Goal: Communication & Community: Answer question/provide support

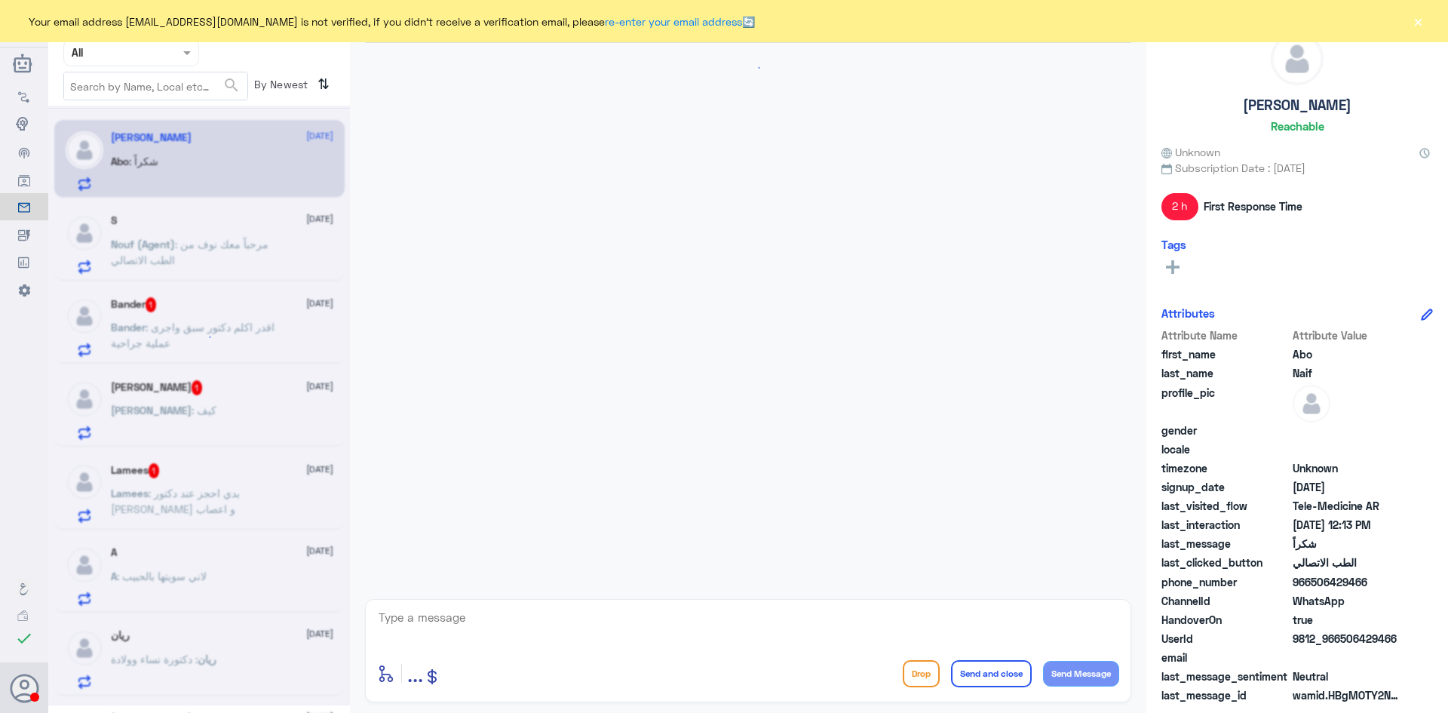
scroll to position [203, 0]
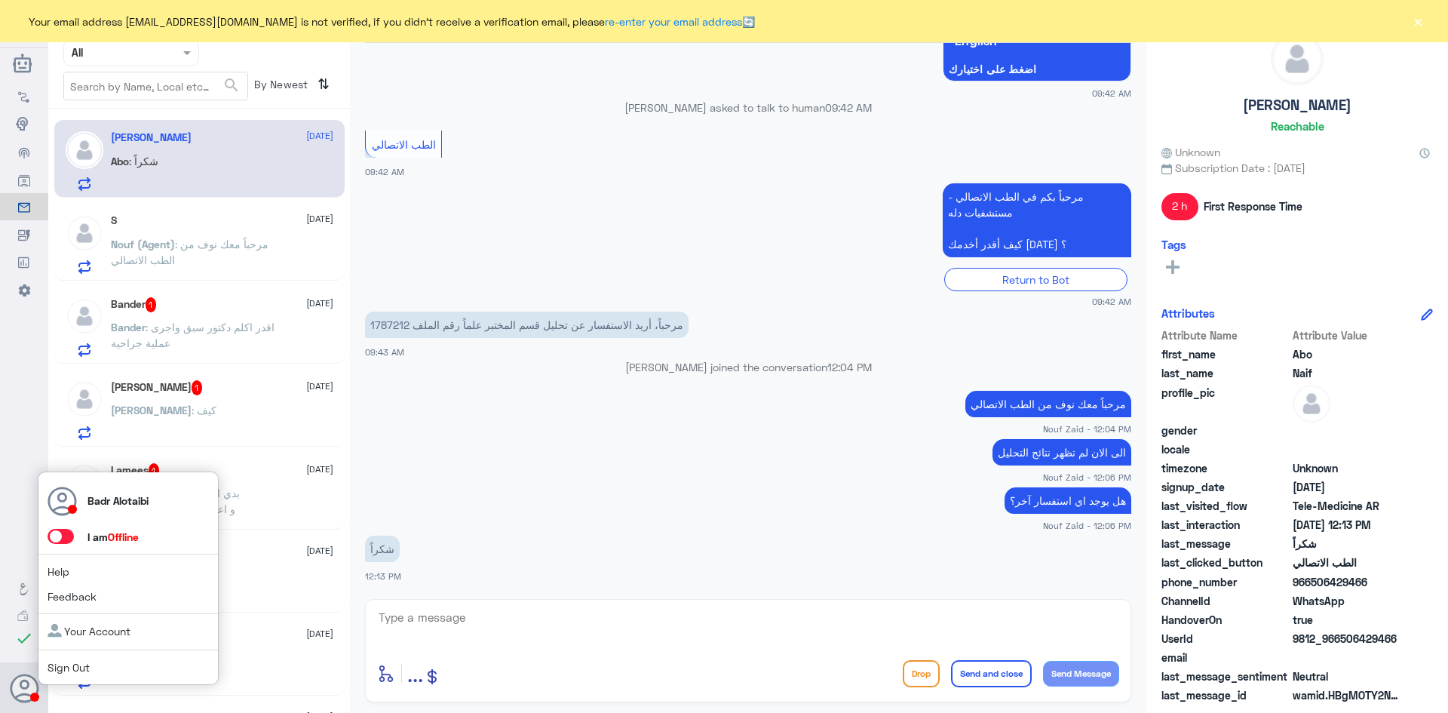
click at [59, 545] on div "Badr Alotaibi I am Offline Help Feedback Your Account Sign Out" at bounding box center [128, 578] width 181 height 214
click at [56, 536] on span at bounding box center [61, 536] width 26 height 15
click at [0, 0] on input "checkbox" at bounding box center [0, 0] width 0 height 0
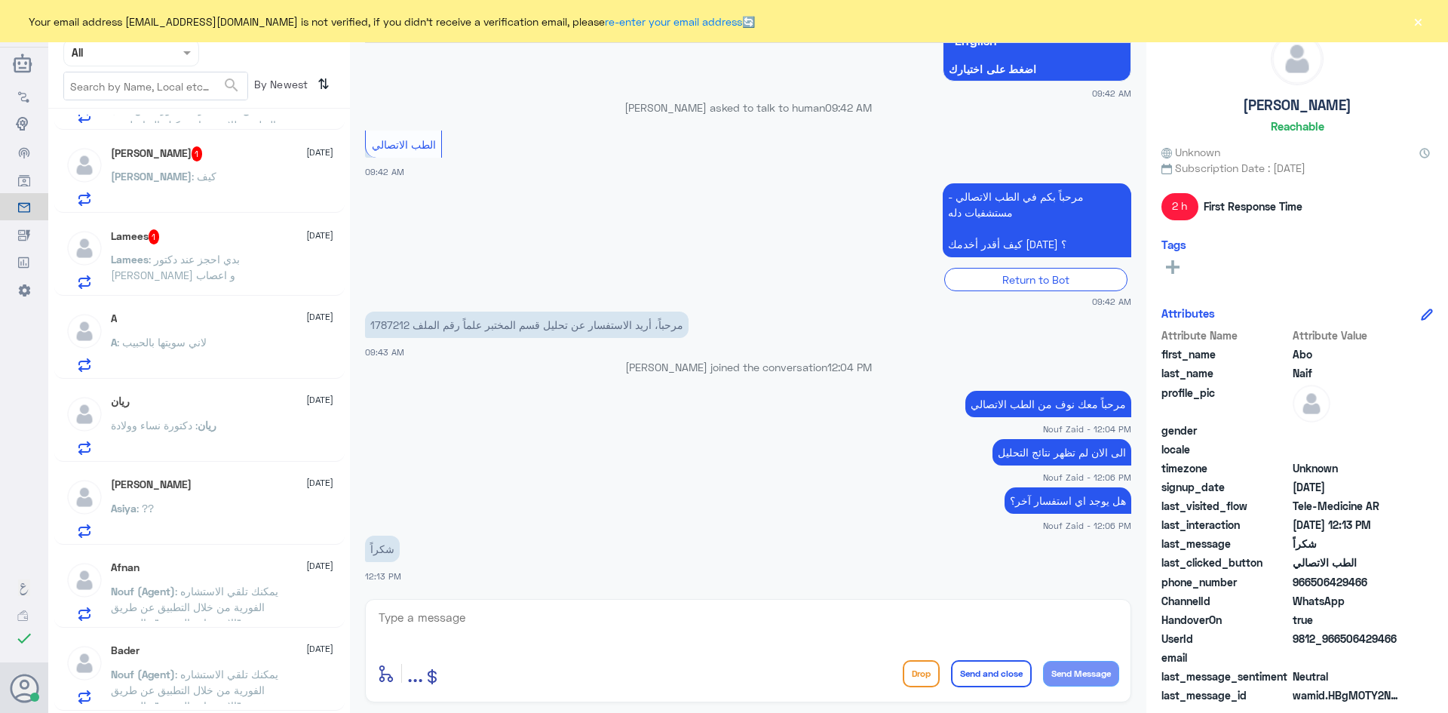
click at [1419, 20] on button "×" at bounding box center [1417, 21] width 15 height 15
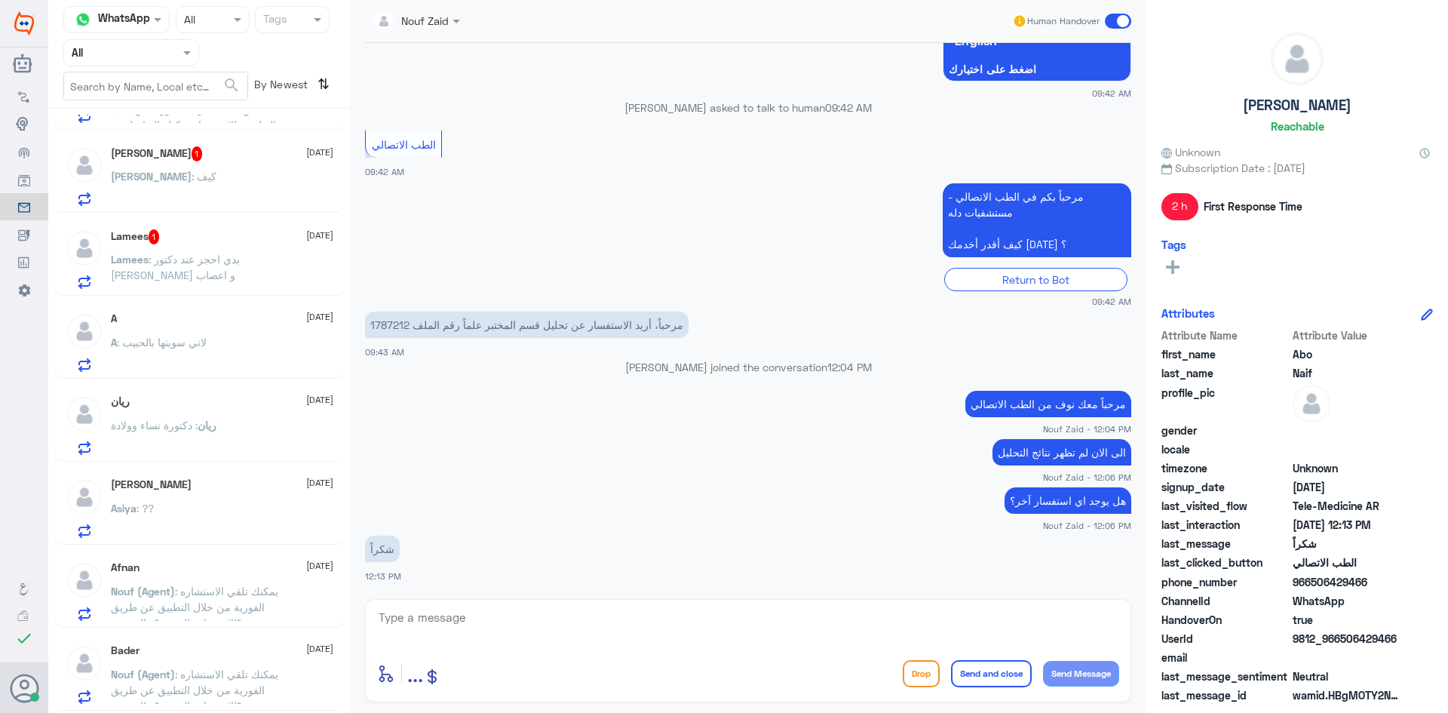
click at [465, 22] on span at bounding box center [458, 21] width 19 height 16
click at [454, 124] on div "Nouf Zaid" at bounding box center [443, 131] width 48 height 16
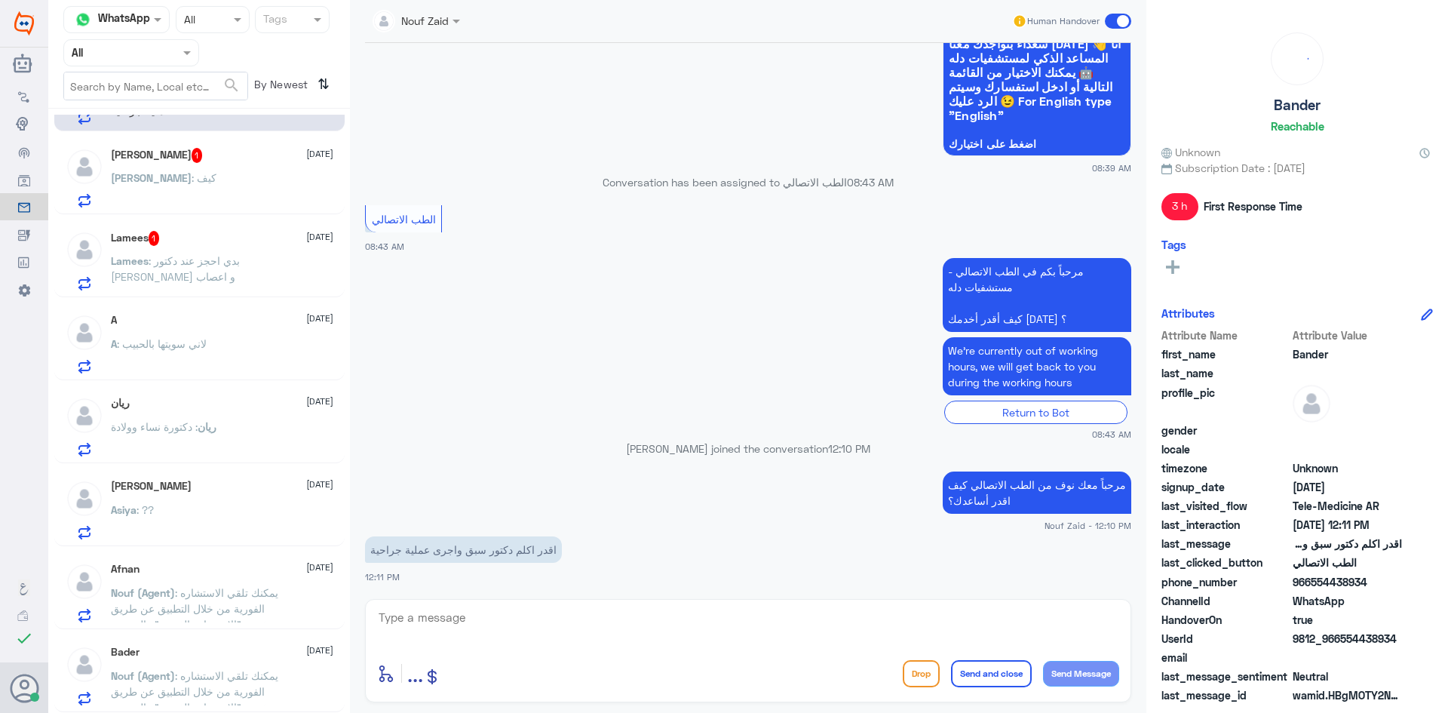
scroll to position [0, 0]
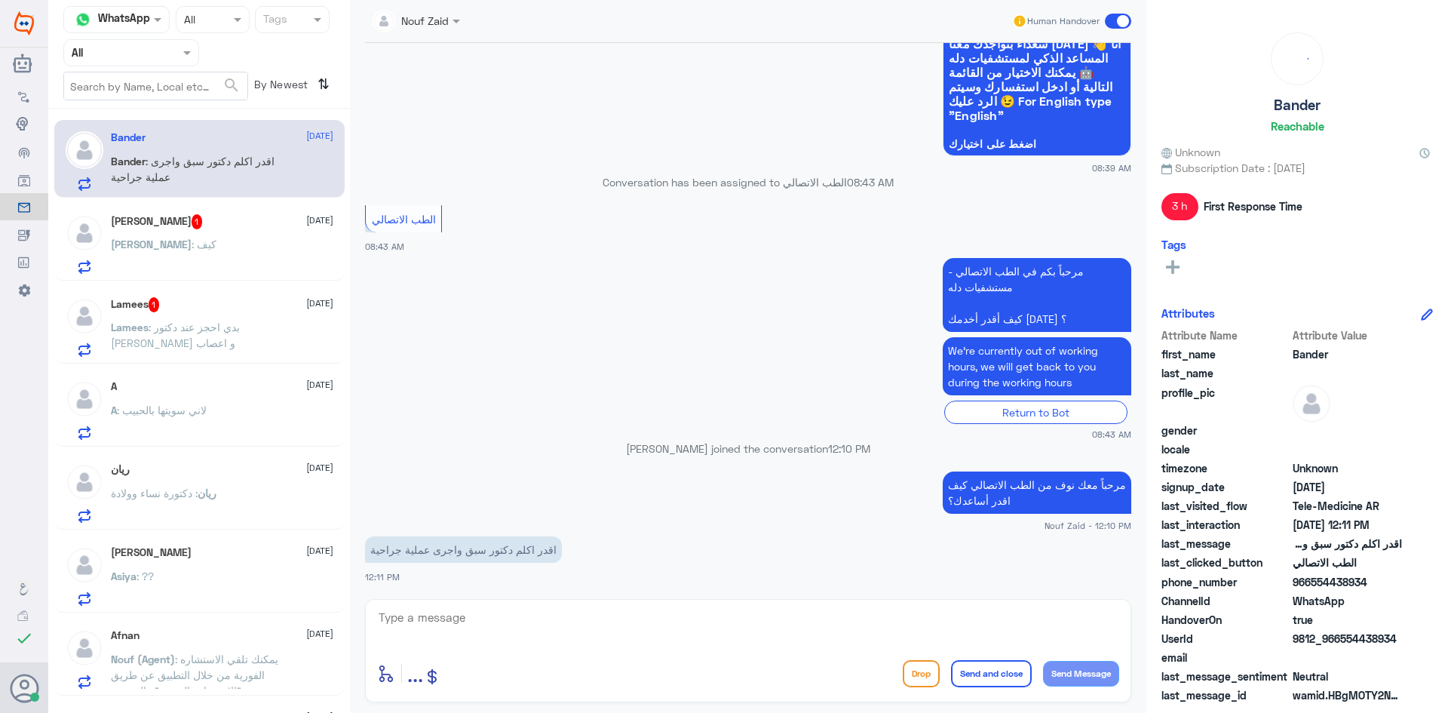
click at [458, 28] on span at bounding box center [458, 21] width 19 height 16
click at [445, 119] on div "Nouf Zaid" at bounding box center [454, 131] width 144 height 26
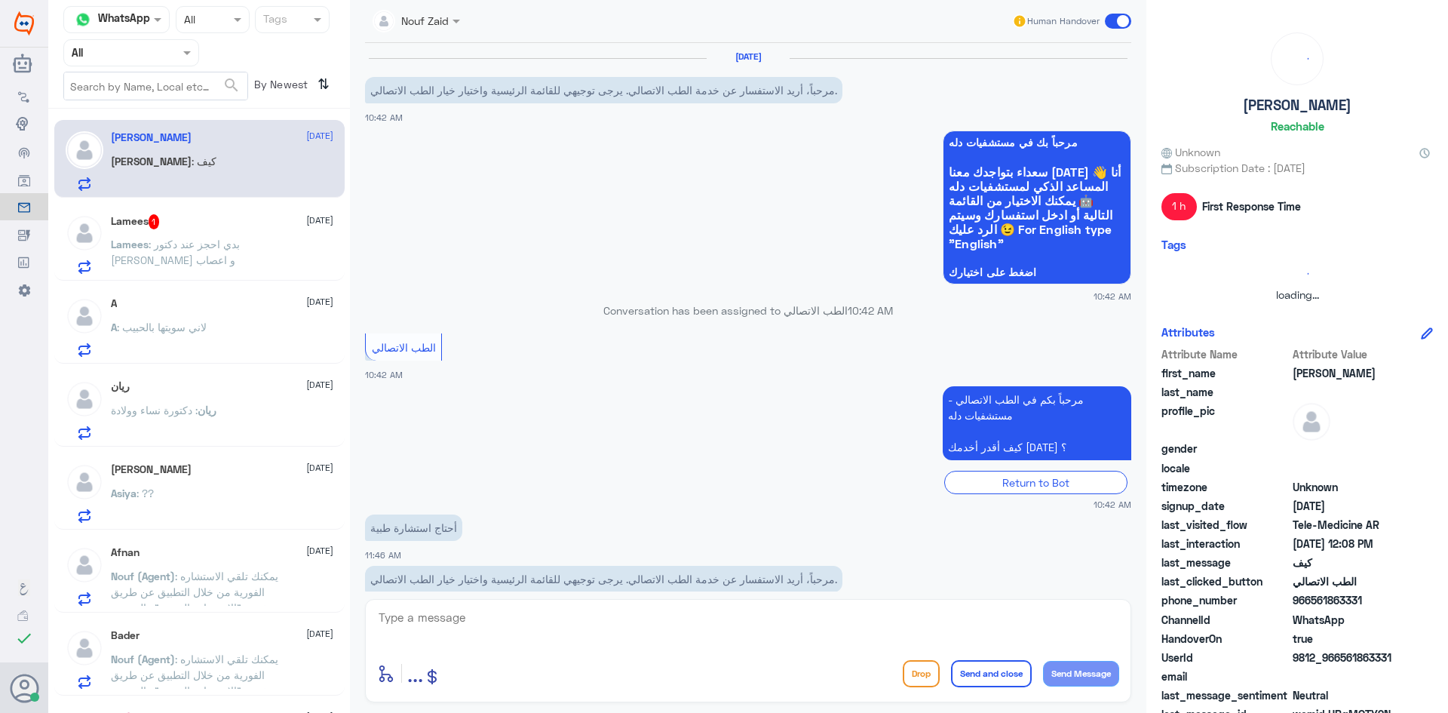
scroll to position [301, 0]
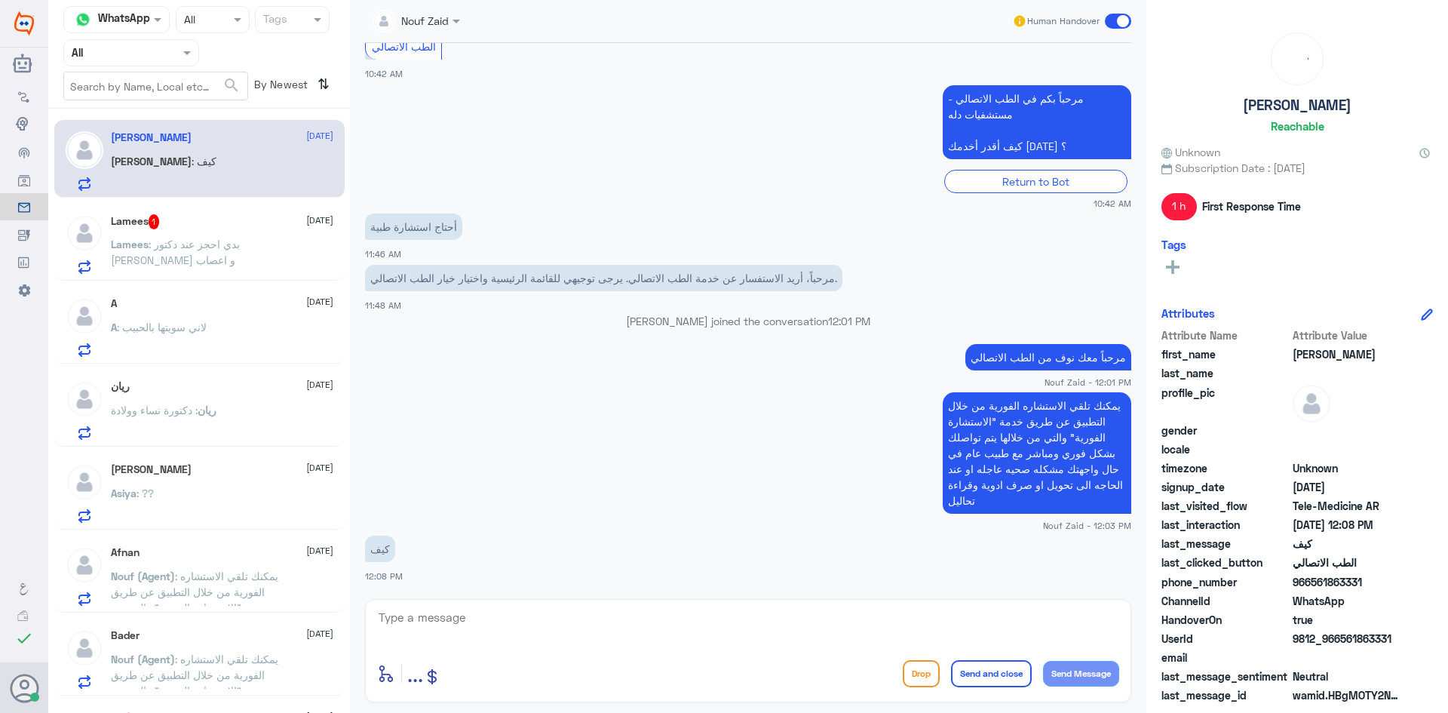
click at [458, 18] on span at bounding box center [458, 21] width 19 height 16
click at [440, 118] on div "Nouf Zaid" at bounding box center [454, 131] width 144 height 26
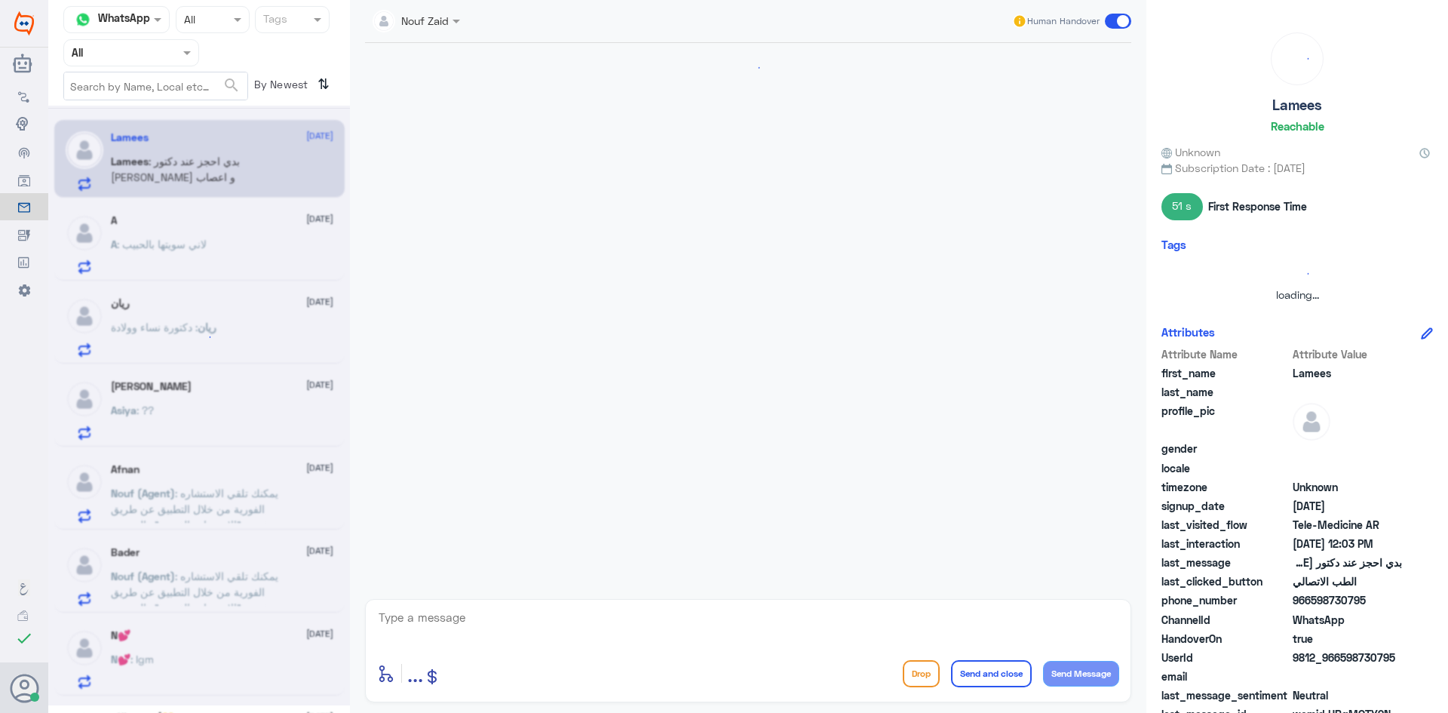
scroll to position [121, 0]
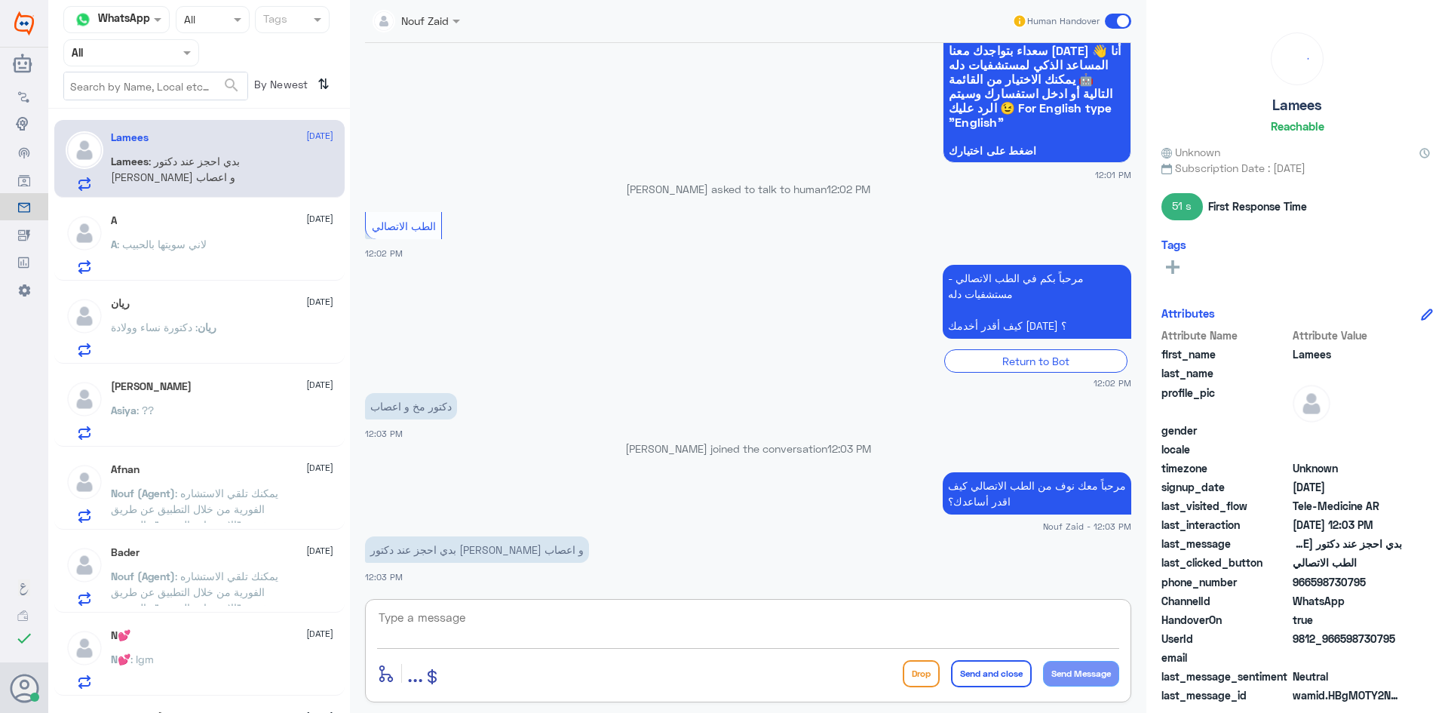
click at [502, 636] on textarea at bounding box center [748, 625] width 742 height 37
click at [460, 23] on span at bounding box center [456, 22] width 8 height 4
click at [572, 156] on app-msgs-whats-app-list "مرحباً بك في مستشفيات دله سعداء بتواجدك معنا [DATE] 👋 أنا المساعد الذكي لمستشفي…" at bounding box center [748, 86] width 766 height 155
click at [439, 34] on div "Nouf Zaid" at bounding box center [411, 21] width 76 height 30
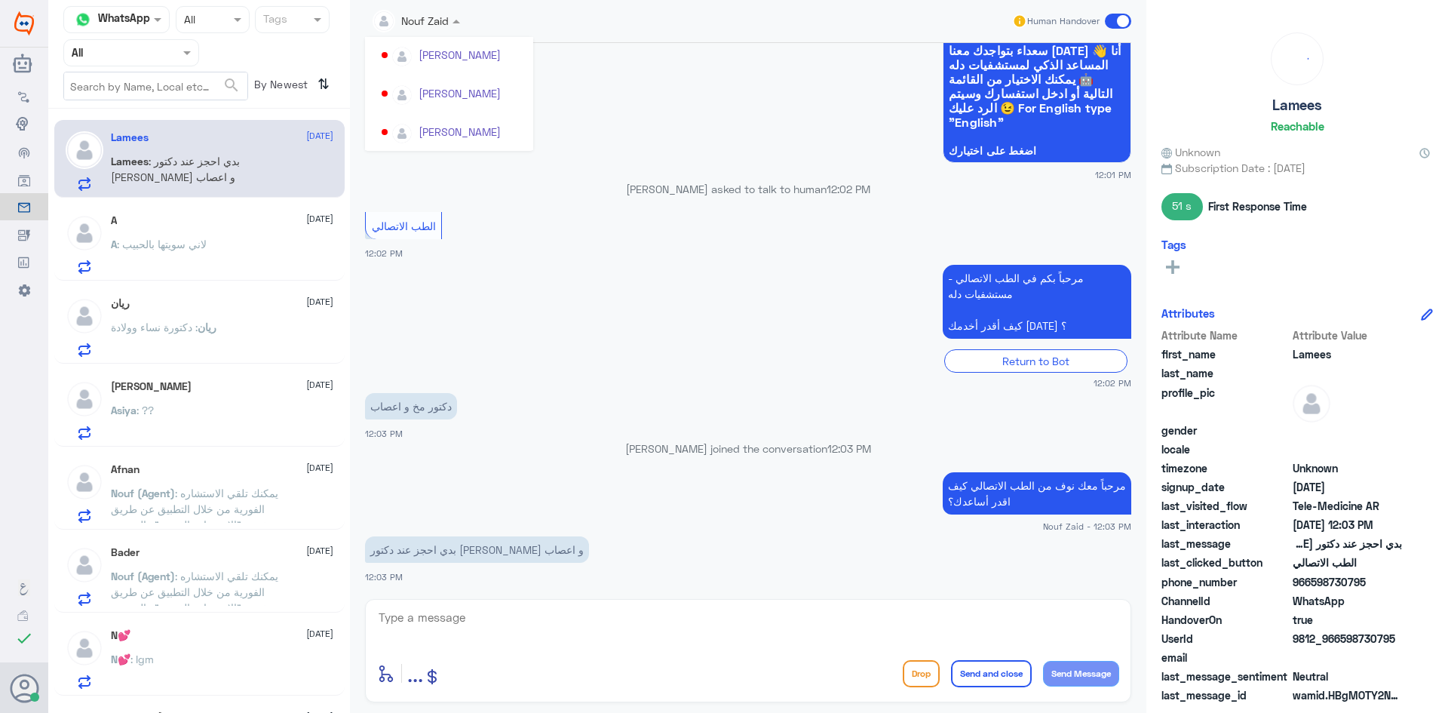
scroll to position [740, 0]
click at [452, 54] on div "Badr Alotaibi" at bounding box center [450, 54] width 63 height 16
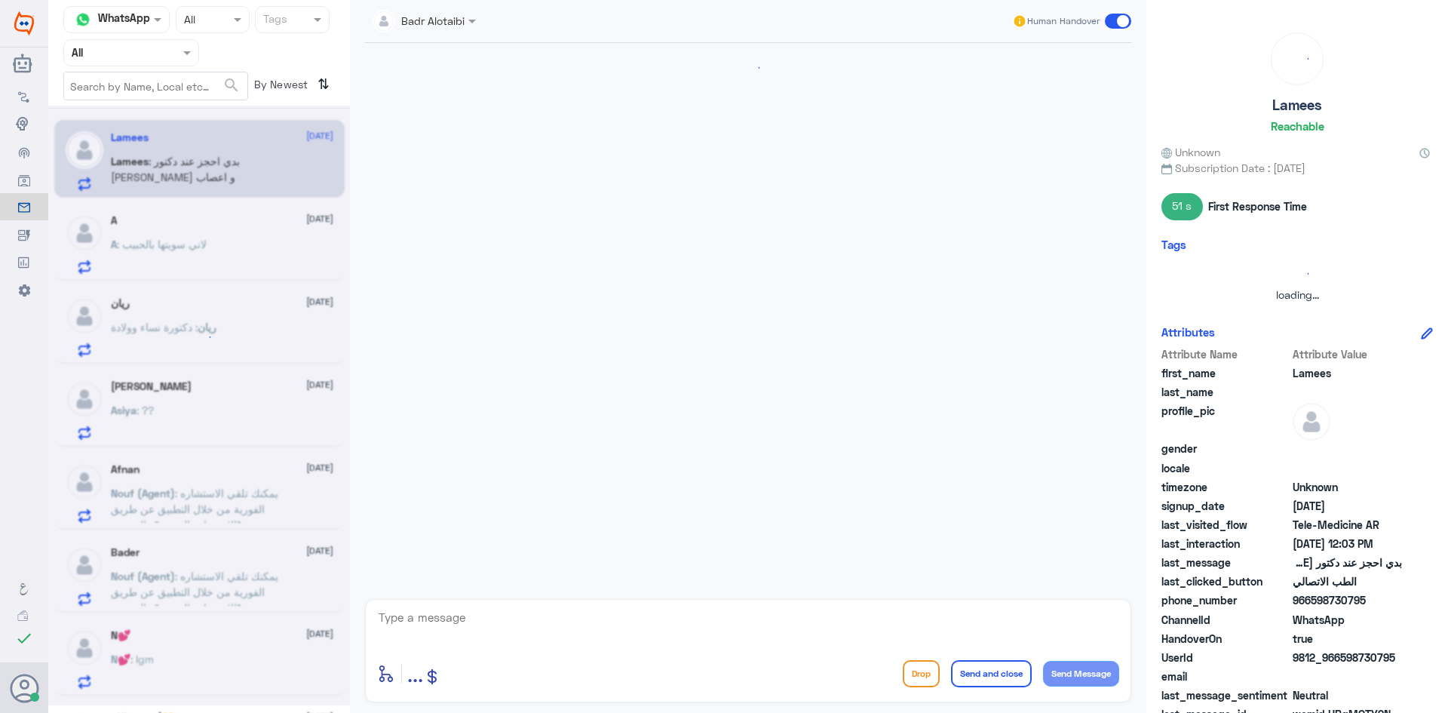
scroll to position [149, 0]
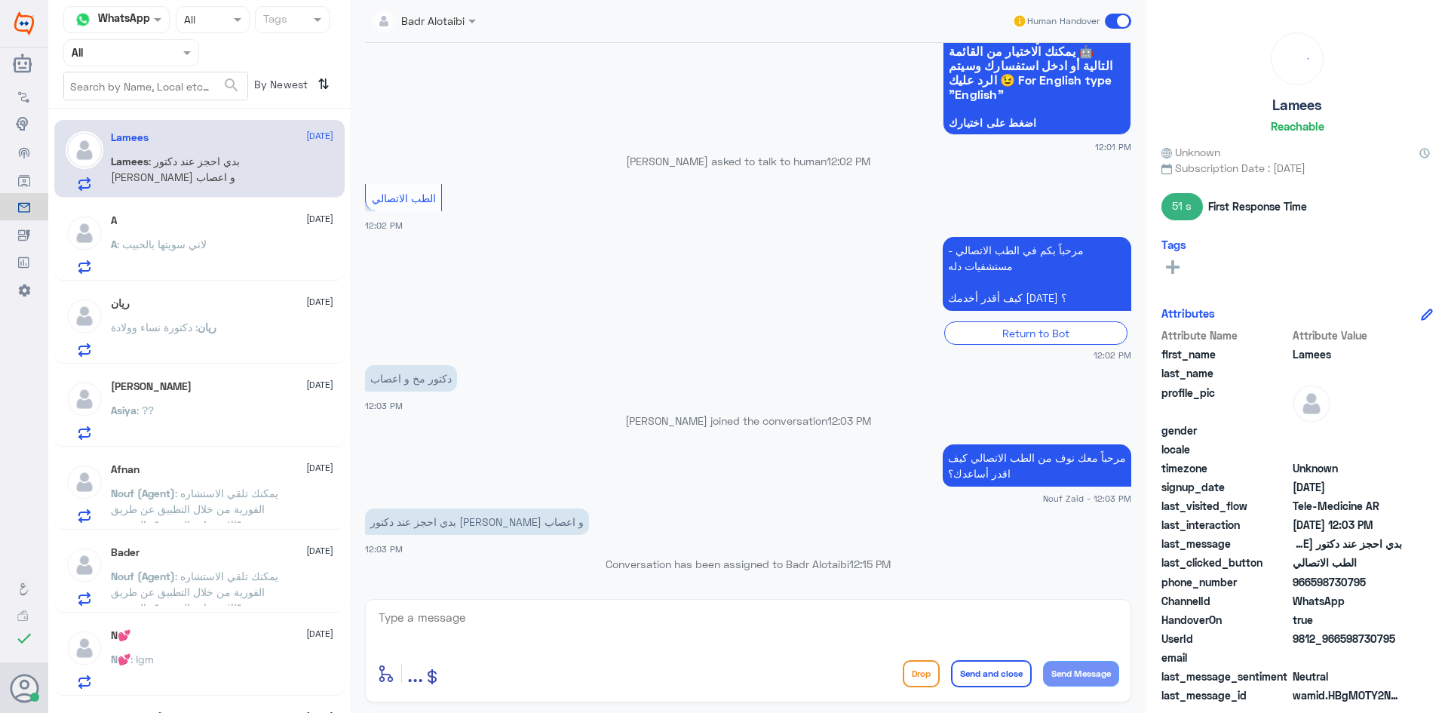
click at [211, 245] on div "A : لاني سويتها بالحبيب" at bounding box center [222, 257] width 222 height 34
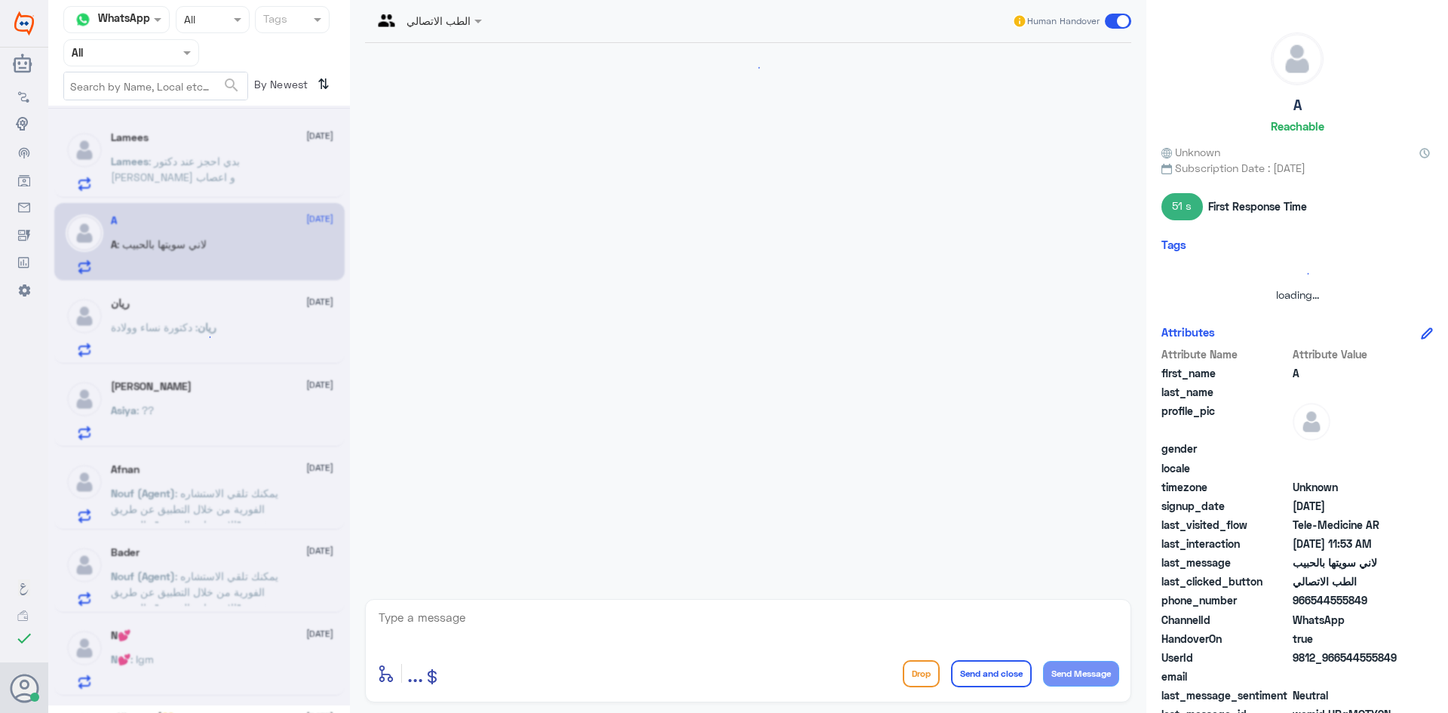
scroll to position [30, 0]
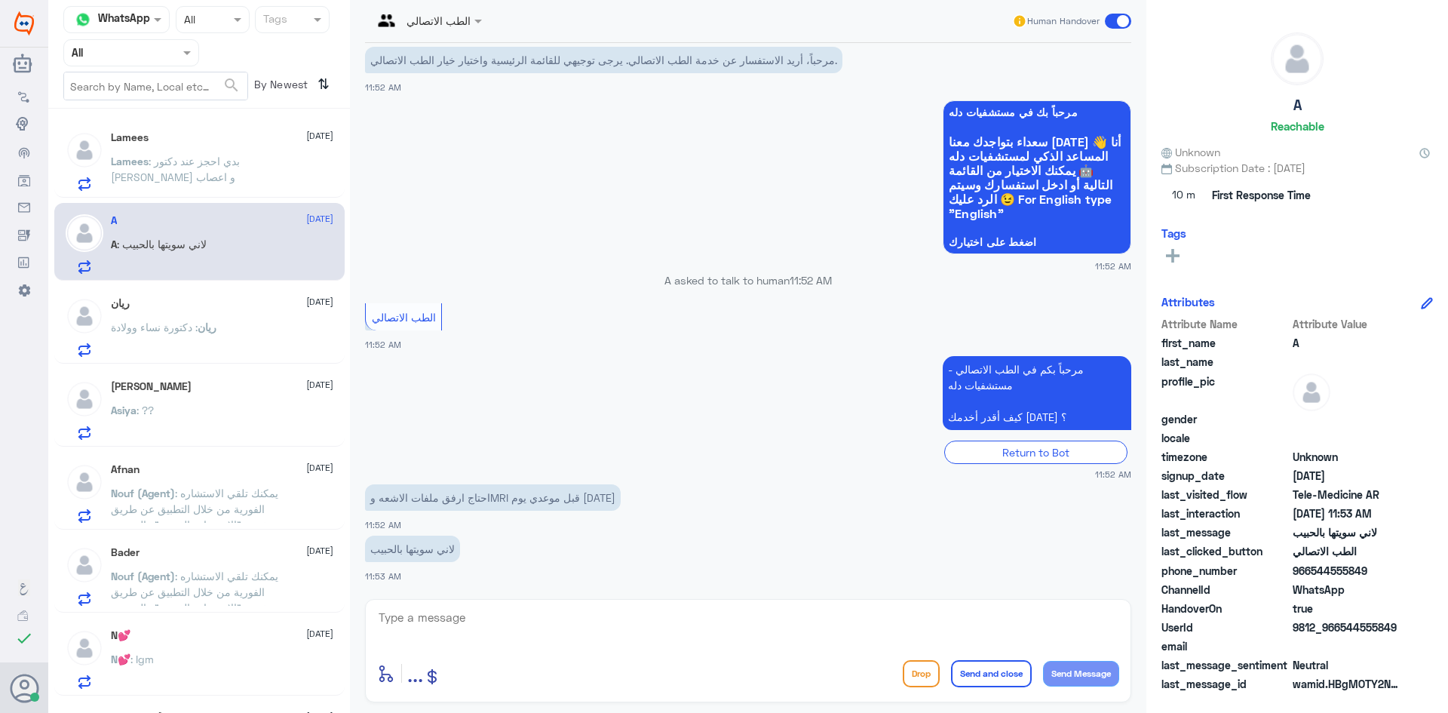
click at [216, 306] on div "ريان 12 August" at bounding box center [222, 303] width 222 height 13
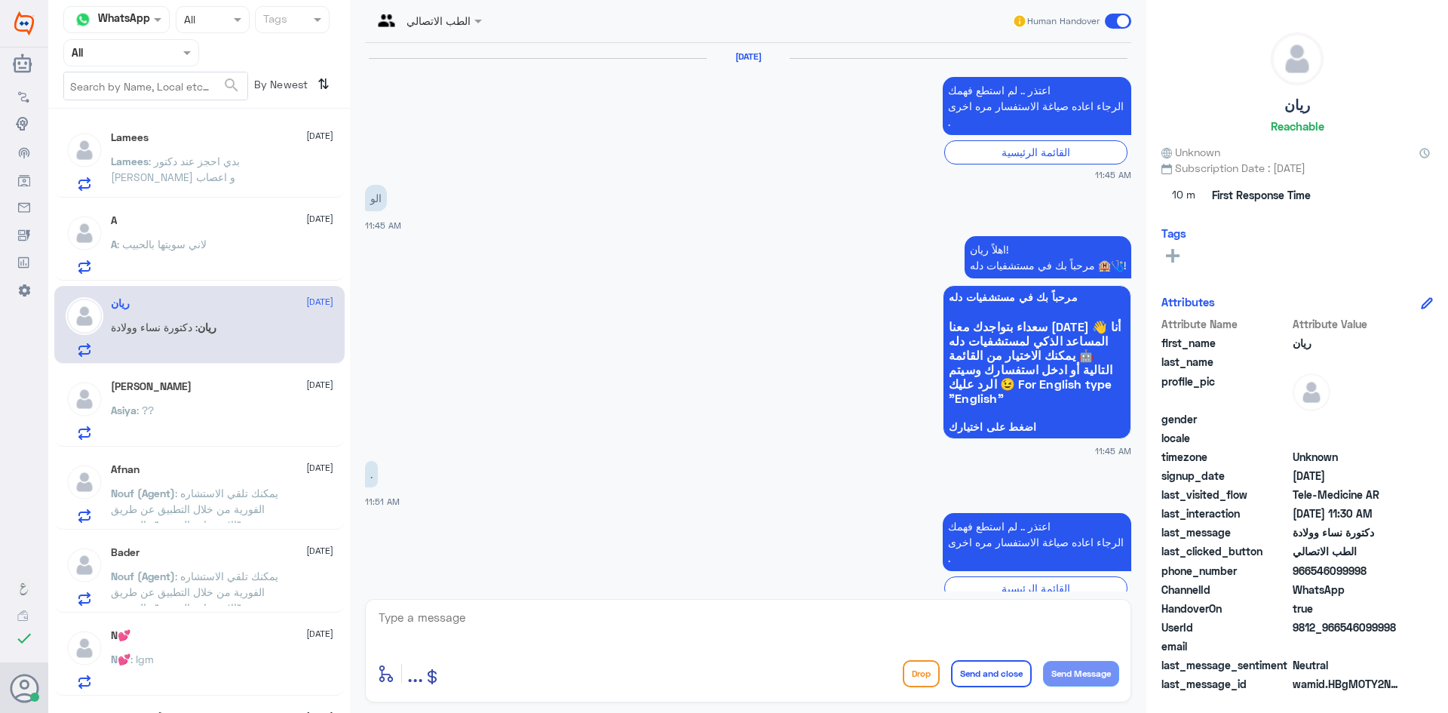
scroll to position [1281, 0]
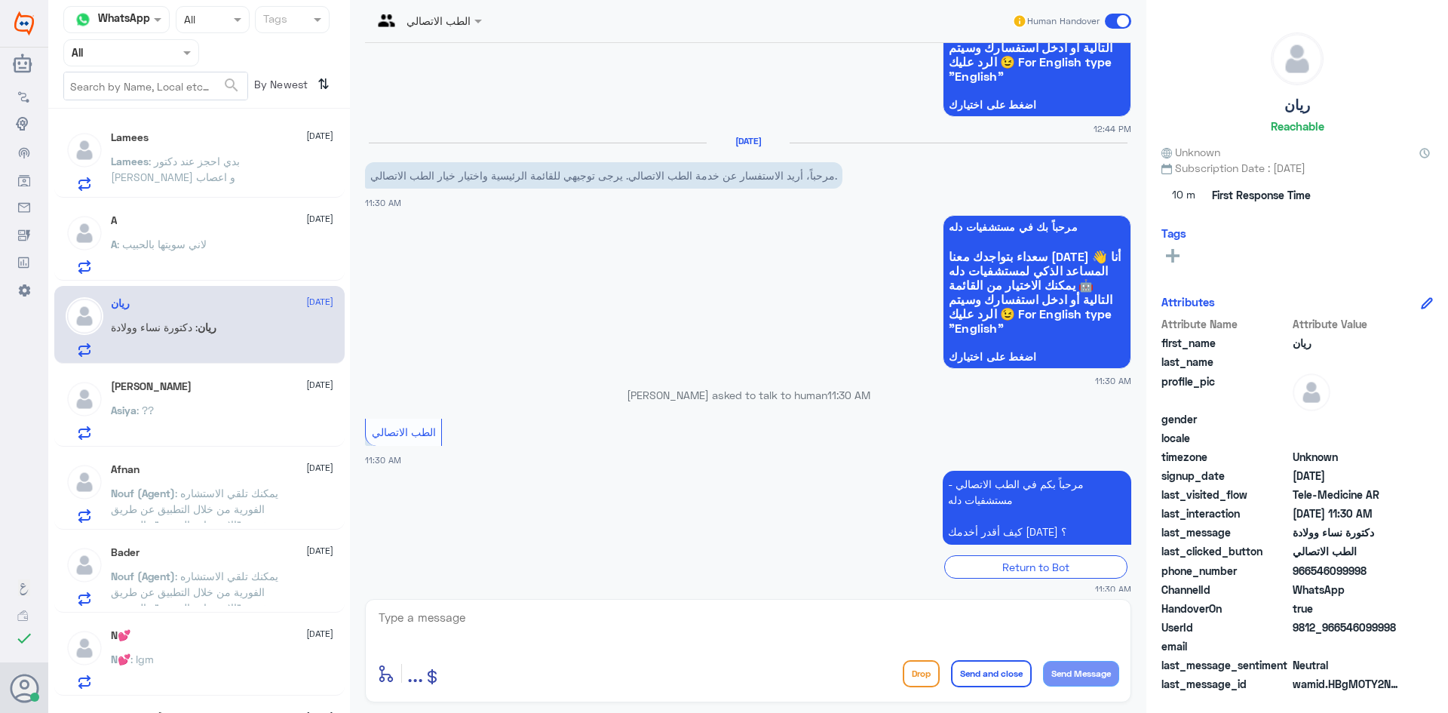
click at [197, 348] on p "ريان : دكتورة نساء وولادة" at bounding box center [164, 338] width 106 height 38
click at [199, 391] on div "Asiya Abdeen 12 August" at bounding box center [222, 386] width 222 height 13
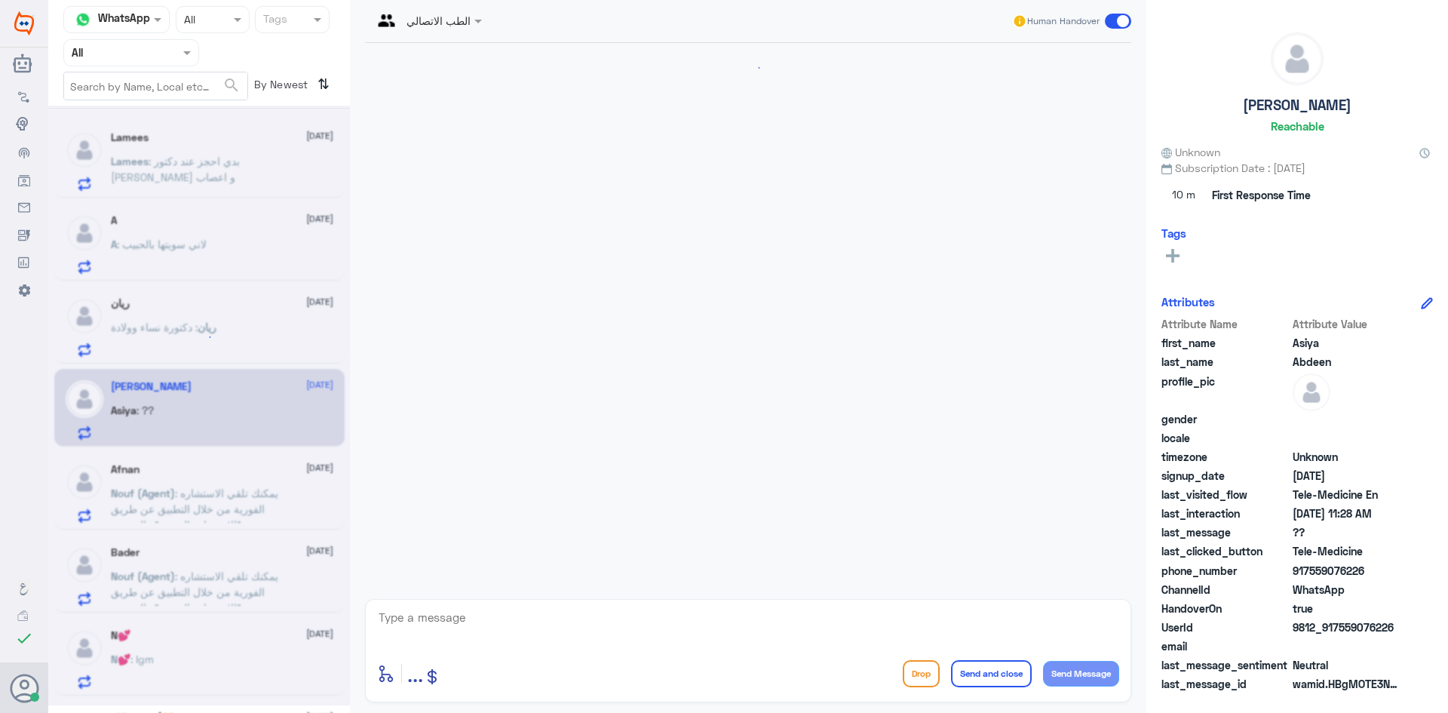
scroll to position [948, 0]
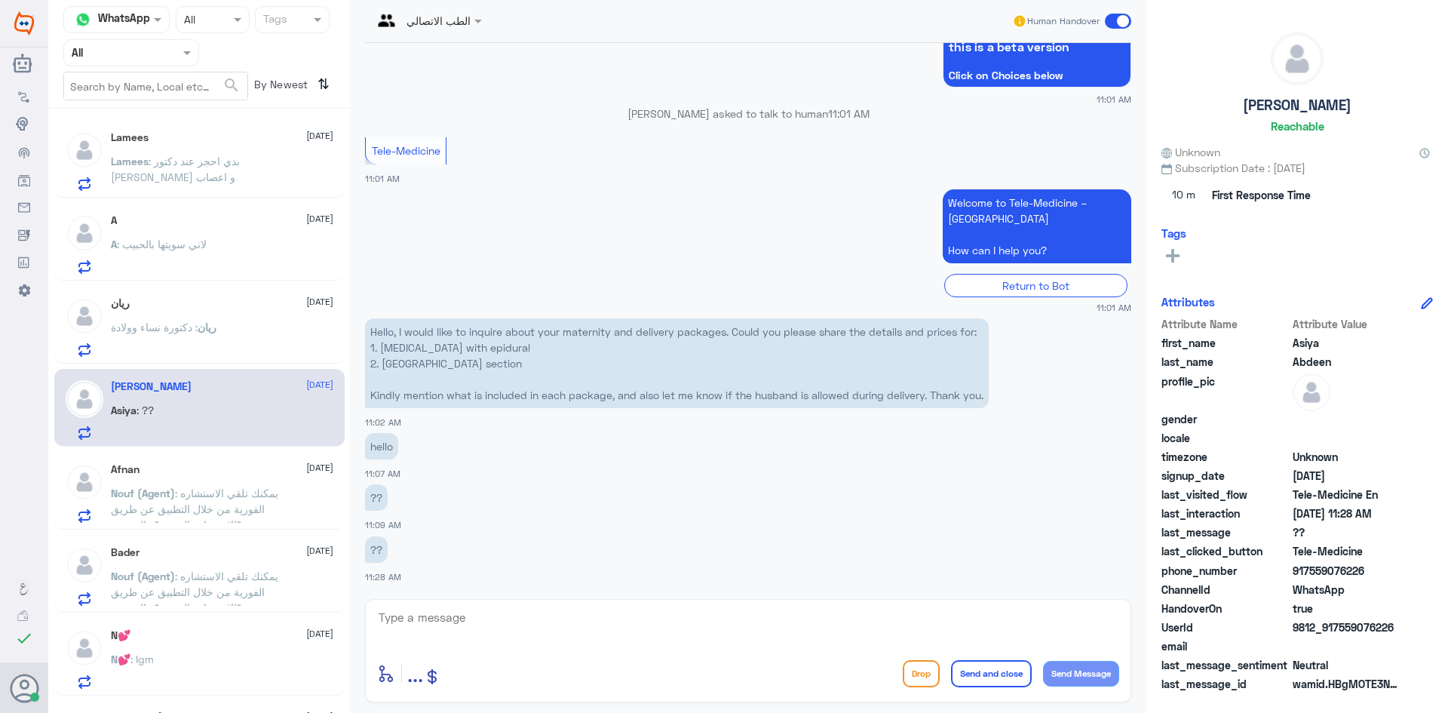
click at [457, 35] on div "الطب الاتصالي Human Handover" at bounding box center [748, 21] width 766 height 43
click at [464, 8] on div "الطب الاتصالي" at bounding box center [422, 21] width 98 height 36
click at [464, 59] on div "Badr Alotaibi" at bounding box center [450, 54] width 63 height 16
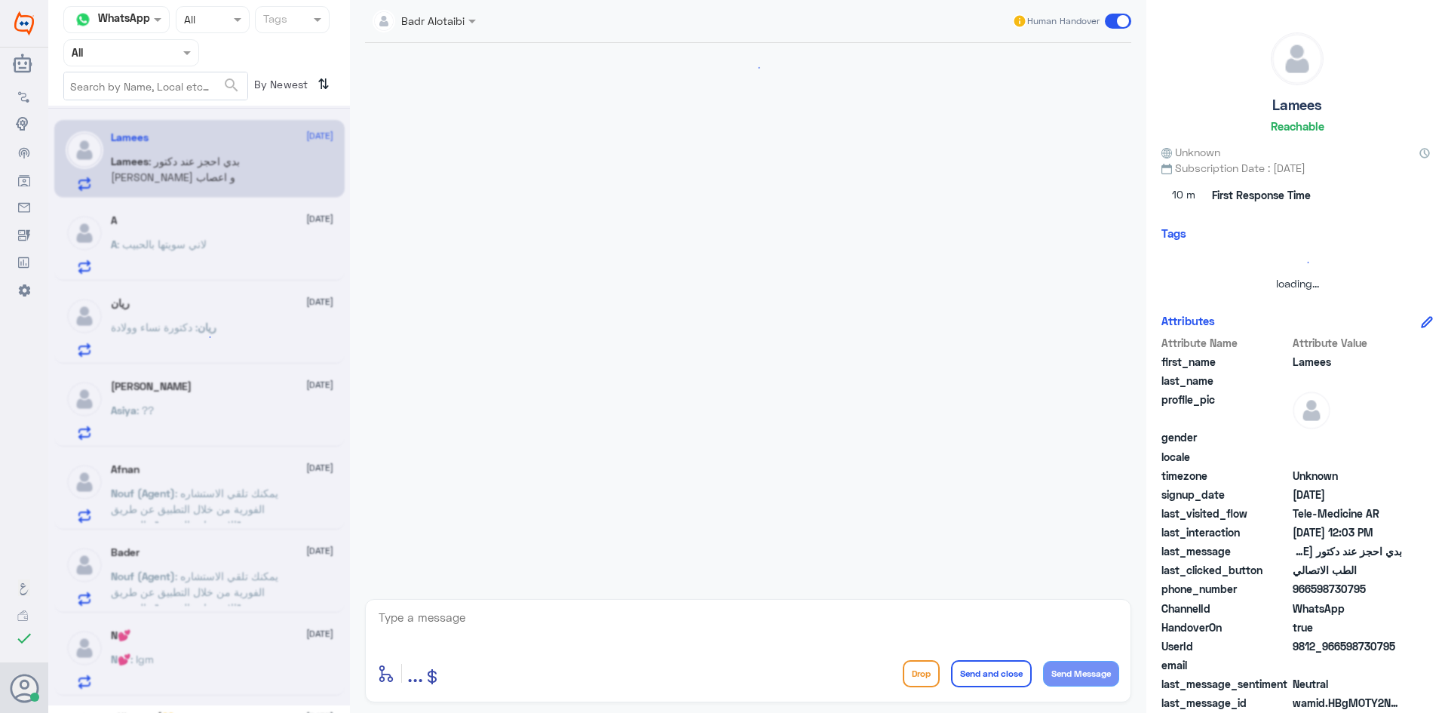
scroll to position [149, 0]
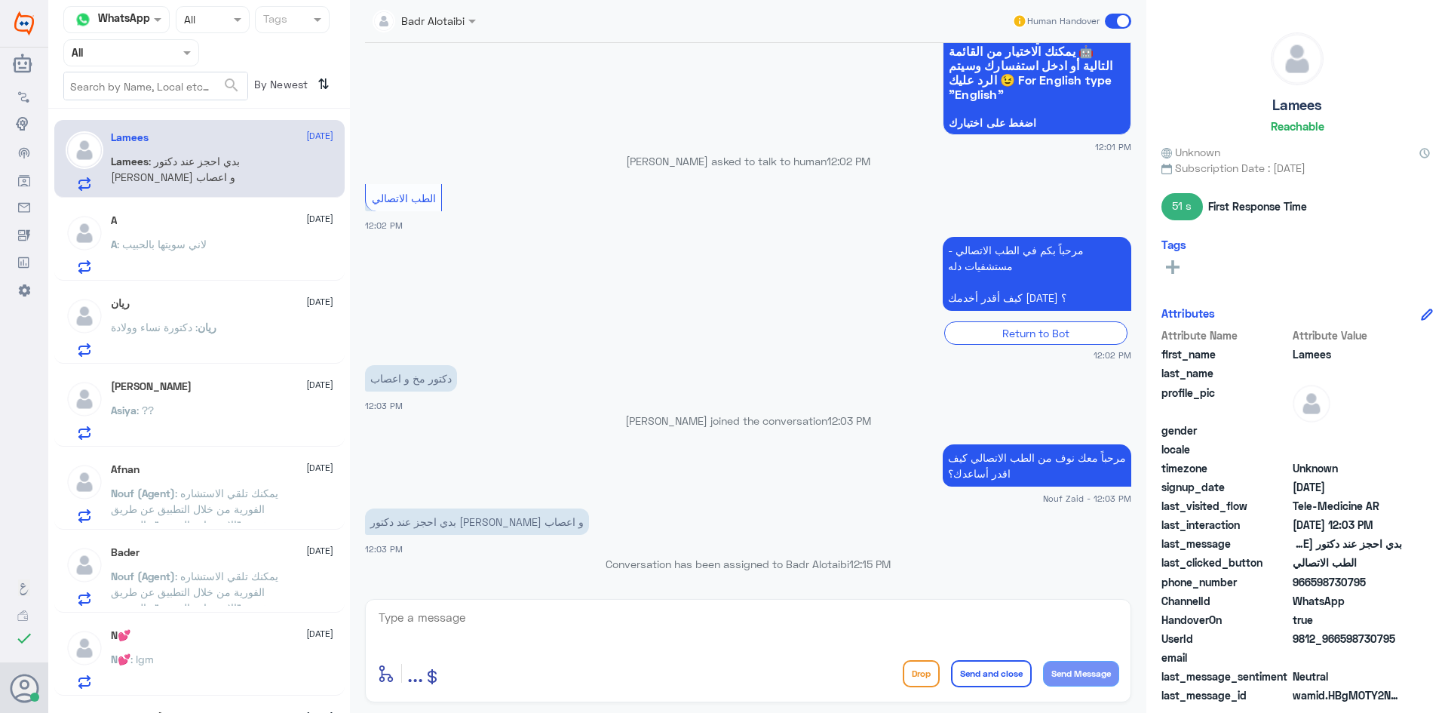
click at [196, 230] on div "A [DATE] A : لاني سويتها بالحبيب" at bounding box center [222, 244] width 222 height 60
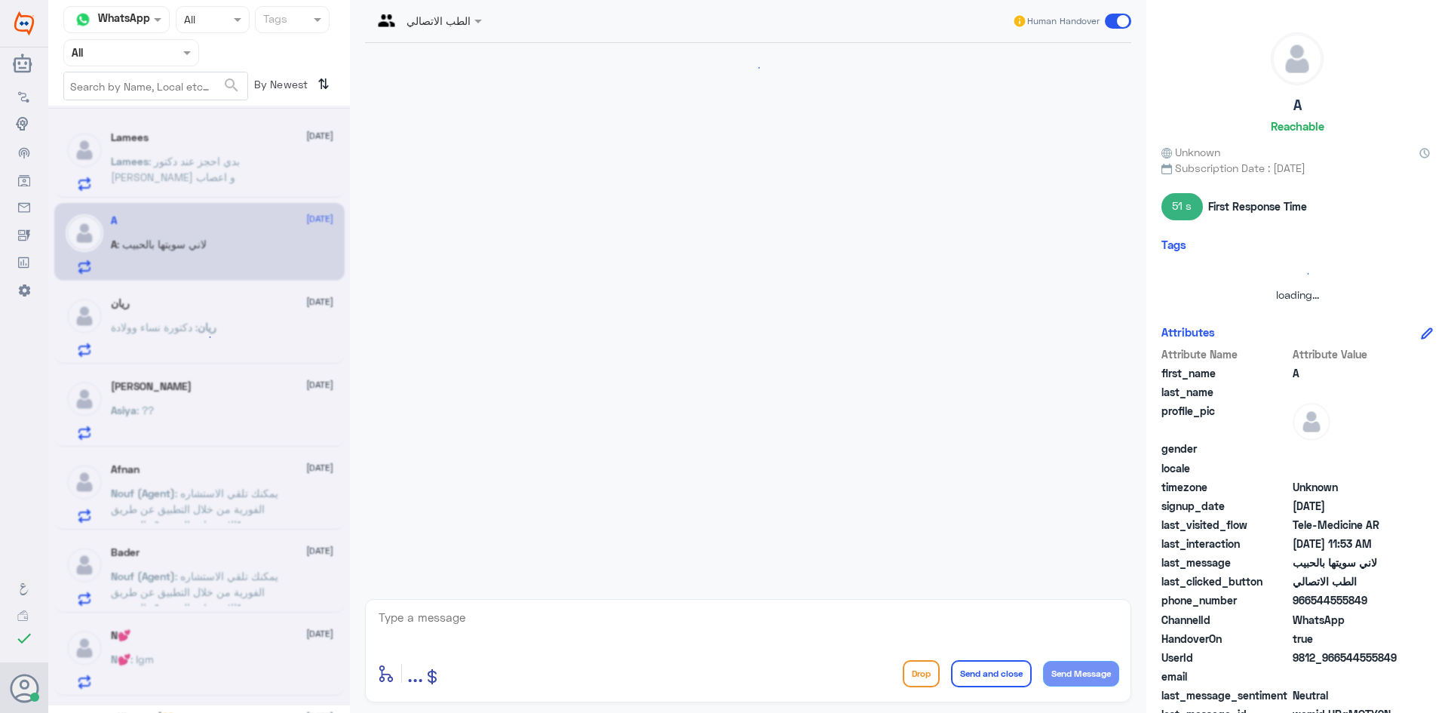
scroll to position [30, 0]
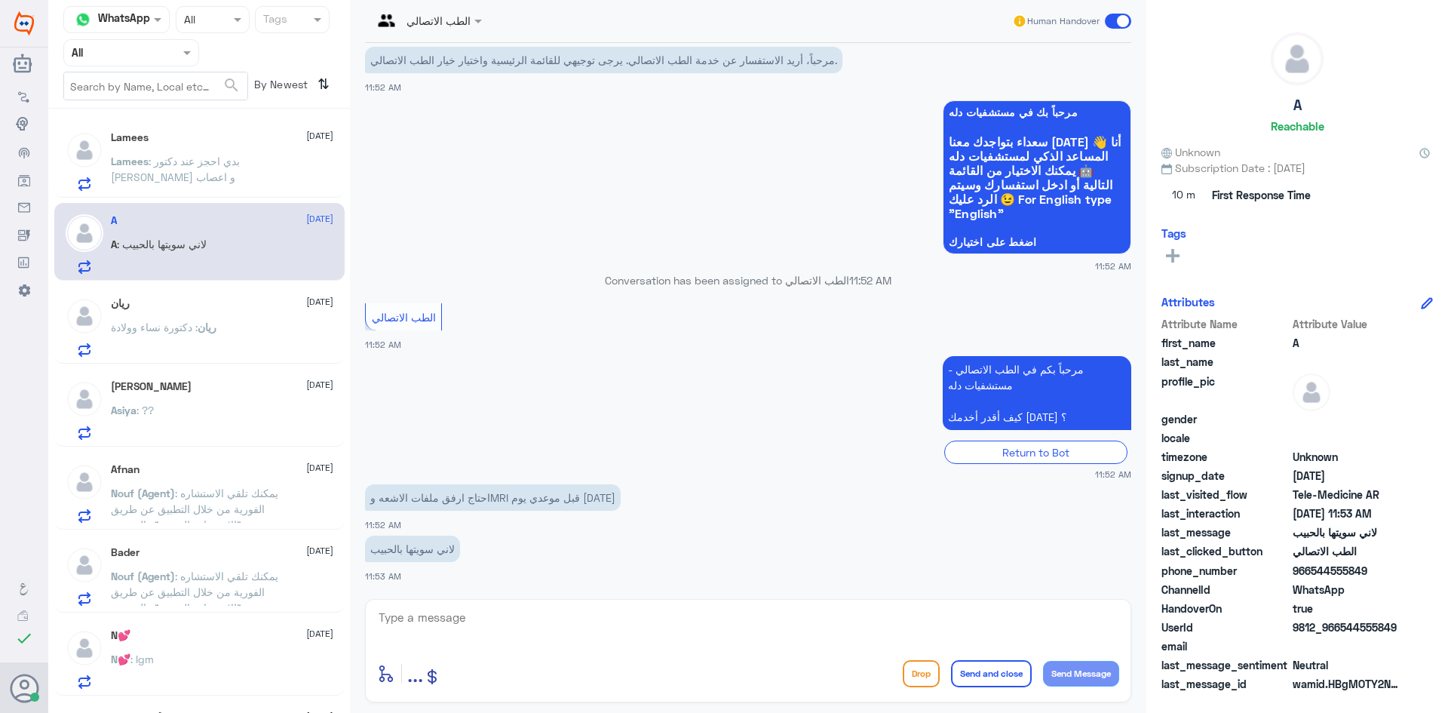
click at [192, 299] on div "ريان 12 August" at bounding box center [222, 303] width 222 height 13
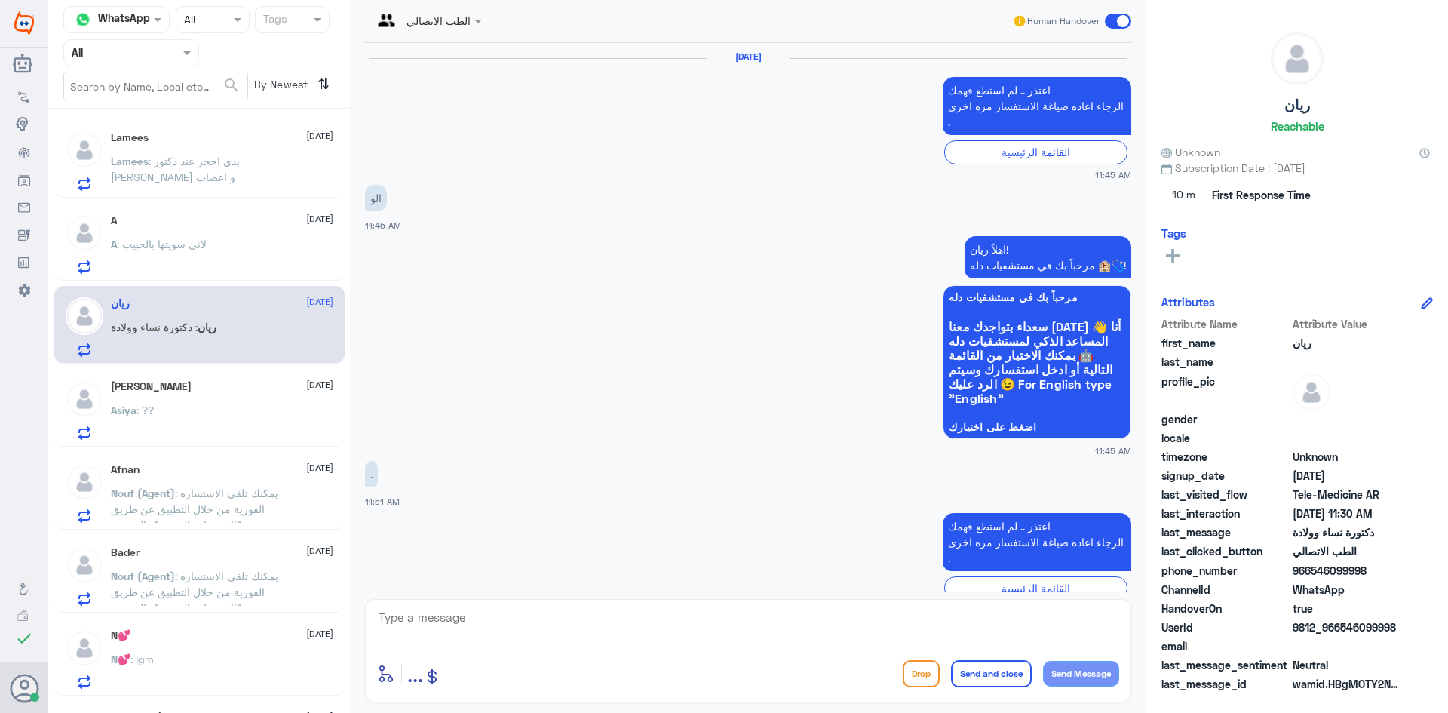
scroll to position [1281, 0]
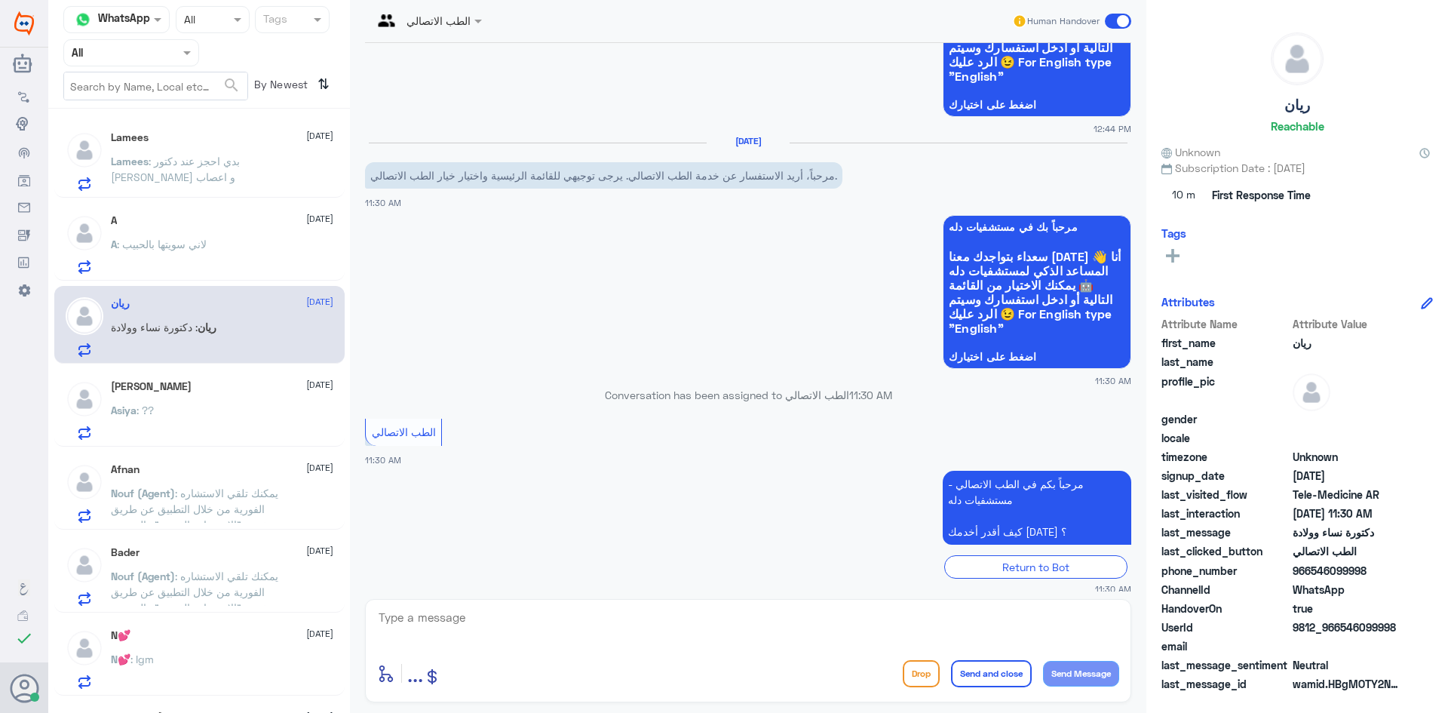
click at [210, 105] on nav "Channel WhatsApp Status × All Tags Agent Filter All search By Newest ⇅" at bounding box center [199, 57] width 302 height 103
click at [213, 143] on div "Lamees 12 August" at bounding box center [222, 137] width 222 height 13
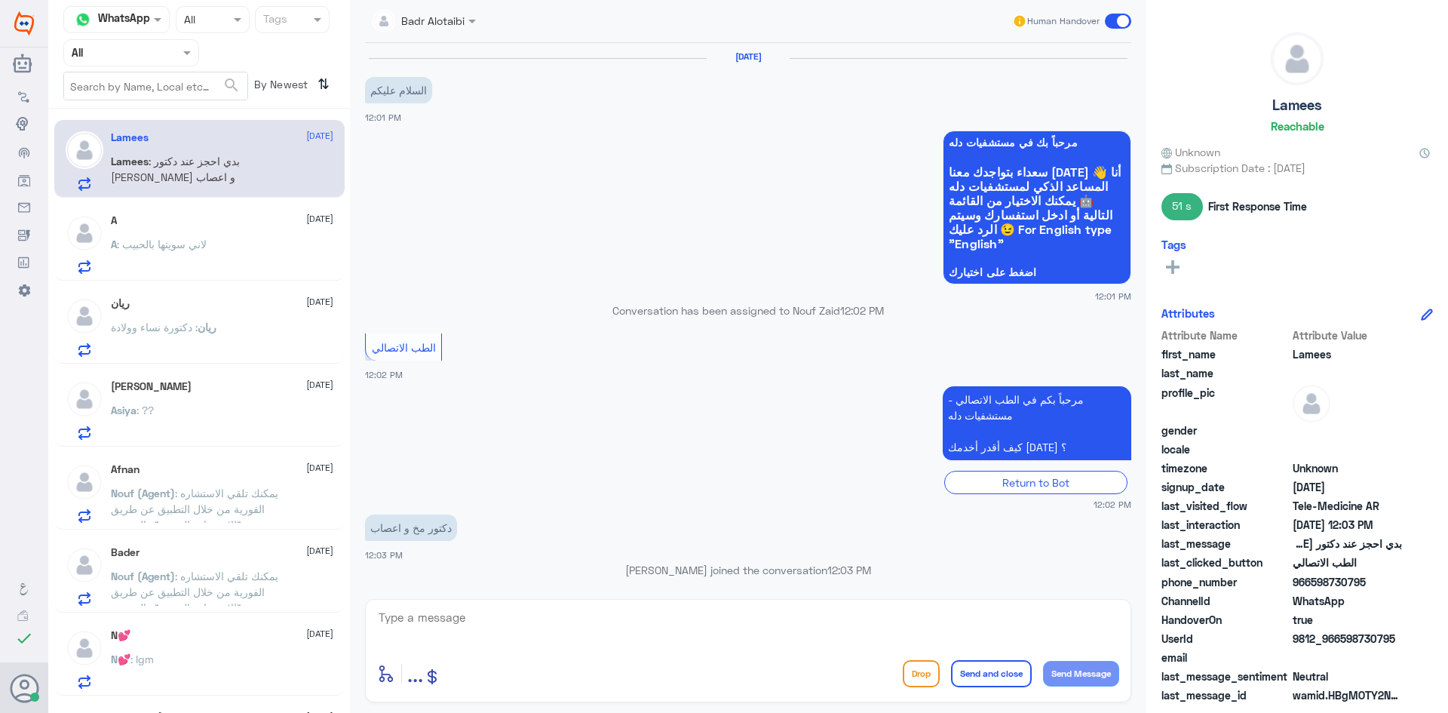
scroll to position [149, 0]
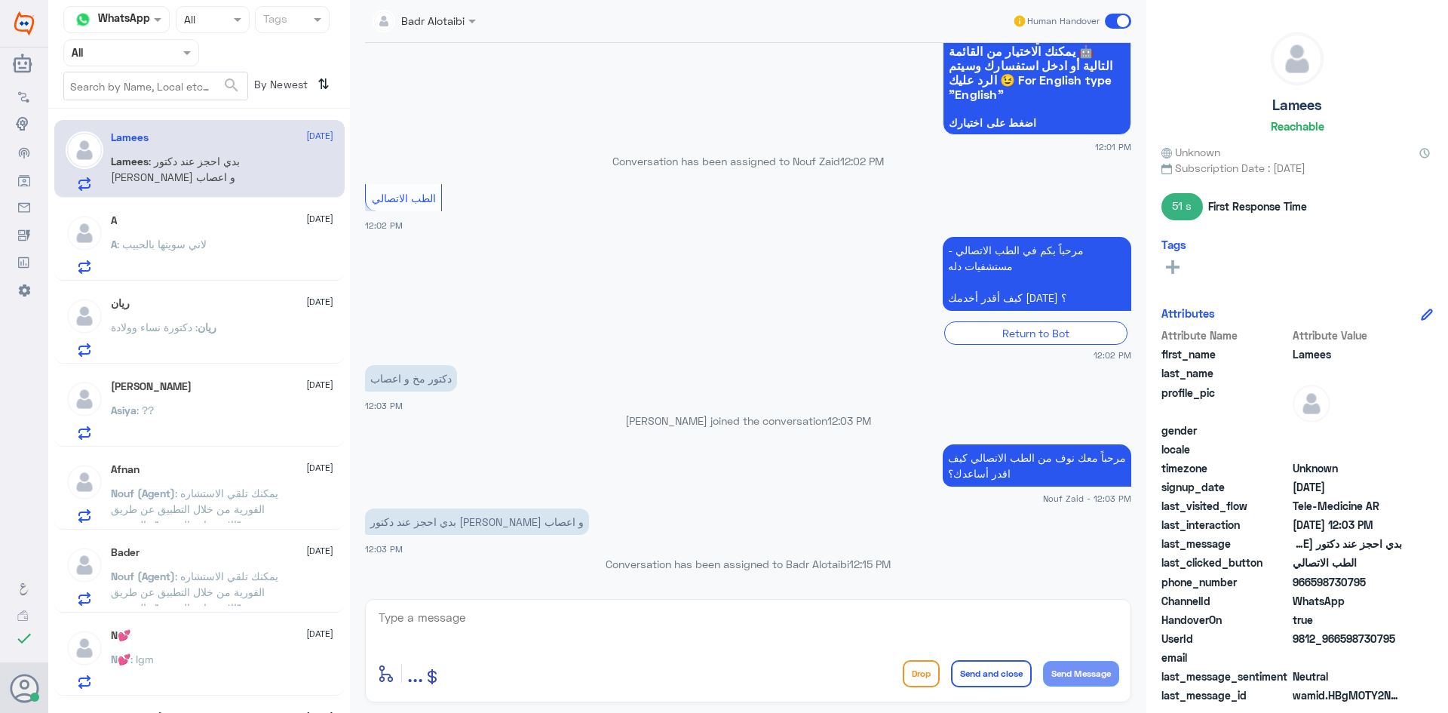
click at [637, 624] on textarea at bounding box center [748, 625] width 742 height 37
type textarea "ي"
type textarea "يمكنك حجز موعد عن طريق التطبيق او الرقم الموحد 920012222"
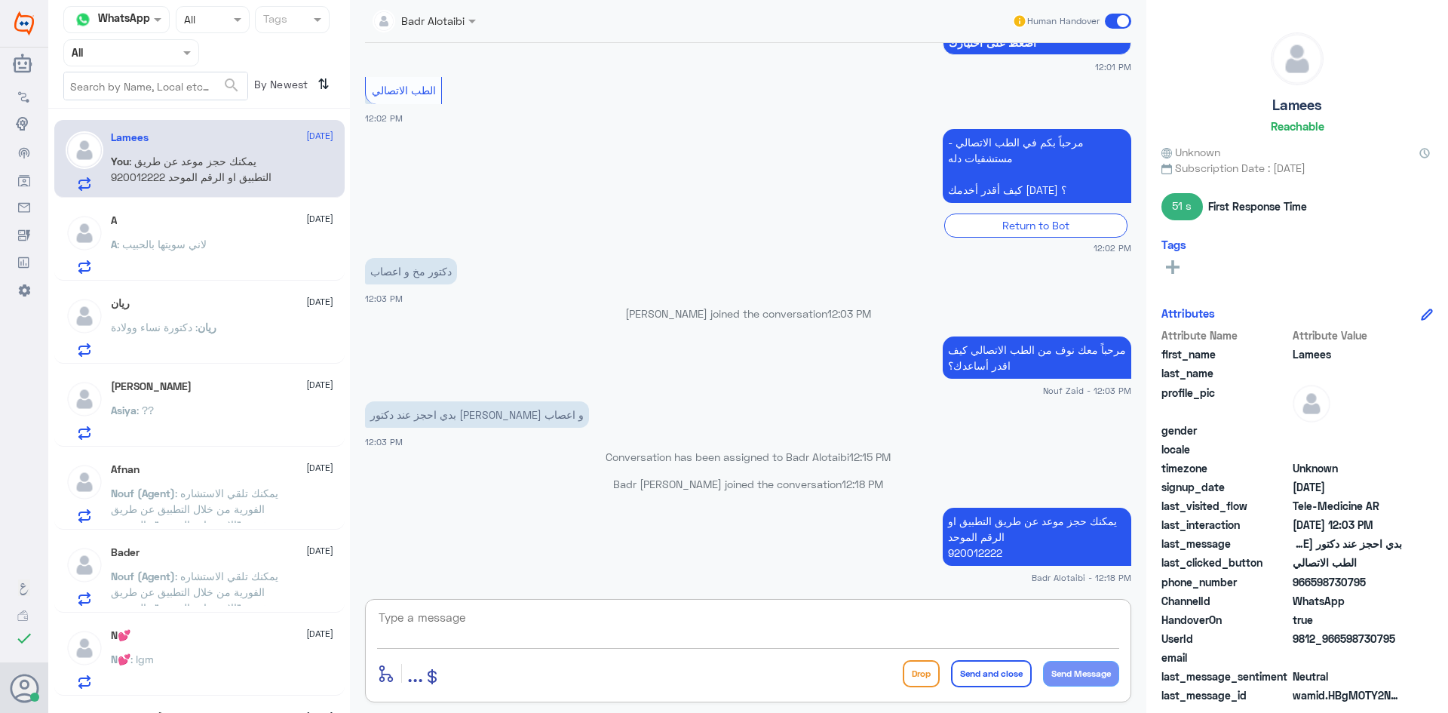
click at [184, 254] on p "A : لاني سويتها بالحبيب" at bounding box center [159, 255] width 96 height 38
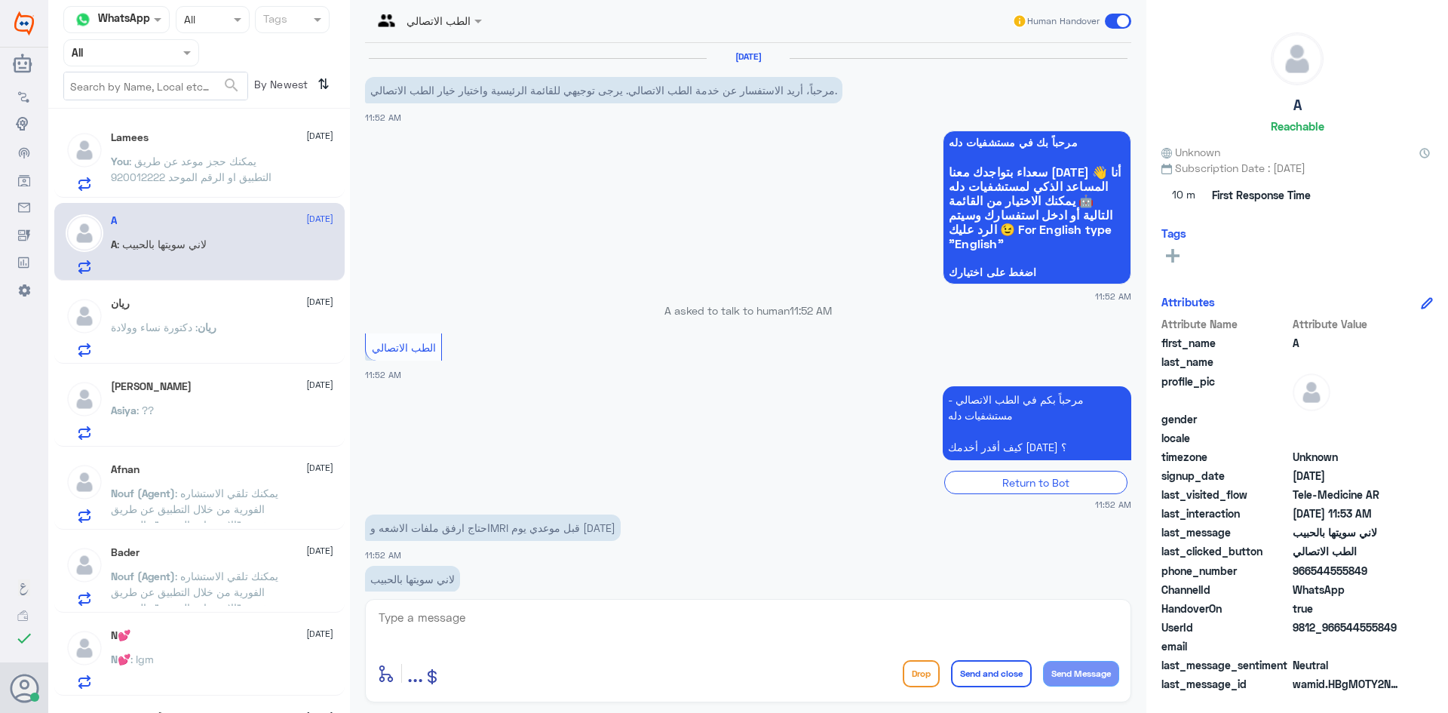
scroll to position [30, 0]
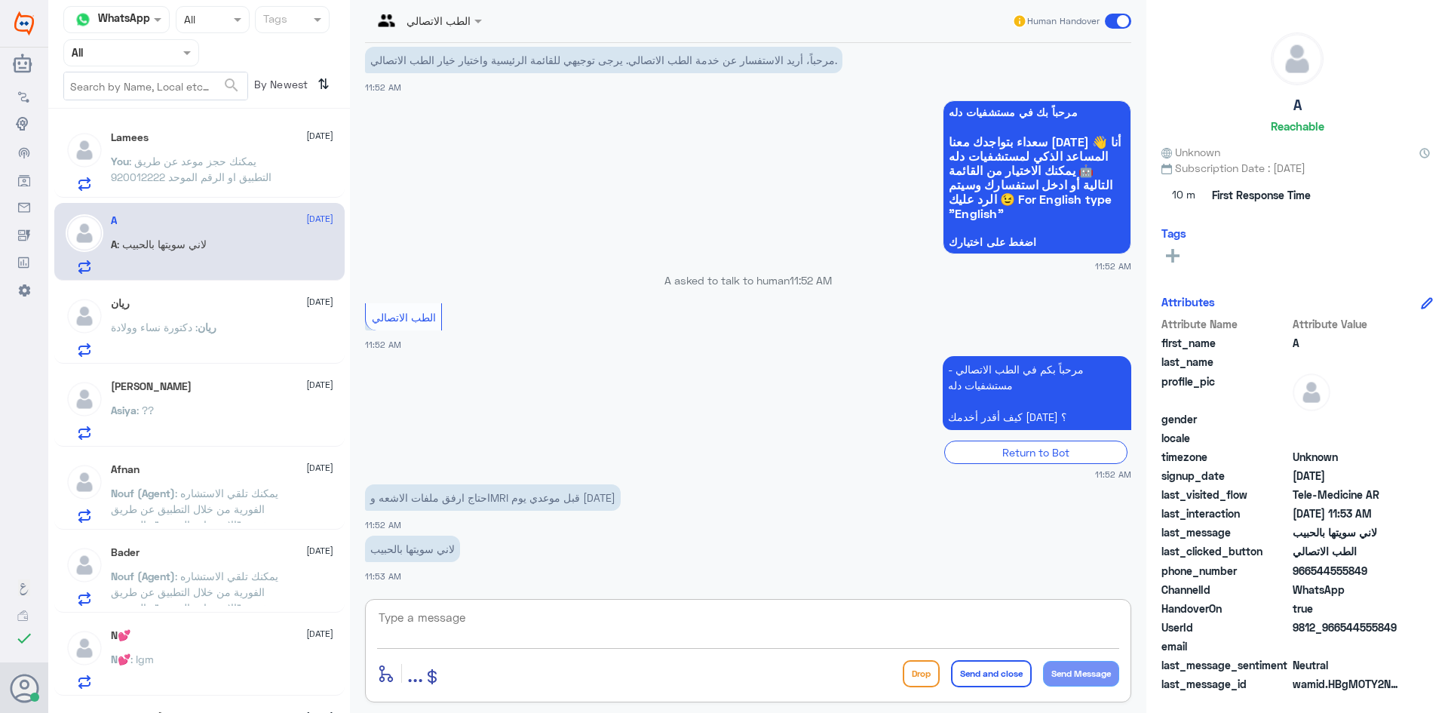
click at [590, 620] on textarea at bounding box center [748, 625] width 742 height 37
click at [239, 330] on div "ريان : دكتورة نساء وولادة" at bounding box center [222, 340] width 222 height 34
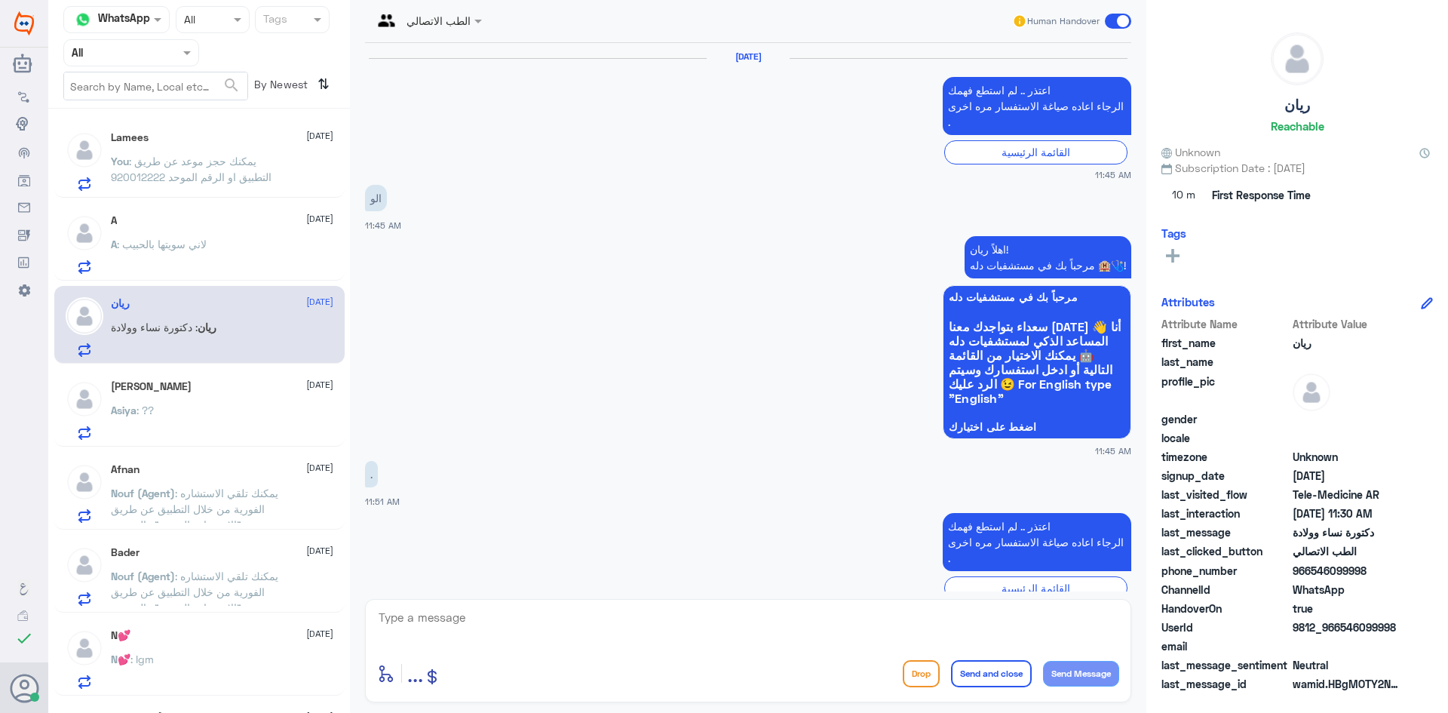
scroll to position [1281, 0]
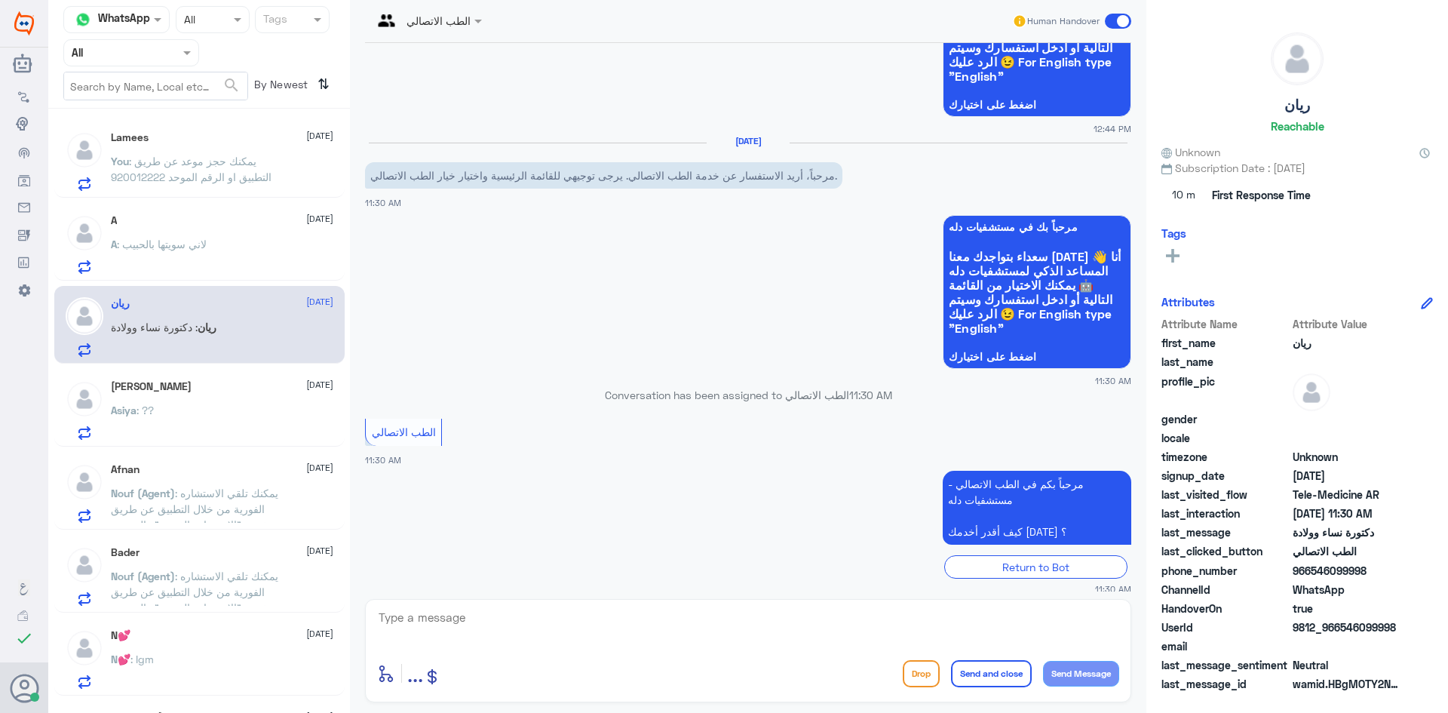
click at [158, 402] on div "Asiya Abdeen 12 August Asiya : ??" at bounding box center [222, 410] width 222 height 60
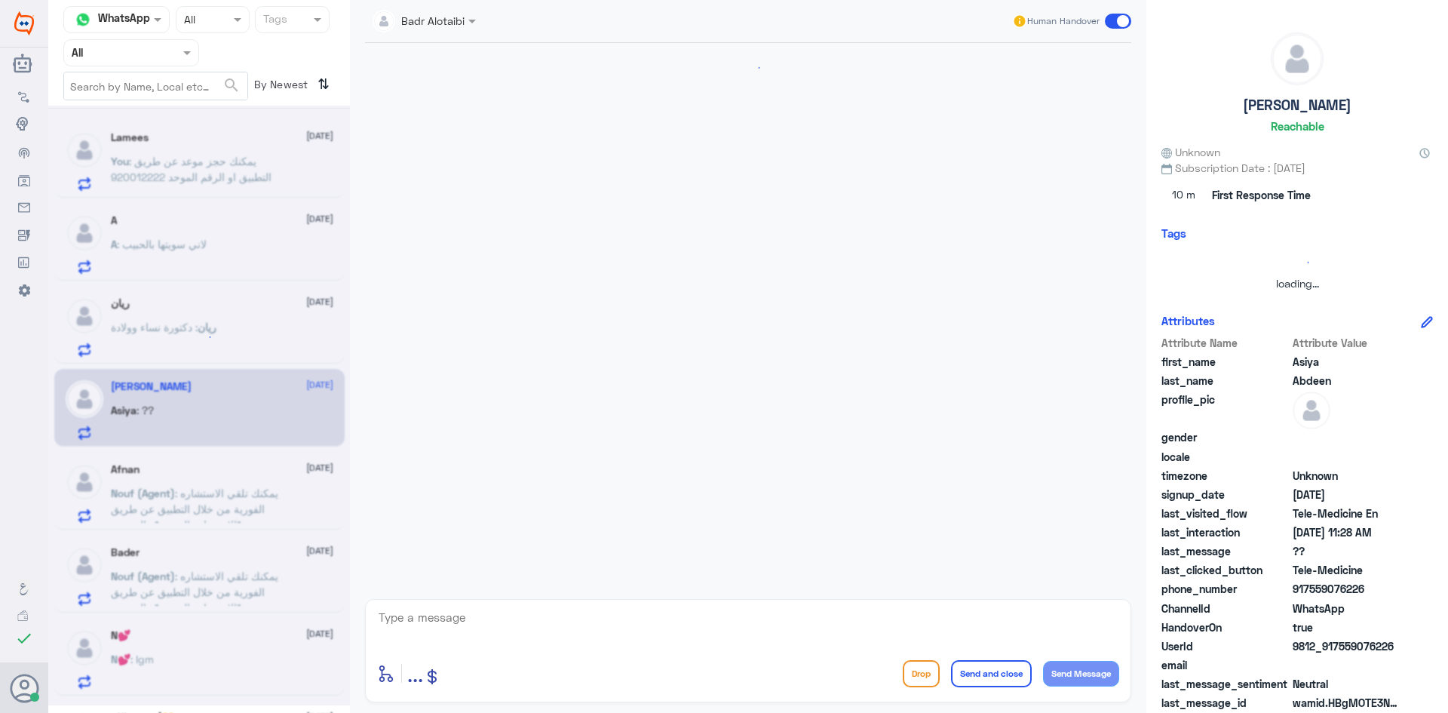
scroll to position [975, 0]
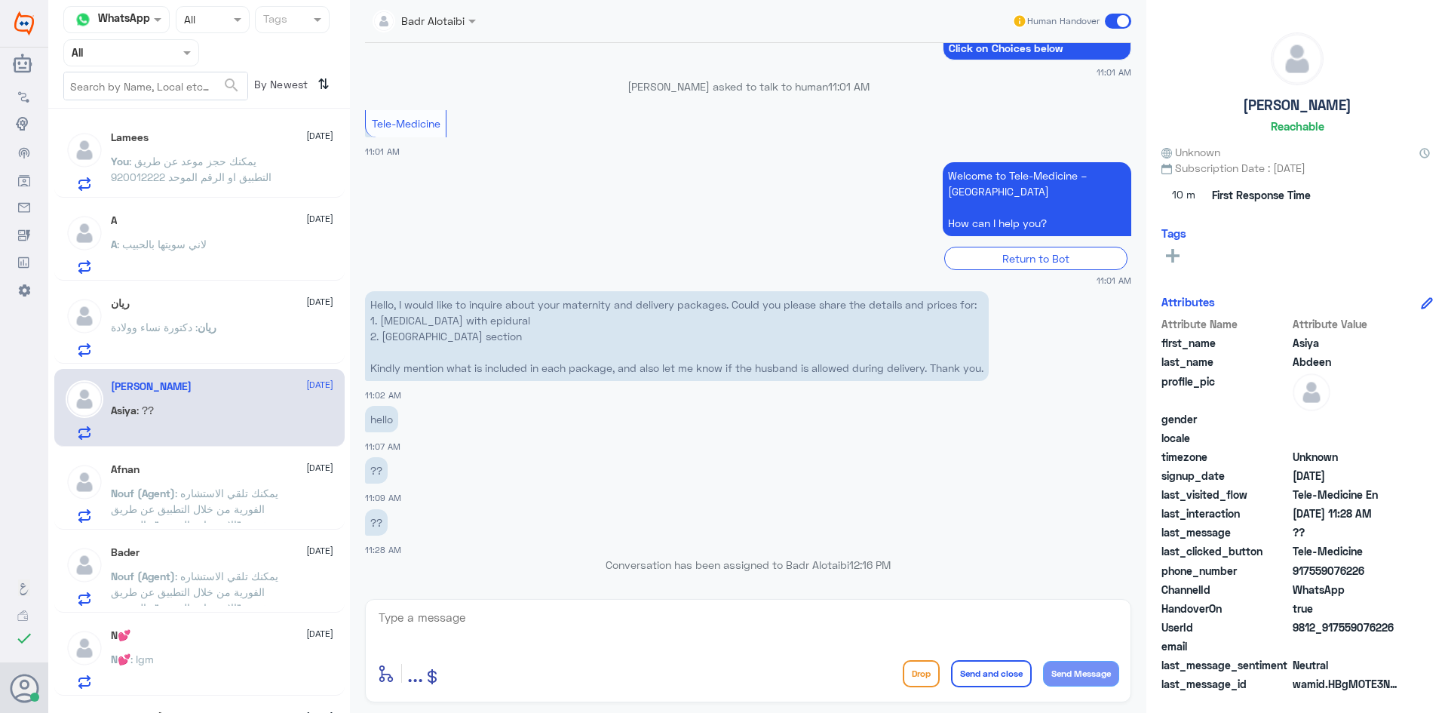
click at [216, 339] on p "ريان : دكتورة نساء وولادة" at bounding box center [164, 338] width 106 height 38
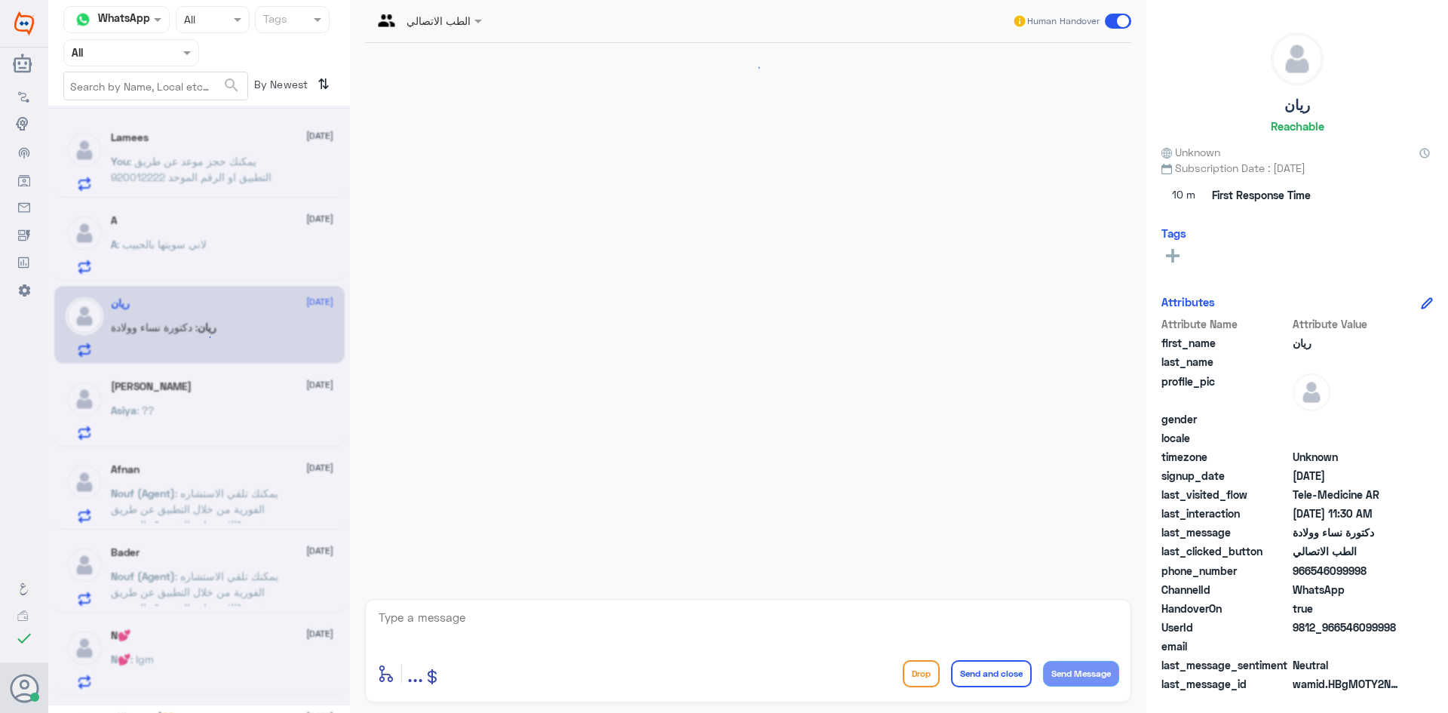
scroll to position [1281, 0]
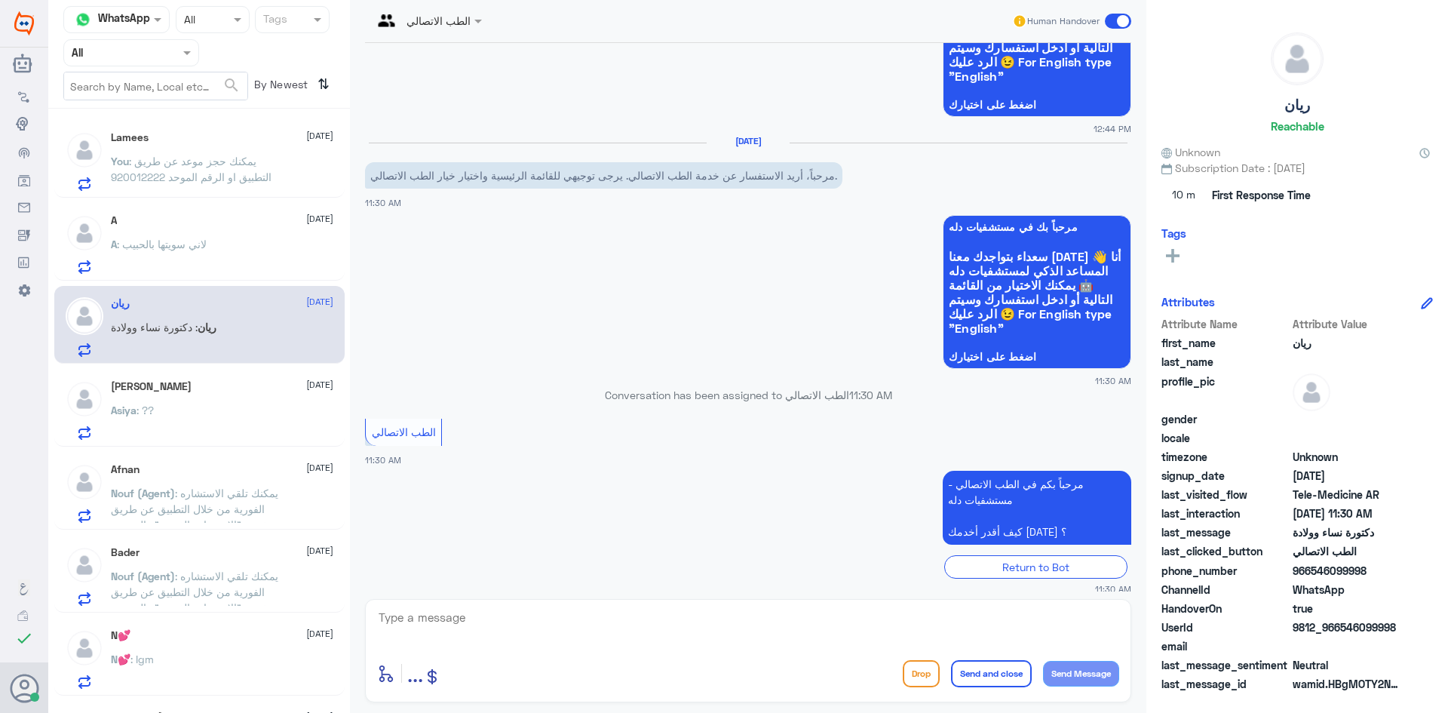
click at [569, 641] on textarea at bounding box center [748, 625] width 742 height 37
drag, startPoint x: 546, startPoint y: 629, endPoint x: 543, endPoint y: 618, distance: 11.7
click at [546, 621] on textarea at bounding box center [748, 625] width 742 height 37
type textarea "ي"
type textarea "هلا حياك ظ"
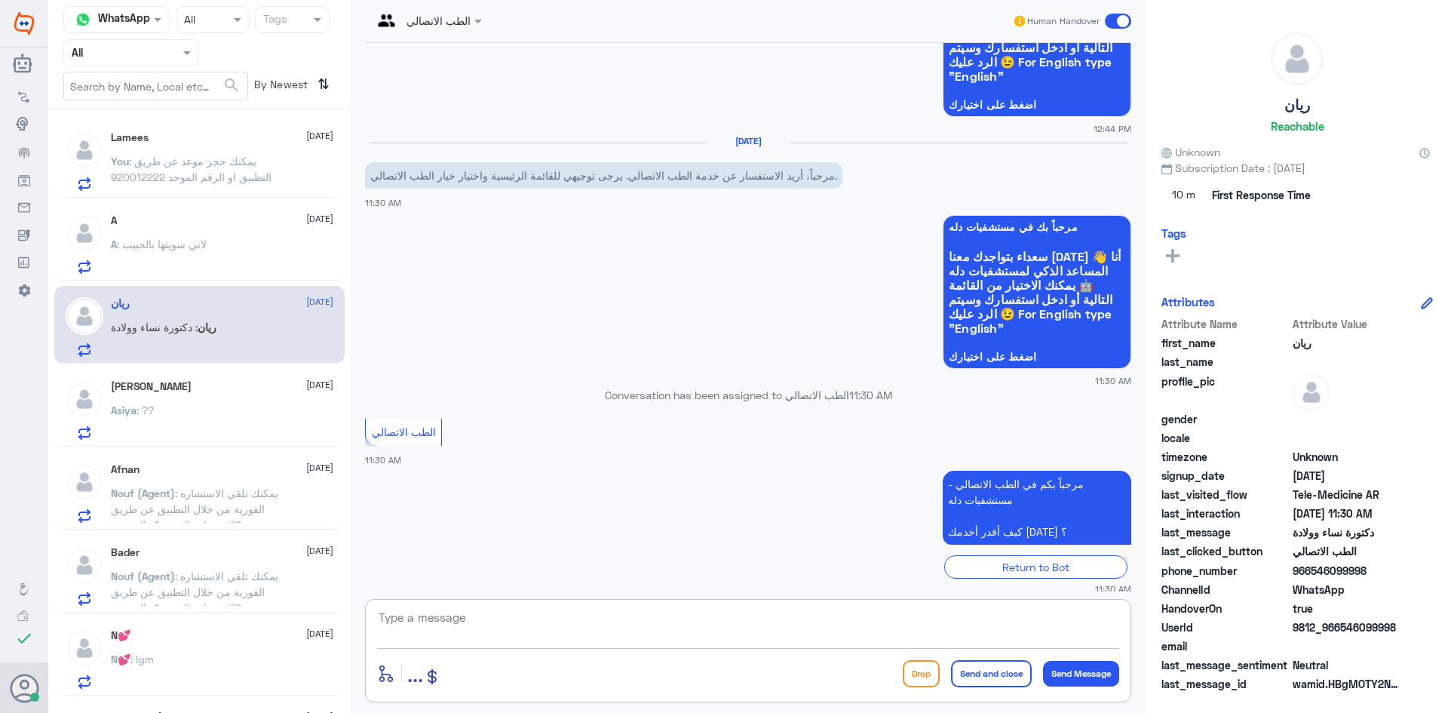
scroll to position [1329, 0]
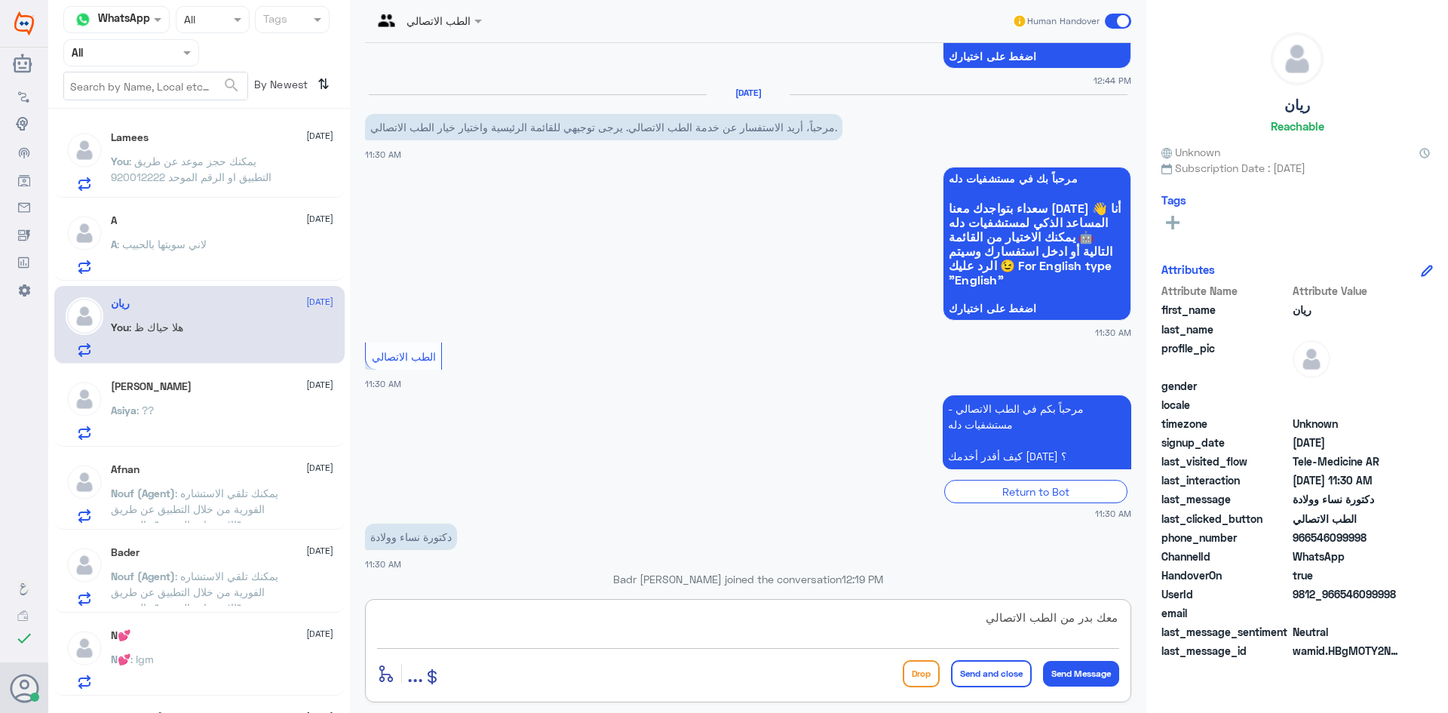
type textarea "معك بدر من الطب الاتصالي"
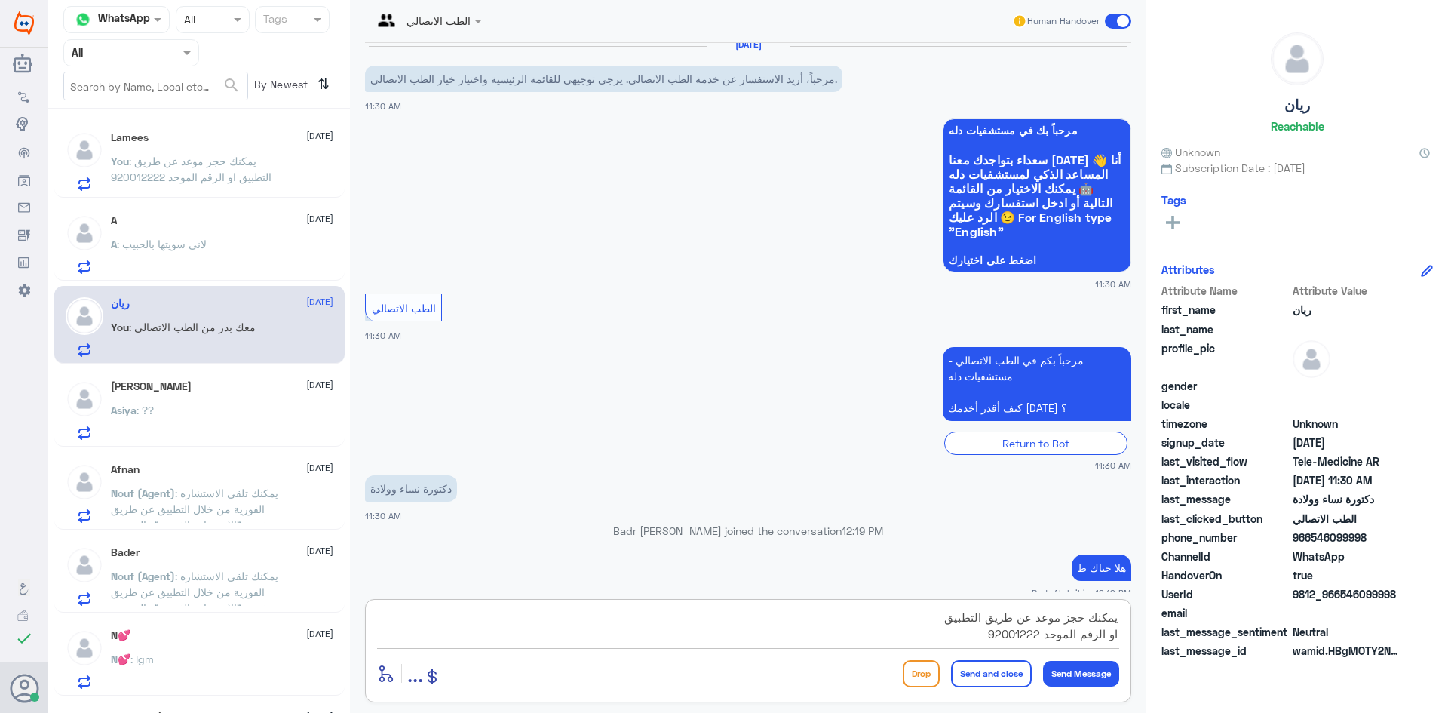
type textarea "يمكنك حجز موعد عن طريق التطبيق او الرقم الموحد 920012222"
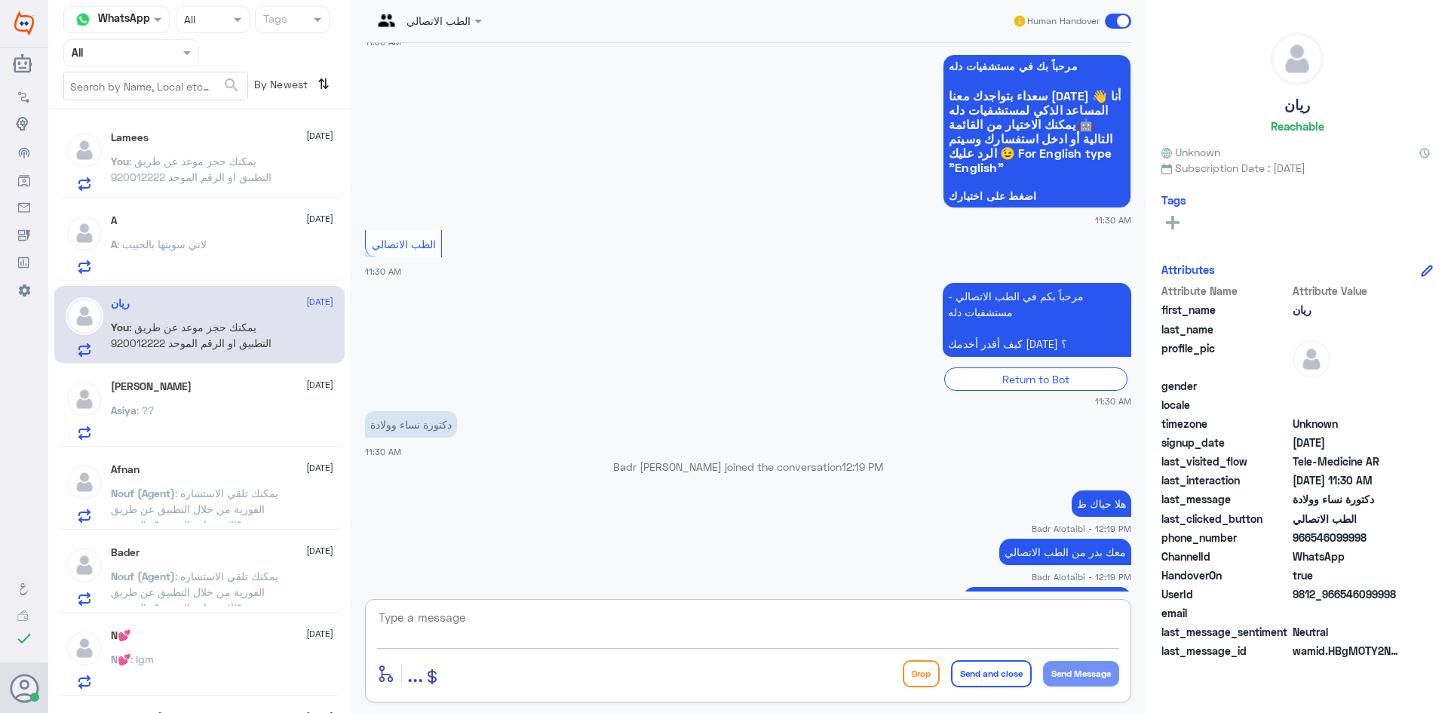
click at [1121, 23] on span at bounding box center [1118, 21] width 26 height 15
click at [0, 0] on input "checkbox" at bounding box center [0, 0] width 0 height 0
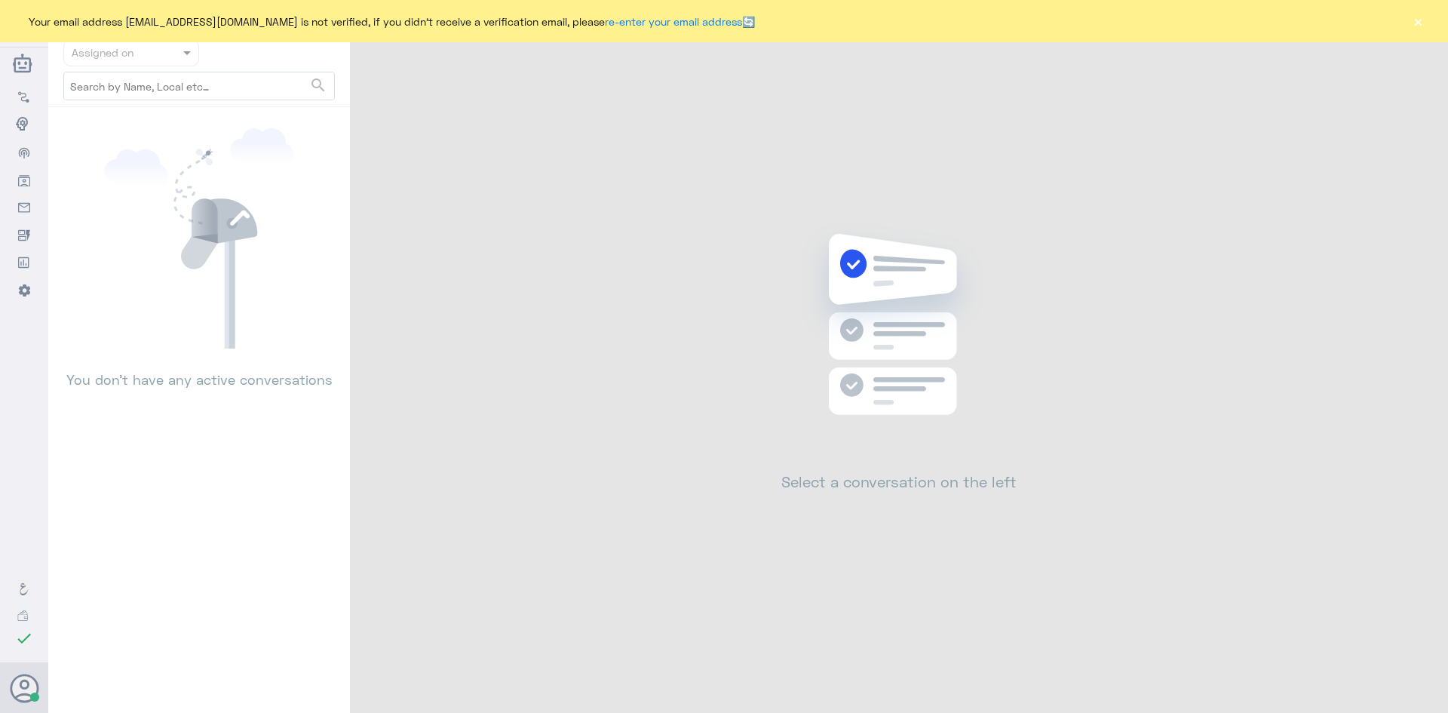
click at [1410, 17] on div "Your email address b_malotaibi@dallah-hospital.com is not verified, if you didn…" at bounding box center [724, 21] width 1448 height 42
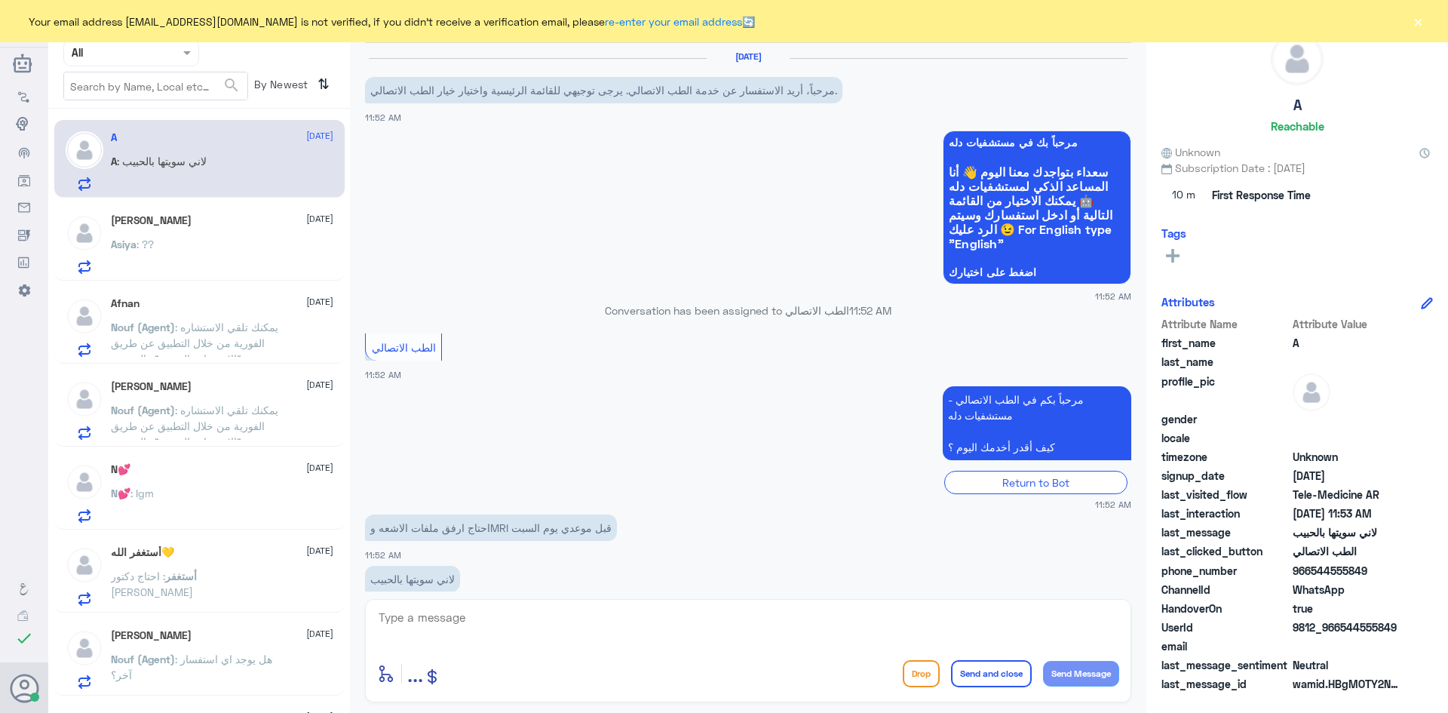
scroll to position [30, 0]
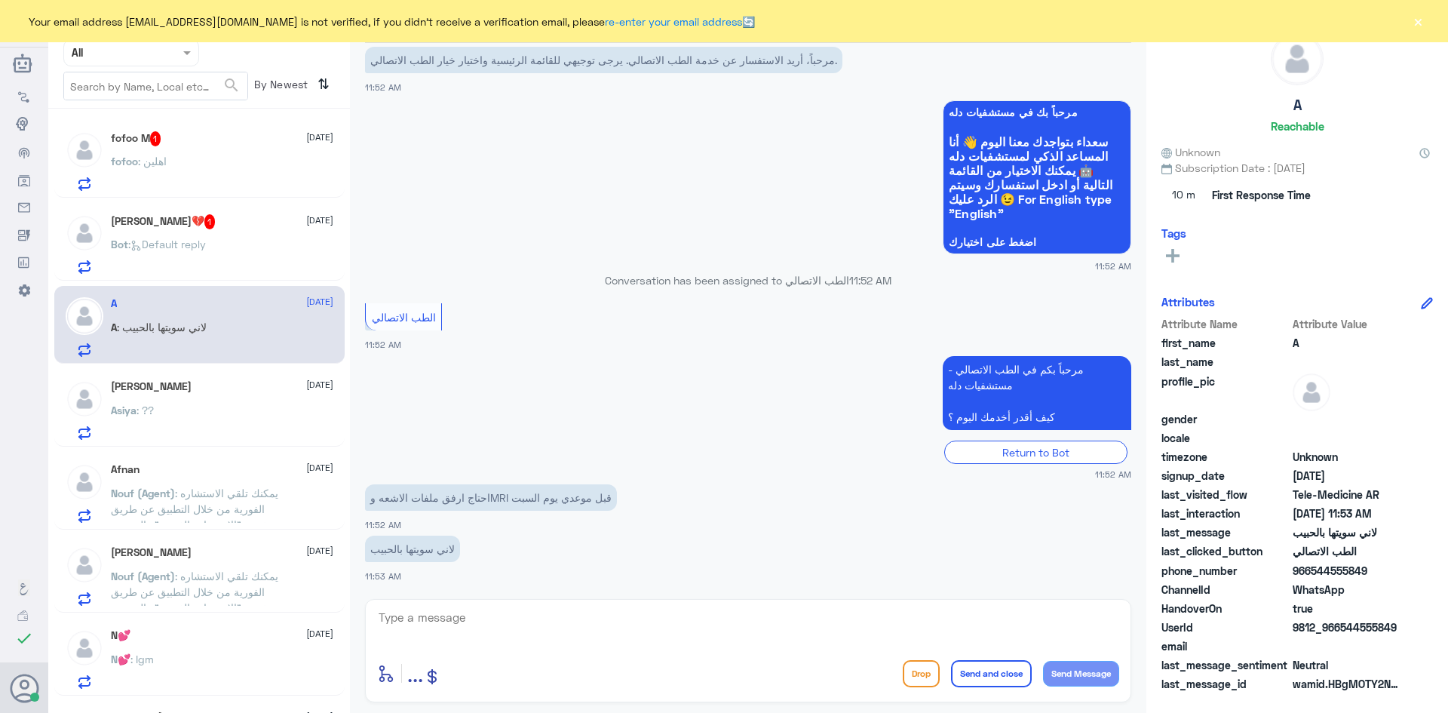
click at [287, 229] on div "يارب ارحم وليد💔 1 12 August" at bounding box center [222, 221] width 222 height 15
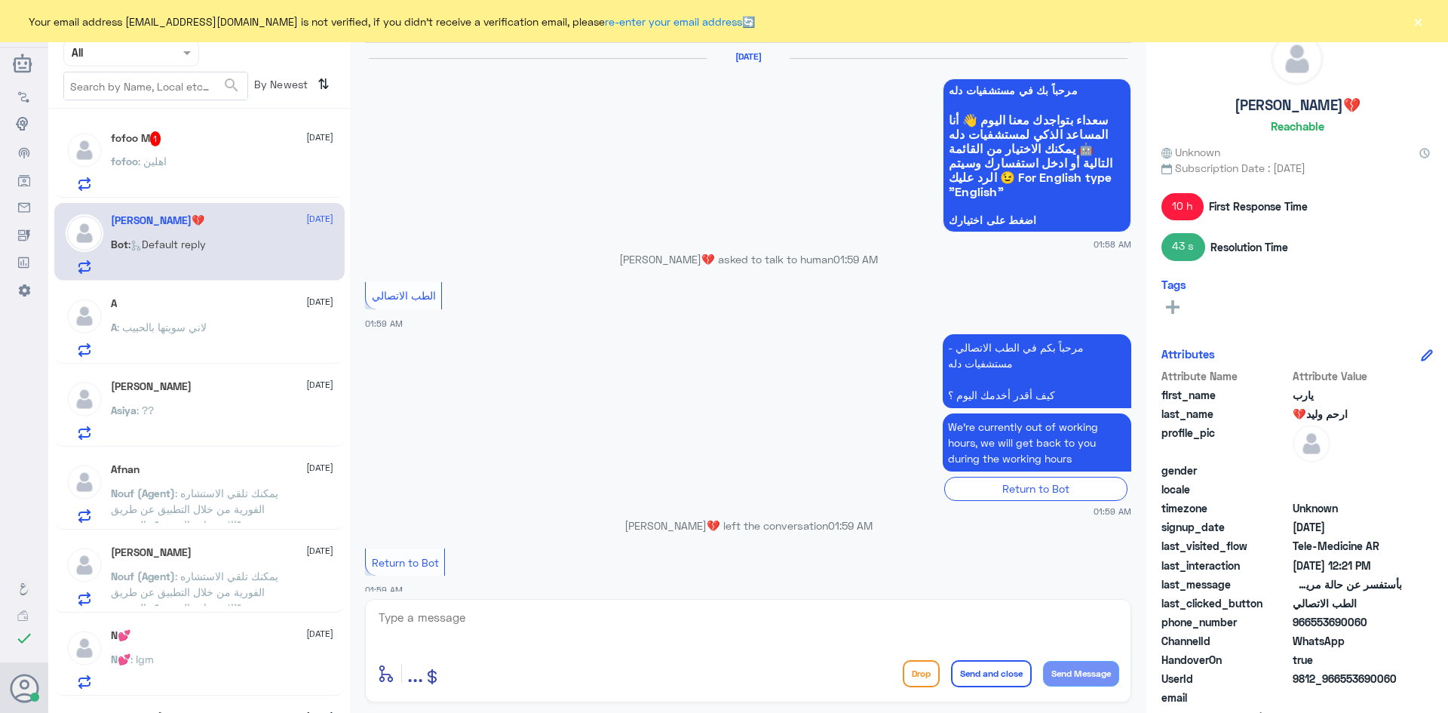
scroll to position [919, 0]
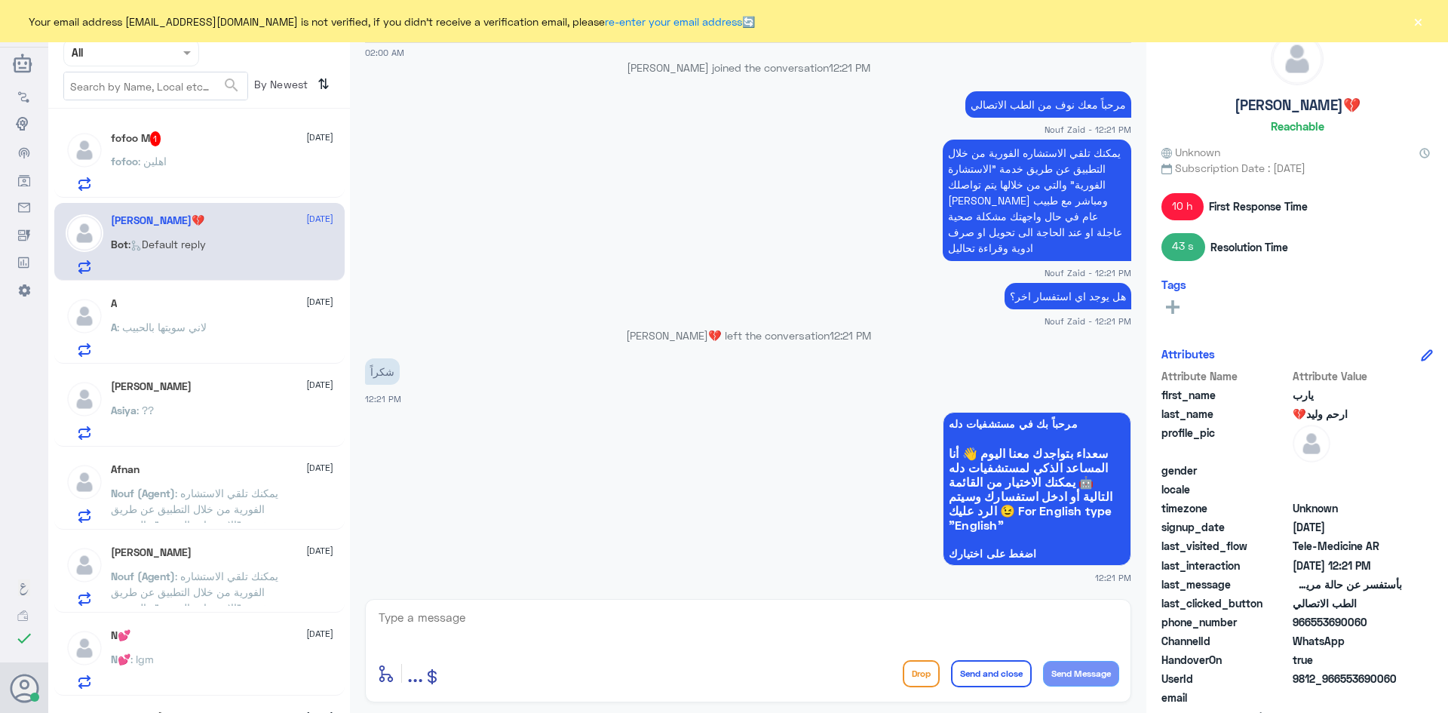
click at [1425, 20] on button "×" at bounding box center [1417, 21] width 15 height 15
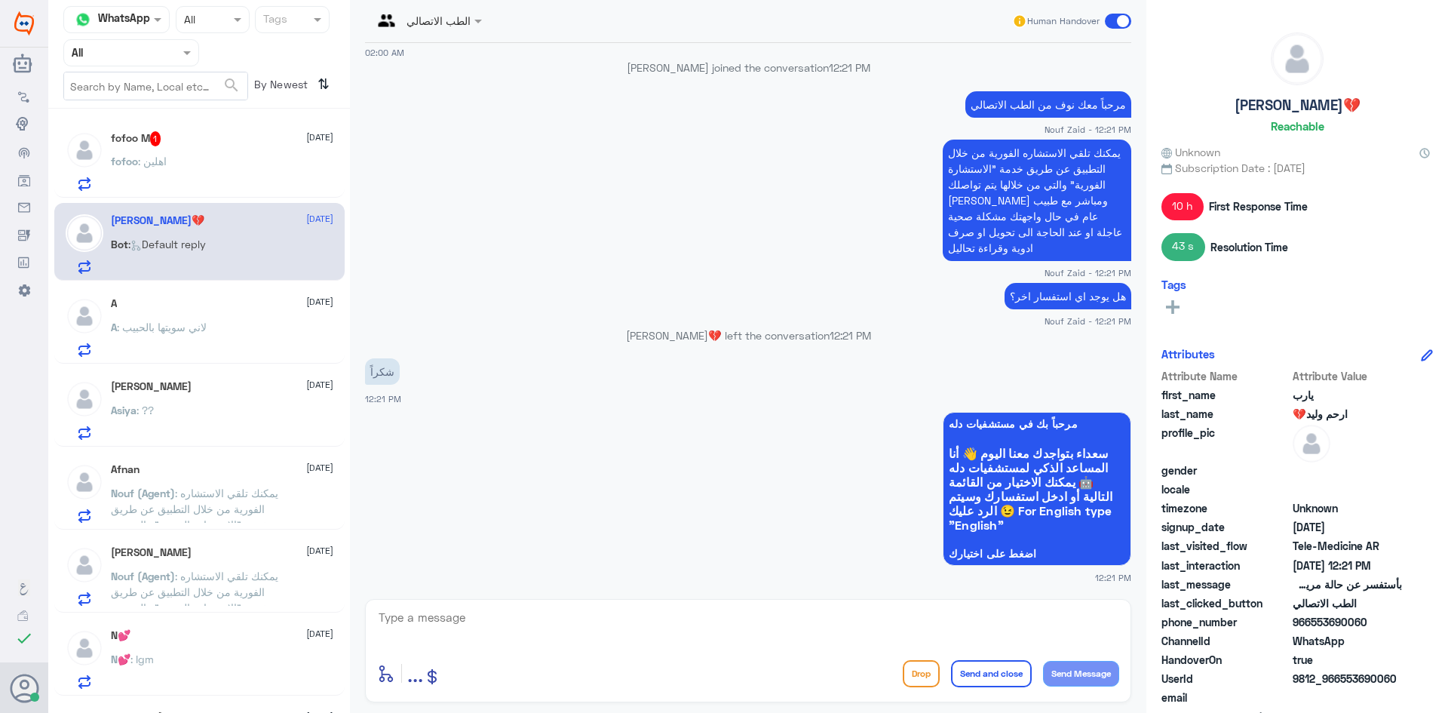
click at [1103, 23] on div "Human Handover" at bounding box center [1072, 21] width 120 height 27
click at [1115, 18] on span at bounding box center [1118, 21] width 26 height 15
click at [0, 0] on input "checkbox" at bounding box center [0, 0] width 0 height 0
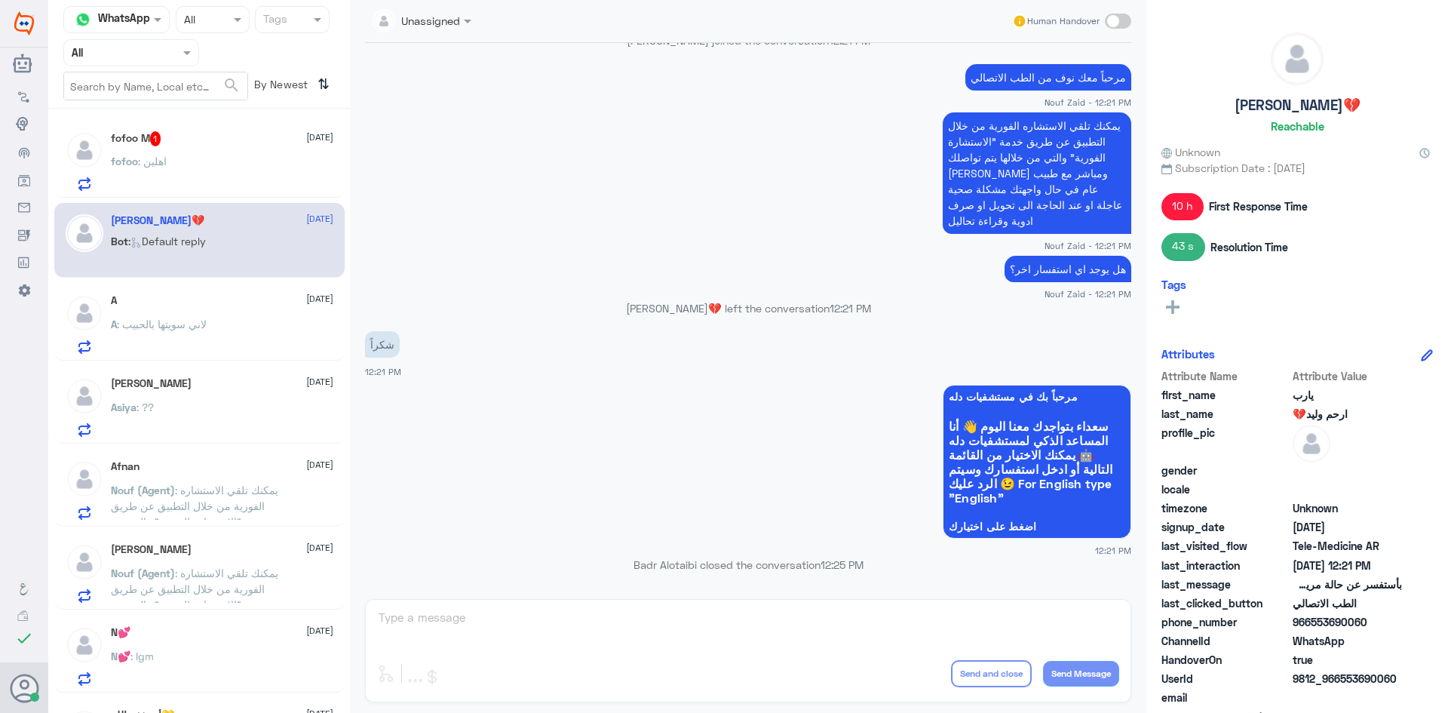
click at [269, 136] on div "fofoo M 1 12 August" at bounding box center [222, 138] width 222 height 15
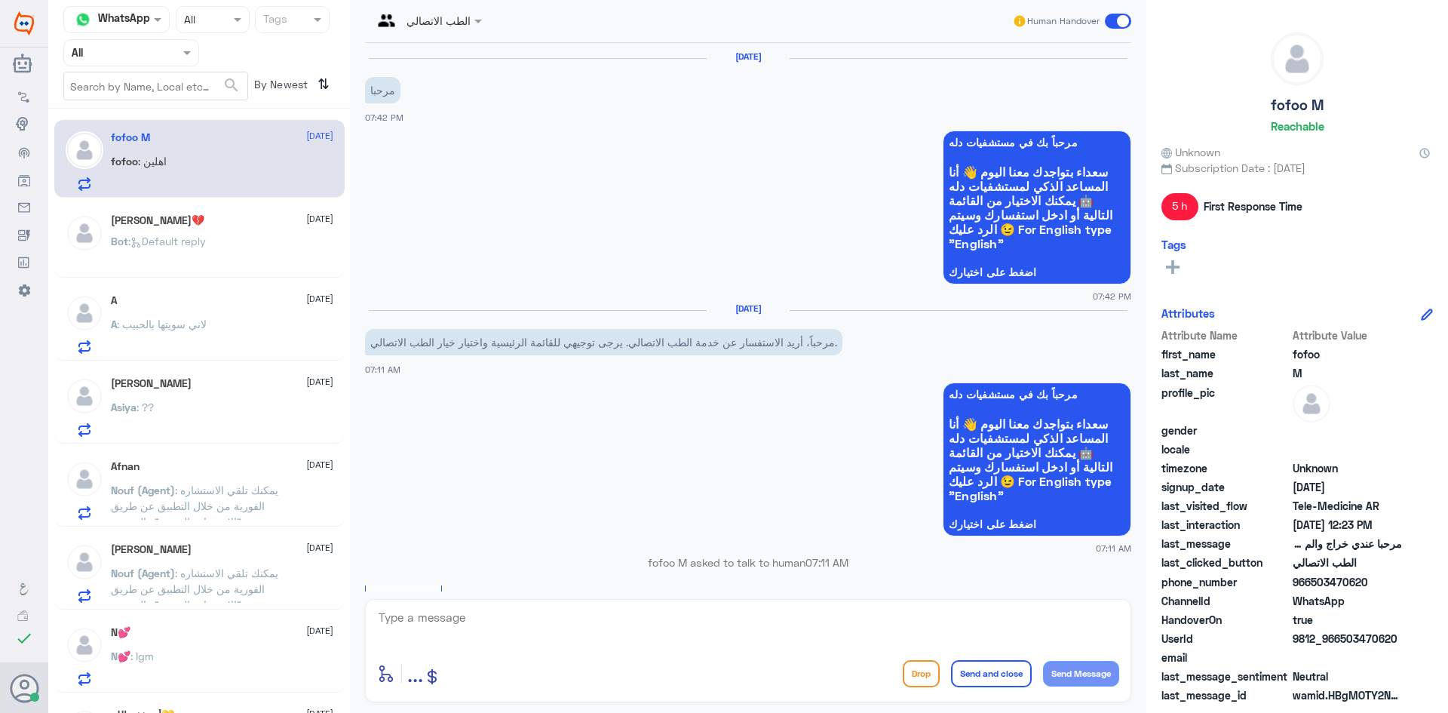
scroll to position [416, 0]
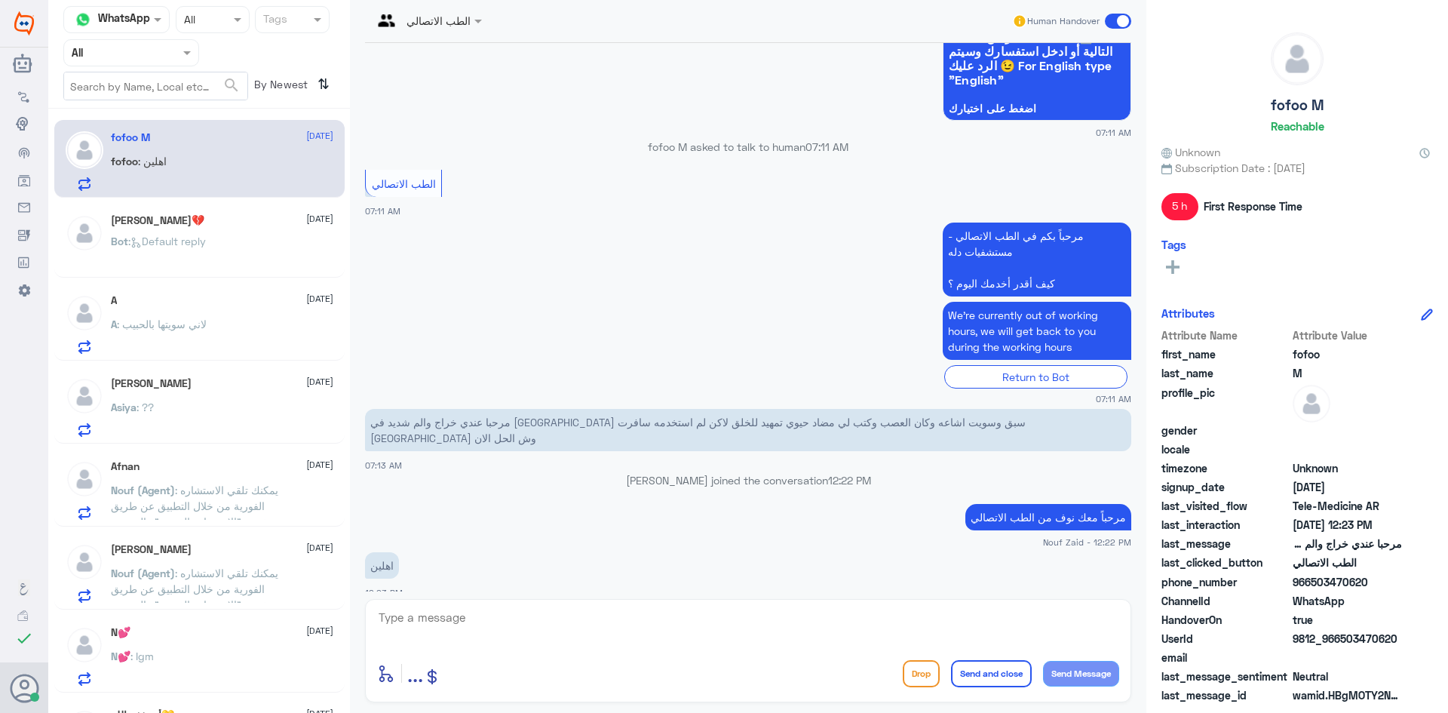
click at [168, 68] on nav "Channel WhatsApp Status × All Tags Agent Filter All search By Newest ⇅" at bounding box center [199, 57] width 302 height 103
click at [167, 61] on div "Agent Filter All" at bounding box center [131, 52] width 136 height 27
click at [144, 112] on b "Unassigned" at bounding box center [125, 117] width 57 height 13
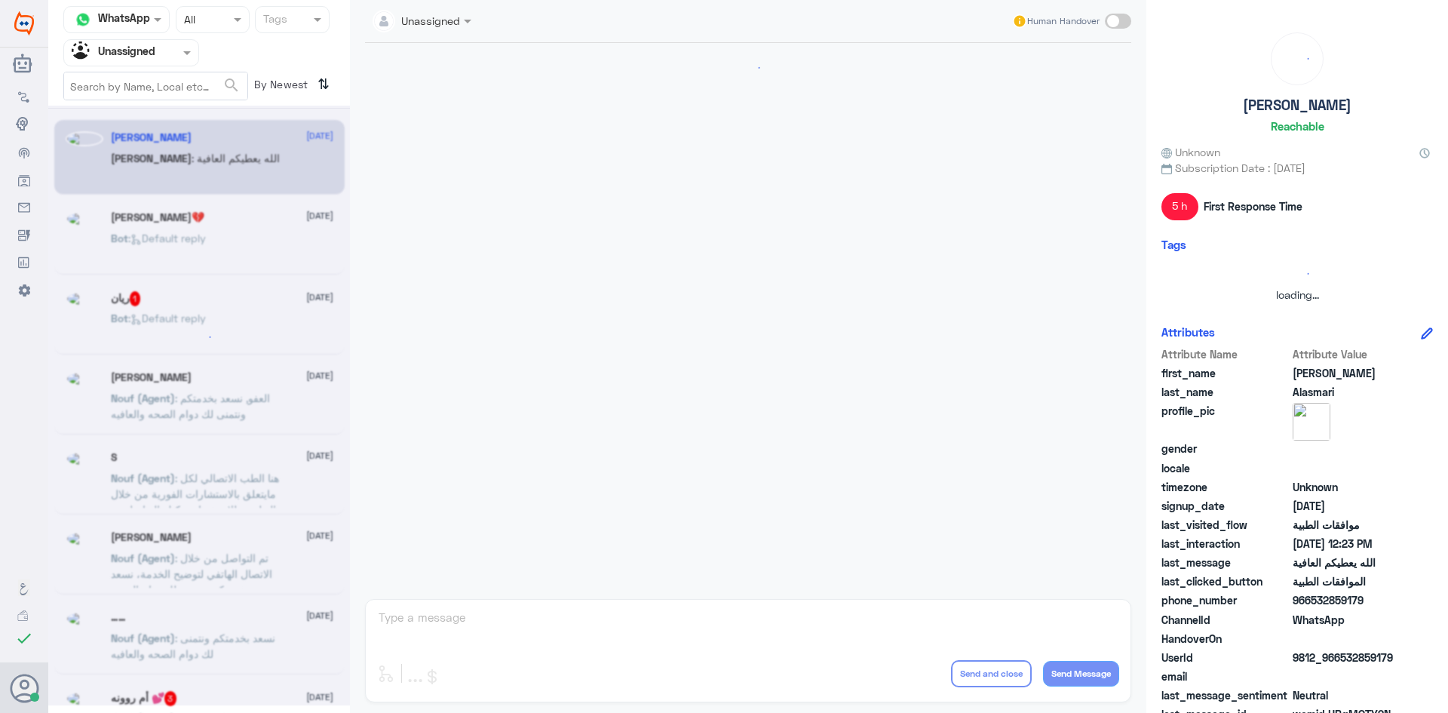
scroll to position [0, 0]
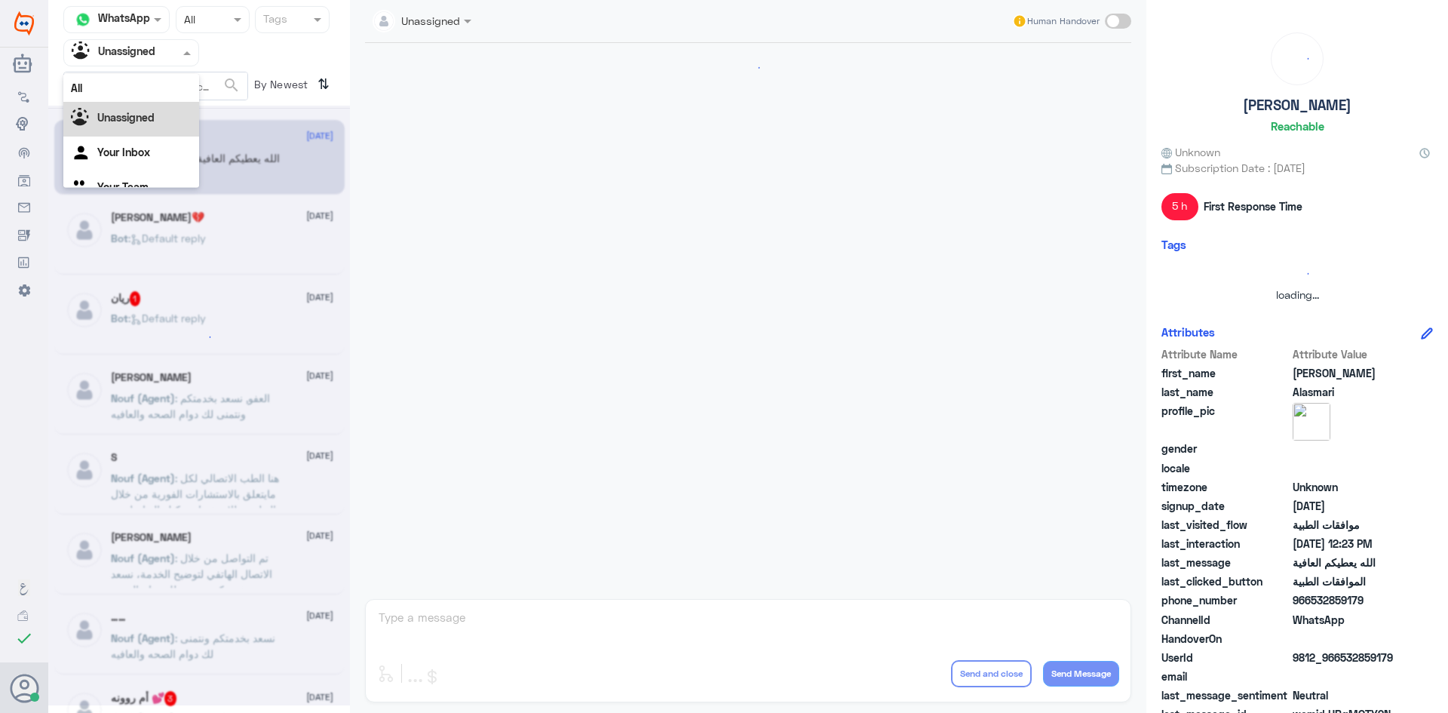
click at [147, 64] on div "Agent Filter Unassigned" at bounding box center [131, 52] width 136 height 27
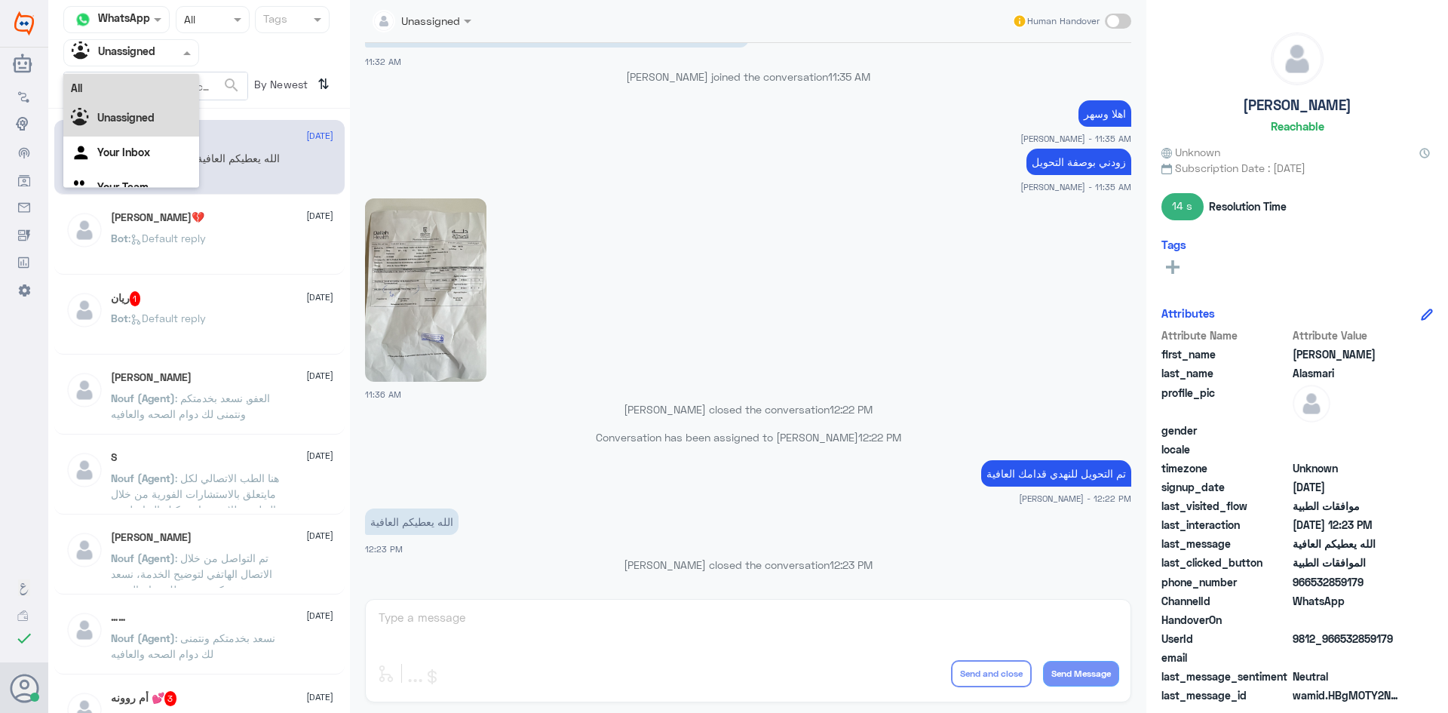
click at [143, 92] on div "All" at bounding box center [131, 88] width 136 height 28
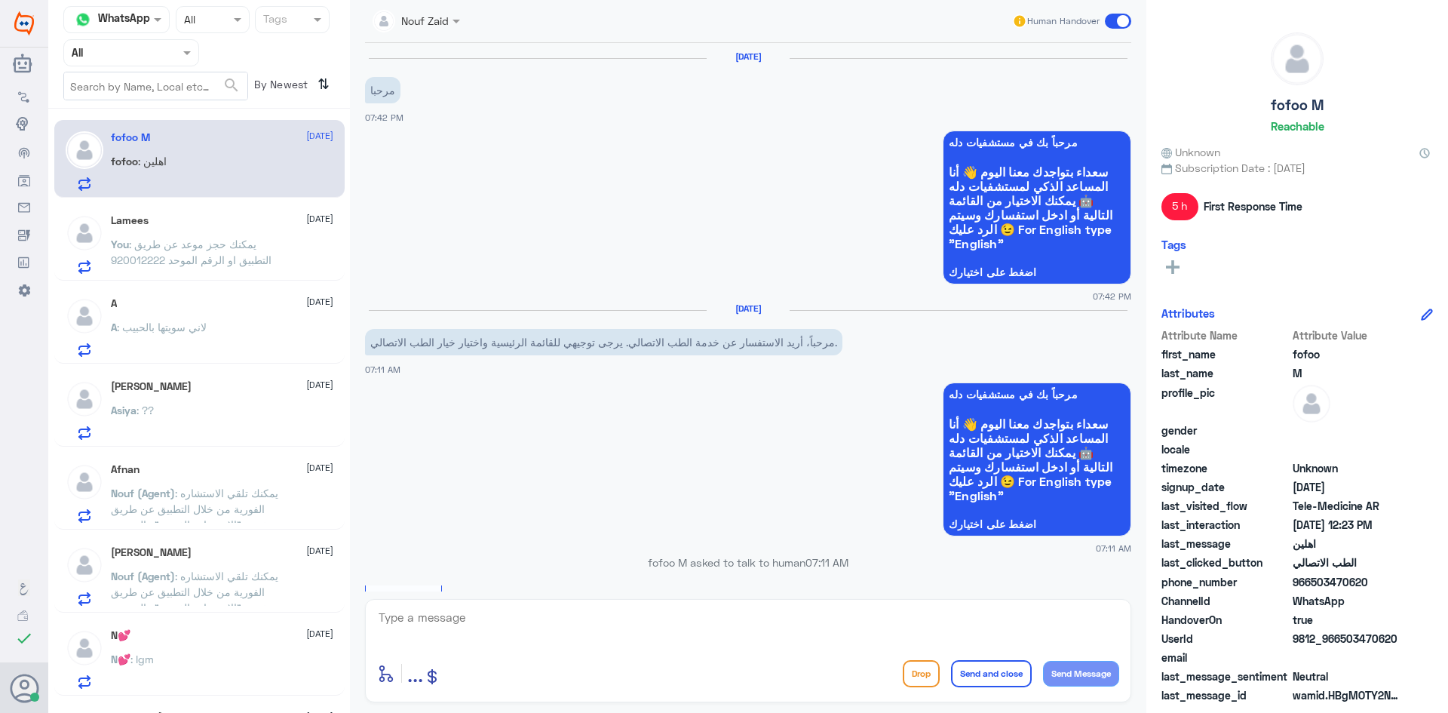
scroll to position [416, 0]
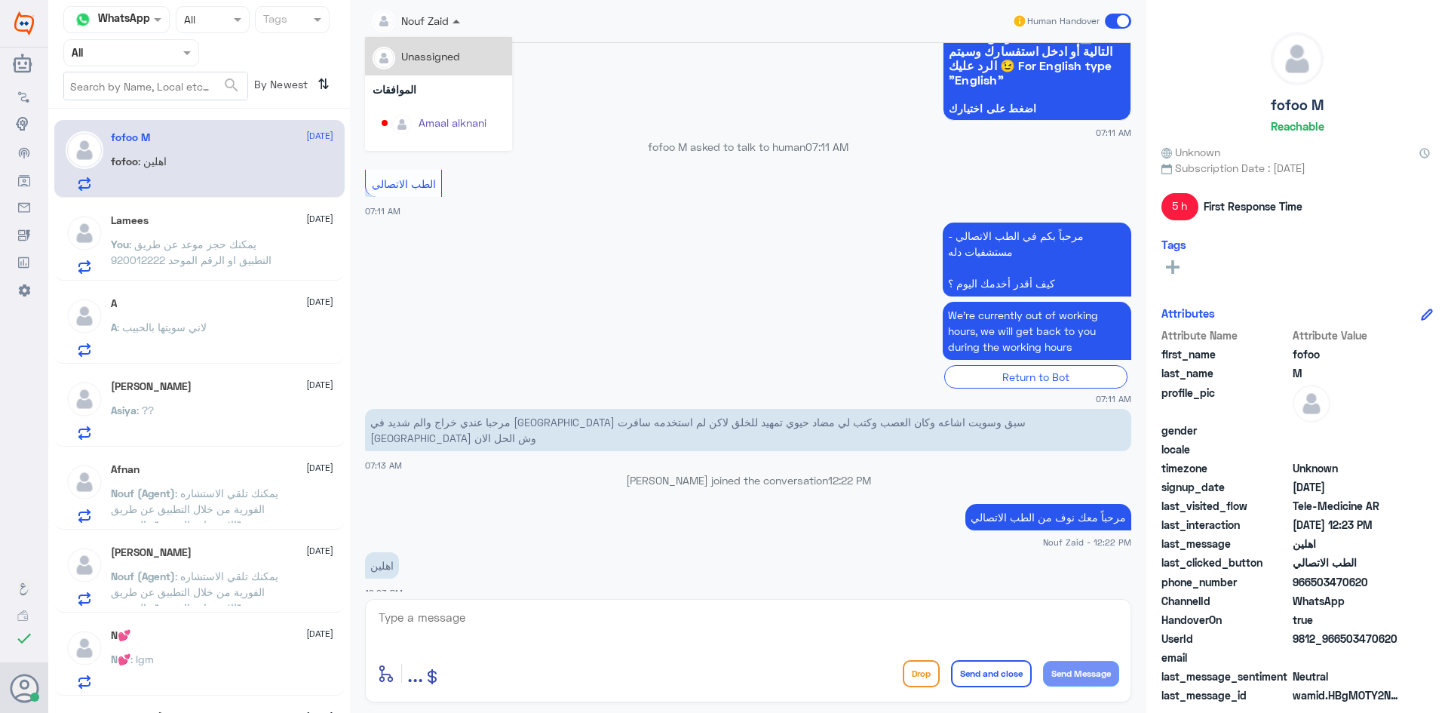
click at [456, 25] on span at bounding box center [458, 21] width 19 height 16
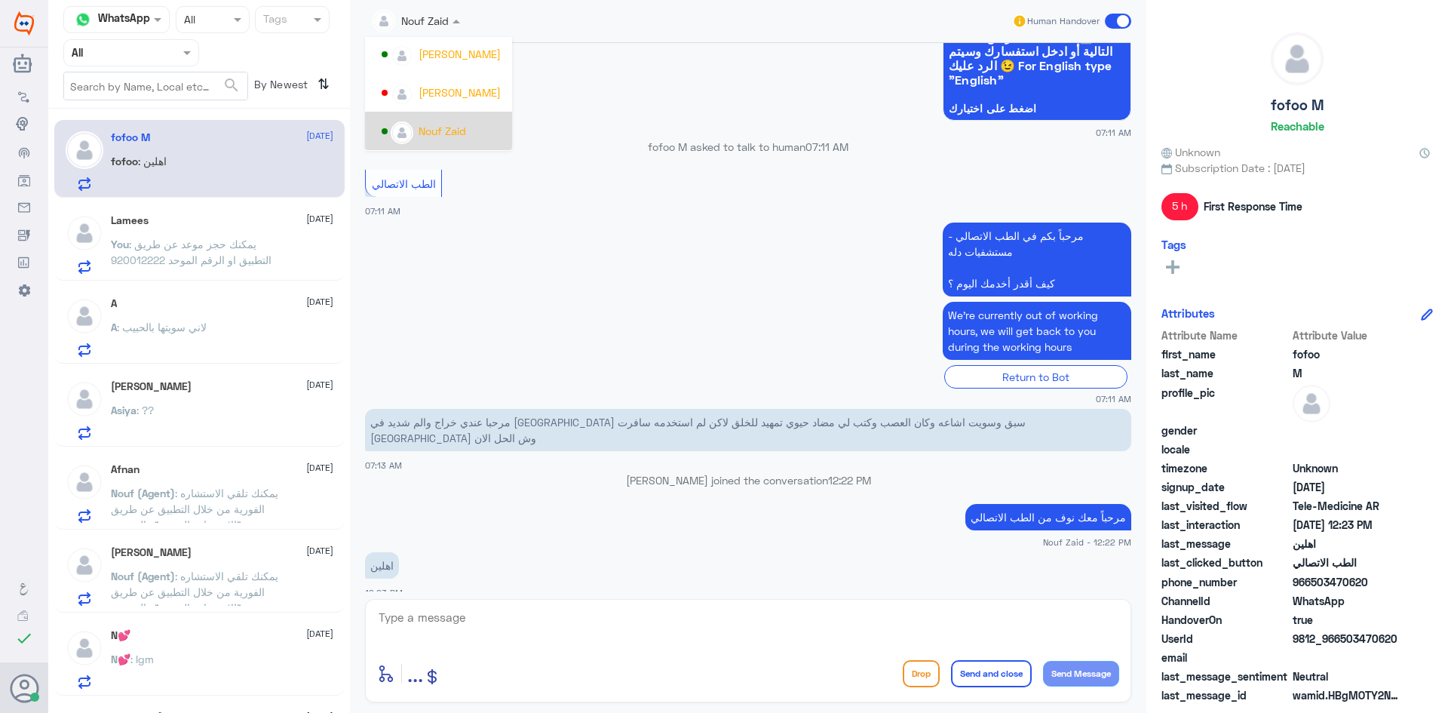
click at [488, 127] on div "Nouf Zaid" at bounding box center [443, 131] width 123 height 26
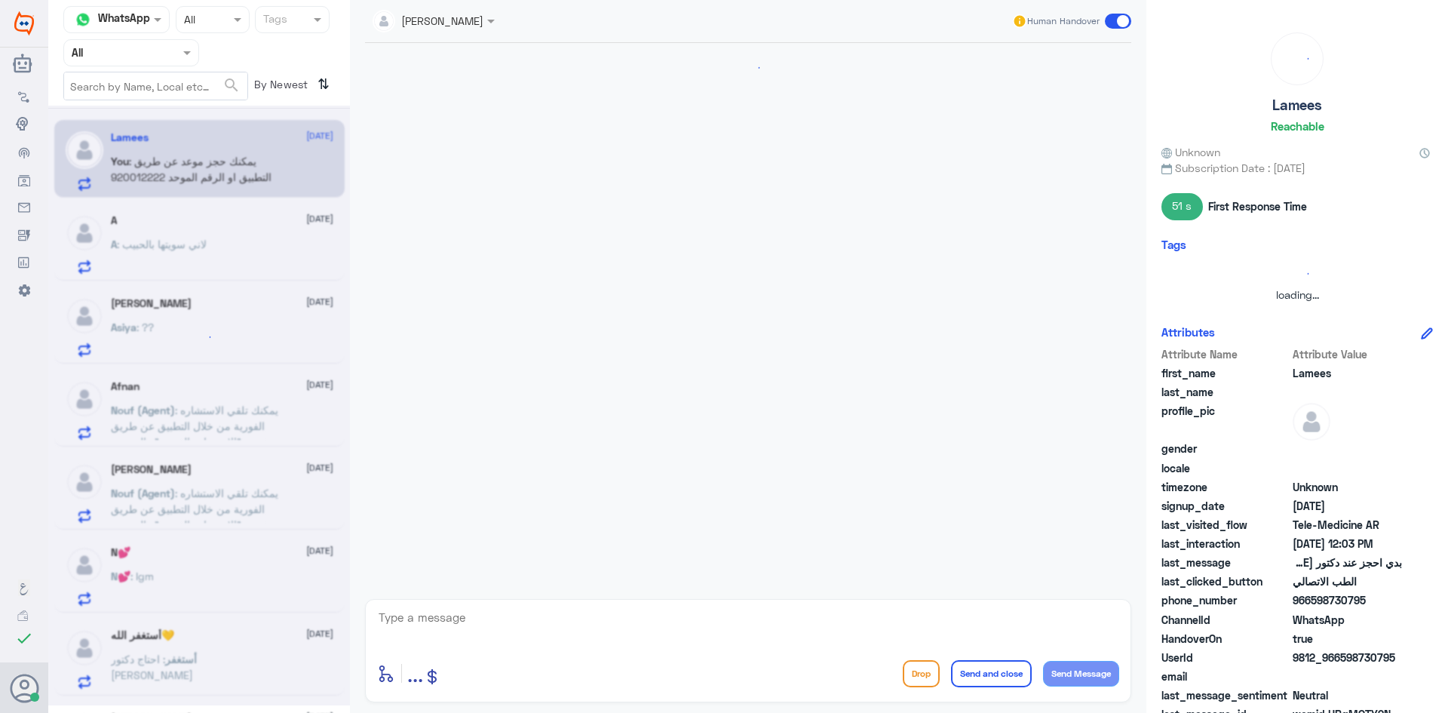
scroll to position [256, 0]
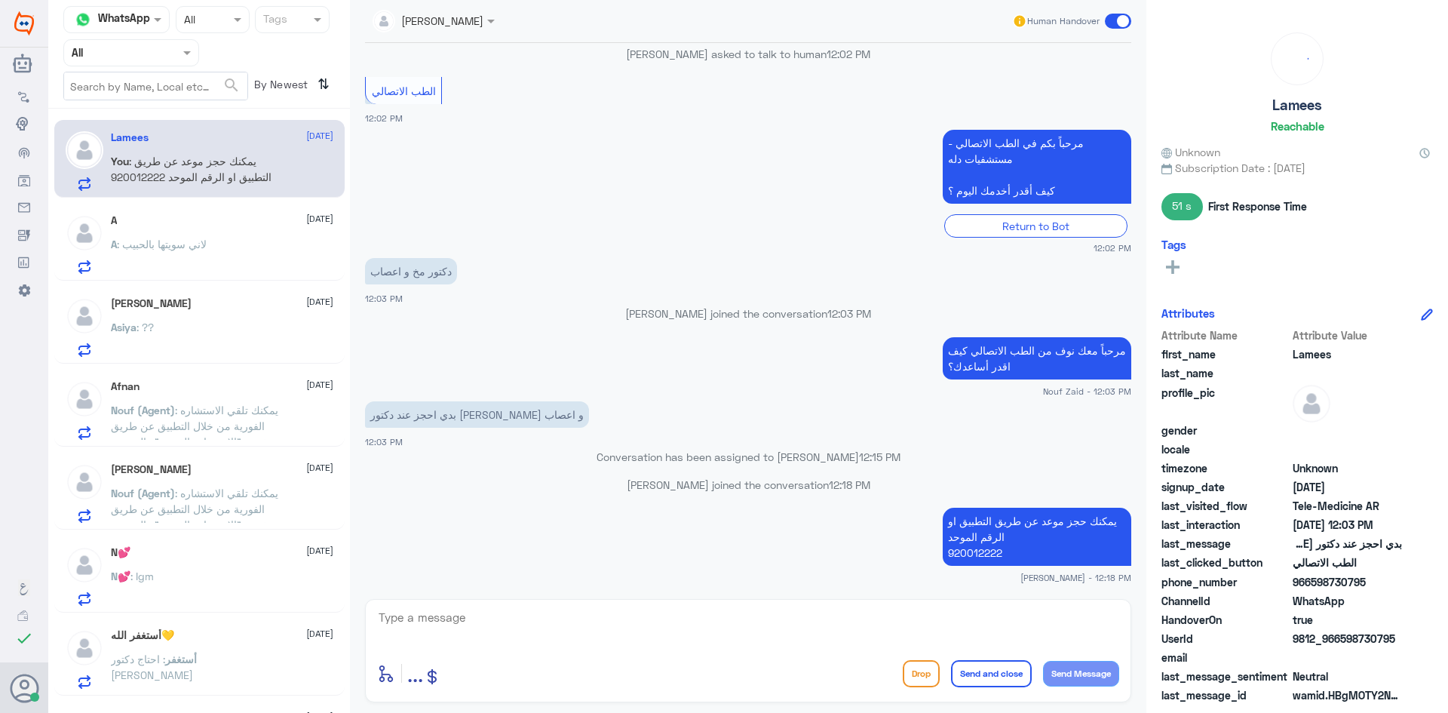
click at [264, 247] on div "A : لاني سويتها بالحبيب" at bounding box center [222, 257] width 222 height 34
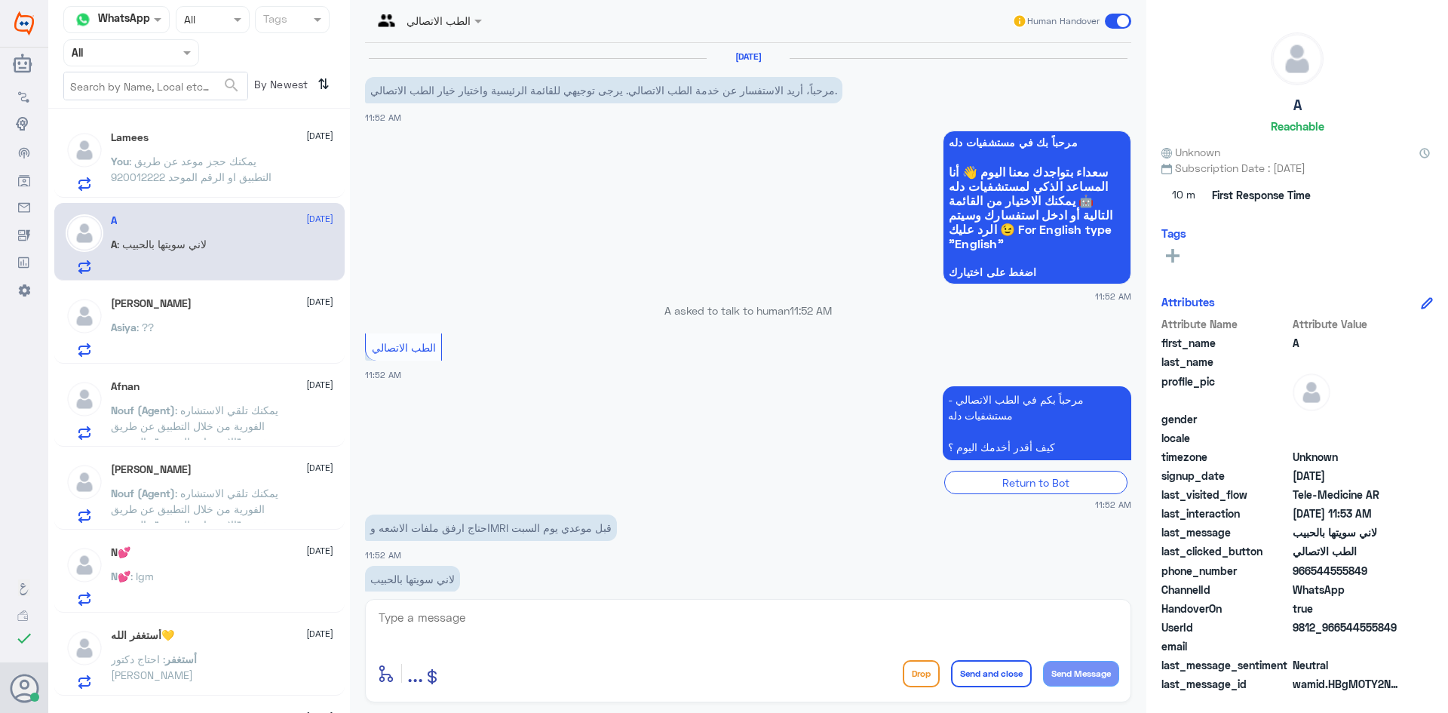
scroll to position [30, 0]
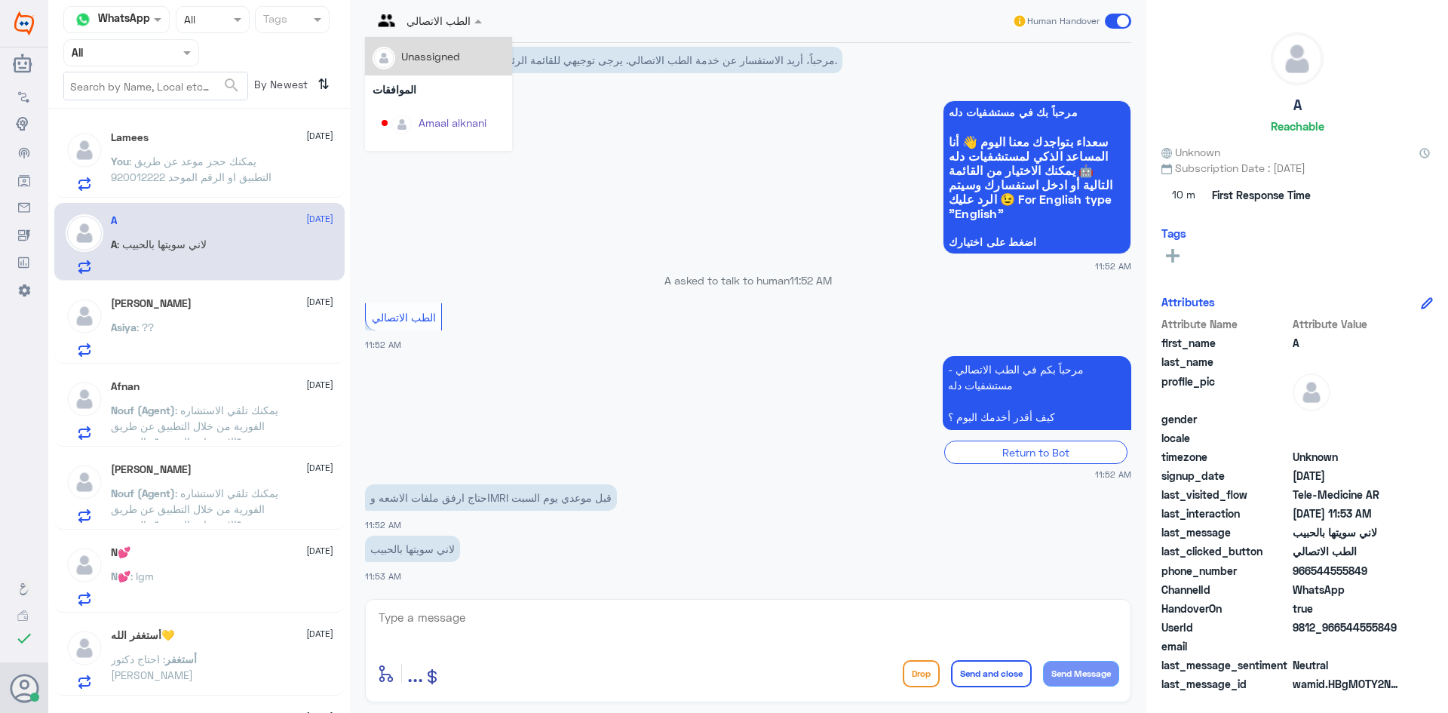
click at [452, 33] on div "الطب الاتصالي" at bounding box center [422, 21] width 98 height 36
click at [628, 109] on app-msgs-whats-app-list "مرحباً بك في مستشفيات دله سعداء بتواجدك معنا اليوم 👋 أنا المساعد الذكي لمستشفيا…" at bounding box center [748, 177] width 766 height 155
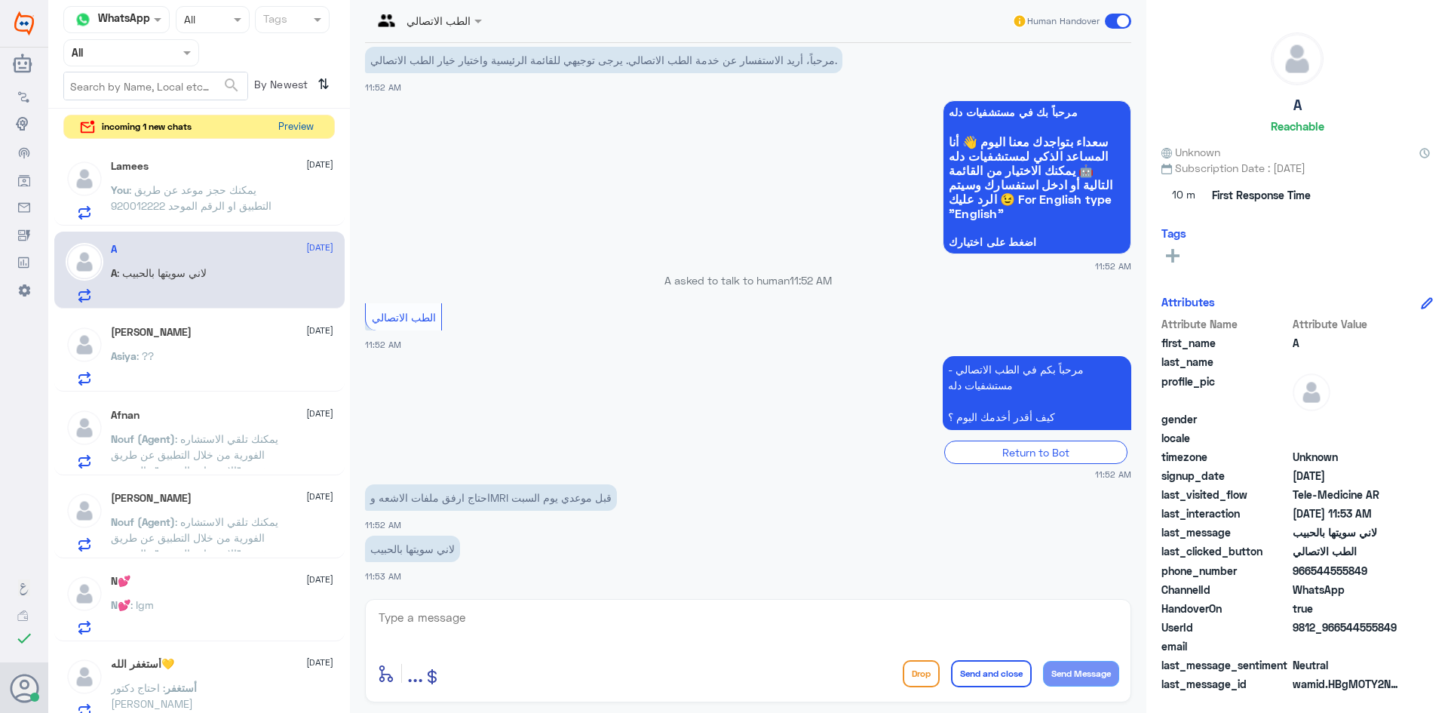
click at [302, 121] on button "Preview" at bounding box center [295, 126] width 47 height 23
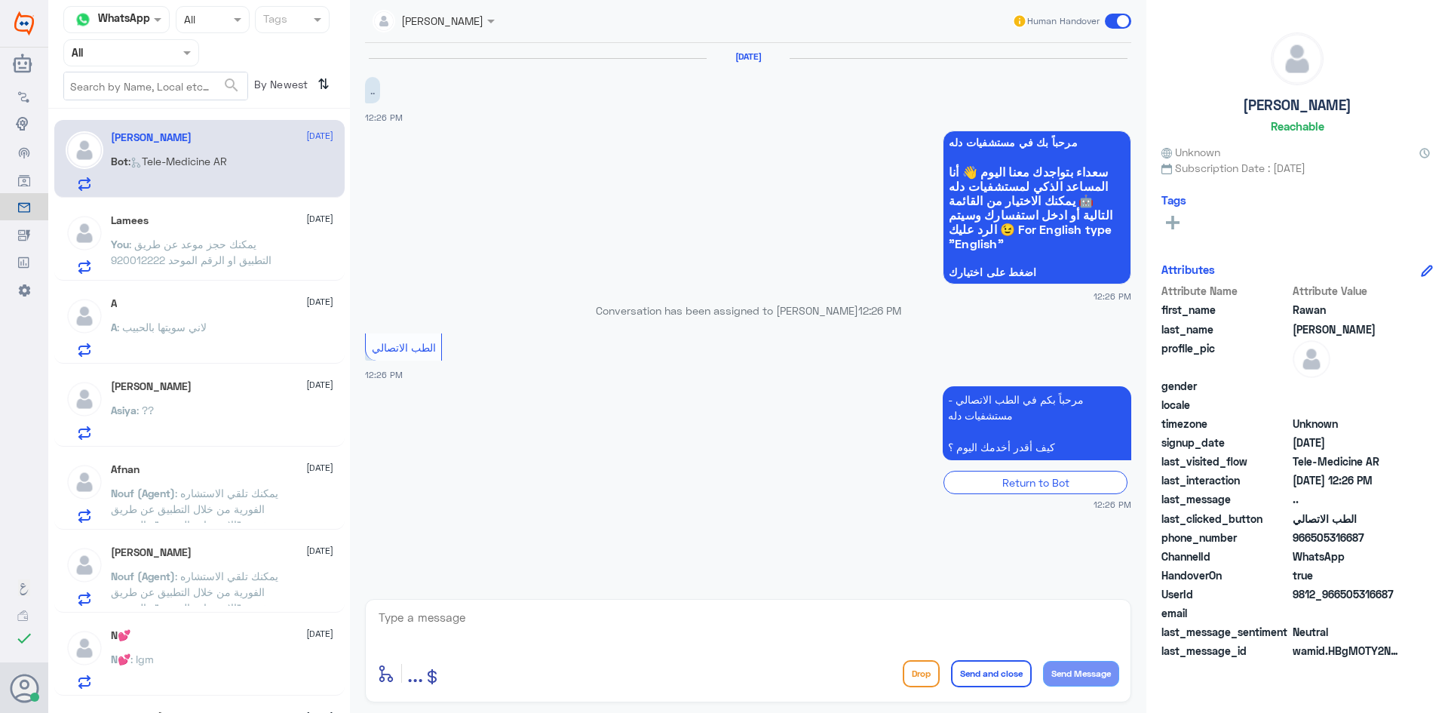
drag, startPoint x: 1395, startPoint y: 595, endPoint x: 1341, endPoint y: 594, distance: 54.3
click at [1341, 594] on span "9812_966505316687" at bounding box center [1347, 594] width 109 height 16
copy span "505316687"
click at [188, 381] on div "Asiya Abdeen 12 August" at bounding box center [222, 386] width 222 height 13
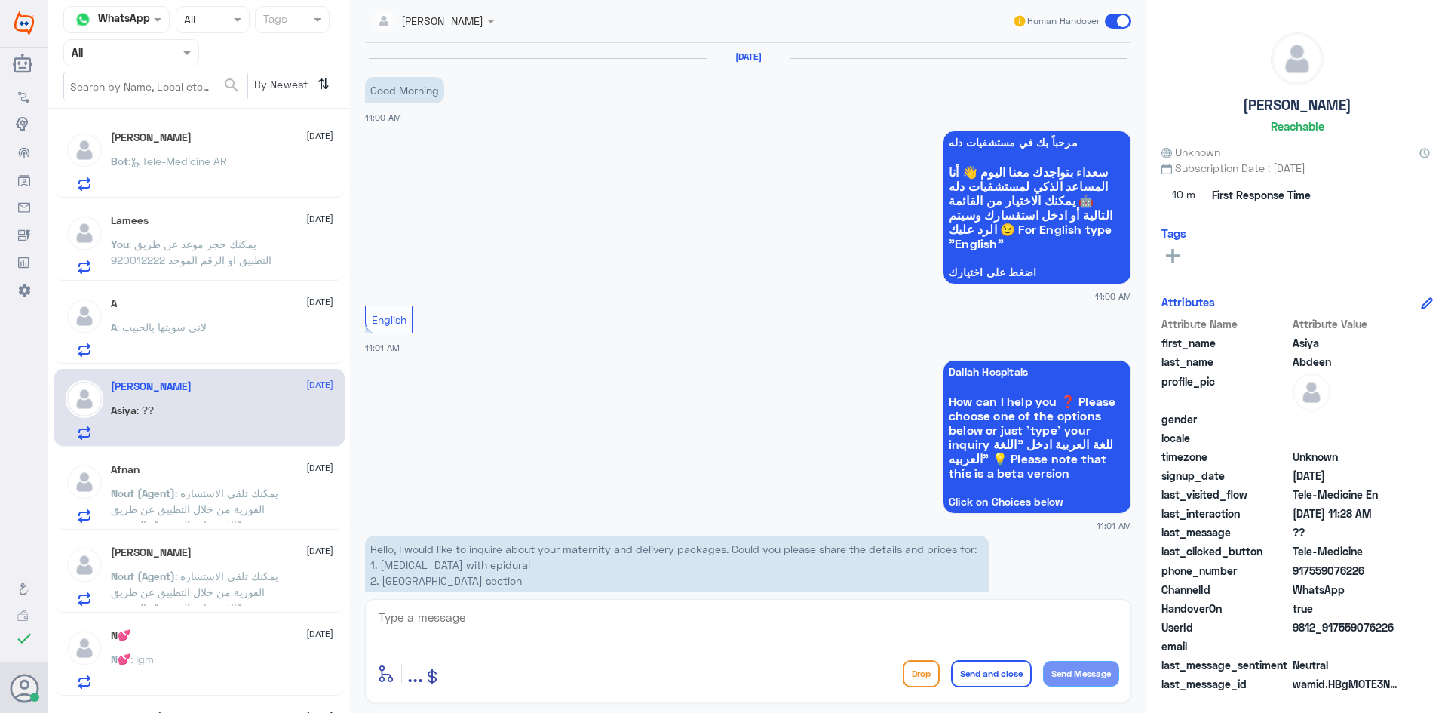
scroll to position [975, 0]
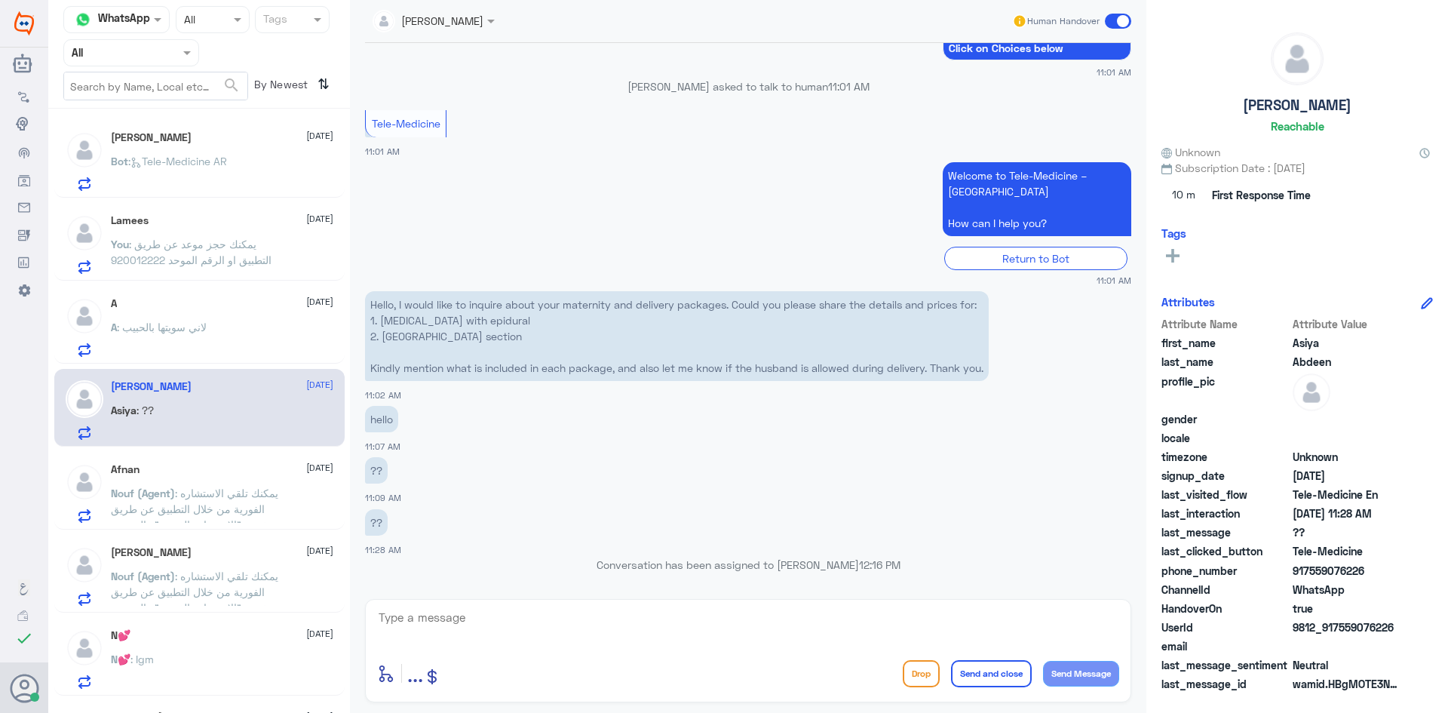
click at [1108, 17] on span at bounding box center [1118, 21] width 26 height 15
click at [0, 0] on input "checkbox" at bounding box center [0, 0] width 0 height 0
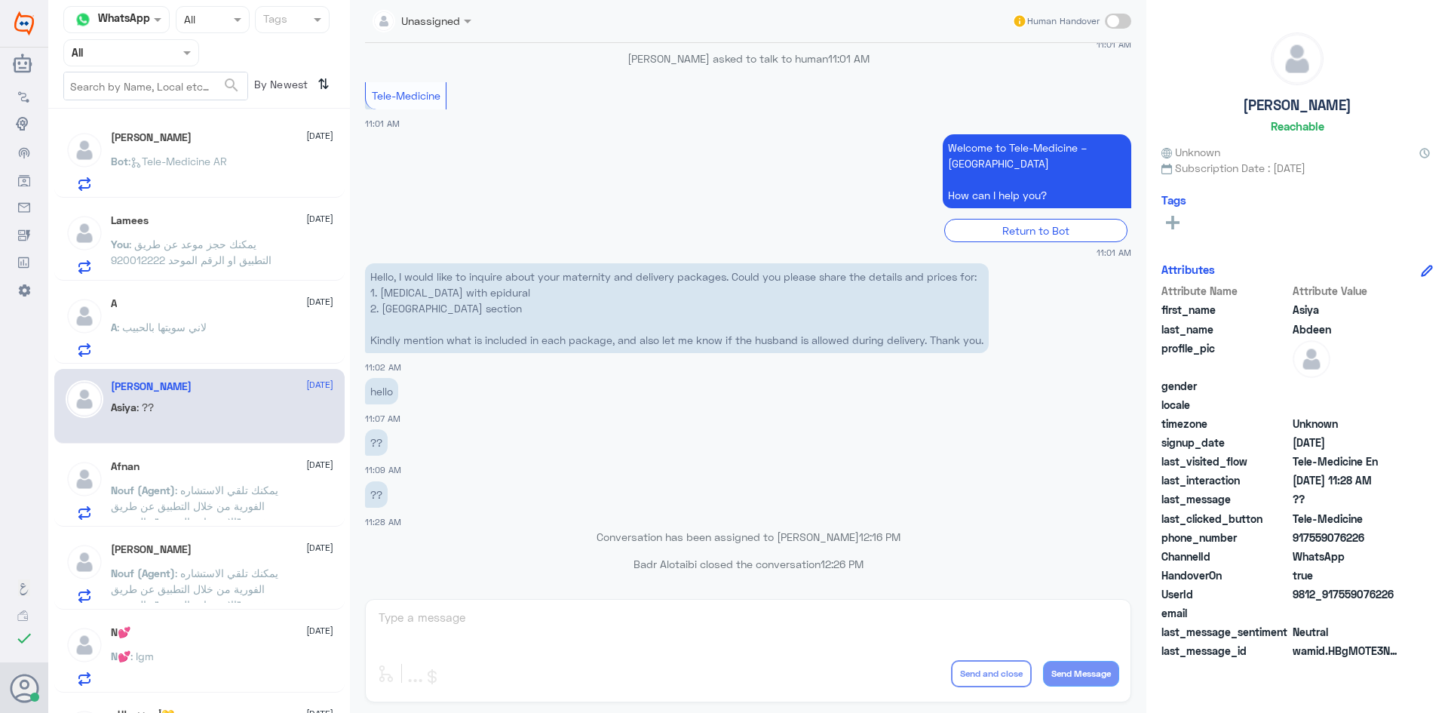
click at [213, 486] on span ": يمكنك تلقي الاستشاره الفورية من خلال التطبيق عن طريق خدمة "الاستشارة الفورية"…" at bounding box center [194, 537] width 167 height 108
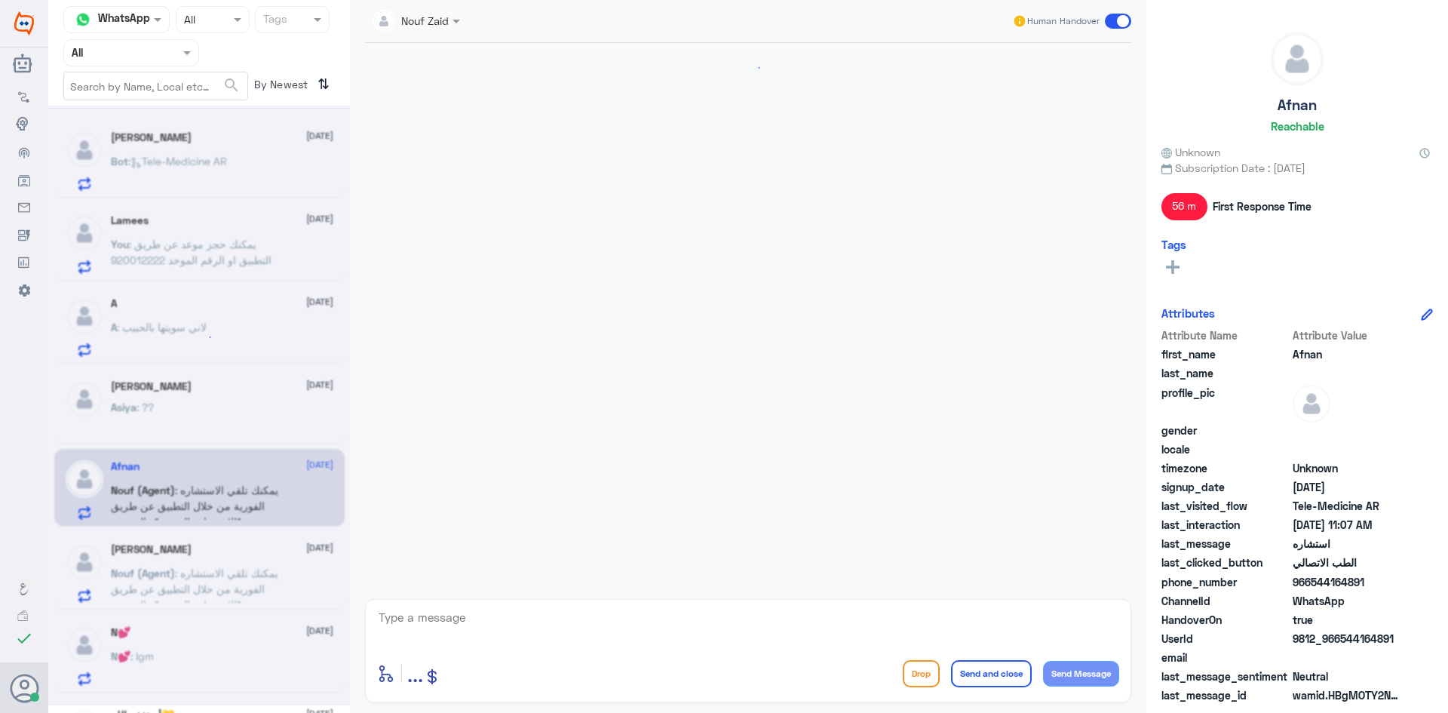
scroll to position [198, 0]
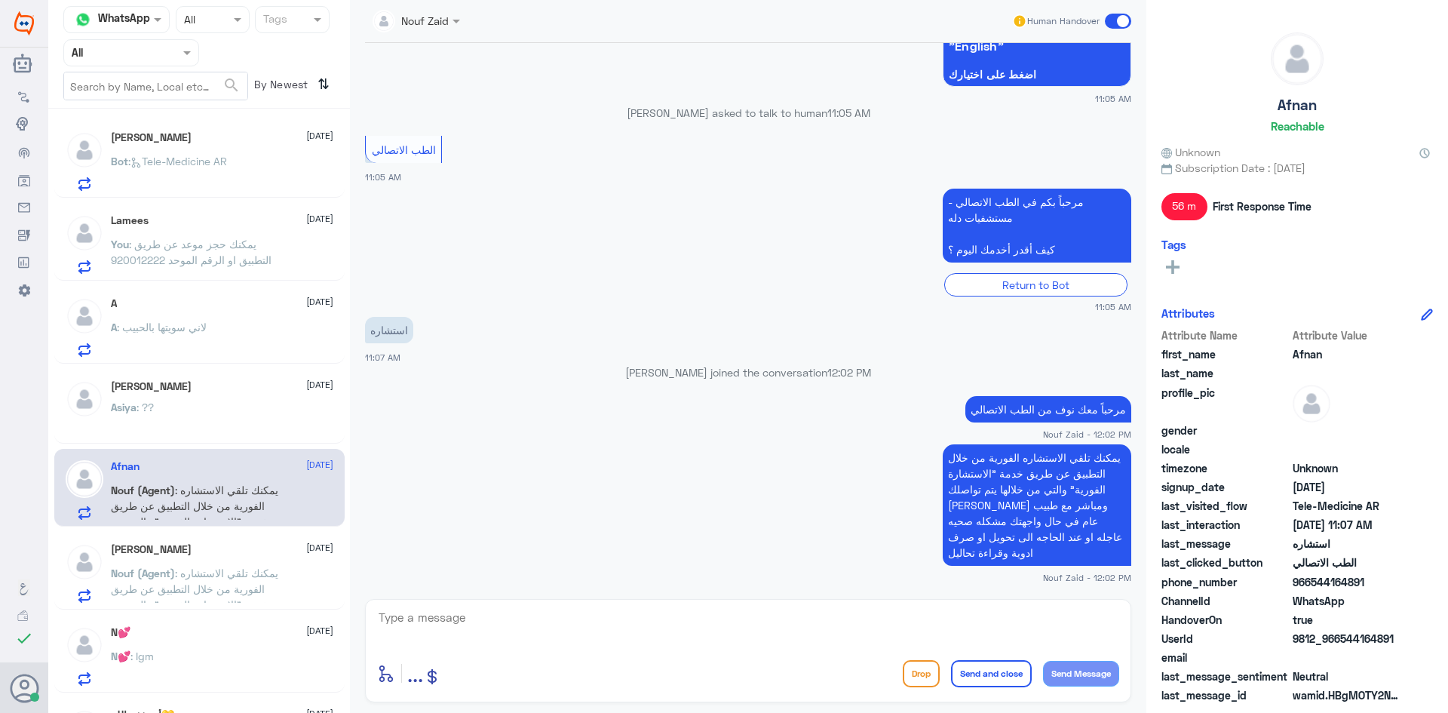
click at [198, 574] on span ": يمكنك تلقي الاستشاره الفورية من خلال التطبيق عن طريق خدمة "الاستشارة الفورية"…" at bounding box center [194, 620] width 167 height 108
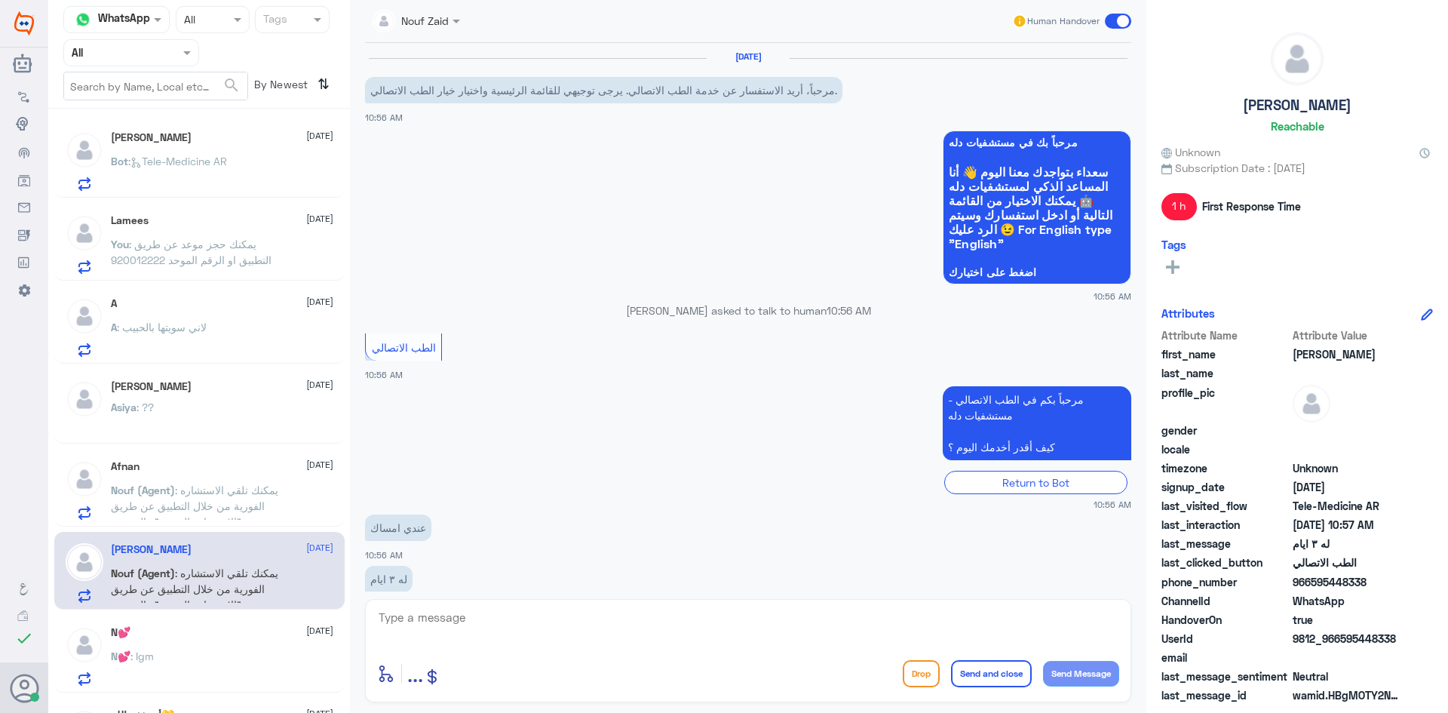
scroll to position [249, 0]
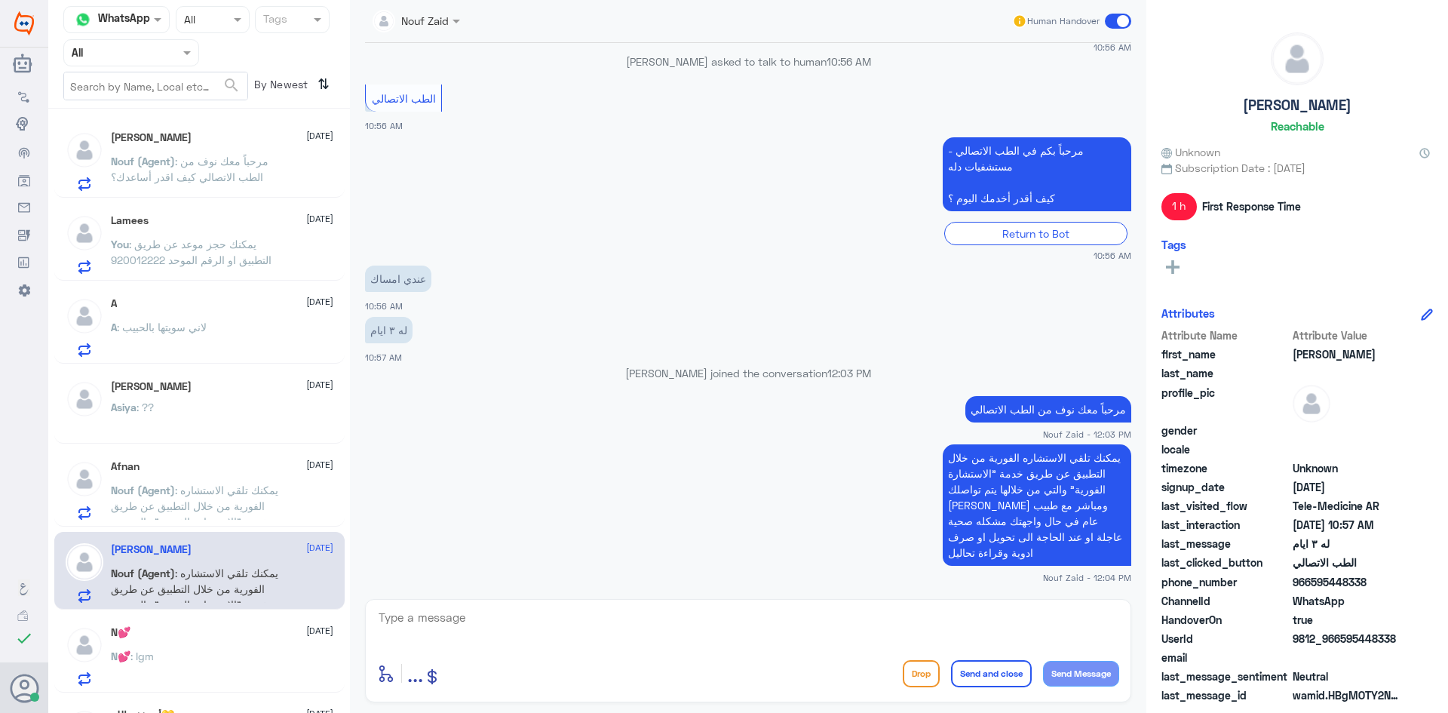
click at [1125, 17] on span at bounding box center [1118, 21] width 26 height 15
click at [0, 0] on input "checkbox" at bounding box center [0, 0] width 0 height 0
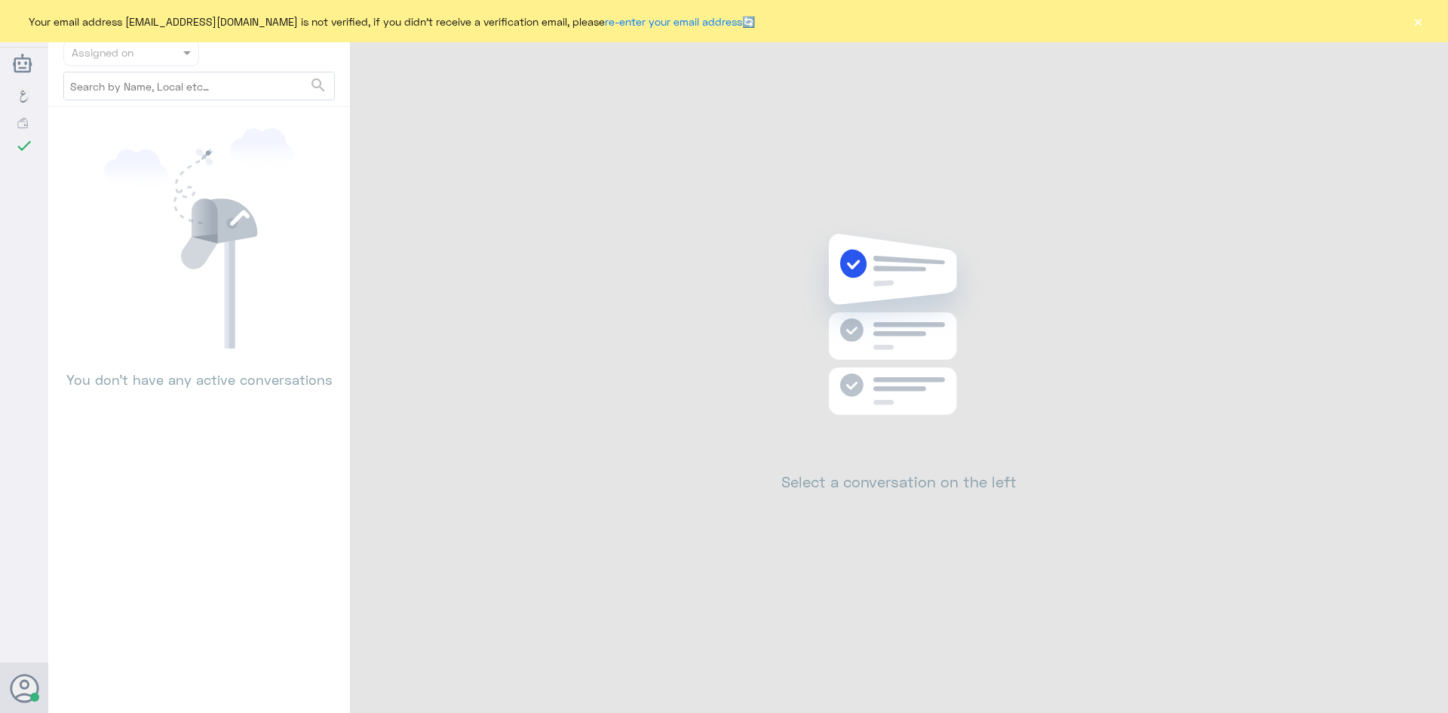
click at [1417, 20] on button "×" at bounding box center [1417, 21] width 15 height 15
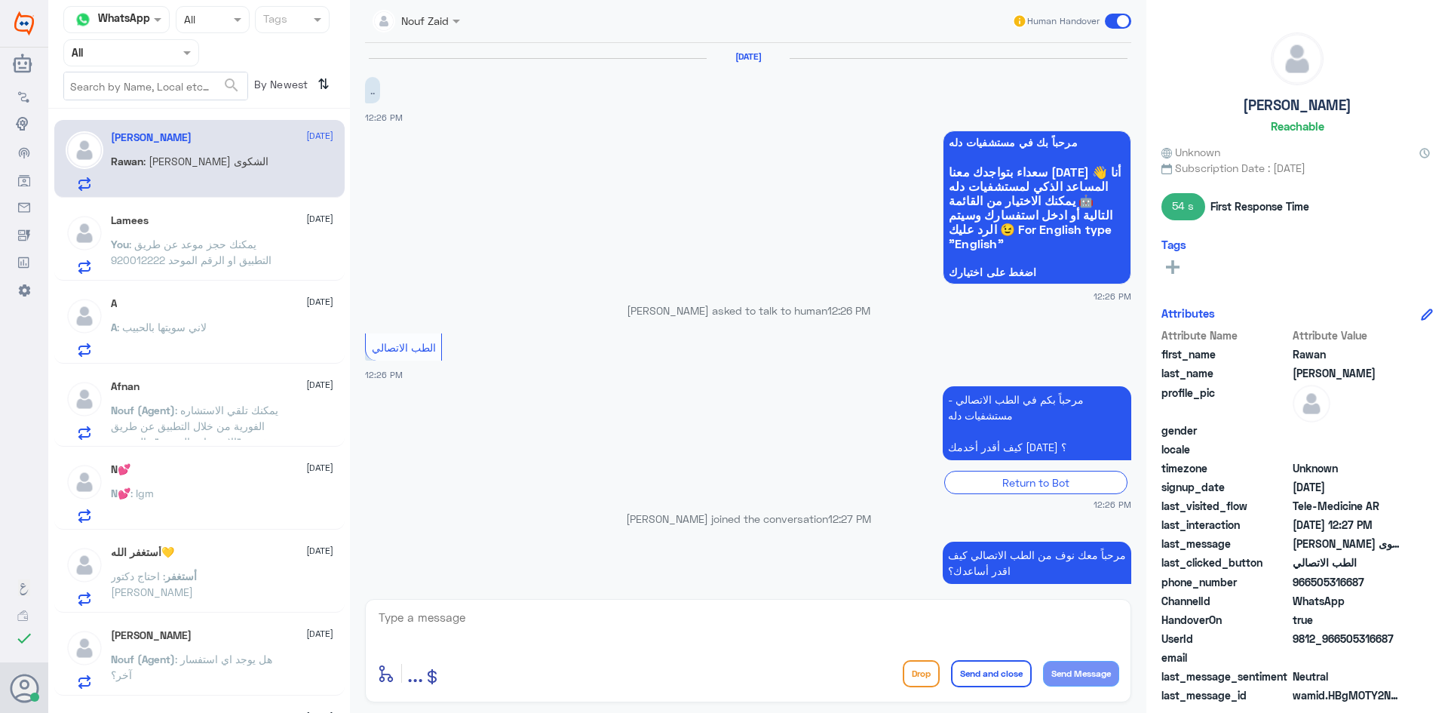
scroll to position [70, 0]
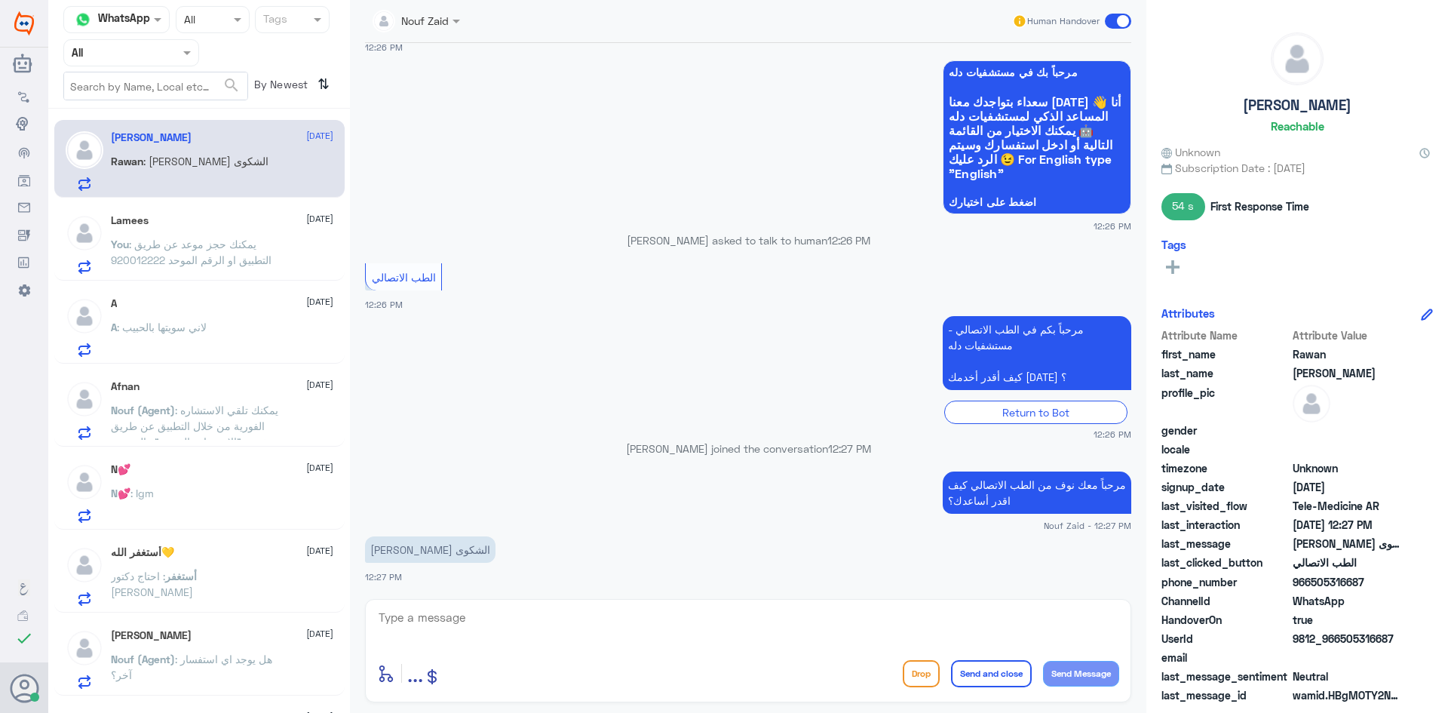
click at [452, 29] on span at bounding box center [458, 21] width 19 height 16
click at [450, 124] on div "Nouf Zaid" at bounding box center [443, 131] width 48 height 16
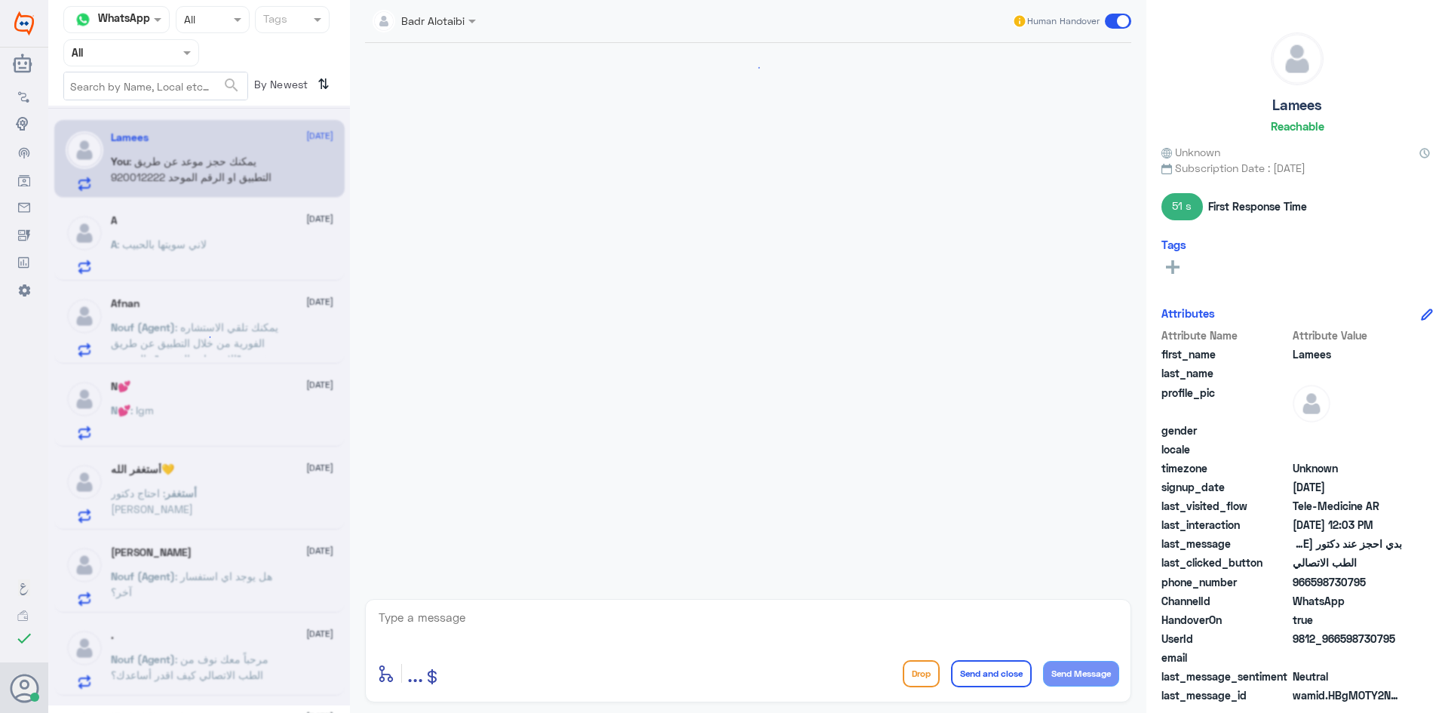
scroll to position [256, 0]
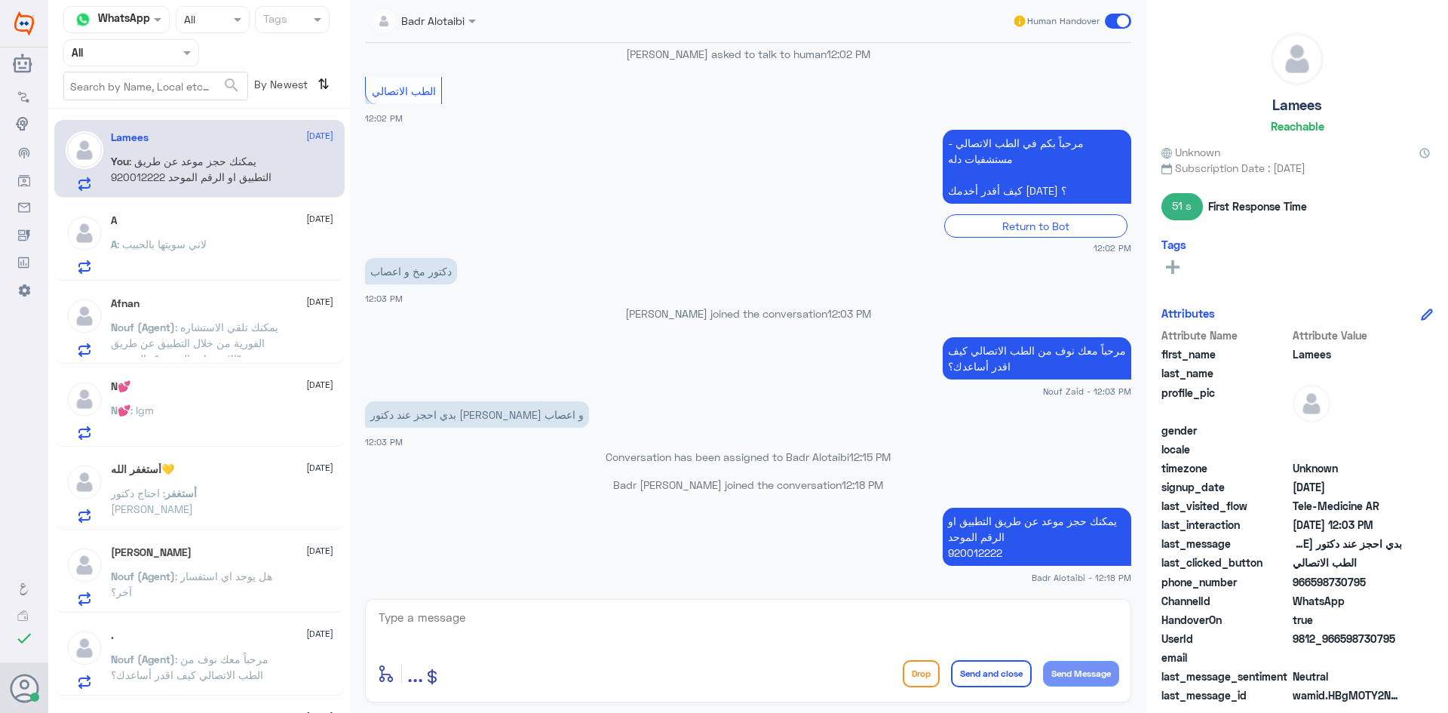
click at [1112, 20] on span at bounding box center [1118, 21] width 26 height 15
click at [0, 0] on input "checkbox" at bounding box center [0, 0] width 0 height 0
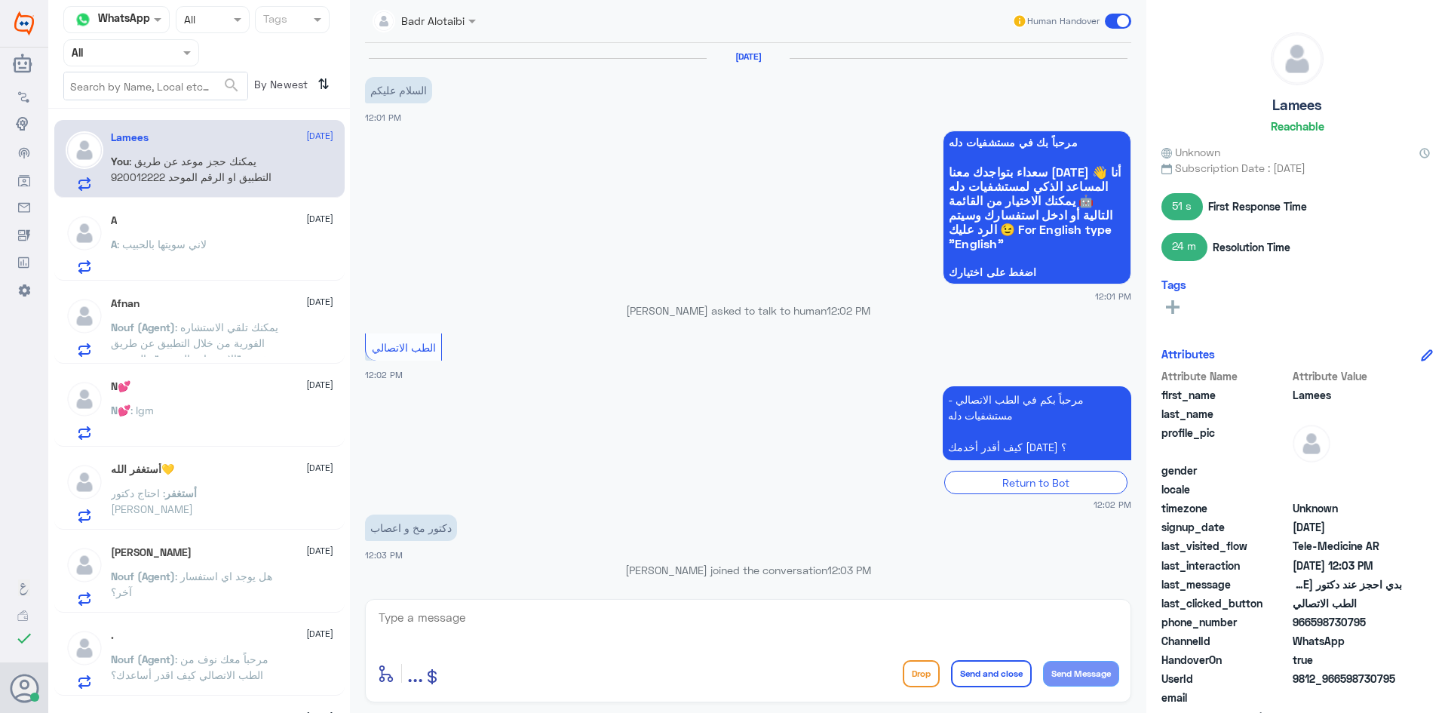
scroll to position [284, 0]
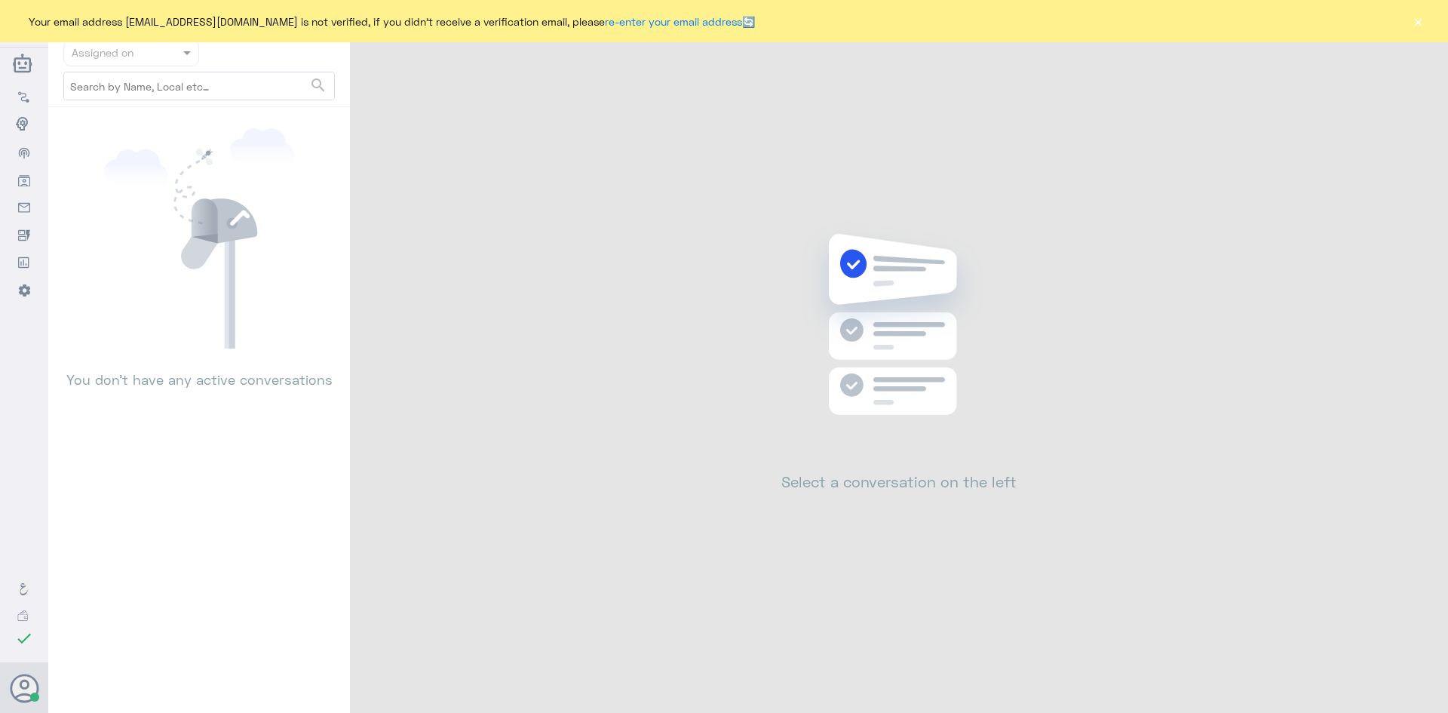
click at [1429, 17] on div "Your email address b_malotaibi@dallah-hospital.com is not verified, if you didn…" at bounding box center [724, 21] width 1448 height 42
click at [1417, 20] on button "×" at bounding box center [1417, 21] width 15 height 15
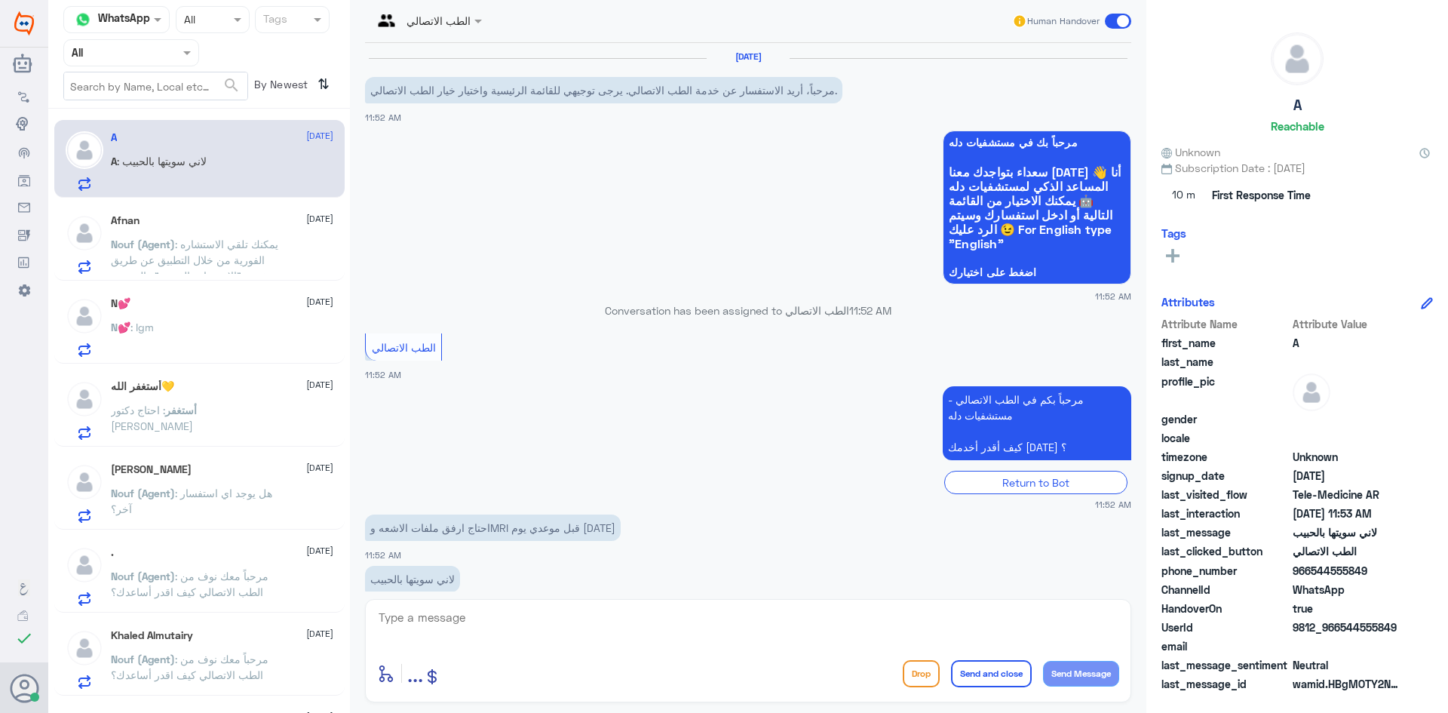
scroll to position [30, 0]
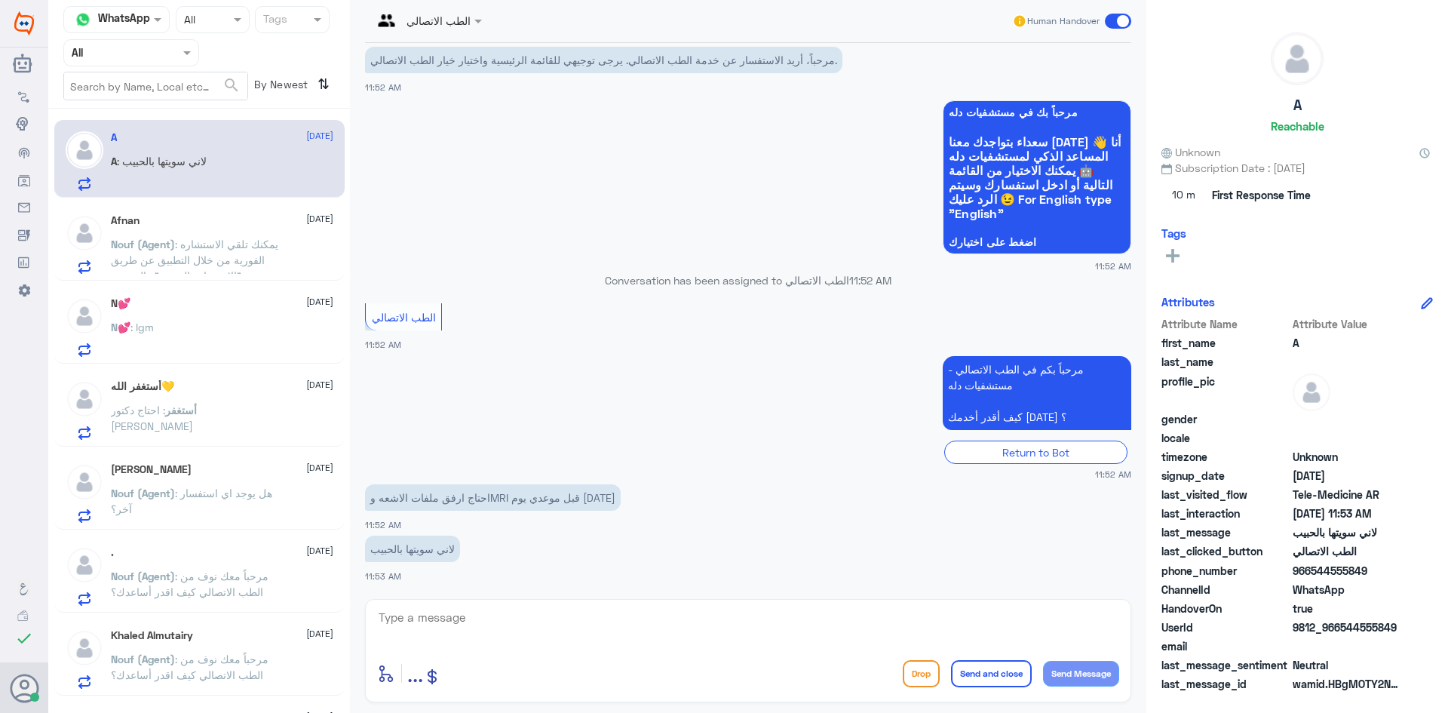
click at [241, 241] on p "Nouf (Agent) : يمكنك تلقي الاستشاره الفورية من خلال التطبيق عن طريق خدمة "الاست…" at bounding box center [196, 255] width 170 height 38
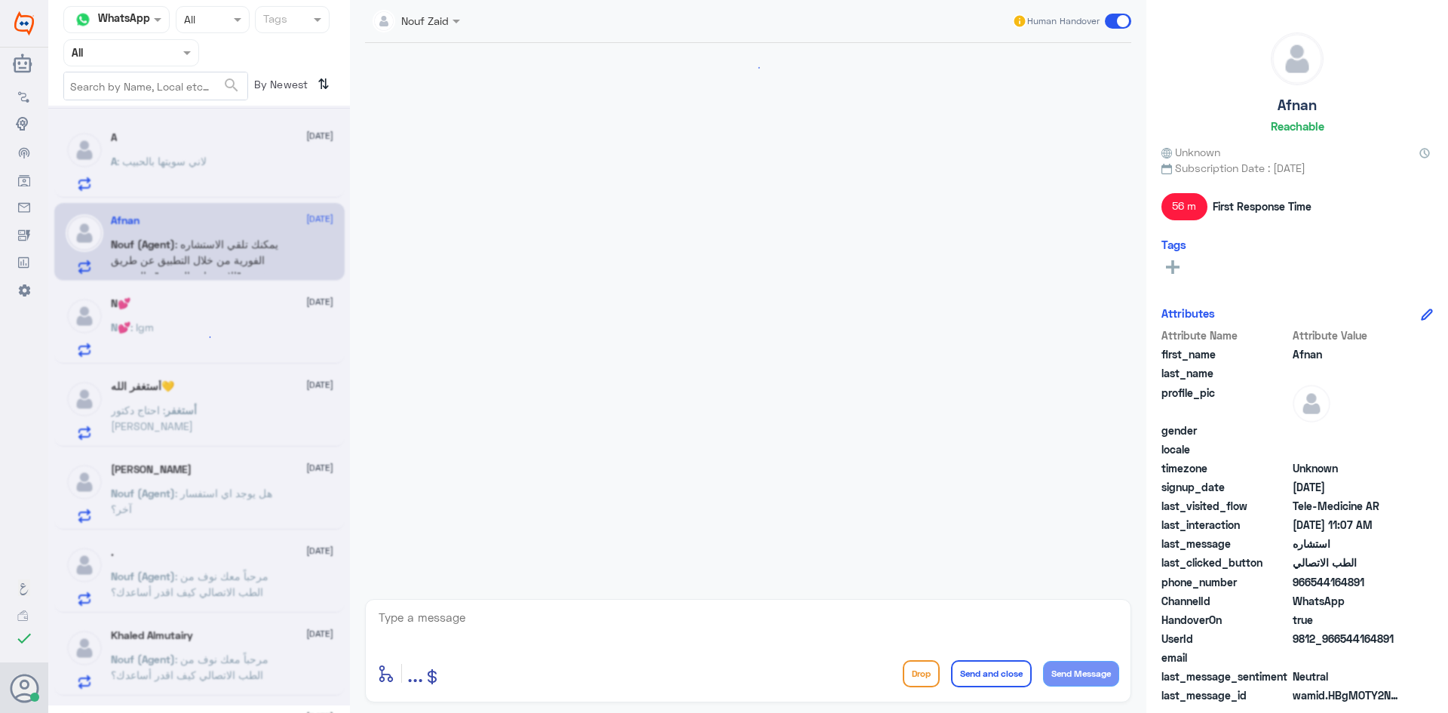
scroll to position [198, 0]
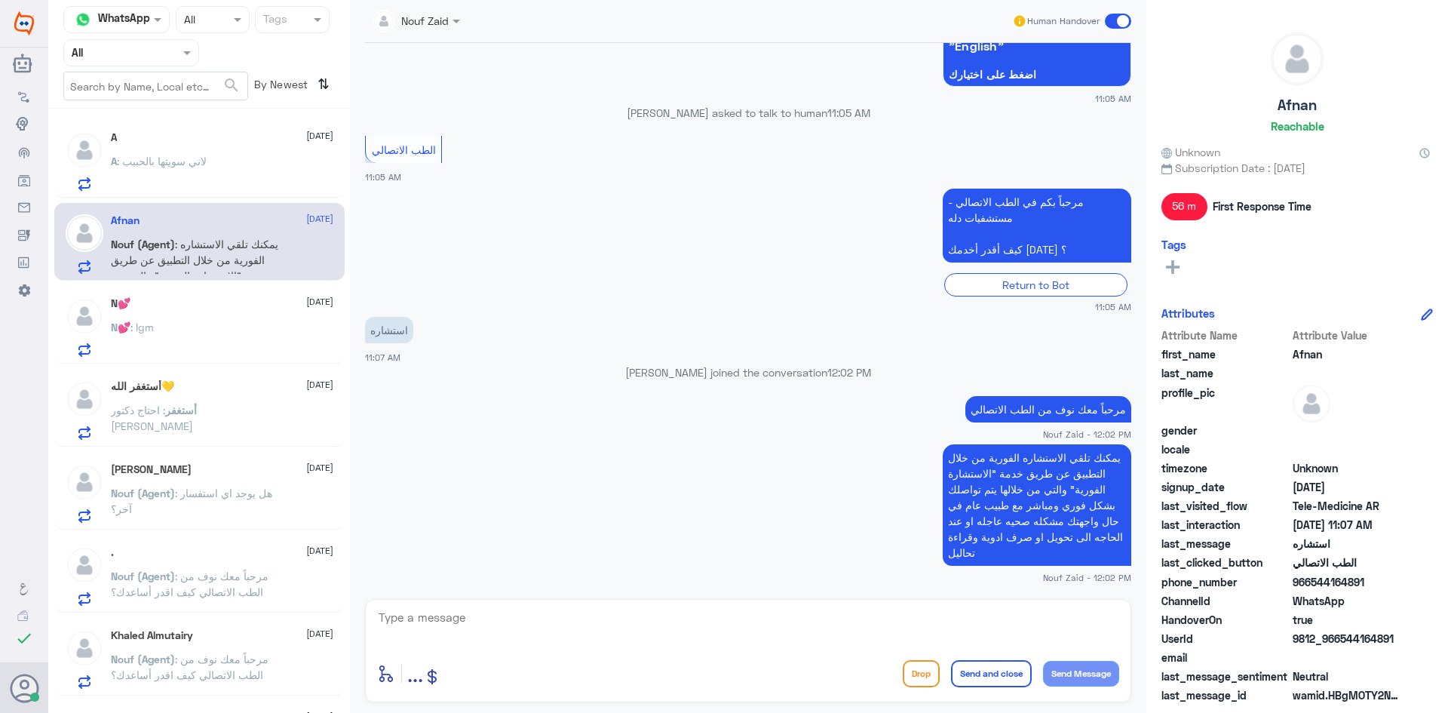
click at [446, 20] on div at bounding box center [416, 19] width 103 height 17
click at [435, 123] on div "Nouf Zaid" at bounding box center [443, 131] width 48 height 16
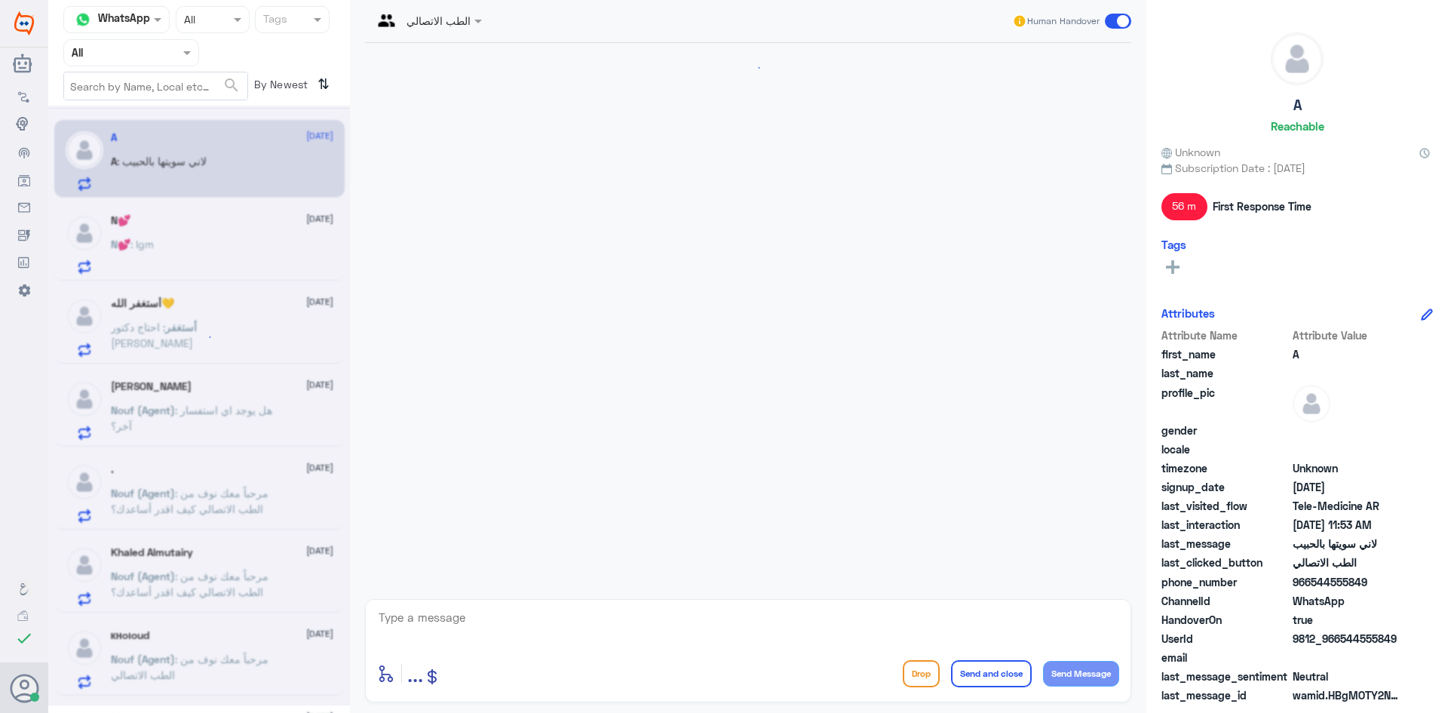
scroll to position [30, 0]
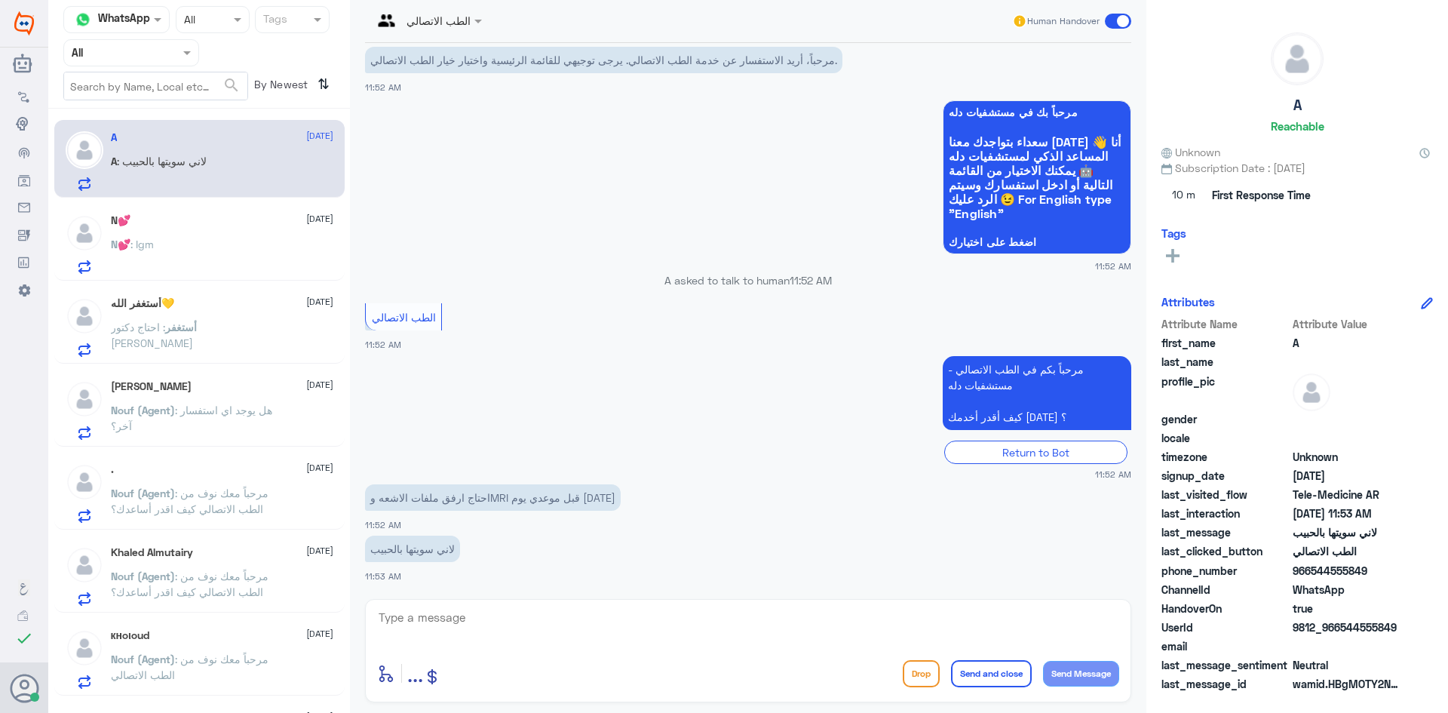
click at [445, 25] on div at bounding box center [427, 19] width 124 height 17
click at [453, 57] on div "Badr Alotaibi" at bounding box center [450, 54] width 63 height 16
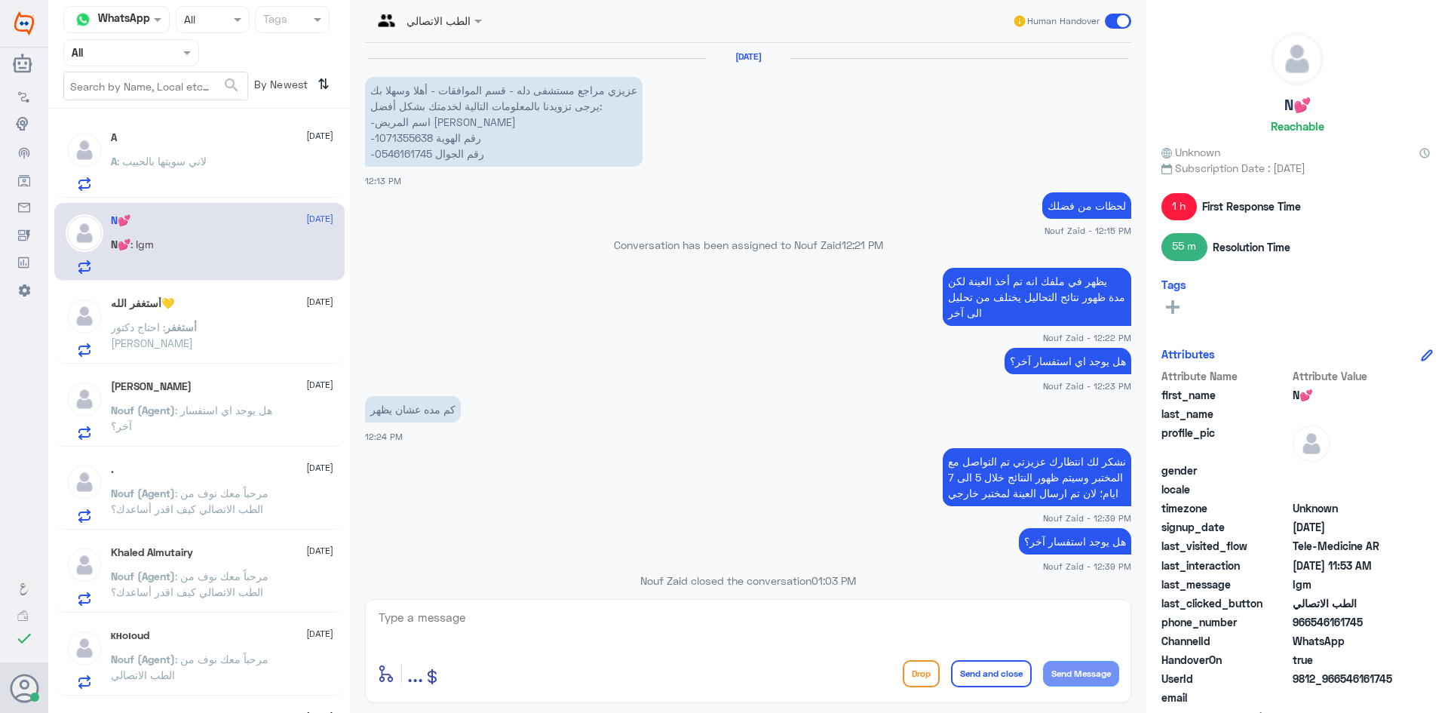
scroll to position [810, 0]
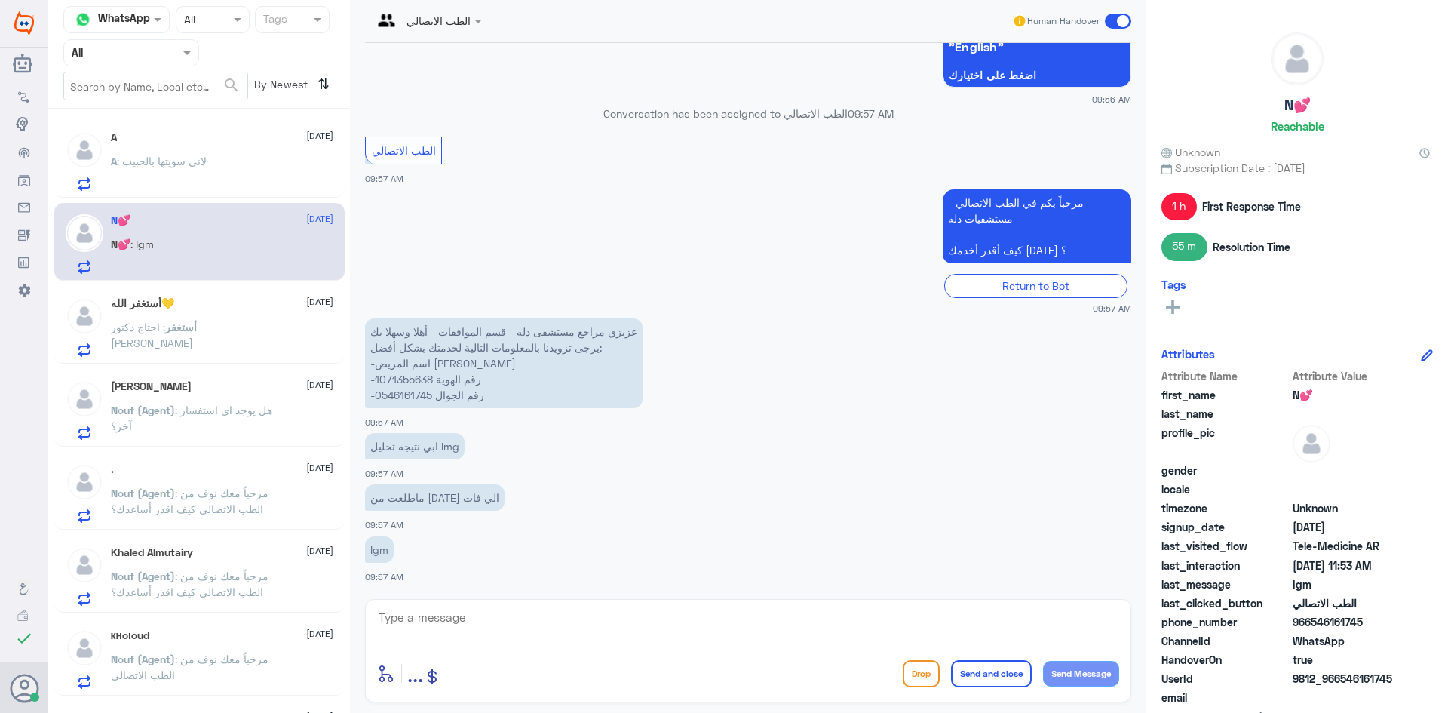
click at [465, 26] on div at bounding box center [427, 19] width 124 height 17
click at [436, 119] on div "Nouf Zaid" at bounding box center [454, 131] width 144 height 26
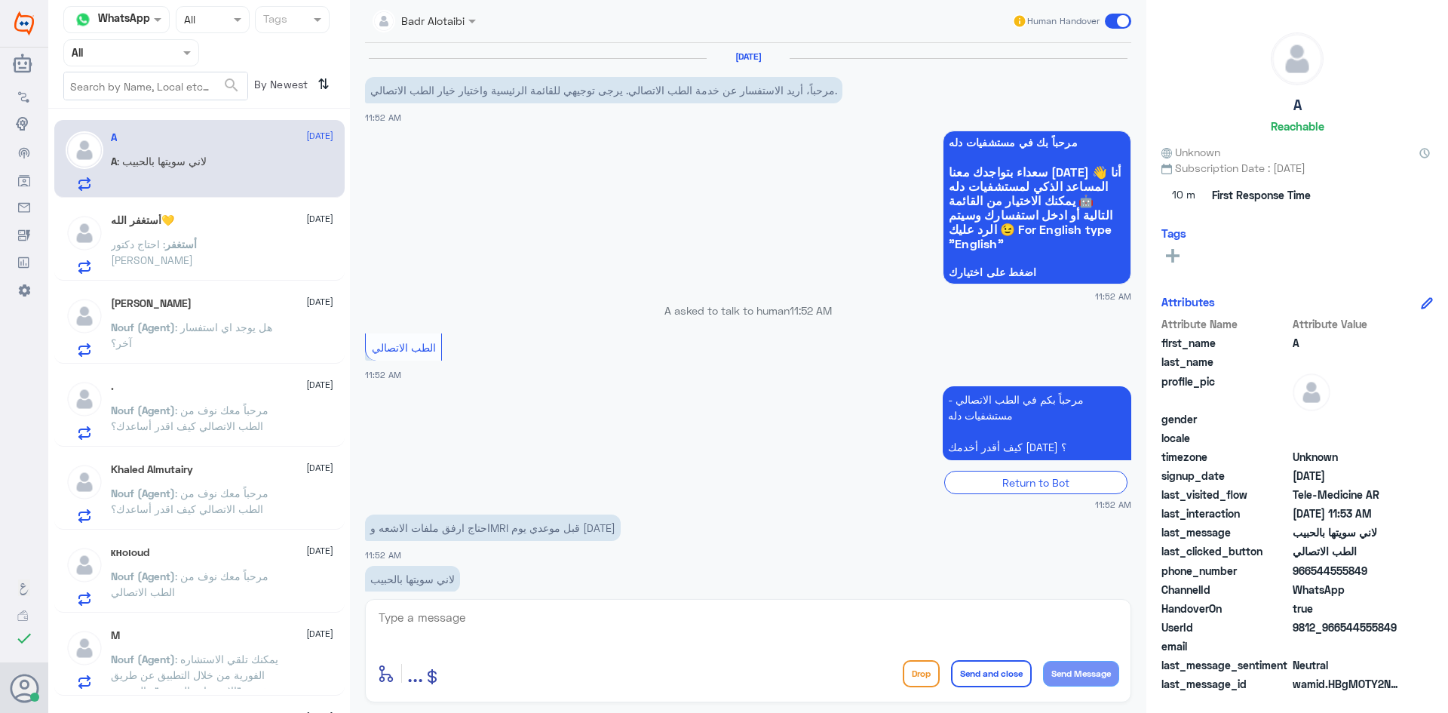
scroll to position [57, 0]
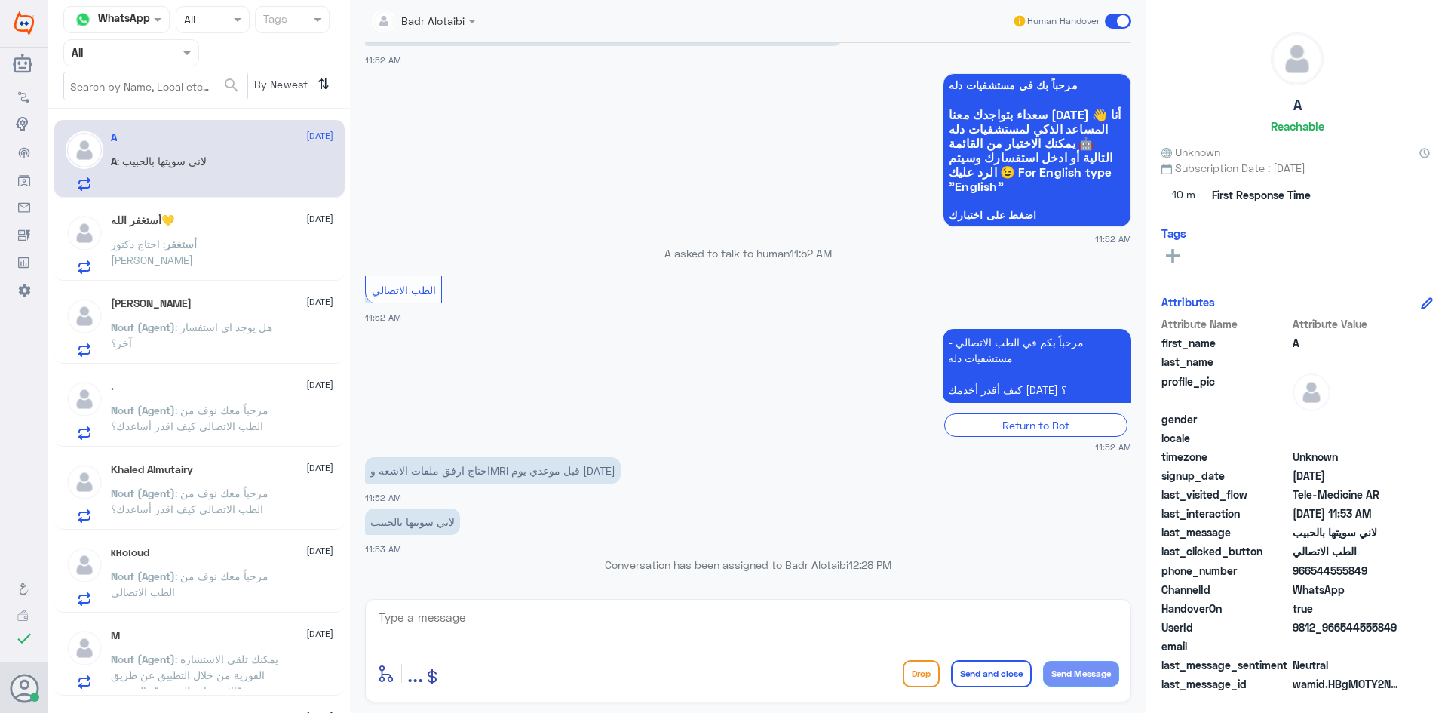
click at [244, 222] on div "أستغفر الله💛 12 August" at bounding box center [222, 220] width 222 height 13
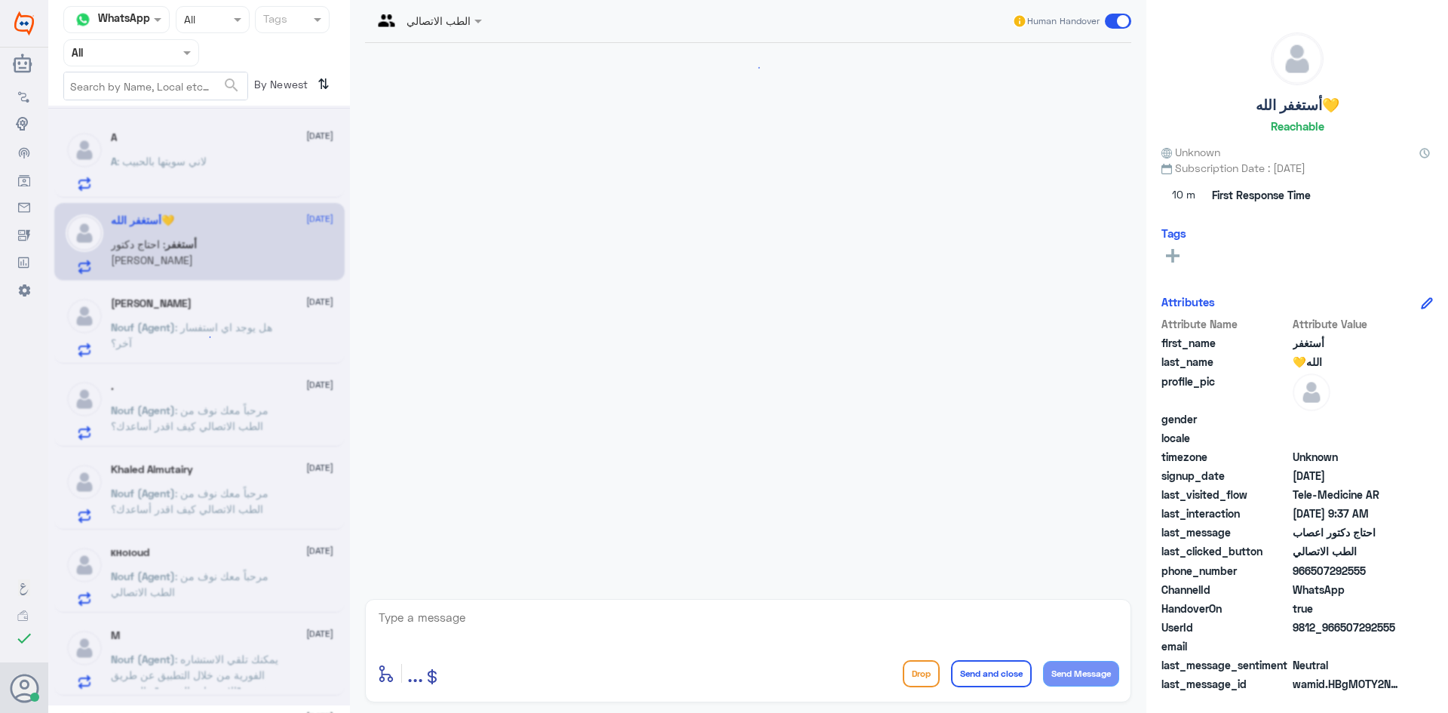
scroll to position [669, 0]
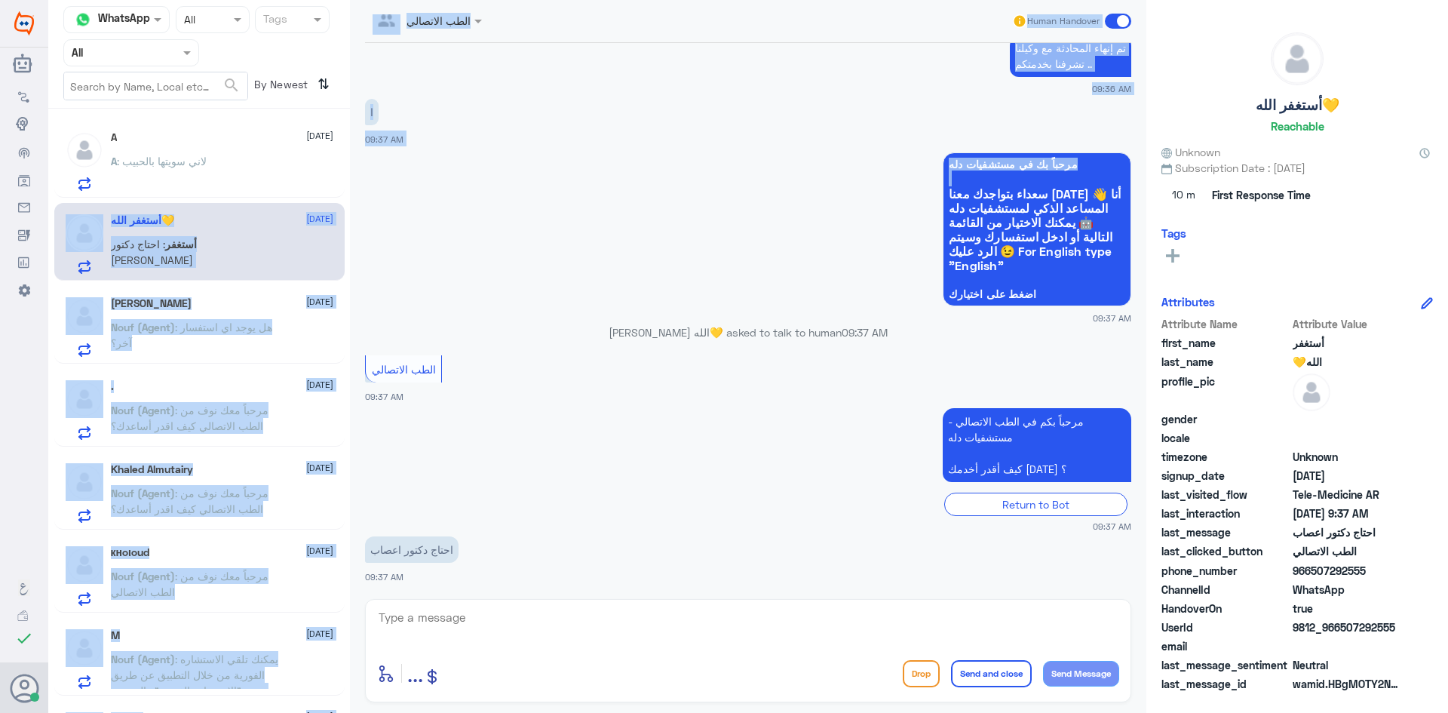
drag, startPoint x: 255, startPoint y: 157, endPoint x: 550, endPoint y: 280, distance: 319.5
click at [550, 280] on div "Channel WhatsApp Status × All Tags Agent Filter All search By Newest ⇅ A 12 Aug…" at bounding box center [748, 358] width 1400 height 717
click at [551, 278] on app-msgs-whats-app-list "مرحباً بك في مستشفيات دله سعداء بتواجدك معنا اليوم 👋 أنا المساعد الذكي لمستشفيا…" at bounding box center [748, 229] width 766 height 155
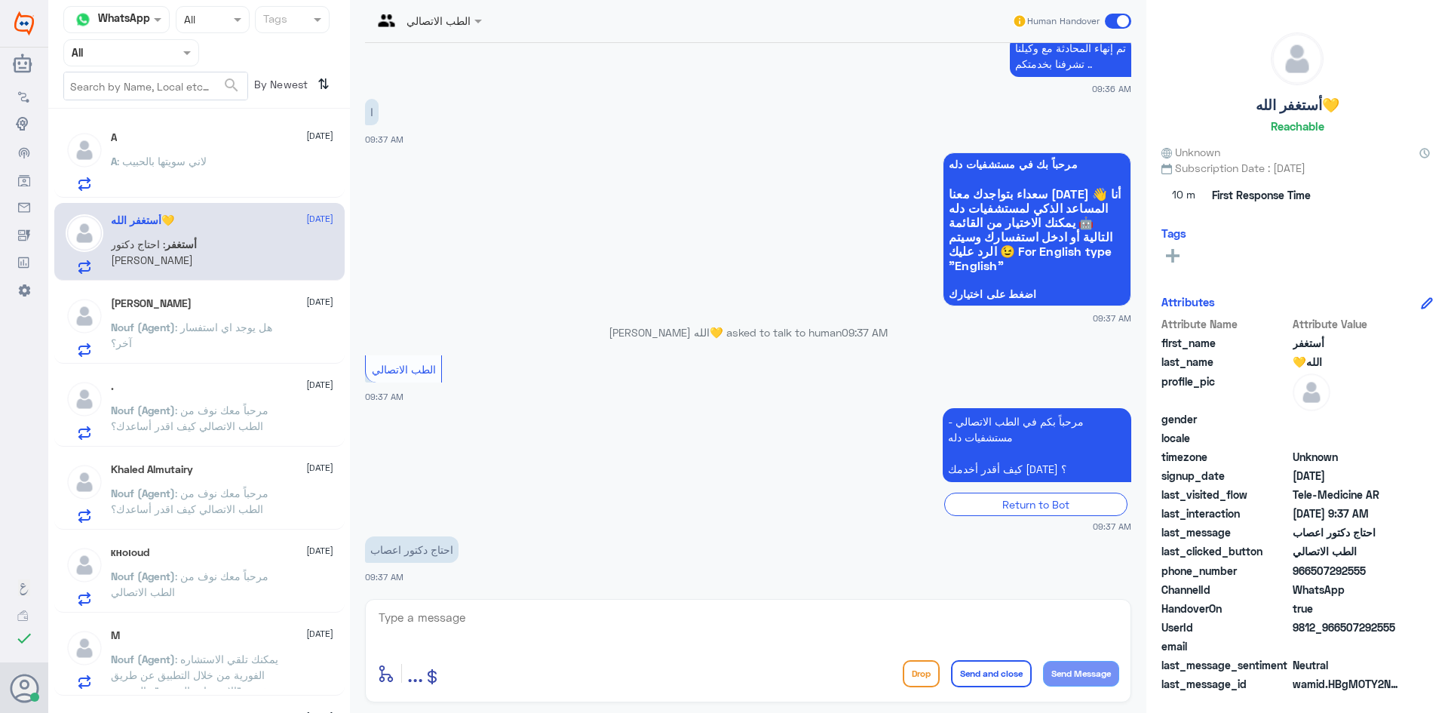
click at [623, 609] on textarea at bounding box center [748, 625] width 742 height 37
type textarea "هلا حياك معك بدر من الطب الاتصالي"
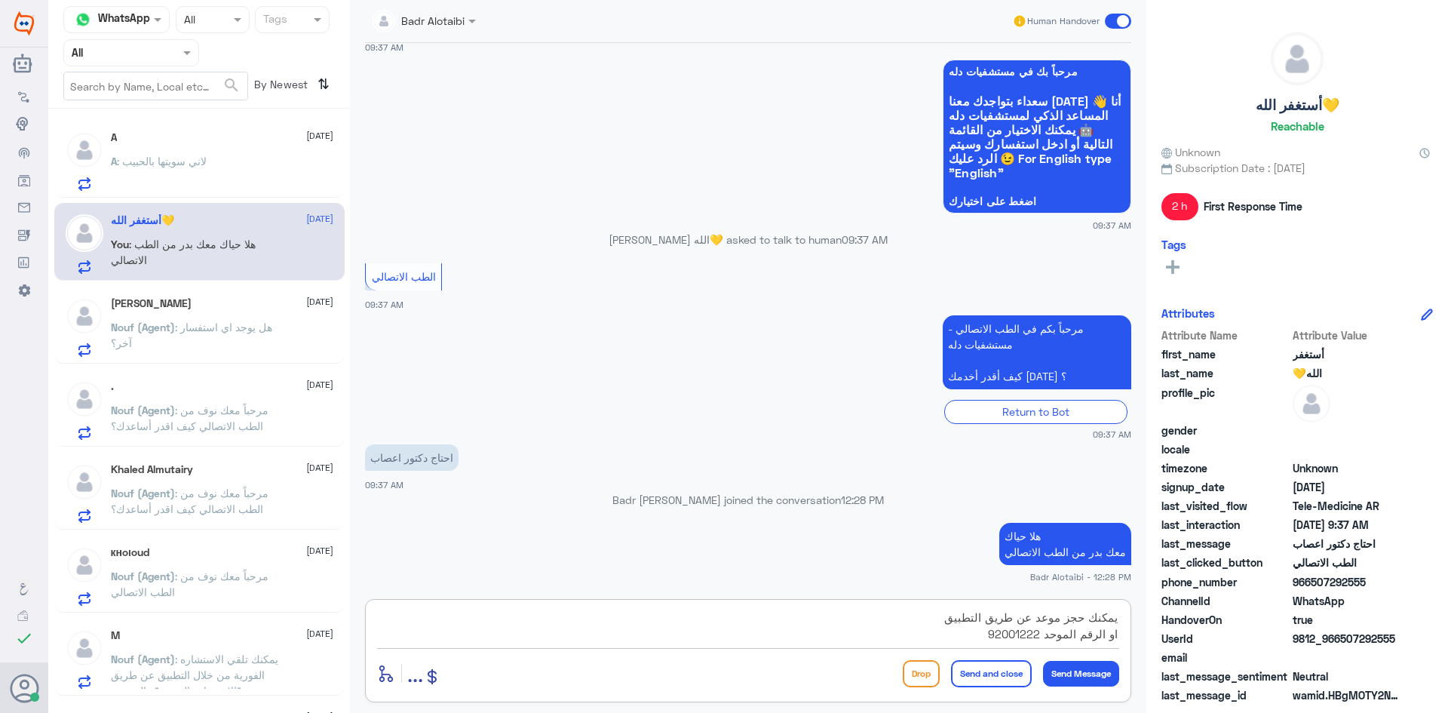
type textarea "يمكنك حجز موعد عن طريق التطبيق او الرقم الموحد 920012222"
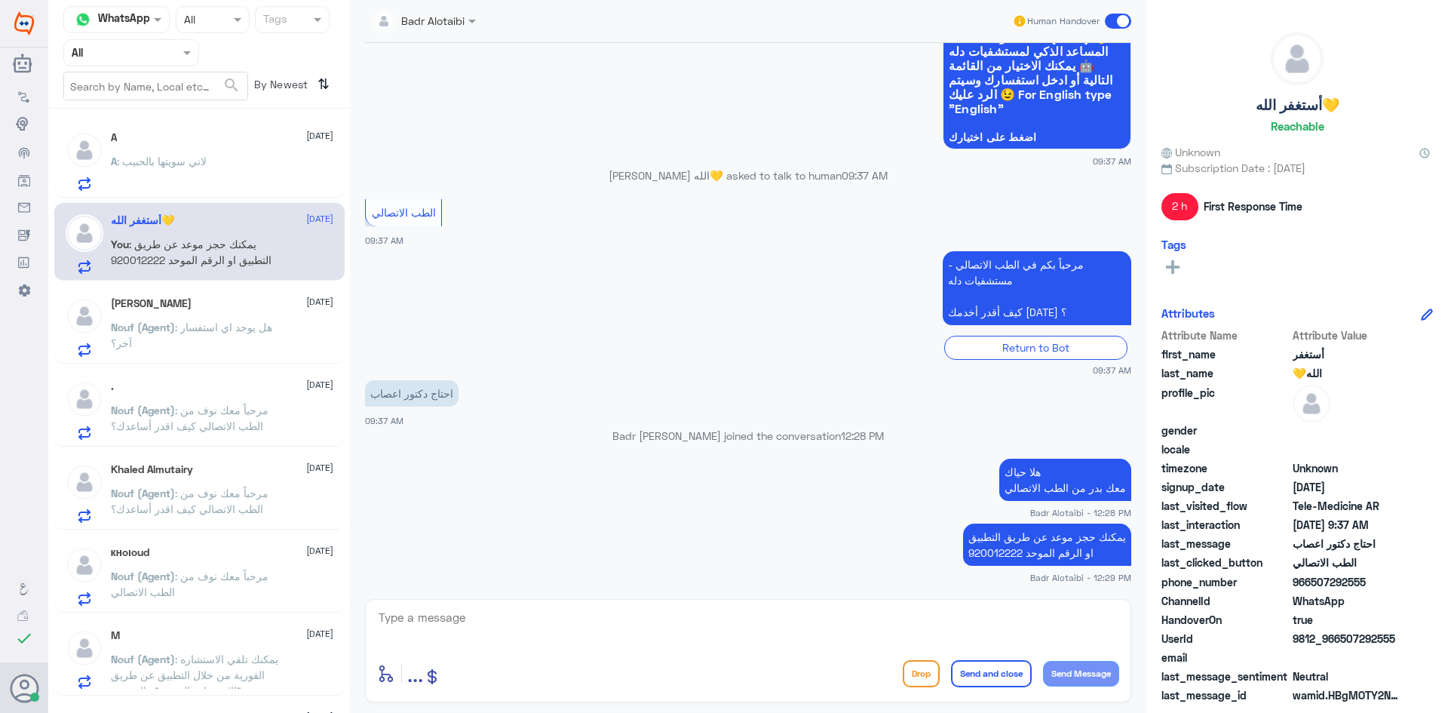
click at [1107, 23] on span at bounding box center [1118, 21] width 26 height 15
click at [0, 0] on input "checkbox" at bounding box center [0, 0] width 0 height 0
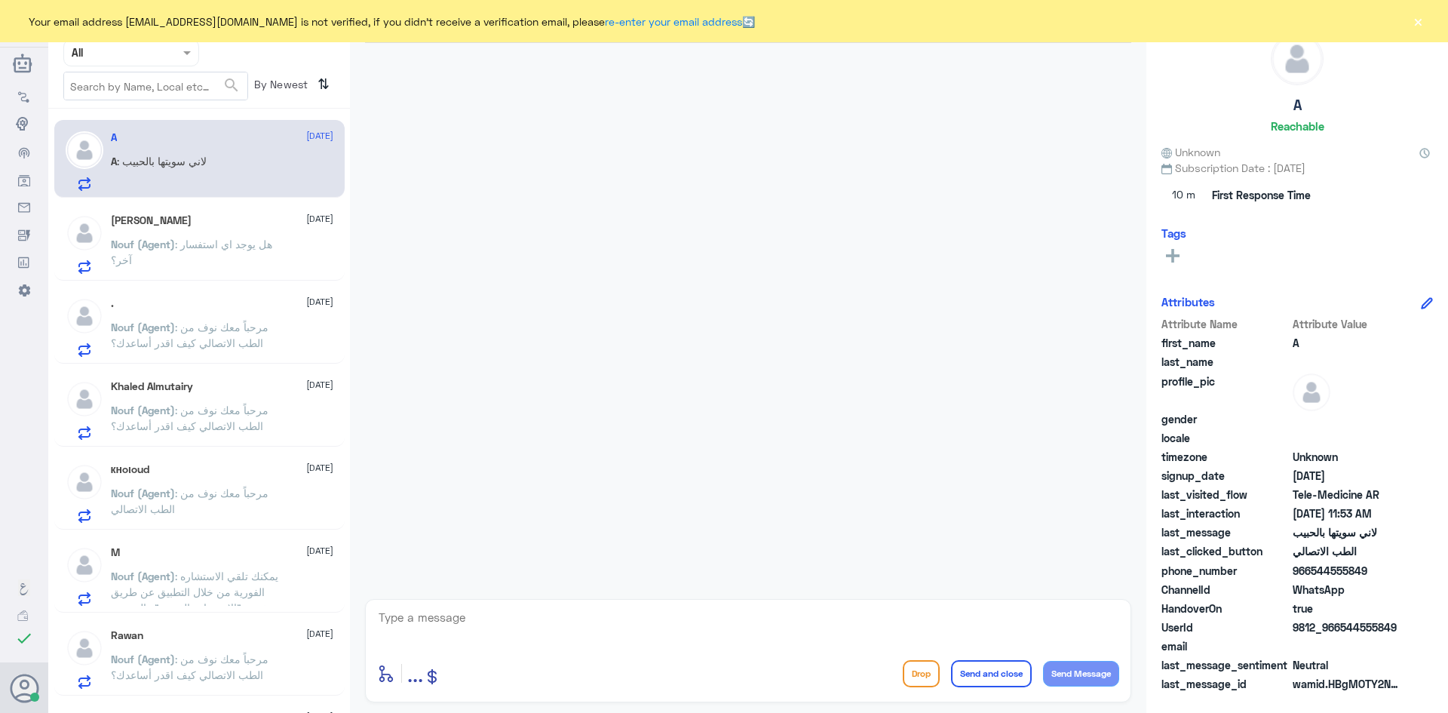
click at [1423, 25] on button "×" at bounding box center [1417, 21] width 15 height 15
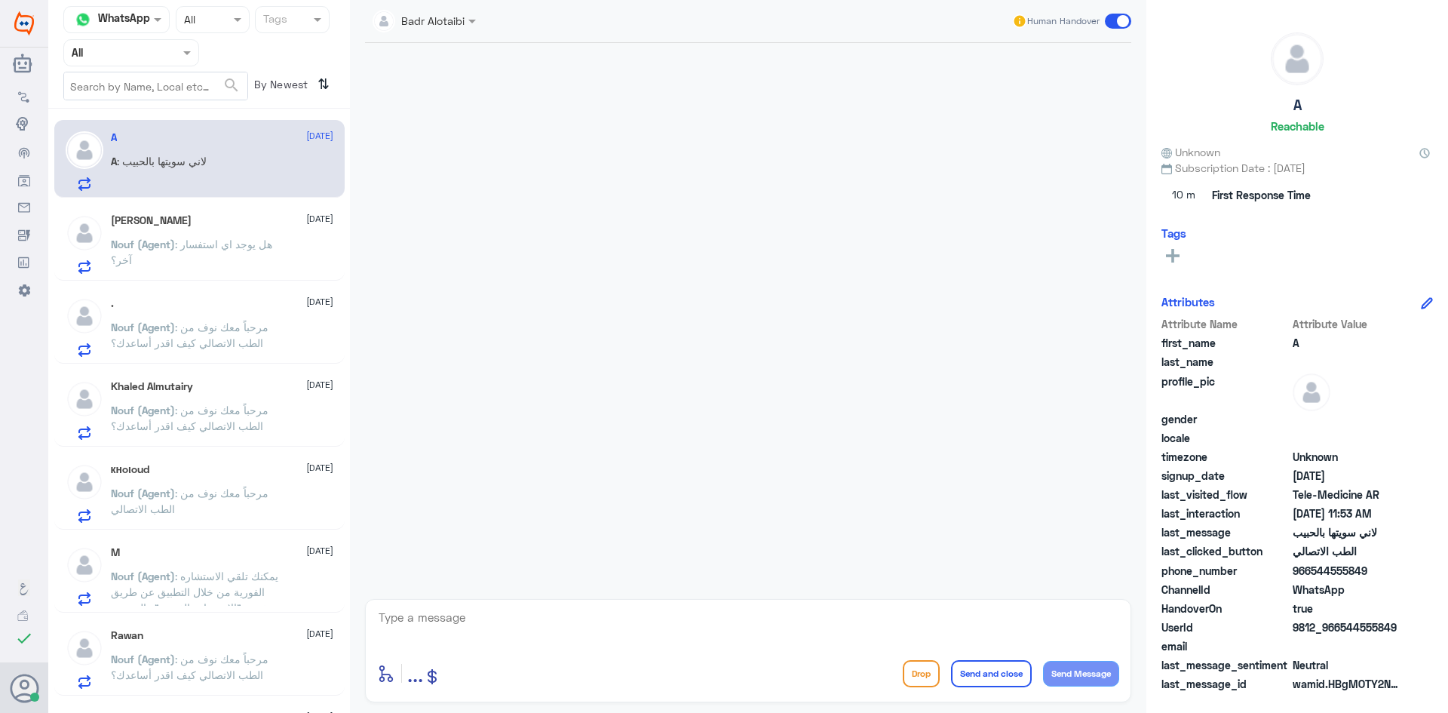
click at [259, 222] on div "Fay [DATE]" at bounding box center [222, 220] width 222 height 13
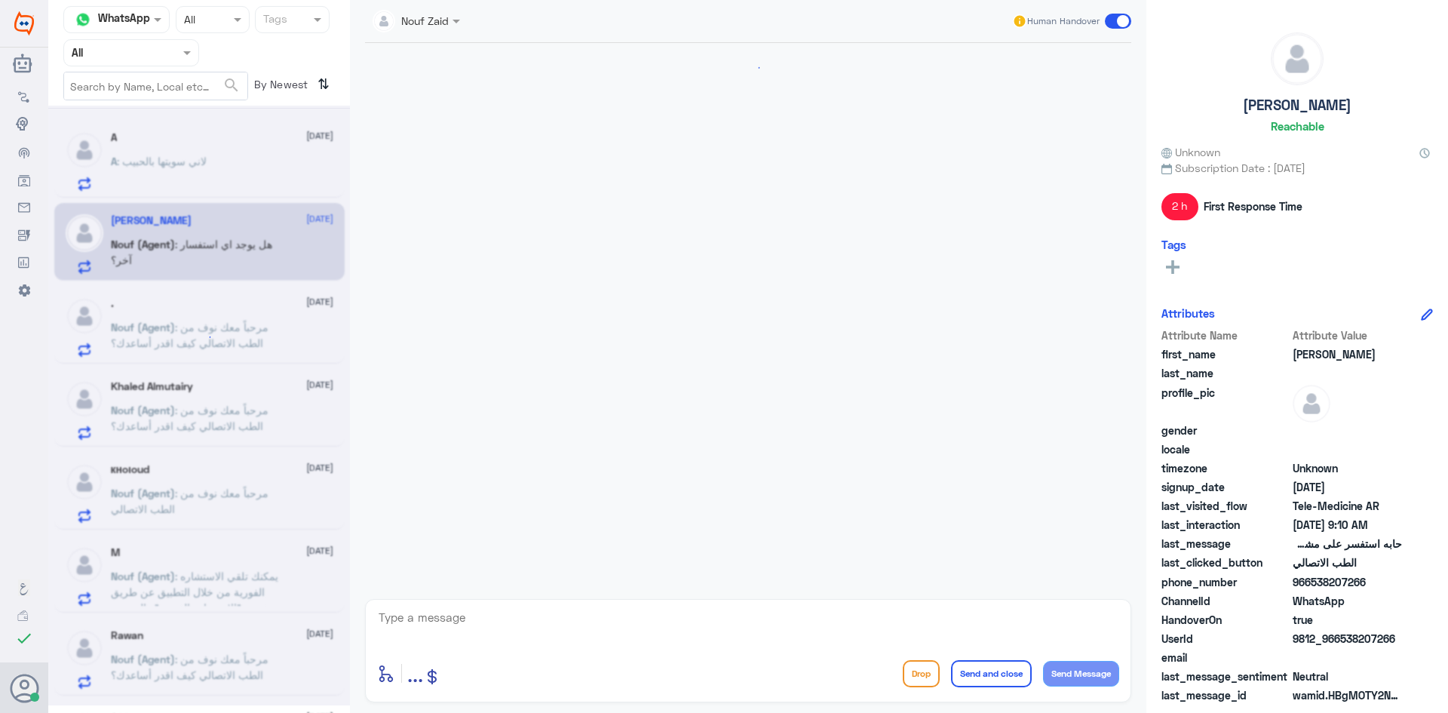
scroll to position [246, 0]
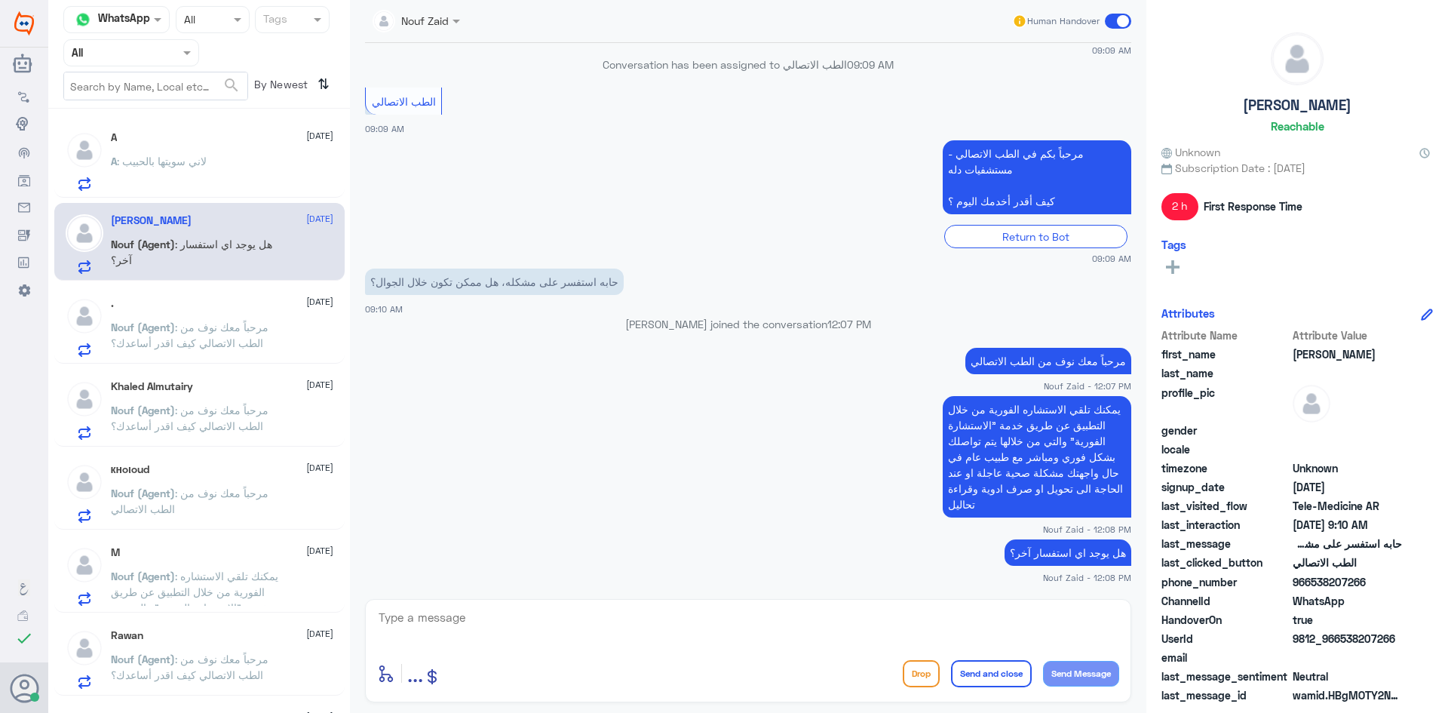
click at [216, 155] on div "A [DATE] A : لاني سويتها بالحبيب" at bounding box center [222, 161] width 222 height 60
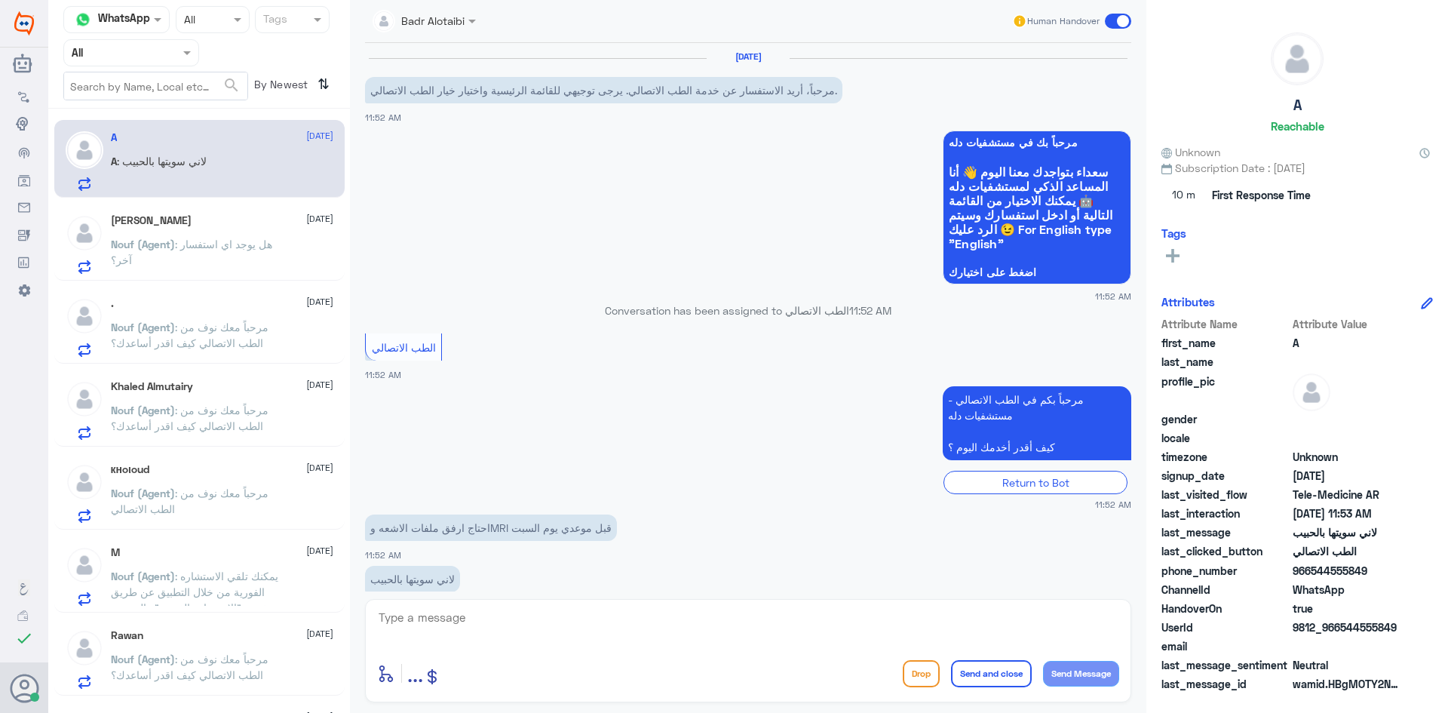
scroll to position [57, 0]
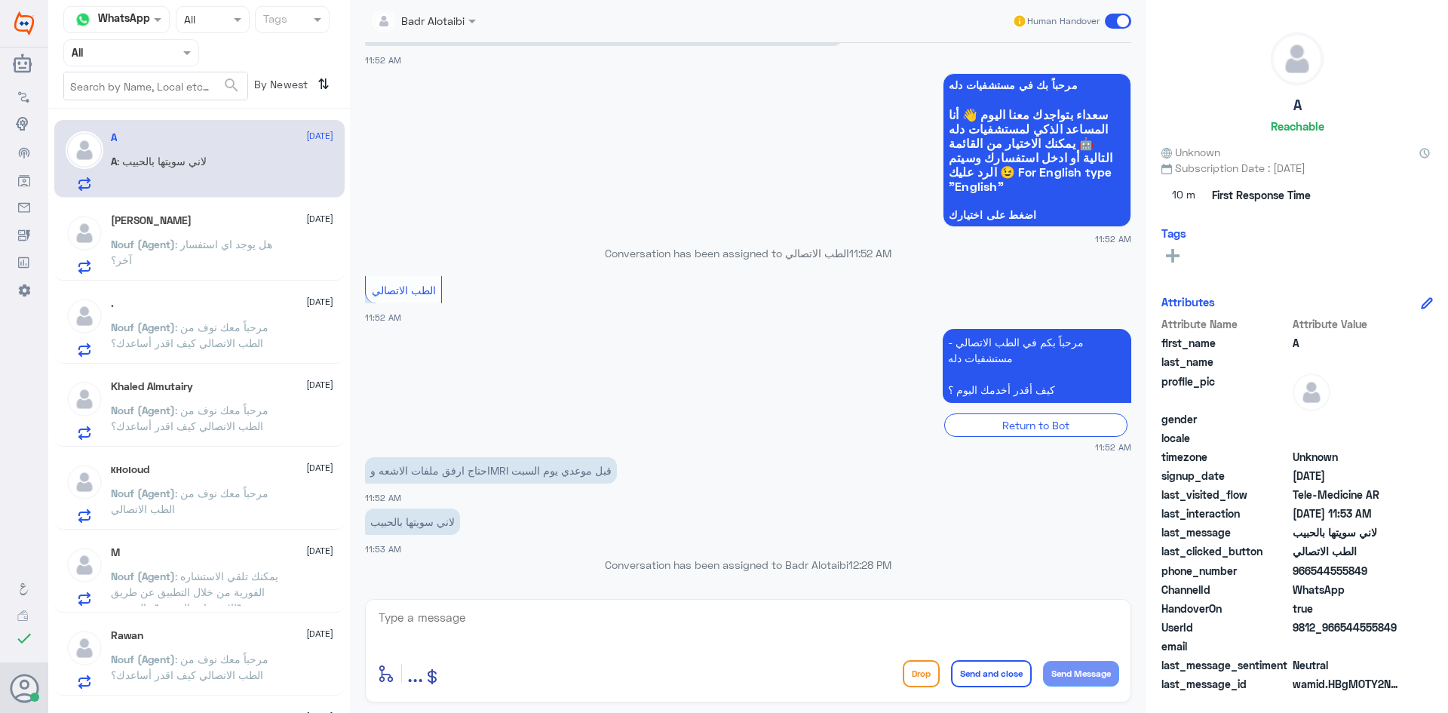
click at [275, 268] on p "Nouf (Agent) : هل يوجد اي استفسار آخر؟" at bounding box center [196, 255] width 170 height 38
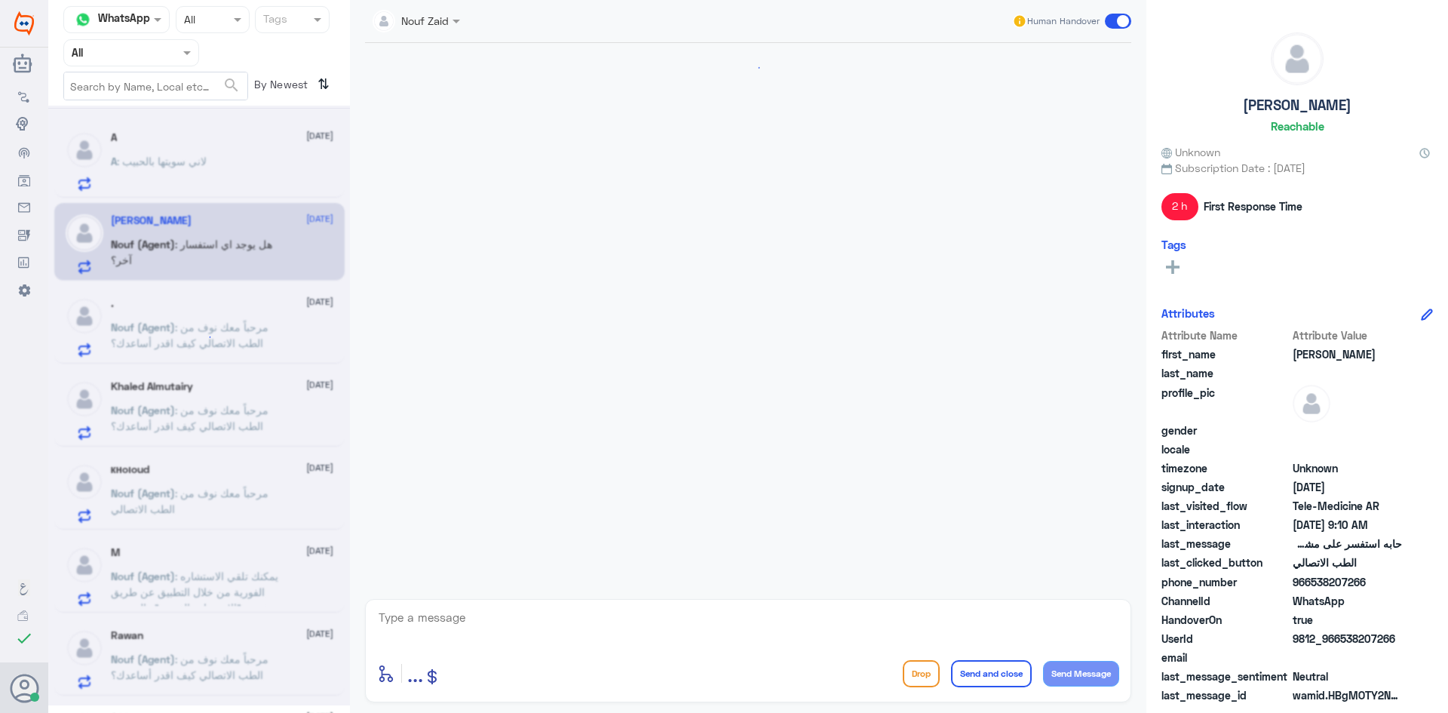
scroll to position [246, 0]
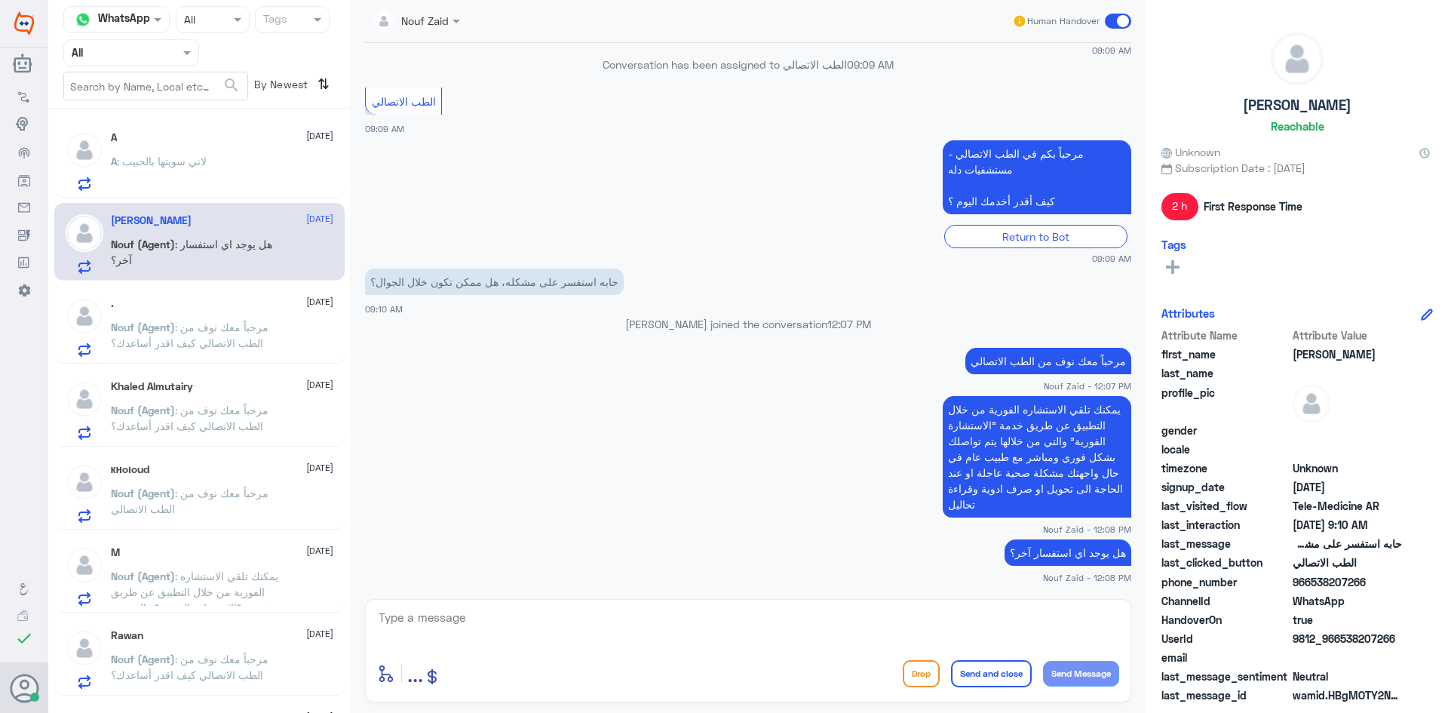
click at [171, 339] on span ": مرحباً معك نوف من الطب الاتصالي كيف اقدر أساعدك؟" at bounding box center [190, 335] width 158 height 29
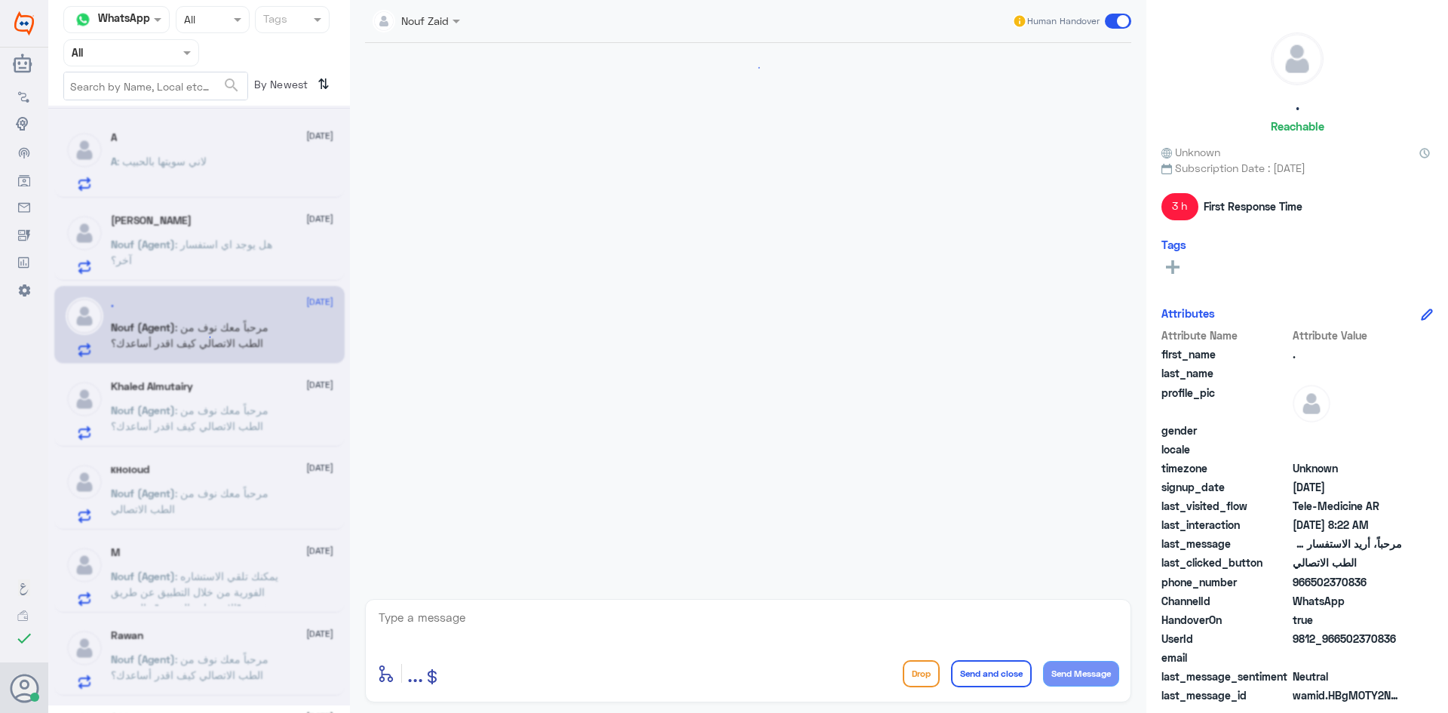
scroll to position [77, 0]
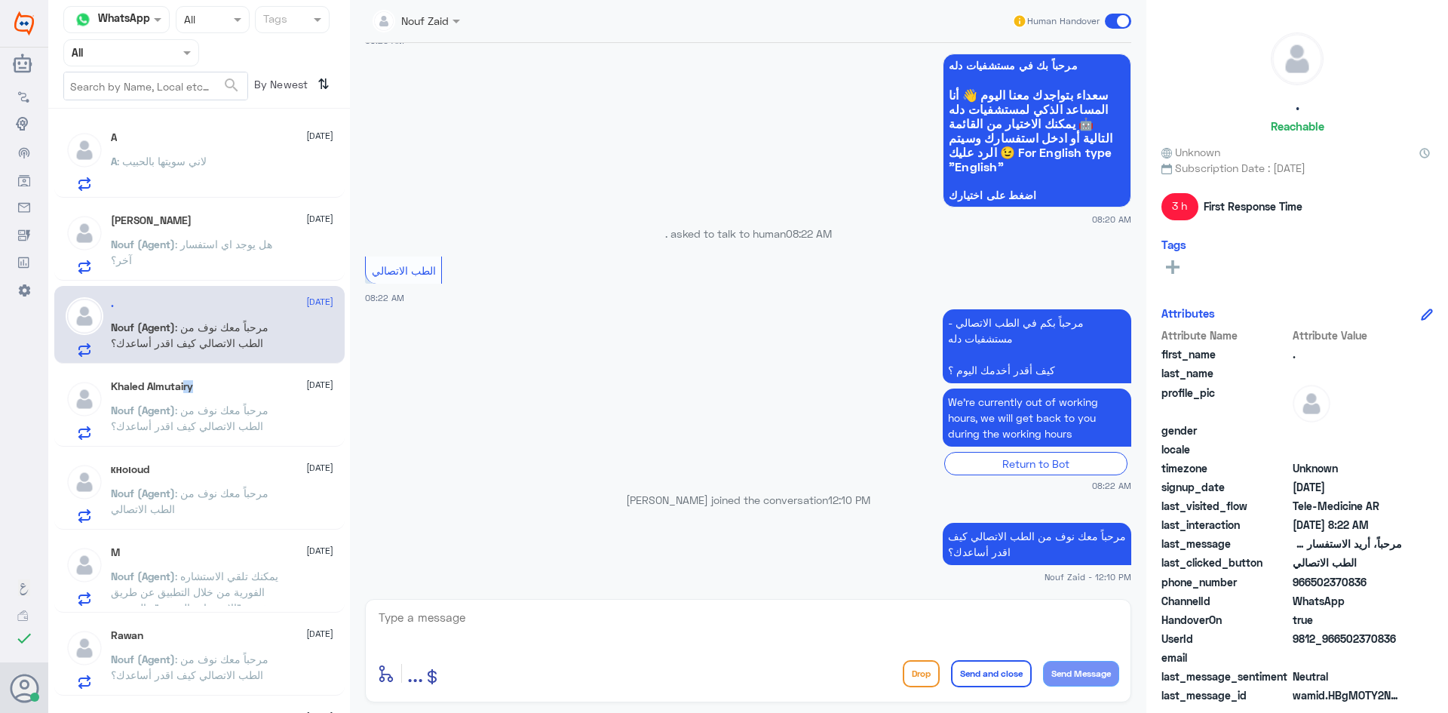
drag, startPoint x: 184, startPoint y: 391, endPoint x: 192, endPoint y: 385, distance: 10.3
click at [192, 385] on div "Khaled Almutairy [DATE] Nouf (Agent) : مرحباً معك نوف من الطب الاتصالي كيف اقدر…" at bounding box center [222, 410] width 222 height 60
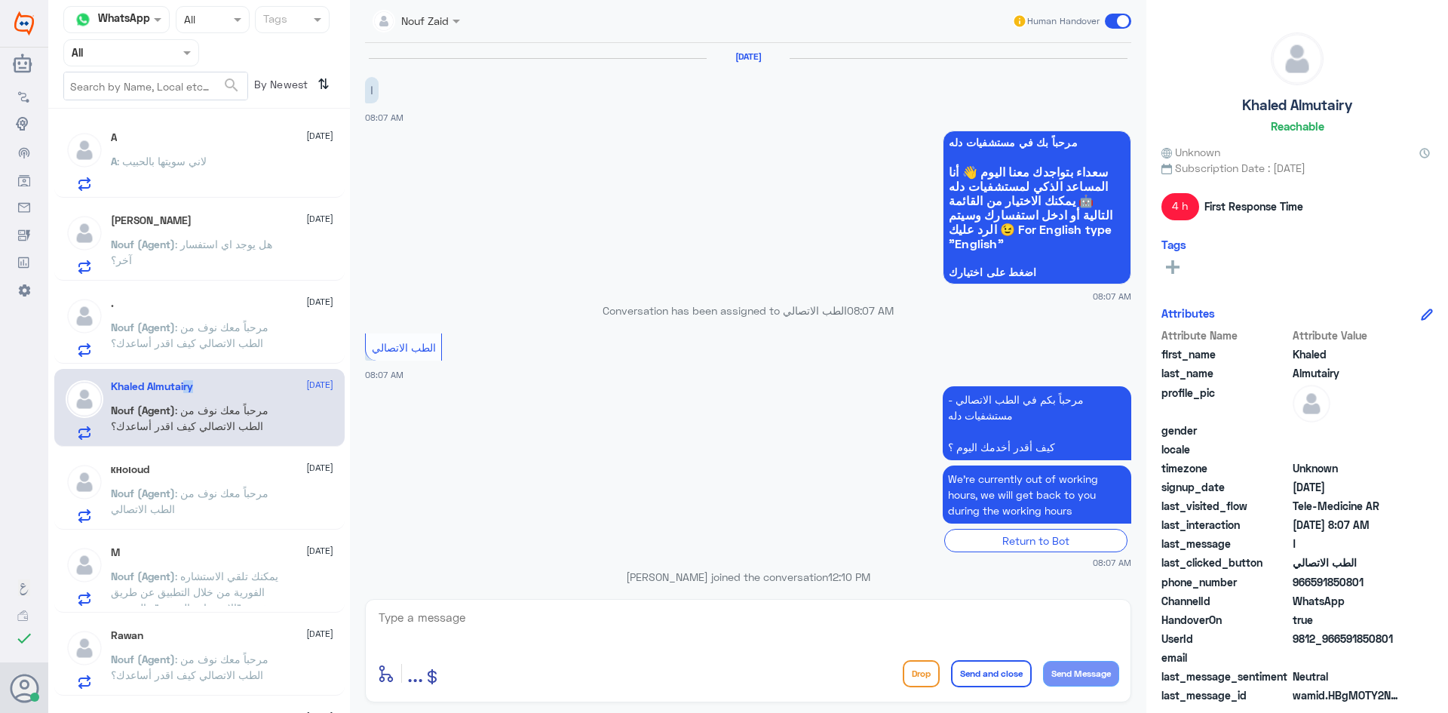
scroll to position [77, 0]
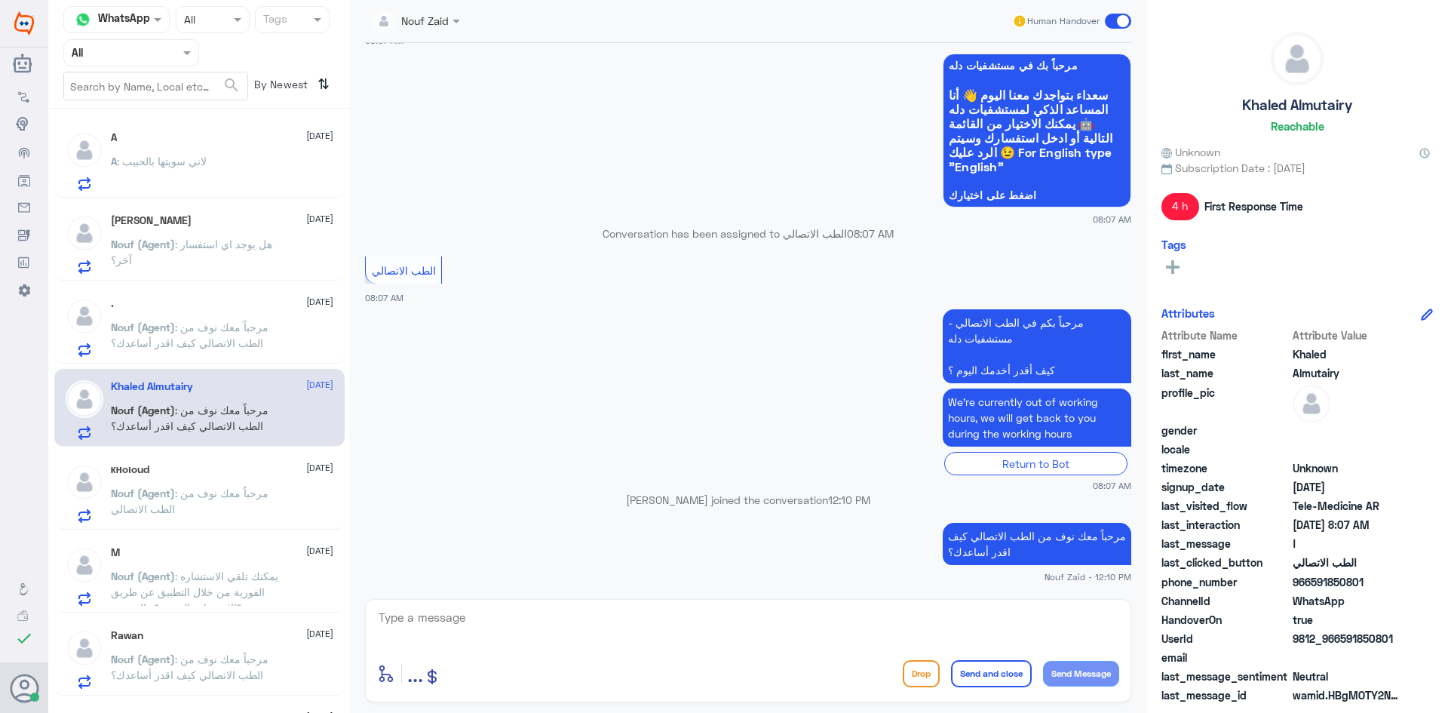
click at [133, 229] on div "Fay [DATE] Nouf (Agent) : هل يوجد اي استفسار آخر؟" at bounding box center [222, 244] width 222 height 60
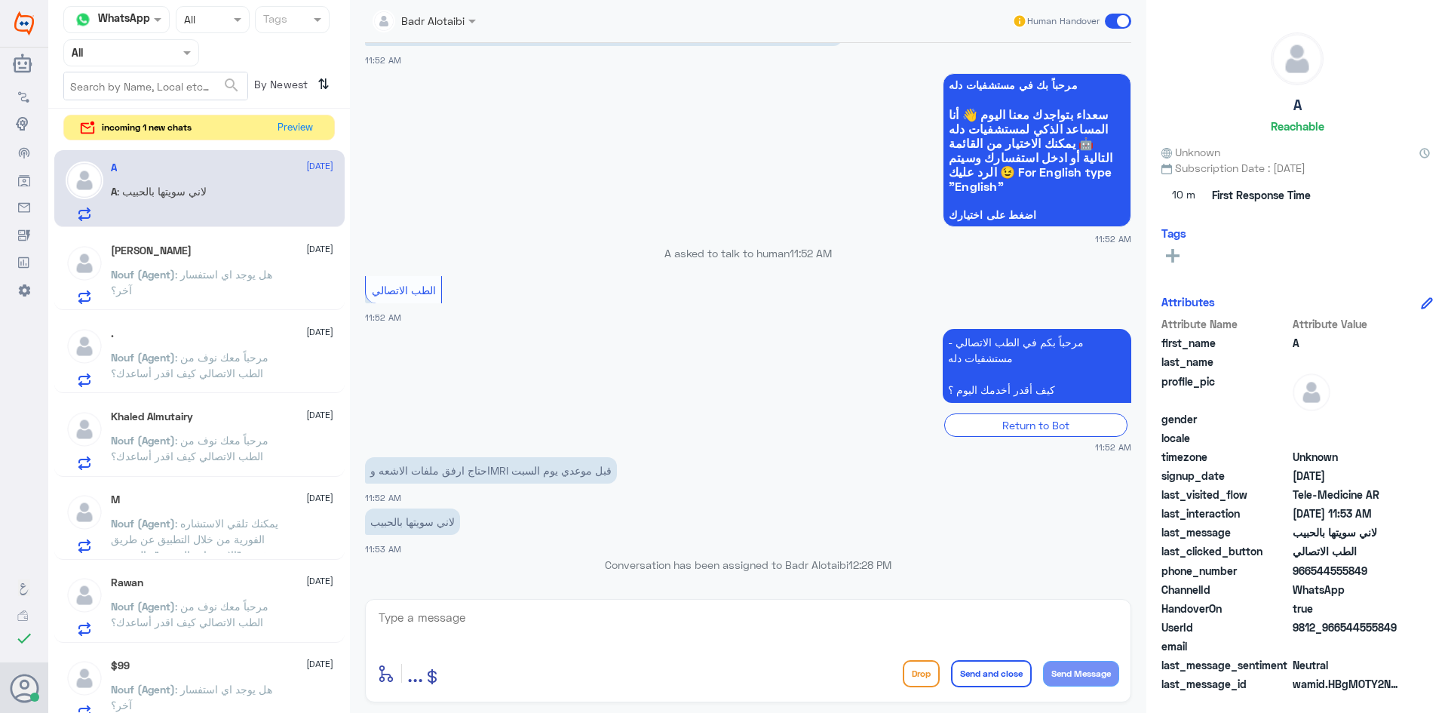
scroll to position [57, 0]
click at [298, 121] on button "Preview" at bounding box center [295, 126] width 47 height 23
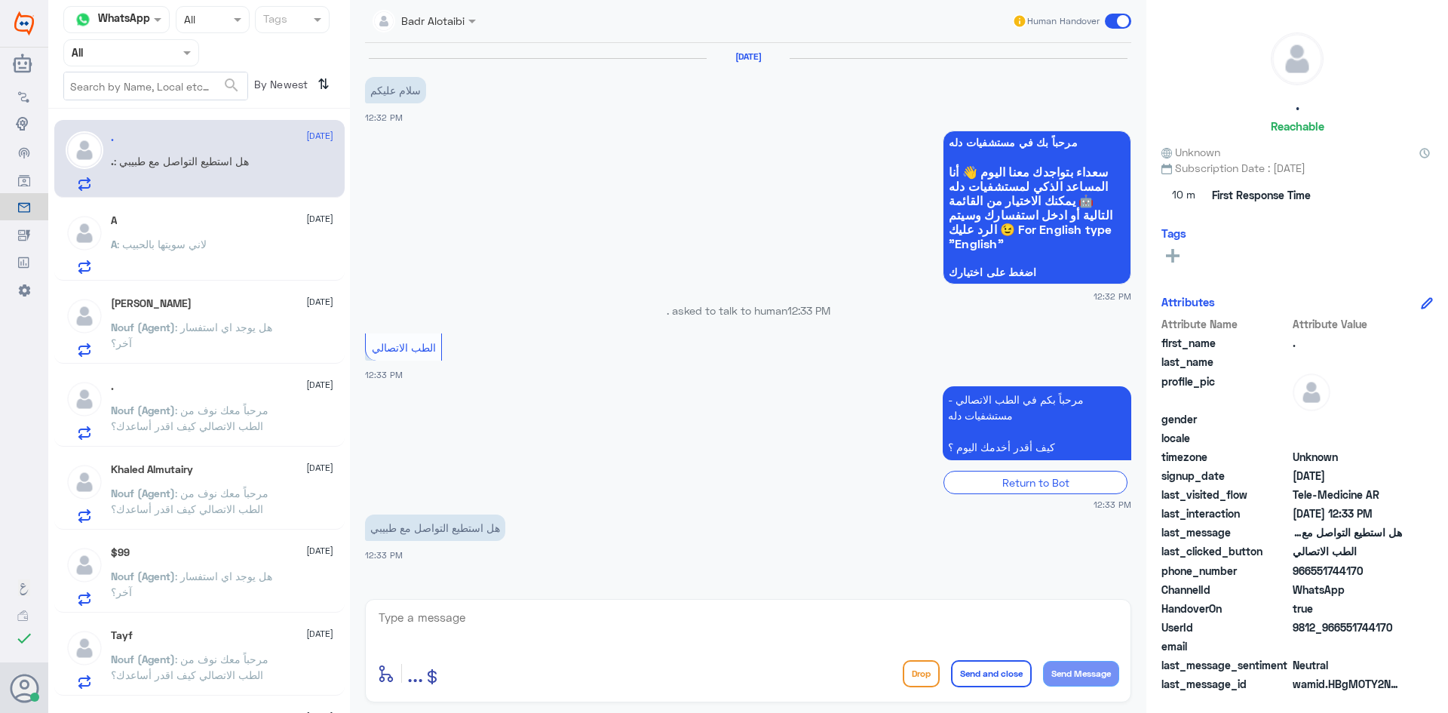
click at [552, 627] on textarea at bounding box center [748, 625] width 742 height 37
drag, startPoint x: 1393, startPoint y: 627, endPoint x: 1342, endPoint y: 627, distance: 51.3
click at [1342, 627] on span "9812_966551744170" at bounding box center [1347, 627] width 109 height 16
copy span "551744170"
click at [692, 626] on textarea at bounding box center [748, 625] width 742 height 37
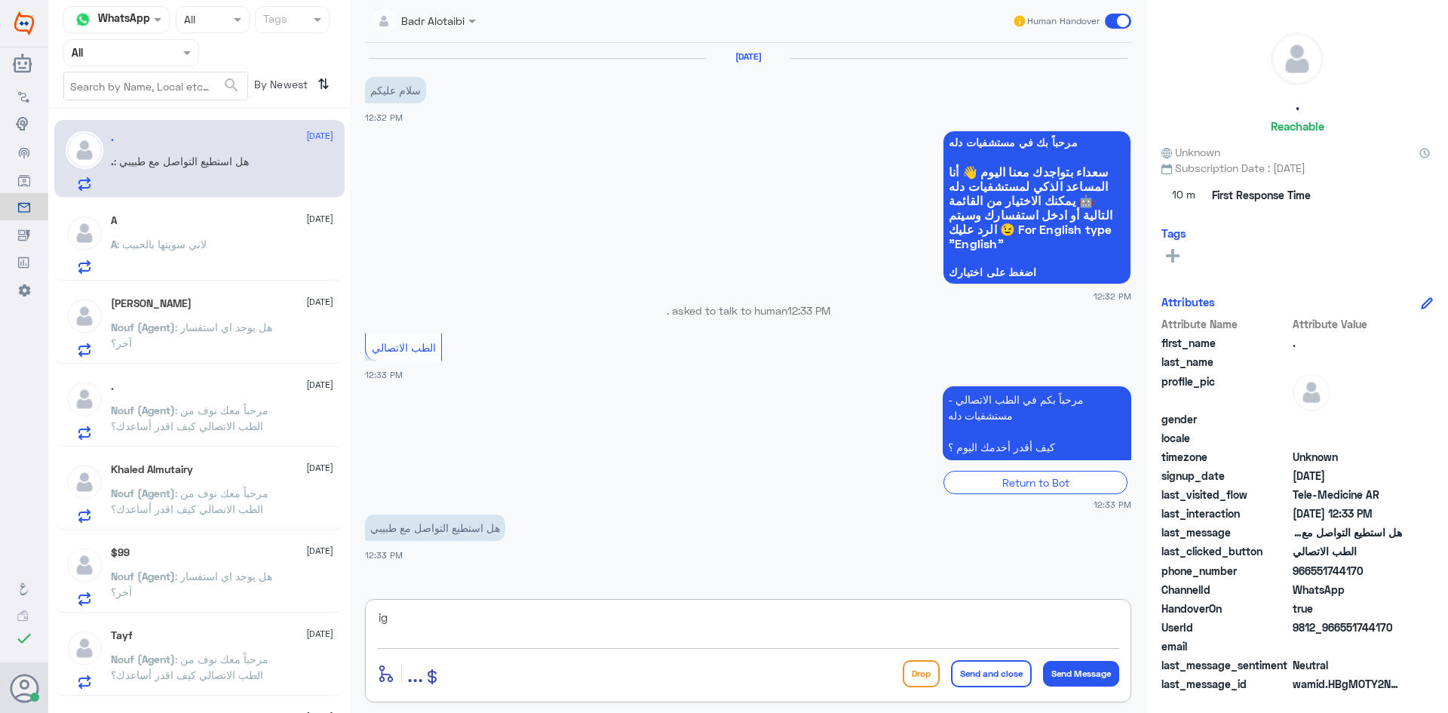
type textarea "i"
type textarea "ه"
type textarea "وعليكم السلام ورحمة الله وبركاته معك بدر من الطب الاتصالي"
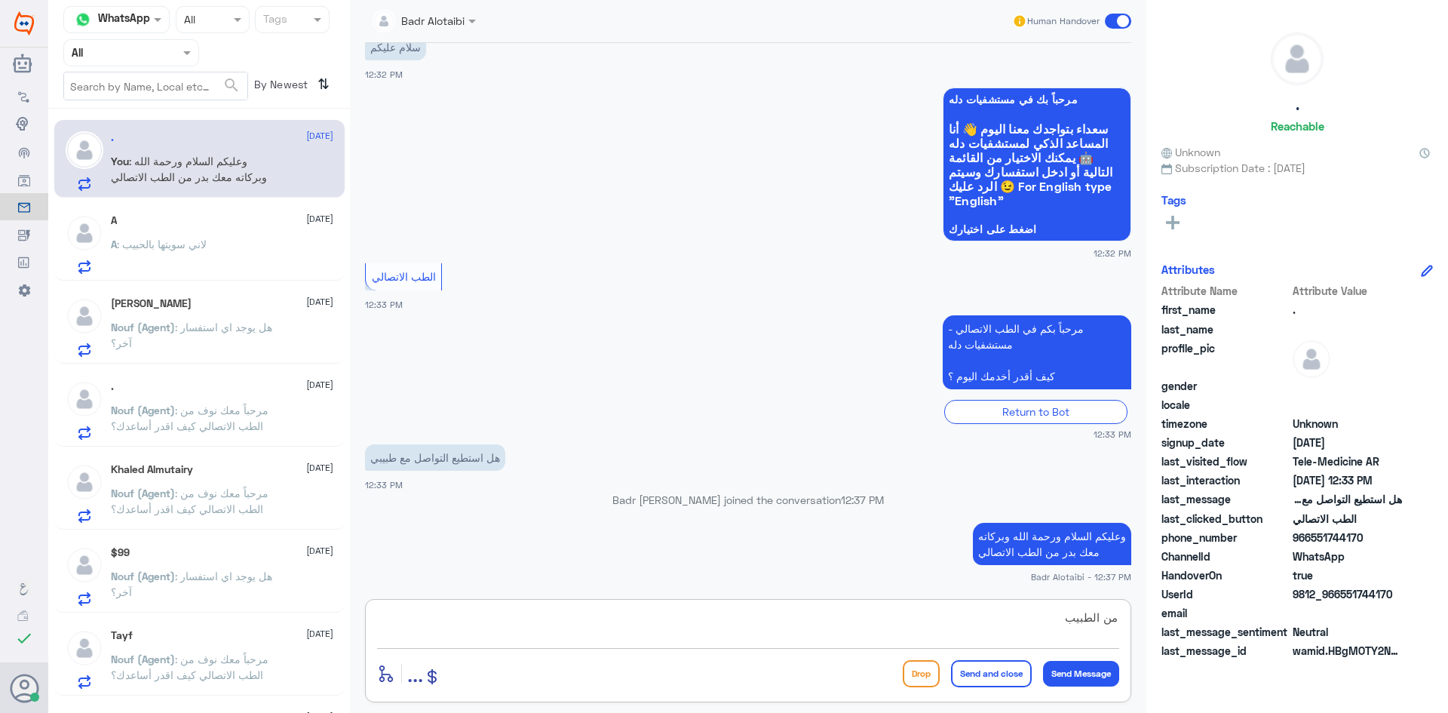
type textarea "من الطبيب ؟"
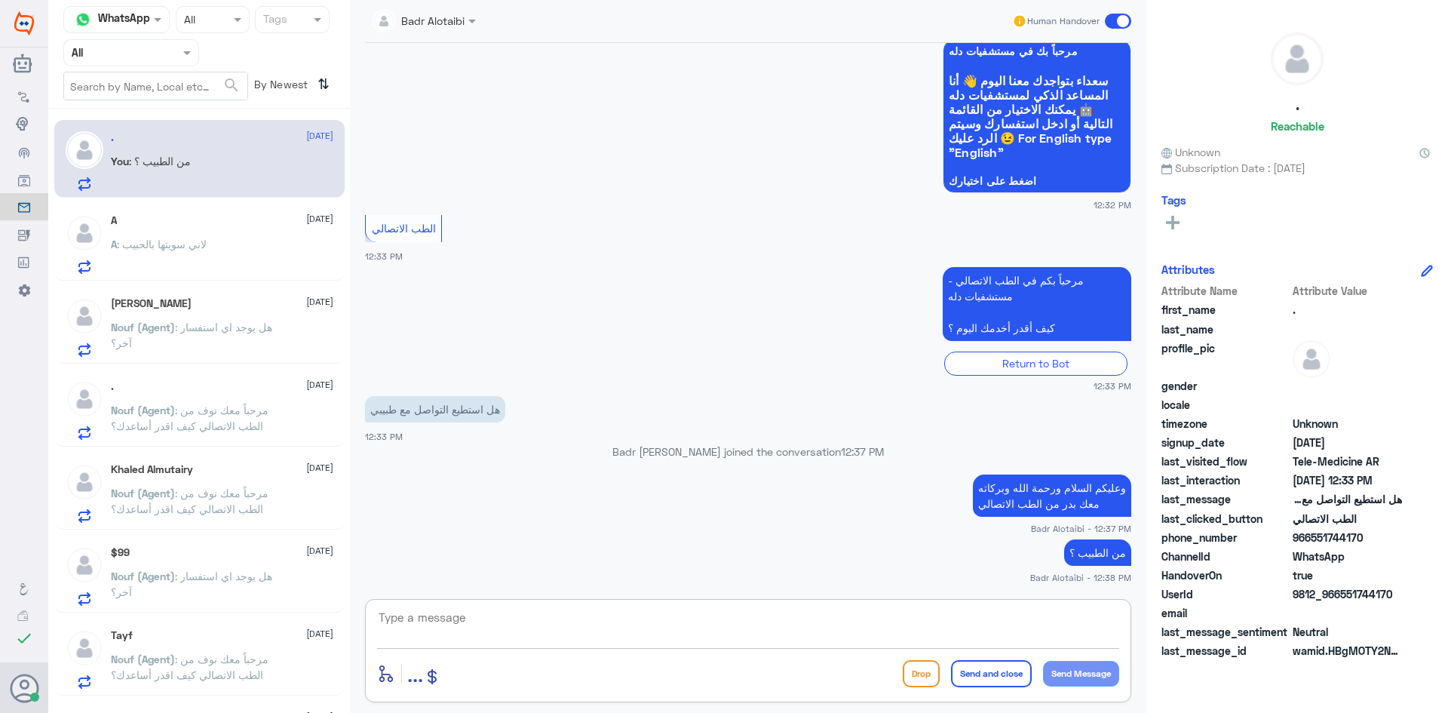
click at [165, 231] on div "A [DATE] A : لاني سويتها بالحبيب" at bounding box center [222, 244] width 222 height 60
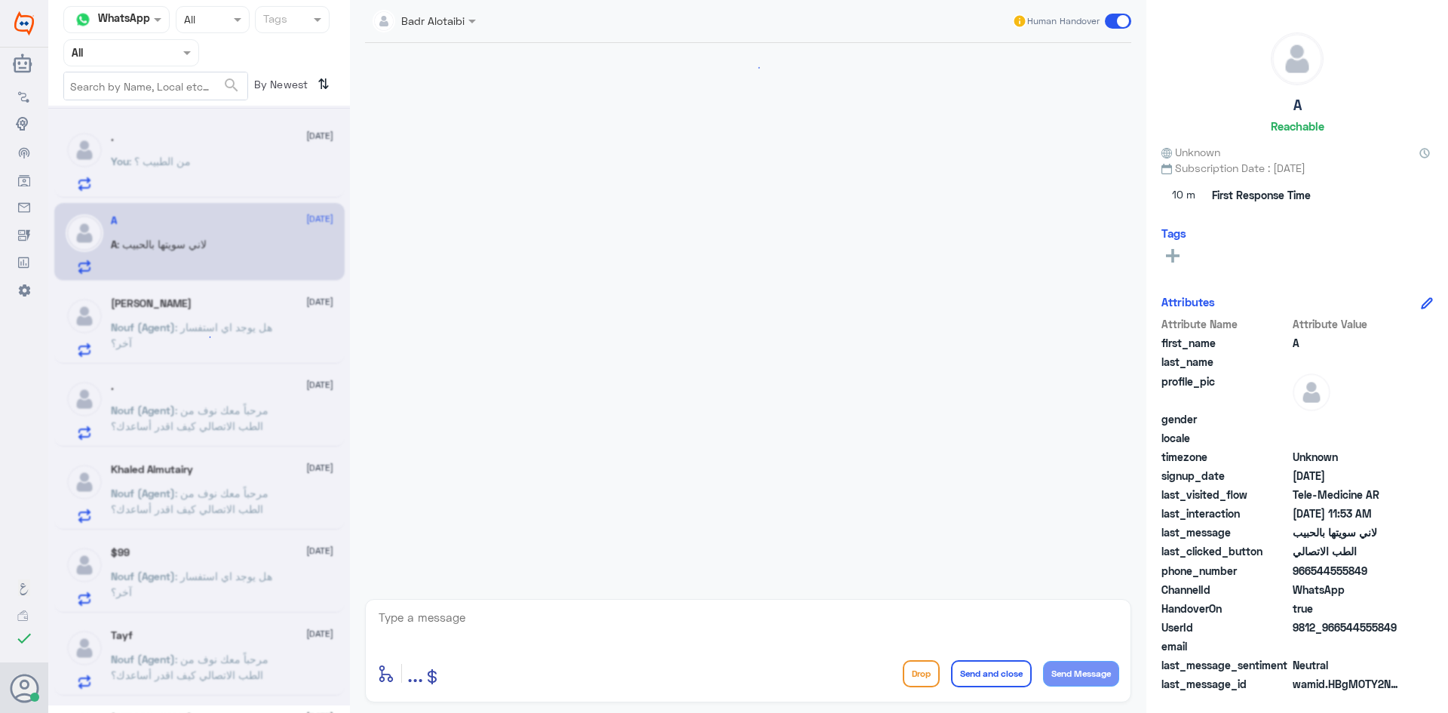
scroll to position [57, 0]
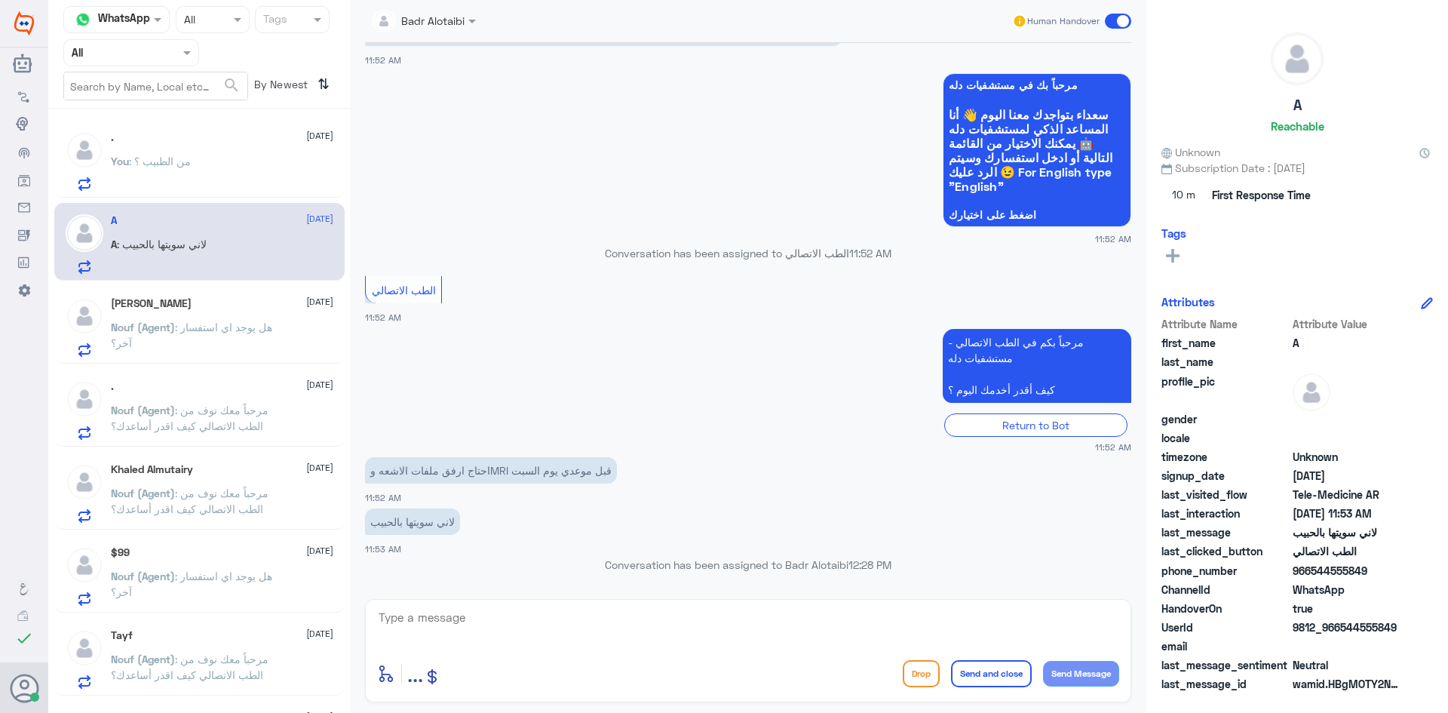
click at [512, 620] on textarea at bounding box center [748, 625] width 742 height 37
type textarea "ي"
click at [542, 609] on textarea at bounding box center [748, 625] width 742 height 37
type textarea "هلا حياك معك بدر من الطب الاتصالي"
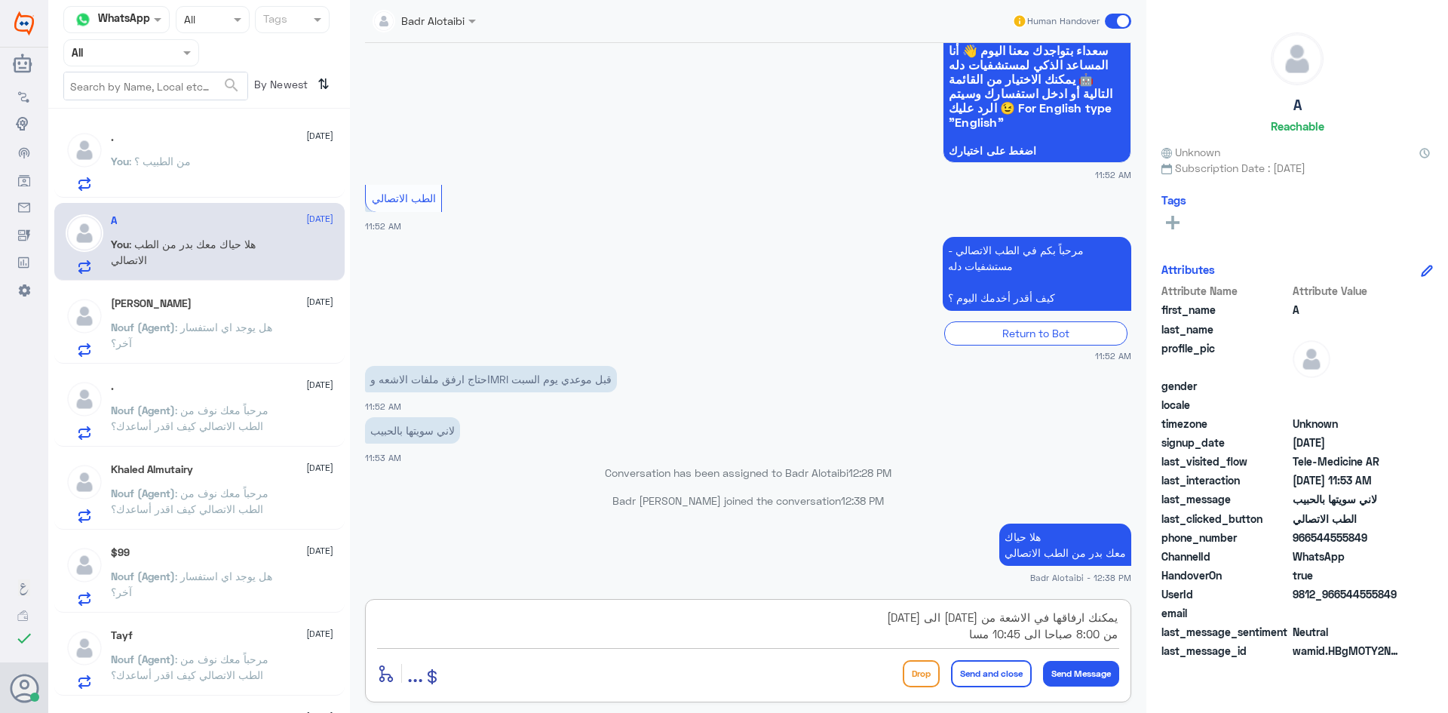
type textarea "يمكنك ارفاقها في الاشعة من [DATE] الى [DATE] من 8:00 صباحا الى 10:45 مساء"
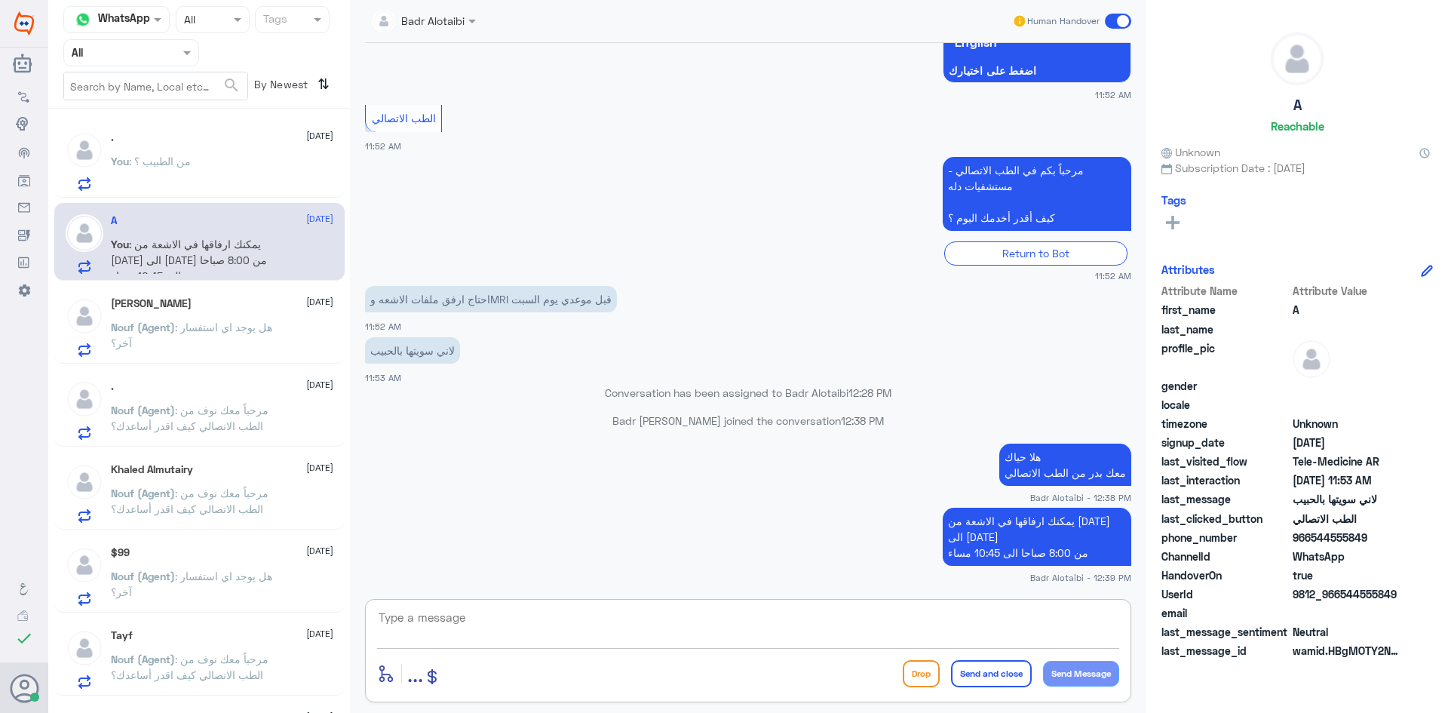
click at [1116, 23] on span at bounding box center [1118, 21] width 26 height 15
click at [0, 0] on input "checkbox" at bounding box center [0, 0] width 0 height 0
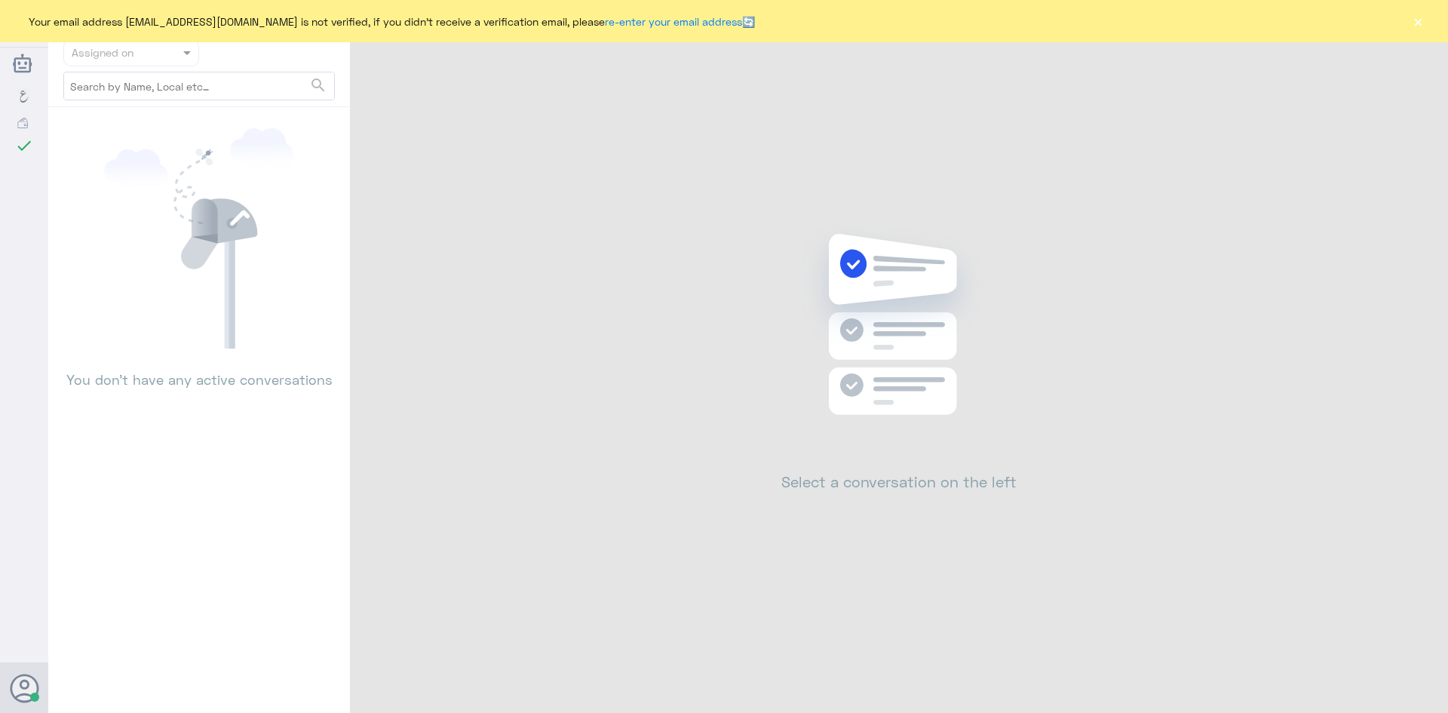
click at [1419, 23] on button "×" at bounding box center [1417, 21] width 15 height 15
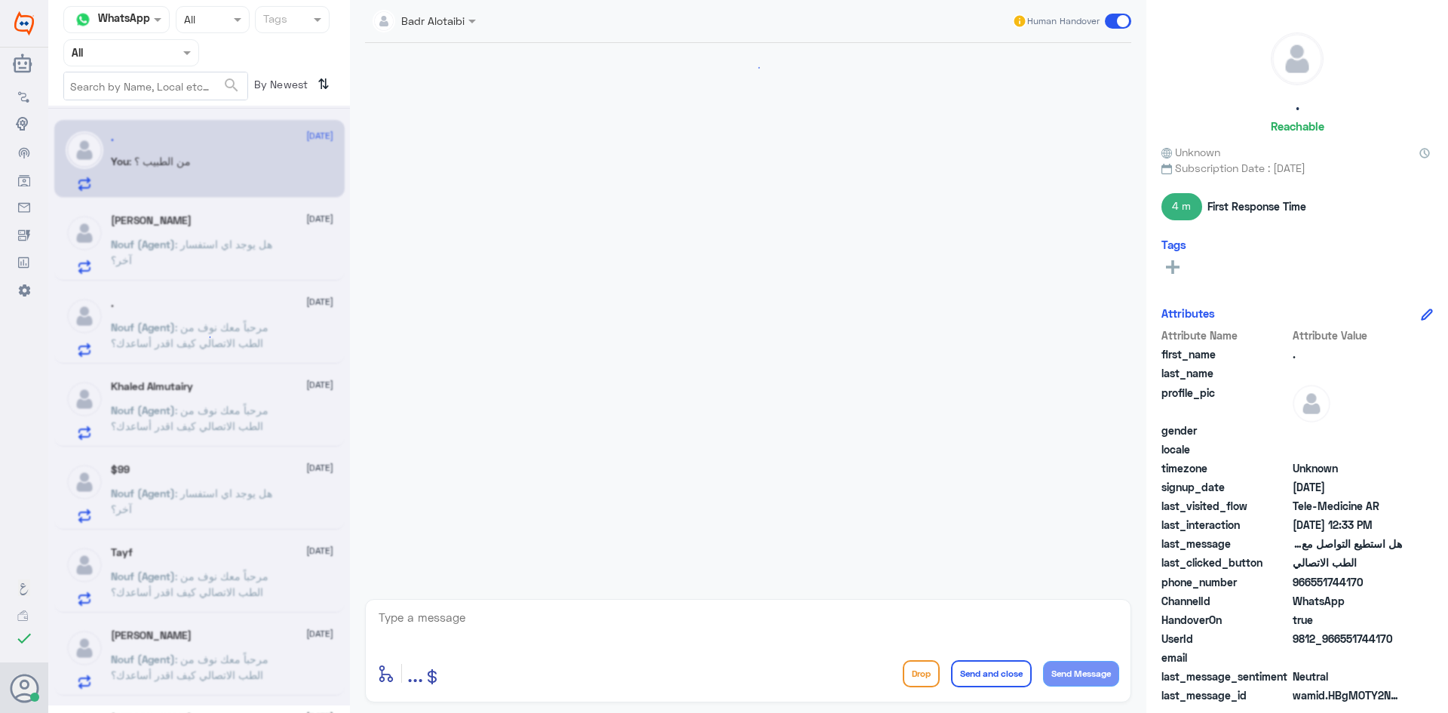
scroll to position [118, 0]
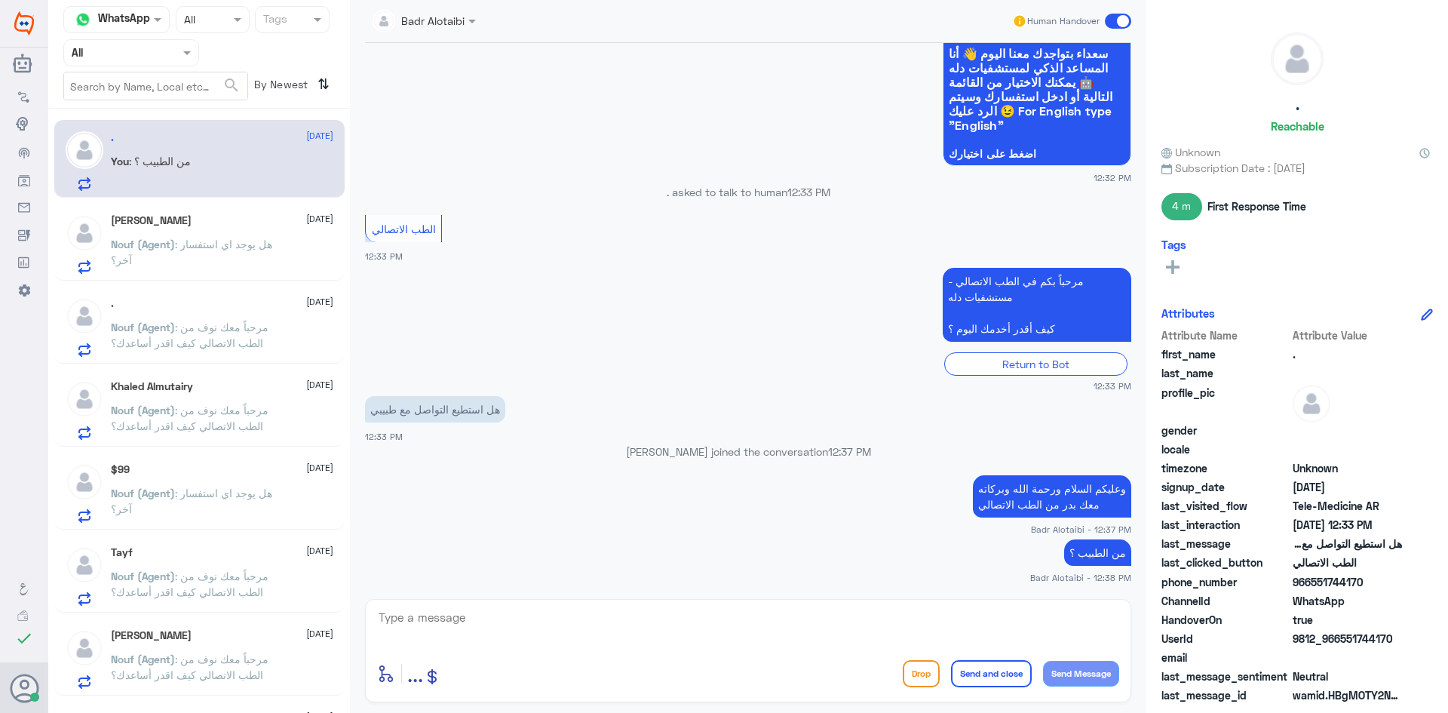
click at [213, 262] on p "Nouf (Agent) : هل يوجد اي استفسار آخر؟" at bounding box center [196, 255] width 170 height 38
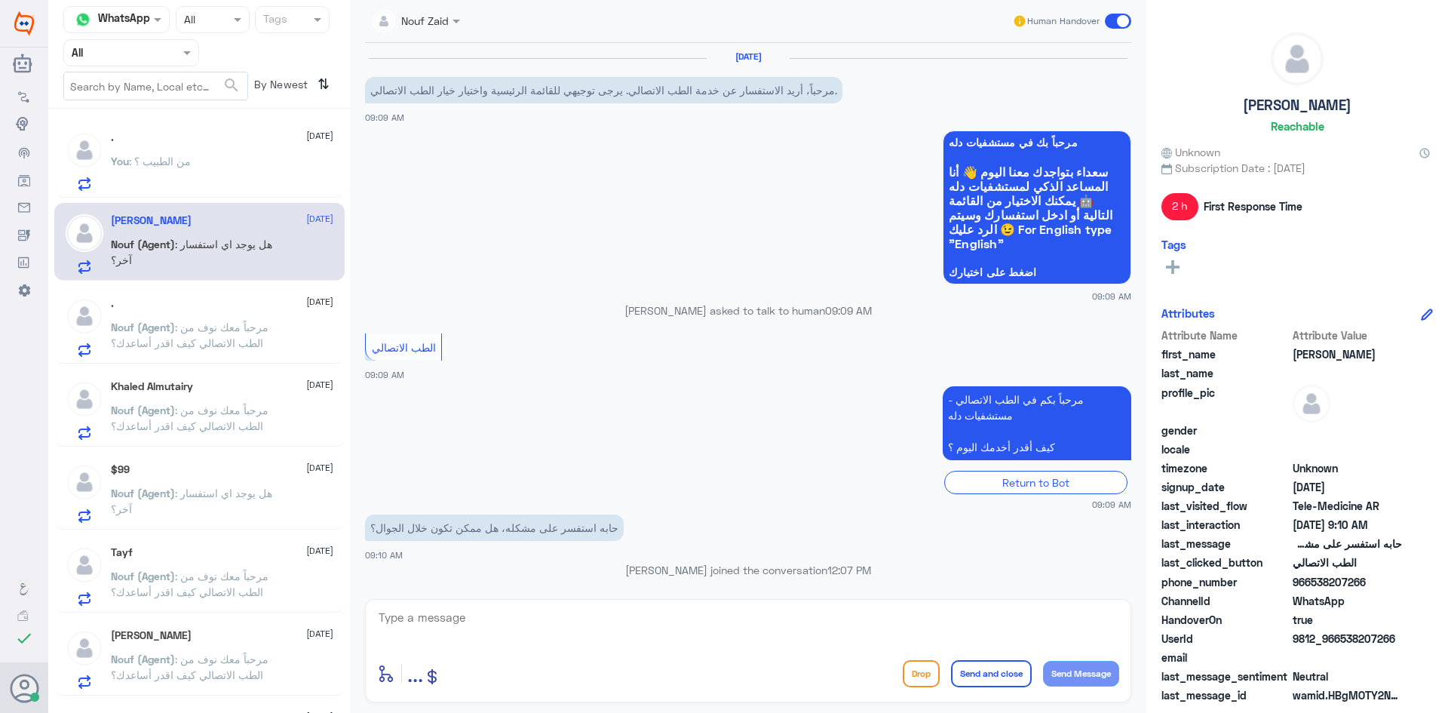
scroll to position [246, 0]
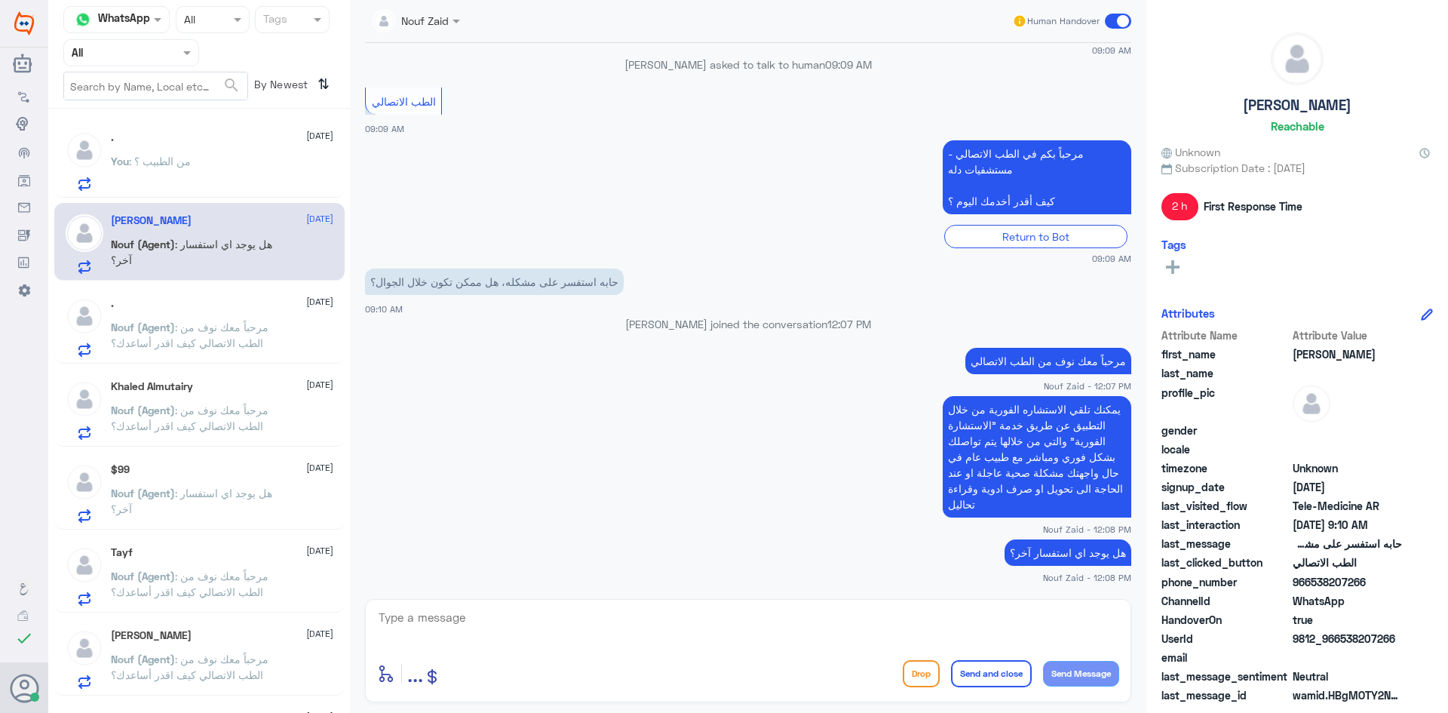
click at [1109, 18] on span at bounding box center [1118, 21] width 26 height 15
click at [0, 0] on input "checkbox" at bounding box center [0, 0] width 0 height 0
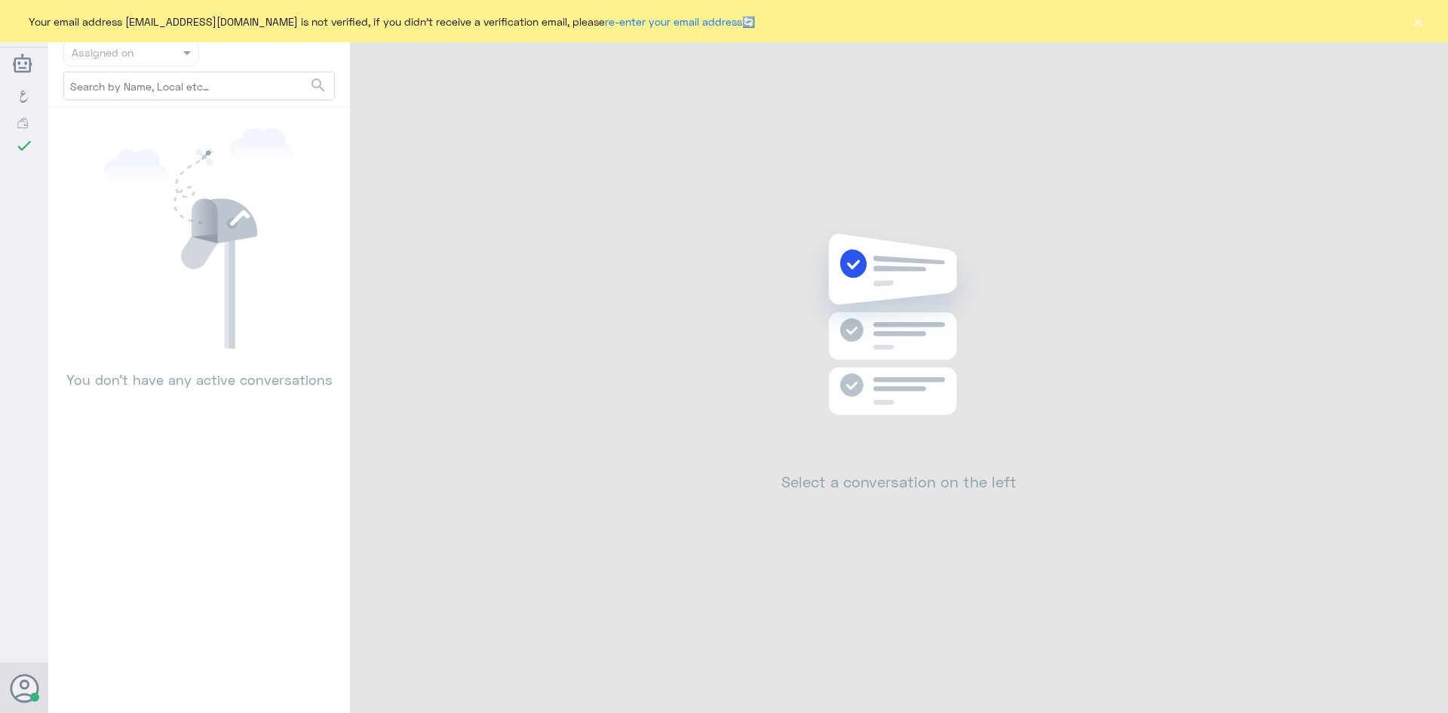
click at [1412, 15] on div "Your email address [EMAIL_ADDRESS][DOMAIN_NAME] is not verified, if you didn't …" at bounding box center [724, 21] width 1448 height 42
click at [1412, 16] on button "×" at bounding box center [1417, 21] width 15 height 15
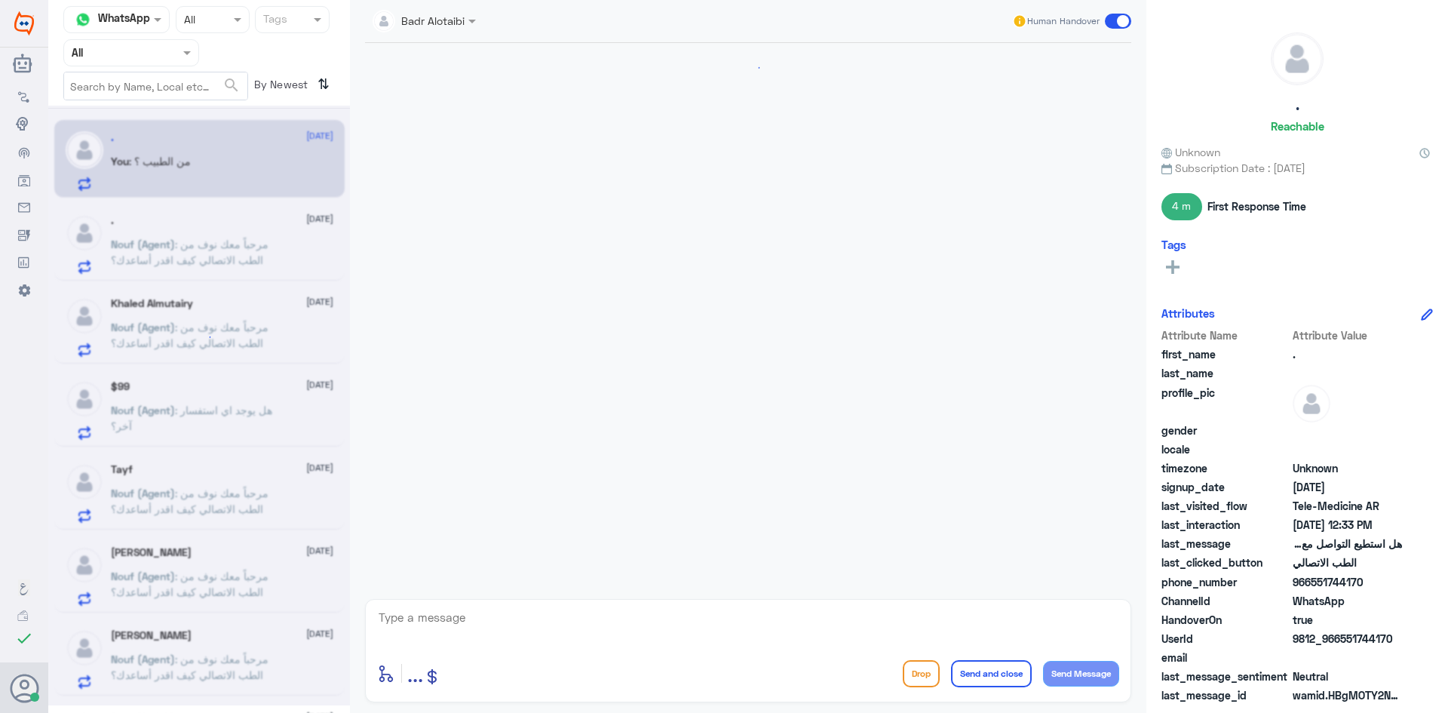
scroll to position [118, 0]
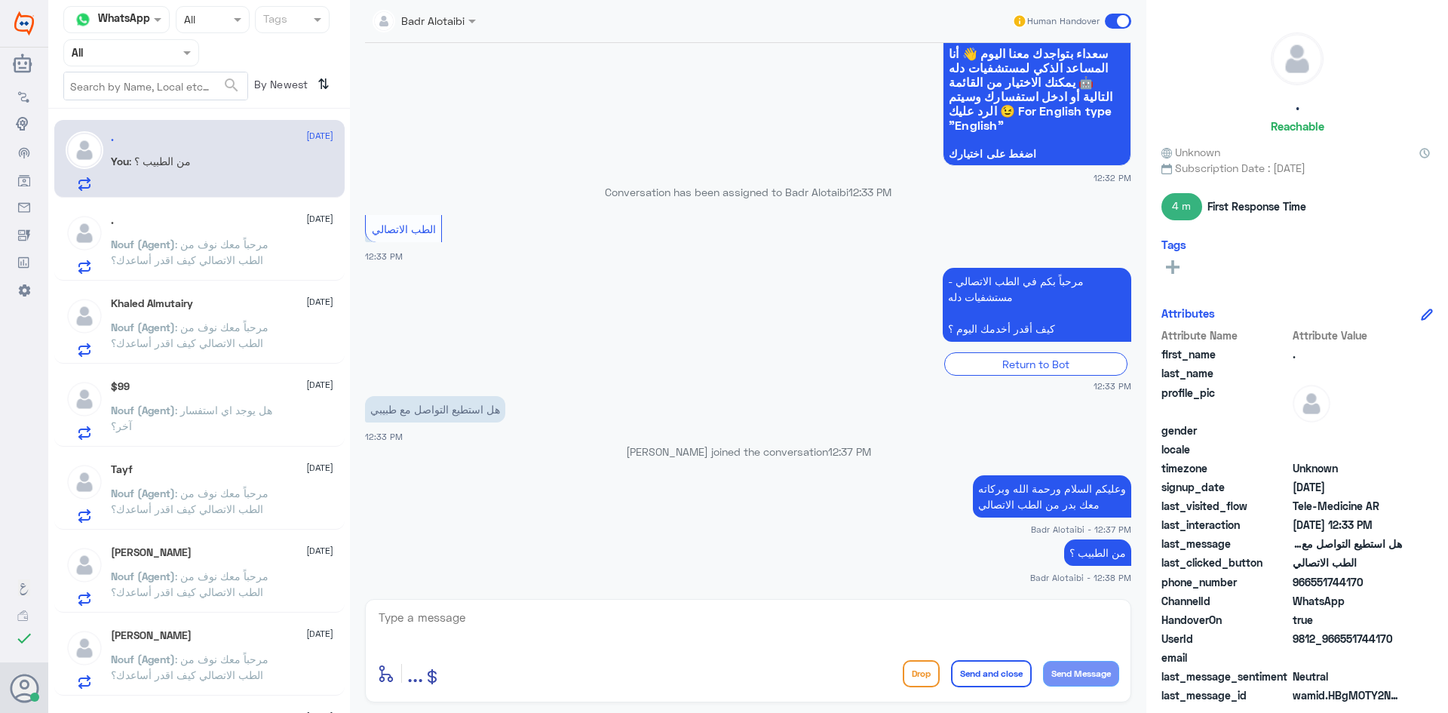
click at [290, 236] on div ". [DATE][PERSON_NAME] (Agent) : مرحباً معك نوف من الطب الاتصالي كيف اقدر أساعدك؟" at bounding box center [222, 244] width 222 height 60
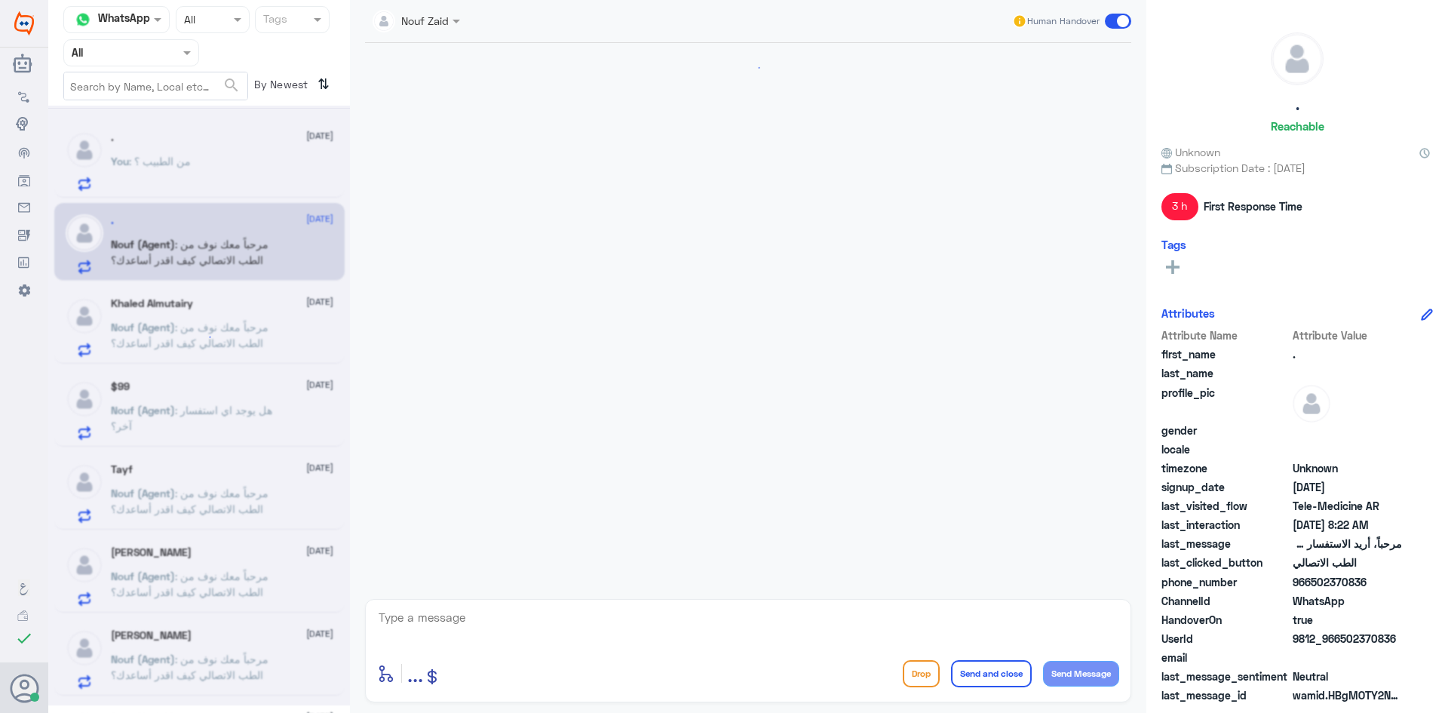
scroll to position [77, 0]
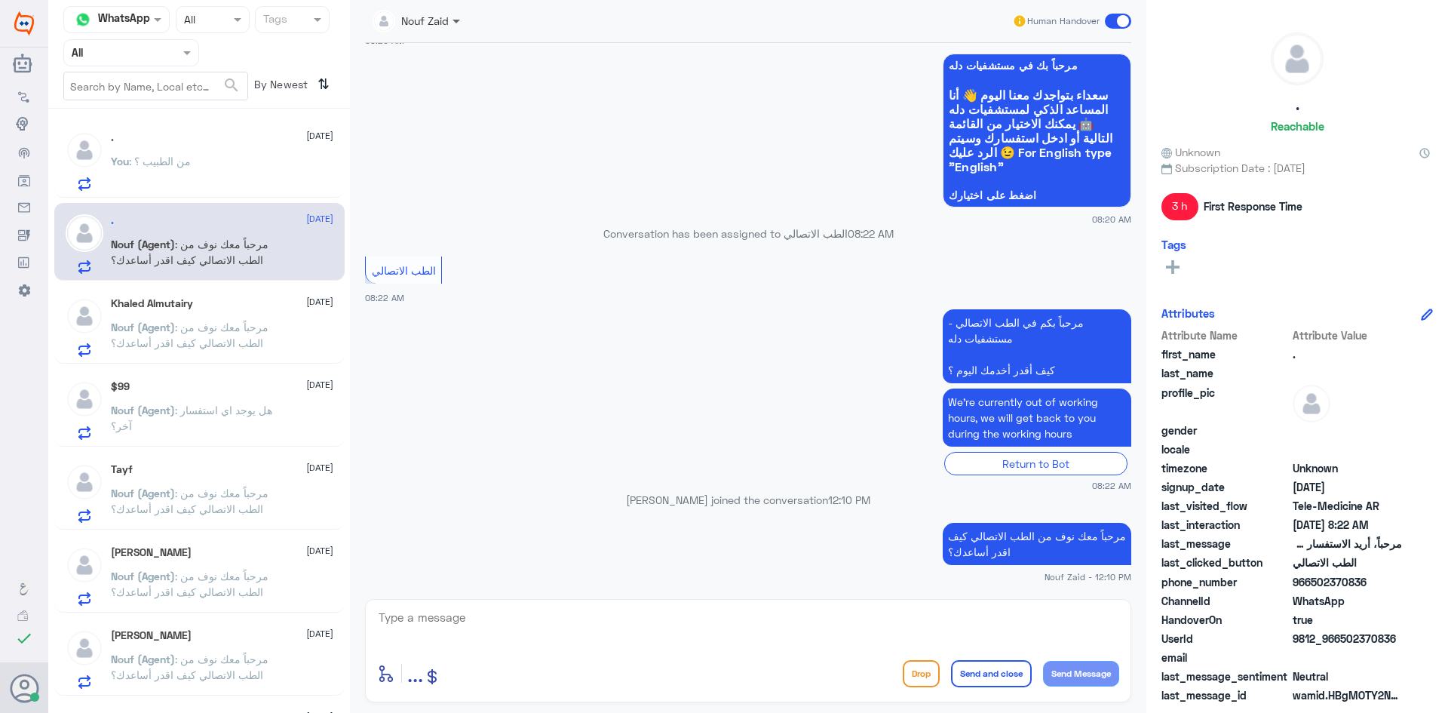
click at [459, 17] on span at bounding box center [458, 21] width 19 height 16
click at [443, 59] on div "Badr Alotaibi" at bounding box center [450, 54] width 63 height 16
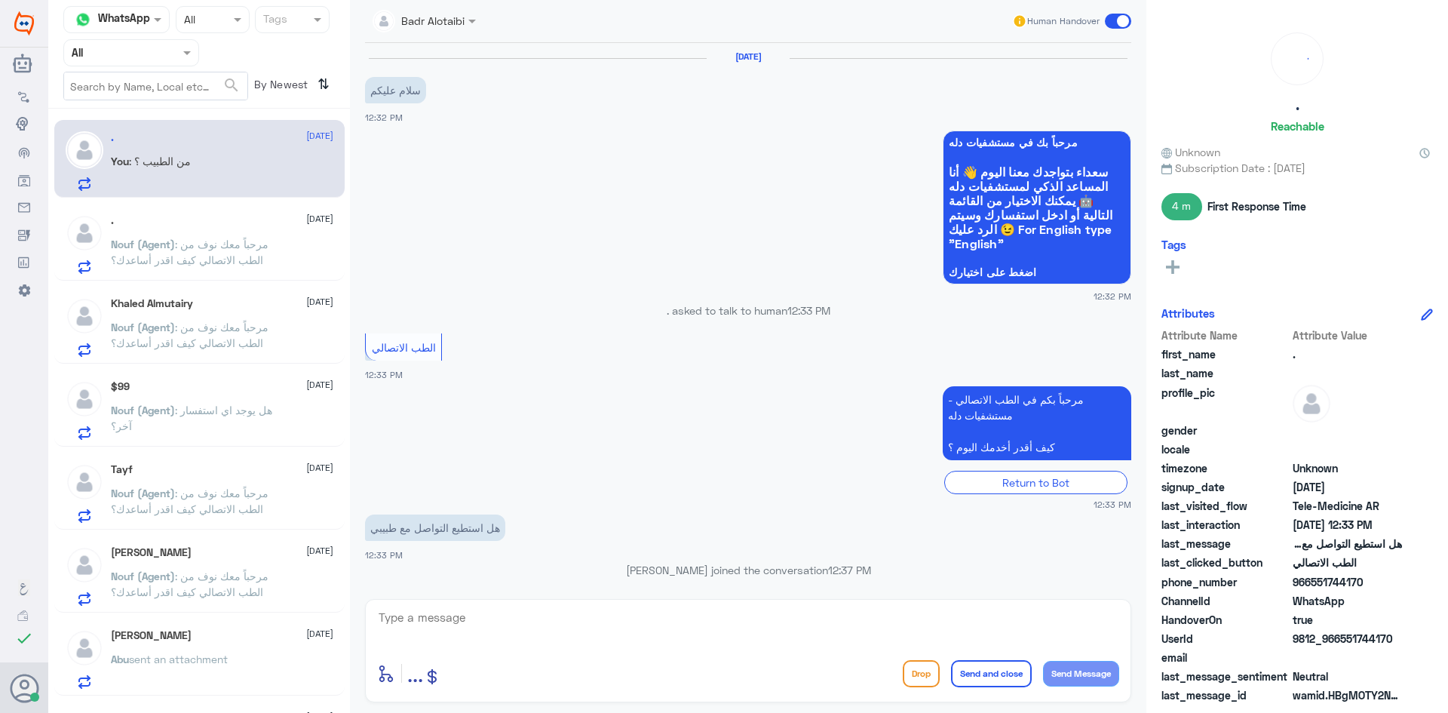
scroll to position [118, 0]
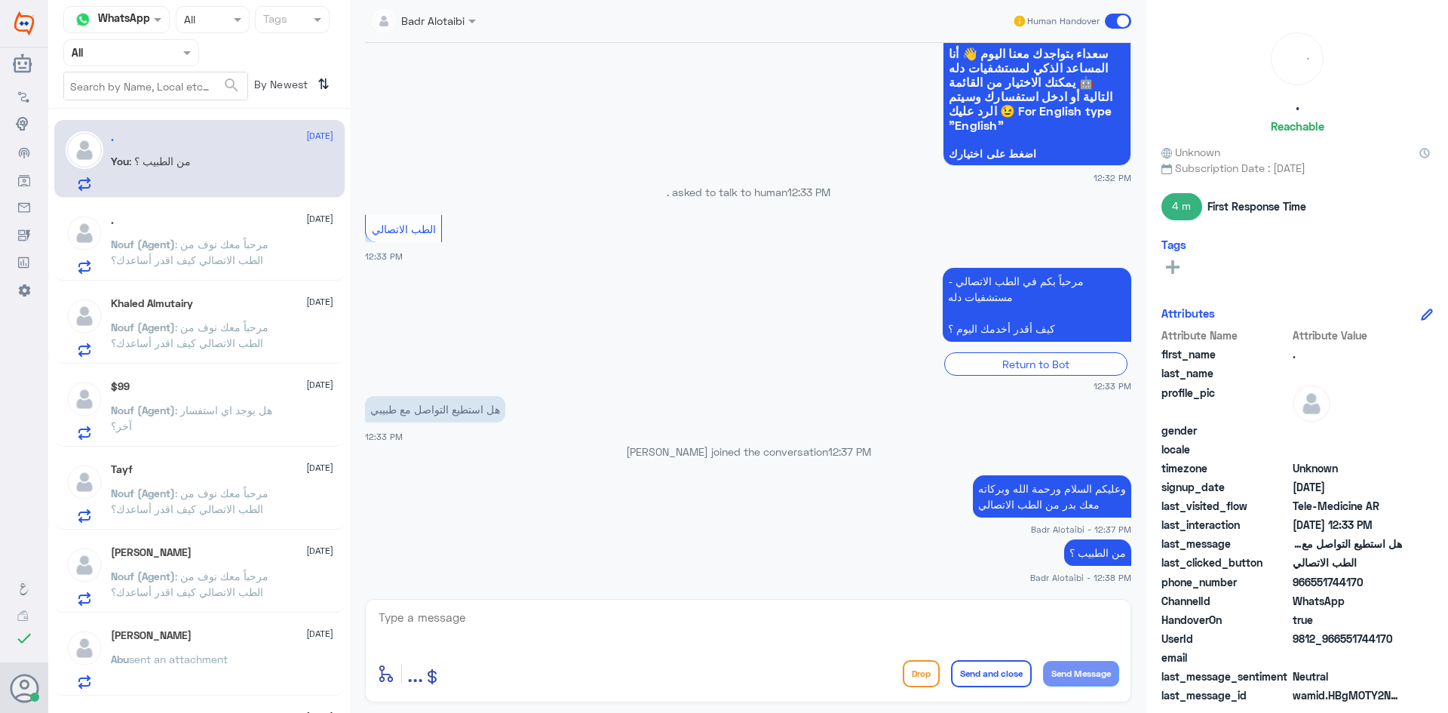
click at [122, 241] on span "Nouf (Agent)" at bounding box center [143, 244] width 64 height 13
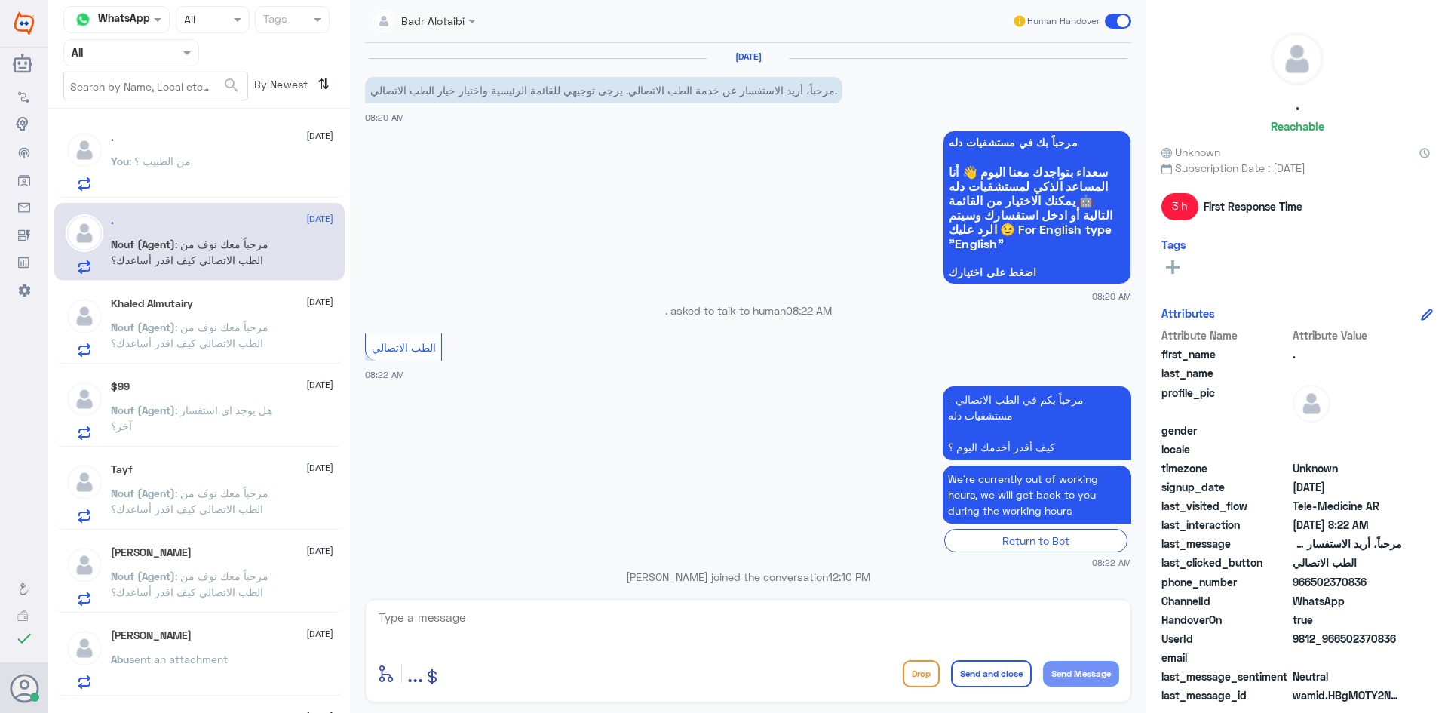
scroll to position [104, 0]
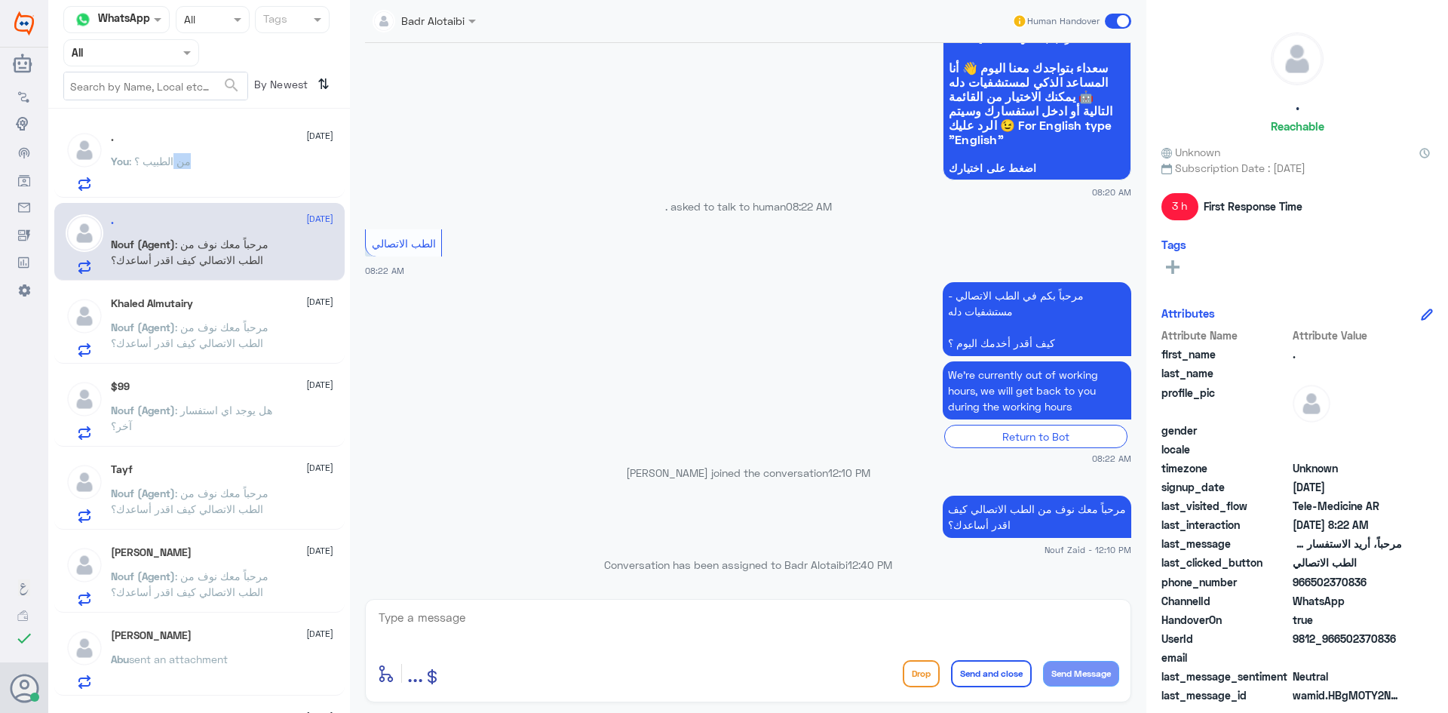
click at [134, 161] on span ": من الطبيب ؟" at bounding box center [160, 161] width 62 height 13
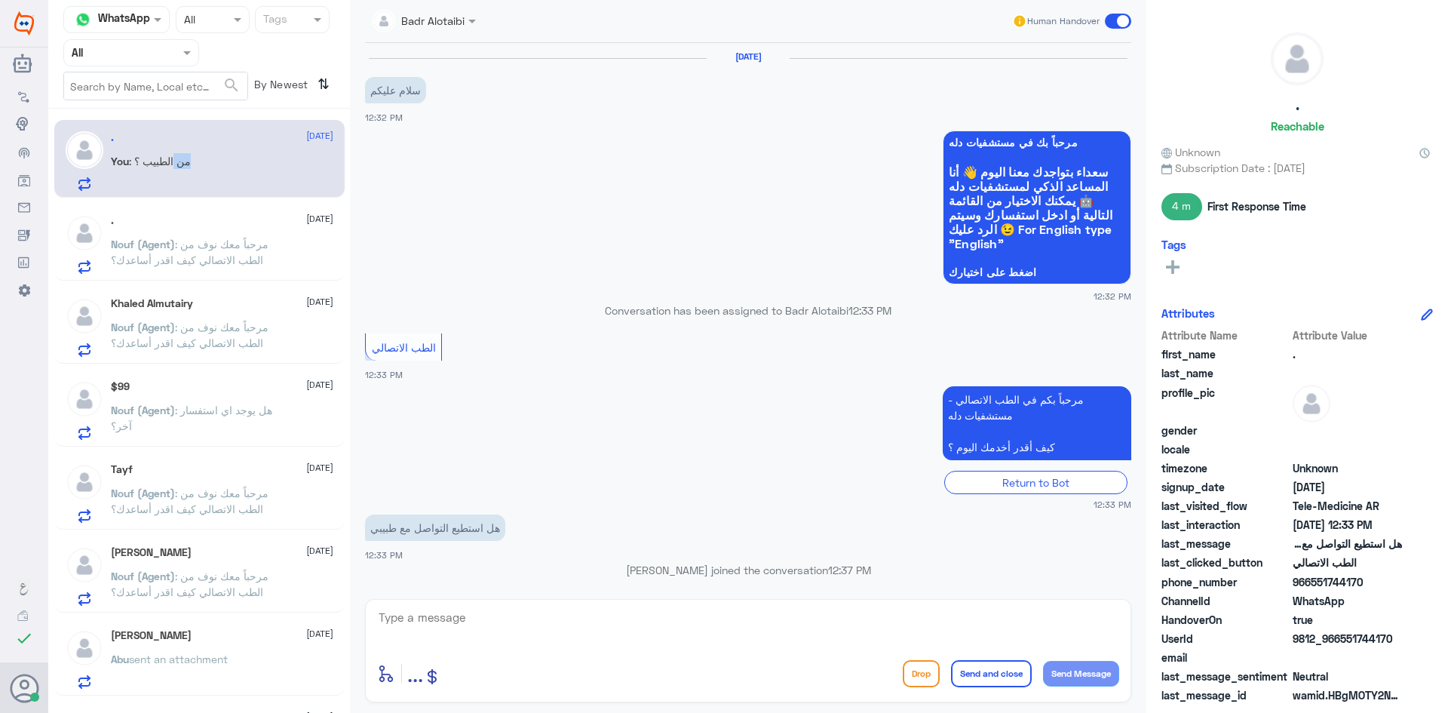
scroll to position [118, 0]
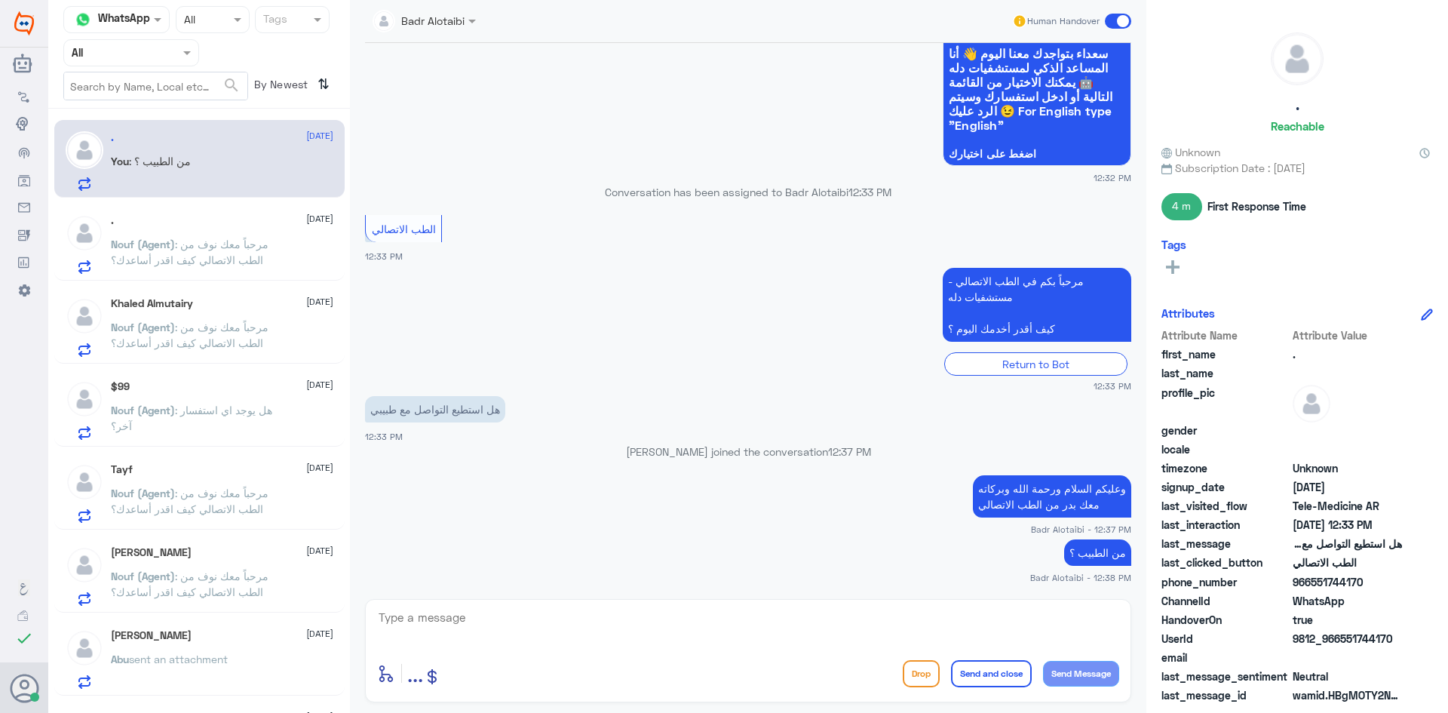
click at [1108, 26] on span at bounding box center [1118, 21] width 26 height 15
click at [0, 0] on input "checkbox" at bounding box center [0, 0] width 0 height 0
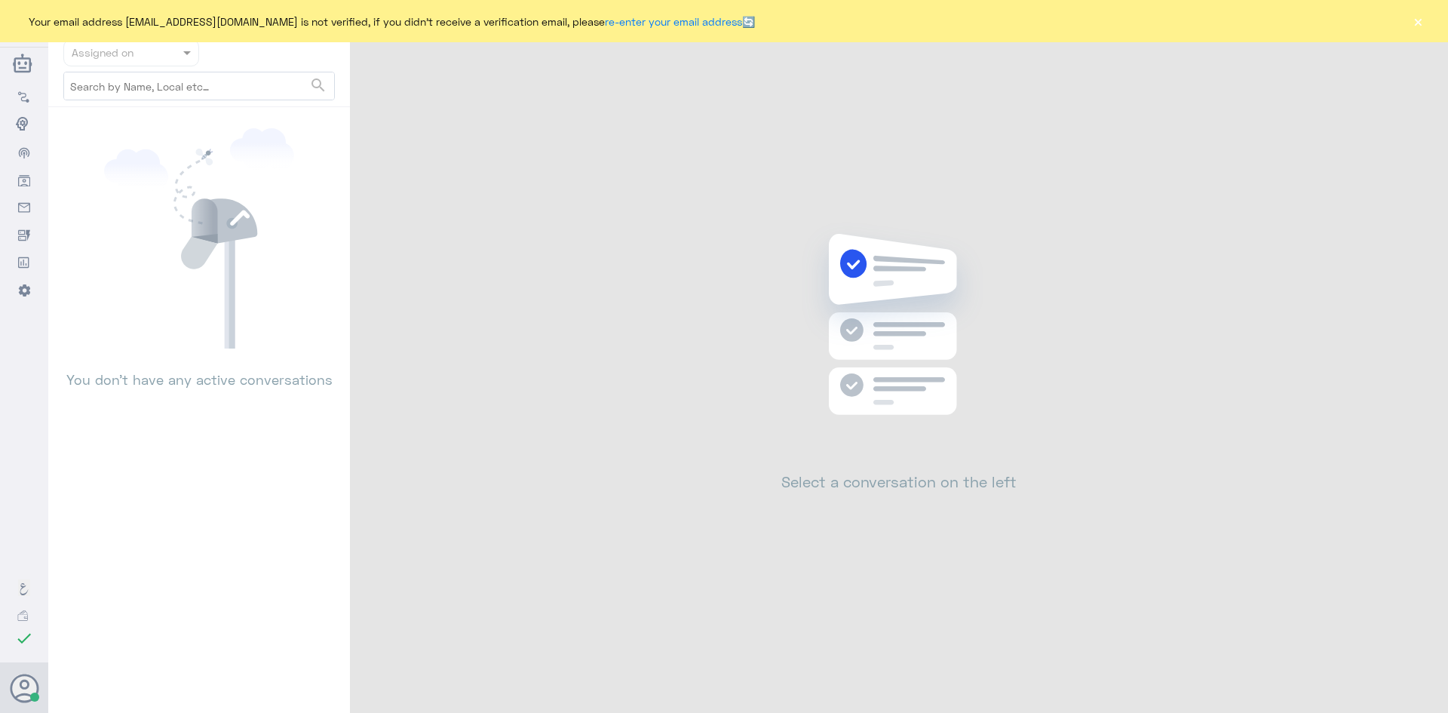
click at [1416, 14] on button "×" at bounding box center [1417, 21] width 15 height 15
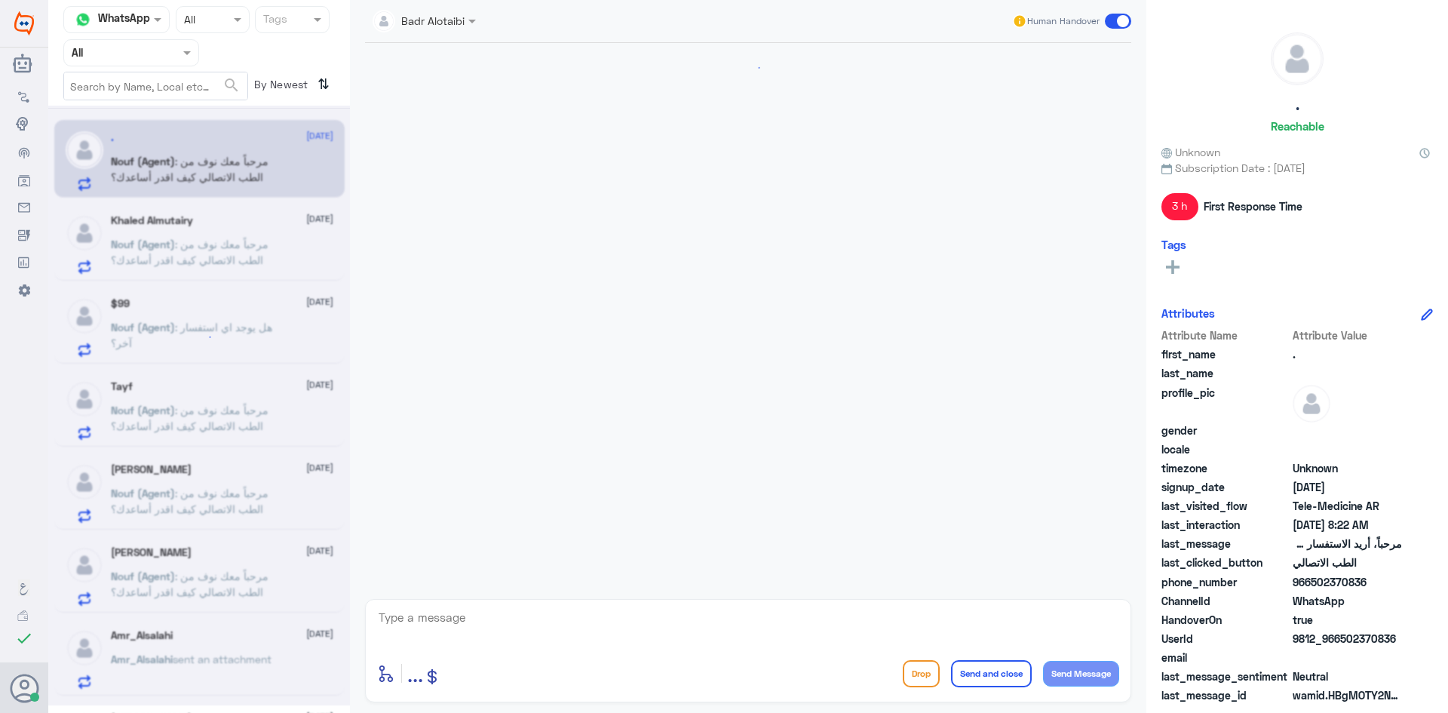
scroll to position [104, 0]
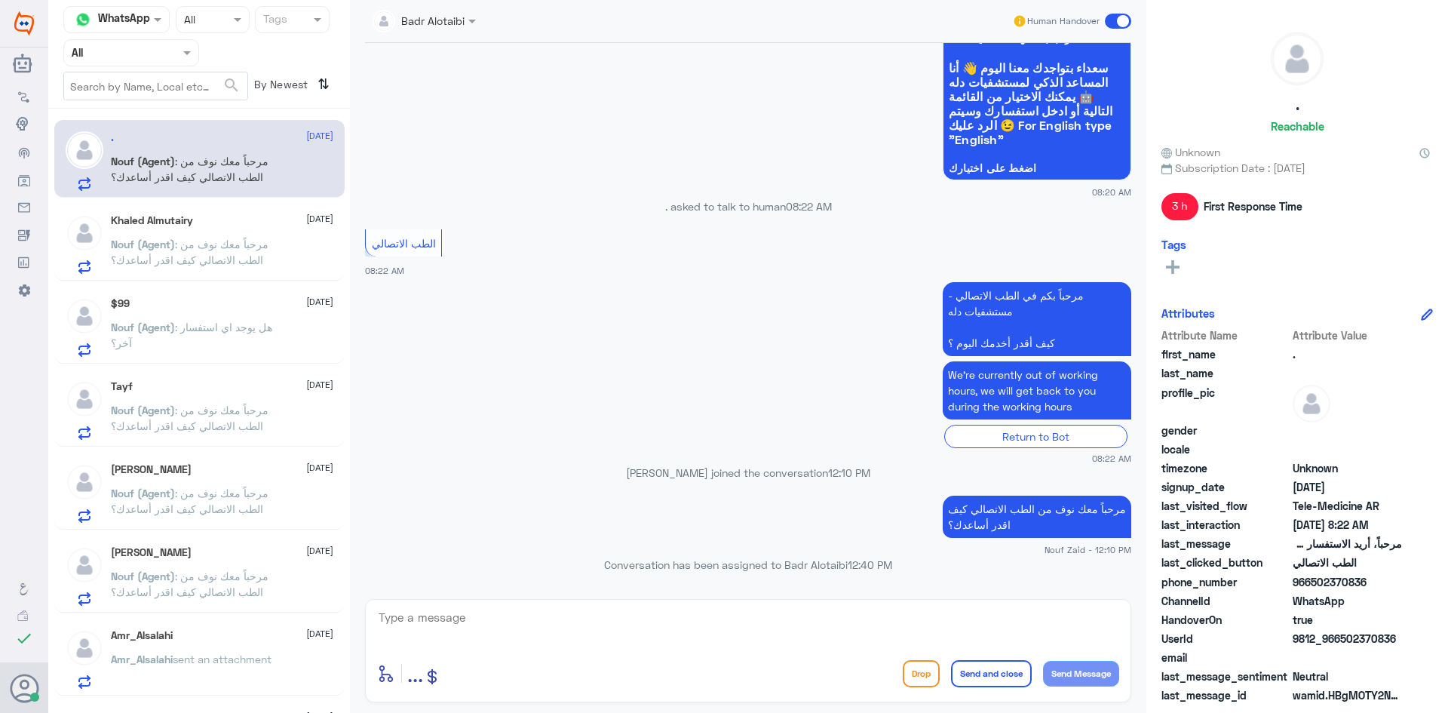
click at [1113, 26] on span at bounding box center [1118, 21] width 26 height 15
click at [0, 0] on input "checkbox" at bounding box center [0, 0] width 0 height 0
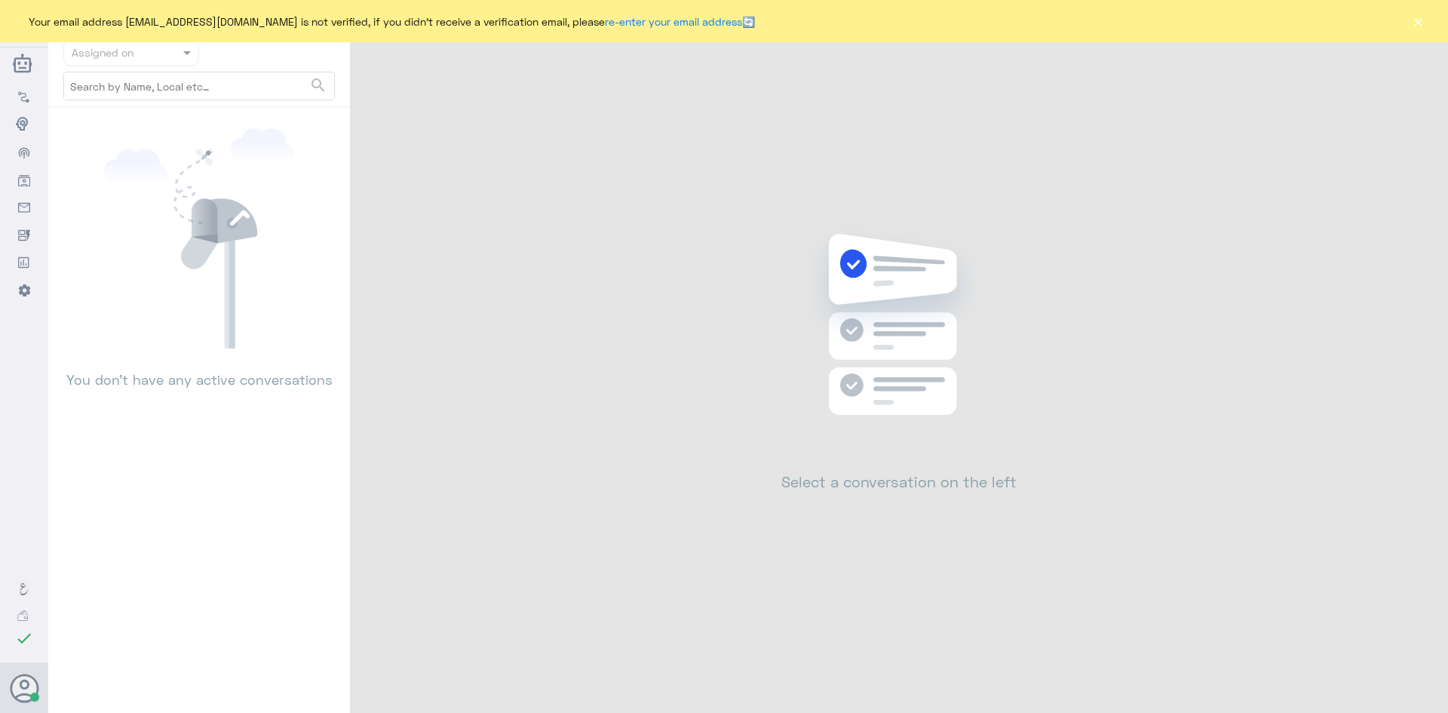
click at [1416, 22] on button "×" at bounding box center [1417, 21] width 15 height 15
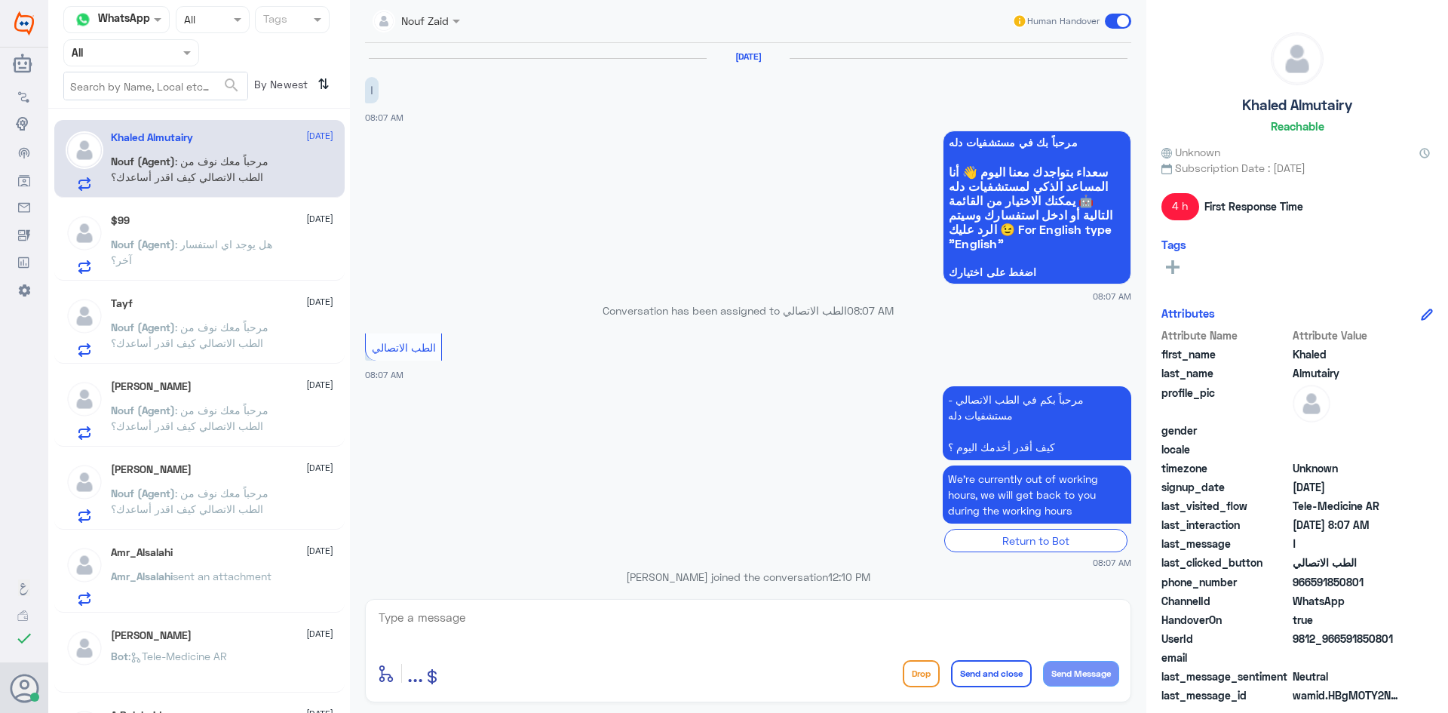
scroll to position [77, 0]
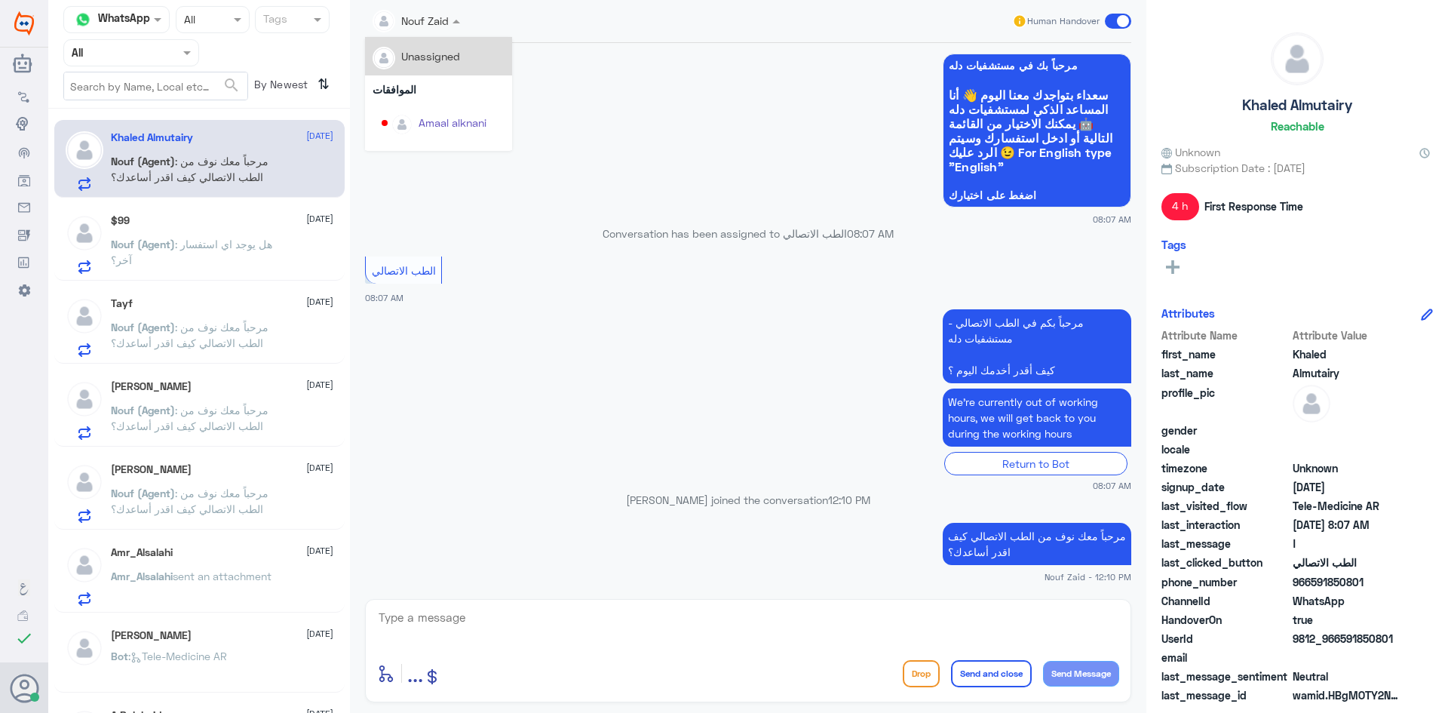
click at [443, 25] on div at bounding box center [416, 19] width 103 height 17
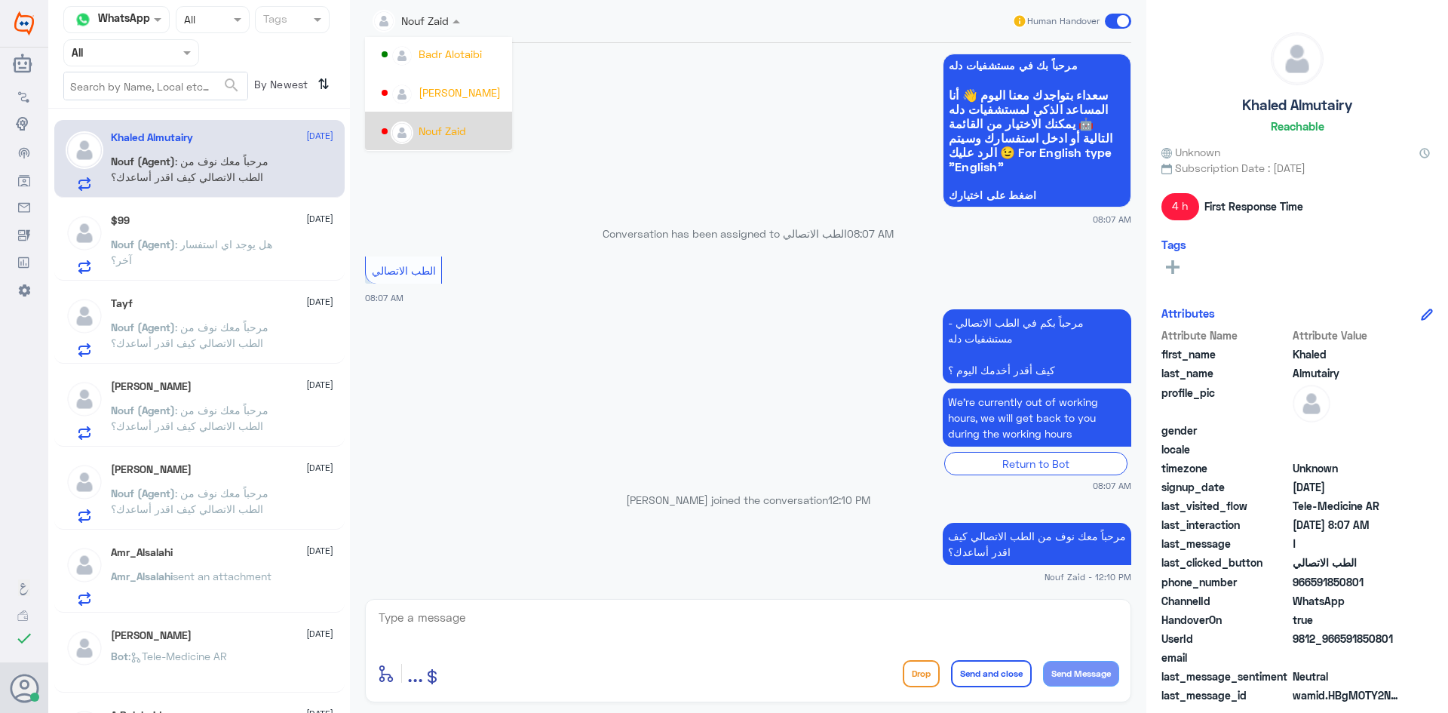
click at [447, 133] on div "Nouf Zaid" at bounding box center [443, 131] width 48 height 16
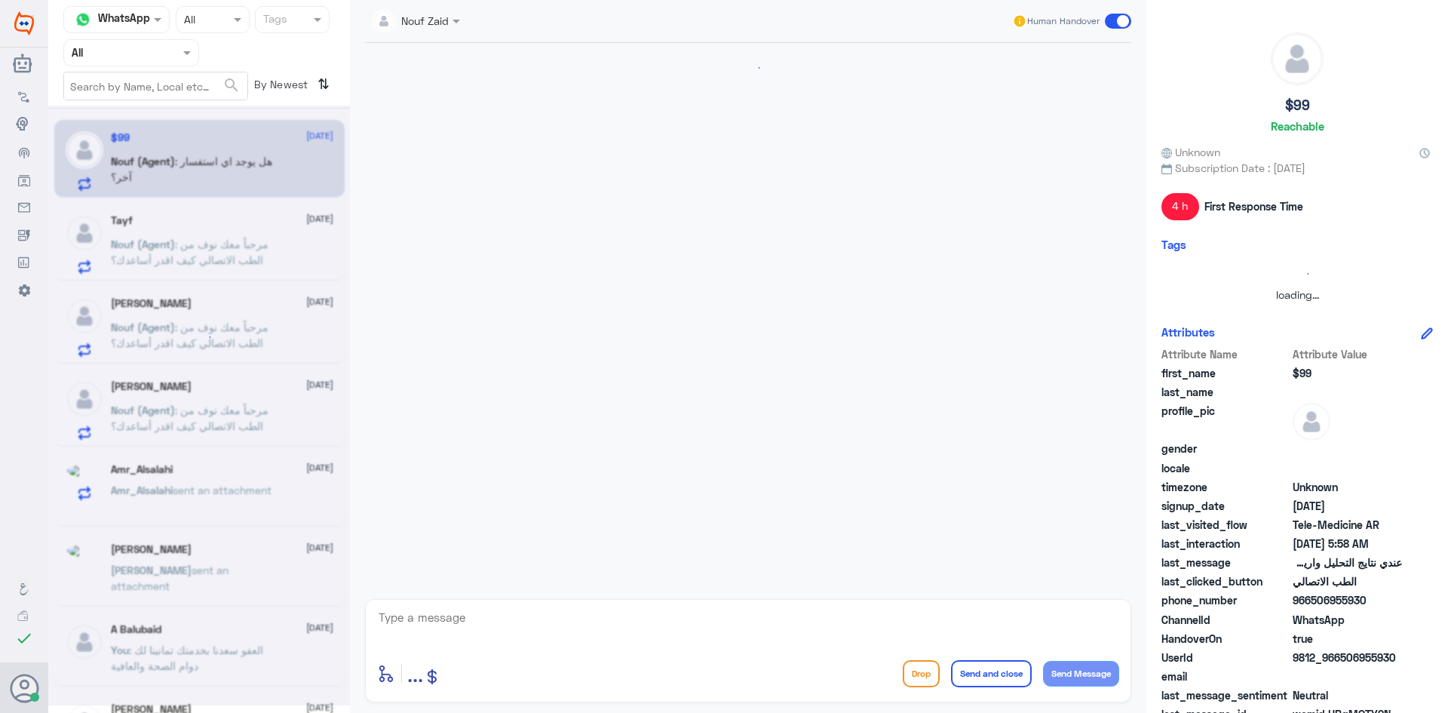
scroll to position [304, 0]
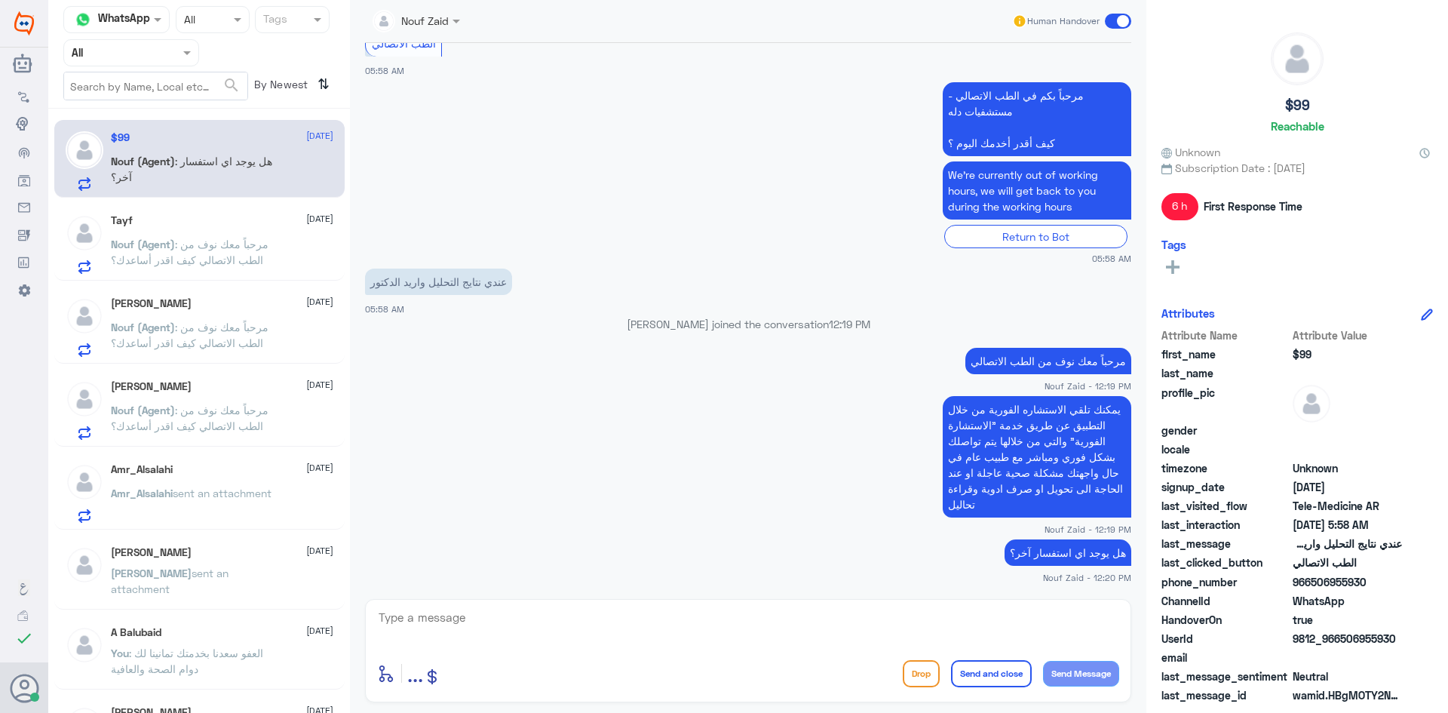
click at [454, 35] on div "Nouf Zaid Human Handover" at bounding box center [748, 21] width 766 height 43
click at [453, 27] on span at bounding box center [458, 21] width 19 height 16
click at [461, 63] on div "Badr Alotaibi" at bounding box center [443, 54] width 123 height 26
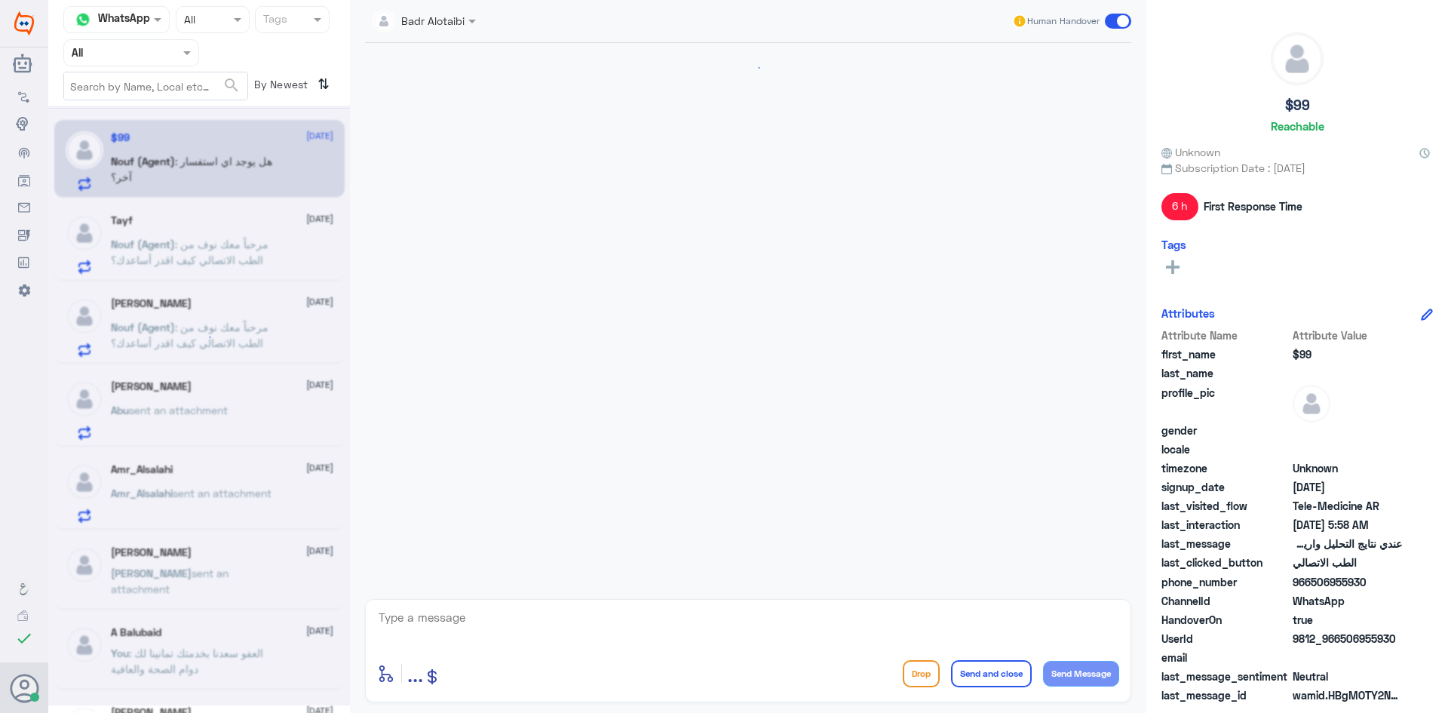
scroll to position [332, 0]
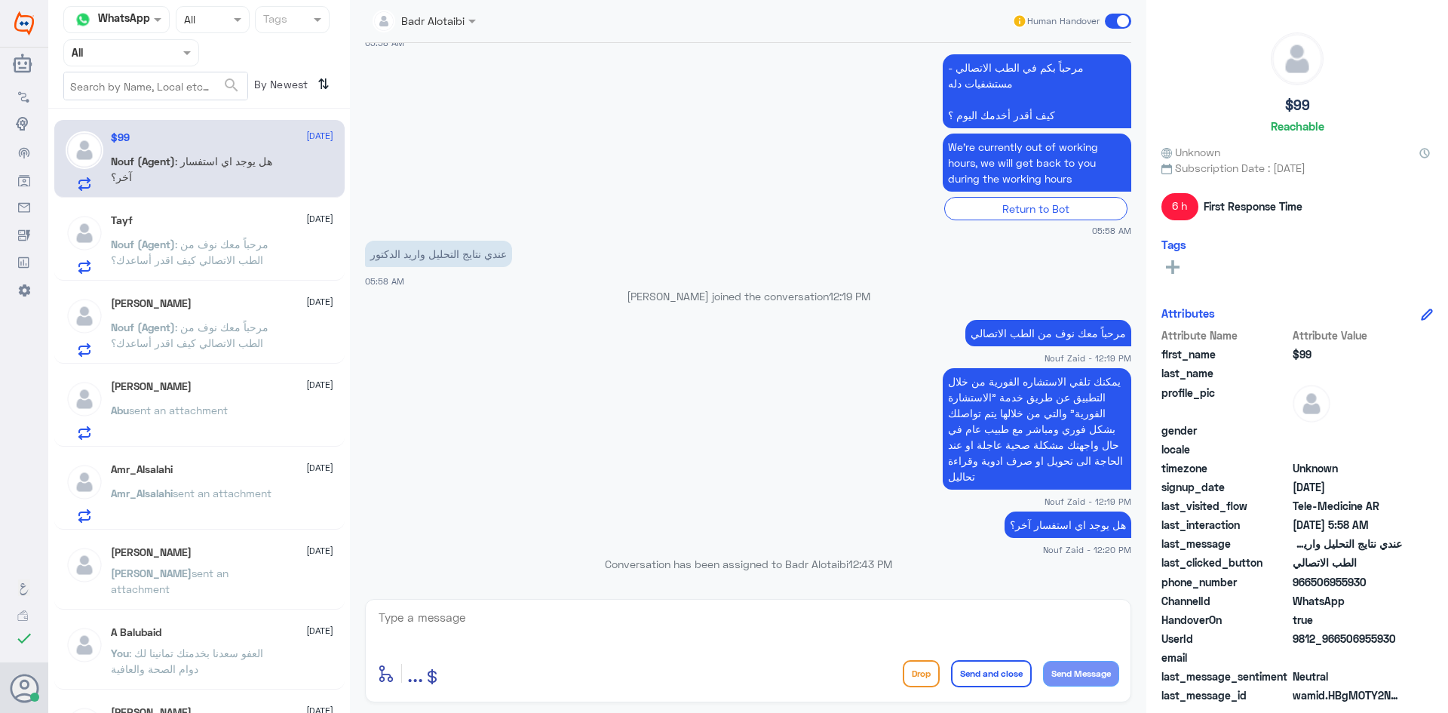
click at [1116, 17] on span at bounding box center [1118, 21] width 26 height 15
click at [0, 0] on input "checkbox" at bounding box center [0, 0] width 0 height 0
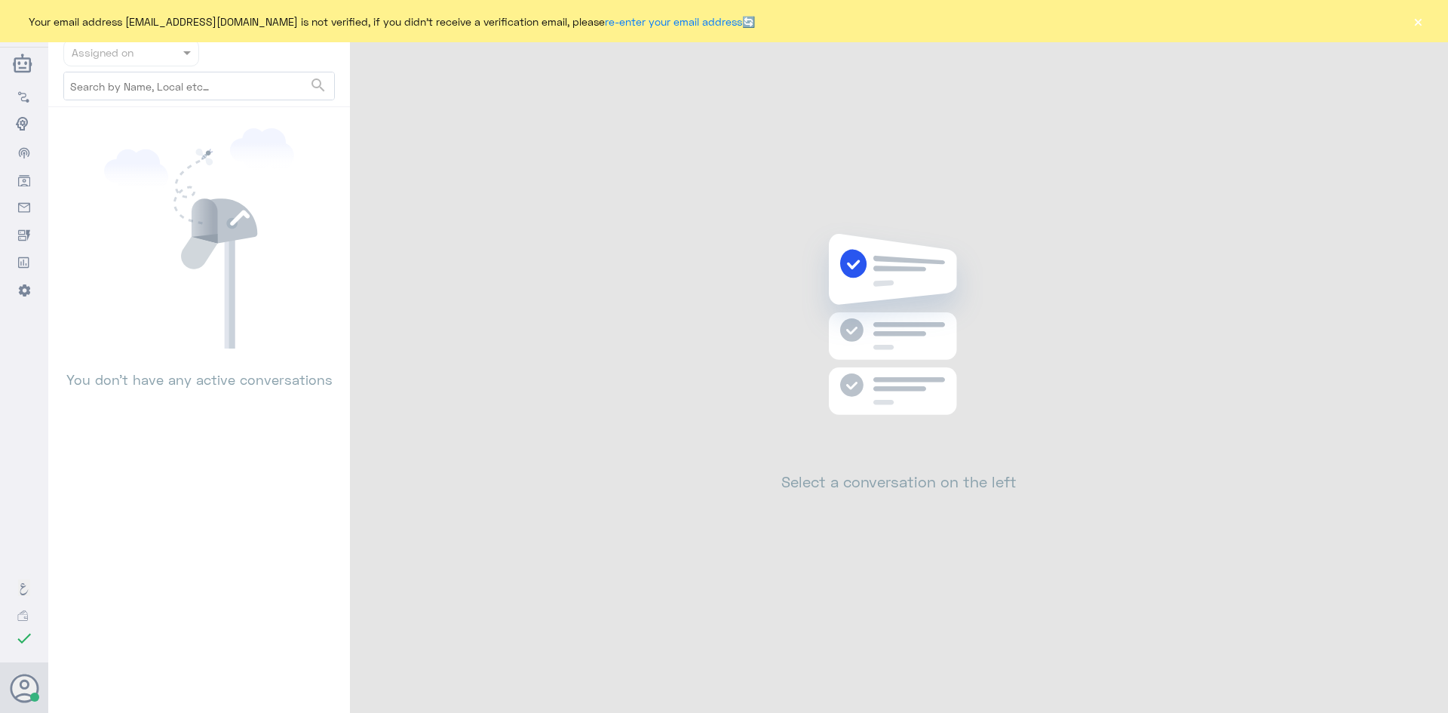
click at [1417, 15] on button "×" at bounding box center [1417, 21] width 15 height 15
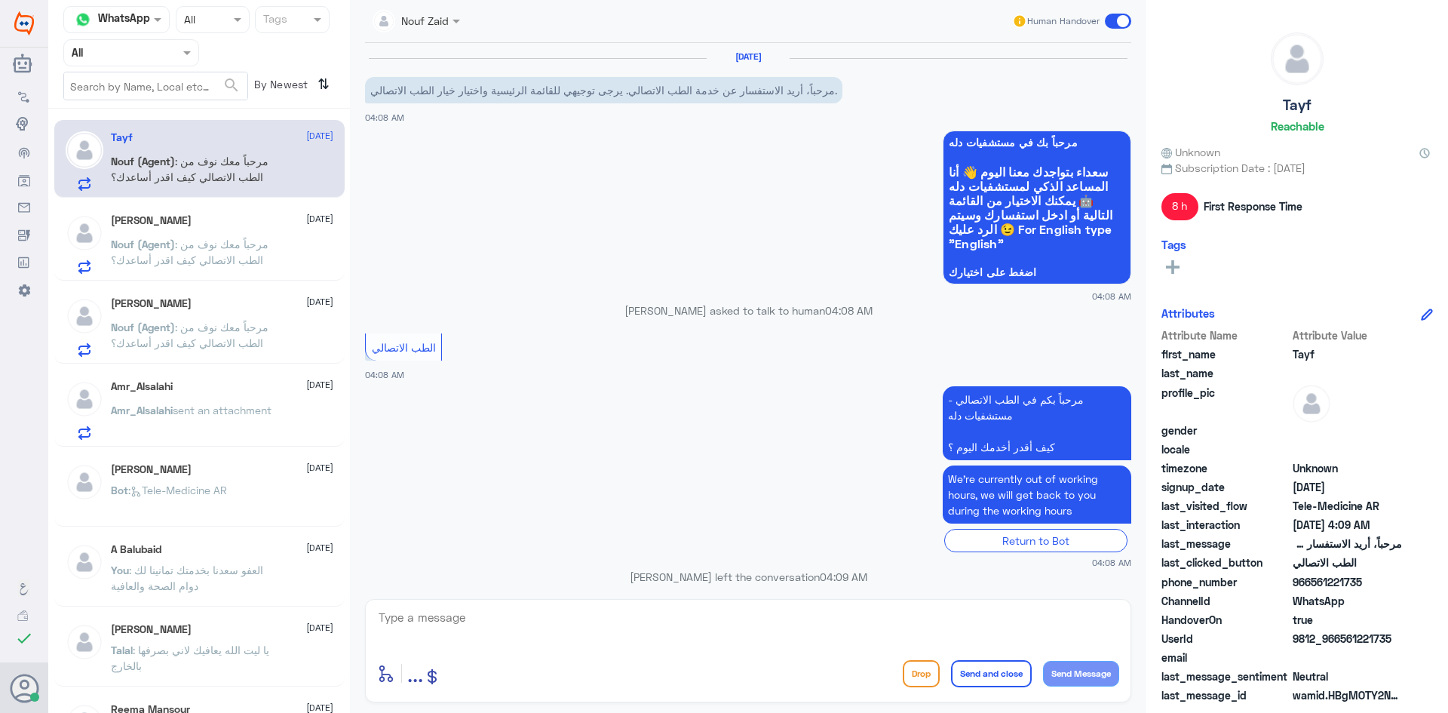
scroll to position [955, 0]
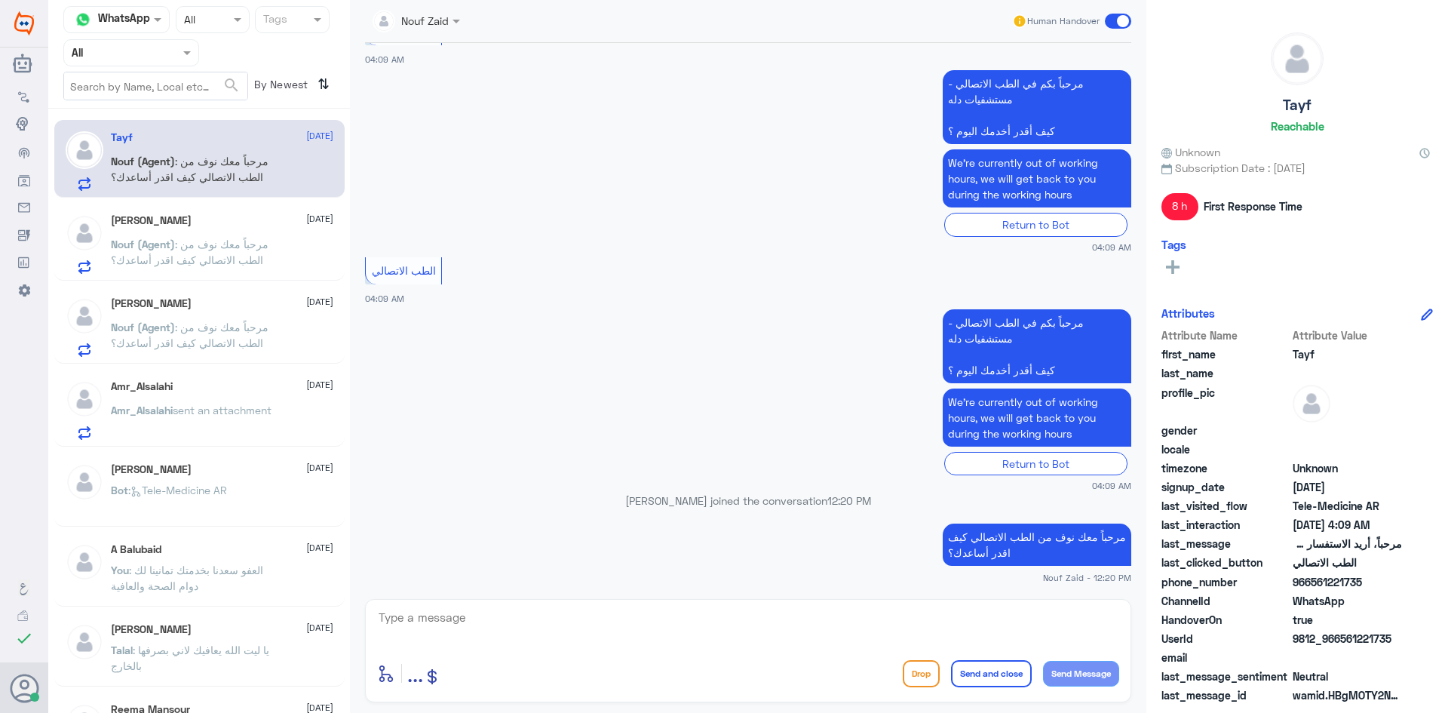
click at [449, 25] on div at bounding box center [416, 19] width 103 height 17
click at [450, 130] on div "Nouf Zaid" at bounding box center [443, 131] width 48 height 16
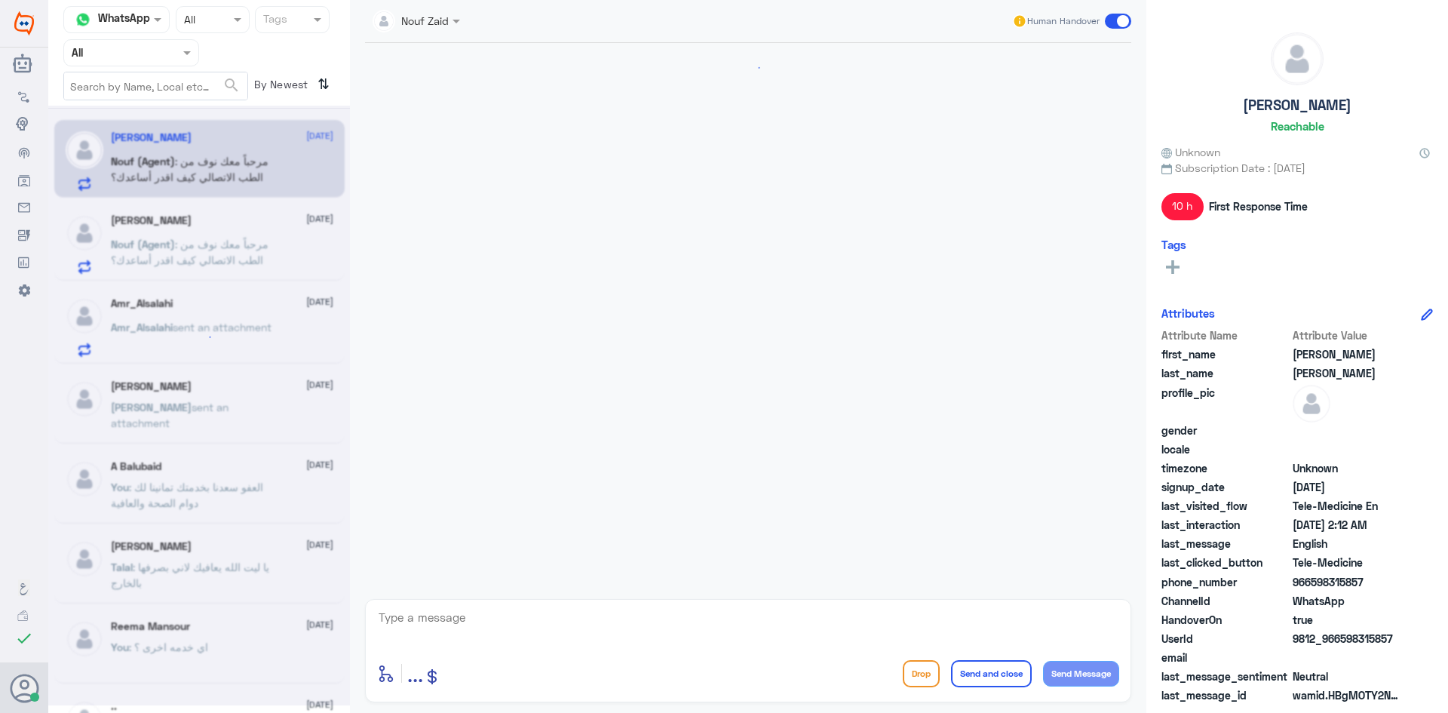
scroll to position [535, 0]
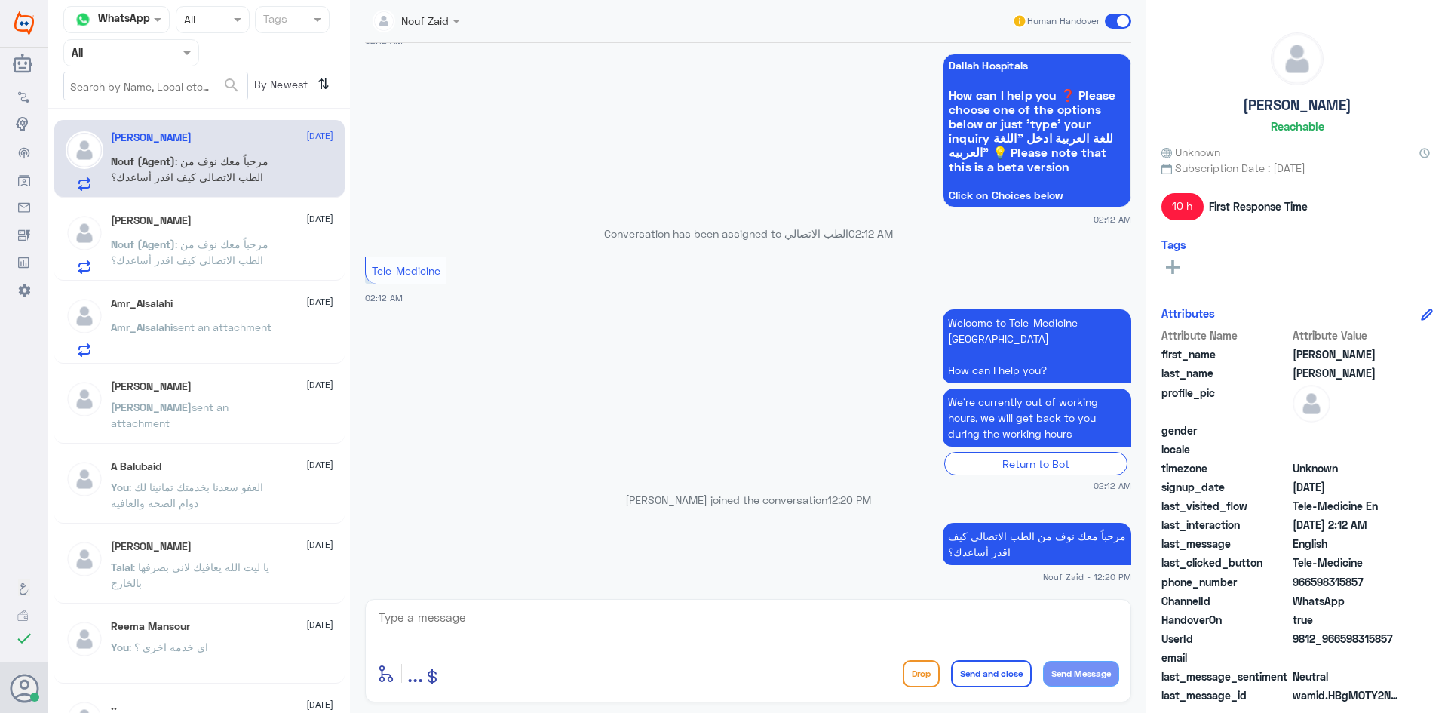
click at [470, 21] on div "Nouf Zaid Human Handover" at bounding box center [748, 21] width 766 height 27
click at [463, 21] on span at bounding box center [458, 21] width 19 height 16
click at [438, 134] on div "Nouf Zaid" at bounding box center [443, 131] width 48 height 16
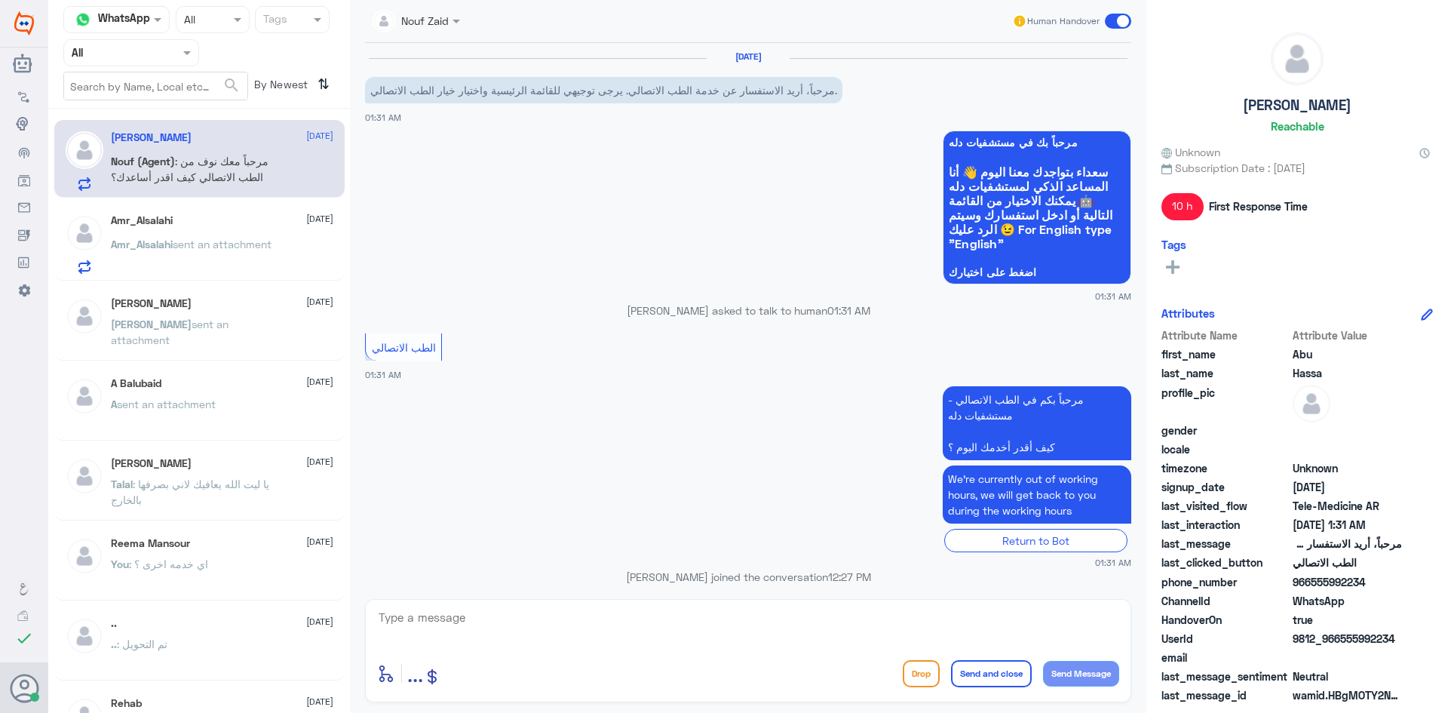
scroll to position [77, 0]
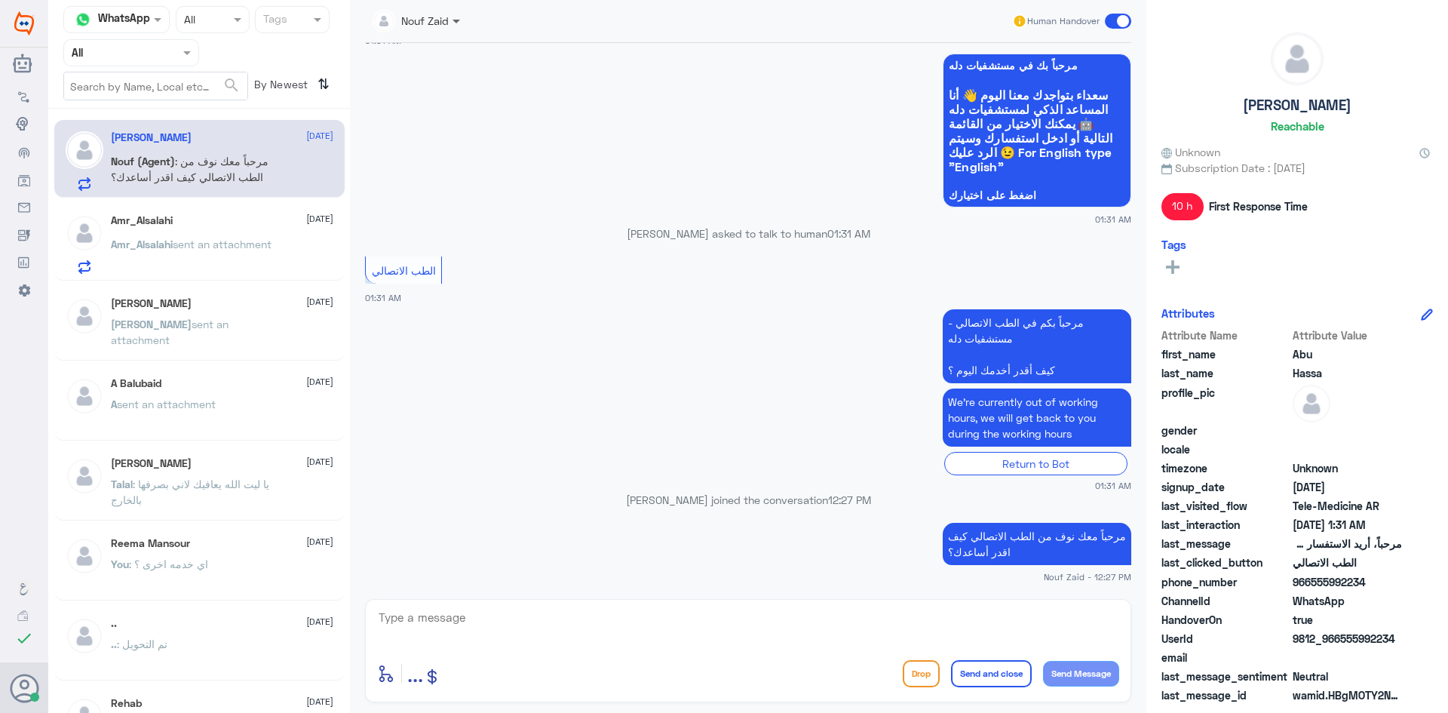
click at [455, 23] on span at bounding box center [456, 22] width 8 height 5
click at [453, 127] on div "Nouf Zaid" at bounding box center [443, 131] width 48 height 16
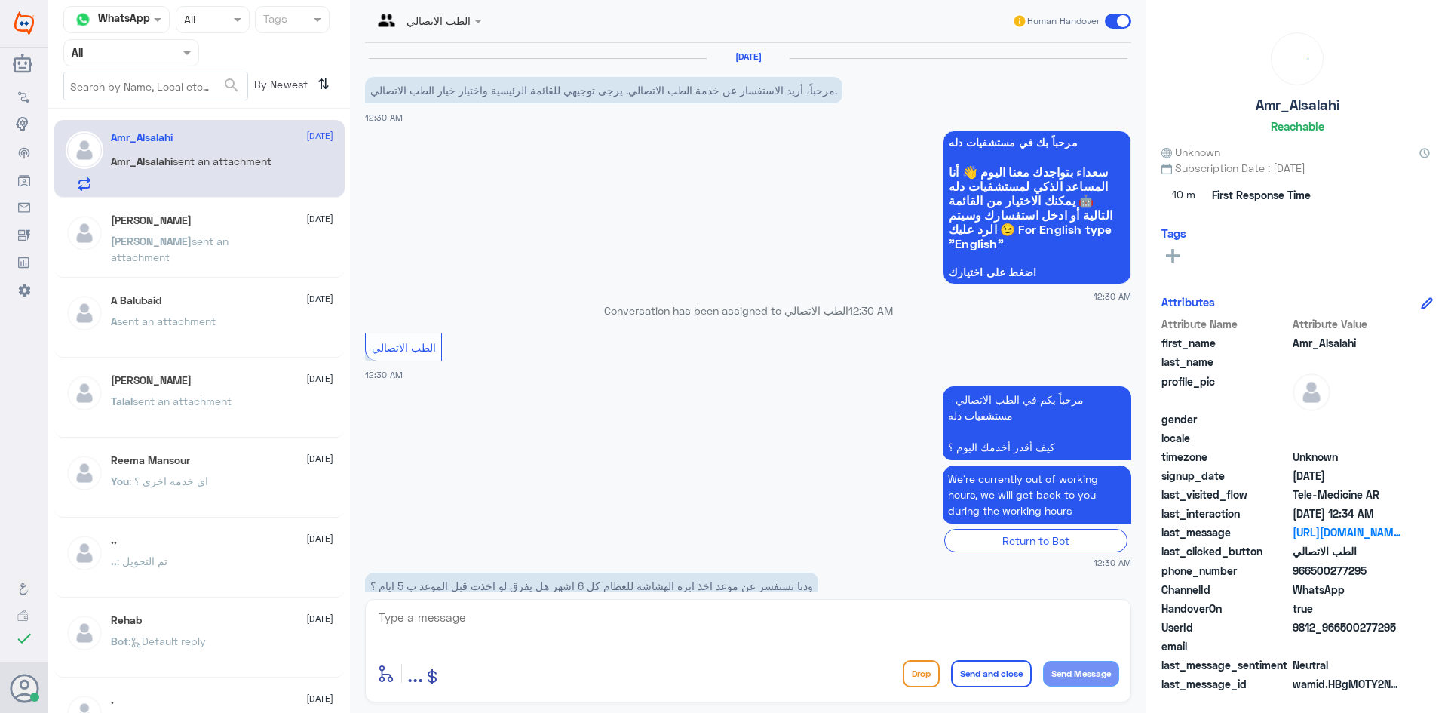
scroll to position [245, 0]
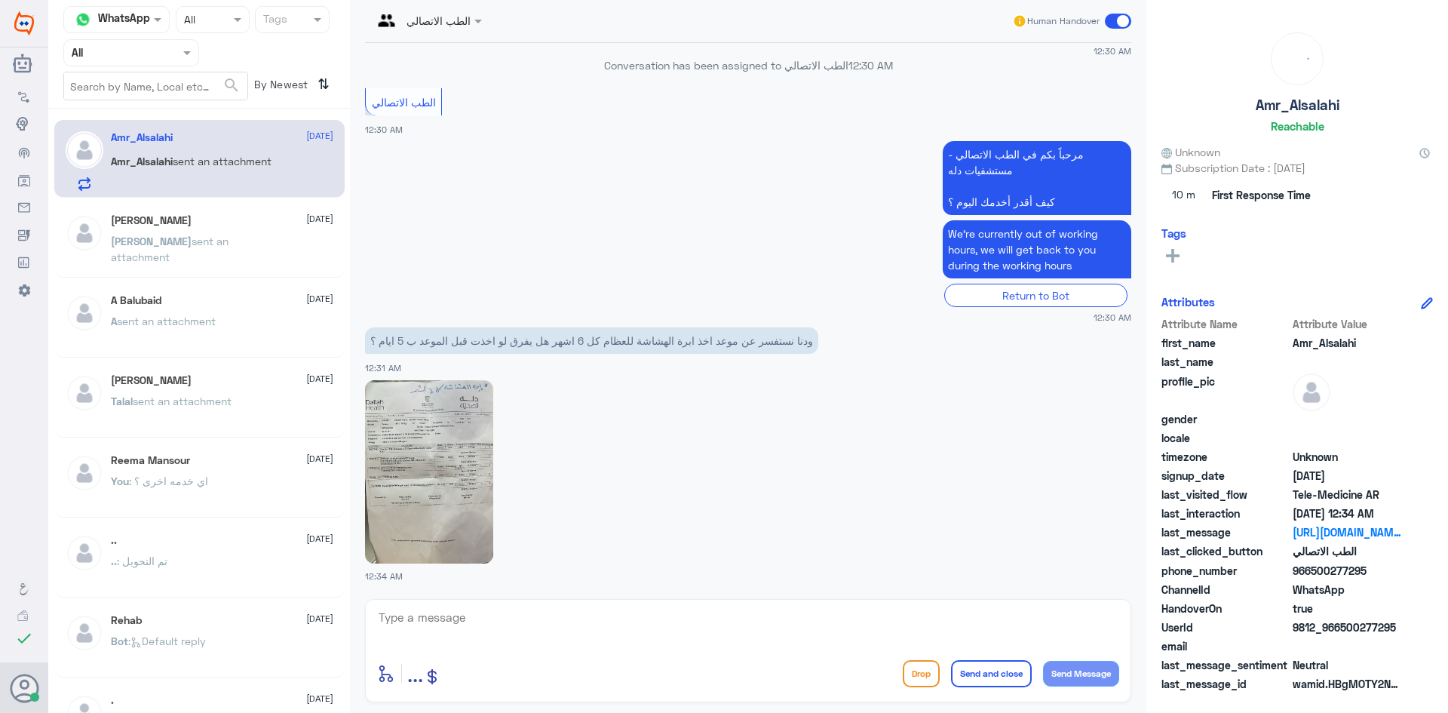
click at [199, 259] on p "عبدالرحمن sent an attachment" at bounding box center [196, 252] width 170 height 38
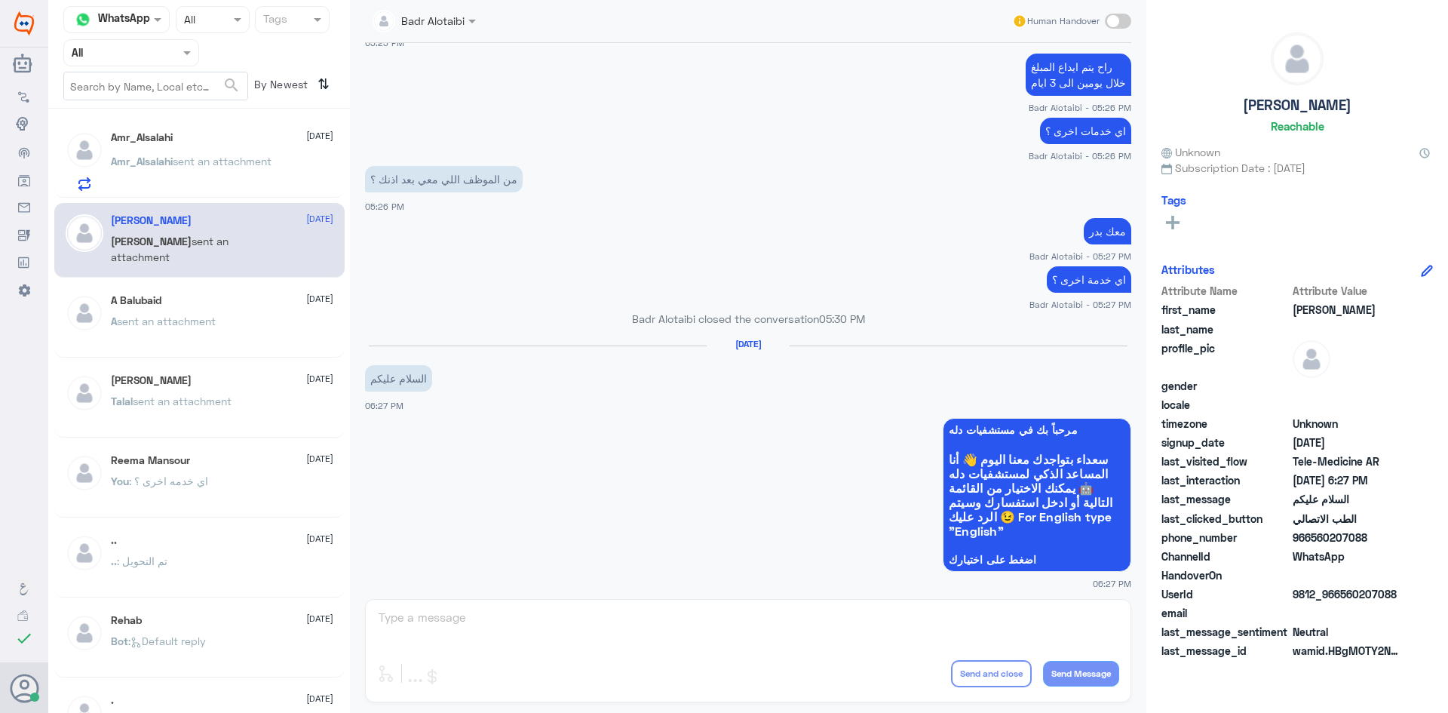
scroll to position [848, 0]
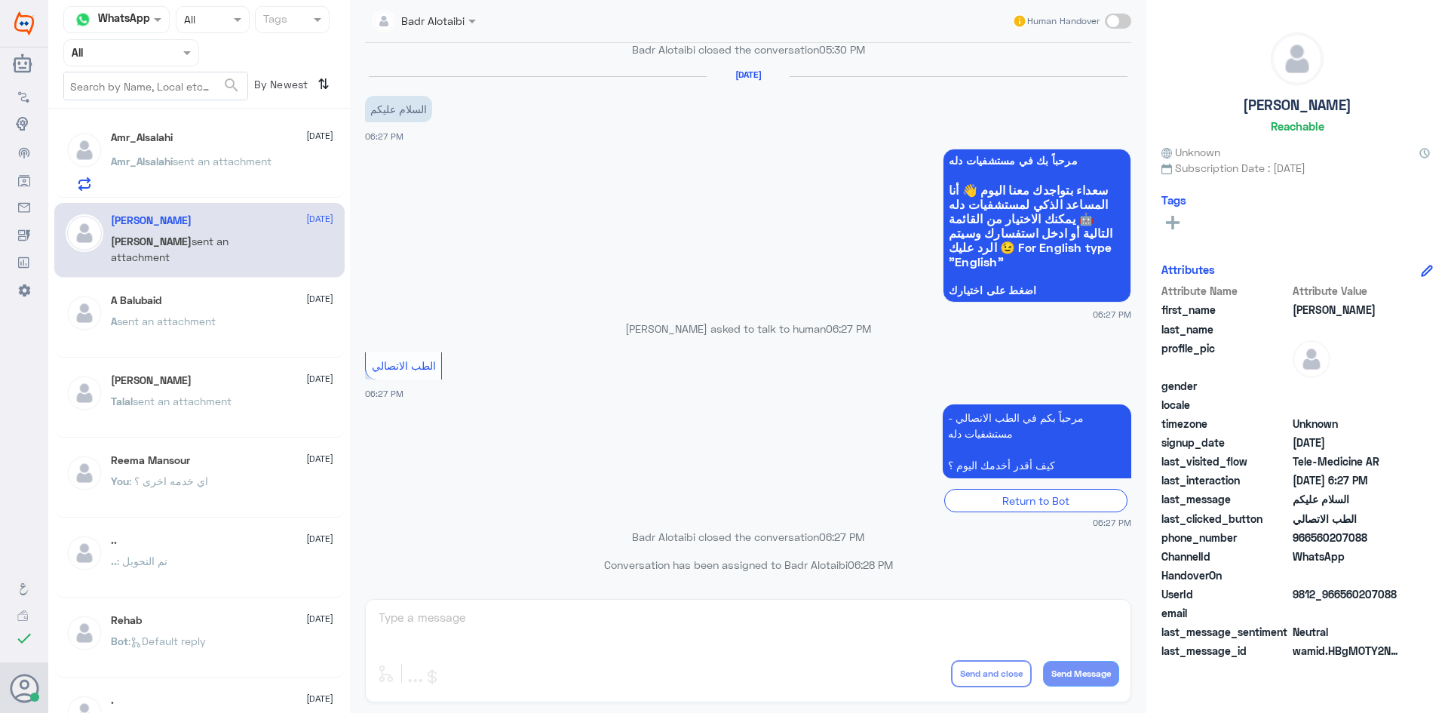
click at [271, 167] on span "sent an attachment" at bounding box center [222, 161] width 99 height 13
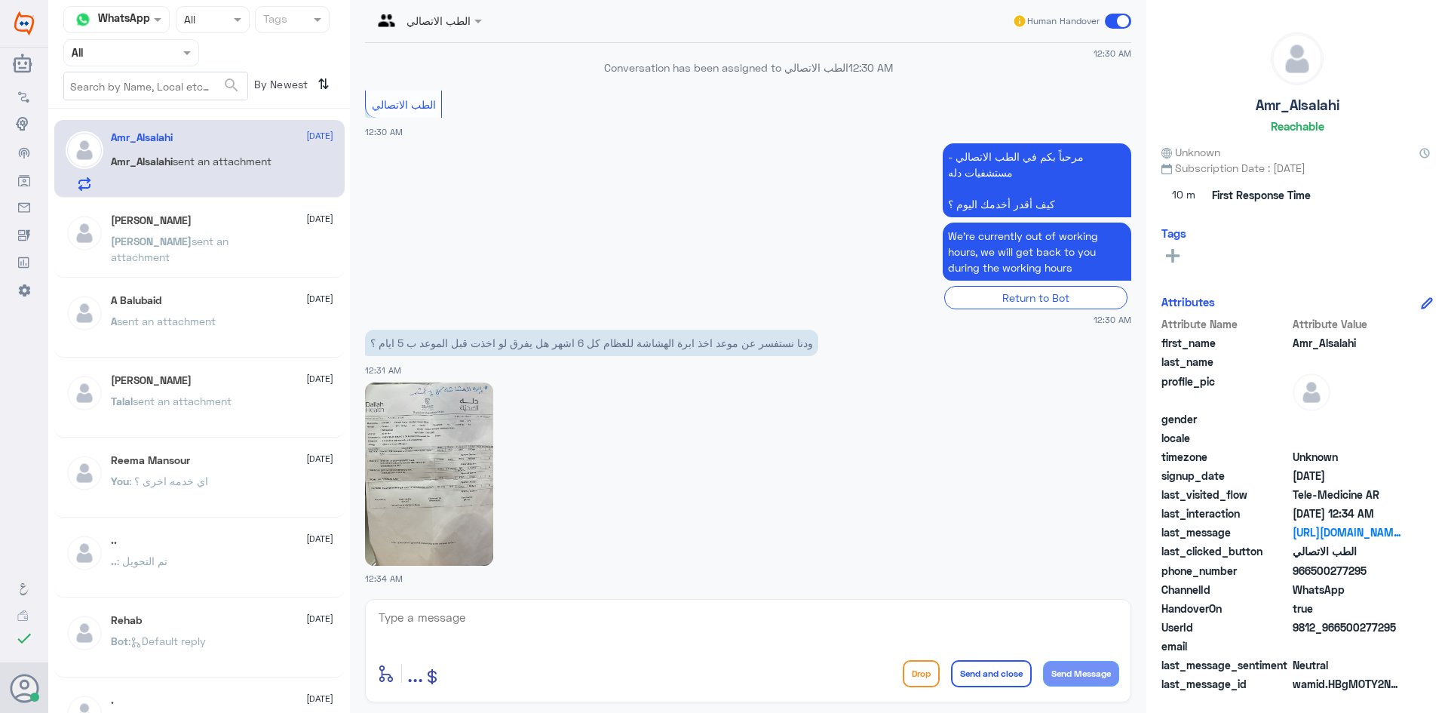
scroll to position [245, 0]
click at [412, 468] on img at bounding box center [429, 471] width 128 height 183
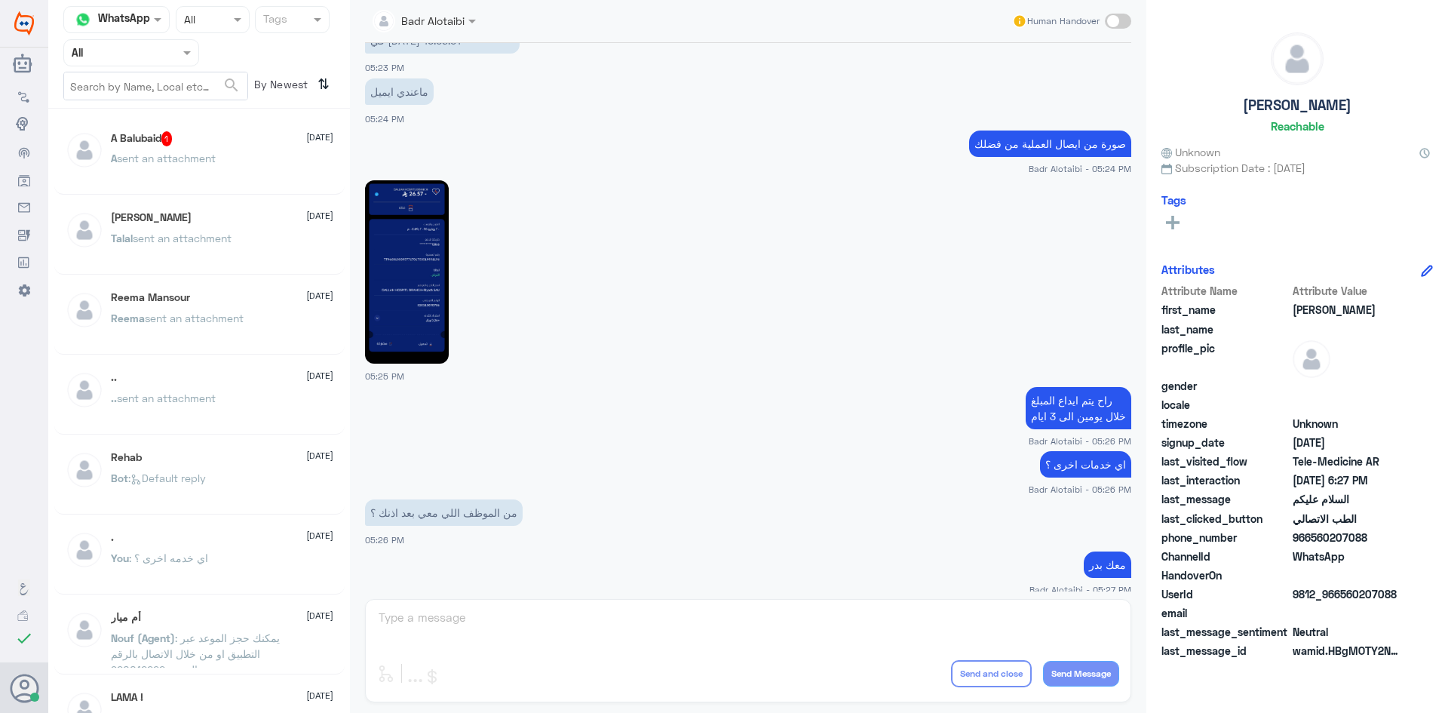
scroll to position [848, 0]
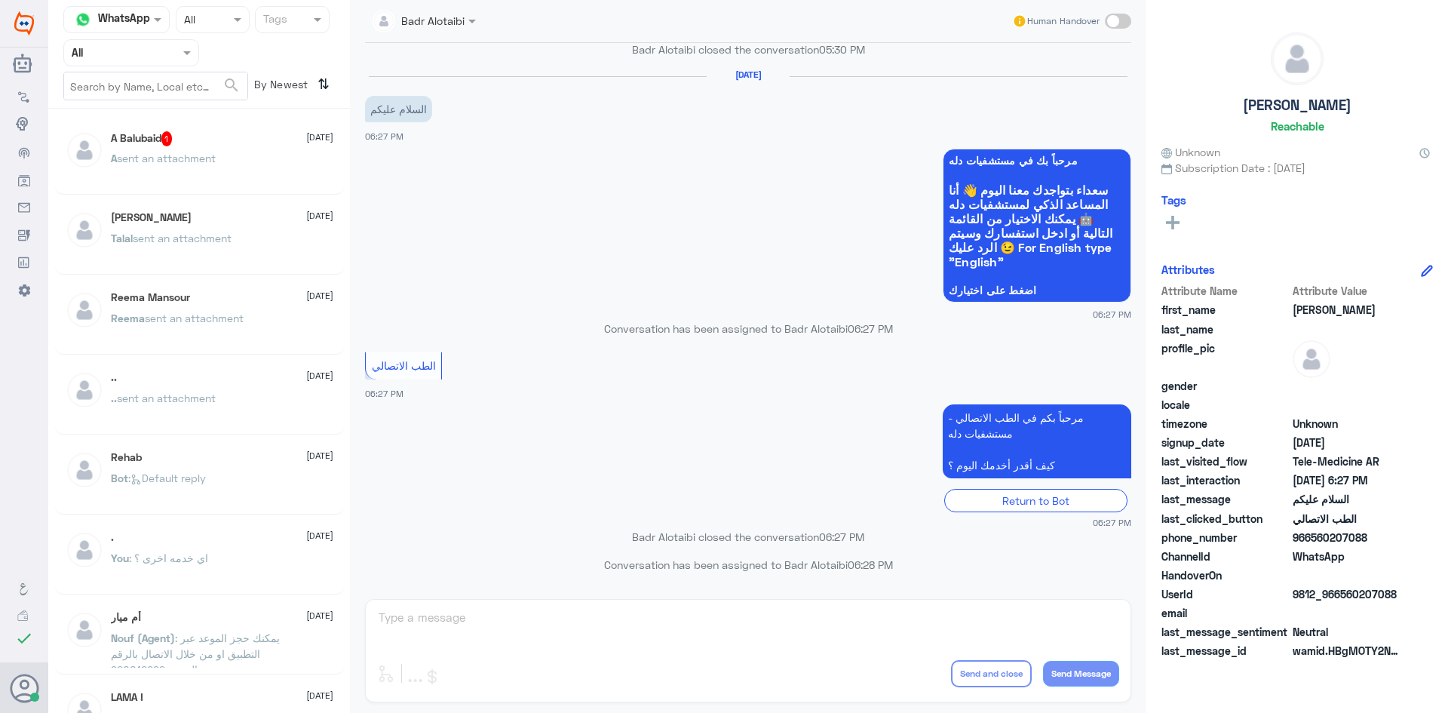
click at [250, 213] on div "Talal Alruwaished 5 August" at bounding box center [222, 217] width 222 height 13
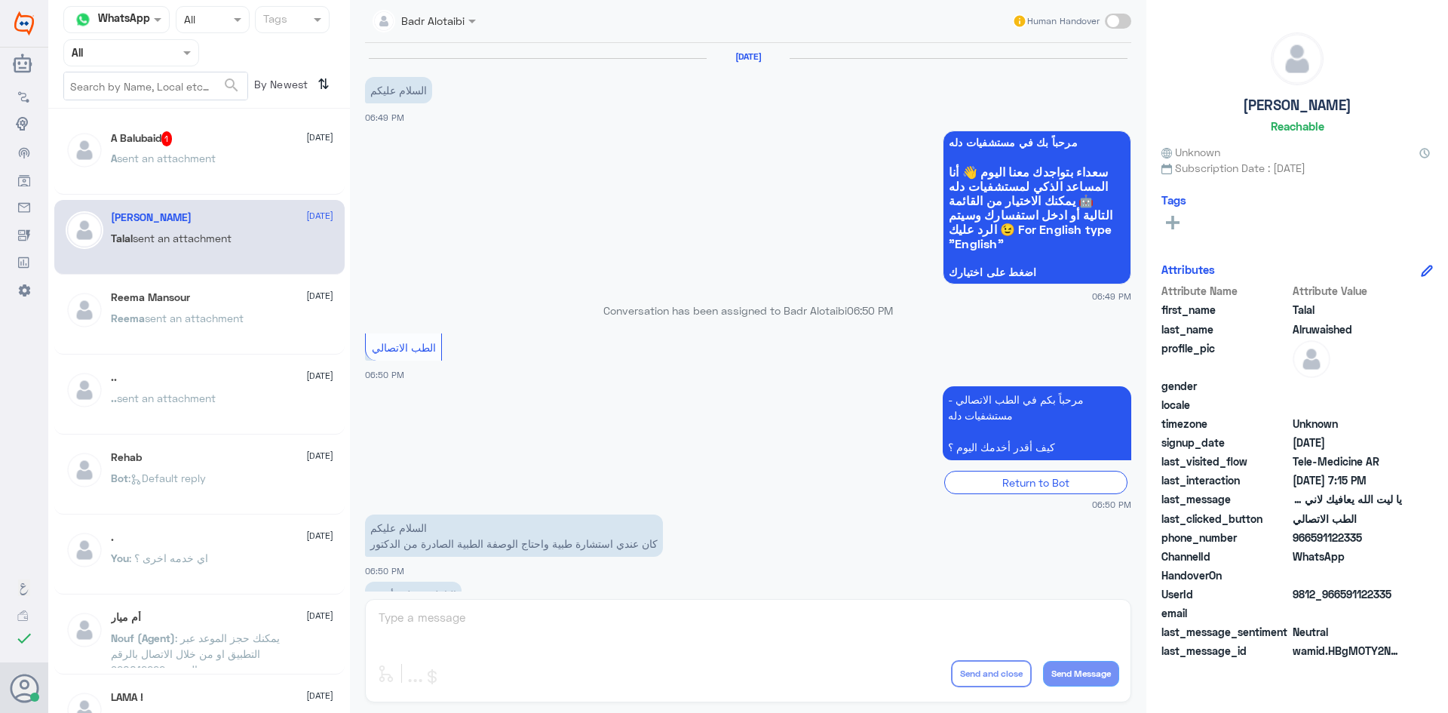
scroll to position [344, 0]
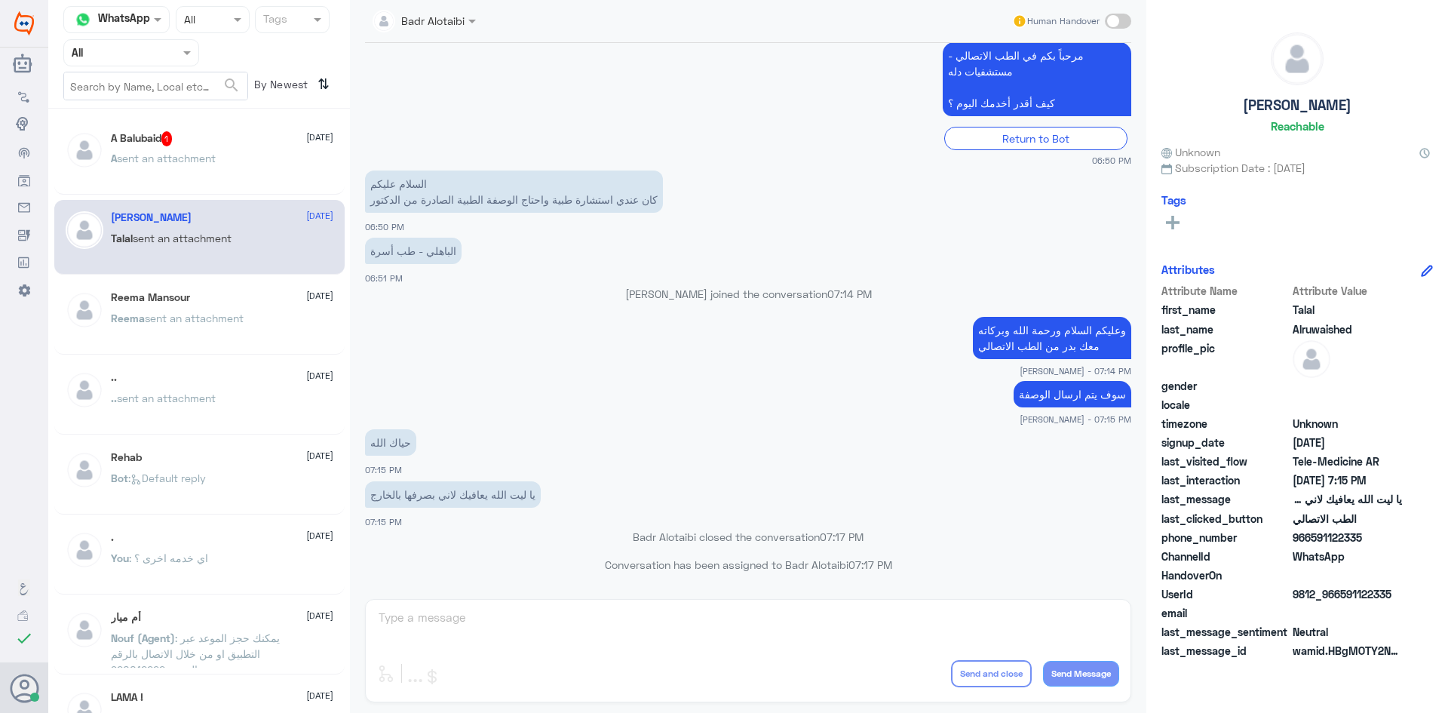
click at [250, 153] on div "A Balubaid 1 12 August A sent an attachment" at bounding box center [222, 159] width 222 height 57
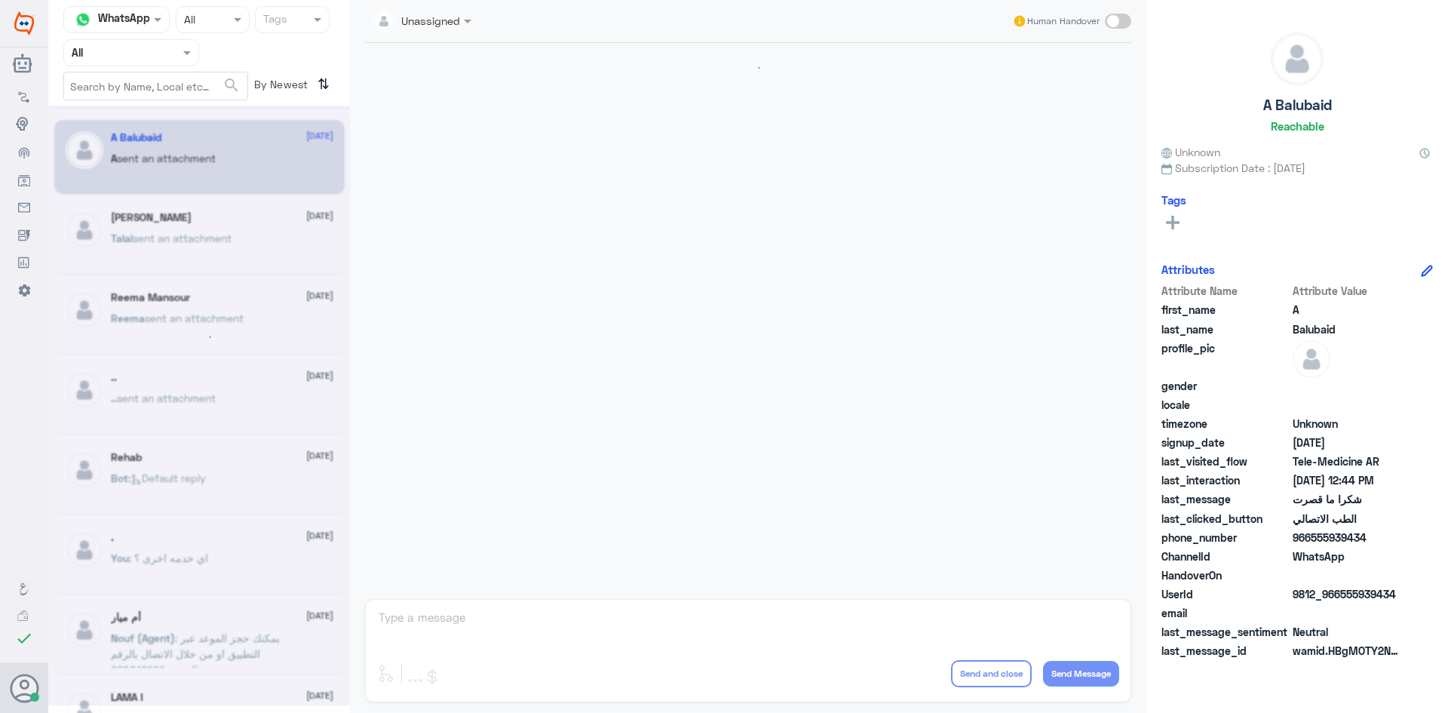
scroll to position [558, 0]
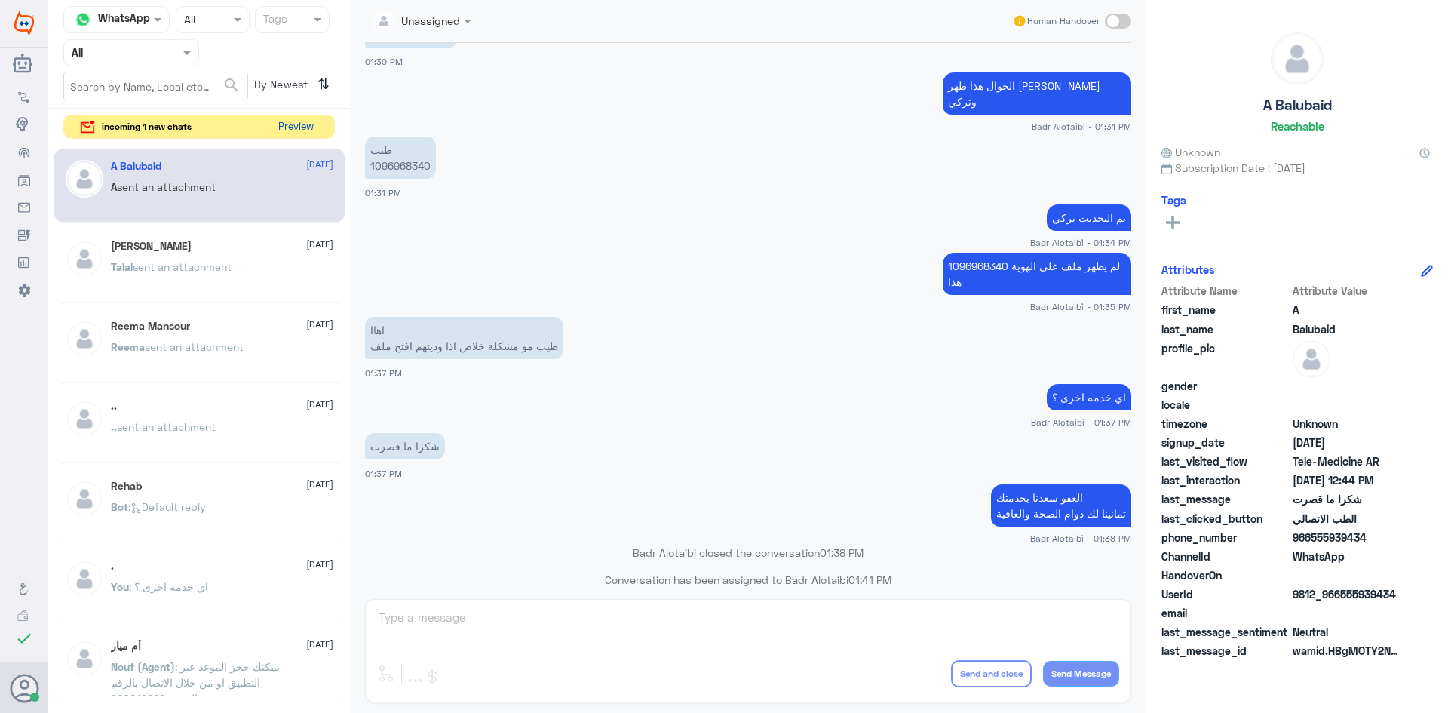
click at [306, 124] on button "Preview" at bounding box center [295, 126] width 47 height 23
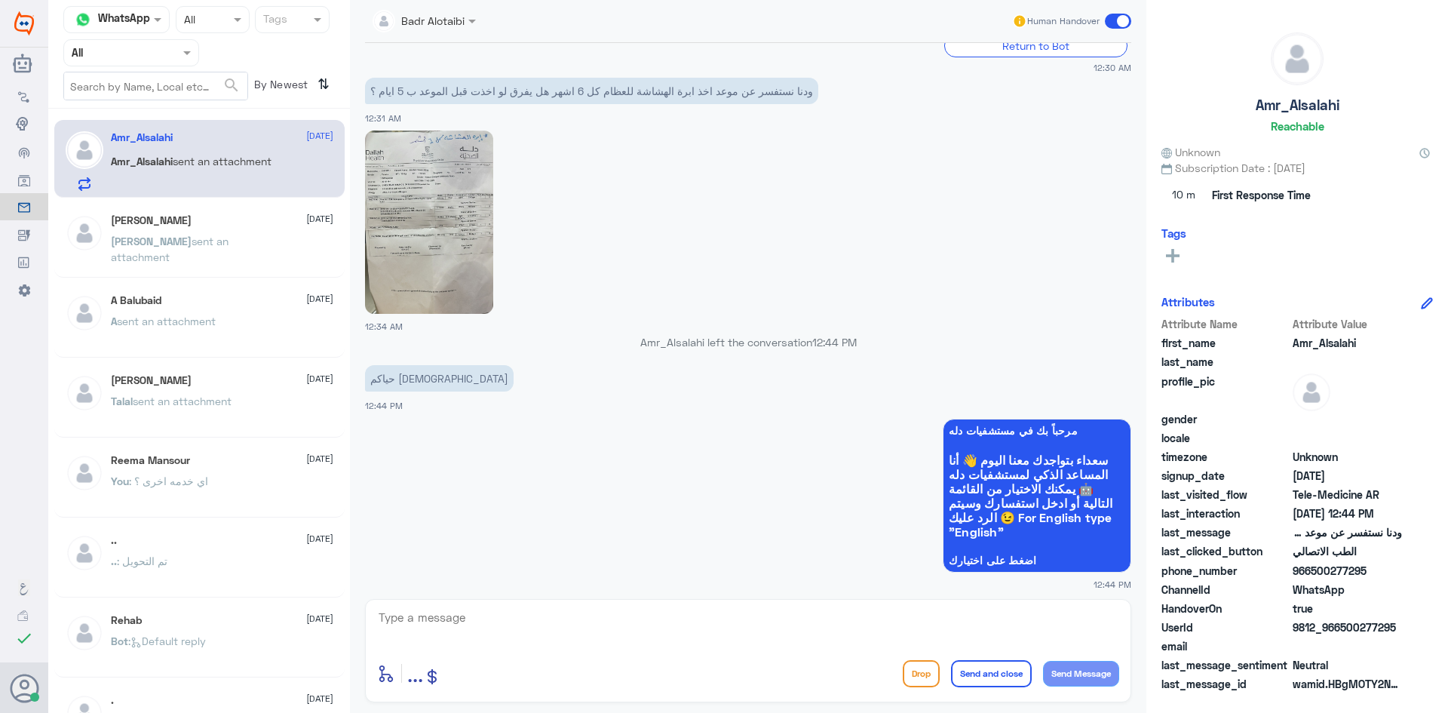
scroll to position [459, 0]
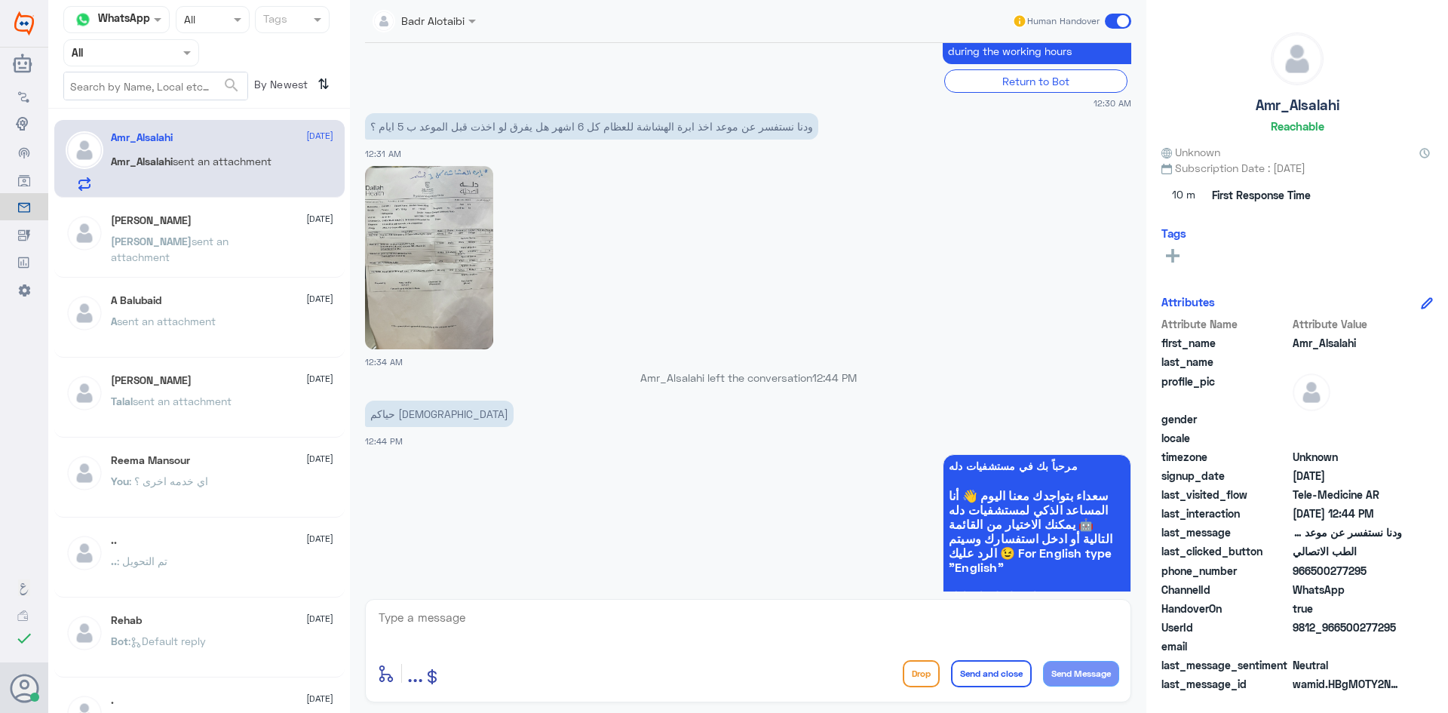
click at [477, 270] on img at bounding box center [429, 257] width 128 height 183
click at [449, 307] on img at bounding box center [429, 257] width 128 height 183
click at [483, 281] on img at bounding box center [429, 257] width 128 height 183
click at [441, 310] on img at bounding box center [429, 257] width 128 height 183
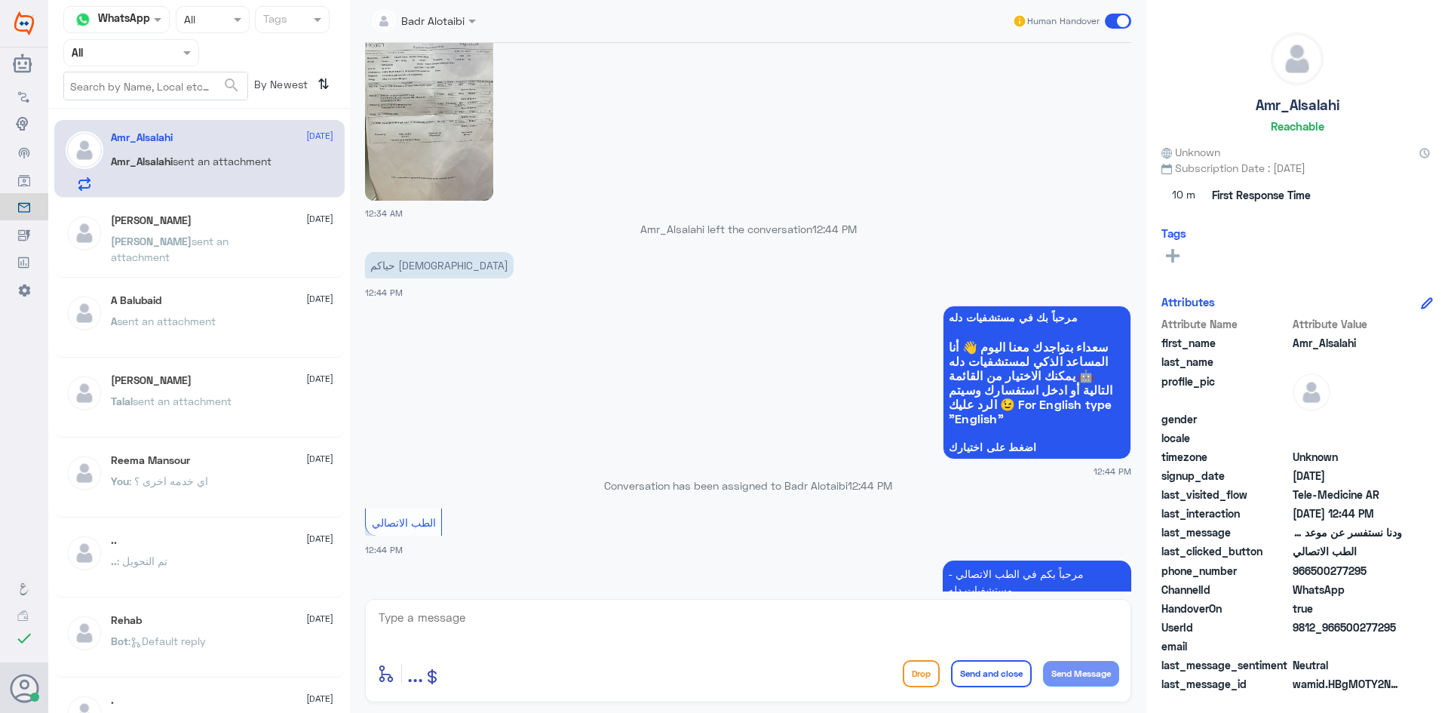
scroll to position [761, 0]
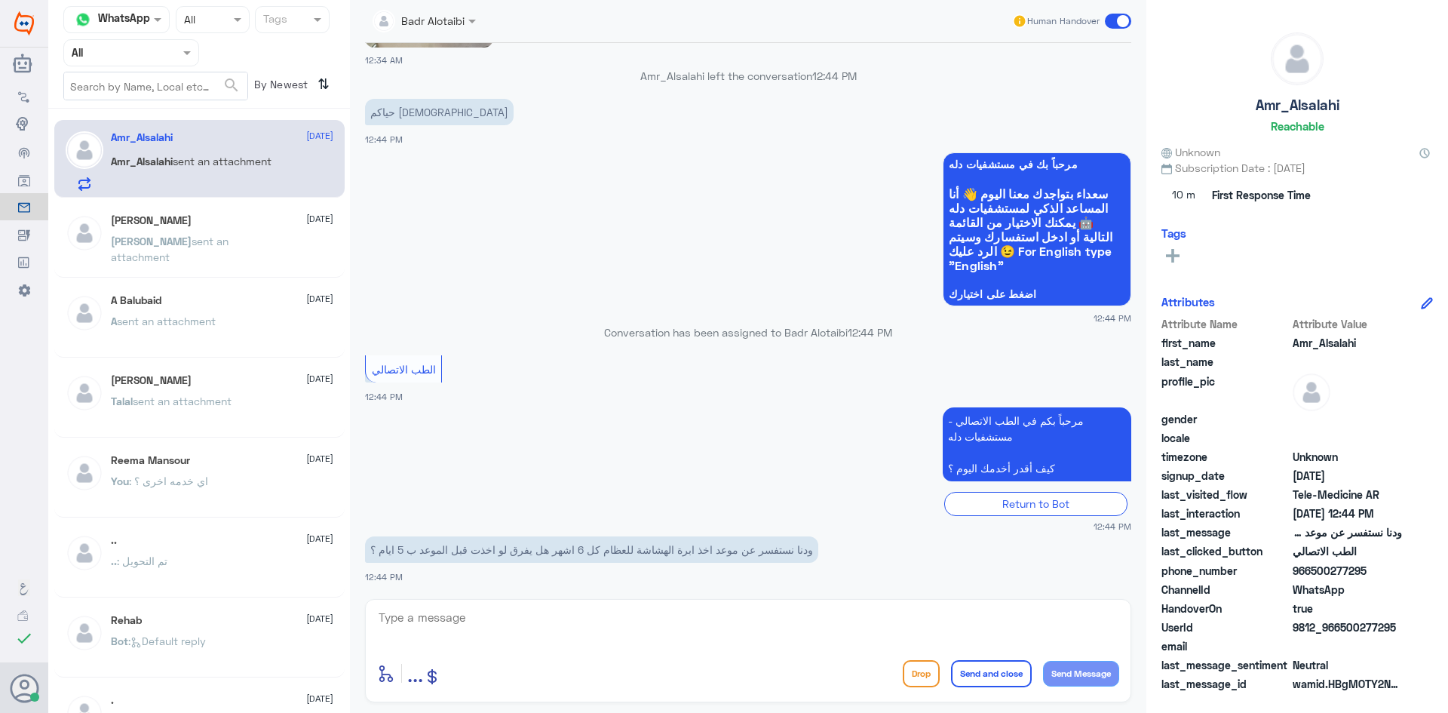
click at [667, 610] on textarea at bounding box center [748, 625] width 742 height 37
type textarea "هلا حياك معك بدر من الطب الاتصالي"
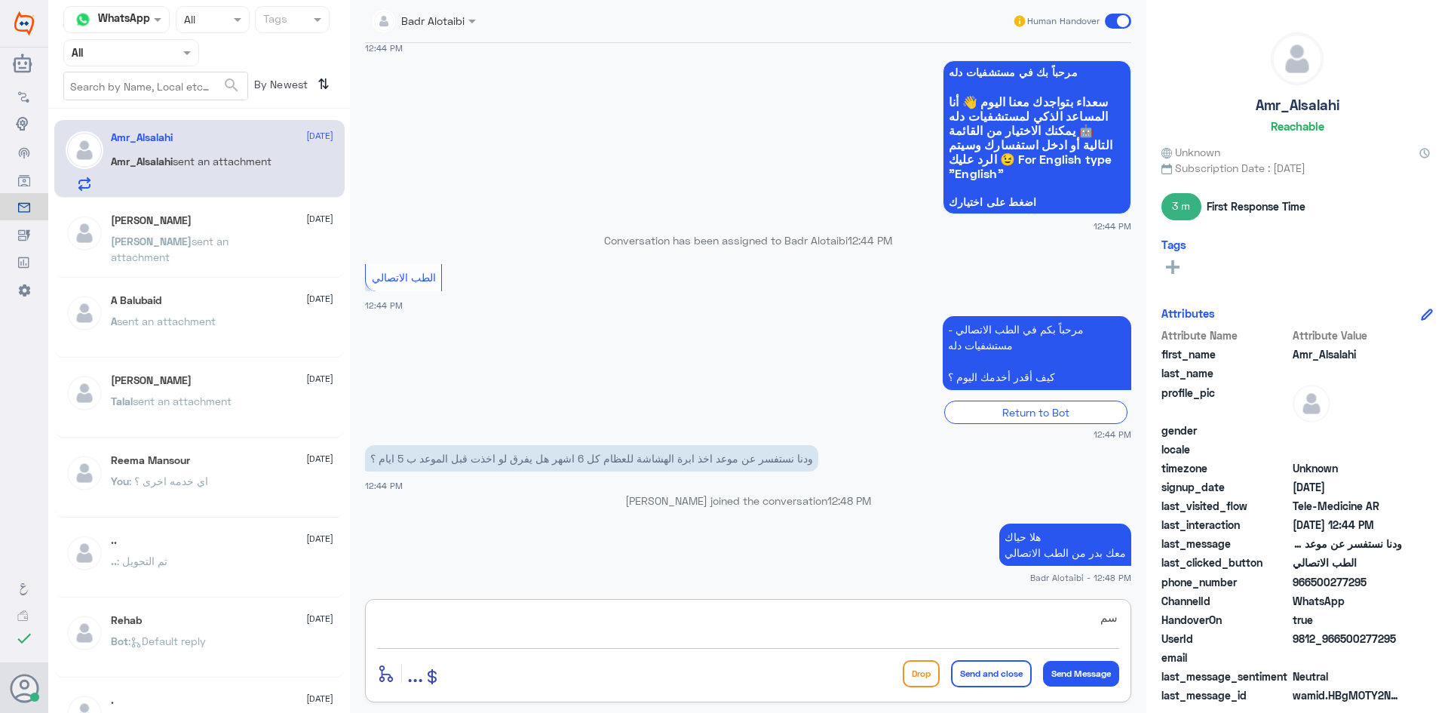
type textarea "س"
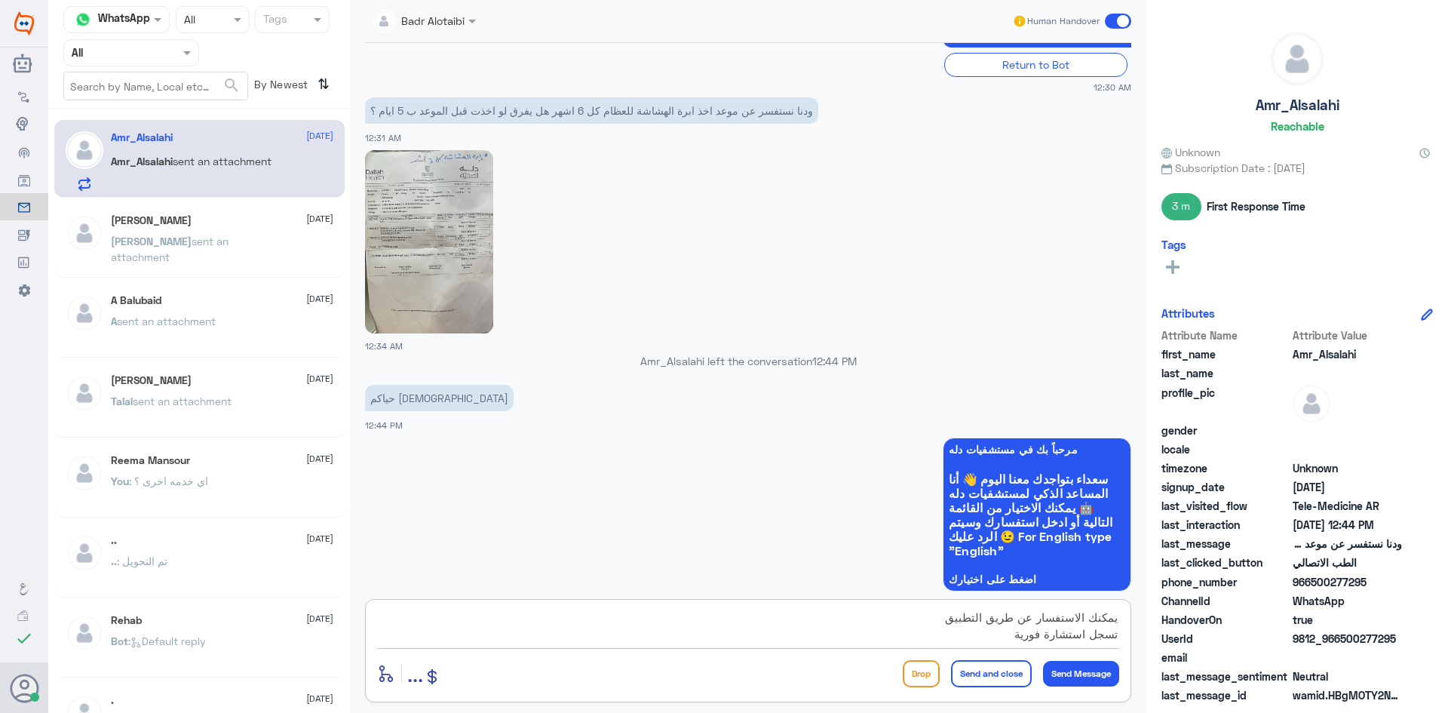
click at [449, 211] on img at bounding box center [429, 241] width 128 height 183
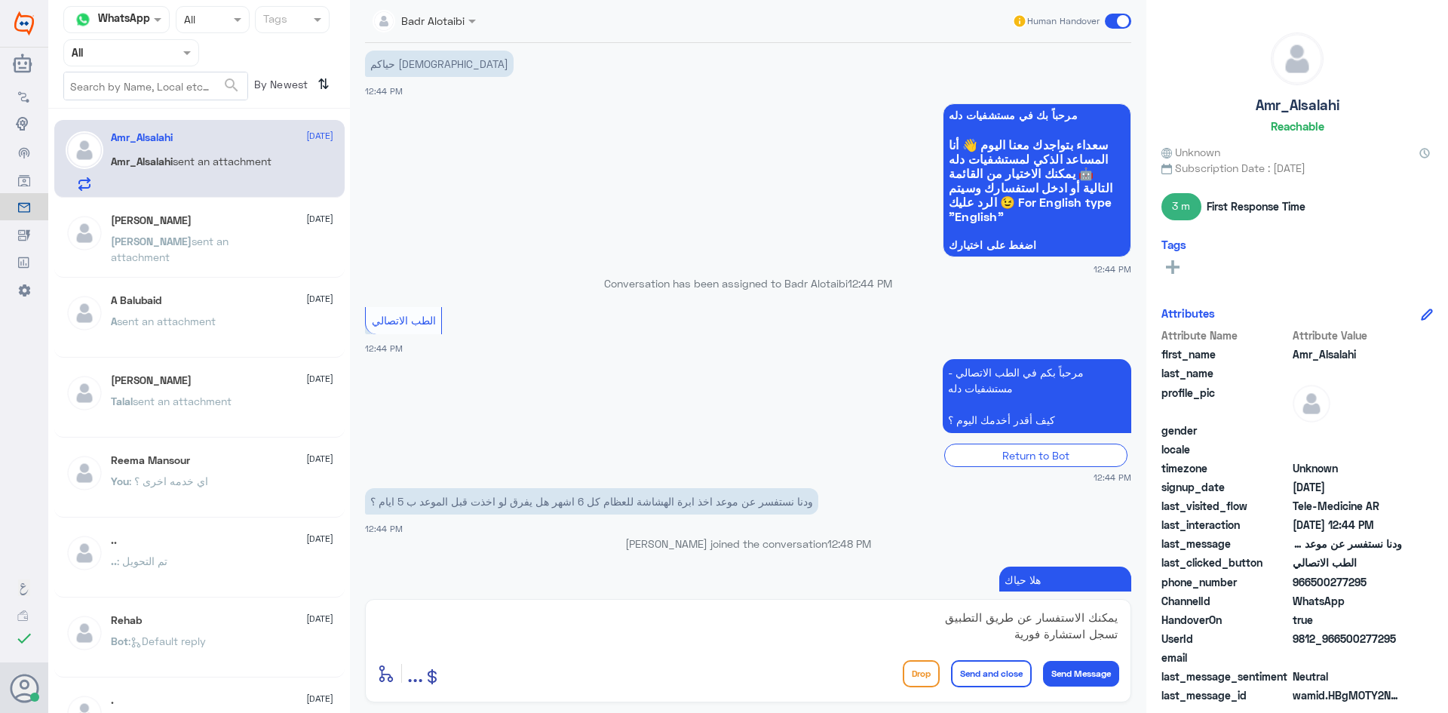
scroll to position [825, 0]
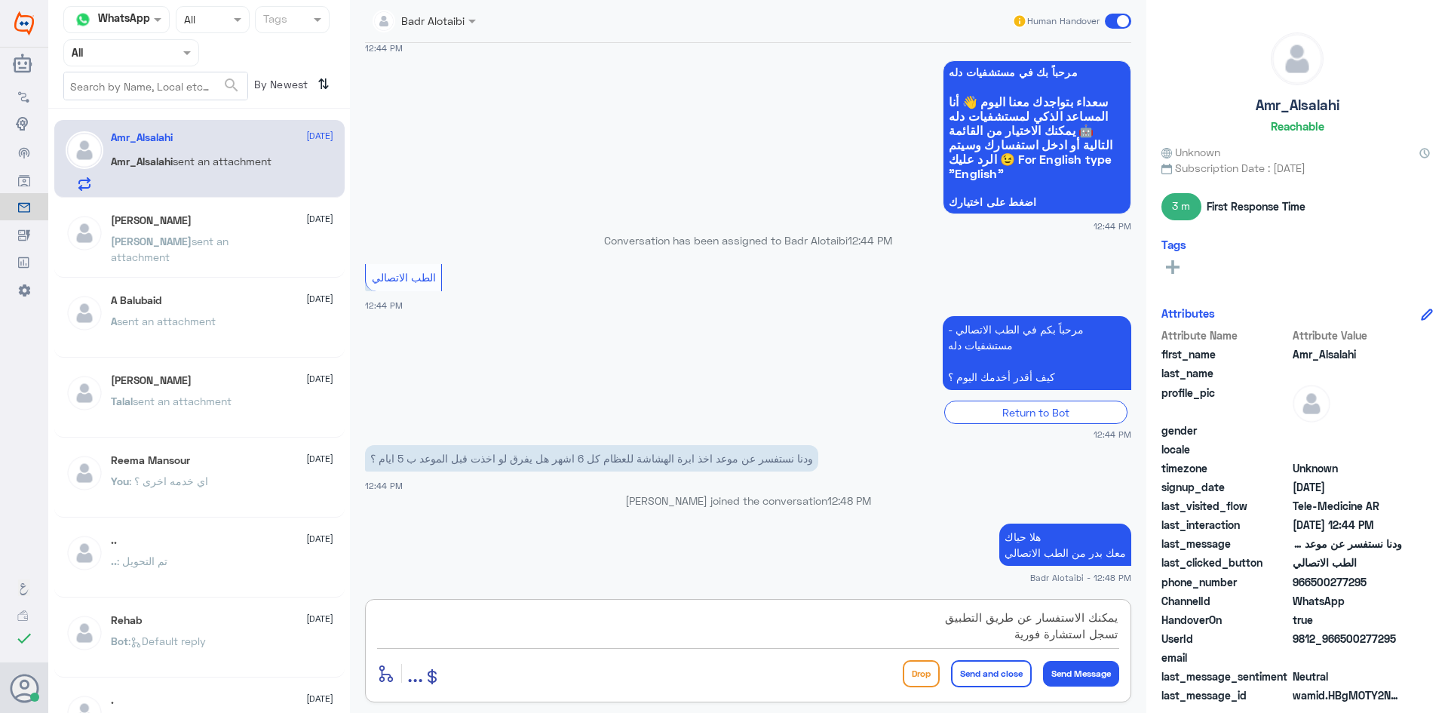
click at [974, 635] on textarea "يمكنك الاستفسار عن طريق التطبيق تسجل استشارة فورية" at bounding box center [748, 625] width 742 height 37
type textarea "ي"
drag, startPoint x: 1384, startPoint y: 639, endPoint x: 1341, endPoint y: 640, distance: 43.0
click at [1341, 640] on span "9812_966500277295" at bounding box center [1347, 638] width 109 height 16
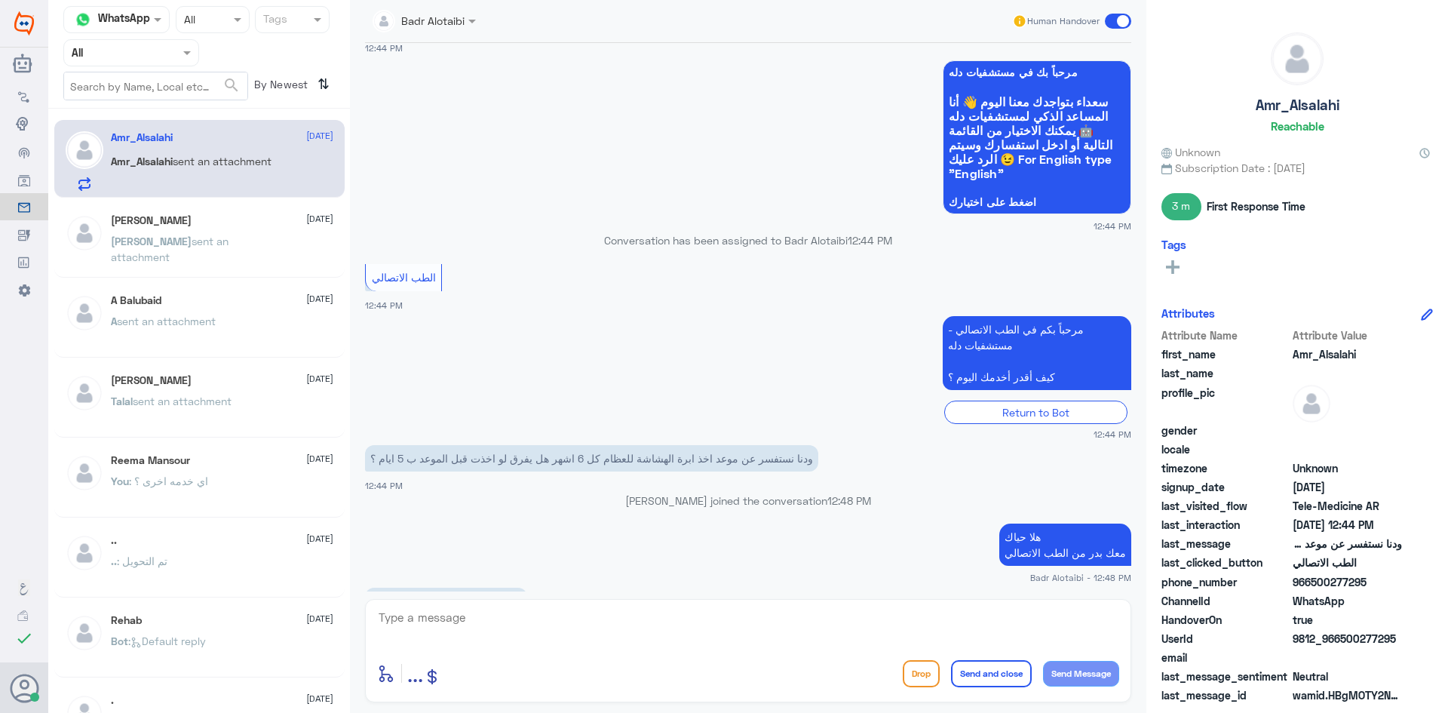
scroll to position [877, 0]
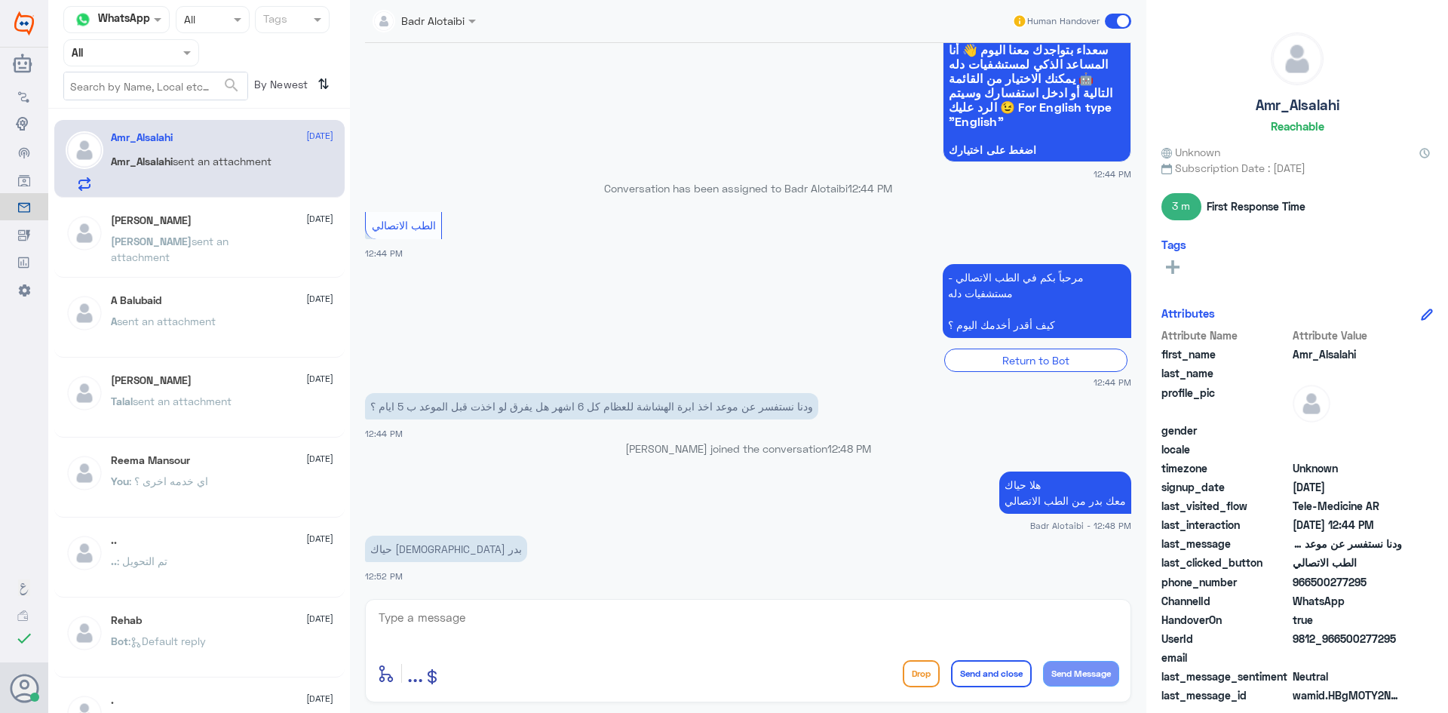
copy span "500277295"
click at [1411, 630] on div "UserId 9812_966500277295" at bounding box center [1296, 639] width 271 height 19
drag, startPoint x: 1404, startPoint y: 643, endPoint x: 1341, endPoint y: 645, distance: 63.4
click at [1341, 645] on div "UserId 9812_966500277295" at bounding box center [1296, 639] width 271 height 19
copy span "500277295"
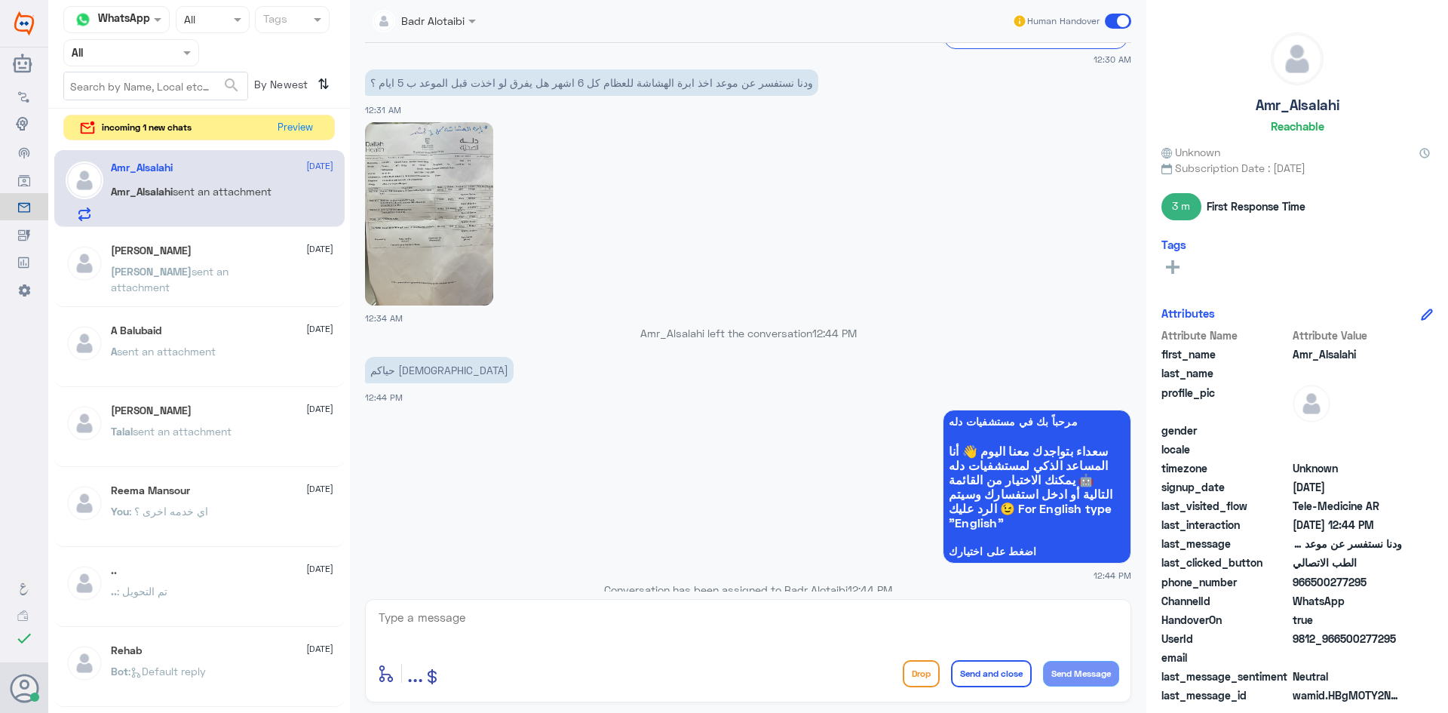
scroll to position [1137, 0]
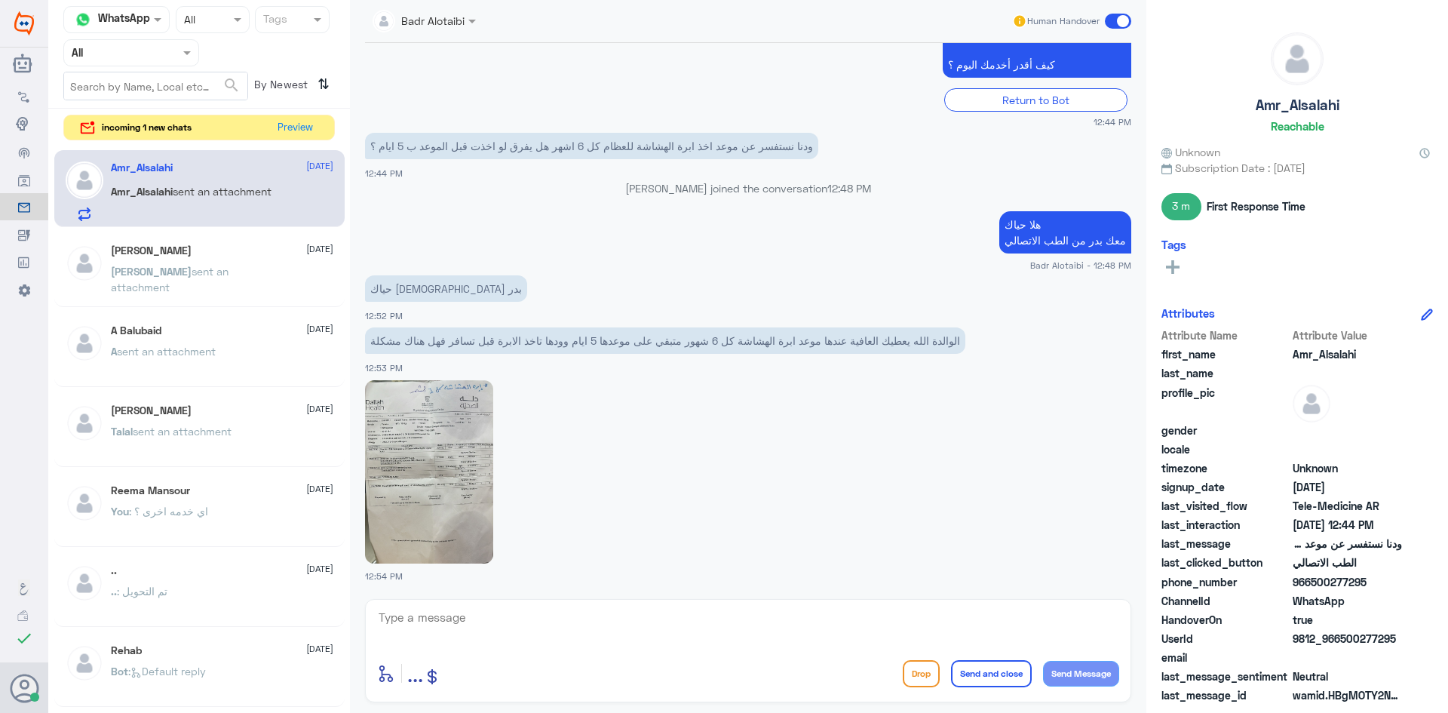
click at [472, 407] on img at bounding box center [429, 471] width 128 height 183
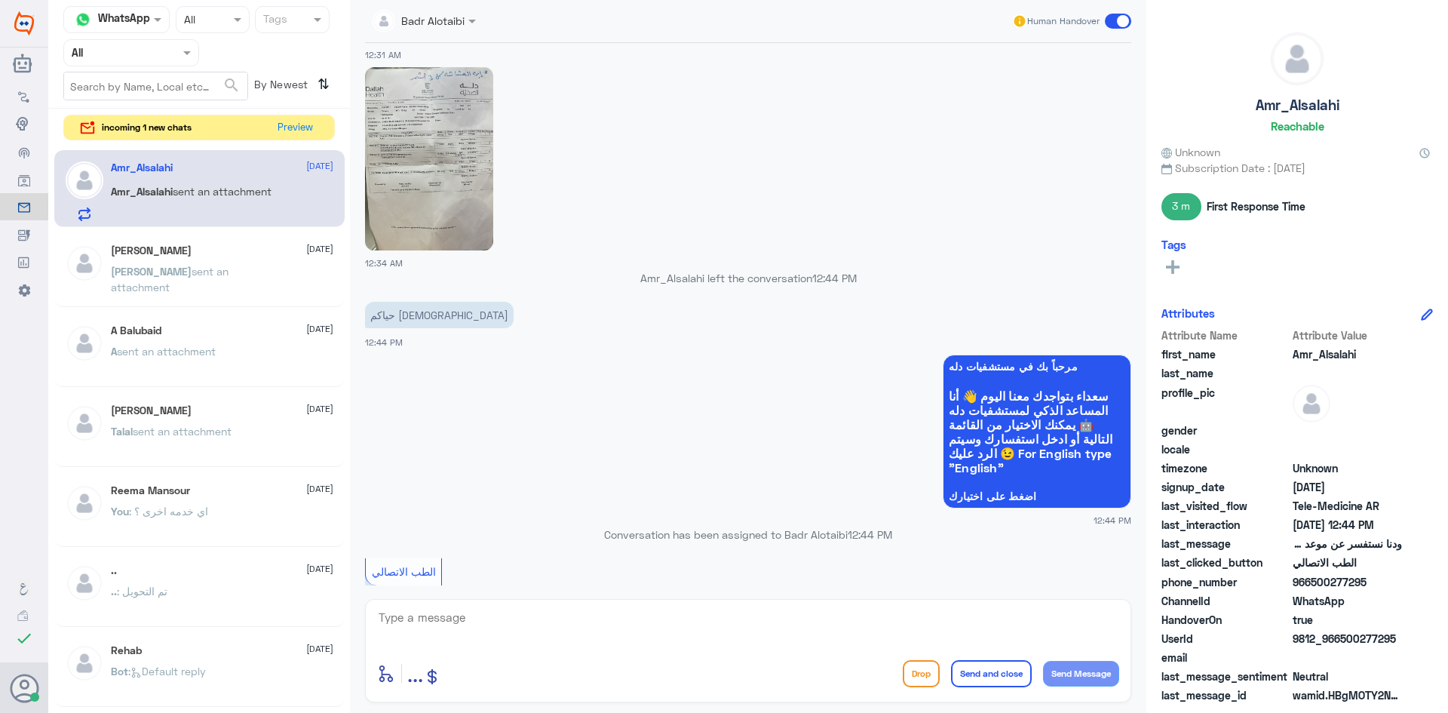
scroll to position [459, 0]
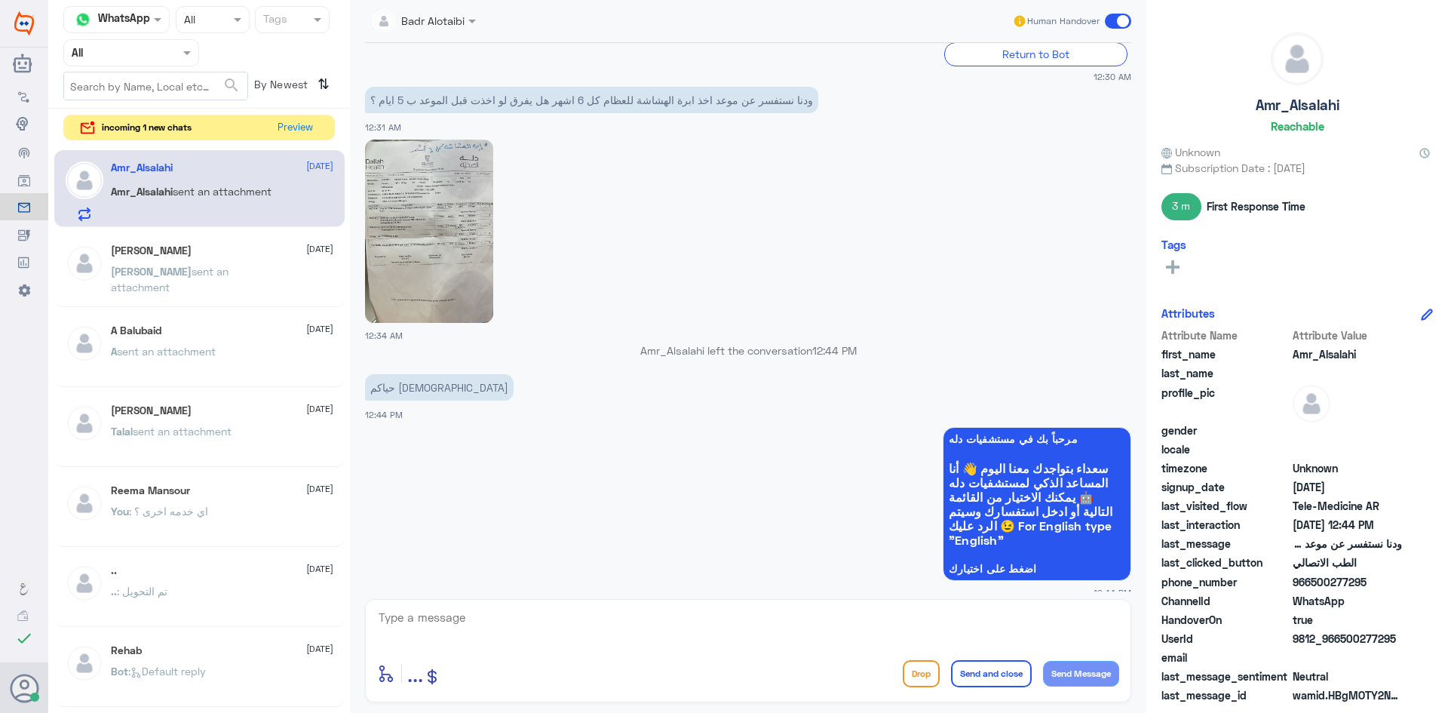
click at [446, 238] on img at bounding box center [429, 231] width 128 height 183
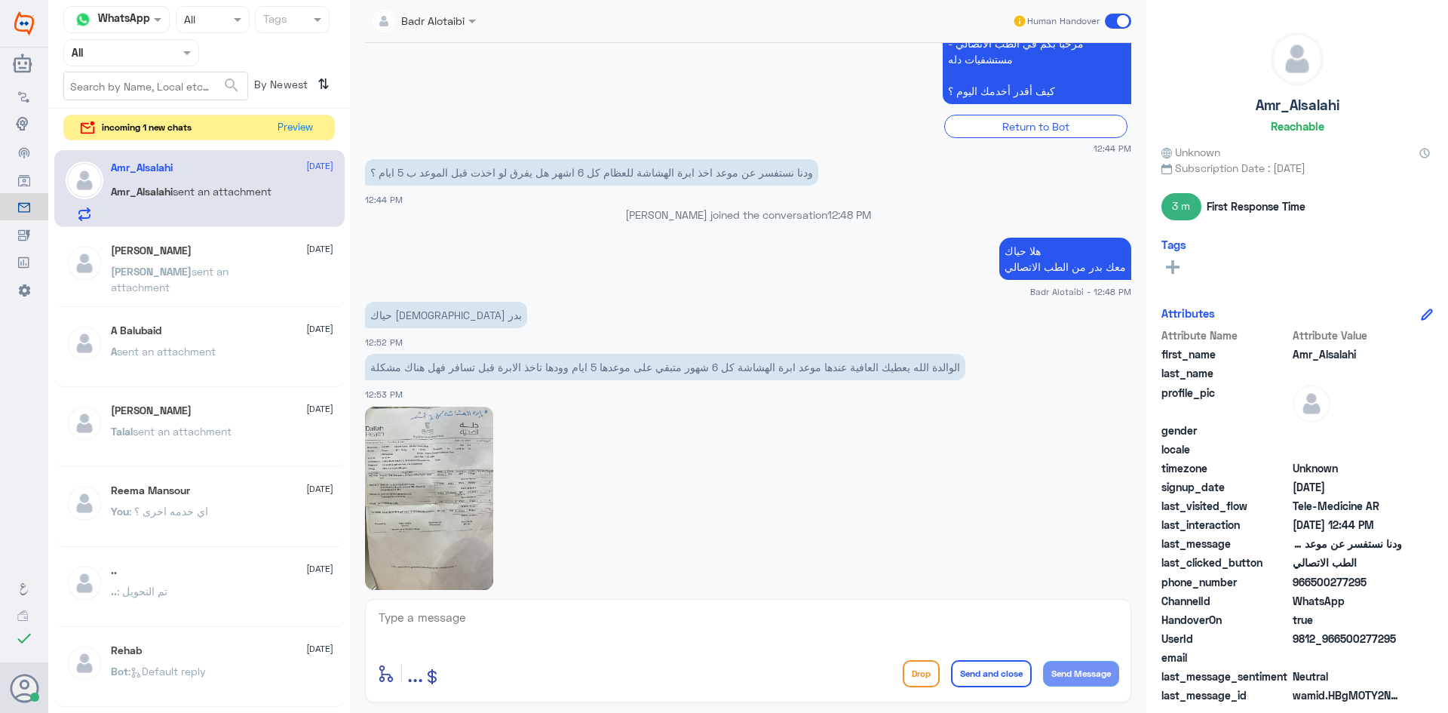
scroll to position [1137, 0]
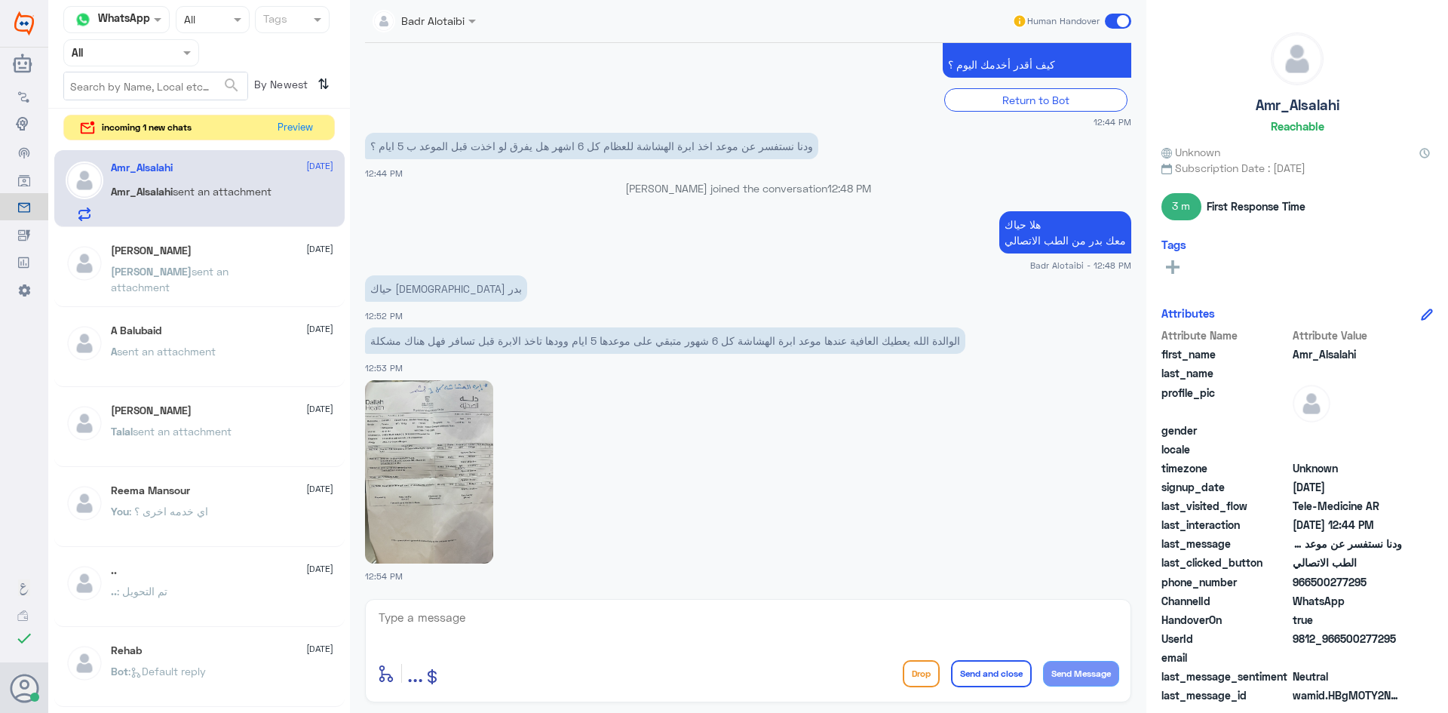
click at [453, 458] on img at bounding box center [429, 471] width 128 height 183
click at [1114, 17] on span at bounding box center [1118, 21] width 26 height 15
click at [0, 0] on input "checkbox" at bounding box center [0, 0] width 0 height 0
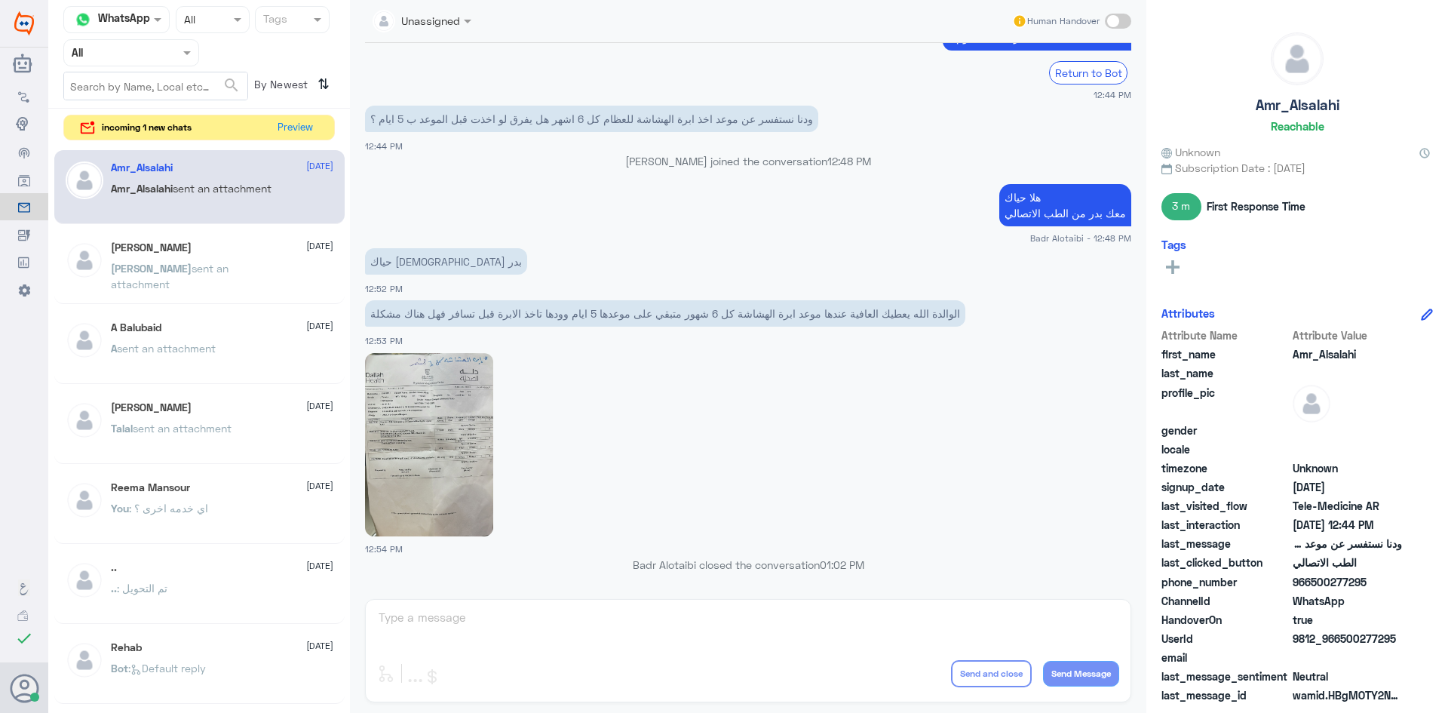
scroll to position [1164, 0]
drag, startPoint x: 1392, startPoint y: 635, endPoint x: 1341, endPoint y: 636, distance: 51.3
click at [1341, 636] on span "9812_966500277295" at bounding box center [1347, 638] width 109 height 16
copy span "500277295"
click at [306, 126] on button "Preview" at bounding box center [295, 126] width 47 height 23
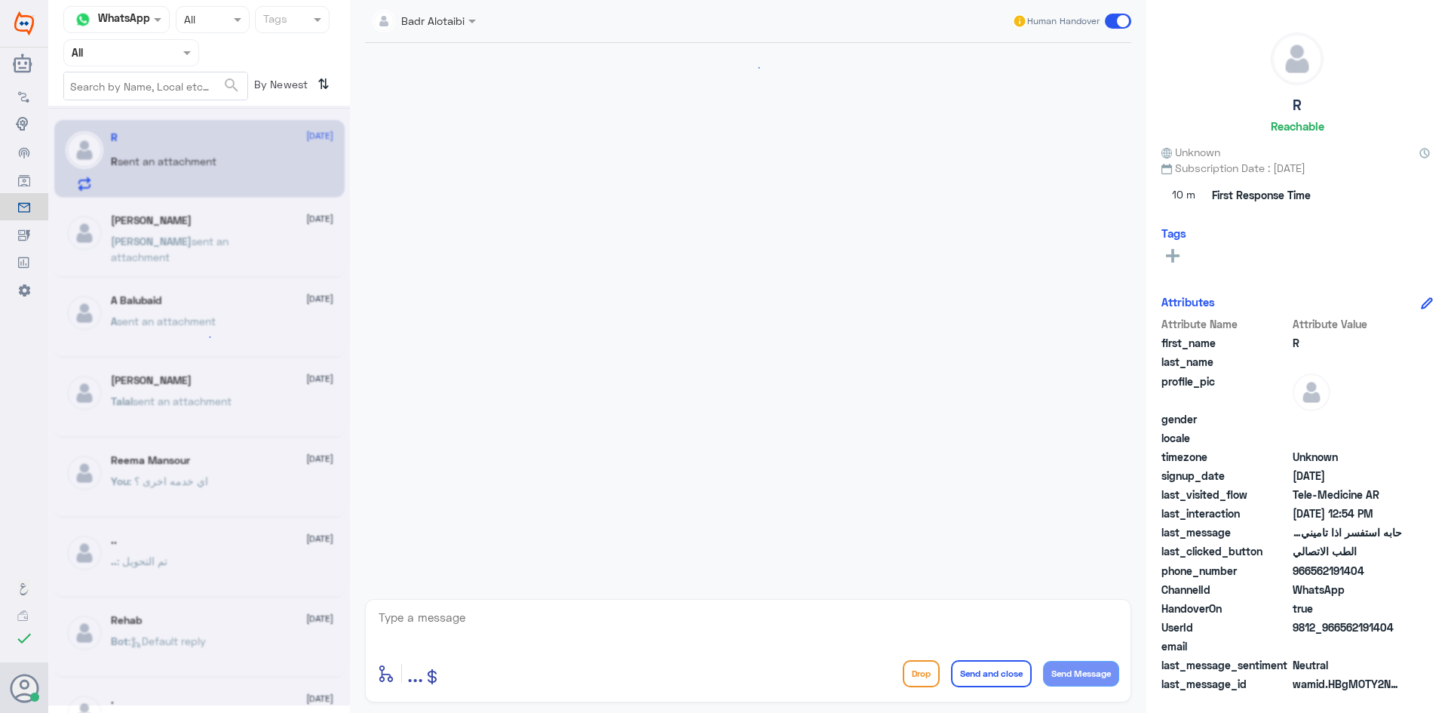
scroll to position [595, 0]
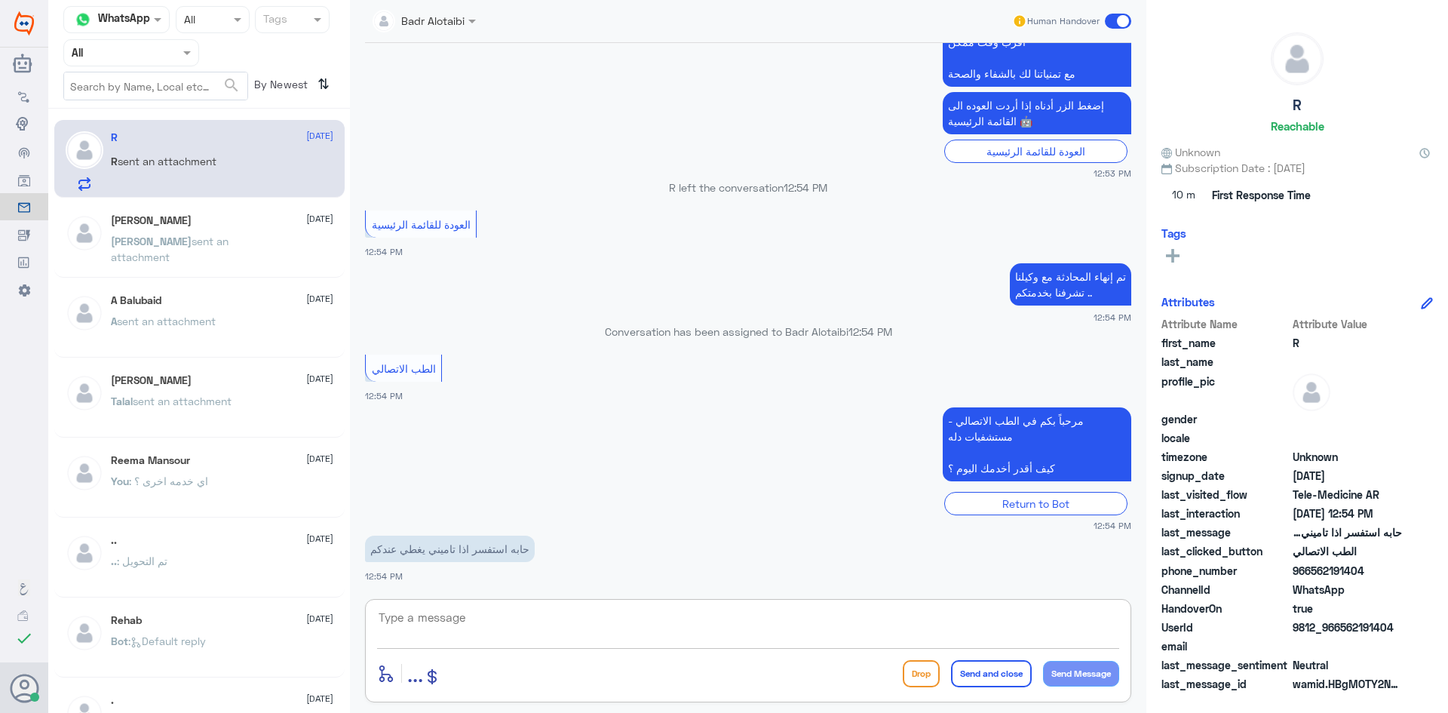
click at [627, 622] on textarea at bounding box center [748, 625] width 742 height 37
type textarea "هلا حياك معك بدر من الطب الاتصالي"
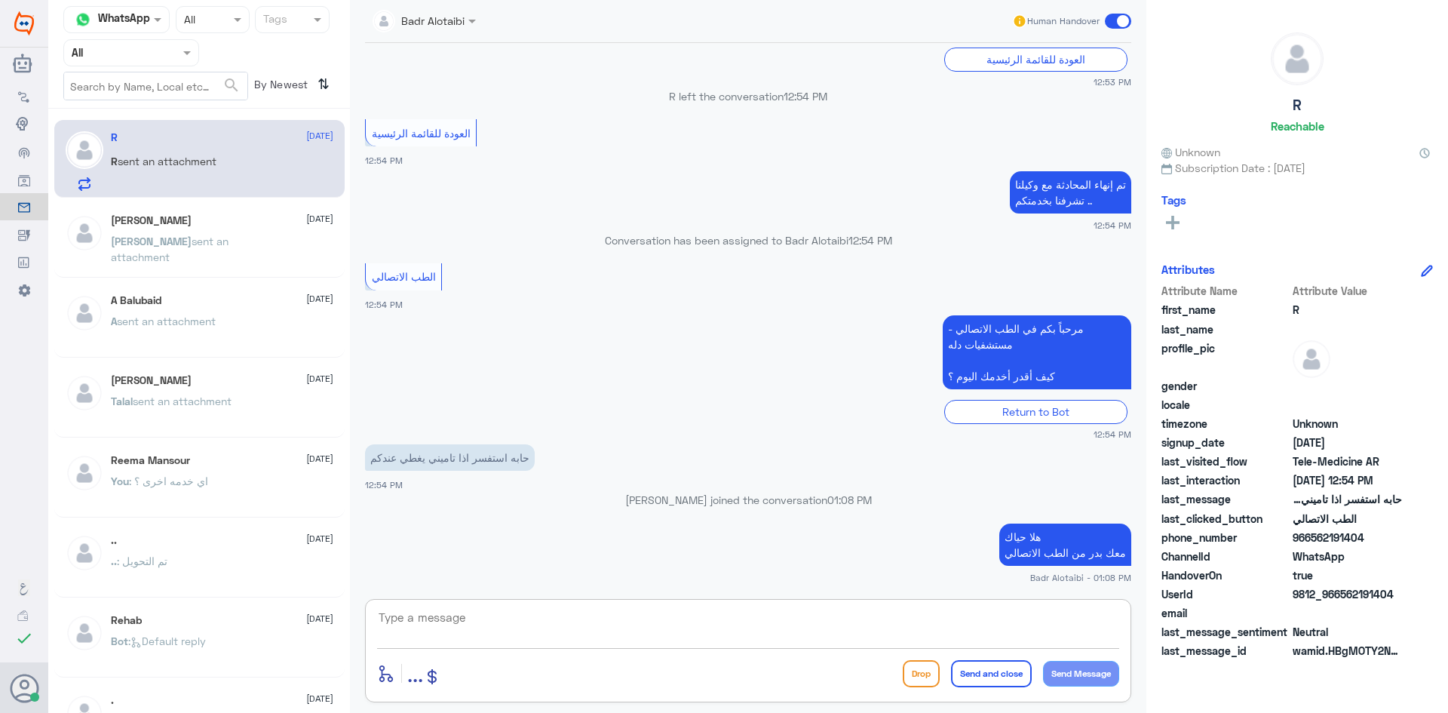
type textarea "ك"
type textarea "ممكن تزودني برقم الهوية او الملف من فضلك"
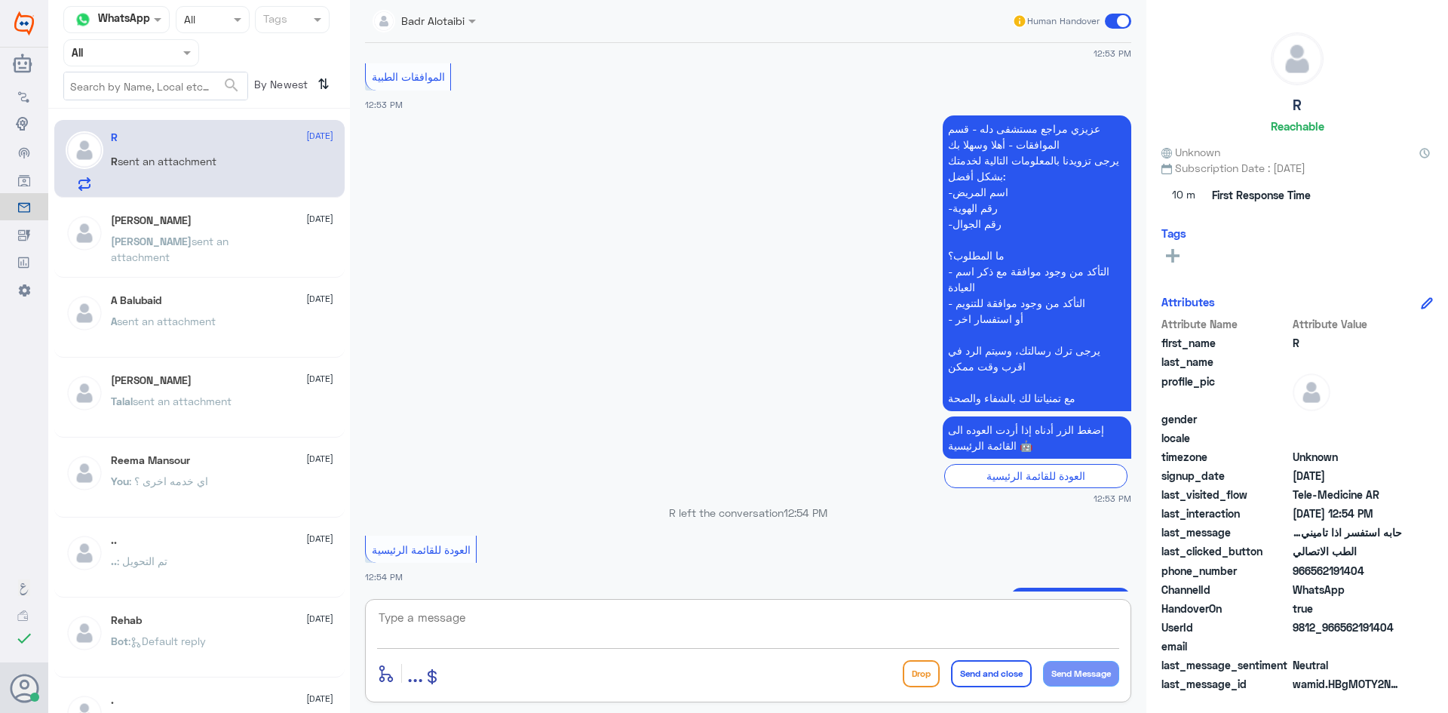
scroll to position [0, 0]
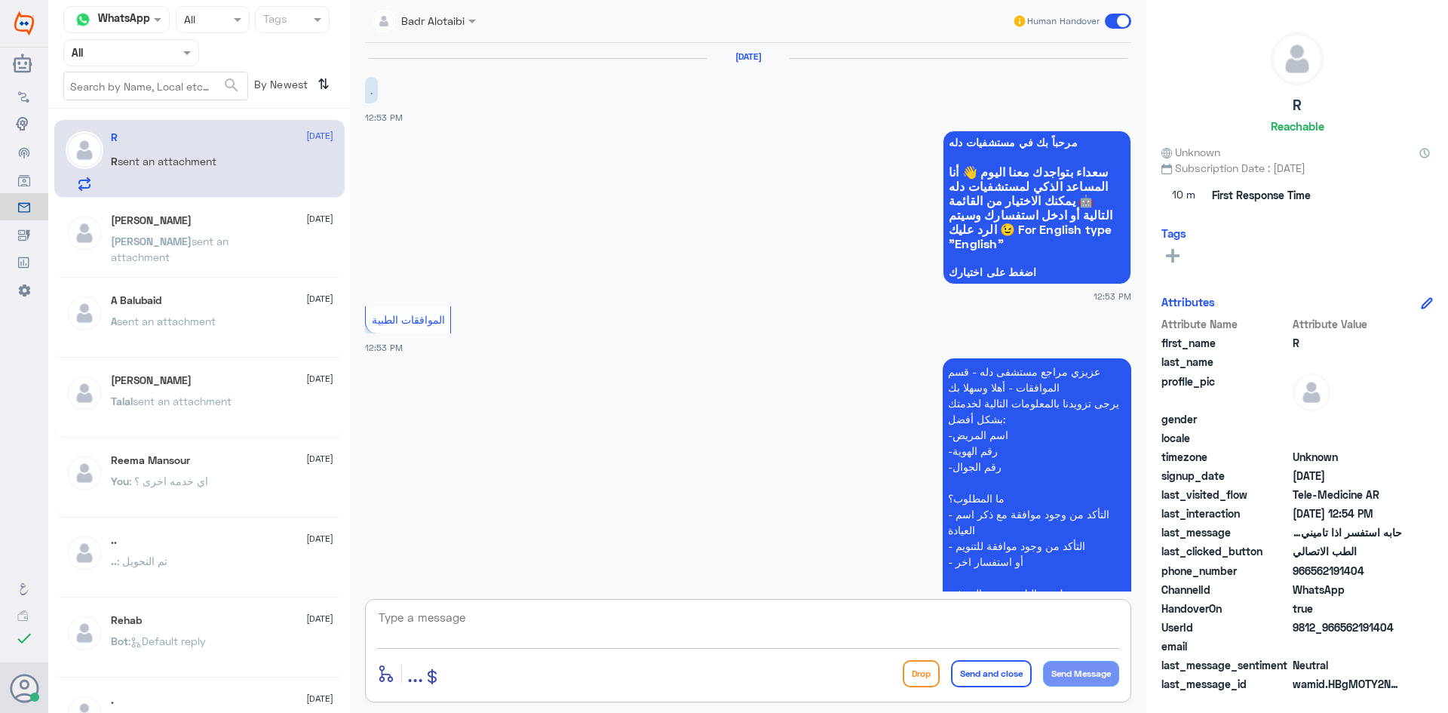
click at [189, 210] on div "عبدالرحمن 9 August عبدالرحمن sent an attachment" at bounding box center [199, 240] width 290 height 75
click at [171, 52] on div at bounding box center [131, 52] width 134 height 17
click at [160, 103] on div "Unassigned" at bounding box center [131, 119] width 136 height 35
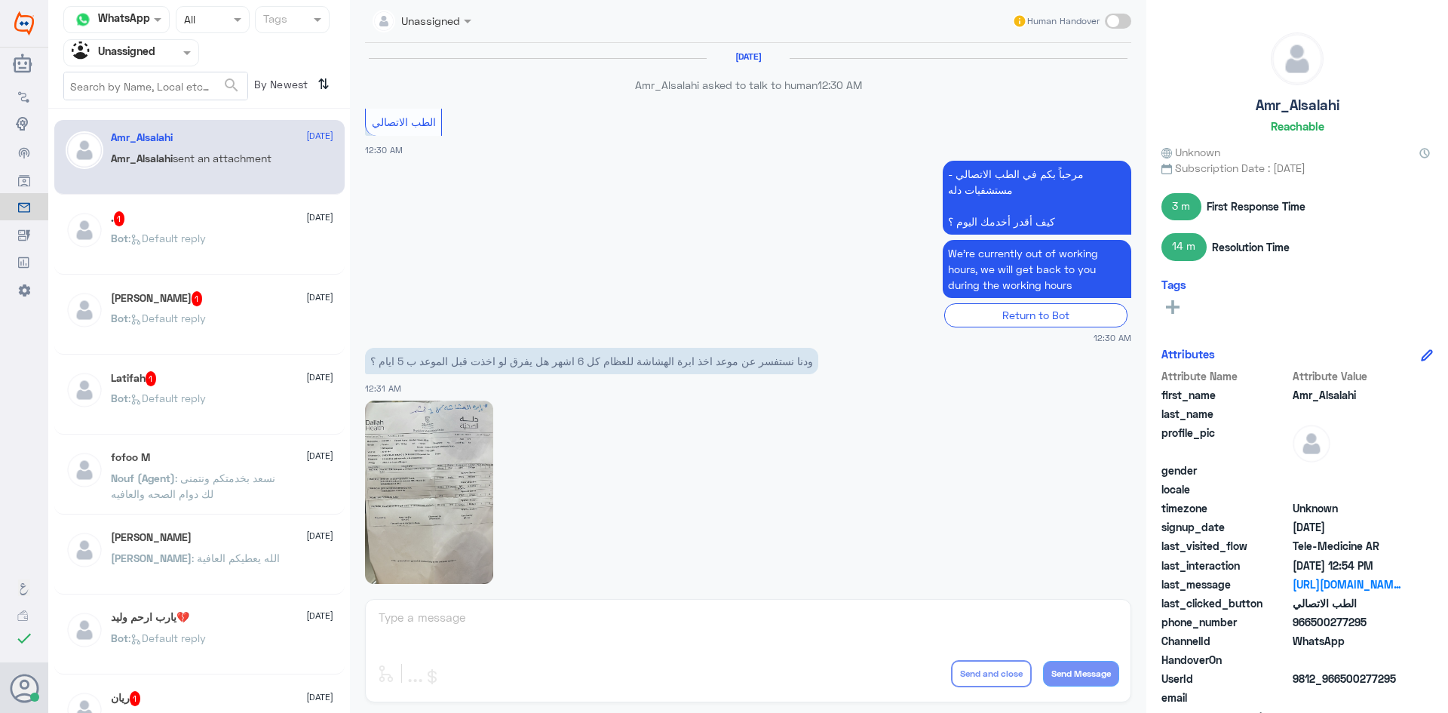
scroll to position [967, 0]
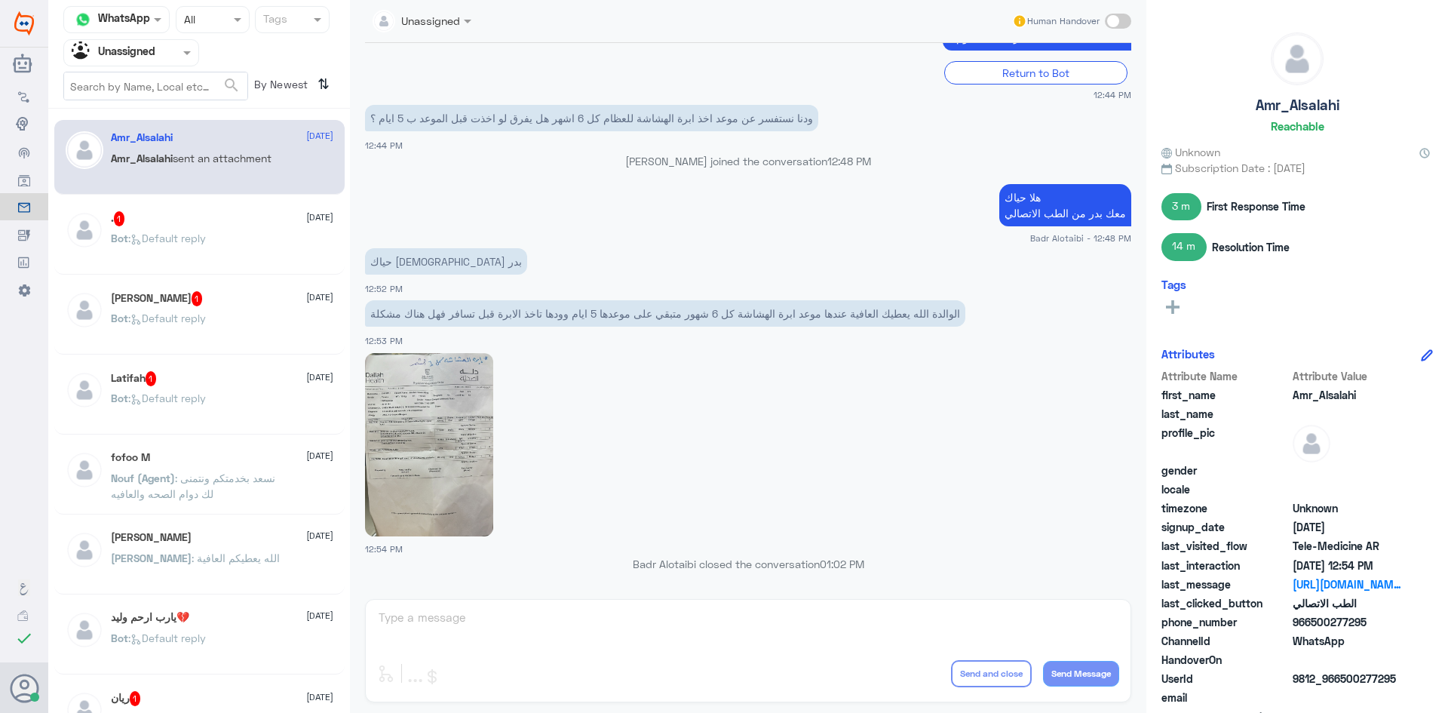
drag, startPoint x: 1367, startPoint y: 623, endPoint x: 1314, endPoint y: 622, distance: 52.8
click at [1314, 622] on span "966500277295" at bounding box center [1347, 622] width 109 height 16
copy span "500277295"
click at [187, 57] on span at bounding box center [188, 52] width 19 height 16
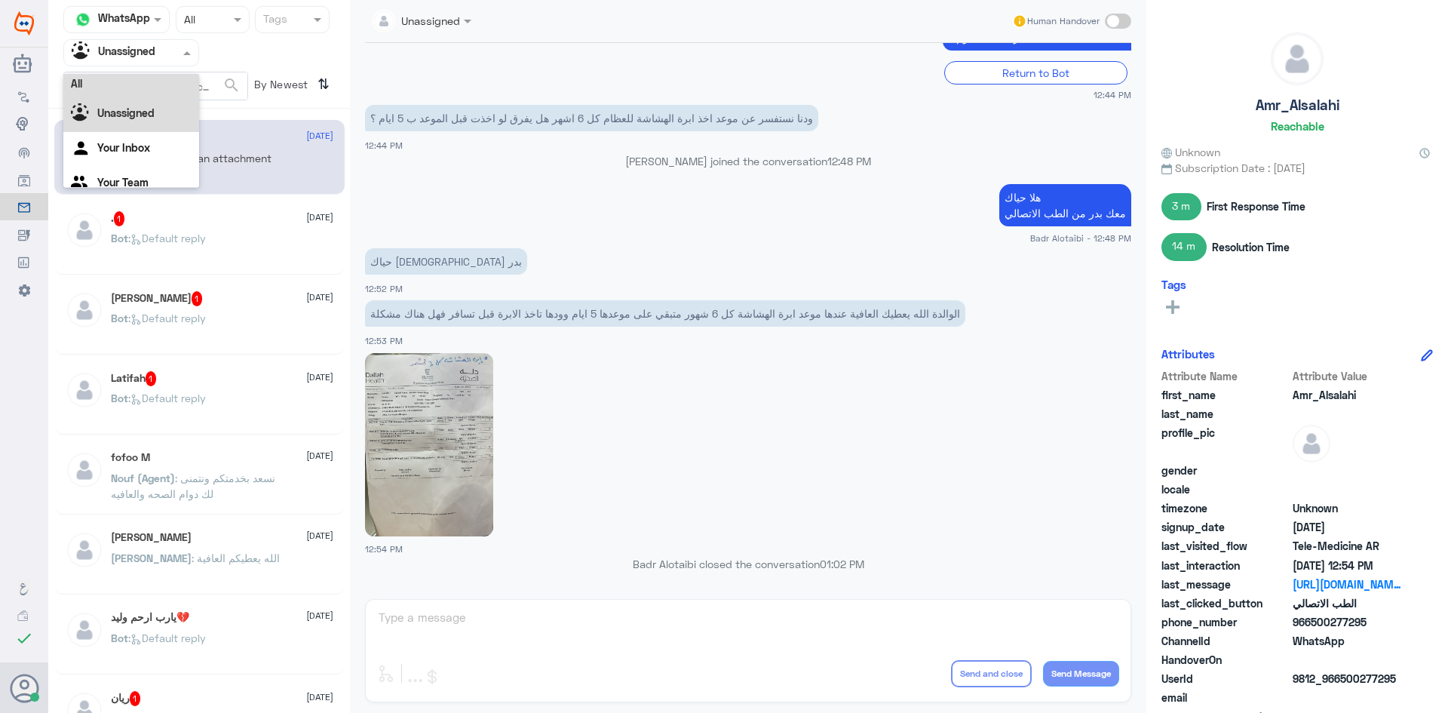
scroll to position [0, 0]
click at [169, 79] on div "All" at bounding box center [131, 88] width 136 height 28
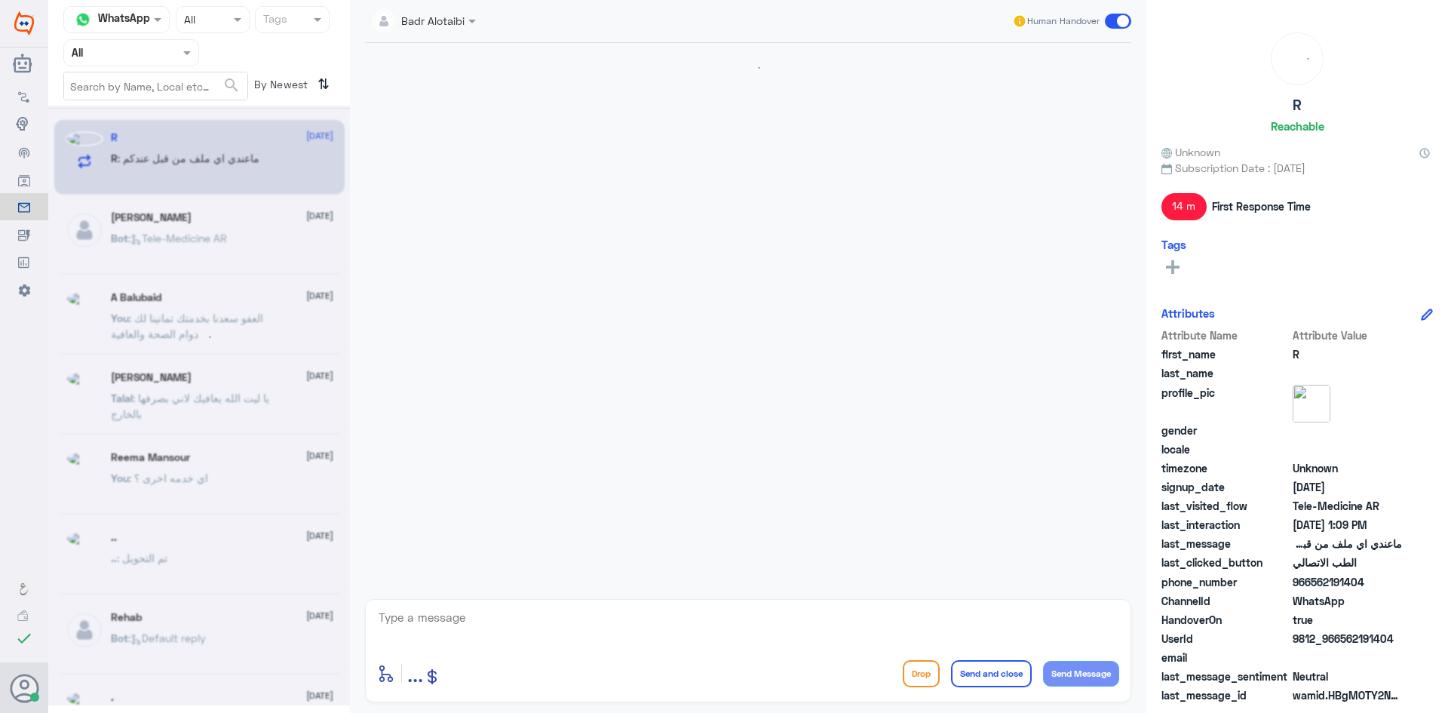
scroll to position [854, 0]
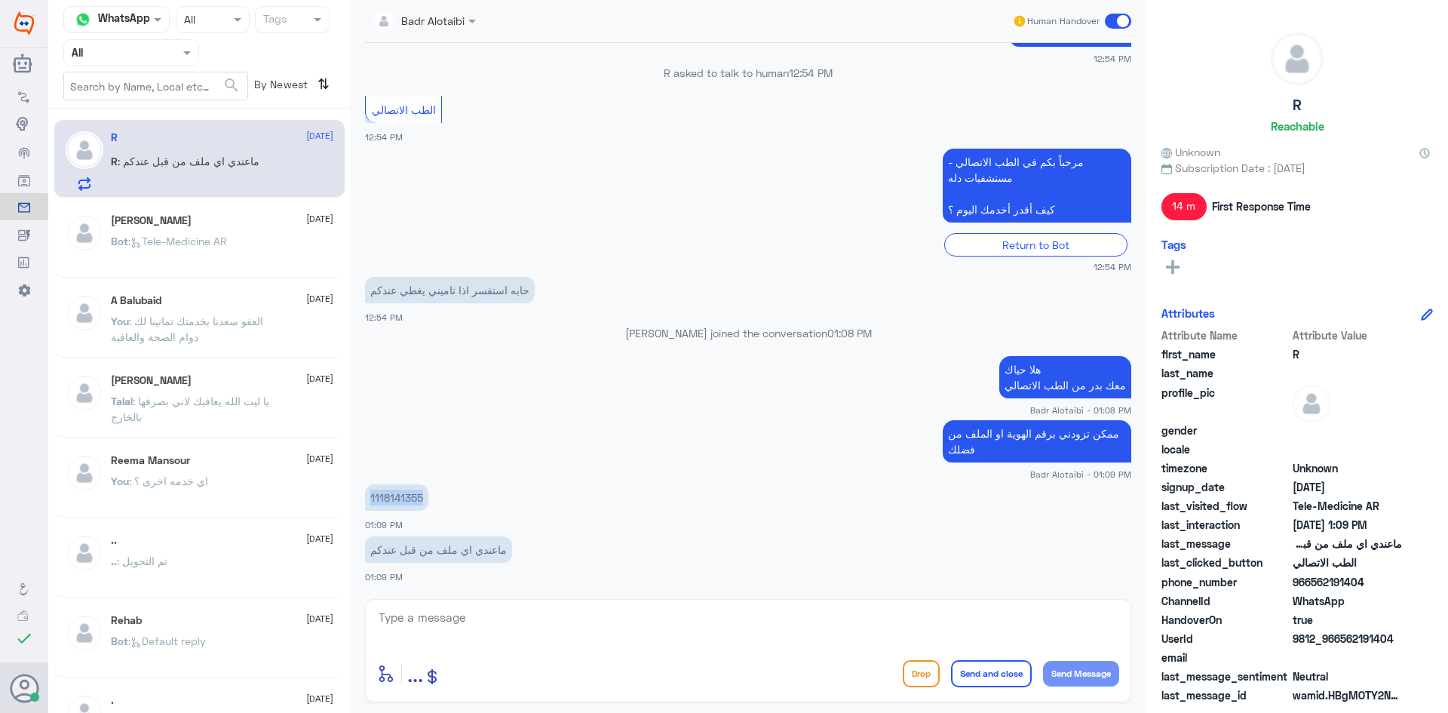
drag, startPoint x: 424, startPoint y: 494, endPoint x: 370, endPoint y: 500, distance: 53.9
click at [370, 500] on p "1118141355" at bounding box center [396, 497] width 63 height 26
copy p "1118141355"
click at [423, 498] on p "1118141355" at bounding box center [396, 497] width 63 height 26
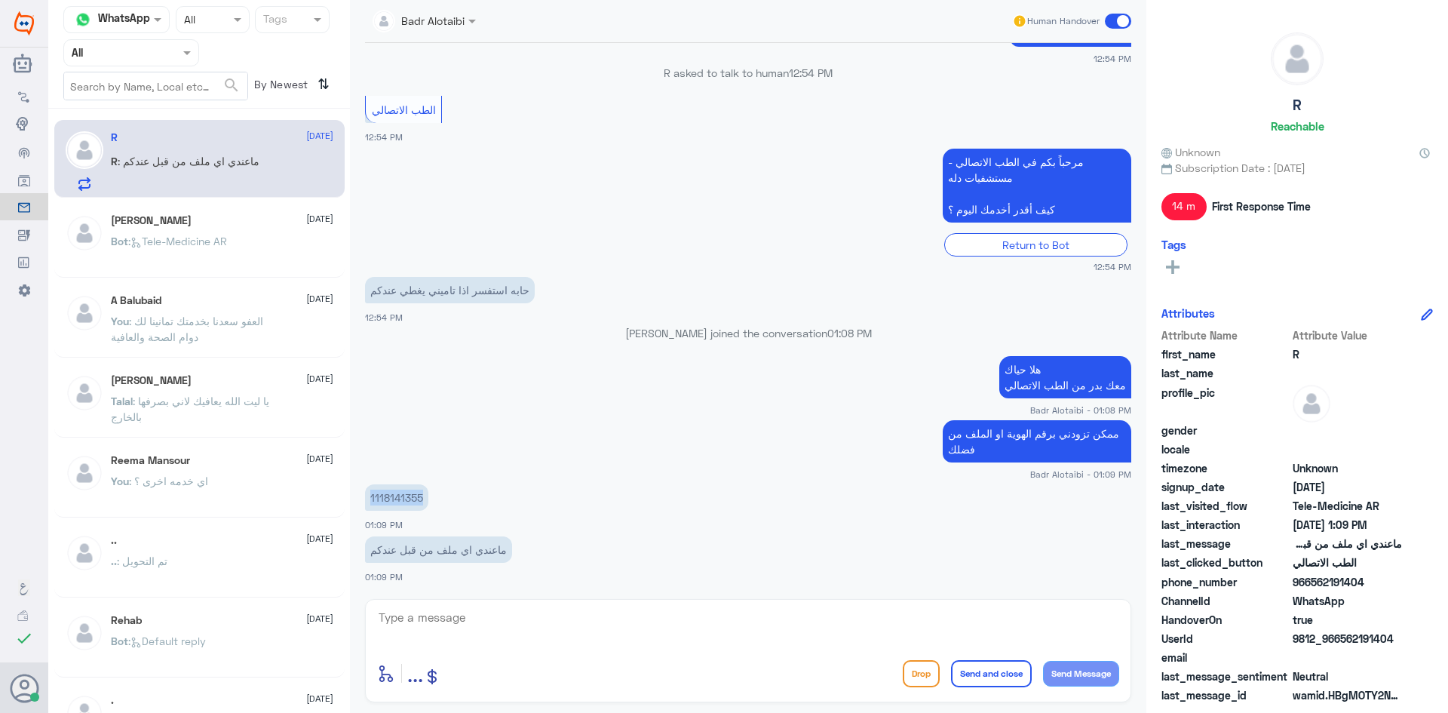
drag, startPoint x: 423, startPoint y: 498, endPoint x: 355, endPoint y: 503, distance: 68.1
click at [355, 503] on div "Badr Alotaibi Human Handover 12 Aug 2025 . 12:53 PM مرحباً بك في مستشفيات دله س…" at bounding box center [748, 358] width 796 height 717
copy p "1118141355"
click at [630, 616] on textarea at bounding box center [748, 625] width 742 height 37
type textarea "للأسف لا يوجد تغطية في مستشفى دلى النخيل"
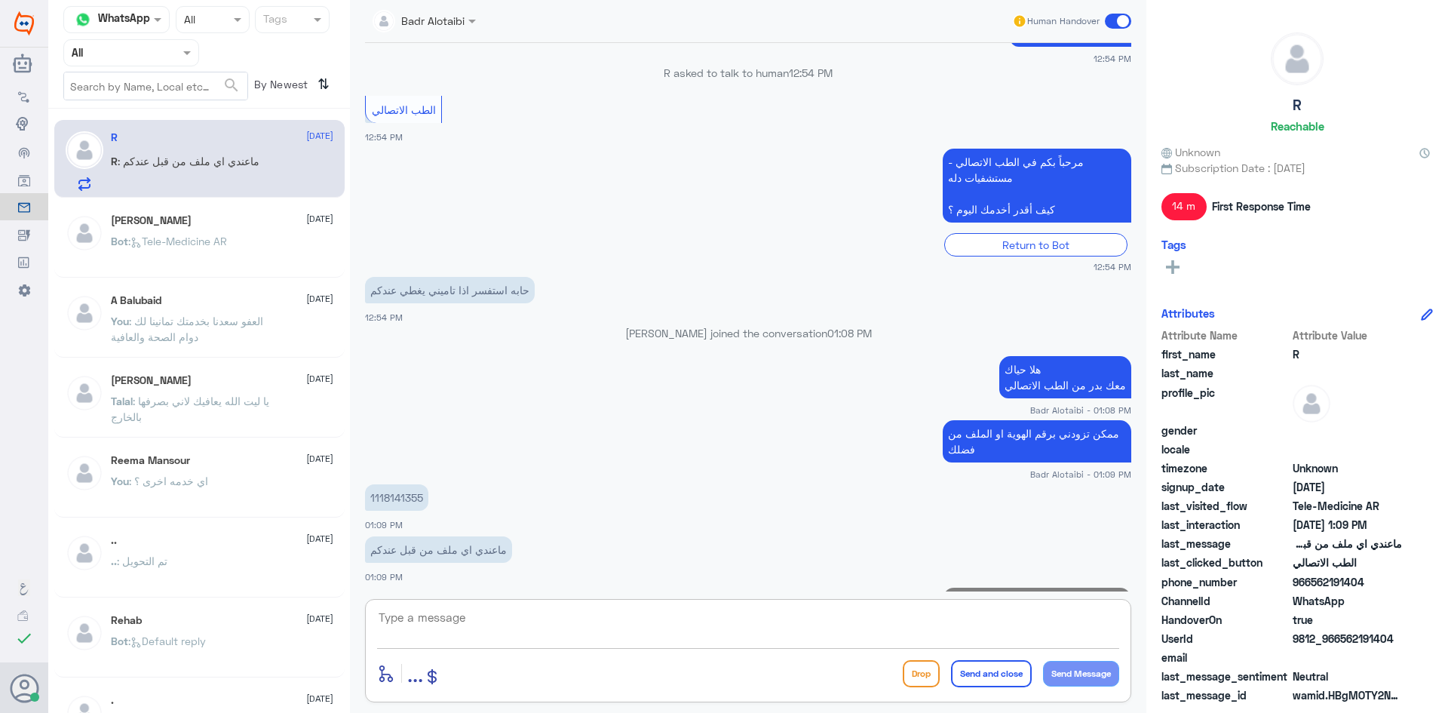
scroll to position [918, 0]
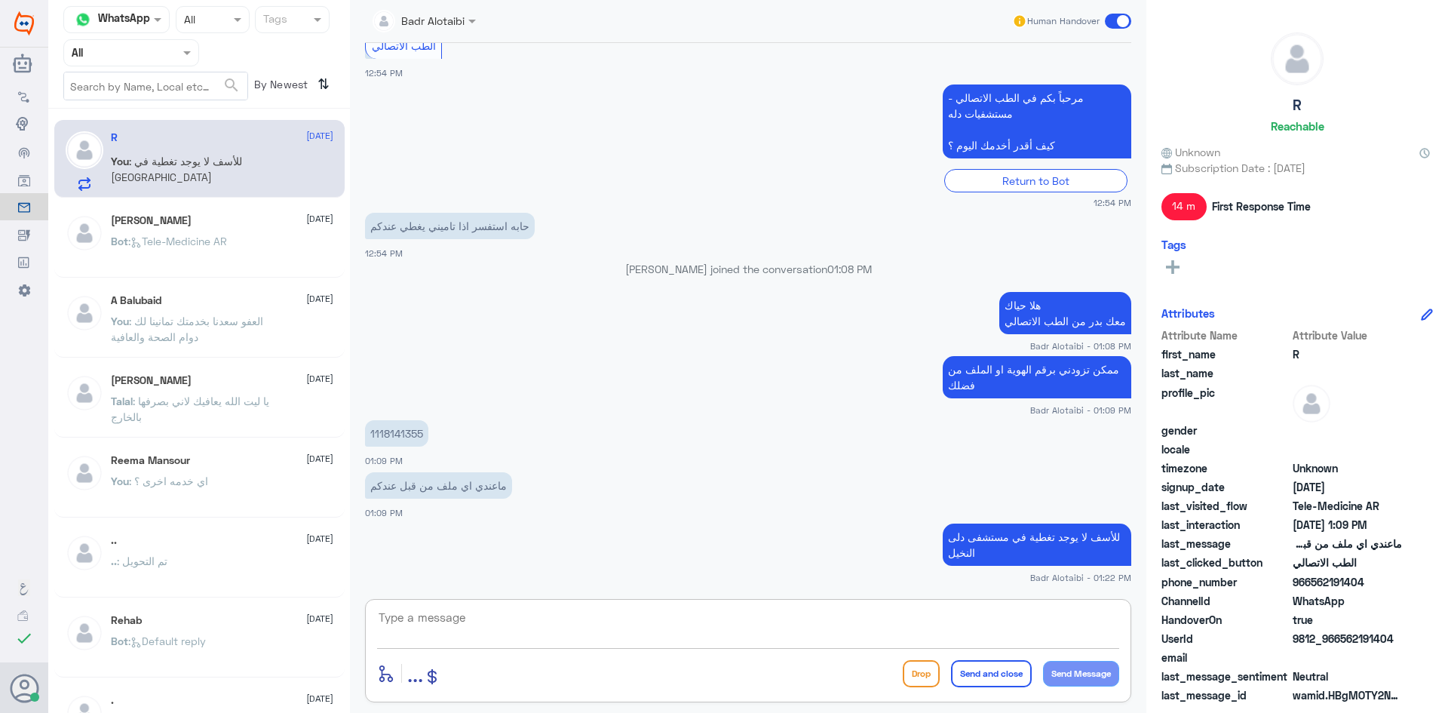
click at [1051, 609] on textarea at bounding box center [748, 625] width 742 height 37
type textarea "دله*"
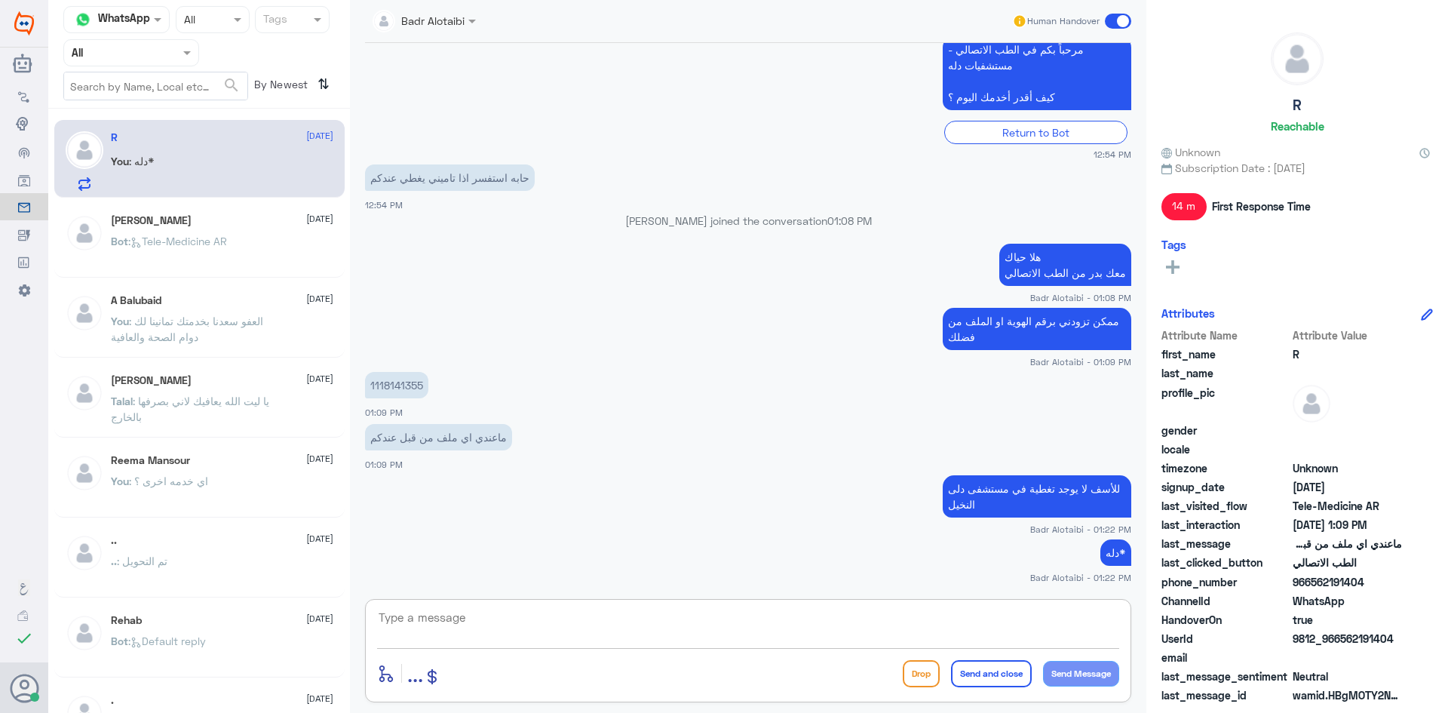
click at [867, 630] on textarea at bounding box center [748, 625] width 742 height 37
click at [1115, 27] on span at bounding box center [1118, 21] width 26 height 15
click at [0, 0] on input "checkbox" at bounding box center [0, 0] width 0 height 0
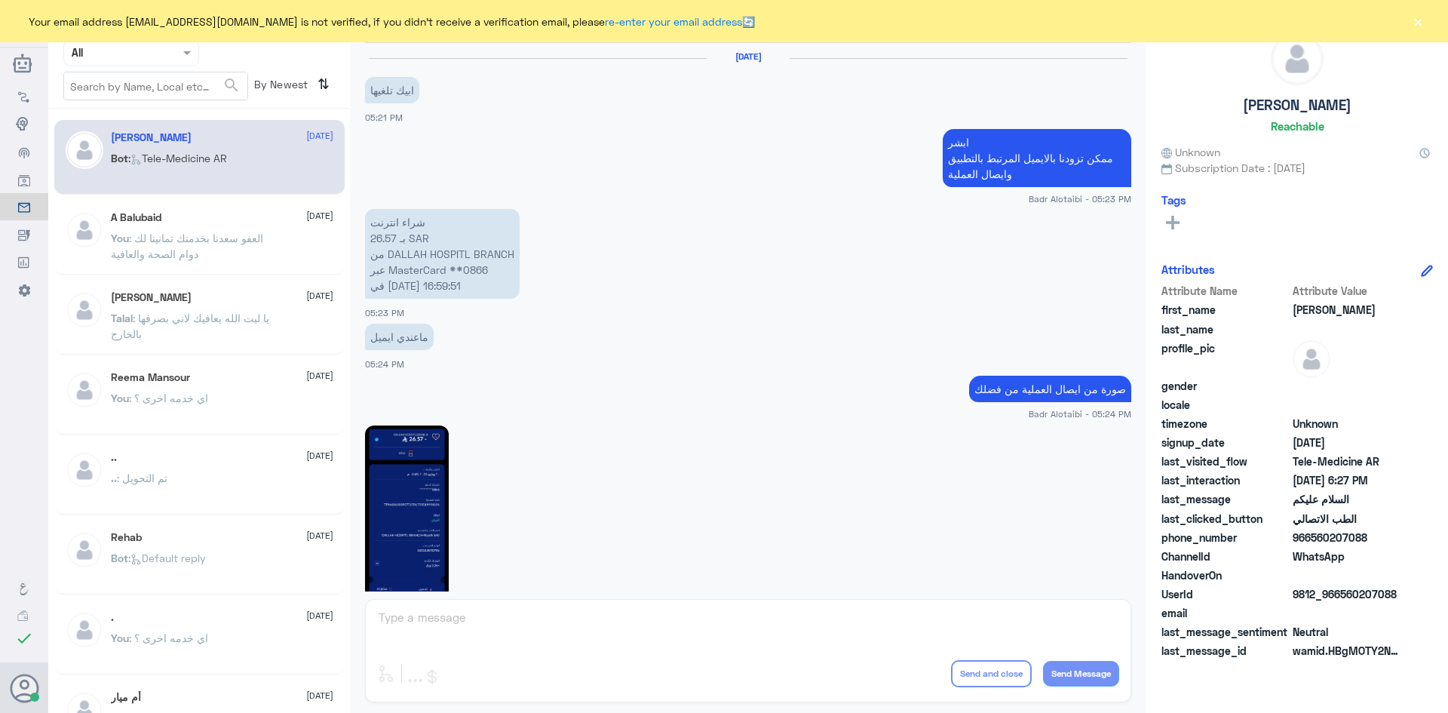
scroll to position [848, 0]
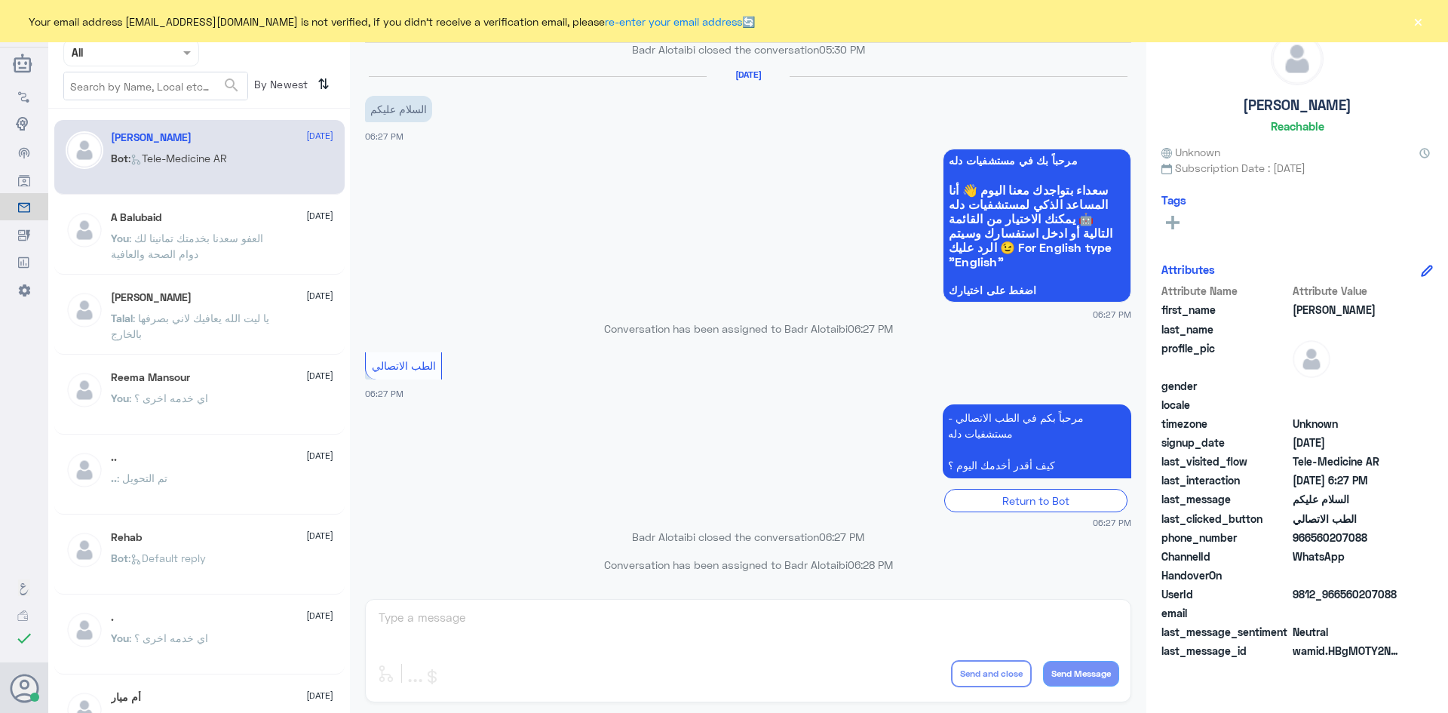
click at [1420, 17] on button "×" at bounding box center [1417, 21] width 15 height 15
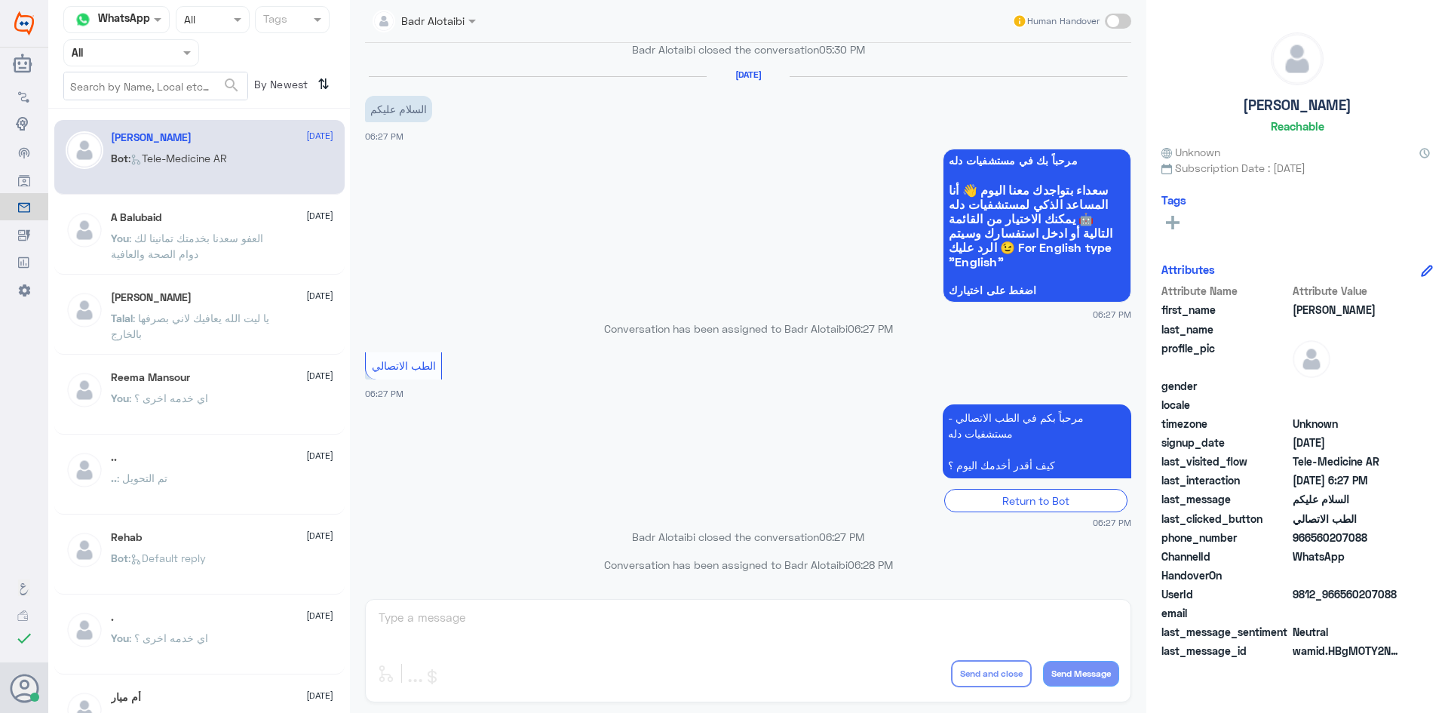
click at [159, 35] on nav "Channel WhatsApp Status × All Tags Agent Filter All search By Newest ⇅" at bounding box center [199, 57] width 302 height 103
click at [163, 51] on div at bounding box center [131, 52] width 134 height 17
click at [169, 107] on div "Unassigned" at bounding box center [131, 119] width 136 height 35
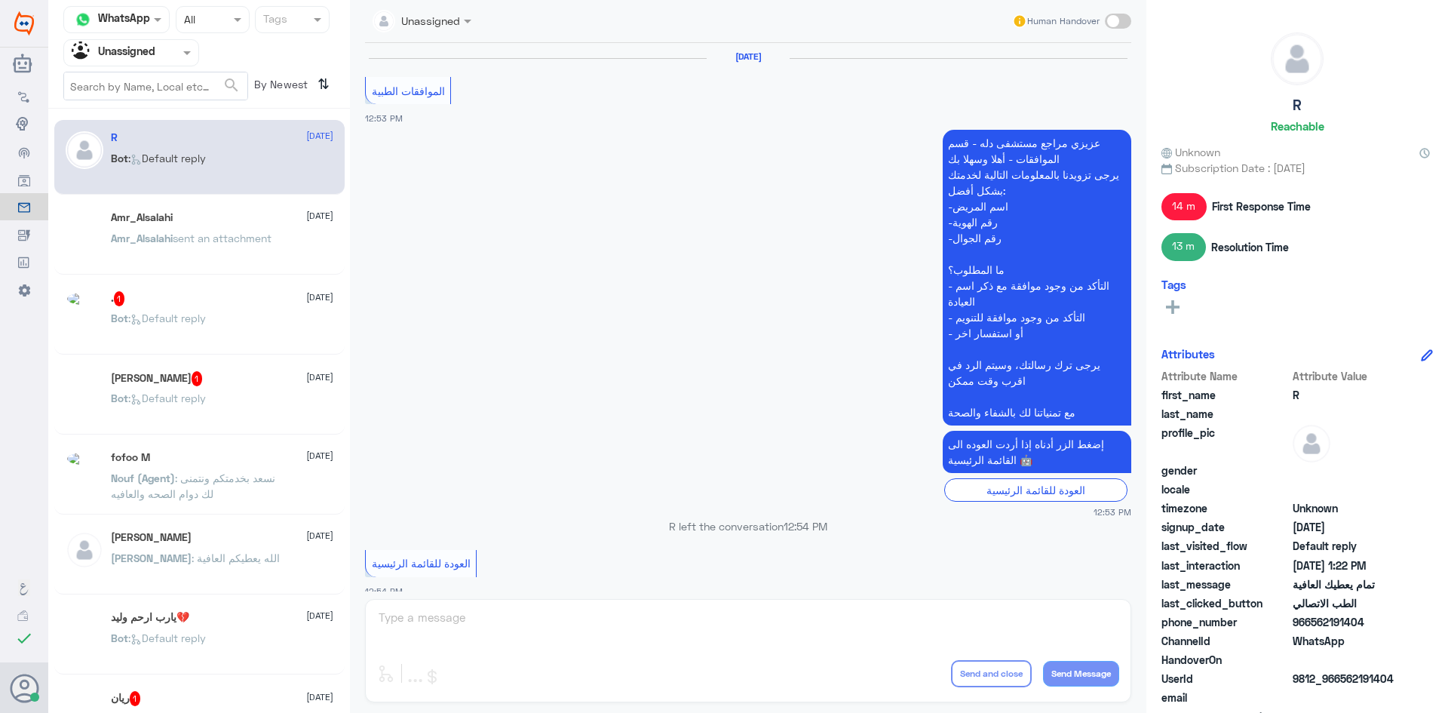
scroll to position [966, 0]
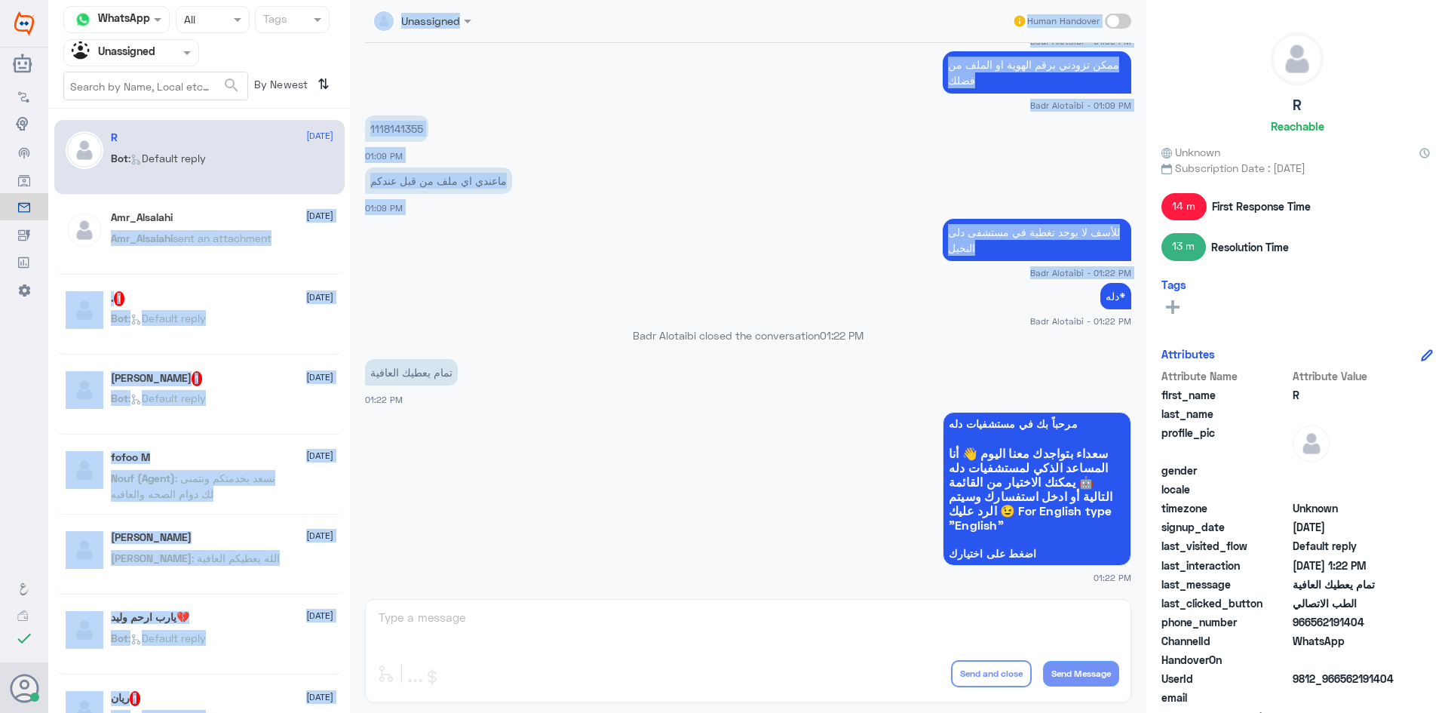
drag, startPoint x: 284, startPoint y: 214, endPoint x: 465, endPoint y: 309, distance: 205.1
click at [465, 309] on div "Channel WhatsApp Status × All Tags Agent Filter Unassigned search By Newest ⇅ R…" at bounding box center [748, 358] width 1400 height 717
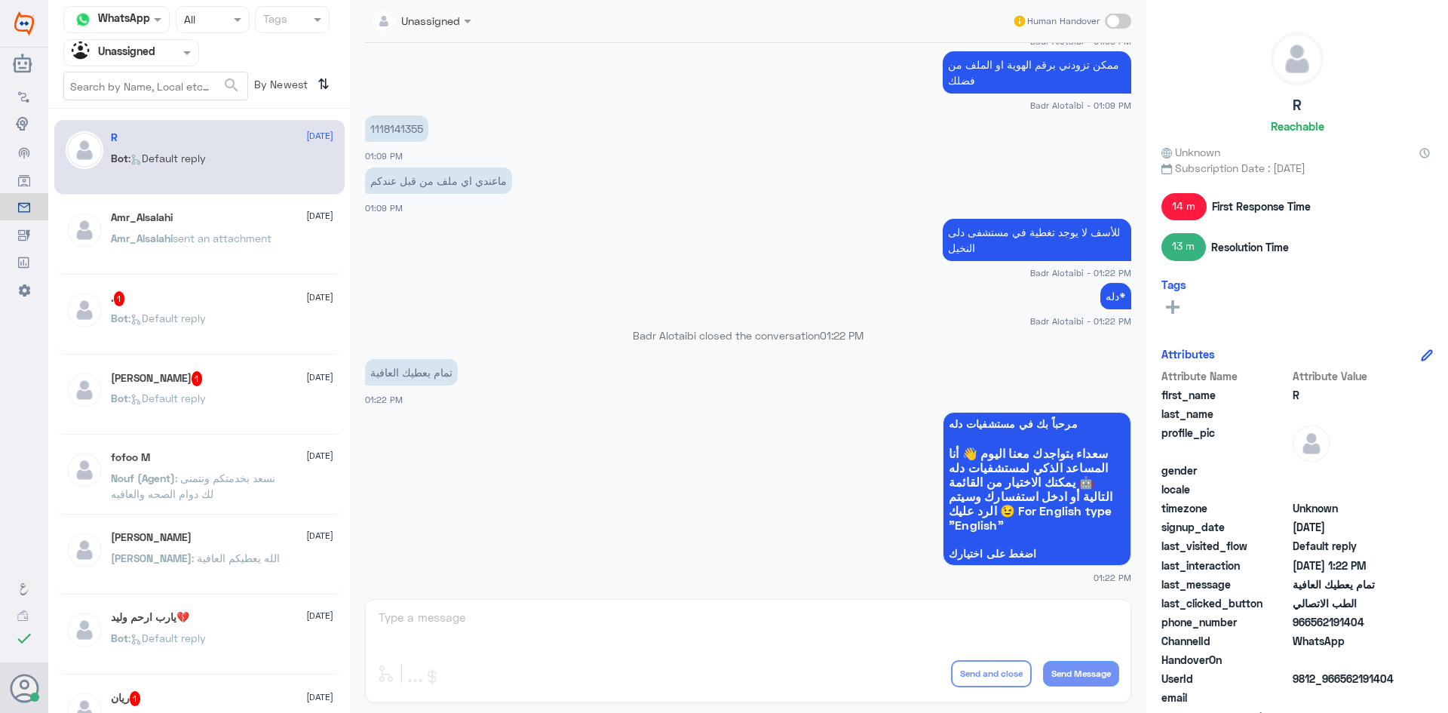
click at [538, 320] on small "Badr Alotaibi - 01:22 PM" at bounding box center [748, 320] width 766 height 13
click at [1112, 23] on span at bounding box center [1118, 21] width 26 height 15
click at [0, 0] on input "checkbox" at bounding box center [0, 0] width 0 height 0
click at [714, 628] on textarea at bounding box center [748, 625] width 742 height 37
type textarea "h"
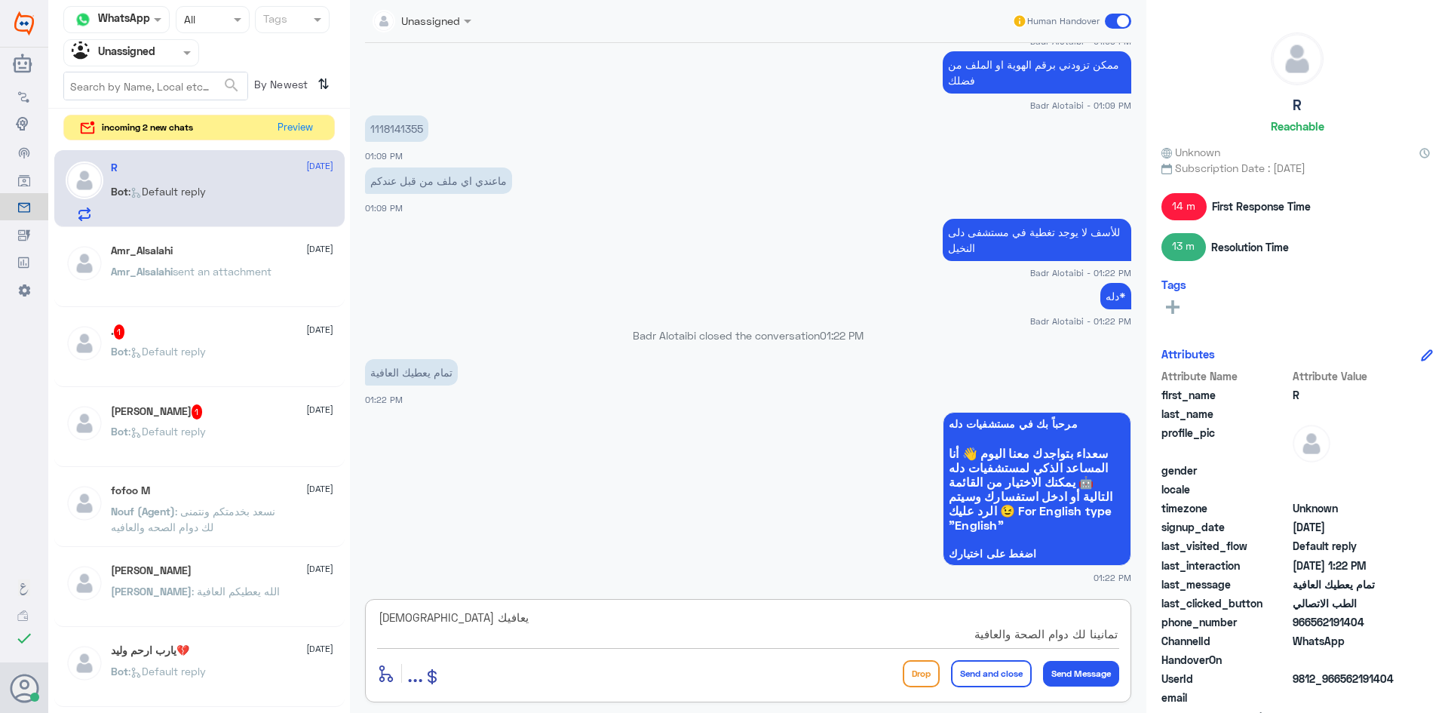
type textarea "الله يعافيك تمانينا لك دوام الصحة والعافية"
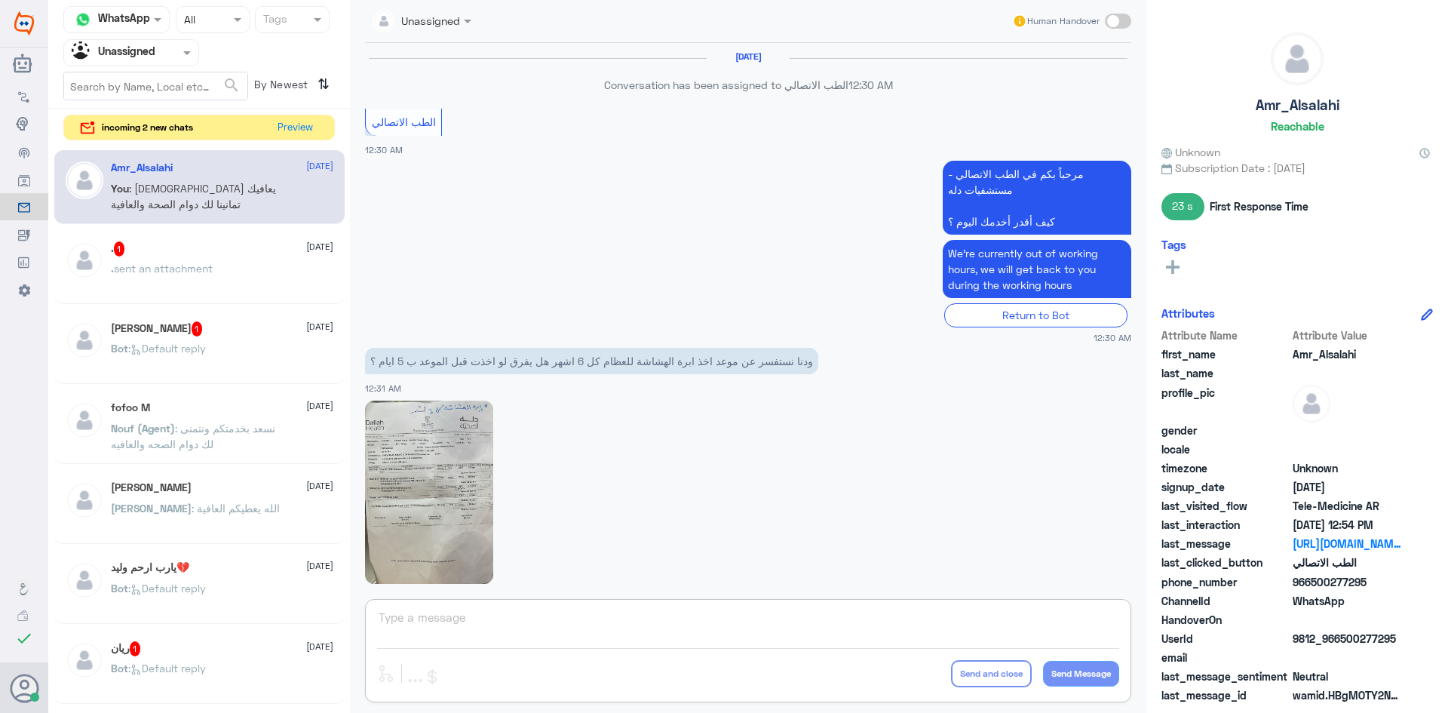
scroll to position [967, 0]
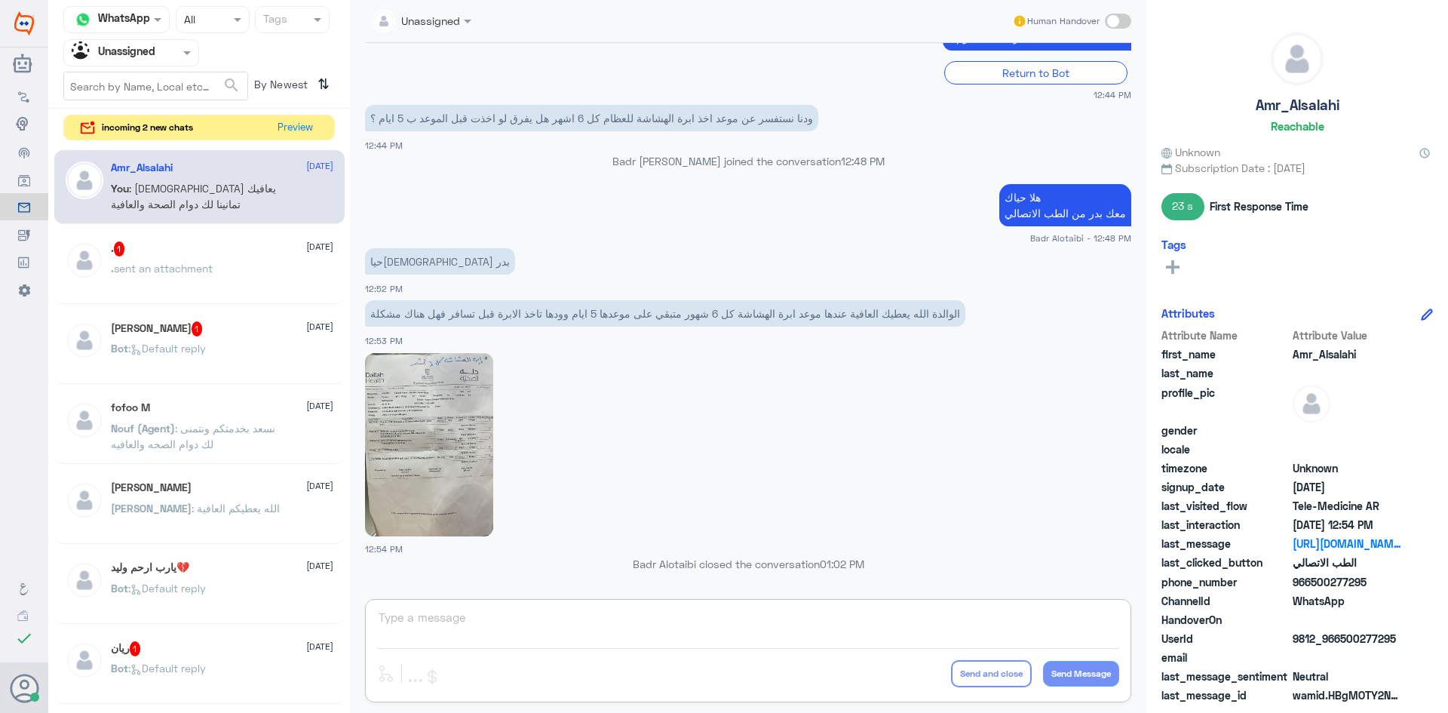
click at [420, 26] on input "text" at bounding box center [405, 19] width 64 height 17
click at [186, 57] on span at bounding box center [188, 52] width 19 height 16
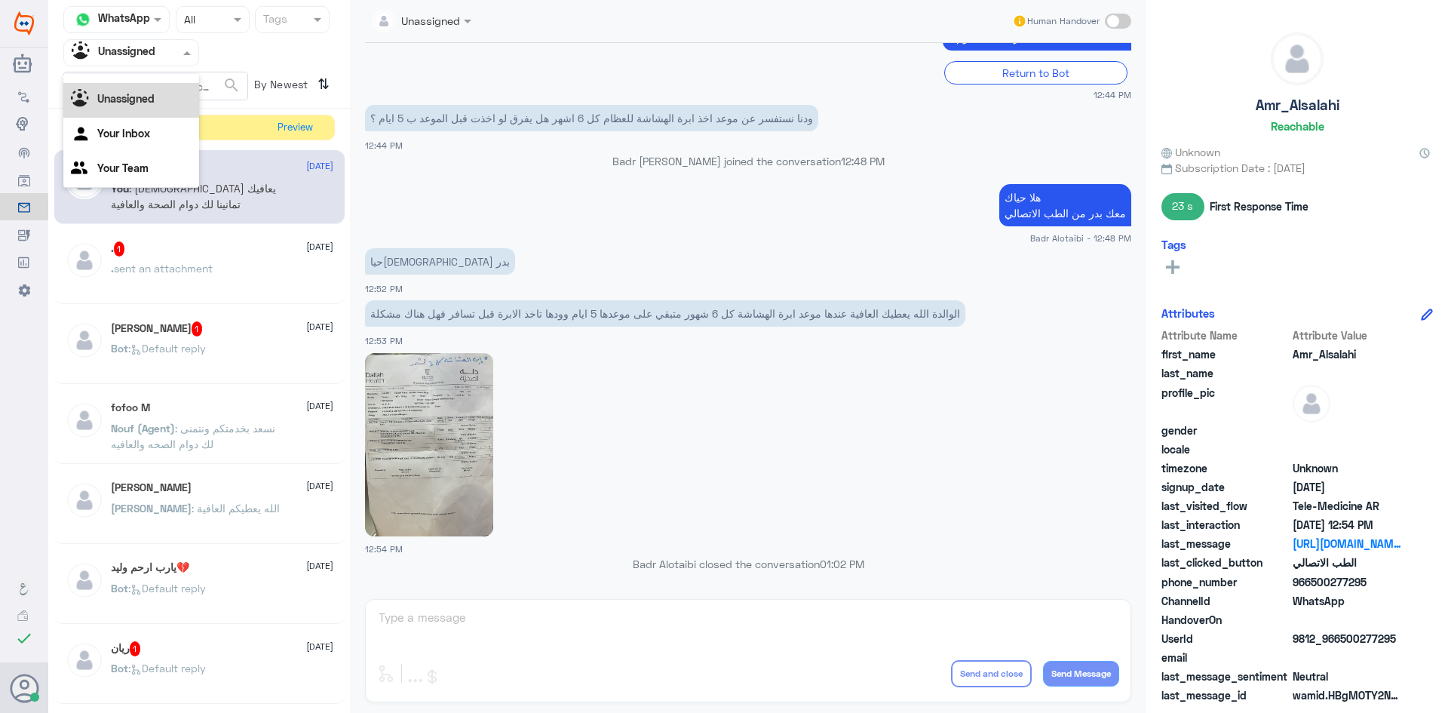
scroll to position [0, 0]
drag, startPoint x: 158, startPoint y: 92, endPoint x: 180, endPoint y: 94, distance: 22.7
click at [158, 92] on div "All" at bounding box center [131, 88] width 136 height 28
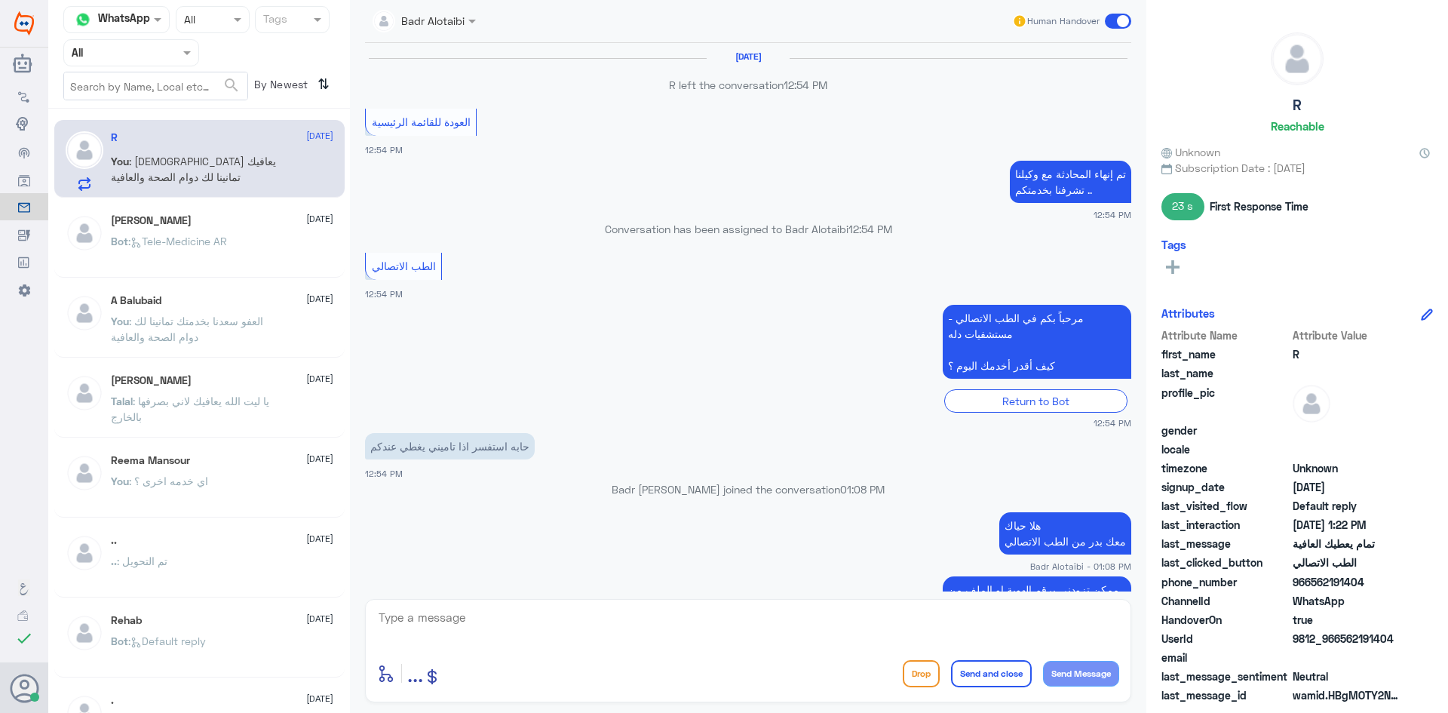
scroll to position [617, 0]
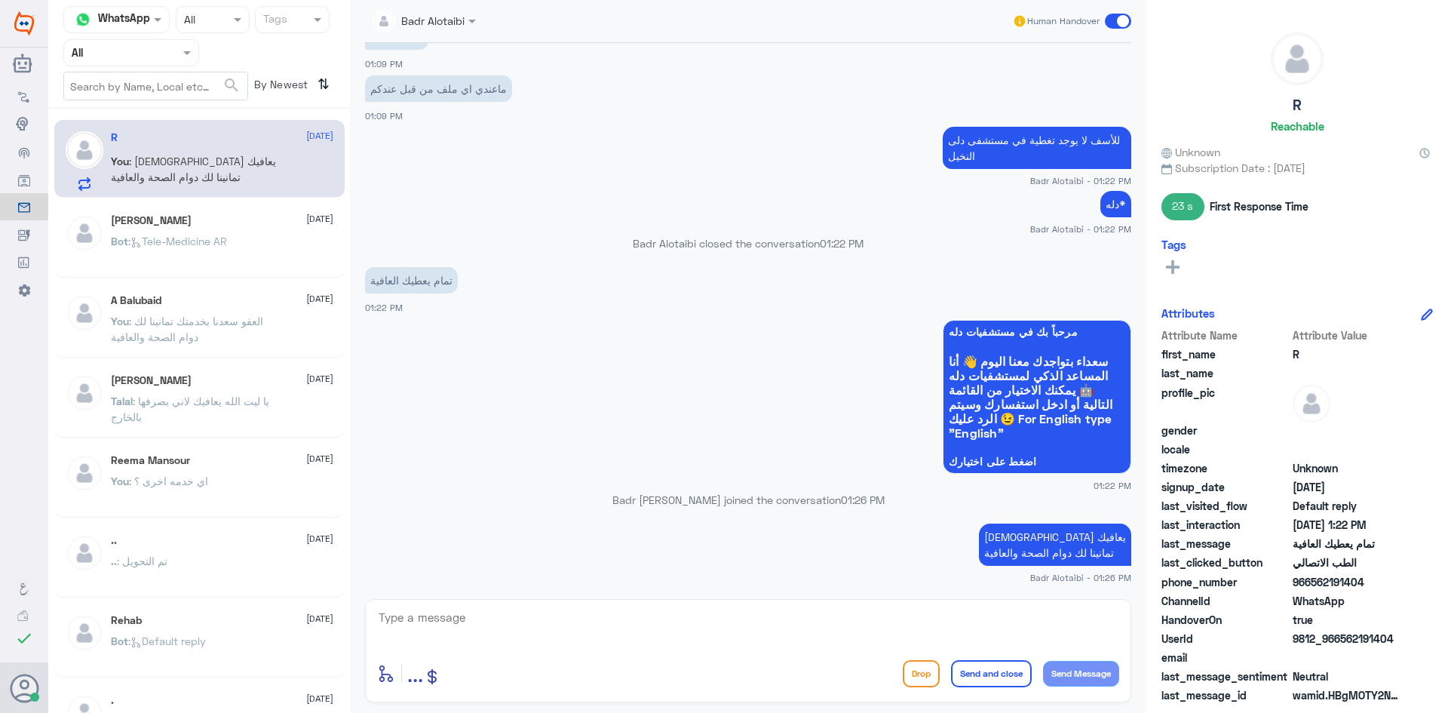
click at [1111, 24] on span at bounding box center [1118, 21] width 26 height 15
click at [0, 0] on input "checkbox" at bounding box center [0, 0] width 0 height 0
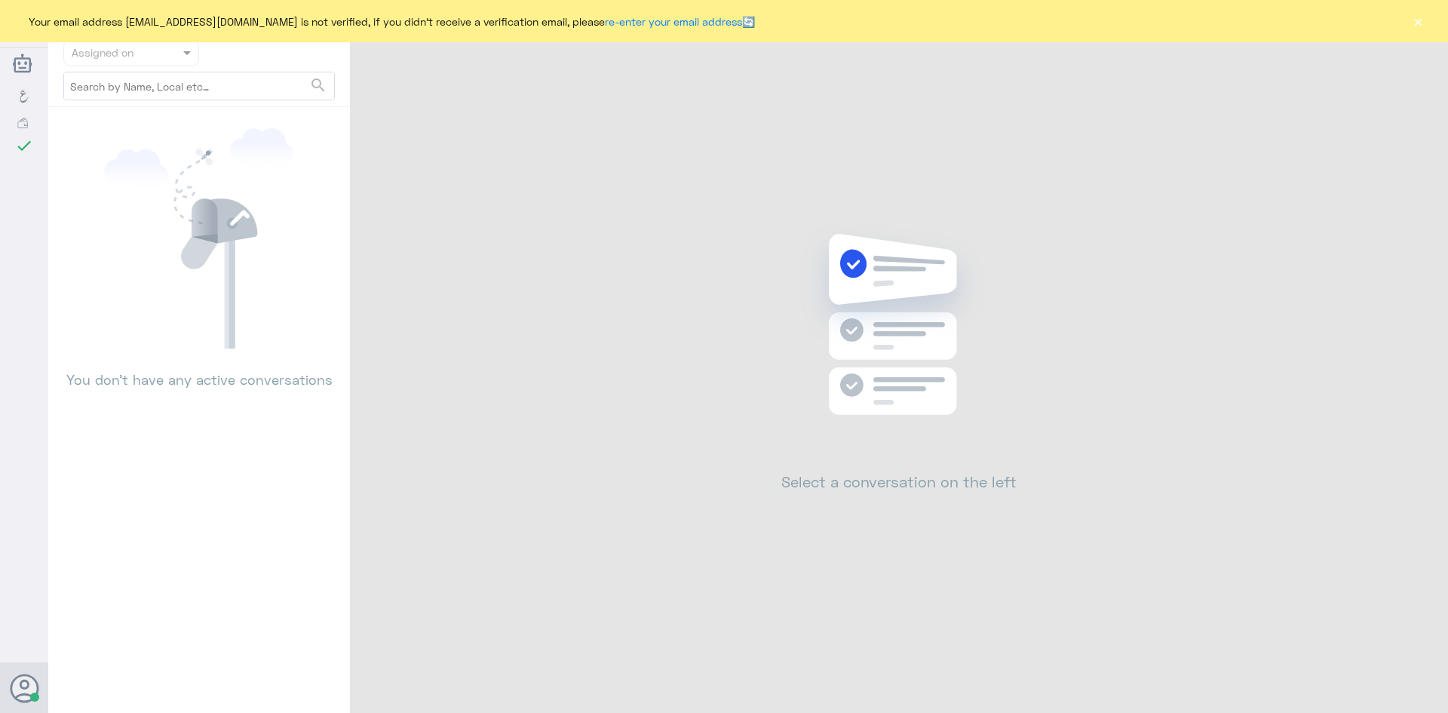
click at [1424, 23] on button "×" at bounding box center [1417, 21] width 15 height 15
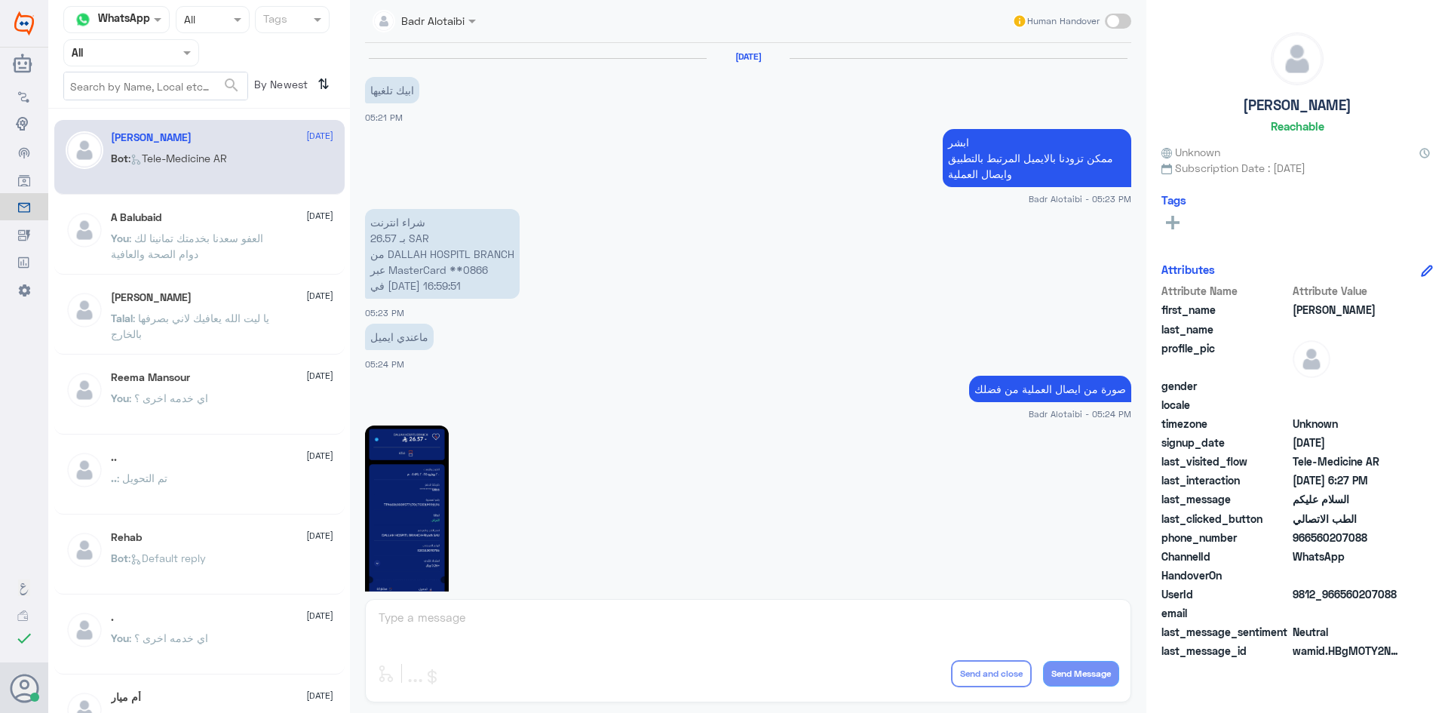
scroll to position [848, 0]
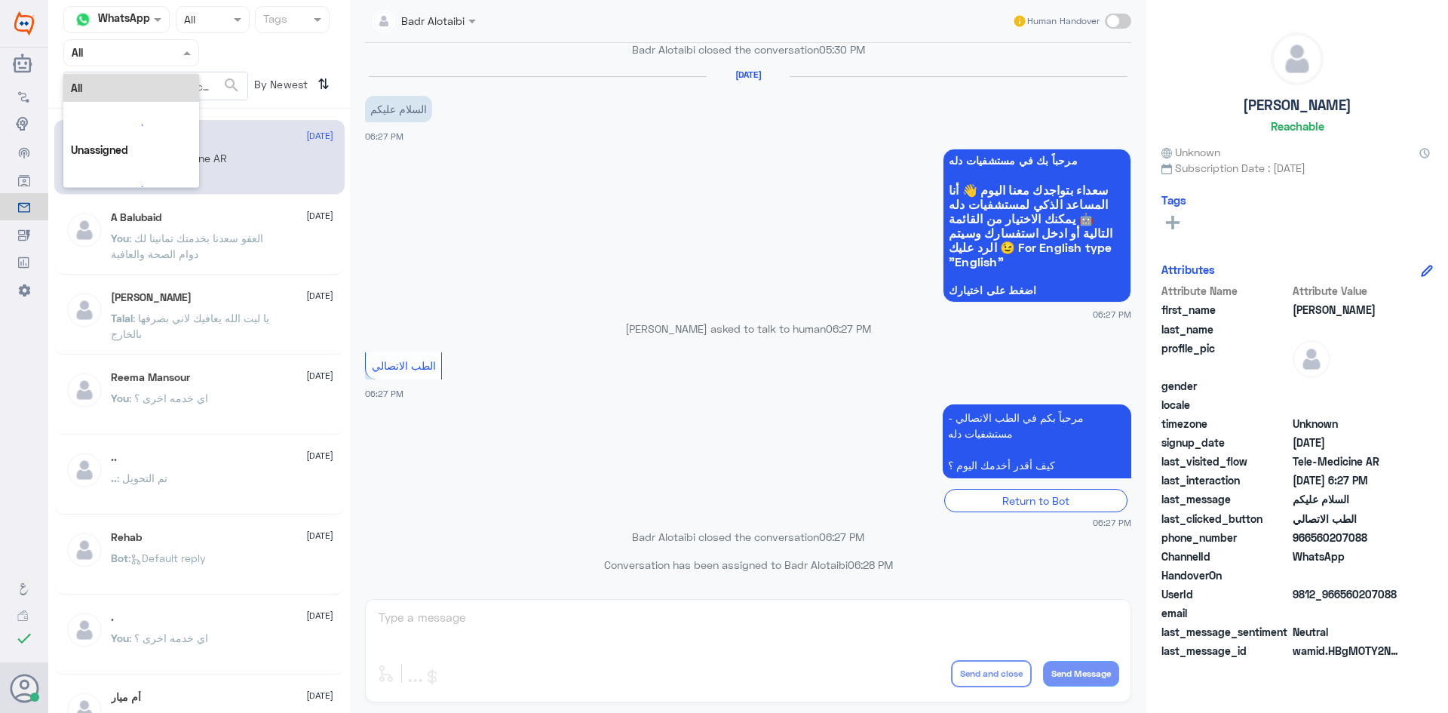
click at [176, 54] on div at bounding box center [131, 52] width 134 height 17
click at [182, 104] on div "Unassigned" at bounding box center [131, 119] width 136 height 35
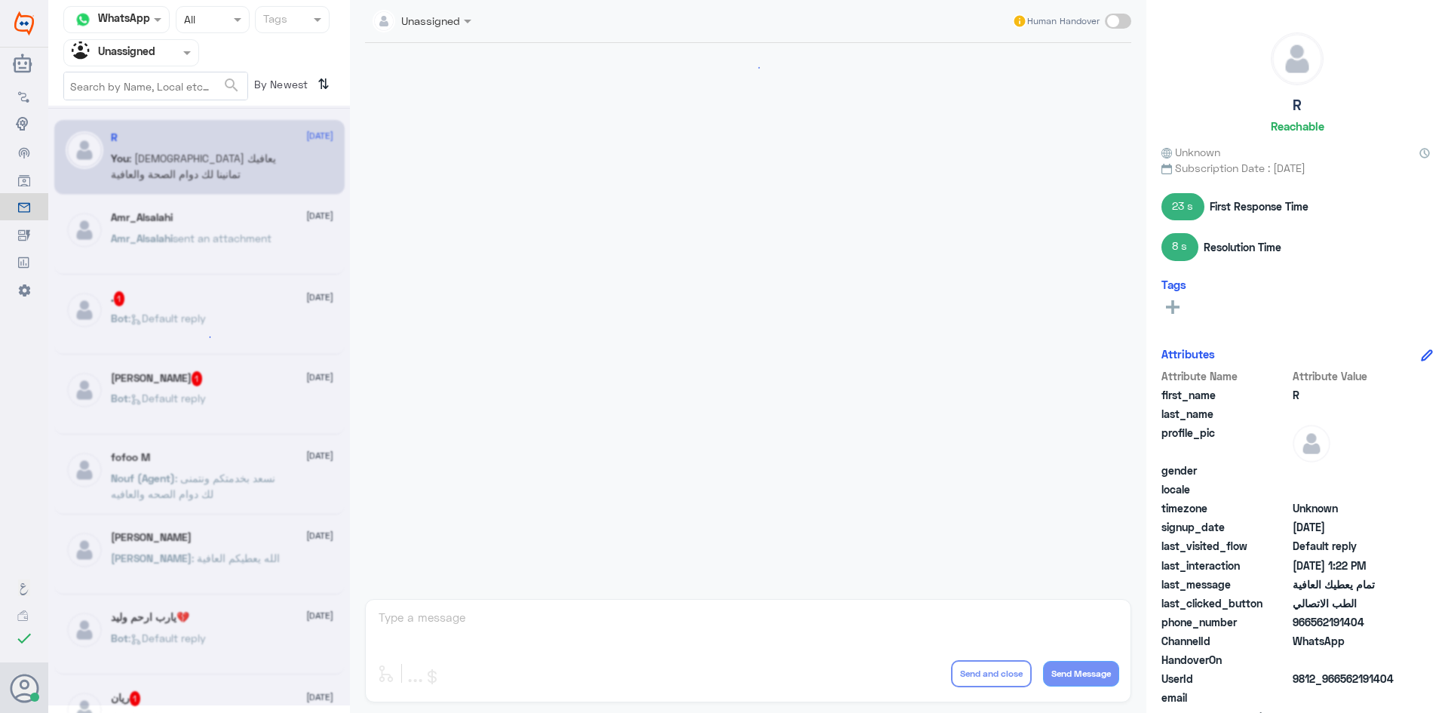
scroll to position [613, 0]
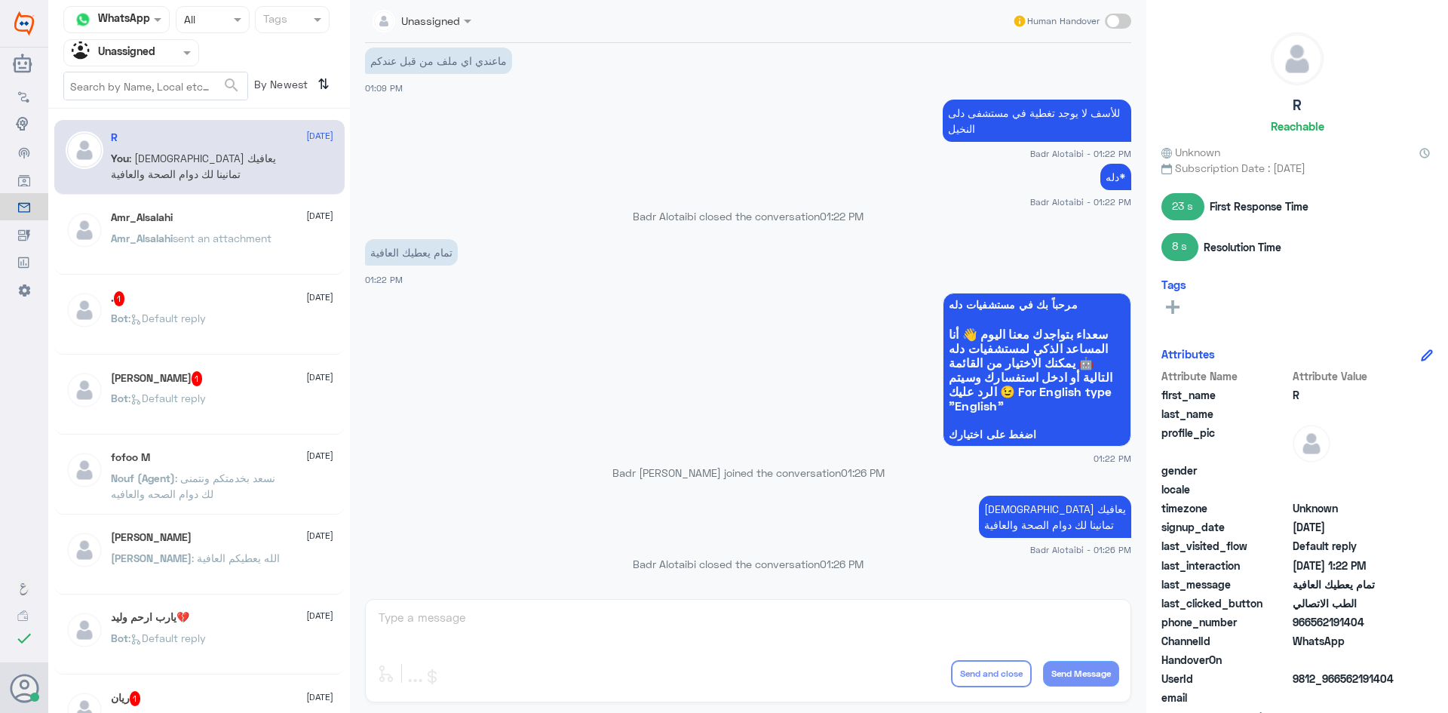
click at [210, 292] on div ". 1 [DATE]" at bounding box center [222, 298] width 222 height 15
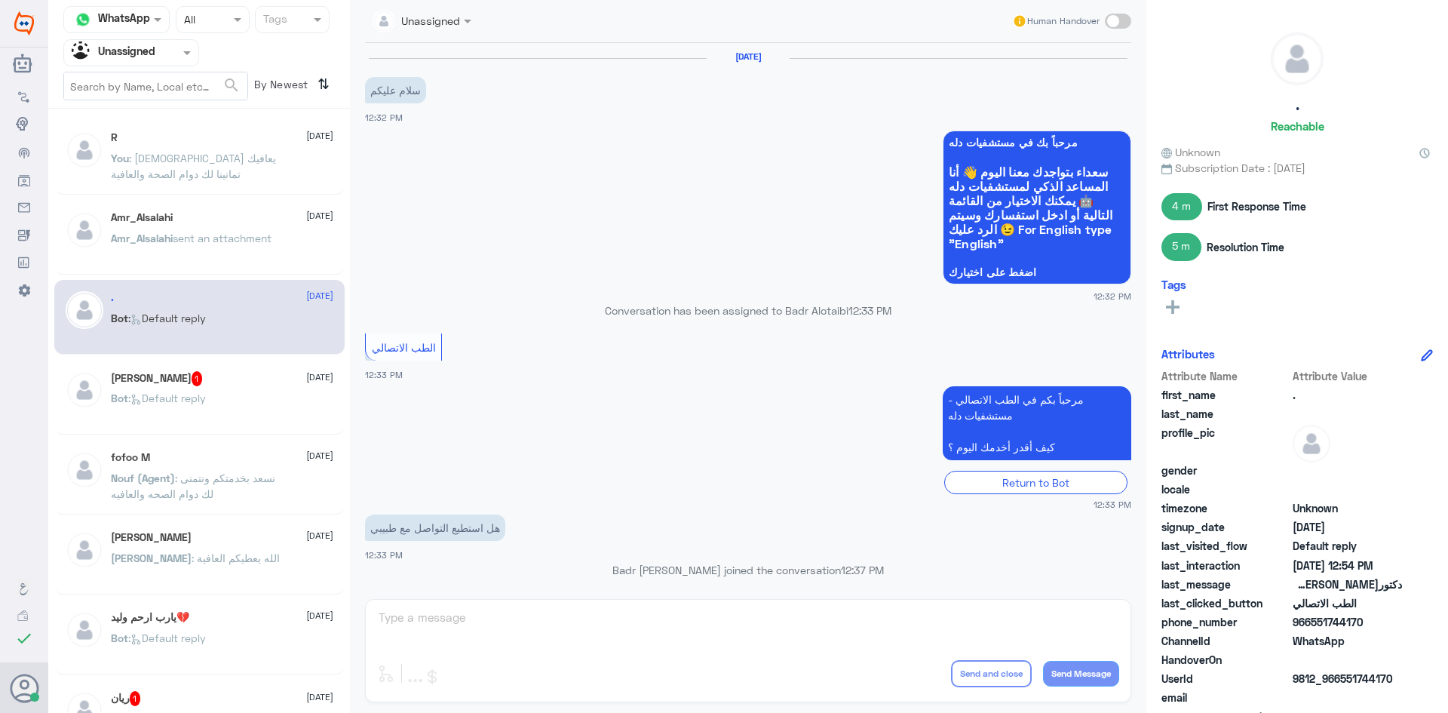
scroll to position [375, 0]
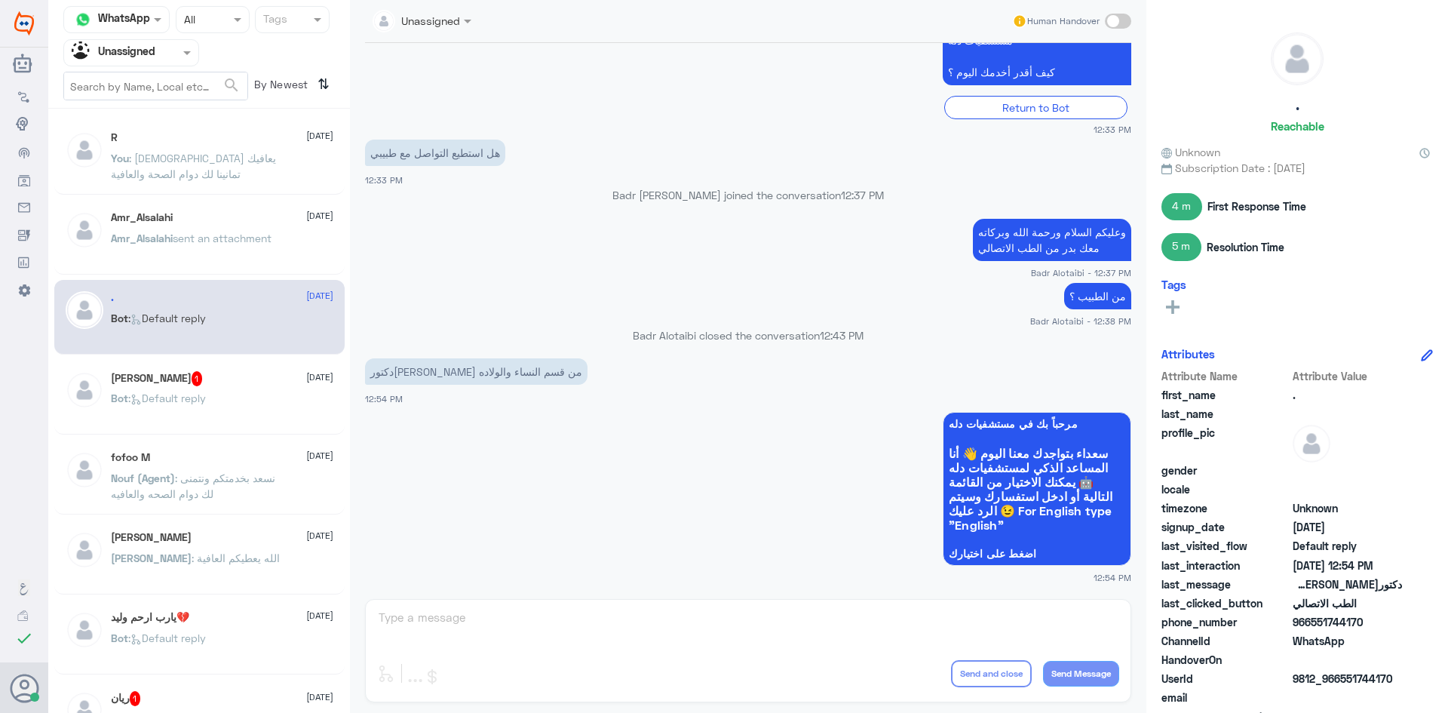
click at [1121, 23] on span at bounding box center [1118, 21] width 26 height 15
click at [0, 0] on input "checkbox" at bounding box center [0, 0] width 0 height 0
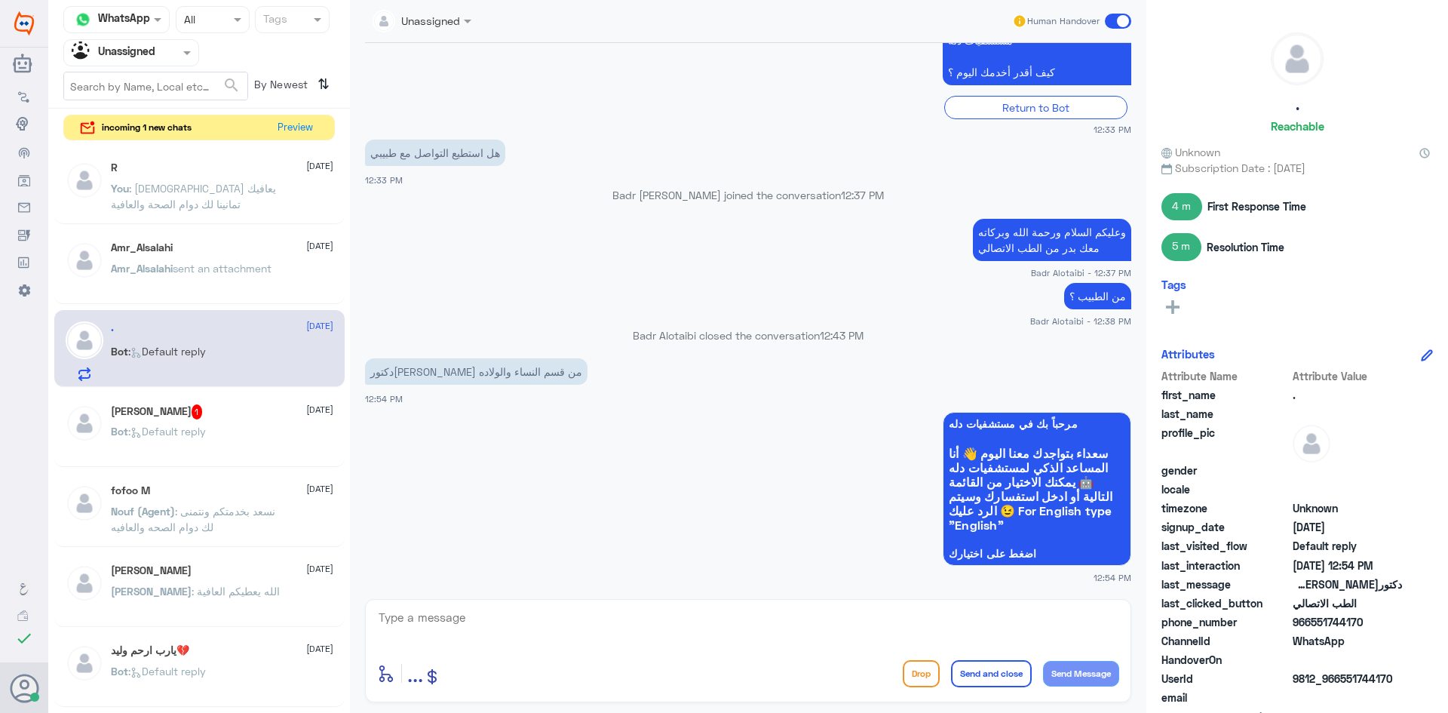
click at [765, 622] on textarea at bounding box center [748, 625] width 742 height 37
type textarea "لا يمكن التواصل يمكنك حجز موعد عن طريق التطبيق او على الرقم الموحد 920012222"
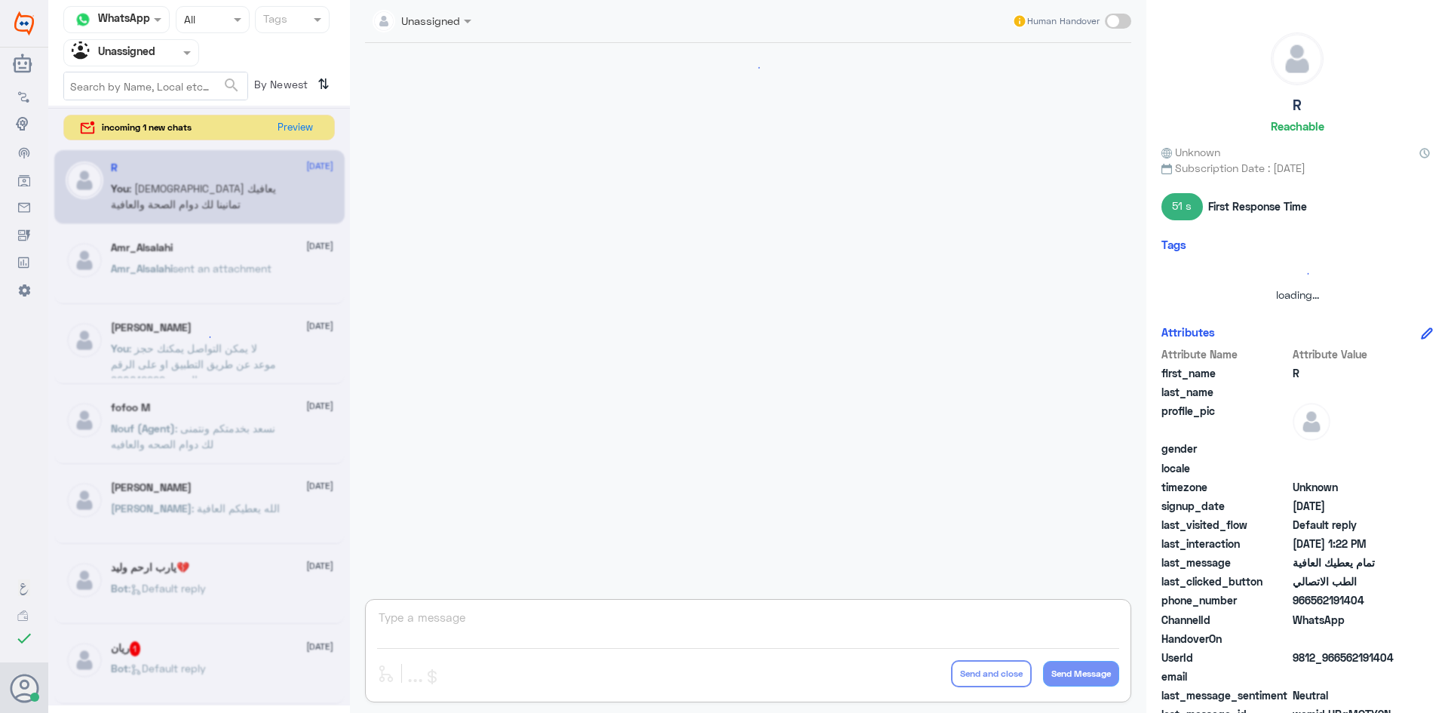
scroll to position [613, 0]
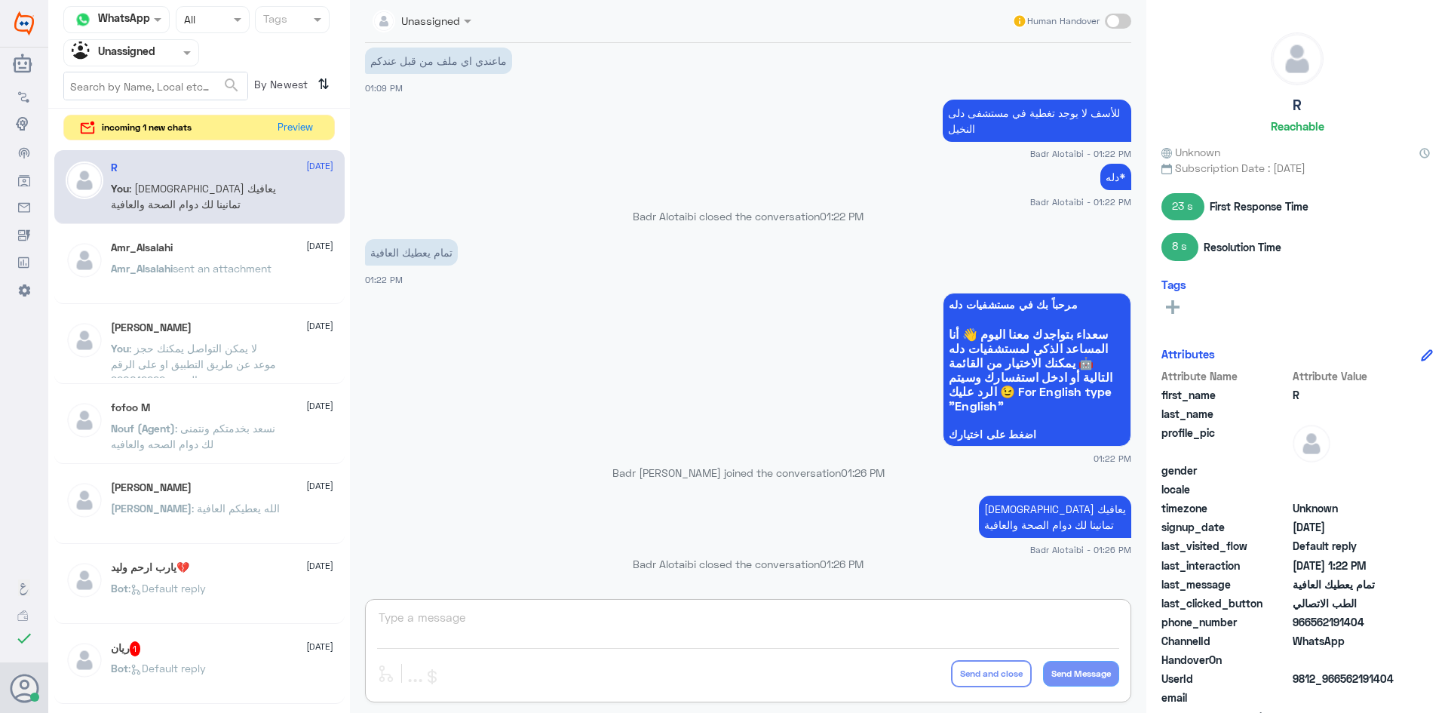
click at [175, 61] on div "Agent Filter Unassigned" at bounding box center [121, 52] width 115 height 23
click at [294, 216] on div "You : الله يعافيك تمانينا لك دوام الصحة والعافية" at bounding box center [222, 201] width 222 height 34
click at [213, 324] on div "NASSER 12 August" at bounding box center [222, 327] width 222 height 13
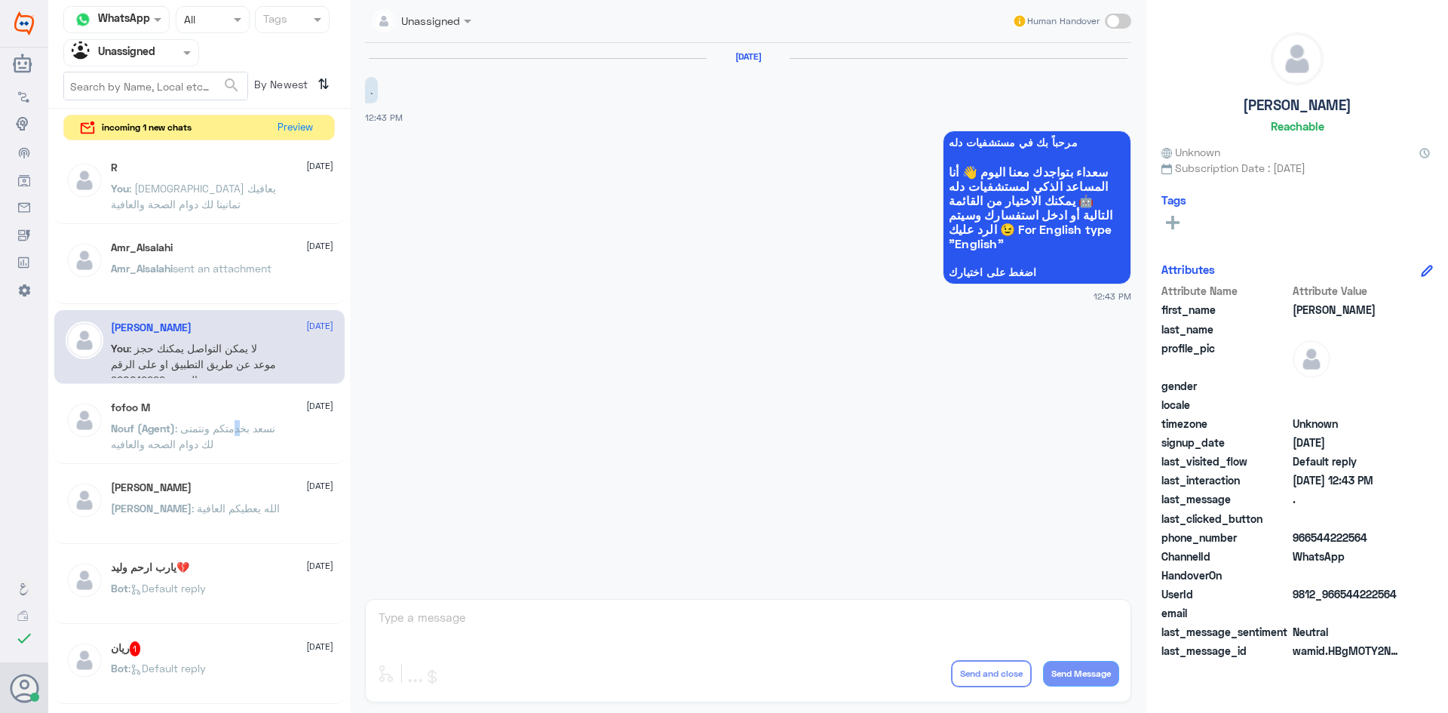
click at [210, 430] on span ": نسعد بخدمتكم ونتمنى لك دوام الصحه والعافيه" at bounding box center [193, 436] width 164 height 29
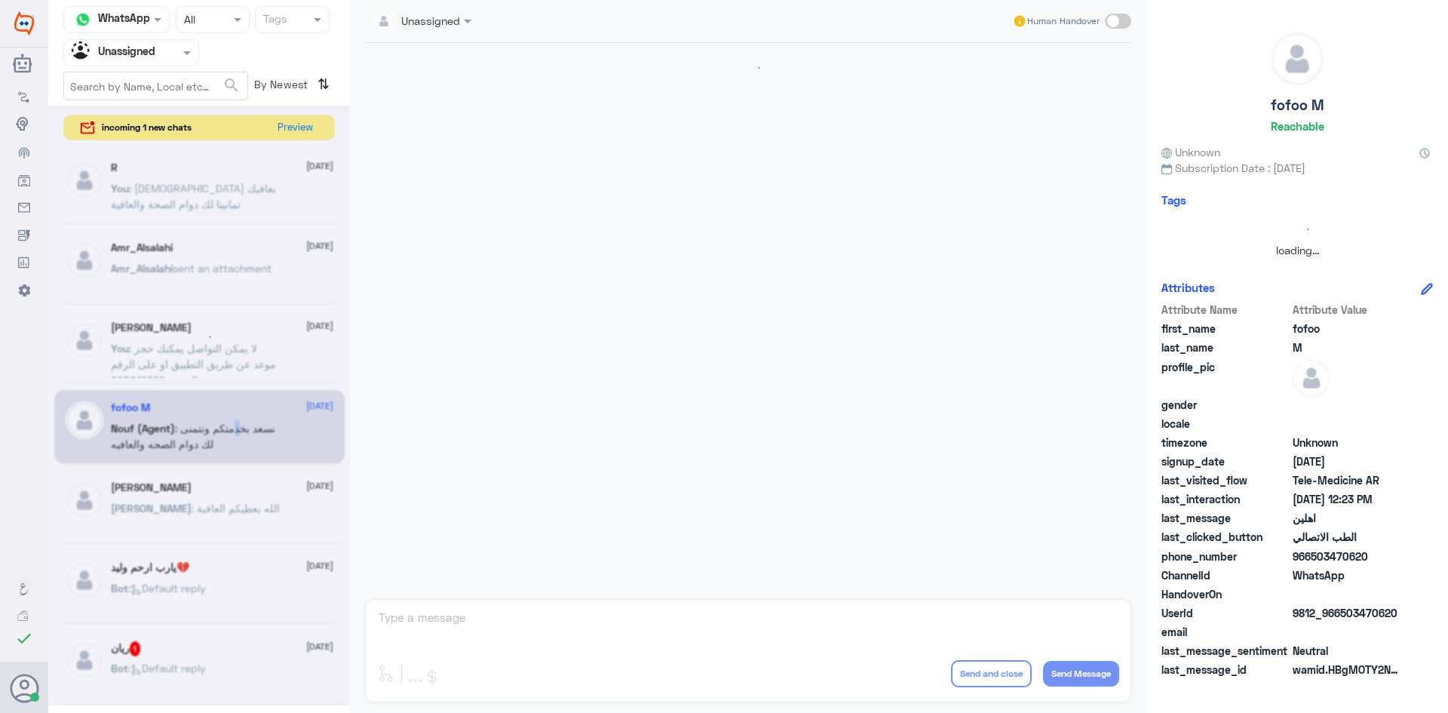
scroll to position [678, 0]
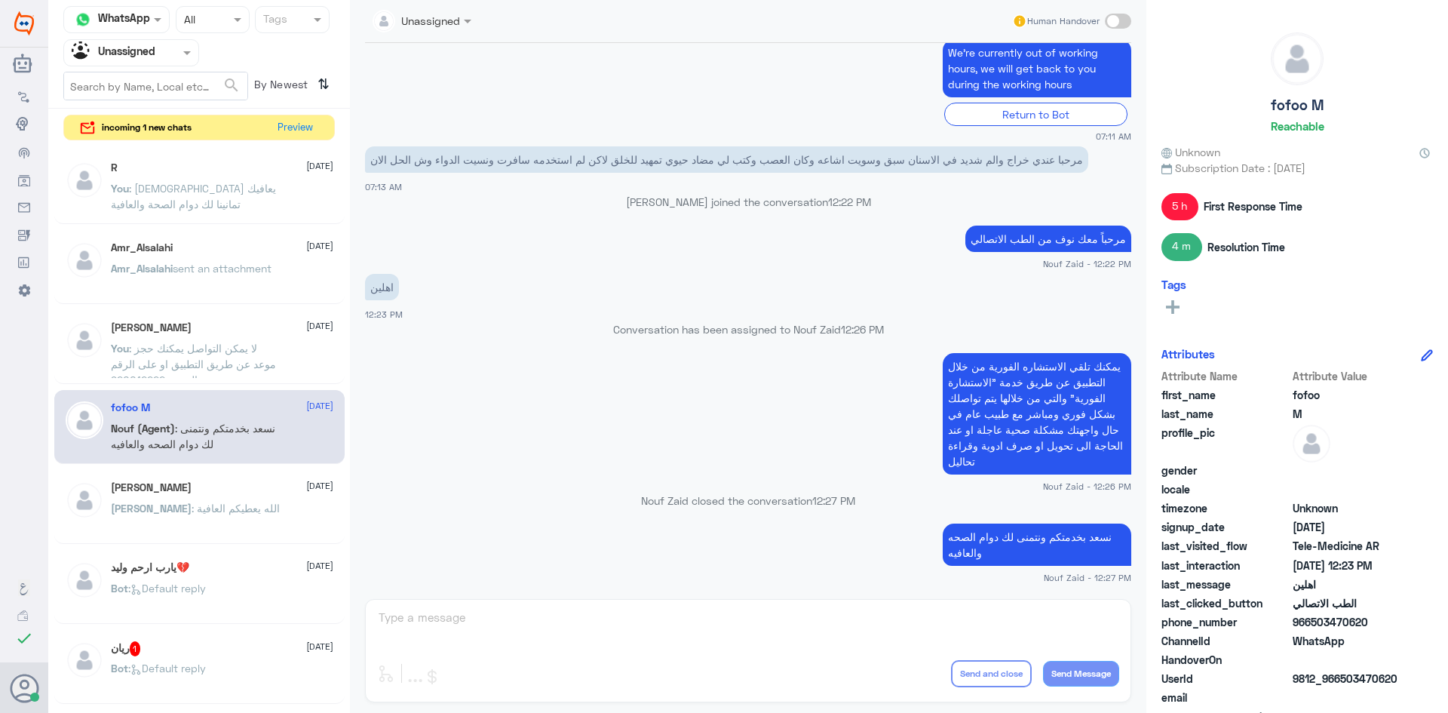
click at [210, 640] on div "ريان 1 12 August Bot : Default reply" at bounding box center [199, 667] width 290 height 75
click at [212, 654] on div "ريان 1 12 August" at bounding box center [222, 648] width 222 height 15
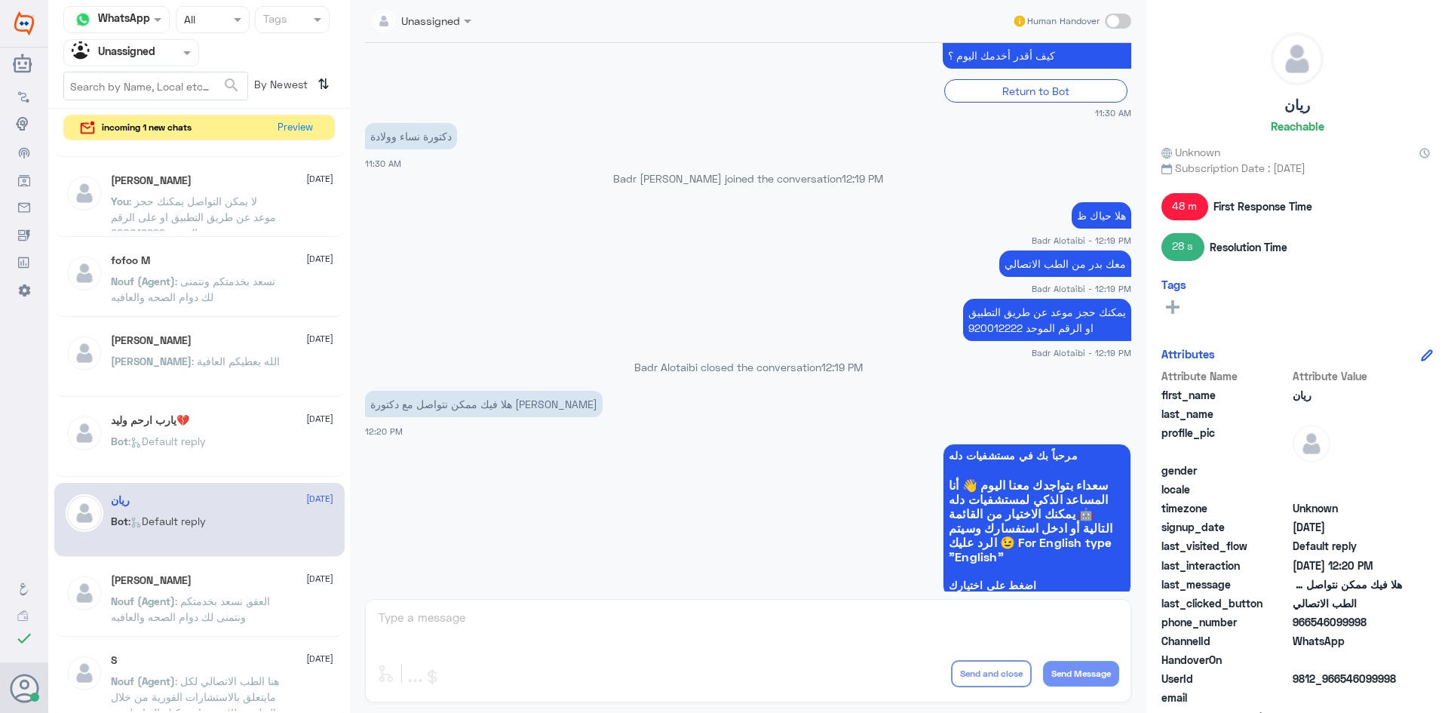
scroll to position [151, 0]
click at [253, 564] on div "Abo Naif 12 August Nouf (Agent) : العفو, نسعد بخدمتكم ونتمنى لك دوام الصحه والع…" at bounding box center [199, 596] width 290 height 75
click at [253, 584] on div "Abo Naif 12 August Nouf (Agent) : العفو, نسعد بخدمتكم ونتمنى لك دوام الصحه والع…" at bounding box center [222, 598] width 222 height 57
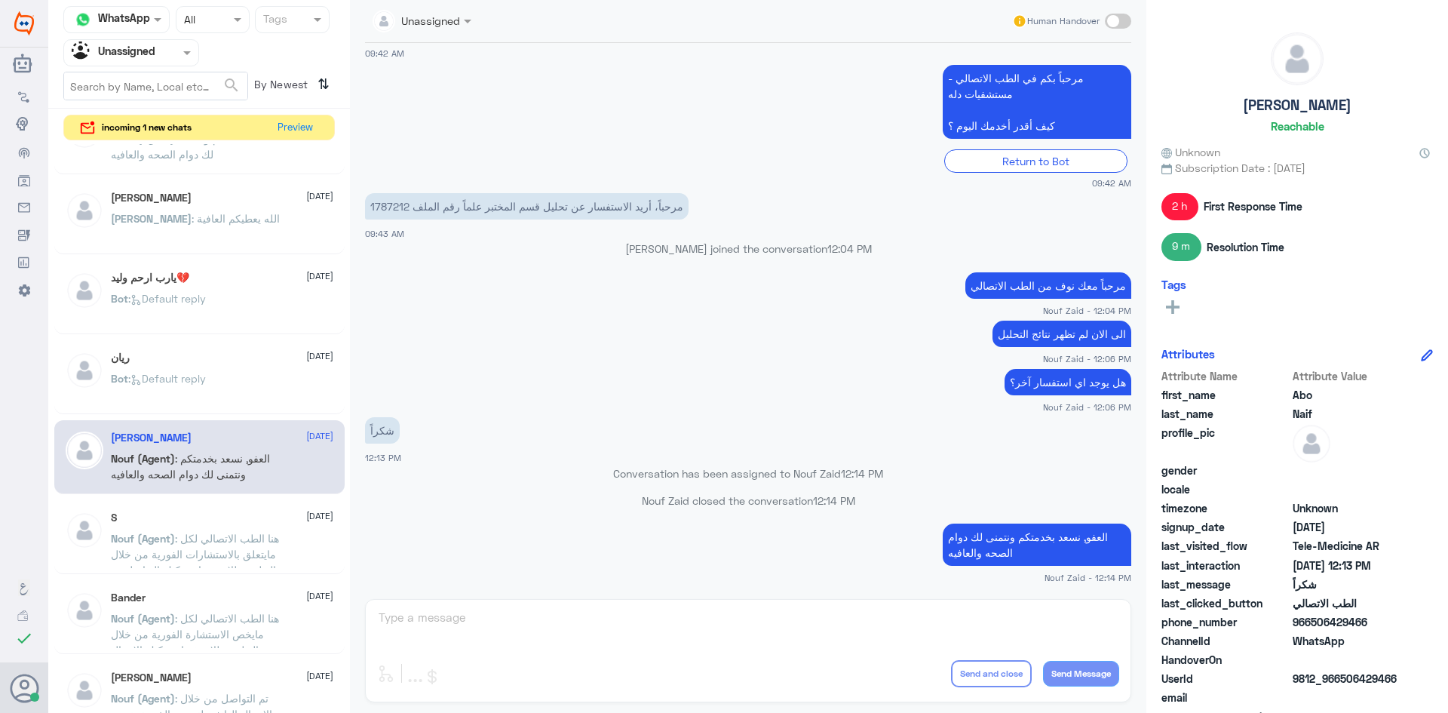
scroll to position [302, 0]
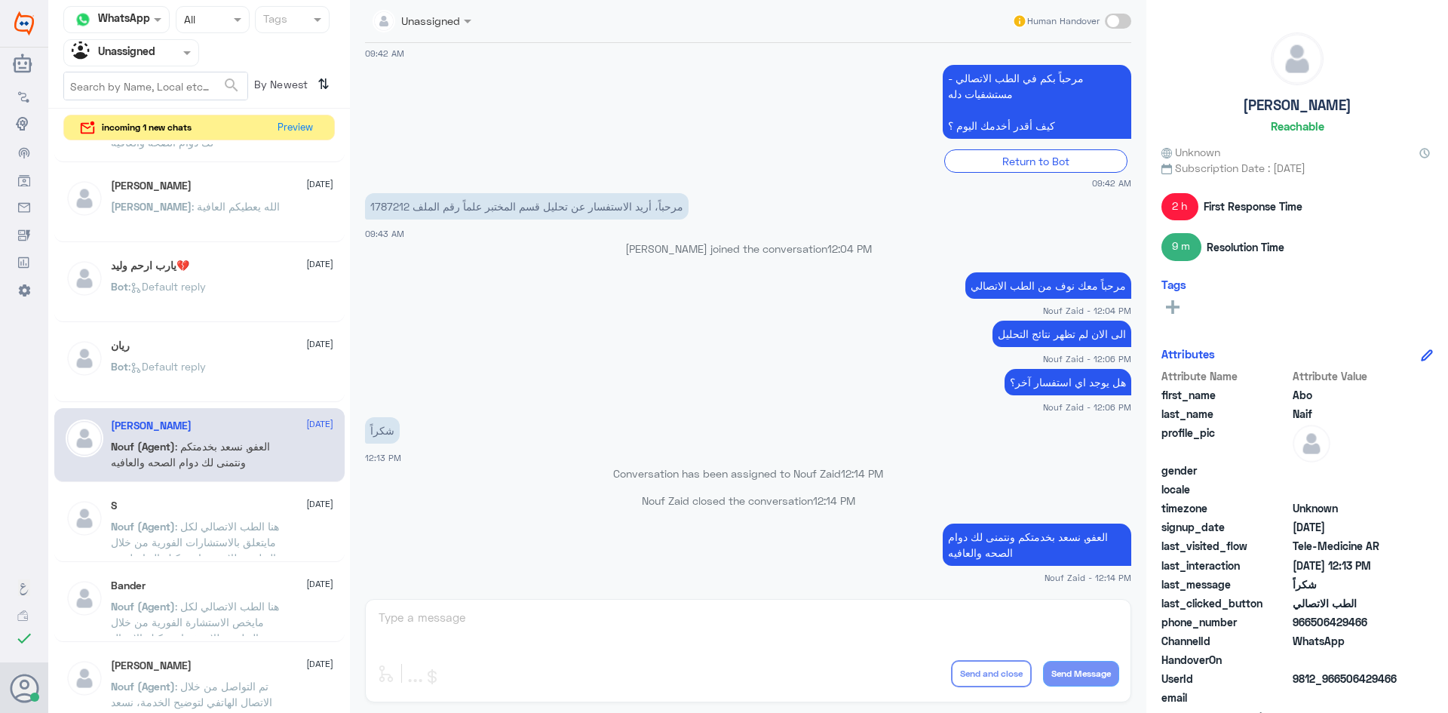
click at [261, 505] on div "S 12 August" at bounding box center [222, 505] width 222 height 13
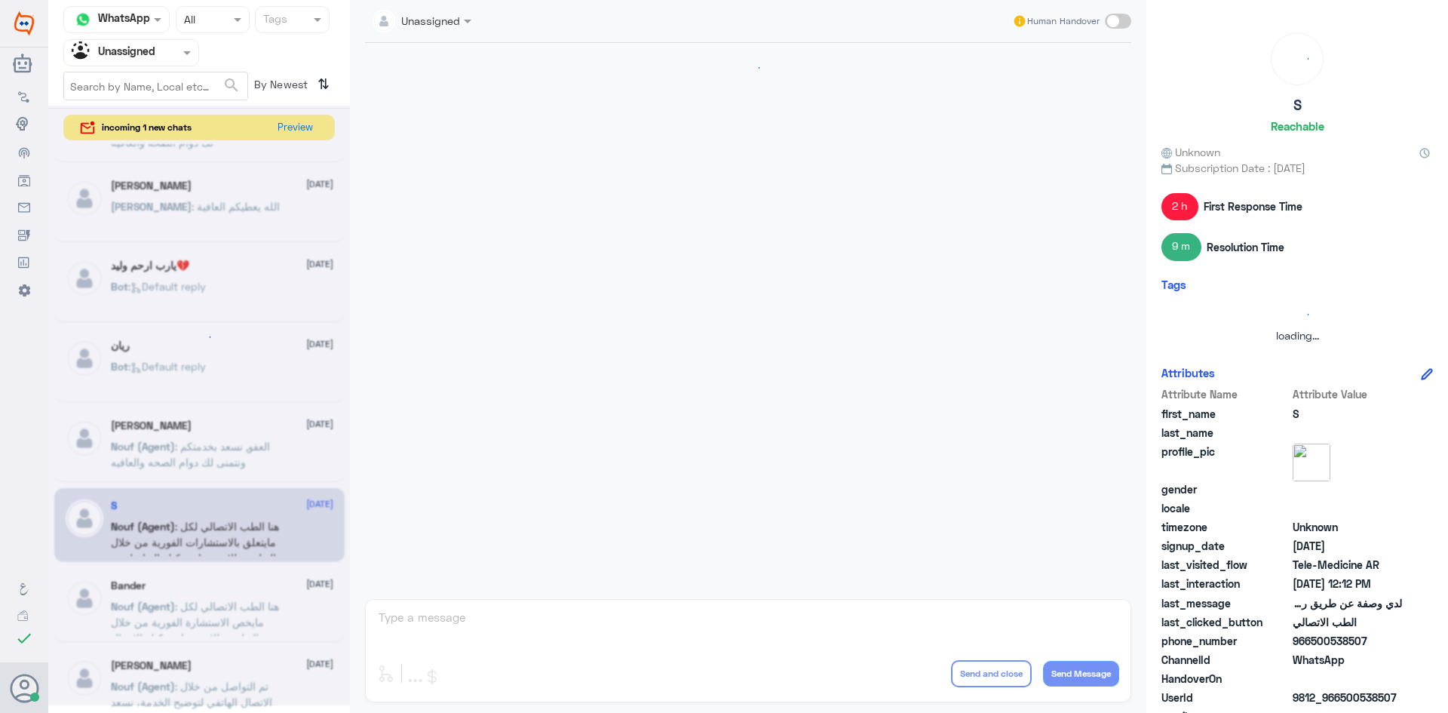
click at [262, 523] on div at bounding box center [199, 406] width 302 height 600
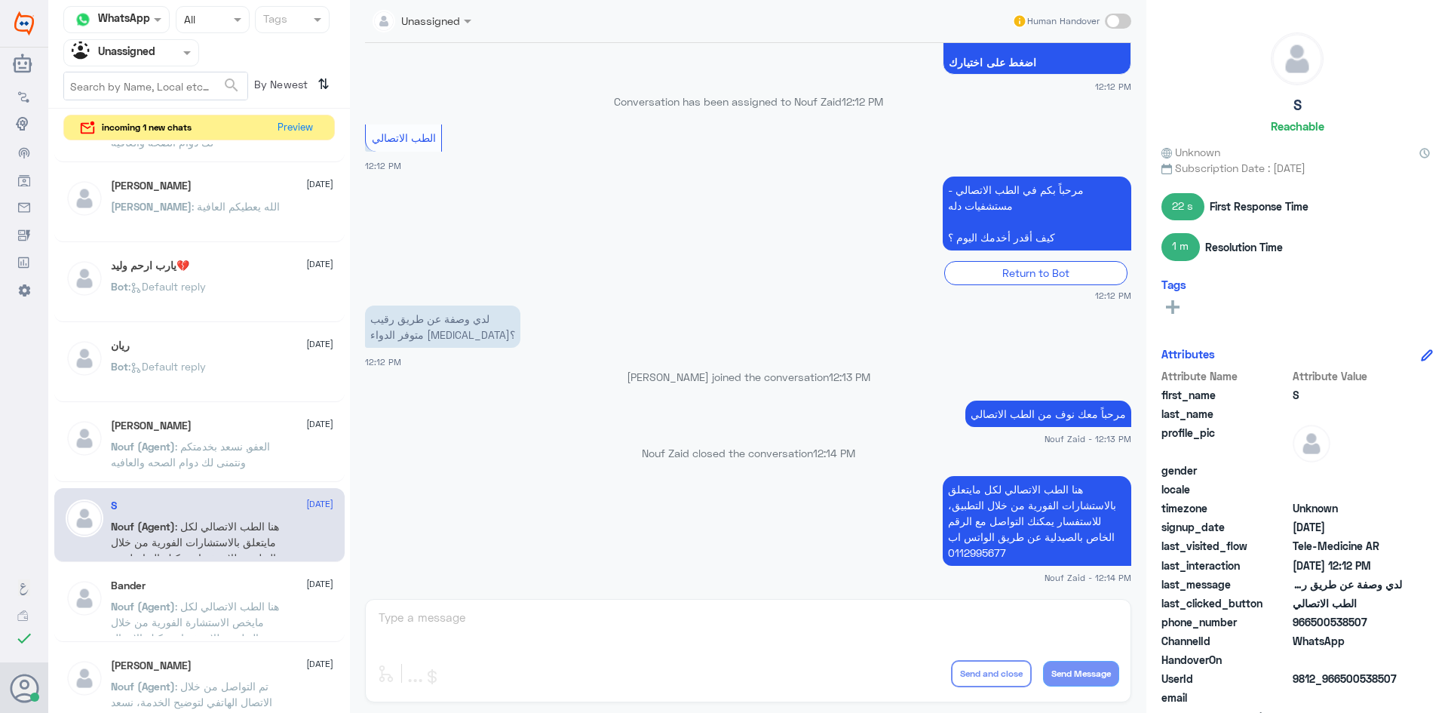
scroll to position [377, 0]
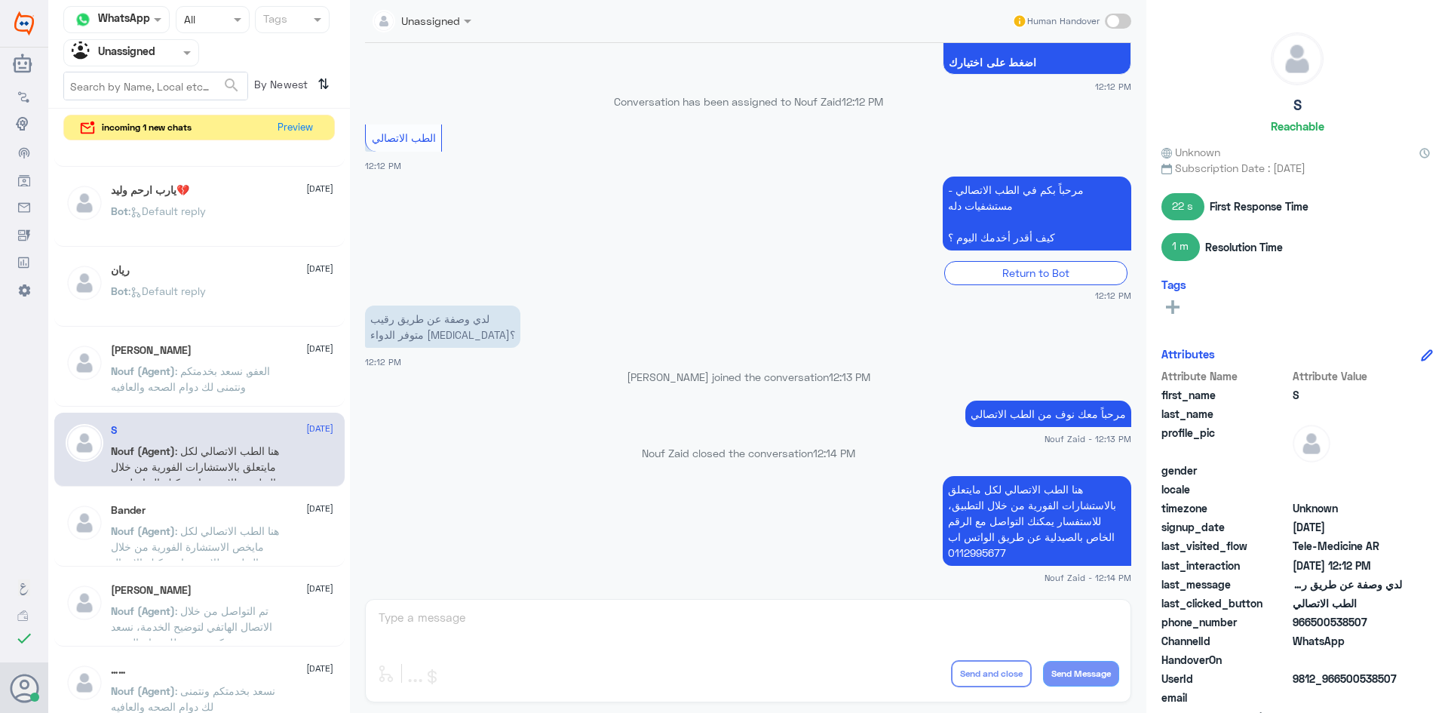
click at [268, 510] on div "Bander 12 August" at bounding box center [222, 510] width 222 height 13
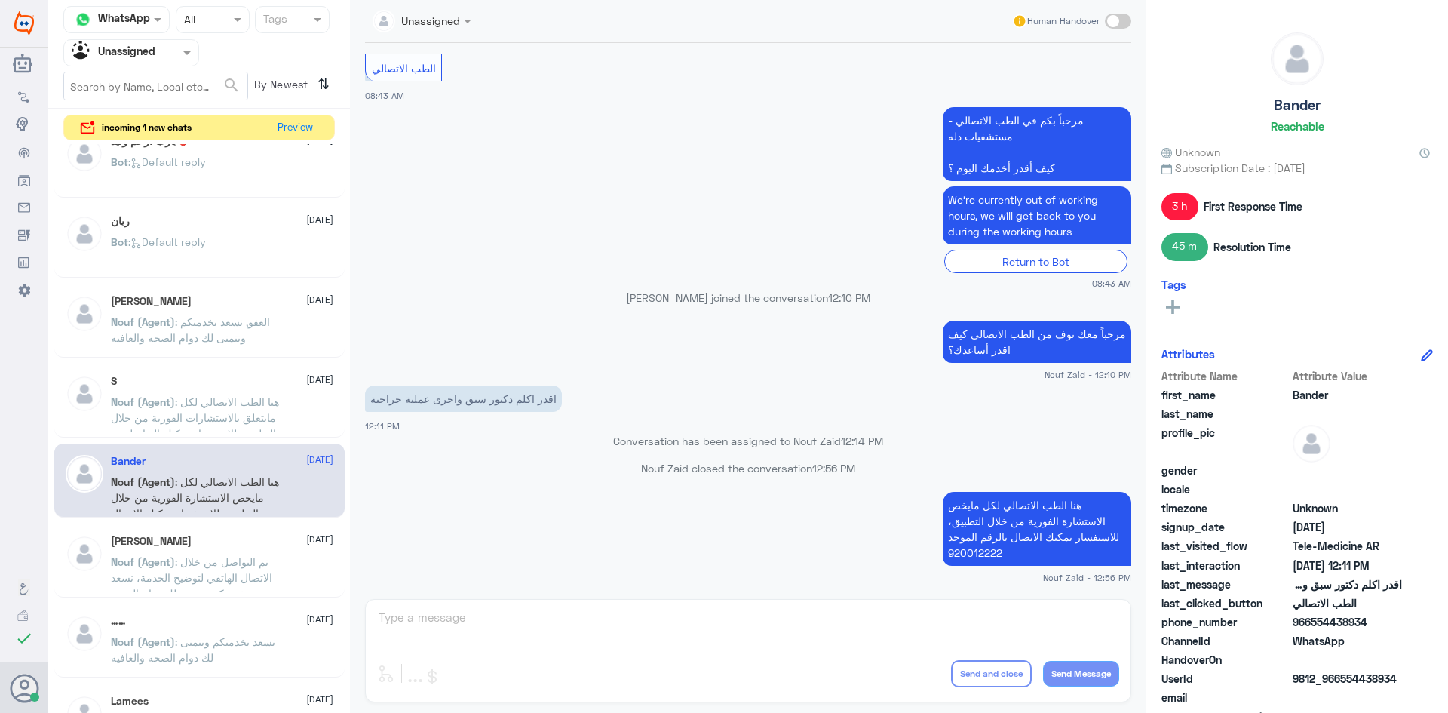
scroll to position [452, 0]
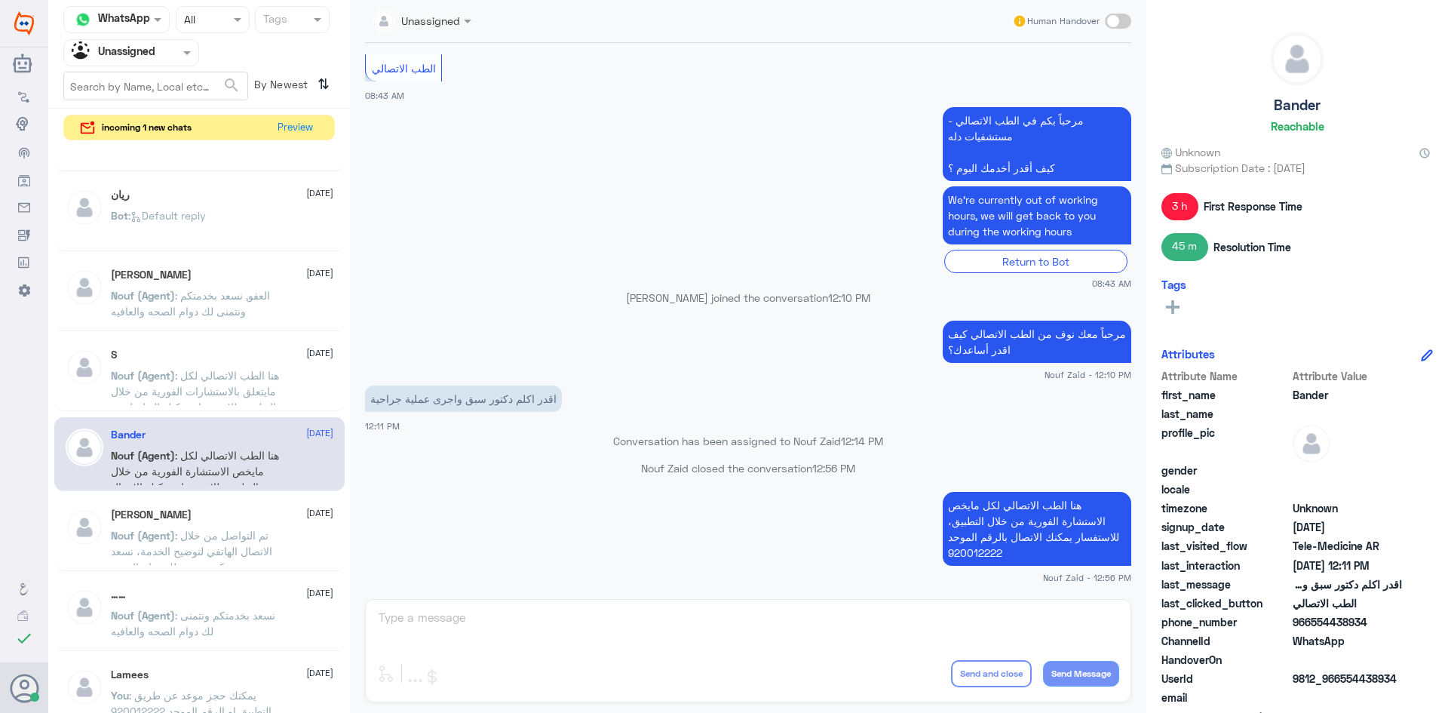
click at [268, 503] on div "Ola 12 August Nouf (Agent) : تم التواصل من خلال الاتصال الهاتفي لتوضيح الخدمة، …" at bounding box center [199, 534] width 290 height 75
click at [265, 513] on div "Ola 12 August" at bounding box center [222, 514] width 222 height 13
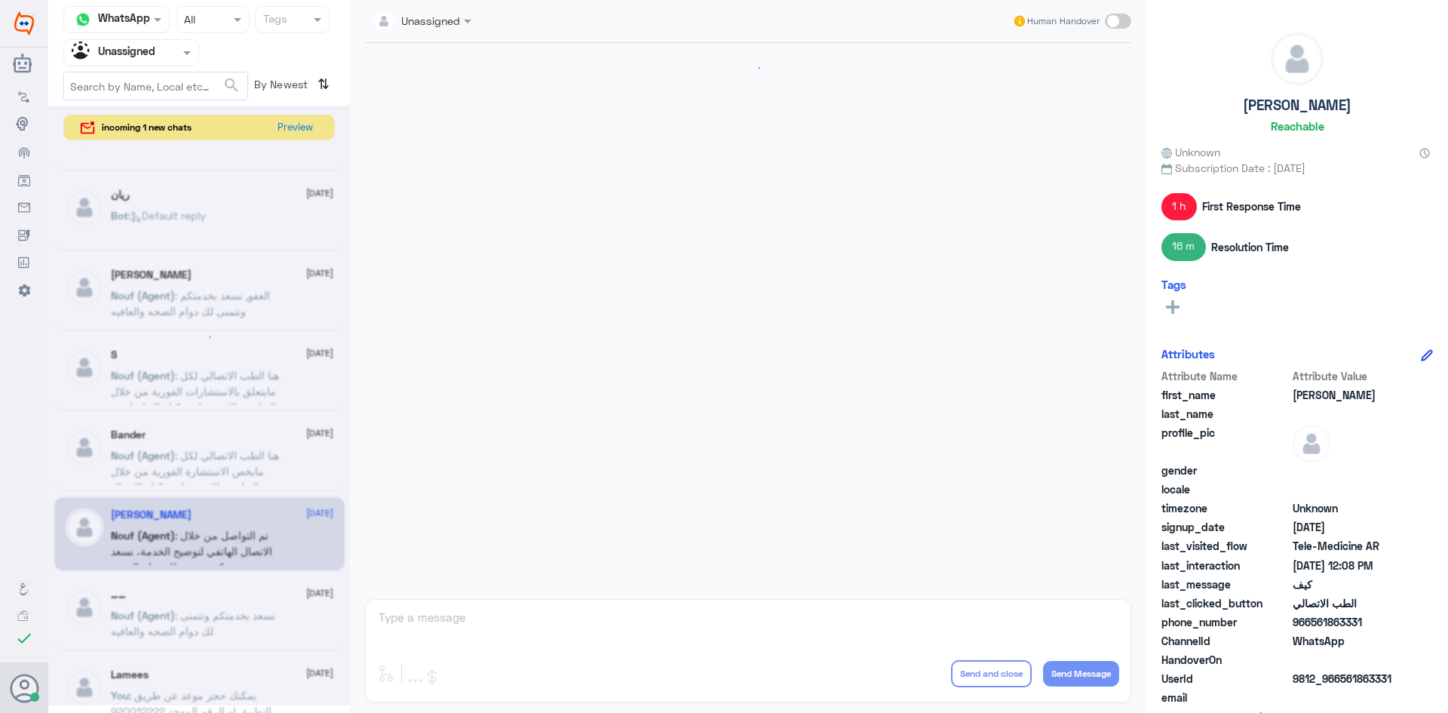
scroll to position [436, 0]
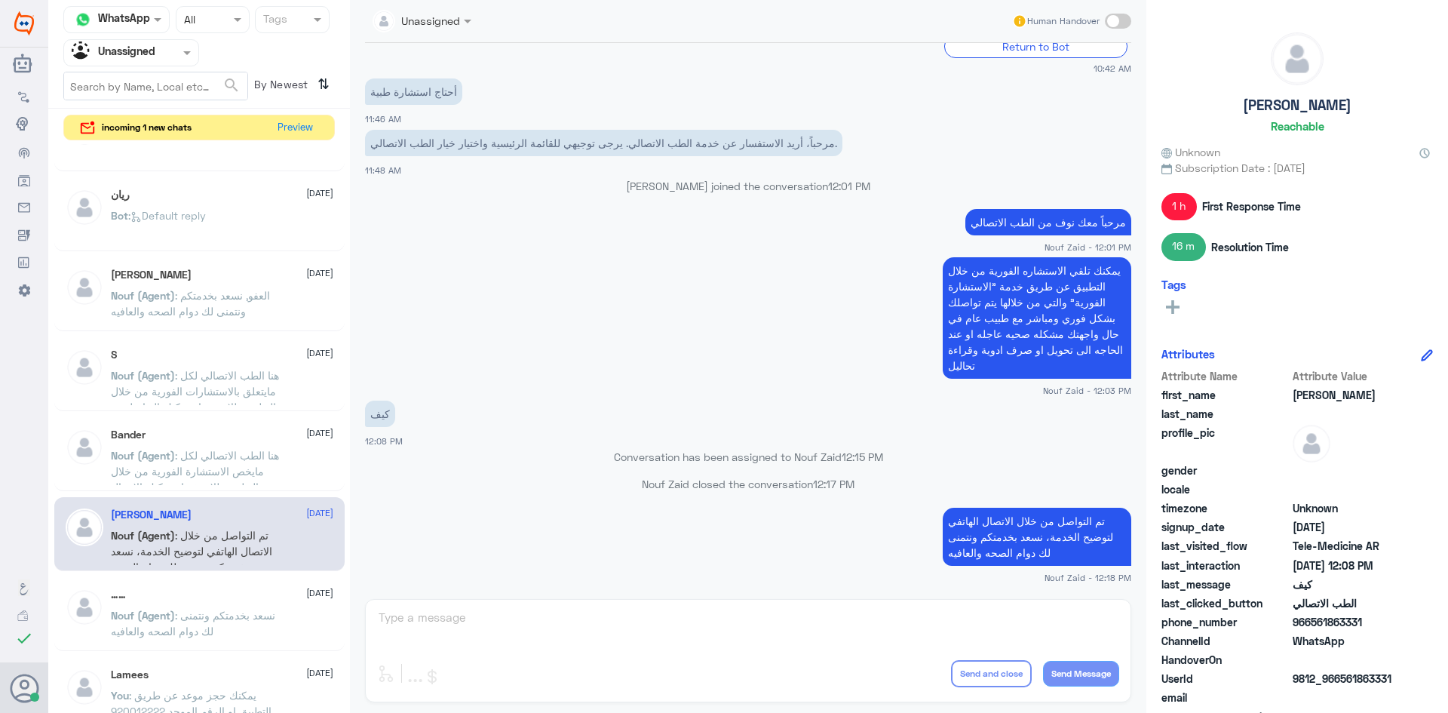
drag, startPoint x: 241, startPoint y: 586, endPoint x: 252, endPoint y: 595, distance: 14.5
click at [252, 595] on div "…… 12 August Nouf (Agent) : نسعد بخدمتكم ونتمنى لك دوام الصحه والعافيه" at bounding box center [199, 614] width 290 height 75
click at [252, 595] on div "…… 12 August" at bounding box center [222, 594] width 222 height 13
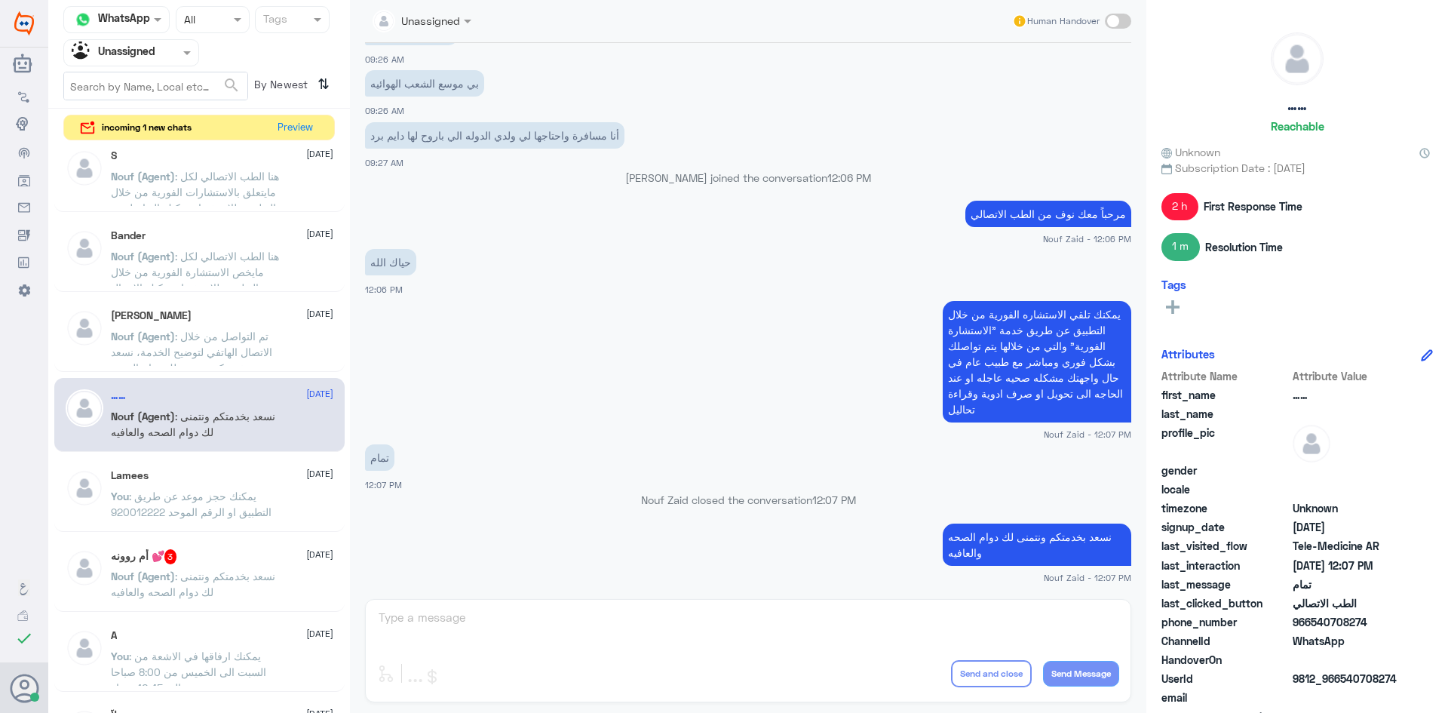
scroll to position [679, 0]
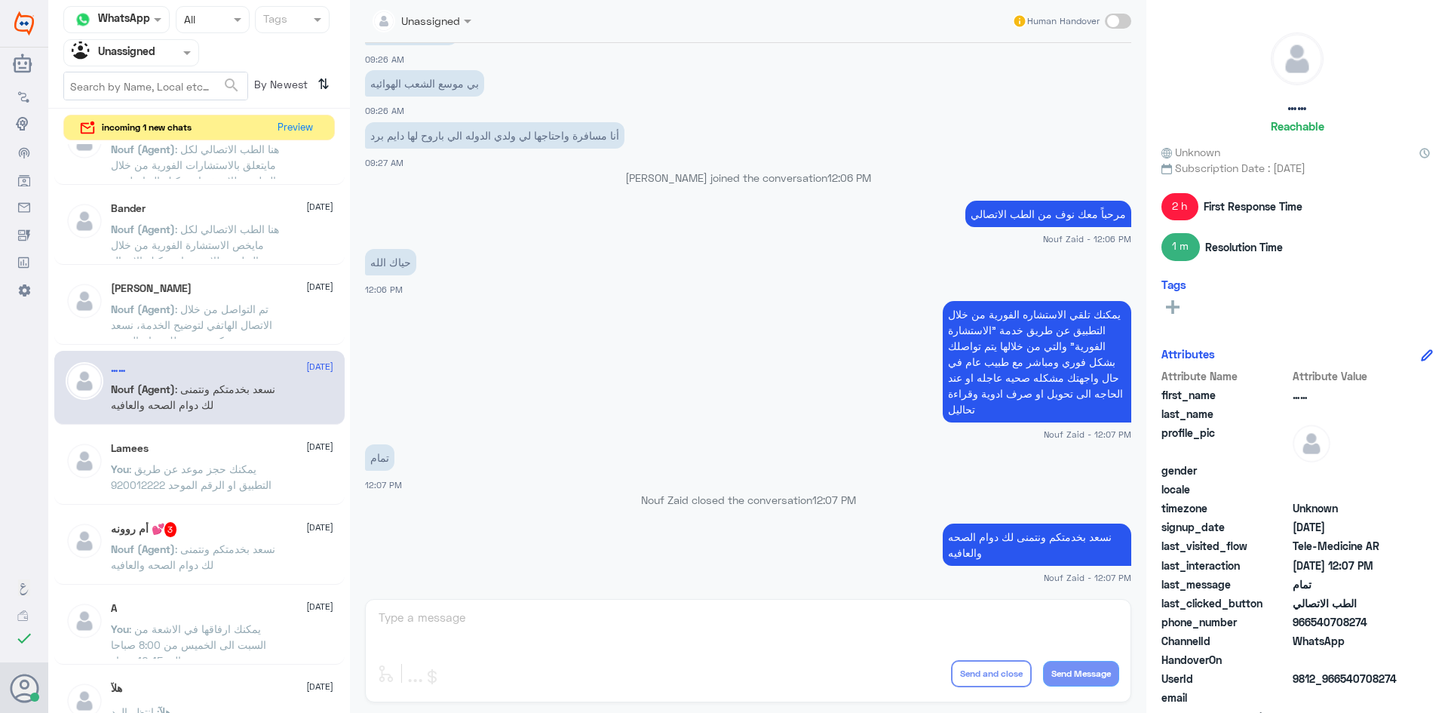
click at [281, 456] on div "Lamees 12 August You : يمكنك حجز موعد عن طريق التطبيق او الرقم الموحد 920012222" at bounding box center [222, 470] width 222 height 57
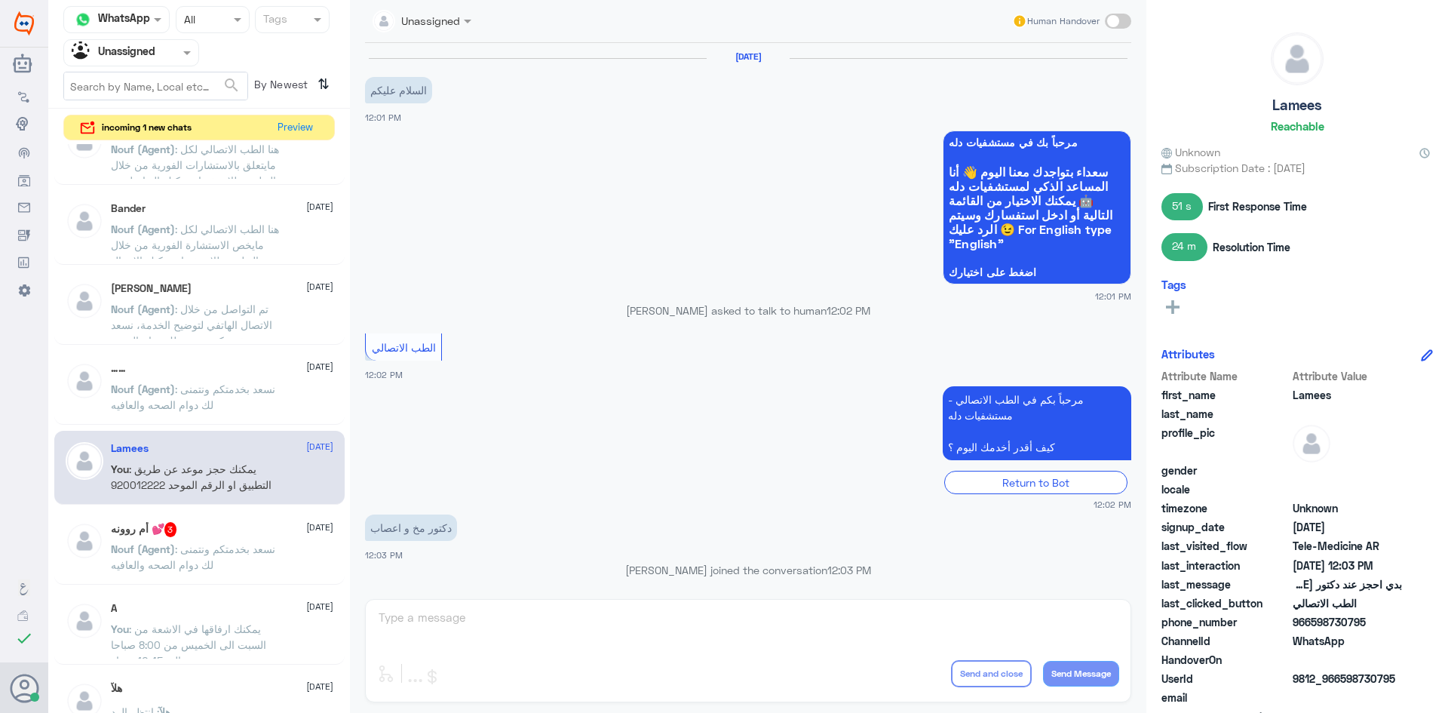
scroll to position [284, 0]
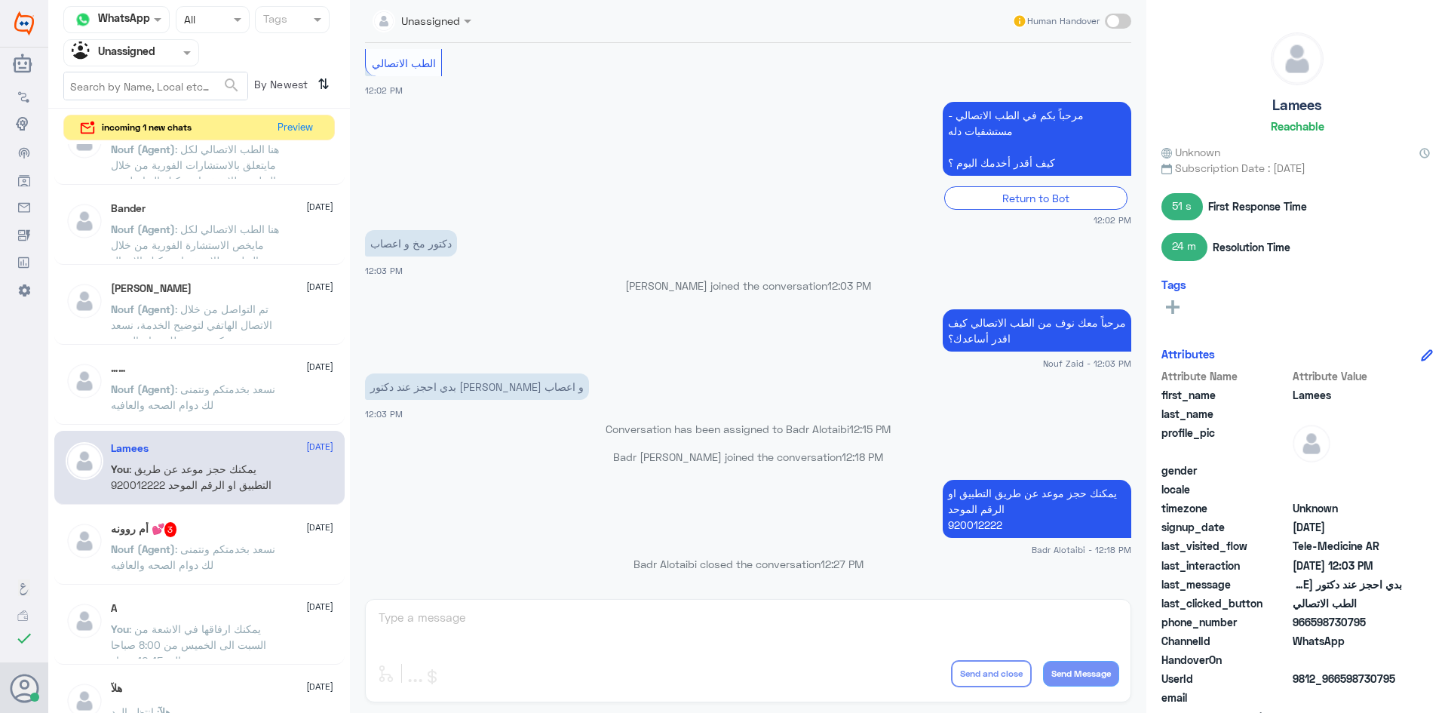
click at [260, 527] on div "أم روونه 💕 3 12 August" at bounding box center [222, 529] width 222 height 15
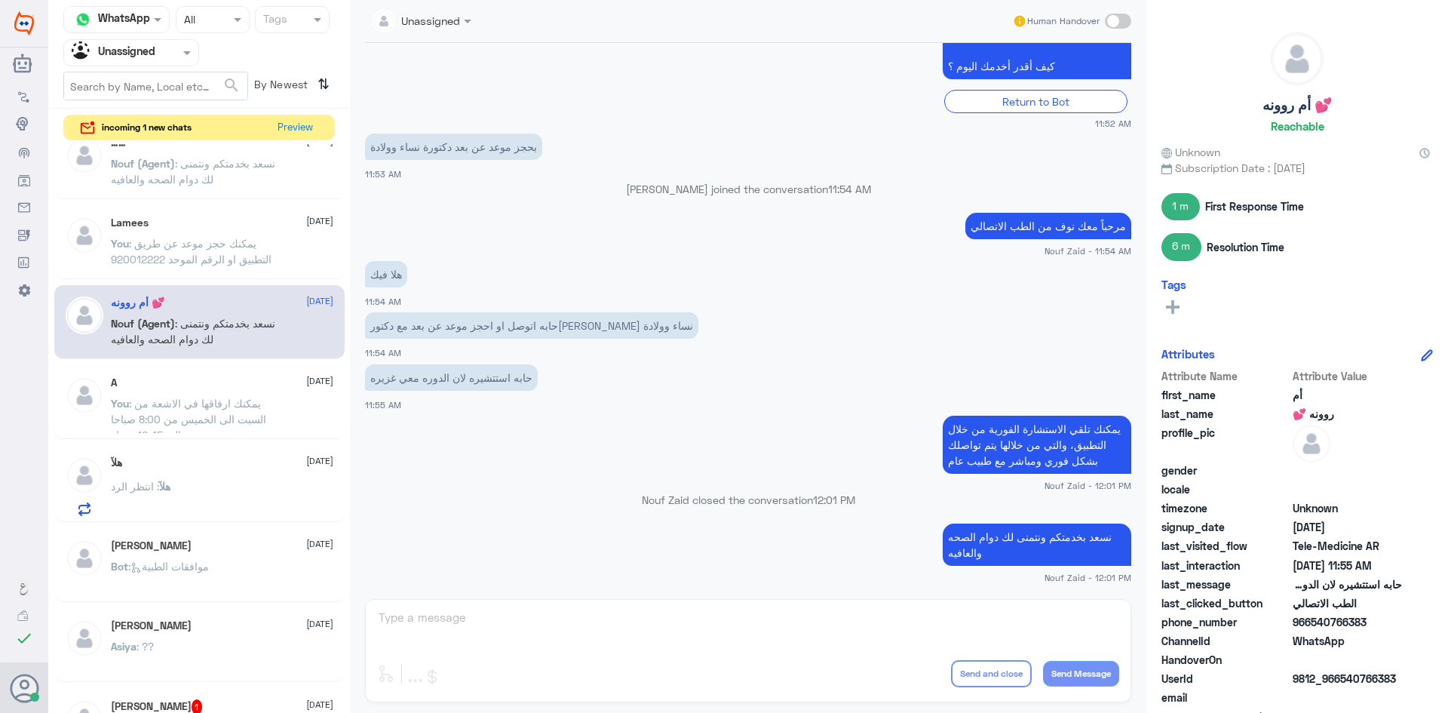
scroll to position [905, 0]
click at [266, 425] on p "You : يمكنك ارفاقها في الاشعة من السبت الى الخميس من 8:00 صباحا الى 10:45 مساء" at bounding box center [196, 413] width 170 height 38
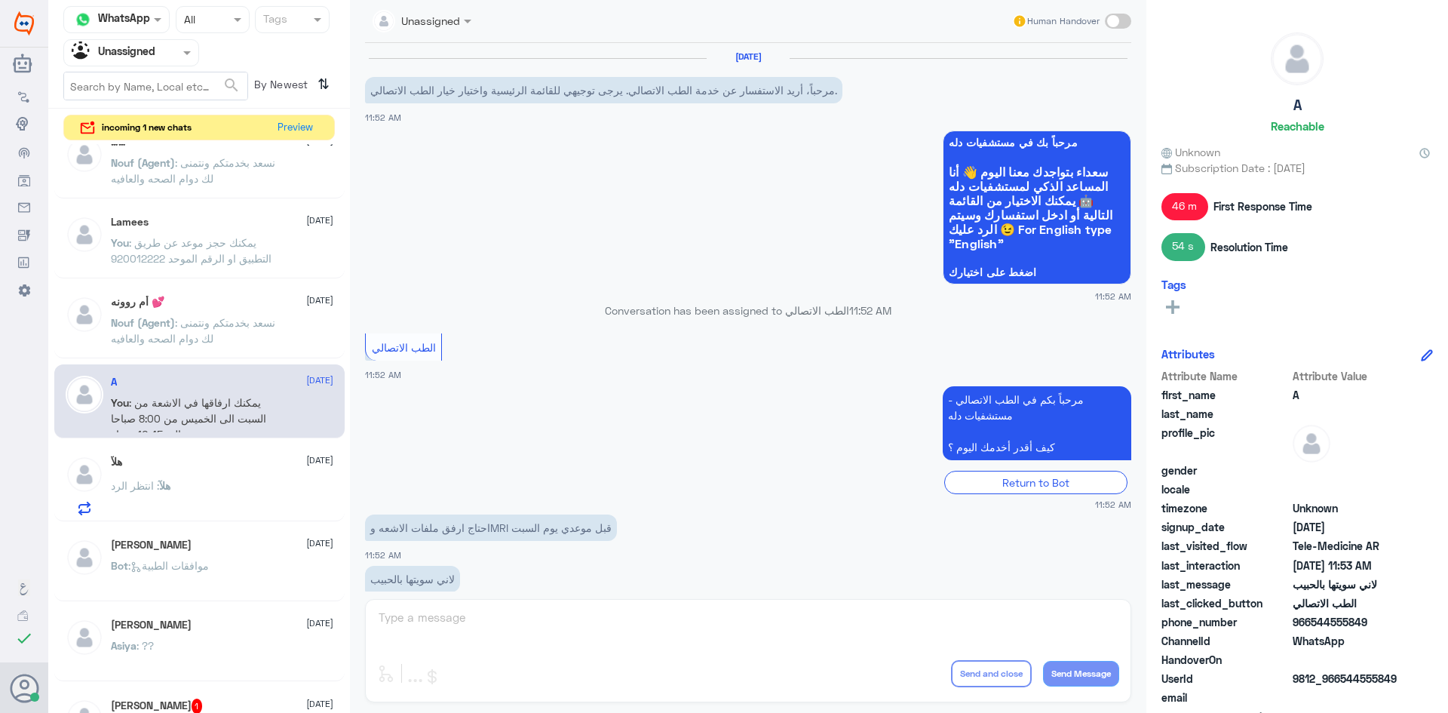
scroll to position [256, 0]
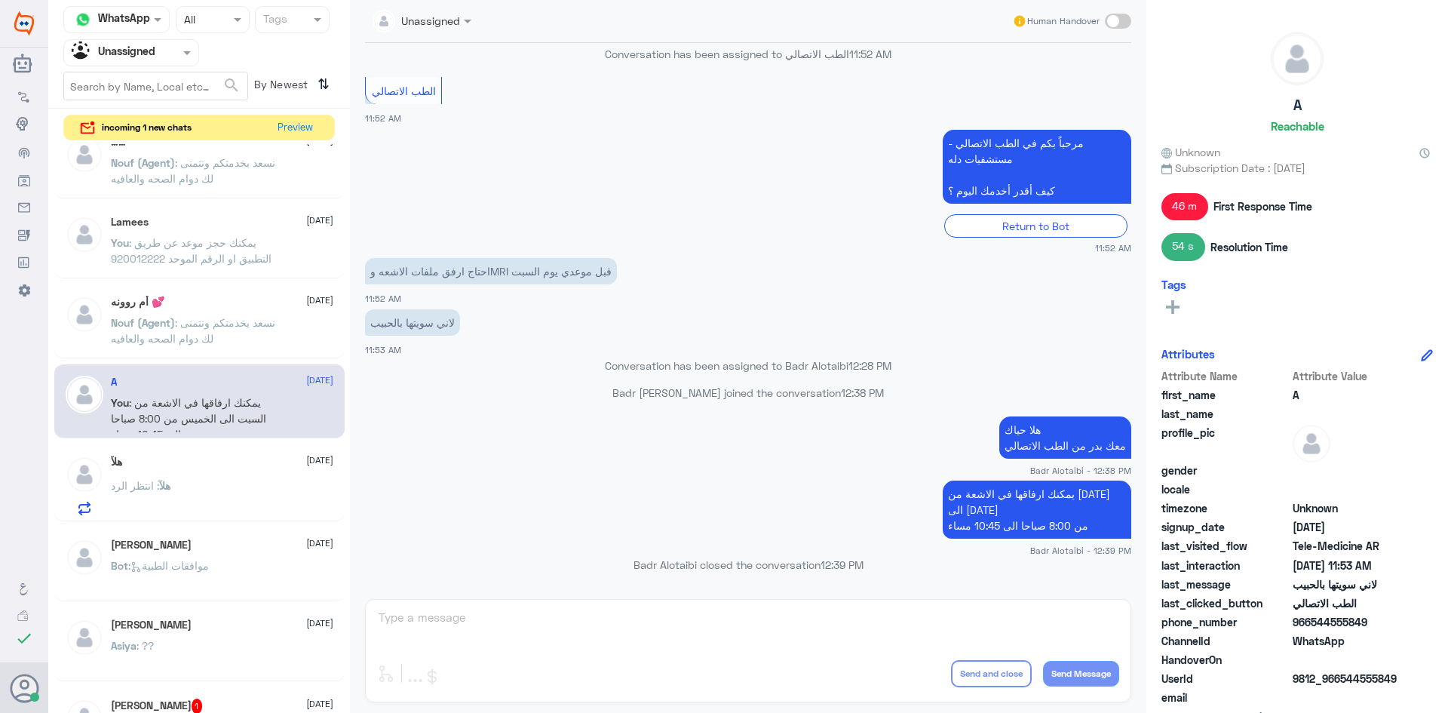
click at [272, 465] on div "هلآ 12 August" at bounding box center [222, 462] width 222 height 13
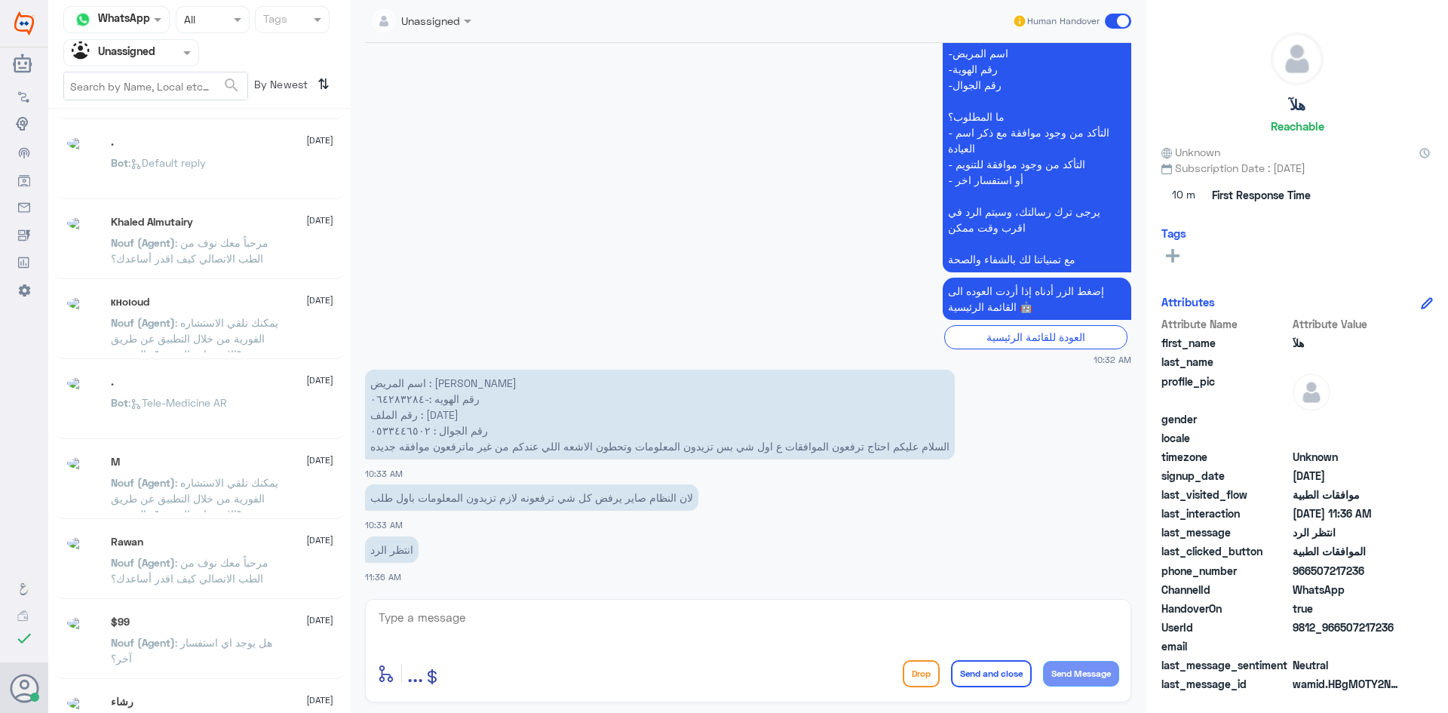
scroll to position [8, 0]
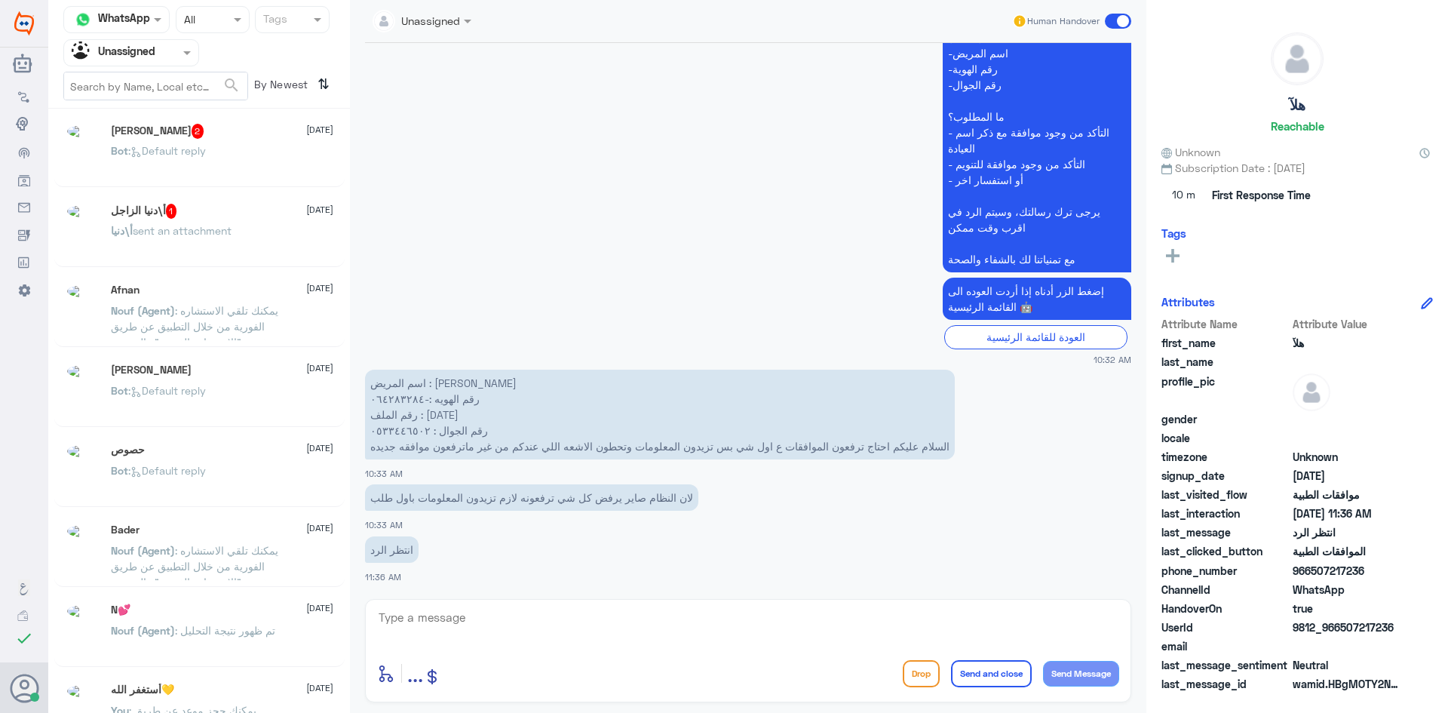
click at [262, 479] on div "Bot : Default reply" at bounding box center [222, 483] width 222 height 34
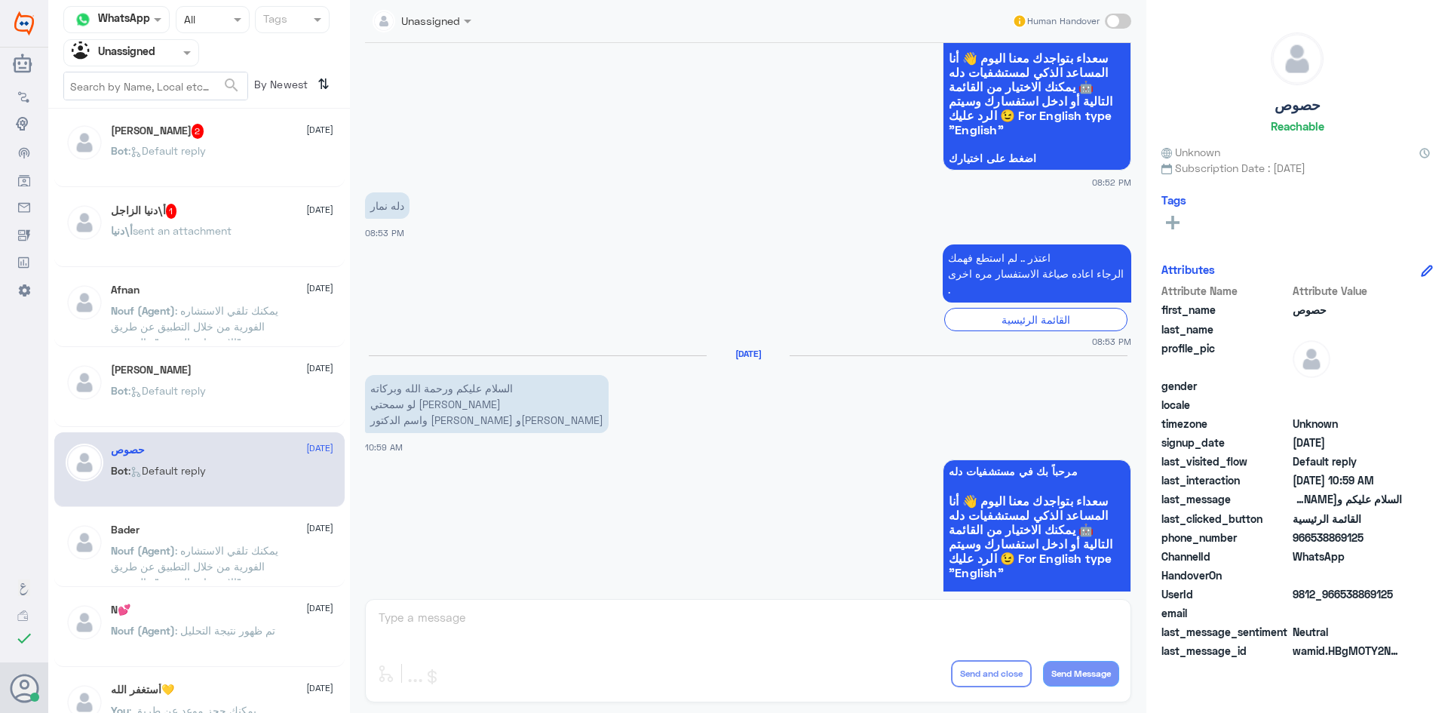
scroll to position [83, 0]
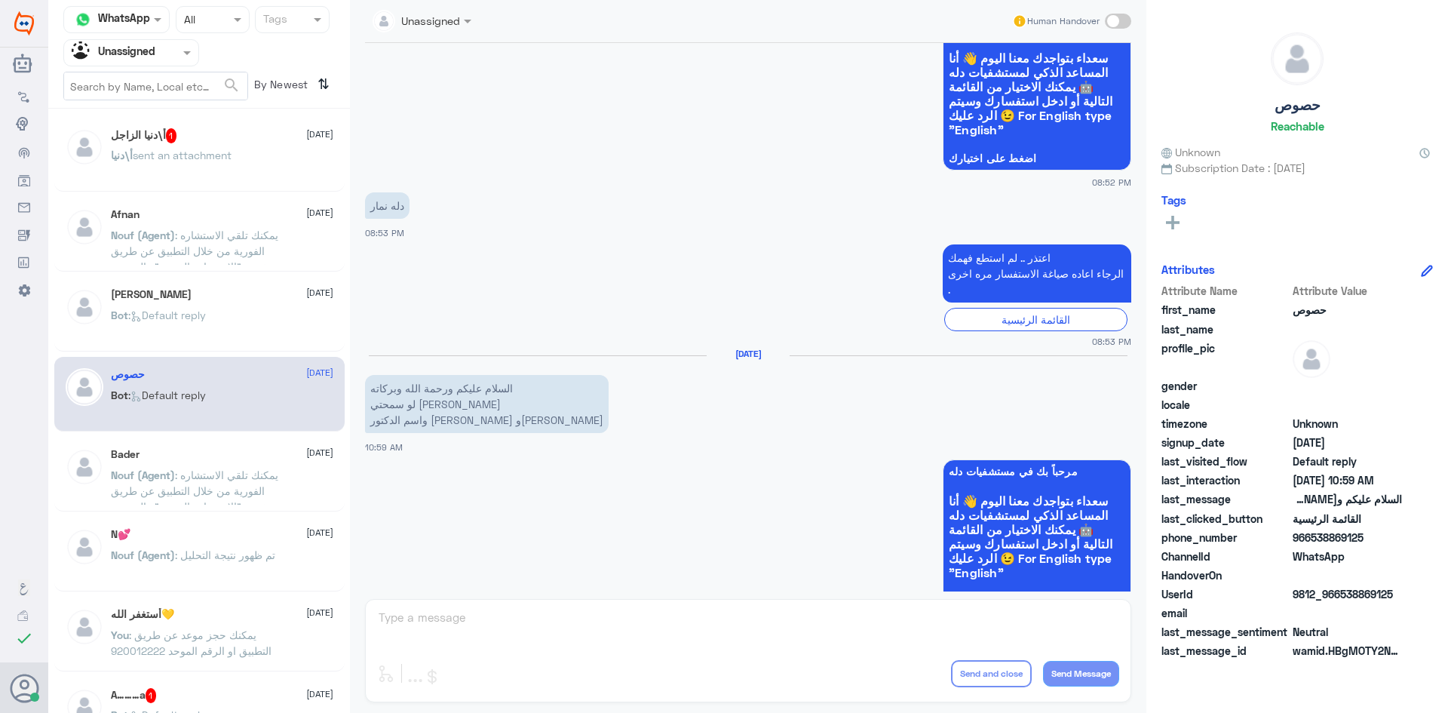
click at [250, 475] on p "Nouf (Agent) : يمكنك تلقي الاستشاره الفورية من خلال التطبيق عن طريق خدمة "الاست…" at bounding box center [196, 486] width 170 height 38
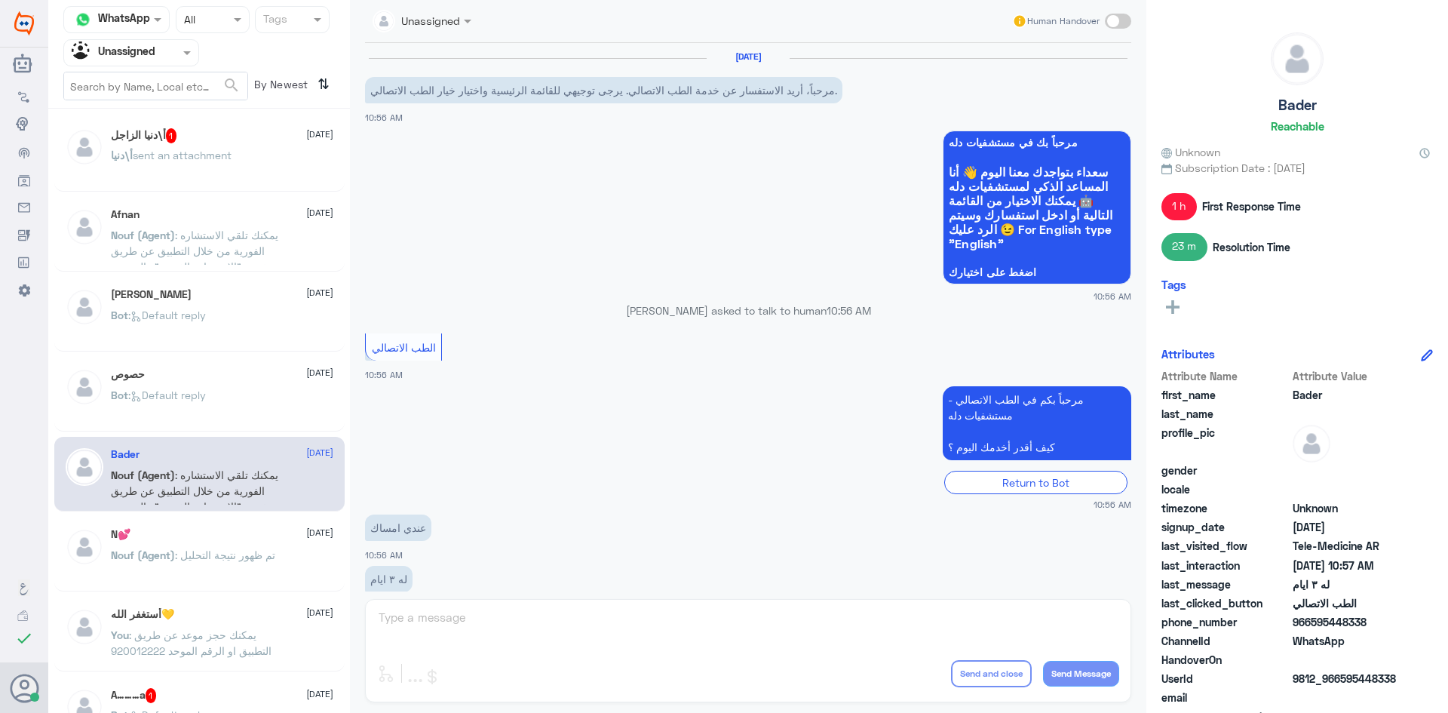
scroll to position [277, 0]
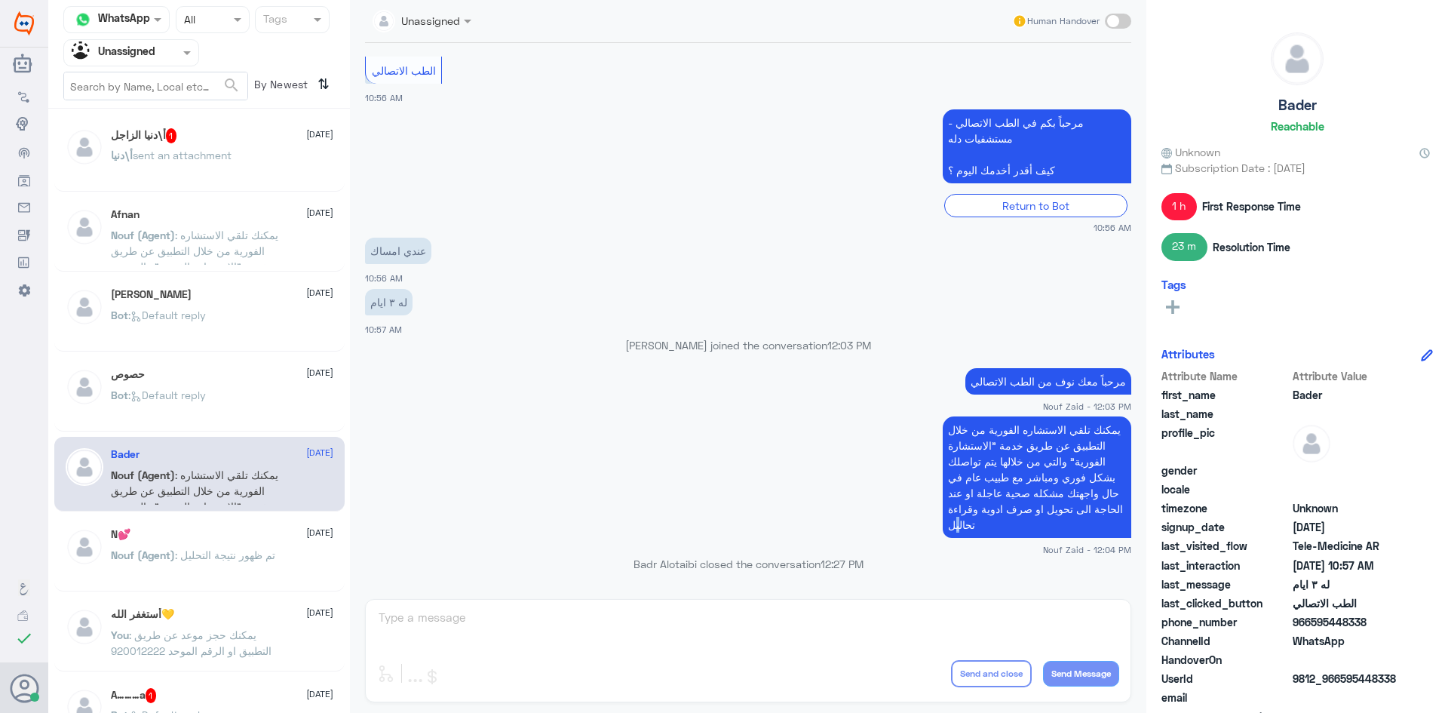
drag, startPoint x: 948, startPoint y: 529, endPoint x: 952, endPoint y: 520, distance: 10.1
click at [952, 520] on p "يمكنك تلقي الاستشاره الفورية من خلال التطبيق عن طريق خدمة "الاستشارة الفورية" و…" at bounding box center [1037, 476] width 189 height 121
click at [943, 526] on p "يمكنك تلقي الاستشاره الفورية من خلال التطبيق عن طريق خدمة "الاستشارة الفورية" و…" at bounding box center [1037, 476] width 189 height 121
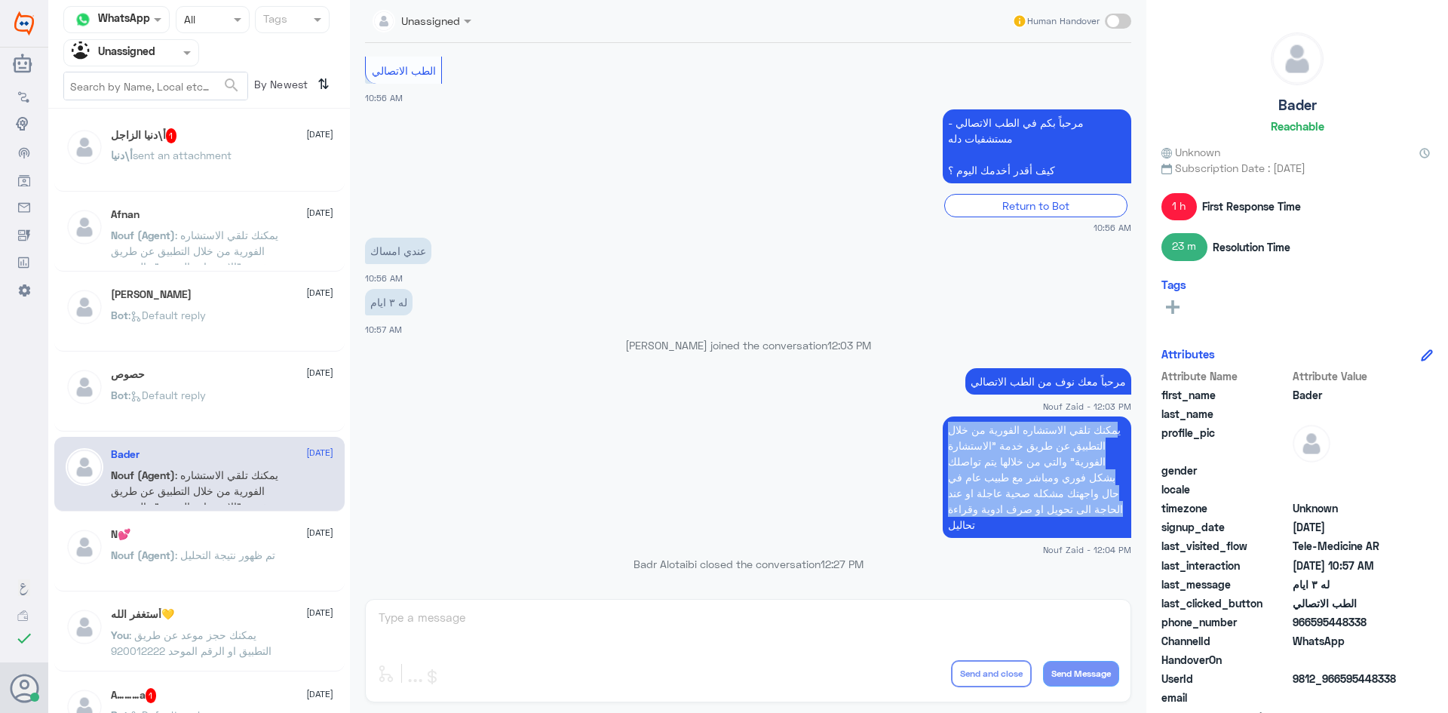
drag, startPoint x: 943, startPoint y: 526, endPoint x: 1115, endPoint y: 425, distance: 198.8
click at [1115, 425] on p "يمكنك تلقي الاستشاره الفورية من خلال التطبيق عن طريق خدمة "الاستشارة الفورية" و…" at bounding box center [1037, 476] width 189 height 121
click at [884, 441] on app-msgs-text "يمكنك تلقي الاستشاره الفورية من خلال التطبيق عن طريق خدمة "الاستشارة الفورية" و…" at bounding box center [748, 477] width 766 height 123
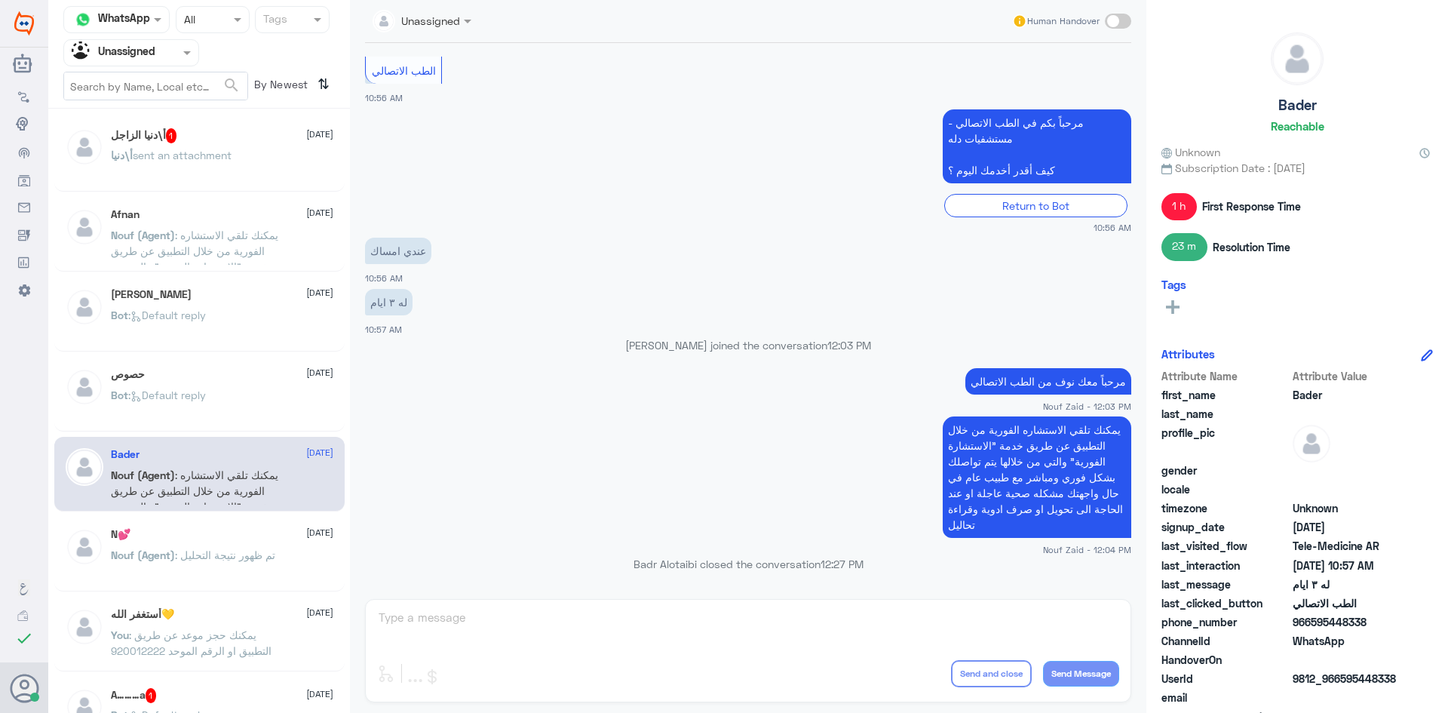
click at [175, 548] on span "Nouf (Agent)" at bounding box center [143, 554] width 64 height 13
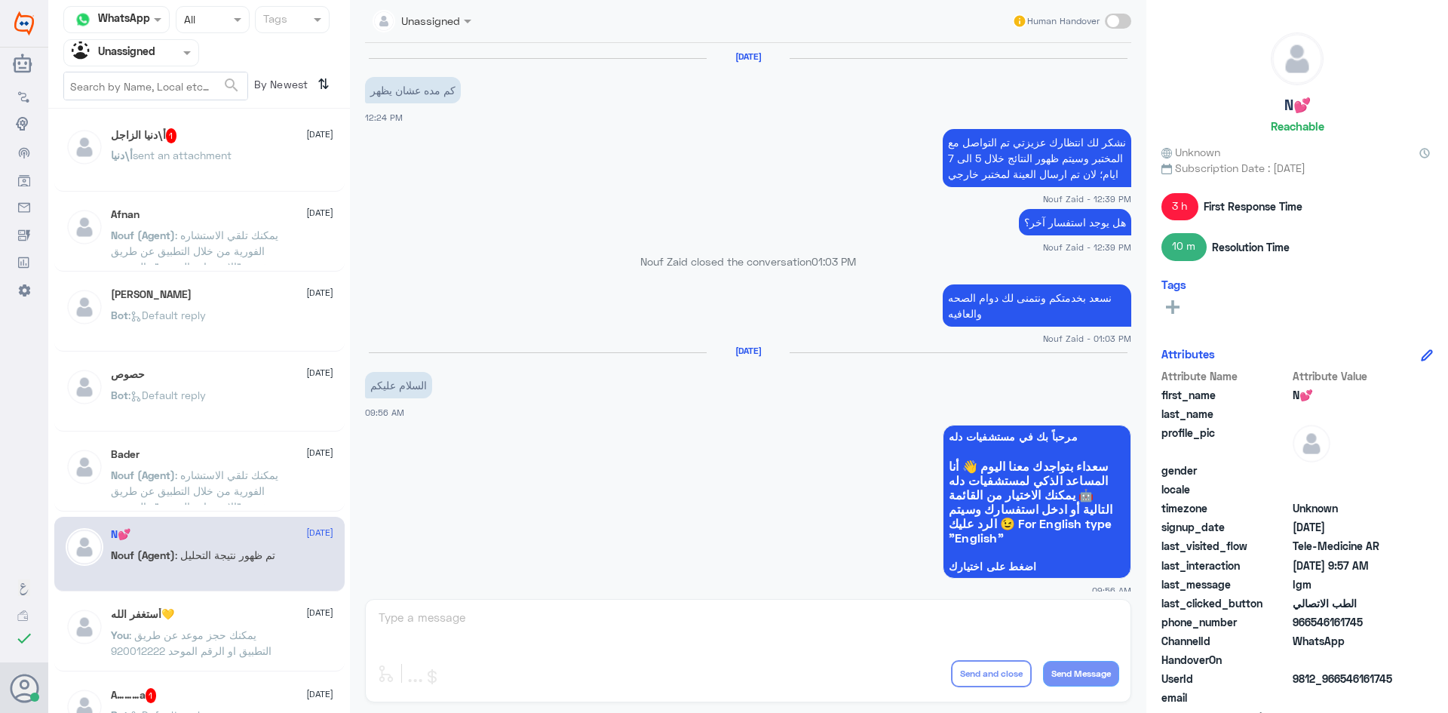
scroll to position [670, 0]
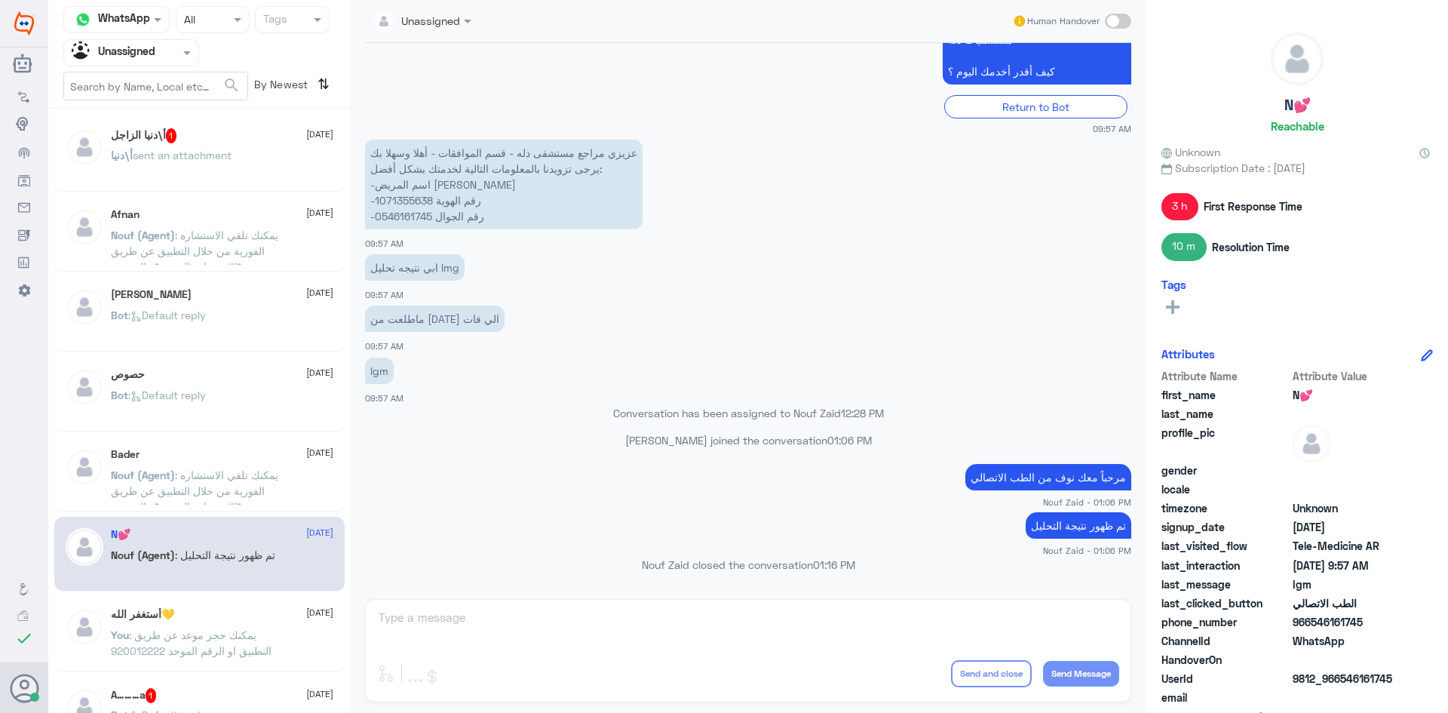
click at [206, 605] on div "أستغفر الله💛 12 August You : يمكنك حجز موعد عن طريق التطبيق او الرقم الموحد 920…" at bounding box center [199, 634] width 290 height 75
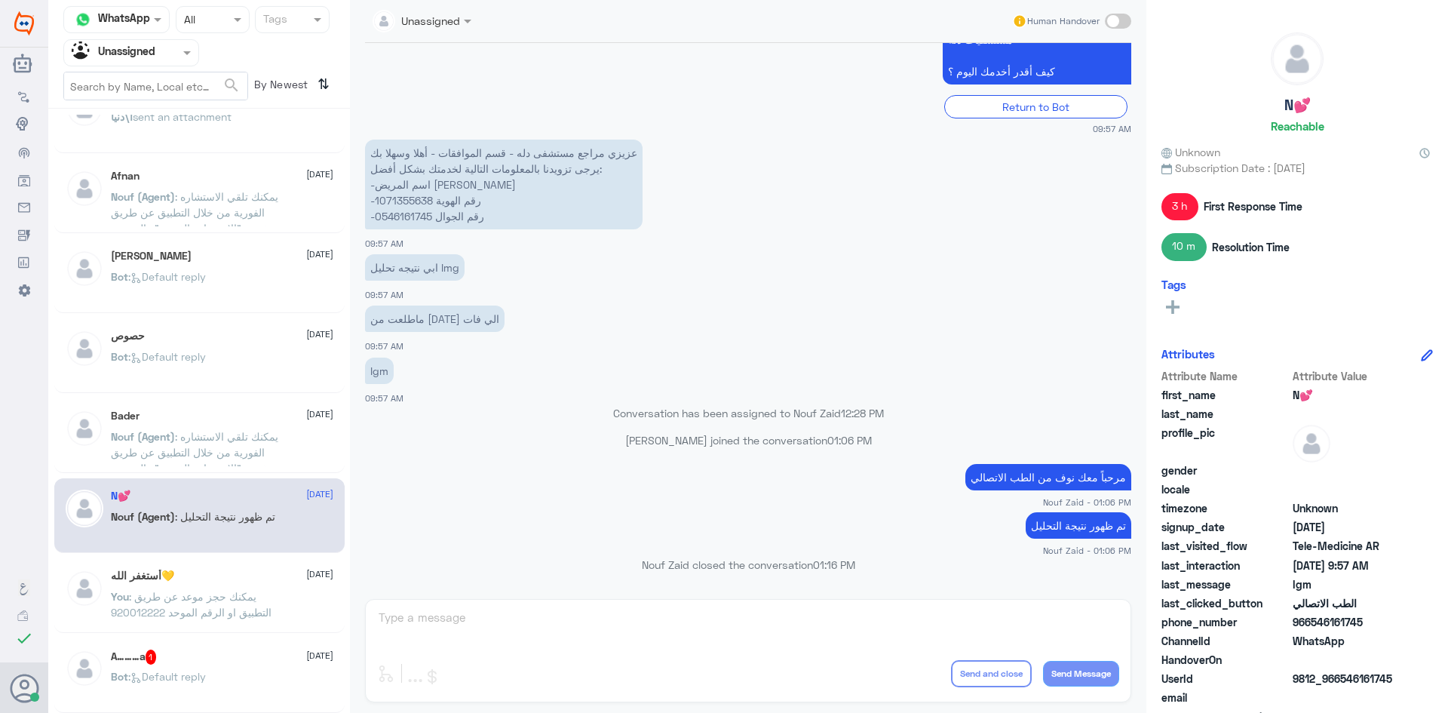
scroll to position [158, 0]
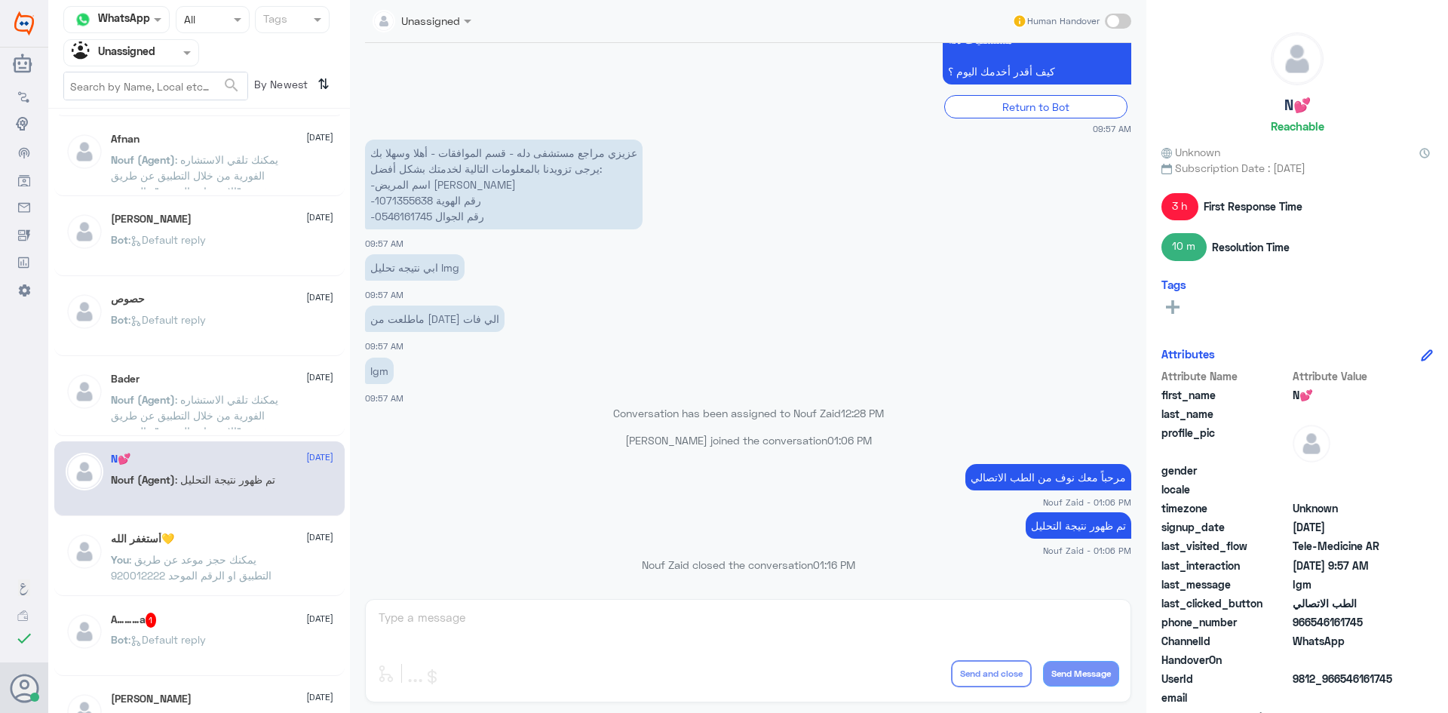
click at [238, 567] on p "You : يمكنك حجز موعد عن طريق التطبيق او الرقم الموحد 920012222" at bounding box center [196, 570] width 170 height 38
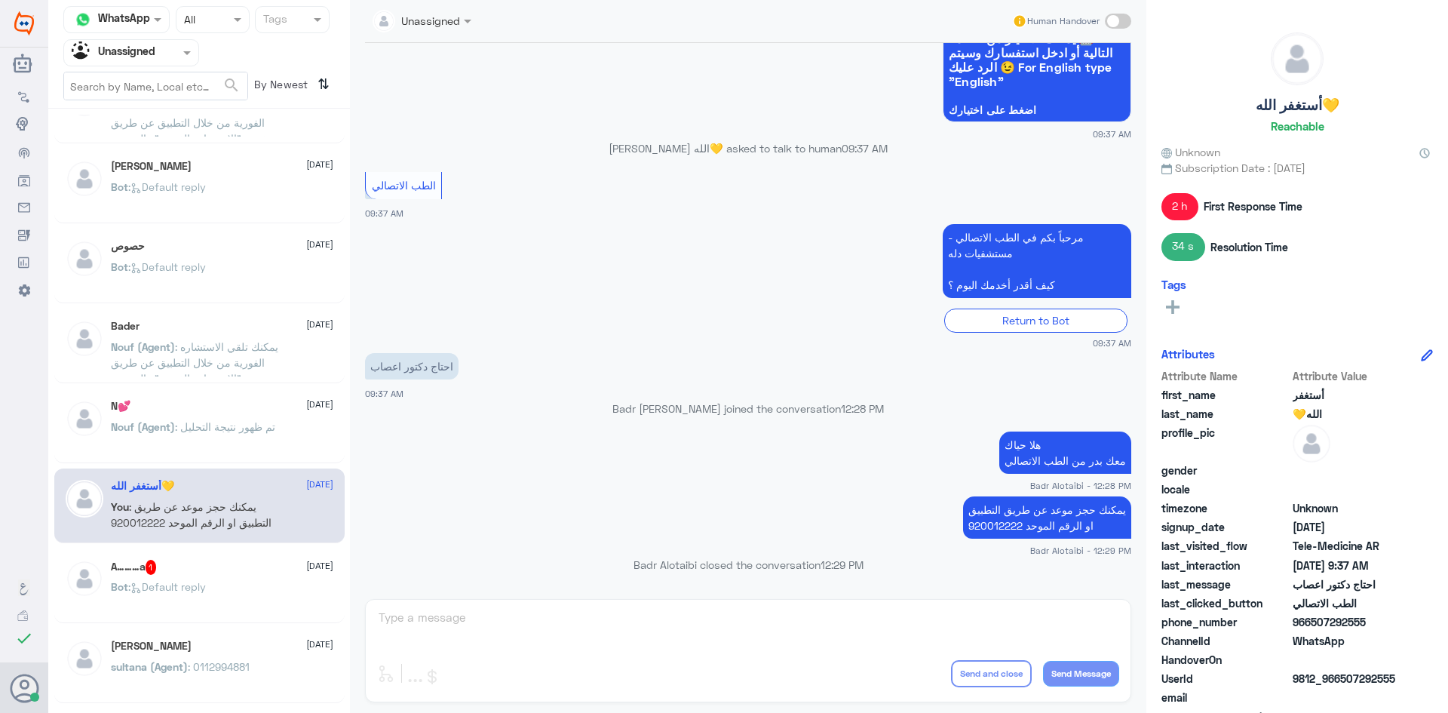
scroll to position [234, 0]
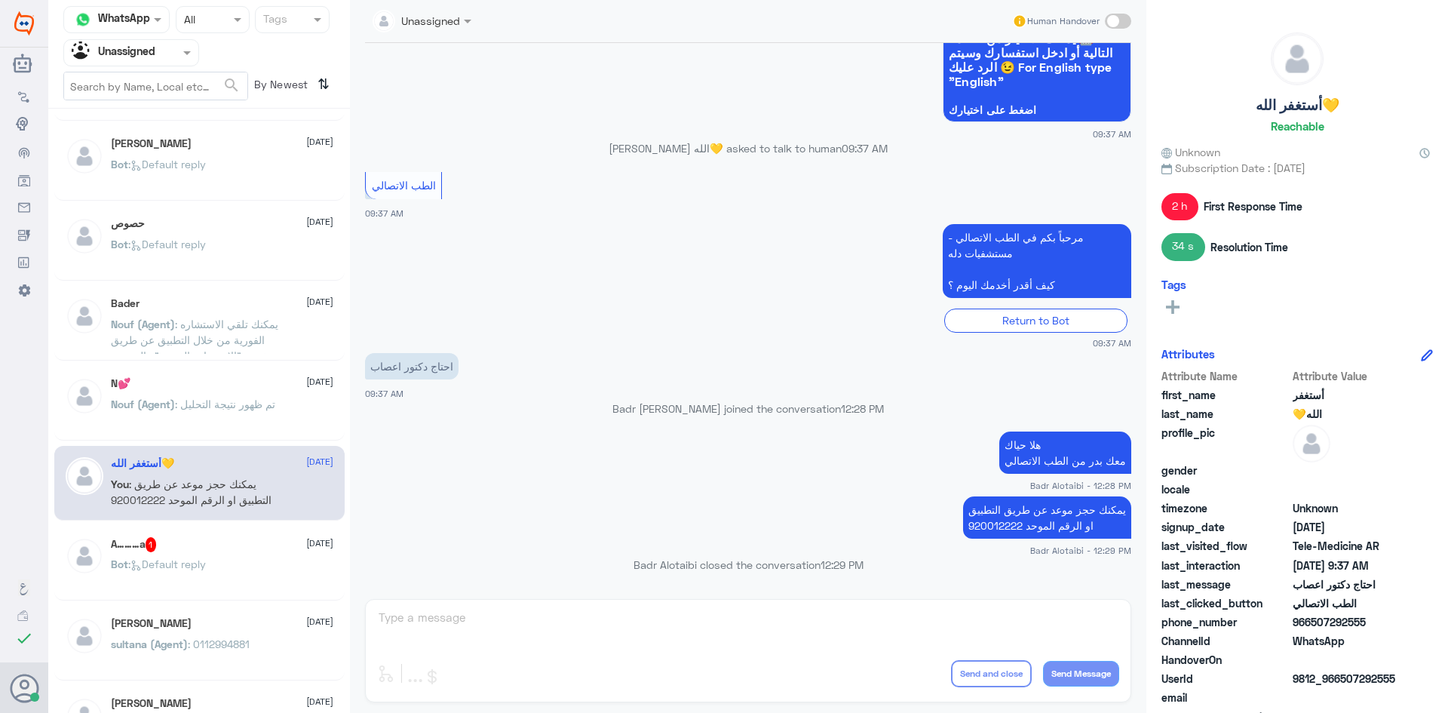
click at [238, 566] on div "Bot : Default reply" at bounding box center [222, 577] width 222 height 34
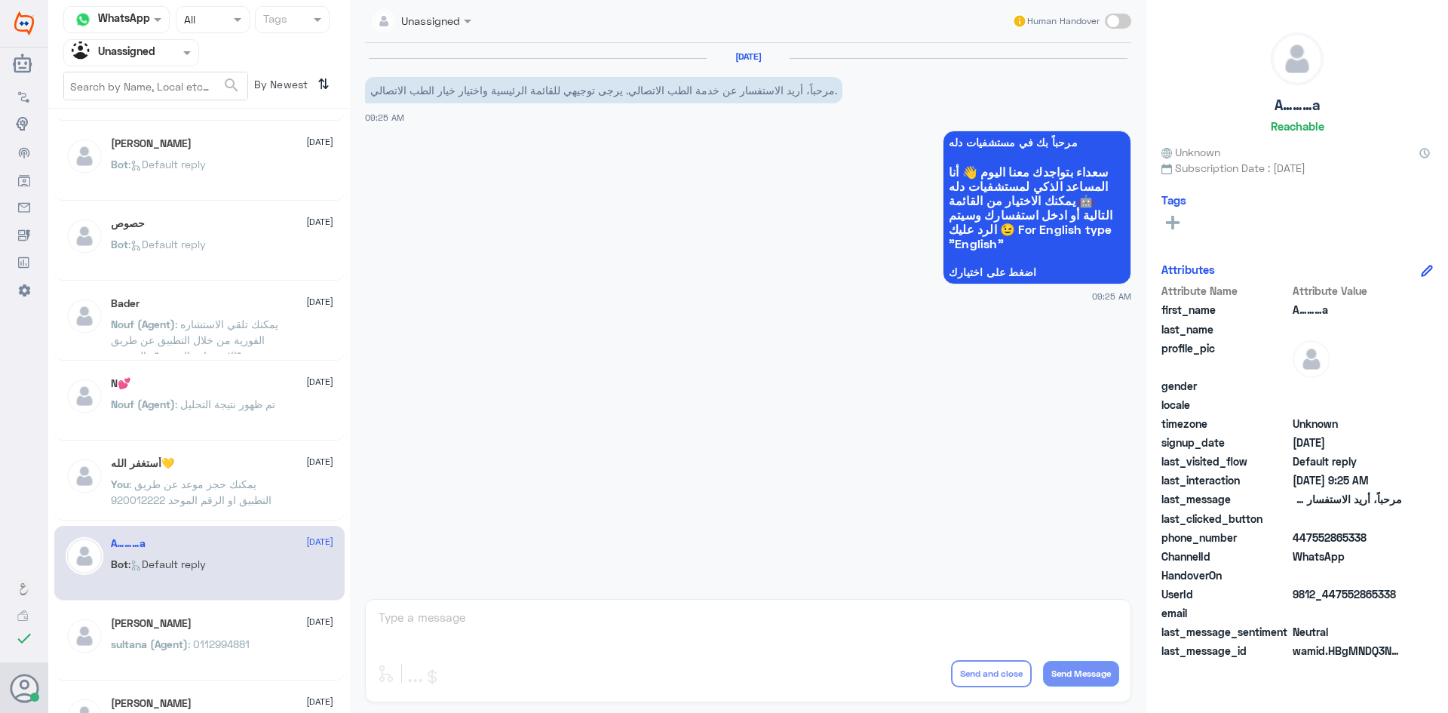
drag, startPoint x: 1397, startPoint y: 590, endPoint x: 1341, endPoint y: 598, distance: 56.4
click at [1341, 598] on span "9812_447552865338" at bounding box center [1347, 594] width 109 height 16
click at [311, 506] on div "You : يمكنك حجز موعد عن طريق التطبيق او الرقم الموحد 920012222" at bounding box center [222, 497] width 222 height 34
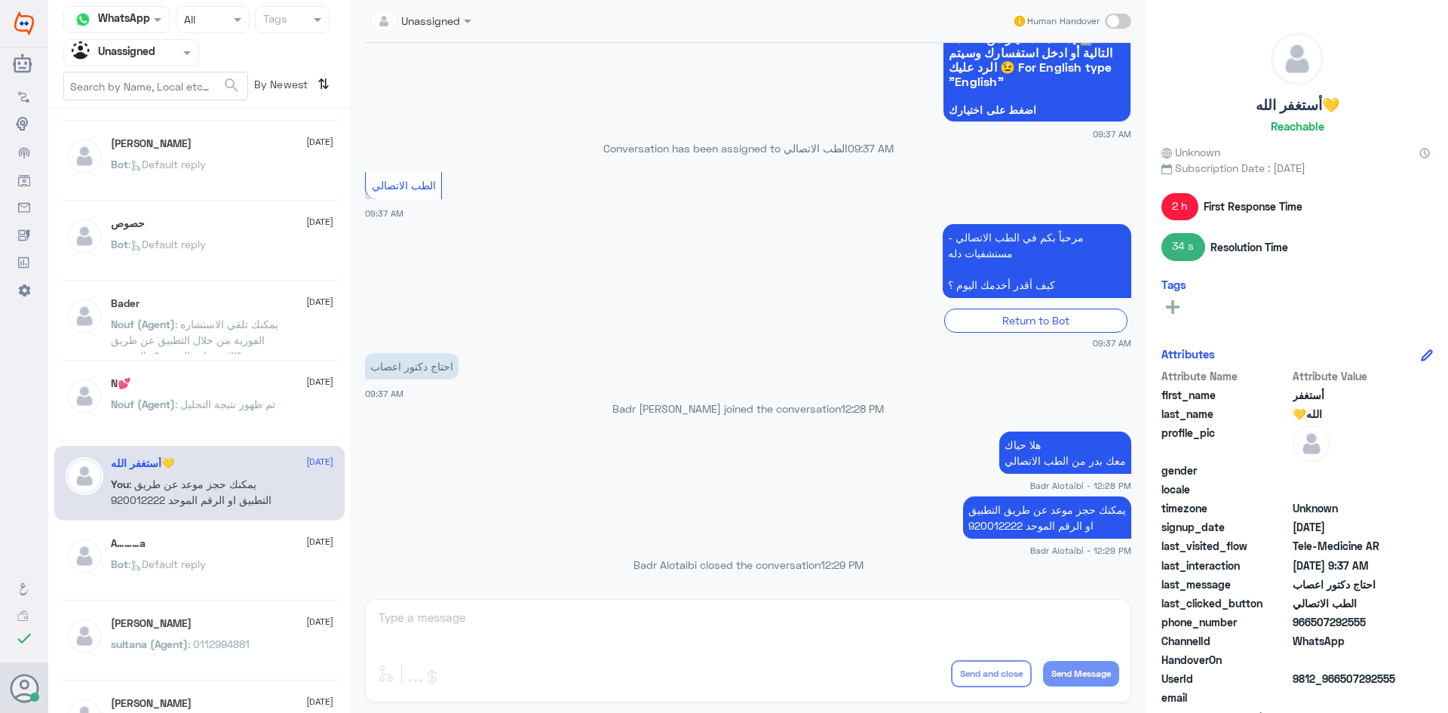
scroll to position [309, 0]
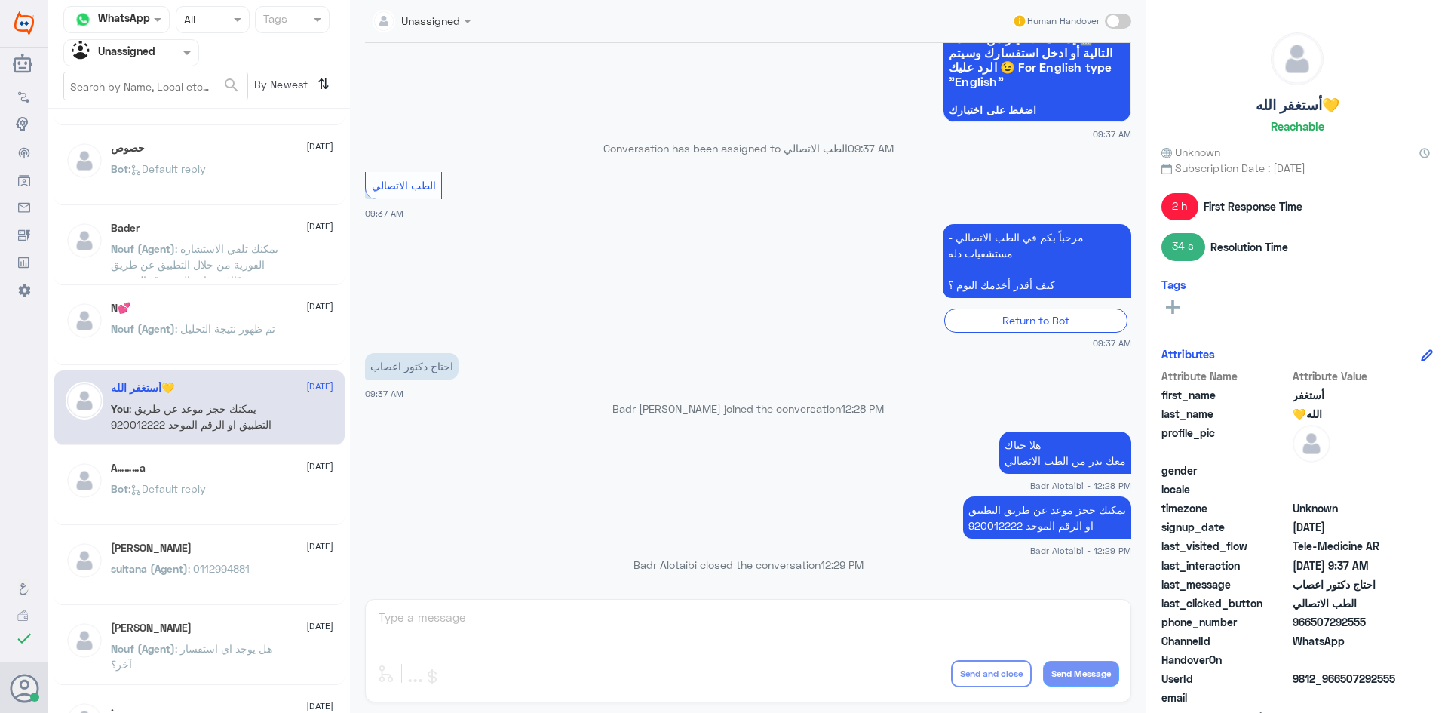
click at [275, 493] on div "Bot : Default reply" at bounding box center [222, 501] width 222 height 34
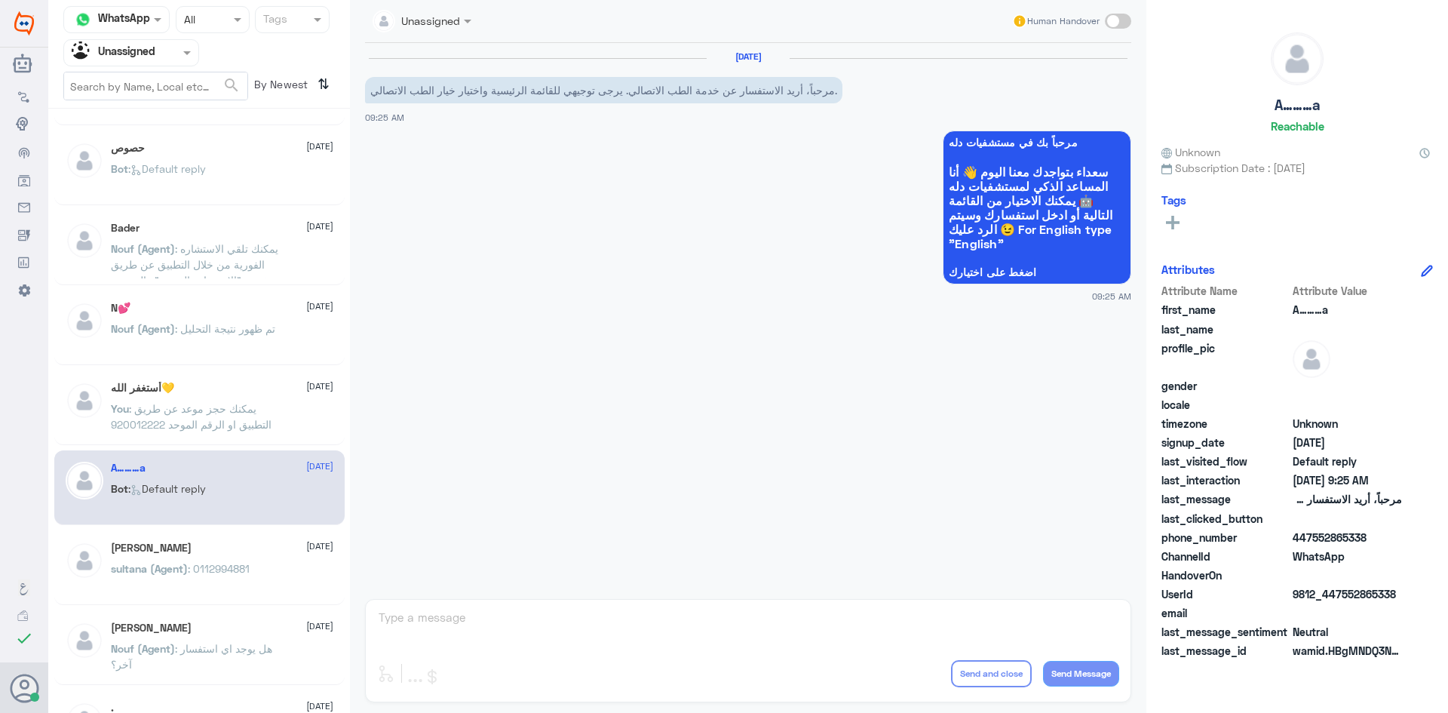
drag, startPoint x: 1406, startPoint y: 593, endPoint x: 1343, endPoint y: 597, distance: 62.8
click at [1343, 597] on div "UserId 9812_447552865338" at bounding box center [1296, 595] width 271 height 19
copy span "552865338"
click at [144, 532] on div "Manea Alghofaily 12 August sultana (Agent) : 0112994881" at bounding box center [199, 567] width 290 height 75
click at [155, 546] on h5 "Manea Alghofaily" at bounding box center [151, 547] width 81 height 13
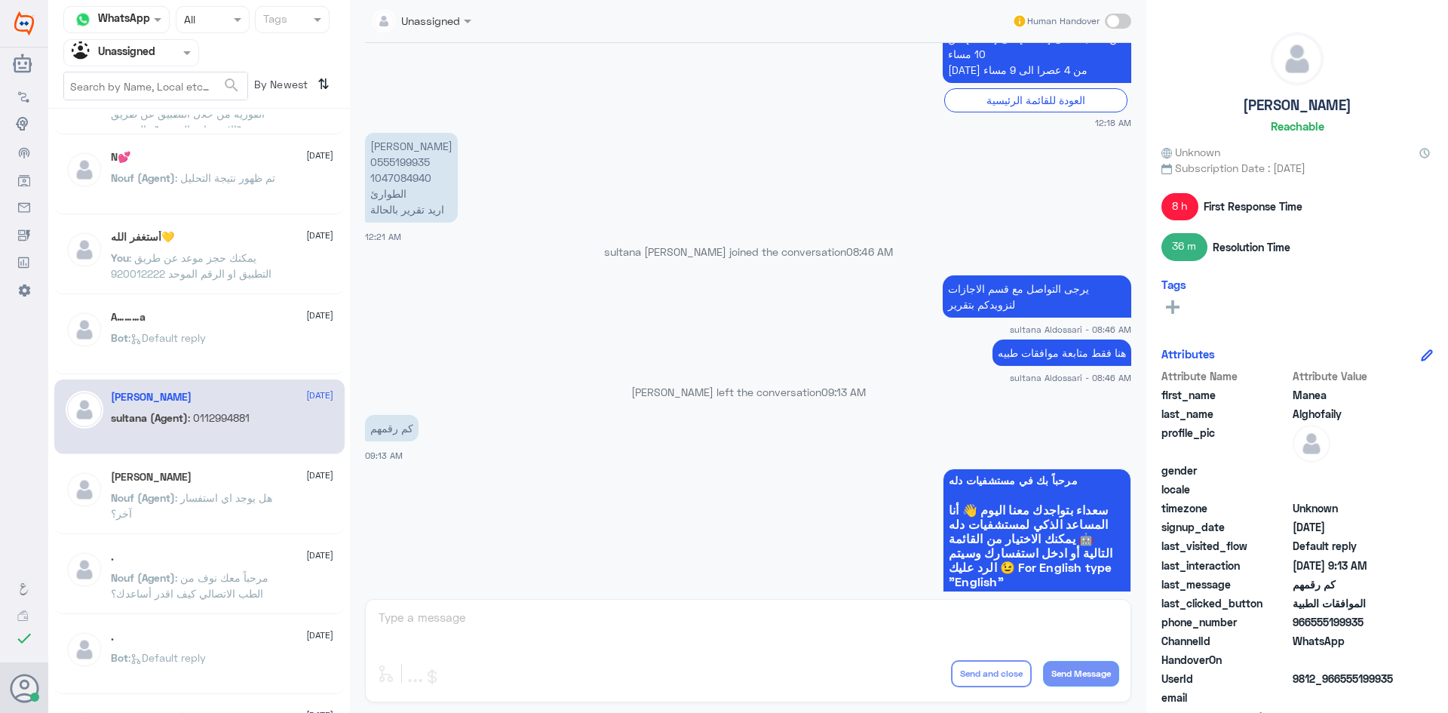
scroll to position [1221, 0]
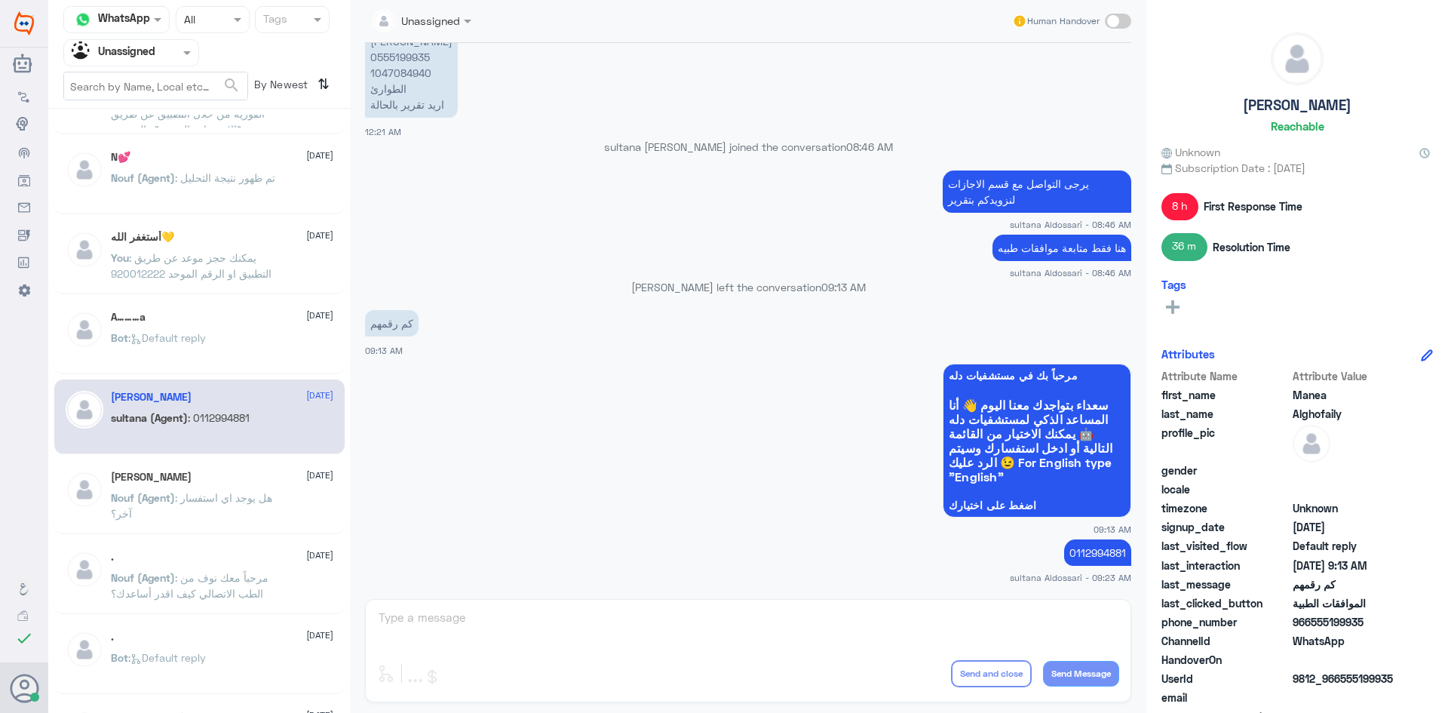
click at [244, 481] on div "Fay 12 August" at bounding box center [222, 477] width 222 height 13
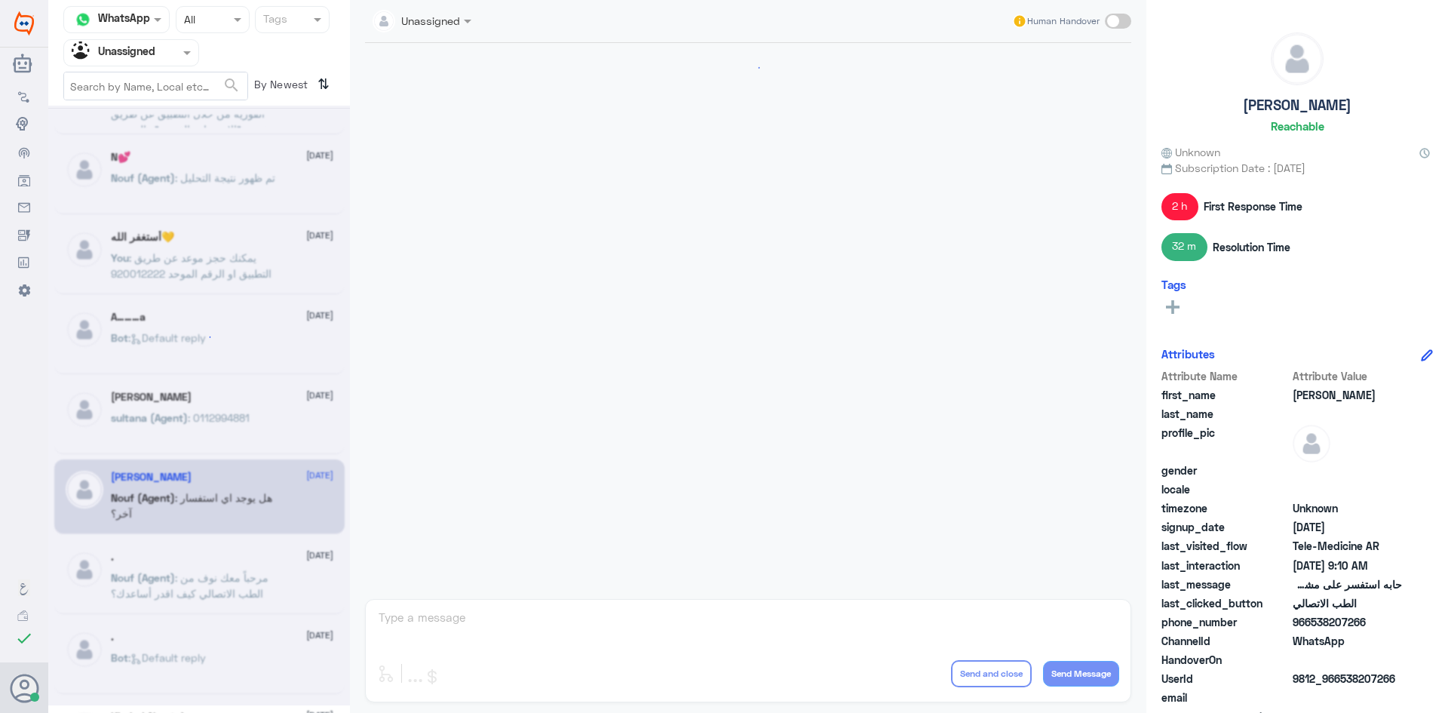
scroll to position [274, 0]
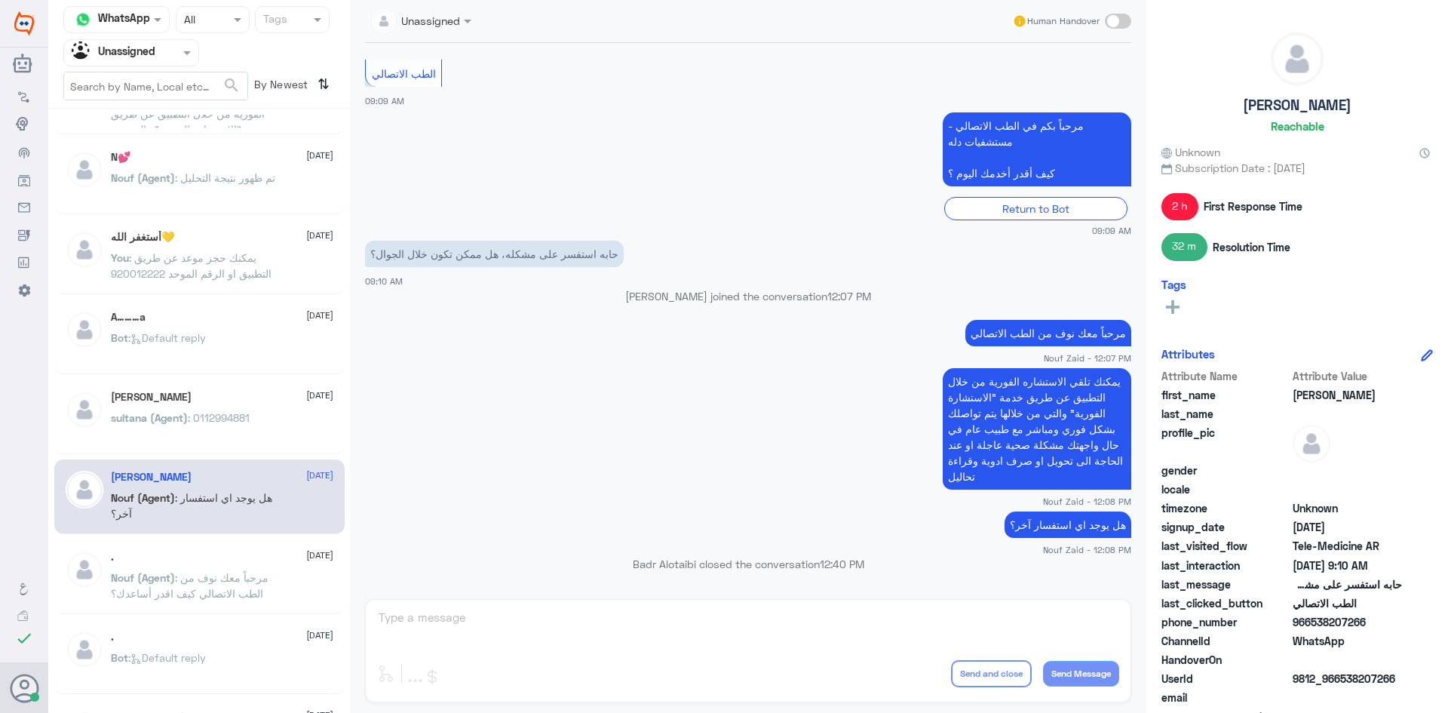
click at [247, 422] on span ": 0112994881" at bounding box center [219, 417] width 62 height 13
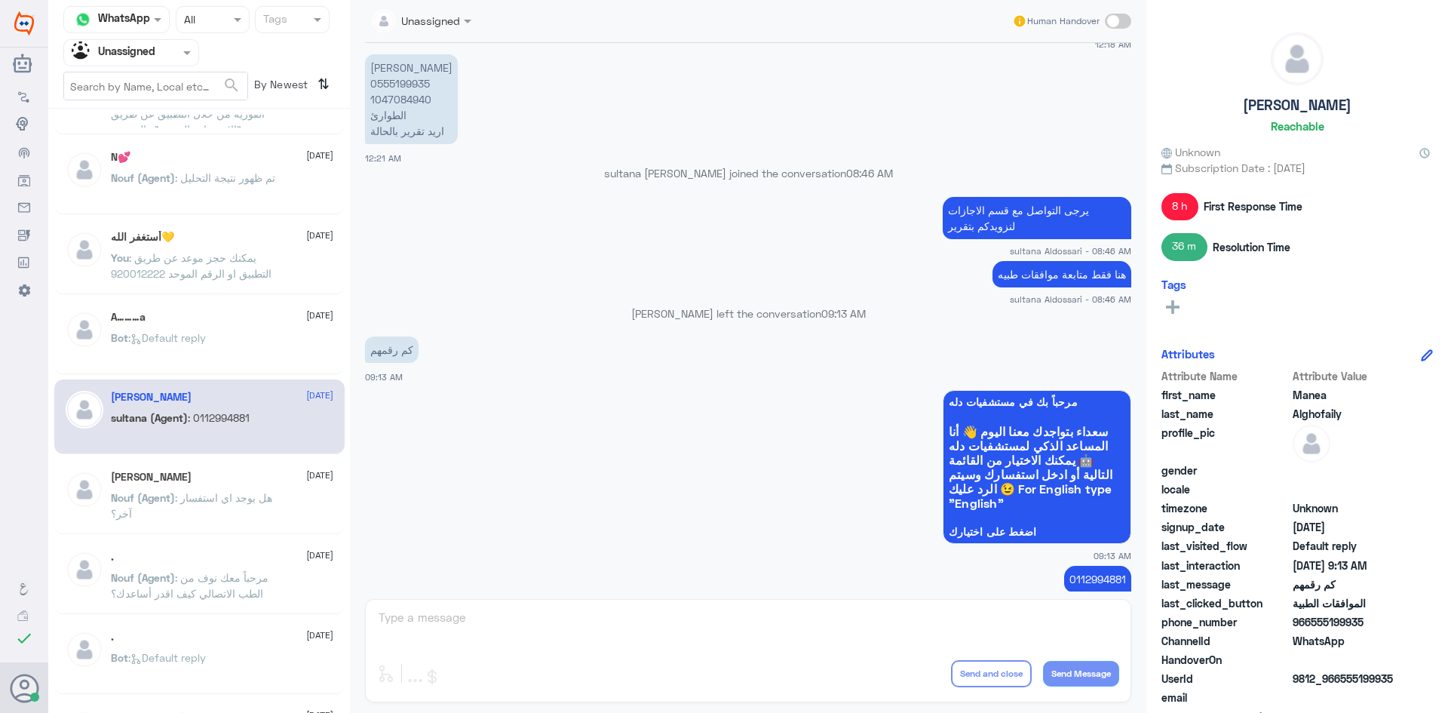
scroll to position [1221, 0]
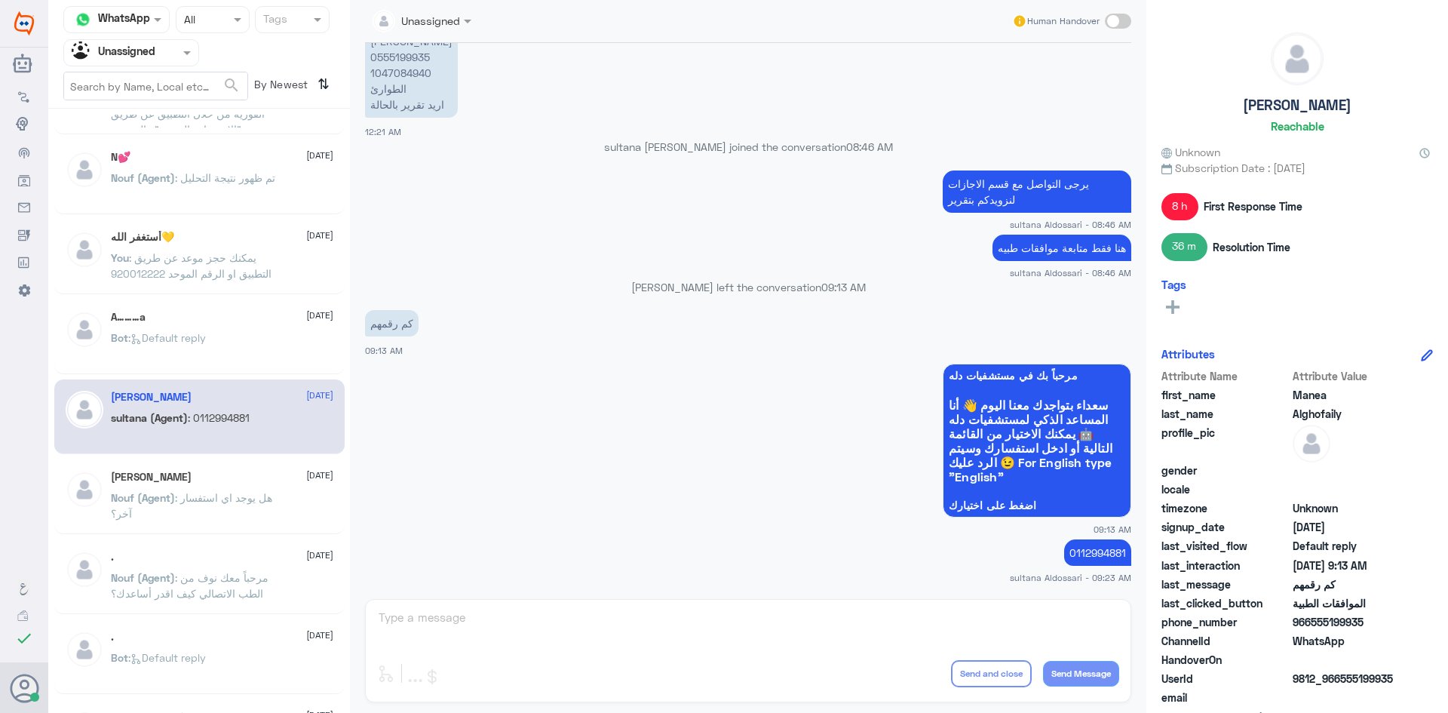
click at [210, 491] on span ": هل يوجد اي استفسار آخر؟" at bounding box center [191, 505] width 161 height 29
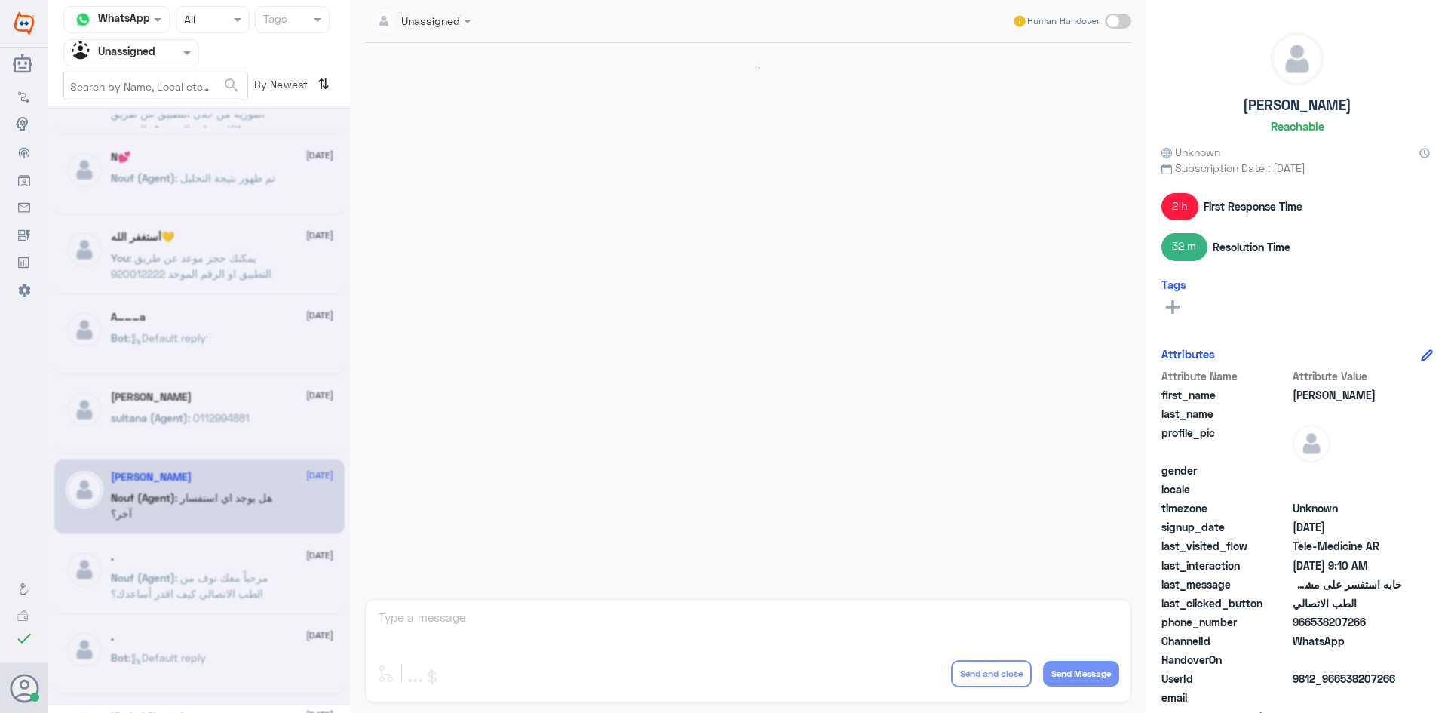
scroll to position [274, 0]
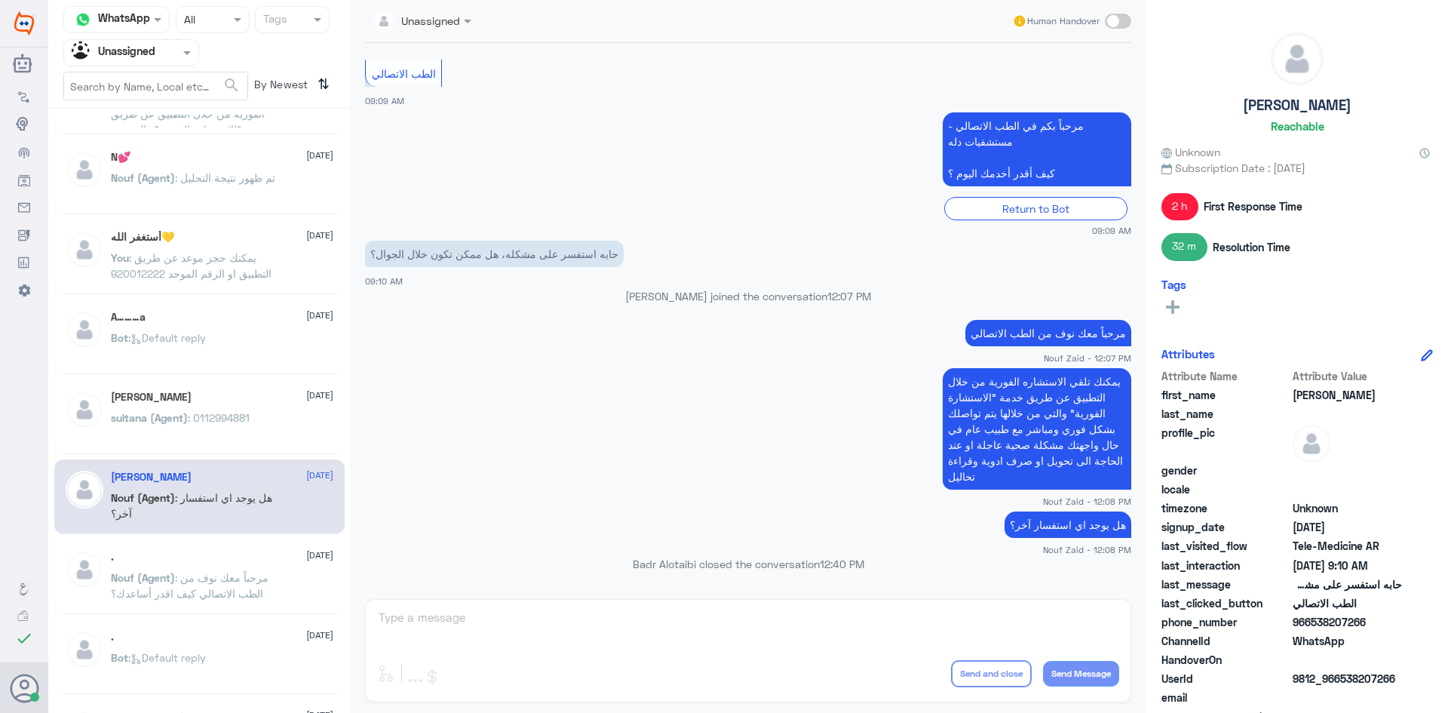
click at [220, 557] on div ". [DATE]" at bounding box center [222, 557] width 222 height 13
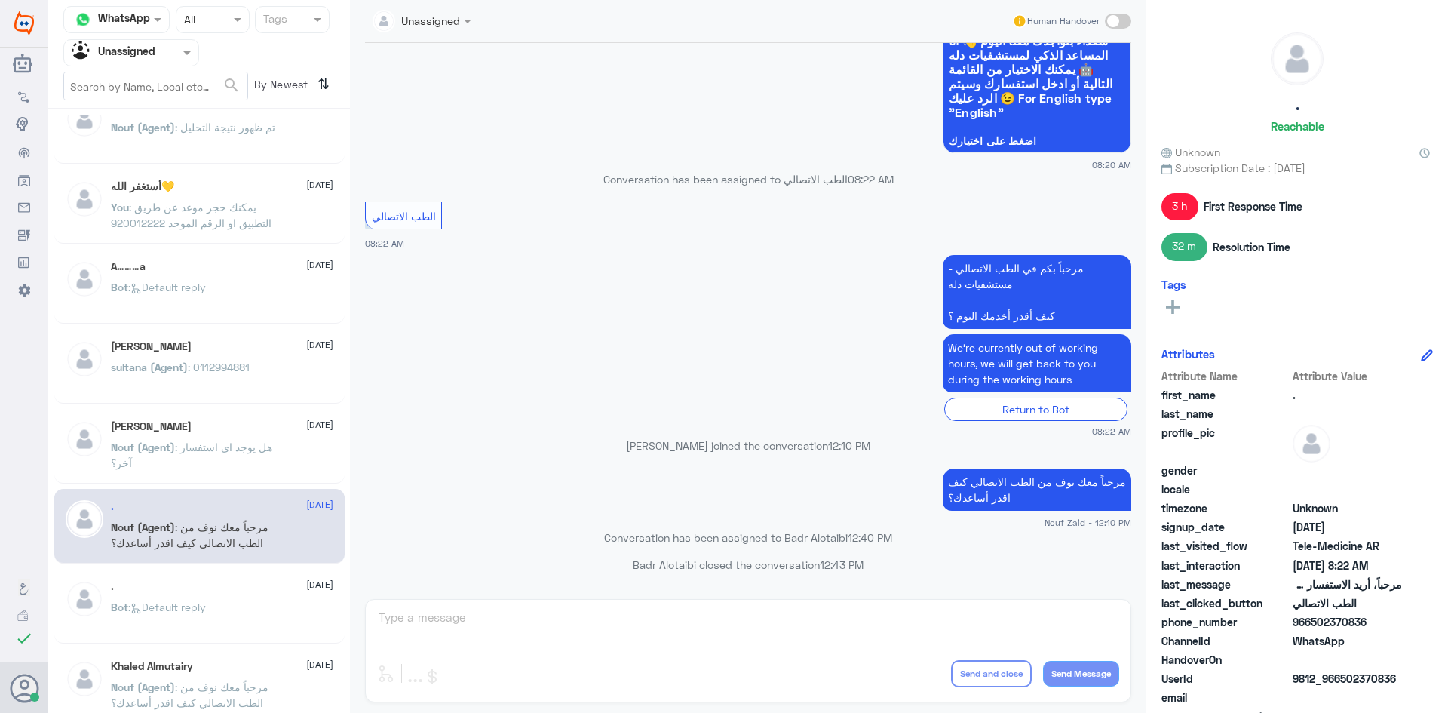
scroll to position [535, 0]
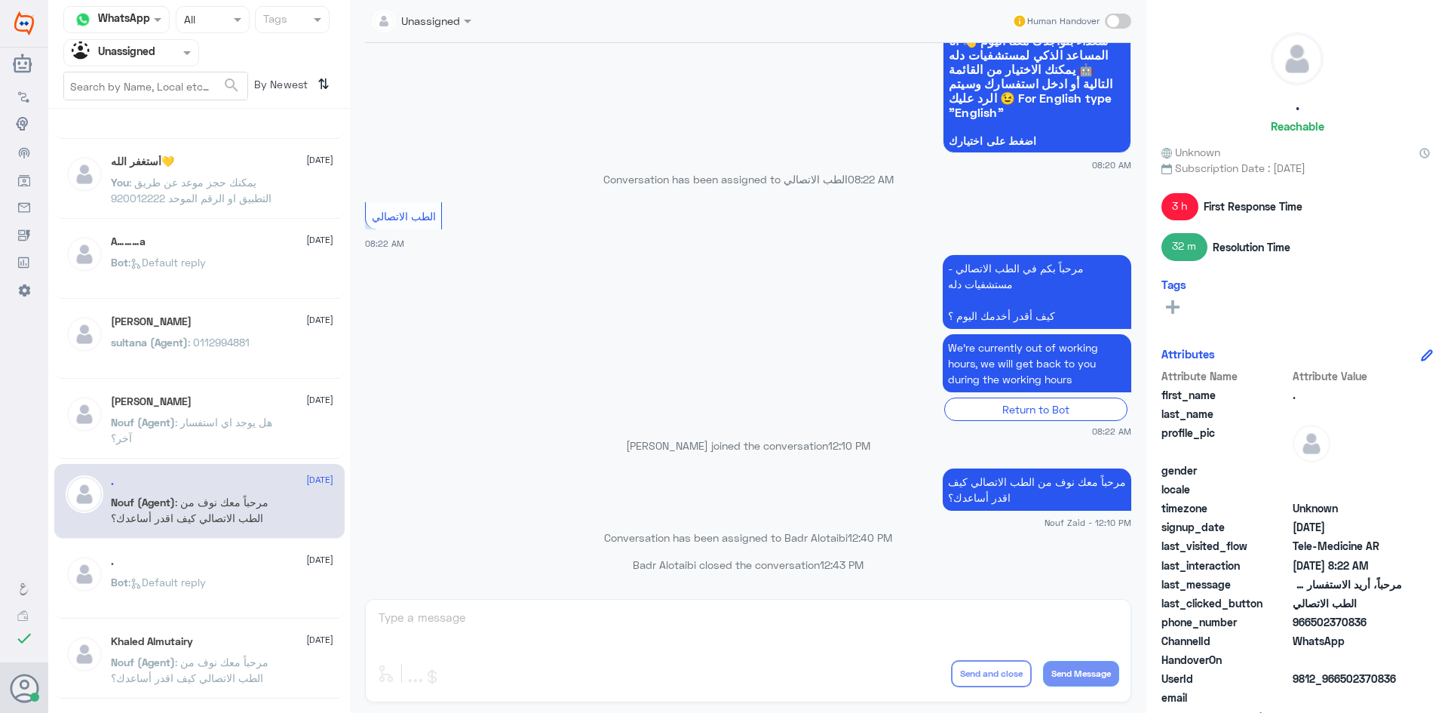
click at [216, 554] on div ". 12 August Bot : Default reply" at bounding box center [199, 581] width 290 height 75
click at [215, 563] on div ". [DATE]" at bounding box center [222, 561] width 222 height 13
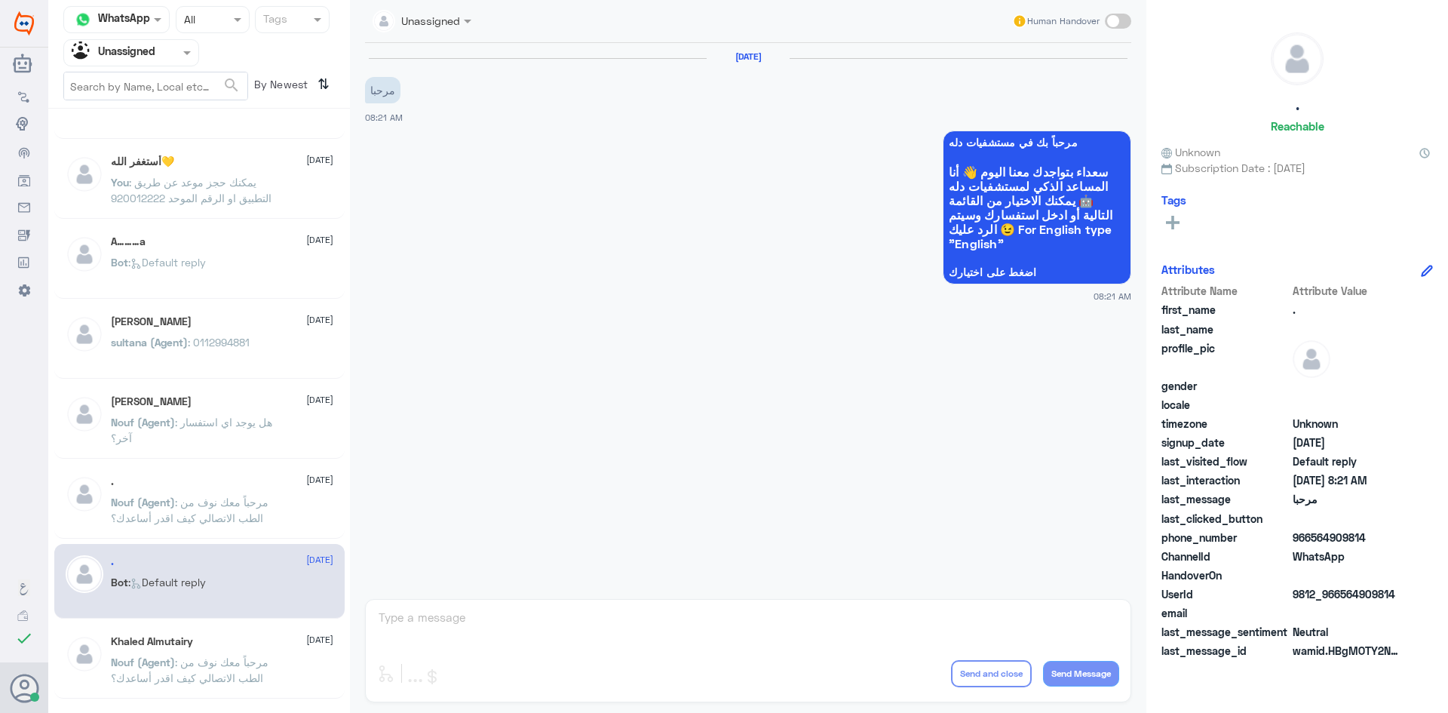
drag, startPoint x: 1398, startPoint y: 592, endPoint x: 1342, endPoint y: 594, distance: 56.6
click at [1342, 594] on span "9812_966564909814" at bounding box center [1347, 594] width 109 height 16
copy span "564909814"
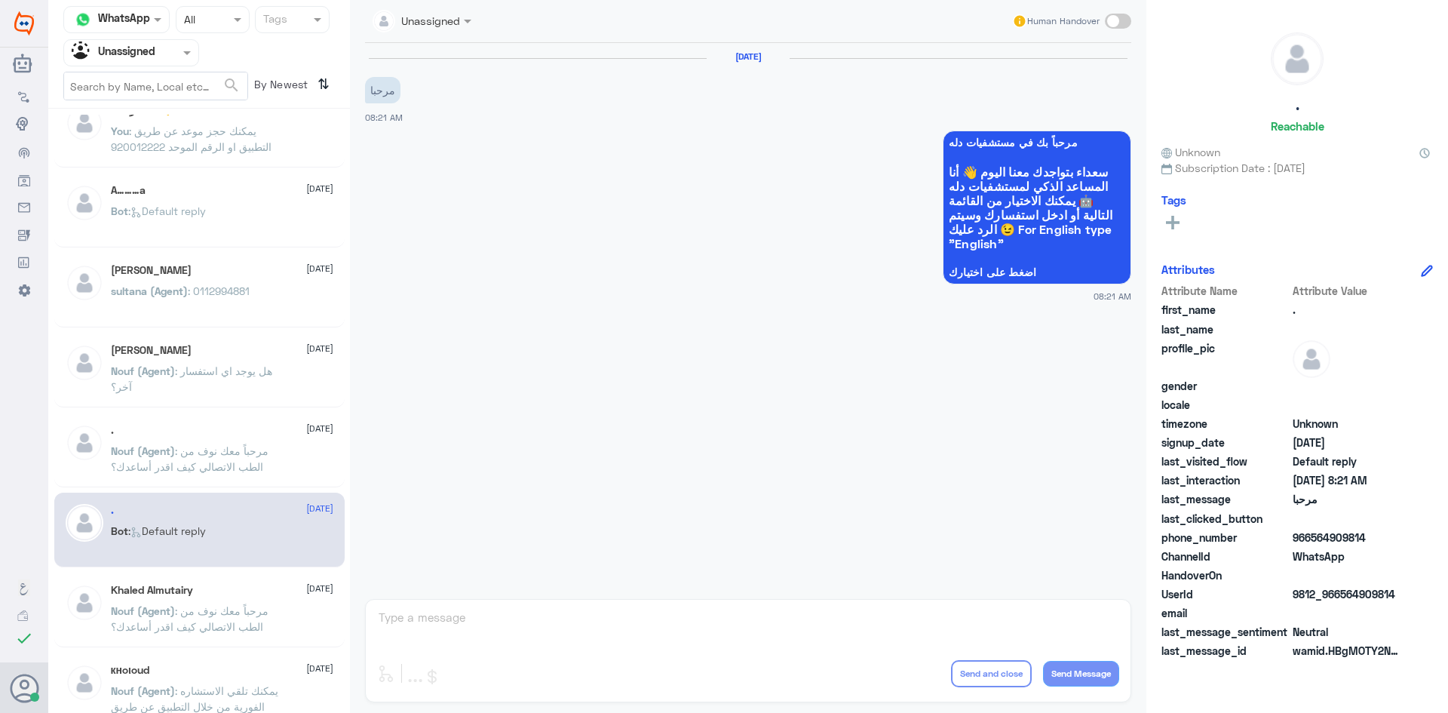
scroll to position [611, 0]
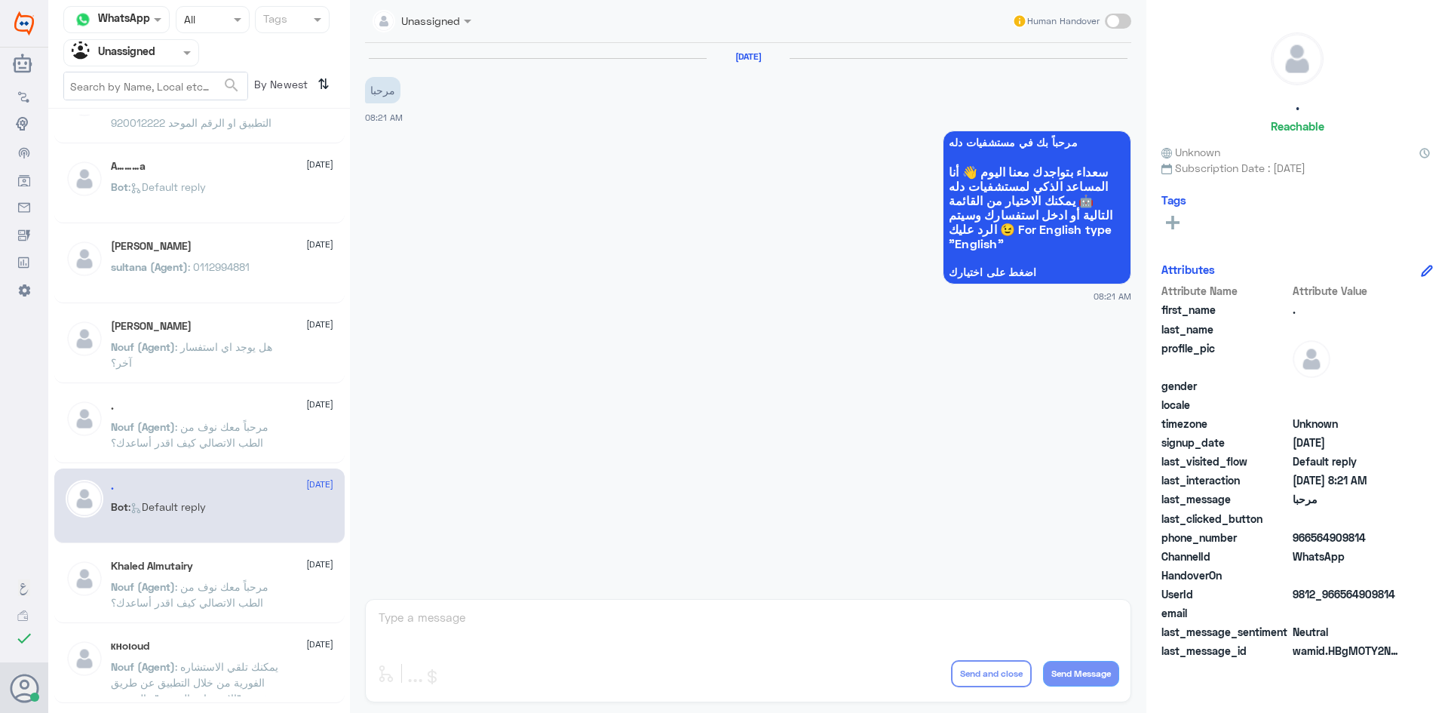
click at [248, 560] on div "Khaled Almutairy 12 August" at bounding box center [222, 566] width 222 height 13
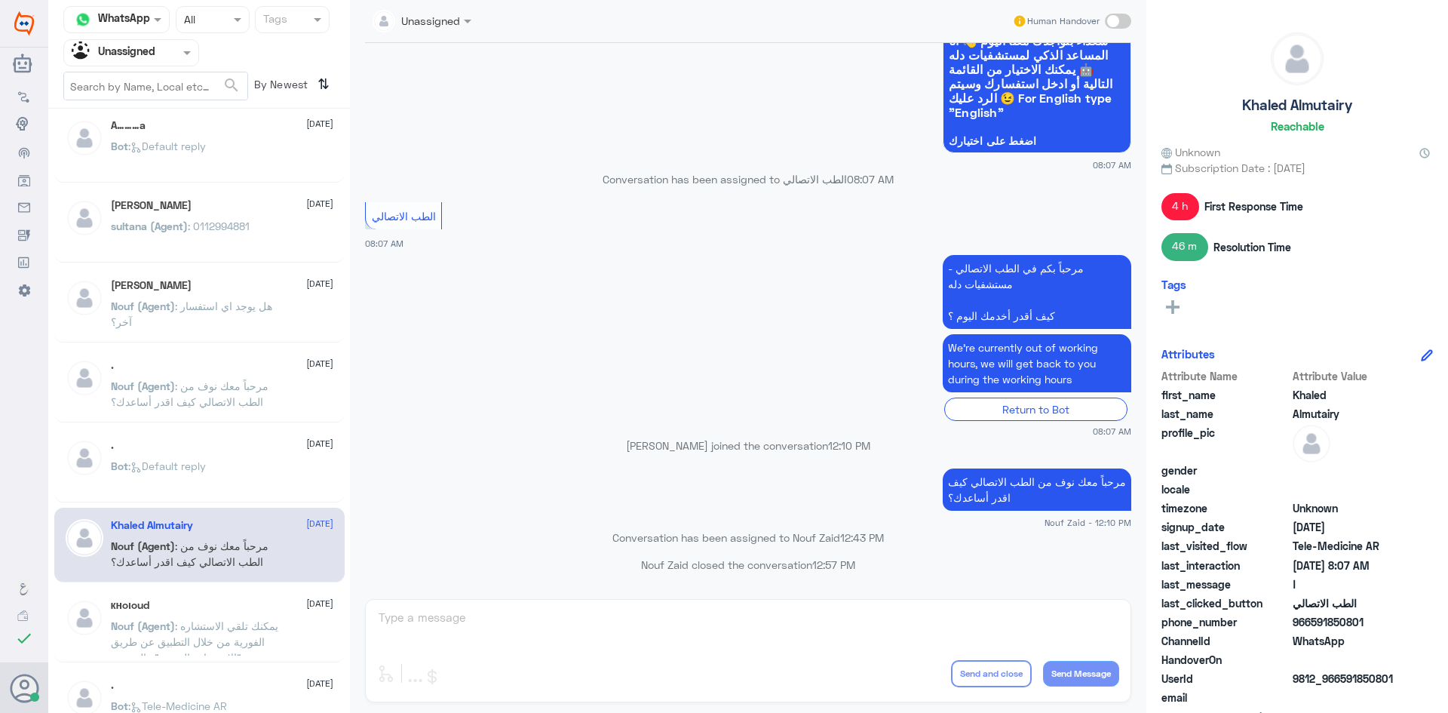
scroll to position [686, 0]
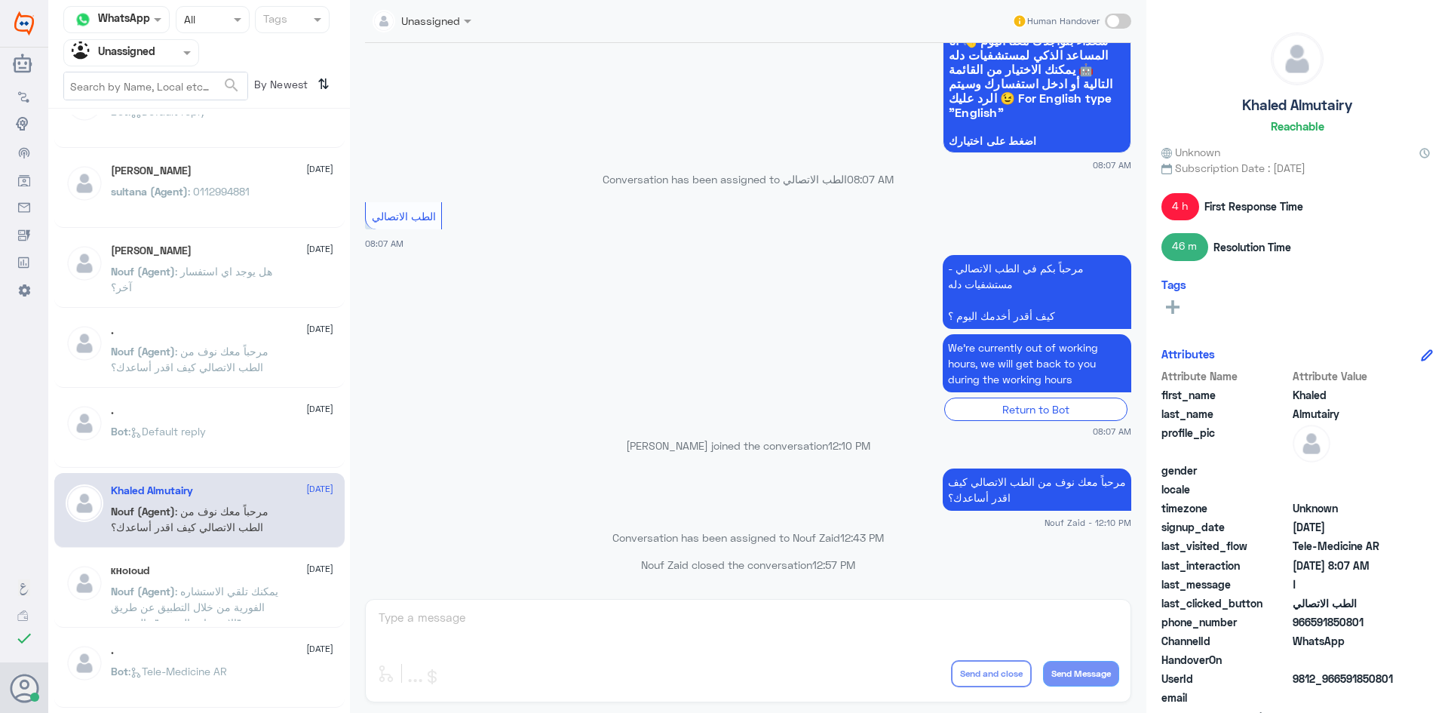
click at [259, 573] on div "кнoιoud 12 August" at bounding box center [222, 570] width 222 height 13
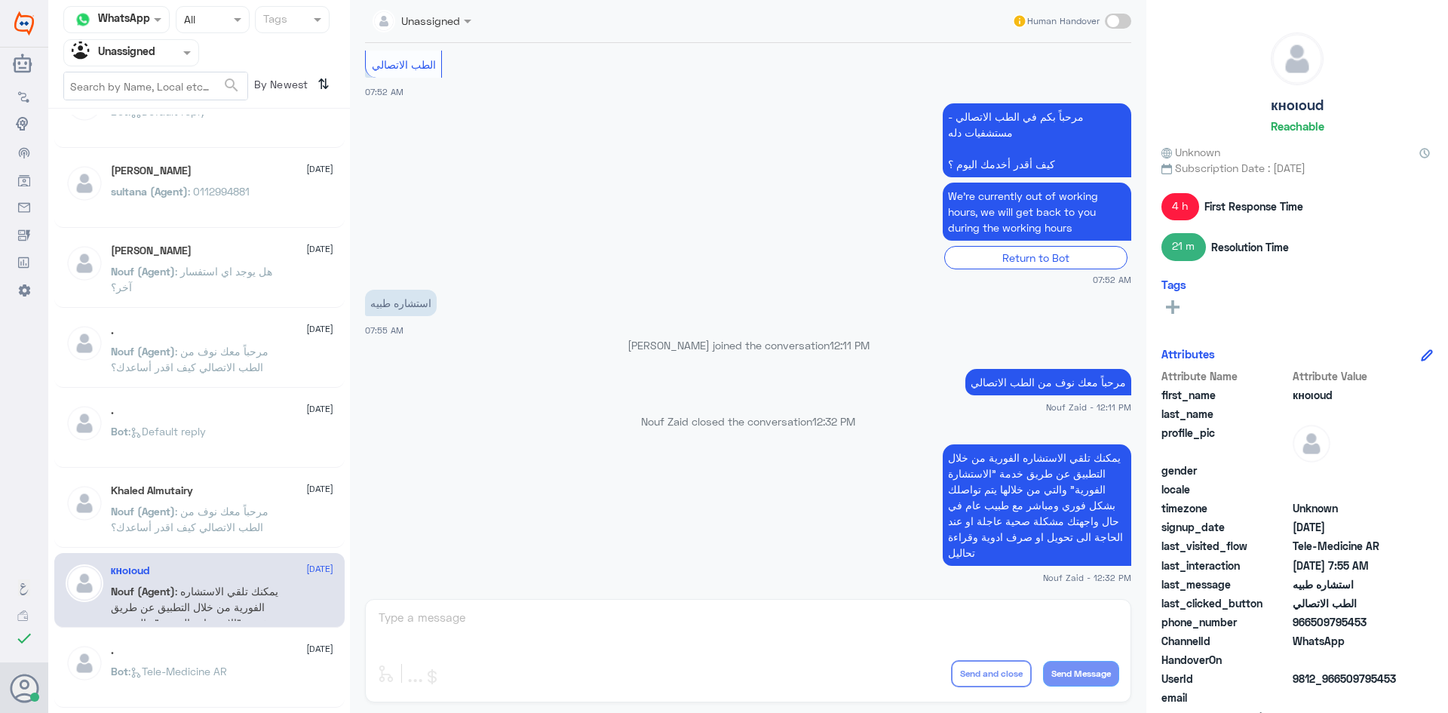
scroll to position [762, 0]
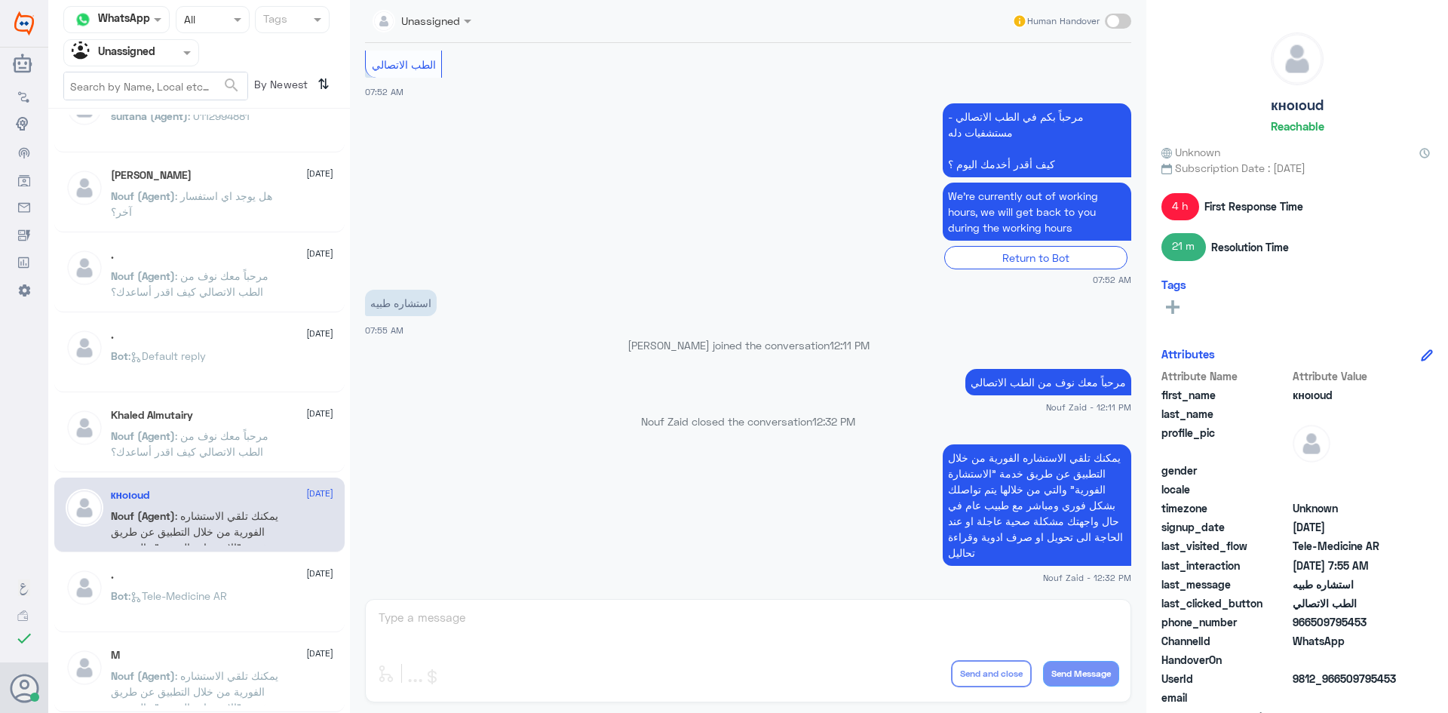
click at [217, 574] on div ". [DATE]" at bounding box center [222, 575] width 222 height 13
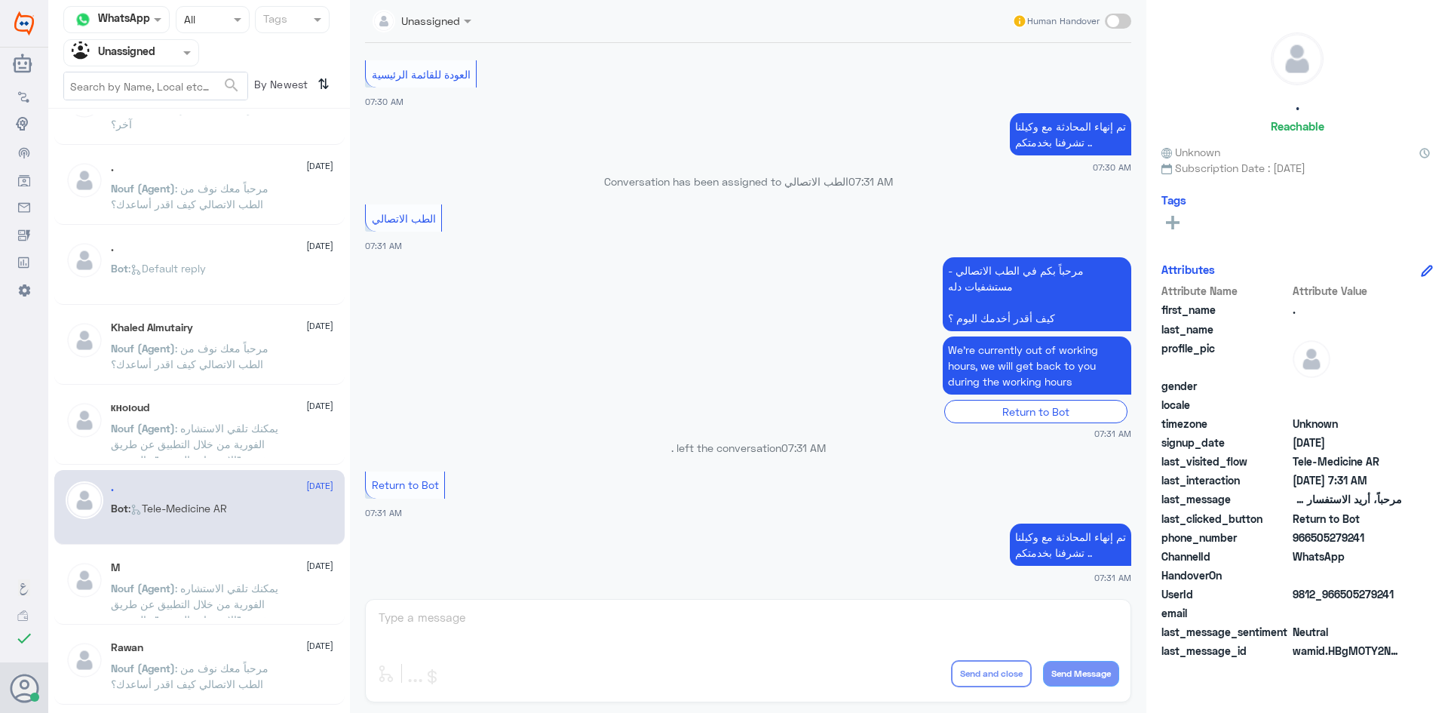
scroll to position [913, 0]
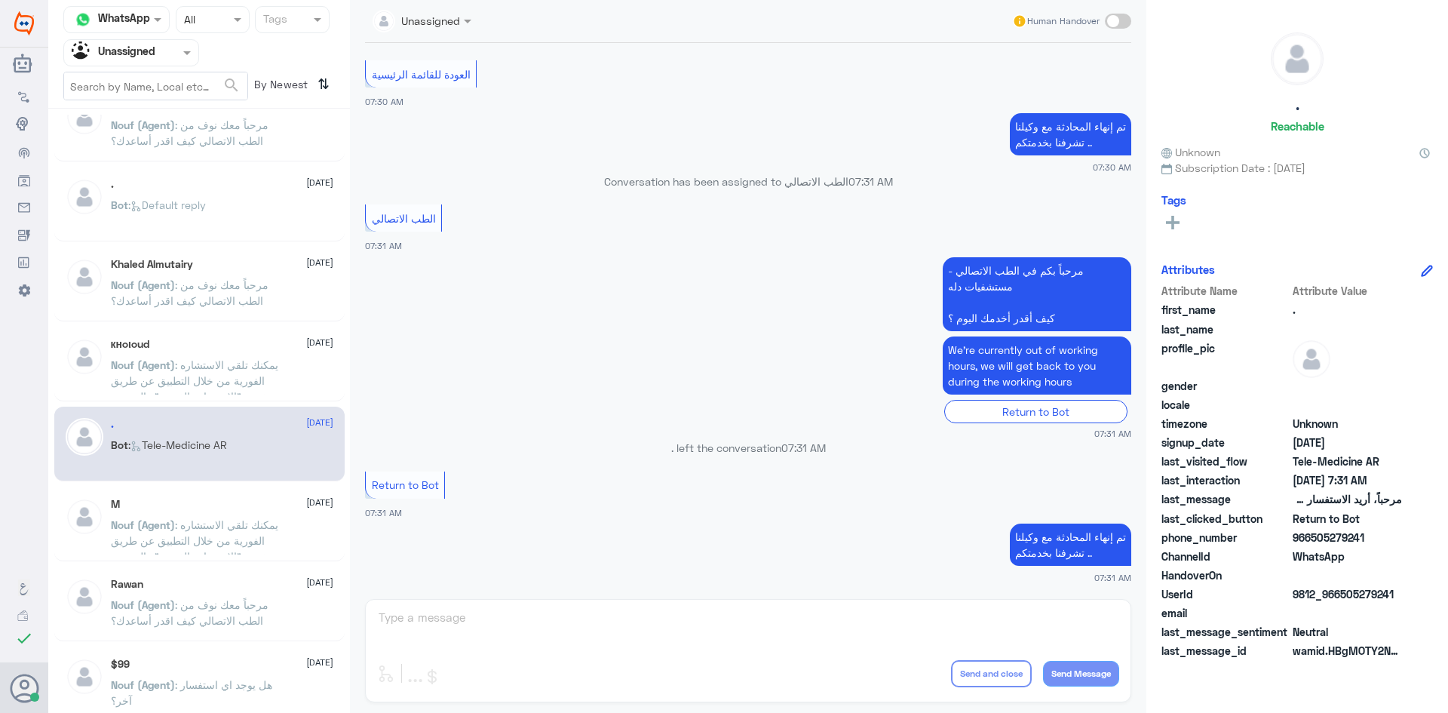
click at [232, 502] on div "M 12 August" at bounding box center [222, 504] width 222 height 13
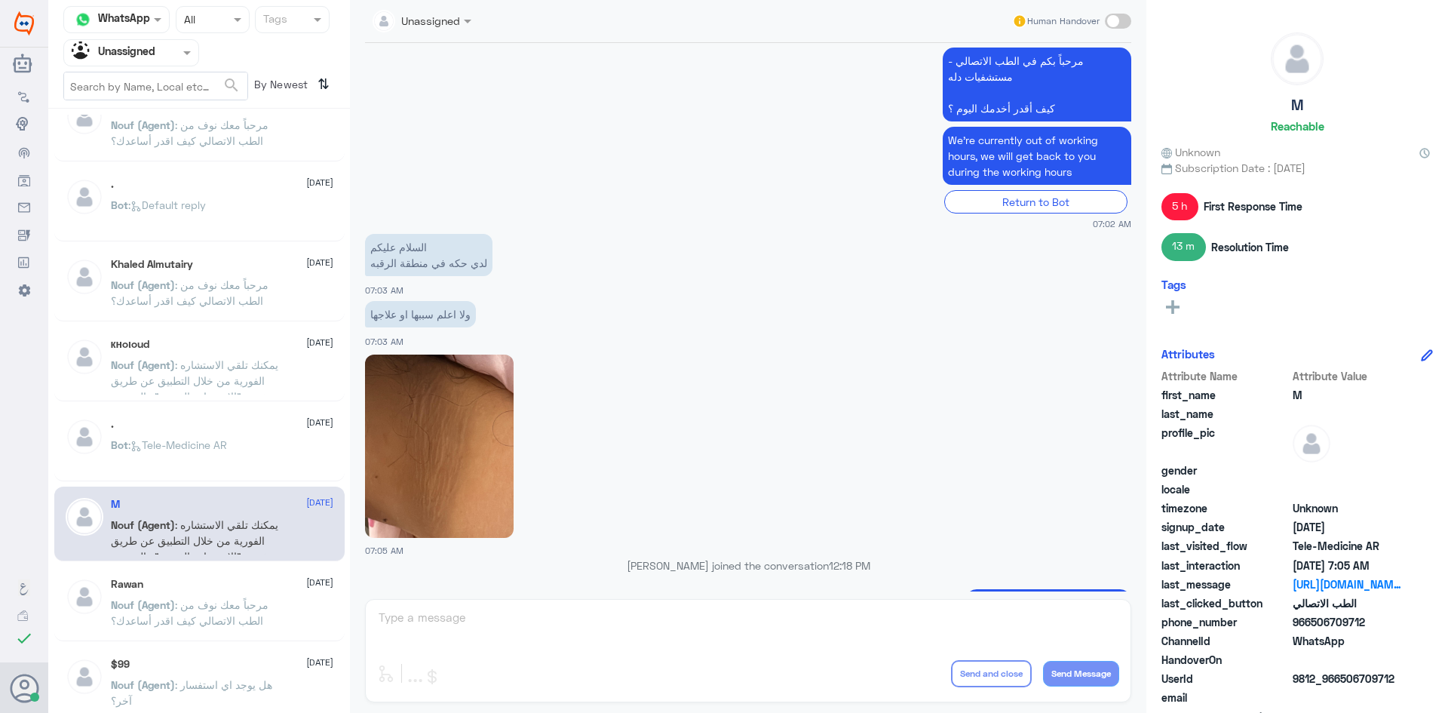
scroll to position [333, 0]
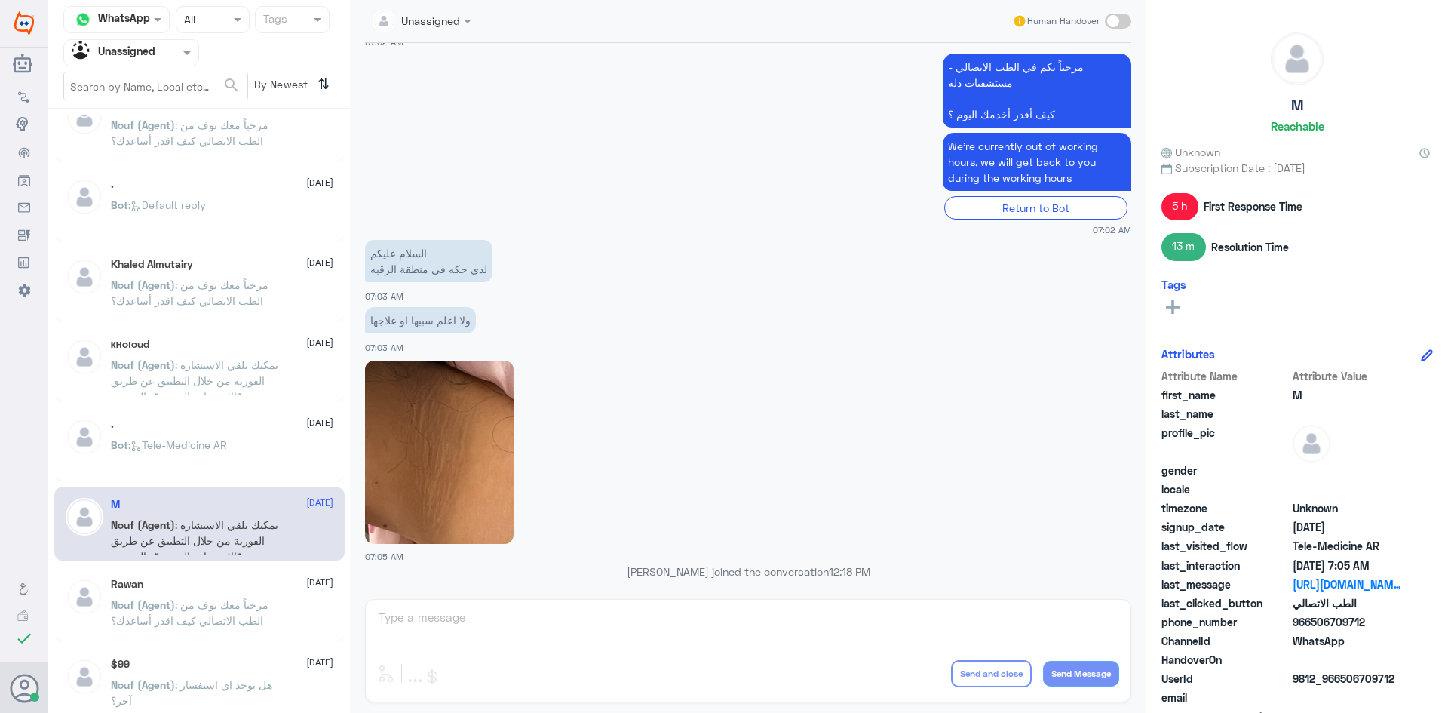
click at [504, 400] on img at bounding box center [439, 451] width 149 height 183
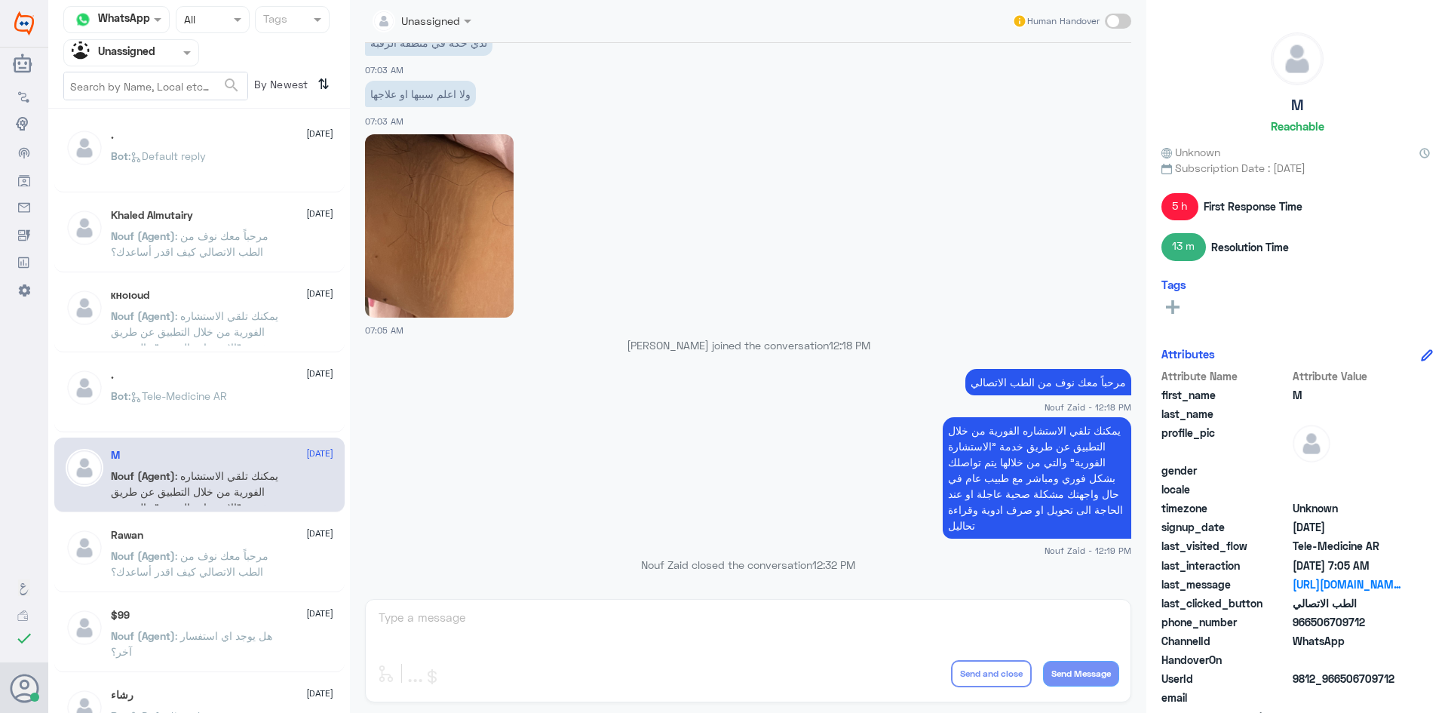
scroll to position [988, 0]
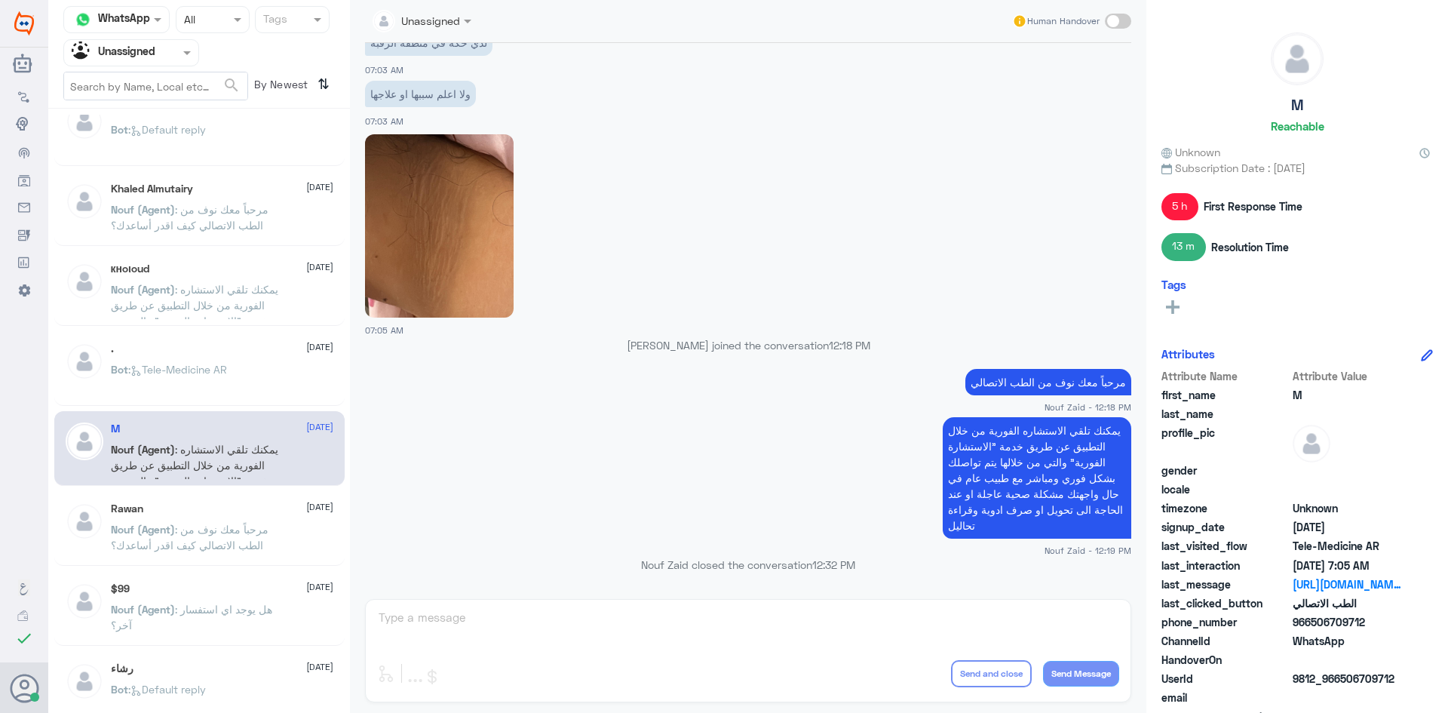
click at [180, 532] on span ": مرحباً معك نوف من الطب الاتصالي كيف اقدر أساعدك؟" at bounding box center [190, 537] width 158 height 29
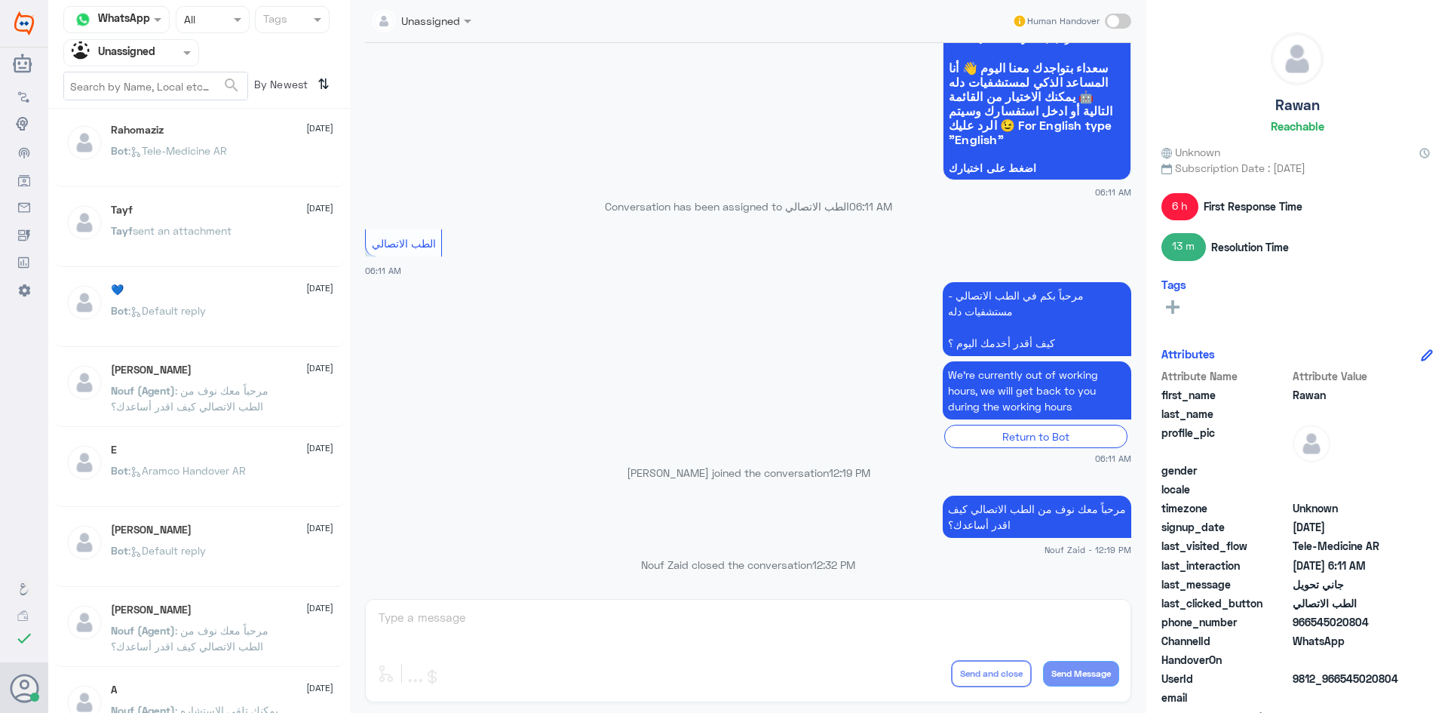
scroll to position [83, 0]
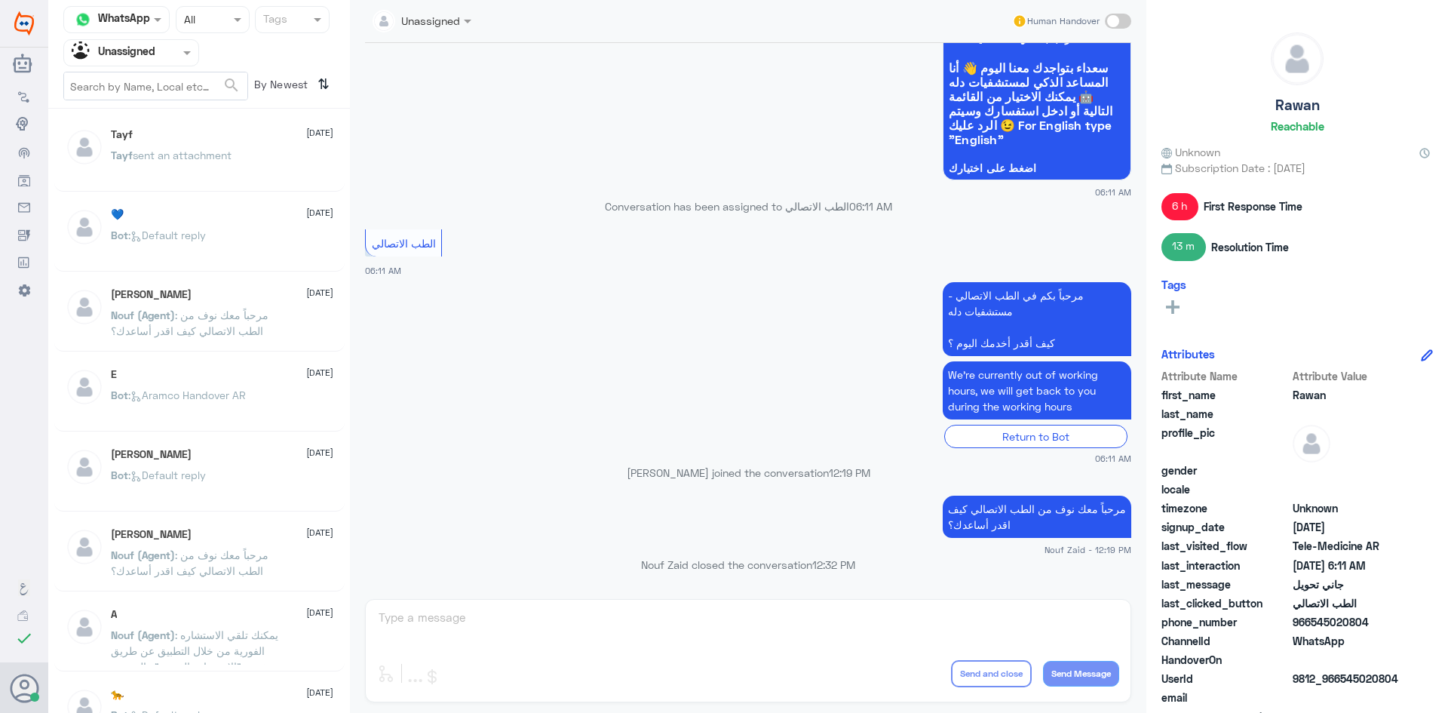
click at [193, 495] on p "Bot : Default reply" at bounding box center [158, 486] width 95 height 38
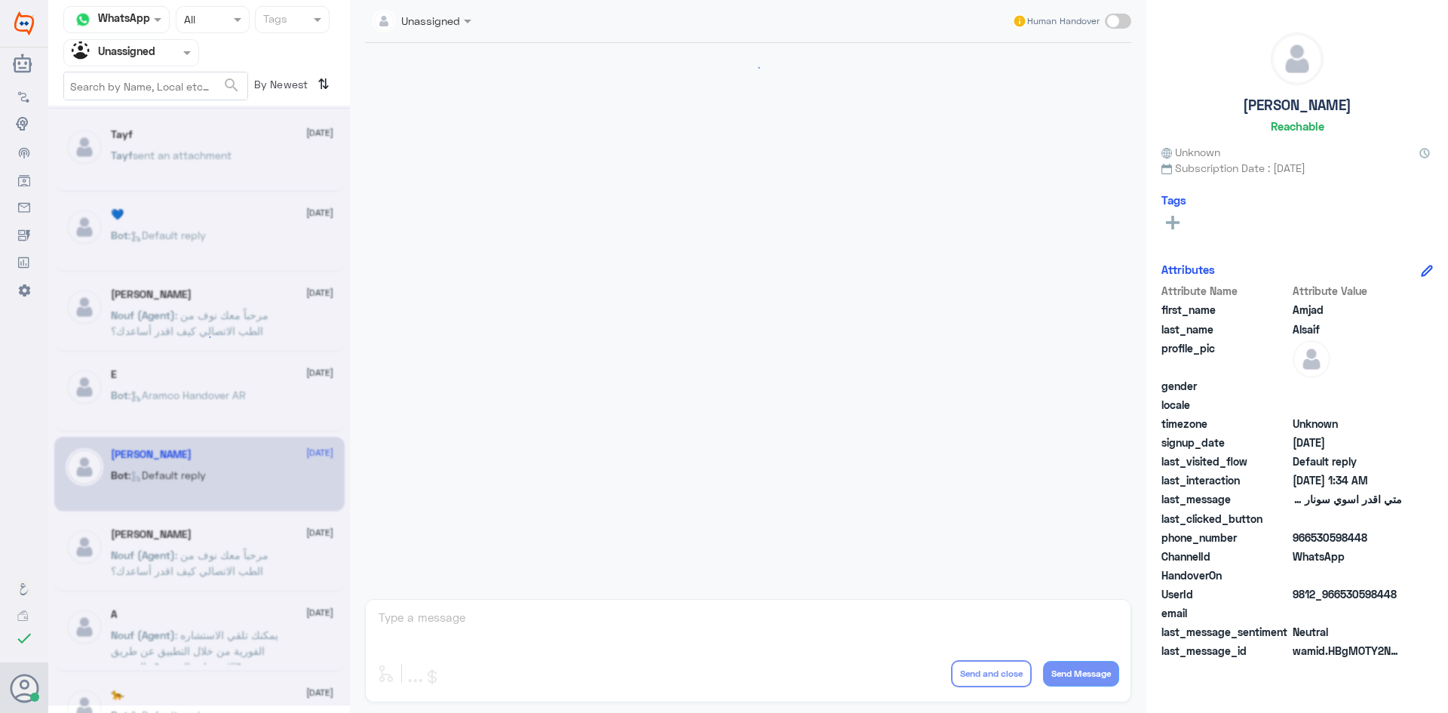
scroll to position [176, 0]
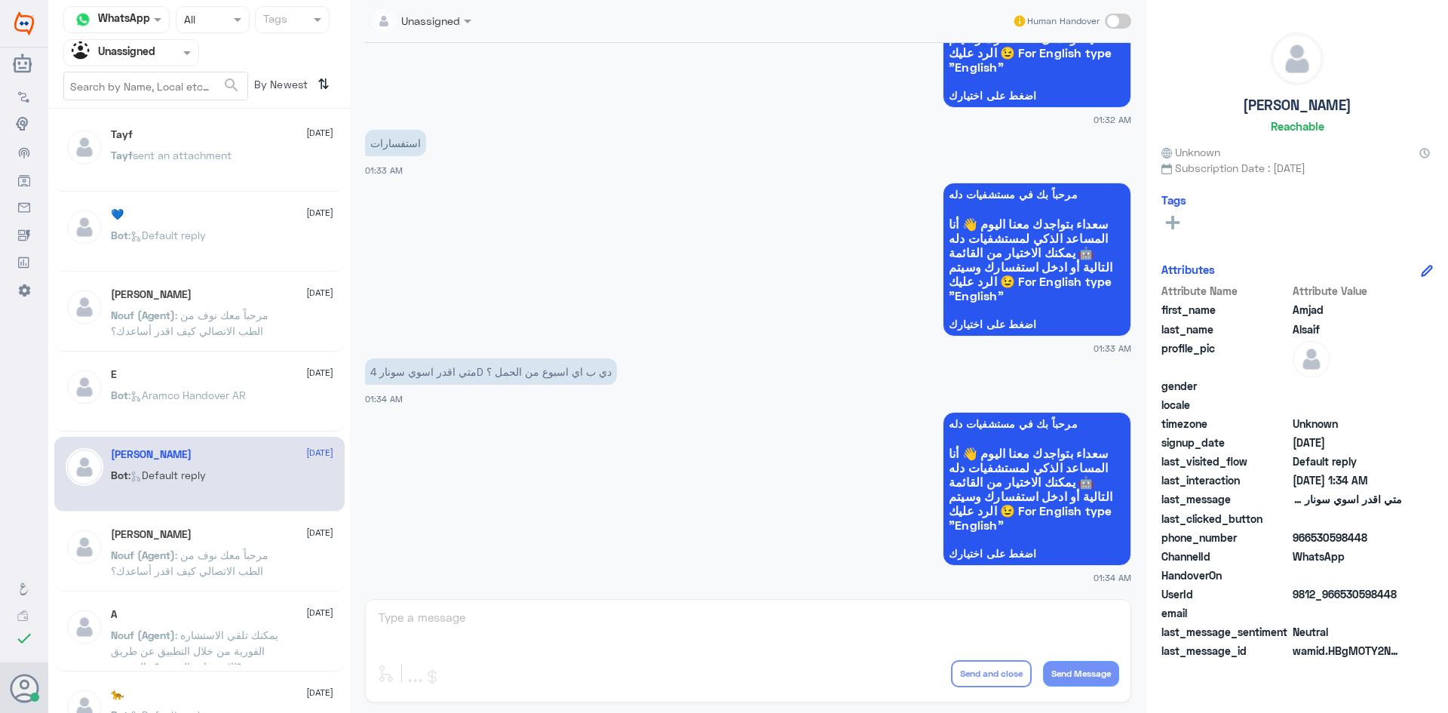
click at [217, 539] on div "Abu Hassa 12 August" at bounding box center [222, 534] width 222 height 13
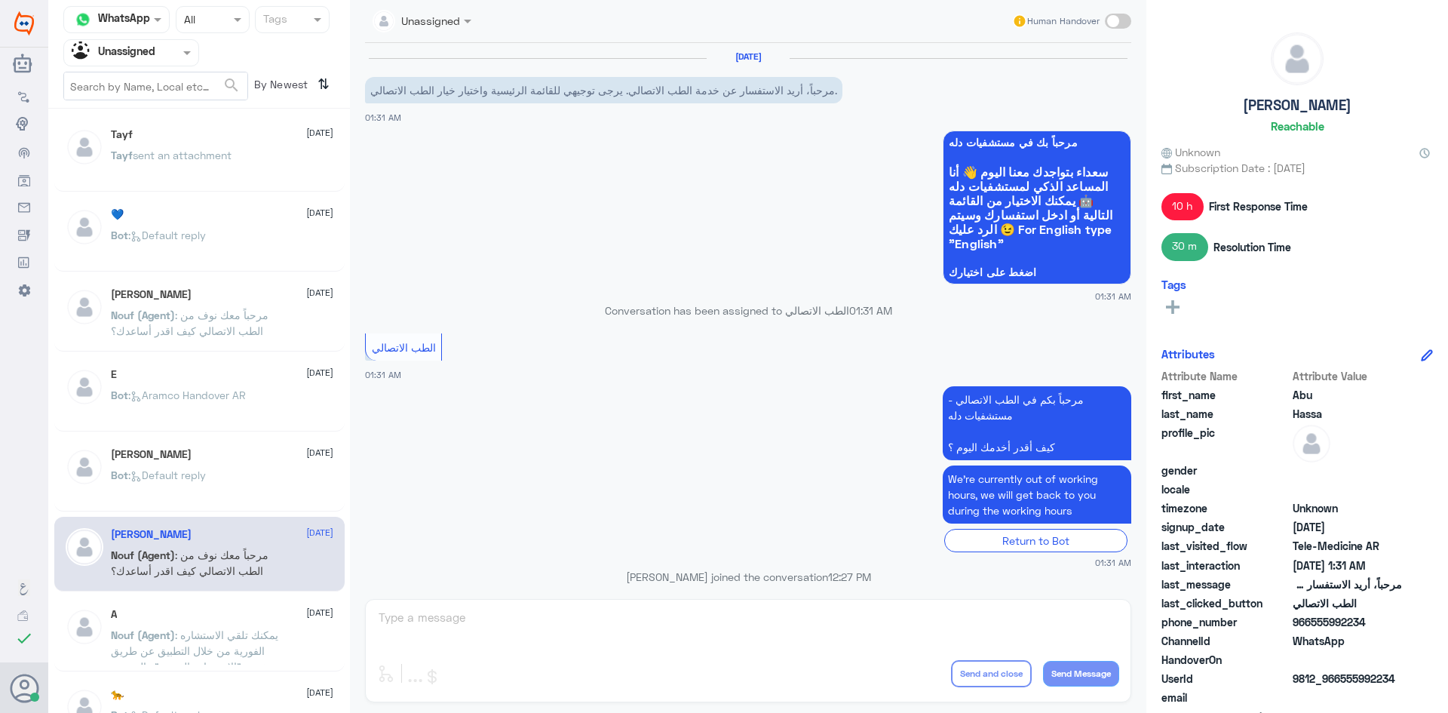
scroll to position [131, 0]
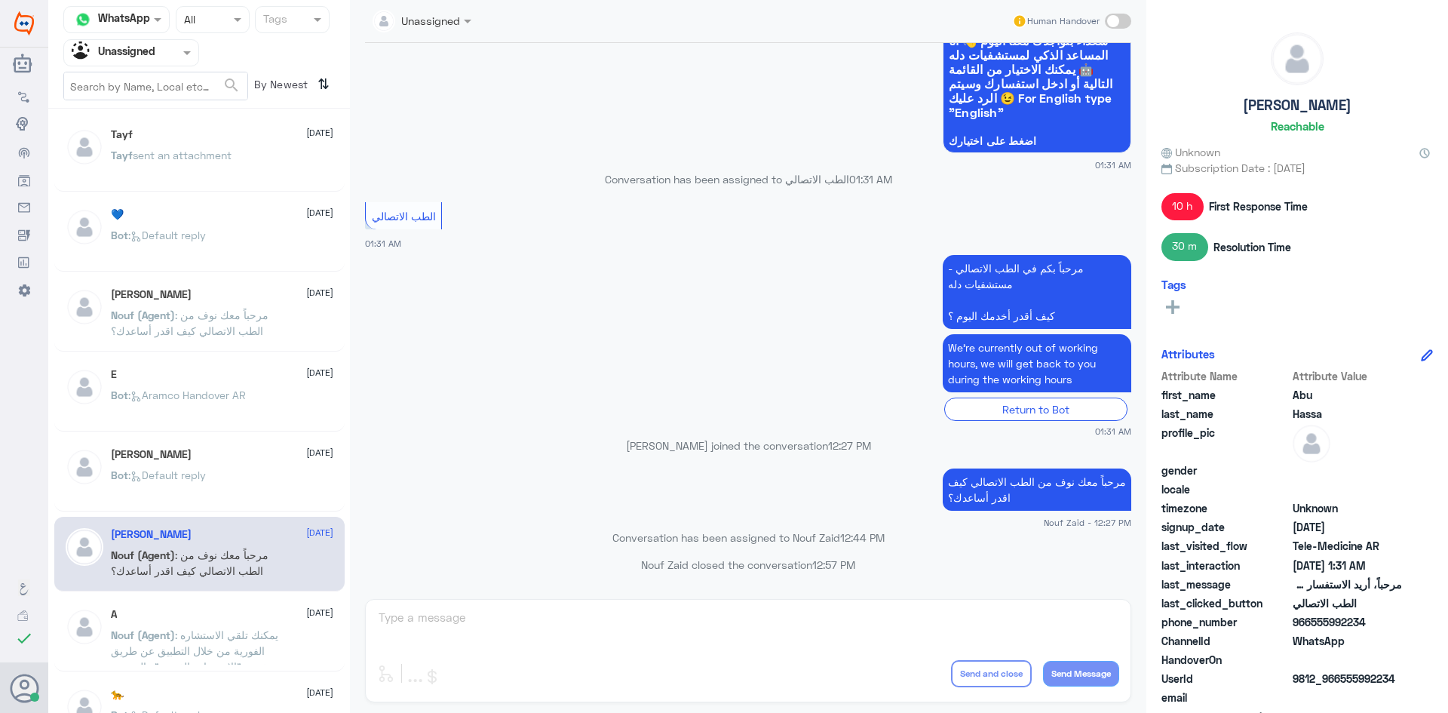
click at [198, 479] on span ": Default reply" at bounding box center [167, 474] width 78 height 13
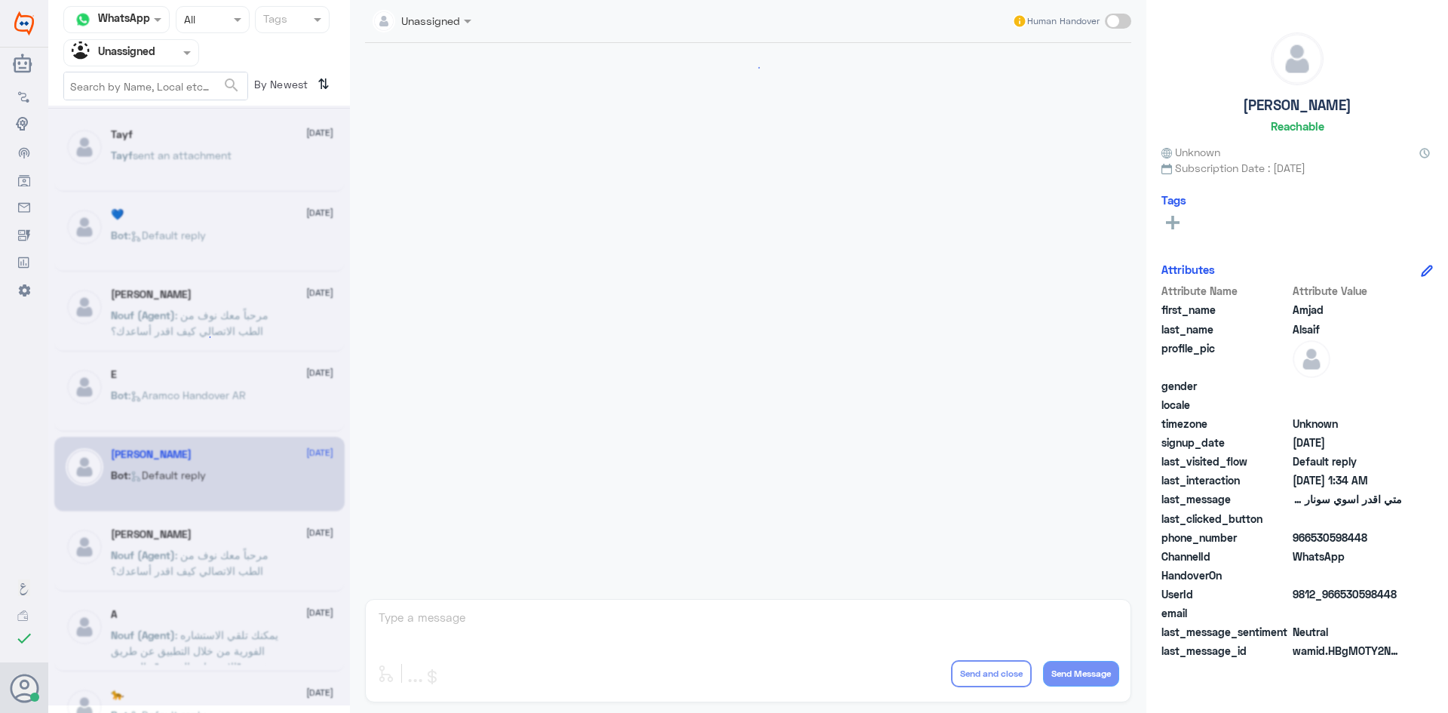
scroll to position [176, 0]
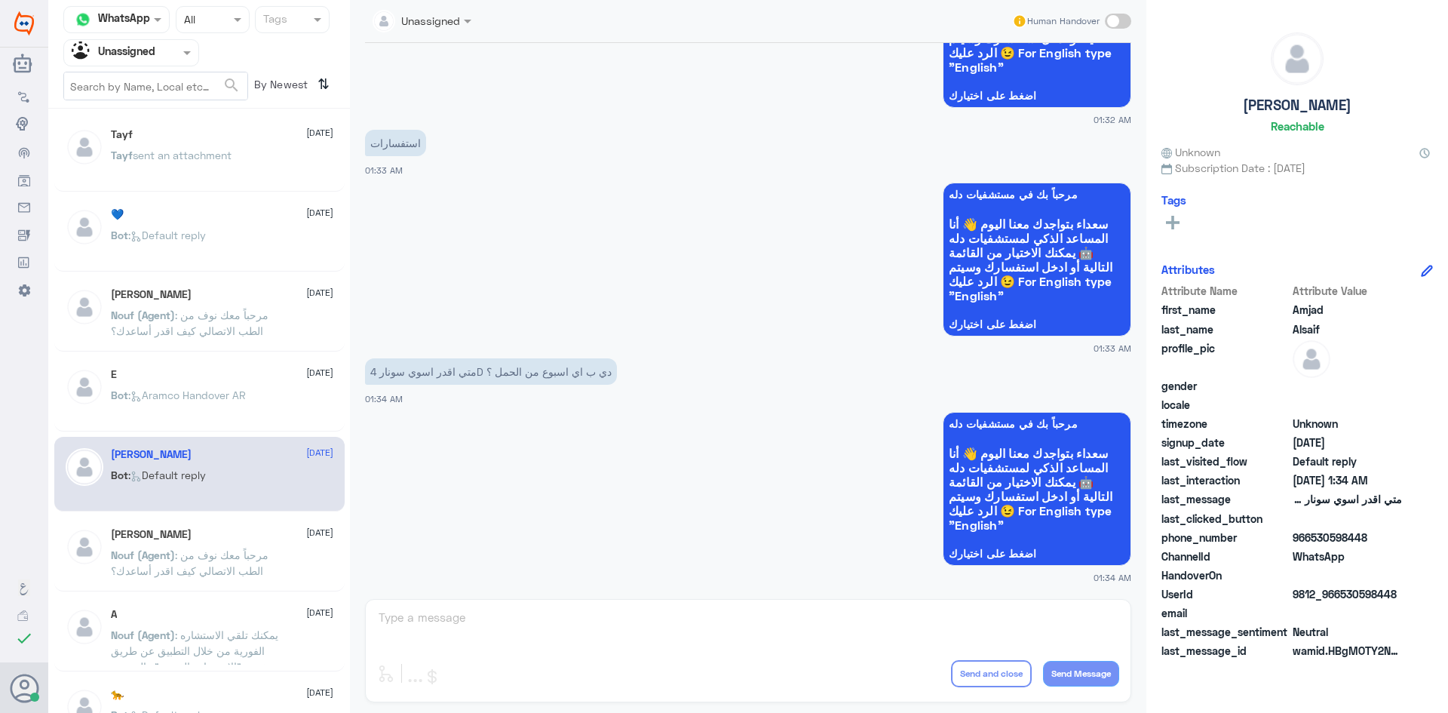
drag, startPoint x: 1394, startPoint y: 594, endPoint x: 1342, endPoint y: 597, distance: 52.2
click at [1342, 597] on span "9812_966530598448" at bounding box center [1347, 594] width 109 height 16
copy span "530598448"
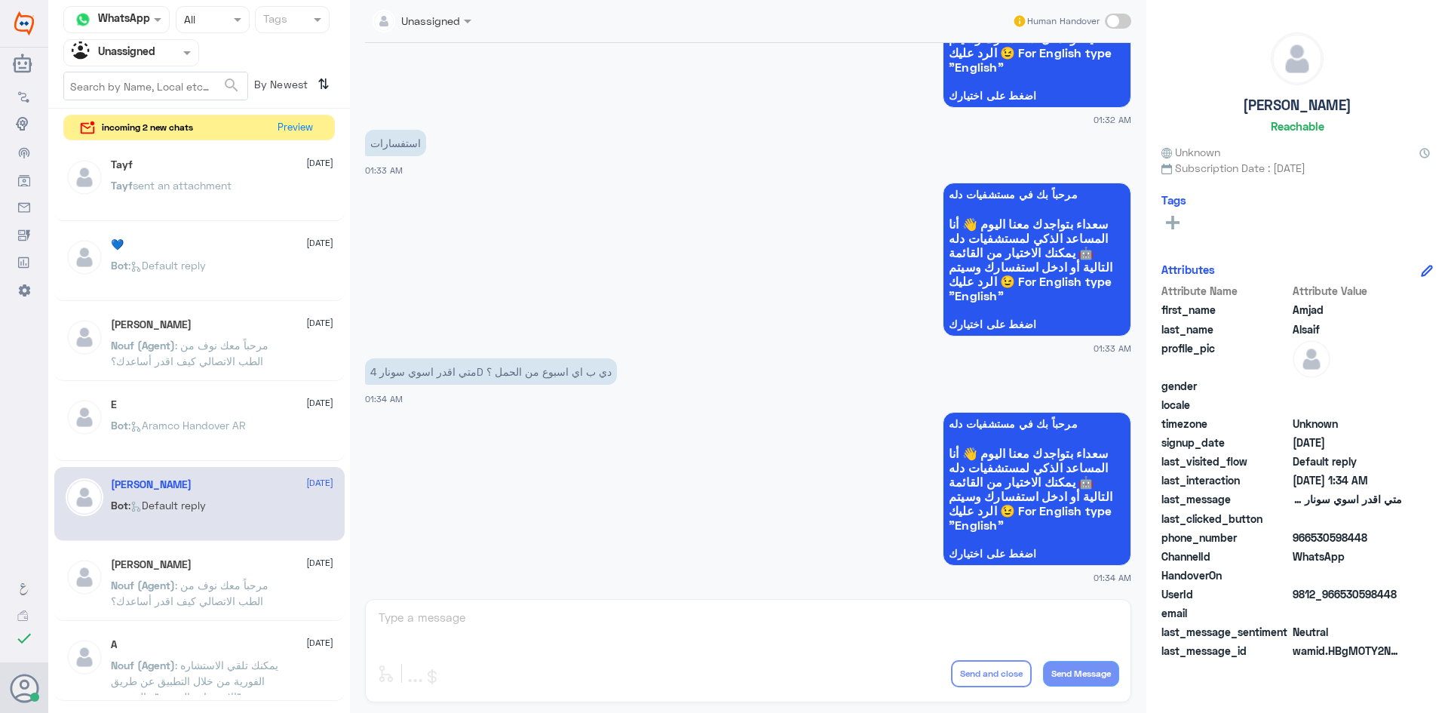
click at [1107, 20] on span at bounding box center [1118, 21] width 26 height 15
click at [0, 0] on input "checkbox" at bounding box center [0, 0] width 0 height 0
click at [598, 624] on textarea at bounding box center [748, 625] width 742 height 37
paste textarea "سجّل دخولك للتطبيق، واختر أيقونة "استشارة طبية" لطلب صرف الأدوية، أو إجراء التح…"
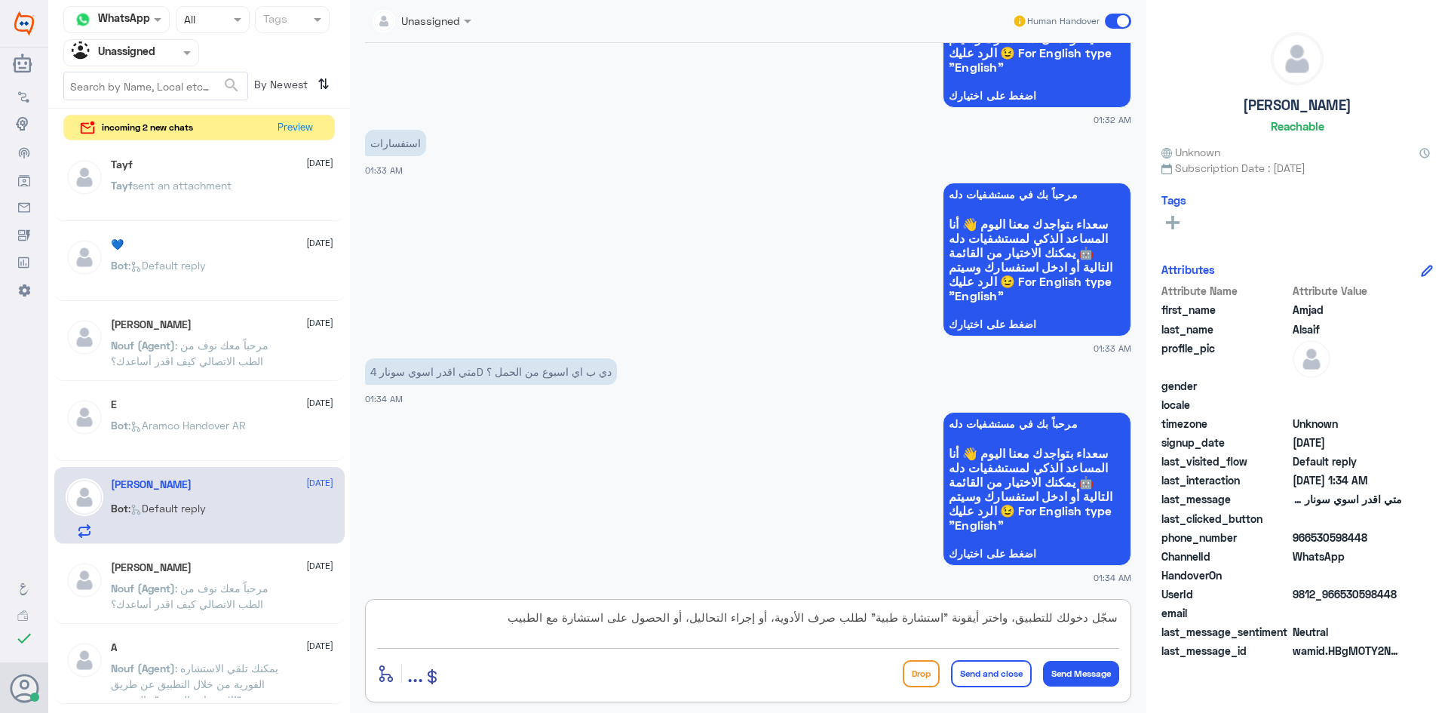
click at [712, 619] on textarea "سجّل دخولك للتطبيق، واختر أيقونة "استشارة طبية" لطلب صرف الأدوية، أو إجراء التح…" at bounding box center [748, 625] width 742 height 37
drag, startPoint x: 1118, startPoint y: 617, endPoint x: 1099, endPoint y: 618, distance: 19.7
click at [1099, 618] on textarea "سجّل دخولك للتطبيق، واختر أيقونة "استشارة طبية" لطلب صرف الأدوية، أو إجراء التح…" at bounding box center [748, 625] width 742 height 37
click at [1116, 623] on textarea "سجّل دخولك للتطبيق، واختر أيقونة "استشارة طبية" لطلب صرف الأدوية، أو إجراء التح…" at bounding box center [748, 625] width 742 height 37
drag, startPoint x: 1118, startPoint y: 621, endPoint x: 1093, endPoint y: 621, distance: 25.7
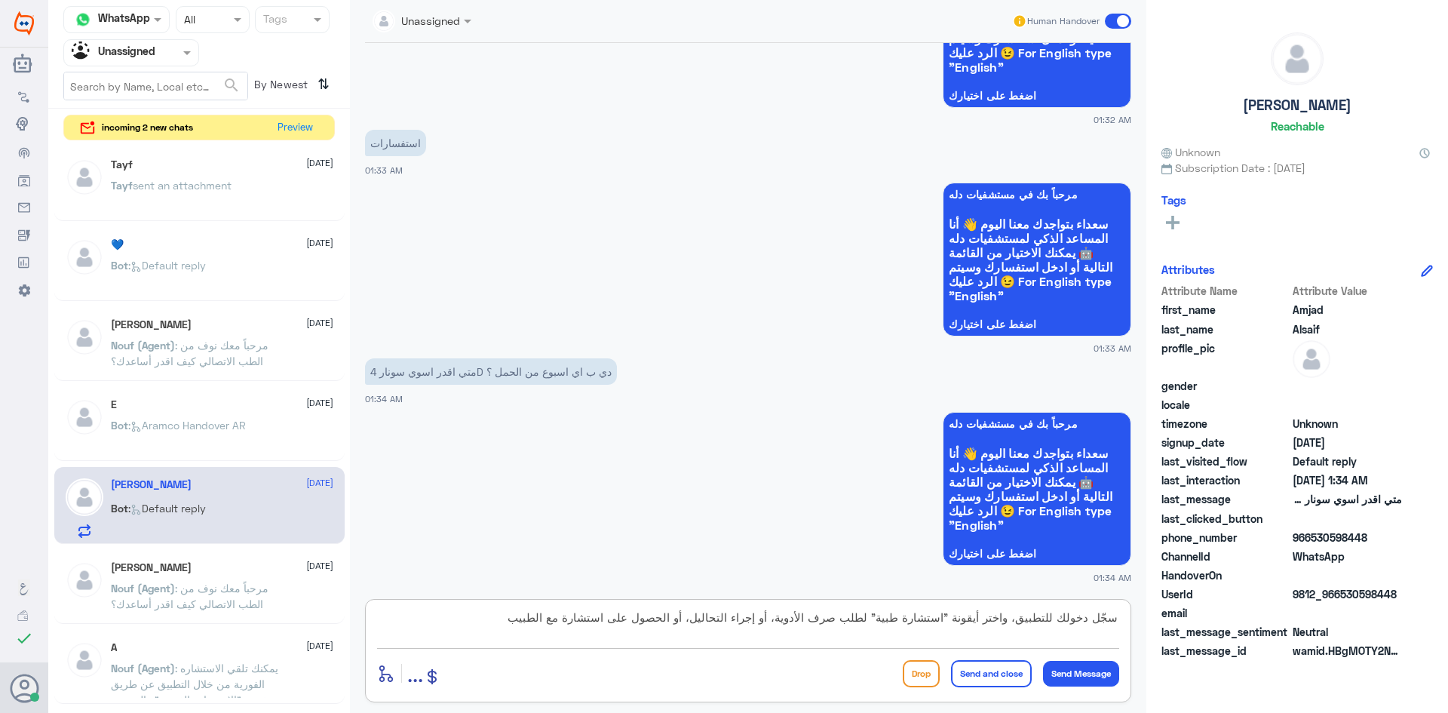
click at [1093, 621] on textarea "سجّل دخولك للتطبيق، واختر أيقونة "استشارة طبية" لطلب صرف الأدوية، أو إجراء التح…" at bounding box center [748, 625] width 742 height 37
click at [835, 620] on textarea "يمكنك تسجيل دخولك للتطبيق، واختر أيقونة "استشارة طبية" لطلب صرف الأدوية، أو إجر…" at bounding box center [748, 625] width 742 height 37
click at [842, 621] on textarea "يمكنك تسجيل دخولك للتطبيق، واختر أيقونة "استشارة طبية" لطلب صرف الأدوية، أو إجر…" at bounding box center [748, 625] width 742 height 37
type textarea "يمكنك تسجيل دخولك للتطبيق، واختر أيقونة "استشارة فورية" لطلب صرف الأدوية، أو إج…"
drag, startPoint x: 773, startPoint y: 640, endPoint x: 1119, endPoint y: 622, distance: 346.6
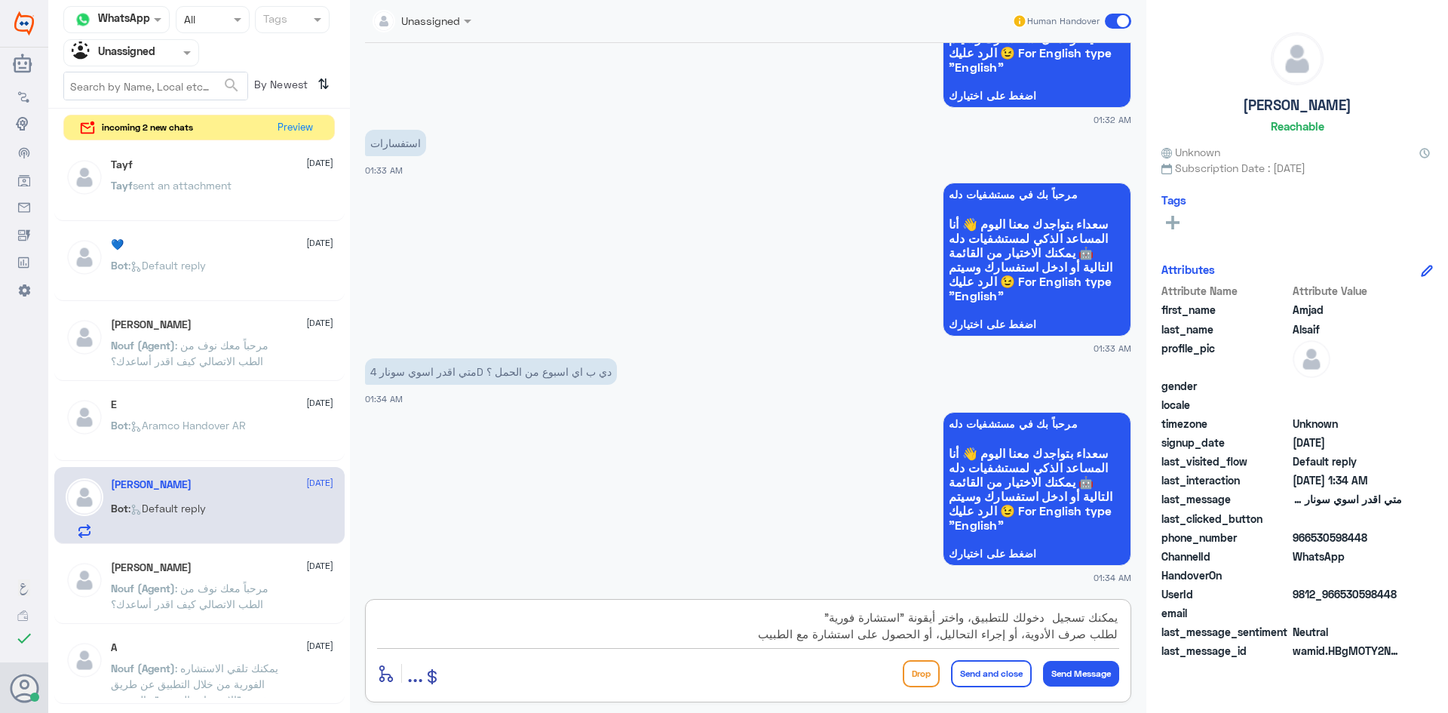
click at [1119, 622] on div "يمكنك تسجيل دخولك للتطبيق، واختر أيقونة "استشارة فورية" لطلب صرف الأدوية، أو إج…" at bounding box center [748, 650] width 766 height 103
click at [799, 614] on textarea "يمكنك تسجيل دخولك للتطبيق، واختر أيقونة "استشارة فورية" لطلب صرف الأدوية، أو إج…" at bounding box center [748, 625] width 742 height 37
drag, startPoint x: 778, startPoint y: 634, endPoint x: 1118, endPoint y: 609, distance: 341.0
click at [1118, 609] on textarea "يمكنك تسجيل دخولك للتطبيق، واختر أيقونة "استشارة فورية" لطلب صرف الأدوية، أو إج…" at bounding box center [748, 625] width 742 height 37
type textarea "هلا حياك معك بدر من الطب الاتصالي"
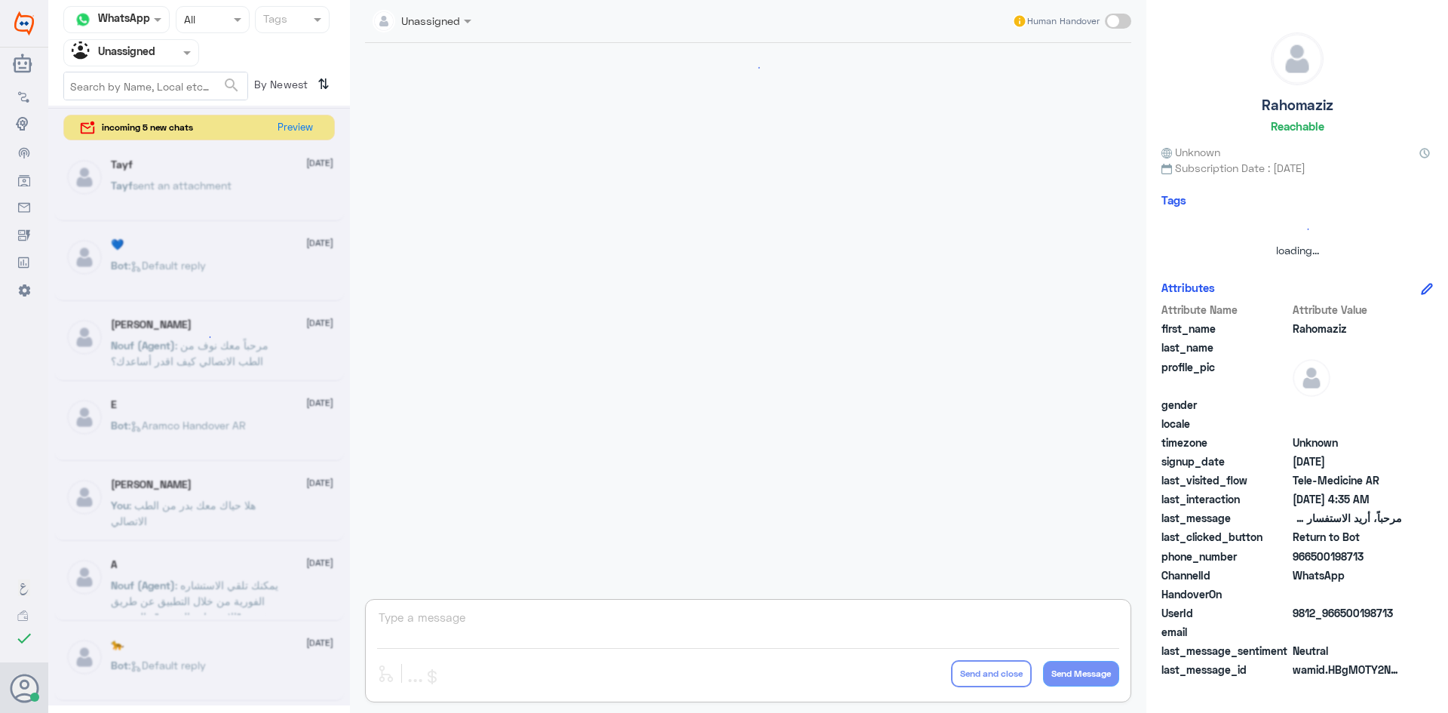
scroll to position [129, 0]
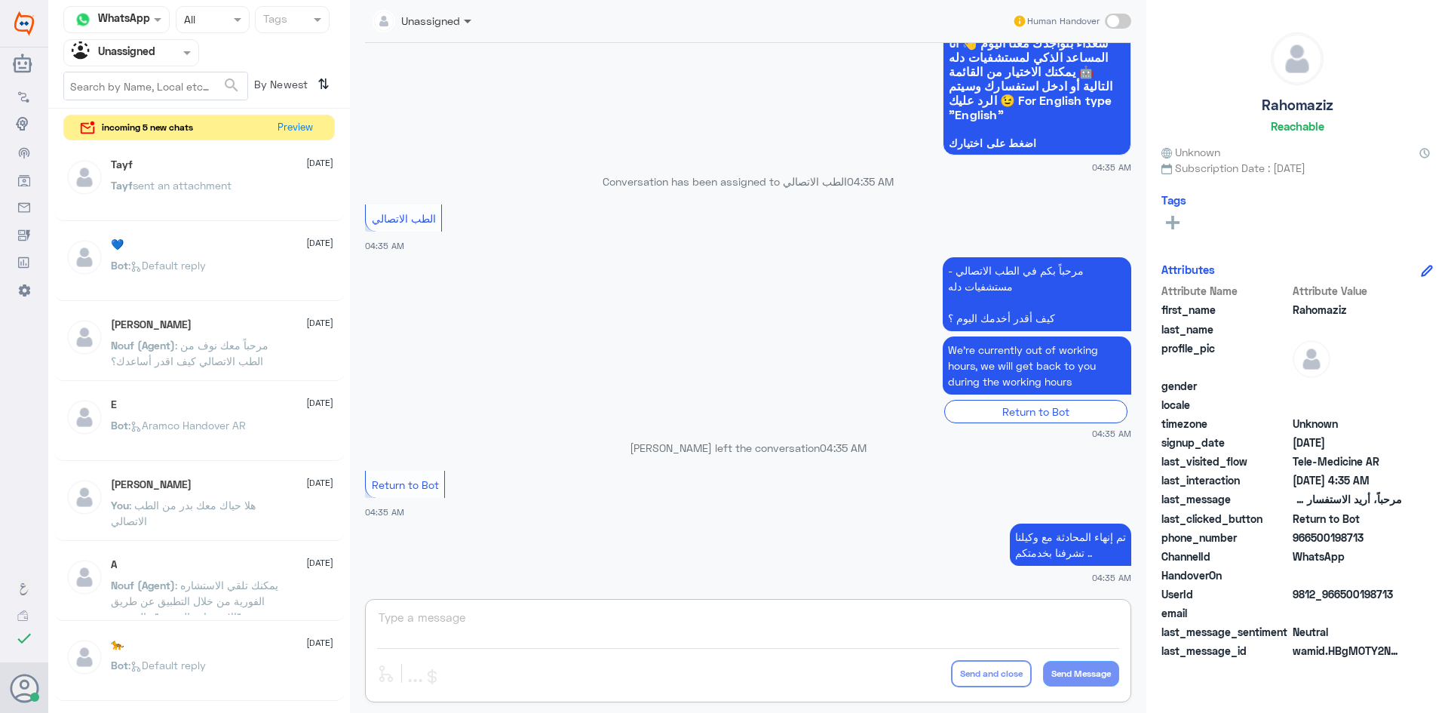
drag, startPoint x: 468, startPoint y: 21, endPoint x: 466, endPoint y: 32, distance: 10.7
click at [467, 21] on span at bounding box center [468, 22] width 8 height 5
click at [182, 62] on div "Agent Filter Unassigned" at bounding box center [131, 52] width 136 height 27
click at [158, 81] on div "All" at bounding box center [131, 88] width 136 height 28
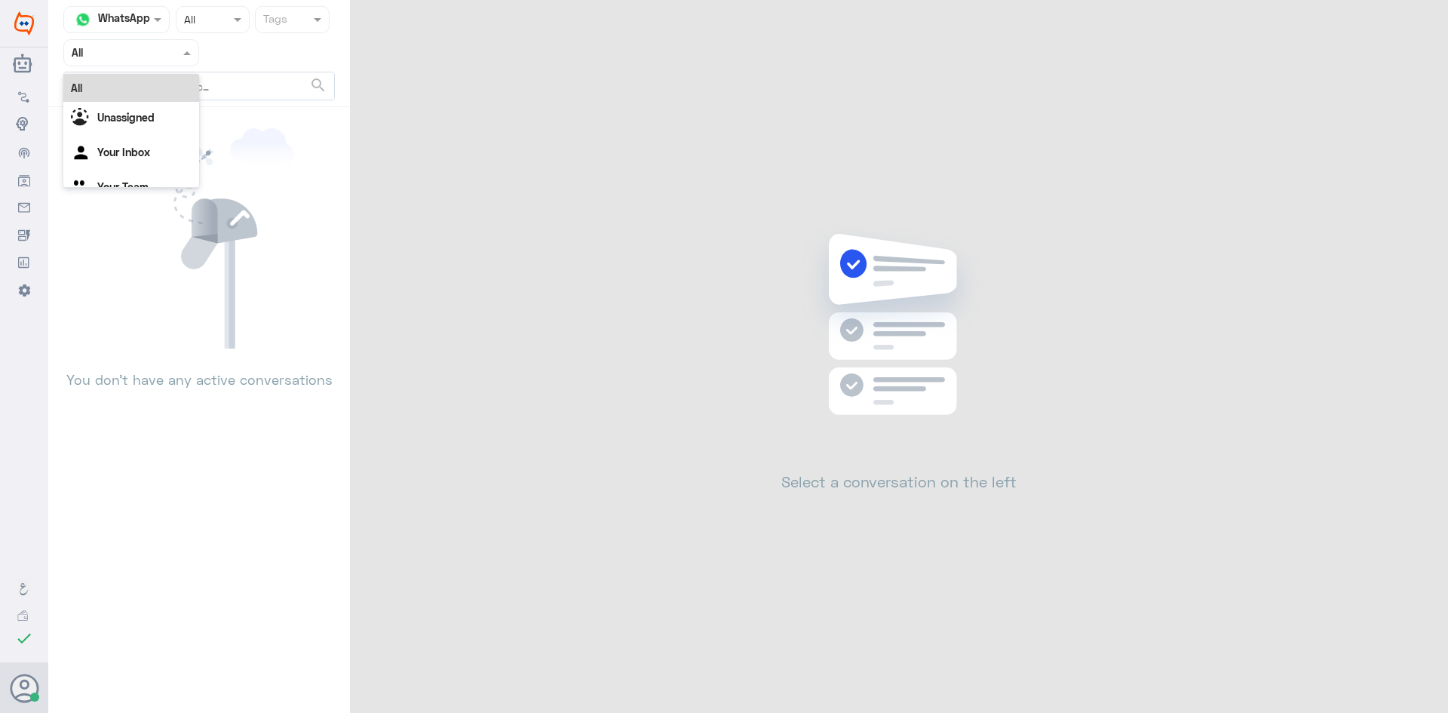
click at [180, 54] on span at bounding box center [188, 52] width 19 height 16
click at [160, 119] on div "Unassigned" at bounding box center [131, 119] width 136 height 35
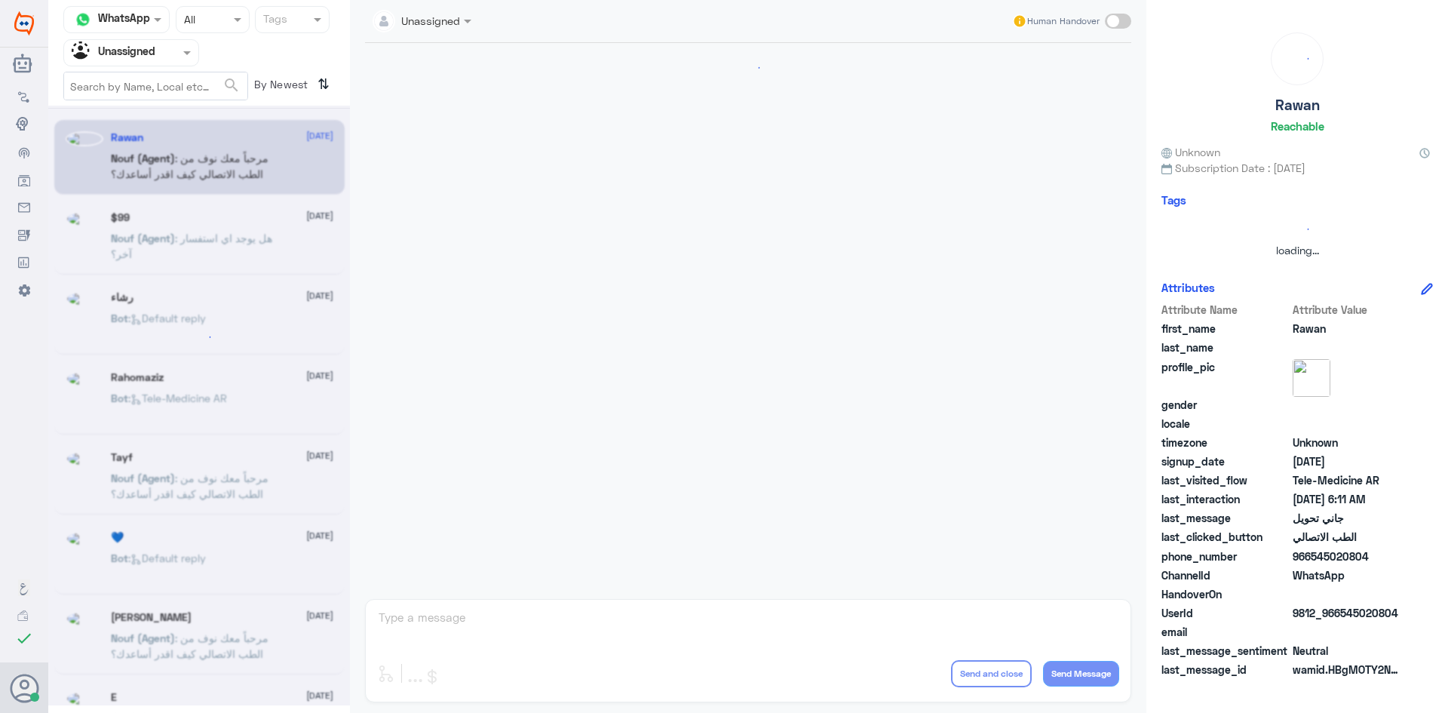
click at [152, 59] on input "text" at bounding box center [113, 52] width 83 height 17
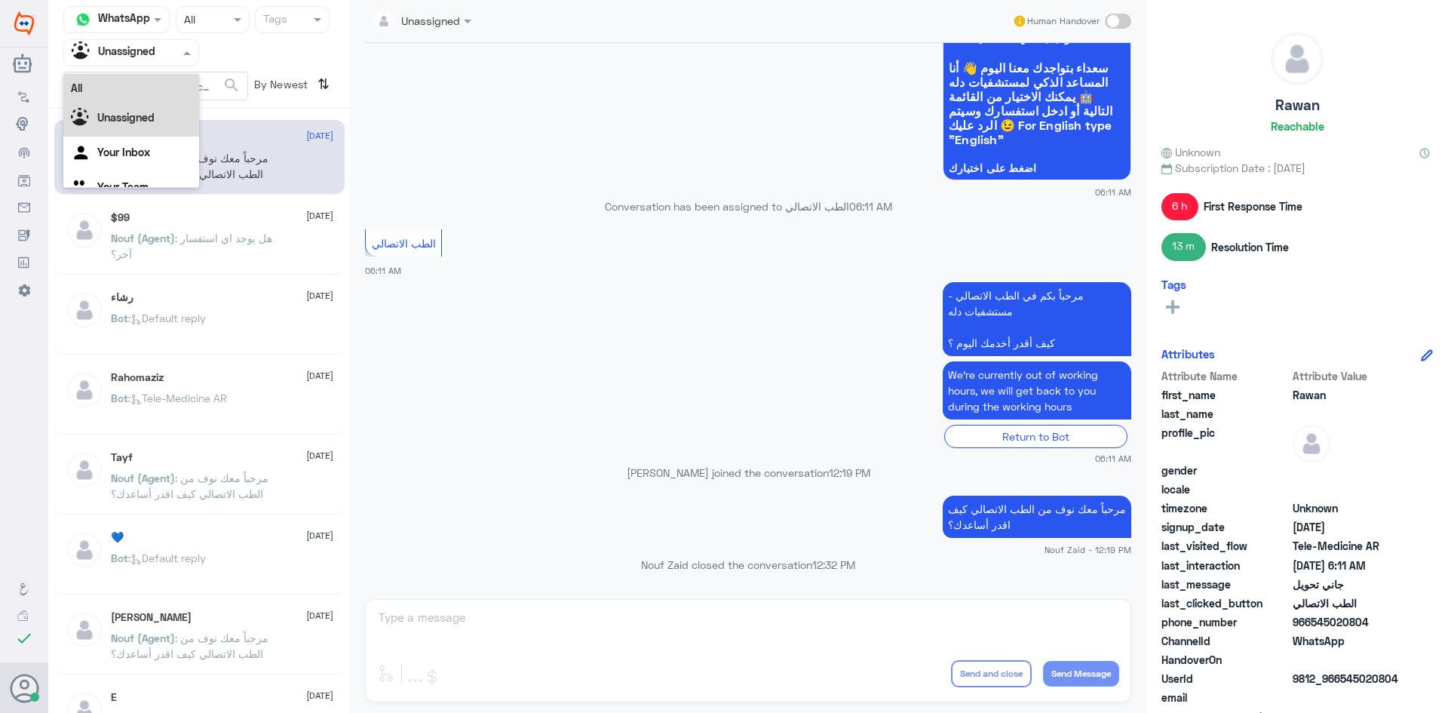
click at [143, 81] on div "All" at bounding box center [131, 88] width 136 height 28
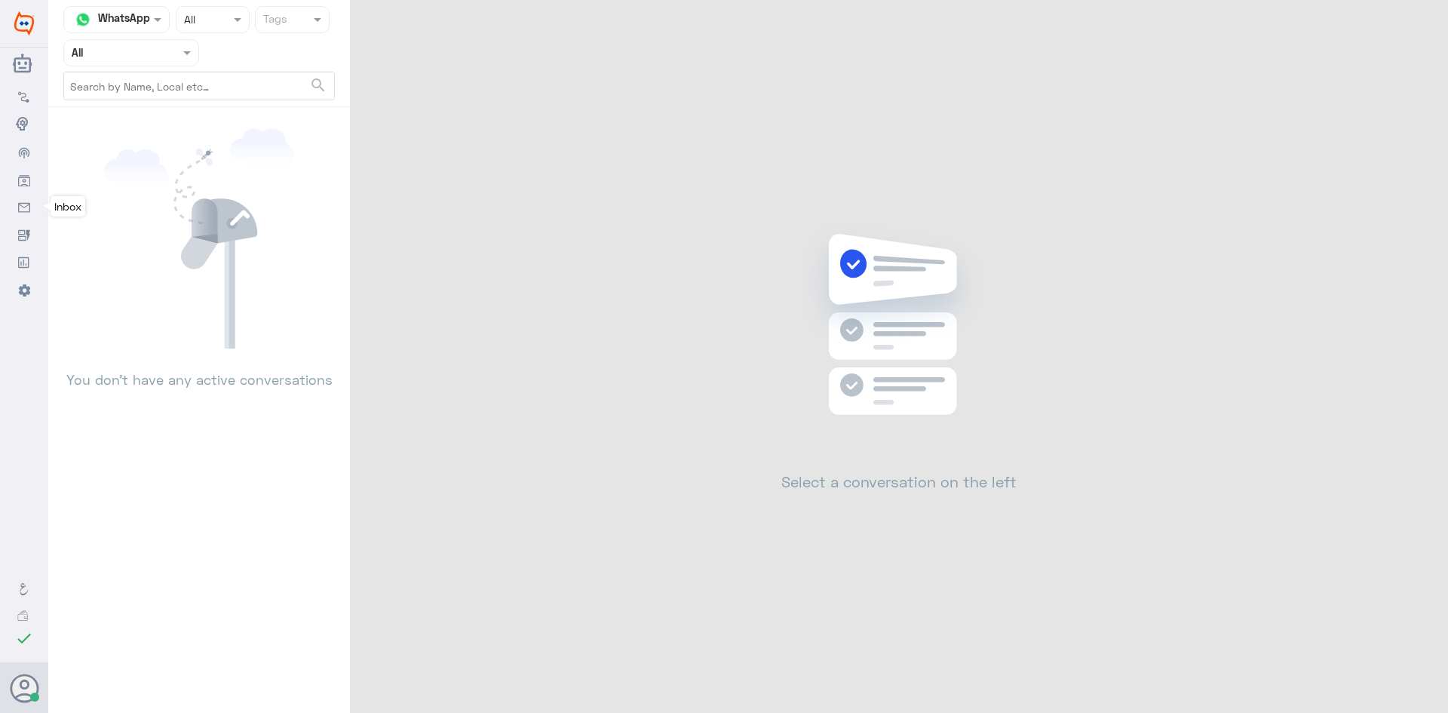
click at [30, 202] on link "Inbox" at bounding box center [24, 206] width 48 height 27
click at [25, 182] on use at bounding box center [24, 183] width 12 height 14
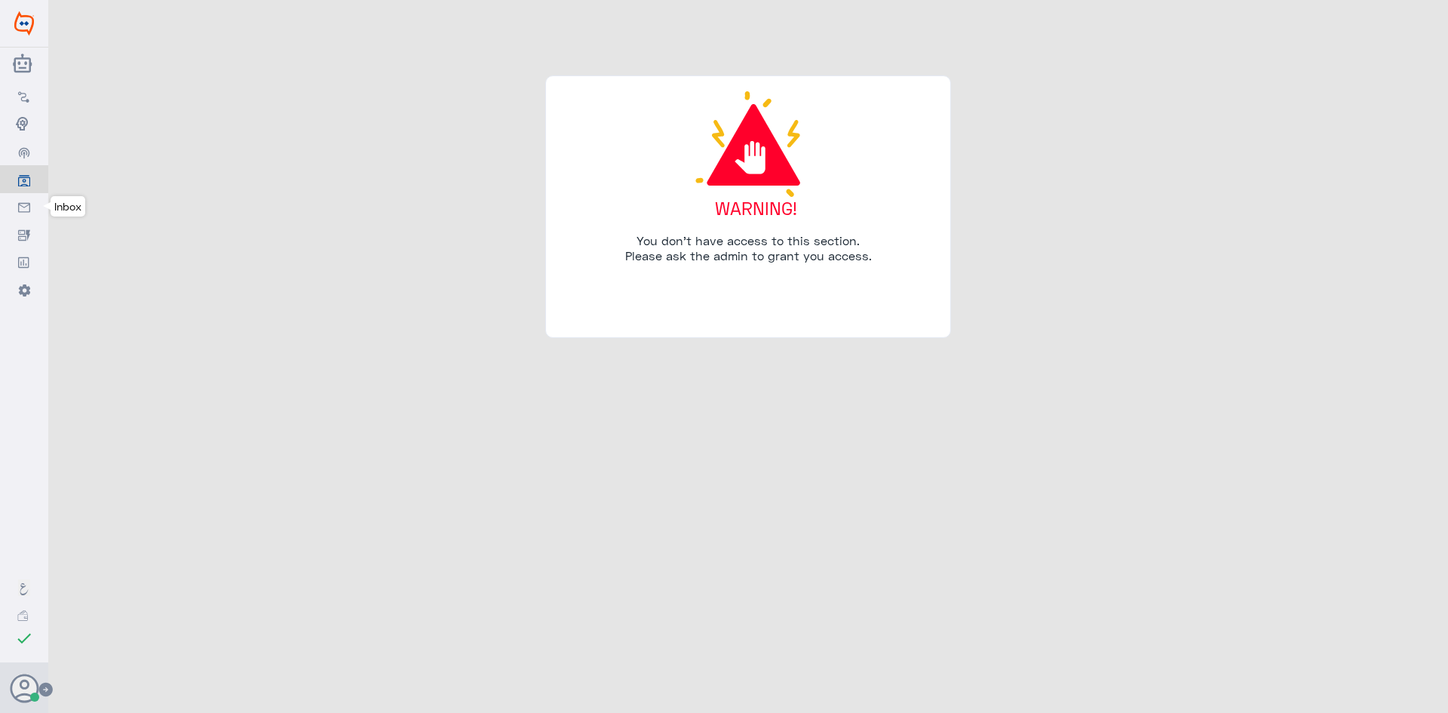
click at [25, 202] on icon at bounding box center [24, 208] width 12 height 12
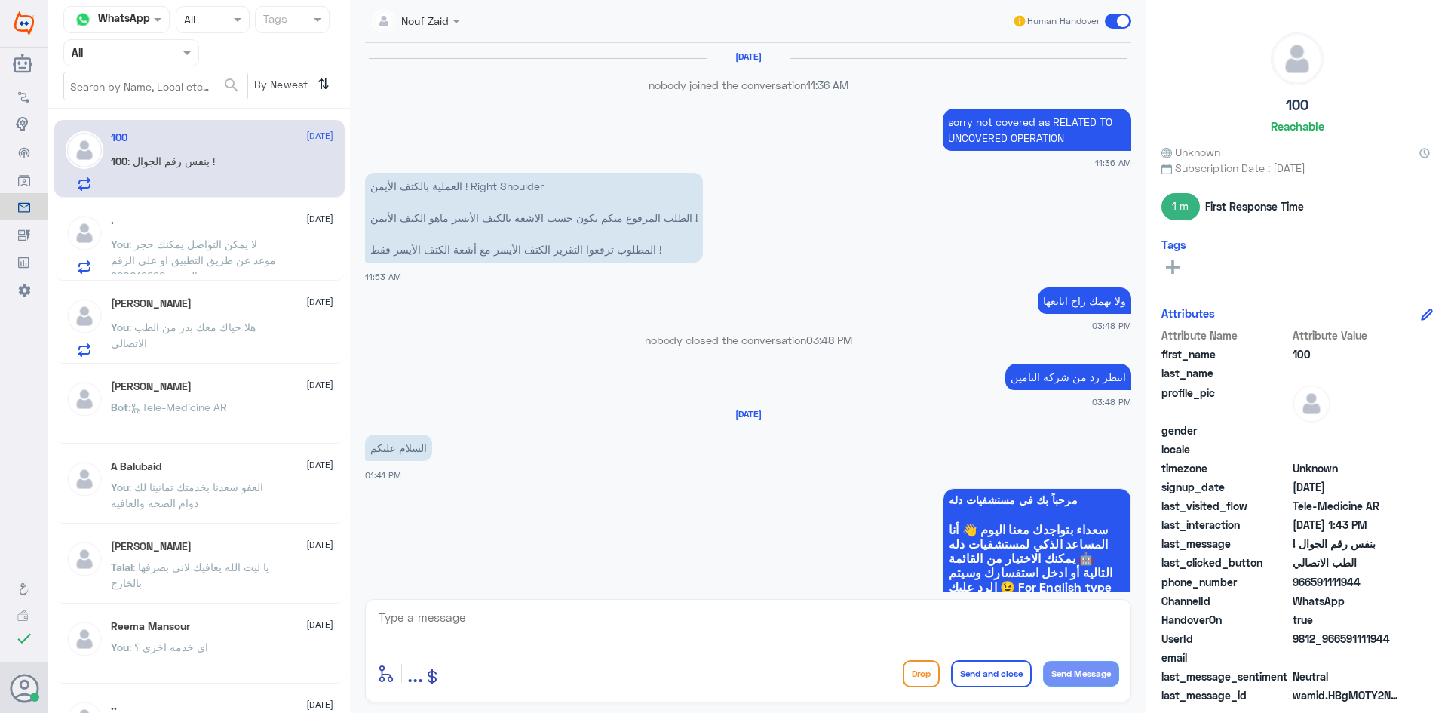
scroll to position [710, 0]
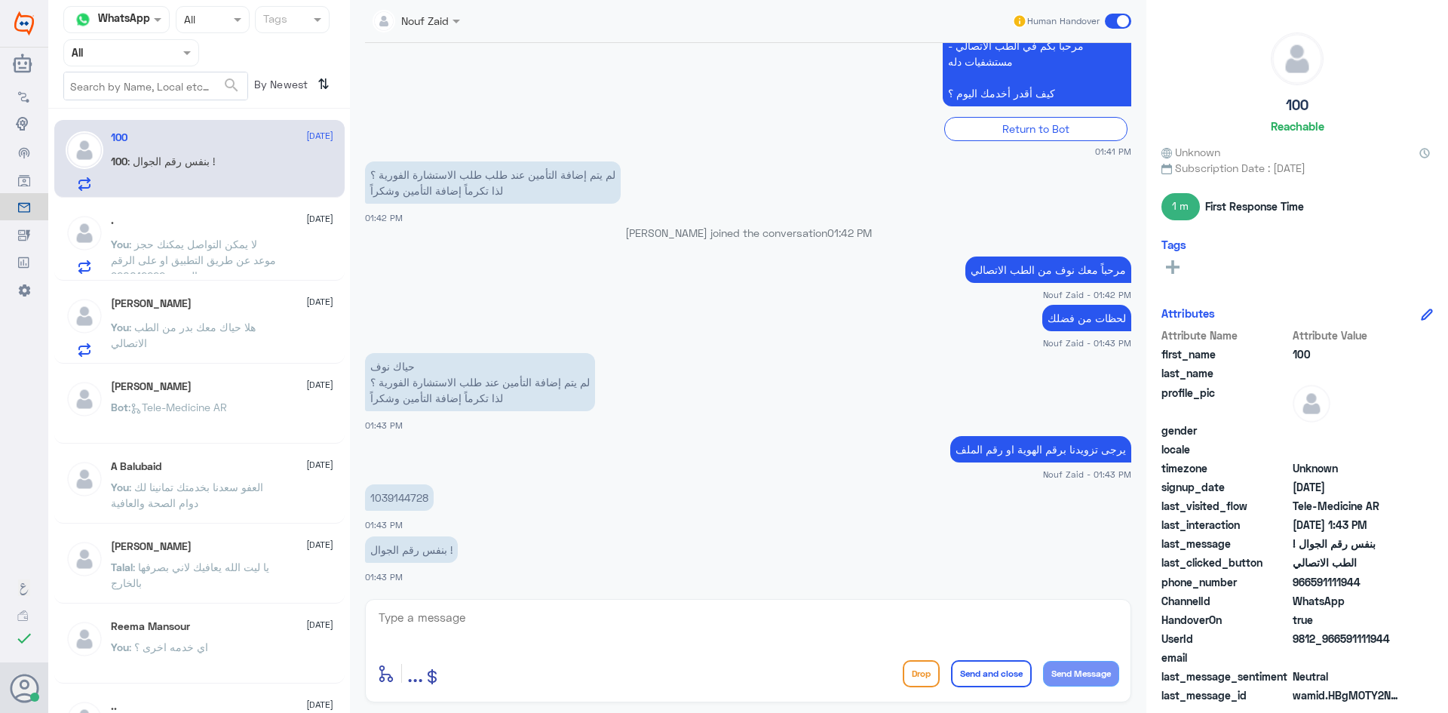
click at [245, 244] on span ": لا يمكن التواصل يمكنك حجز موعد عن طريق التطبيق او على الرقم الموحد 920012222" at bounding box center [193, 260] width 165 height 44
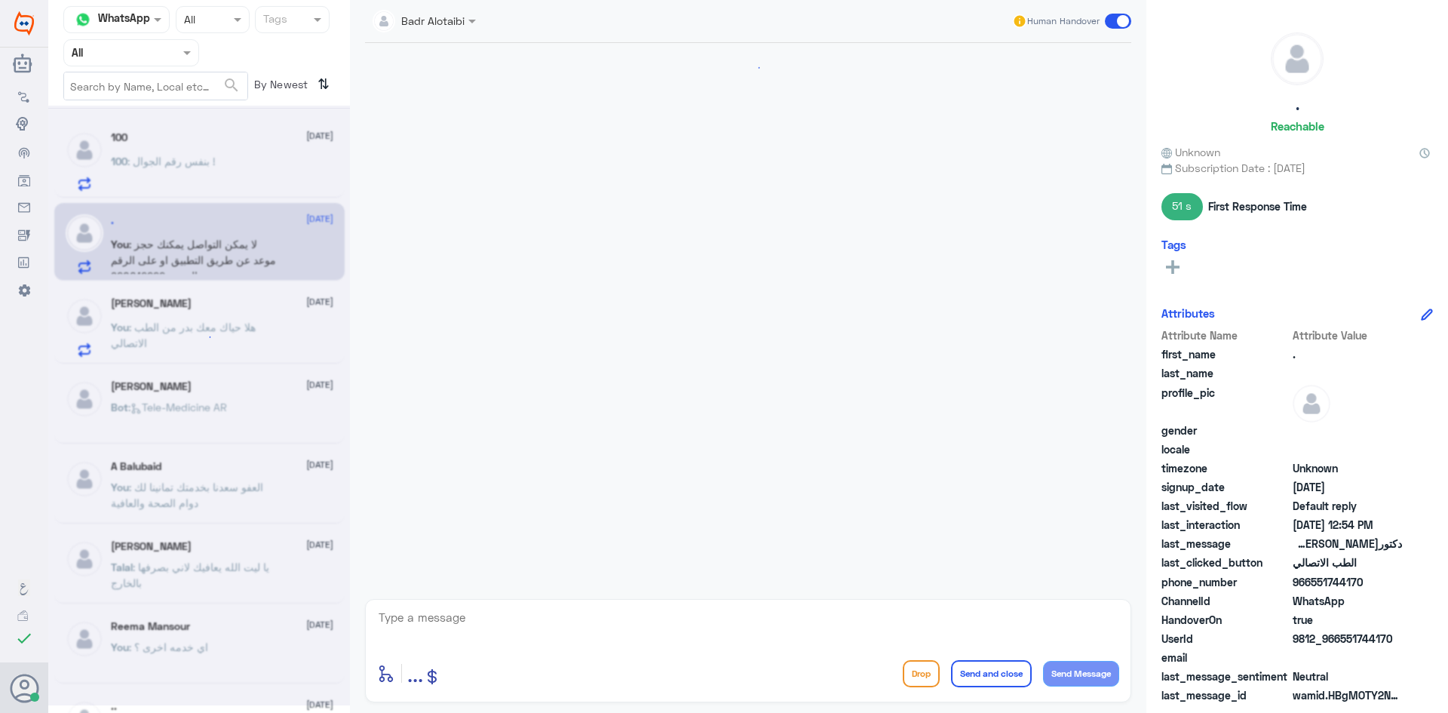
scroll to position [482, 0]
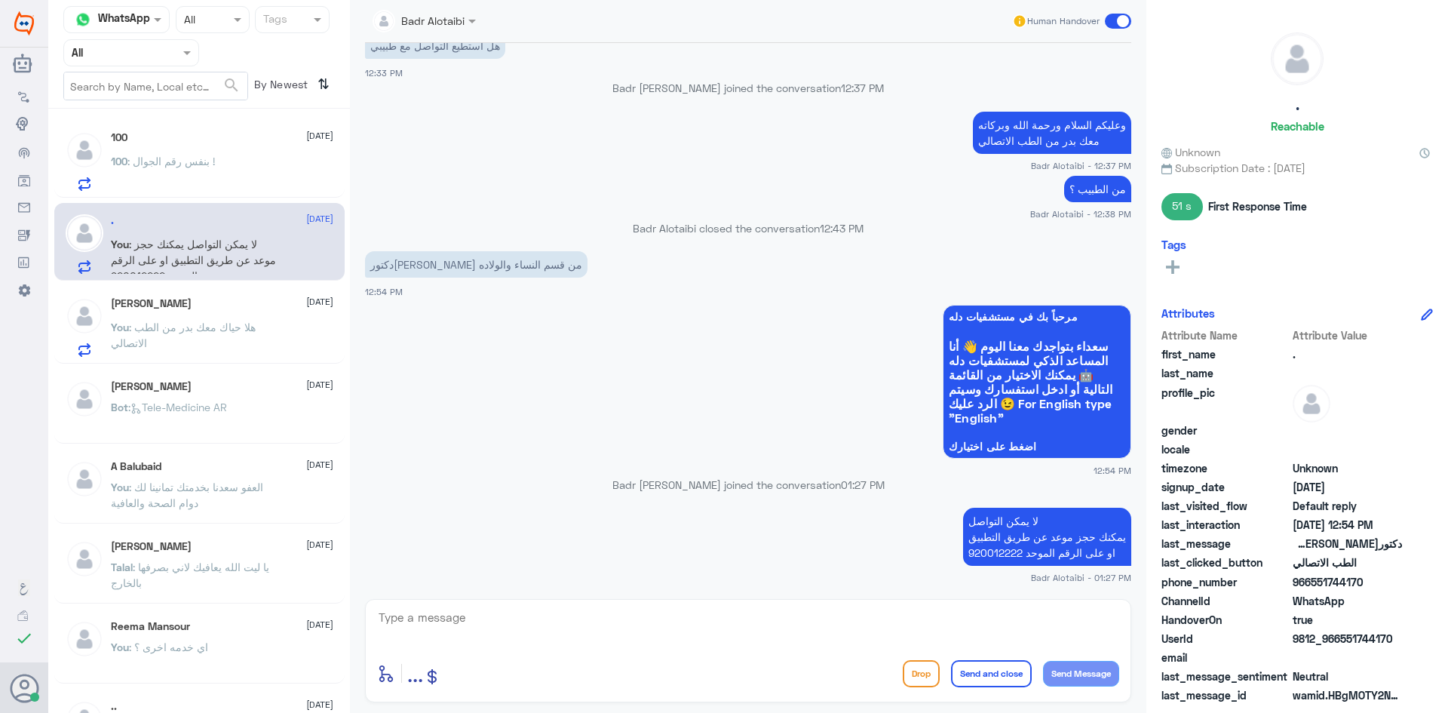
click at [250, 186] on div "100 : بنفس رقم الجوال !" at bounding box center [222, 174] width 222 height 34
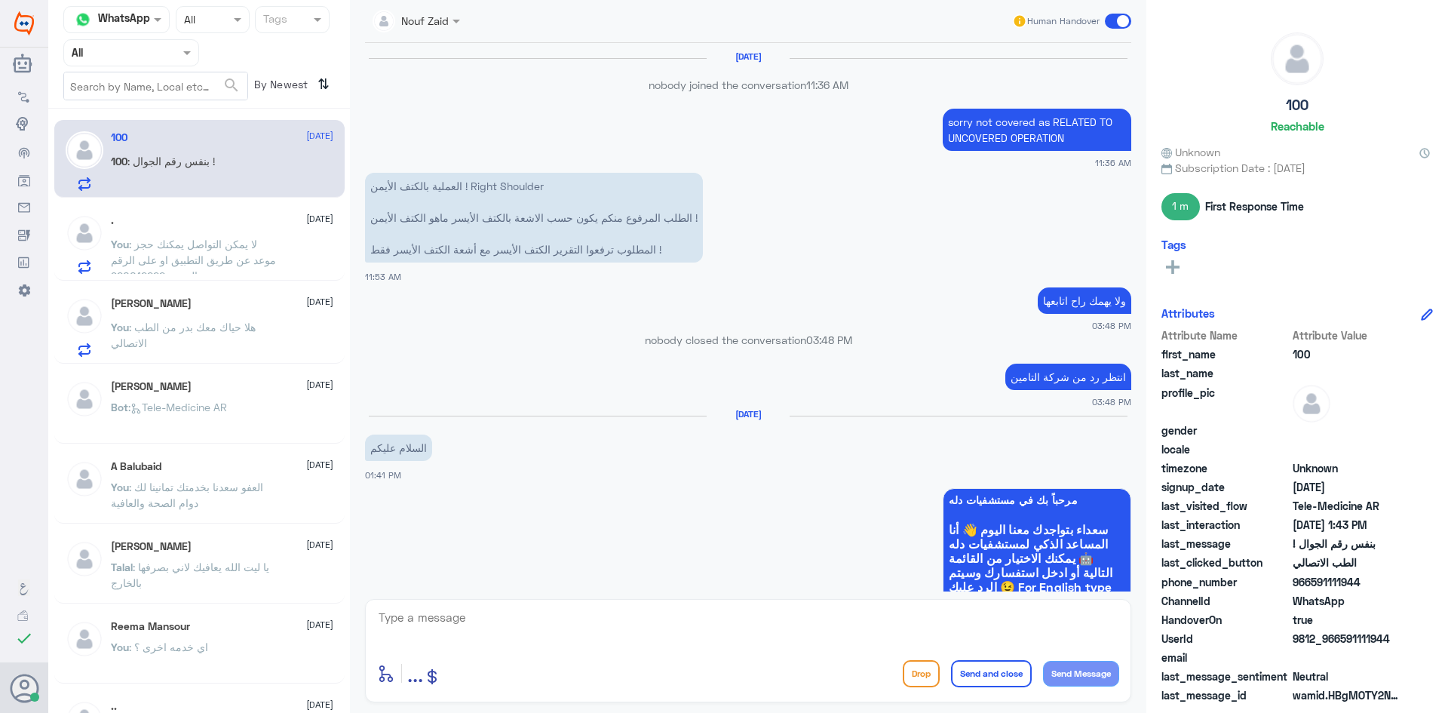
scroll to position [710, 0]
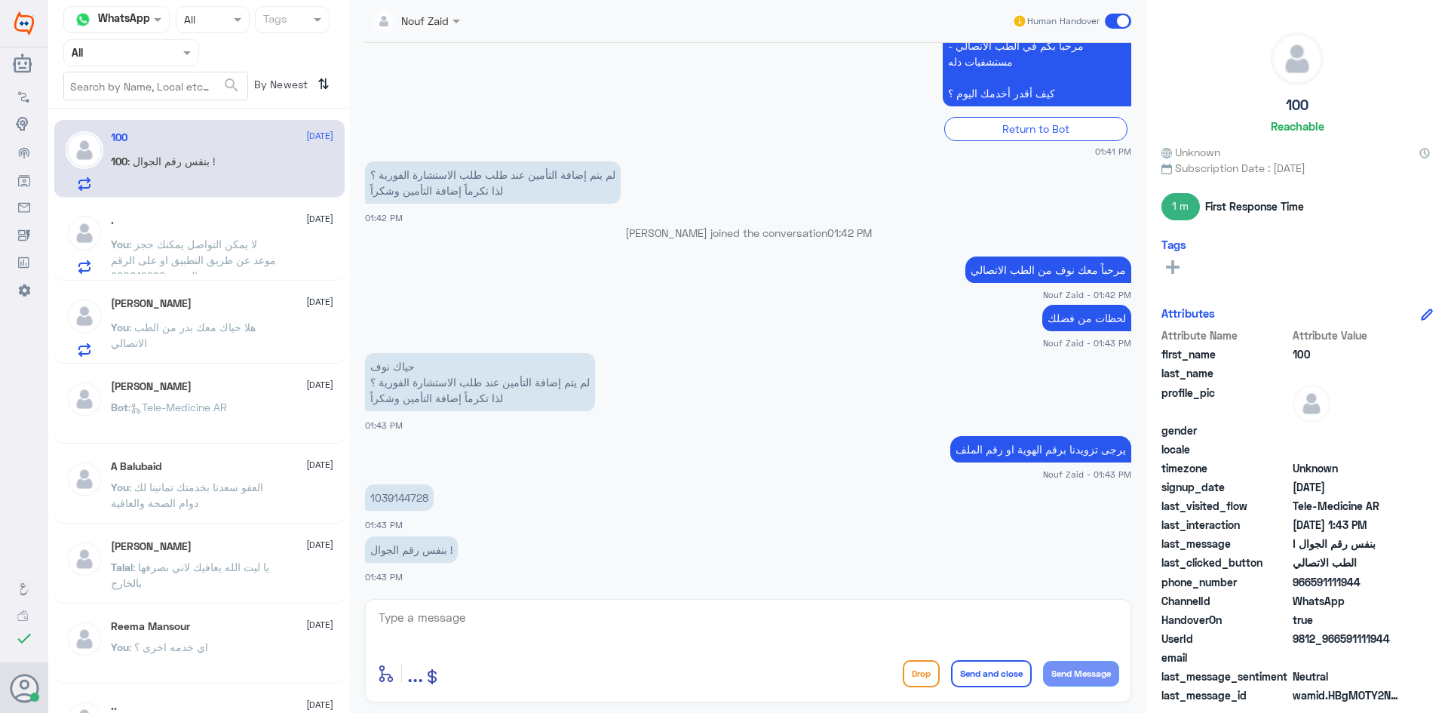
click at [262, 313] on div "Amjad Alsaif 12 August You : هلا حياك معك بدر من الطب الاتصالي" at bounding box center [222, 327] width 222 height 60
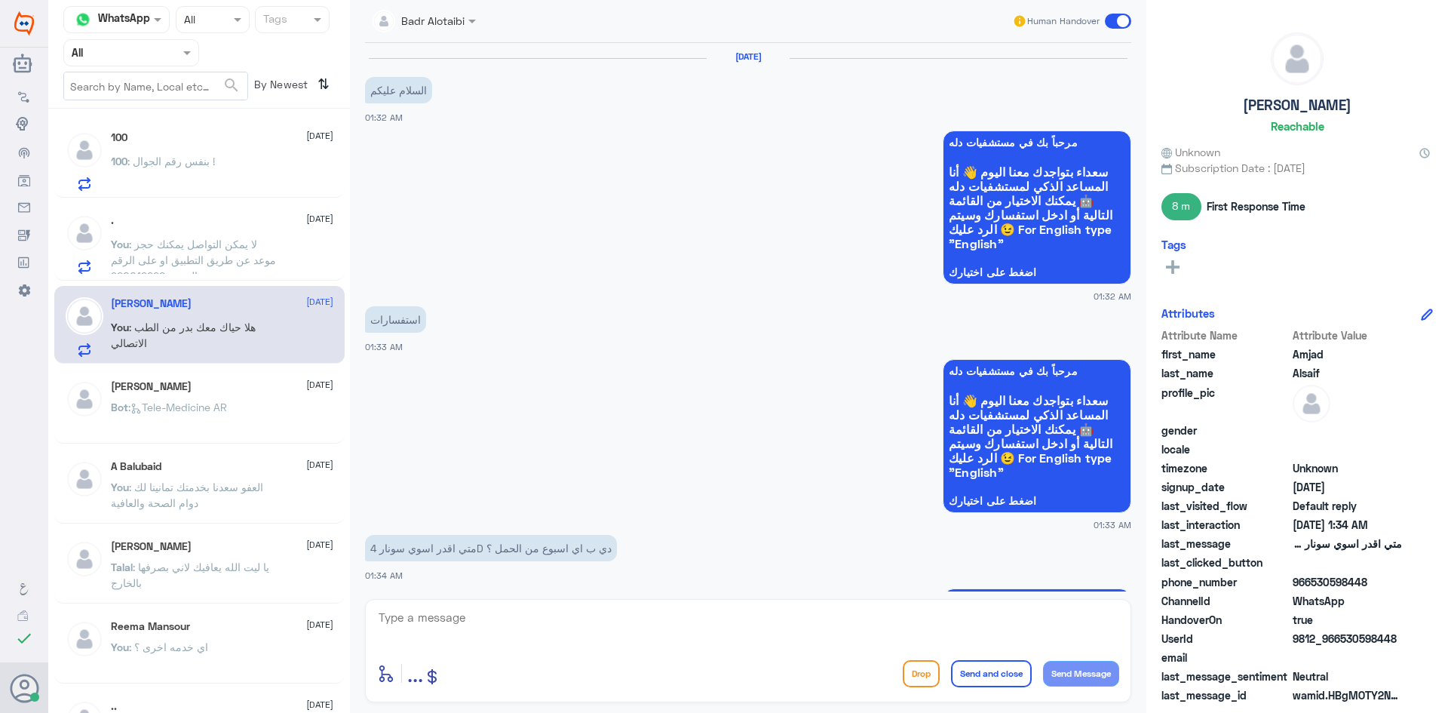
scroll to position [268, 0]
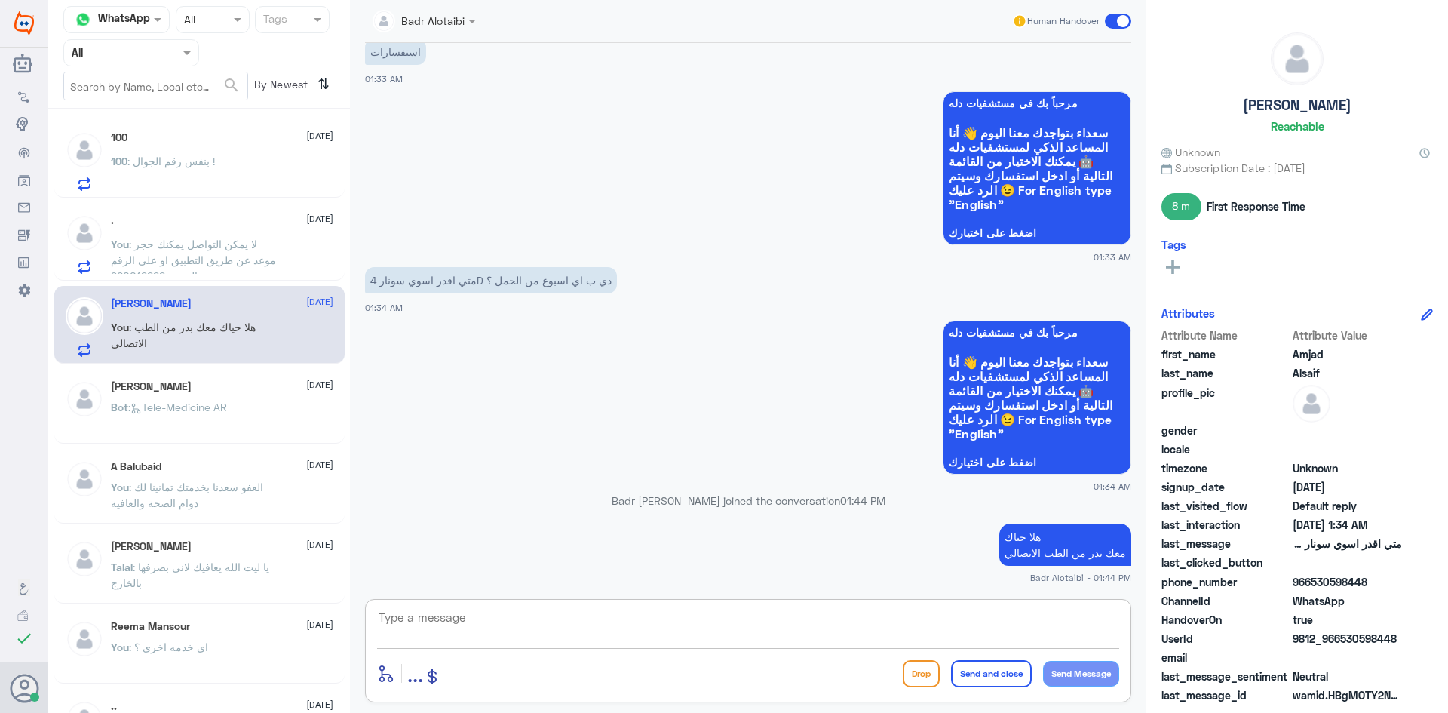
click at [644, 623] on textarea at bounding box center [748, 625] width 742 height 37
paste textarea "يمكنك تسجيل دخولك للتطبيق، واختر أيقونة "استشارة فورية" لطلب صرف الأدوية، أو إج…"
type textarea "يمكنك تسجيل دخولك للتطبيق، واختر أيقونة "استشارة فورية" لطلب صرف الأدوية، أو إج…"
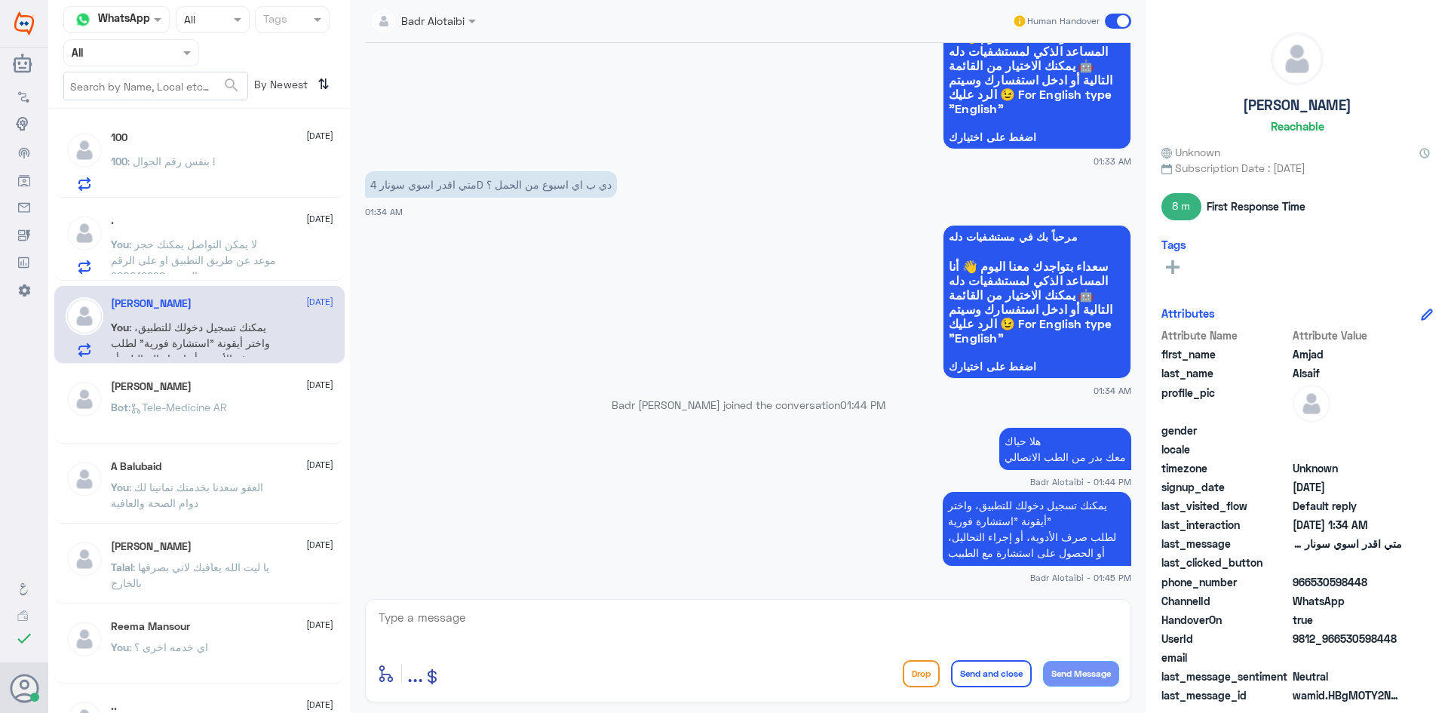
click at [1114, 20] on span at bounding box center [1118, 21] width 26 height 15
click at [0, 0] on input "checkbox" at bounding box center [0, 0] width 0 height 0
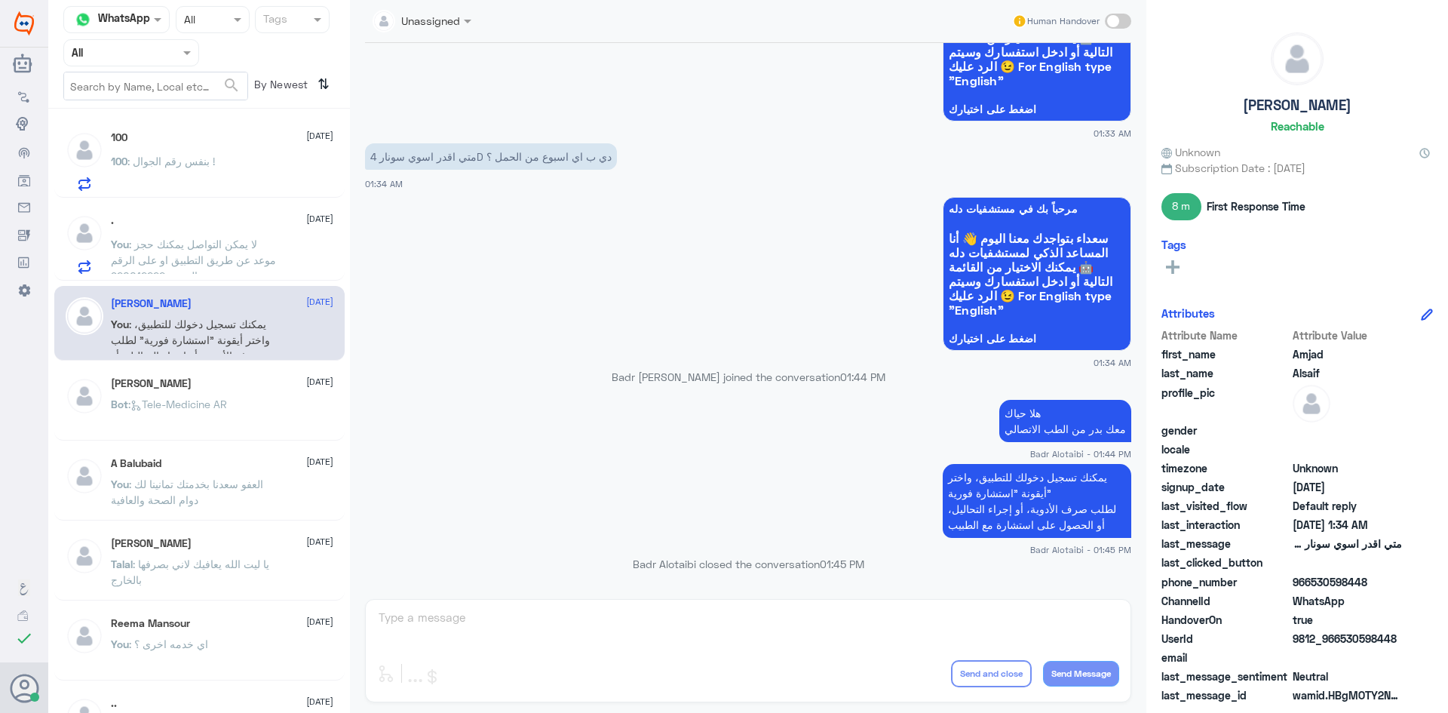
click at [247, 256] on span ": لا يمكن التواصل يمكنك حجز موعد عن طريق التطبيق او على الرقم الموحد 920012222" at bounding box center [193, 260] width 165 height 44
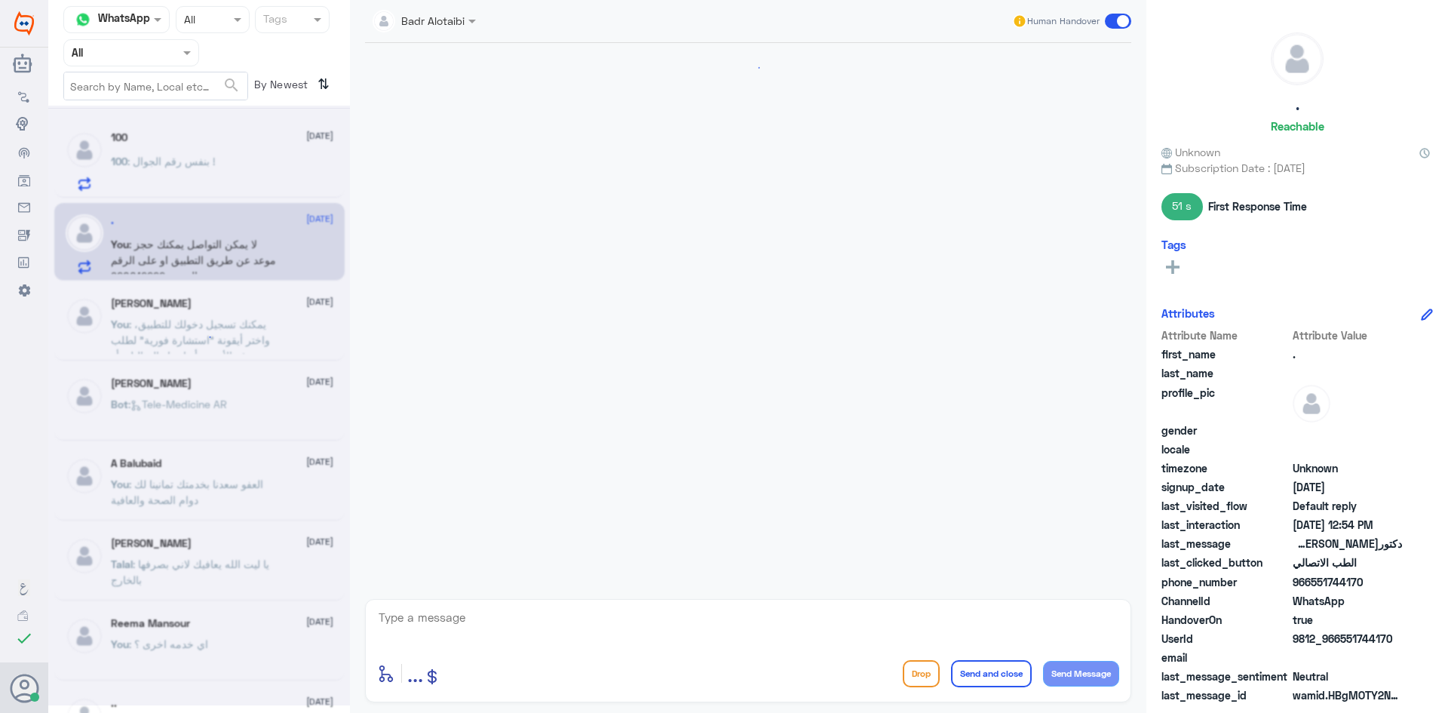
scroll to position [482, 0]
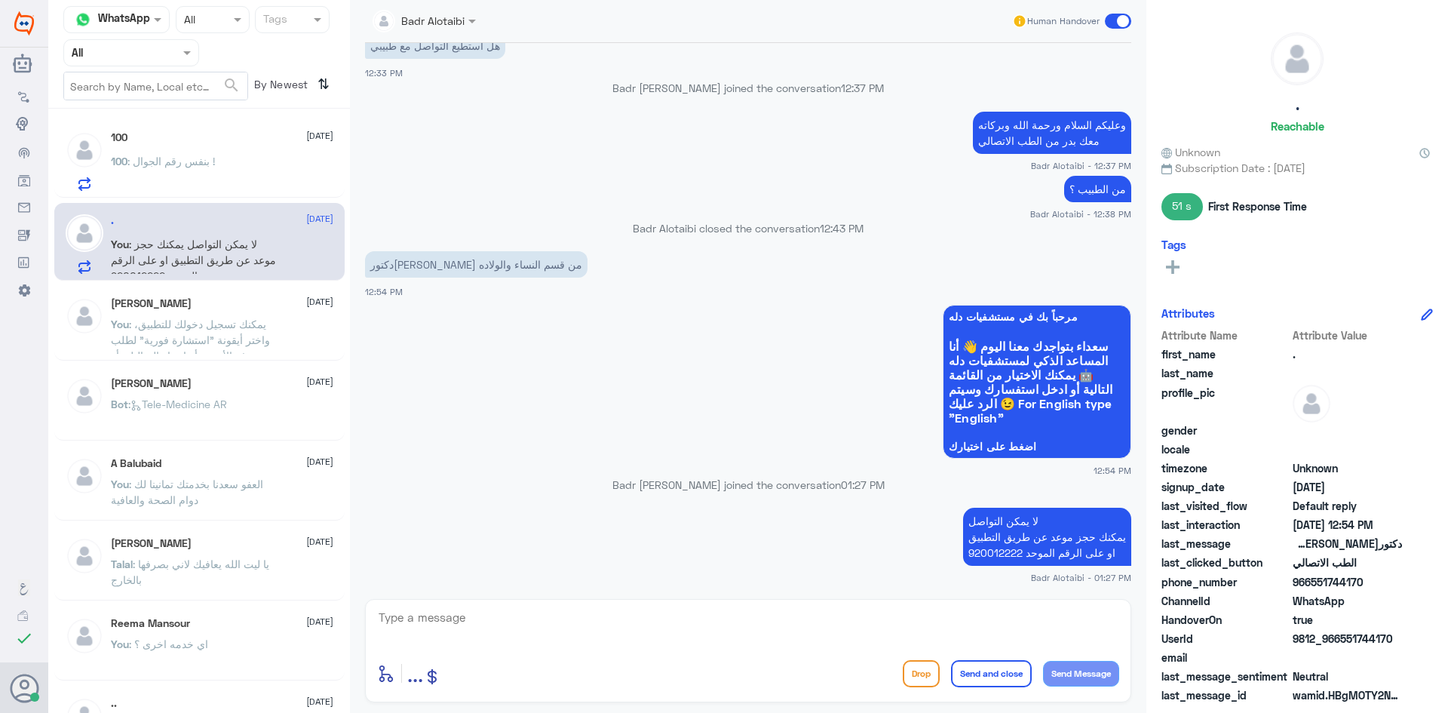
click at [1118, 24] on span at bounding box center [1118, 21] width 26 height 15
click at [0, 0] on input "checkbox" at bounding box center [0, 0] width 0 height 0
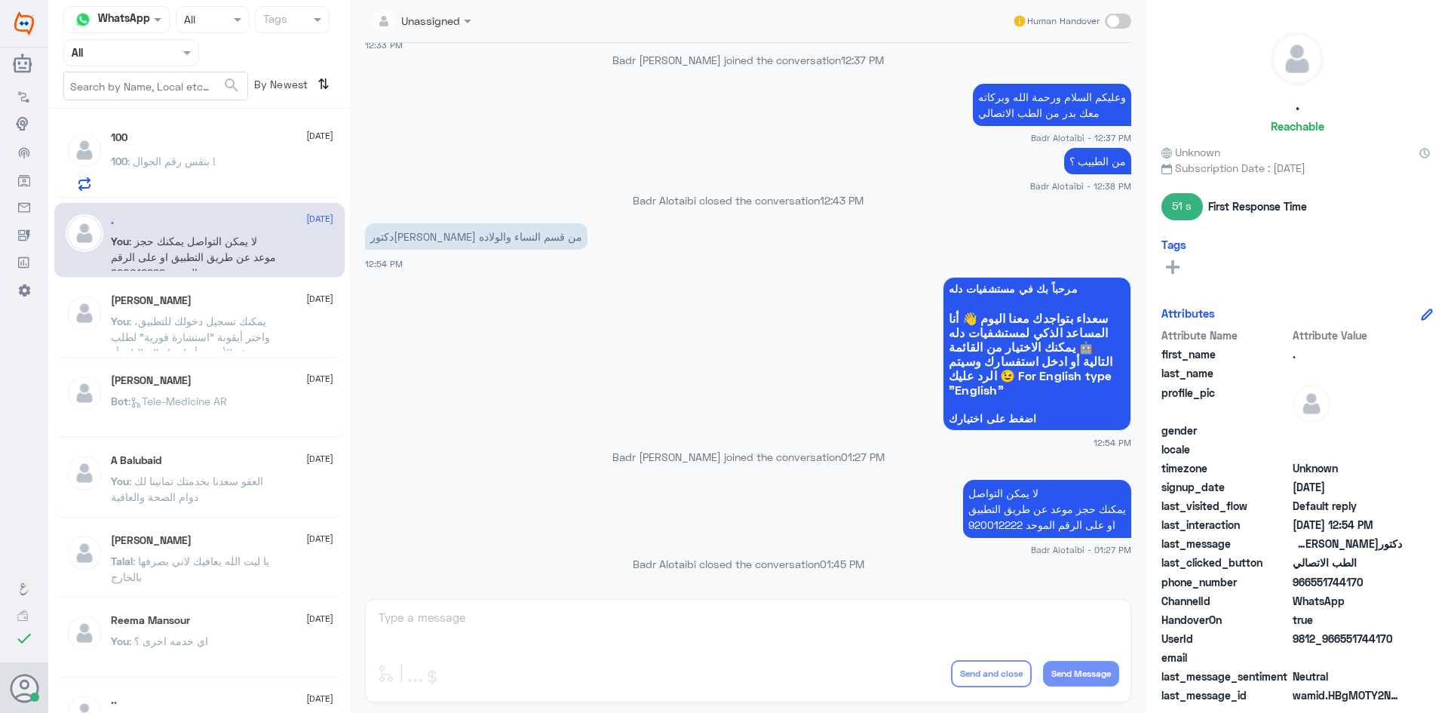
click at [209, 162] on span ": بنفس رقم الجوال !" at bounding box center [170, 161] width 87 height 13
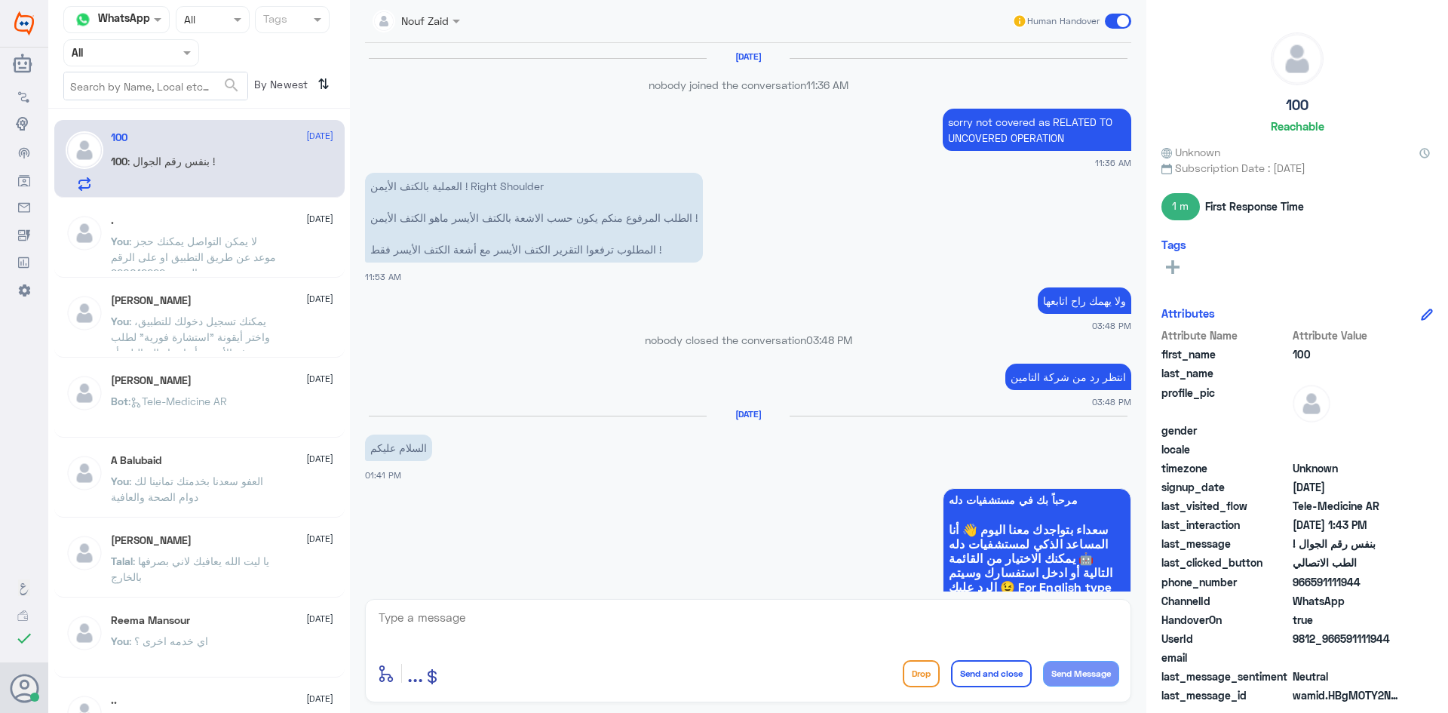
scroll to position [710, 0]
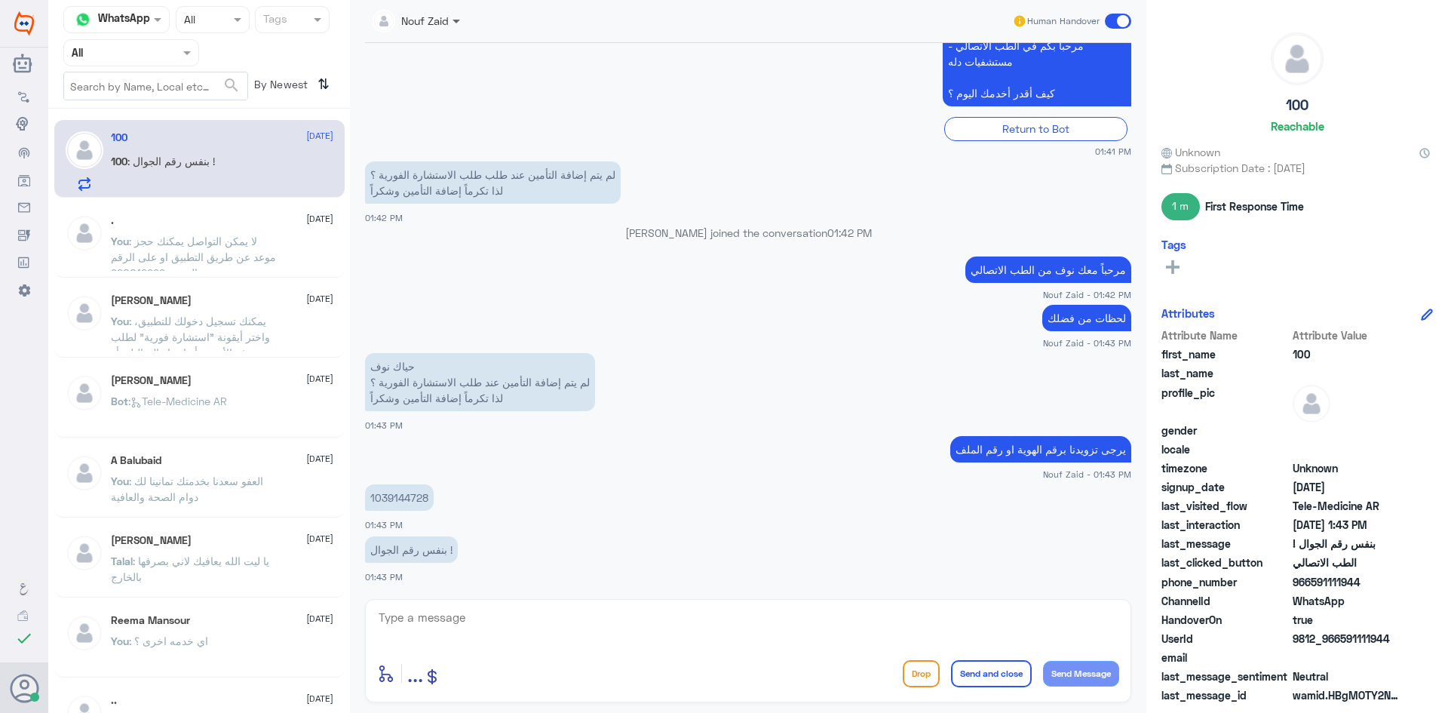
drag, startPoint x: 458, startPoint y: 23, endPoint x: 464, endPoint y: 29, distance: 9.1
click at [456, 23] on span at bounding box center [456, 22] width 8 height 5
click at [465, 121] on div "Nouf Zaid" at bounding box center [443, 131] width 123 height 26
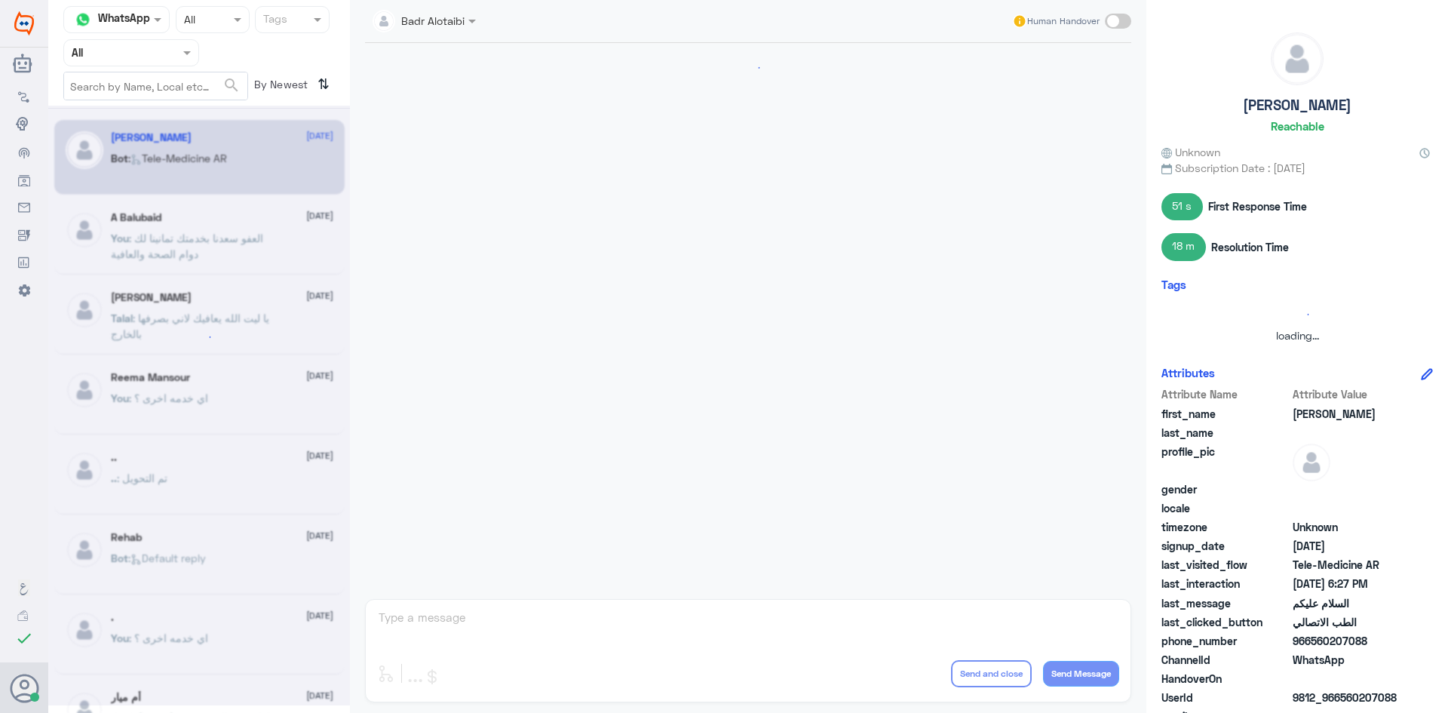
scroll to position [848, 0]
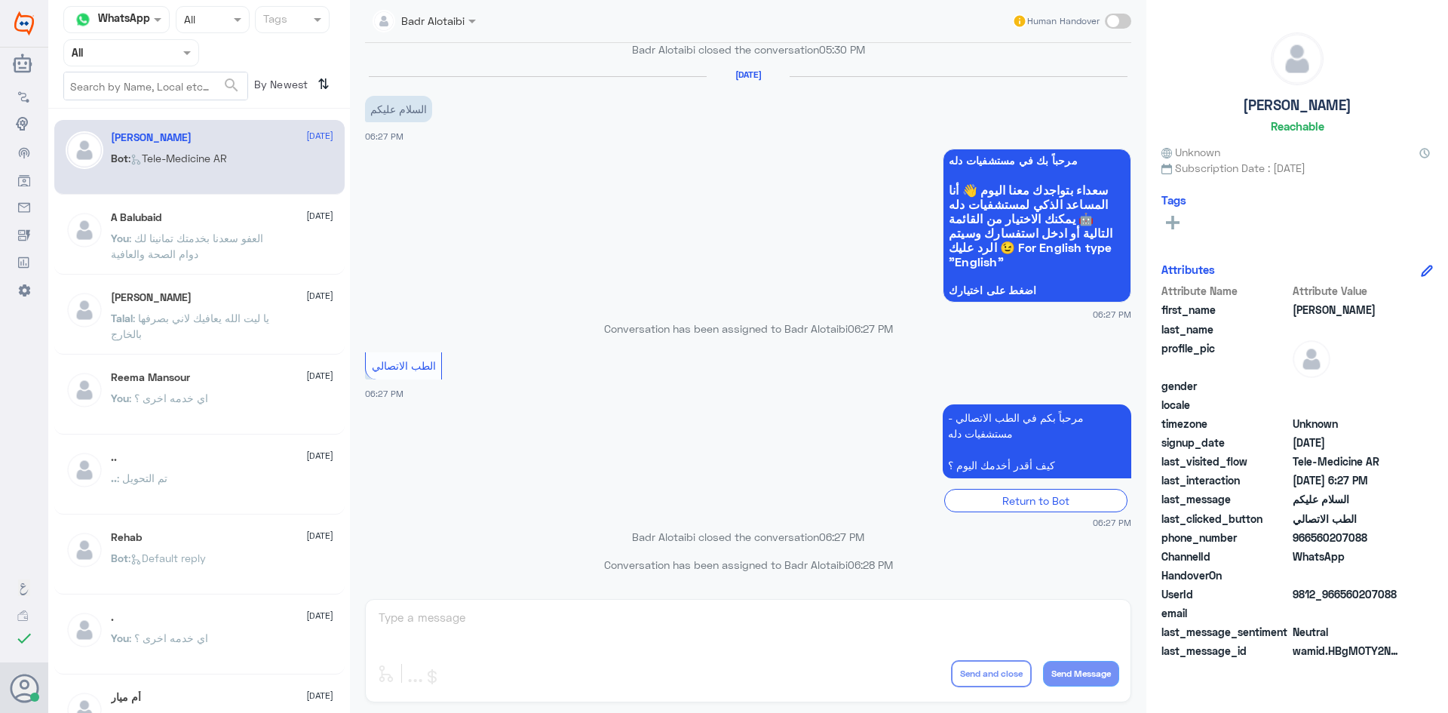
click at [247, 216] on div "A Balubaid 9 August" at bounding box center [222, 217] width 222 height 13
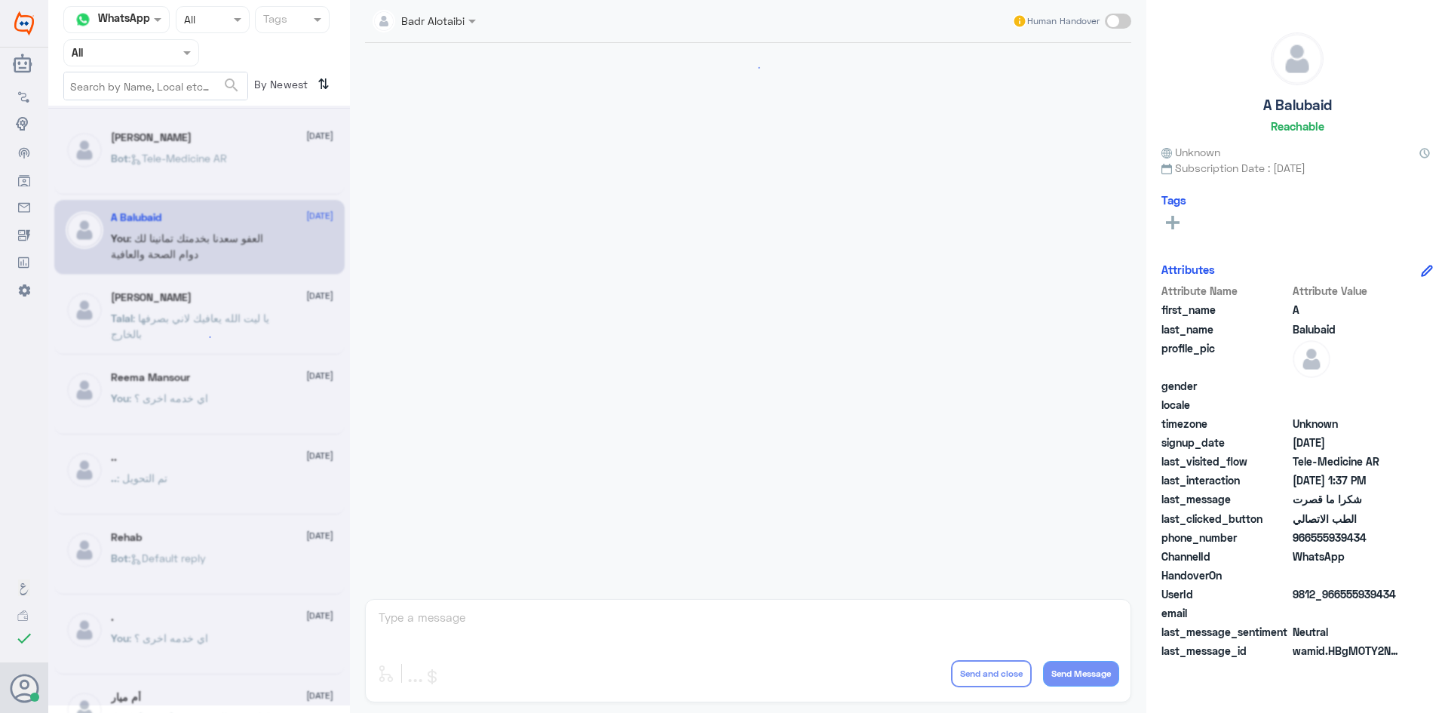
scroll to position [558, 0]
click at [253, 176] on div "Bot : Tele-Medicine AR" at bounding box center [222, 171] width 222 height 34
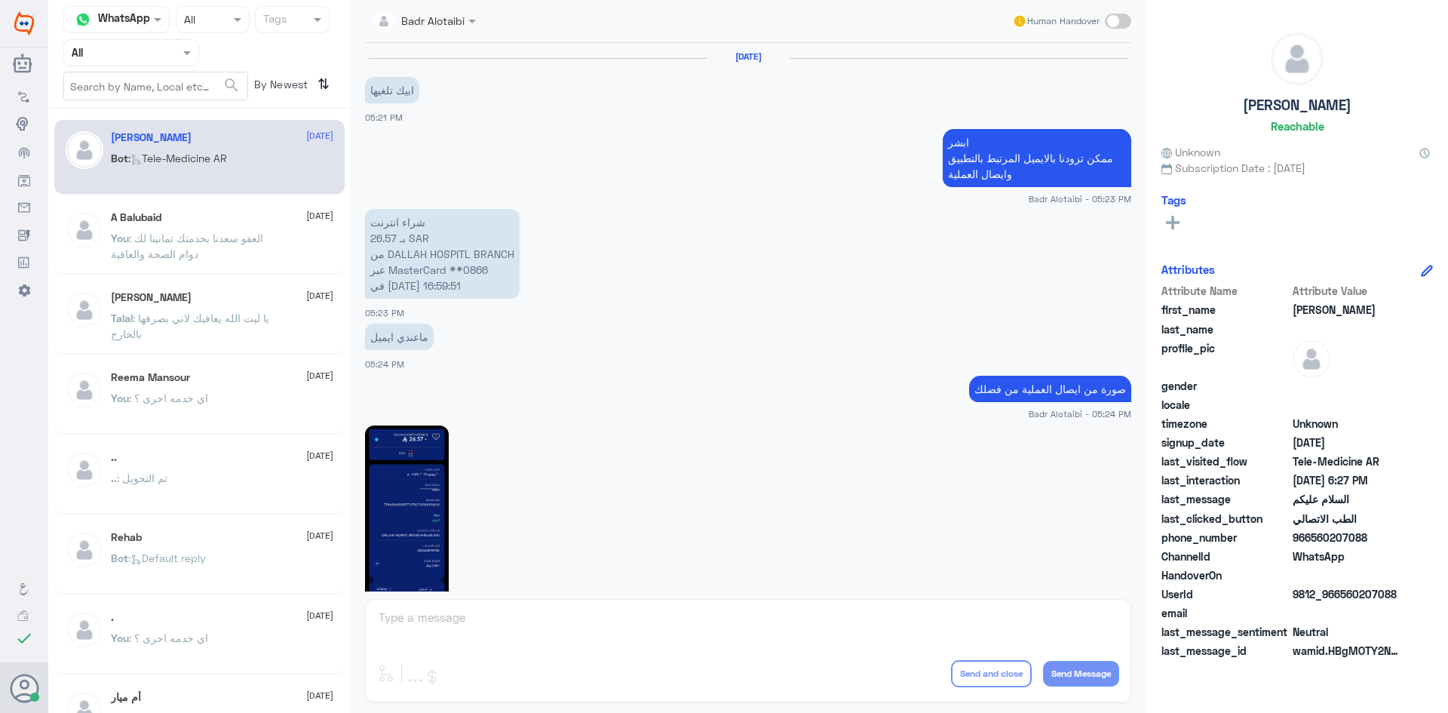
scroll to position [848, 0]
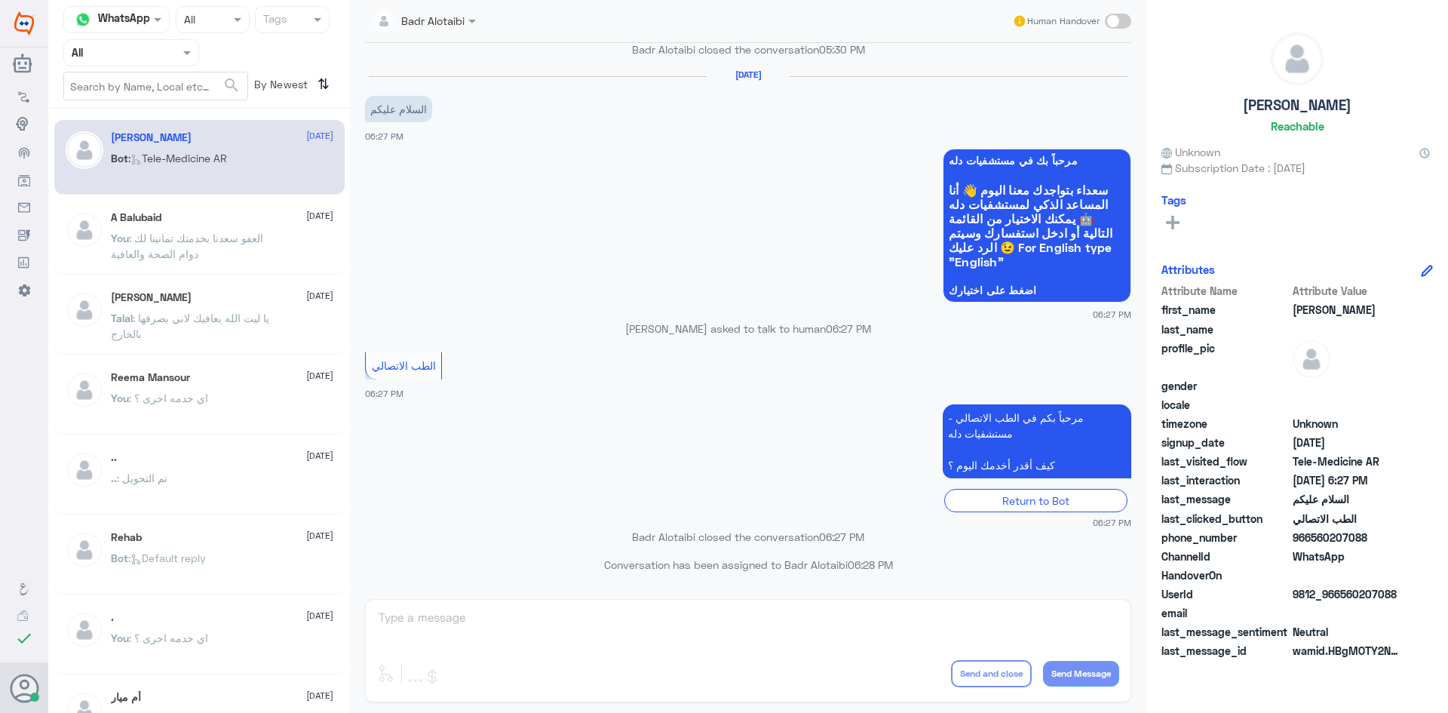
click at [174, 54] on div at bounding box center [131, 52] width 134 height 17
click at [164, 108] on div "Unassigned" at bounding box center [131, 119] width 136 height 35
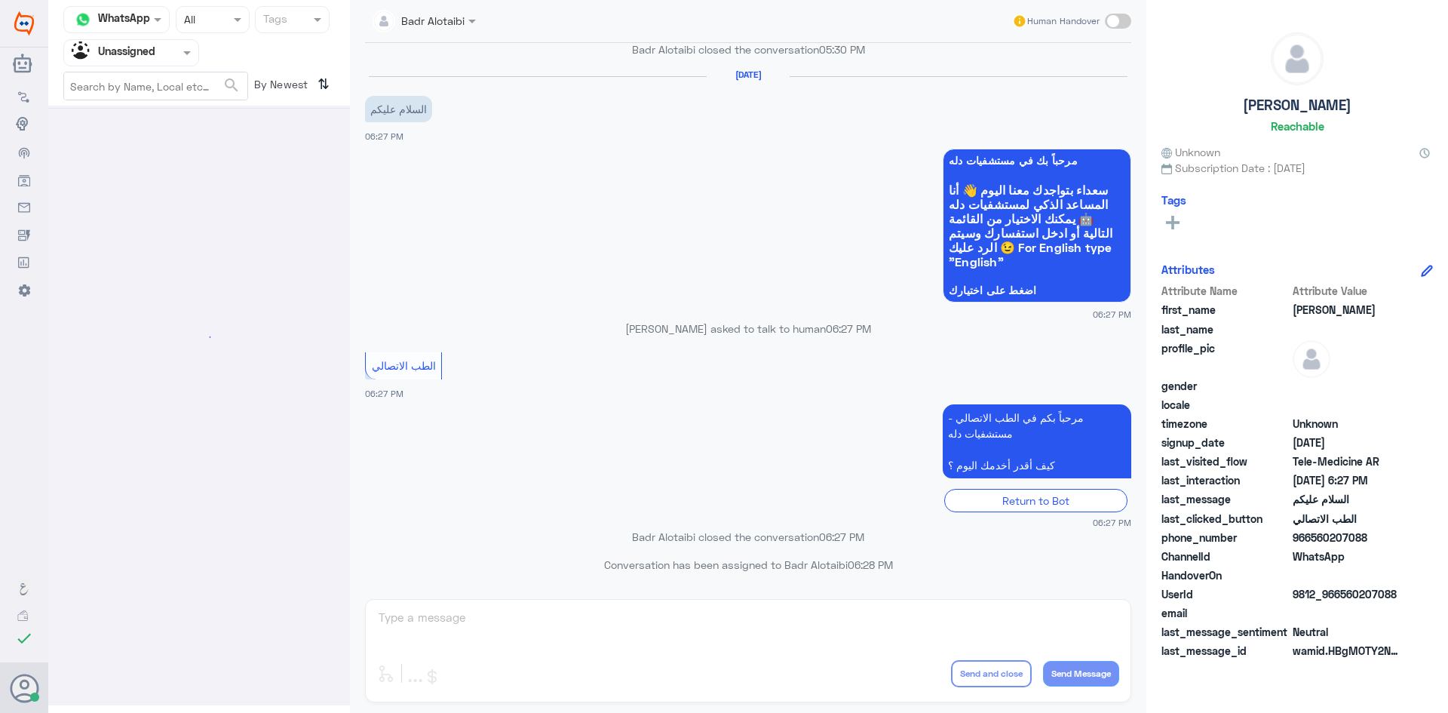
scroll to position [0, 0]
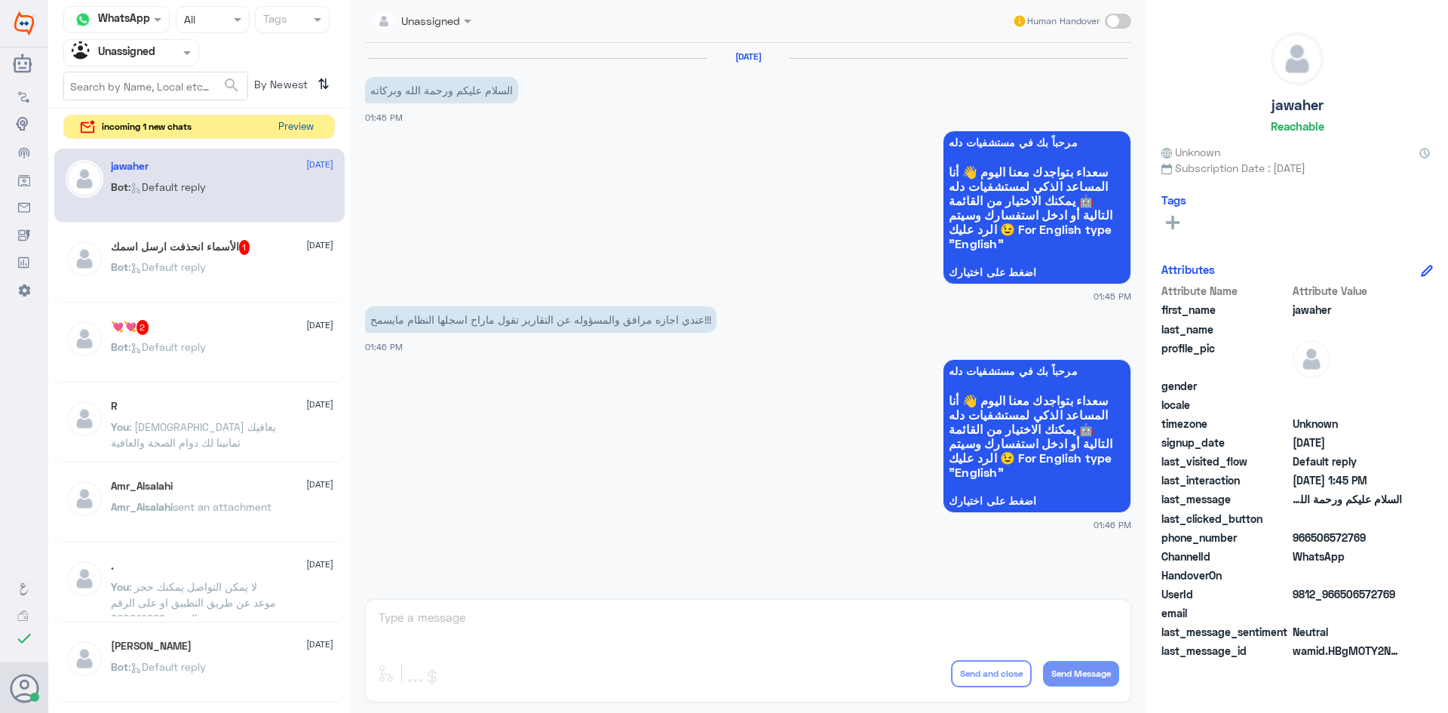
click at [300, 132] on button "Preview" at bounding box center [295, 126] width 47 height 23
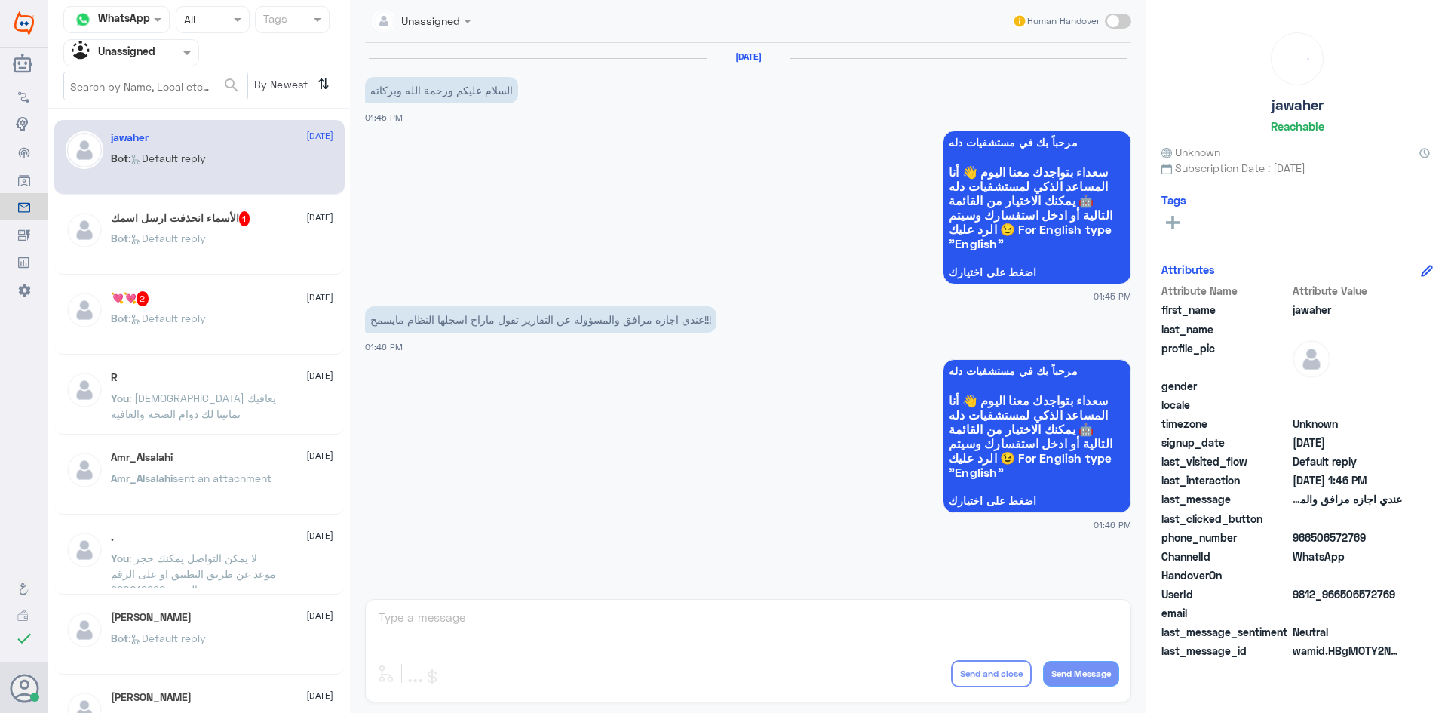
scroll to position [447, 0]
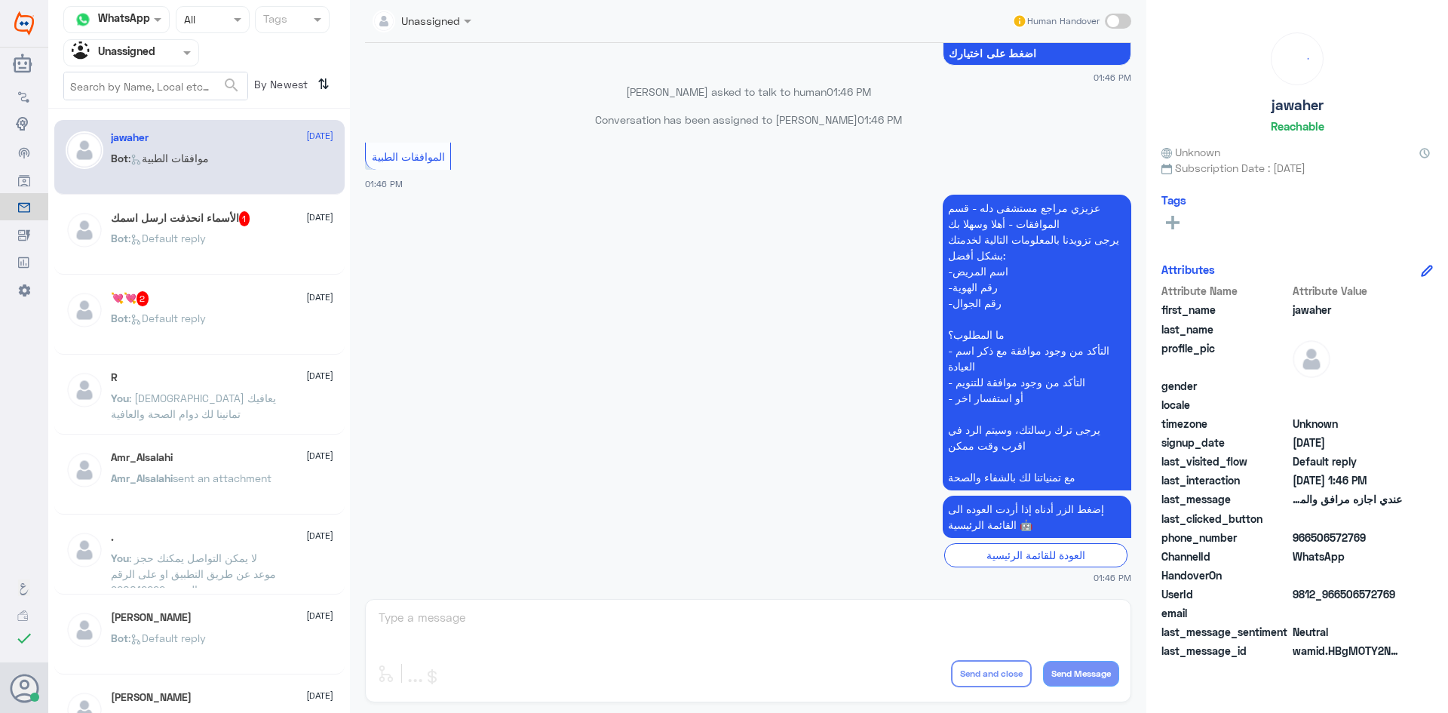
click at [250, 222] on span "1" at bounding box center [244, 218] width 11 height 15
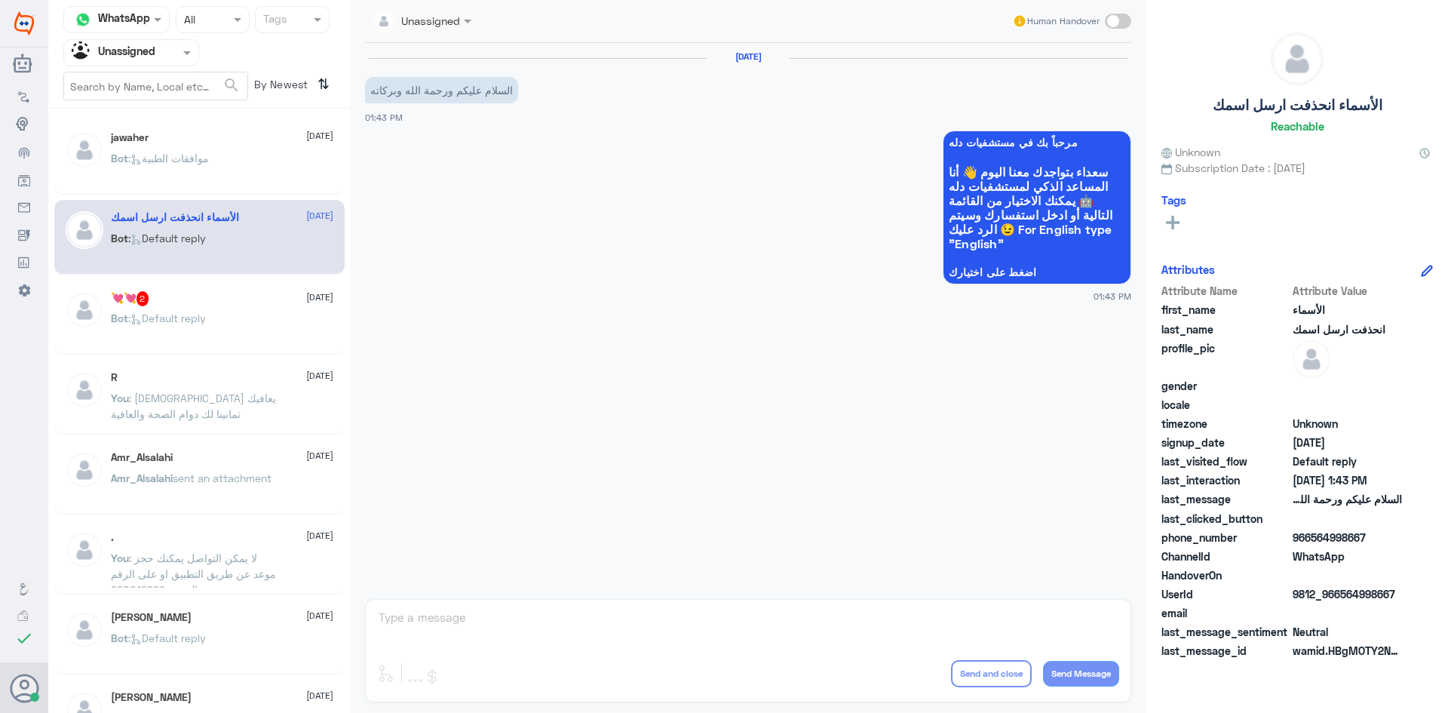
click at [185, 288] on div "💘💘 2 12 August Bot : Default reply" at bounding box center [199, 317] width 290 height 75
click at [198, 304] on div "💘💘 2 12 August" at bounding box center [222, 298] width 222 height 15
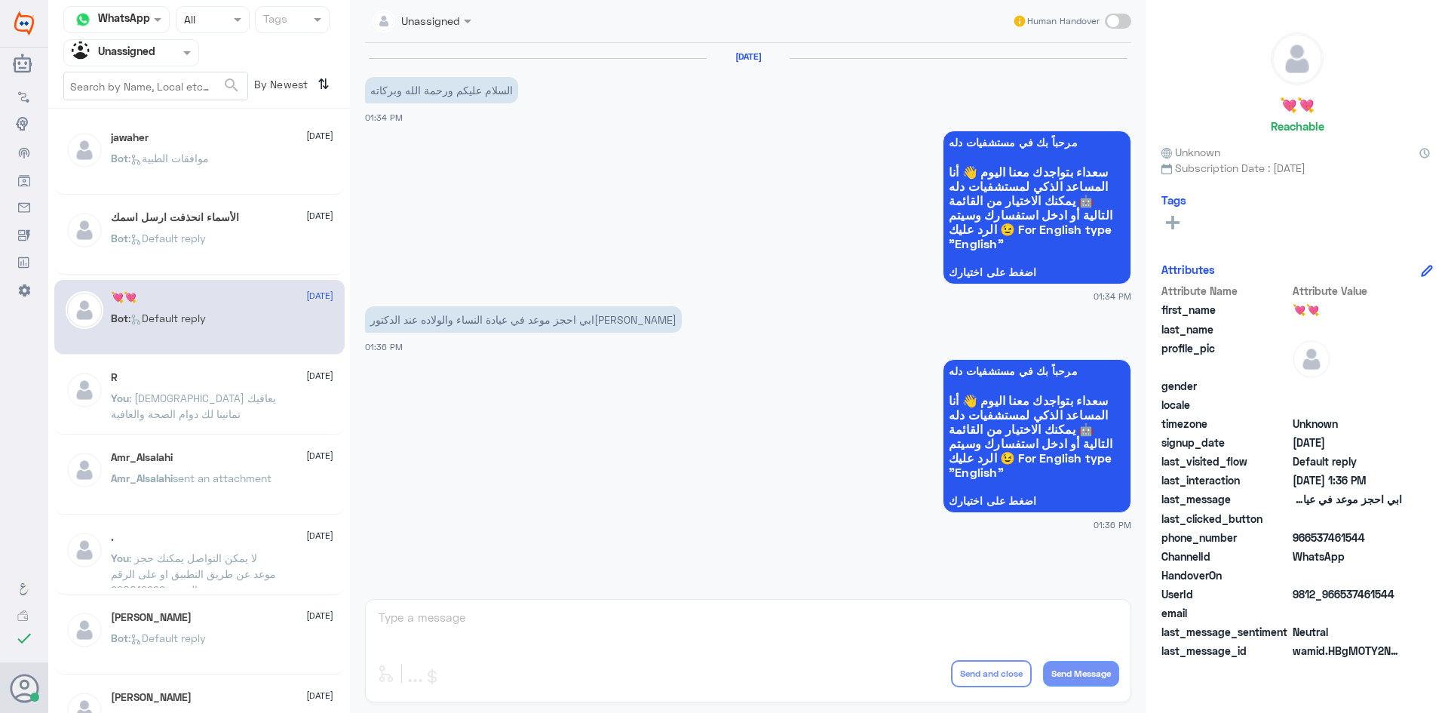
click at [227, 398] on span ": الله يعافيك تمانينا لك دوام الصحة والعافية" at bounding box center [193, 405] width 165 height 29
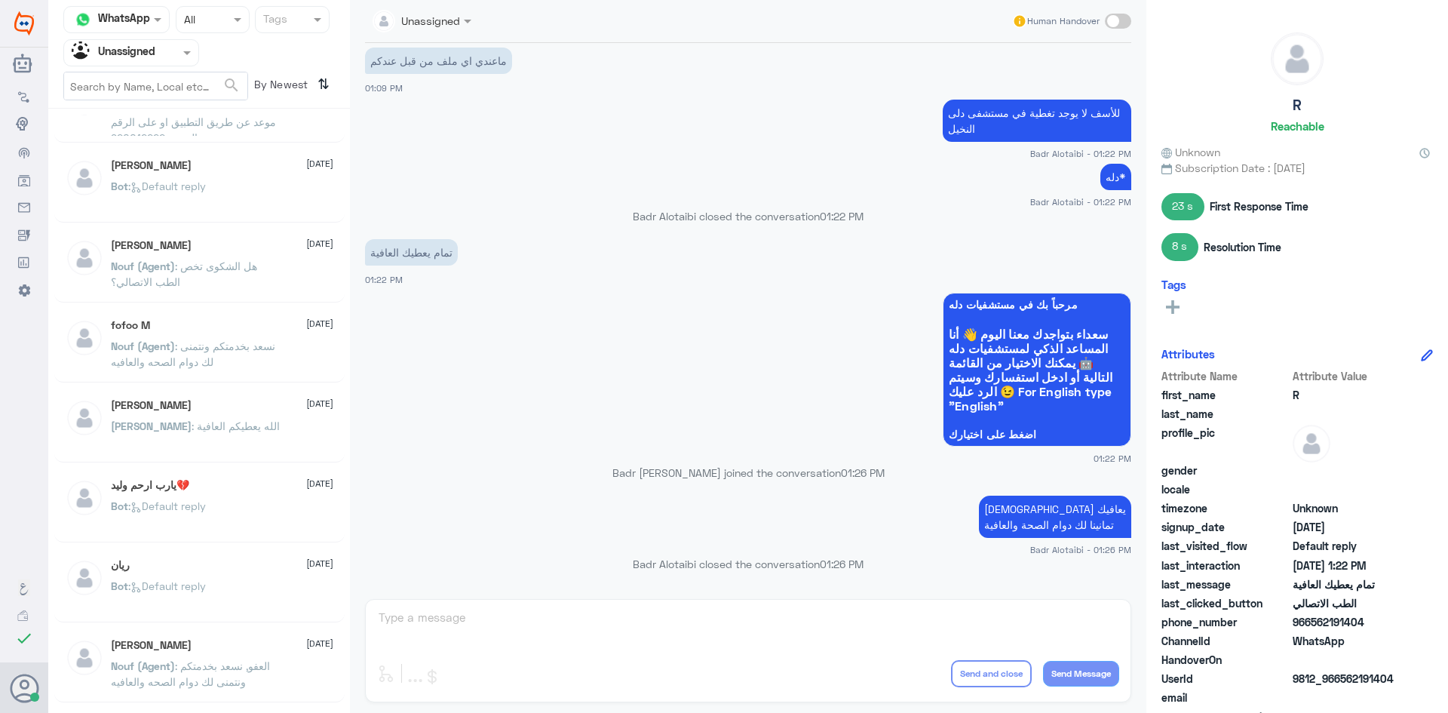
scroll to position [452, 0]
click at [200, 265] on span ": هل الشكوى تخص الطب الاتصالي؟" at bounding box center [184, 273] width 146 height 29
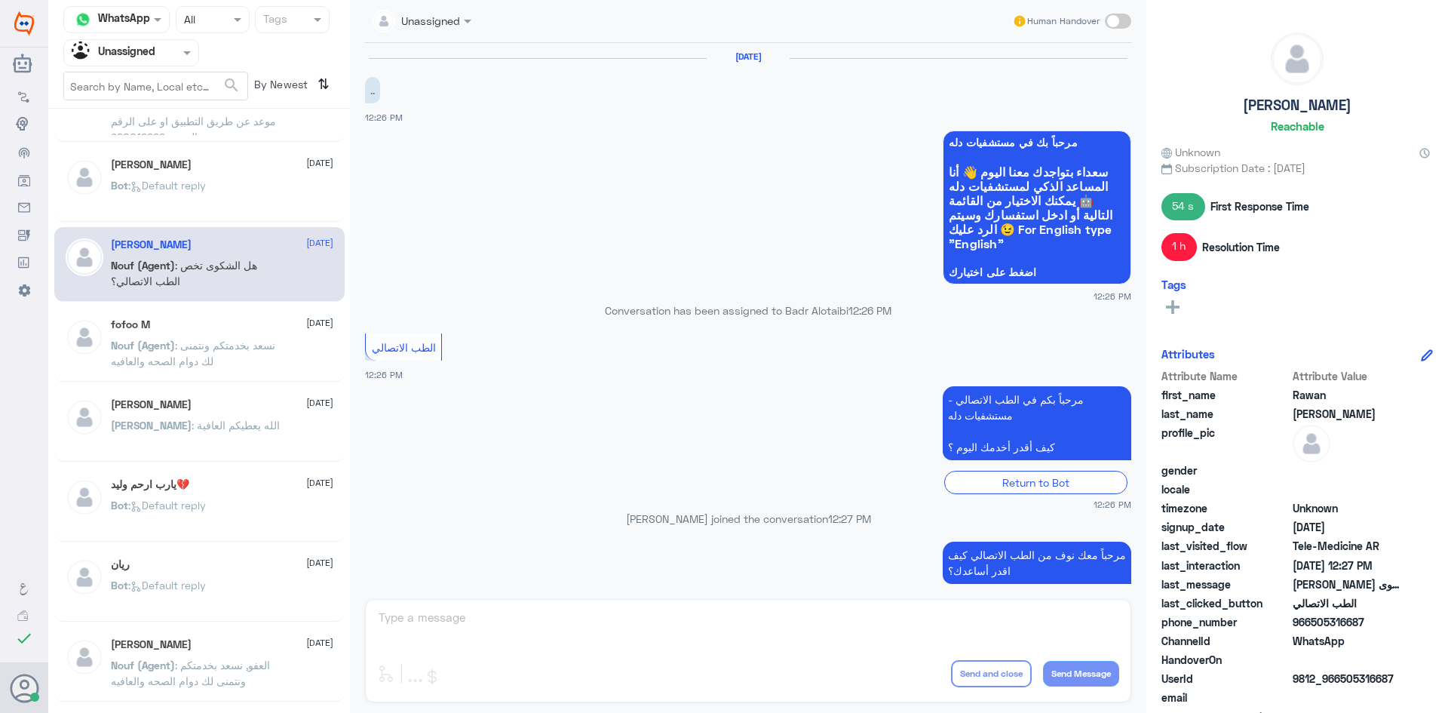
scroll to position [173, 0]
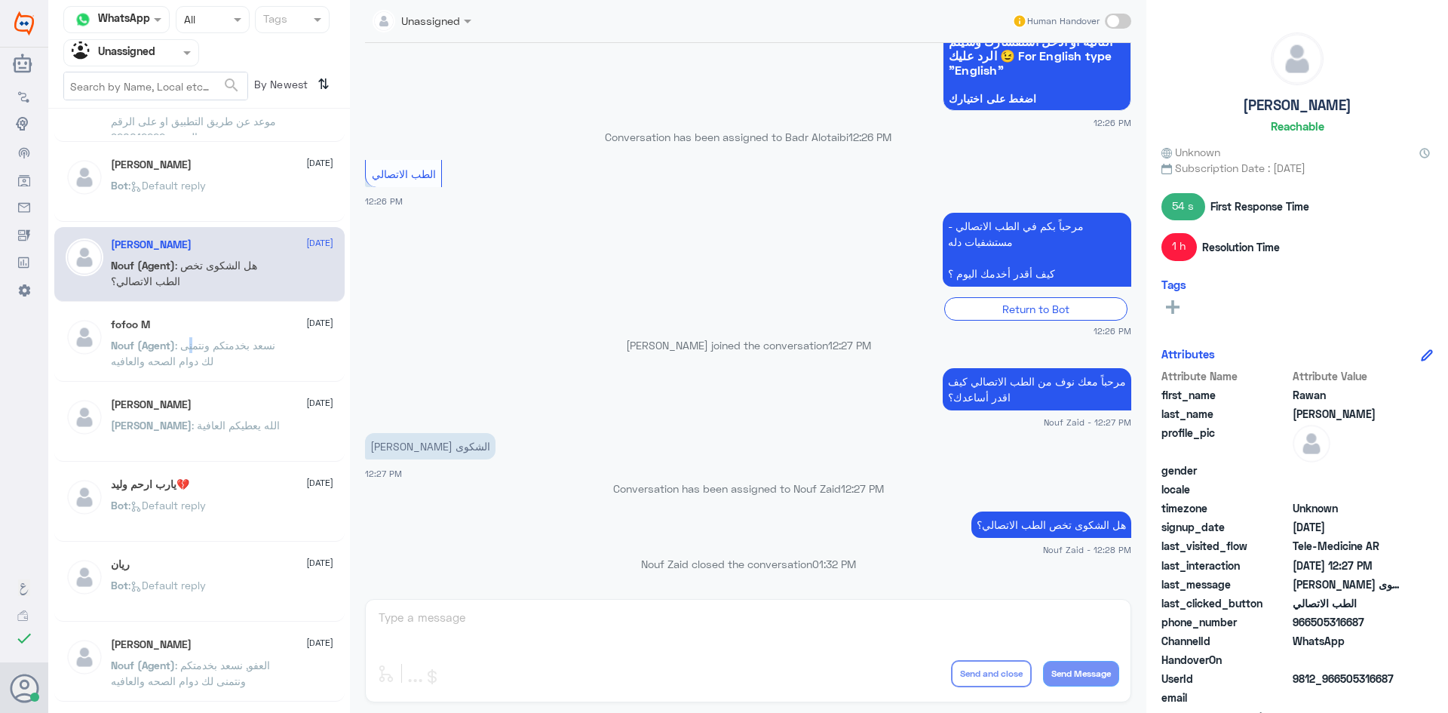
click at [227, 368] on p "Nouf (Agent) : نسعد بخدمتكم ونتمنى لك دوام الصحه والعافيه" at bounding box center [196, 356] width 170 height 38
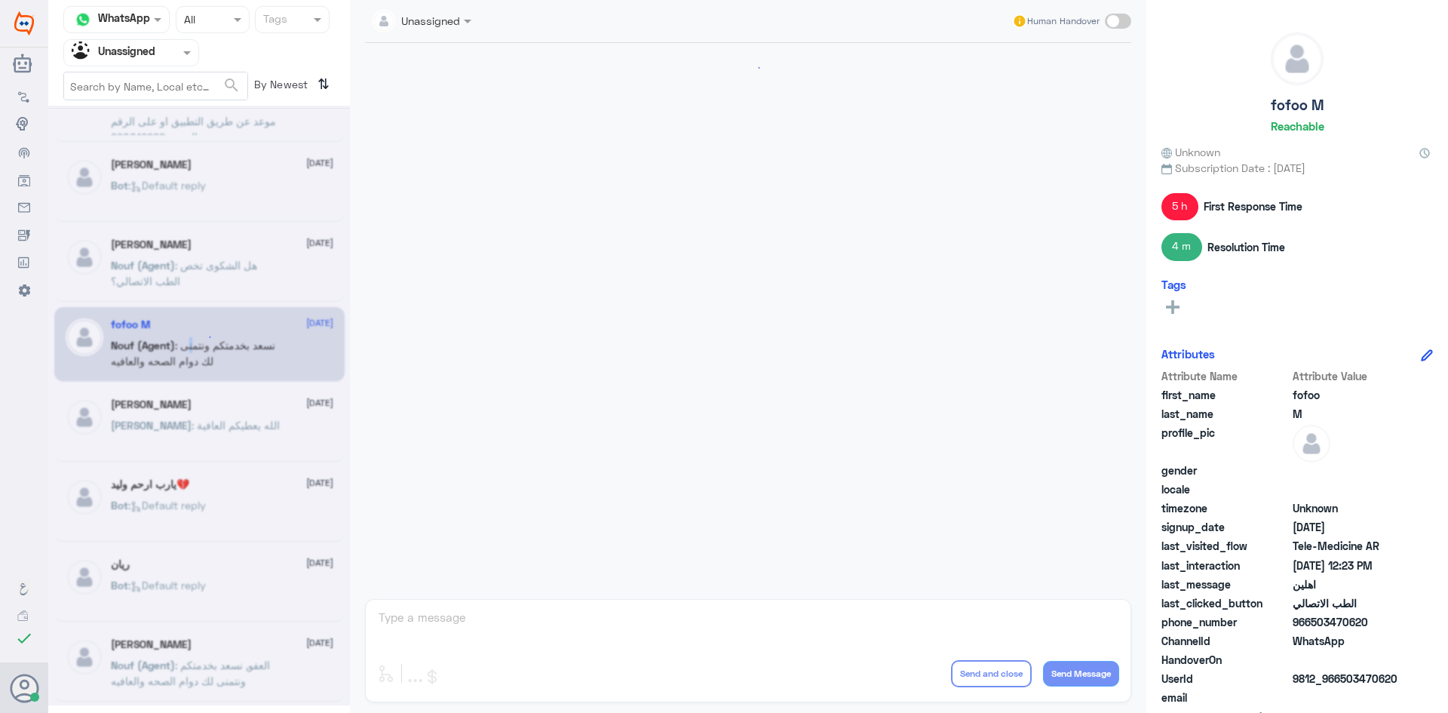
scroll to position [678, 0]
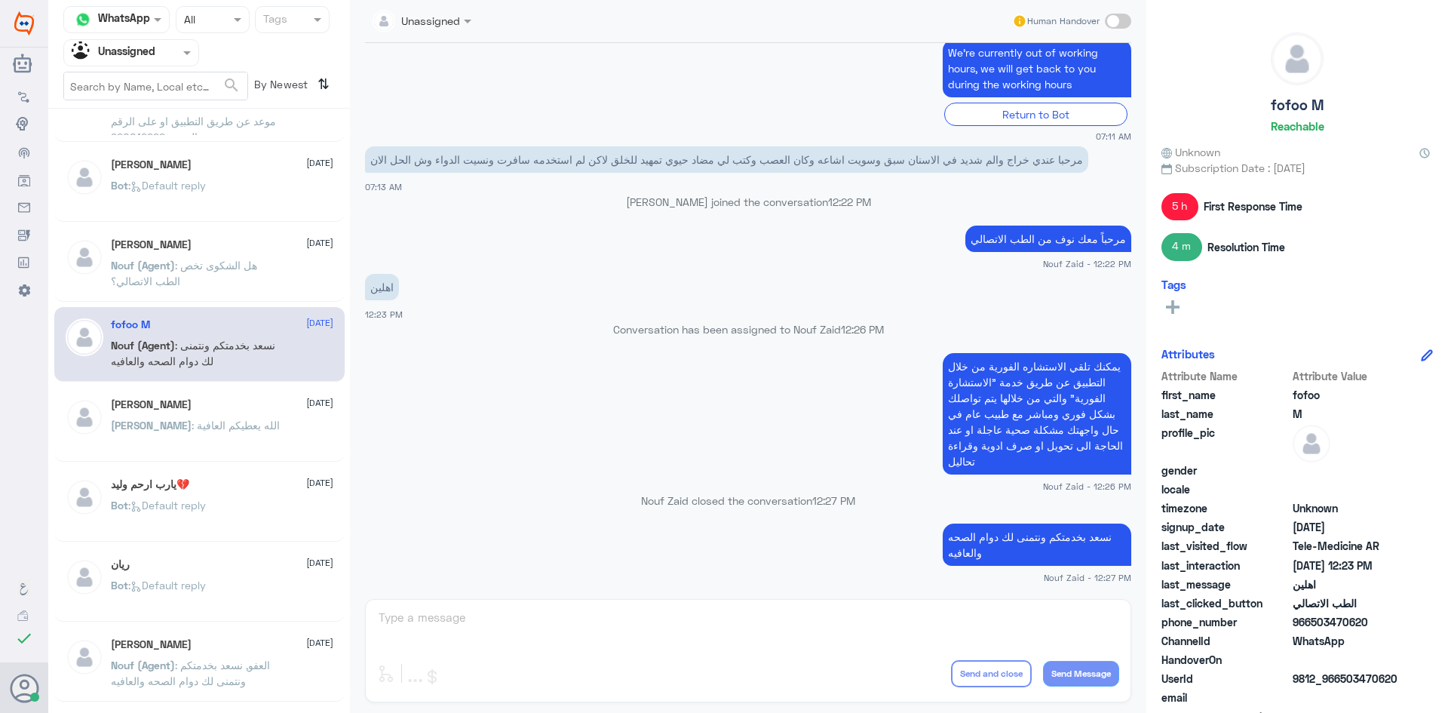
click at [194, 142] on div "jawaher 12 August Bot : موافقات الطبية الأسماء انحذفت ارسل اسمك 12 August Bot :…" at bounding box center [199, 416] width 302 height 603
click at [197, 129] on p "You : لا يمكن التواصل يمكنك حجز موعد عن طريق التطبيق او على الرقم الموحد 920012…" at bounding box center [196, 116] width 170 height 38
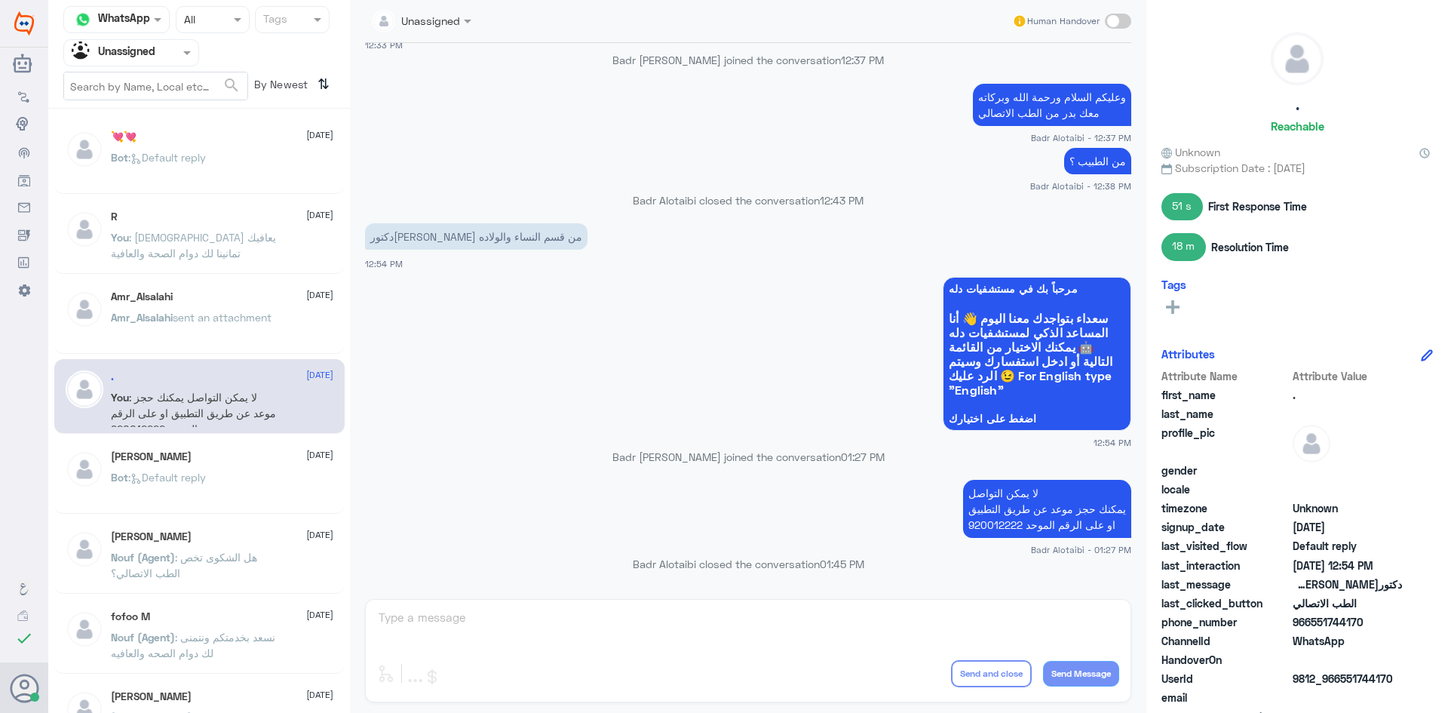
scroll to position [151, 0]
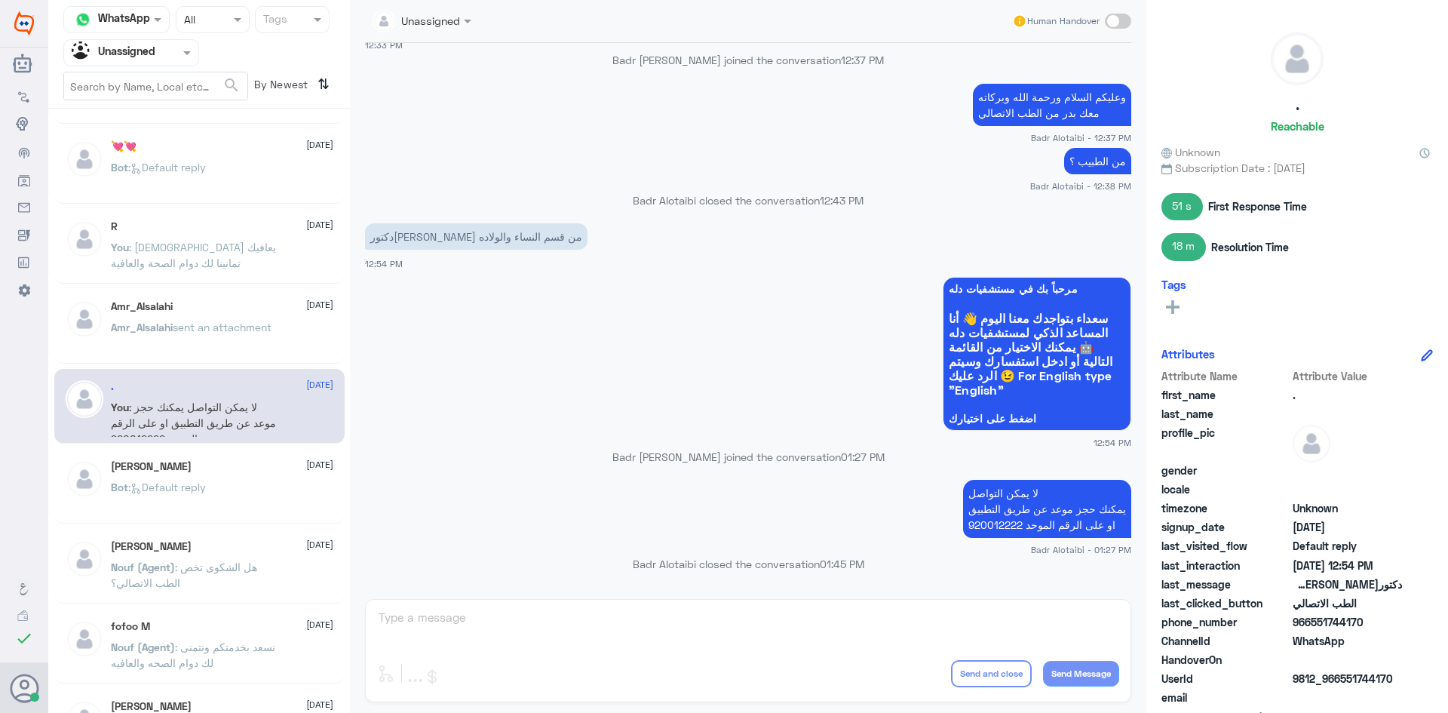
click at [260, 160] on div "💘💘 12 August Bot : Default reply" at bounding box center [222, 168] width 222 height 57
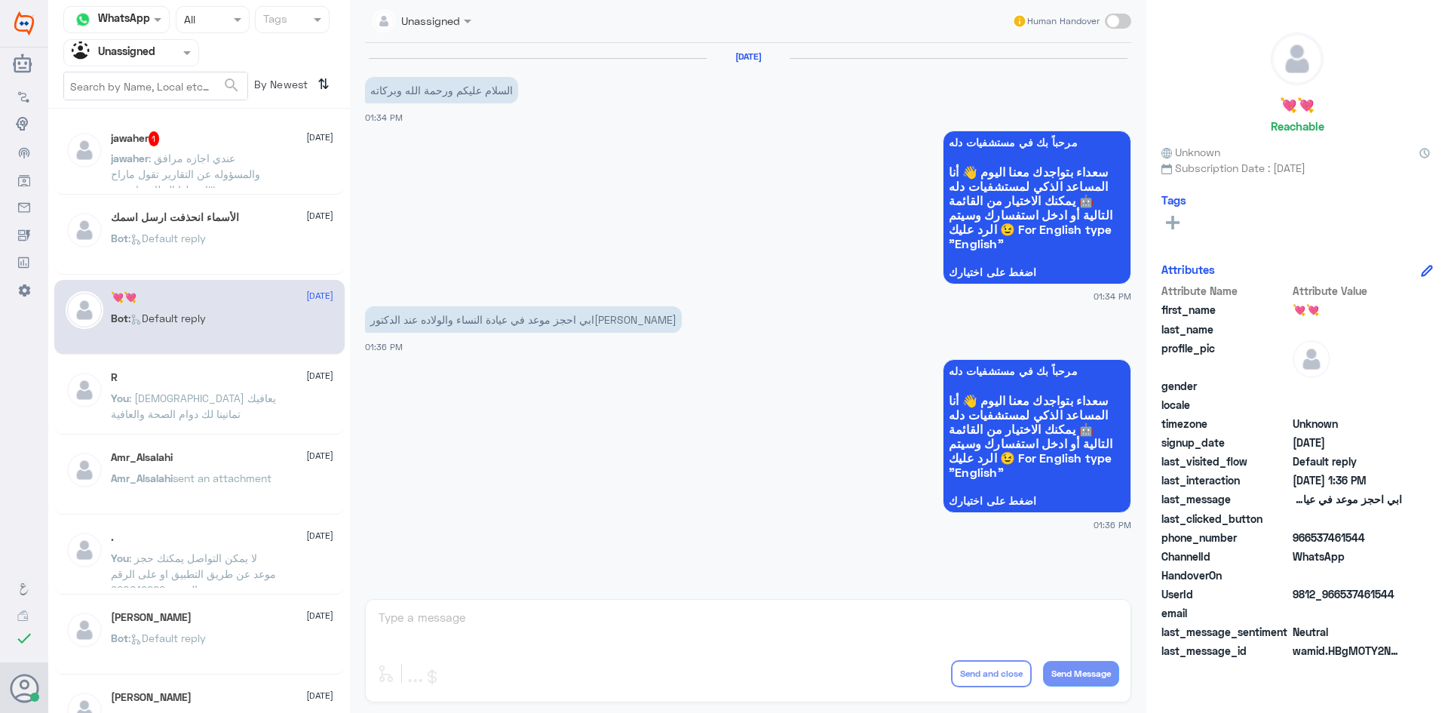
click at [243, 106] on nav "Channel WhatsApp Status × All Tags Agent Filter Unassigned search By Newest ⇅" at bounding box center [199, 57] width 302 height 103
click at [229, 155] on span ": عندي اجازه مرافق والمسؤوله عن التقارير تقول ماراح اسجلها النظام مايسمح!!!" at bounding box center [185, 174] width 149 height 44
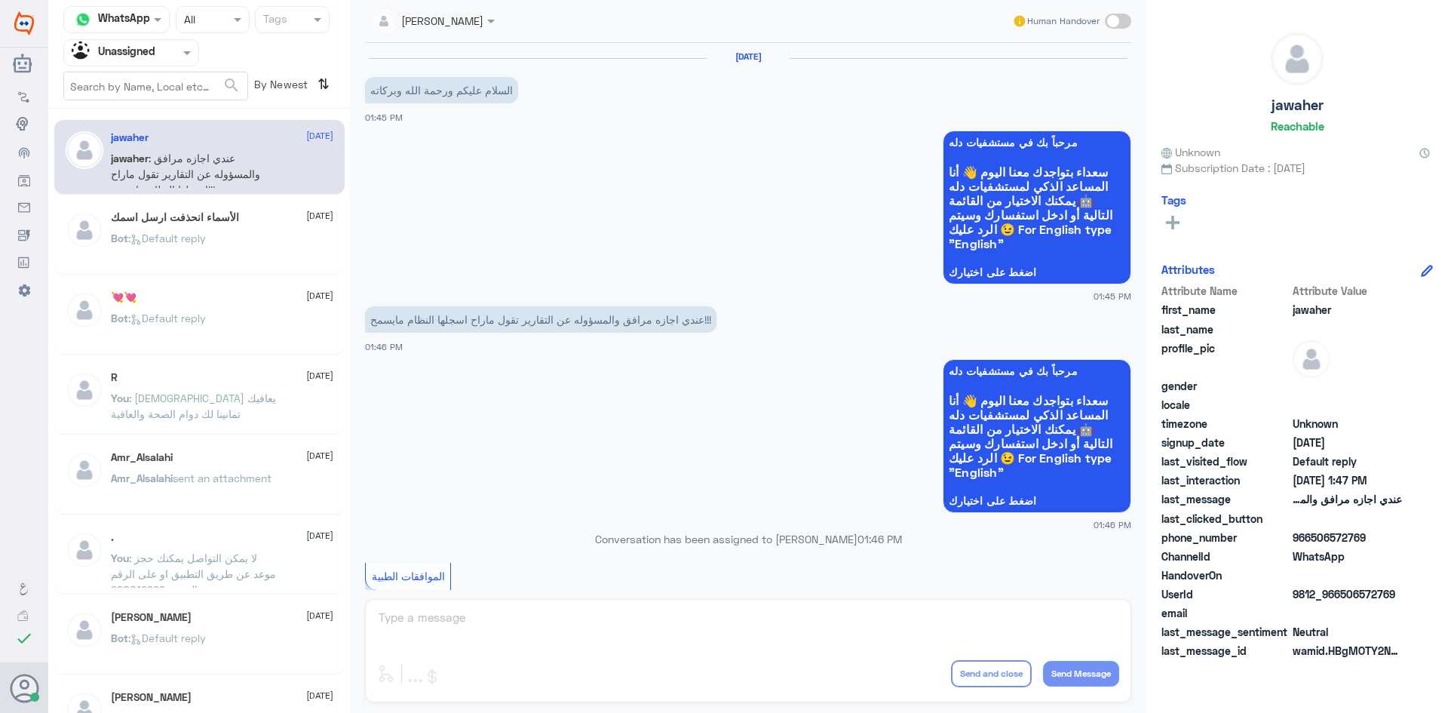
scroll to position [471, 0]
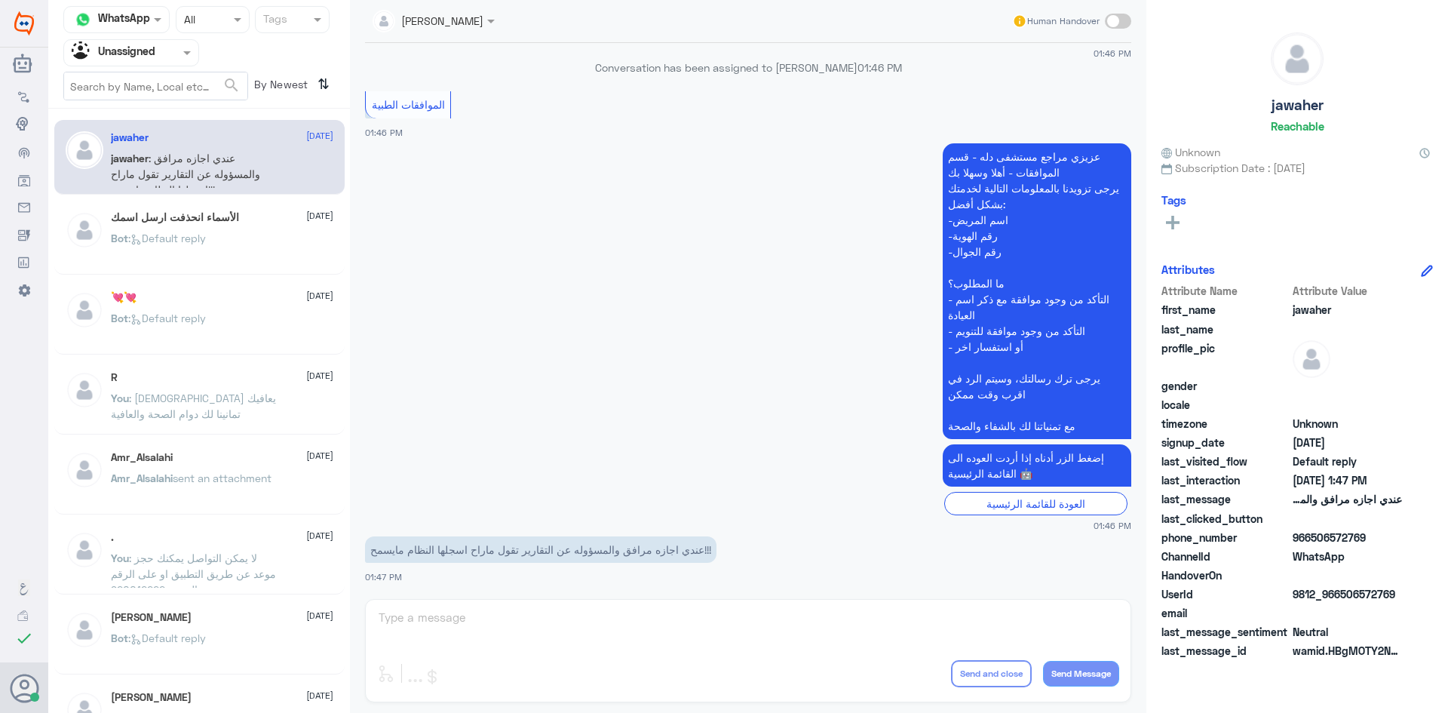
click at [241, 229] on div "الأسماء انحذفت ارسل اسمك 12 August Bot : Default reply" at bounding box center [222, 239] width 222 height 57
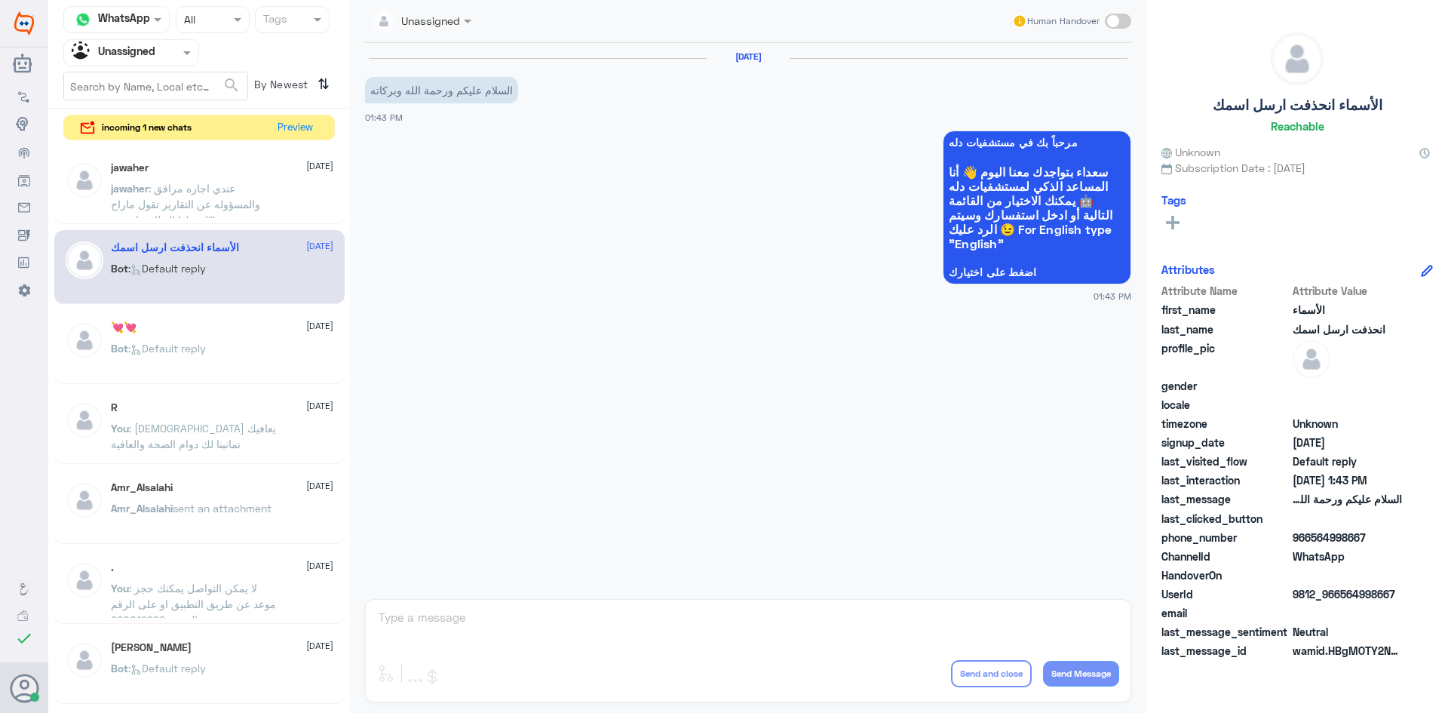
drag, startPoint x: 1400, startPoint y: 589, endPoint x: 1343, endPoint y: 599, distance: 57.4
click at [1343, 599] on span "9812_966564998667" at bounding box center [1347, 594] width 109 height 16
copy span "564998667"
click at [295, 125] on button "Preview" at bounding box center [295, 126] width 47 height 23
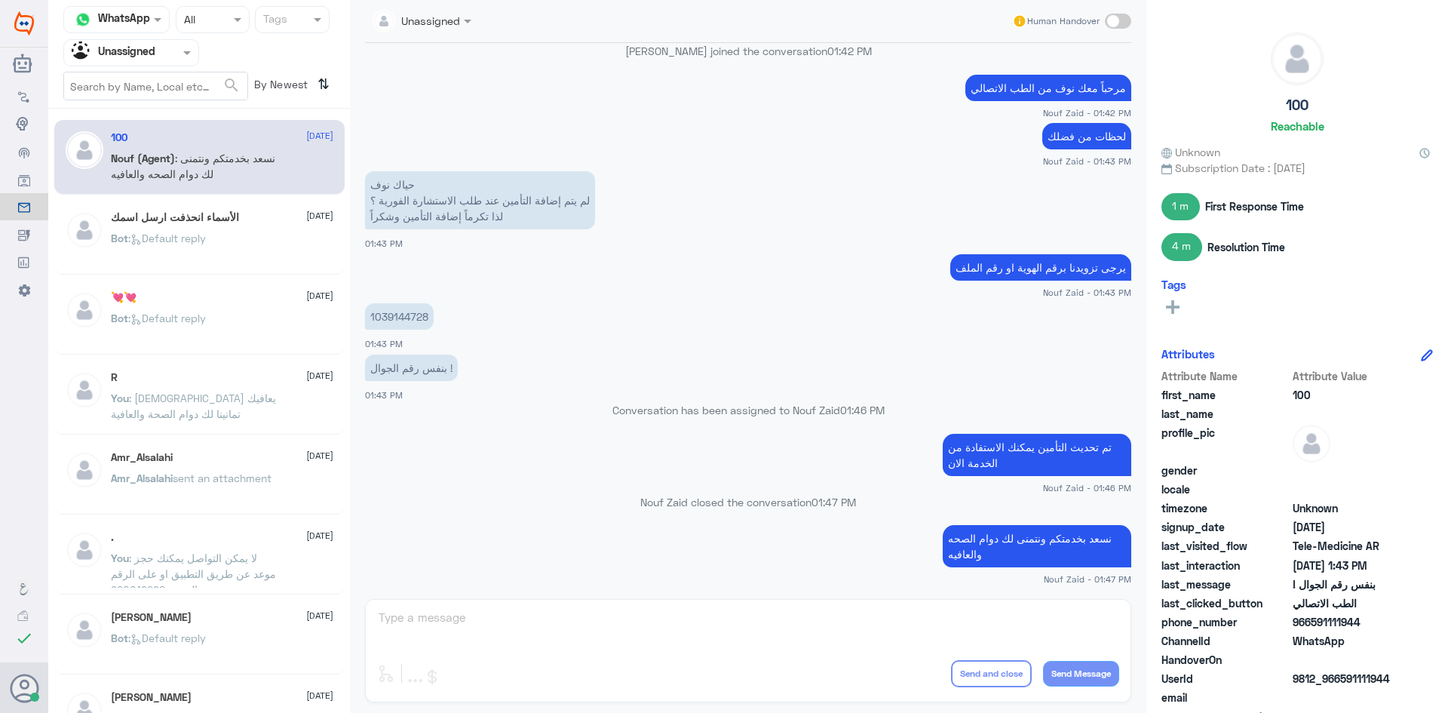
scroll to position [683, 0]
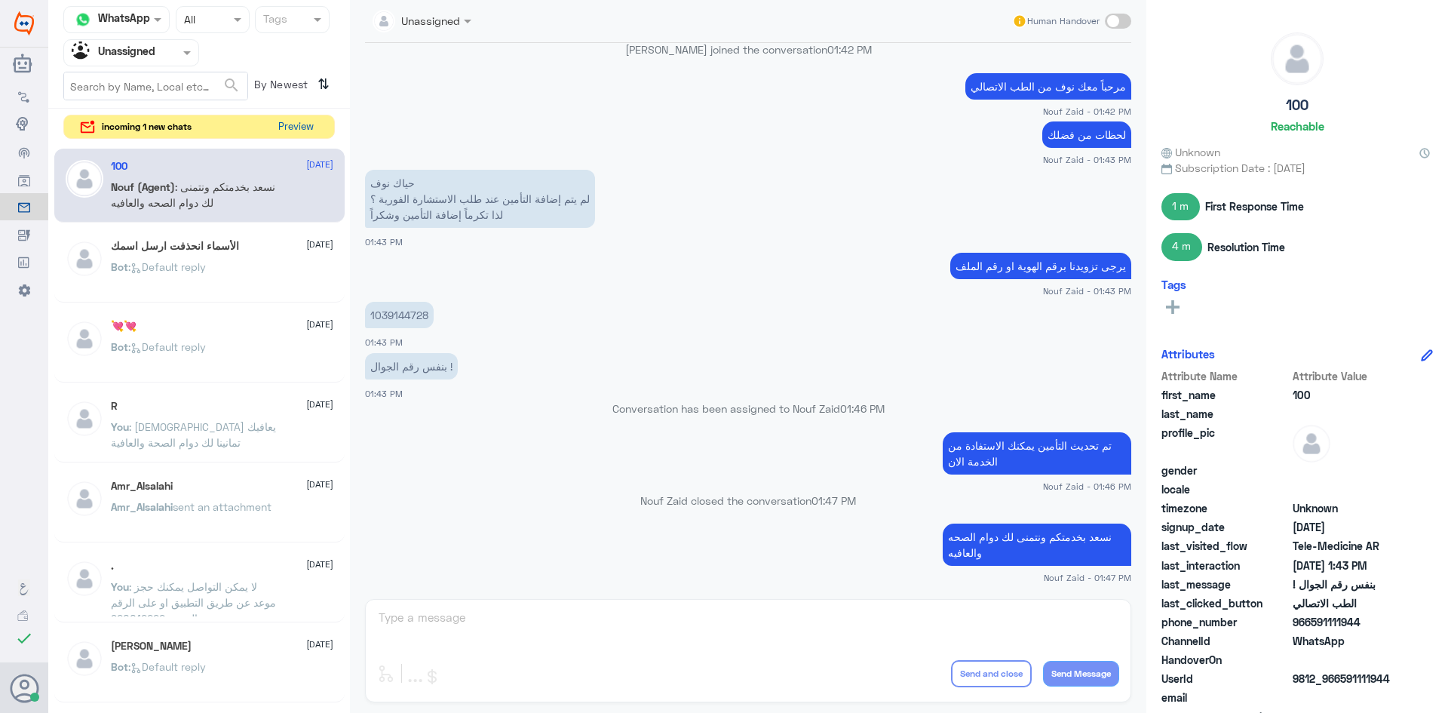
click at [305, 125] on button "Preview" at bounding box center [295, 126] width 47 height 23
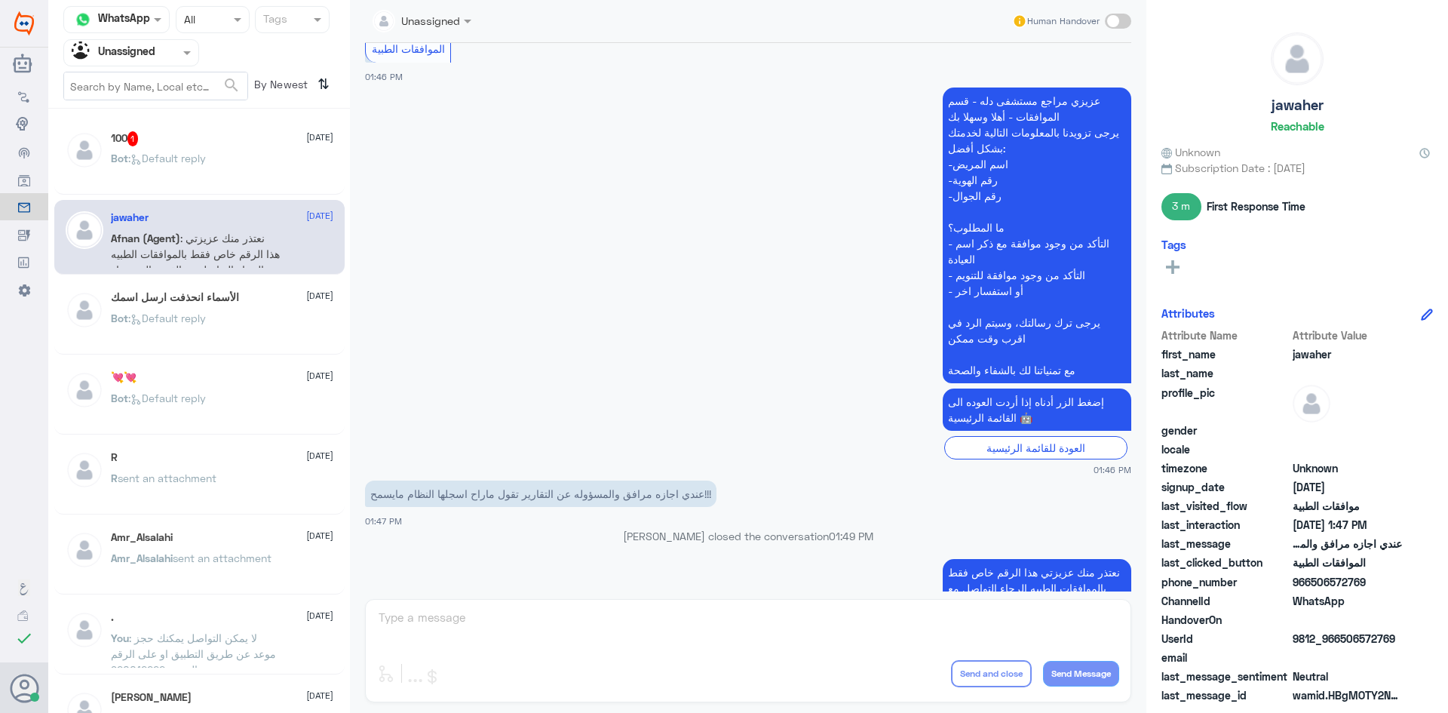
scroll to position [443, 0]
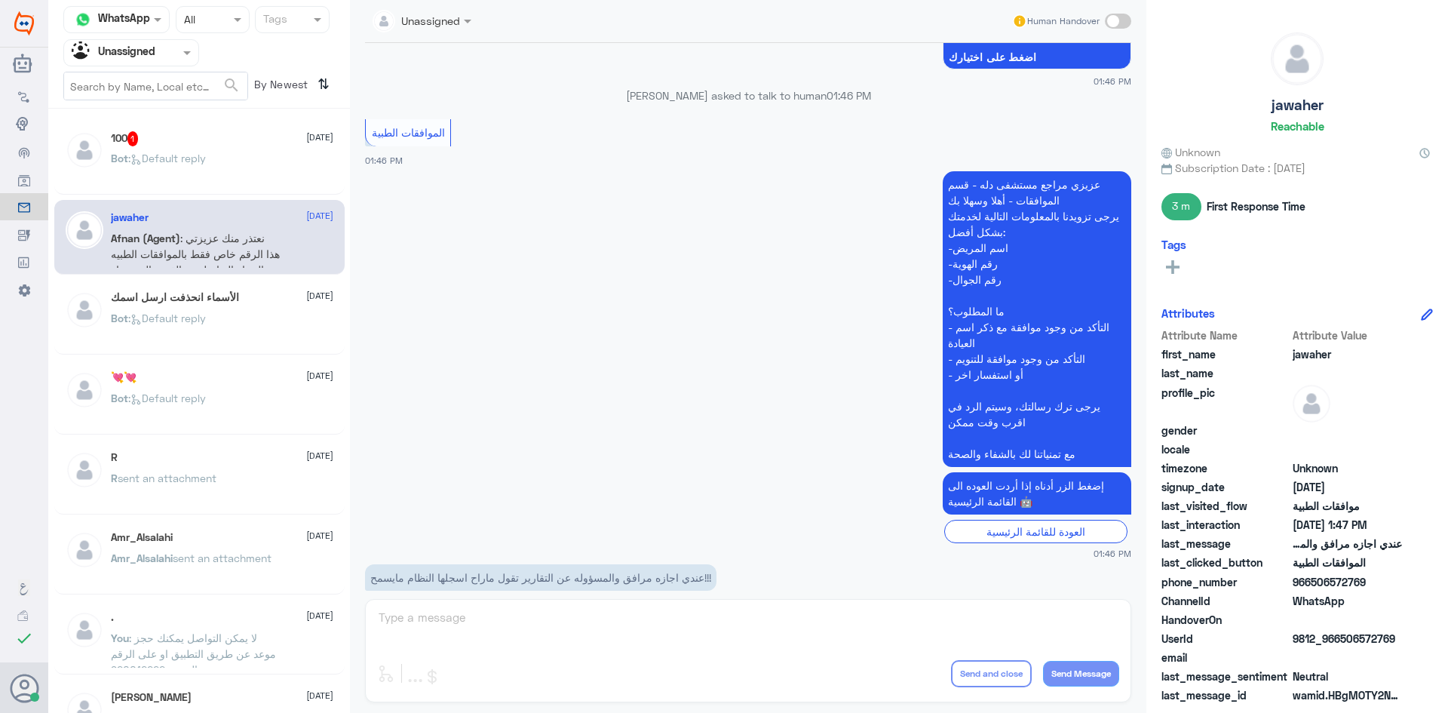
click at [195, 152] on span ": Default reply" at bounding box center [167, 158] width 78 height 13
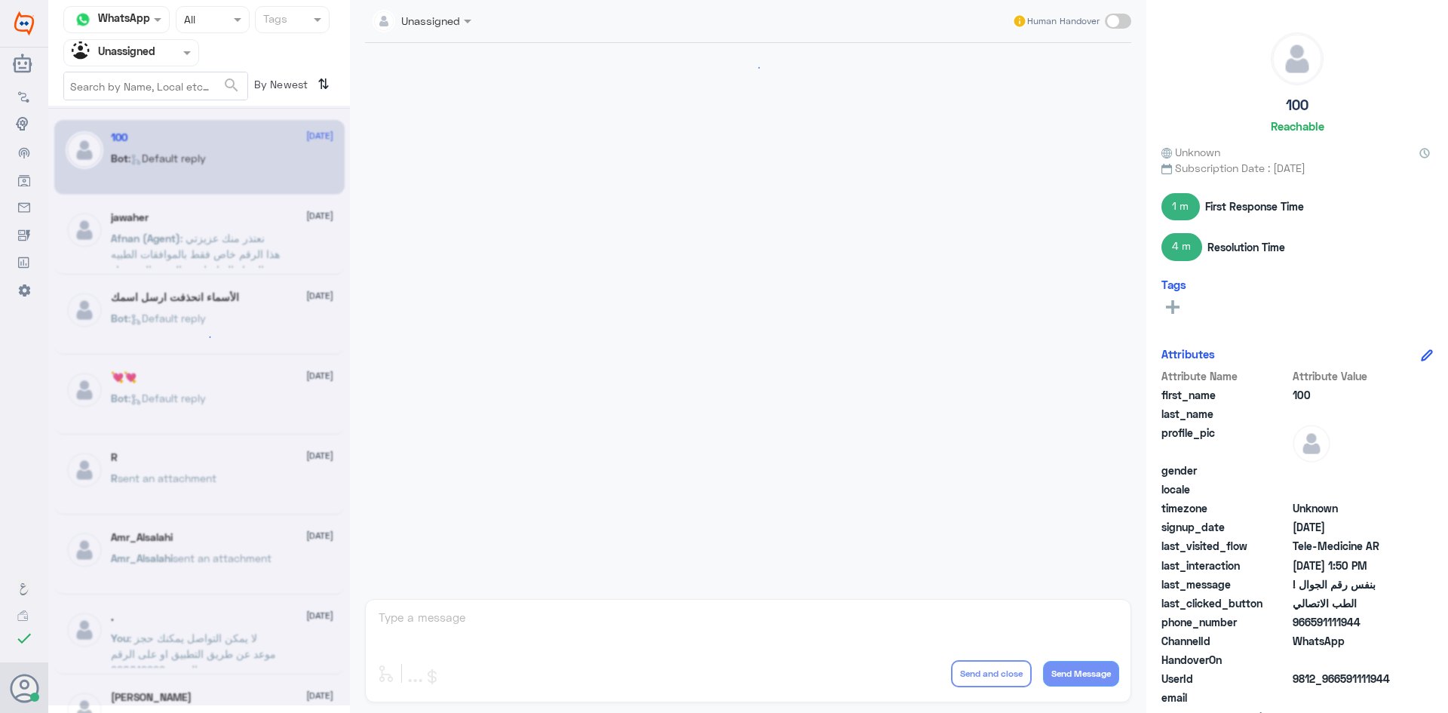
scroll to position [765, 0]
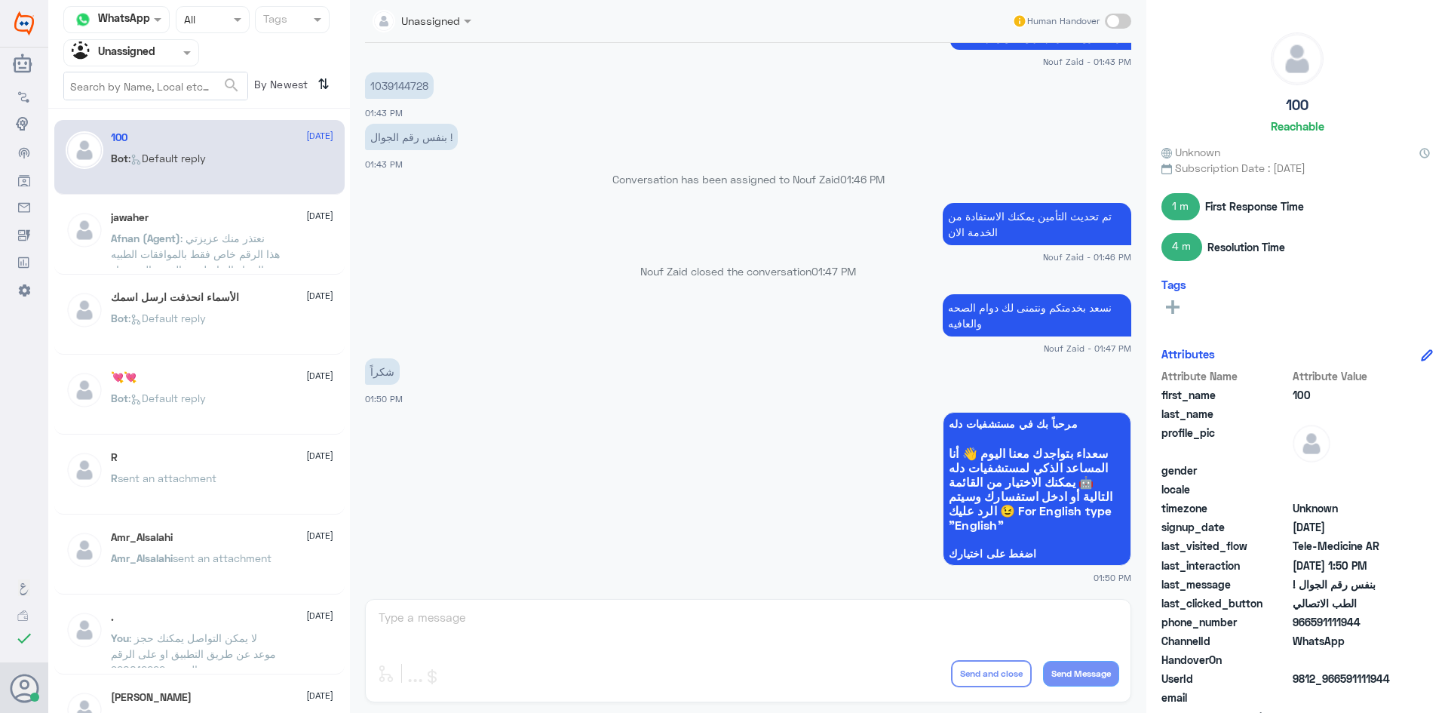
click at [190, 310] on div "الأسماء انحذفت ارسل اسمك 12 August Bot : Default reply" at bounding box center [222, 319] width 222 height 57
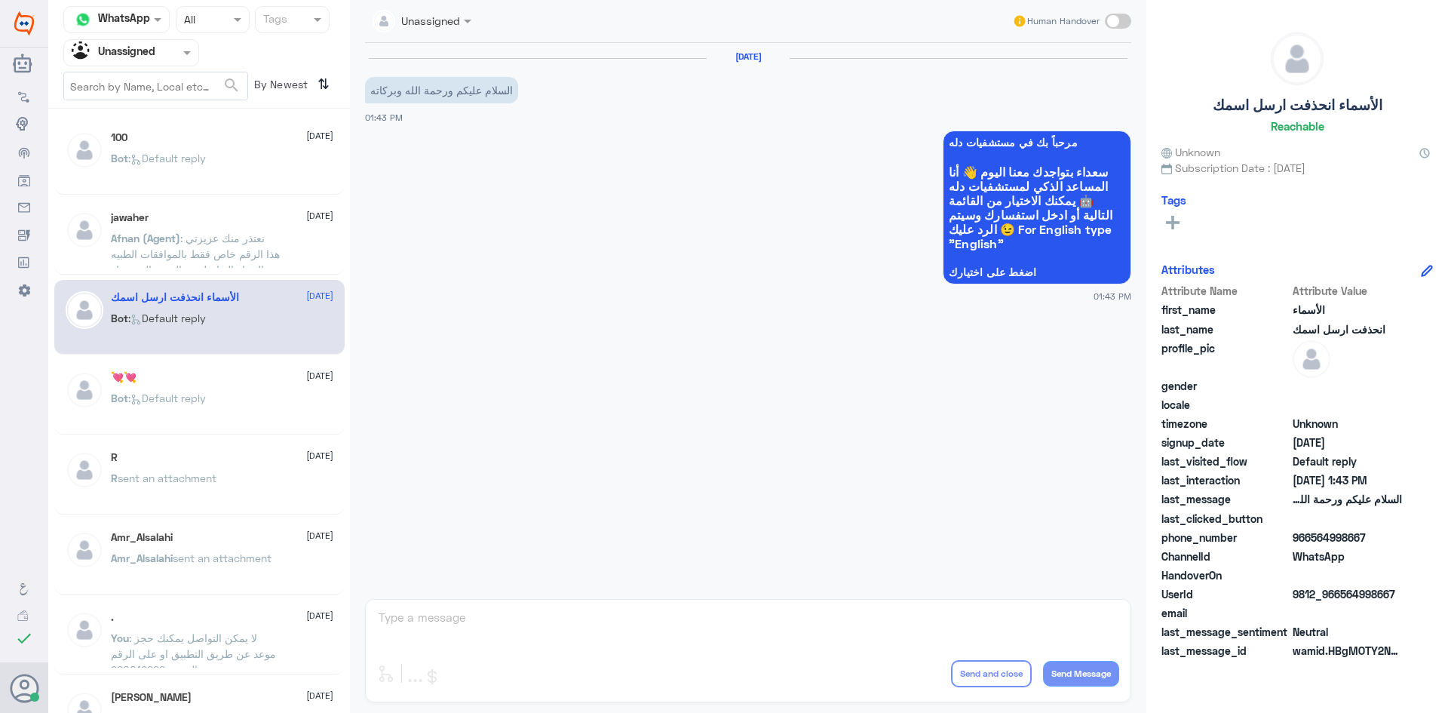
click at [170, 55] on div at bounding box center [131, 52] width 134 height 17
click at [151, 90] on div "All" at bounding box center [131, 88] width 136 height 28
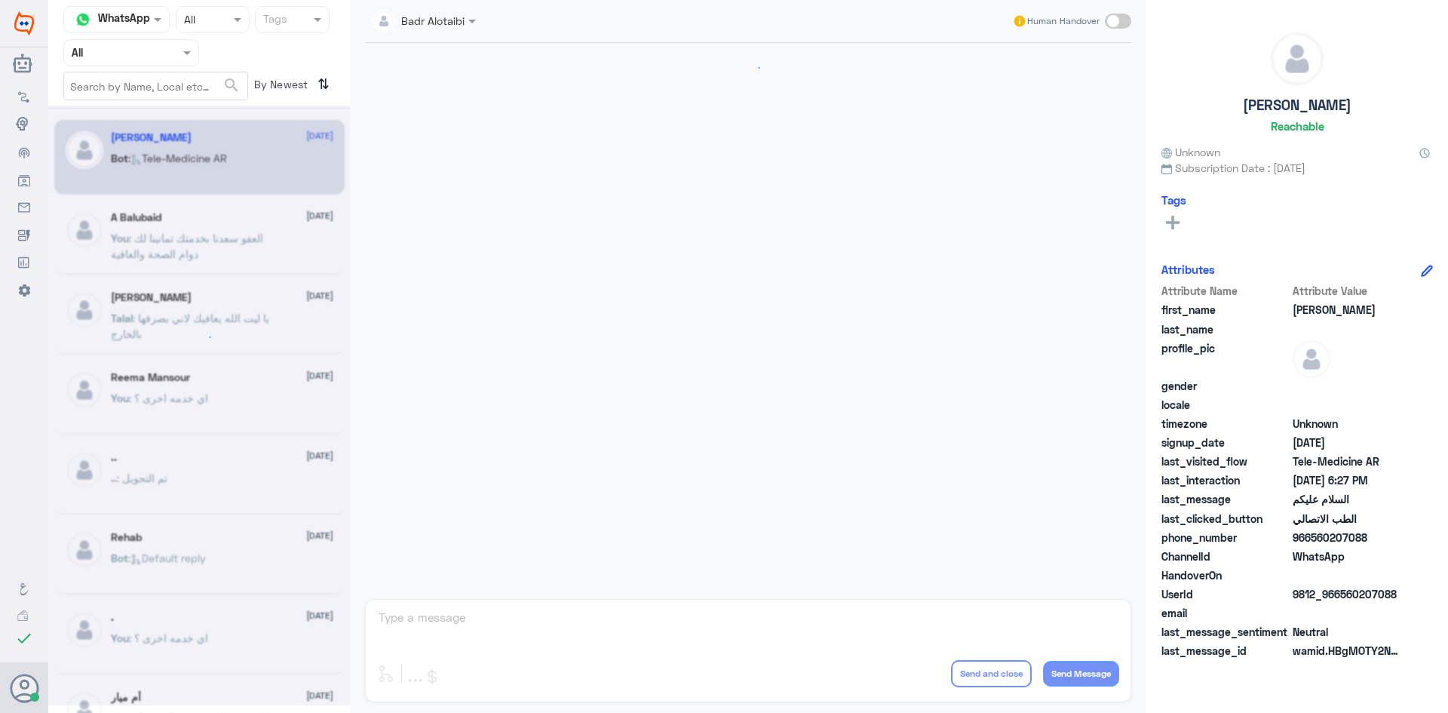
scroll to position [848, 0]
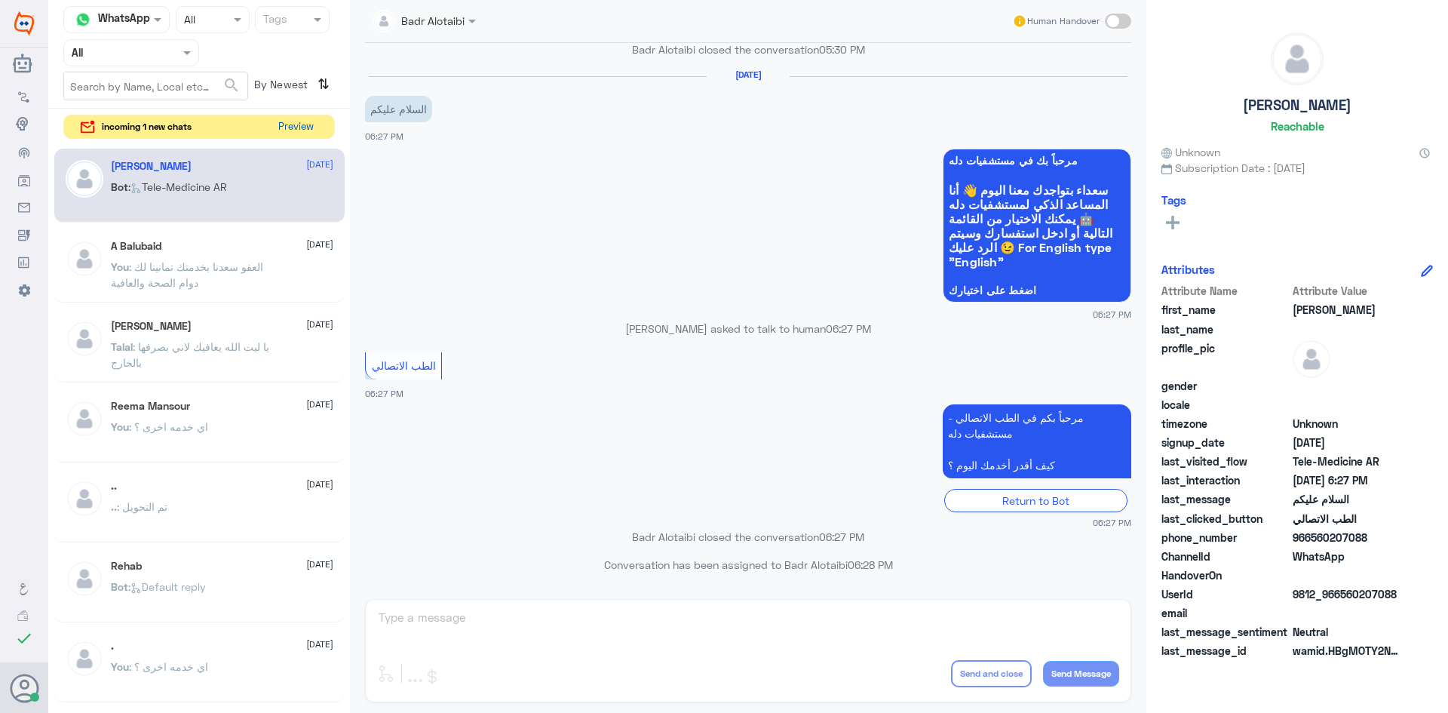
click at [291, 119] on button "Preview" at bounding box center [295, 126] width 47 height 23
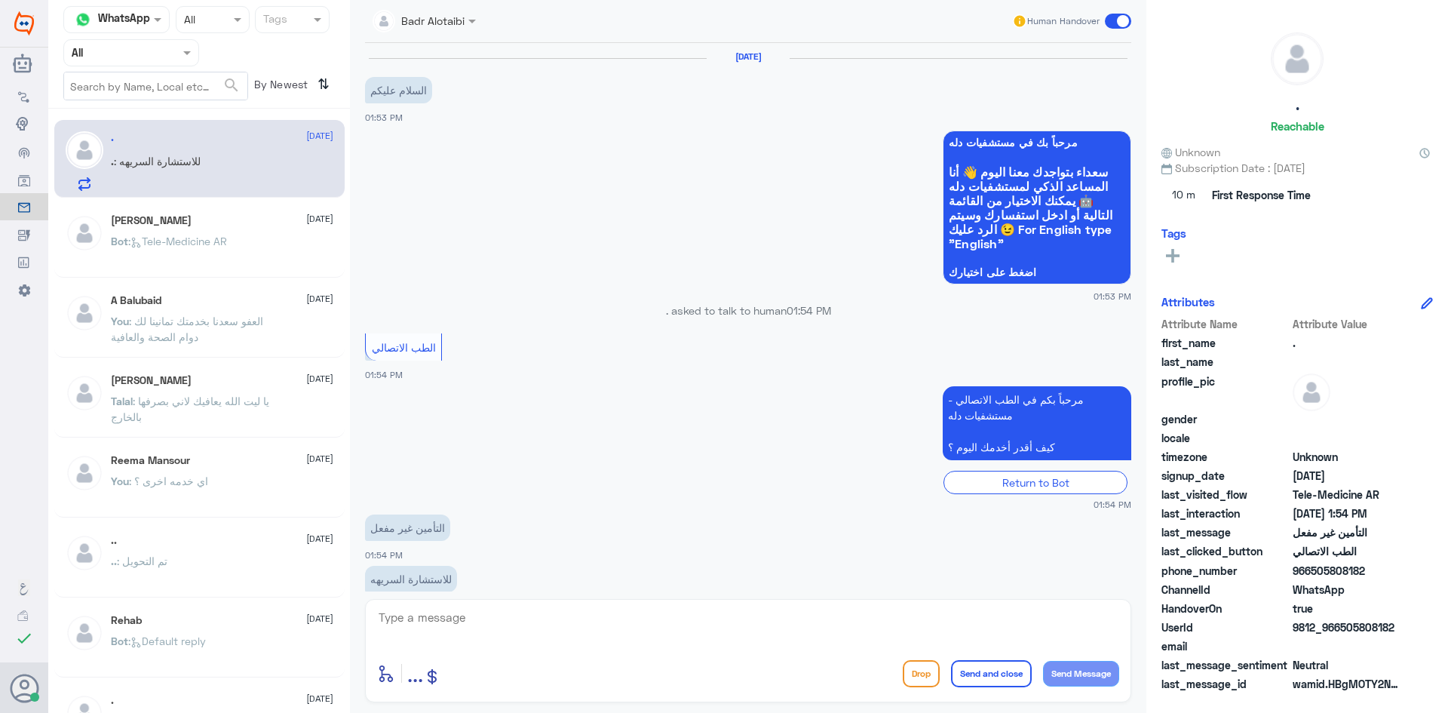
scroll to position [30, 0]
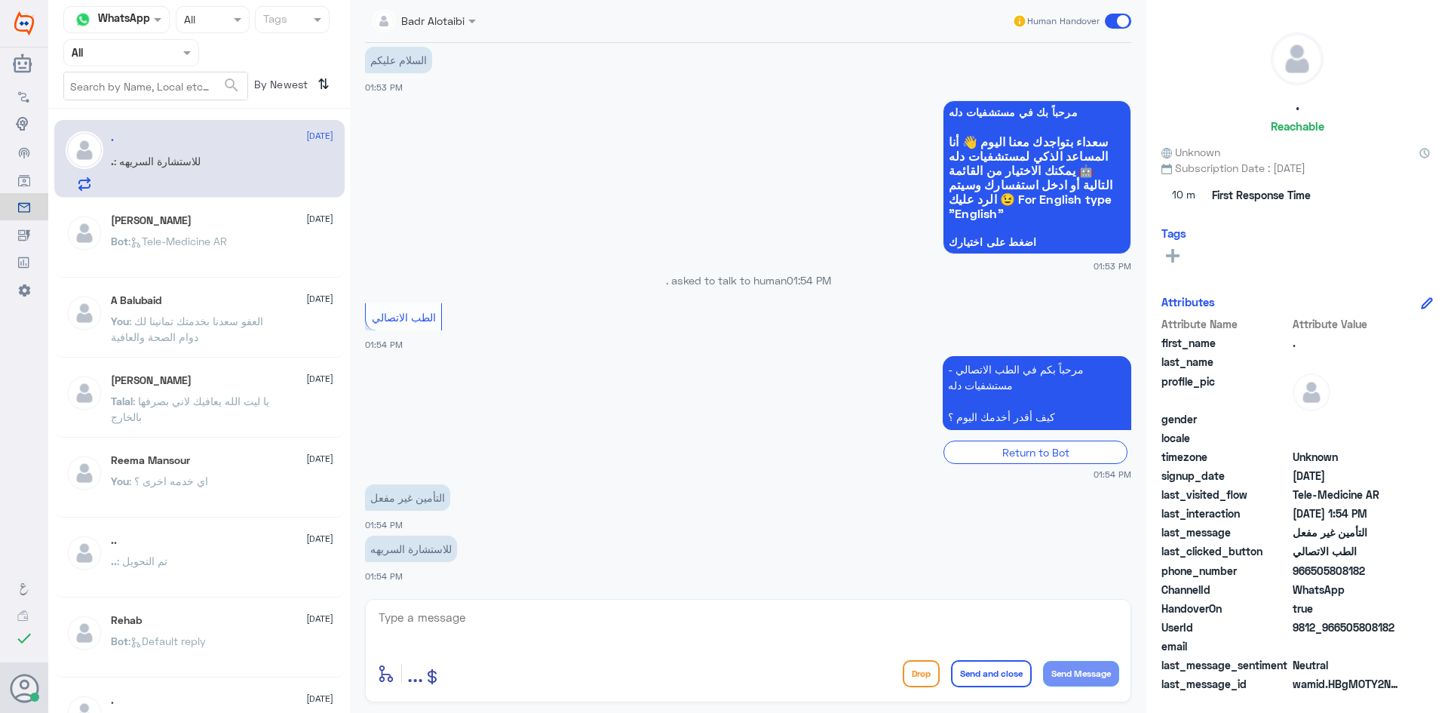
click at [534, 620] on textarea at bounding box center [748, 625] width 742 height 37
type textarea "هلا حياك معك بدر من الطب الاتصالي"
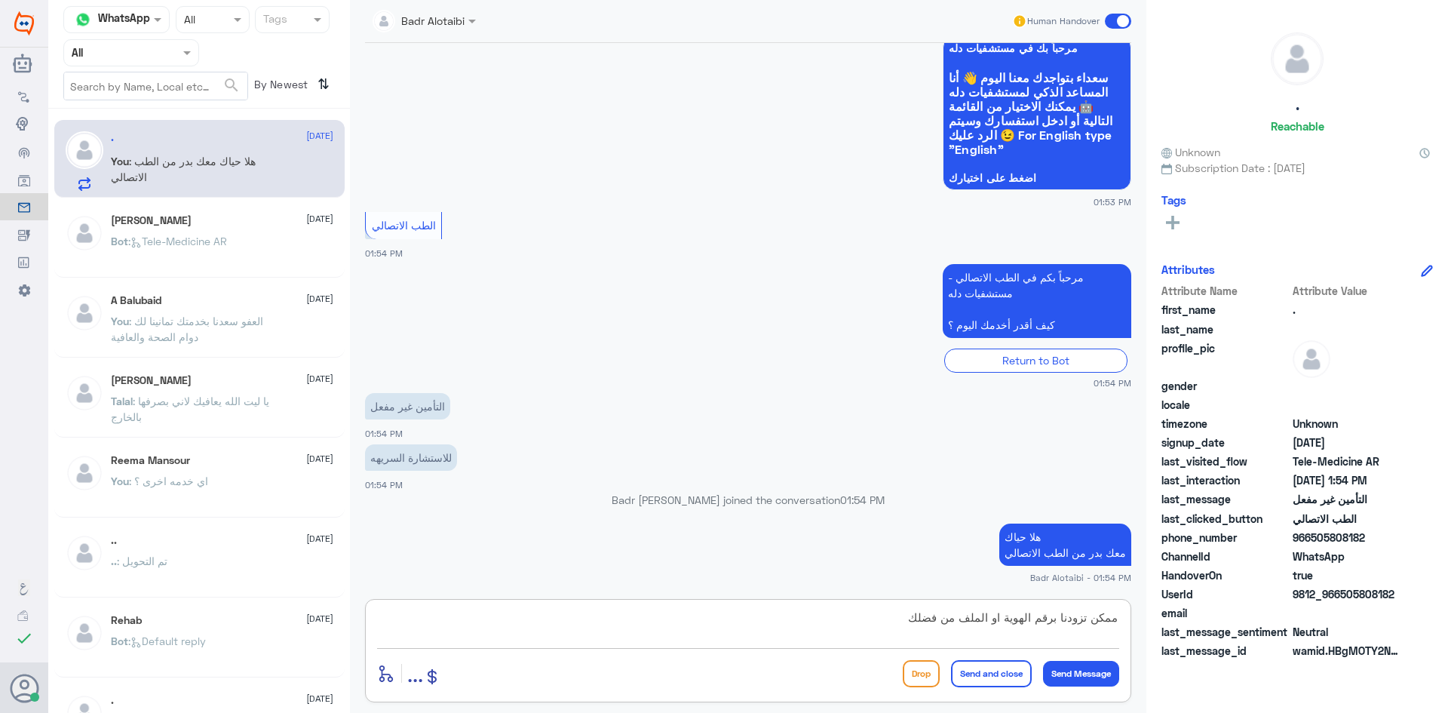
type textarea "ممكن تزودنا برقم الهوية او الملف من فضلك"
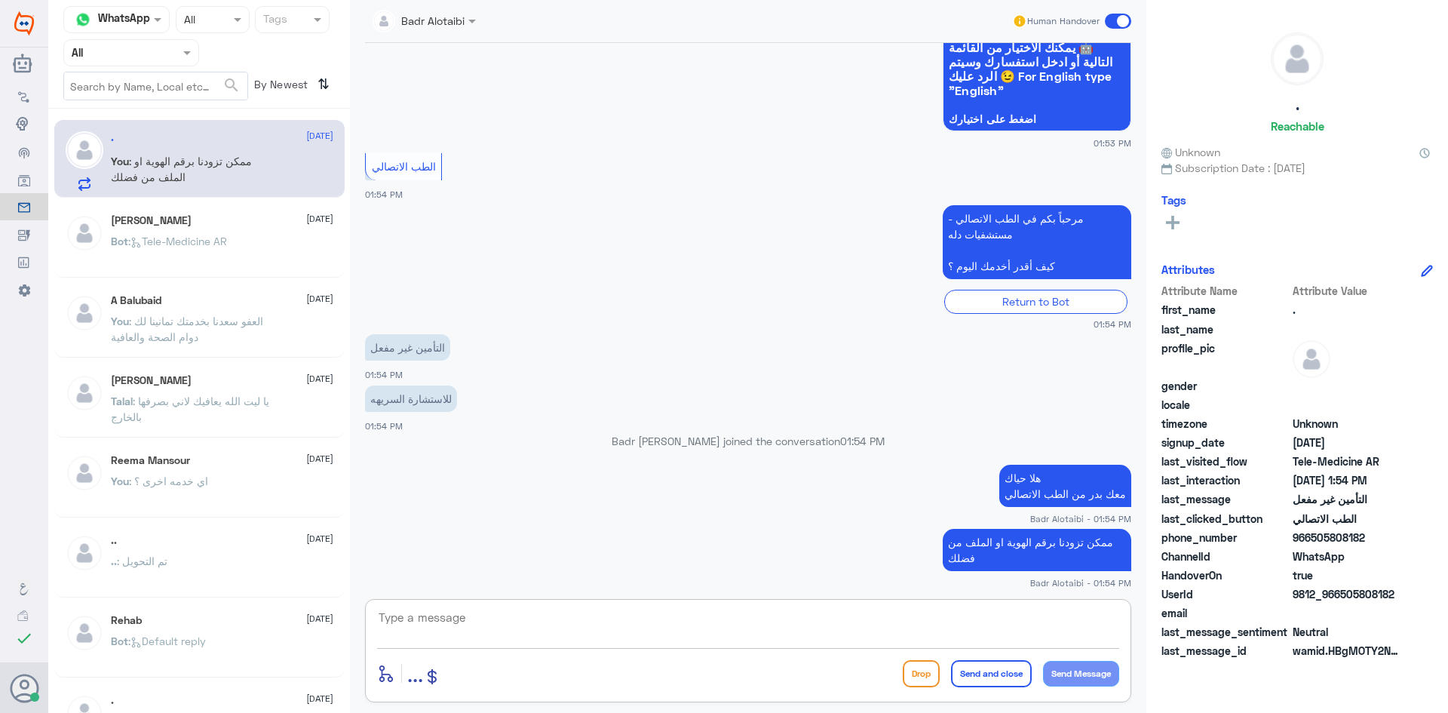
scroll to position [158, 0]
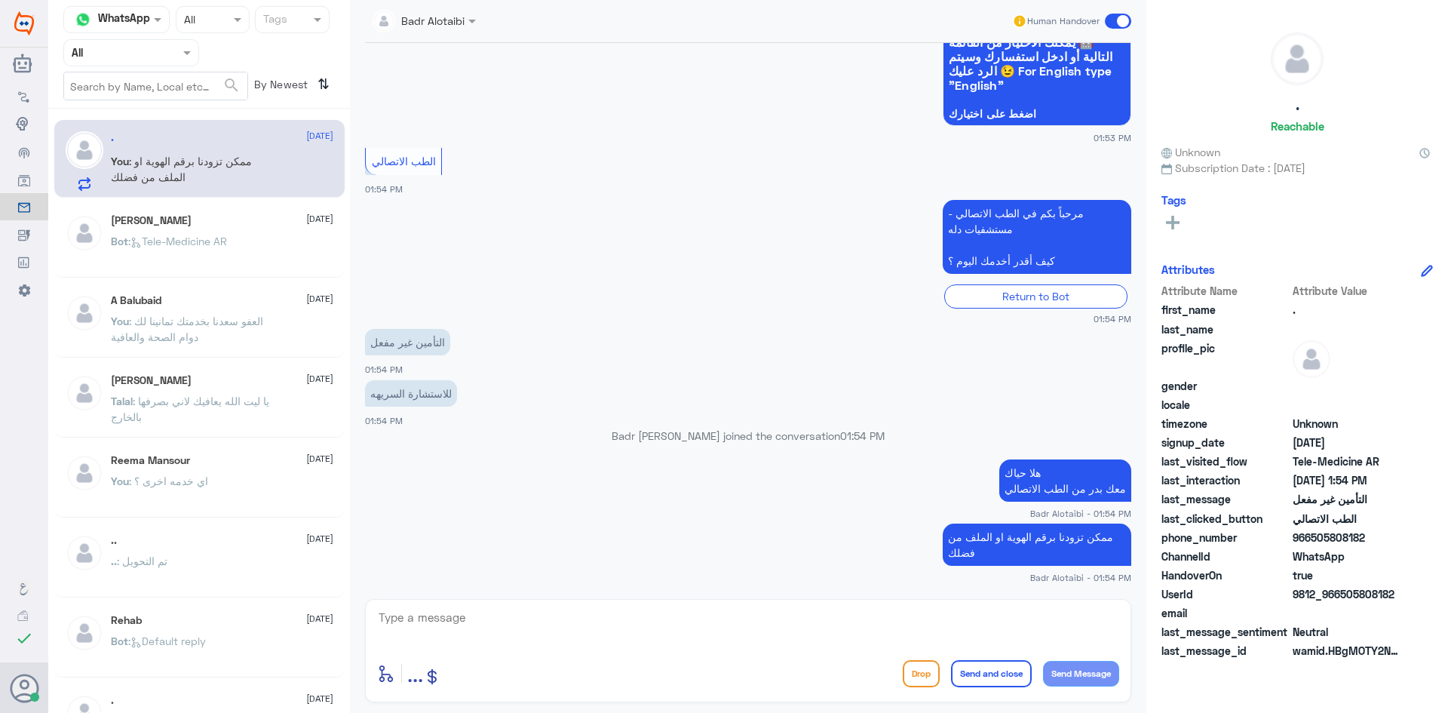
drag, startPoint x: 1391, startPoint y: 594, endPoint x: 1342, endPoint y: 594, distance: 49.8
click at [1342, 594] on div "UserId 9812_966505808182" at bounding box center [1296, 595] width 271 height 19
copy span "505808182"
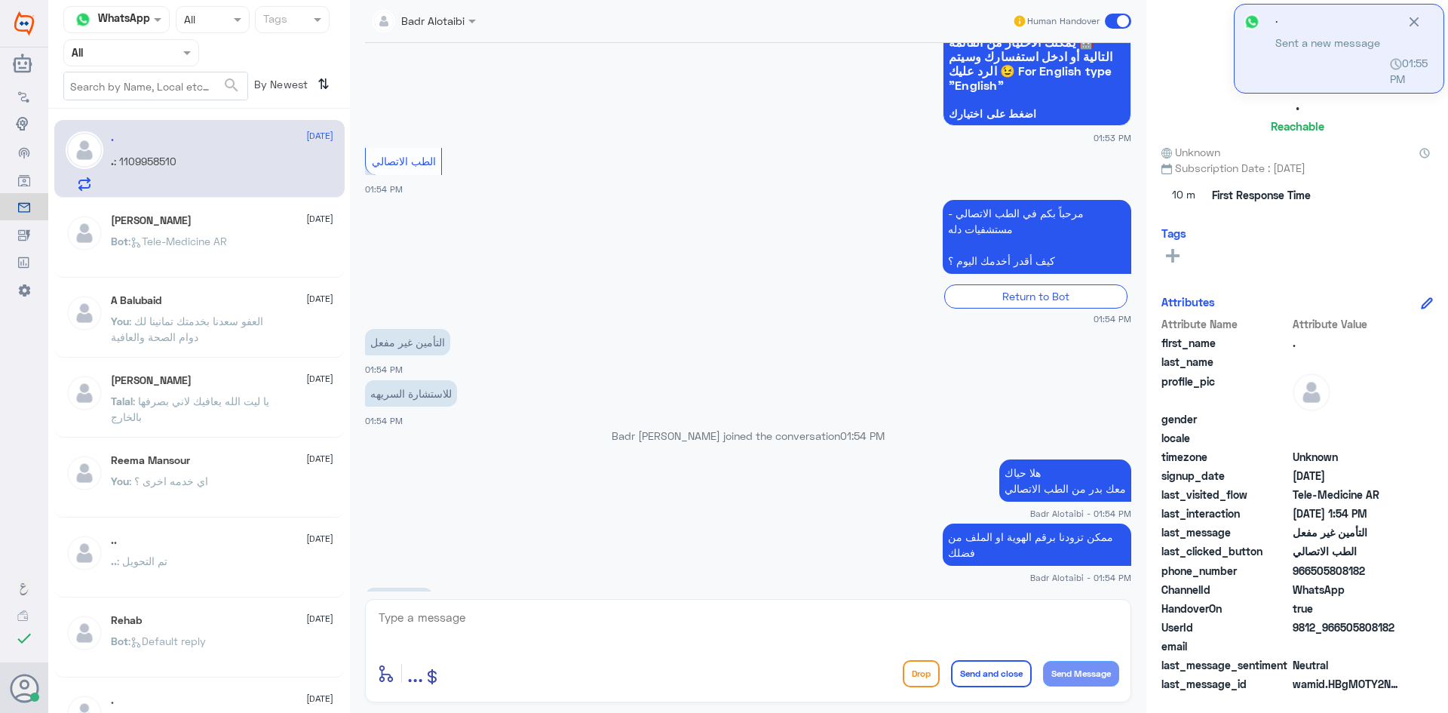
scroll to position [210, 0]
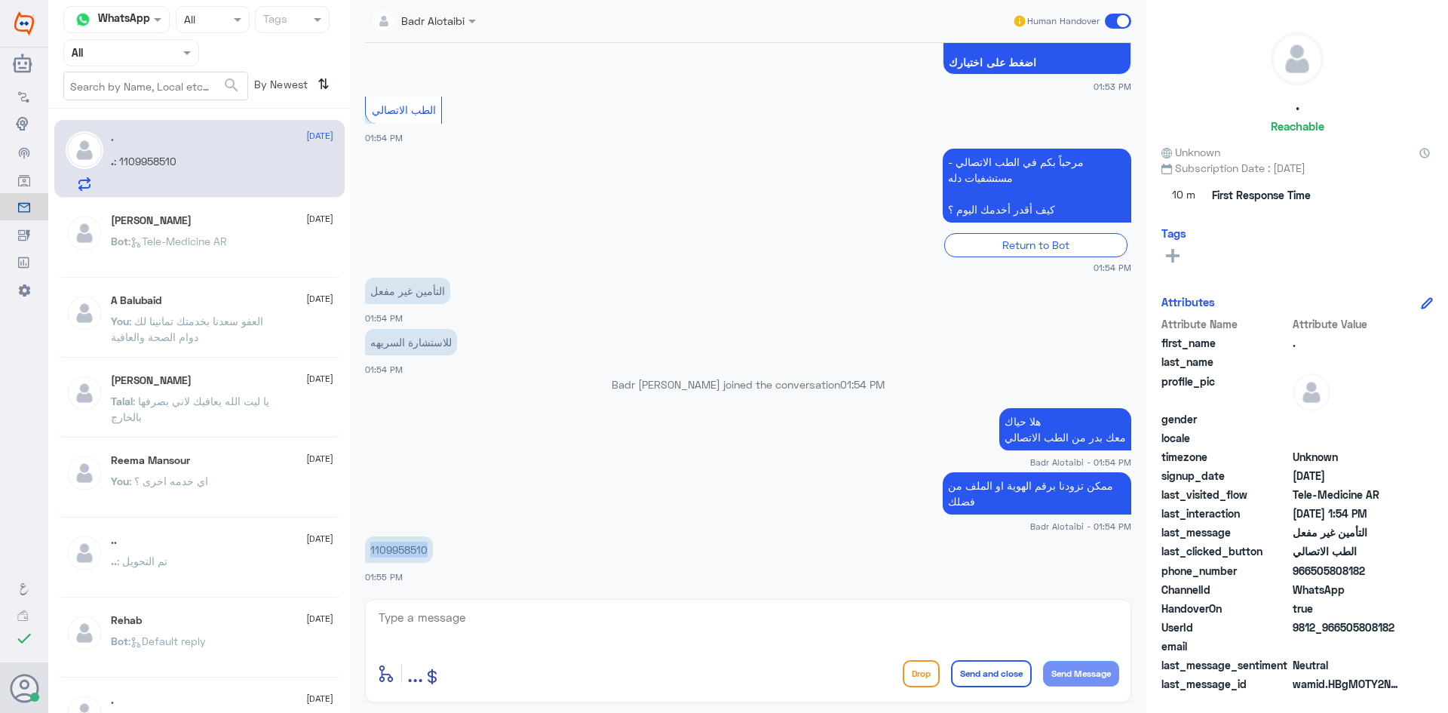
drag, startPoint x: 430, startPoint y: 551, endPoint x: 370, endPoint y: 558, distance: 60.0
click at [370, 558] on p "1109958510" at bounding box center [399, 549] width 68 height 26
copy p "1109958510"
click at [581, 608] on textarea at bounding box center [748, 625] width 742 height 37
click at [574, 618] on textarea at bounding box center [748, 625] width 742 height 37
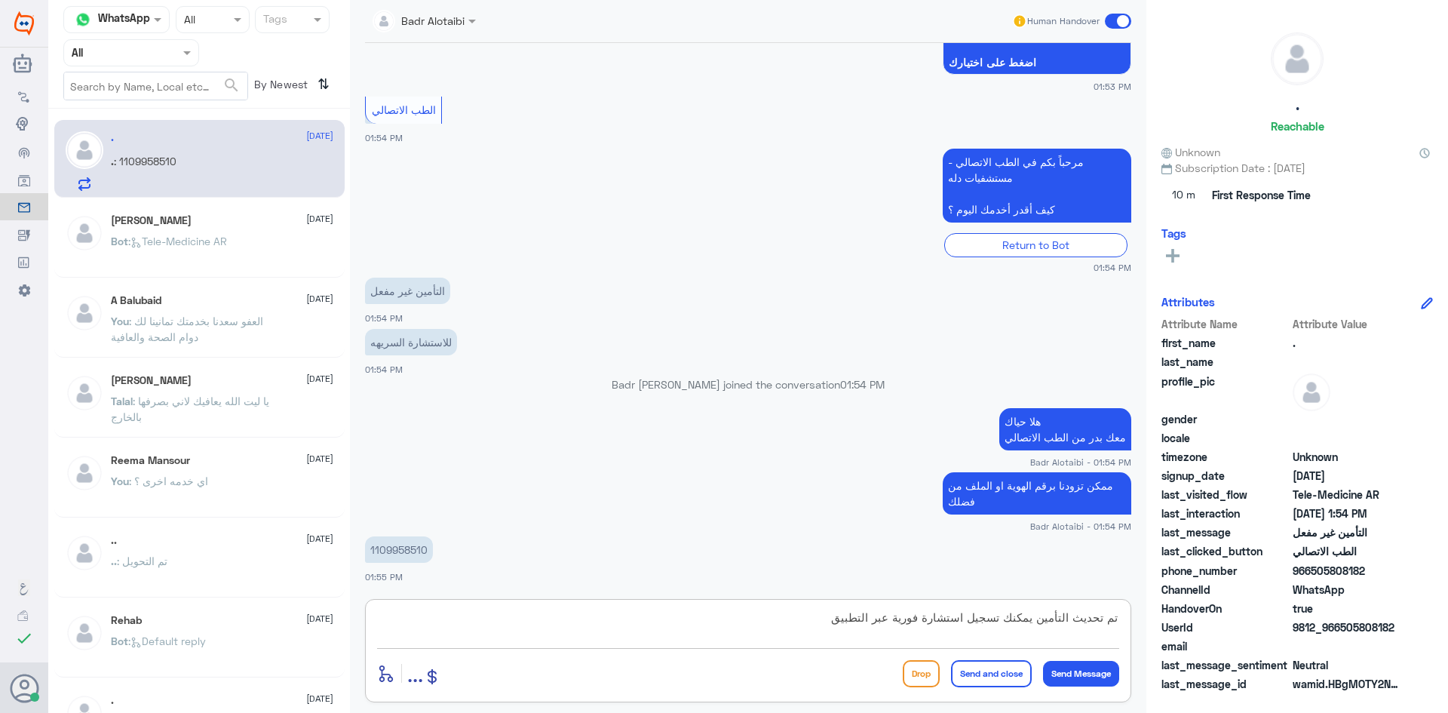
type textarea "تم تحديث التأمين يمكنك تسجيل استشارة فورية عبر التطبيق"
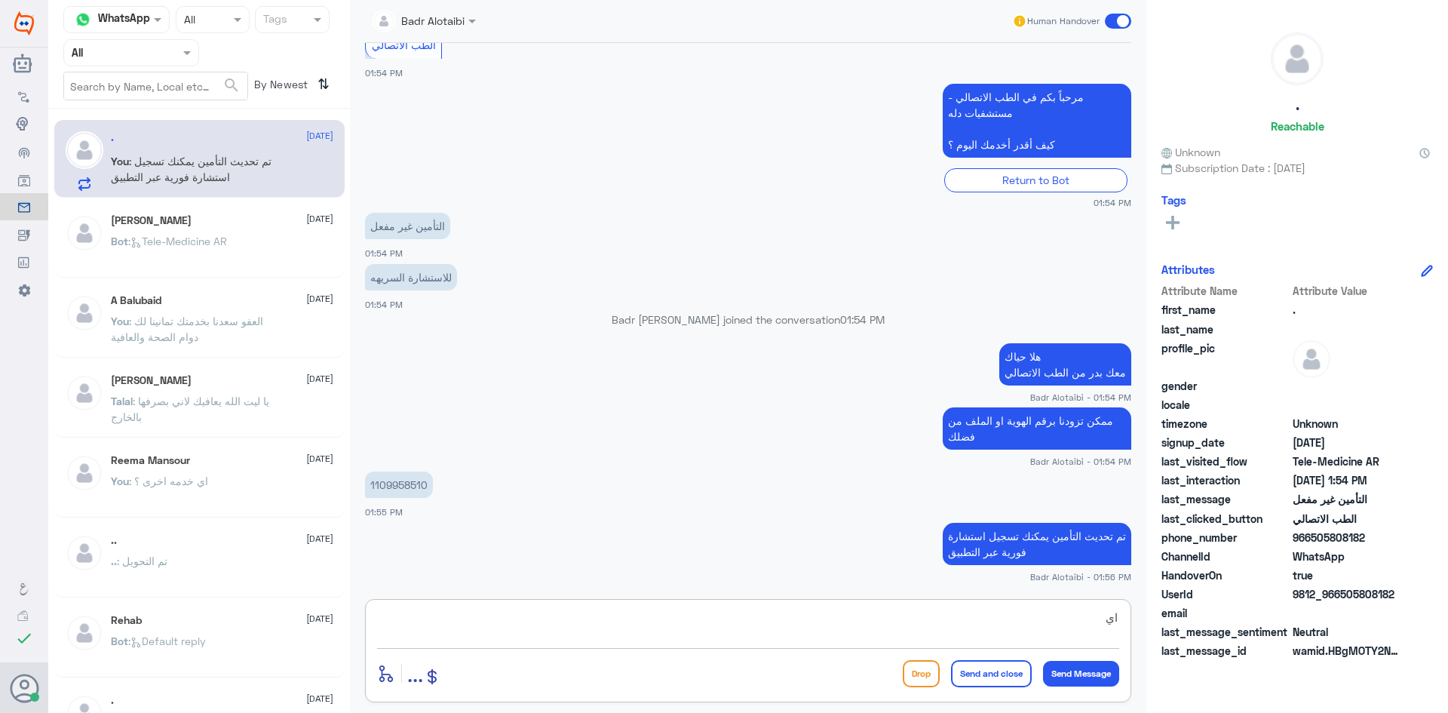
type textarea "ا"
type textarea "أي خدمه أخرى ؟"
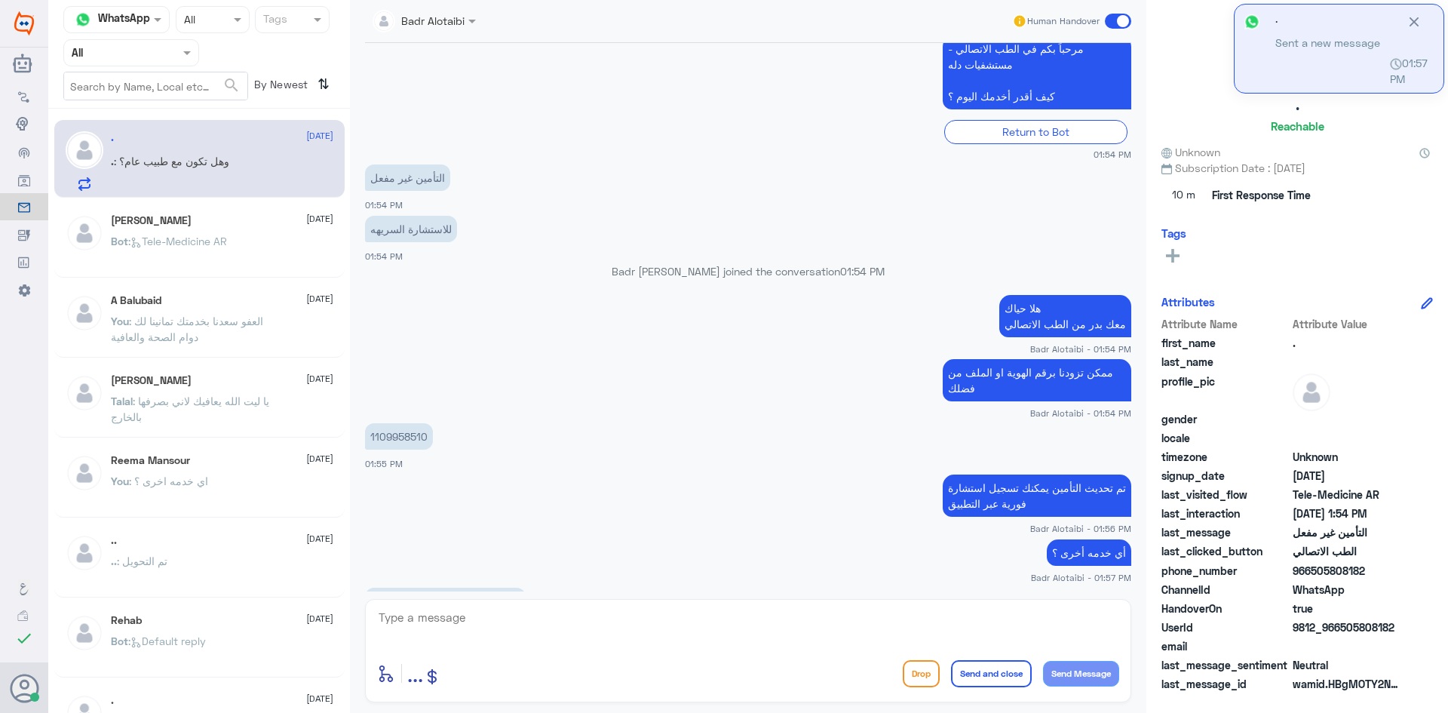
scroll to position [425, 0]
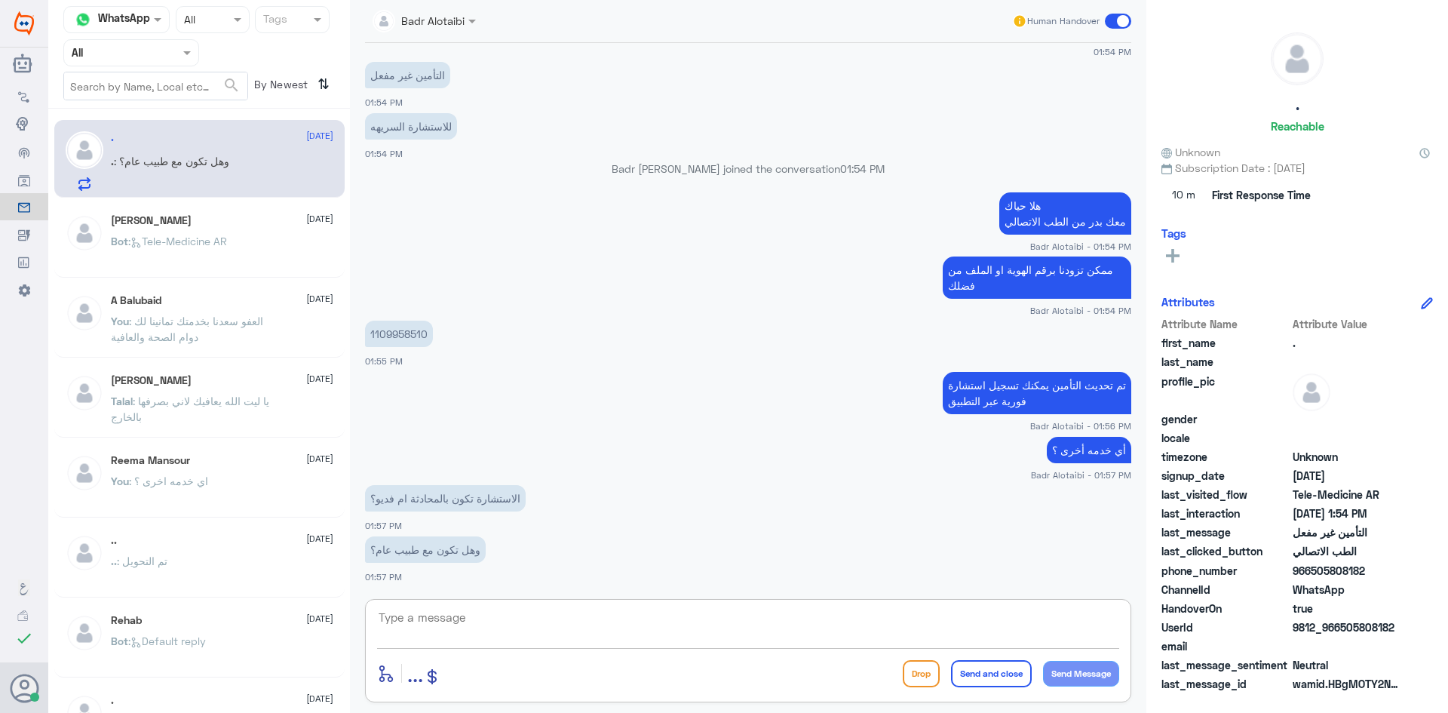
click at [536, 619] on textarea at bounding box center [748, 625] width 742 height 37
type textarea "صوت وصورة مع طبيب عام"
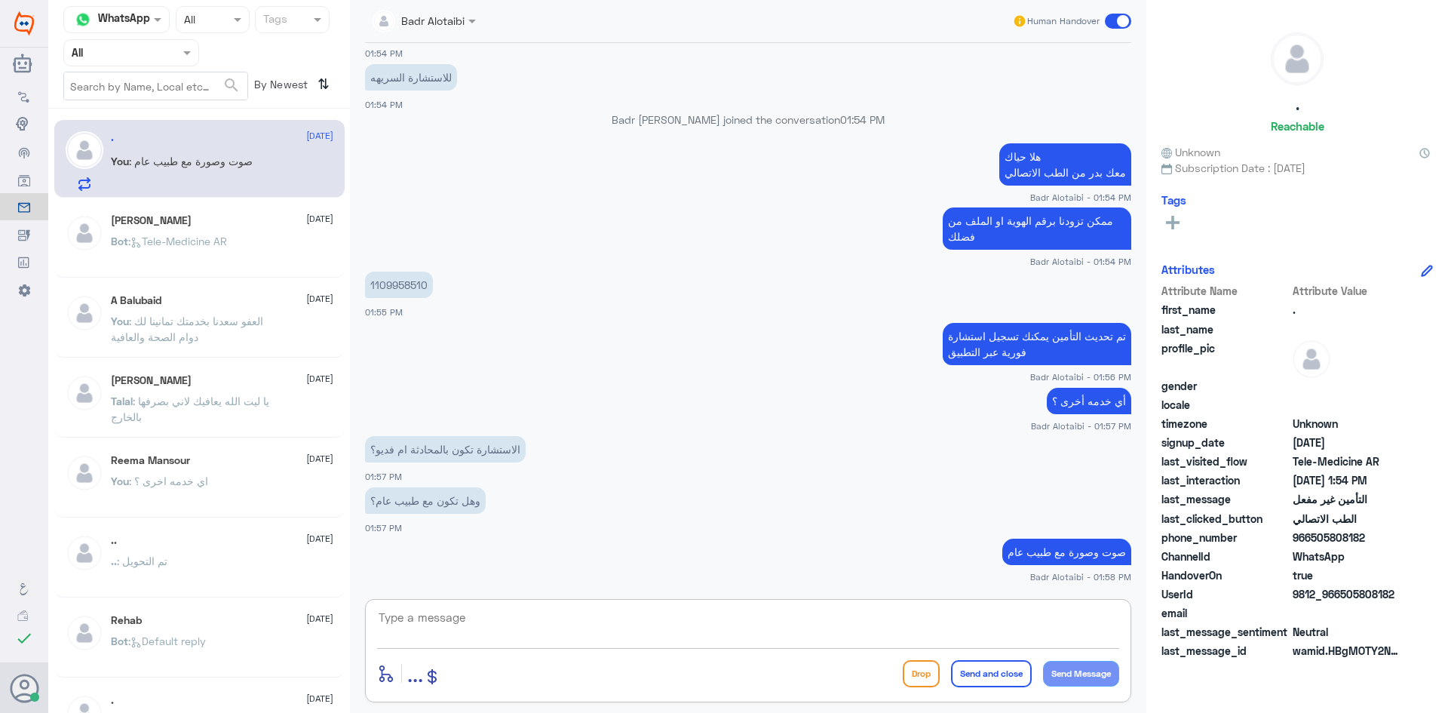
click at [884, 615] on textarea at bounding box center [748, 625] width 742 height 37
click at [823, 625] on textarea at bounding box center [748, 625] width 742 height 37
click at [720, 231] on app-msgs-text "ممكن تزودنا برقم الهوية او الملف من فضلك" at bounding box center [748, 229] width 766 height 44
click at [192, 257] on p "Bot : Tele-Medicine AR" at bounding box center [169, 252] width 116 height 38
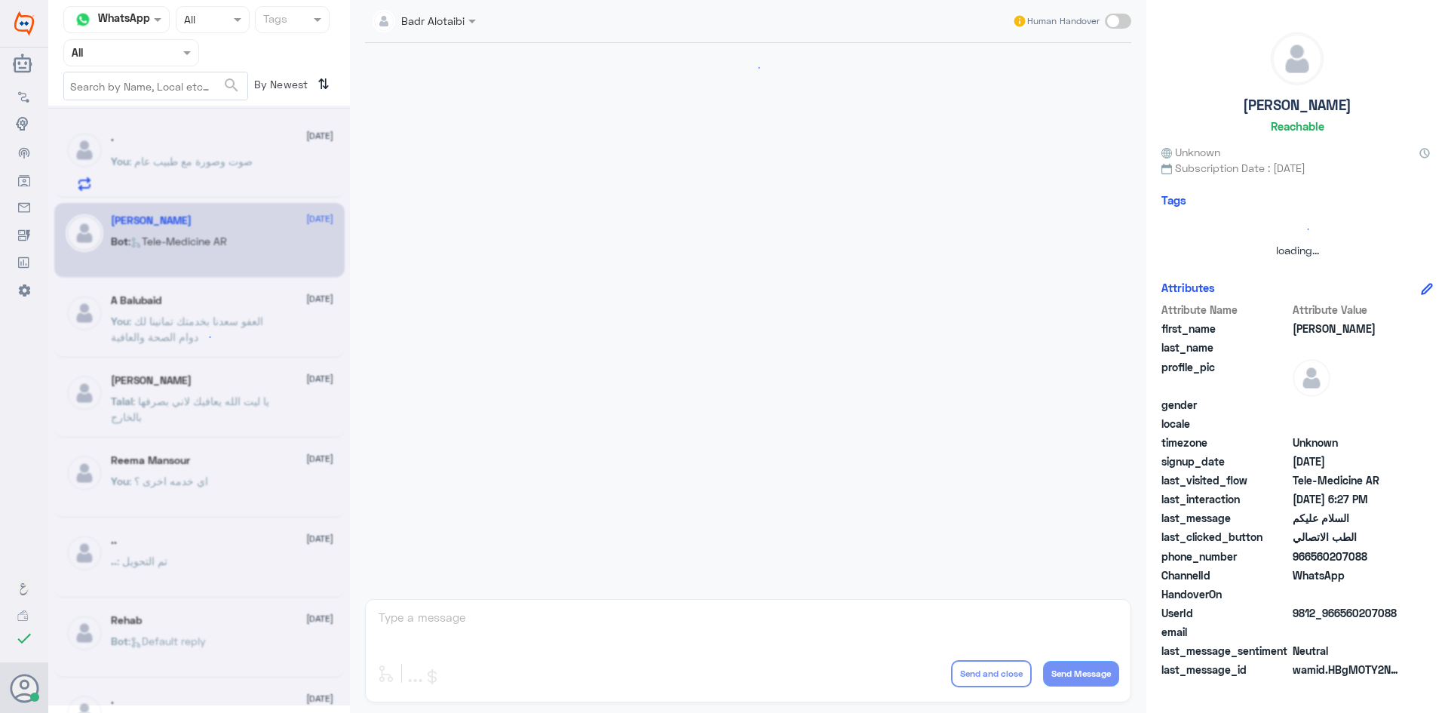
click at [195, 160] on div at bounding box center [199, 406] width 302 height 600
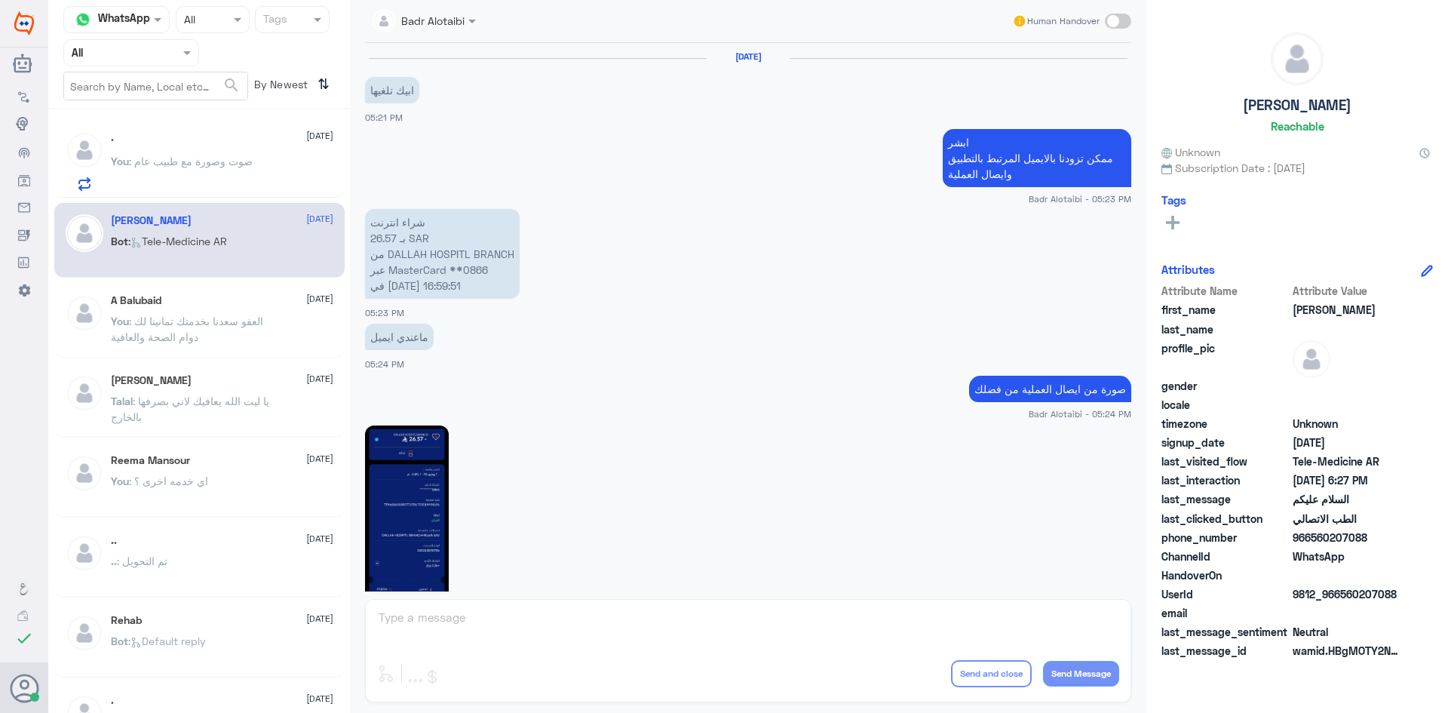
scroll to position [848, 0]
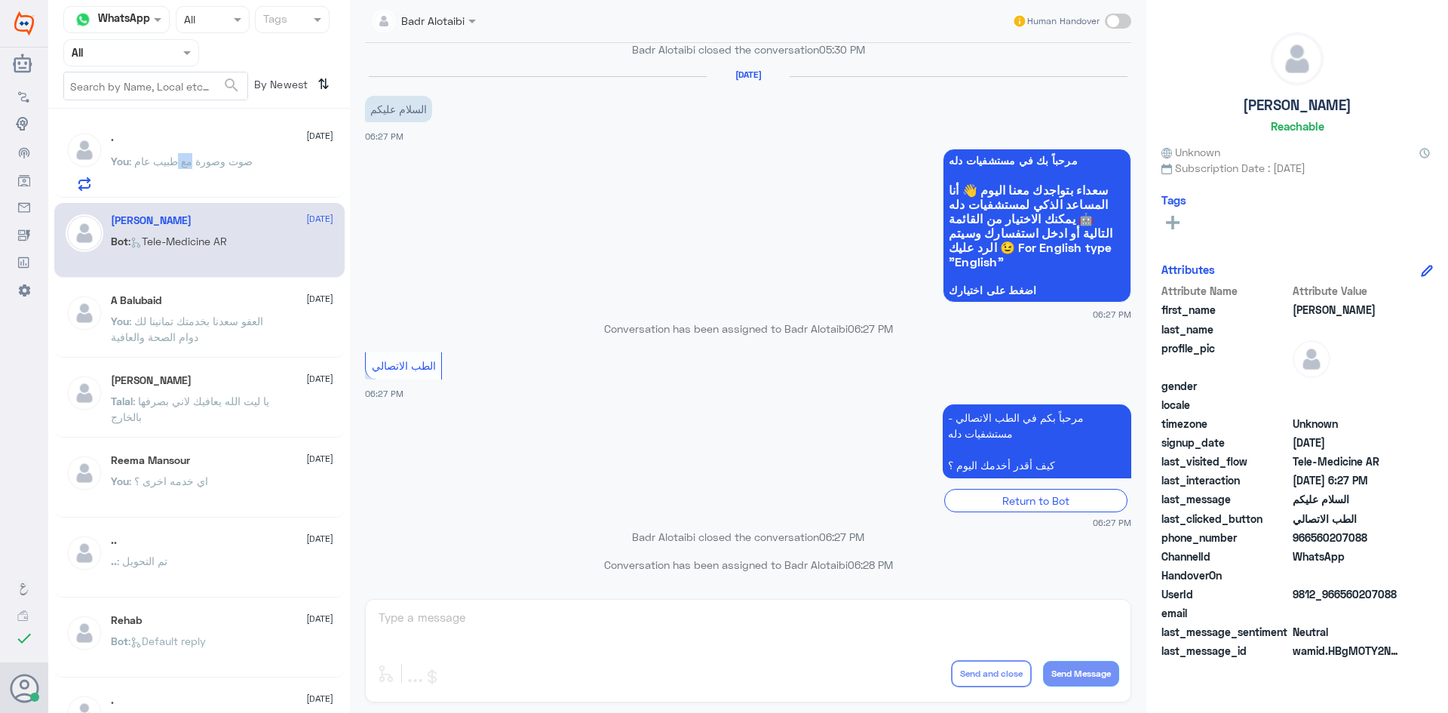
click at [195, 160] on span ": صوت وصورة مع طبيب عام" at bounding box center [191, 161] width 124 height 13
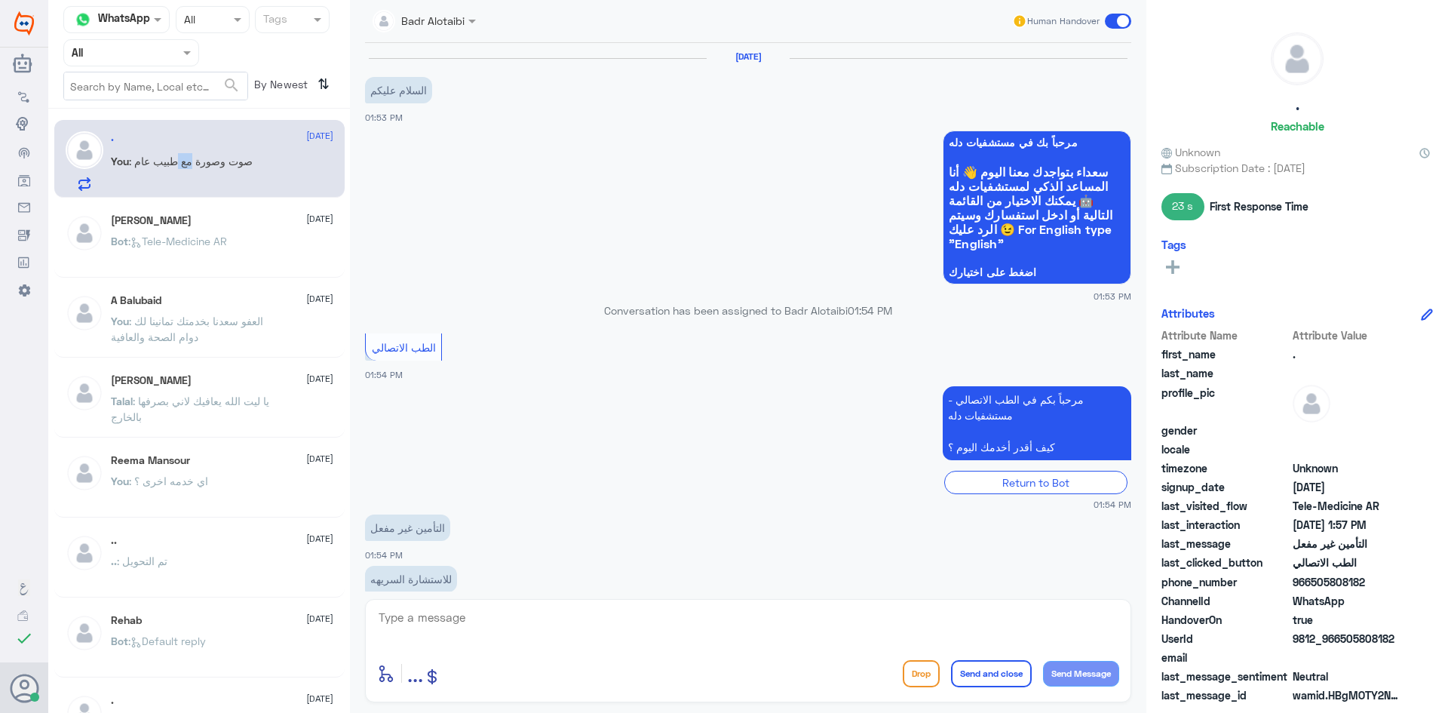
scroll to position [502, 0]
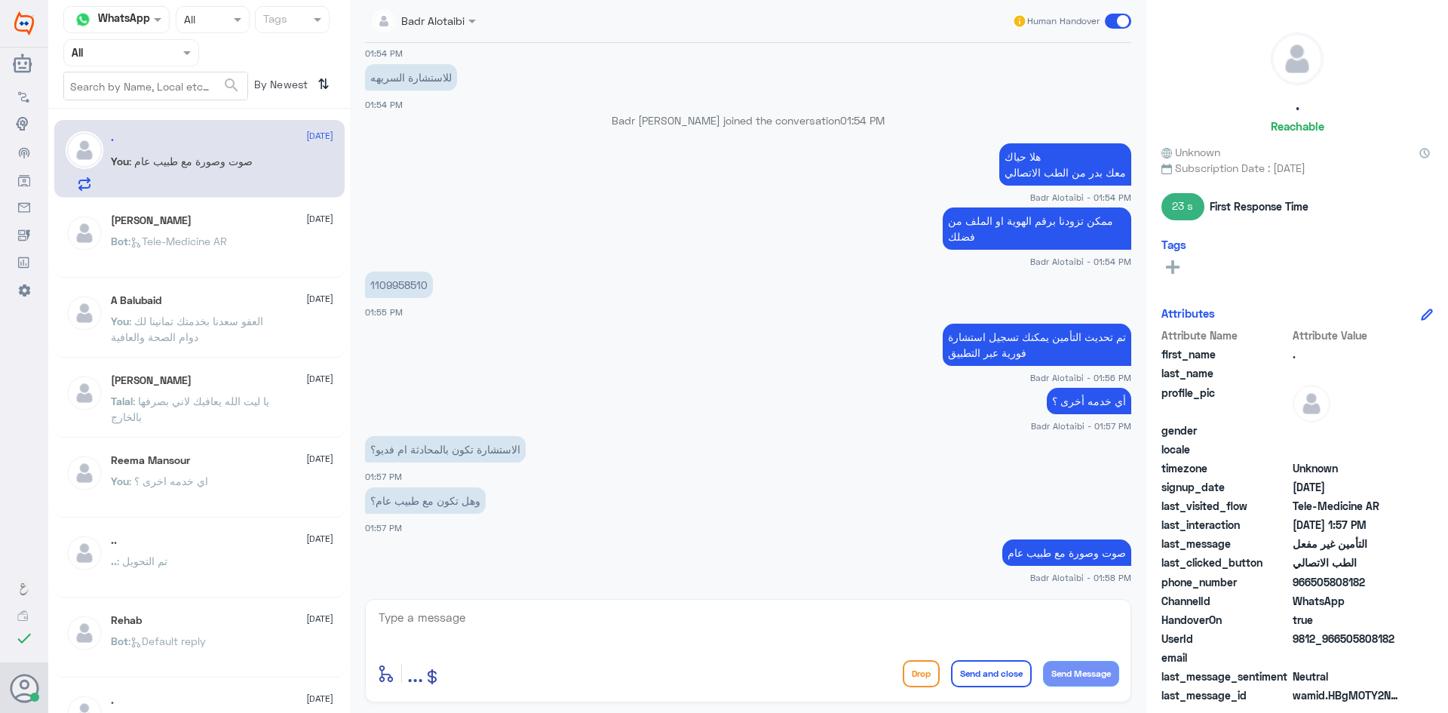
click at [229, 171] on p "You : صوت وصورة مع طبيب عام" at bounding box center [182, 172] width 142 height 38
click at [1115, 26] on span at bounding box center [1118, 21] width 26 height 15
click at [0, 0] on input "checkbox" at bounding box center [0, 0] width 0 height 0
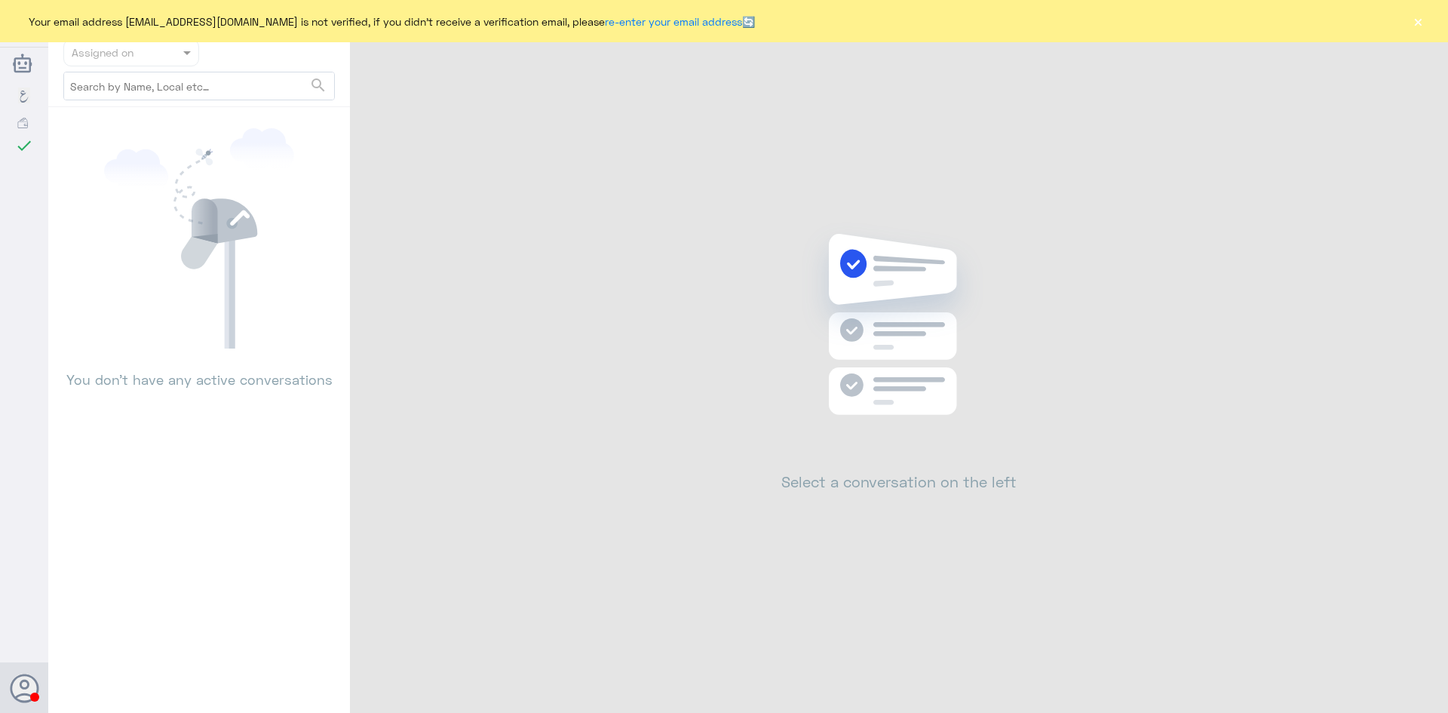
click at [1402, 25] on div "Your email address [EMAIL_ADDRESS][DOMAIN_NAME] is not verified, if you didn't …" at bounding box center [724, 21] width 1448 height 42
click at [1410, 22] on div "Your email address [EMAIL_ADDRESS][DOMAIN_NAME] is not verified, if you didn't …" at bounding box center [724, 21] width 1448 height 42
click at [1413, 22] on button "×" at bounding box center [1417, 21] width 15 height 15
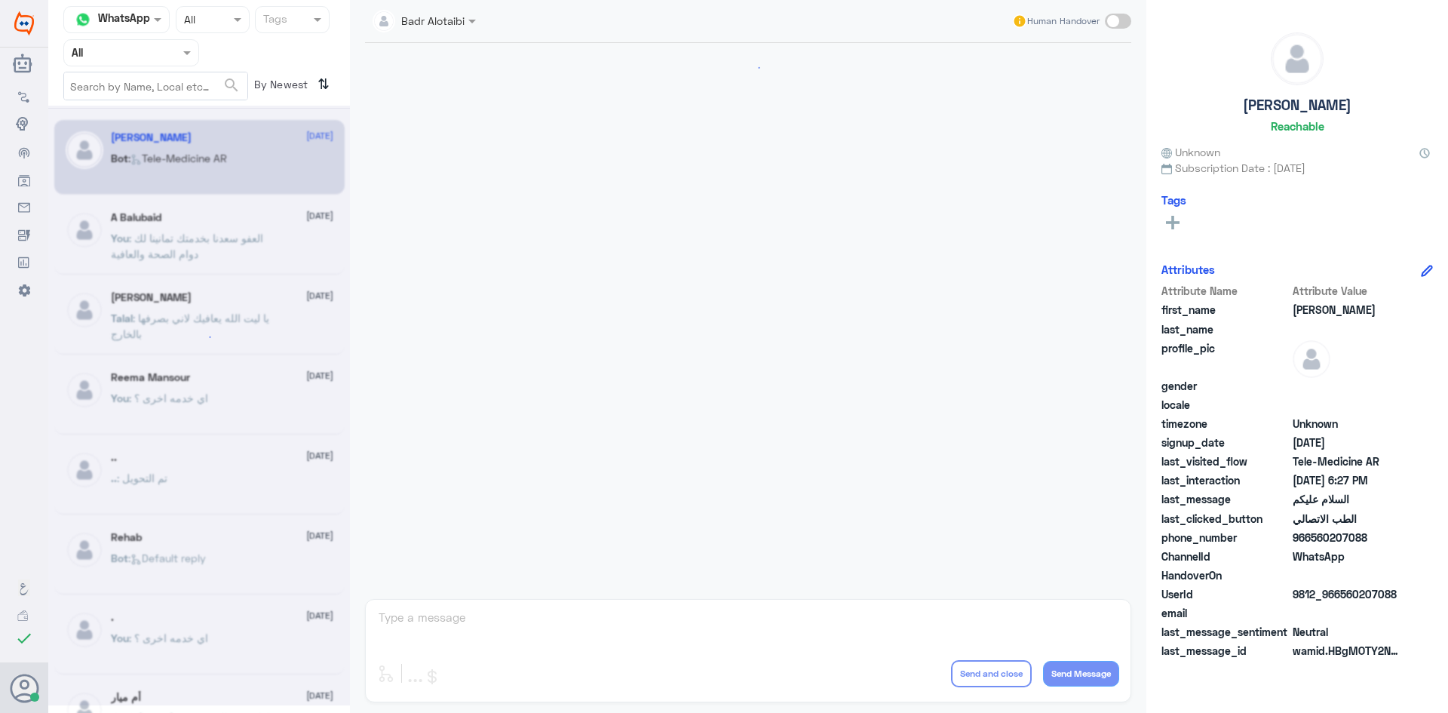
scroll to position [848, 0]
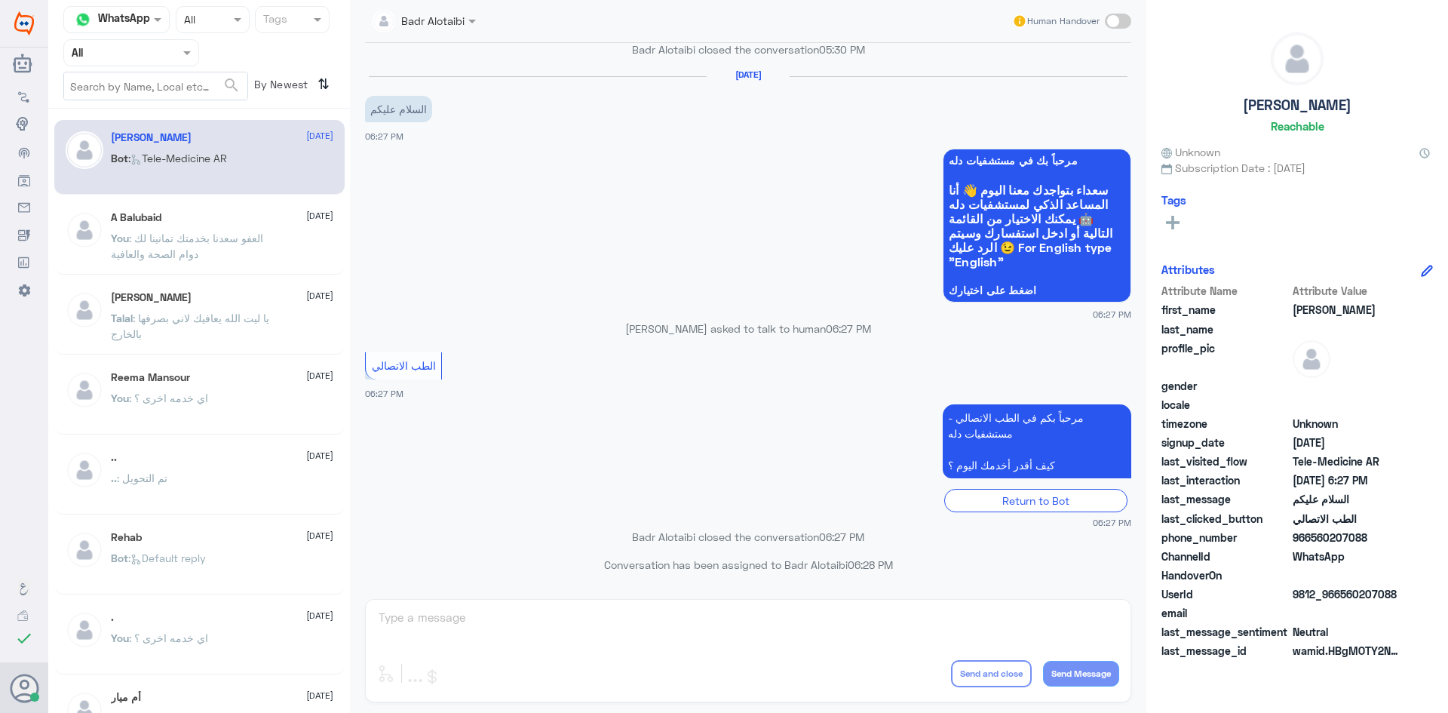
click at [596, 144] on div "مرحباً بك في مستشفيات دله سعداء بتواجدك معنا [DATE] 👋 أنا المساعد الذكي لمستشفي…" at bounding box center [748, 231] width 766 height 177
click at [701, 327] on p "[PERSON_NAME] asked to talk to human 06:27 PM" at bounding box center [748, 329] width 766 height 16
click at [658, 334] on p "[PERSON_NAME] asked to talk to human 06:27 PM" at bounding box center [748, 329] width 766 height 16
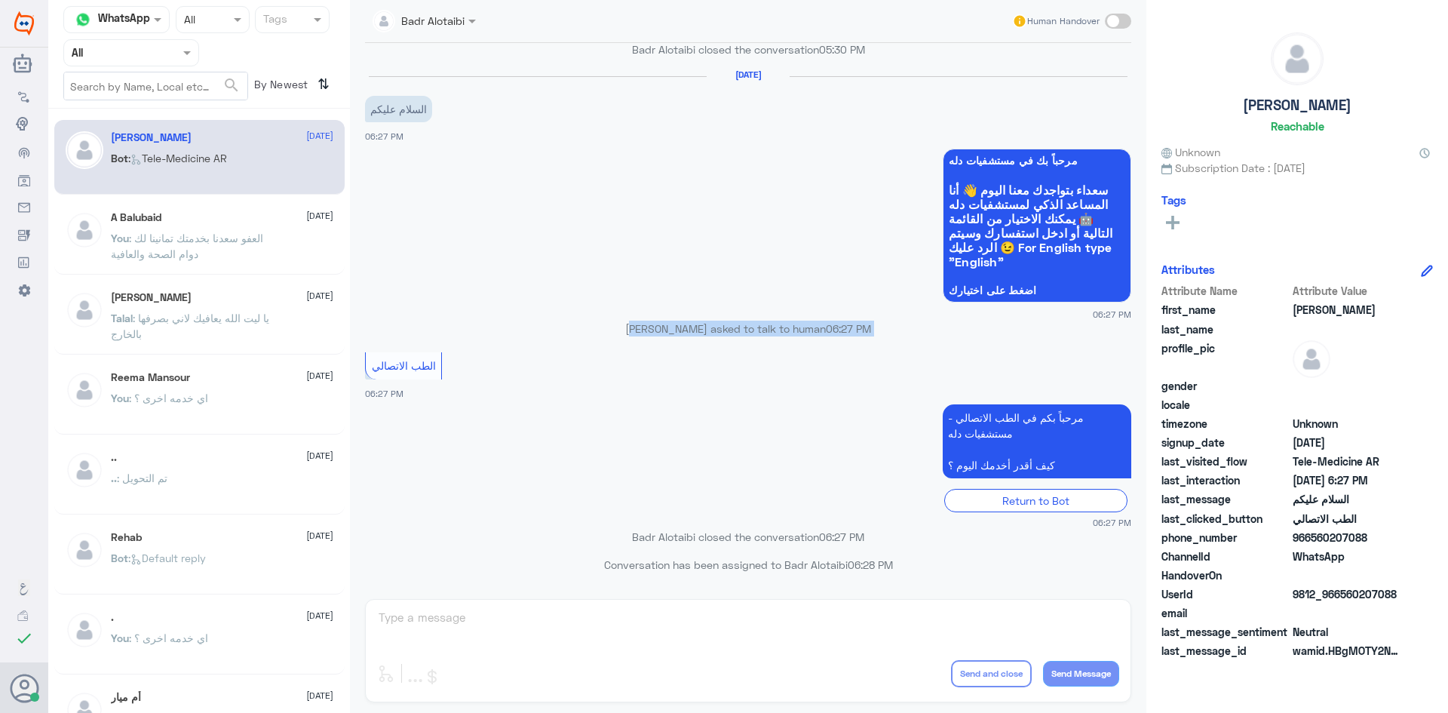
click at [658, 334] on p "[PERSON_NAME] asked to talk to human 06:27 PM" at bounding box center [748, 329] width 766 height 16
click at [809, 260] on app-msgs-whats-app-list "مرحباً بك في مستشفيات دله سعداء بتواجدك معنا اليوم 👋 أنا المساعد الذكي لمستشفيا…" at bounding box center [748, 226] width 766 height 155
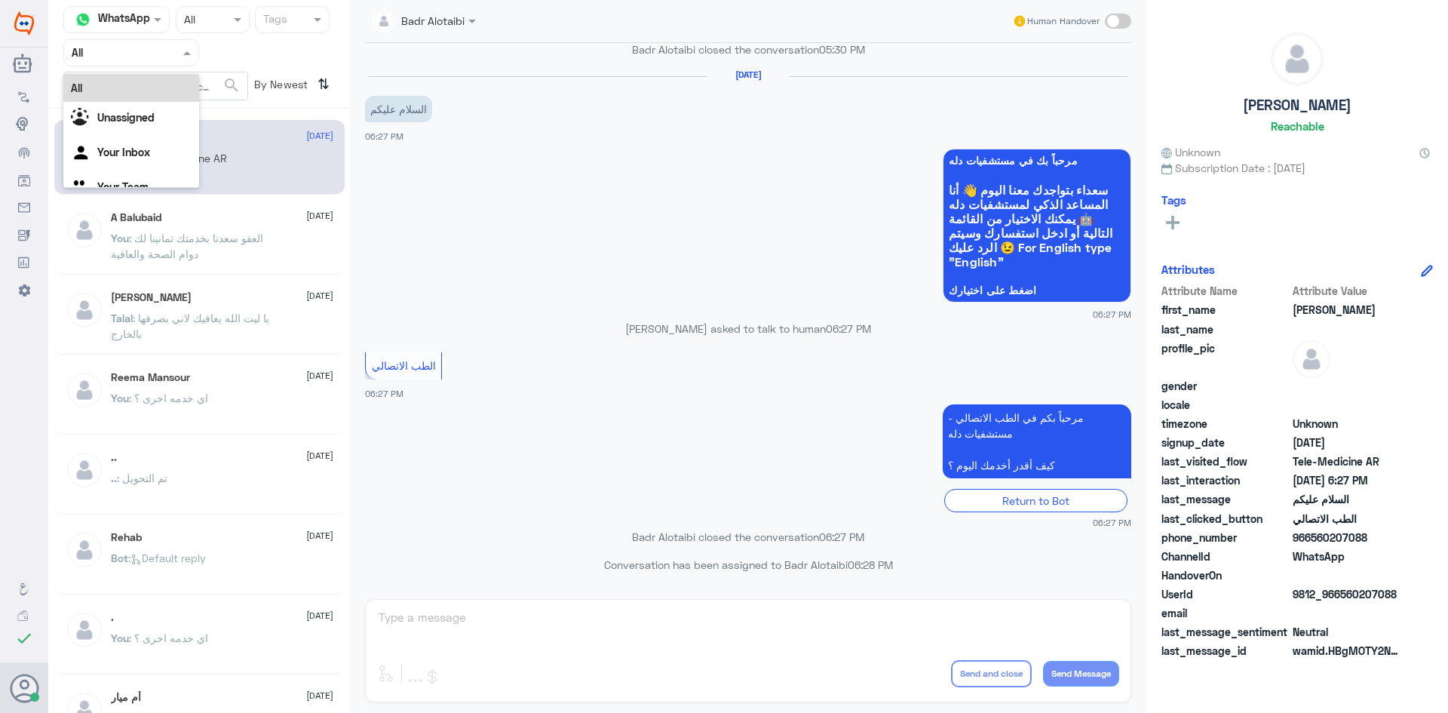
click at [180, 57] on span at bounding box center [188, 52] width 19 height 16
click at [161, 110] on div "Unassigned" at bounding box center [131, 119] width 136 height 35
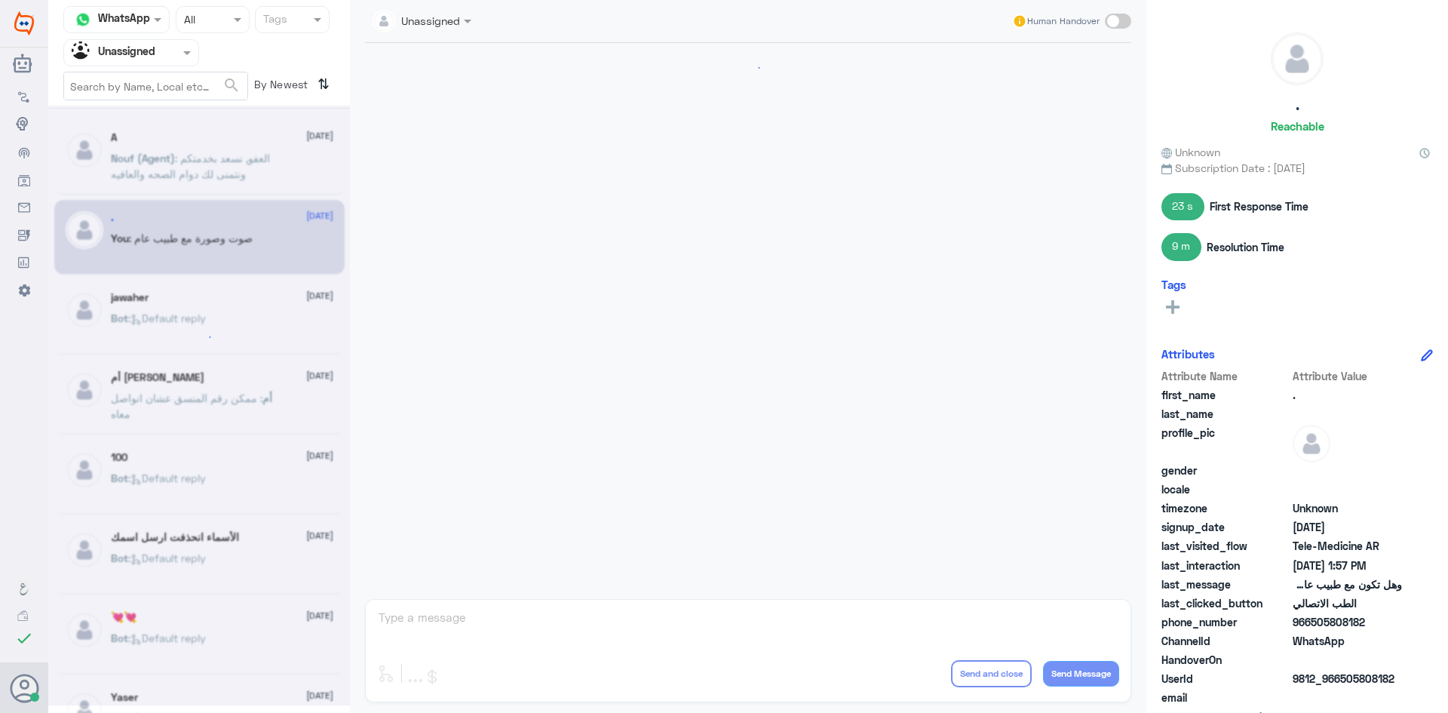
scroll to position [529, 0]
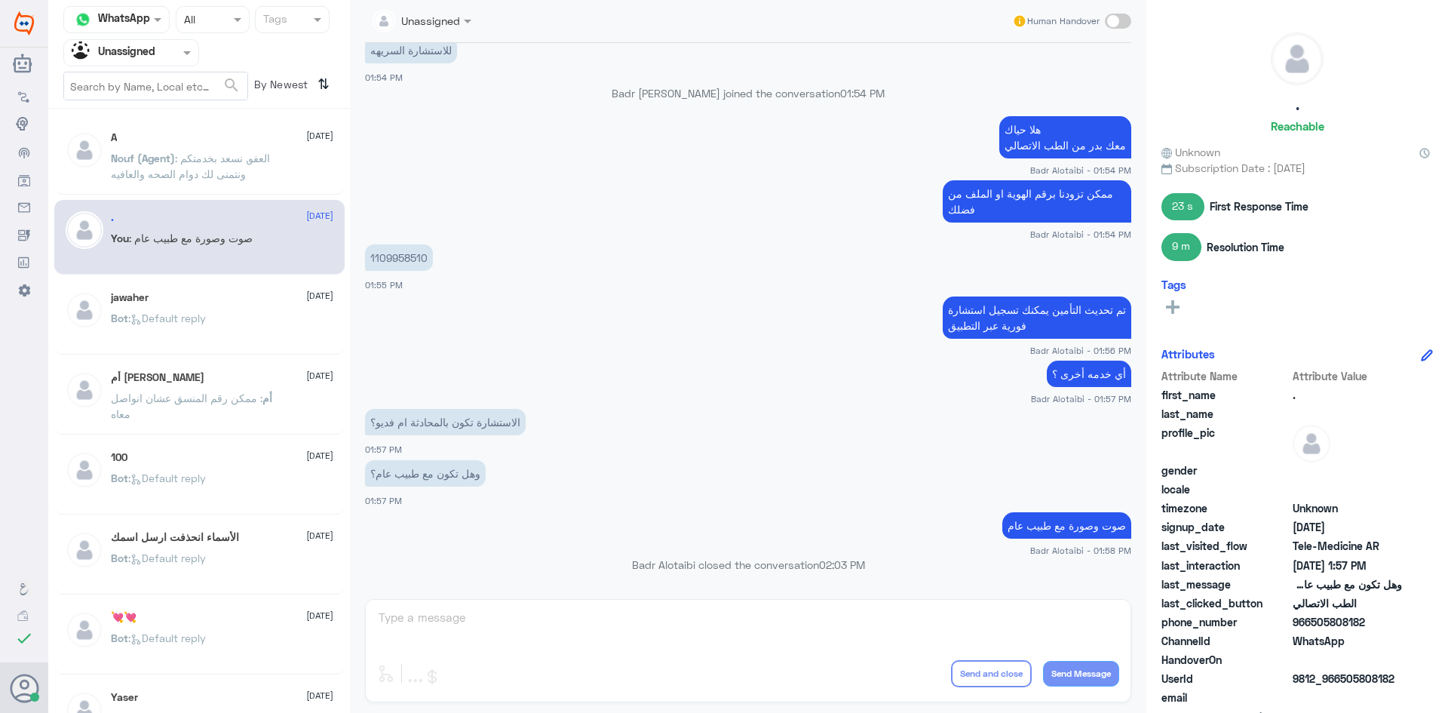
click at [281, 179] on div "Nouf (Agent) : العفو, نسعد بخدمتكم ونتمنى لك دوام الصحه والعافيه" at bounding box center [222, 171] width 222 height 34
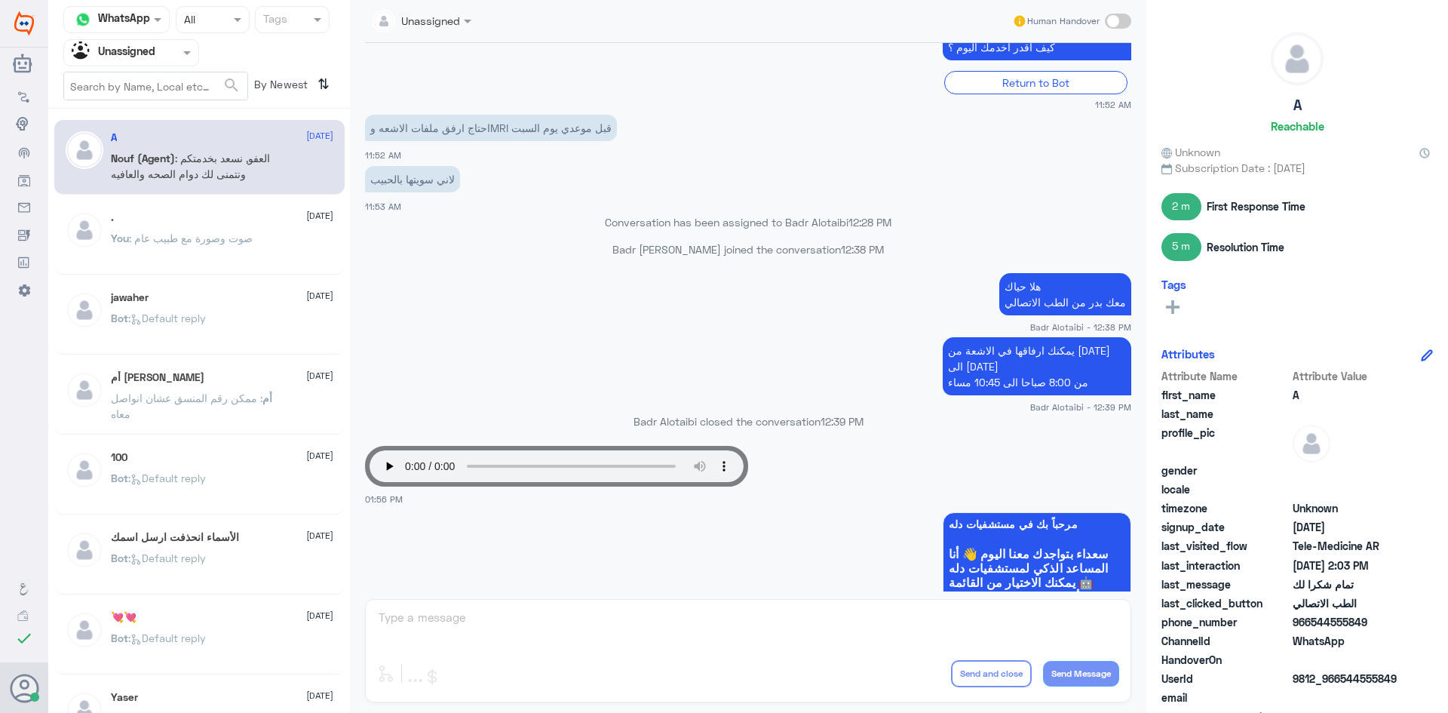
scroll to position [324, 0]
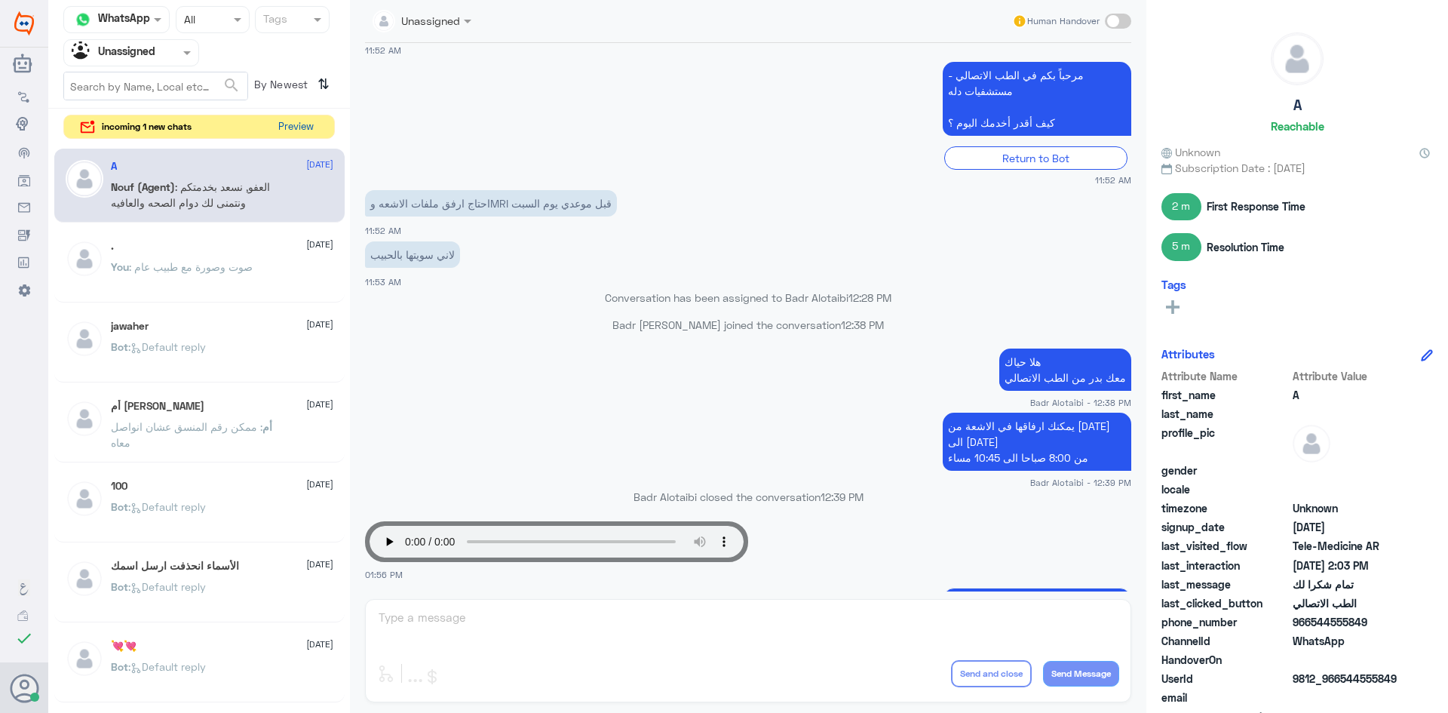
click at [281, 124] on button "Preview" at bounding box center [295, 126] width 47 height 23
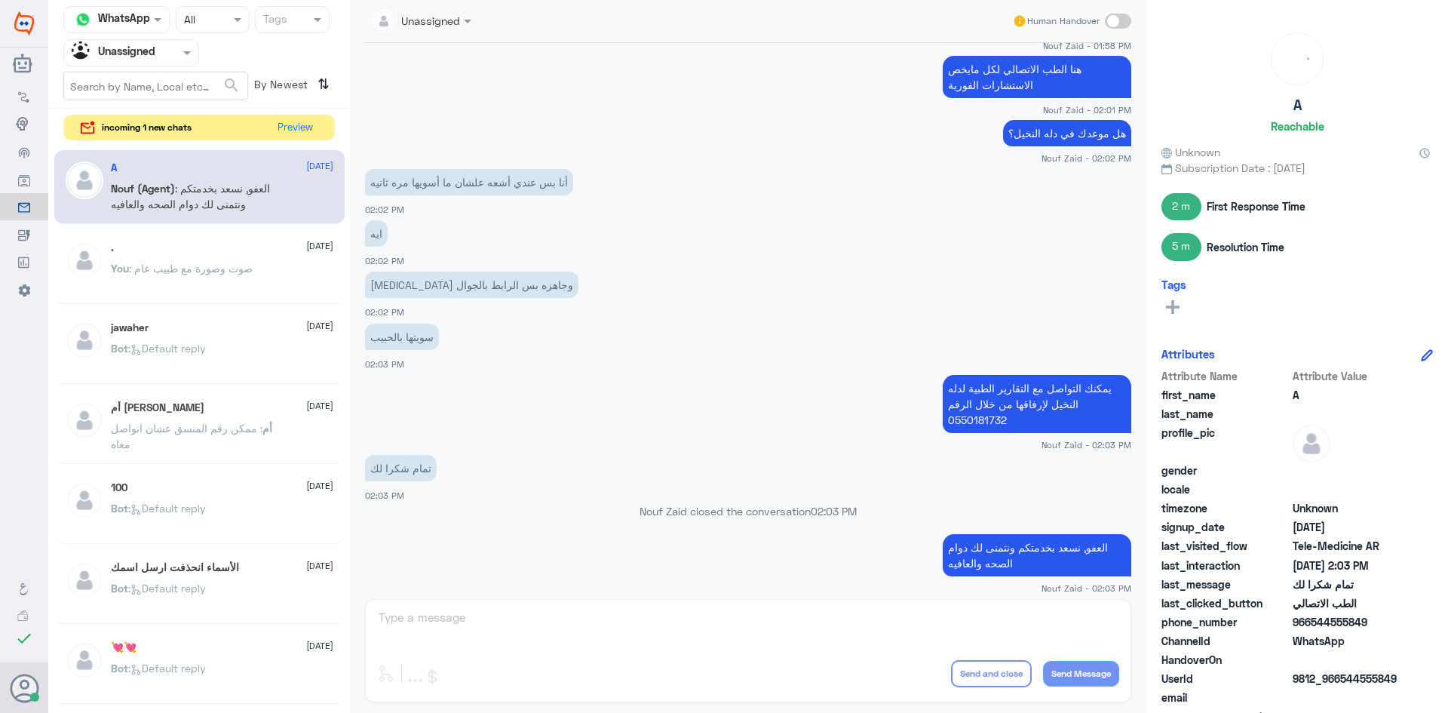
scroll to position [656, 0]
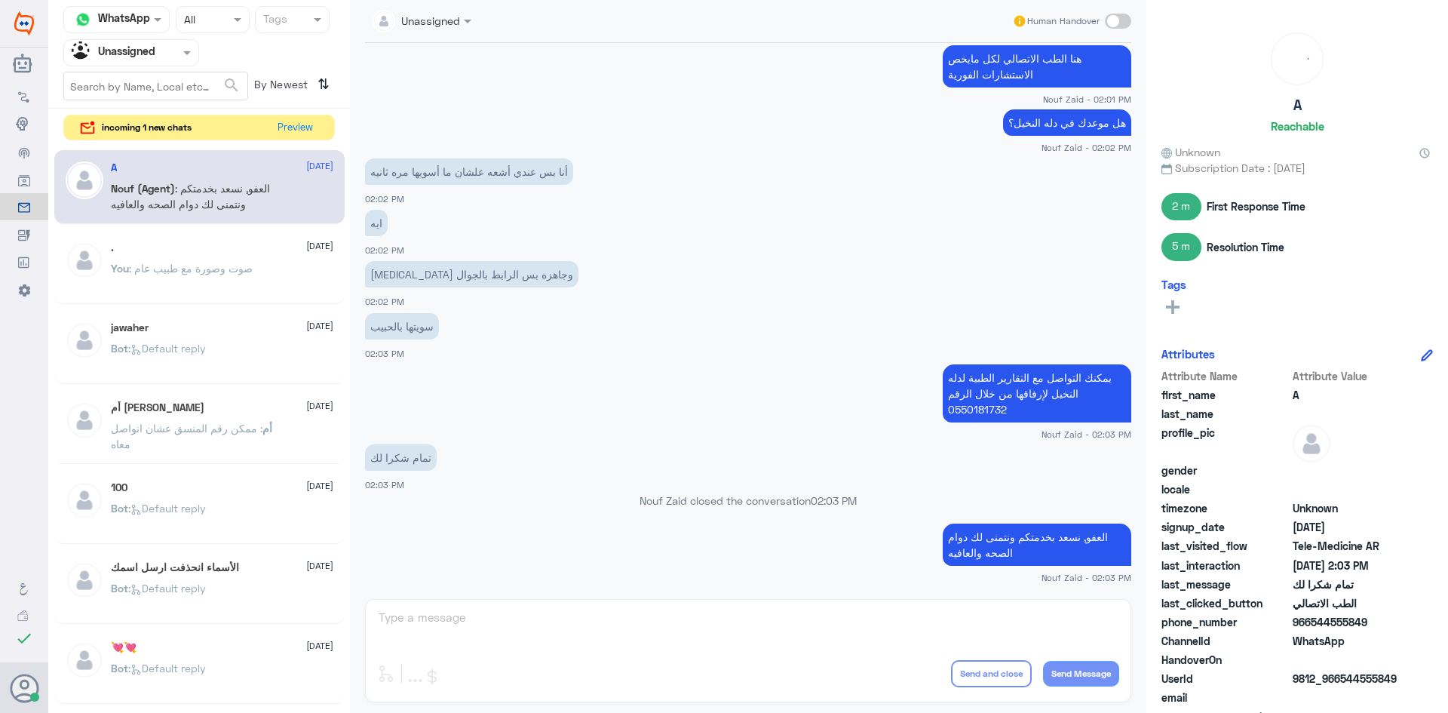
click at [156, 59] on div at bounding box center [131, 52] width 134 height 17
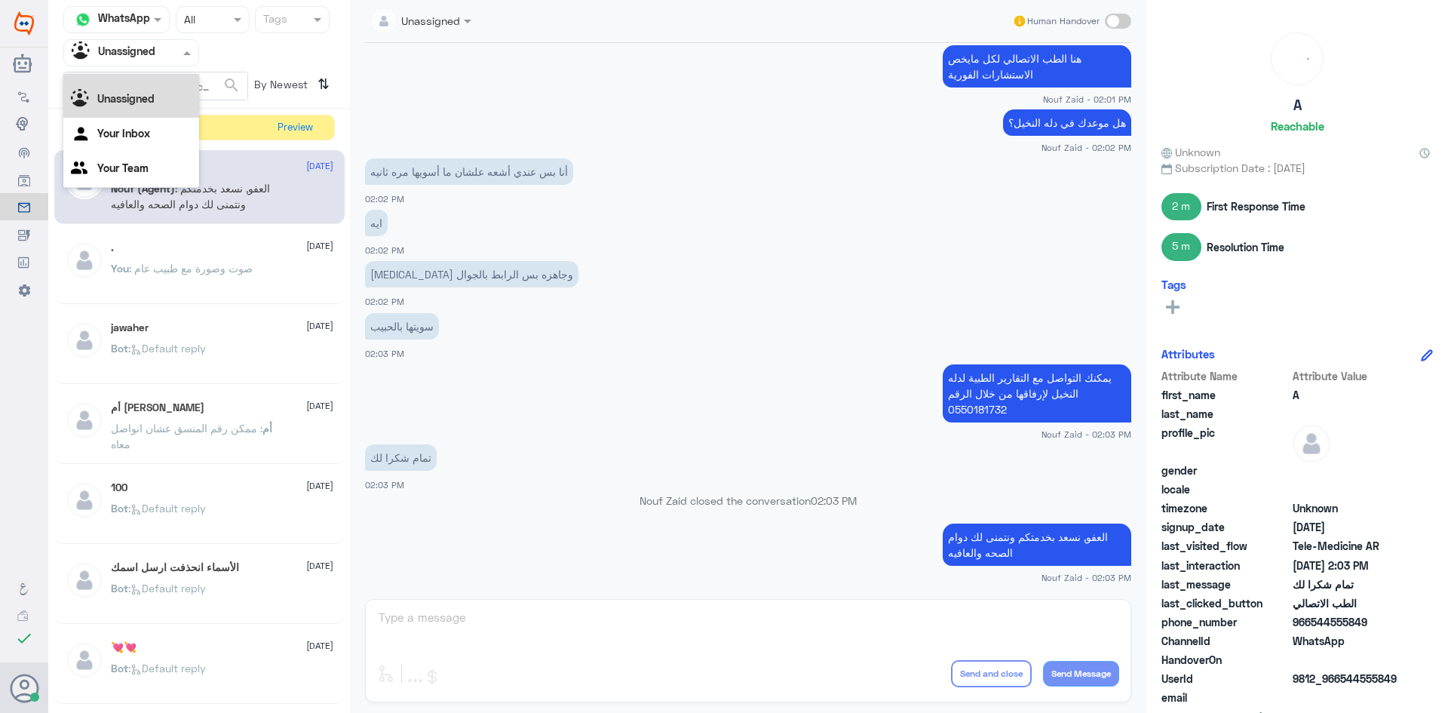
scroll to position [0, 0]
click at [152, 80] on div "All" at bounding box center [131, 88] width 136 height 28
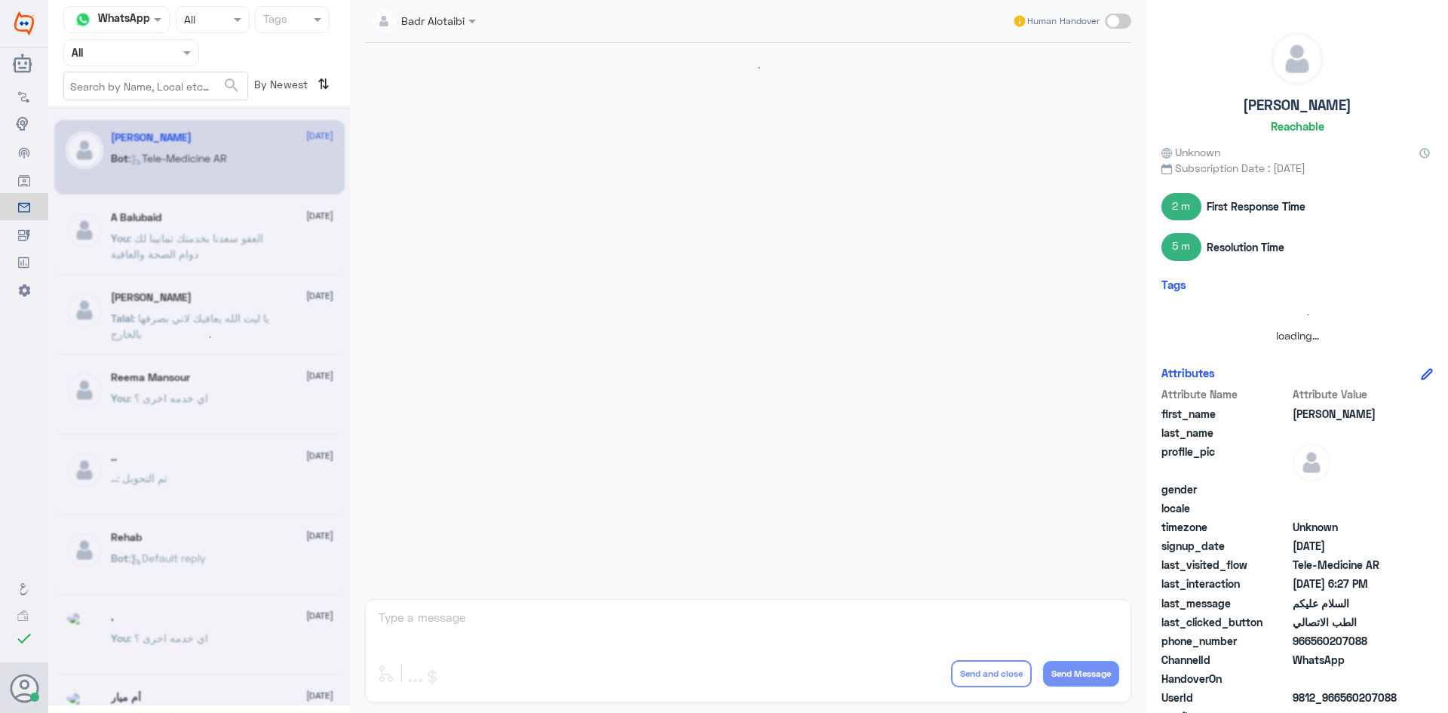
scroll to position [848, 0]
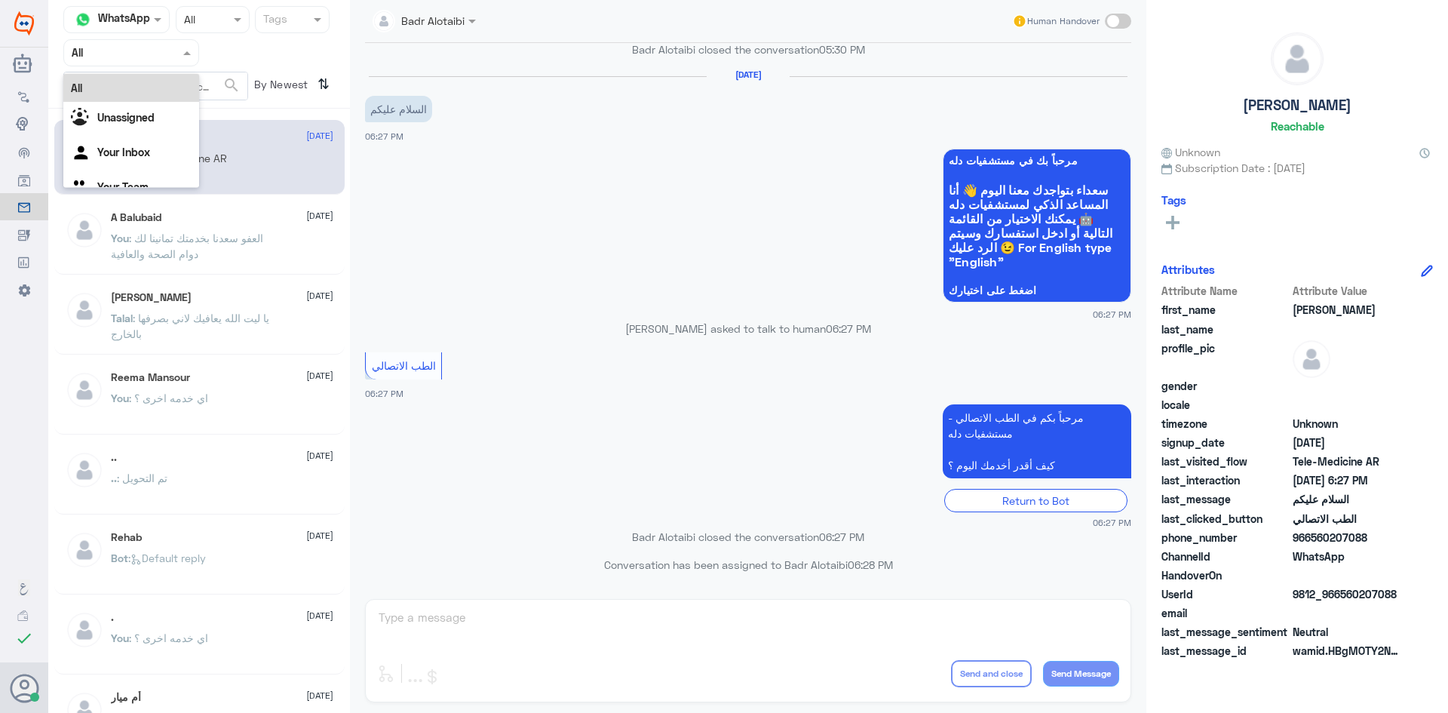
drag, startPoint x: 173, startPoint y: 38, endPoint x: 173, endPoint y: 54, distance: 15.1
click at [173, 40] on div "Agent Filter All" at bounding box center [131, 52] width 136 height 27
click at [146, 109] on div "Unassigned" at bounding box center [131, 119] width 136 height 35
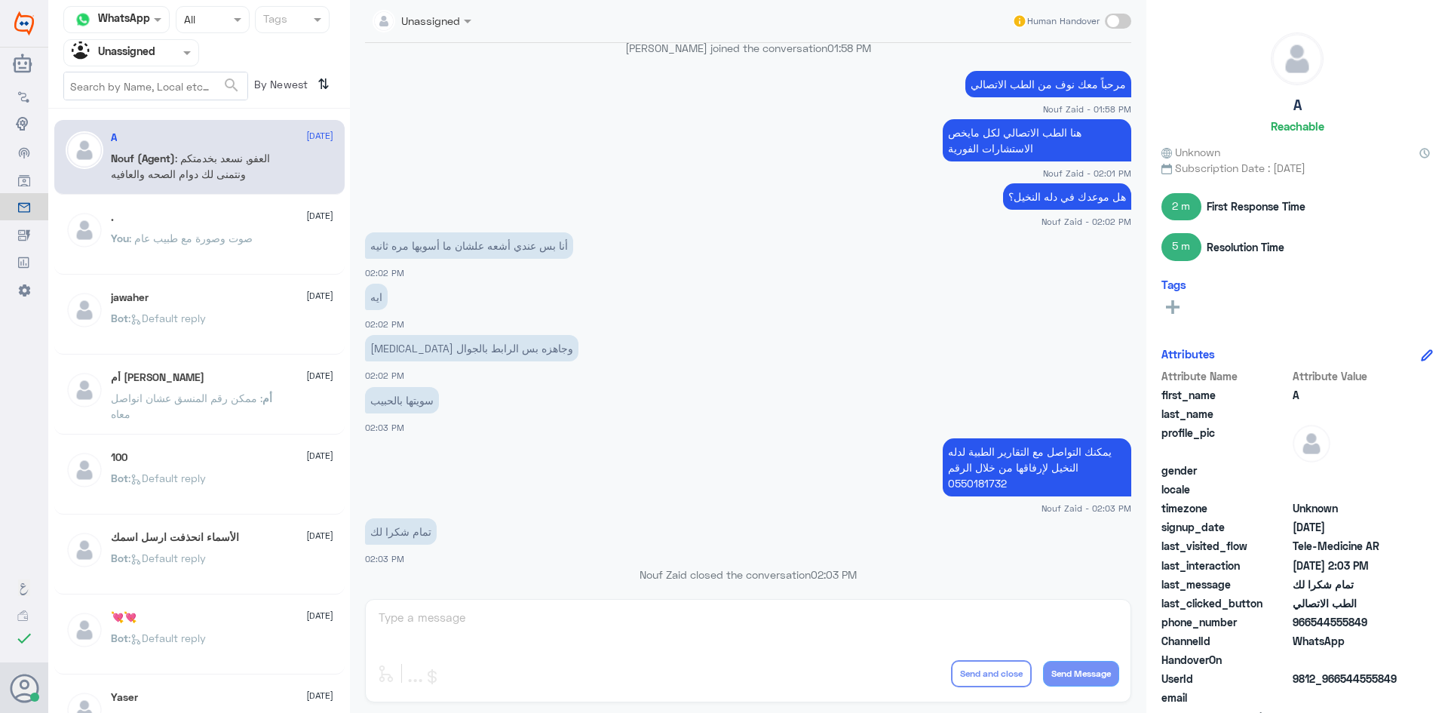
scroll to position [430, 0]
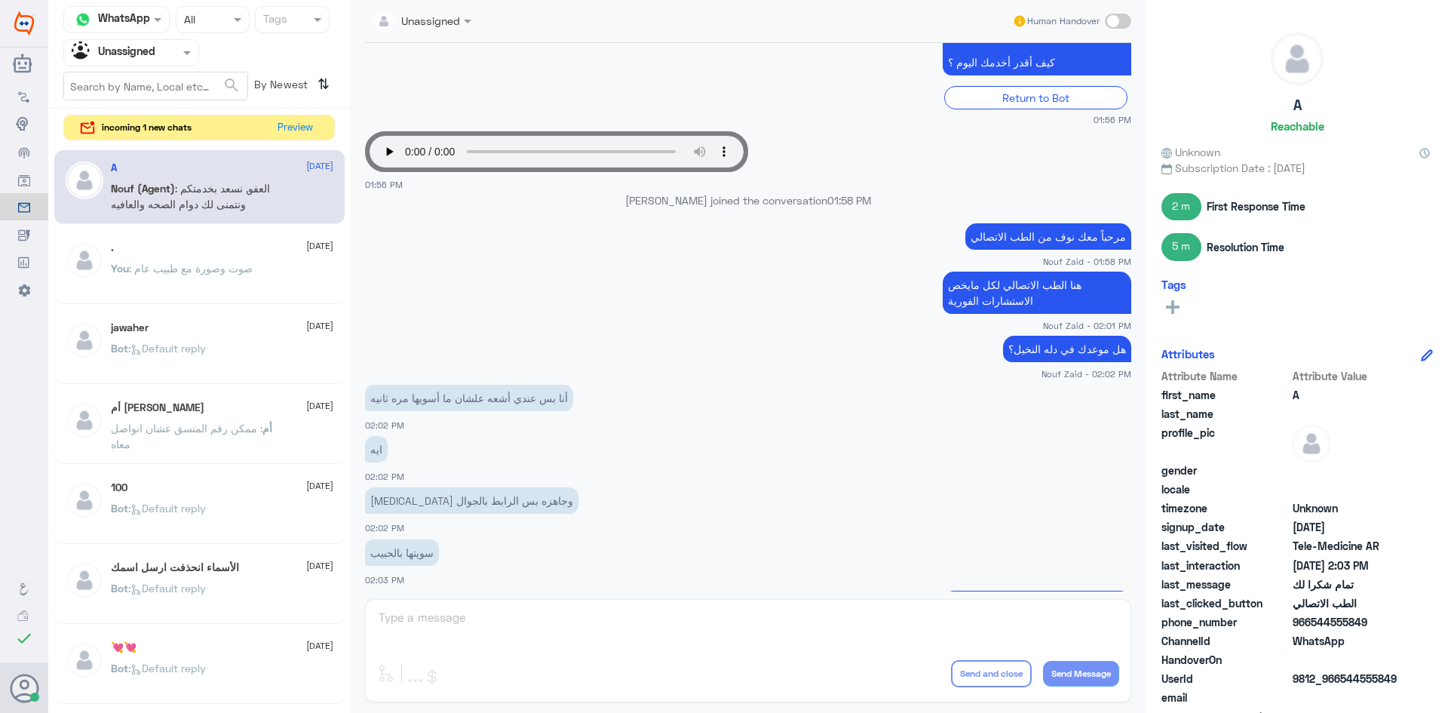
click at [910, 475] on div "ايه 02:02 PM" at bounding box center [748, 457] width 766 height 51
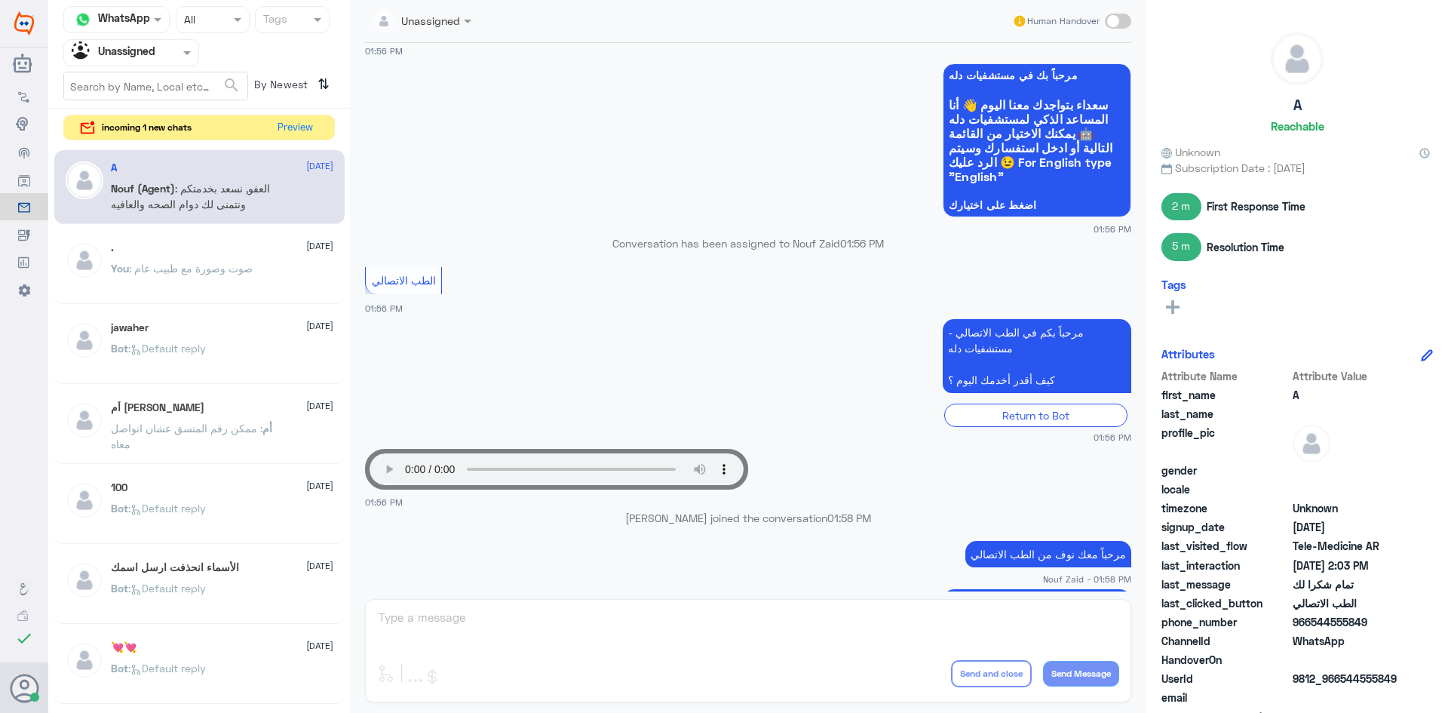
scroll to position [204, 0]
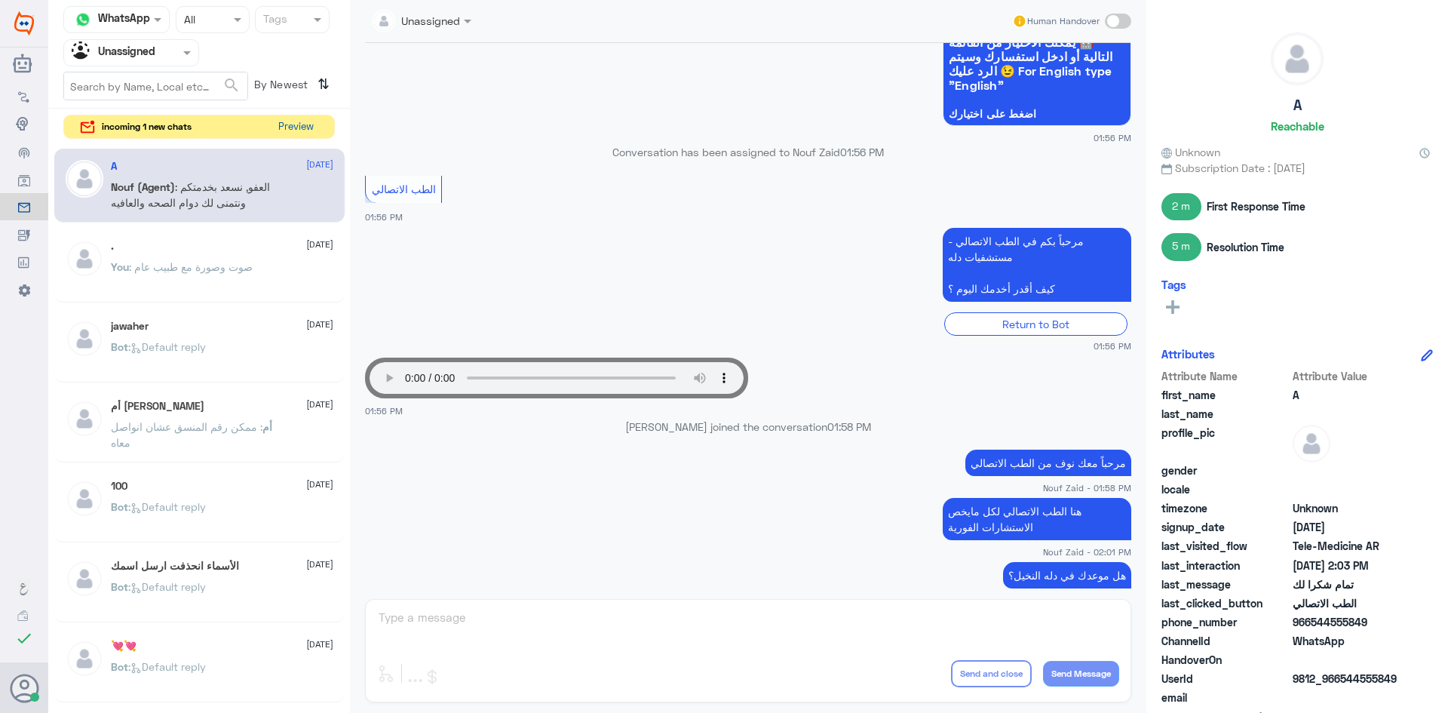
click at [305, 123] on button "Preview" at bounding box center [295, 126] width 47 height 23
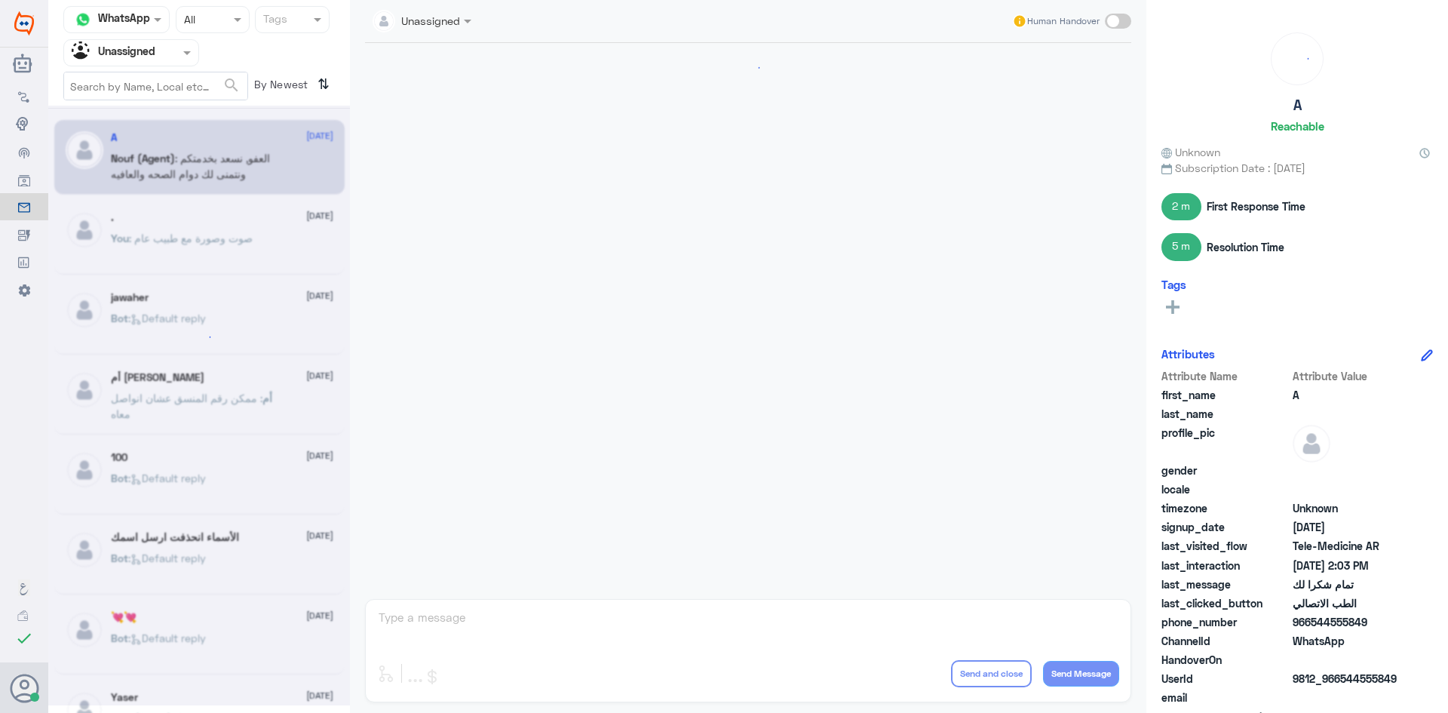
scroll to position [656, 0]
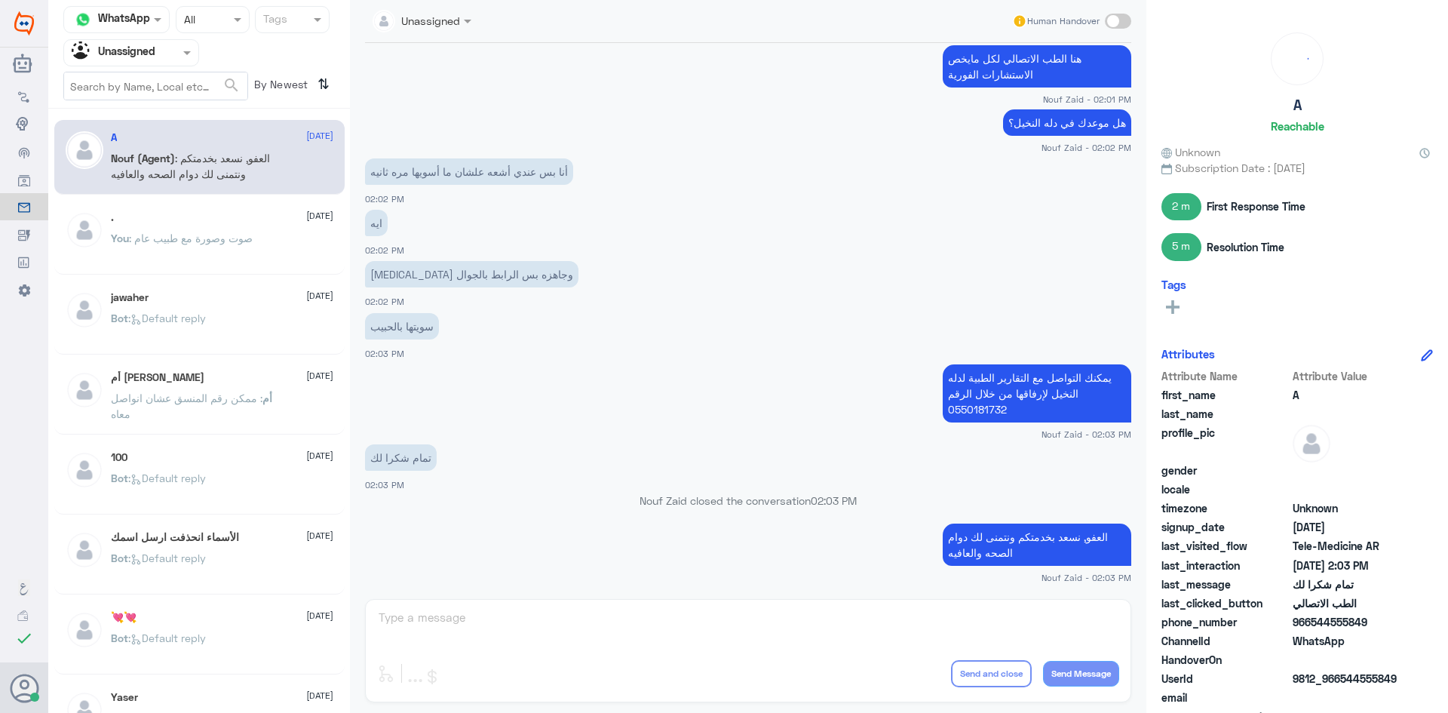
click at [177, 236] on span ": صوت وصورة مع طبيب عام" at bounding box center [191, 238] width 124 height 13
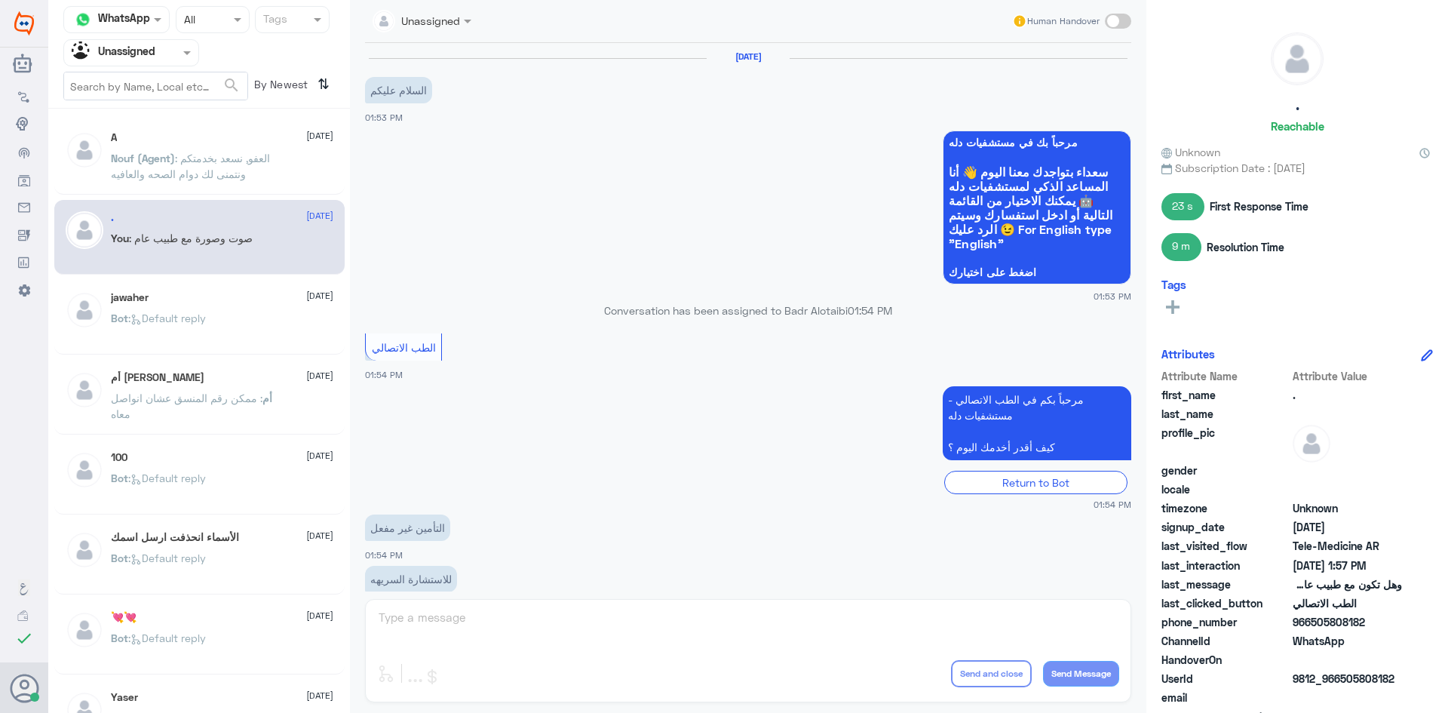
scroll to position [529, 0]
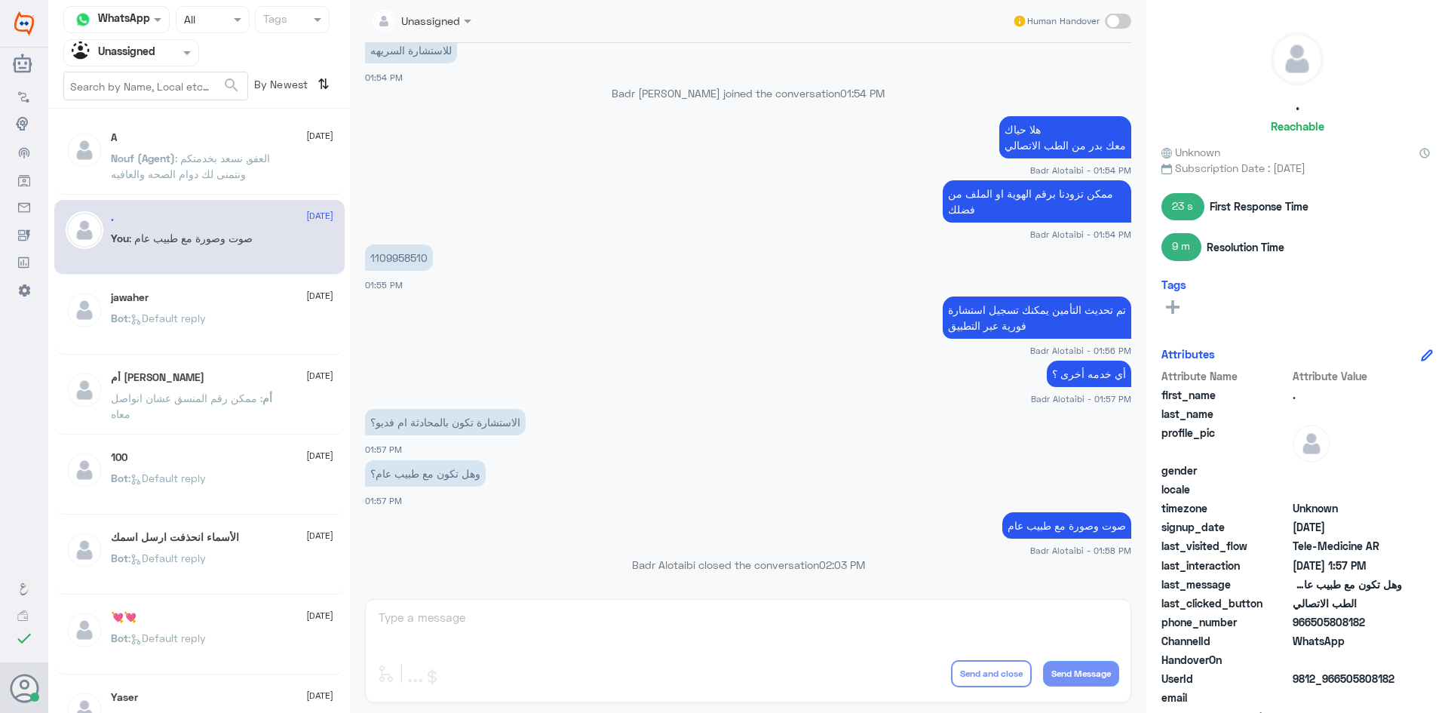
click at [200, 336] on p "Bot : Default reply" at bounding box center [158, 329] width 95 height 38
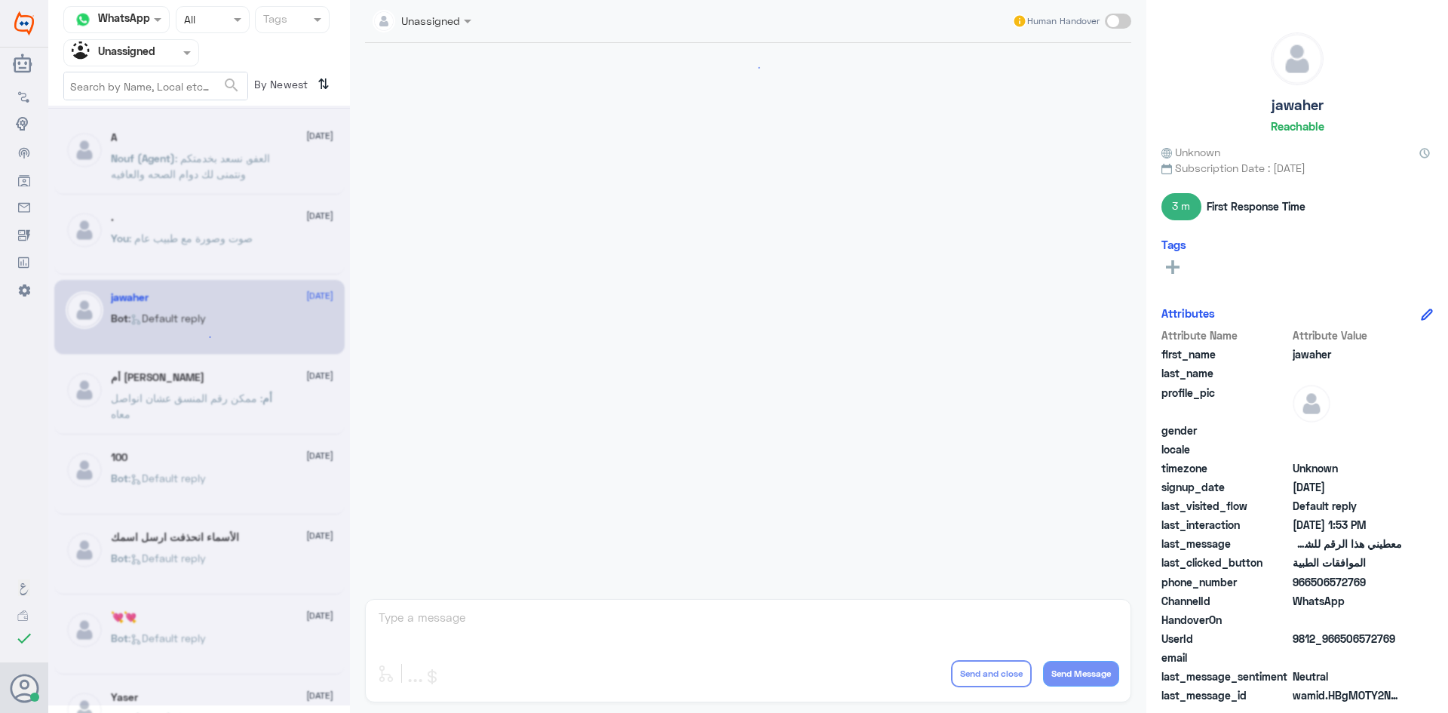
scroll to position [851, 0]
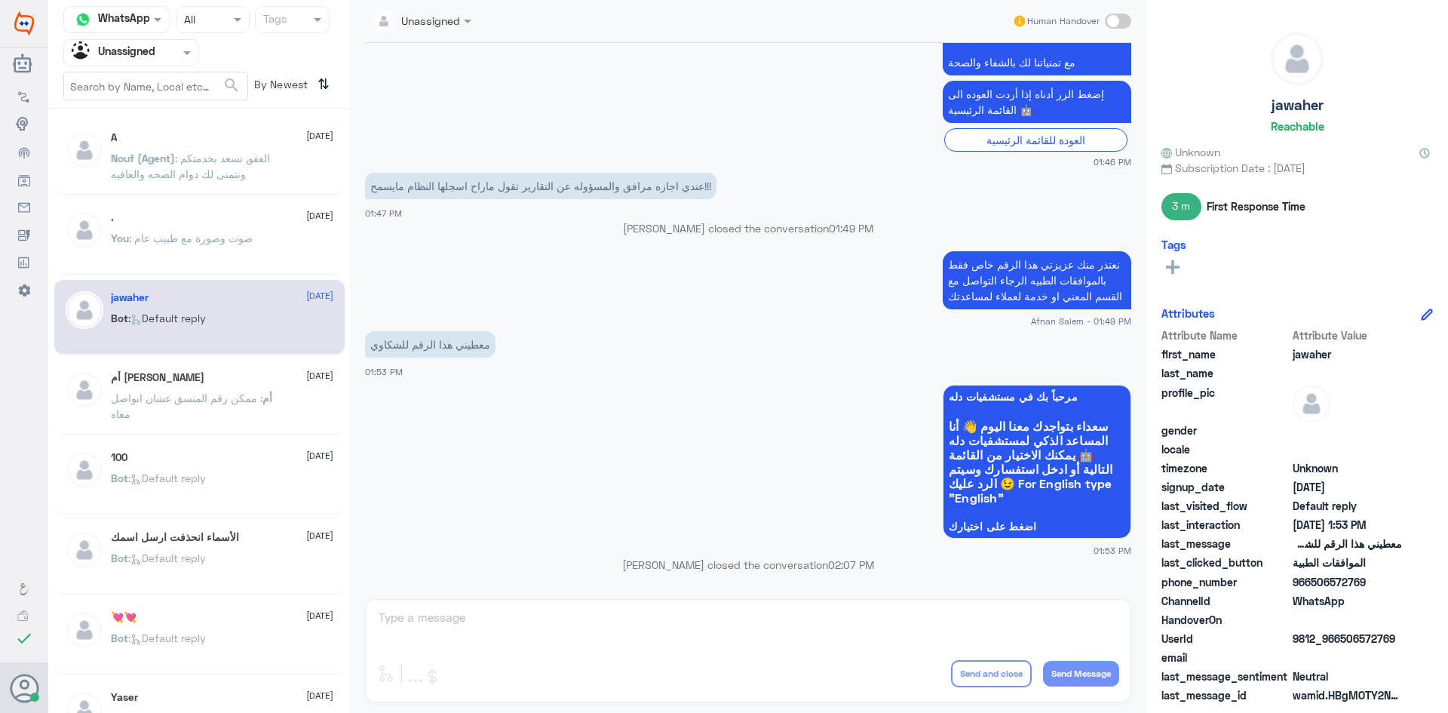
click at [198, 385] on div "أم [PERSON_NAME] [DATE] أم : ممكن رقم المنسق عشان انواصل معاه" at bounding box center [222, 399] width 222 height 57
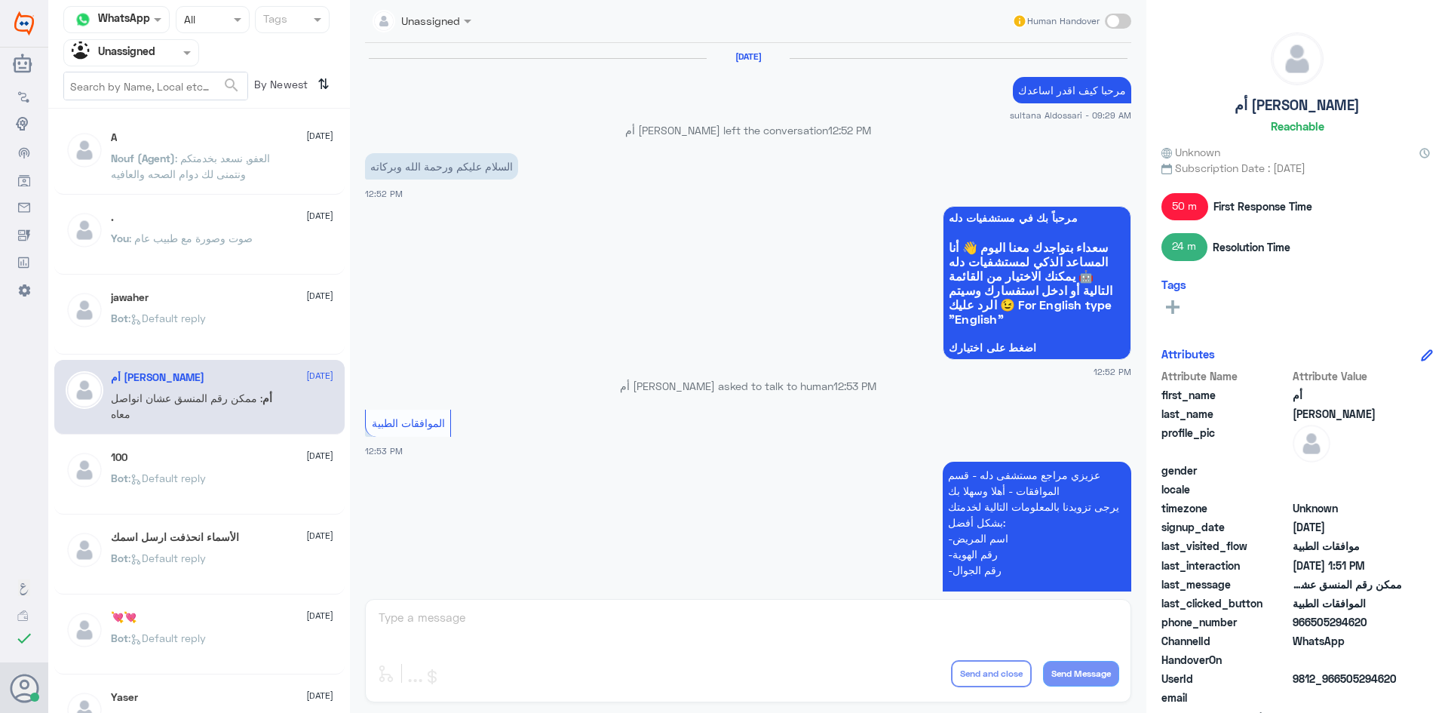
scroll to position [864, 0]
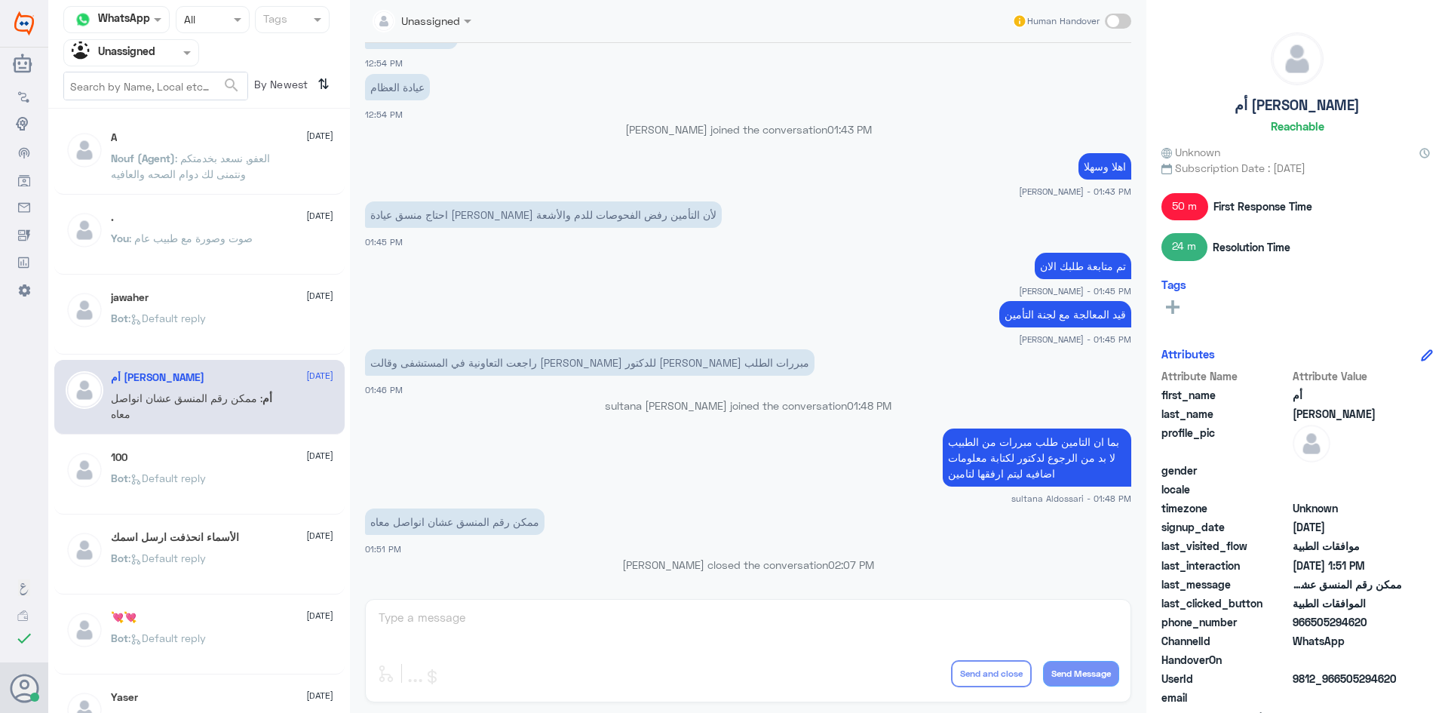
click at [196, 437] on div "A [DATE] Nouf (Agent) : العفو, نسعد بخدمتكم ونتمنى لك دوام الصحه والعافيه . [DA…" at bounding box center [199, 416] width 302 height 603
click at [197, 452] on div "100 [DATE]" at bounding box center [222, 457] width 222 height 13
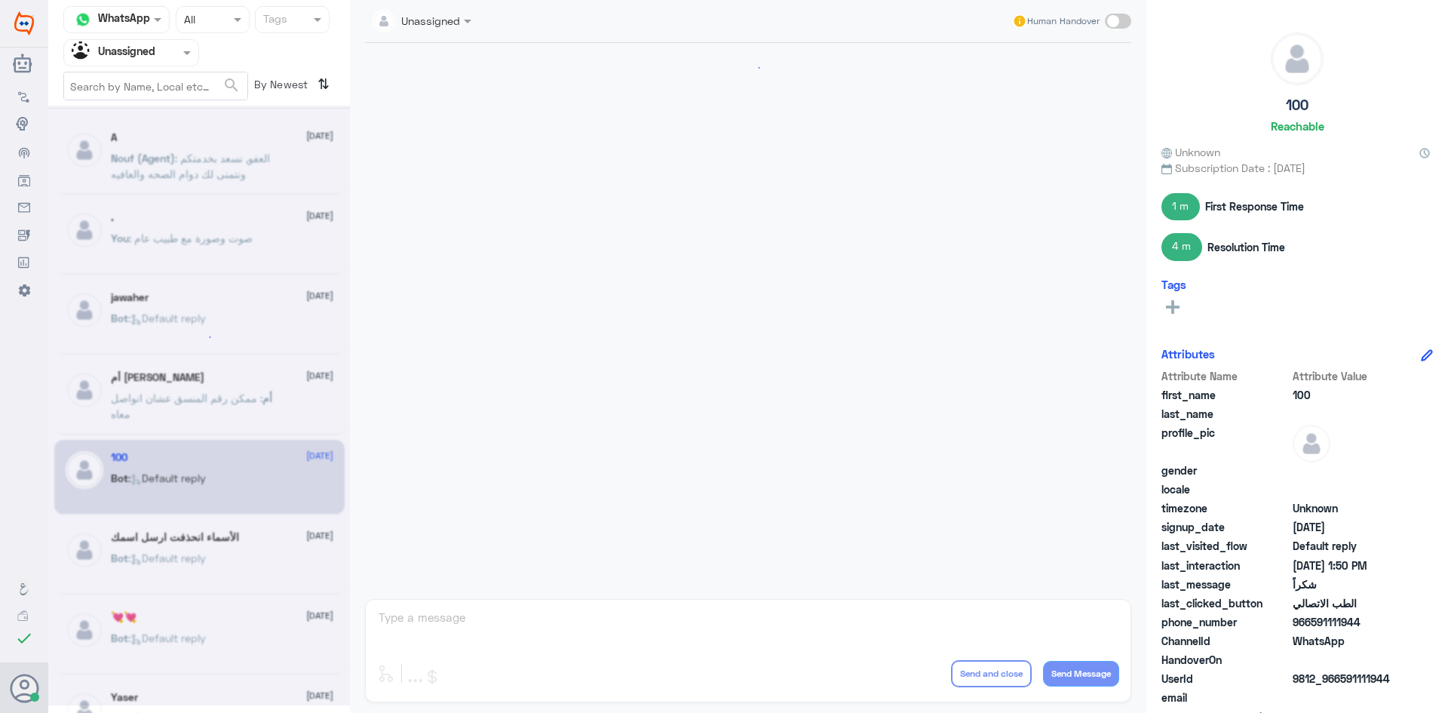
scroll to position [765, 0]
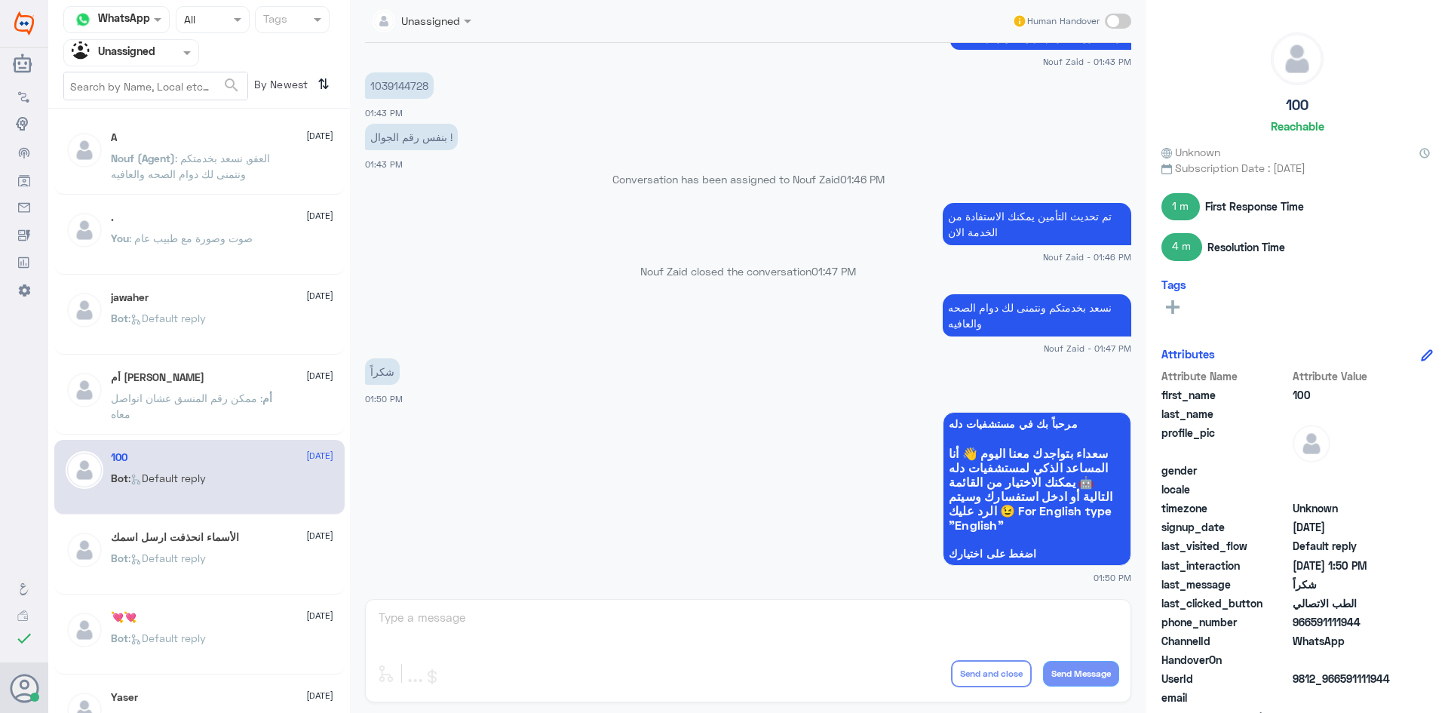
click at [214, 533] on h5 "الأسماء انحذفت ارسل اسمك" at bounding box center [175, 537] width 128 height 13
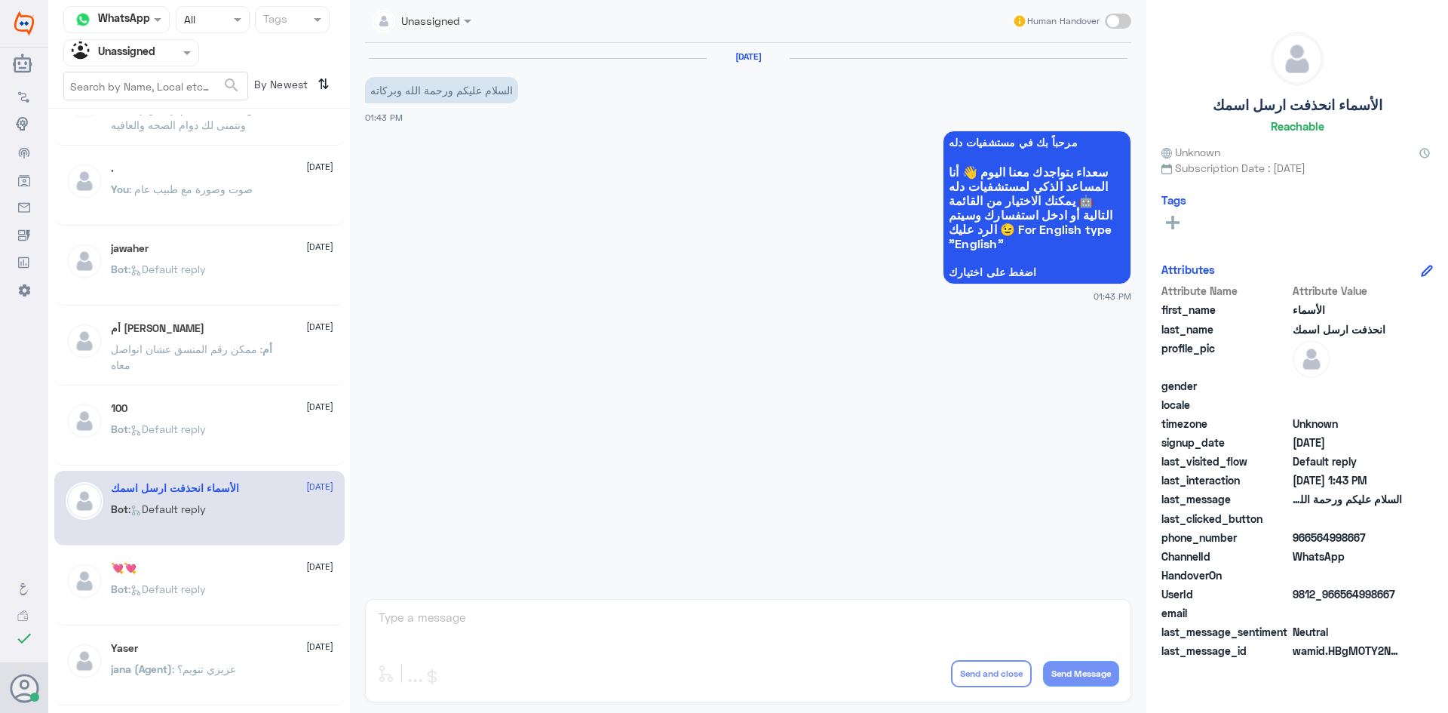
scroll to position [75, 0]
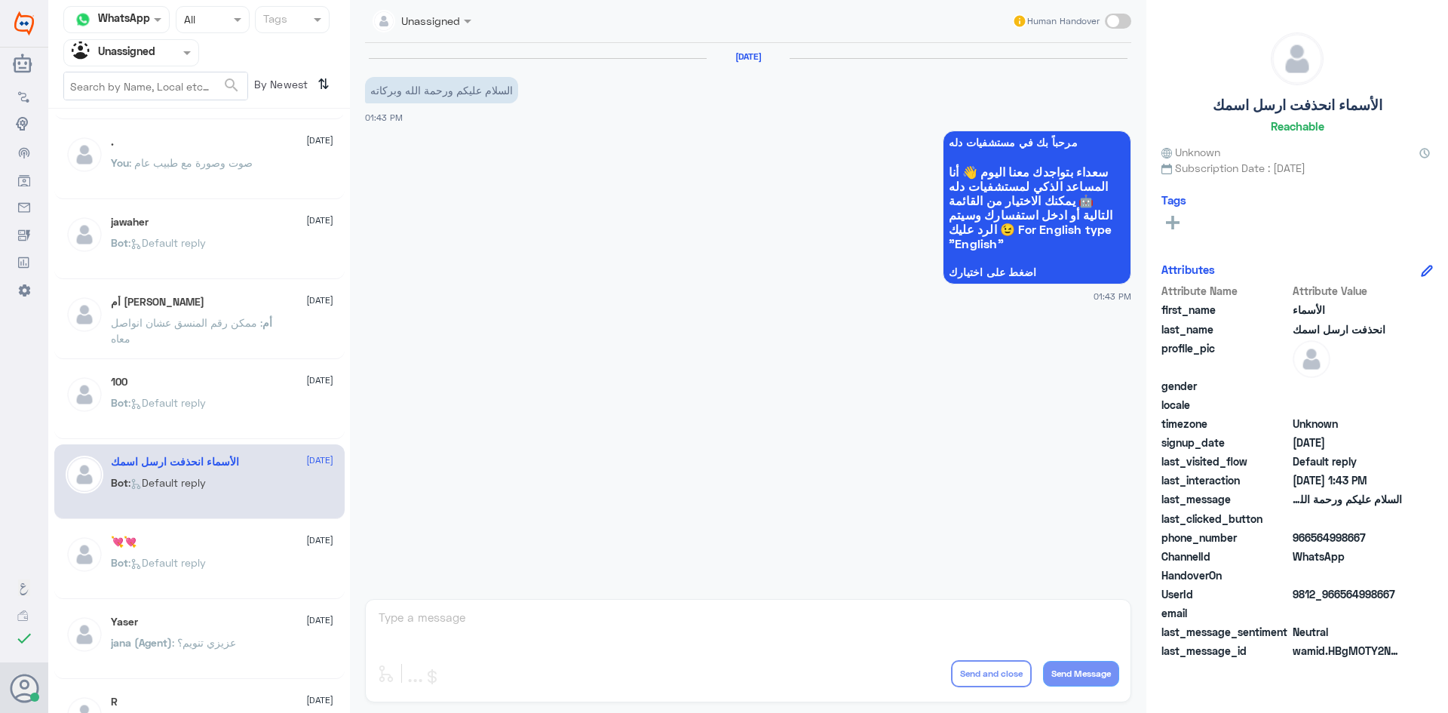
click at [224, 551] on div "💘💘 [DATE] Bot : Default reply" at bounding box center [222, 563] width 222 height 57
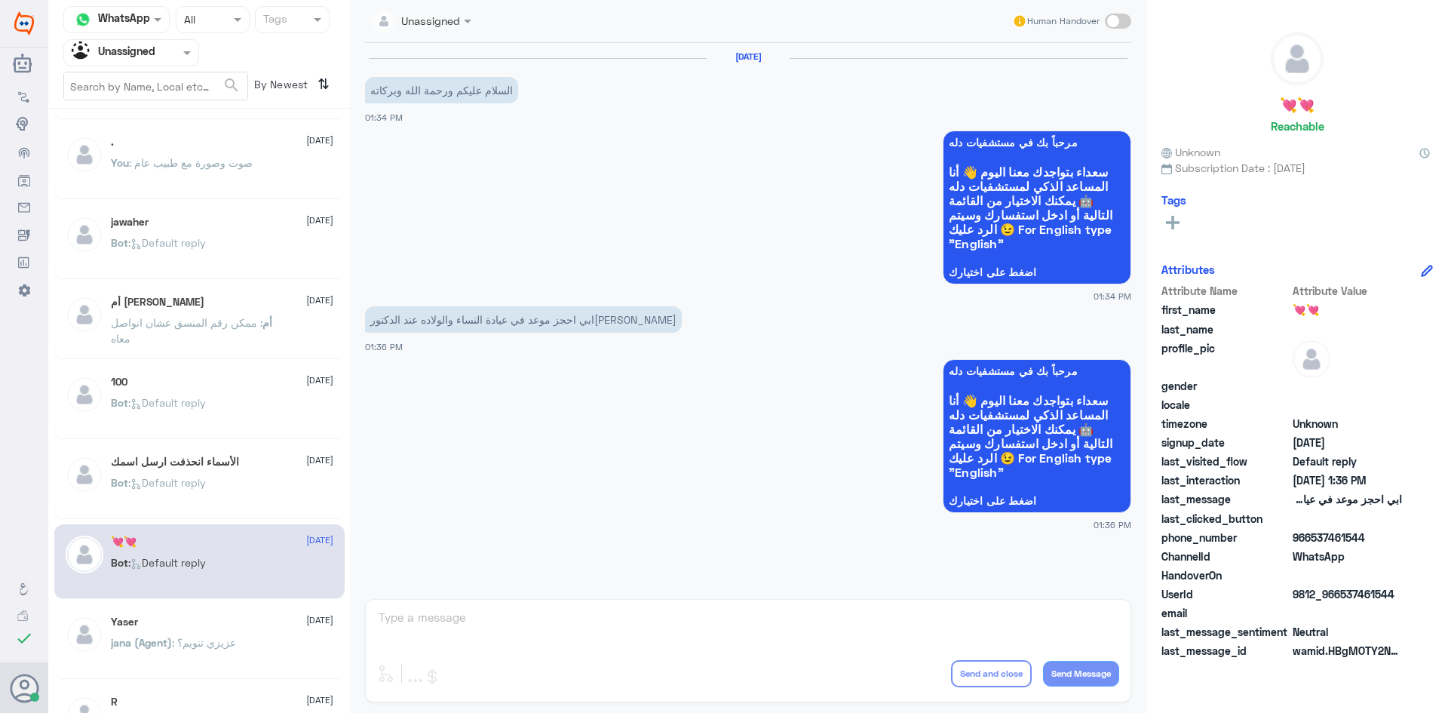
click at [219, 609] on div "Yaser [DATE][PERSON_NAME] (Agent) : عزيزي تنويم؟" at bounding box center [199, 641] width 290 height 75
click at [212, 613] on div "Yaser [DATE][PERSON_NAME] (Agent) : عزيزي تنويم؟" at bounding box center [199, 641] width 290 height 75
click at [206, 637] on span ": عزيزي تنويم؟" at bounding box center [204, 642] width 64 height 13
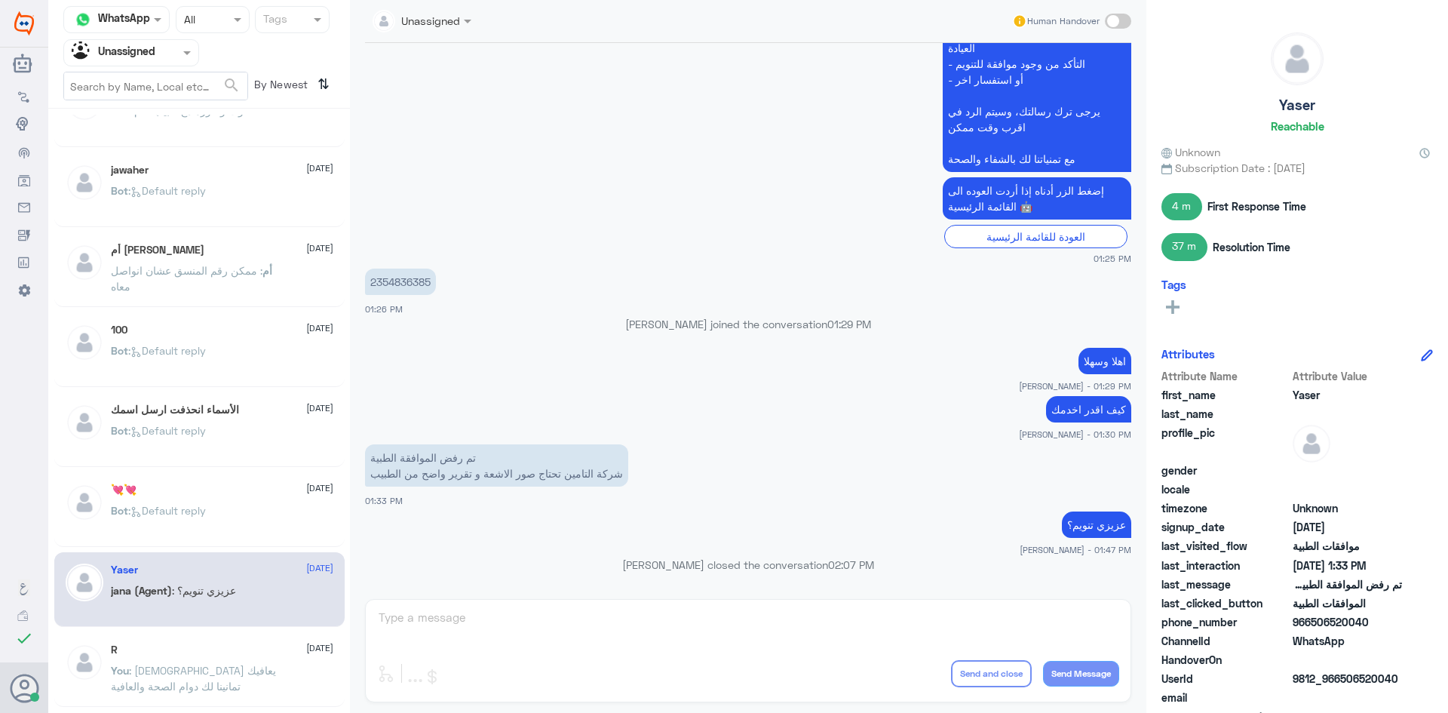
scroll to position [151, 0]
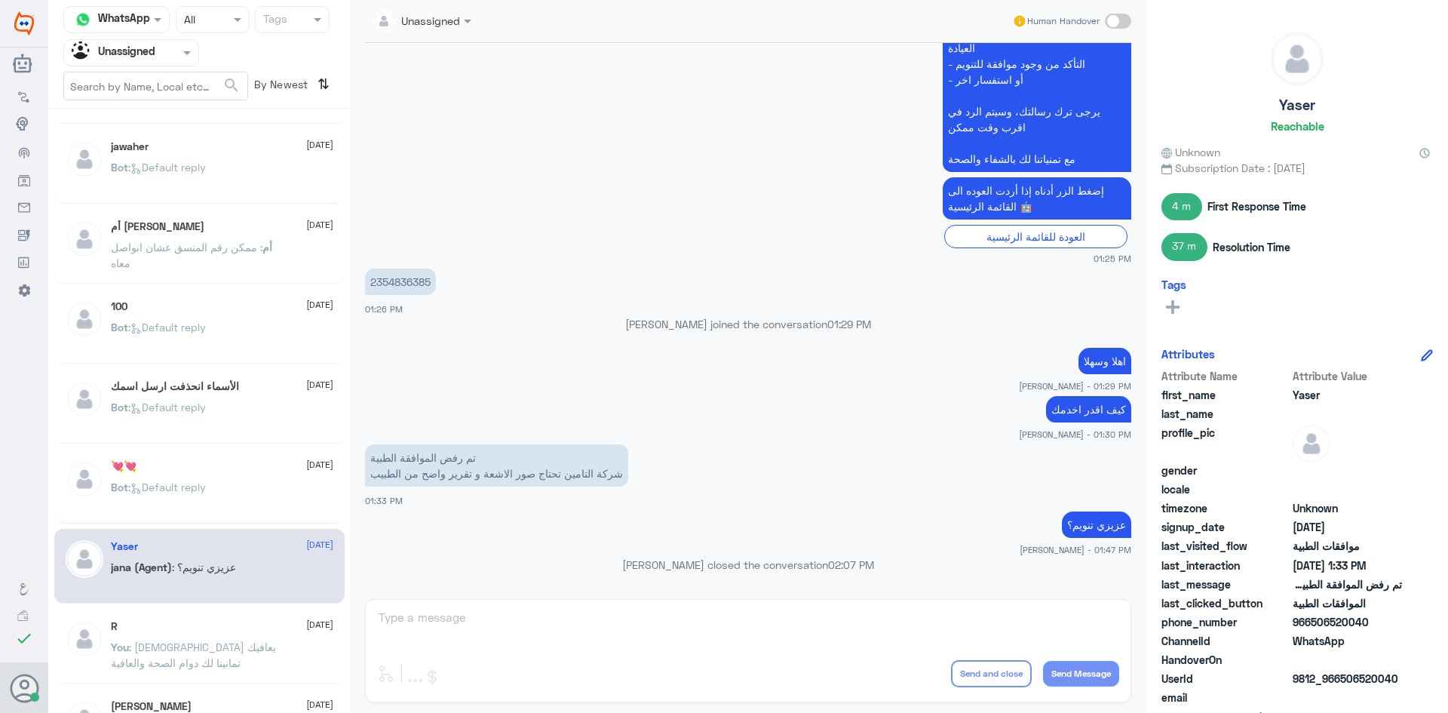
click at [216, 612] on div "R [DATE] You : [DEMOGRAPHIC_DATA] يعافيك تمانينا لك دوام الصحة والعافية" at bounding box center [199, 646] width 290 height 75
click at [220, 626] on div "R [DATE]" at bounding box center [222, 626] width 222 height 13
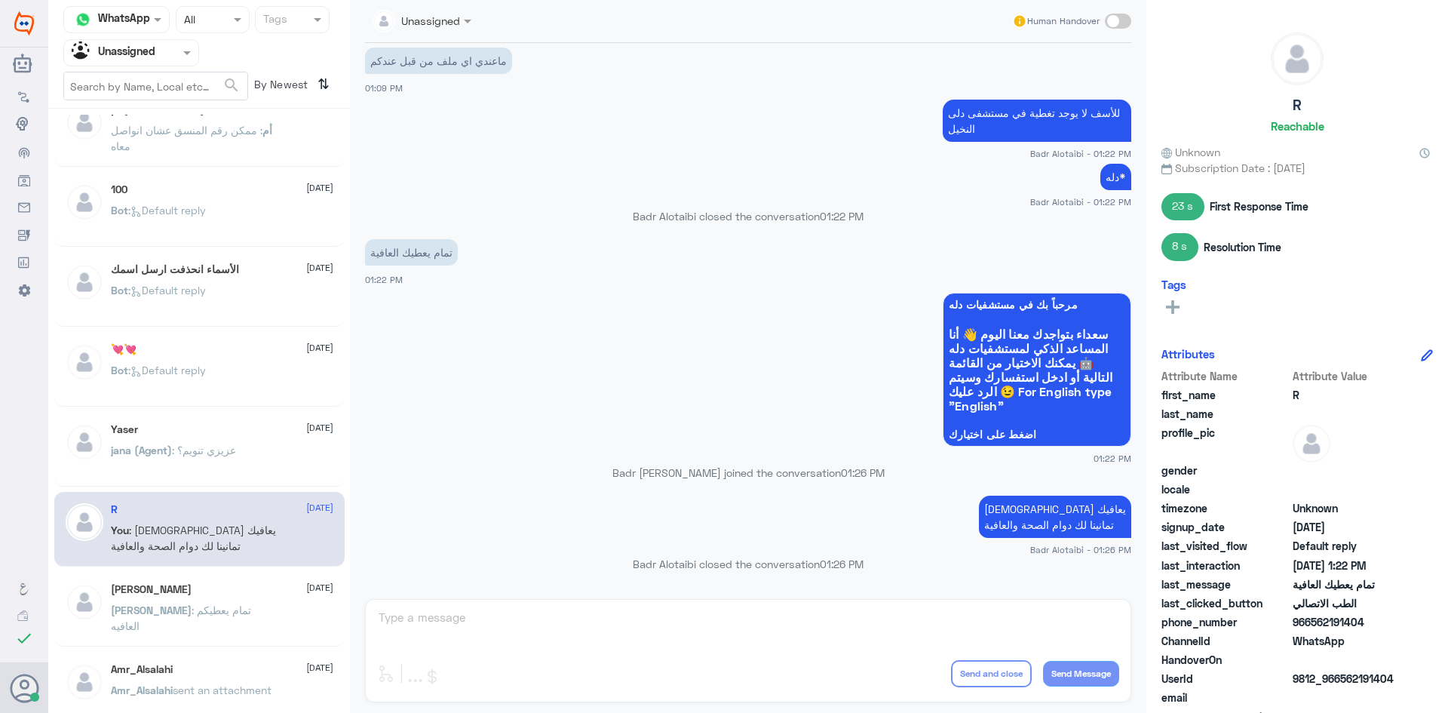
scroll to position [302, 0]
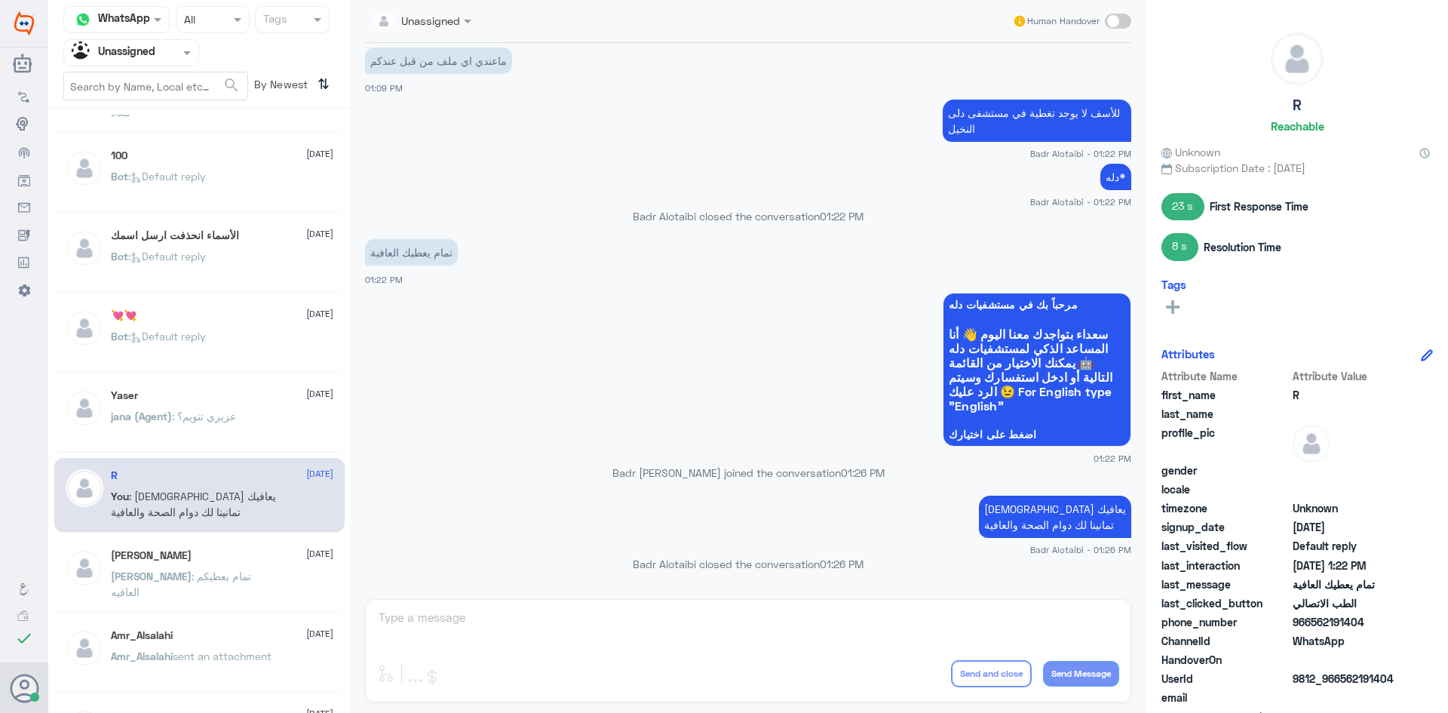
click at [240, 569] on p "[PERSON_NAME] : تمام يعطيكم العافيه" at bounding box center [196, 587] width 170 height 38
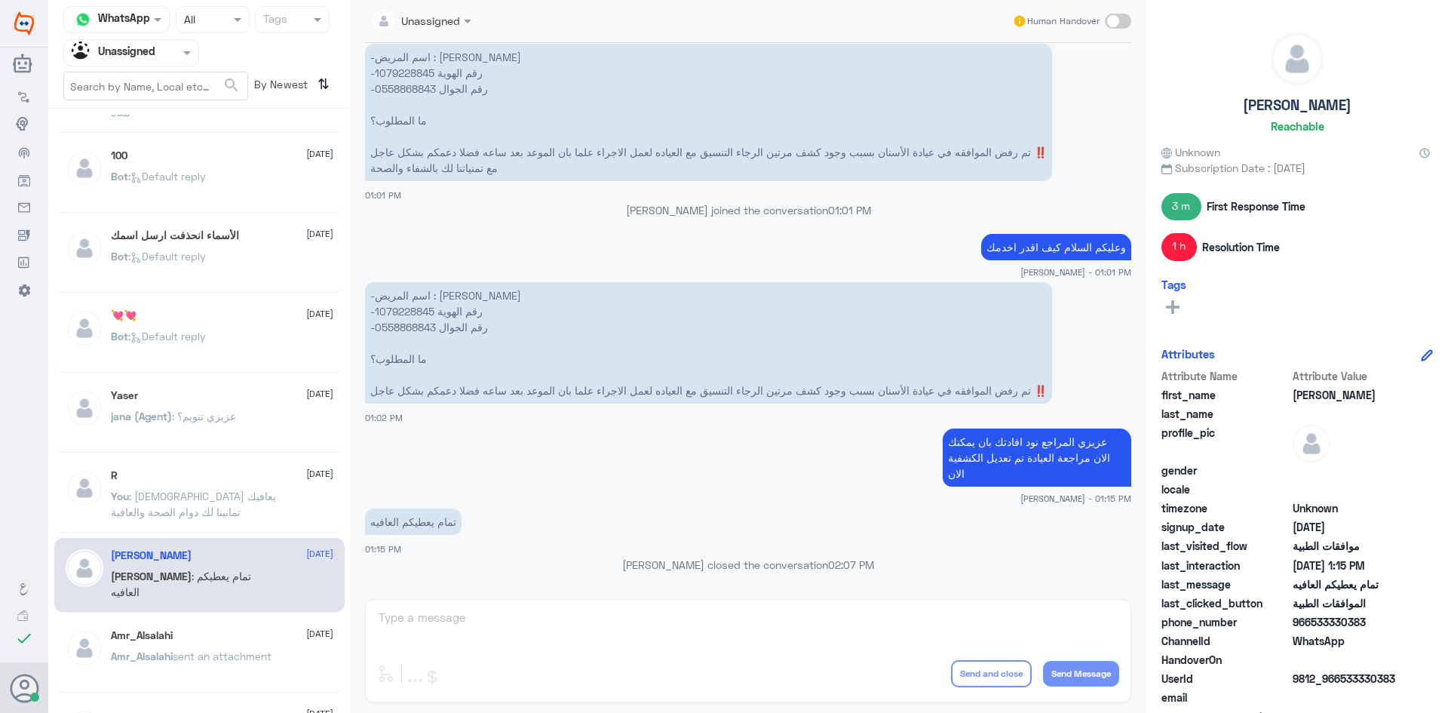
scroll to position [377, 0]
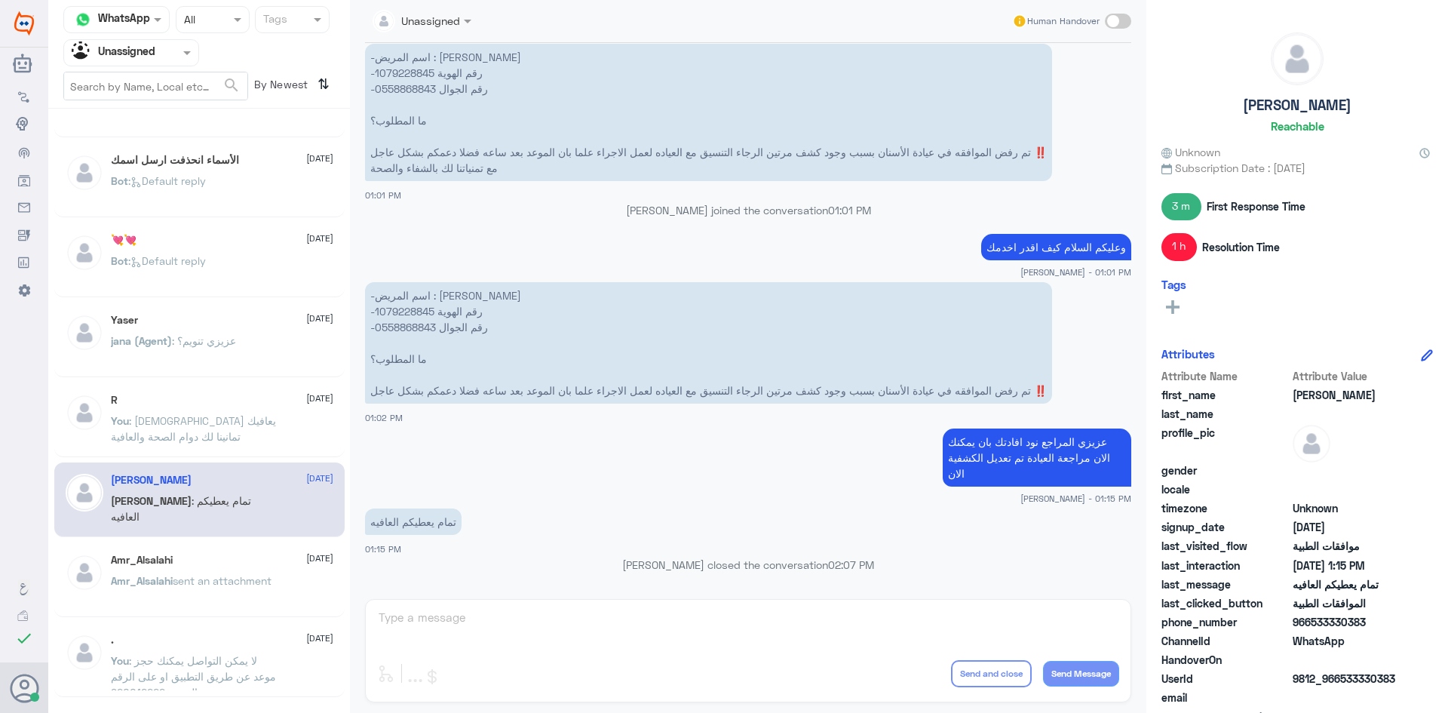
click at [229, 557] on div "Amr_Alsalahi [DATE]" at bounding box center [222, 560] width 222 height 13
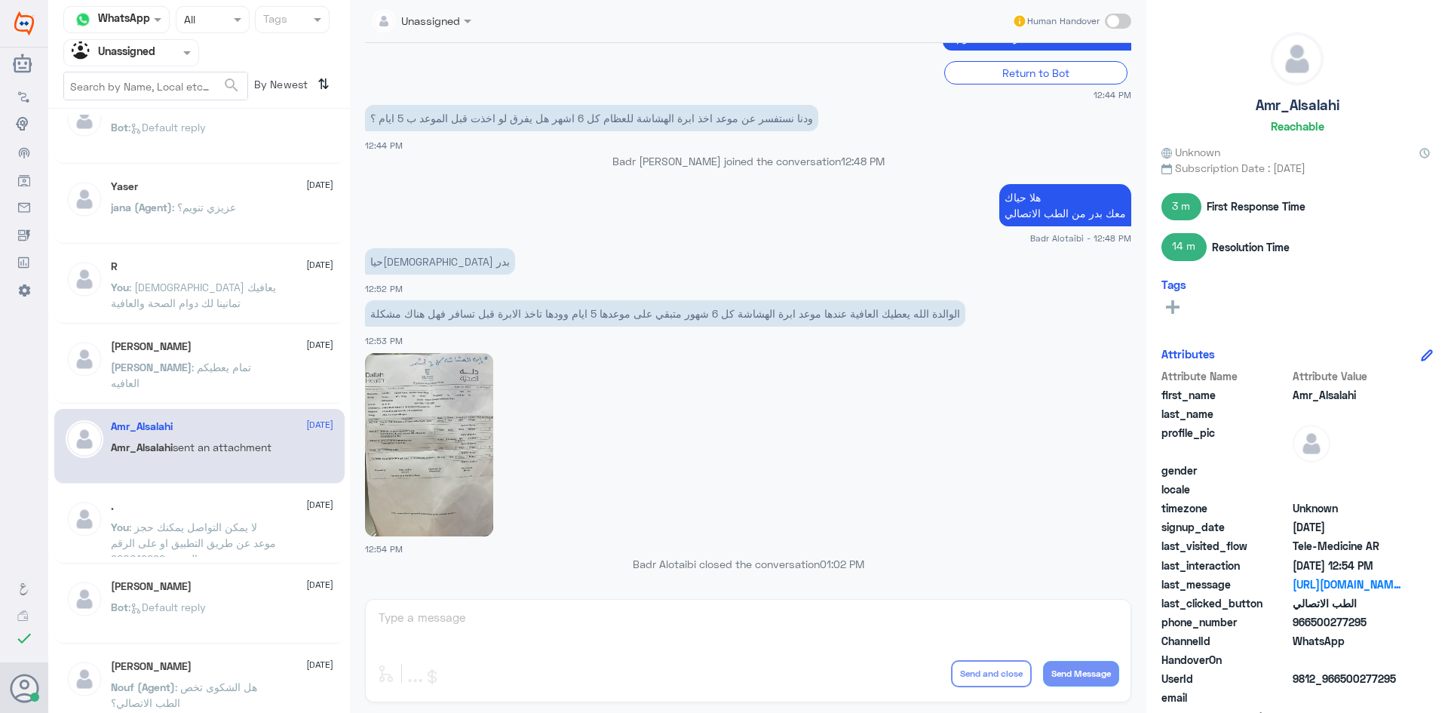
scroll to position [528, 0]
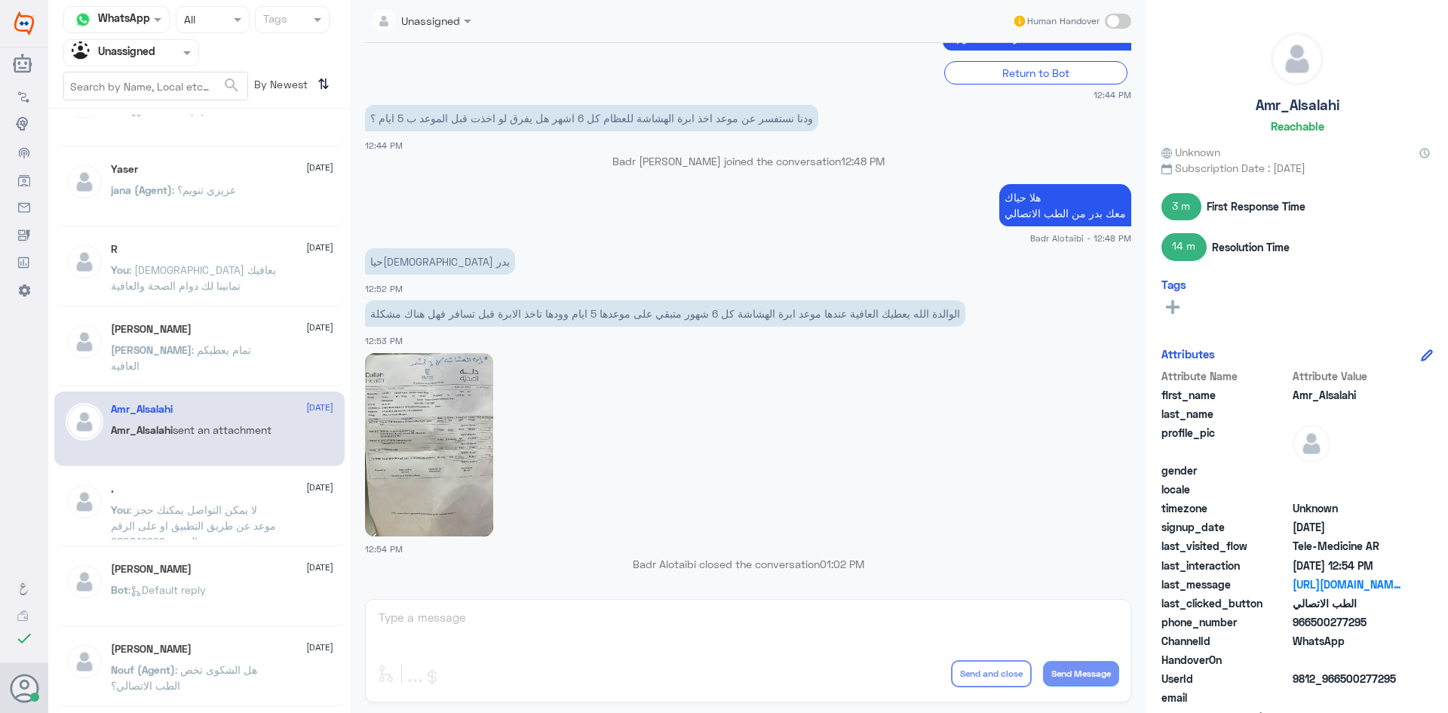
click at [228, 510] on span ": لا يمكن التواصل يمكنك حجز موعد عن طريق التطبيق او على الرقم الموحد 920012222" at bounding box center [193, 525] width 165 height 44
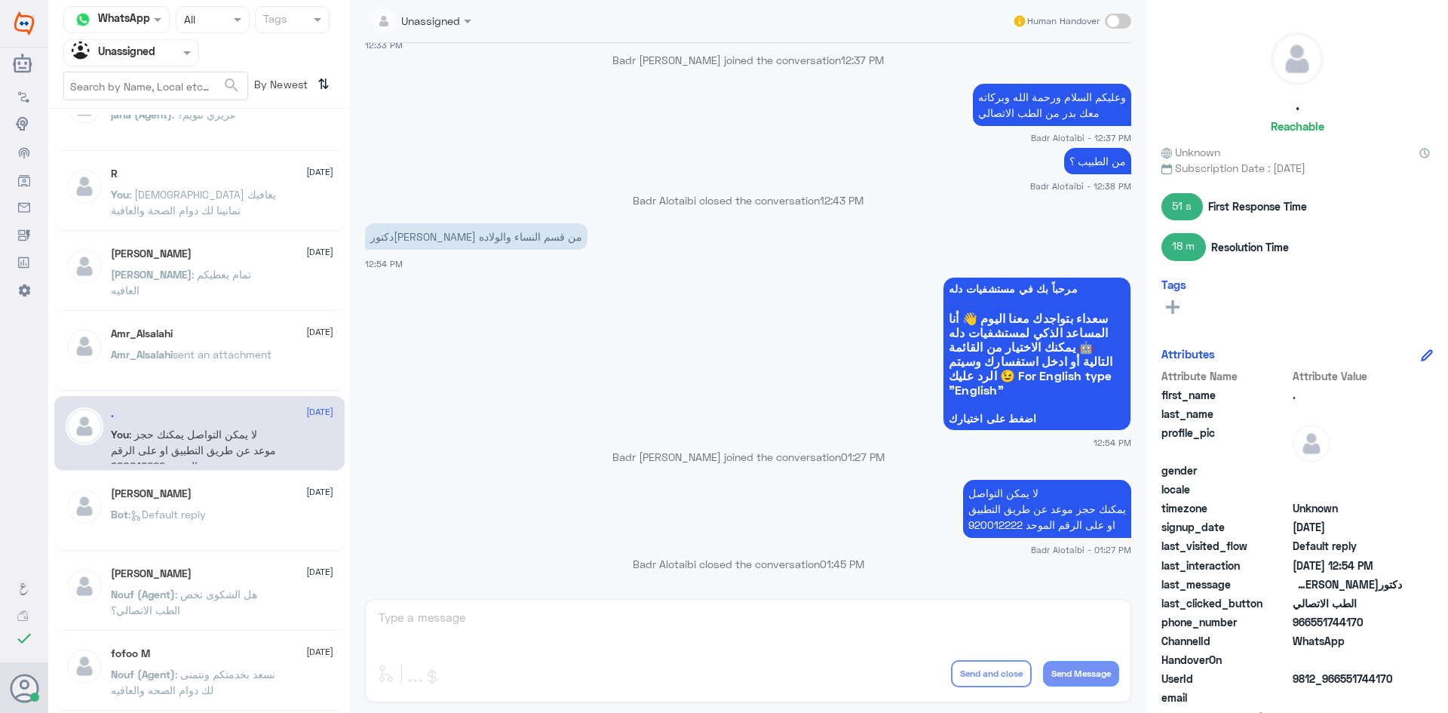
click at [232, 526] on div "Bot : Default reply" at bounding box center [222, 527] width 222 height 34
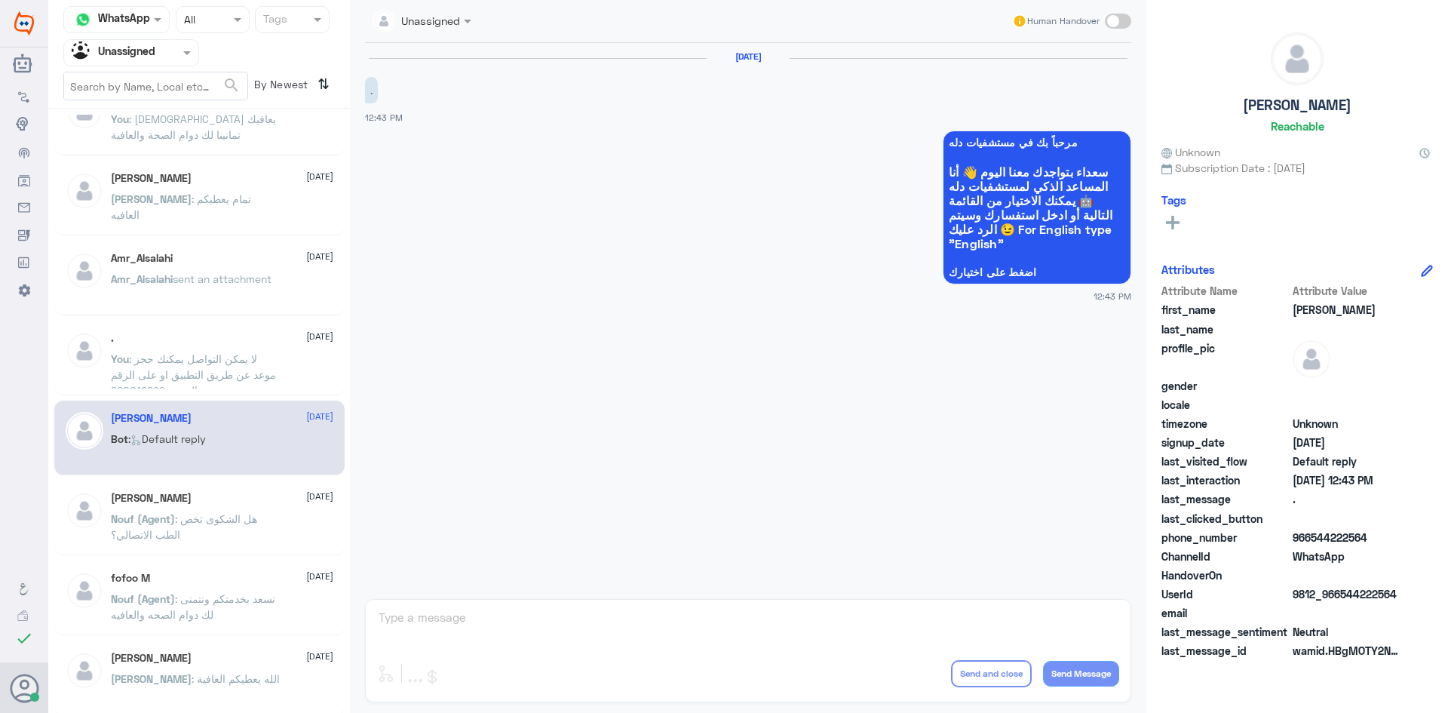
click at [232, 528] on p "Nouf (Agent) : هل الشكوى تخص الطب الاتصالي؟" at bounding box center [196, 530] width 170 height 38
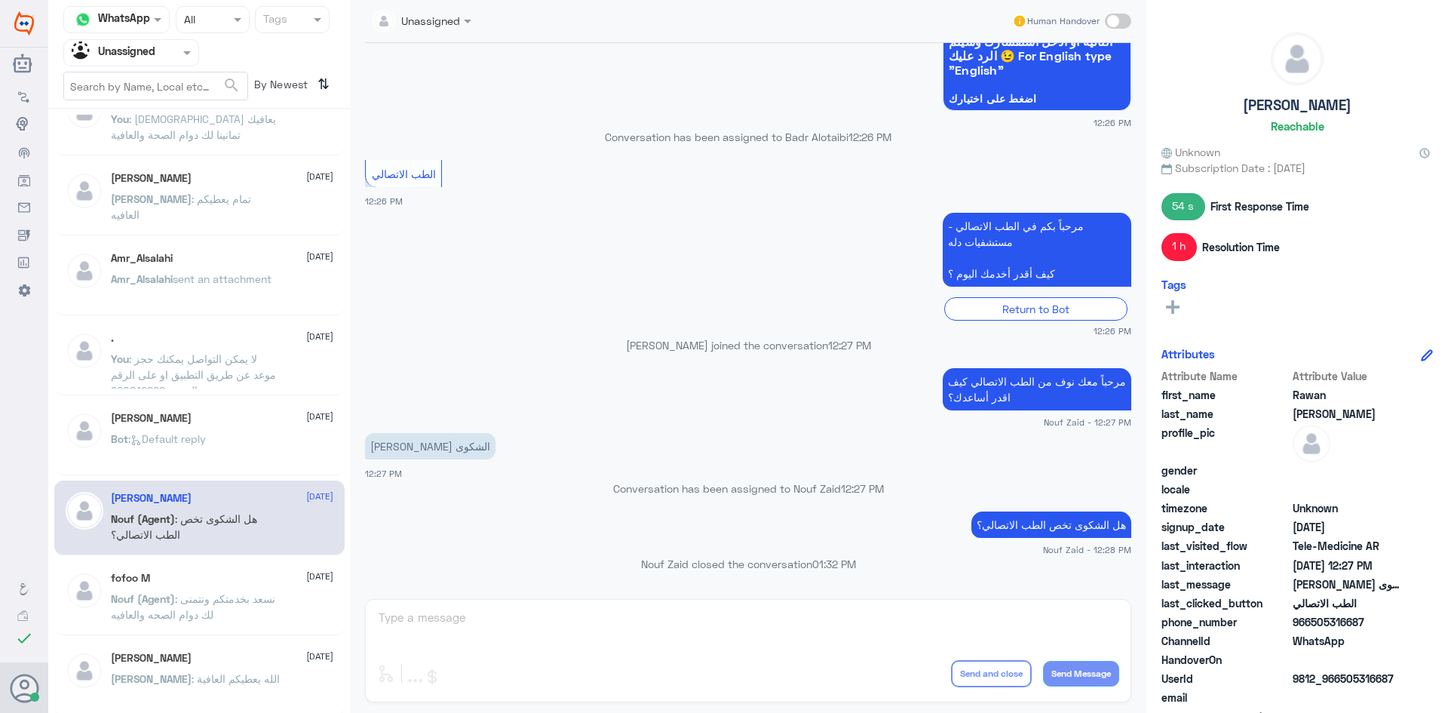
click at [218, 572] on div "fofoo M [DATE]" at bounding box center [222, 578] width 222 height 13
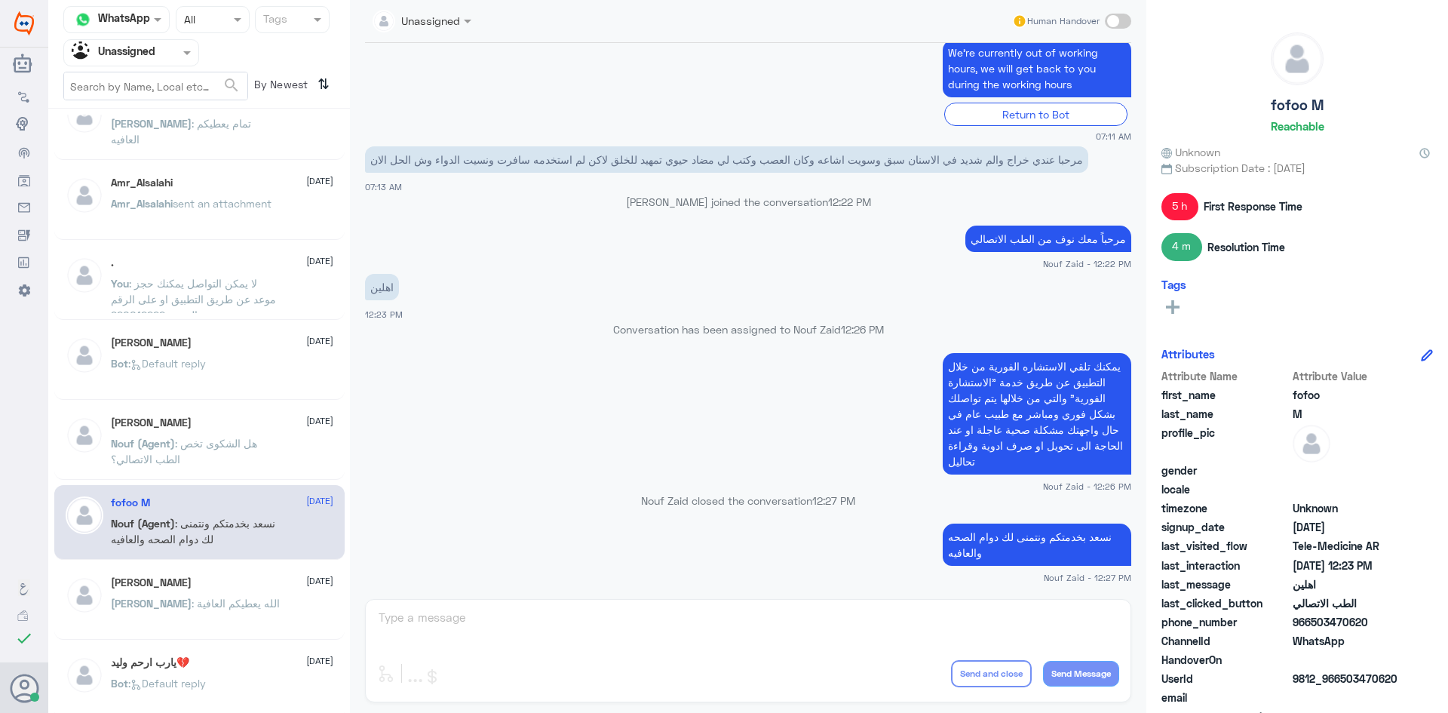
click at [192, 600] on span ": الله يعطيكم العافية" at bounding box center [236, 603] width 88 height 13
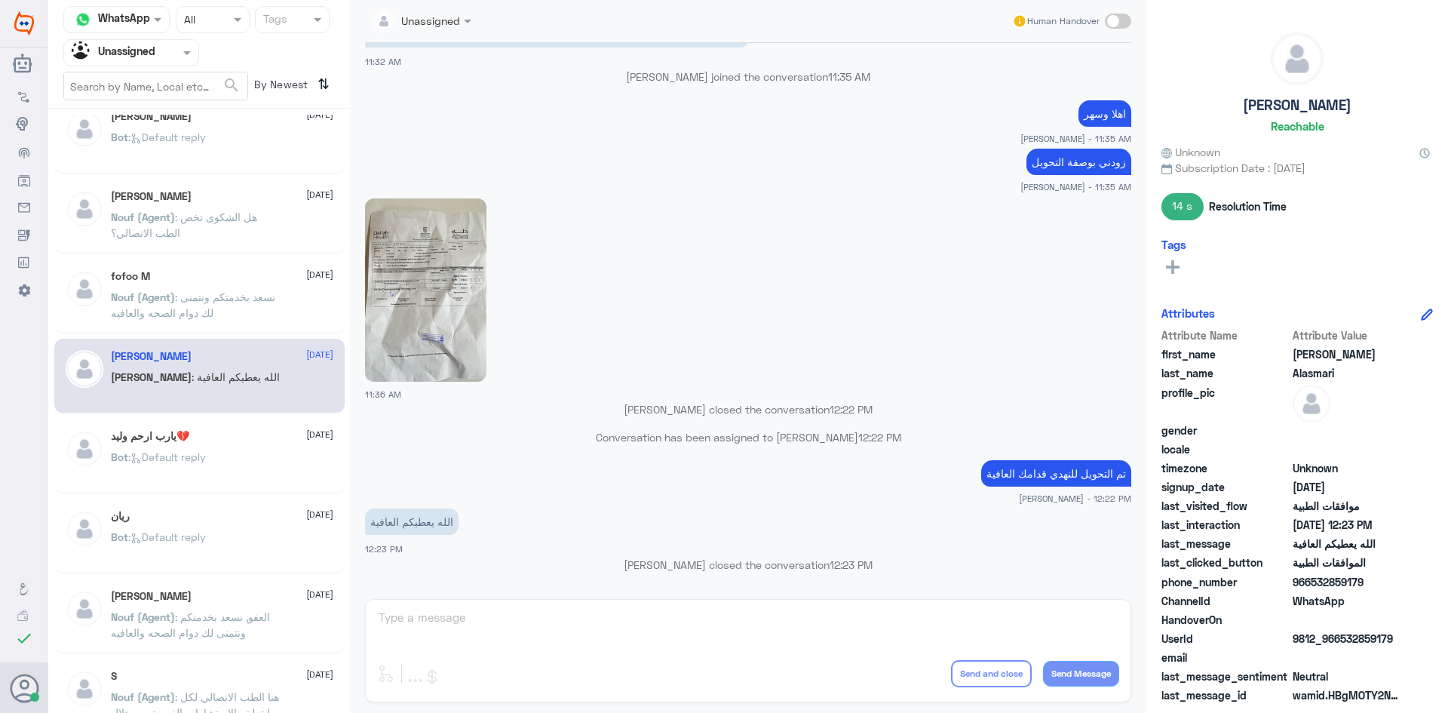
drag, startPoint x: 222, startPoint y: 380, endPoint x: 220, endPoint y: 401, distance: 21.2
click at [220, 388] on div "[PERSON_NAME] : الله يعطيكم العافية" at bounding box center [222, 390] width 222 height 34
click at [211, 442] on div "يارب ارحم وليد💔 [DATE]" at bounding box center [222, 436] width 222 height 13
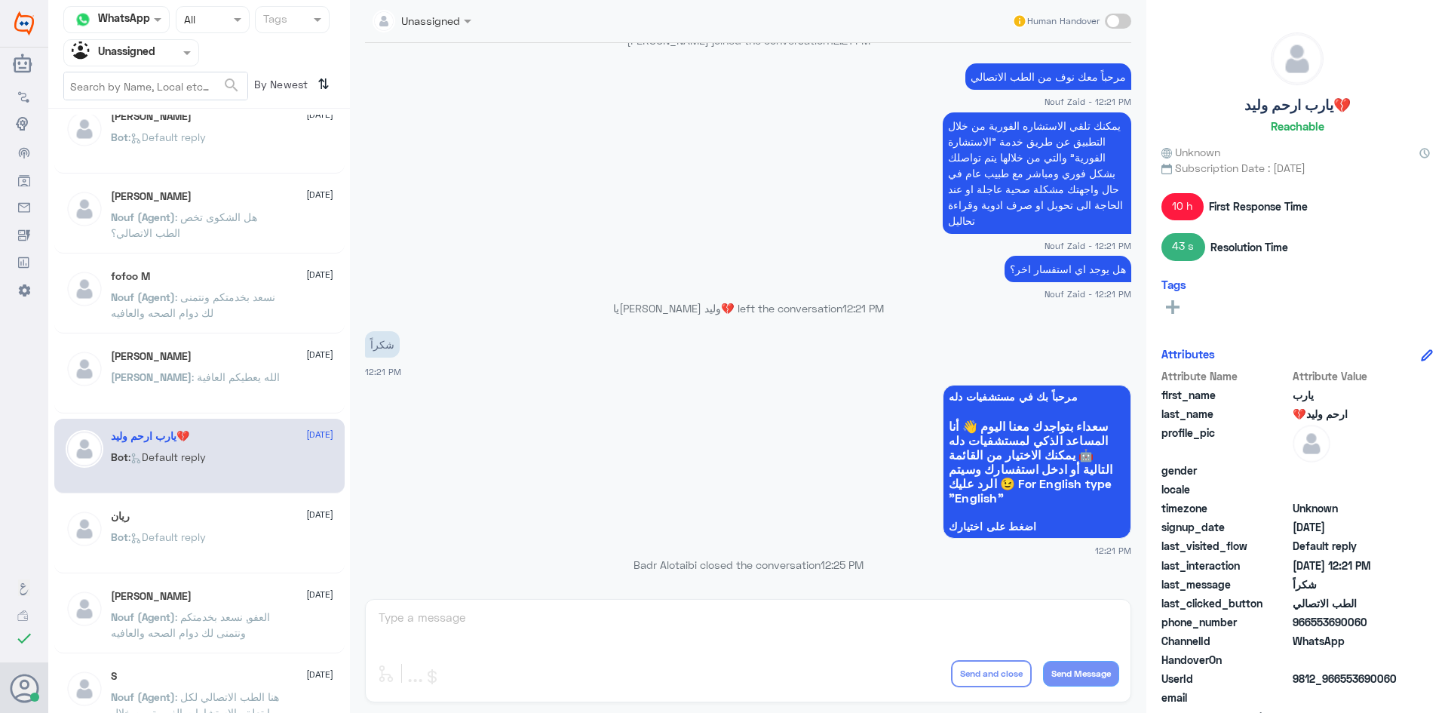
click at [213, 386] on p "[PERSON_NAME] : الله يعطيكم العافية" at bounding box center [195, 388] width 169 height 38
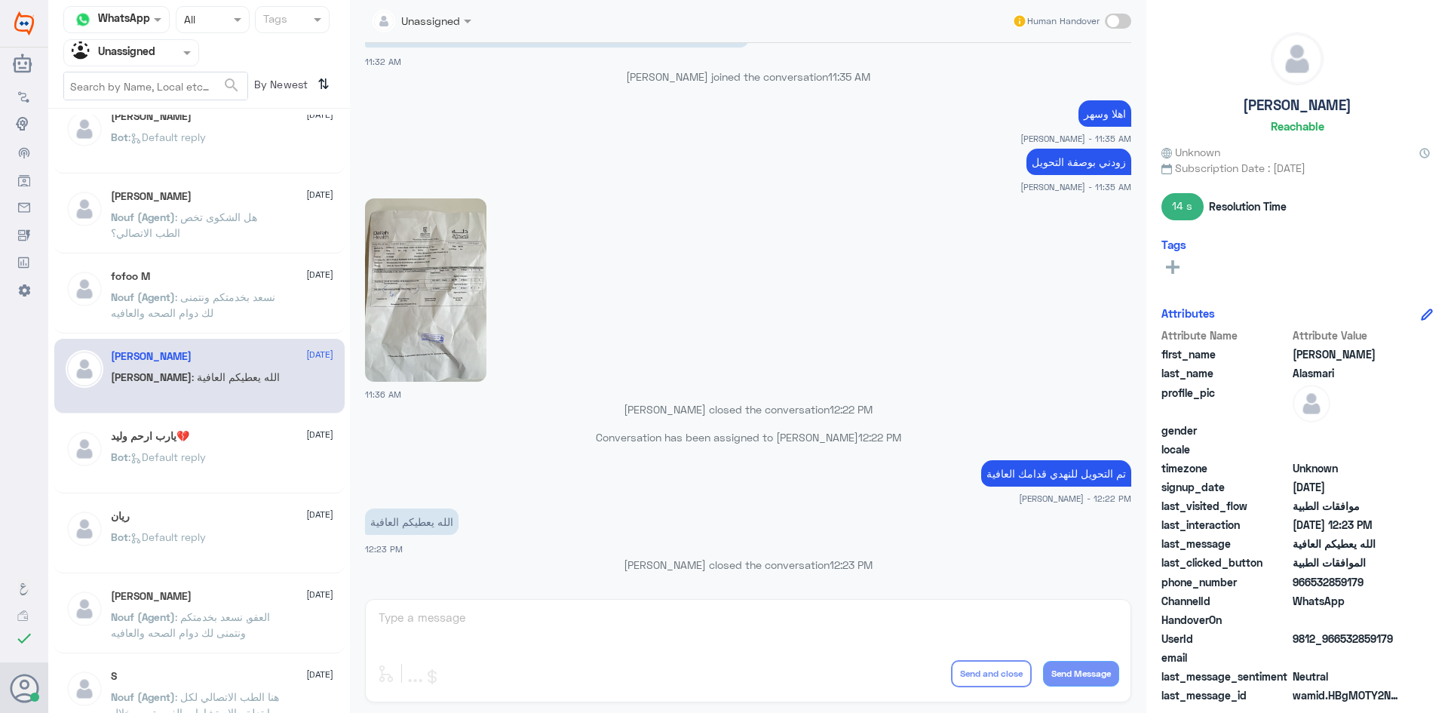
click at [225, 459] on div "Bot : Default reply" at bounding box center [222, 469] width 222 height 34
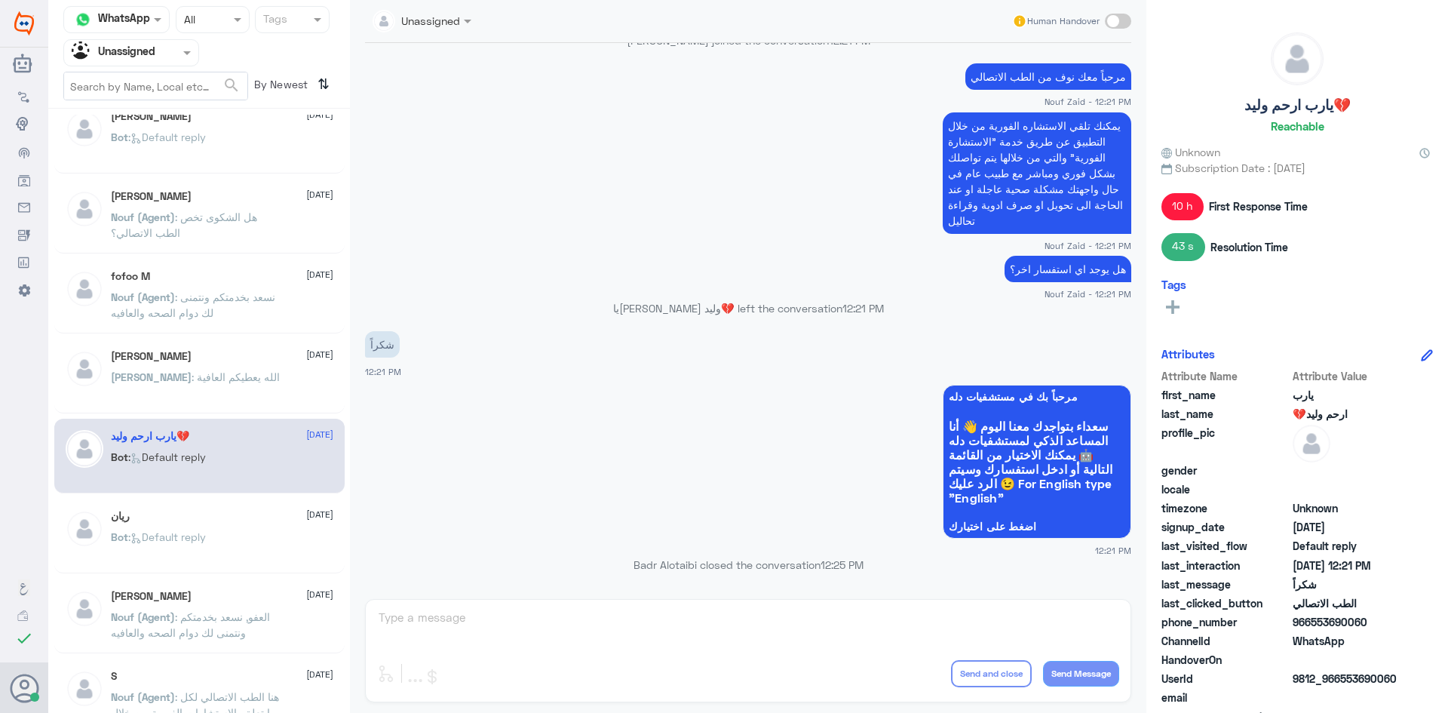
click at [223, 520] on div "ريان [DATE]" at bounding box center [222, 516] width 222 height 13
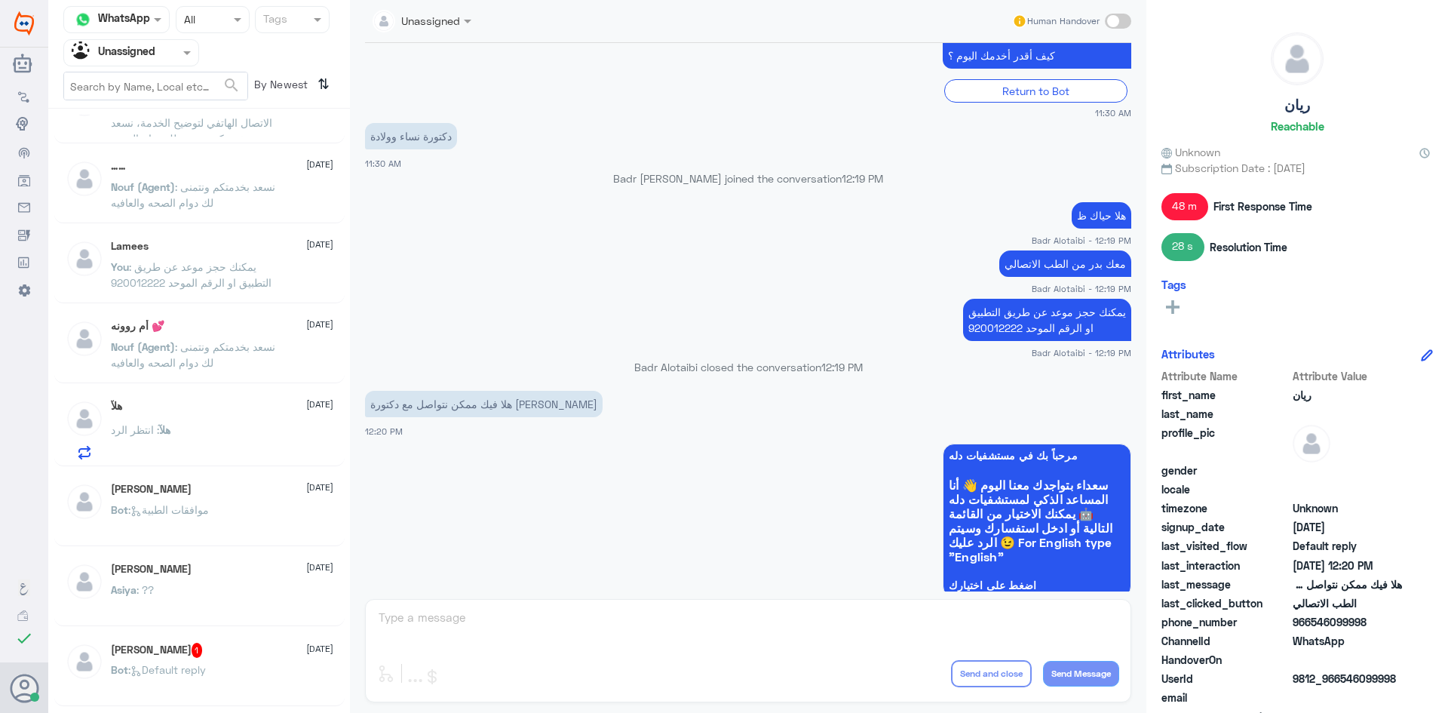
click at [216, 434] on div "هلآ : انتظر الرد" at bounding box center [222, 442] width 222 height 34
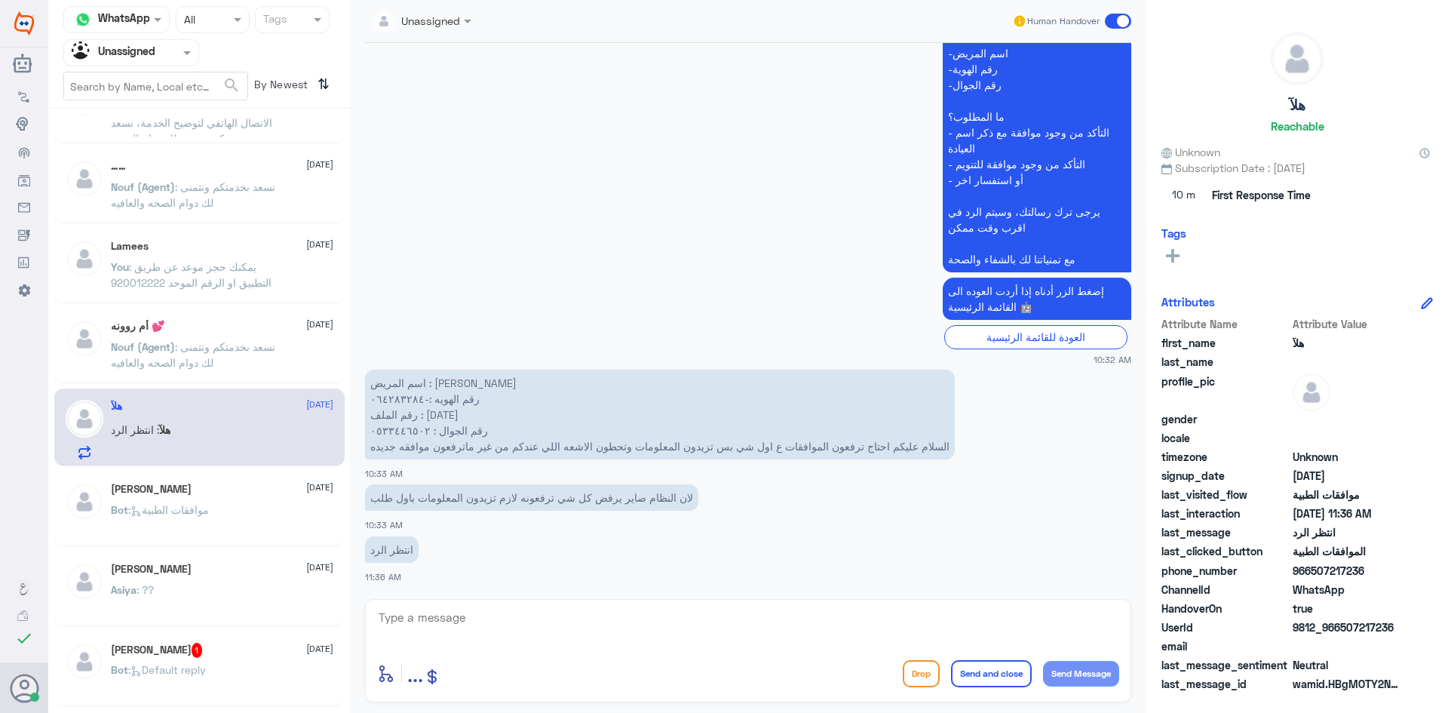
click at [227, 503] on div "[PERSON_NAME] [DATE] Bot : موافقات الطبية" at bounding box center [222, 511] width 222 height 57
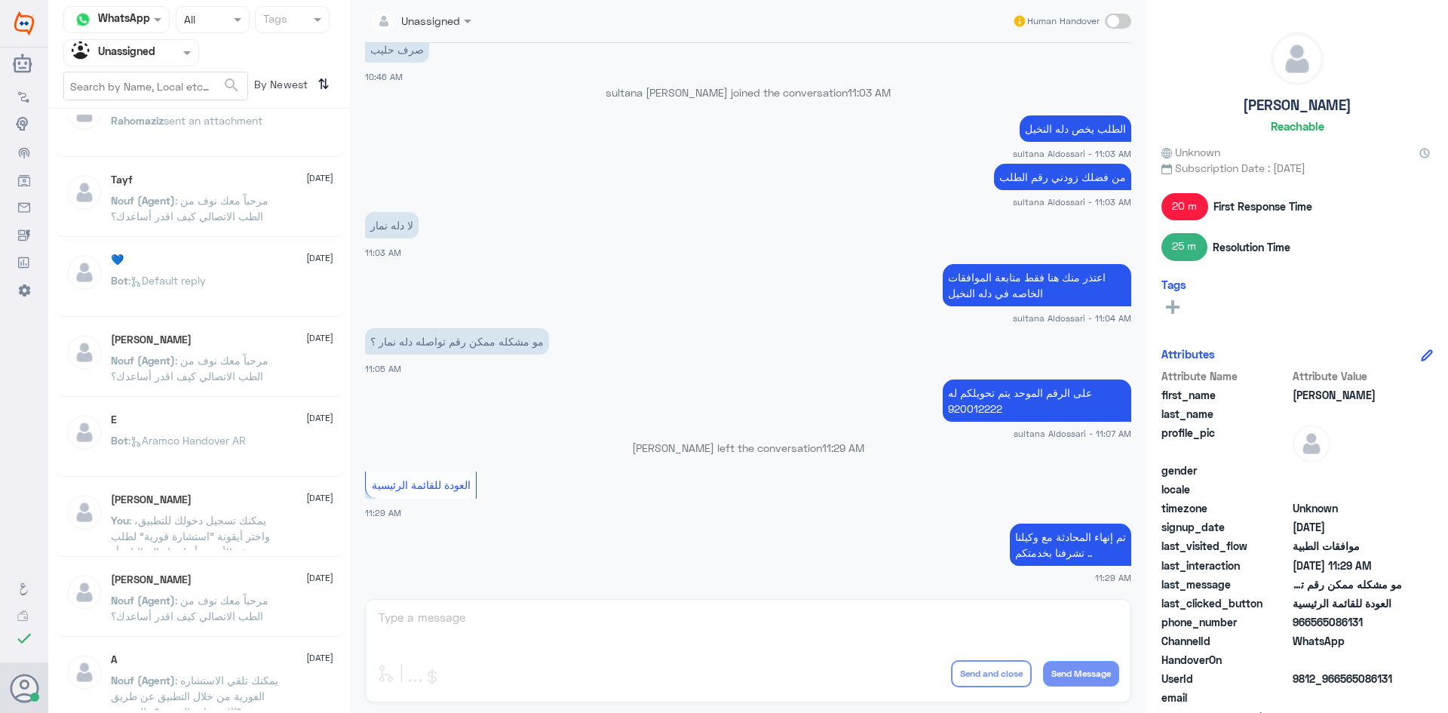
click at [257, 532] on span ": يمكنك تسجيل دخولك للتطبيق، واختر أيقونة "استشارة فورية" لطلب صرف الأدوية، أو …" at bounding box center [190, 544] width 159 height 60
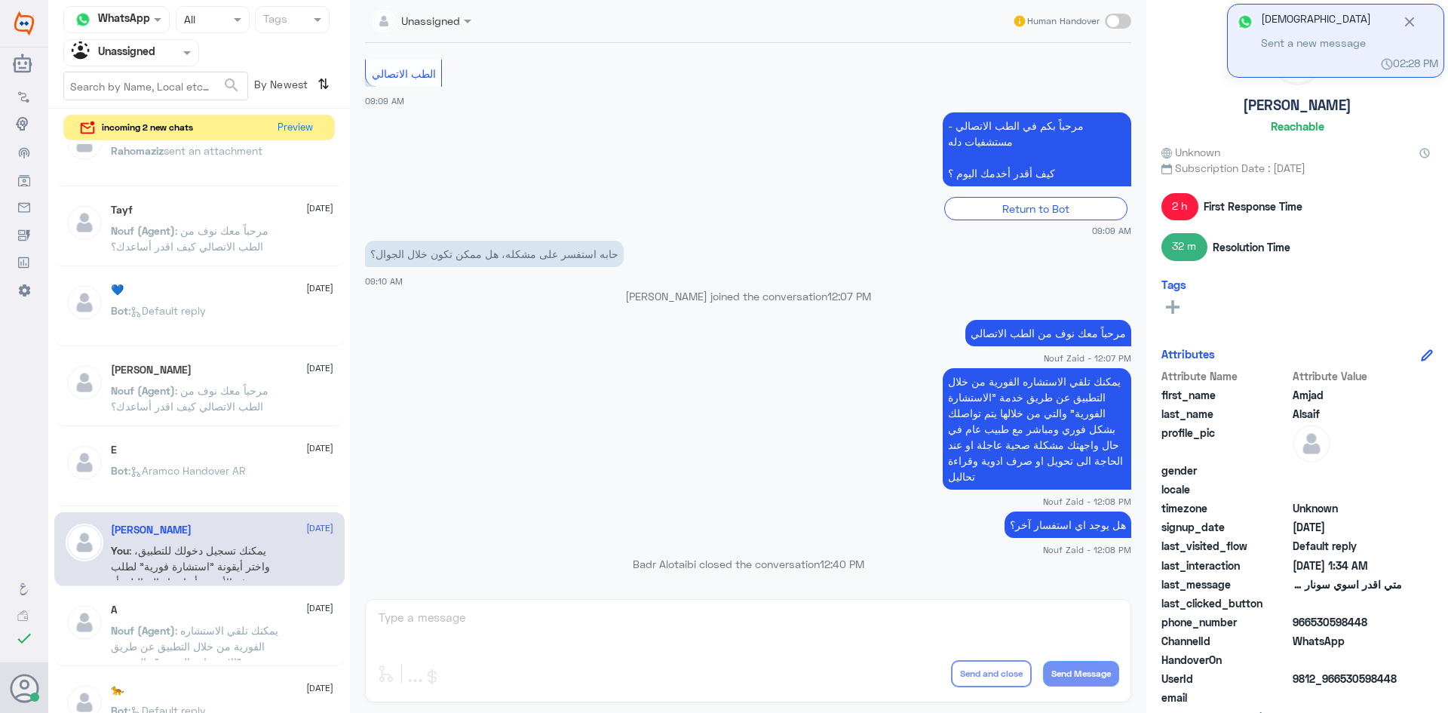
scroll to position [274, 0]
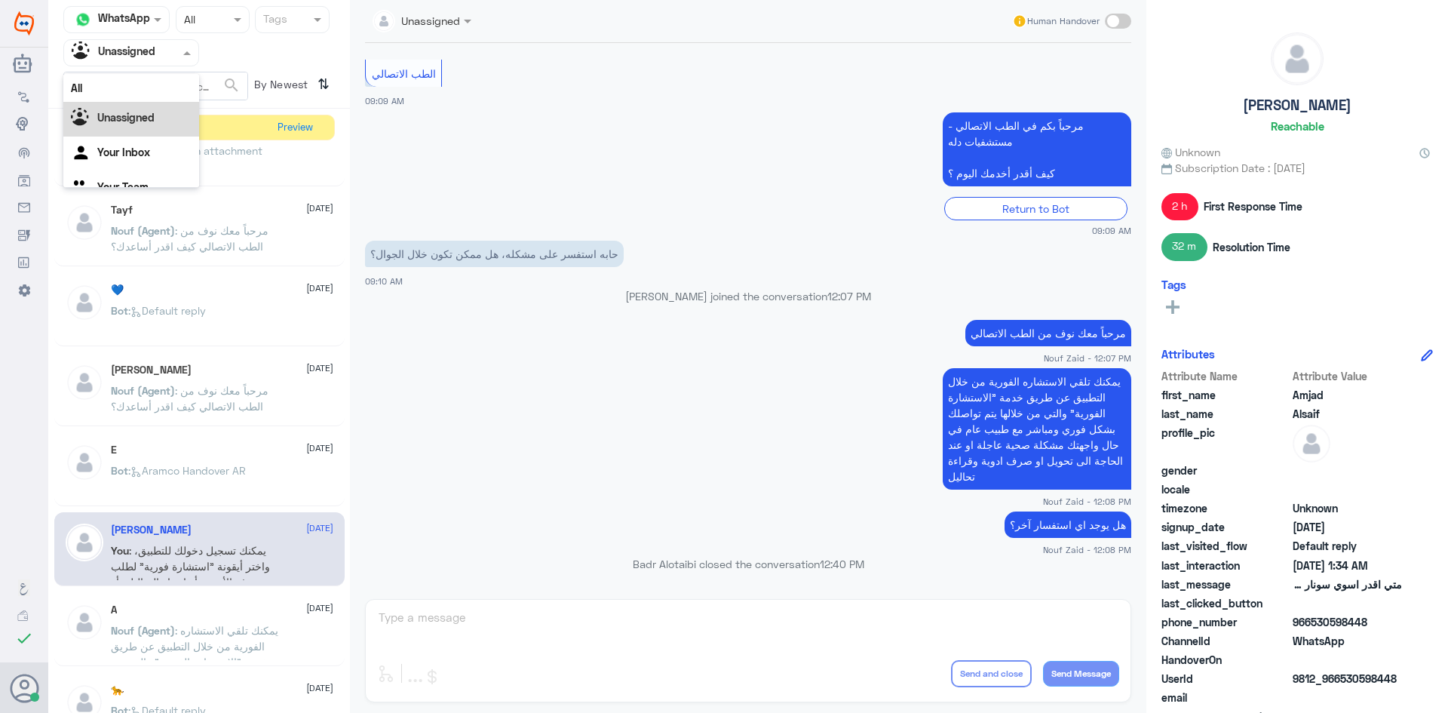
click at [183, 57] on span at bounding box center [188, 52] width 19 height 16
click at [170, 88] on div "All" at bounding box center [131, 88] width 136 height 28
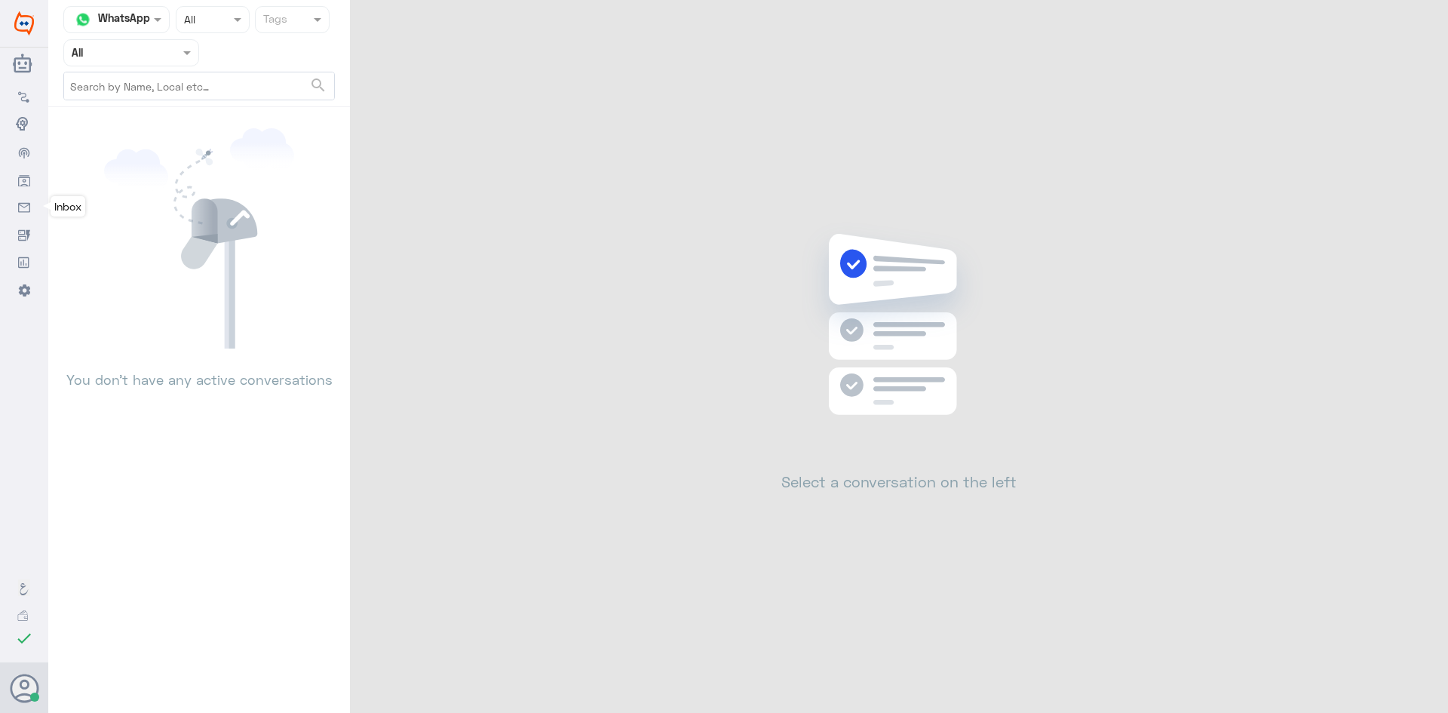
click at [31, 194] on link "Inbox" at bounding box center [24, 206] width 48 height 27
click at [31, 181] on link "Audience" at bounding box center [24, 178] width 48 height 27
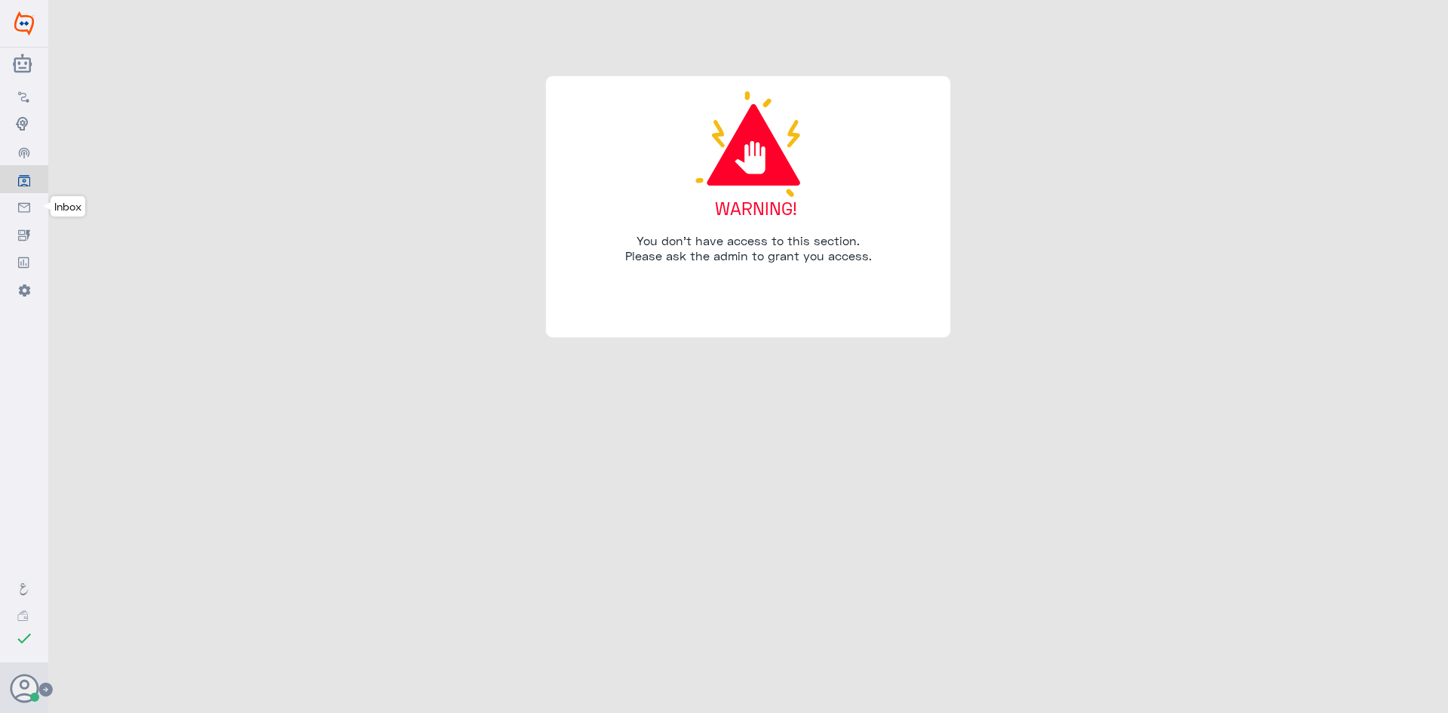
click at [23, 207] on icon at bounding box center [24, 208] width 12 height 12
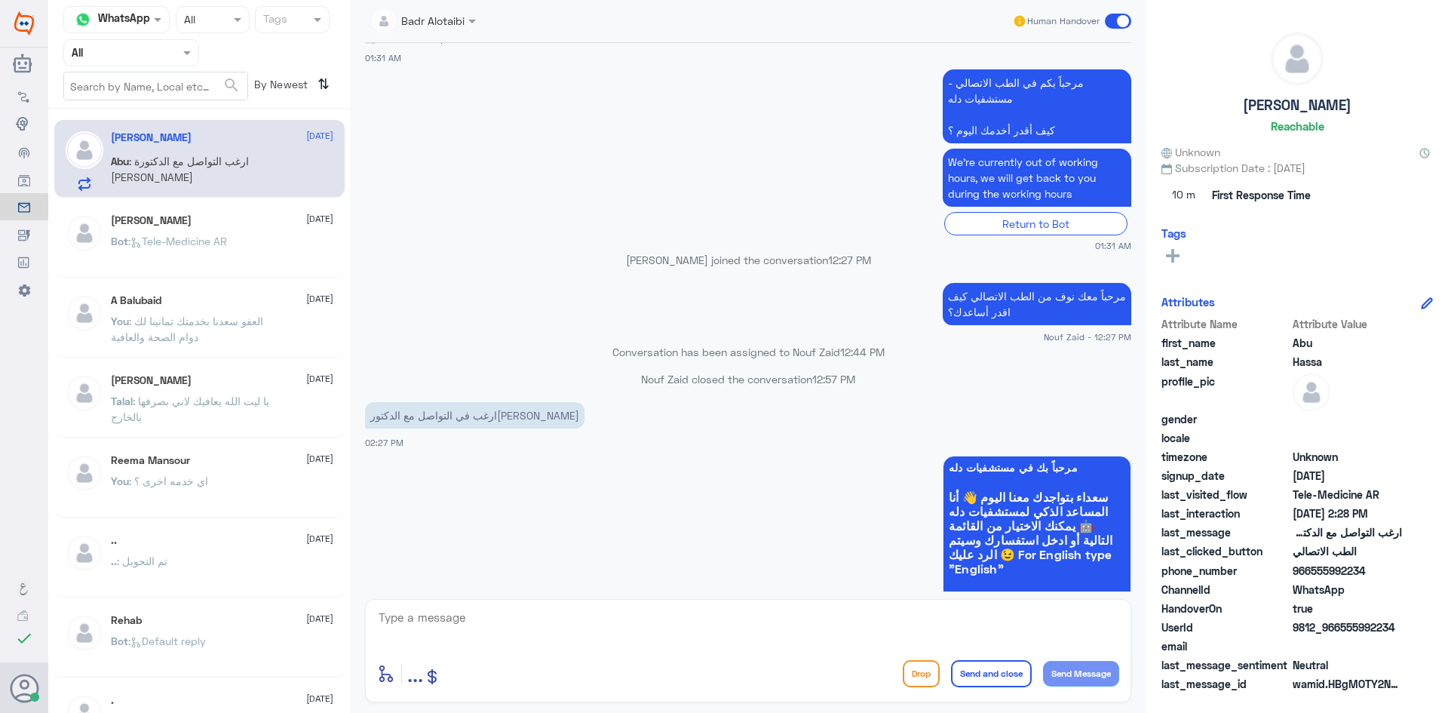
scroll to position [620, 0]
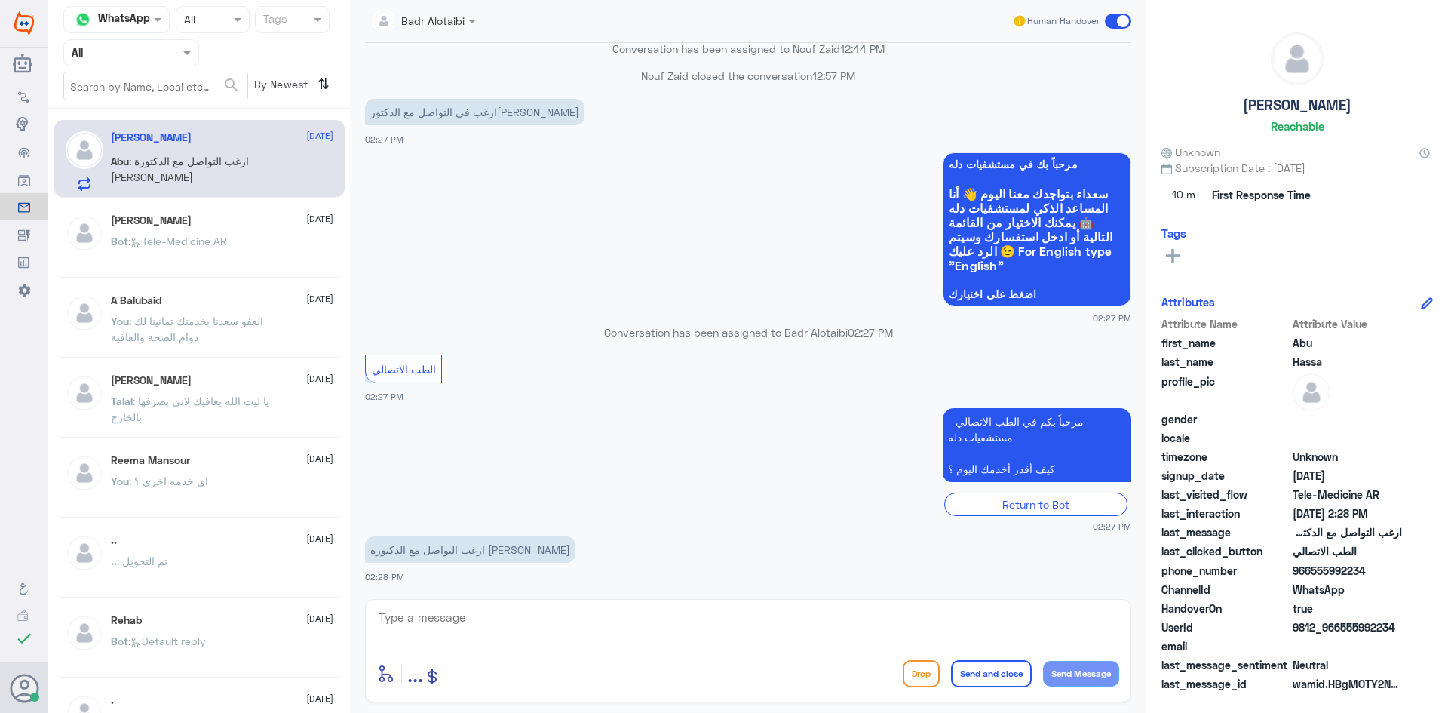
click at [594, 607] on textarea at bounding box center [748, 625] width 742 height 37
type textarea "i"
type textarea "هلا حياك معك بدر من الطب الاتصالي"
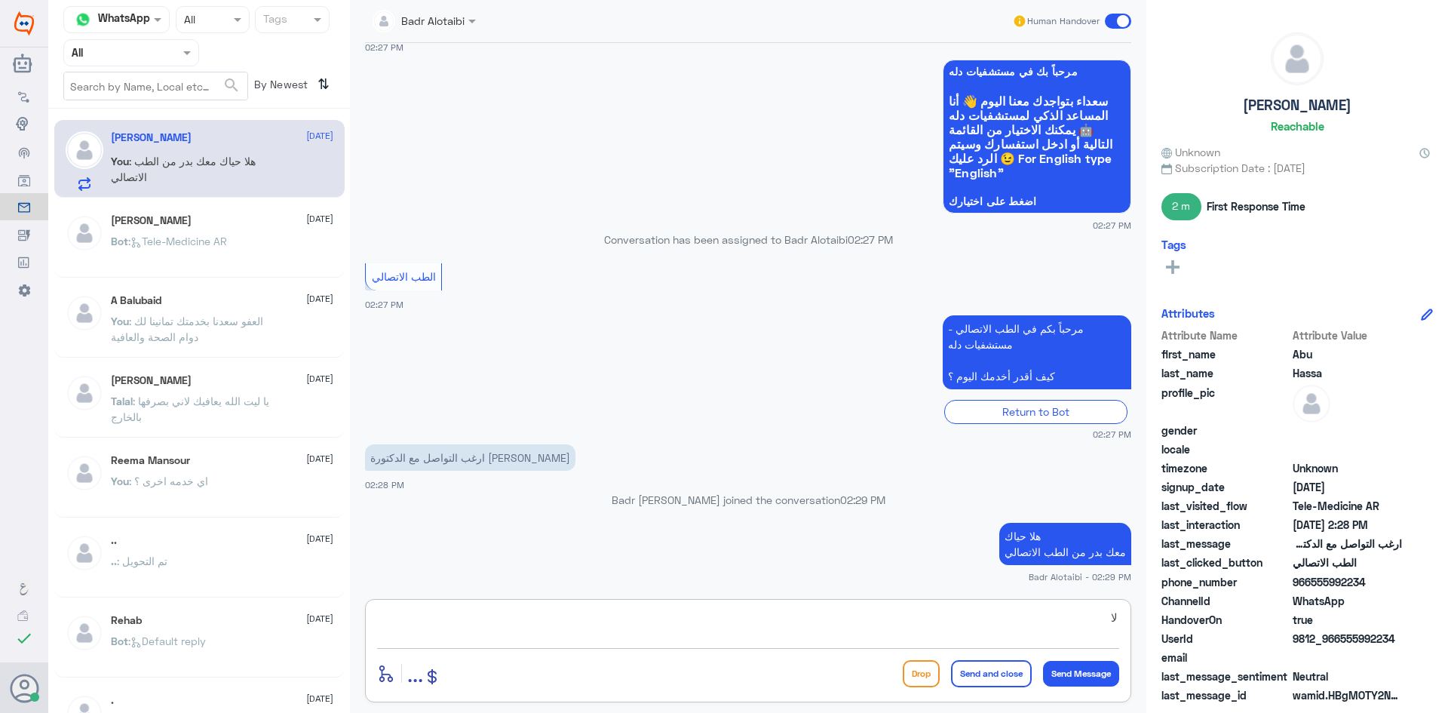
type textarea "ل"
type textarea "لا يوجد وسيلة تواصل يمكنك حجز موعد عن طريق التطبيق او الرقم الموحد 920012222"
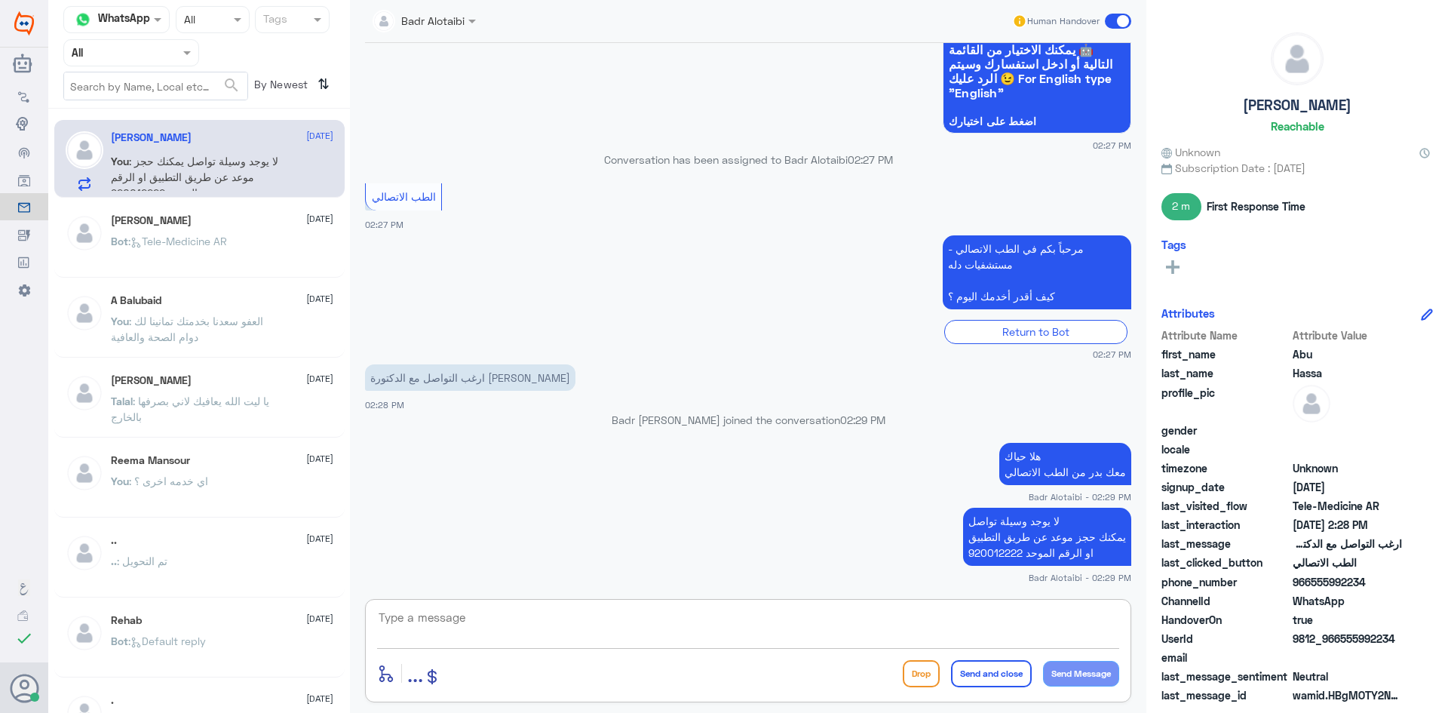
click at [1106, 26] on span at bounding box center [1118, 21] width 26 height 15
click at [0, 0] on input "checkbox" at bounding box center [0, 0] width 0 height 0
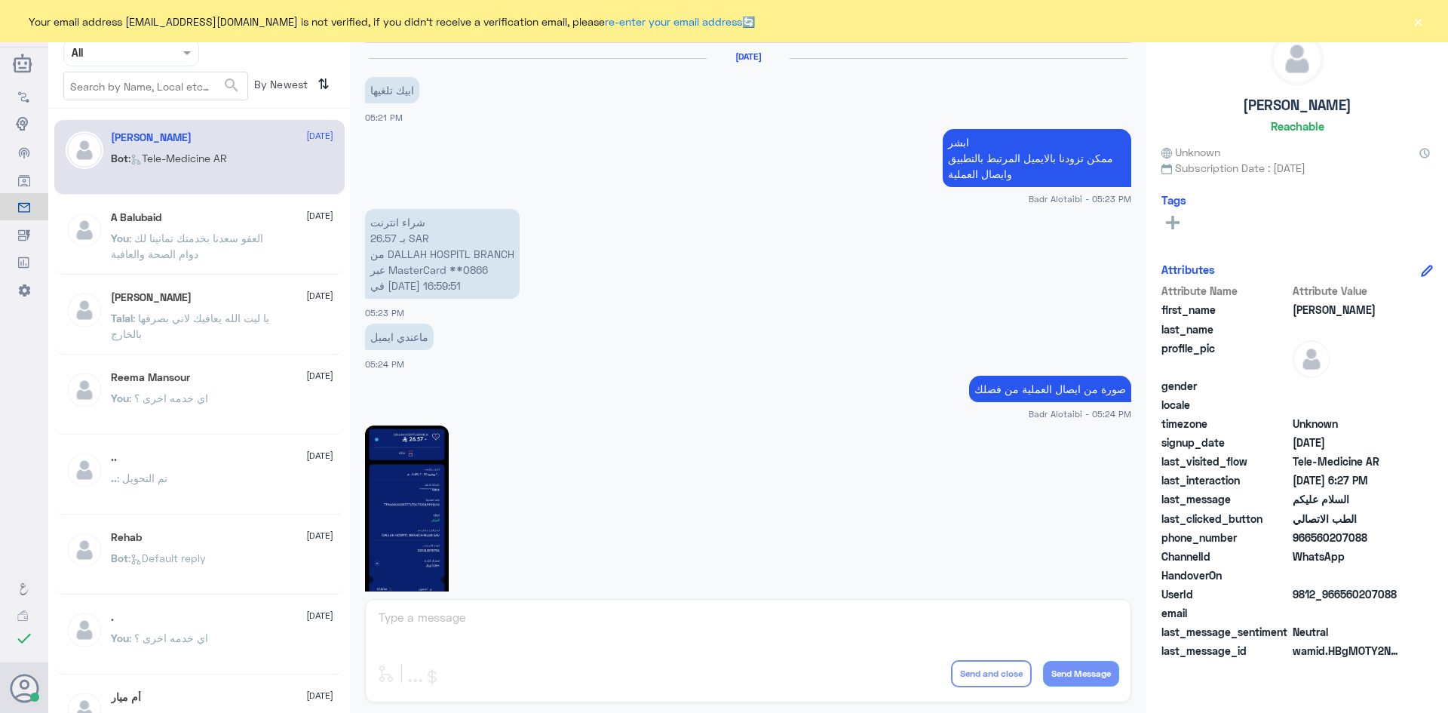
scroll to position [848, 0]
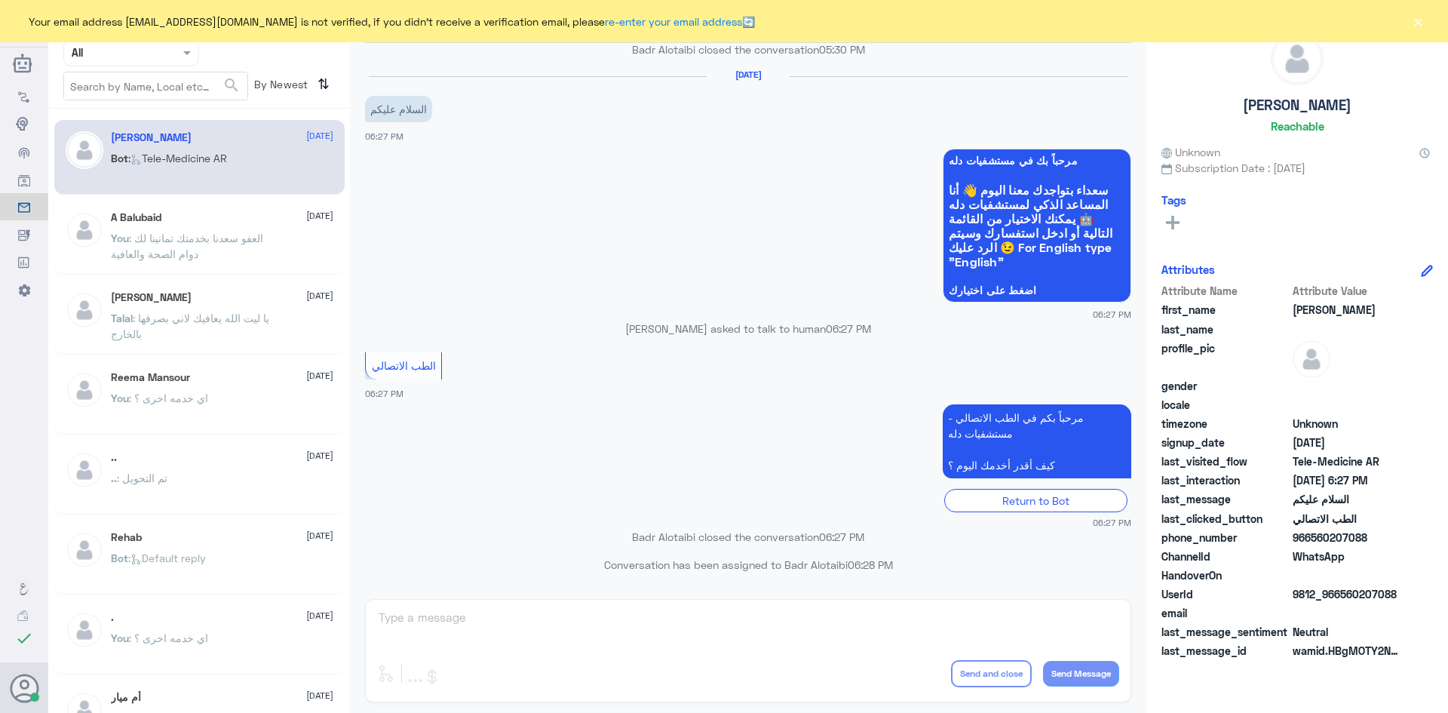
click at [1411, 23] on button "×" at bounding box center [1417, 21] width 15 height 15
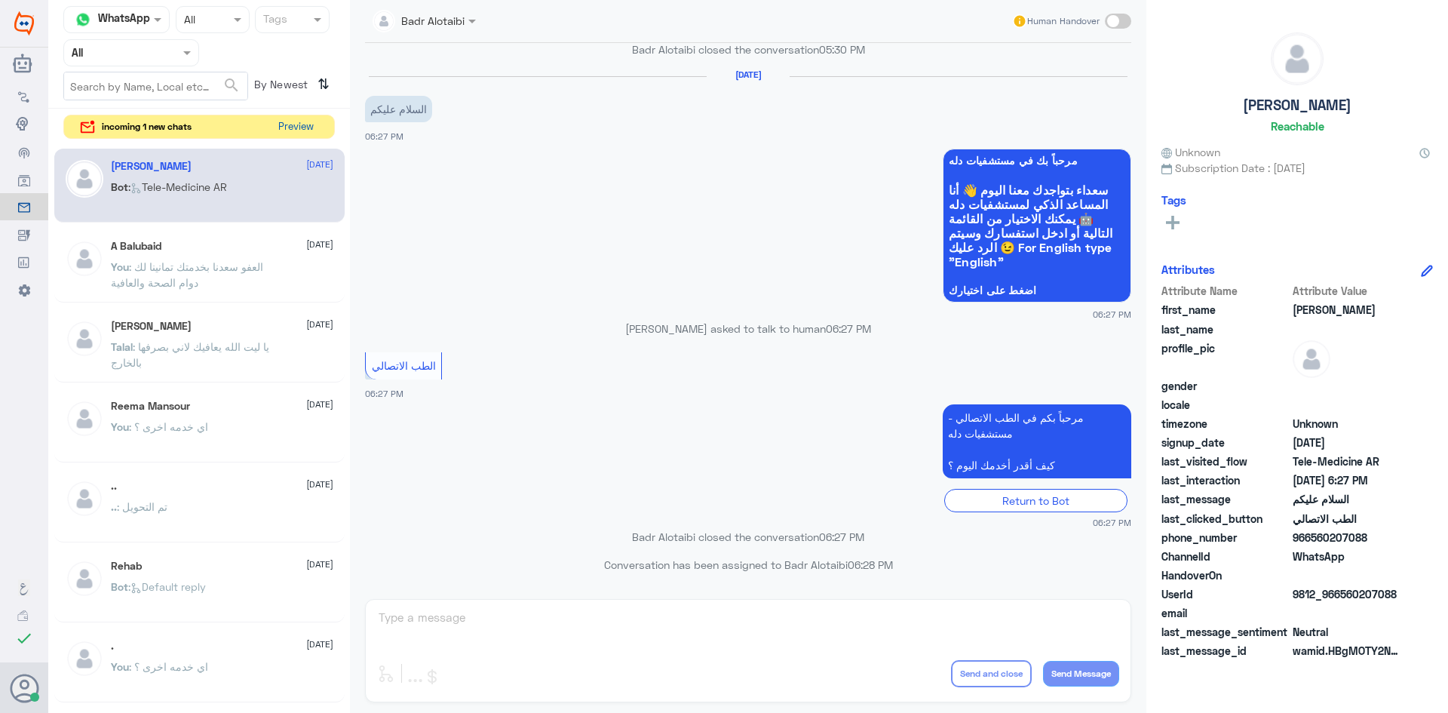
click at [302, 122] on button "Preview" at bounding box center [295, 126] width 47 height 23
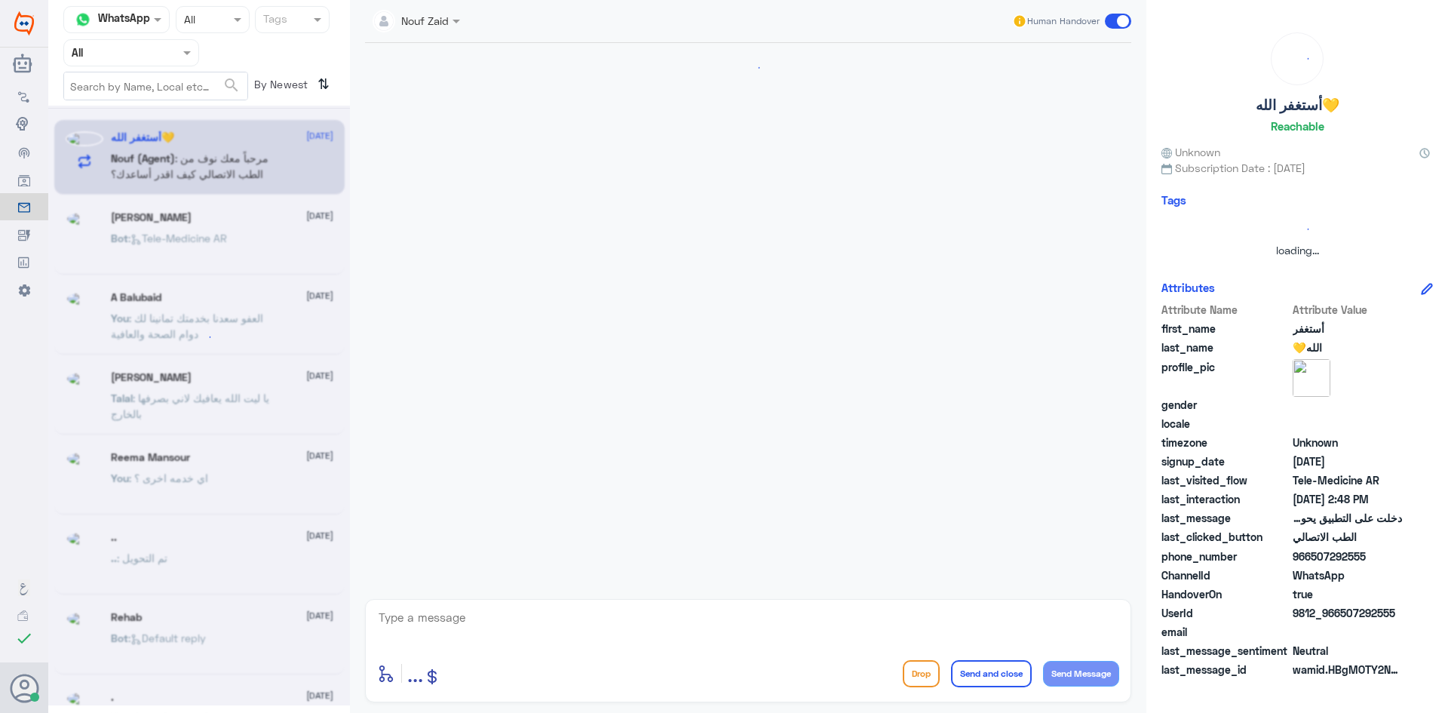
scroll to position [755, 0]
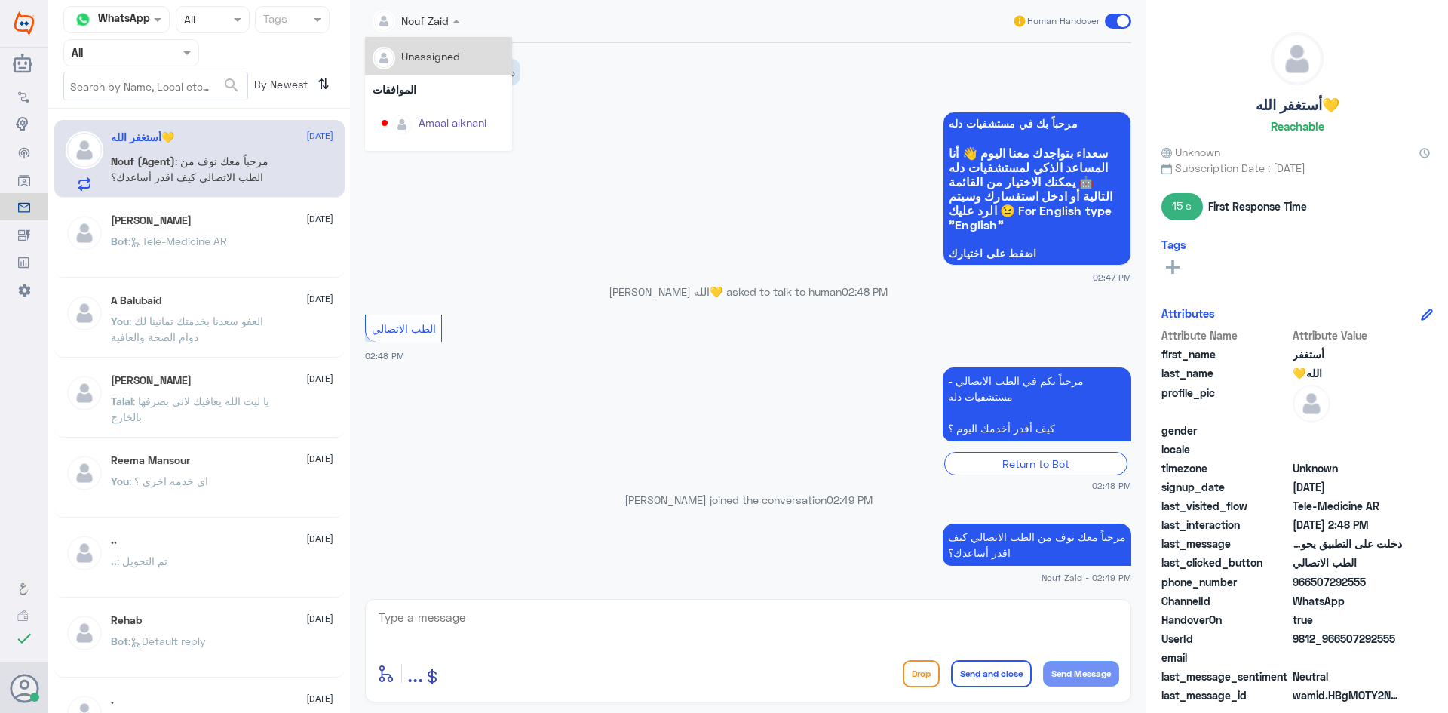
click at [459, 28] on span at bounding box center [458, 21] width 19 height 16
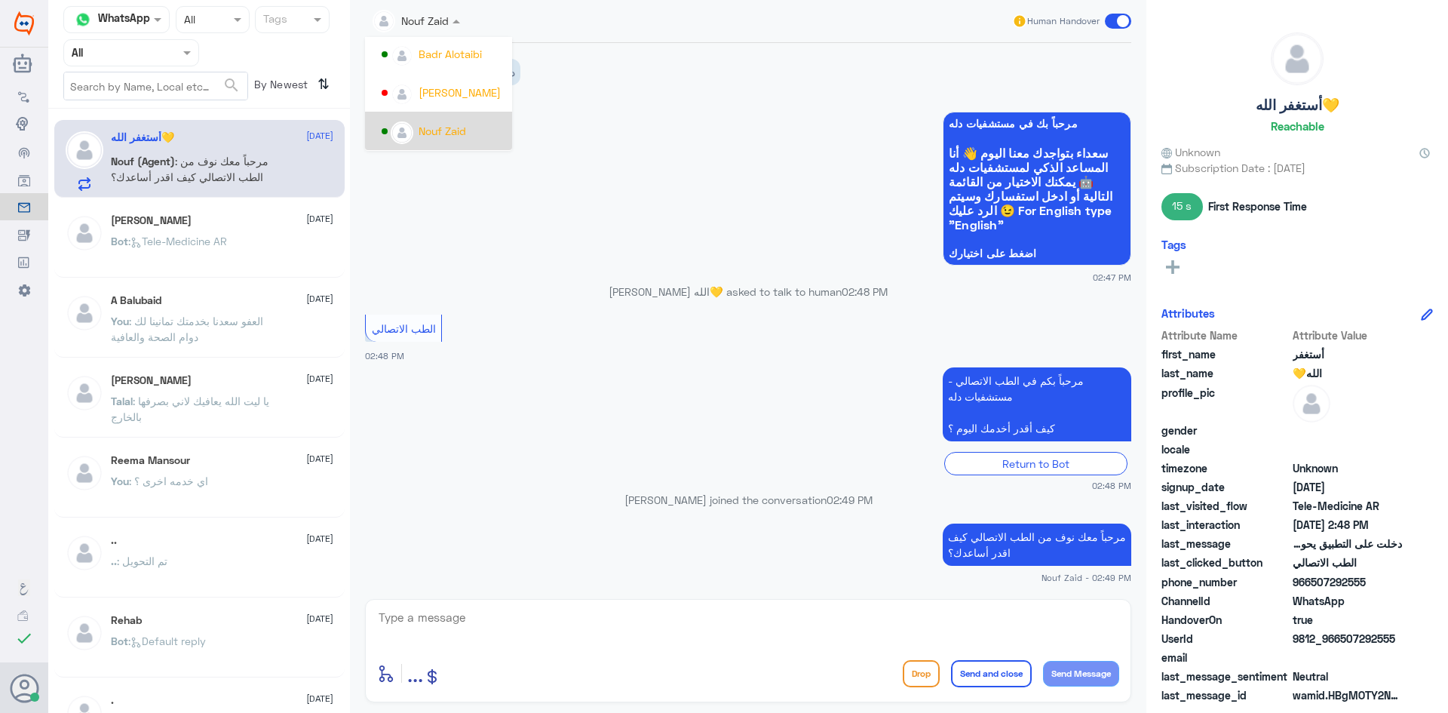
click at [469, 131] on div "Nouf Zaid" at bounding box center [443, 131] width 123 height 26
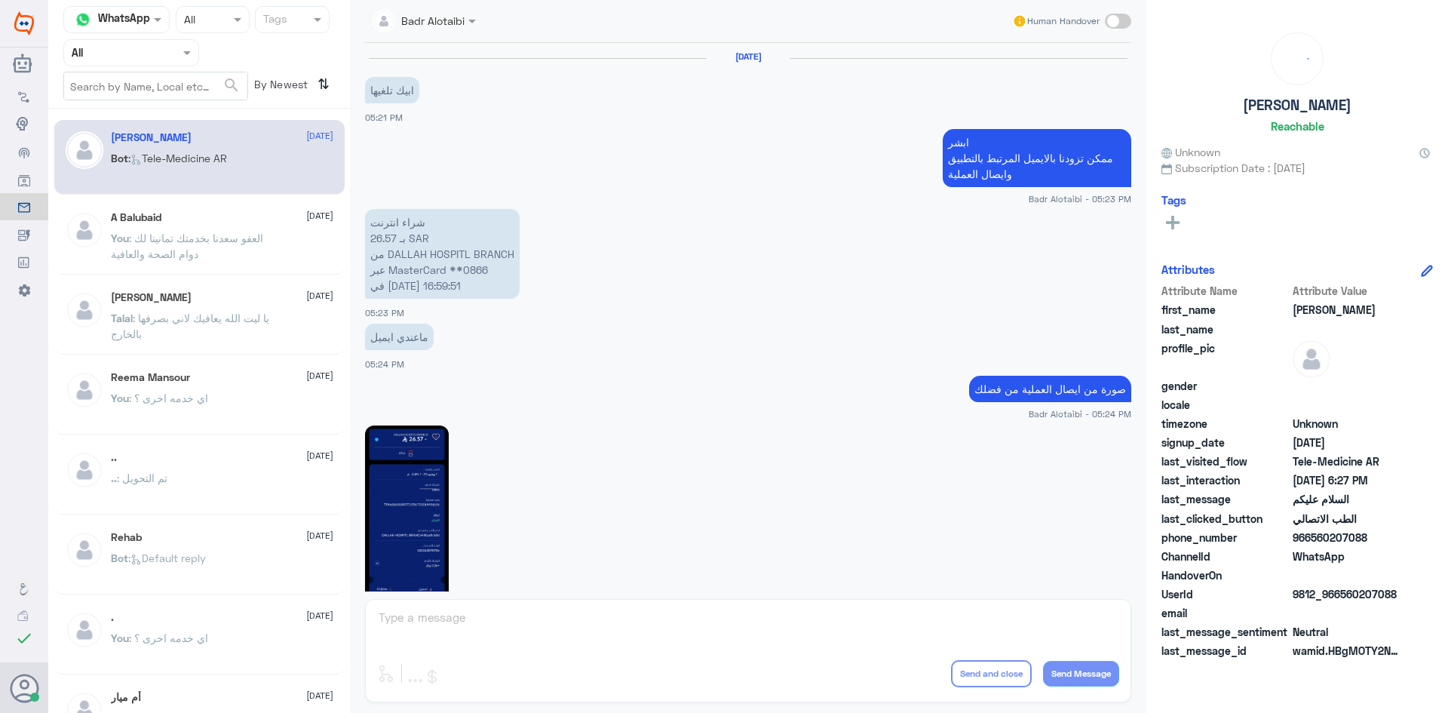
scroll to position [848, 0]
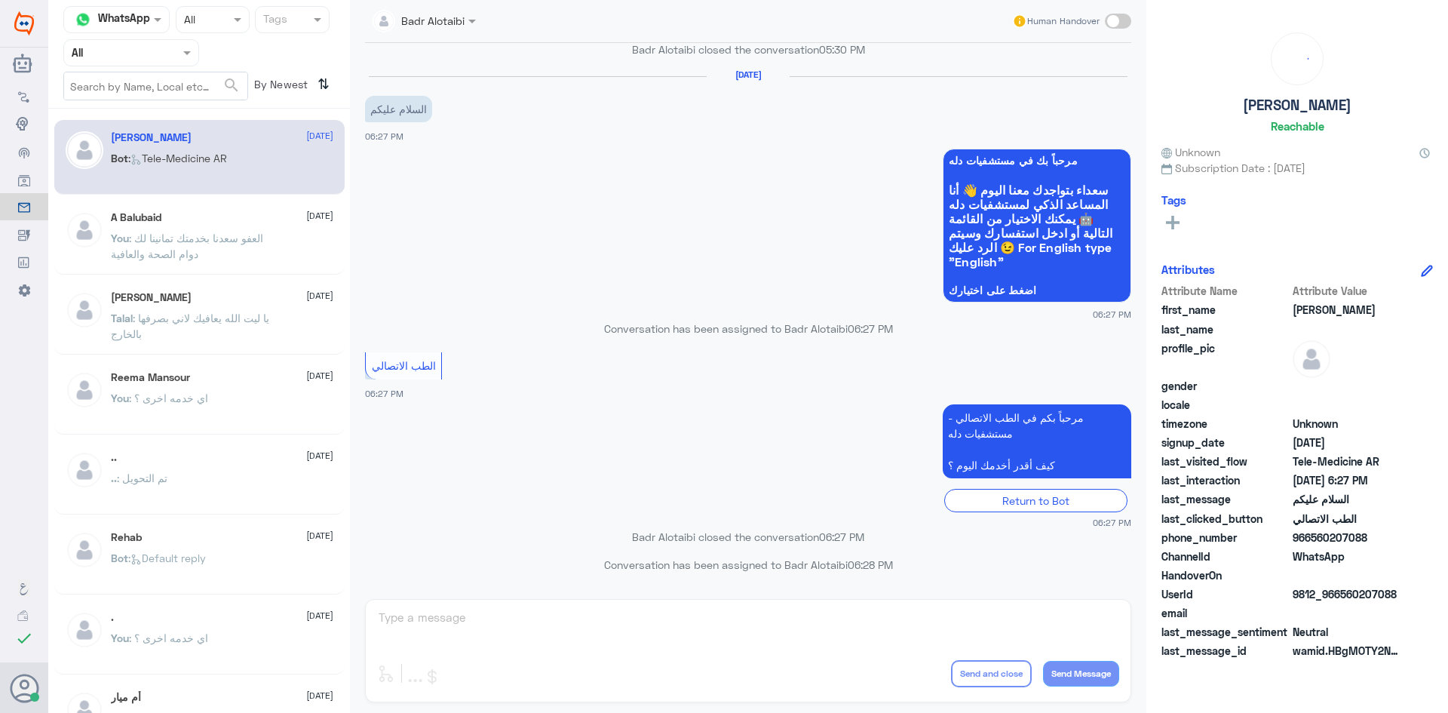
drag, startPoint x: 159, startPoint y: 52, endPoint x: 170, endPoint y: 67, distance: 18.4
click at [161, 57] on div at bounding box center [131, 52] width 134 height 17
click at [158, 111] on div "Unassigned" at bounding box center [131, 119] width 136 height 35
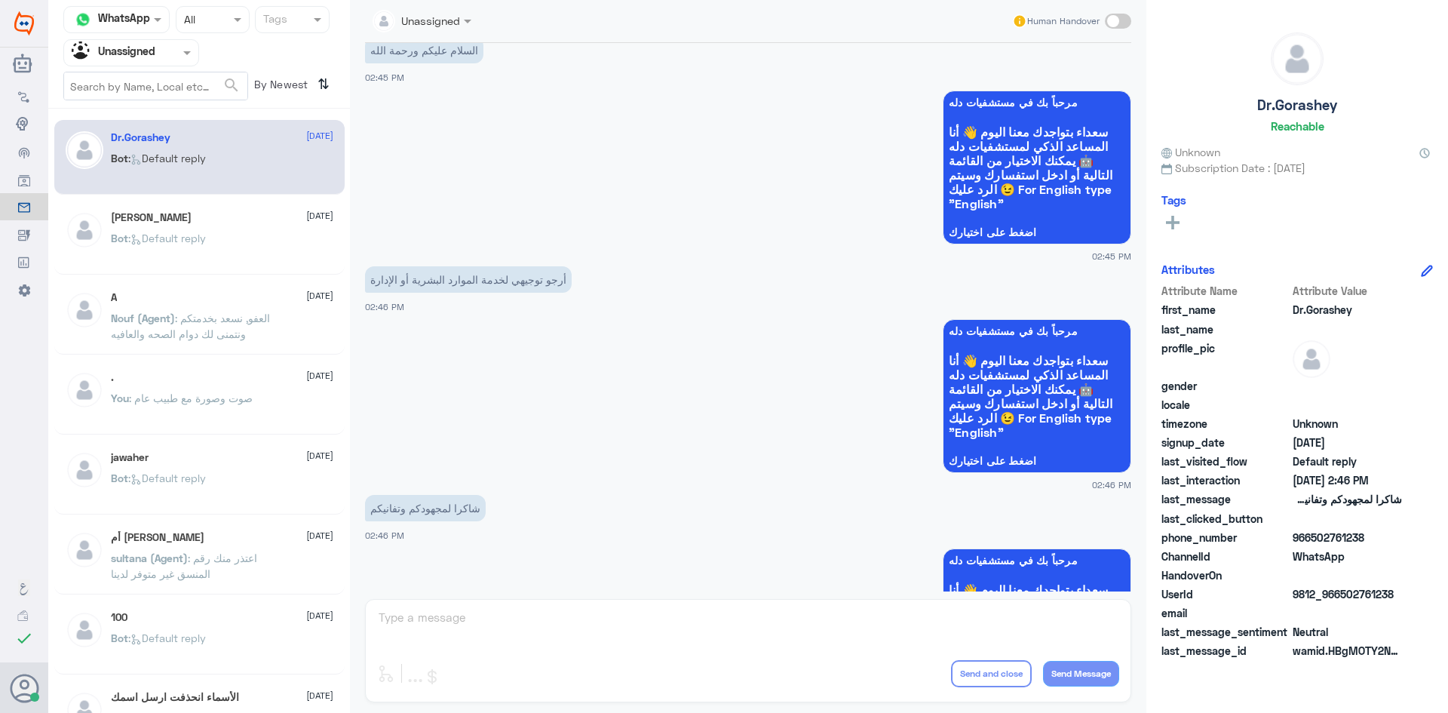
scroll to position [0, 0]
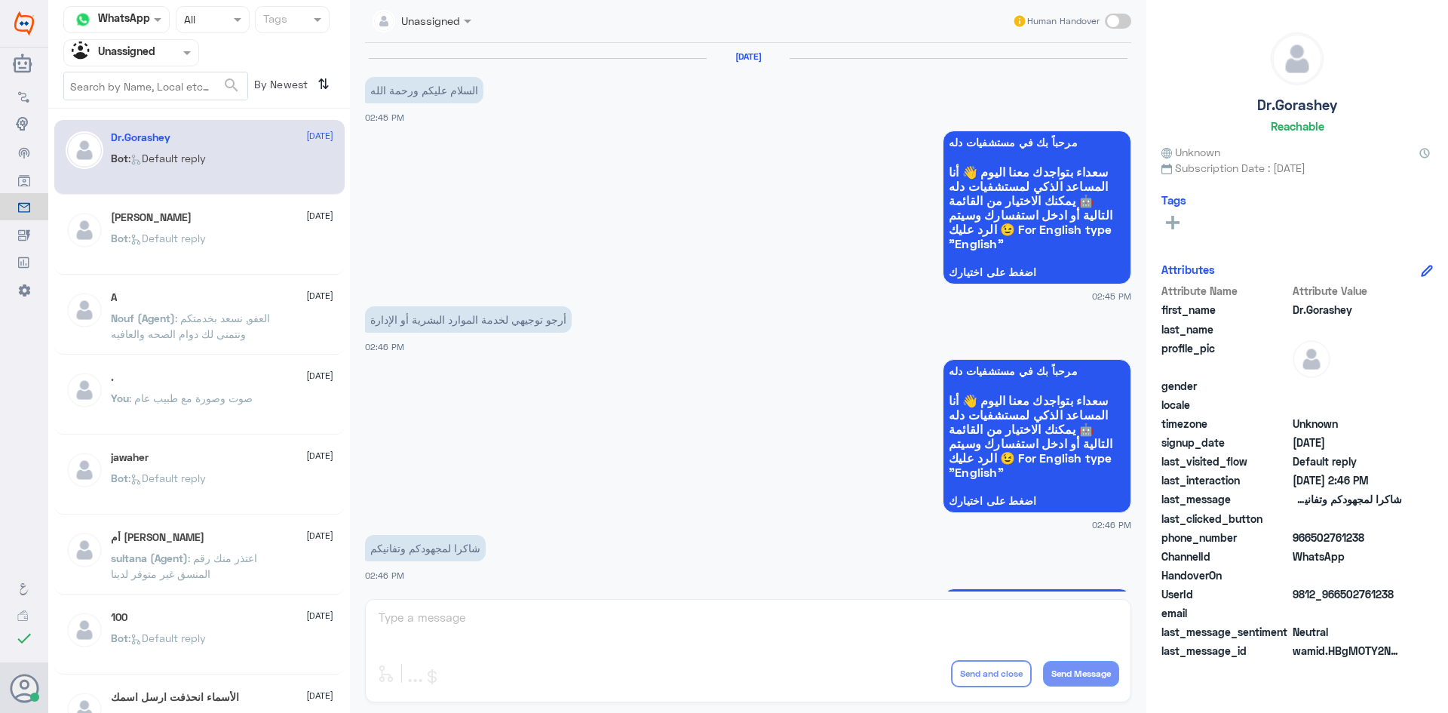
click at [275, 239] on div "Bot : Default reply" at bounding box center [222, 251] width 222 height 34
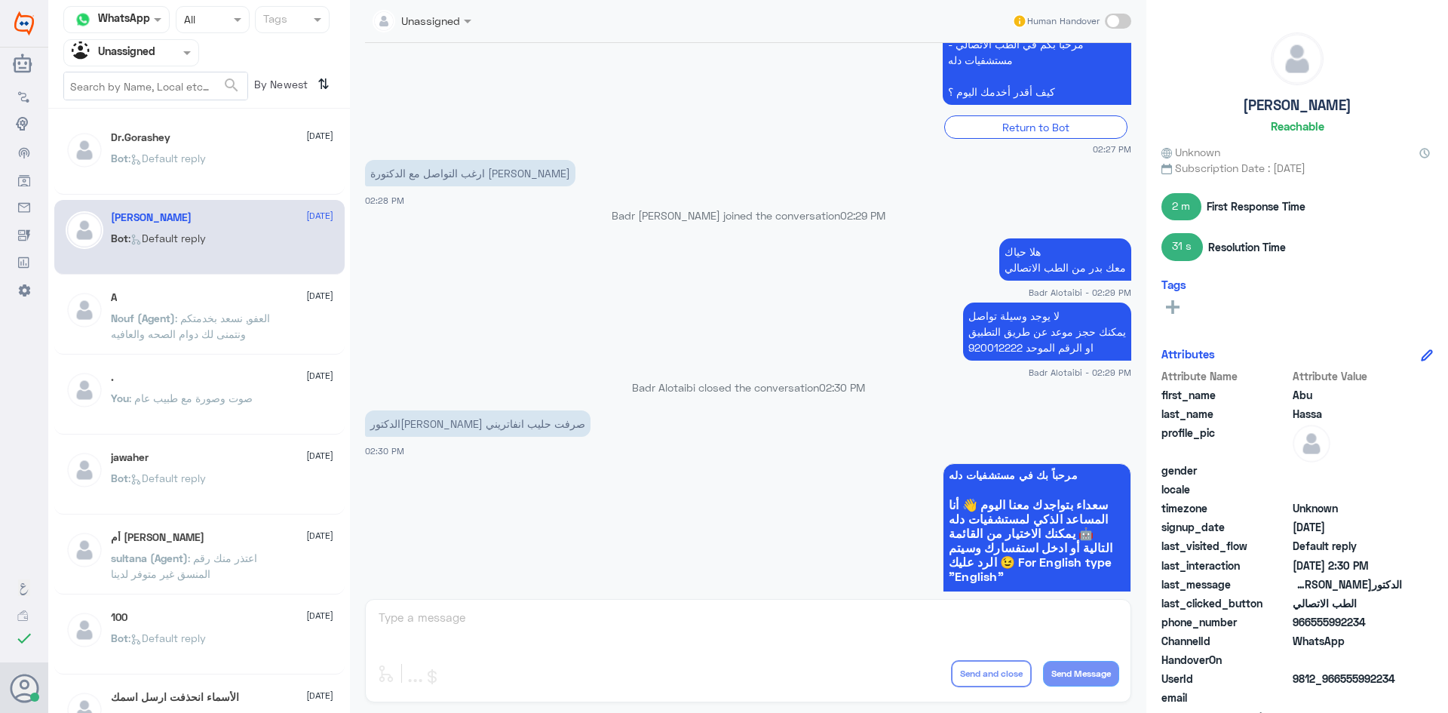
scroll to position [747, 0]
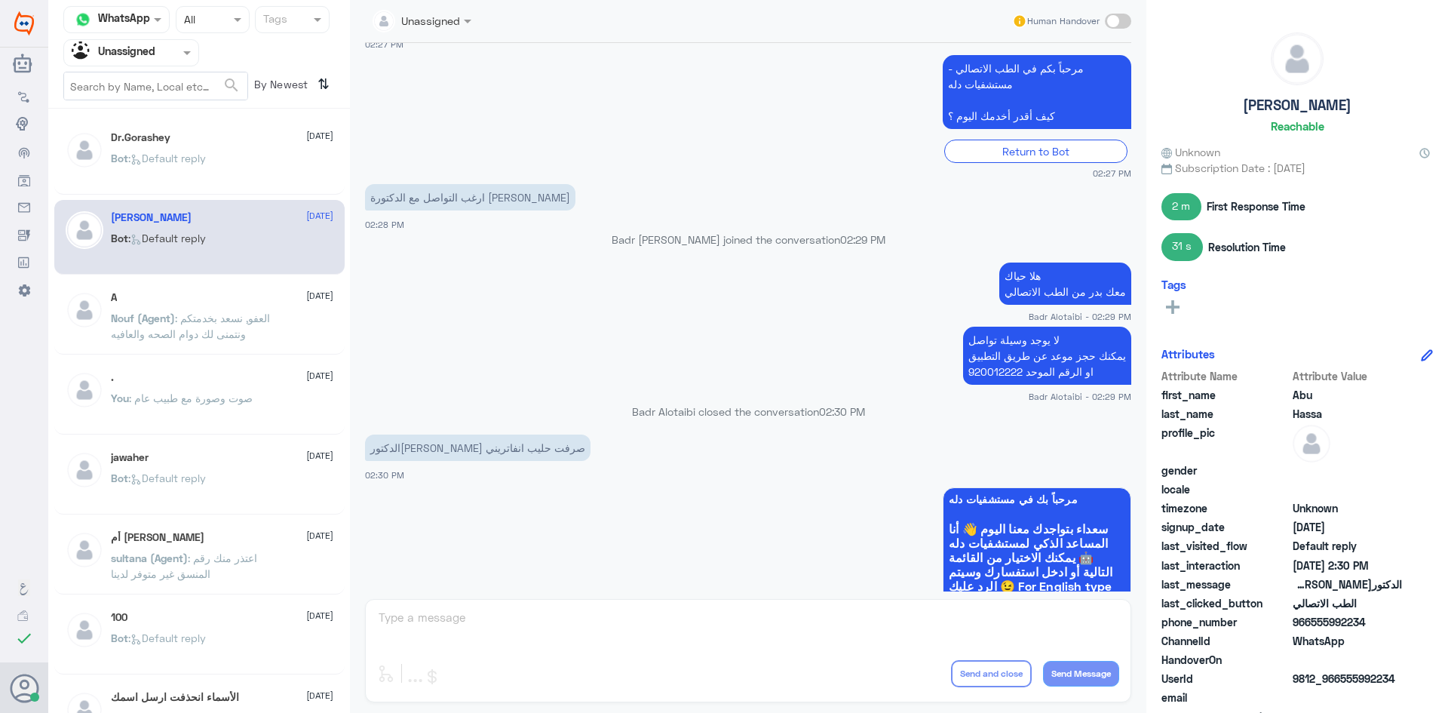
drag, startPoint x: 1367, startPoint y: 624, endPoint x: 1314, endPoint y: 626, distance: 52.8
click at [1314, 626] on span "966555992234" at bounding box center [1347, 622] width 109 height 16
copy span "555992234"
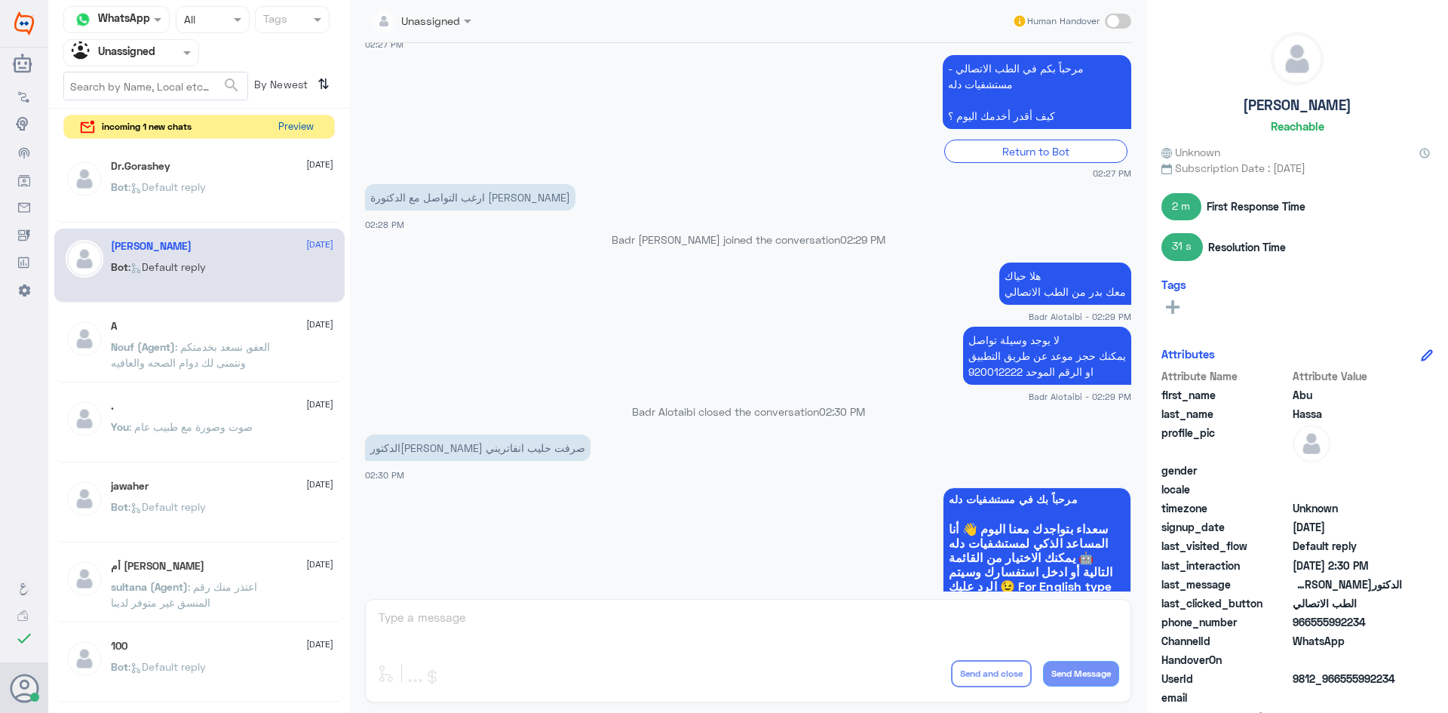
click at [290, 127] on button "Preview" at bounding box center [295, 126] width 47 height 23
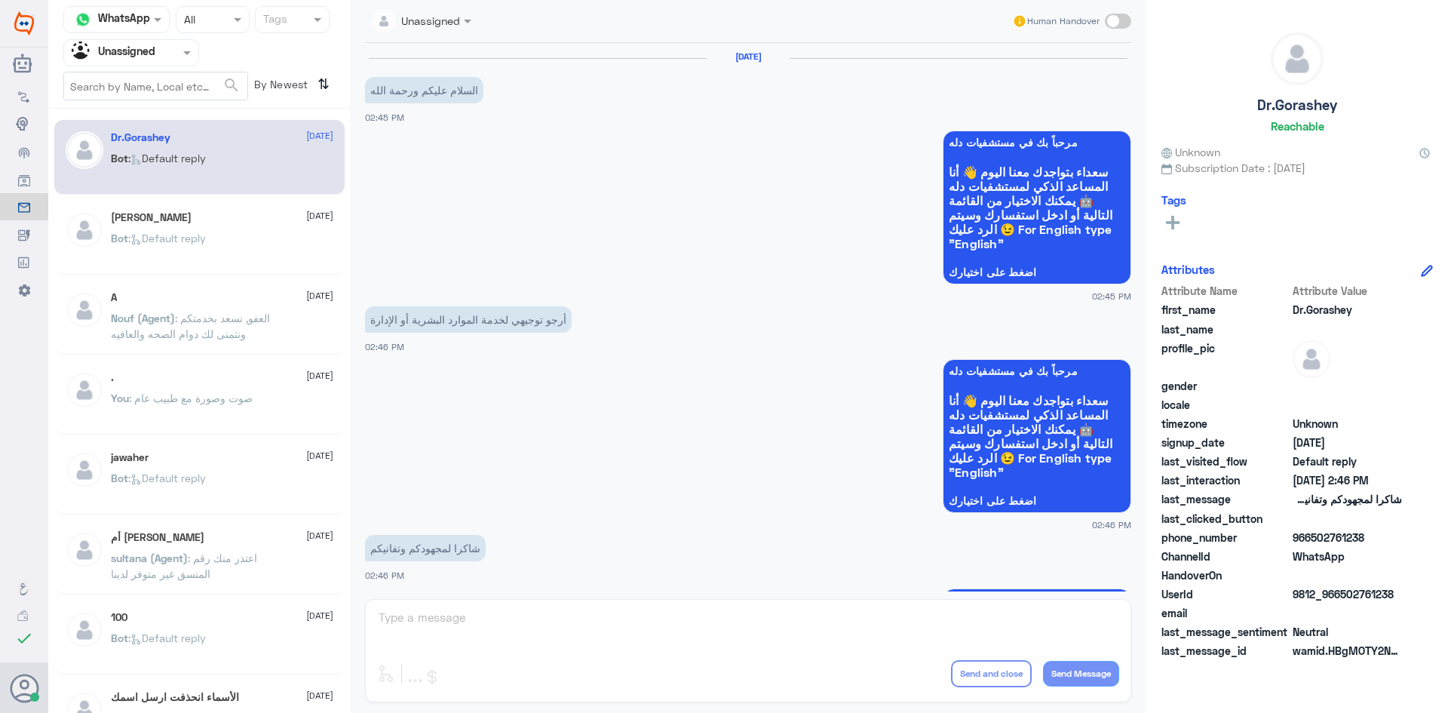
scroll to position [176, 0]
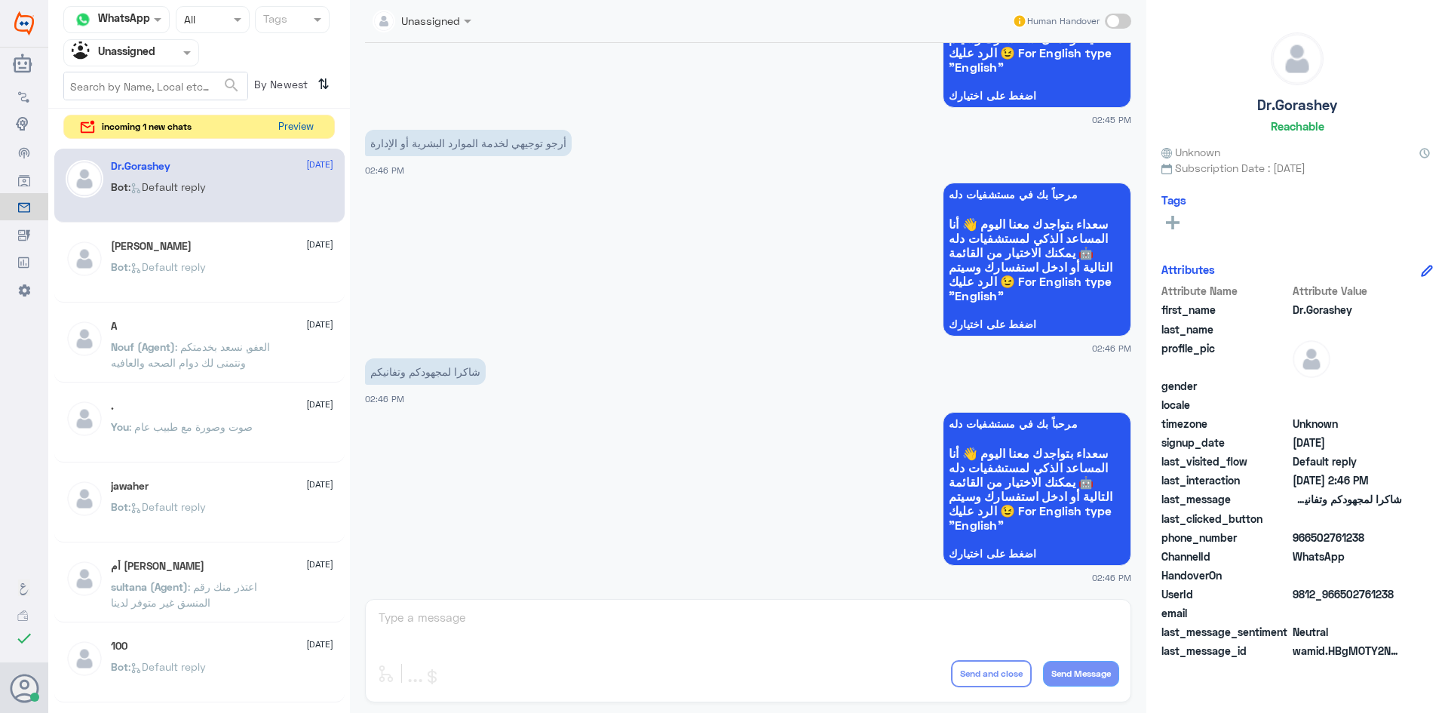
click at [312, 122] on button "Preview" at bounding box center [295, 126] width 47 height 23
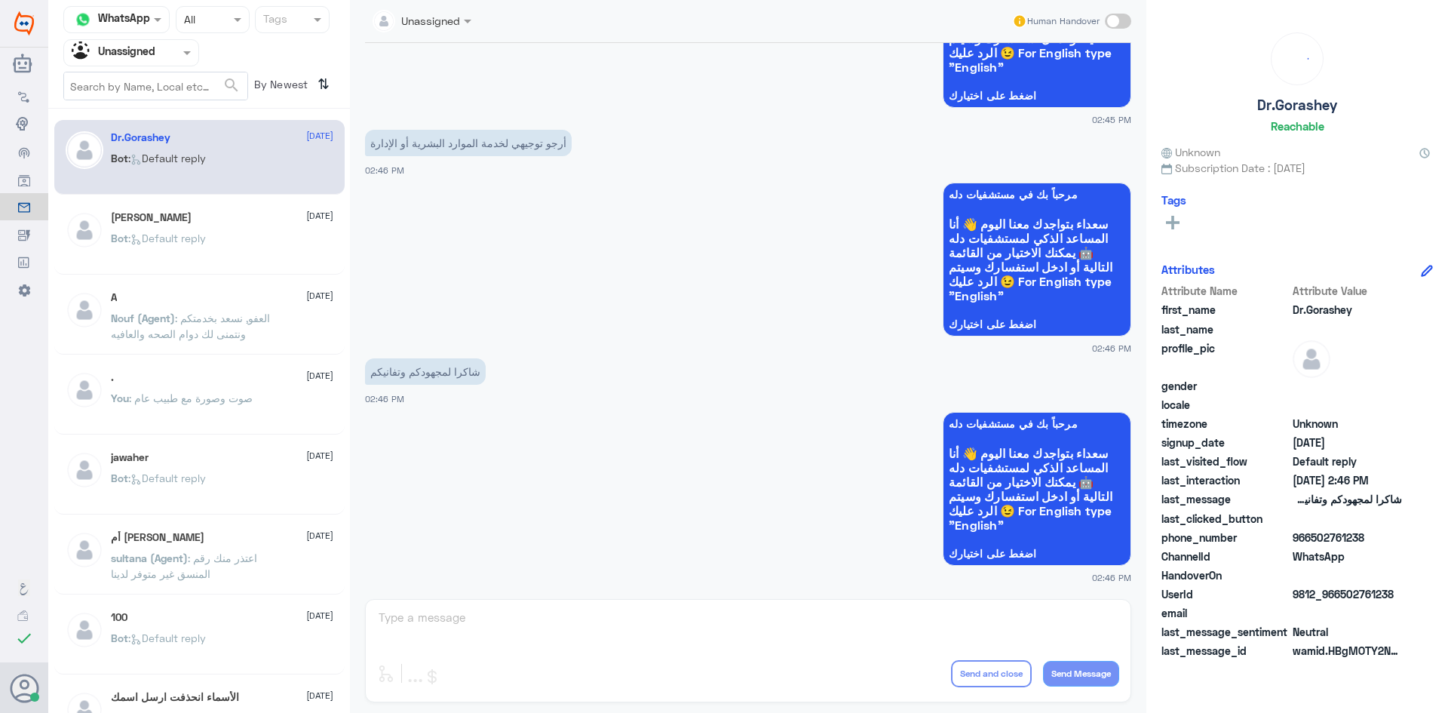
click at [247, 345] on p "Nouf (Agent) : العفو, نسعد بخدمتكم ونتمنى لك دوام الصحه والعافيه" at bounding box center [196, 329] width 170 height 38
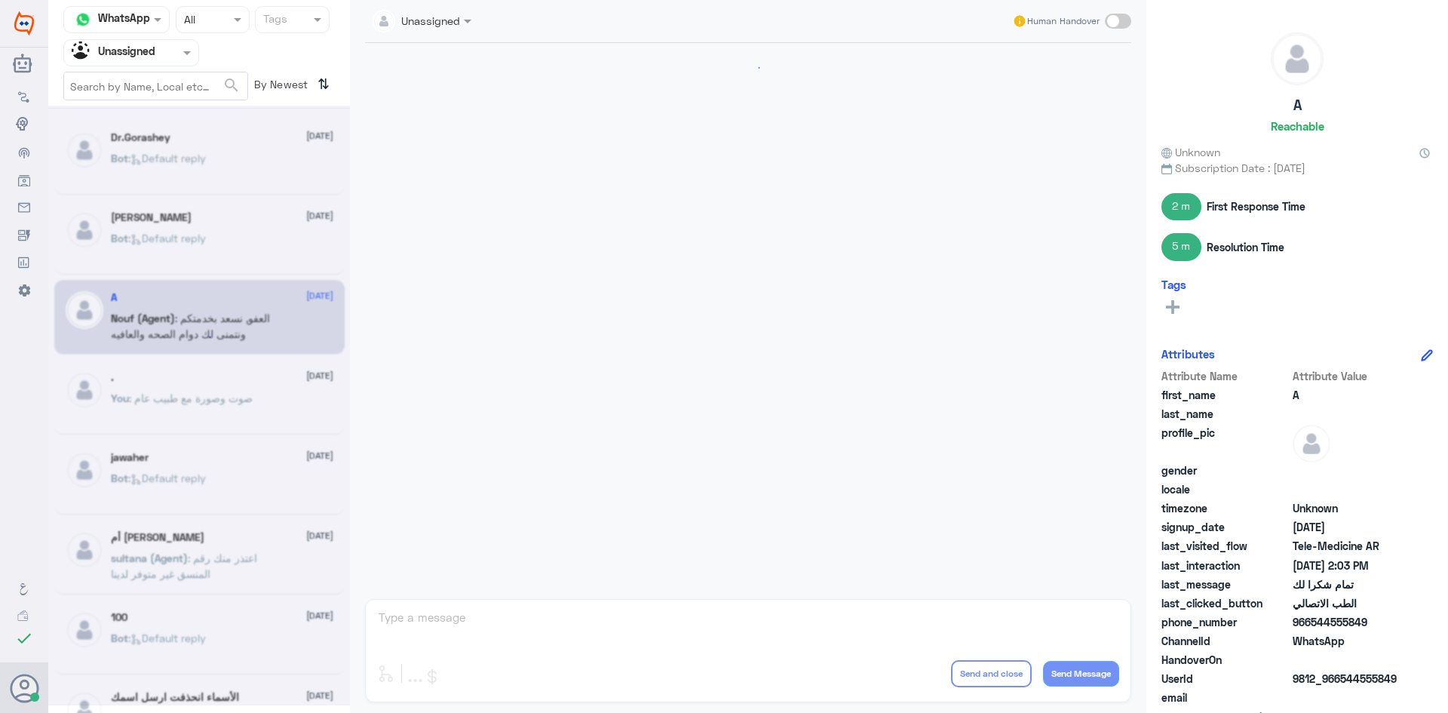
scroll to position [656, 0]
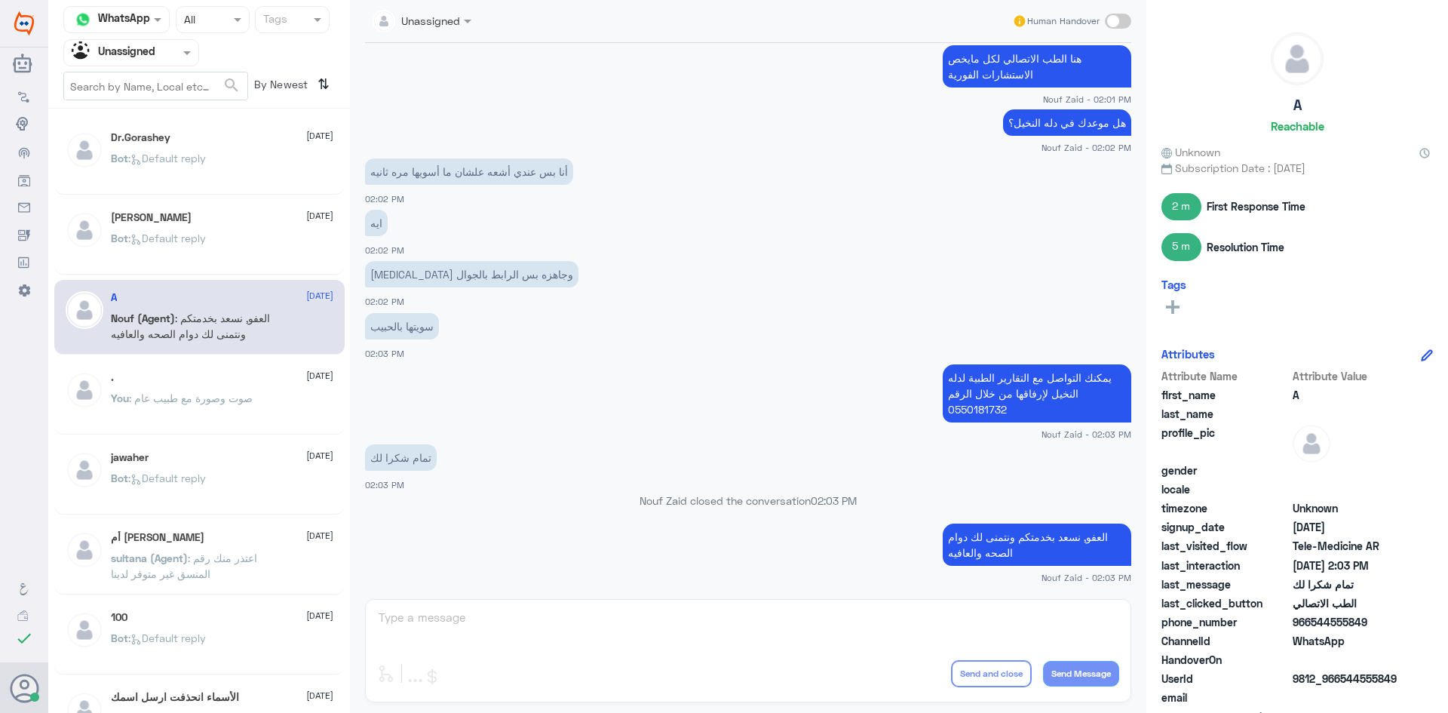
click at [238, 388] on div ". 12 August You : صوت وصورة مع طبيب عام" at bounding box center [222, 399] width 222 height 57
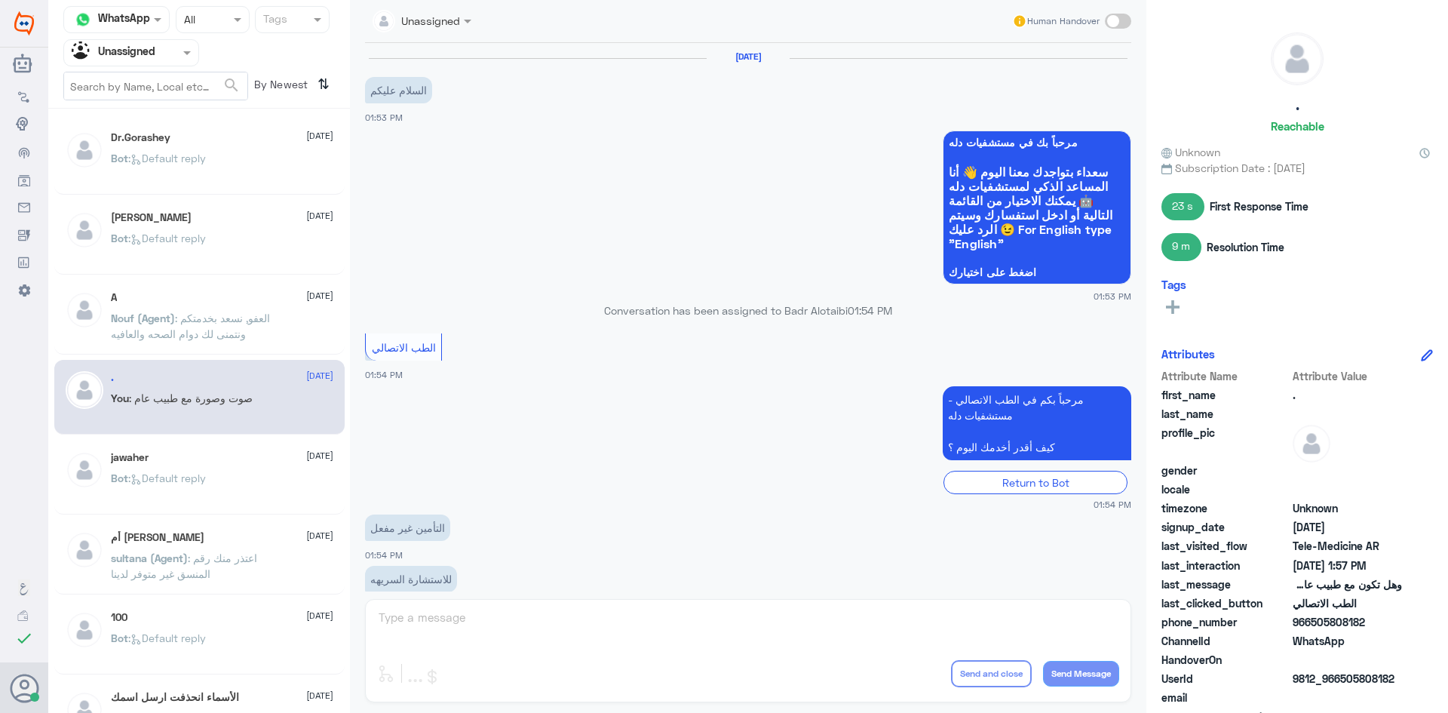
scroll to position [529, 0]
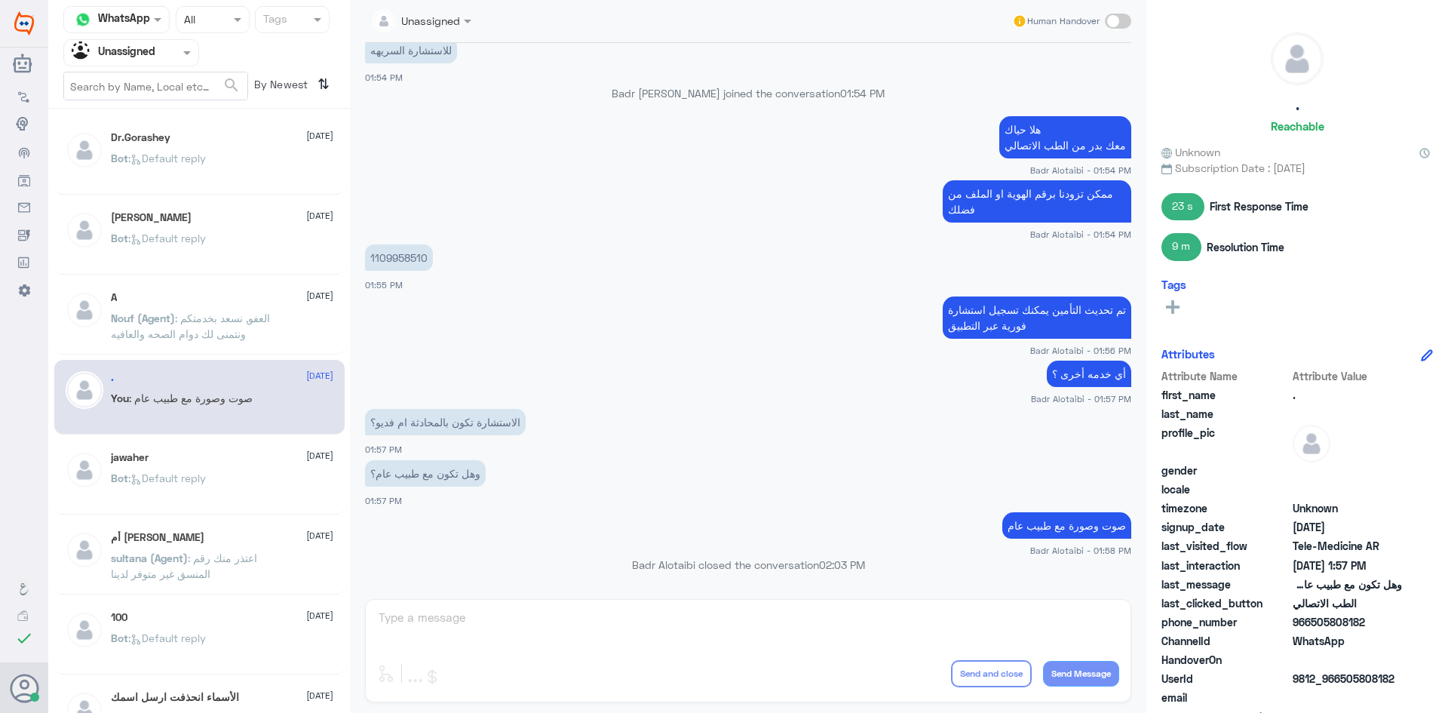
click at [288, 442] on div "jawaher 12 August Bot : Default reply" at bounding box center [199, 477] width 290 height 75
click at [249, 256] on div "Bot : Default reply" at bounding box center [222, 251] width 222 height 34
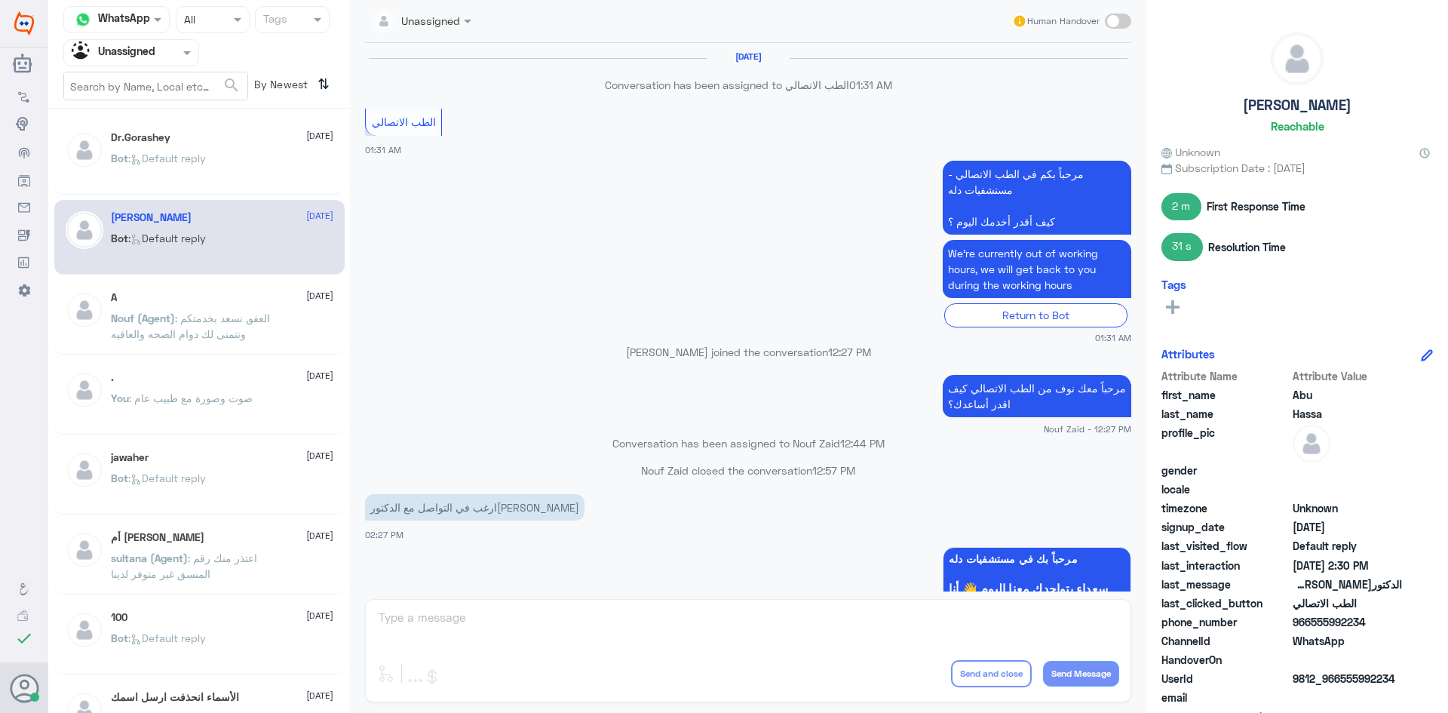
scroll to position [823, 0]
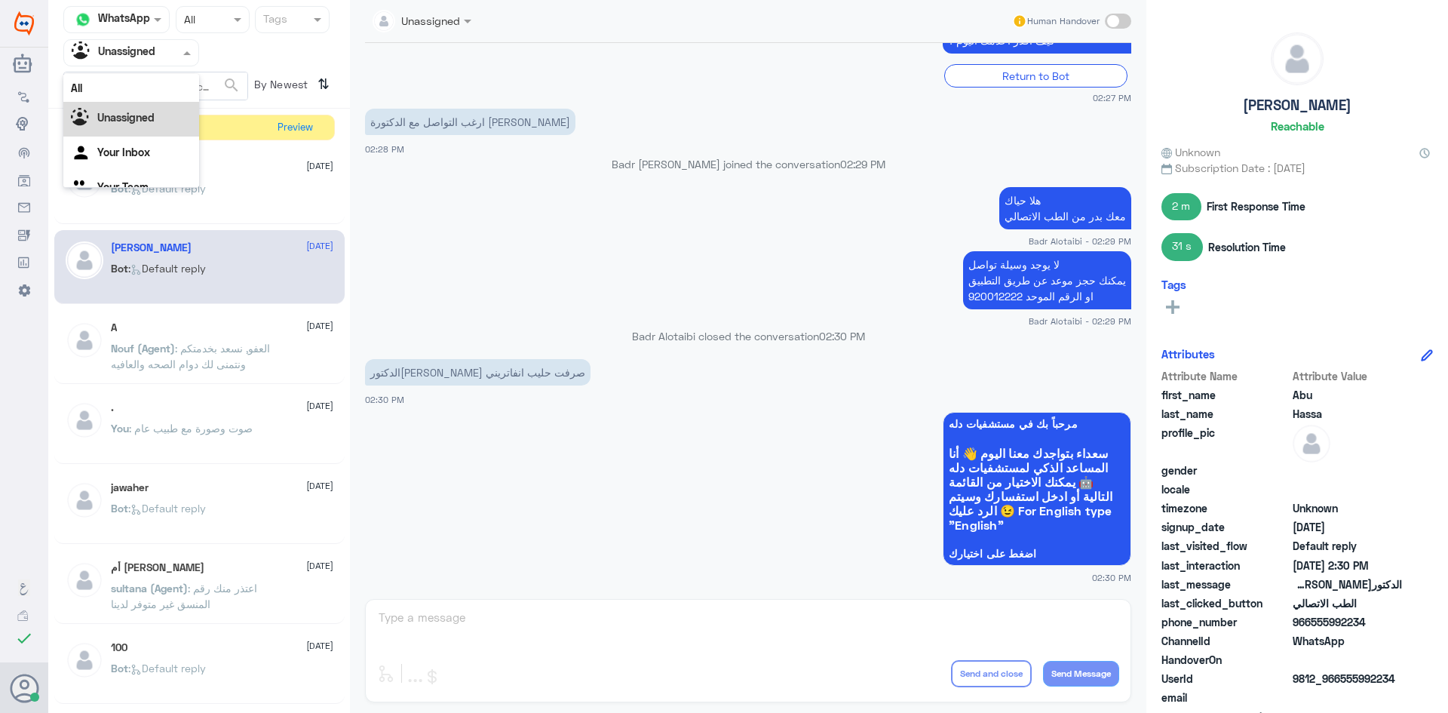
click at [170, 64] on div "Agent Filter Unassigned" at bounding box center [131, 52] width 136 height 27
click at [157, 84] on div "All" at bounding box center [131, 88] width 136 height 28
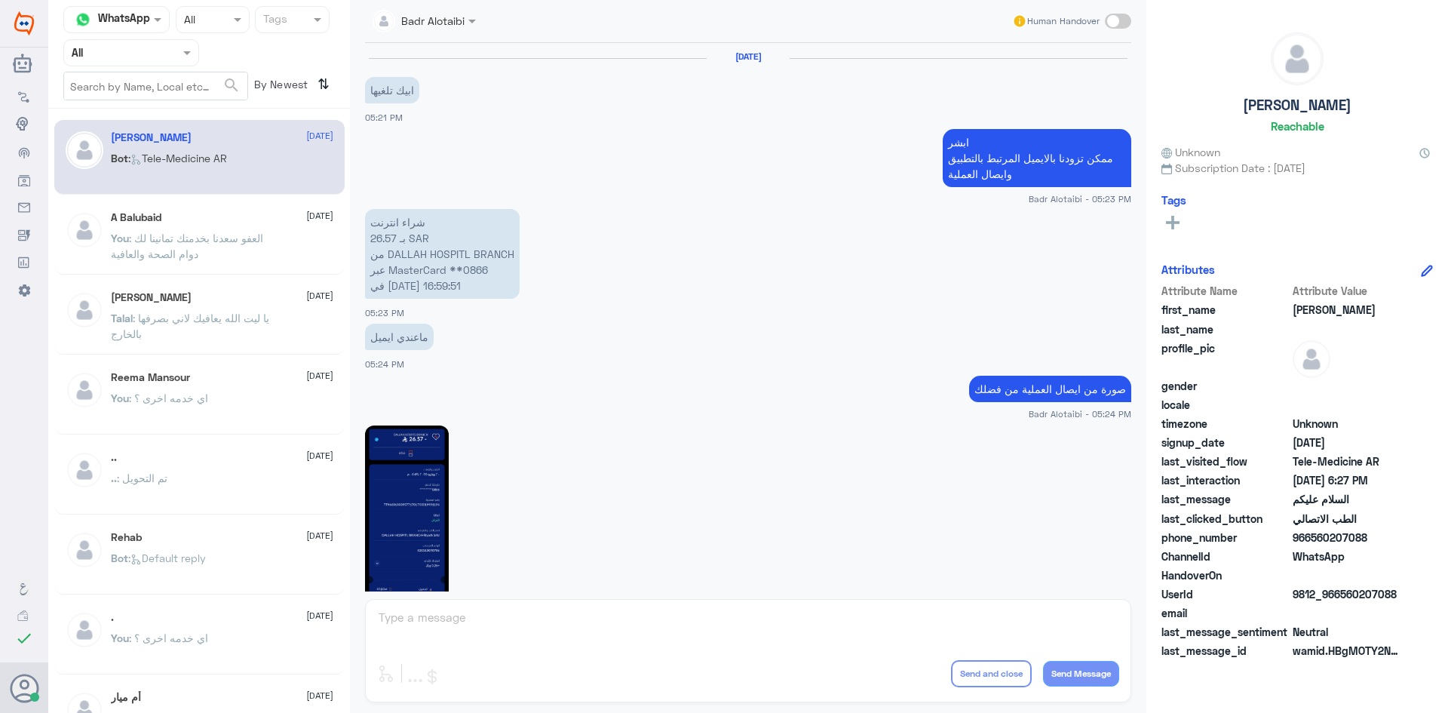
scroll to position [848, 0]
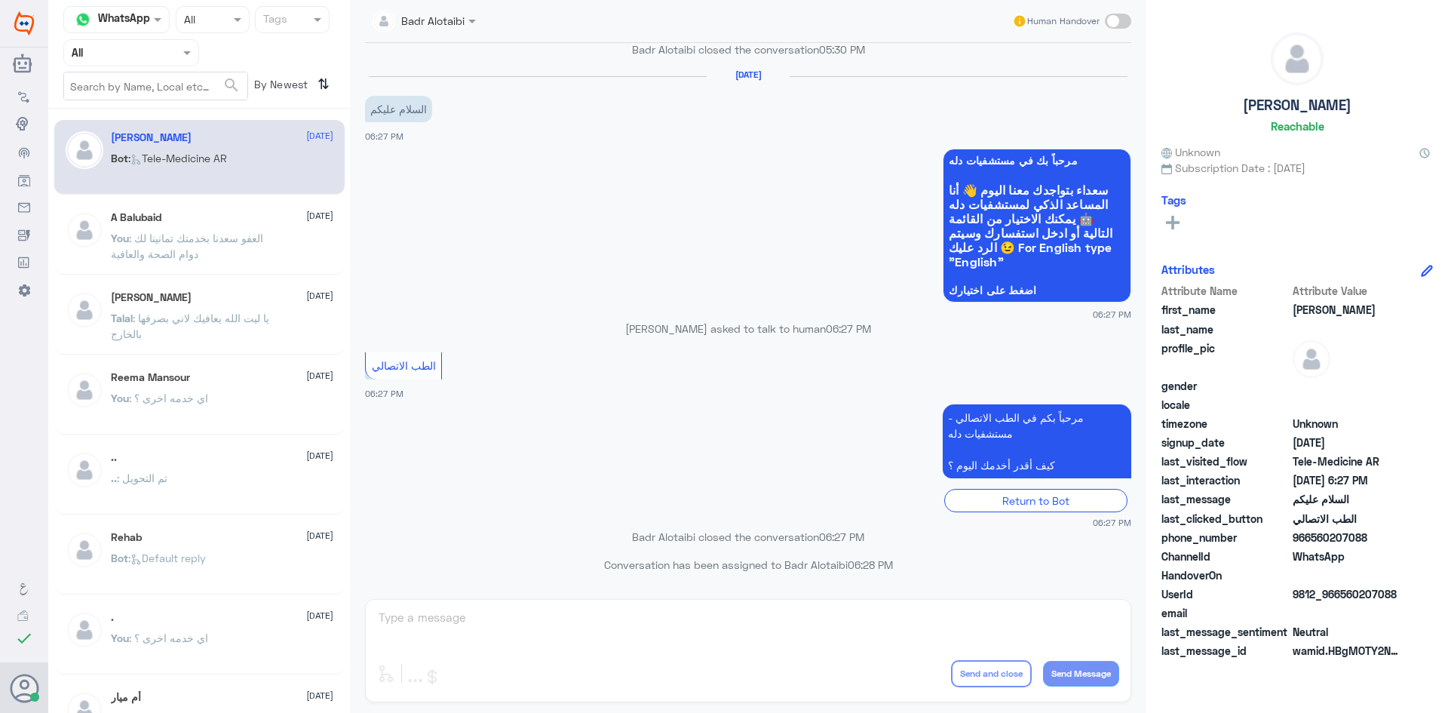
drag, startPoint x: 172, startPoint y: 44, endPoint x: 170, endPoint y: 69, distance: 25.0
click at [170, 44] on div at bounding box center [131, 52] width 134 height 17
click at [161, 115] on div "Unassigned" at bounding box center [131, 119] width 136 height 35
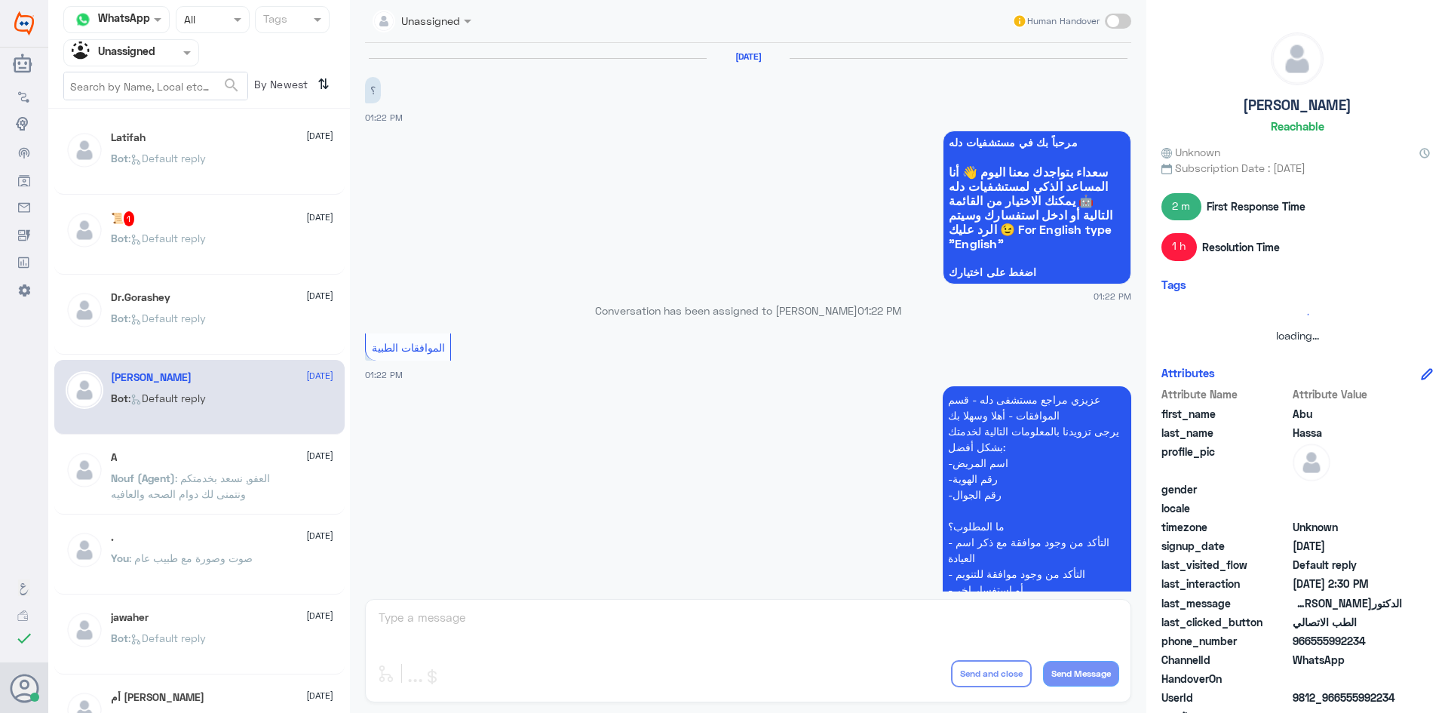
scroll to position [1299, 0]
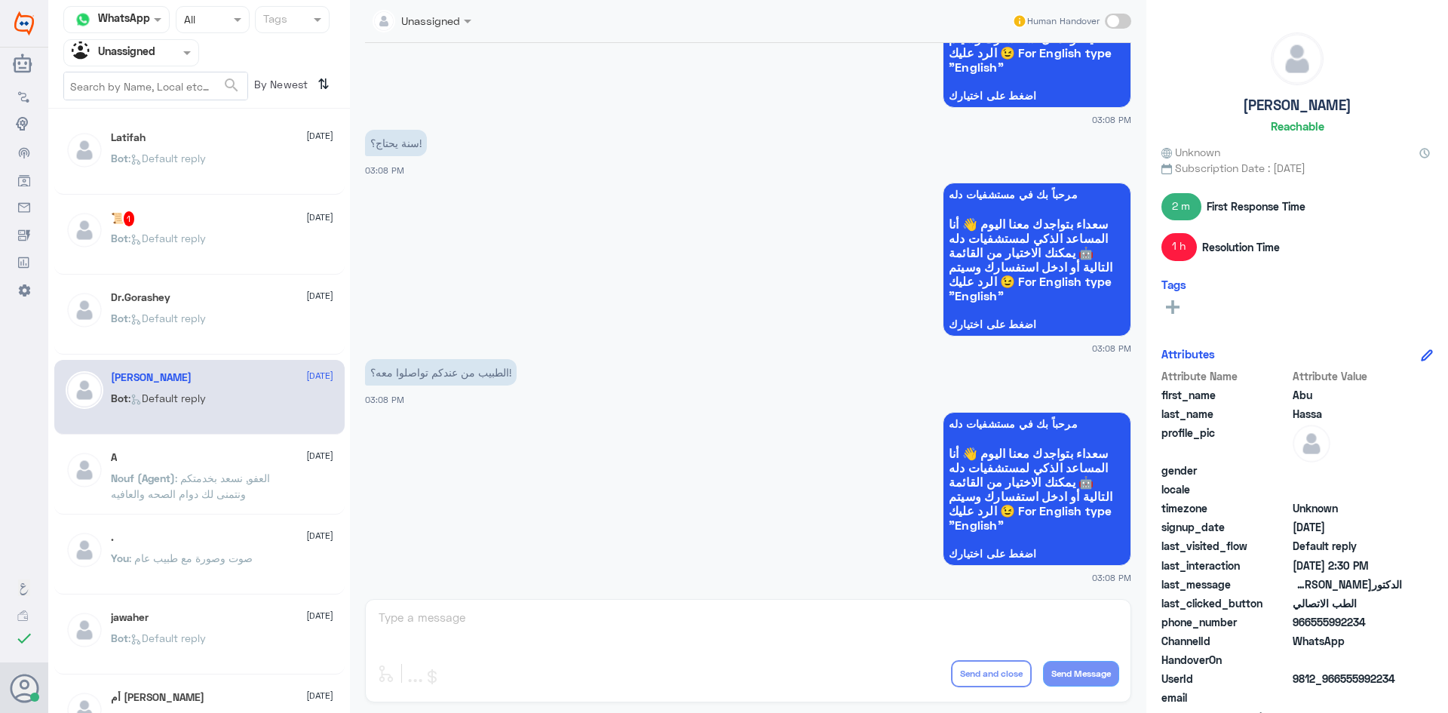
click at [128, 294] on h5 "Dr.Gorashey" at bounding box center [141, 297] width 60 height 13
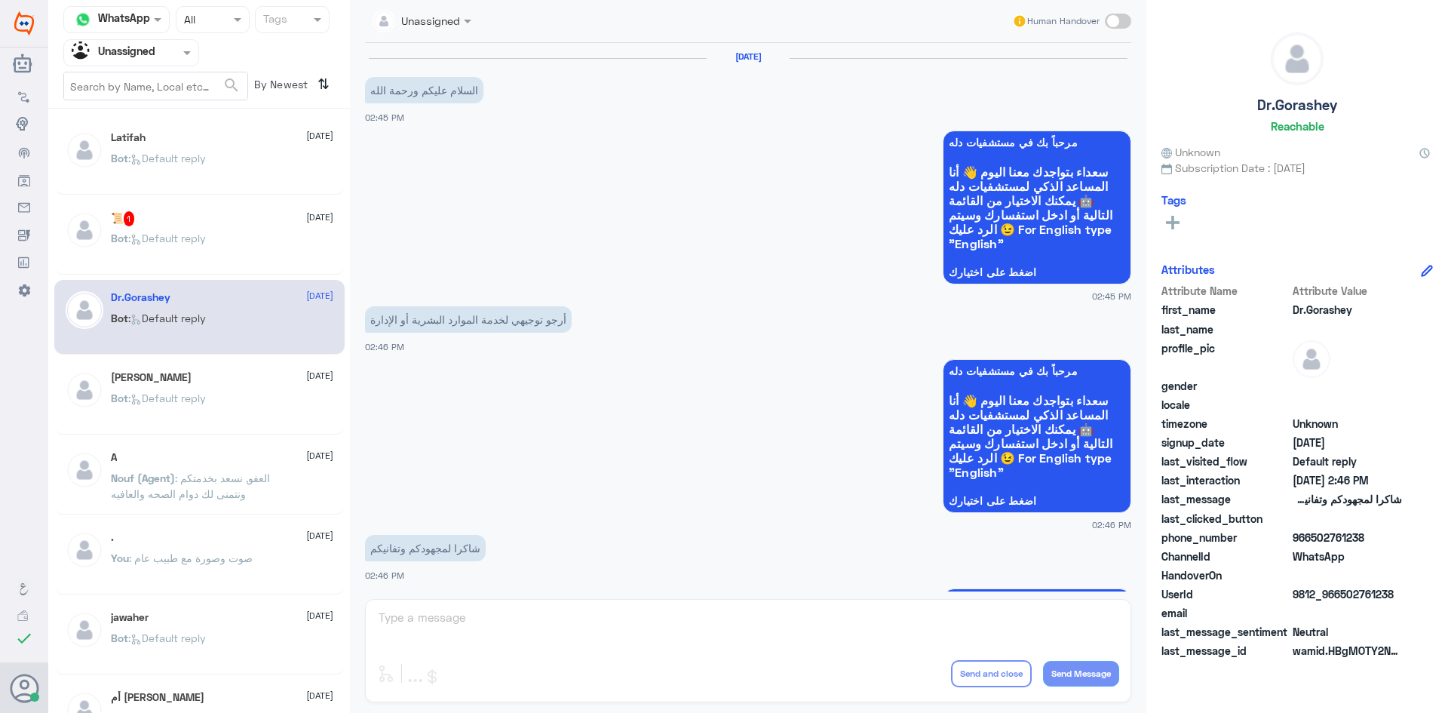
scroll to position [176, 0]
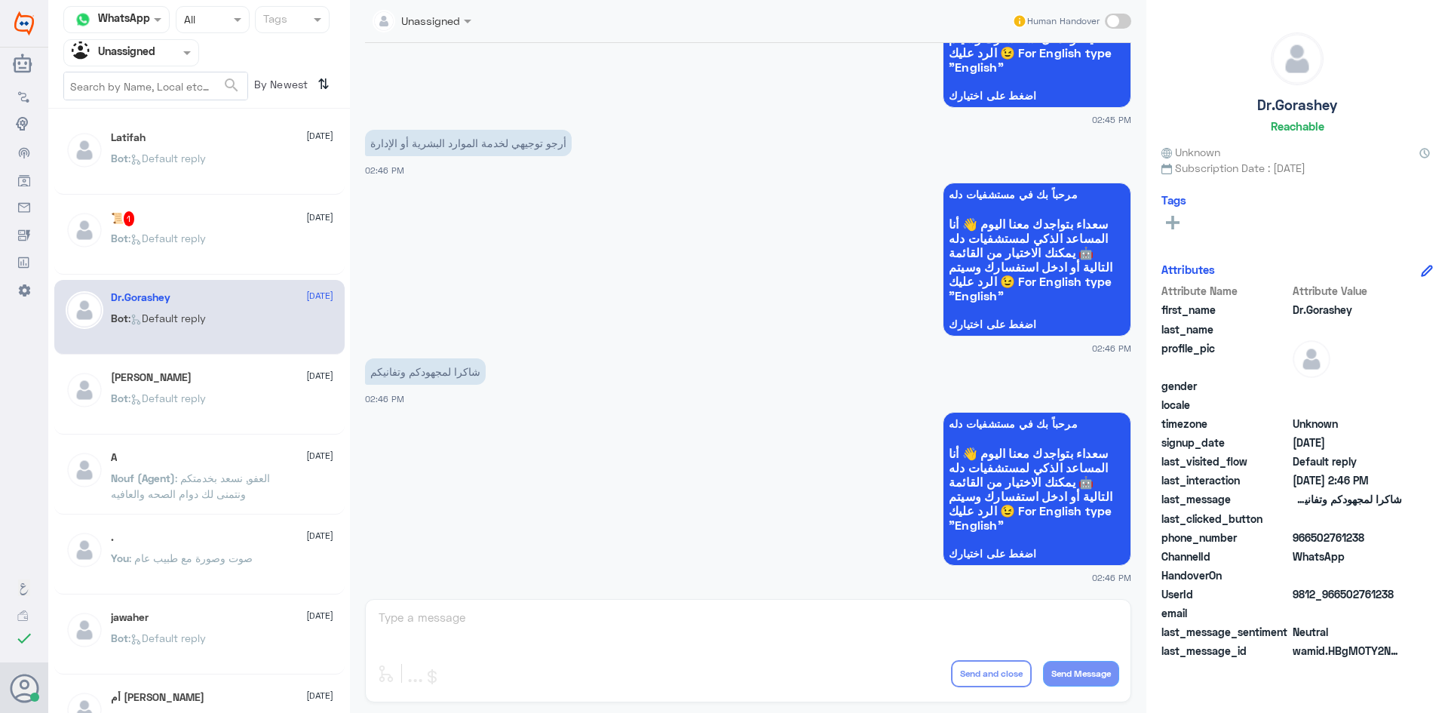
click at [133, 245] on icon at bounding box center [135, 239] width 11 height 11
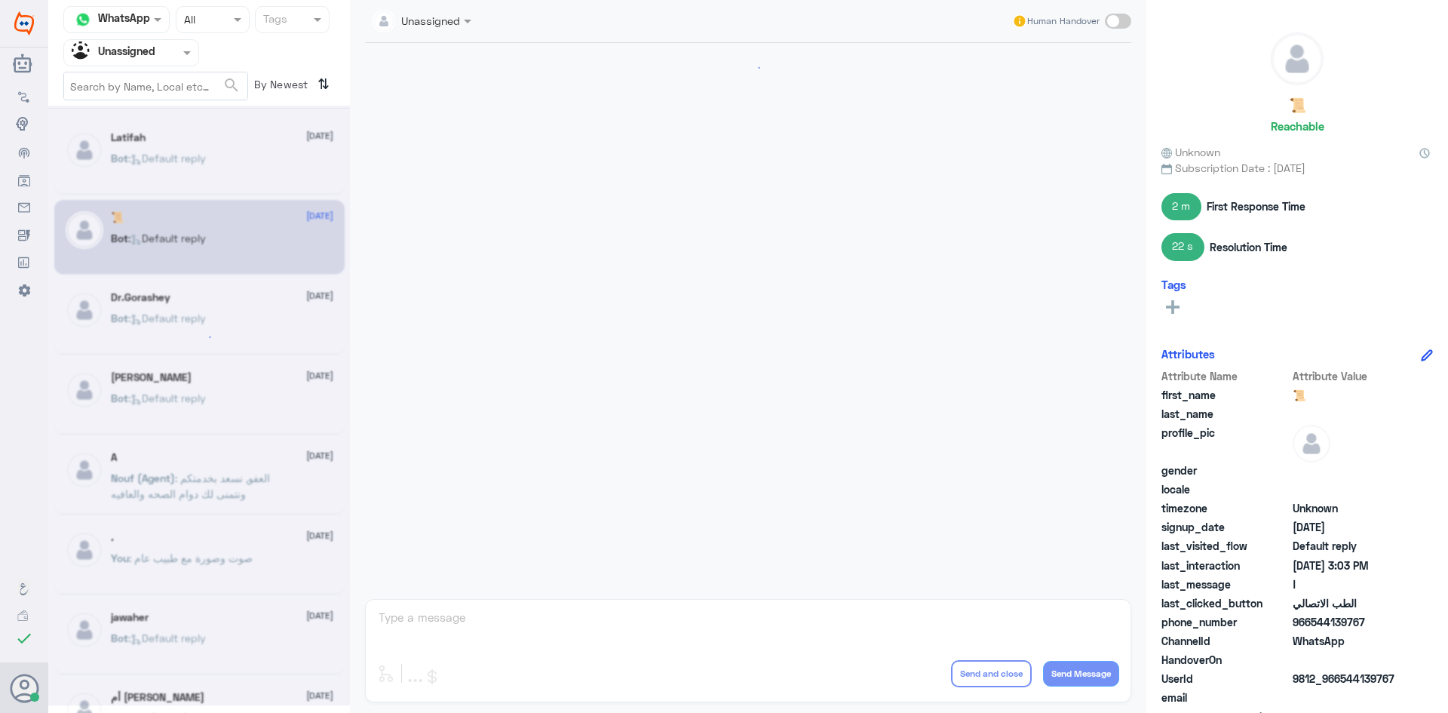
scroll to position [808, 0]
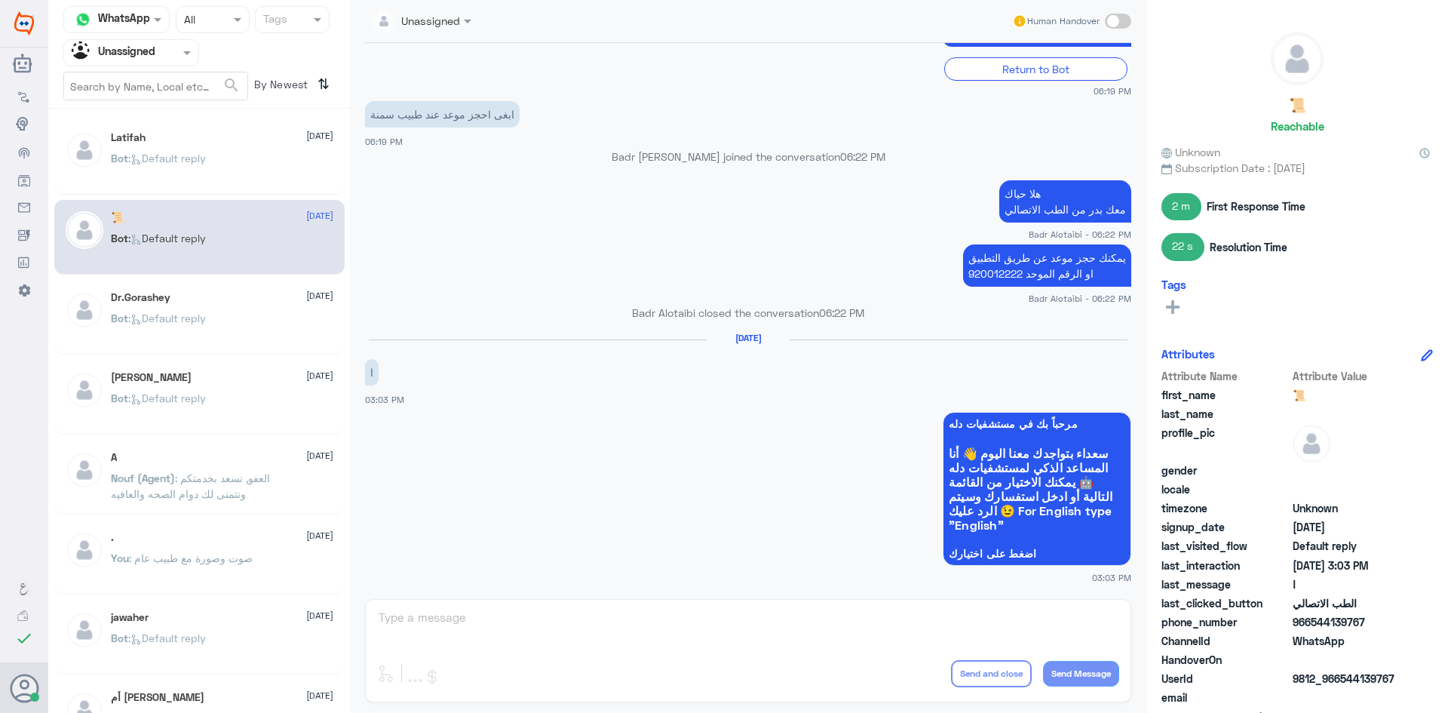
drag, startPoint x: 1364, startPoint y: 622, endPoint x: 1313, endPoint y: 624, distance: 50.6
click at [1313, 624] on span "966544139767" at bounding box center [1347, 622] width 109 height 16
copy span "544139767"
click at [256, 299] on div "Dr.Gorashey 12 August" at bounding box center [222, 297] width 222 height 13
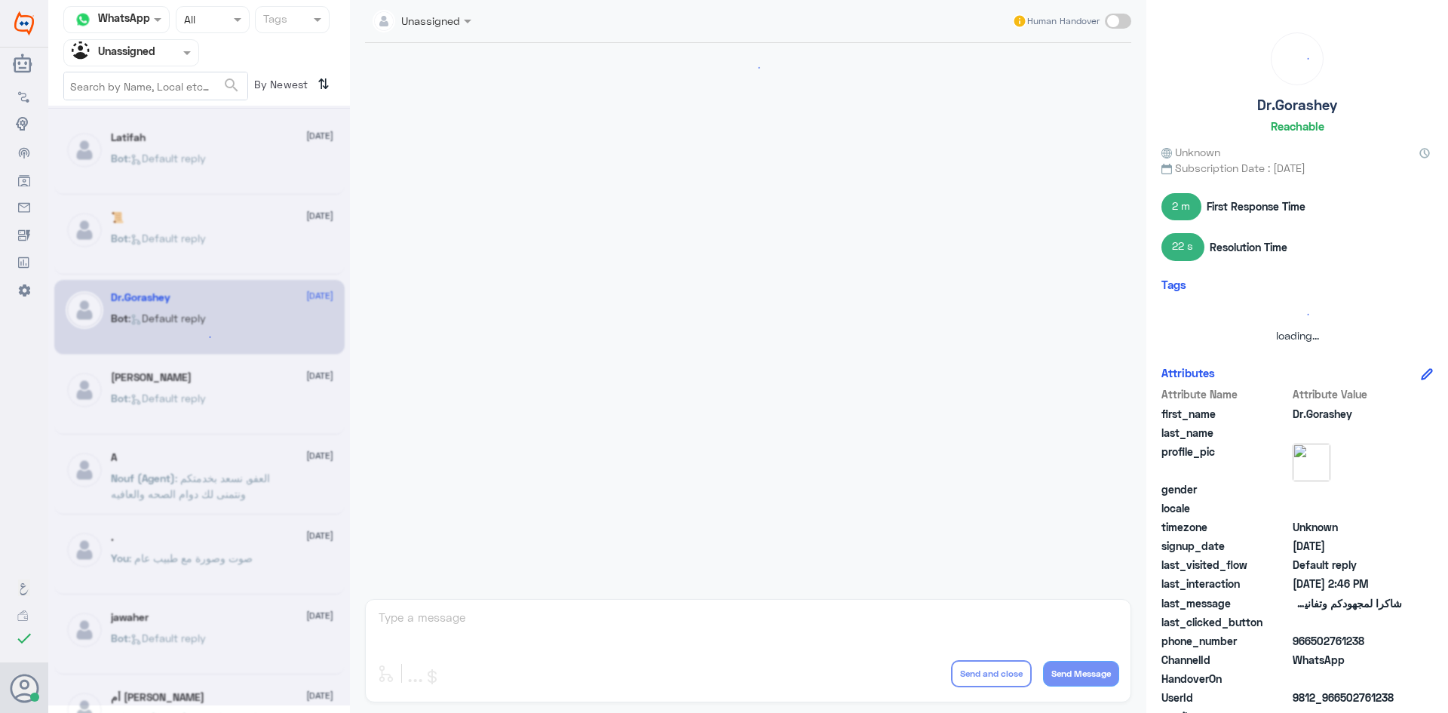
click at [256, 299] on div at bounding box center [199, 406] width 302 height 600
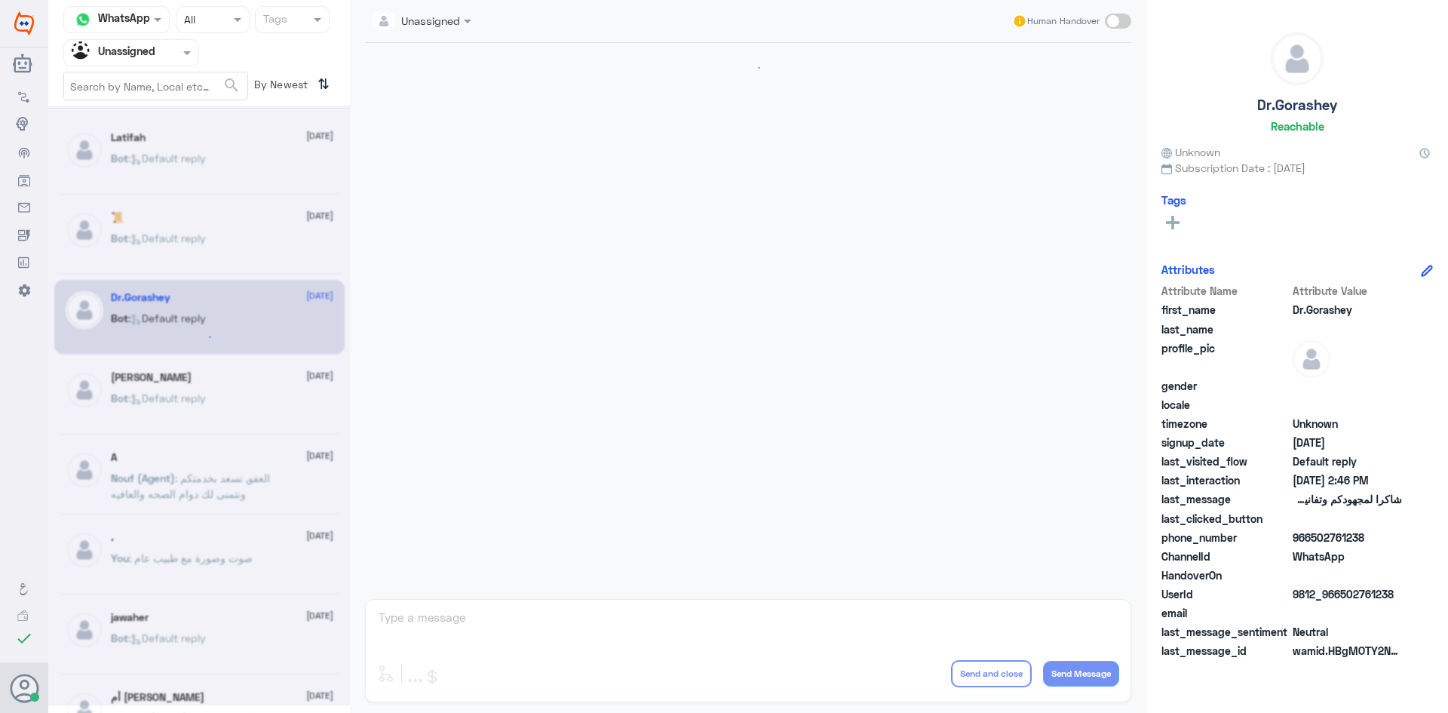
scroll to position [176, 0]
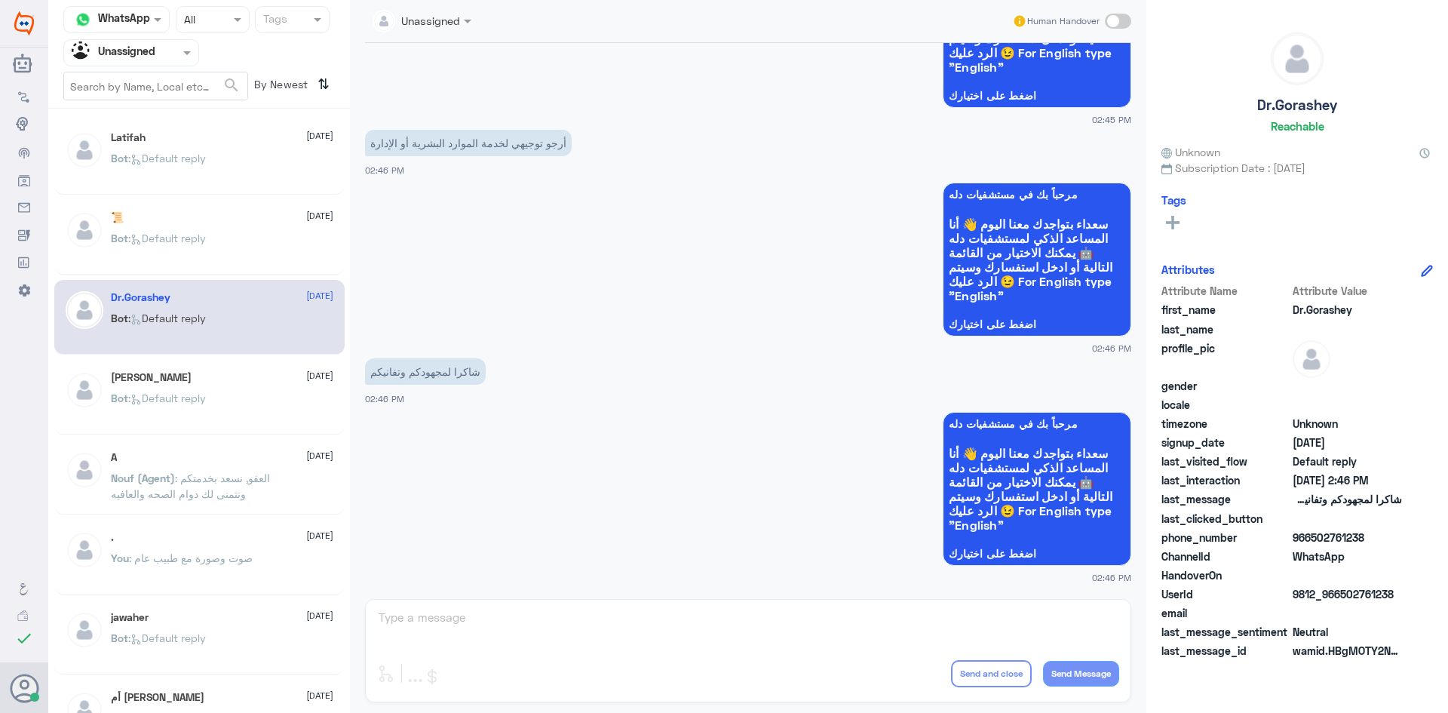
click at [256, 244] on div "Bot : Default reply" at bounding box center [222, 251] width 222 height 34
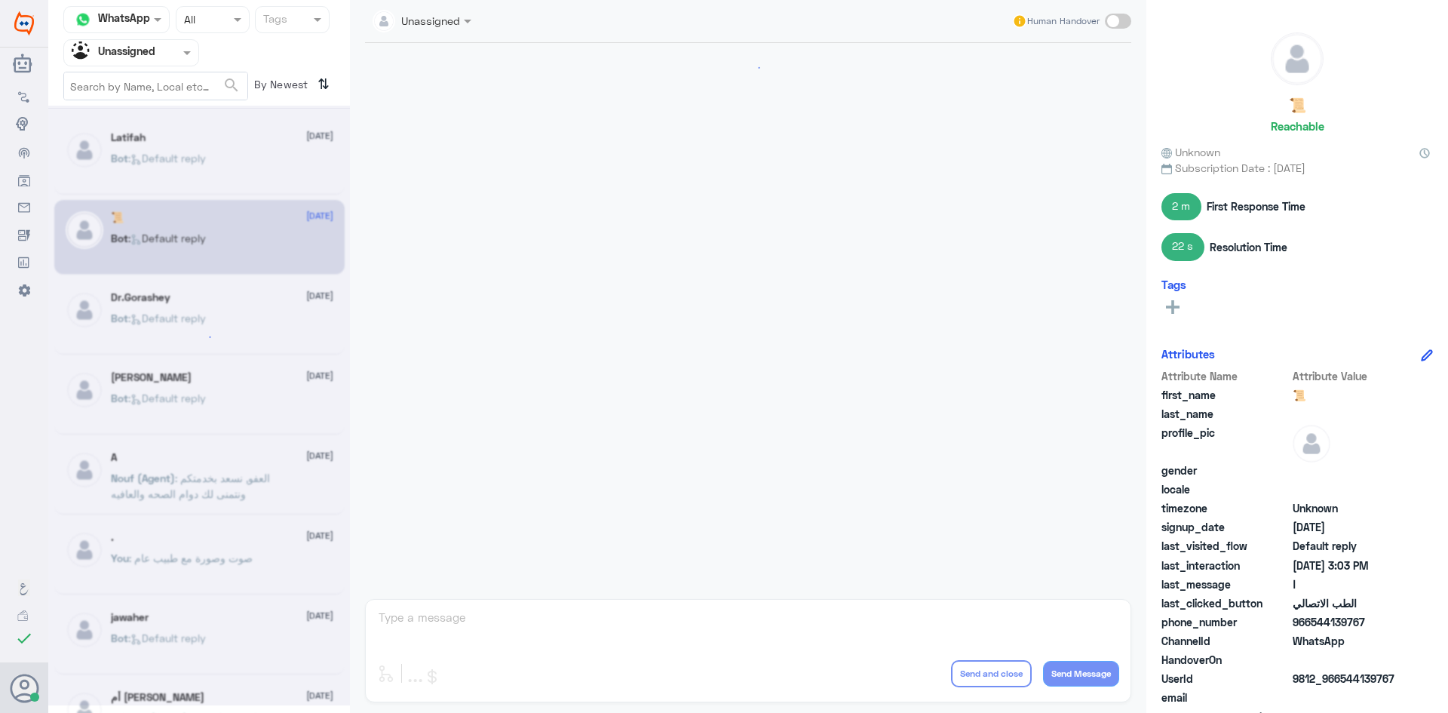
scroll to position [808, 0]
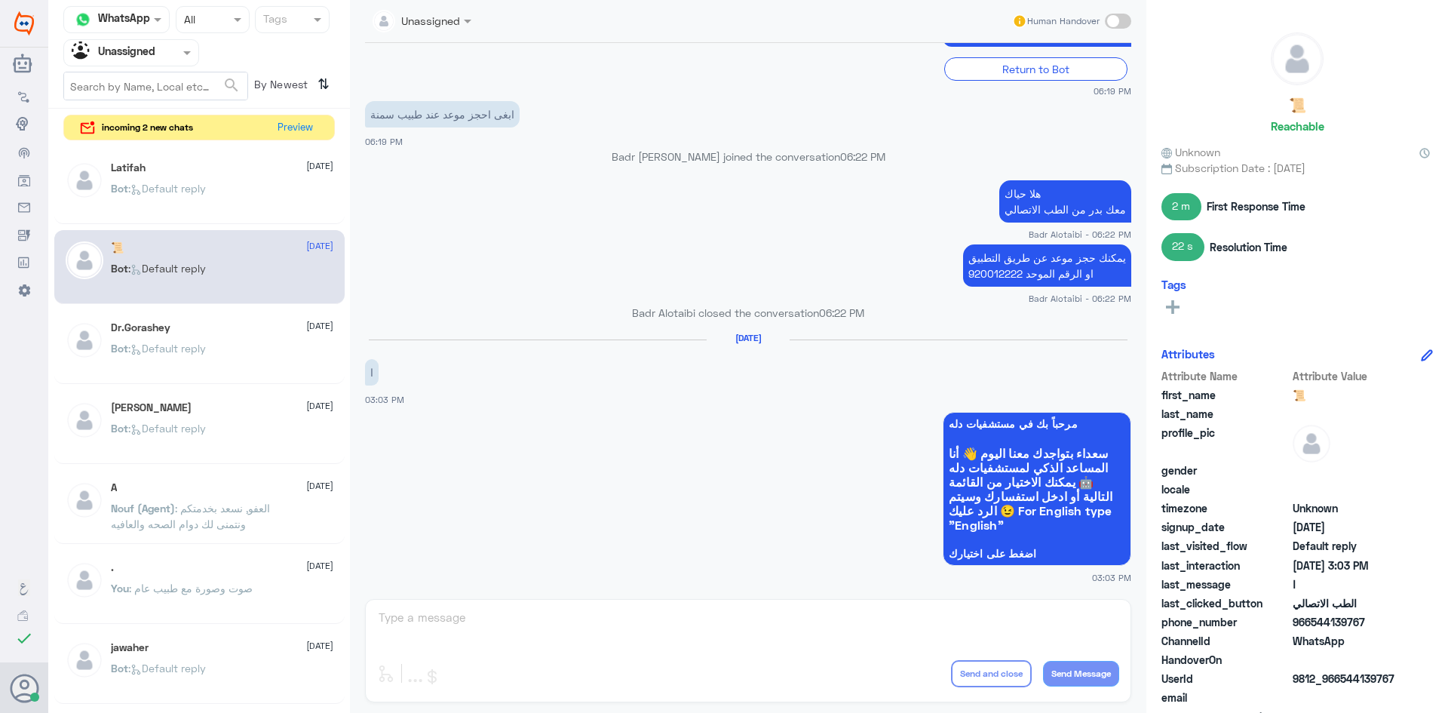
click at [216, 295] on div "Latifah 12 August Bot : Default reply 📜 12 August Bot : Default reply Dr.Gorash…" at bounding box center [199, 430] width 302 height 573
click at [216, 304] on div "📜 12 August Bot : Default reply" at bounding box center [199, 267] width 290 height 75
click at [217, 320] on div "Dr.Gorashey 12 August Bot : Default reply" at bounding box center [199, 347] width 290 height 75
click at [220, 324] on div "Dr.Gorashey 12 August" at bounding box center [222, 327] width 222 height 13
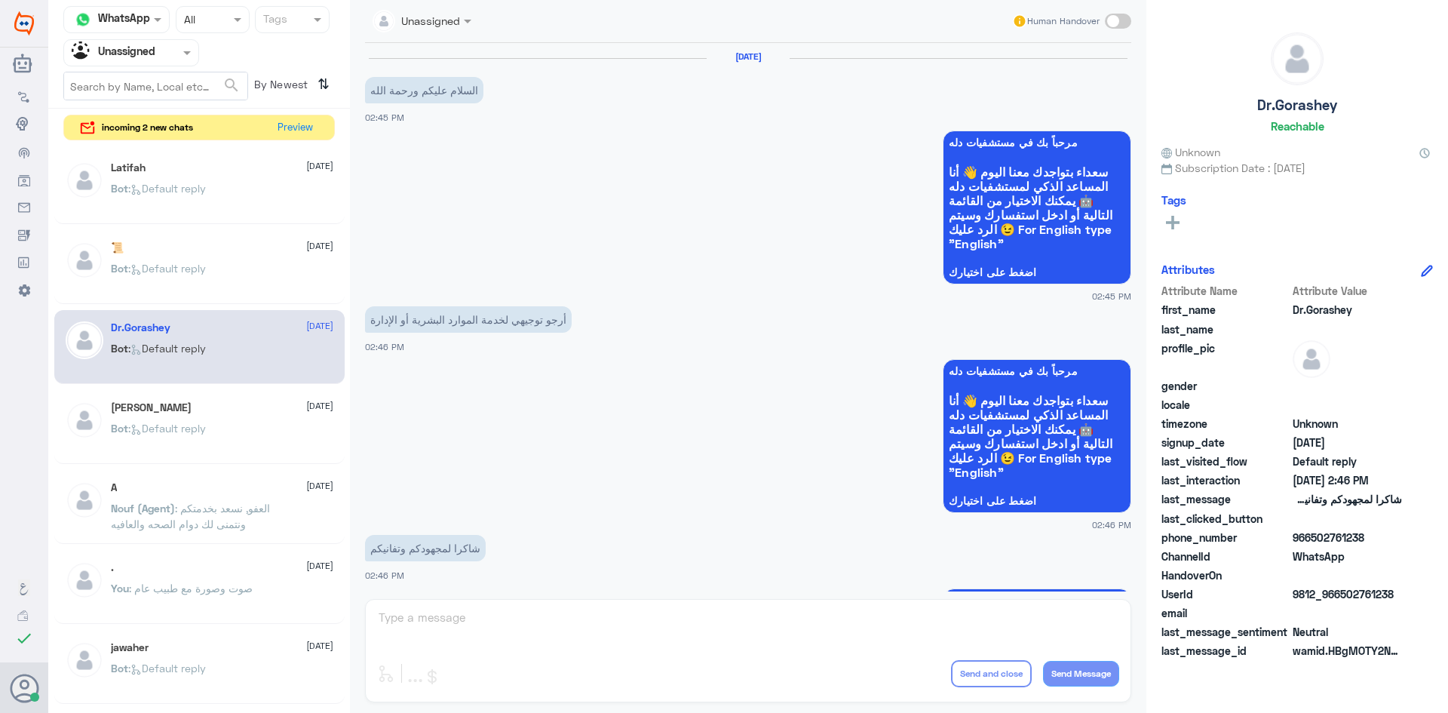
scroll to position [176, 0]
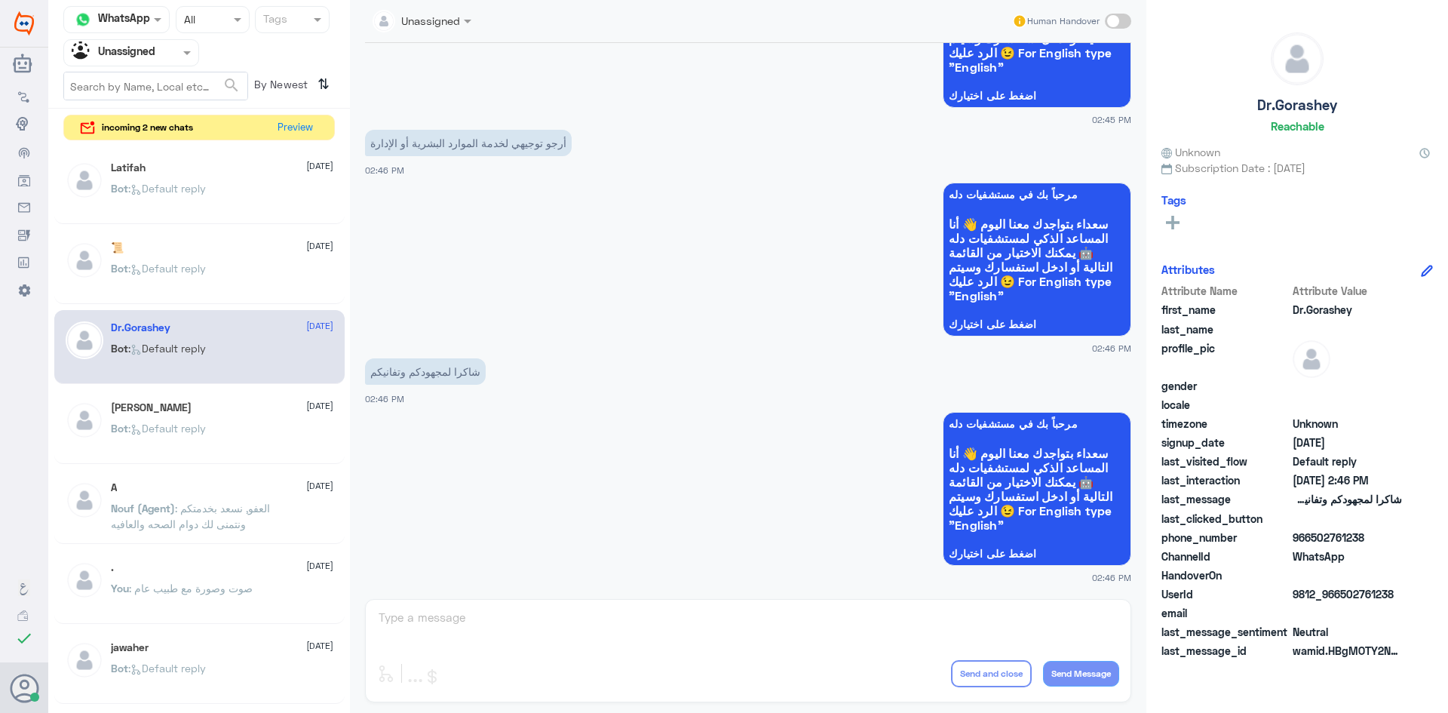
click at [181, 282] on p "Bot : Default reply" at bounding box center [158, 279] width 95 height 38
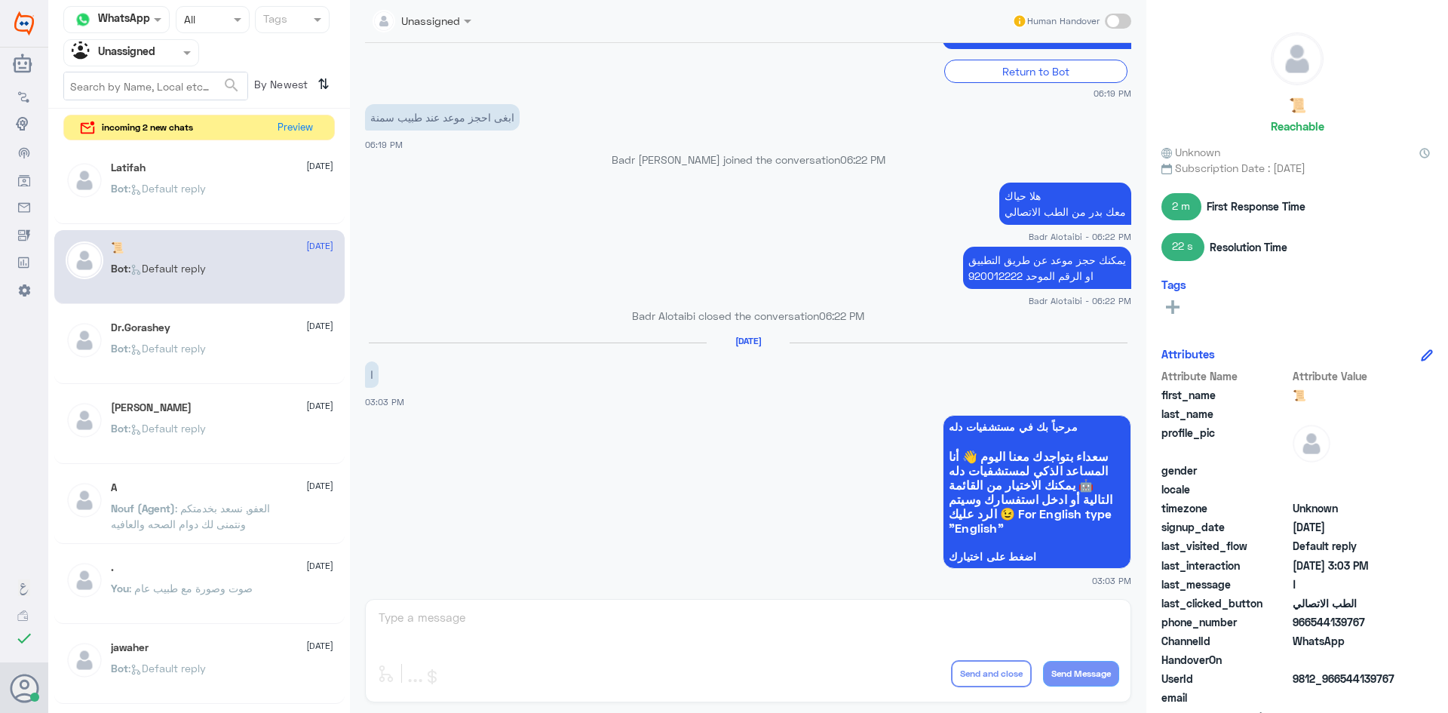
scroll to position [1324, 0]
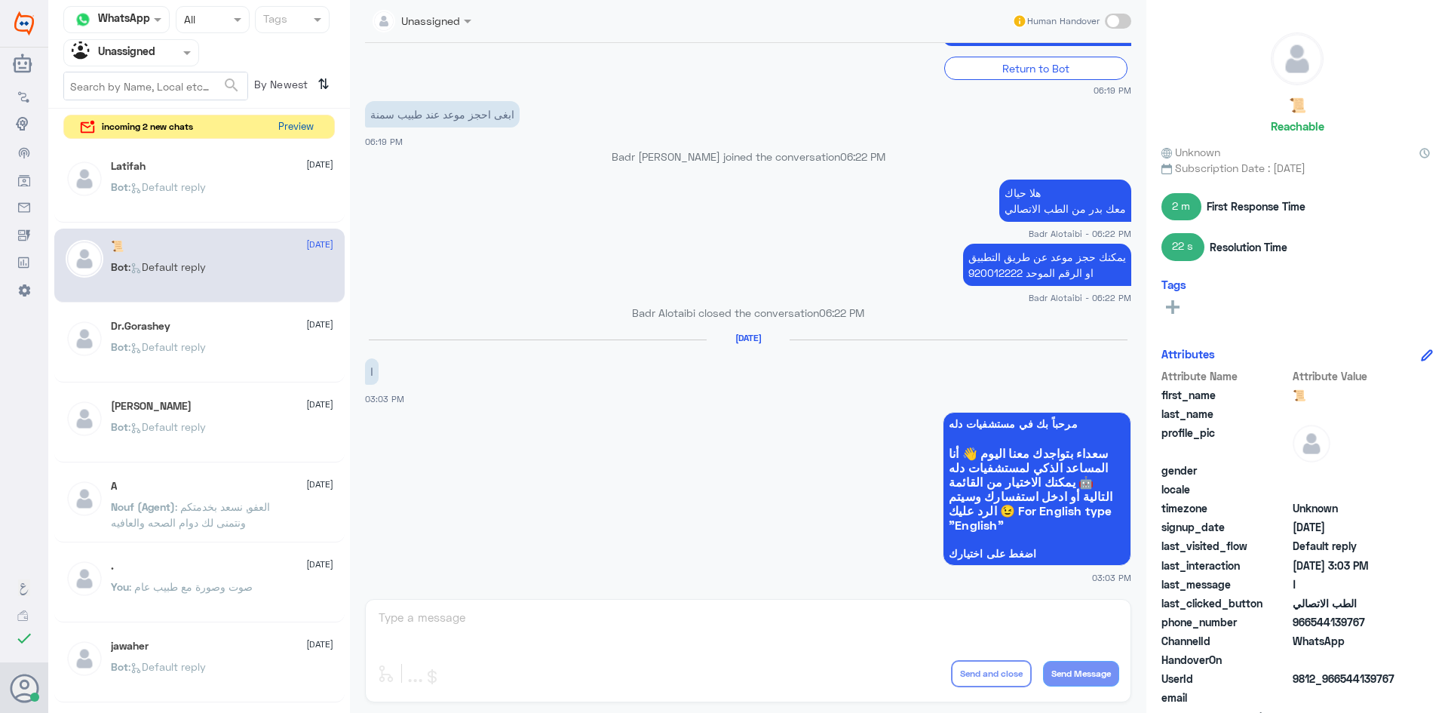
click at [302, 137] on button "Preview" at bounding box center [295, 126] width 47 height 23
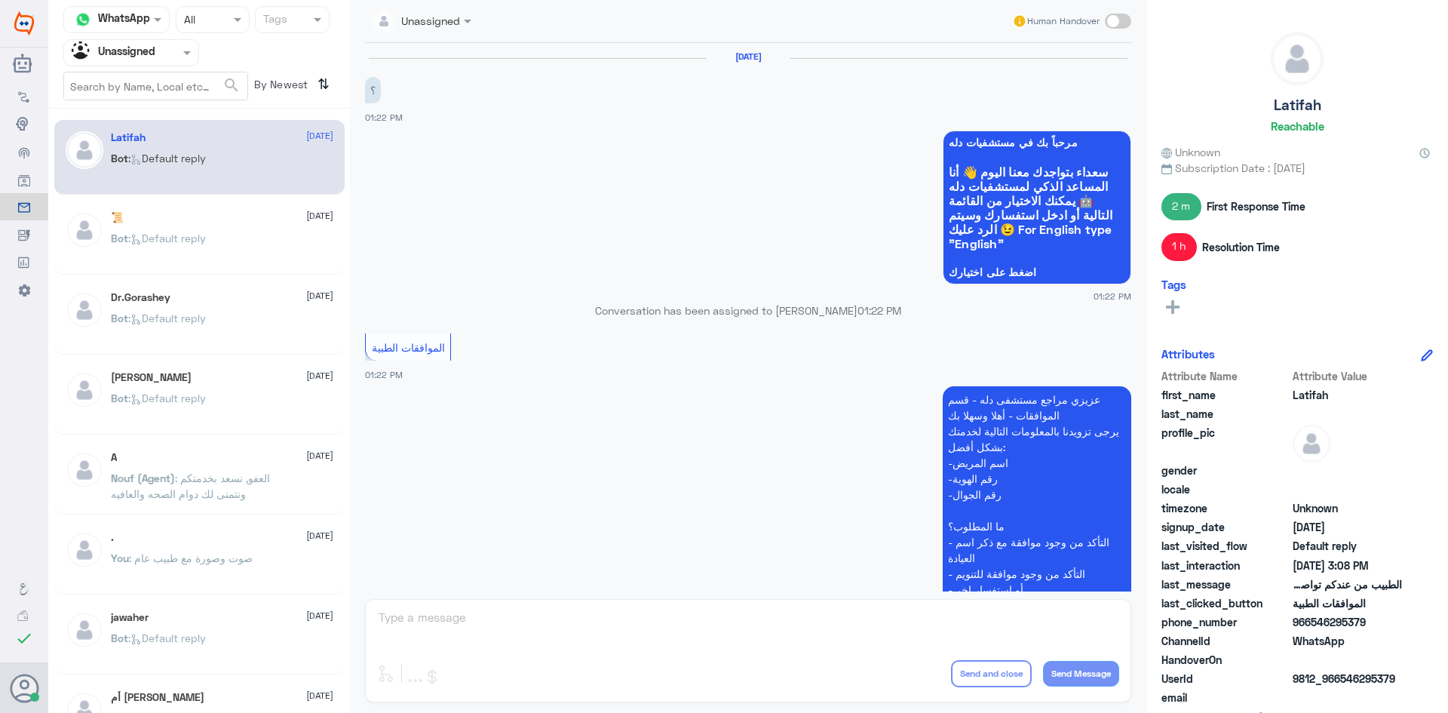
scroll to position [1299, 0]
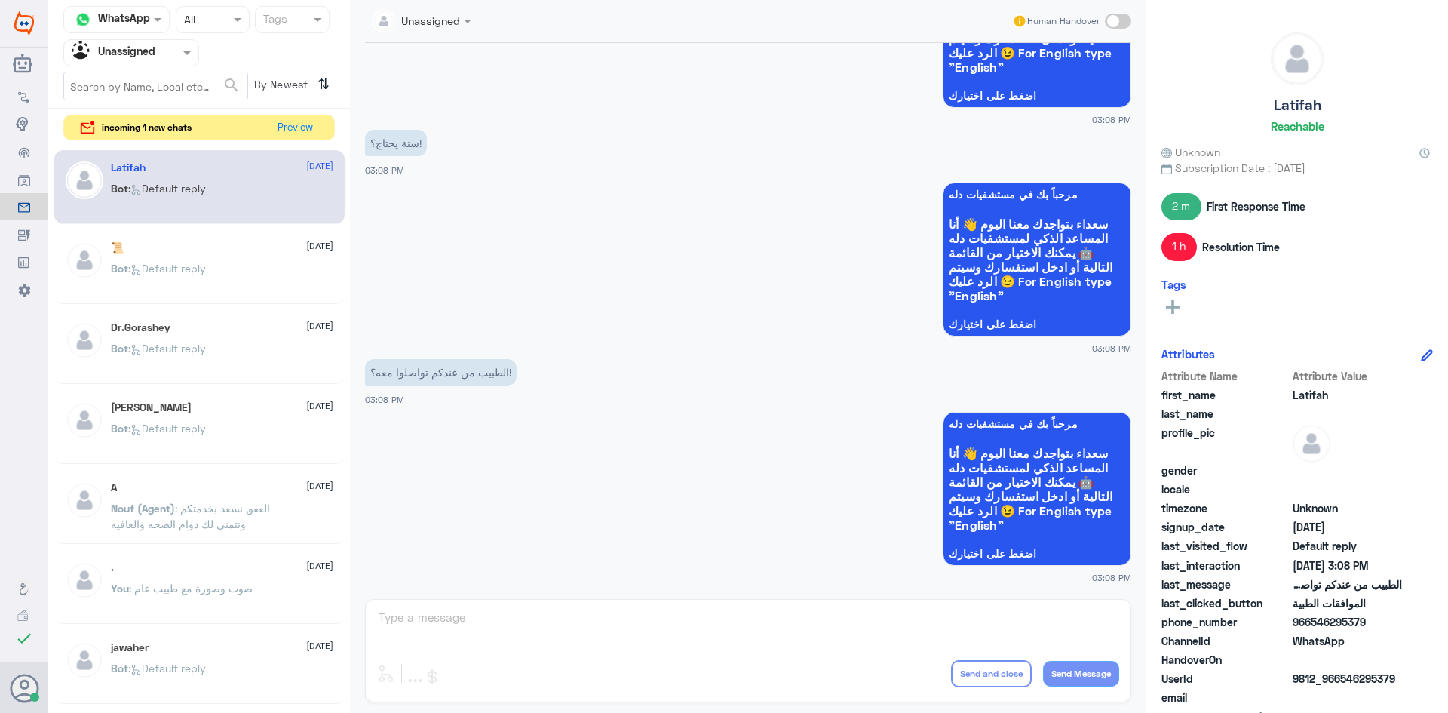
drag, startPoint x: 140, startPoint y: 51, endPoint x: 142, endPoint y: 65, distance: 14.4
click at [140, 56] on input "text" at bounding box center [113, 52] width 83 height 17
click at [150, 90] on div "All" at bounding box center [131, 88] width 136 height 28
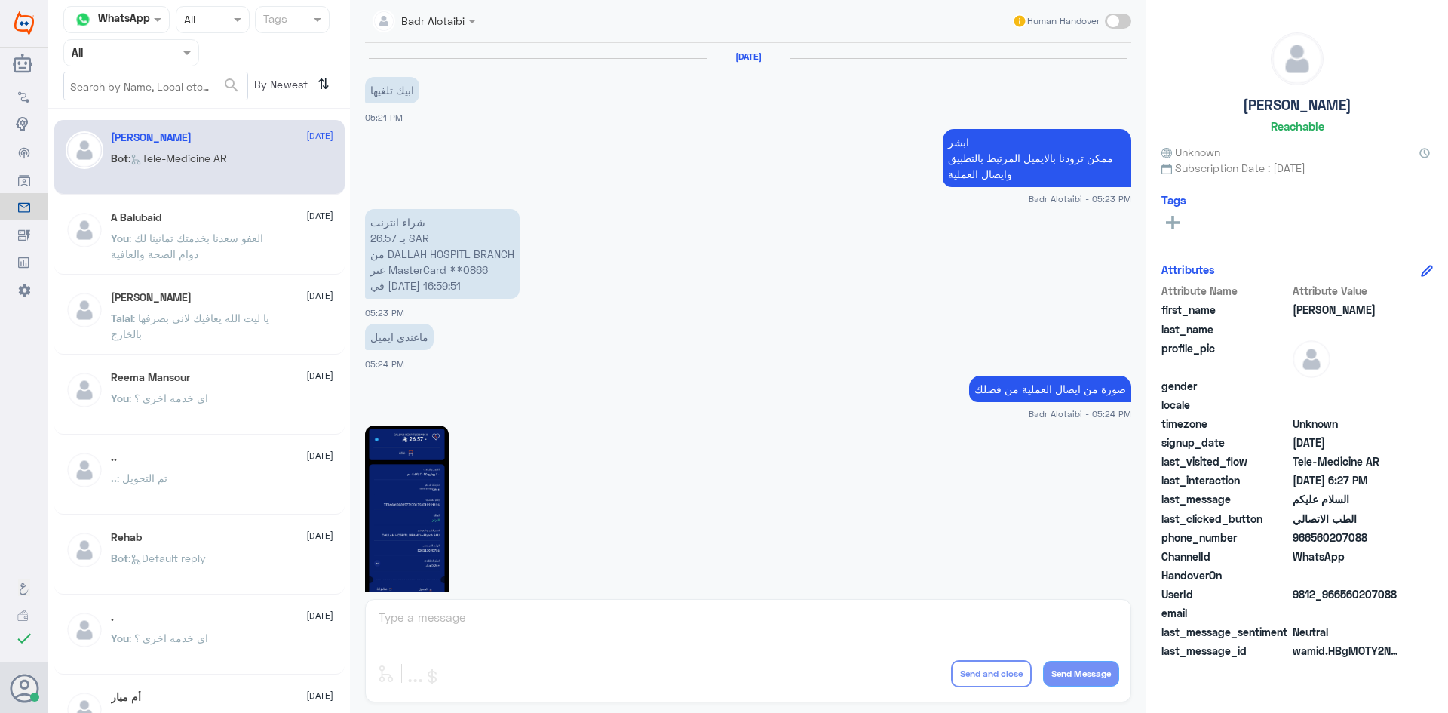
scroll to position [848, 0]
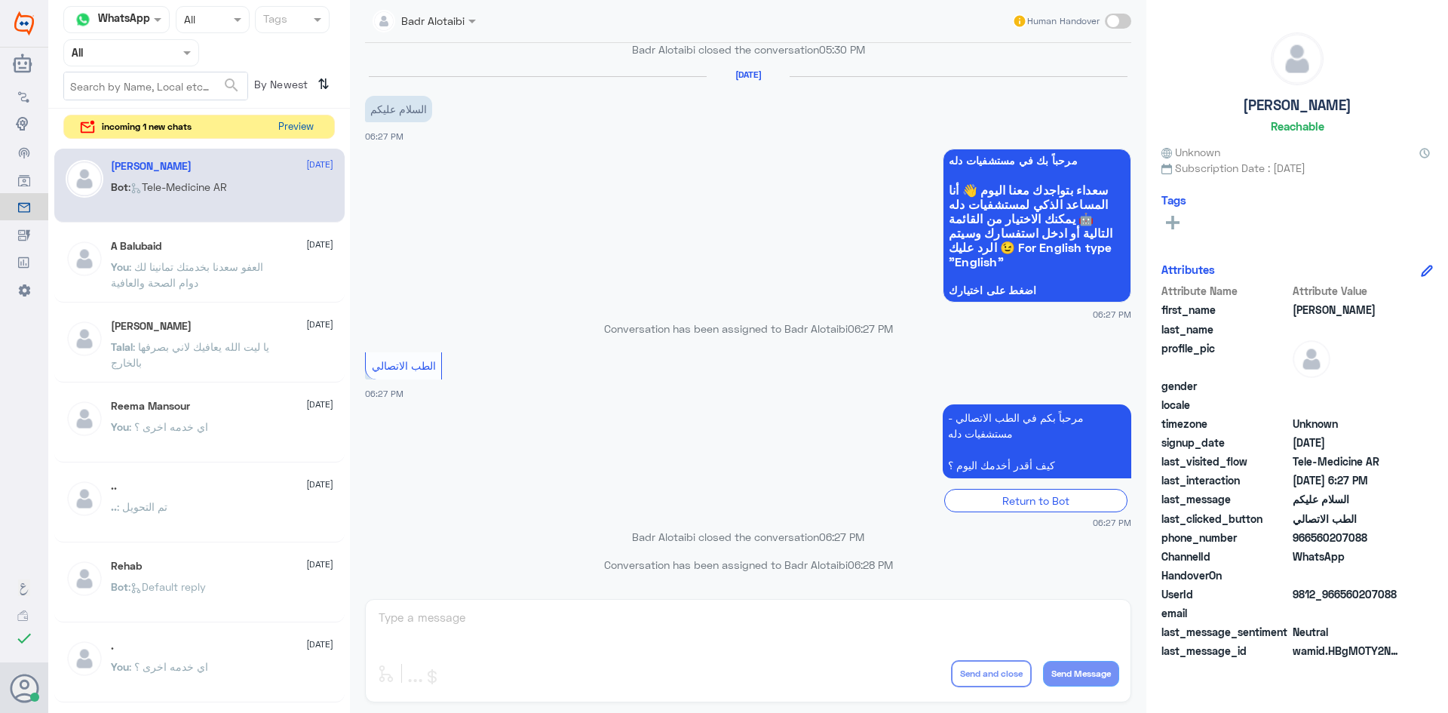
click at [309, 127] on button "Preview" at bounding box center [295, 126] width 47 height 23
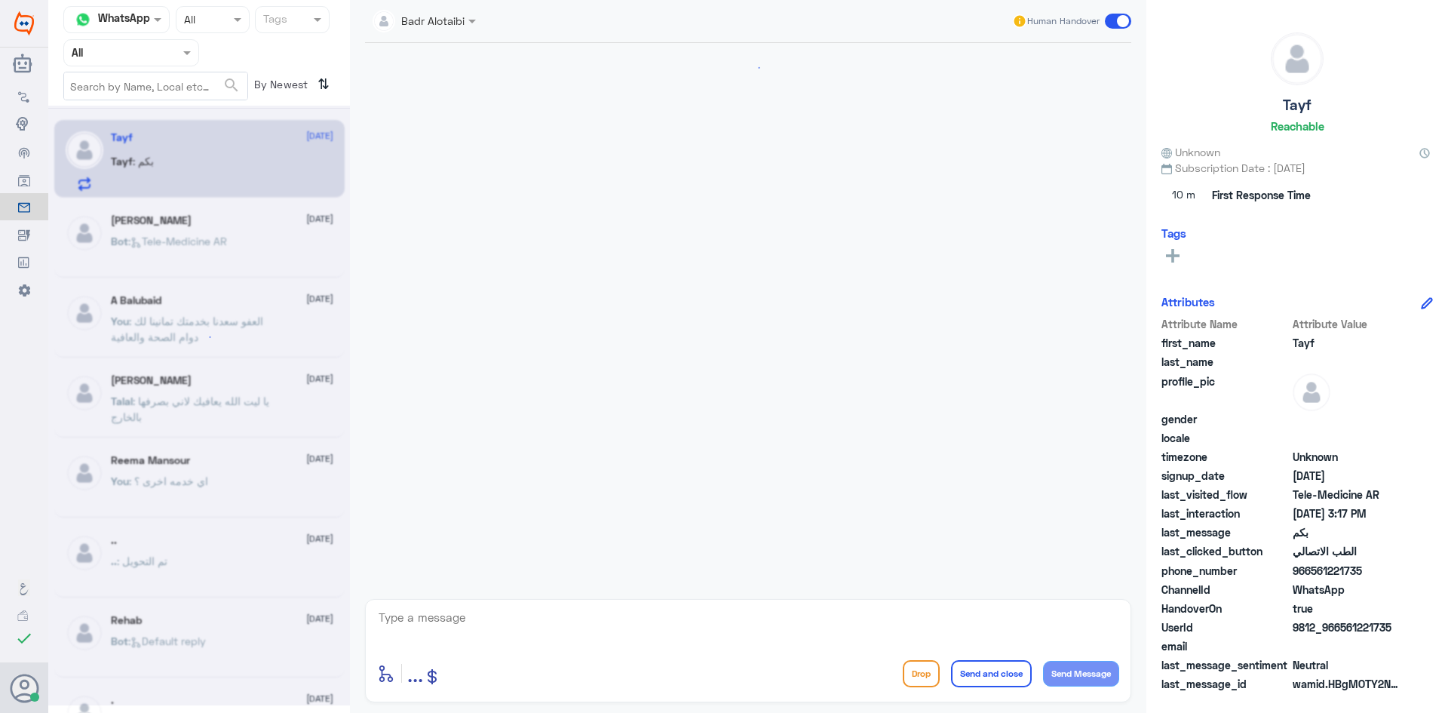
scroll to position [911, 0]
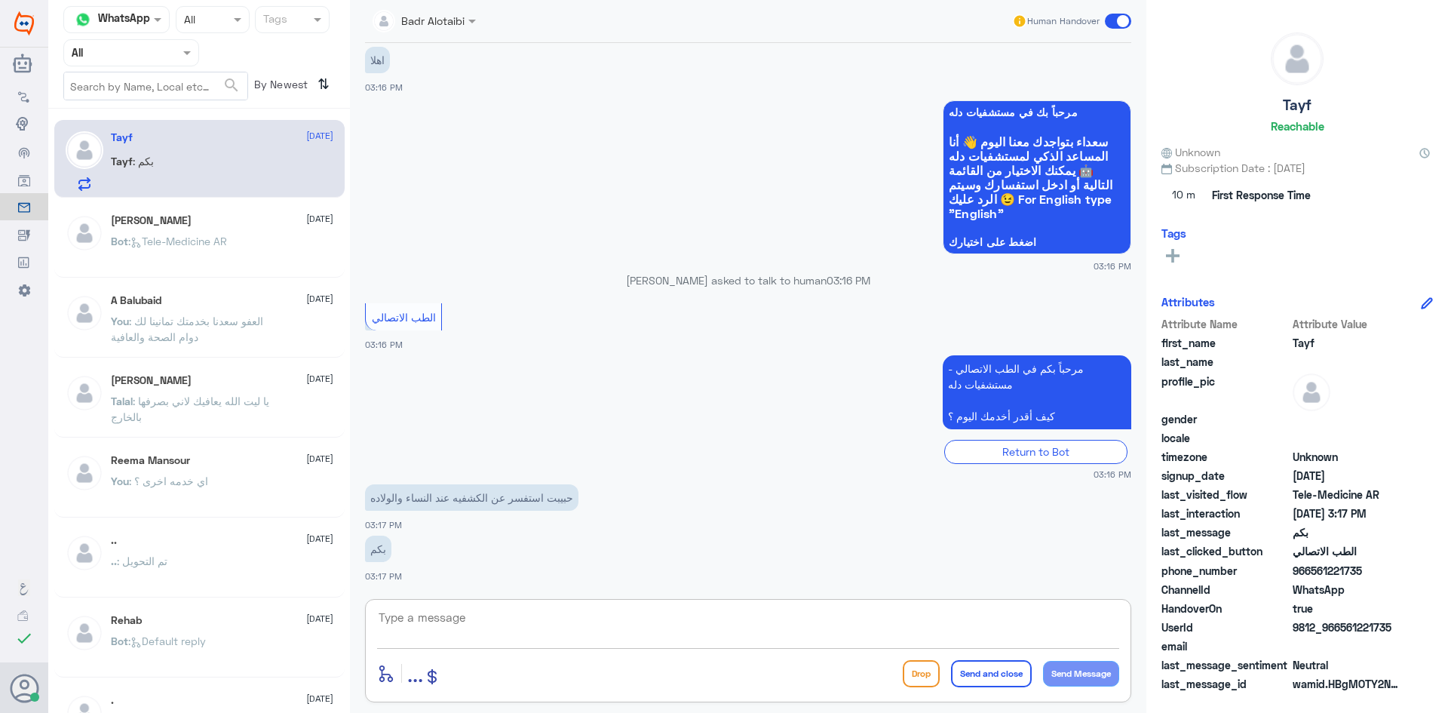
click at [746, 618] on textarea at bounding box center [748, 625] width 742 height 37
drag, startPoint x: 1400, startPoint y: 627, endPoint x: 1338, endPoint y: 626, distance: 62.6
click at [1338, 626] on span "9812_966561221735" at bounding box center [1347, 627] width 109 height 16
copy span "561221735"
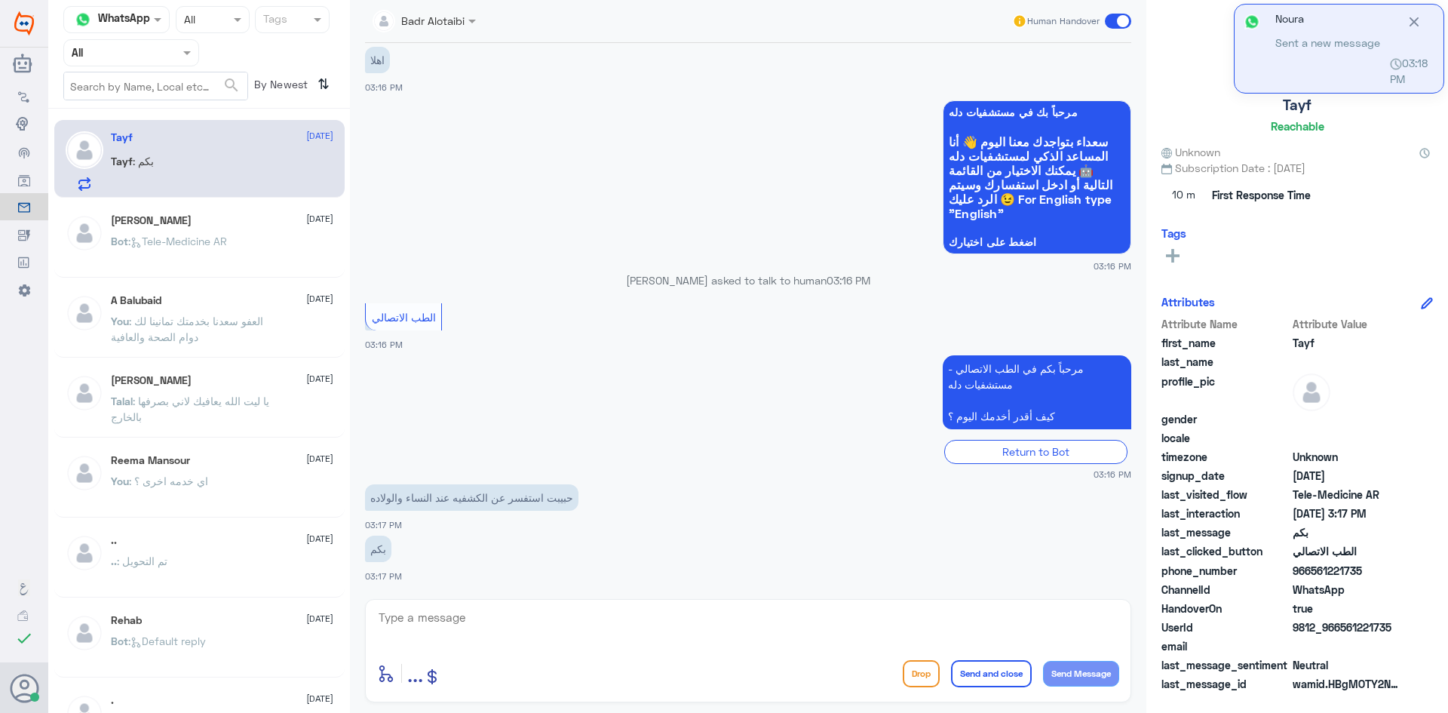
click at [732, 623] on textarea at bounding box center [748, 625] width 742 height 37
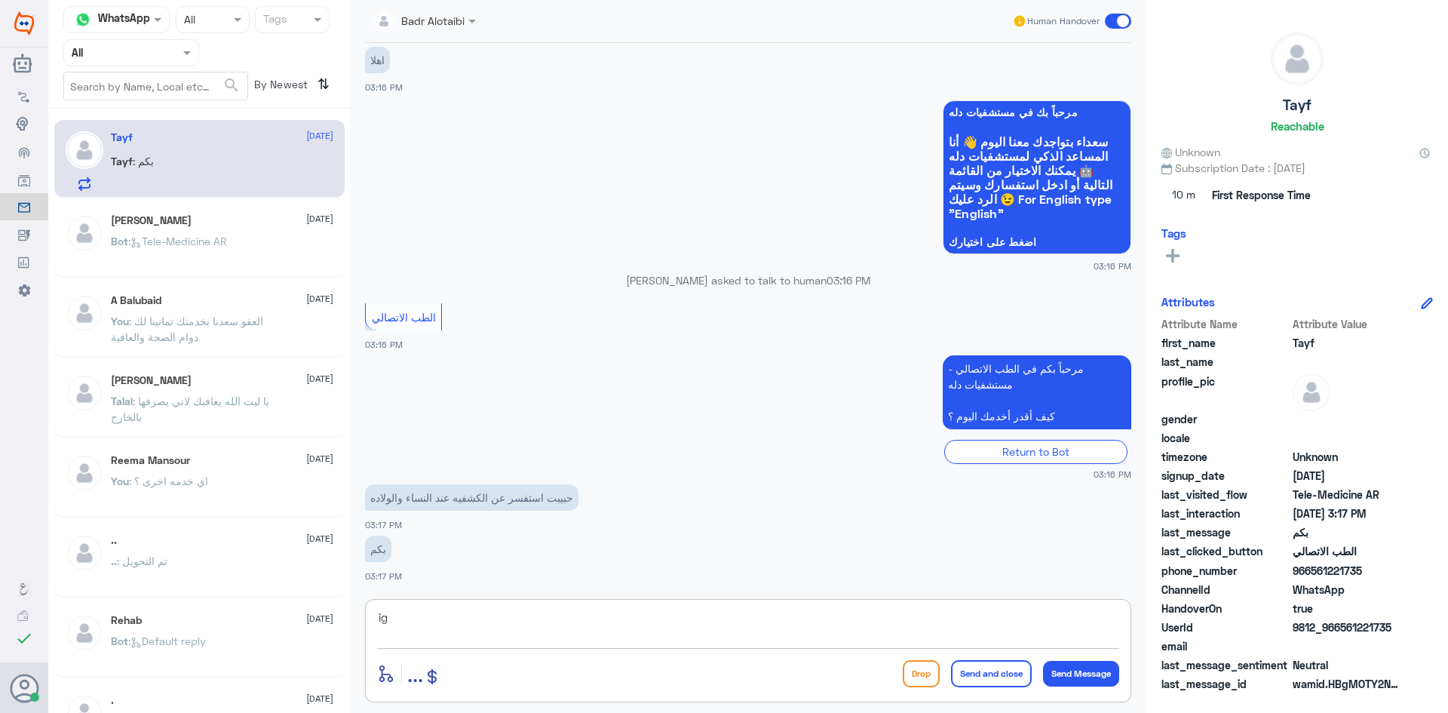
type textarea "i"
type textarea "هلا حياك معك بدر من الطب الاتصالي"
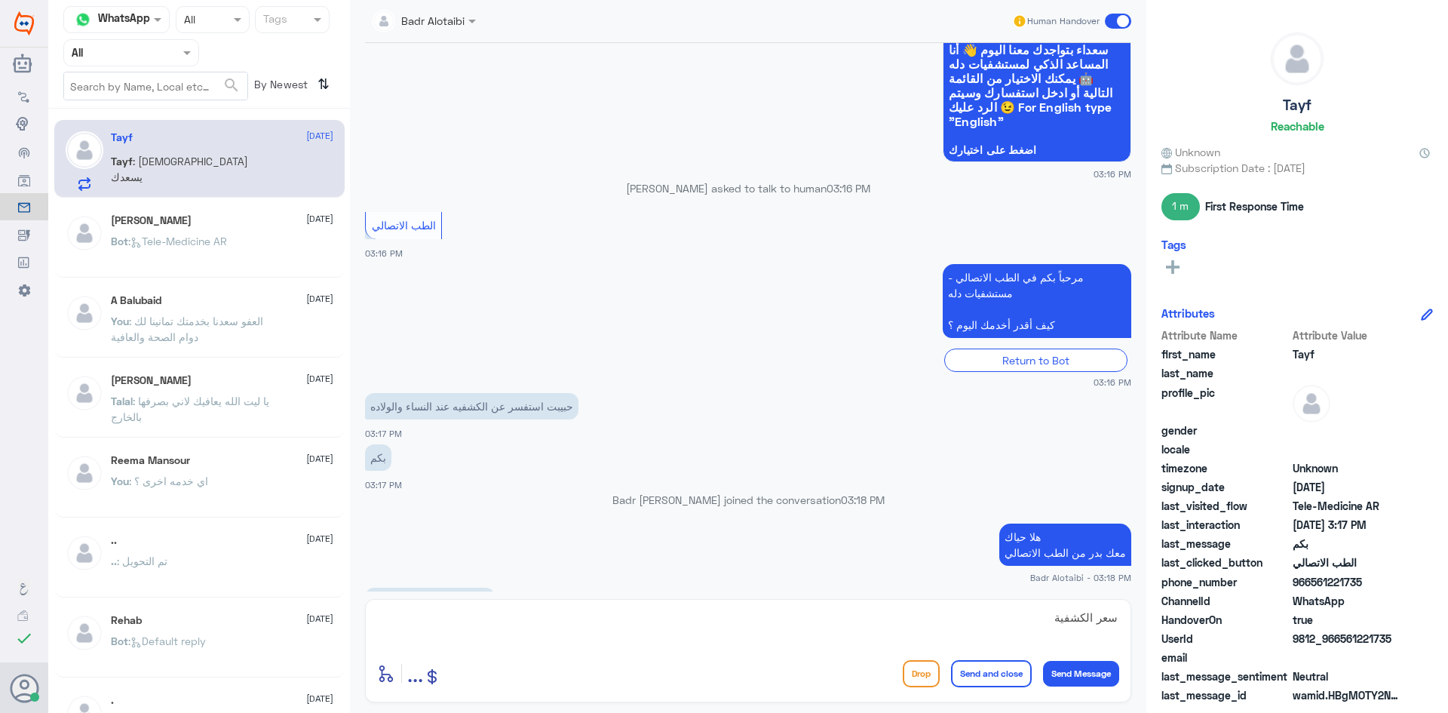
scroll to position [1078, 0]
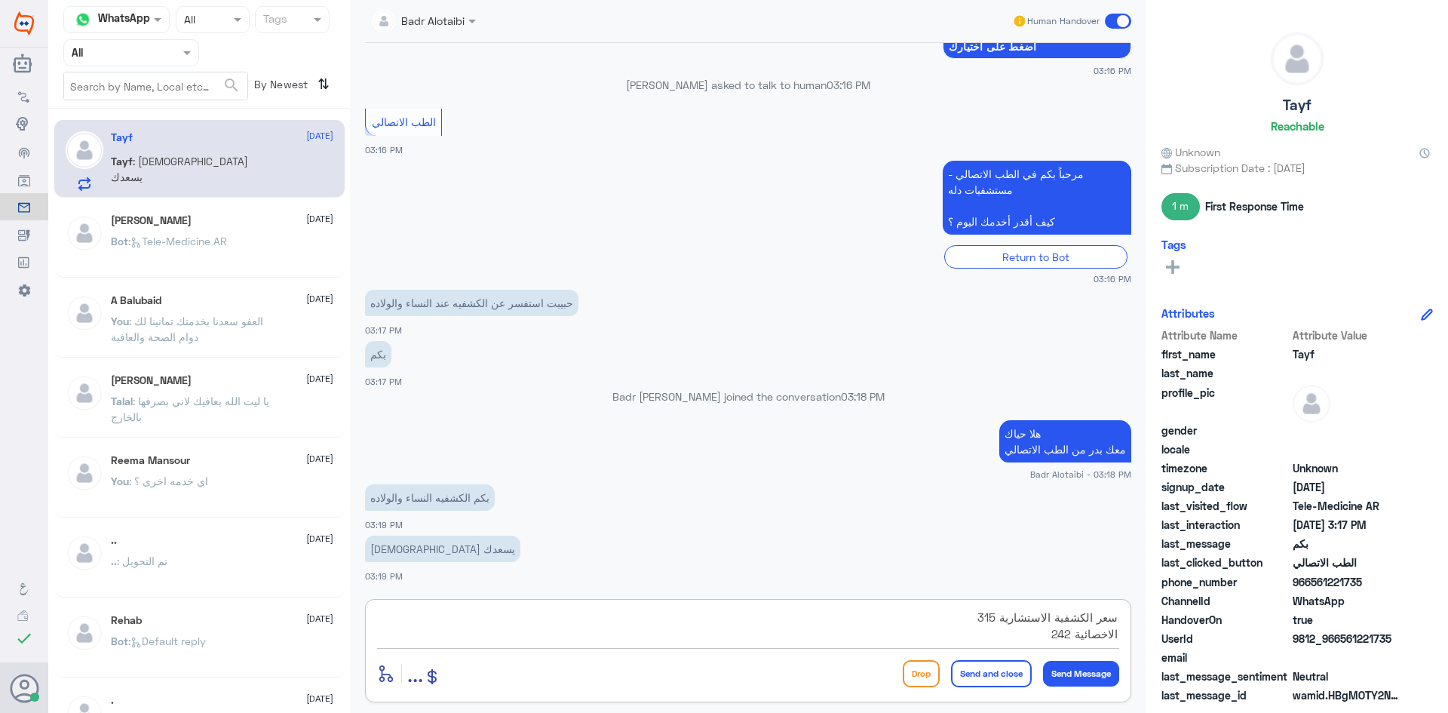
type textarea "سعر الكشفية الاستشارية 315 الاخصائية 242"
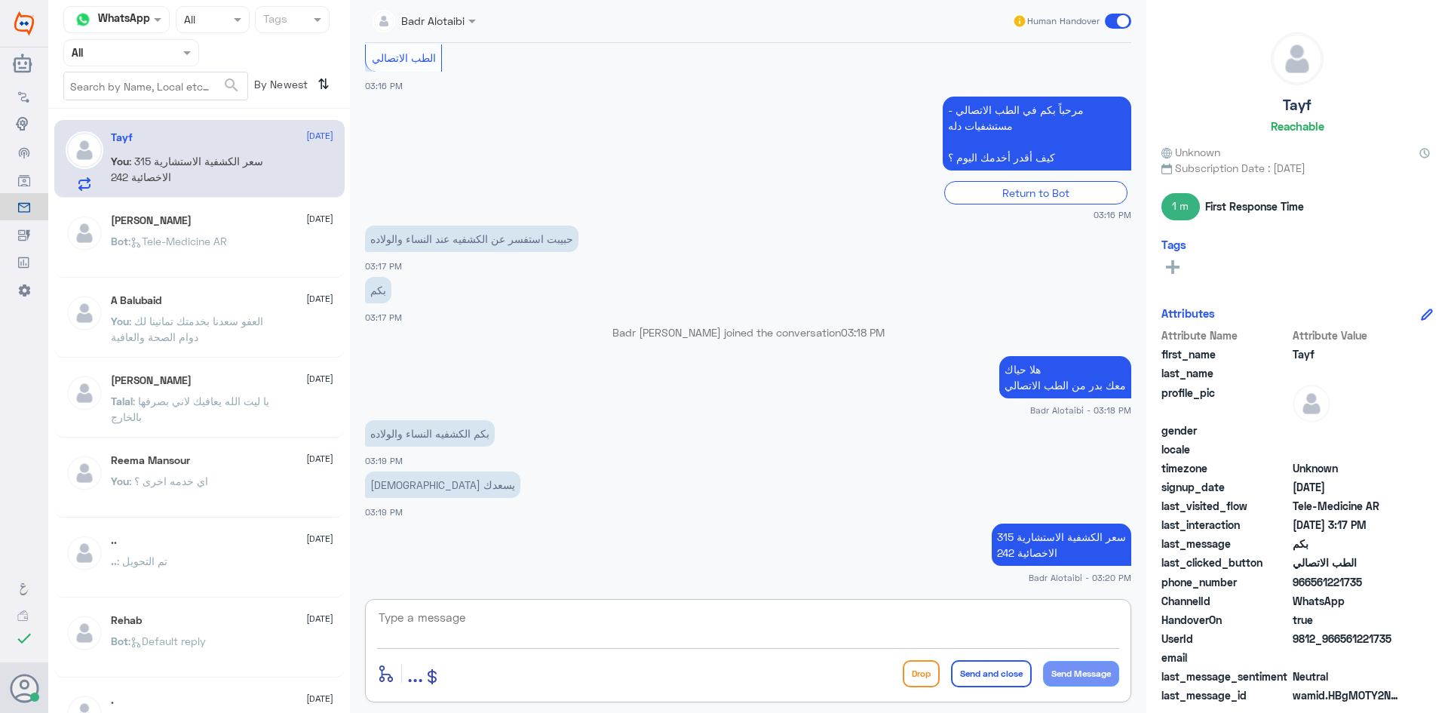
click at [848, 622] on textarea at bounding box center [748, 625] width 742 height 37
click at [1109, 20] on span at bounding box center [1118, 21] width 26 height 15
click at [0, 0] on input "checkbox" at bounding box center [0, 0] width 0 height 0
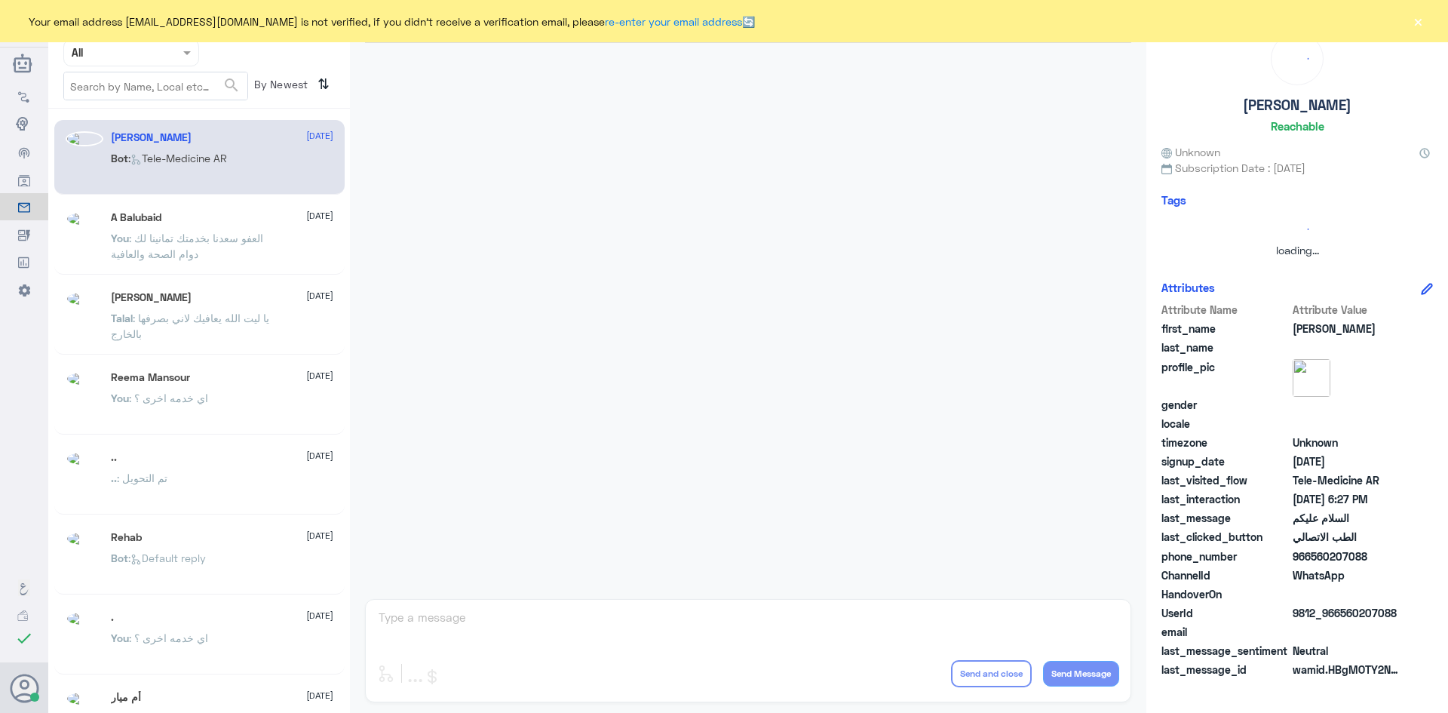
click at [1422, 18] on button "×" at bounding box center [1417, 21] width 15 height 15
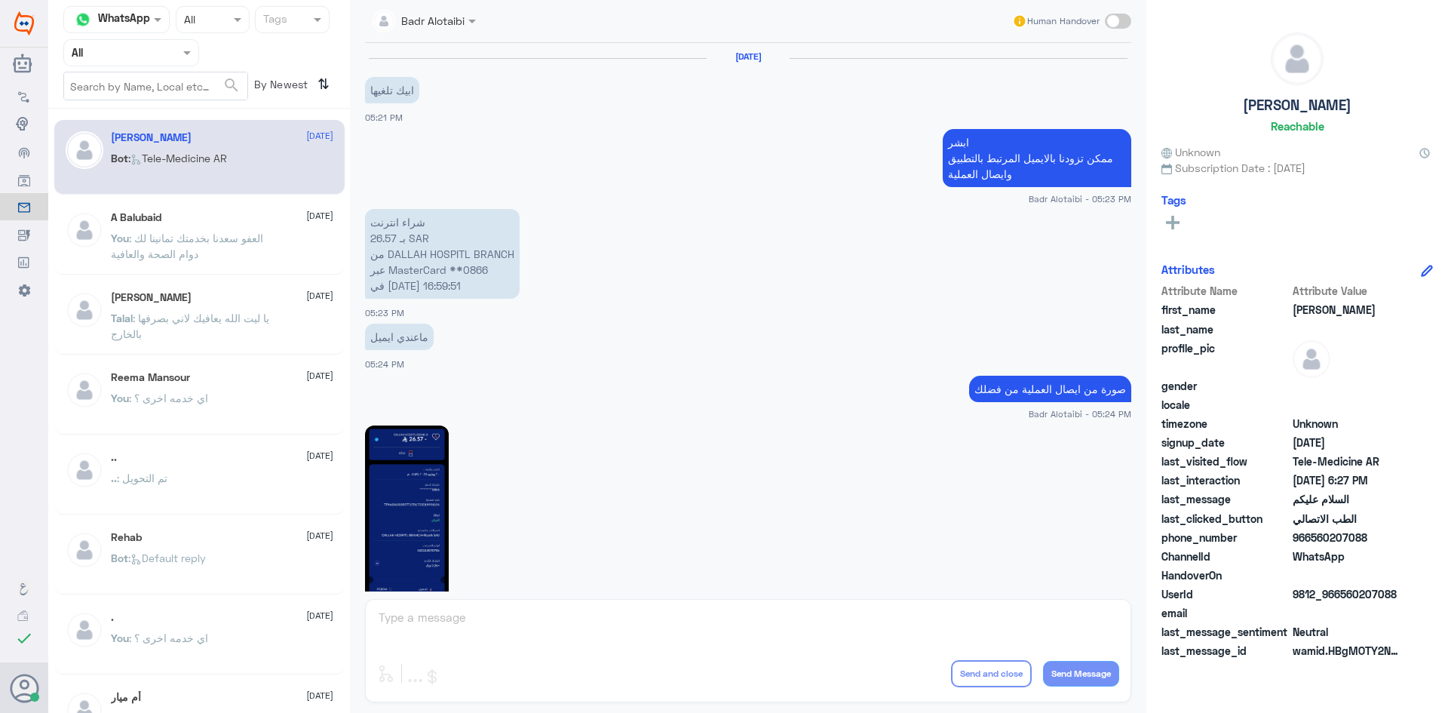
scroll to position [848, 0]
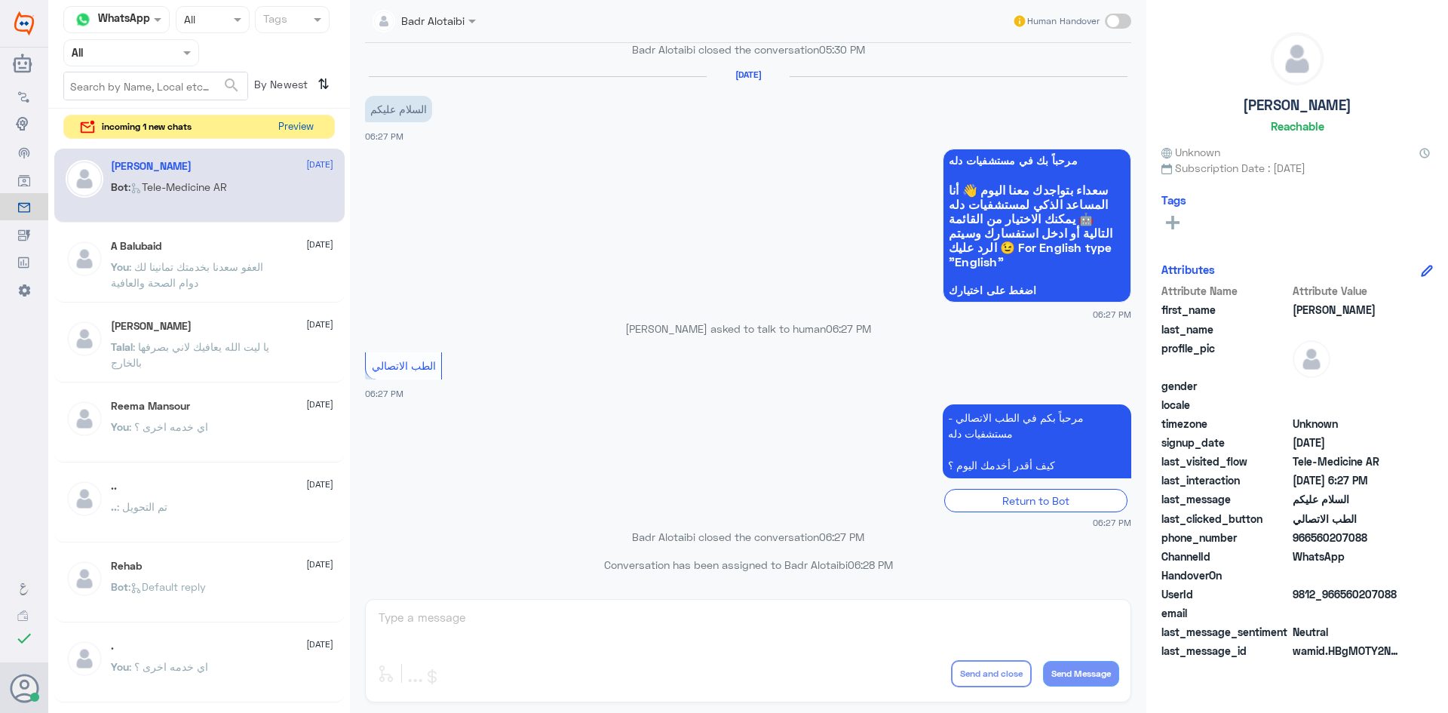
click at [298, 125] on button "Preview" at bounding box center [295, 126] width 47 height 23
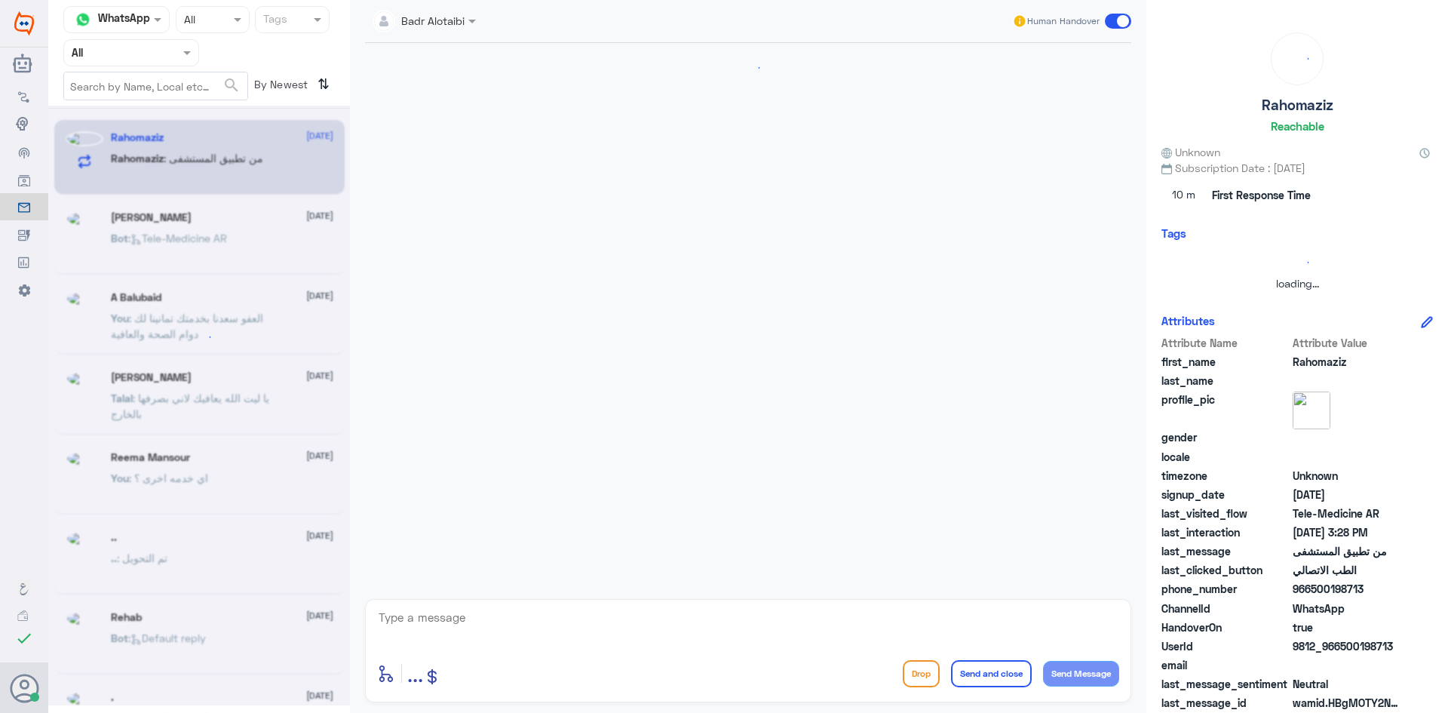
scroll to position [669, 0]
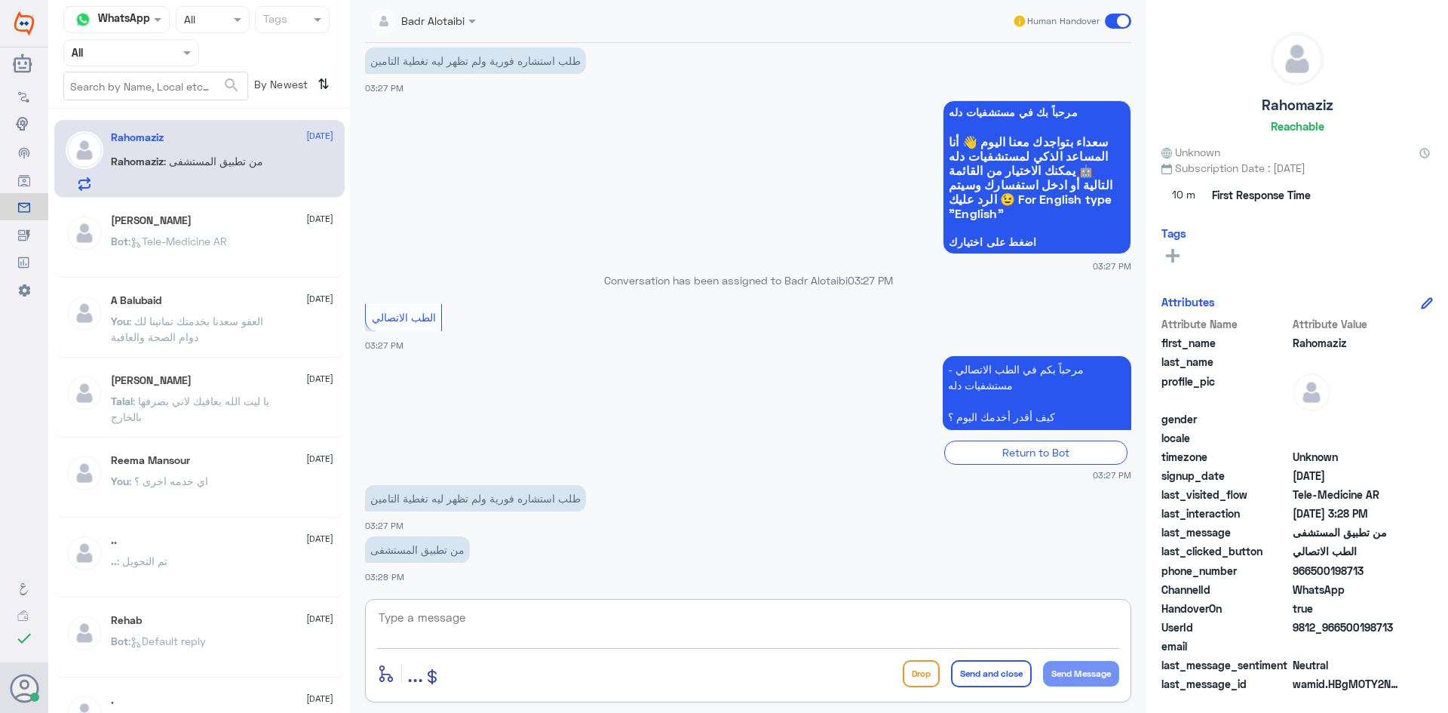
click at [563, 612] on textarea at bounding box center [748, 625] width 742 height 37
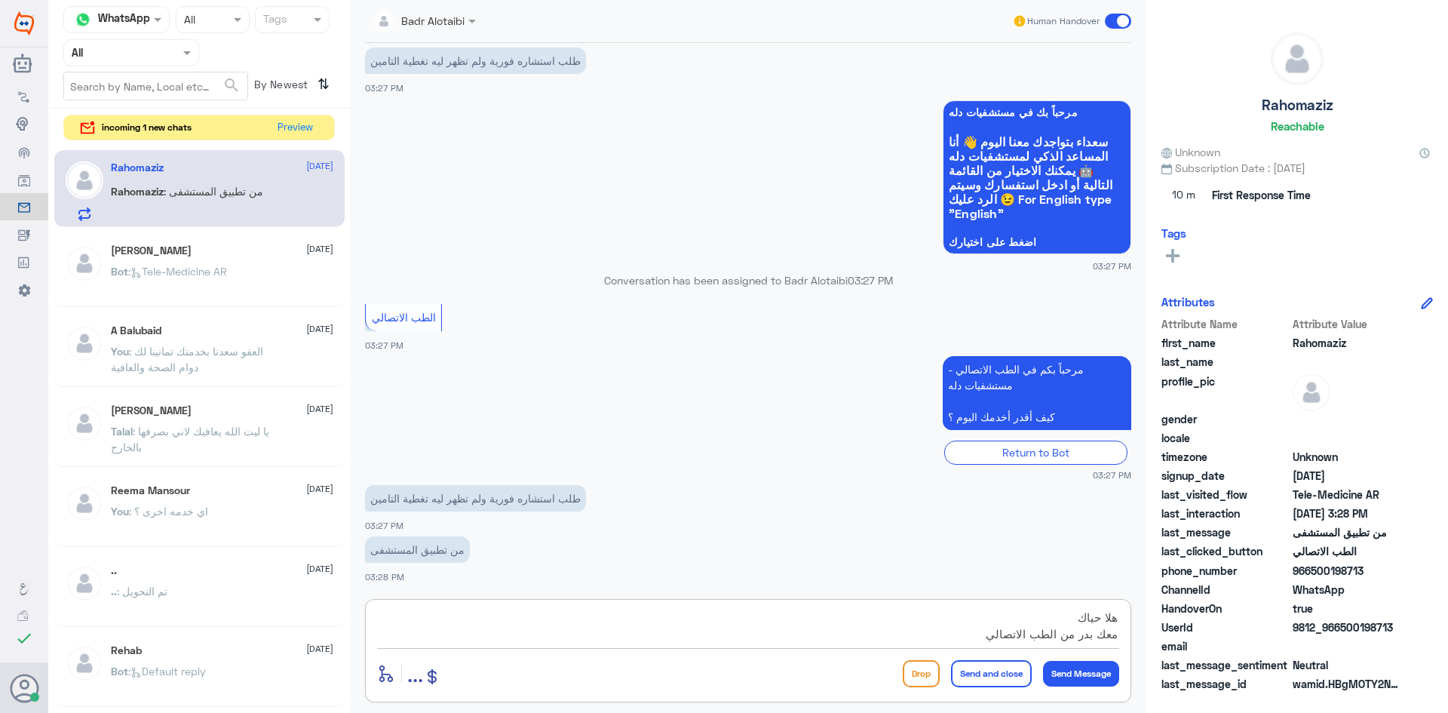
type textarea "هلا حياك معك بدر من الطب الاتصالي"
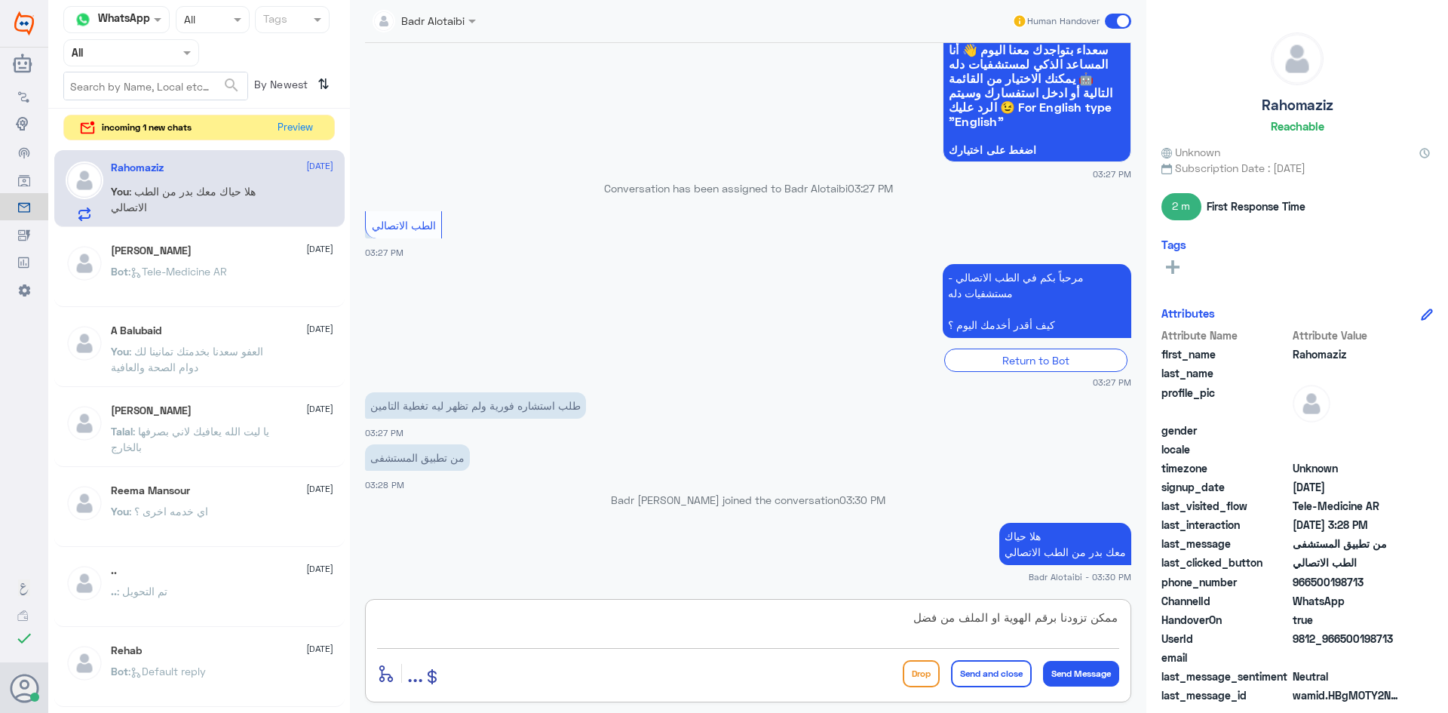
type textarea "ممكن تزودنا برقم الهوية او الملف من فضلك"
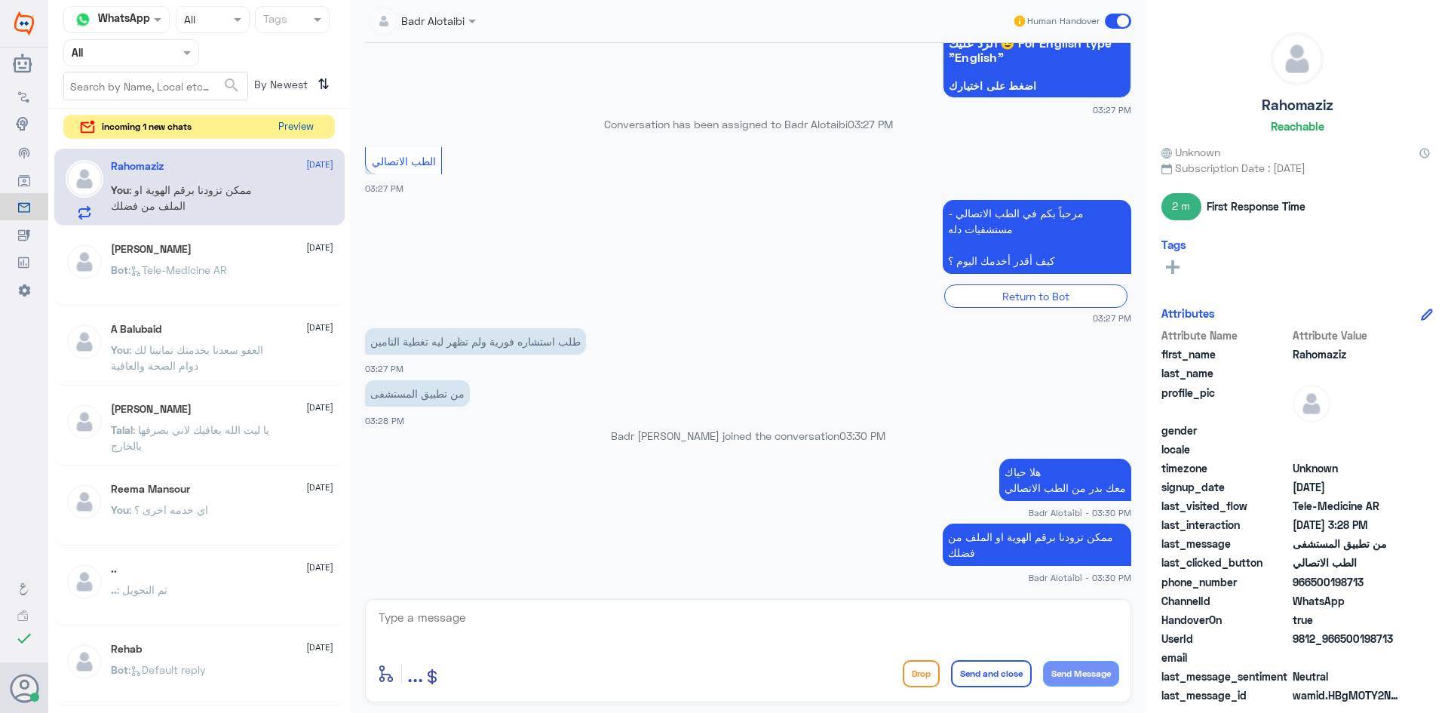
click at [297, 124] on button "Preview" at bounding box center [295, 126] width 47 height 23
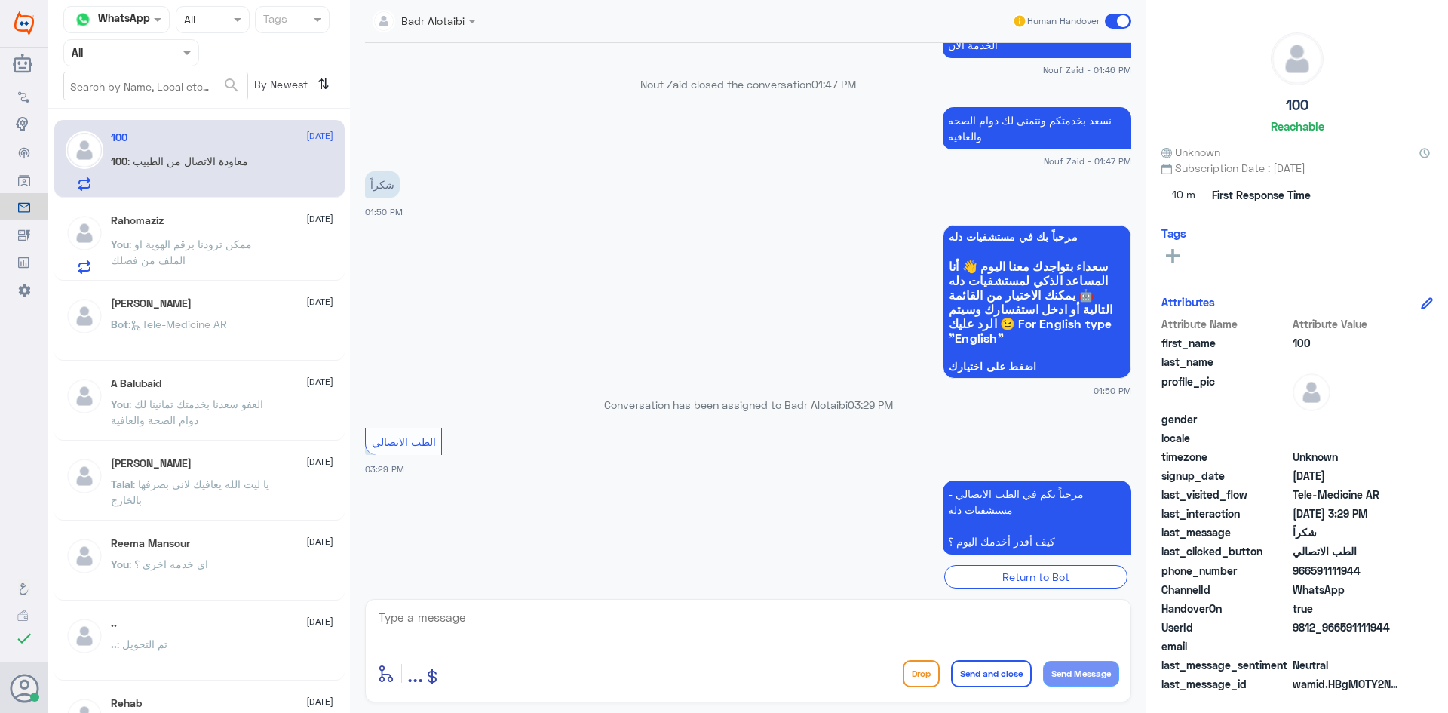
scroll to position [769, 0]
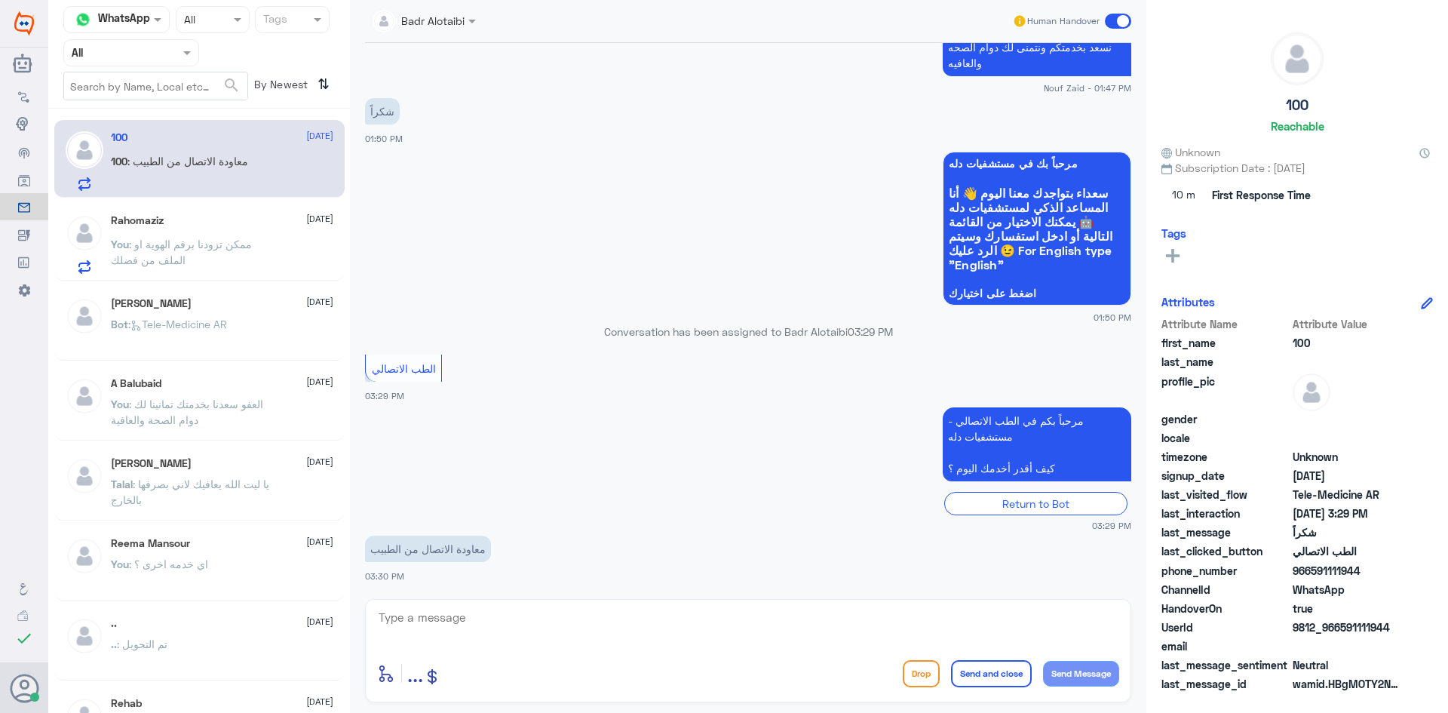
click at [253, 235] on div "[PERSON_NAME] [DATE] You : ممكن تزودنا برقم الهوية او الملف من فضلك" at bounding box center [222, 244] width 222 height 60
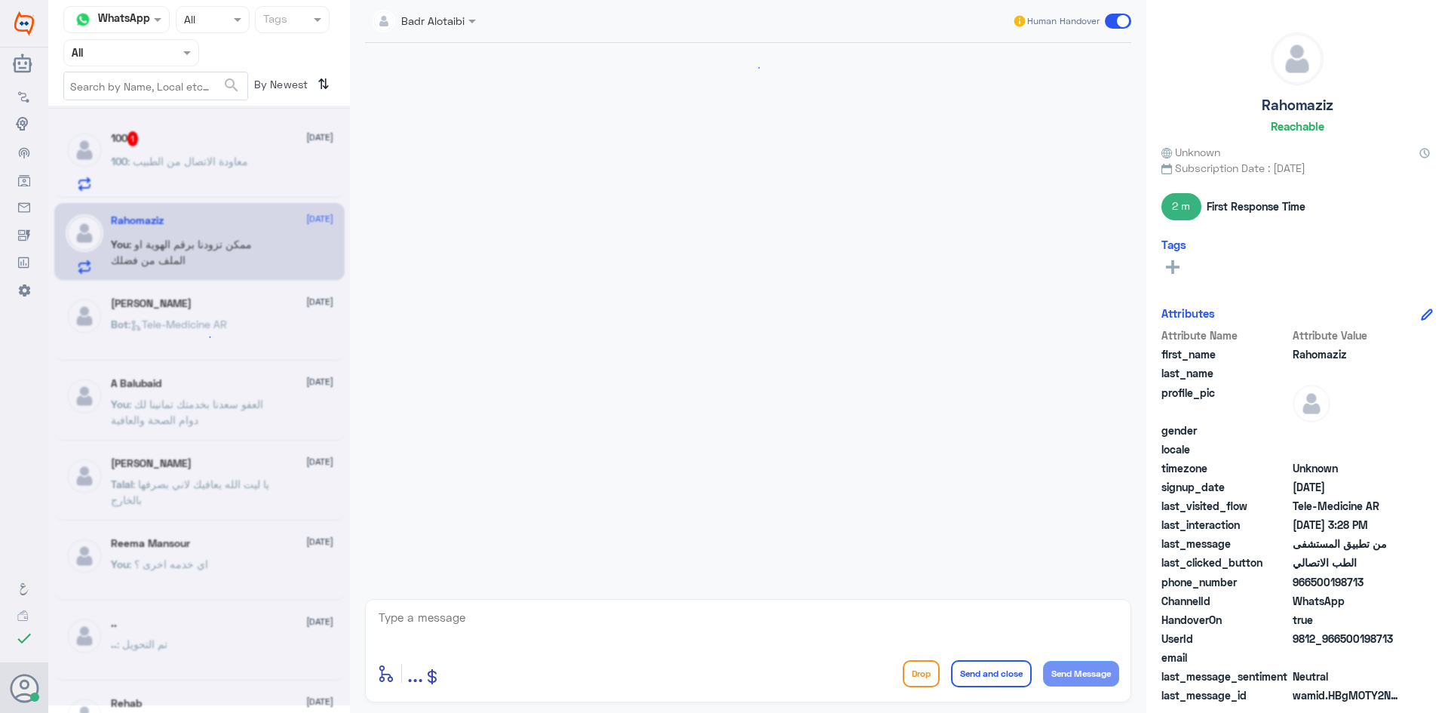
scroll to position [825, 0]
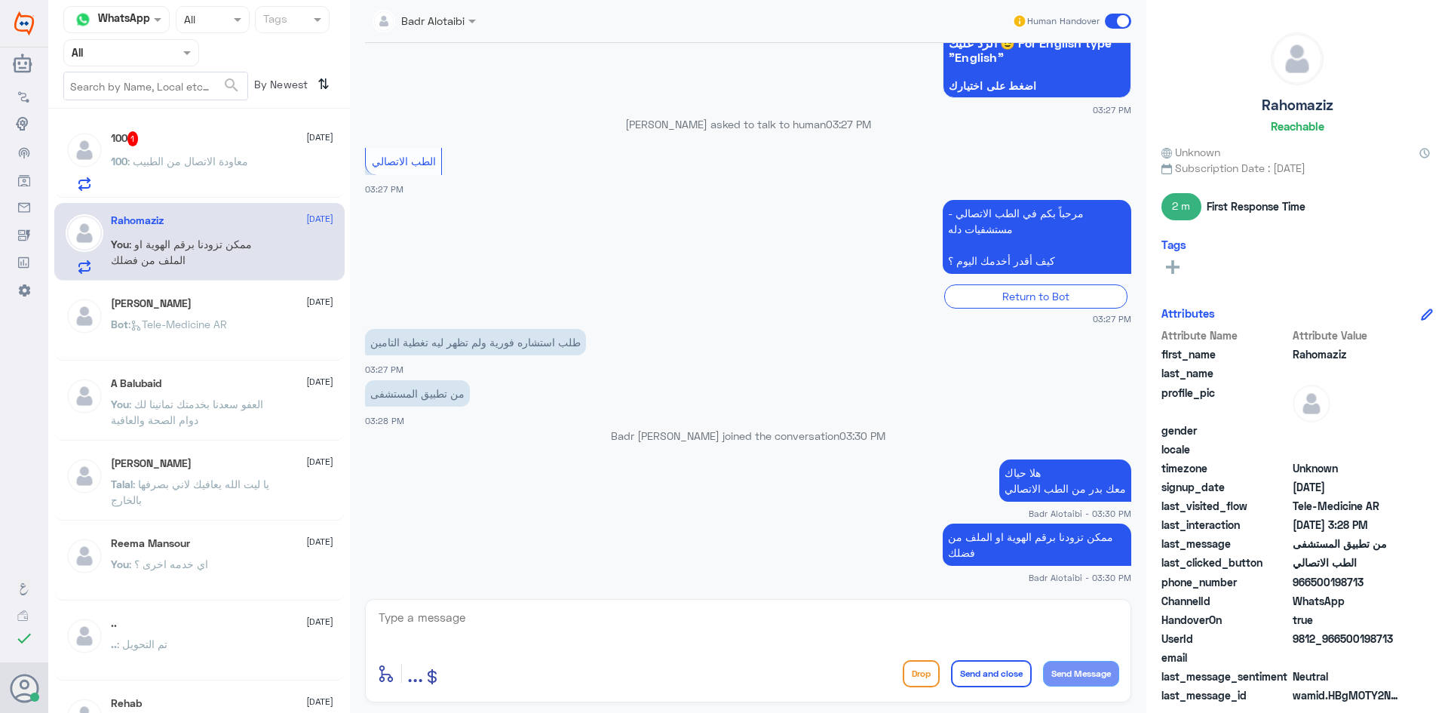
click at [248, 175] on p "100 : معاودة الاتصال من الطبيب" at bounding box center [179, 172] width 137 height 38
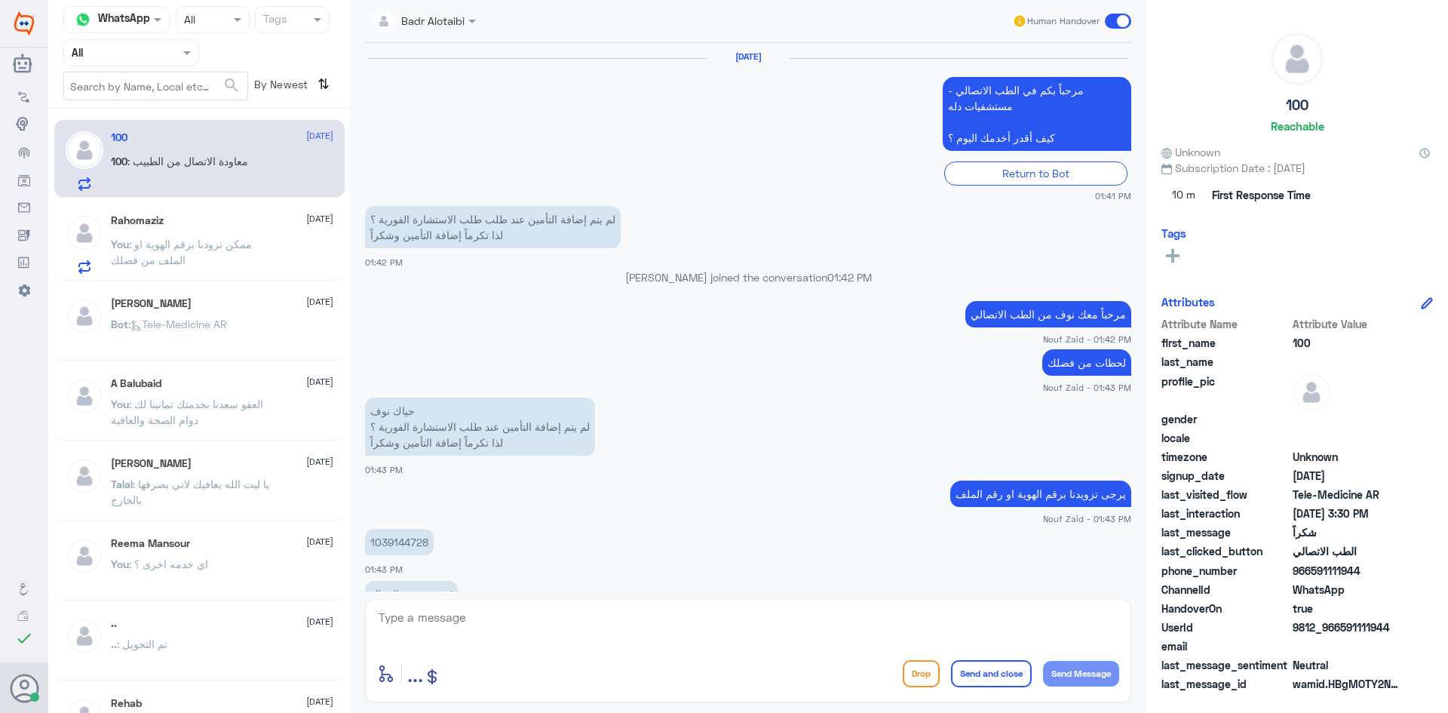
scroll to position [716, 0]
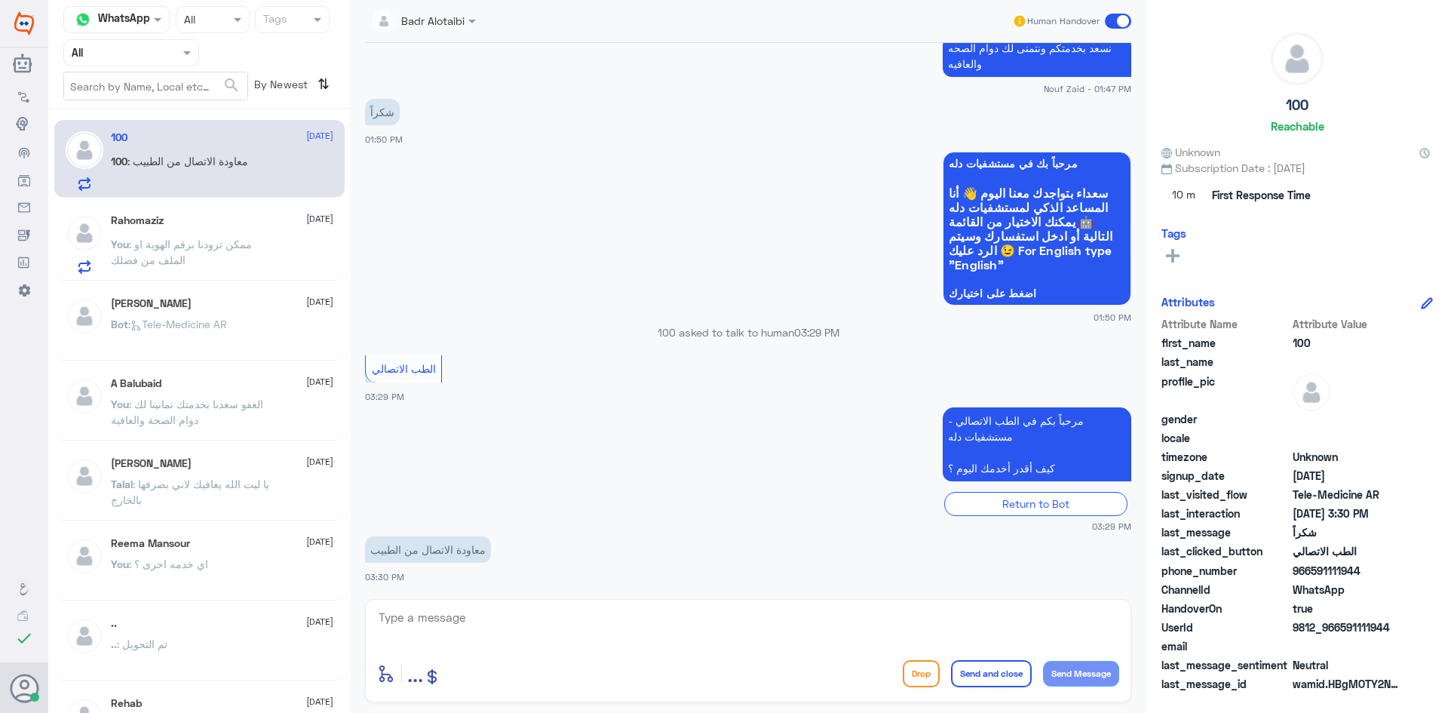
click at [1386, 626] on span "9812_966591111944" at bounding box center [1347, 627] width 109 height 16
click at [1397, 593] on span "WhatsApp" at bounding box center [1347, 589] width 109 height 16
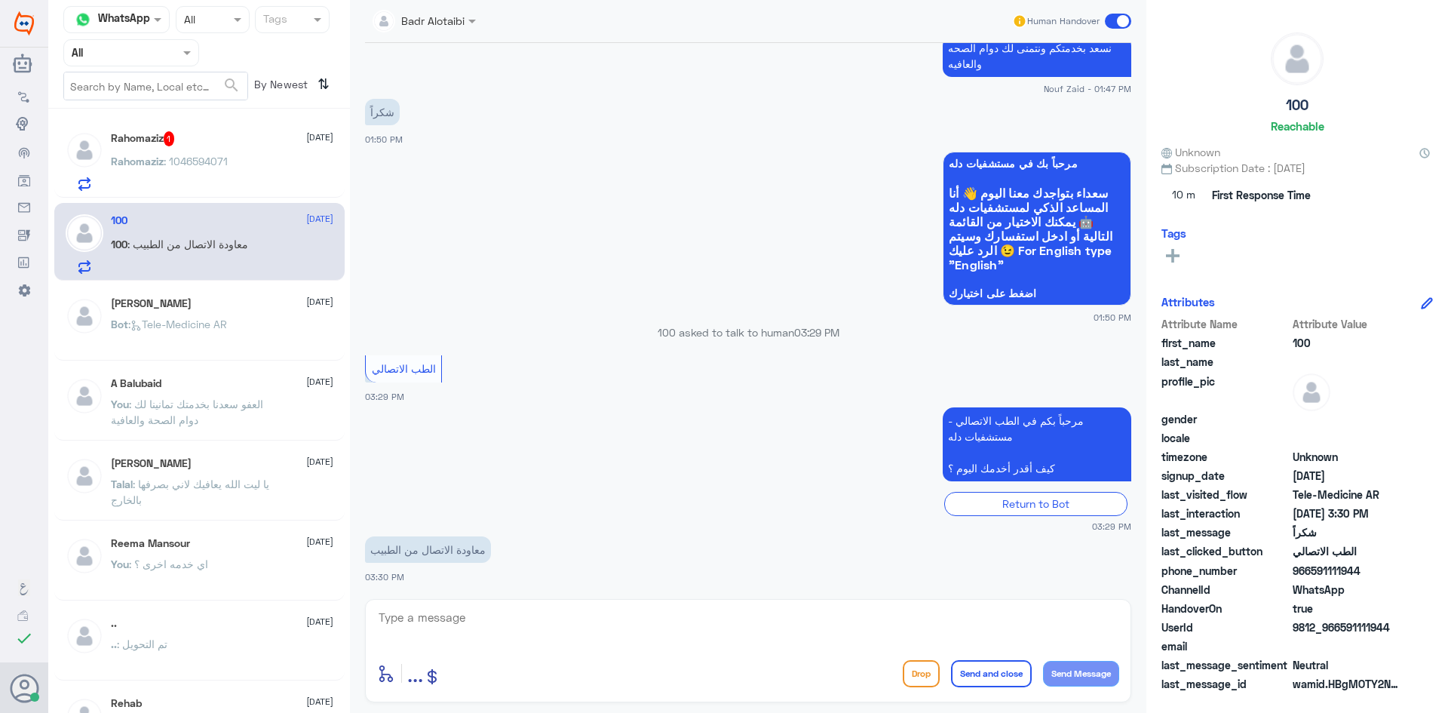
click at [152, 155] on span "Rahomaziz" at bounding box center [137, 161] width 53 height 13
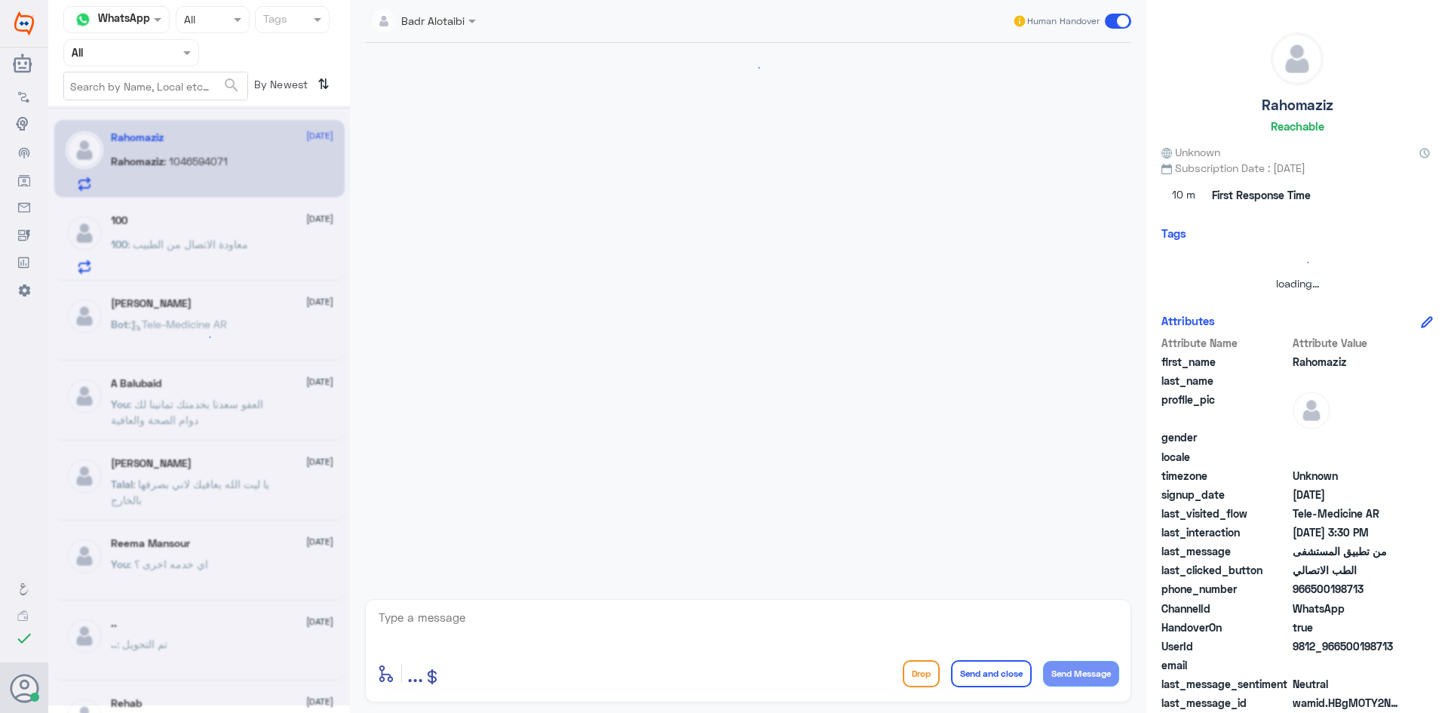
scroll to position [825, 0]
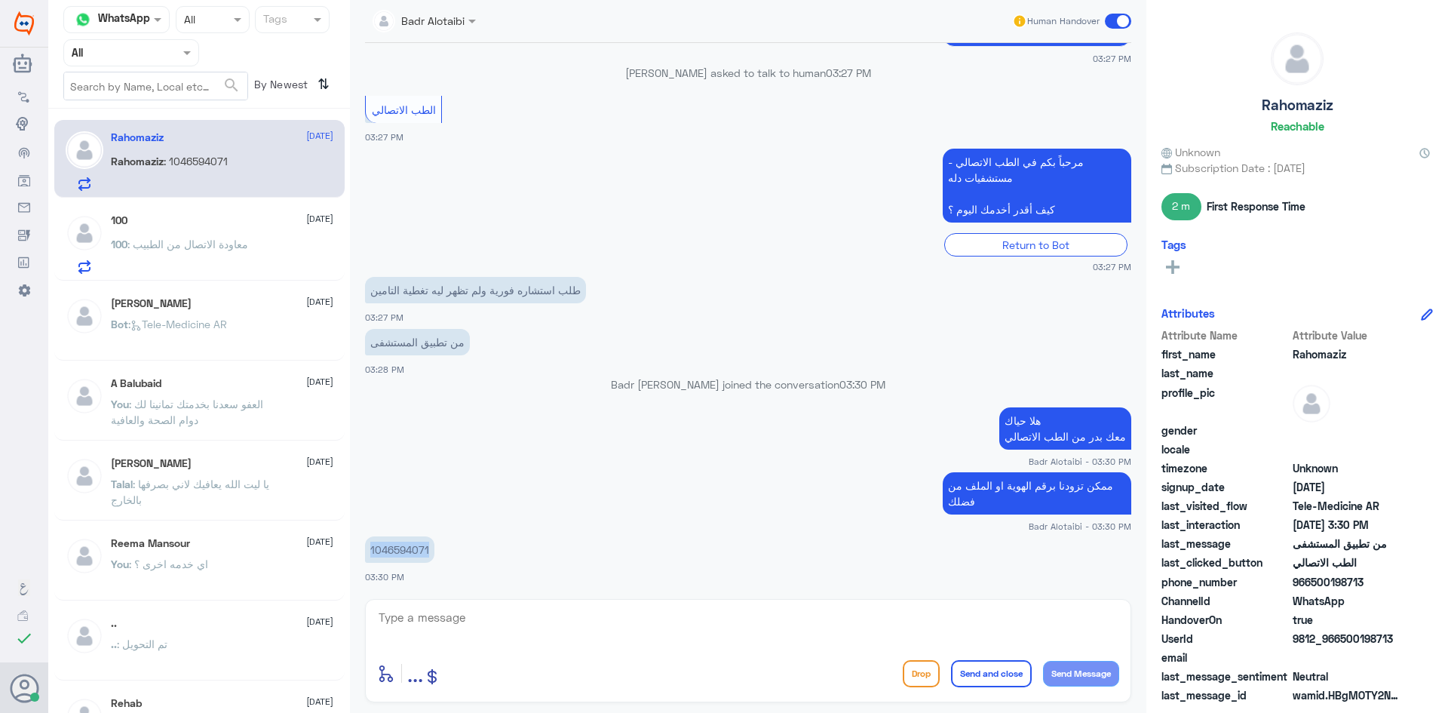
drag, startPoint x: 428, startPoint y: 552, endPoint x: 371, endPoint y: 557, distance: 57.5
click at [371, 557] on p "1046594071" at bounding box center [399, 549] width 69 height 26
copy p "1046594071"
click at [646, 630] on textarea at bounding box center [748, 625] width 742 height 37
type textarea "يمكنك الان تسجيل الدخول للتطبيق وتسجيل استشارة فورية"
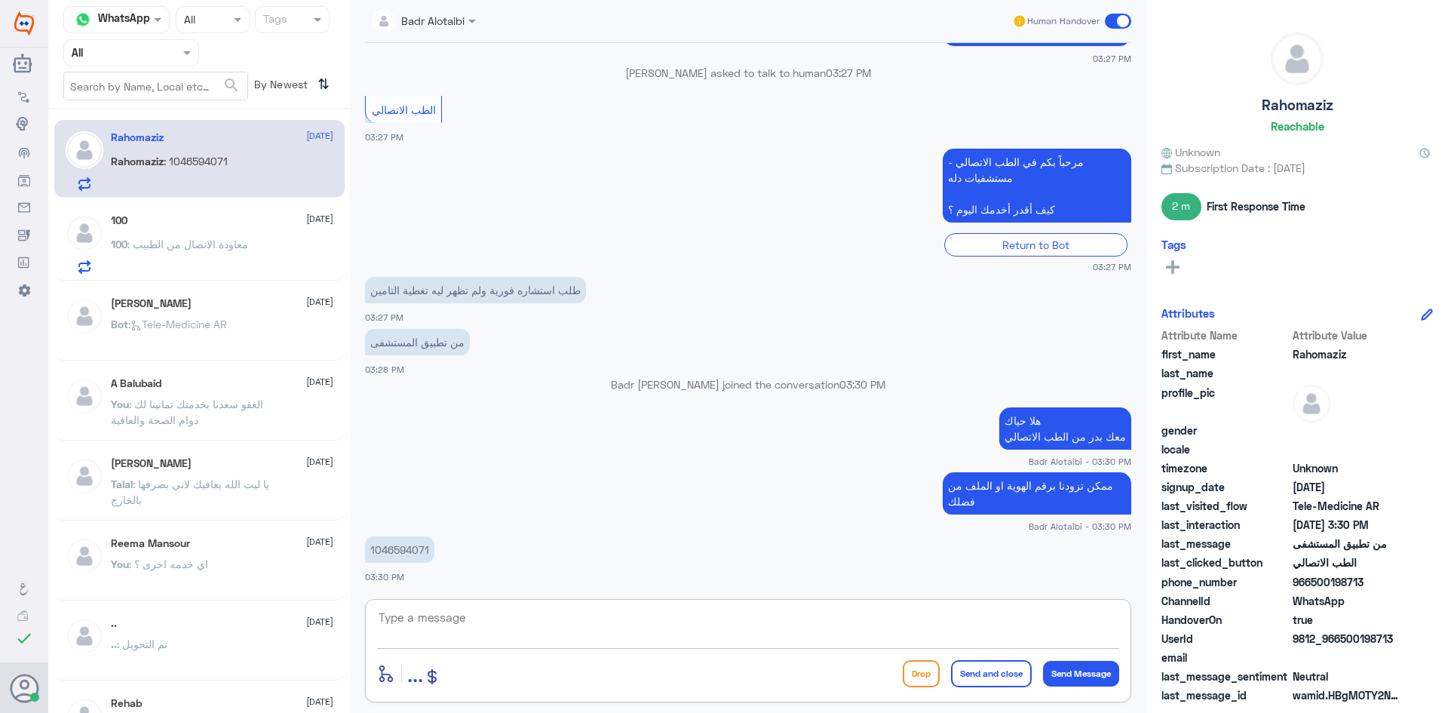
scroll to position [889, 0]
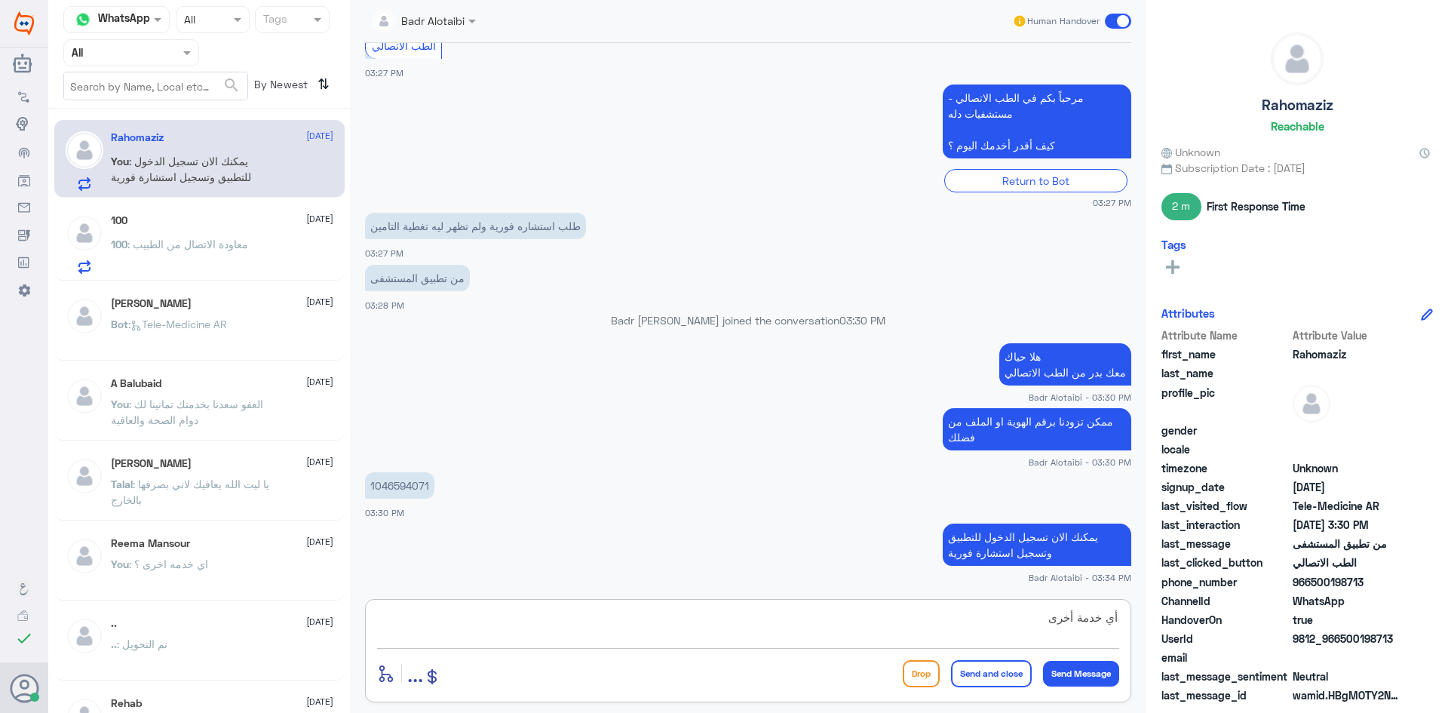
type textarea "أي خدمة أخرى ؟"
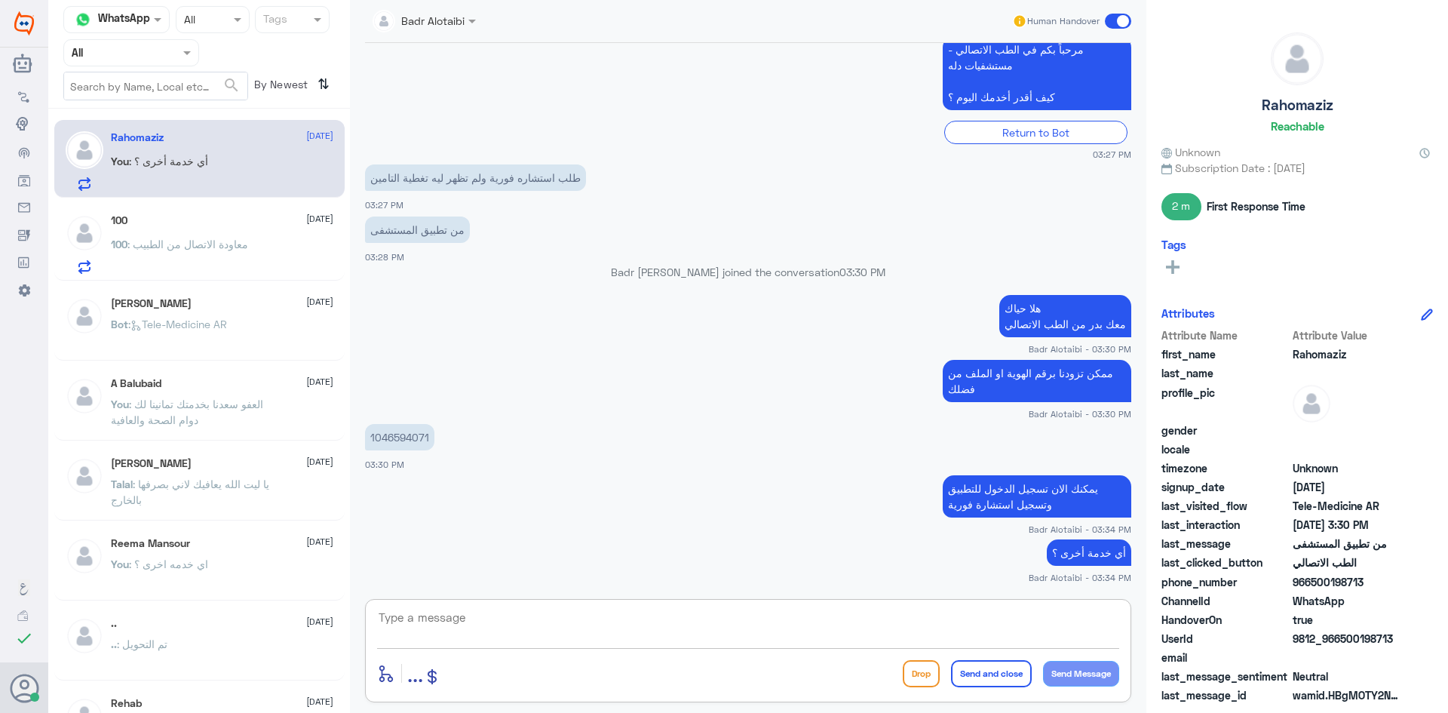
click at [211, 224] on div "100 [DATE]" at bounding box center [222, 220] width 222 height 13
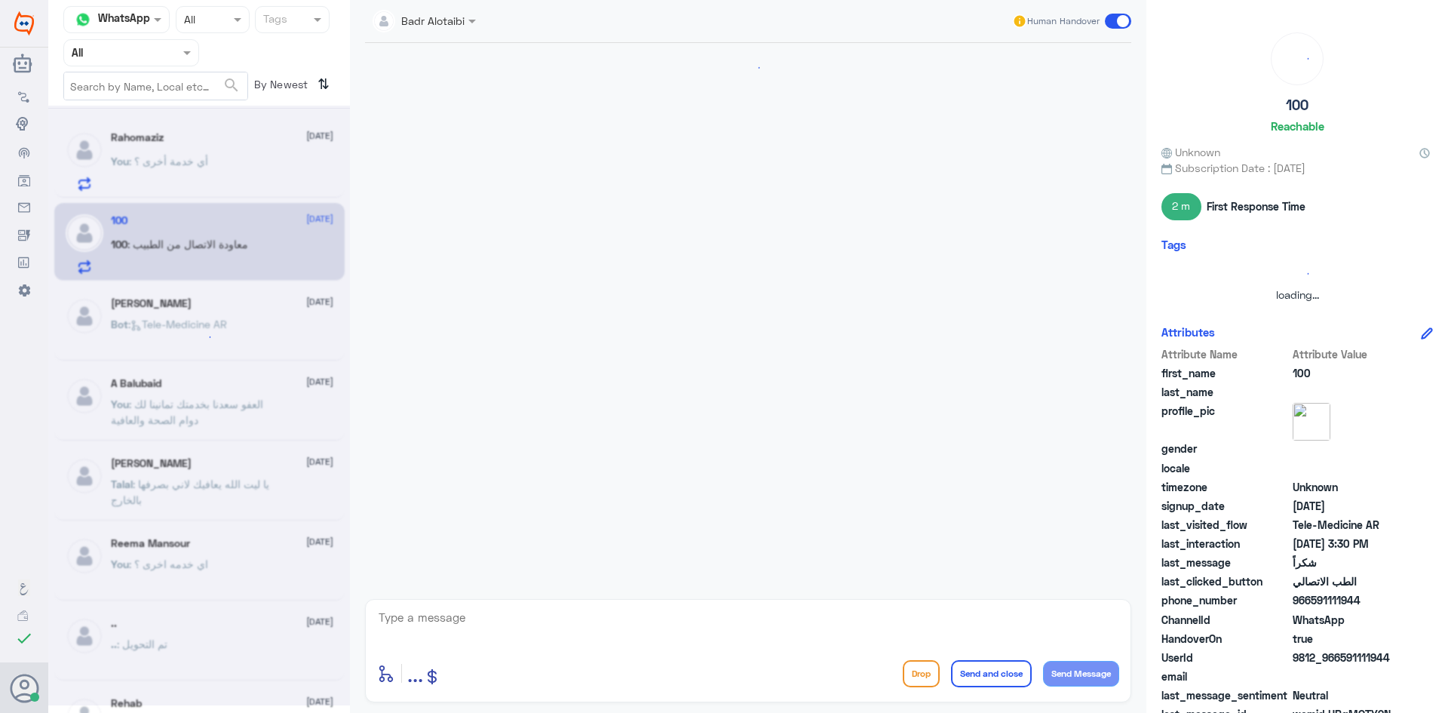
click at [202, 177] on div at bounding box center [199, 406] width 302 height 600
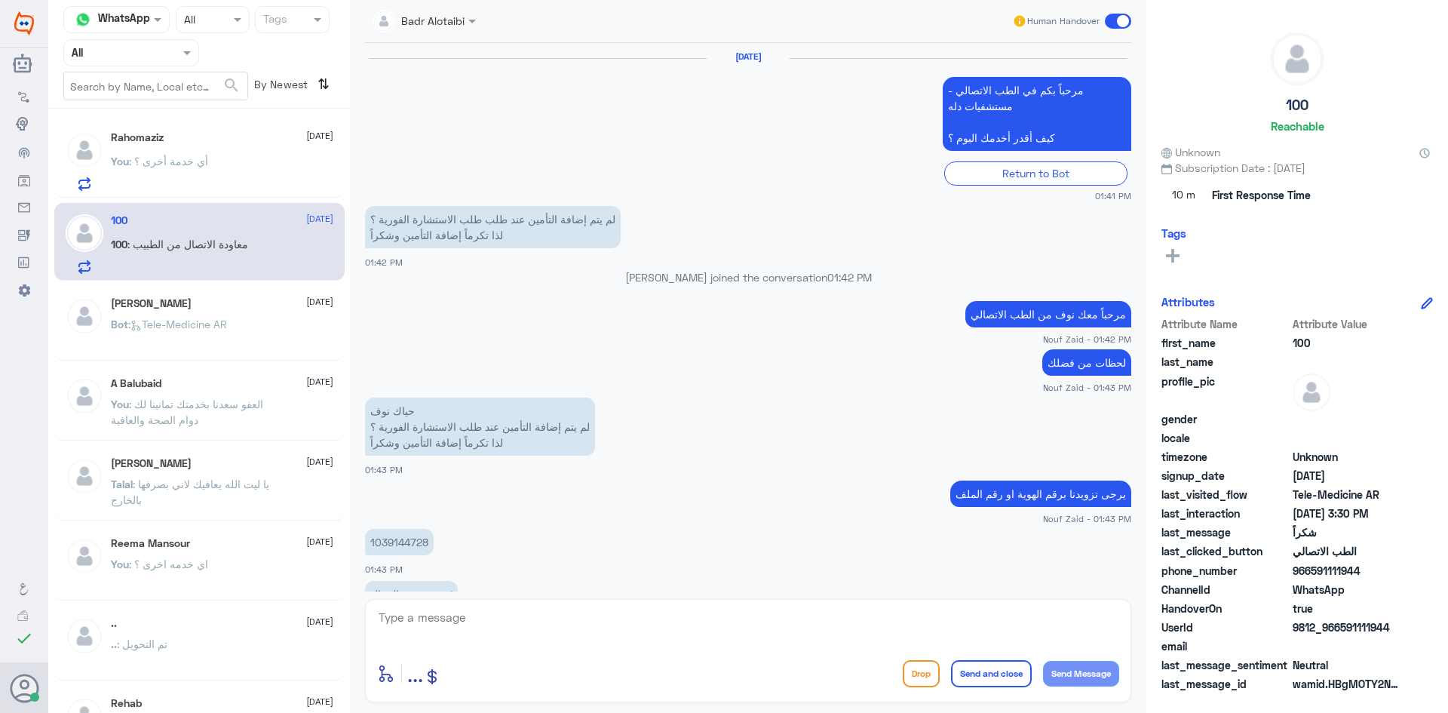
scroll to position [716, 0]
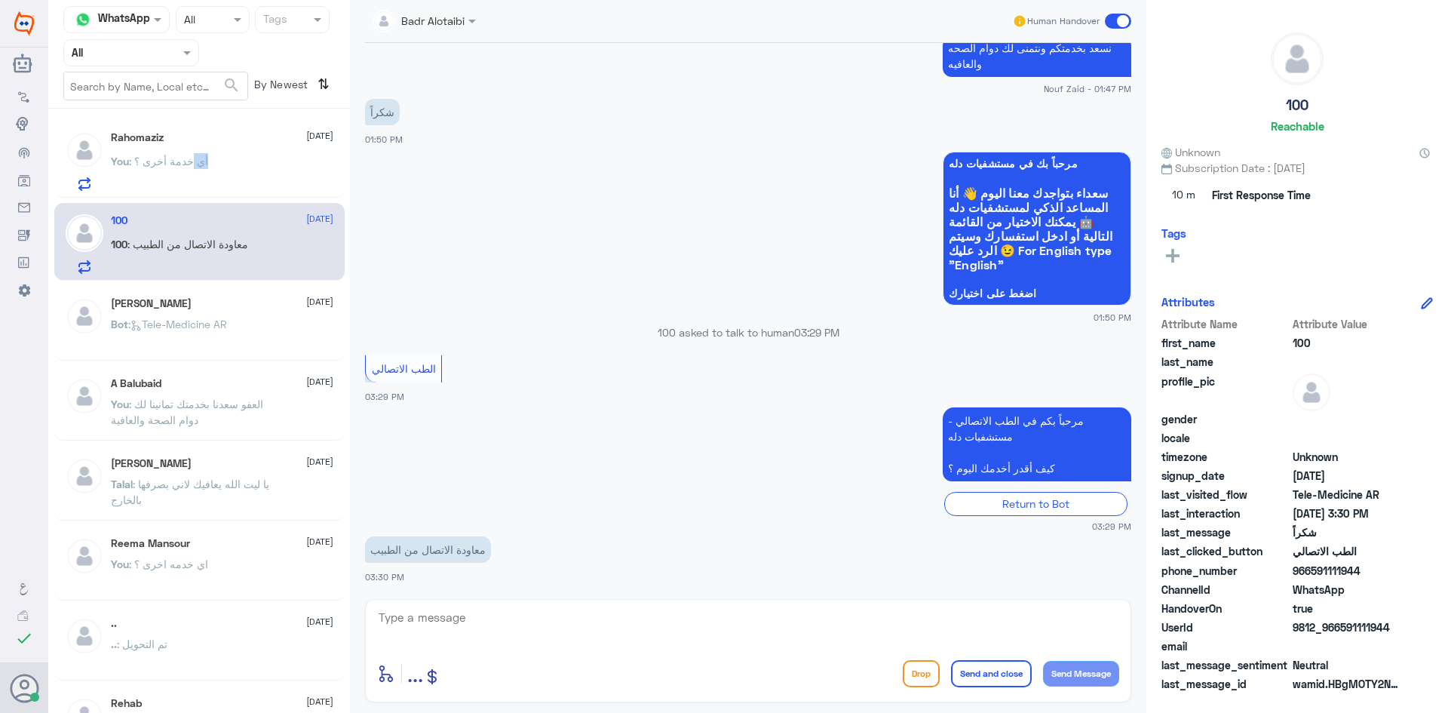
click at [201, 177] on p "You : أي خدمة أخرى ؟" at bounding box center [159, 172] width 97 height 38
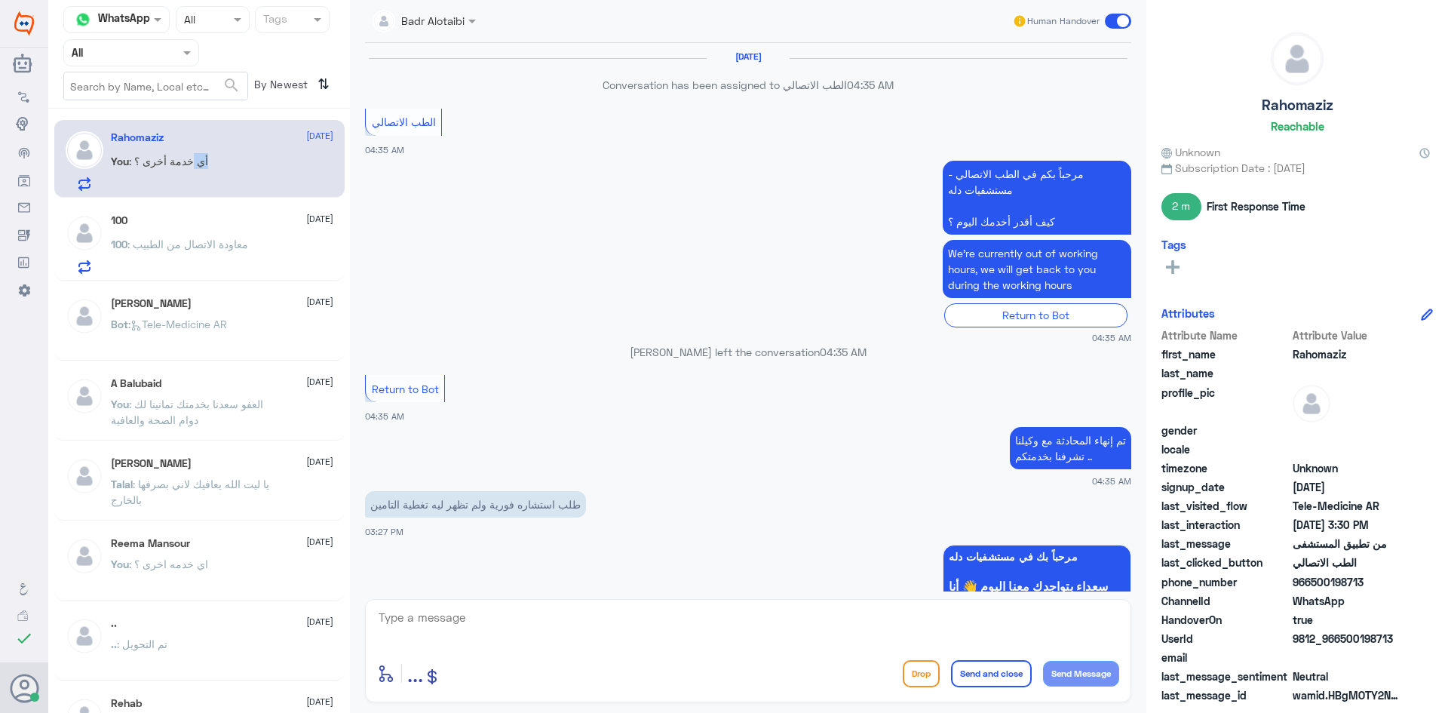
scroll to position [764, 0]
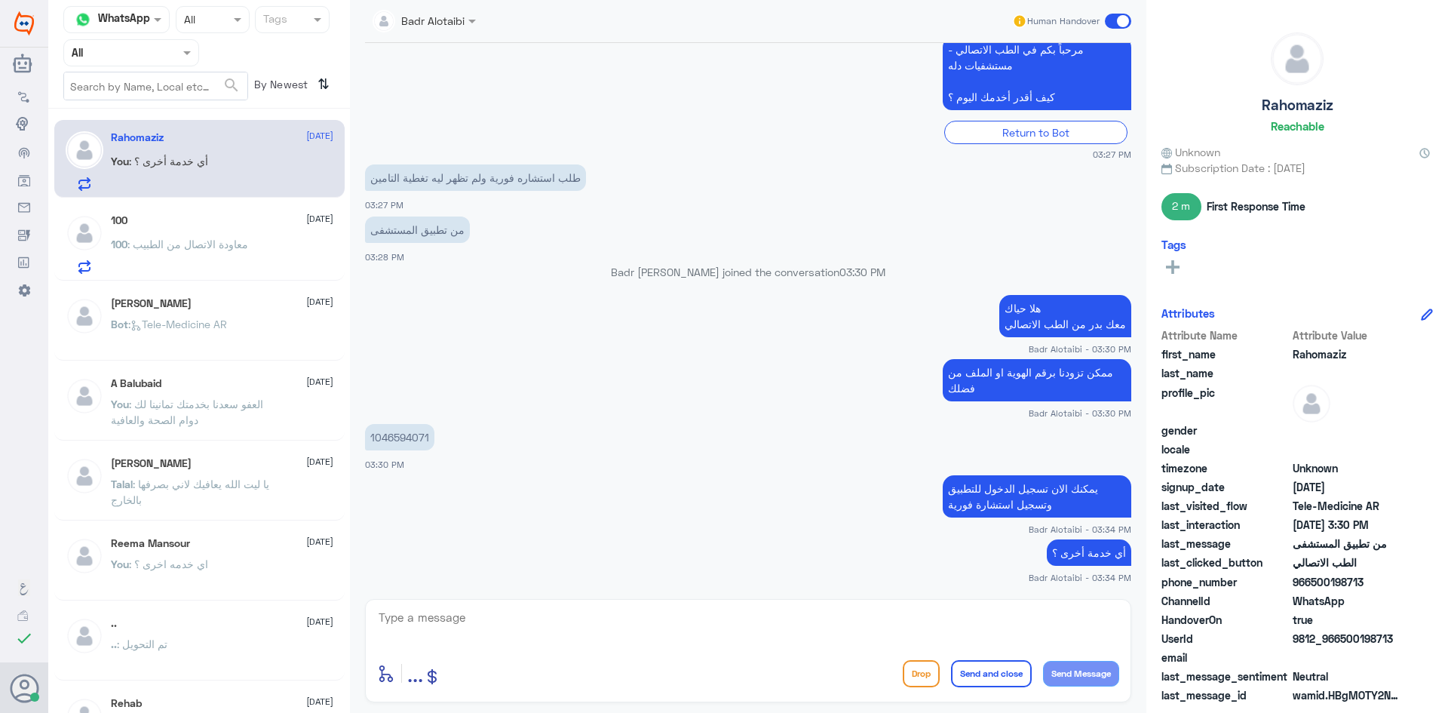
click at [143, 238] on span ": معاودة الاتصال من الطبيب" at bounding box center [187, 244] width 121 height 13
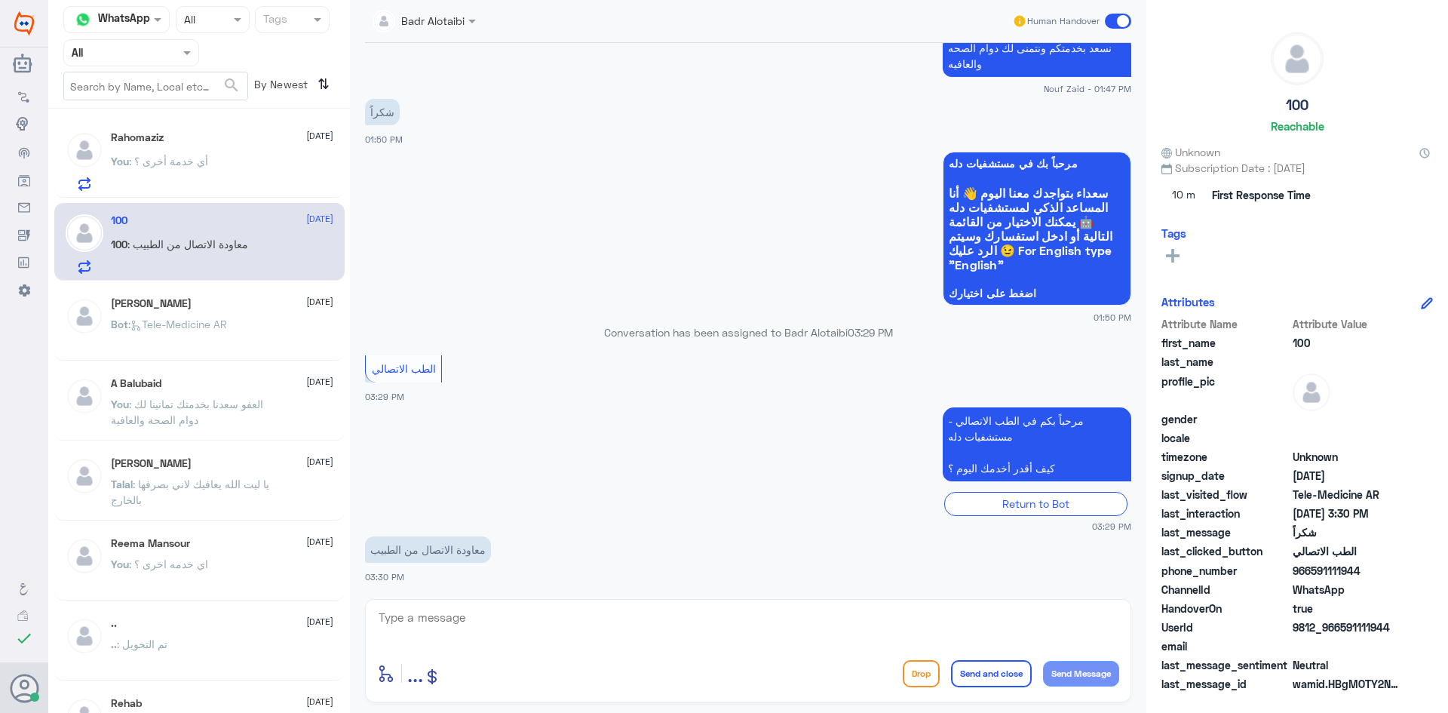
click at [1125, 17] on span at bounding box center [1118, 21] width 26 height 15
click at [0, 0] on input "checkbox" at bounding box center [0, 0] width 0 height 0
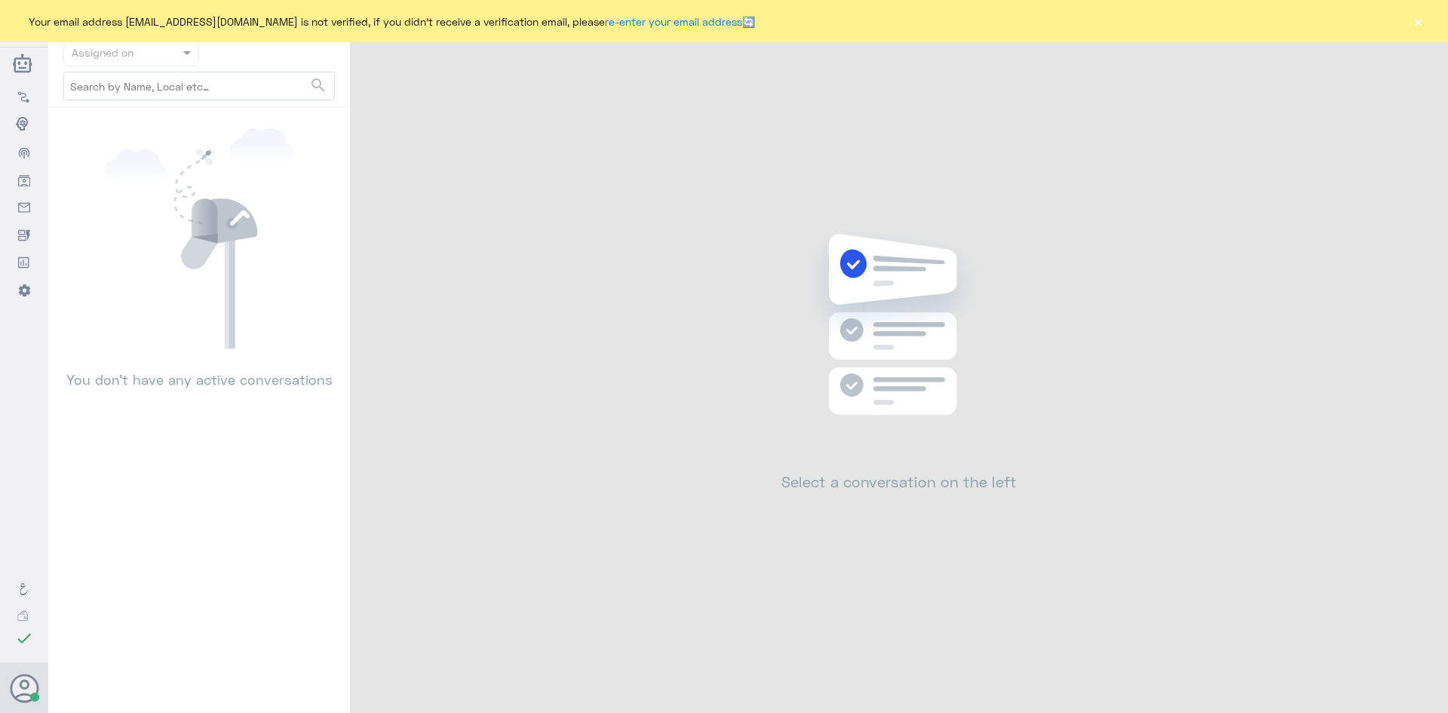
click at [1416, 26] on button "×" at bounding box center [1417, 21] width 15 height 15
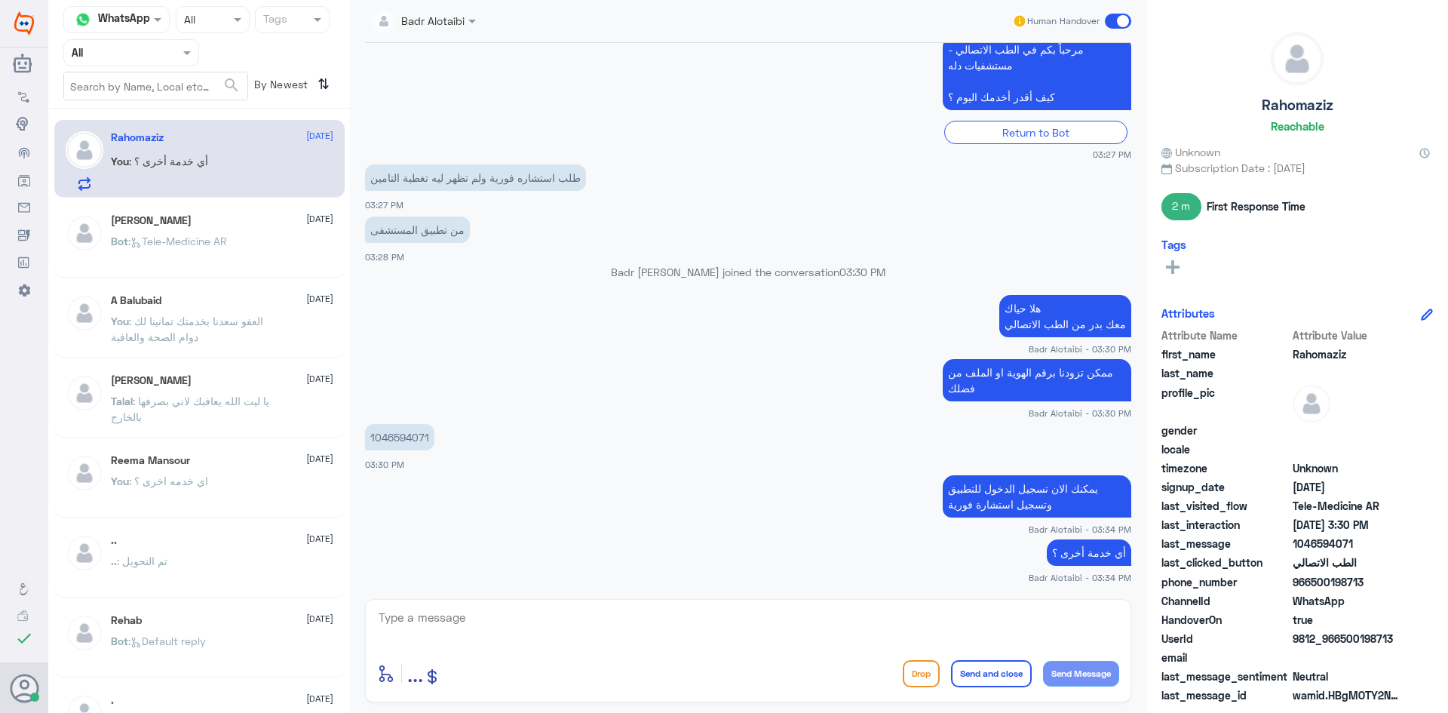
scroll to position [816, 0]
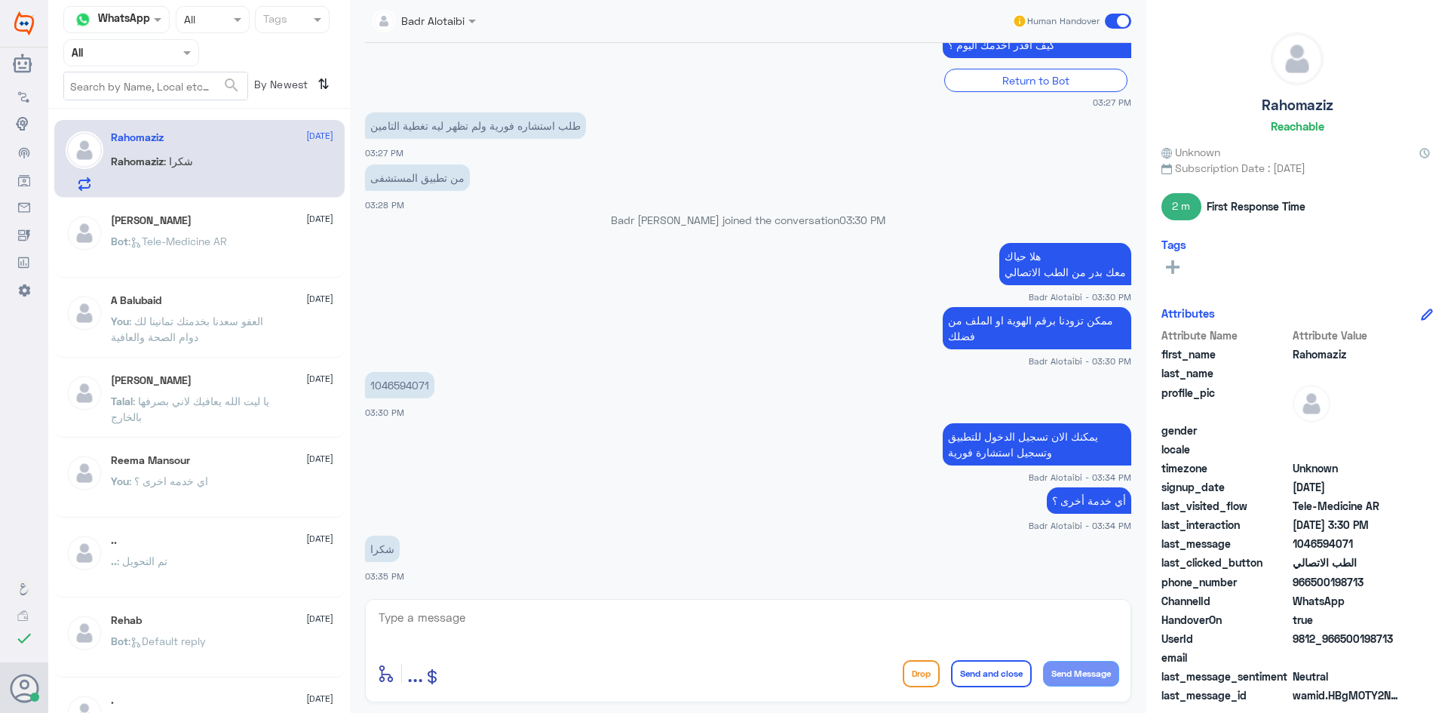
click at [595, 629] on textarea at bounding box center [748, 625] width 742 height 37
type textarea "العفو تمانينا لك دوام الصحة والعافية"
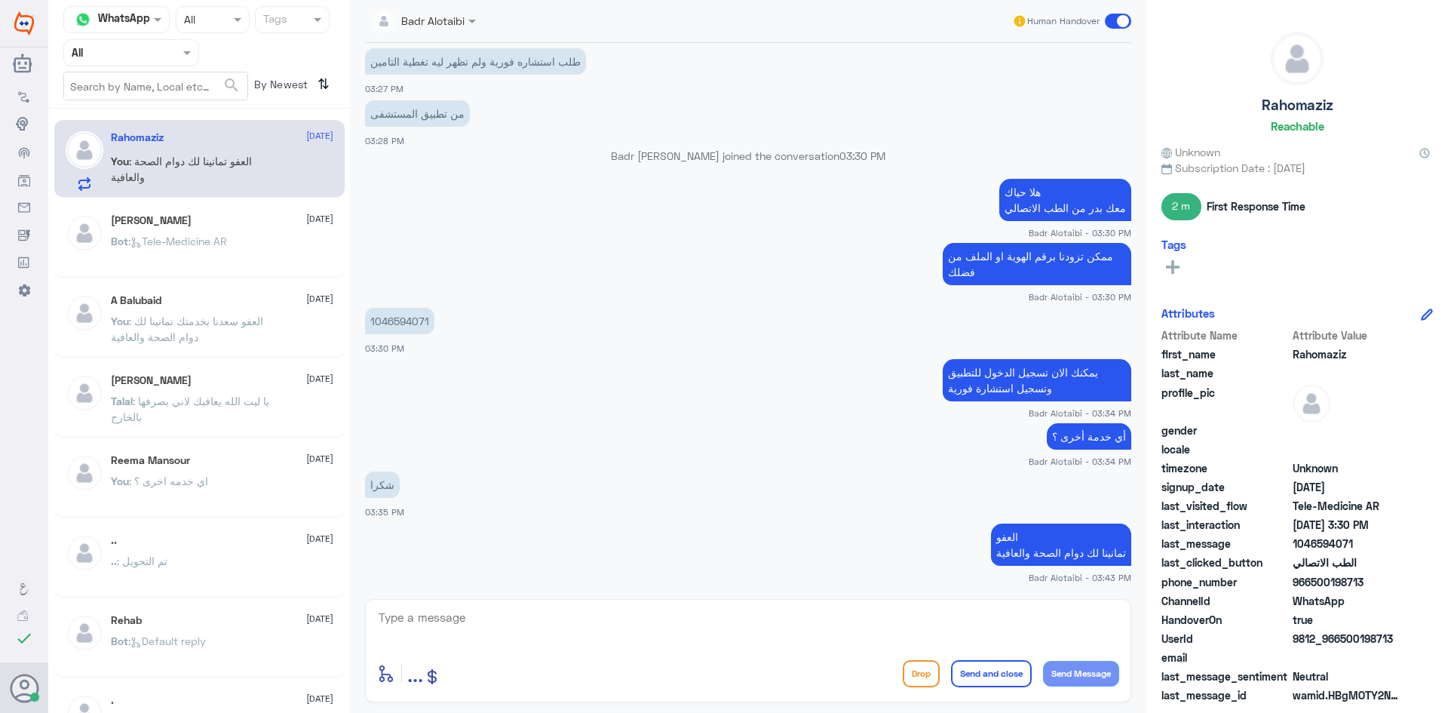
click at [1113, 32] on div "Human Handover" at bounding box center [1072, 21] width 120 height 27
click at [1114, 25] on span at bounding box center [1118, 21] width 26 height 15
click at [0, 0] on input "checkbox" at bounding box center [0, 0] width 0 height 0
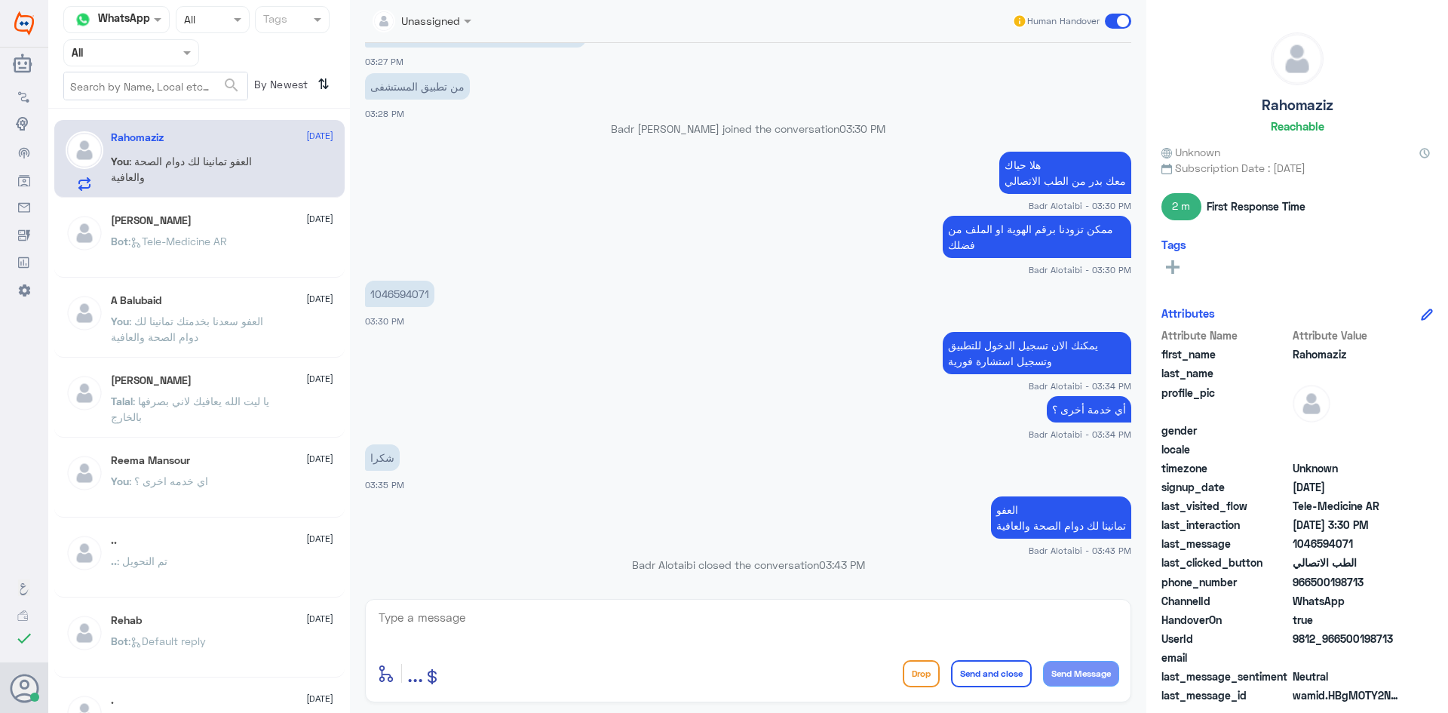
click at [1116, 22] on span at bounding box center [1118, 21] width 26 height 15
click at [0, 0] on input "checkbox" at bounding box center [0, 0] width 0 height 0
click at [1109, 17] on span at bounding box center [1118, 21] width 26 height 15
click at [0, 0] on input "checkbox" at bounding box center [0, 0] width 0 height 0
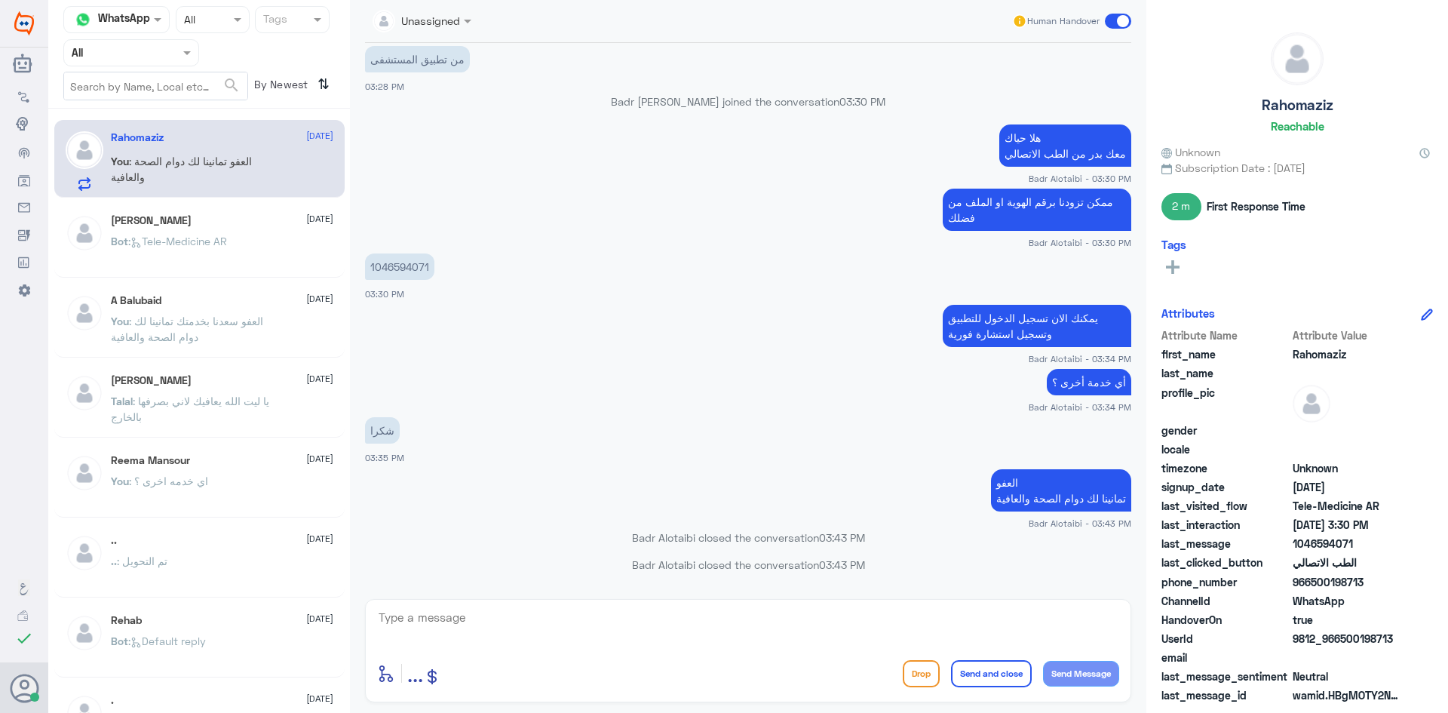
click at [1115, 21] on span at bounding box center [1118, 21] width 26 height 15
click at [0, 0] on input "checkbox" at bounding box center [0, 0] width 0 height 0
click at [703, 616] on textarea at bounding box center [748, 625] width 742 height 37
click at [698, 621] on textarea at bounding box center [748, 625] width 742 height 37
click at [1119, 18] on span at bounding box center [1118, 21] width 26 height 15
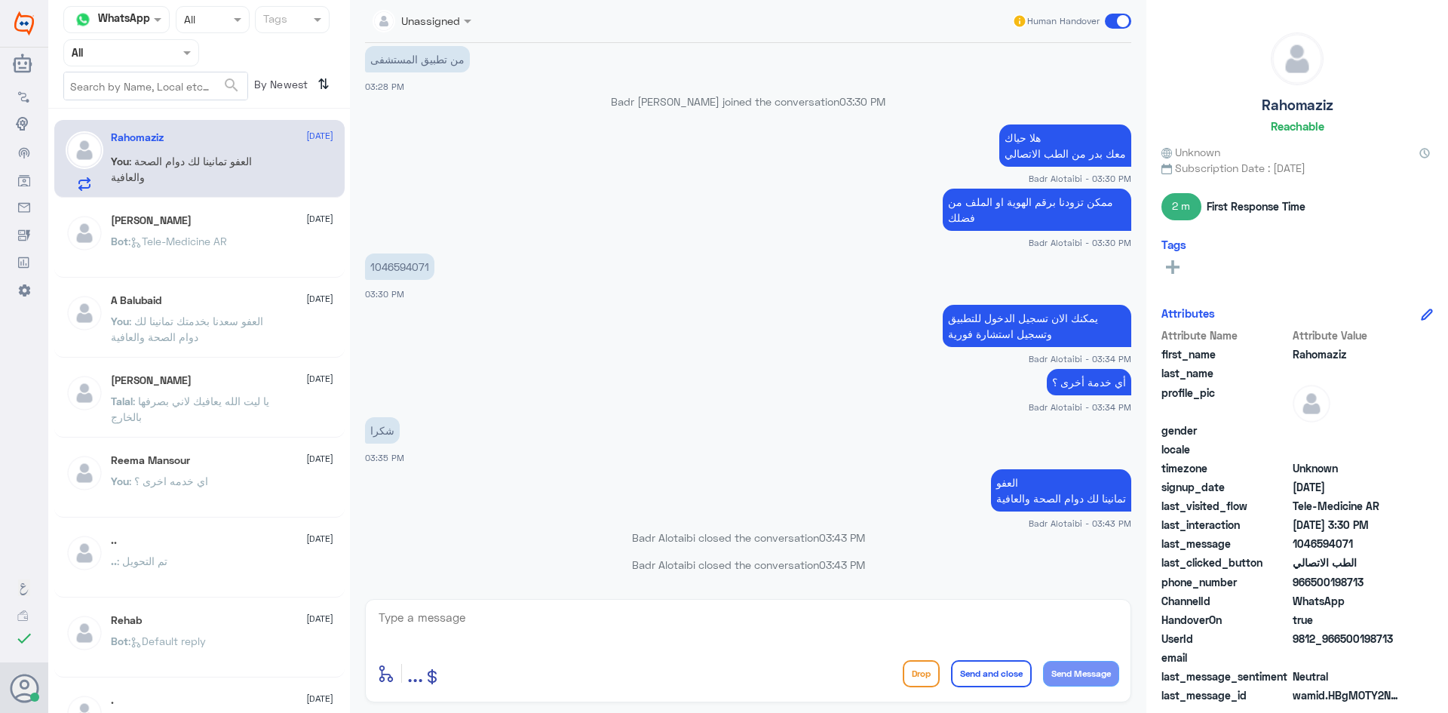
click at [0, 0] on input "checkbox" at bounding box center [0, 0] width 0 height 0
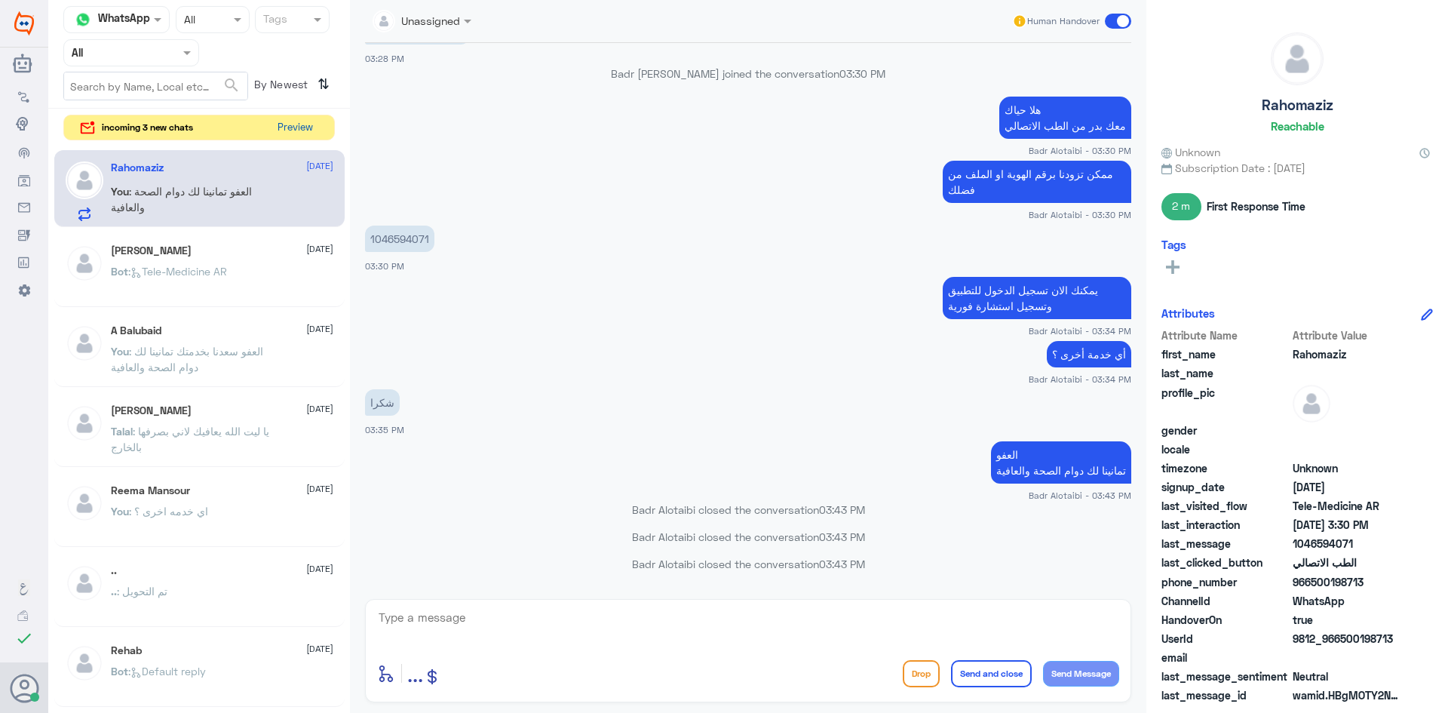
click at [290, 112] on div "Channel WhatsApp Status × All Tags Agent Filter All search By Newest ⇅ incoming…" at bounding box center [199, 358] width 302 height 717
click at [299, 126] on button "Preview" at bounding box center [295, 126] width 47 height 23
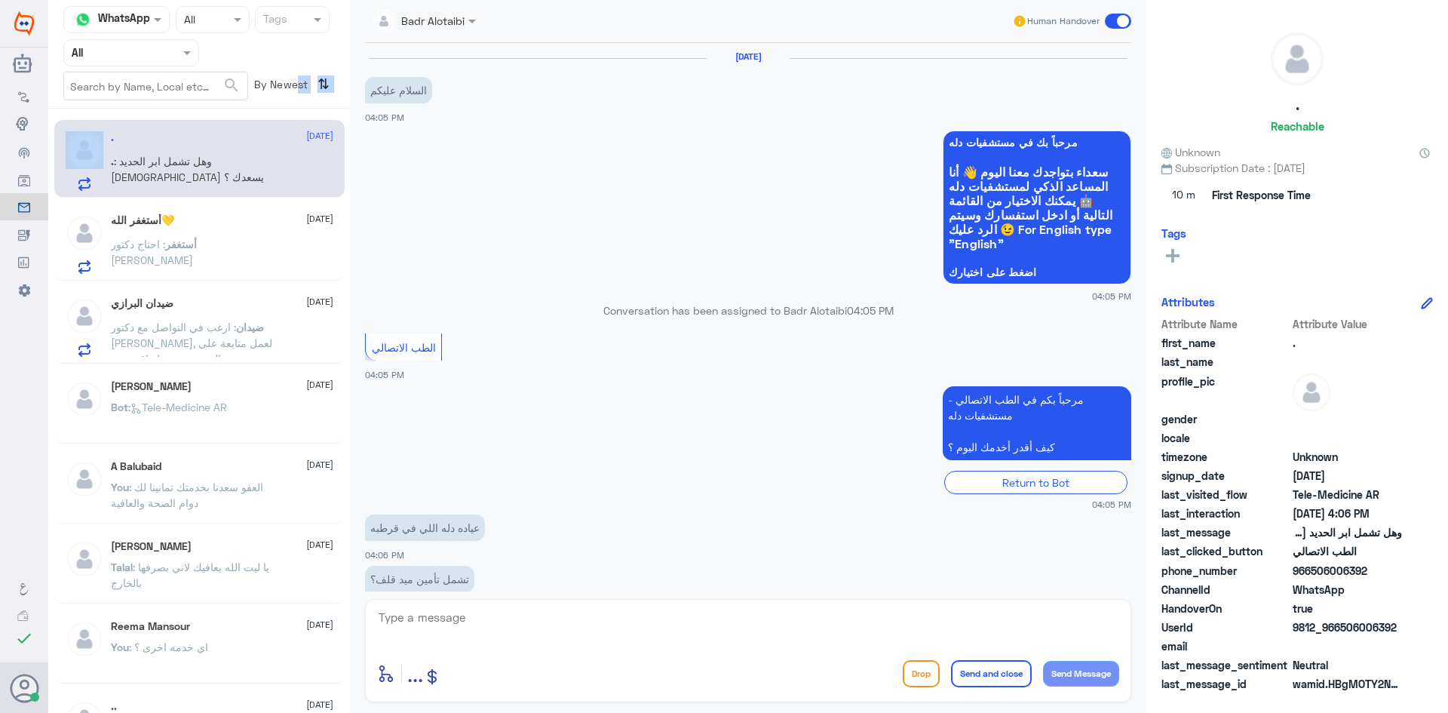
scroll to position [81, 0]
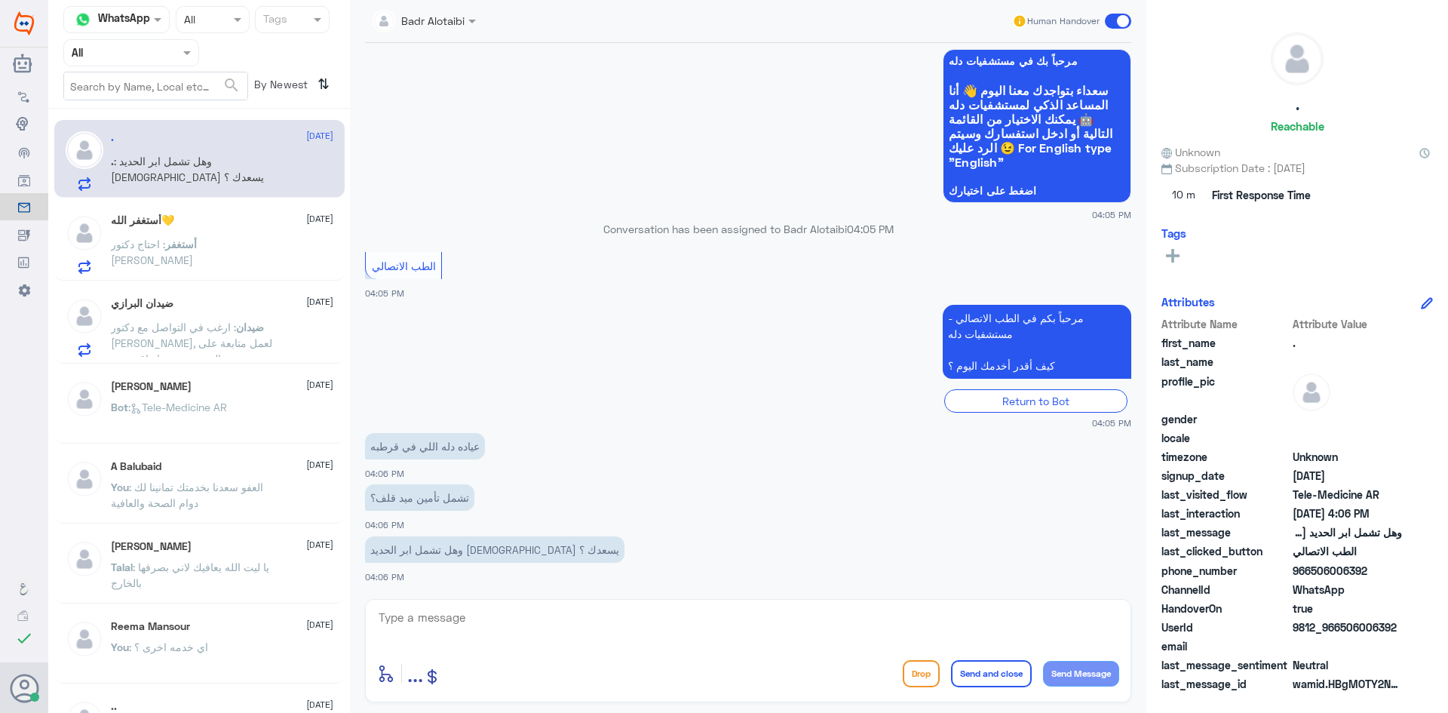
click at [561, 616] on textarea at bounding box center [748, 625] width 742 height 37
click at [253, 236] on div "أستغفر الله💛 [DATE][PERSON_NAME] : احتاج دكتور [PERSON_NAME]" at bounding box center [222, 244] width 222 height 60
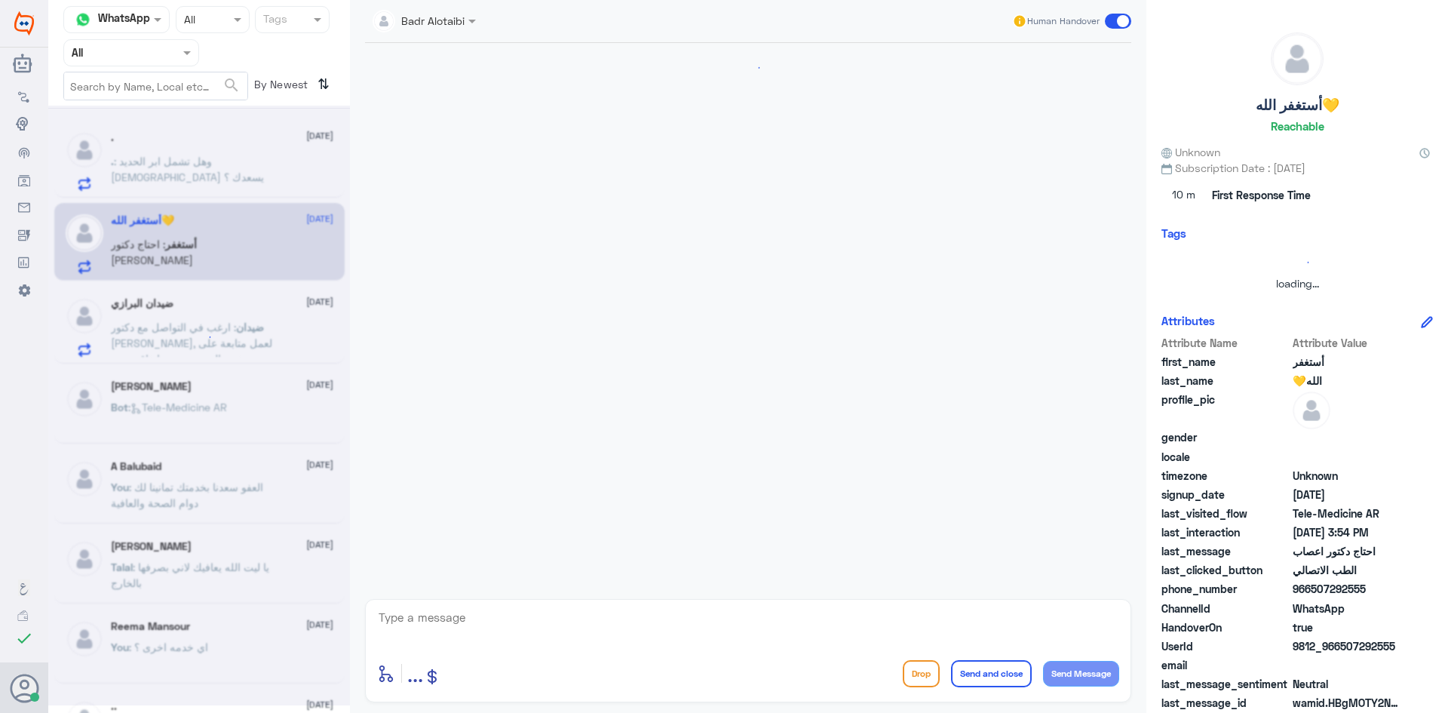
scroll to position [705, 0]
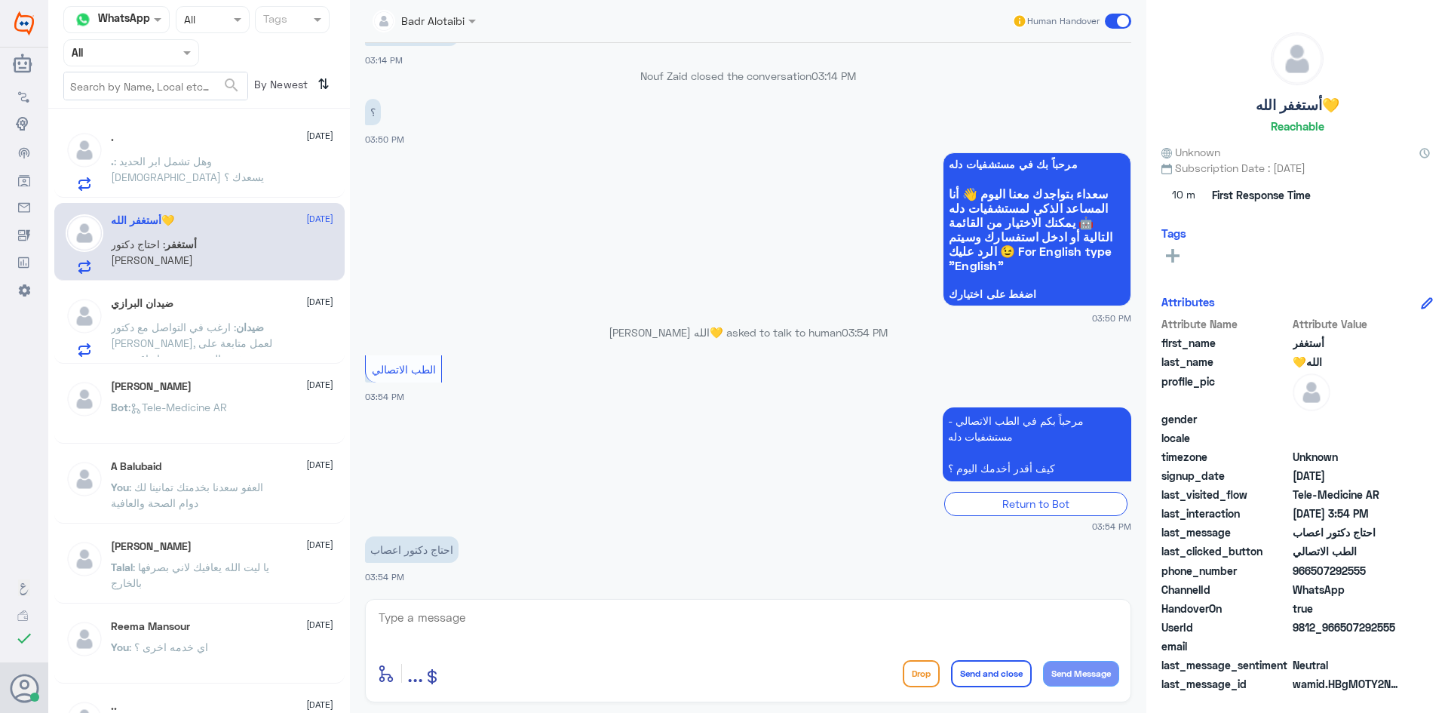
click at [285, 336] on div "ضيدان : ارغب في التواصل مع دكتور [PERSON_NAME], لعمل متابعة على نفس الموعد حسب …" at bounding box center [222, 340] width 222 height 34
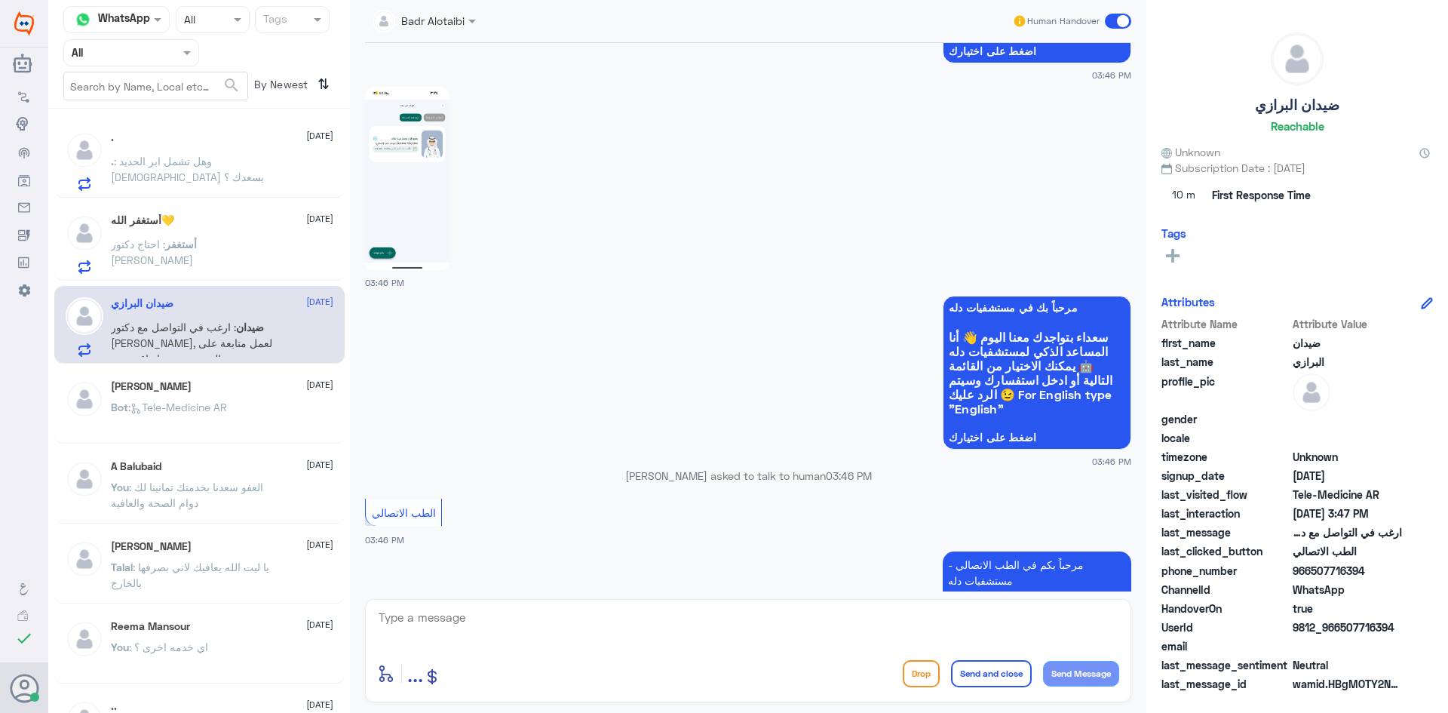
scroll to position [931, 0]
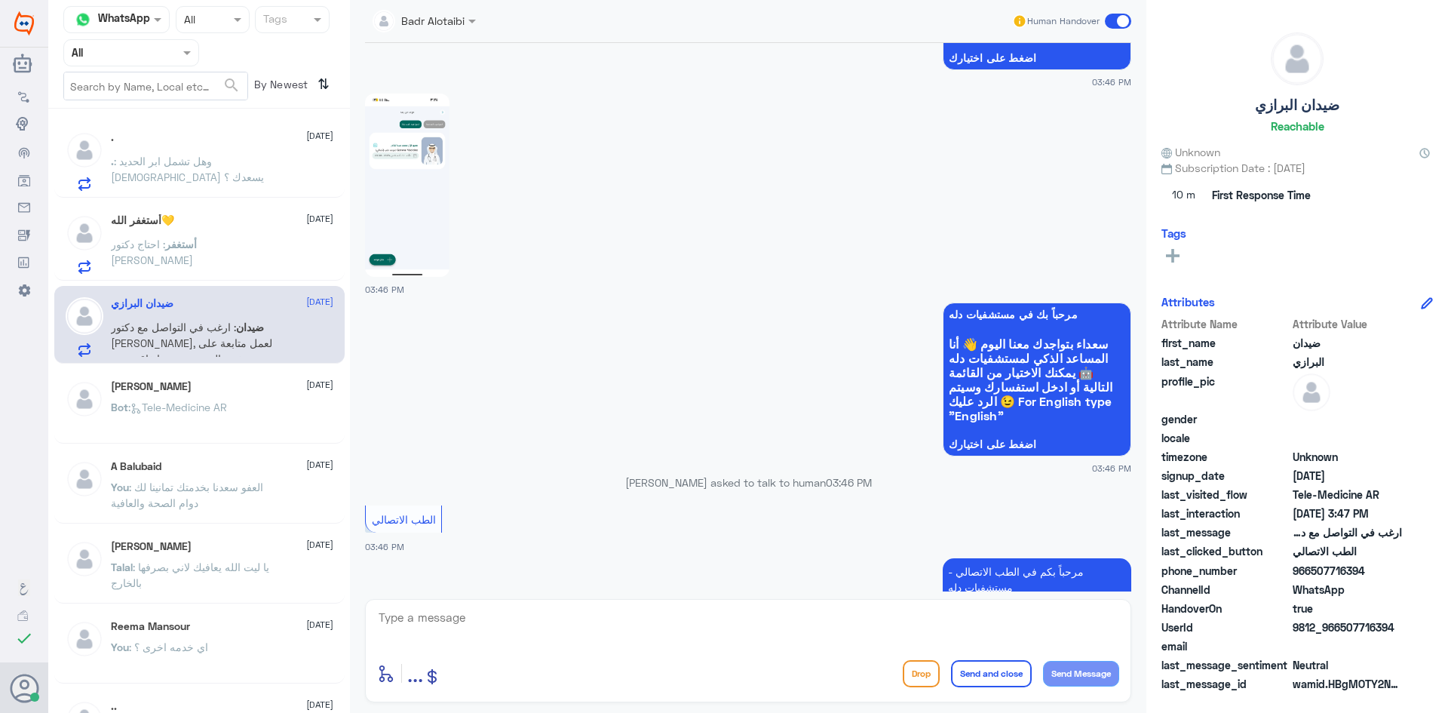
click at [440, 184] on img at bounding box center [407, 185] width 84 height 183
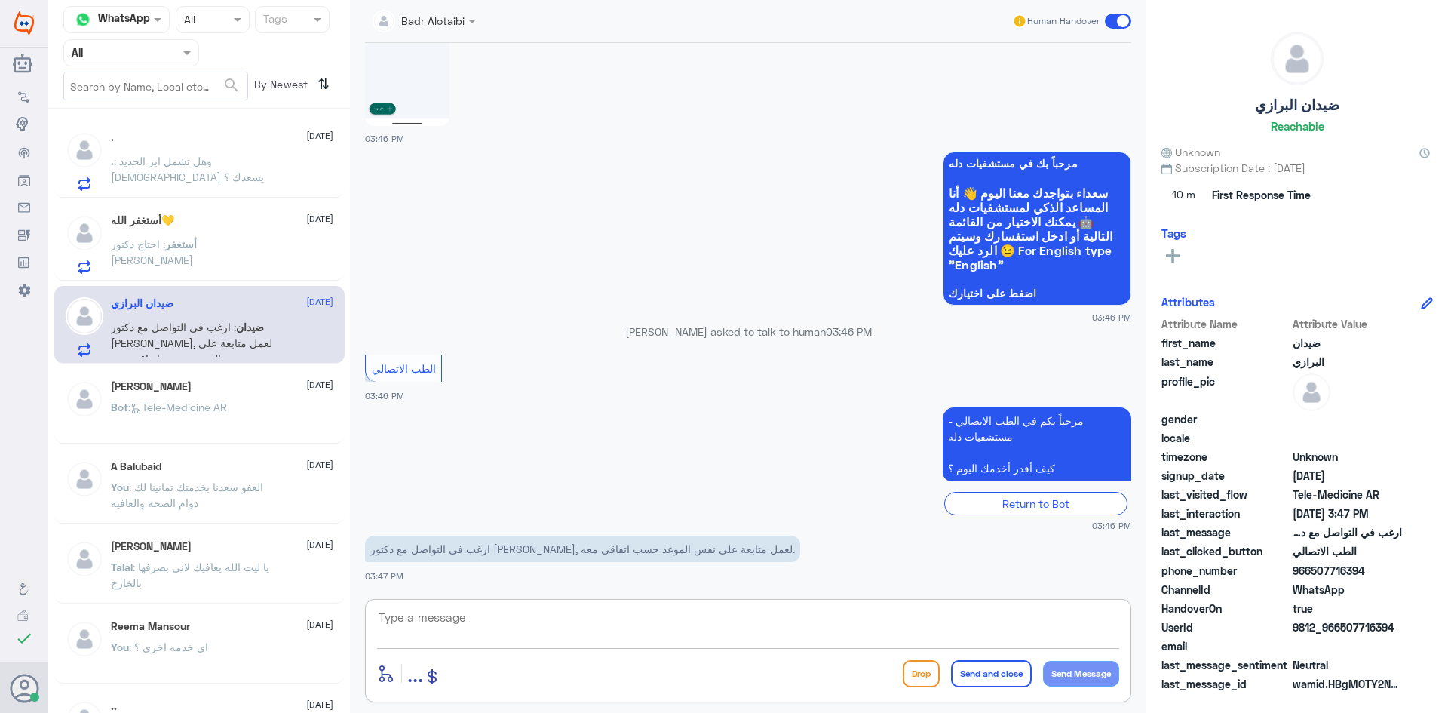
click at [782, 621] on textarea at bounding box center [748, 625] width 742 height 37
drag, startPoint x: 1392, startPoint y: 626, endPoint x: 1342, endPoint y: 630, distance: 50.7
click at [1342, 630] on span "9812_966507716394" at bounding box center [1347, 627] width 109 height 16
copy span "507716394"
click at [887, 635] on textarea at bounding box center [748, 625] width 742 height 37
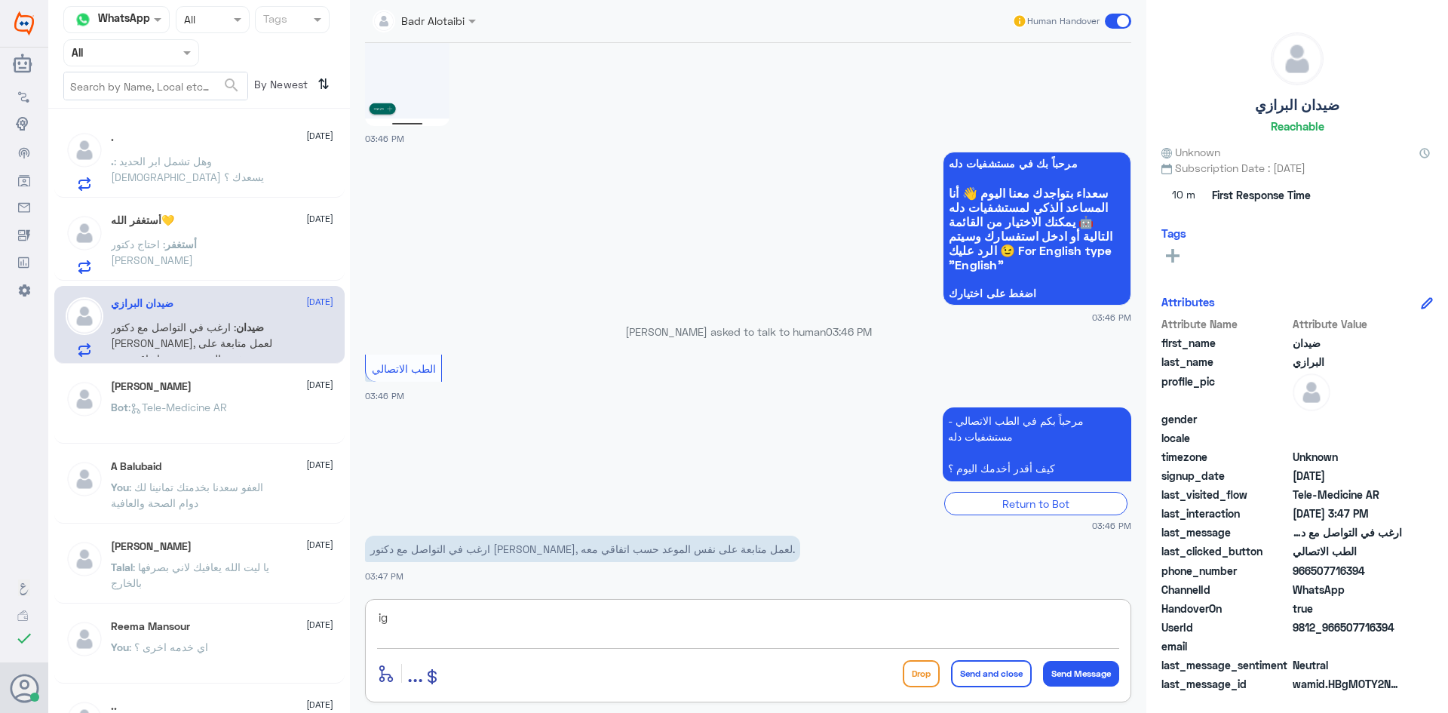
type textarea "i"
type textarea "هلا حياك معك بدر من الطب الاتصالي"
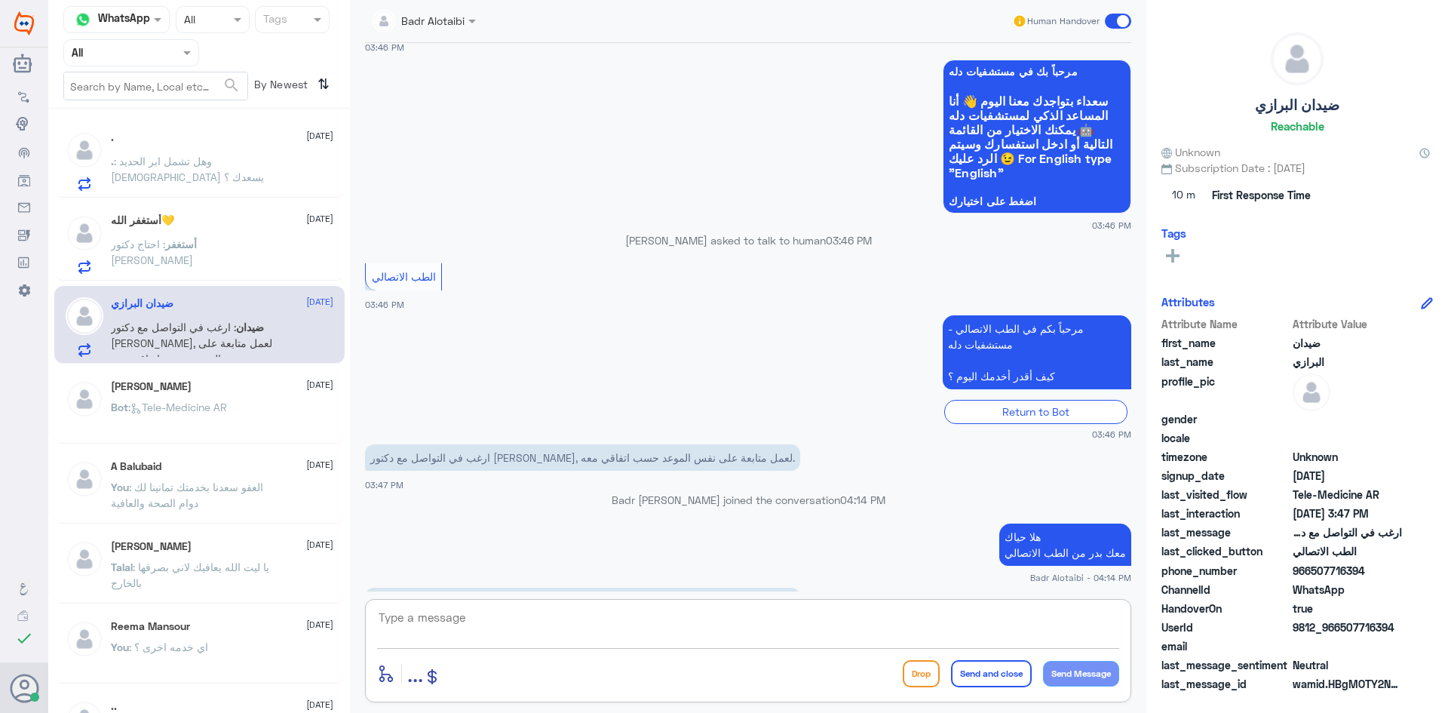
scroll to position [1197, 0]
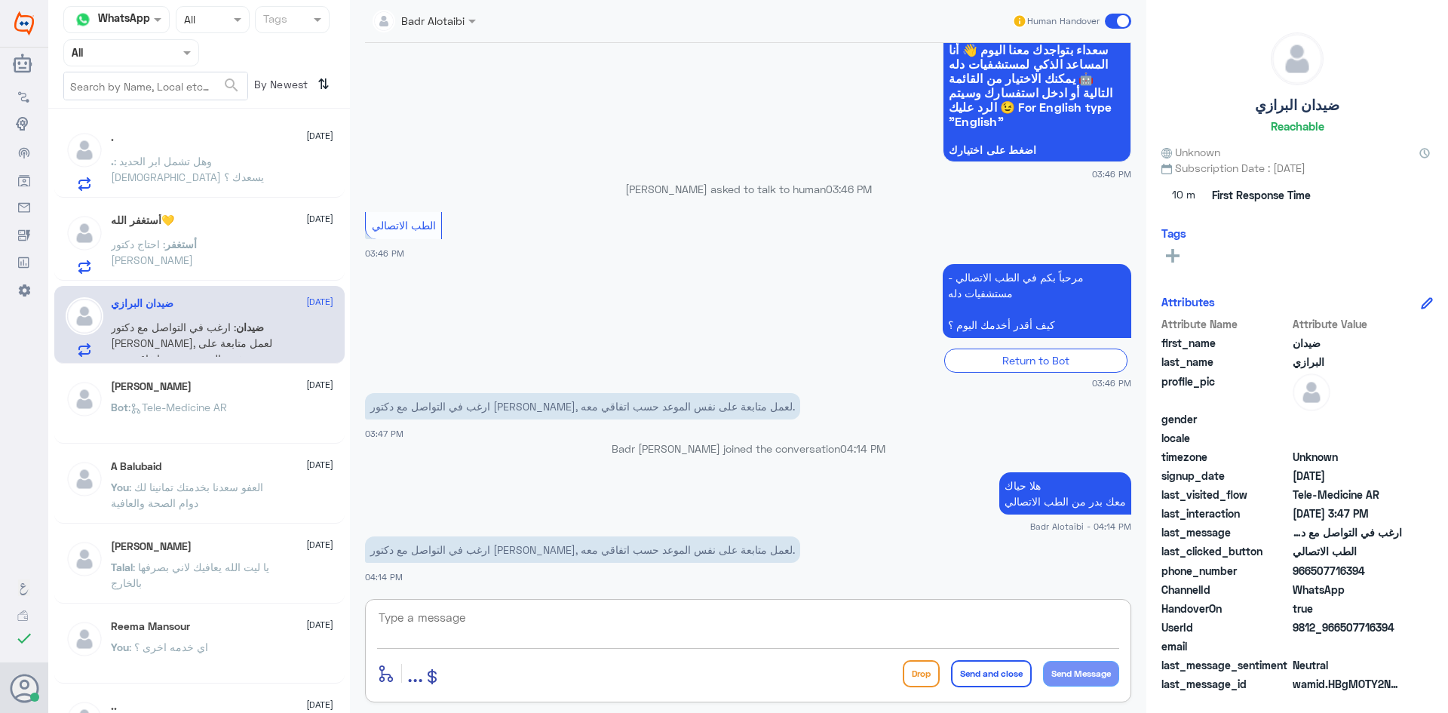
click at [819, 631] on textarea at bounding box center [748, 625] width 742 height 37
type textarea "ر"
type textarea "ي"
type textarea "راح يتم التواصل معك من قبل الطبيب"
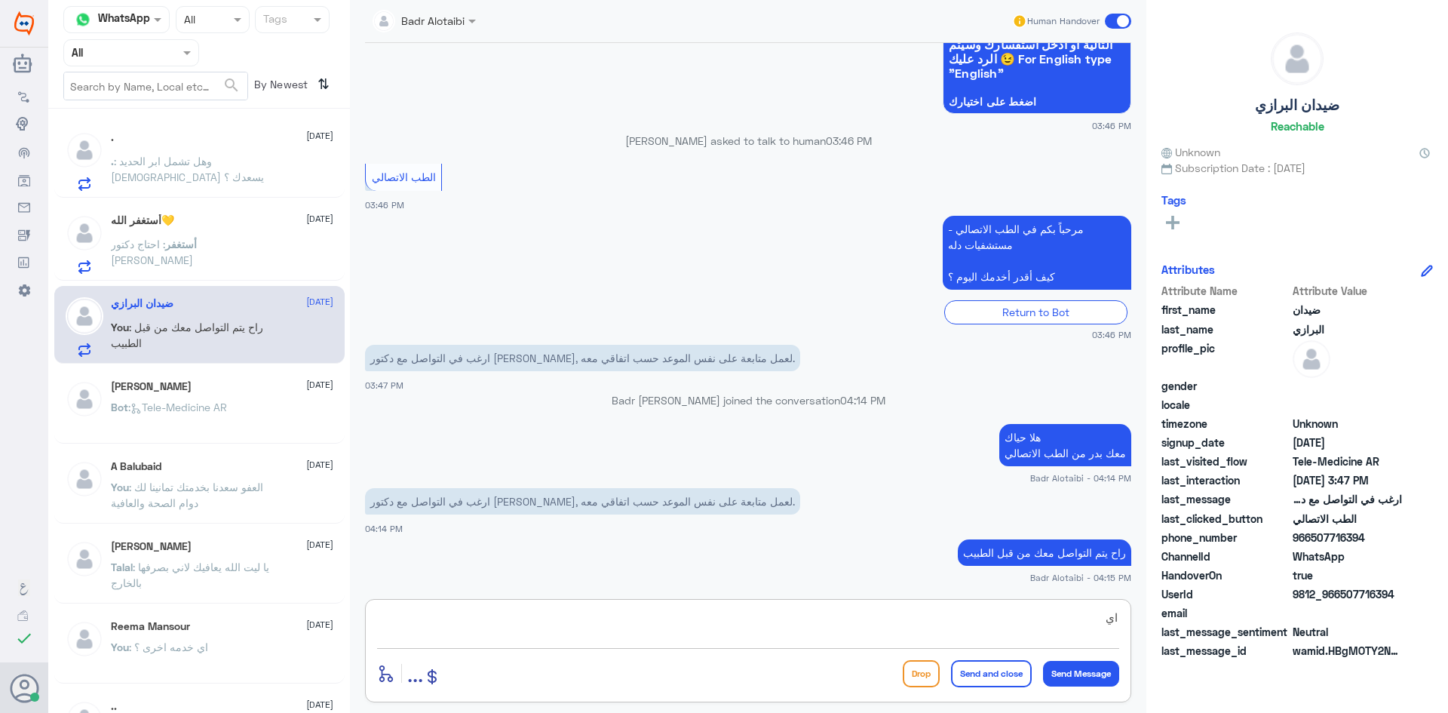
type textarea "ا"
type textarea "أي خدمه أخرى ؟"
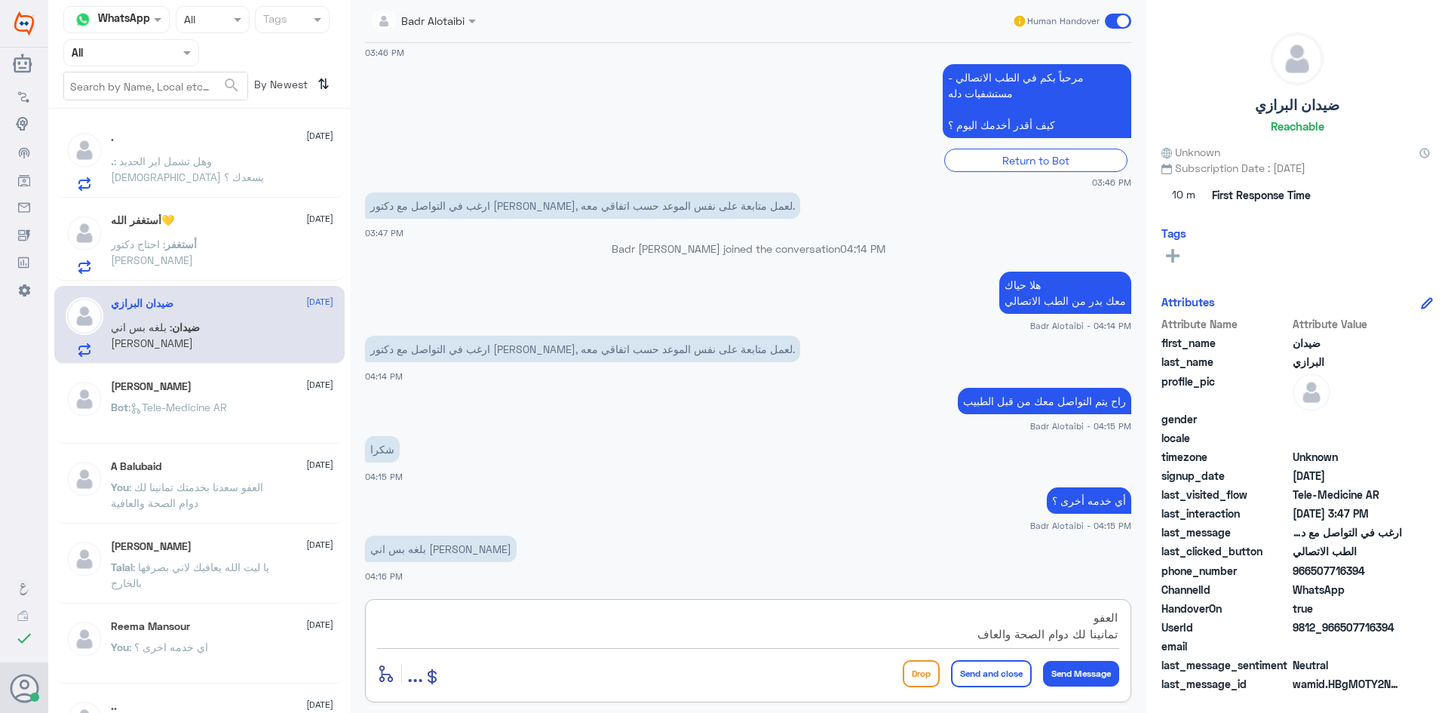
scroll to position [1320, 0]
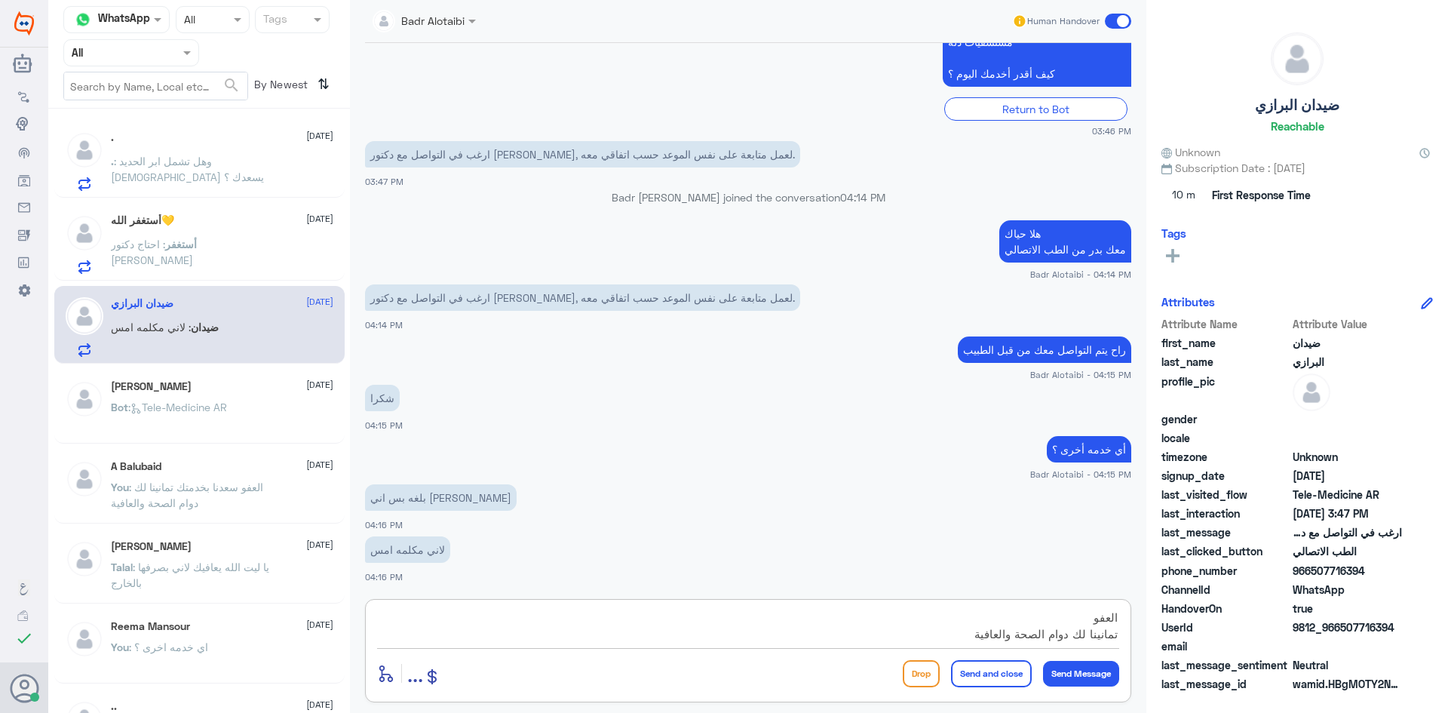
type textarea "العفو تمانينا لك دوام الصحة والعافية"
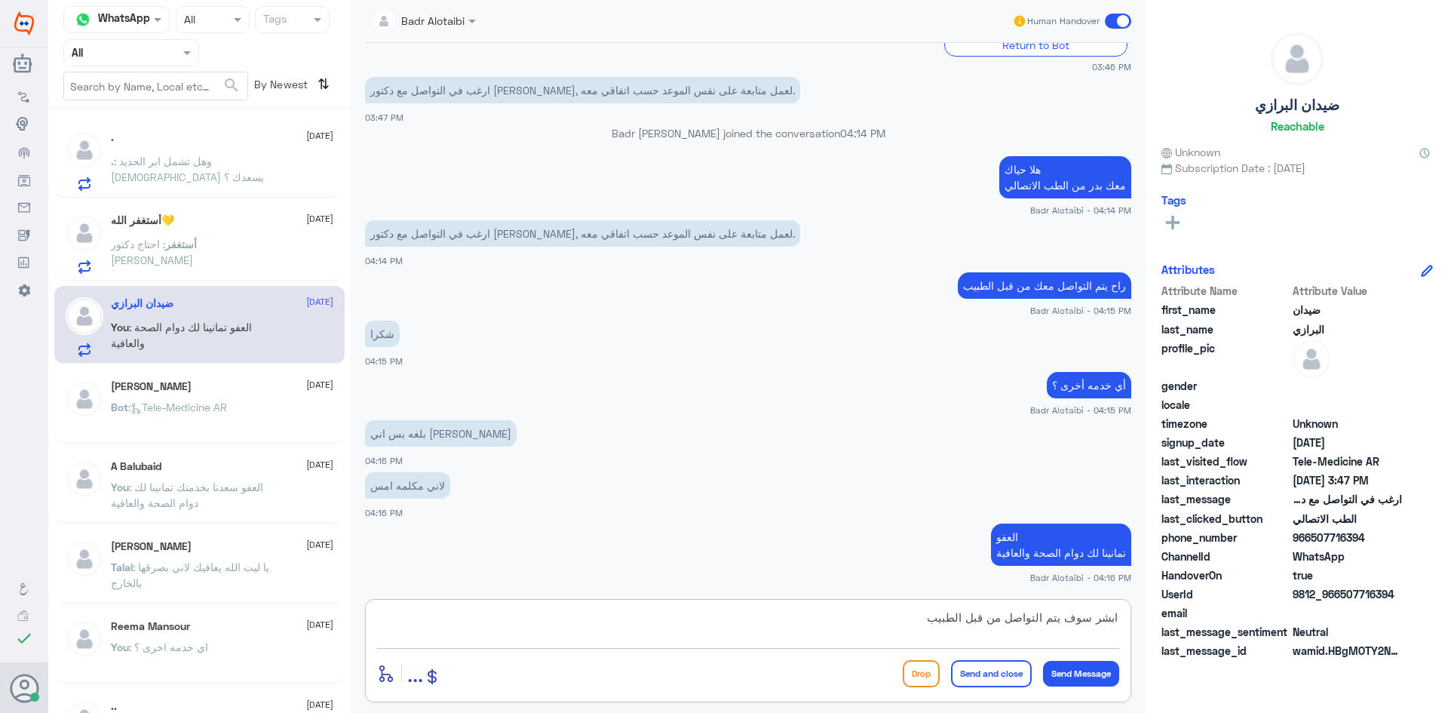
type textarea "ابشر سوف يتم التواصل من قبل الطبيب"
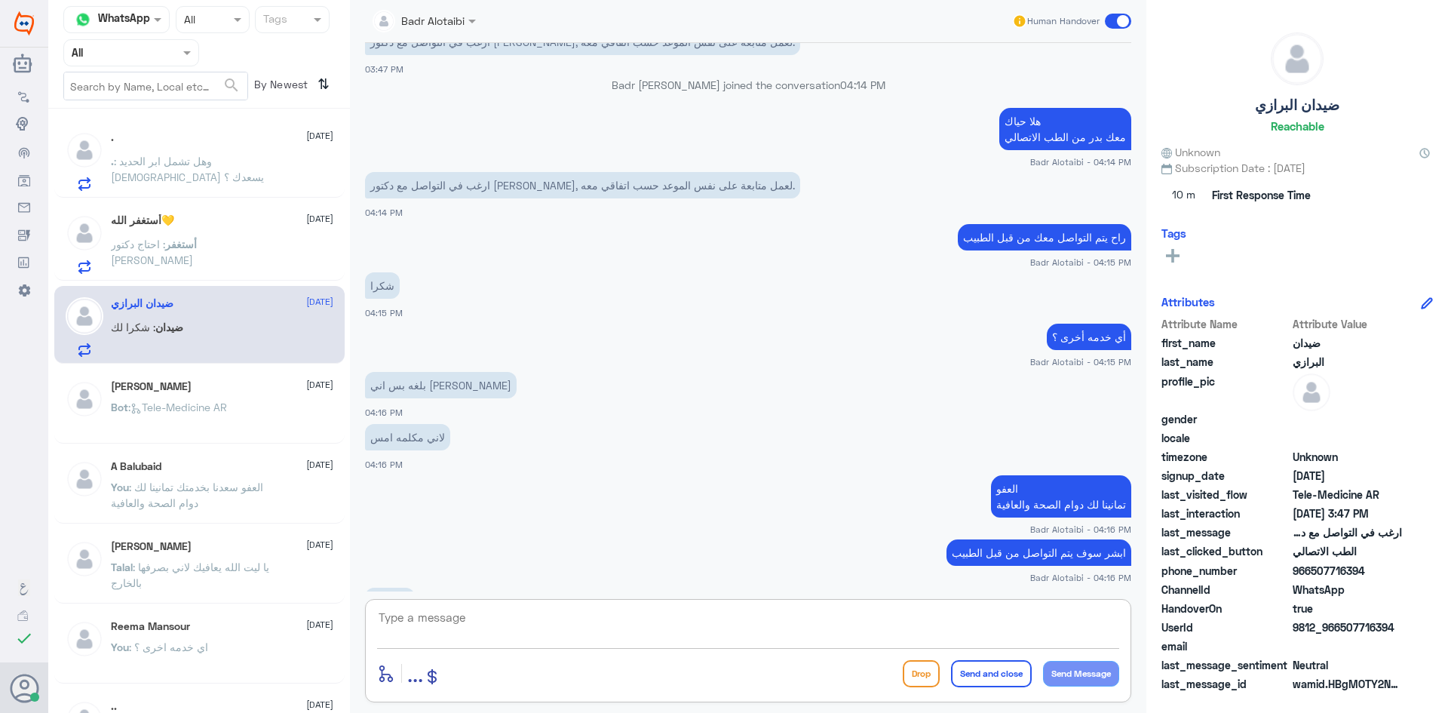
scroll to position [1483, 0]
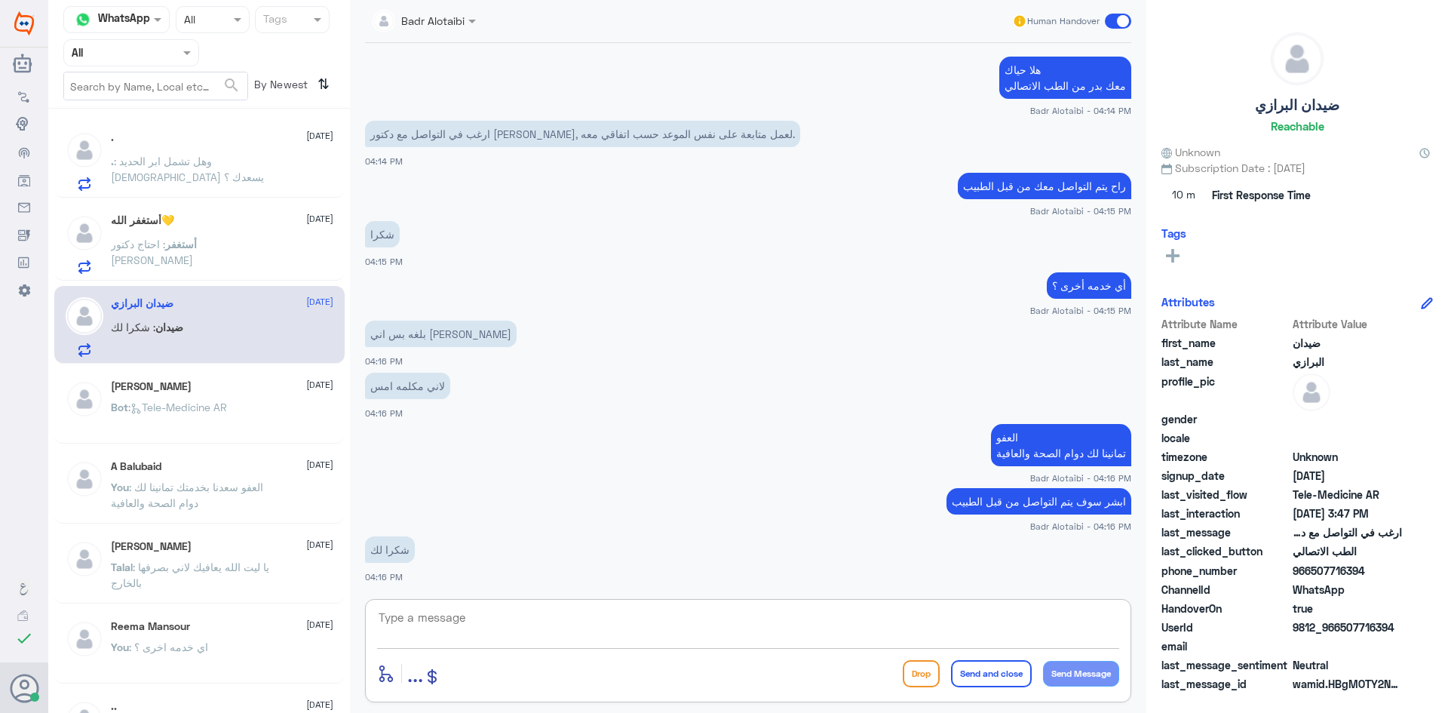
click at [678, 616] on textarea at bounding box center [748, 625] width 742 height 37
type textarea "العفو سعدنا بخدمتك"
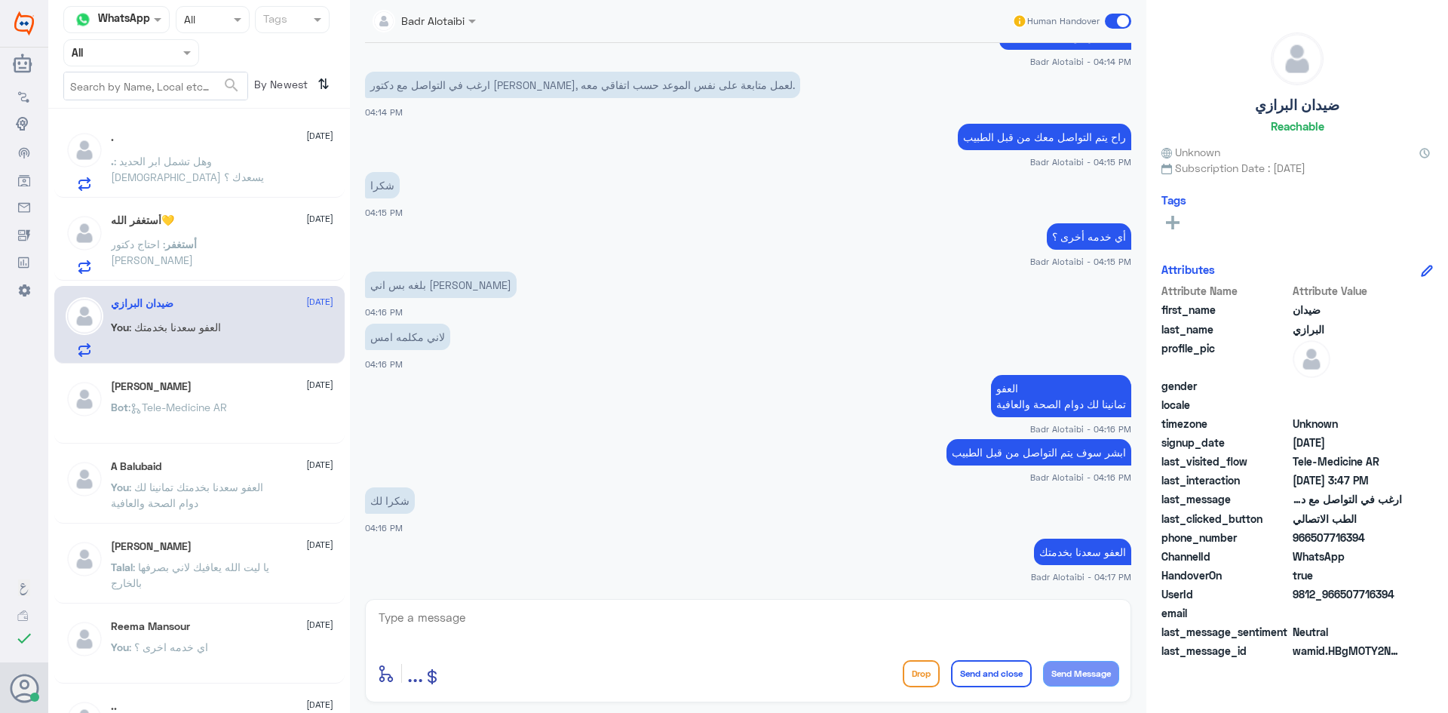
click at [1112, 21] on span at bounding box center [1118, 21] width 26 height 15
click at [0, 0] on input "checkbox" at bounding box center [0, 0] width 0 height 0
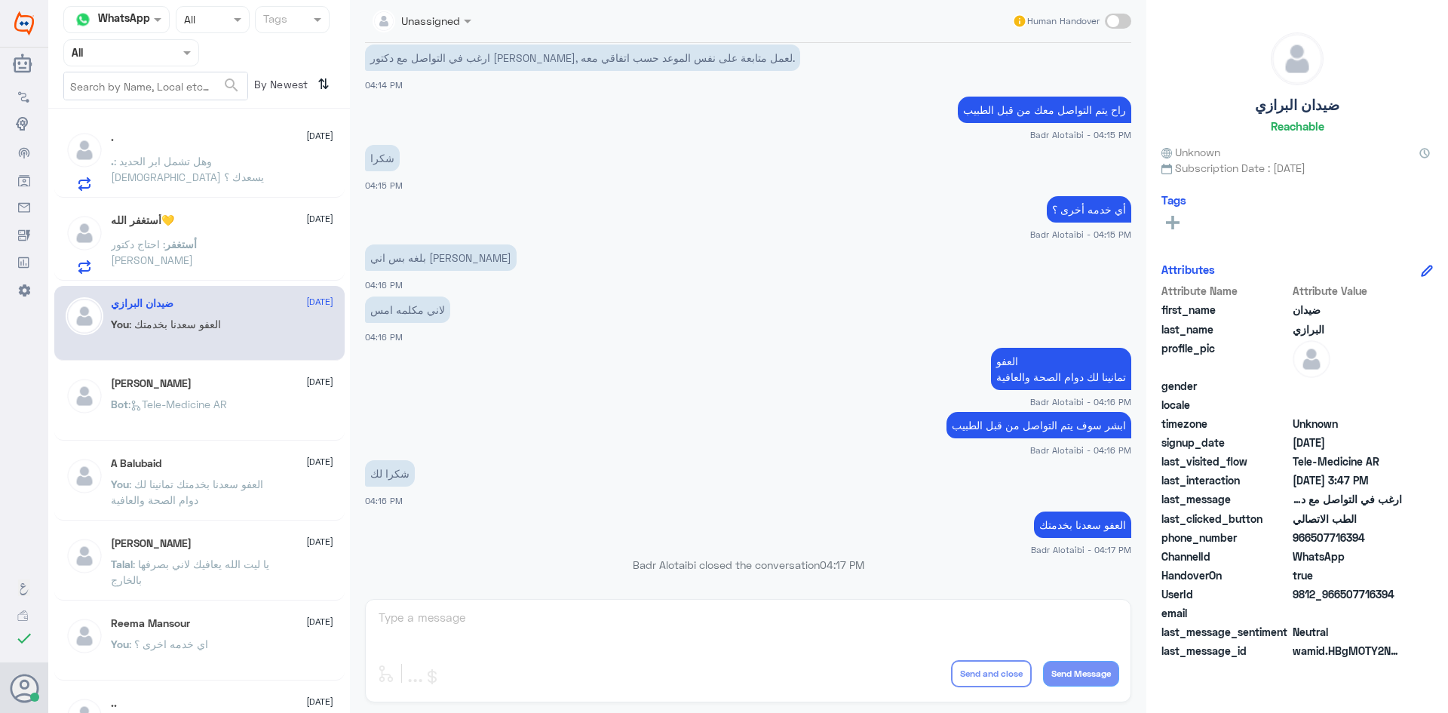
click at [205, 255] on p "أستغفر : احتاج دكتور اعصاب" at bounding box center [196, 255] width 170 height 38
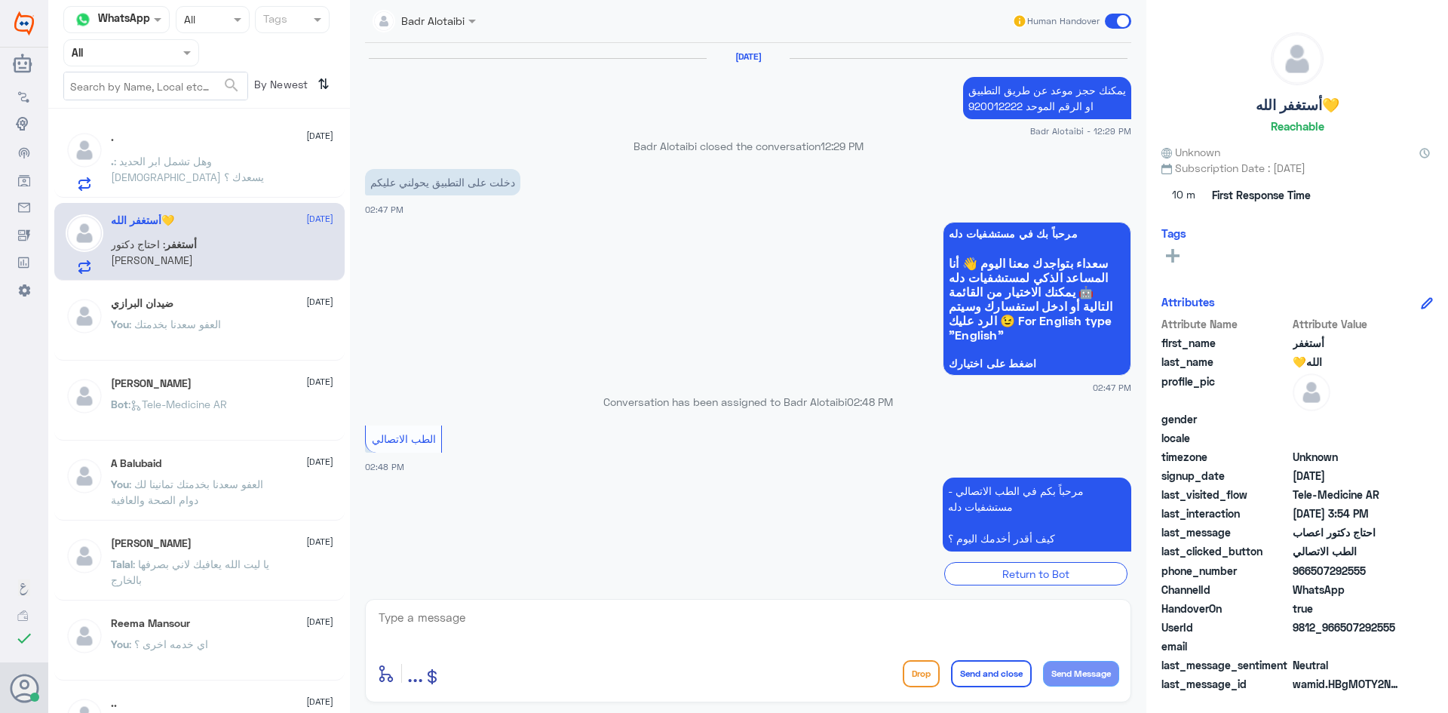
scroll to position [705, 0]
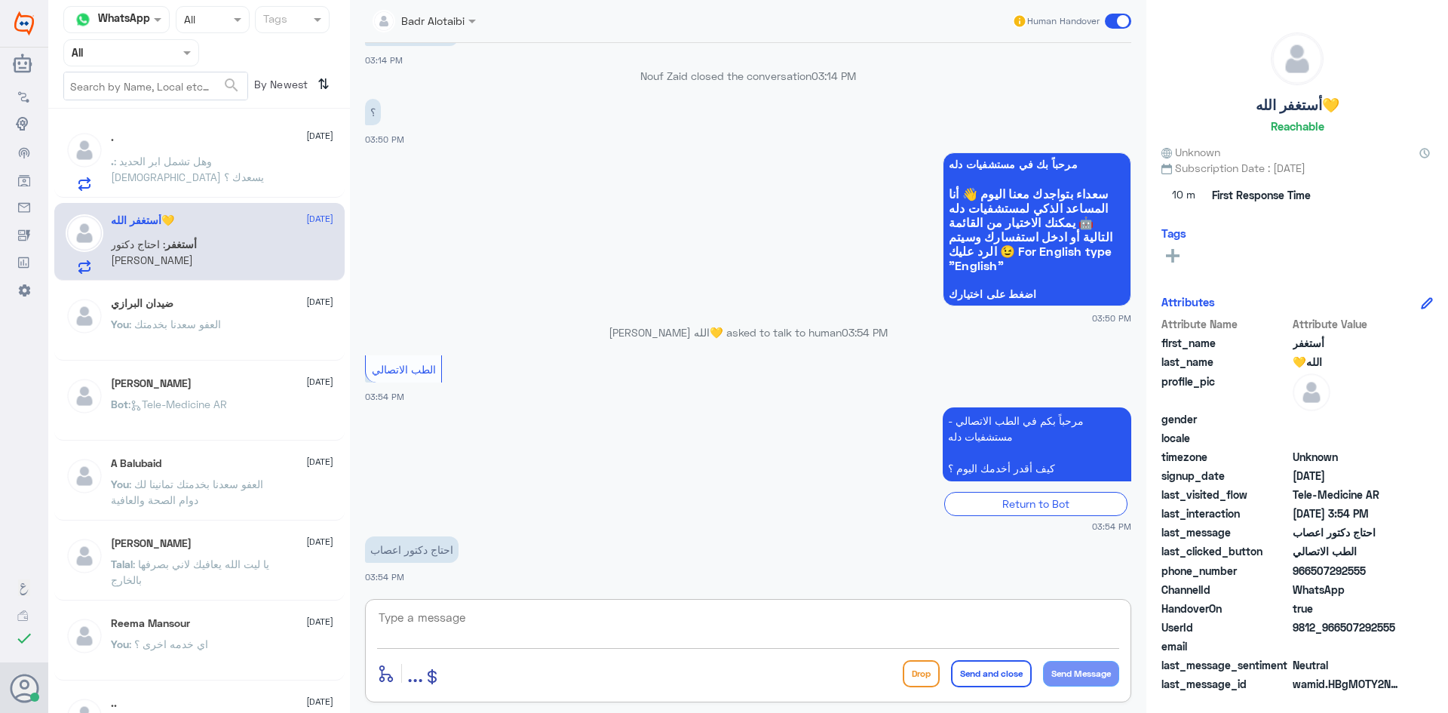
click at [584, 627] on textarea at bounding box center [748, 625] width 742 height 37
type textarea "هلا حياك معك بدر من الطب الاتصالي"
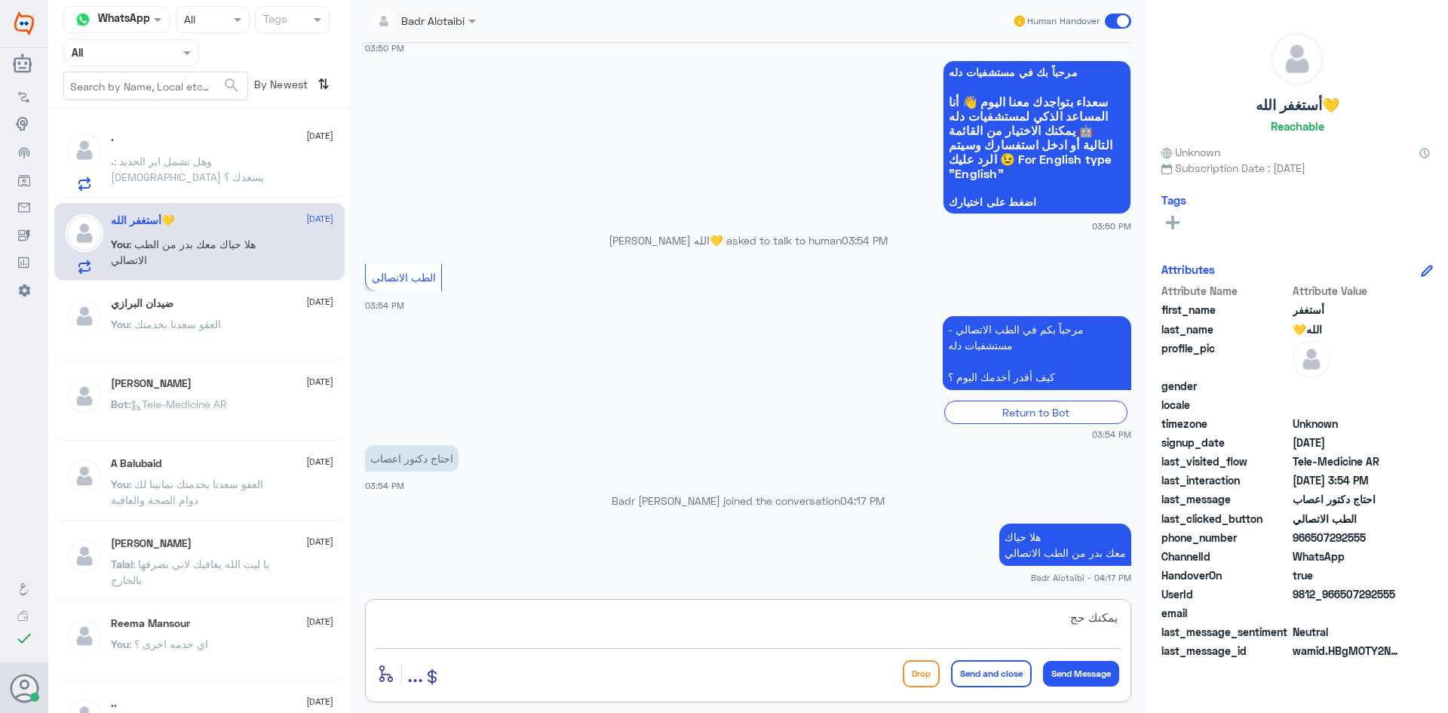
scroll to position [769, 0]
type textarea "يمكنك حجز موعد عن طريق التطبيق او الرقم الموحد 920012222"
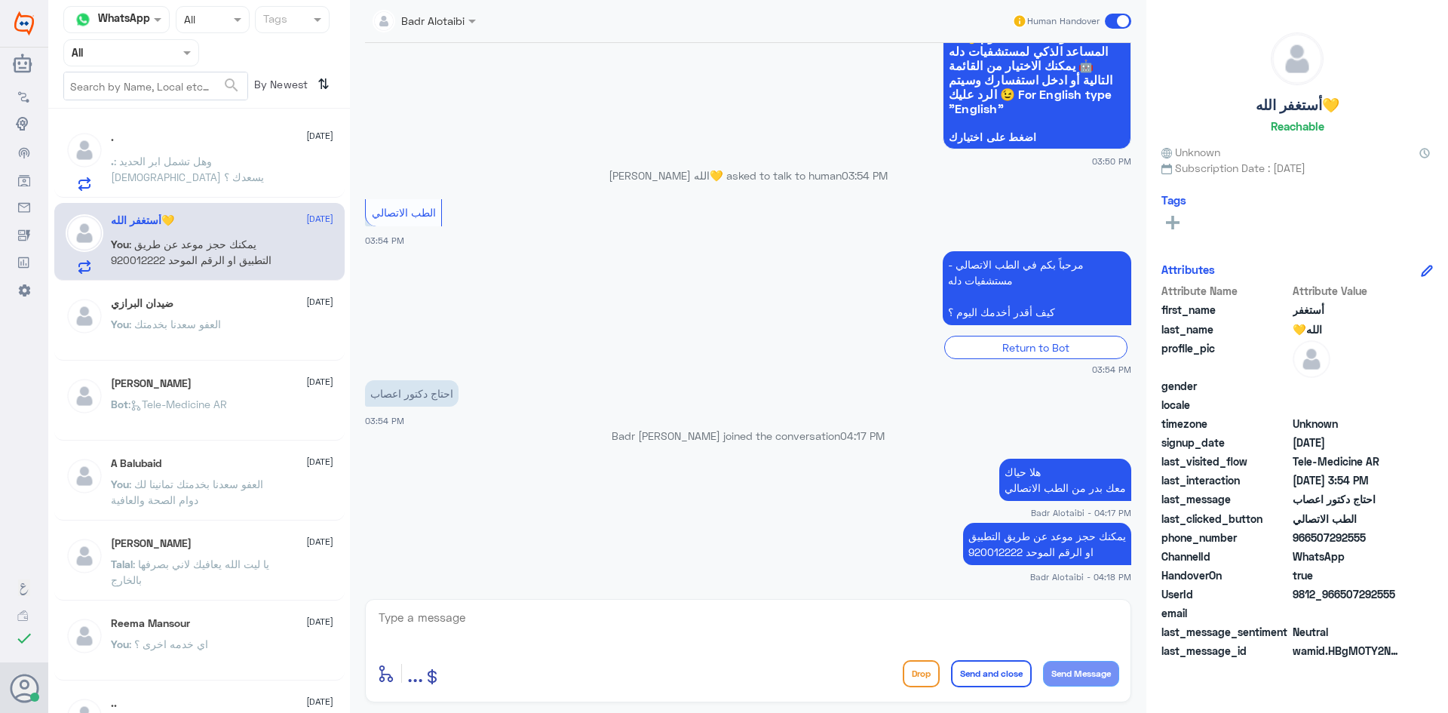
click at [1123, 21] on span at bounding box center [1118, 21] width 26 height 15
click at [0, 0] on input "checkbox" at bounding box center [0, 0] width 0 height 0
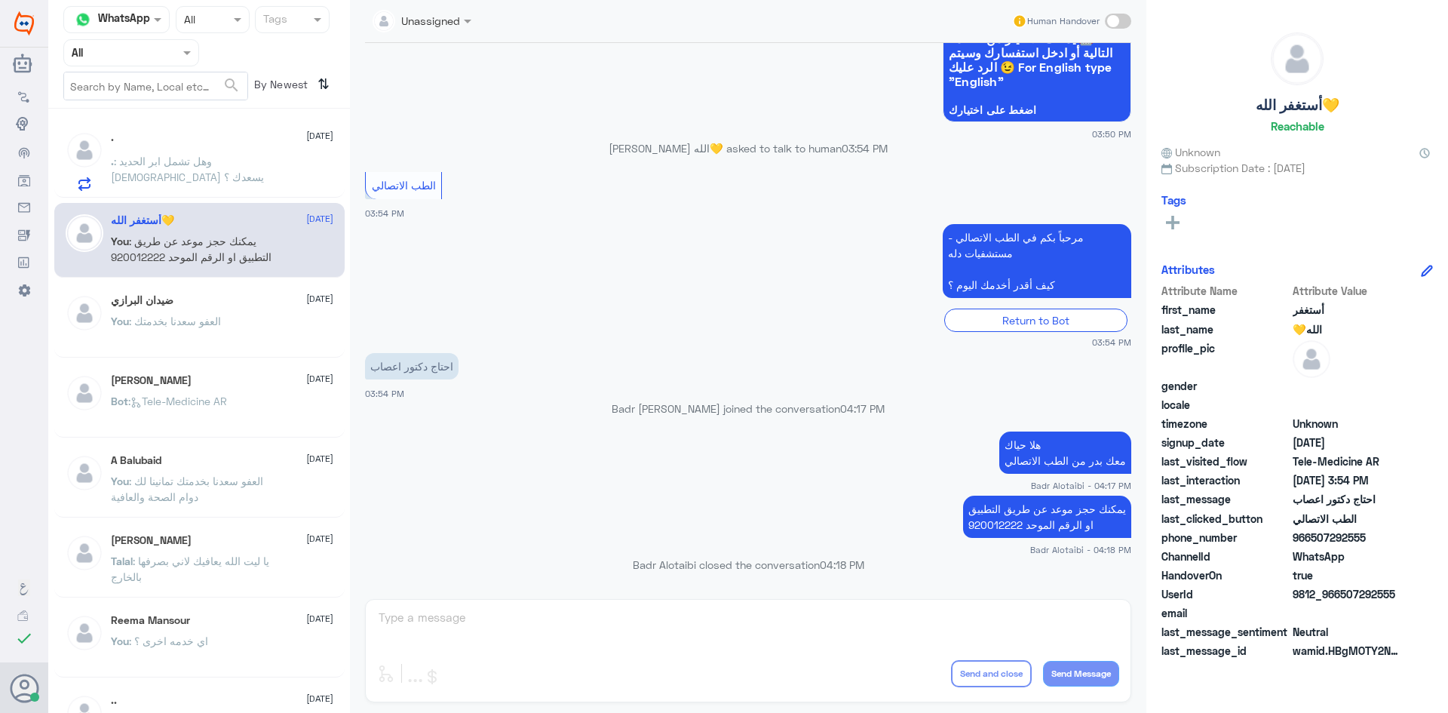
click at [225, 180] on p ". : وهل تشمل ابر الحديد الله يسعدك ؟" at bounding box center [196, 172] width 170 height 38
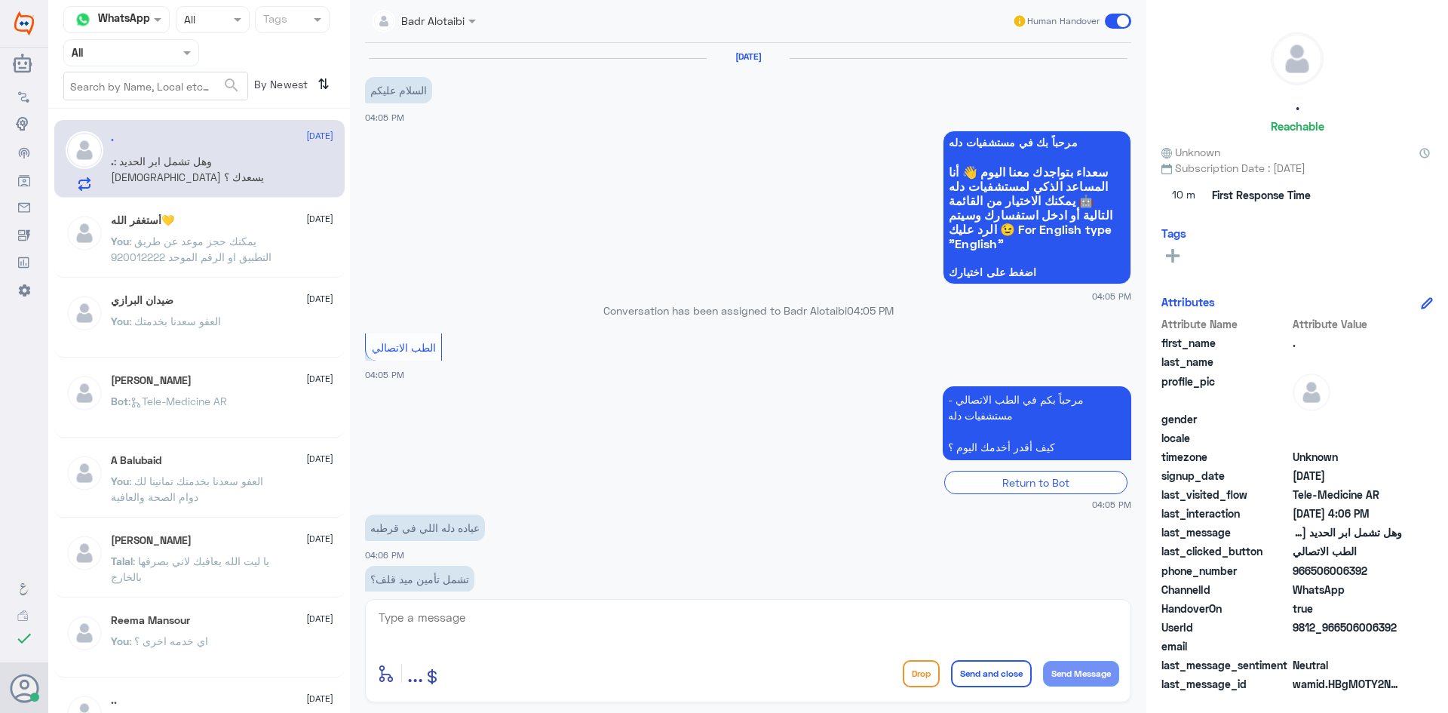
scroll to position [81, 0]
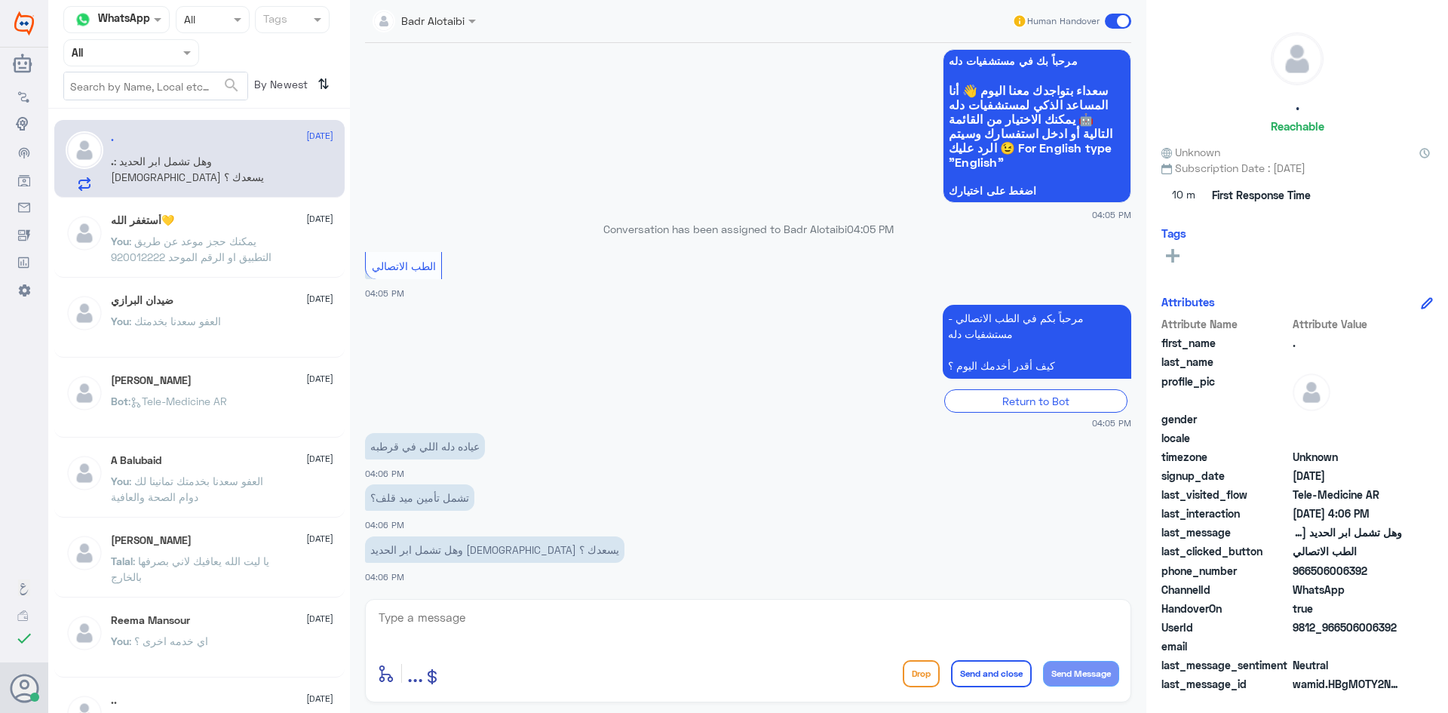
drag, startPoint x: 1403, startPoint y: 630, endPoint x: 1343, endPoint y: 632, distance: 60.4
click at [1343, 632] on div "UserId 9812_966506006392" at bounding box center [1296, 628] width 271 height 19
copy span "506006392"
drag, startPoint x: 1391, startPoint y: 632, endPoint x: 1400, endPoint y: 633, distance: 9.1
click at [1391, 633] on span "9812_966506006392" at bounding box center [1347, 627] width 109 height 16
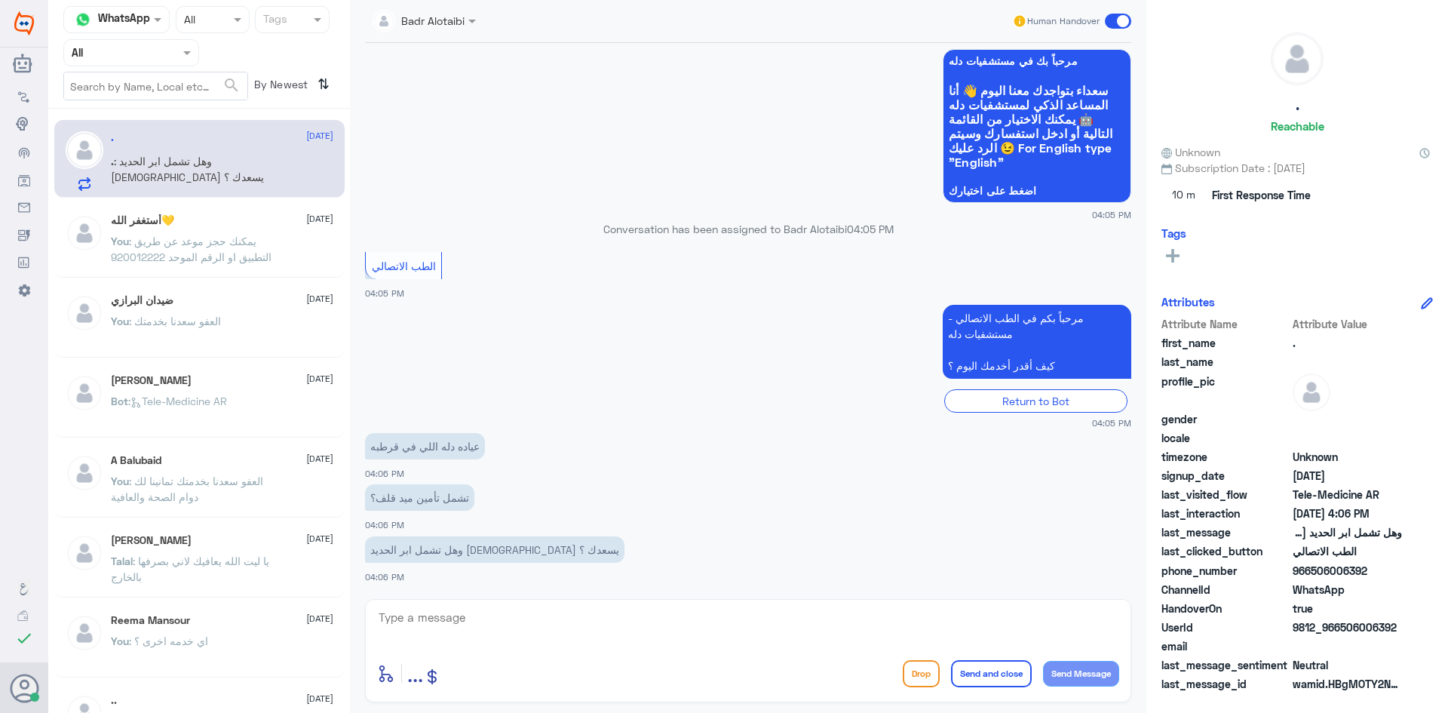
click at [1401, 631] on span "9812_966506006392" at bounding box center [1347, 627] width 109 height 16
drag, startPoint x: 1401, startPoint y: 628, endPoint x: 1339, endPoint y: 633, distance: 62.1
click at [1339, 633] on span "9812_966506006392" at bounding box center [1347, 627] width 109 height 16
copy span "506006392"
click at [229, 226] on div "أستغفر الله💛 [DATE]" at bounding box center [222, 220] width 222 height 13
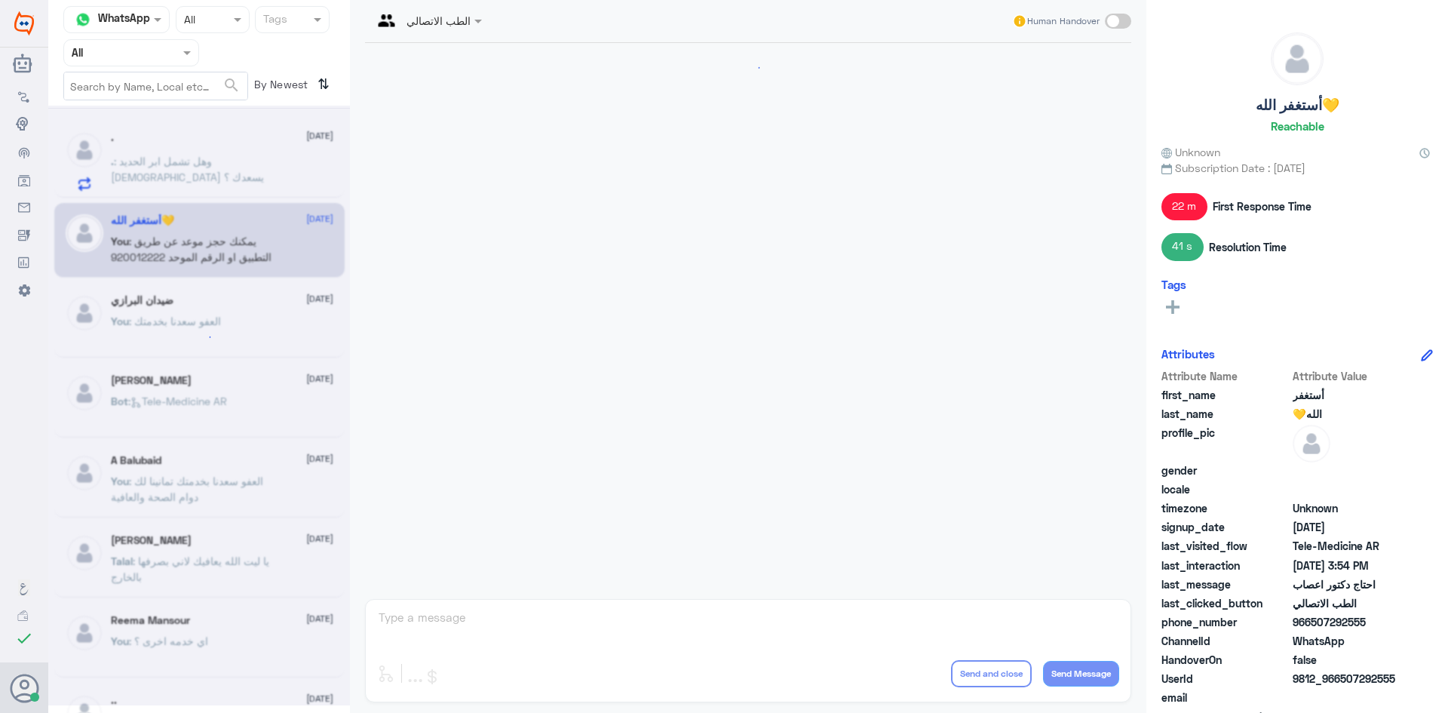
scroll to position [572, 0]
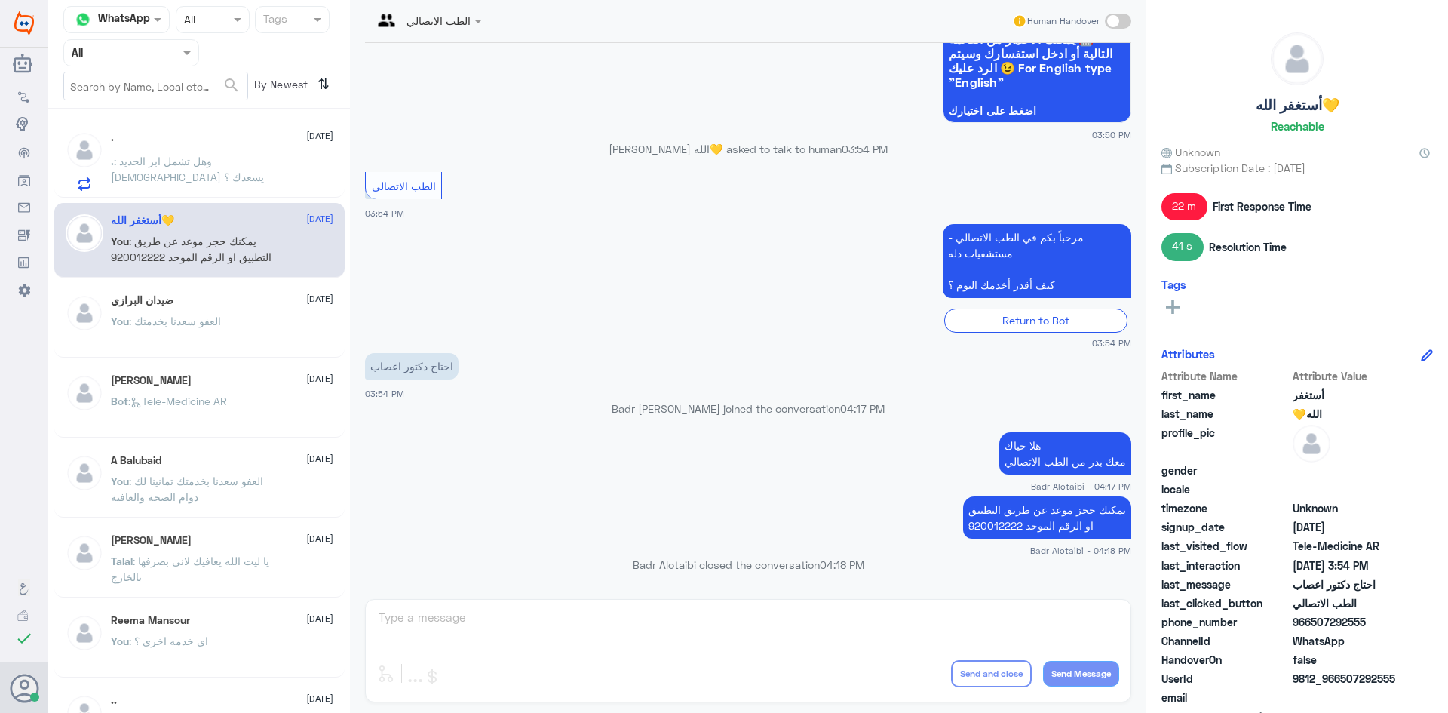
click at [262, 163] on span ": وهل تشمل ابر الحديد [DEMOGRAPHIC_DATA] يسعدك ؟" at bounding box center [187, 169] width 153 height 29
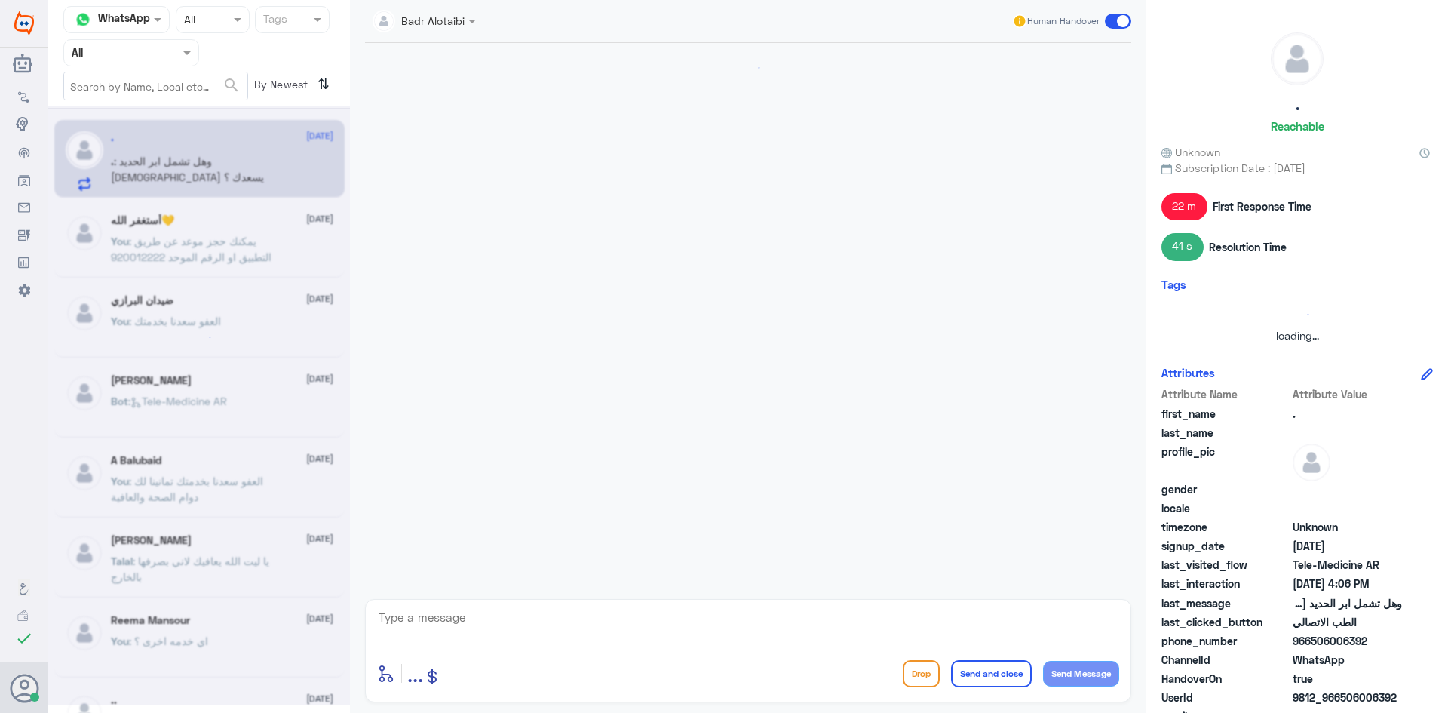
scroll to position [81, 0]
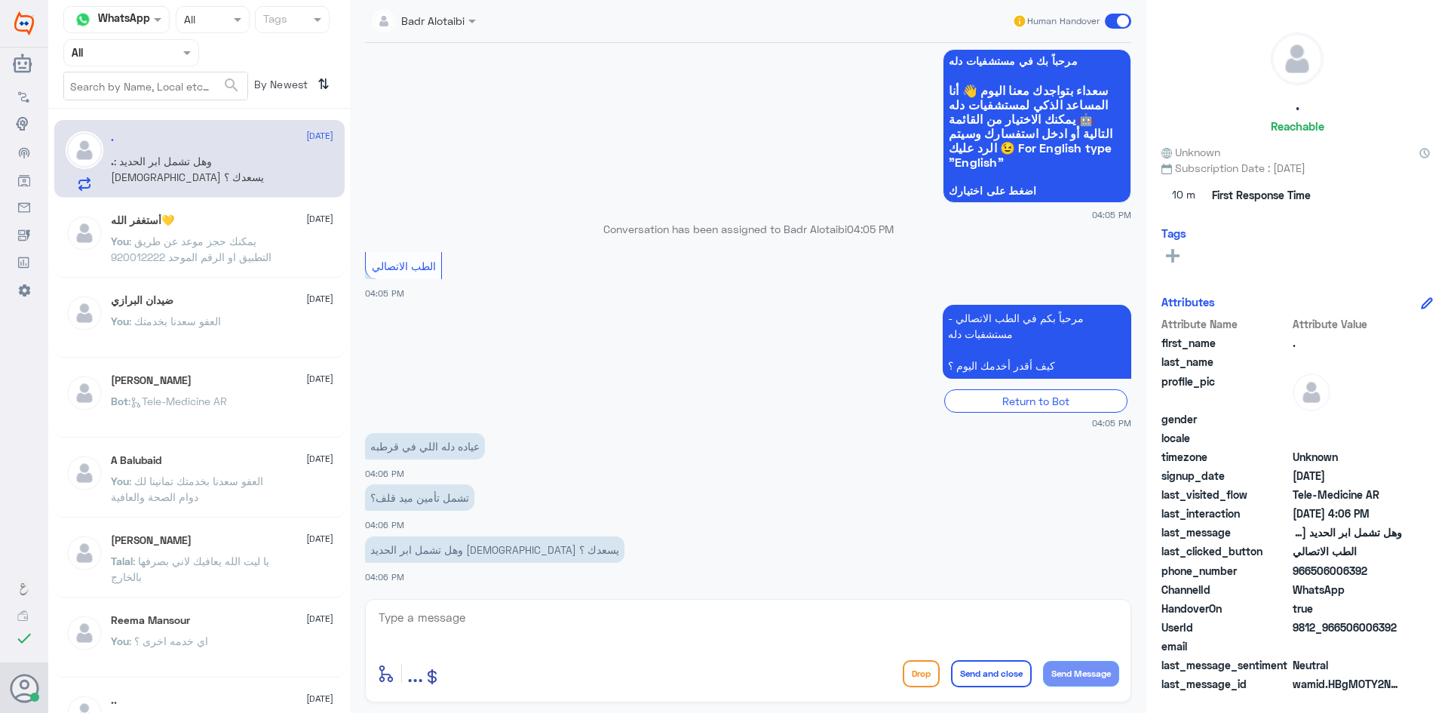
drag, startPoint x: 1402, startPoint y: 627, endPoint x: 1339, endPoint y: 633, distance: 63.7
click at [1339, 633] on div "UserId 9812_966506006392" at bounding box center [1296, 628] width 271 height 19
copy span "506006392"
click at [651, 624] on textarea at bounding box center [748, 625] width 742 height 37
type textarea "هلا حياك معك بدر من الطب الاتصالي"
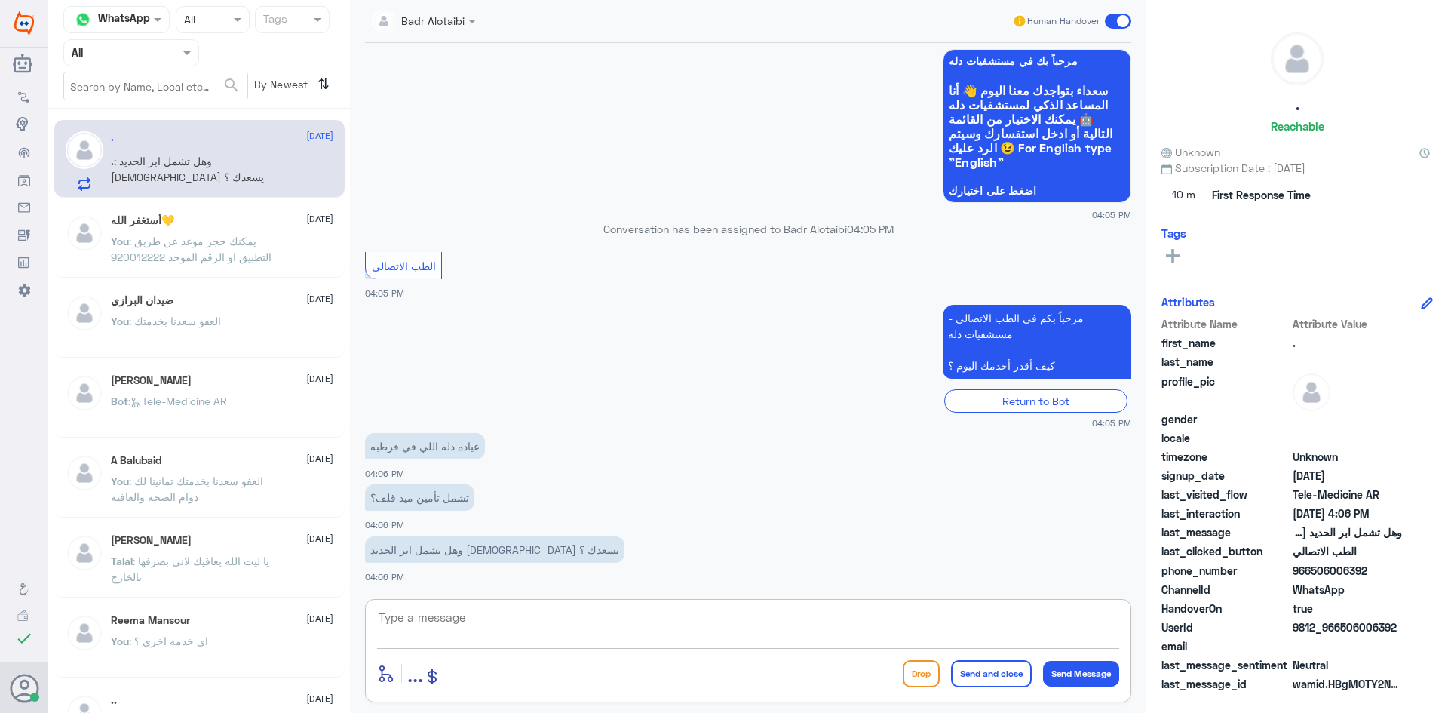
scroll to position [146, 0]
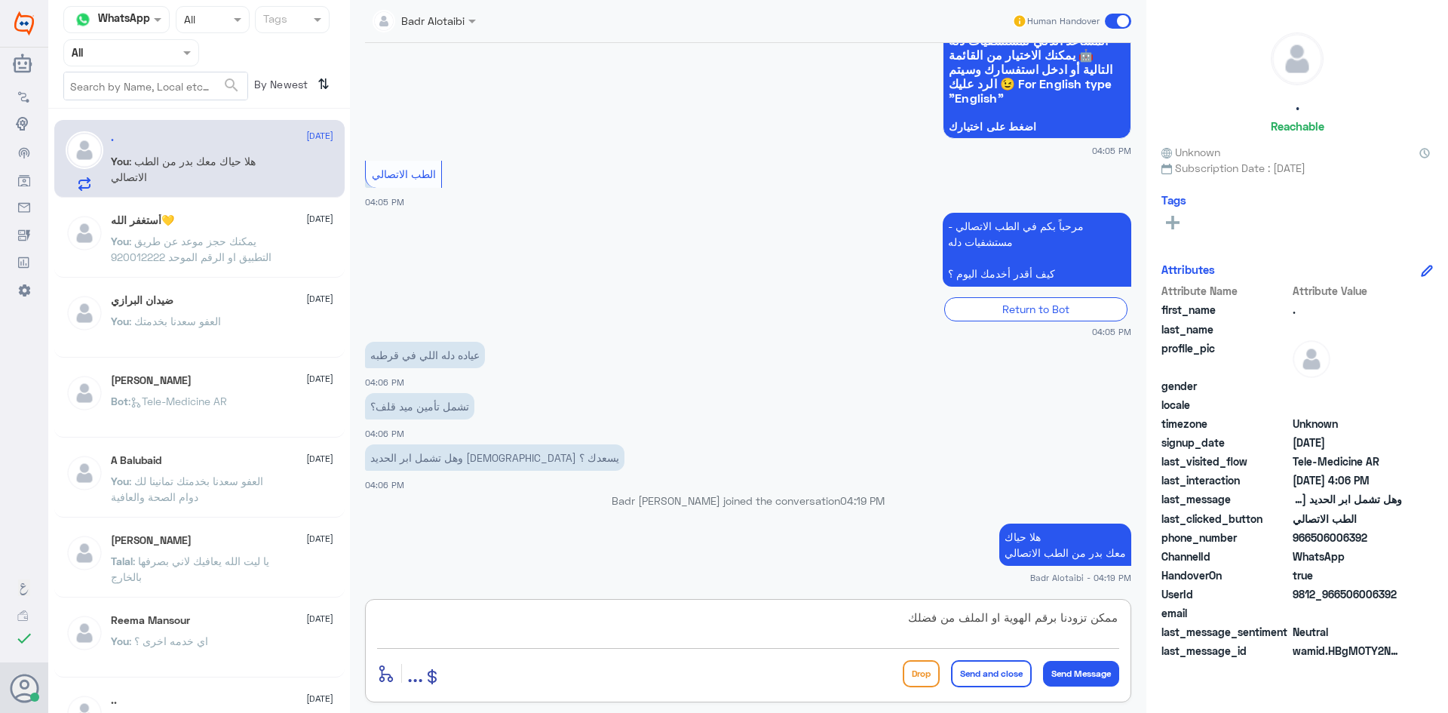
type textarea "ممكن تزودنا برقم الهوية او الملف من فضلك"
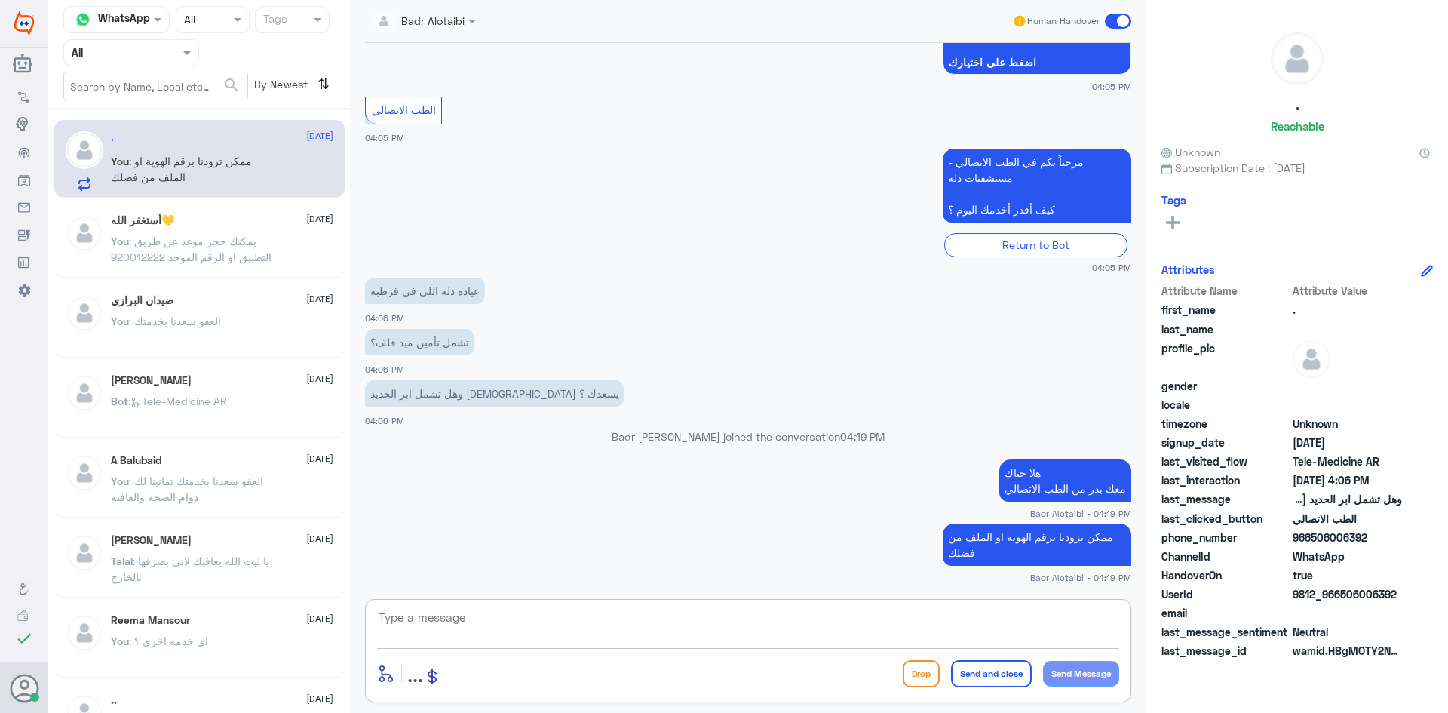
click at [243, 256] on span ": يمكنك حجز موعد عن طريق التطبيق او الرقم الموحد 920012222" at bounding box center [191, 249] width 161 height 29
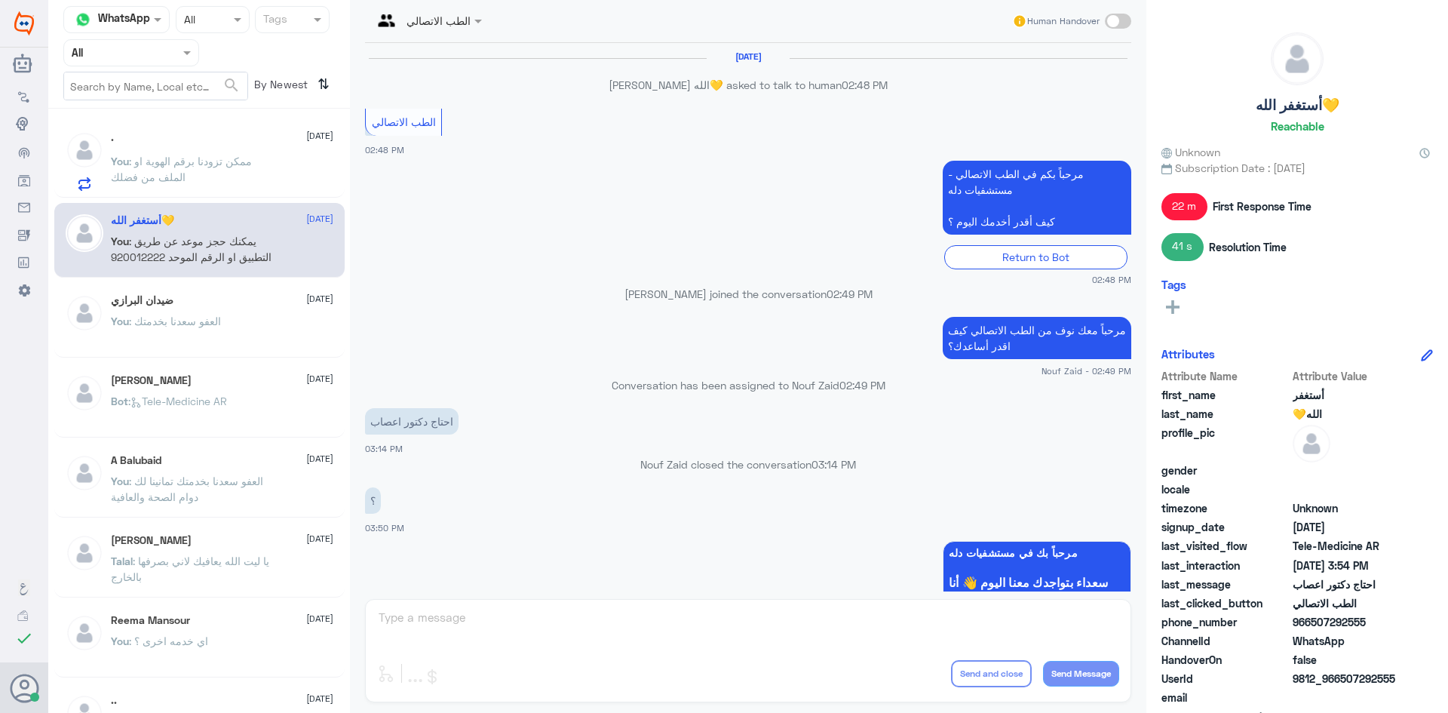
scroll to position [572, 0]
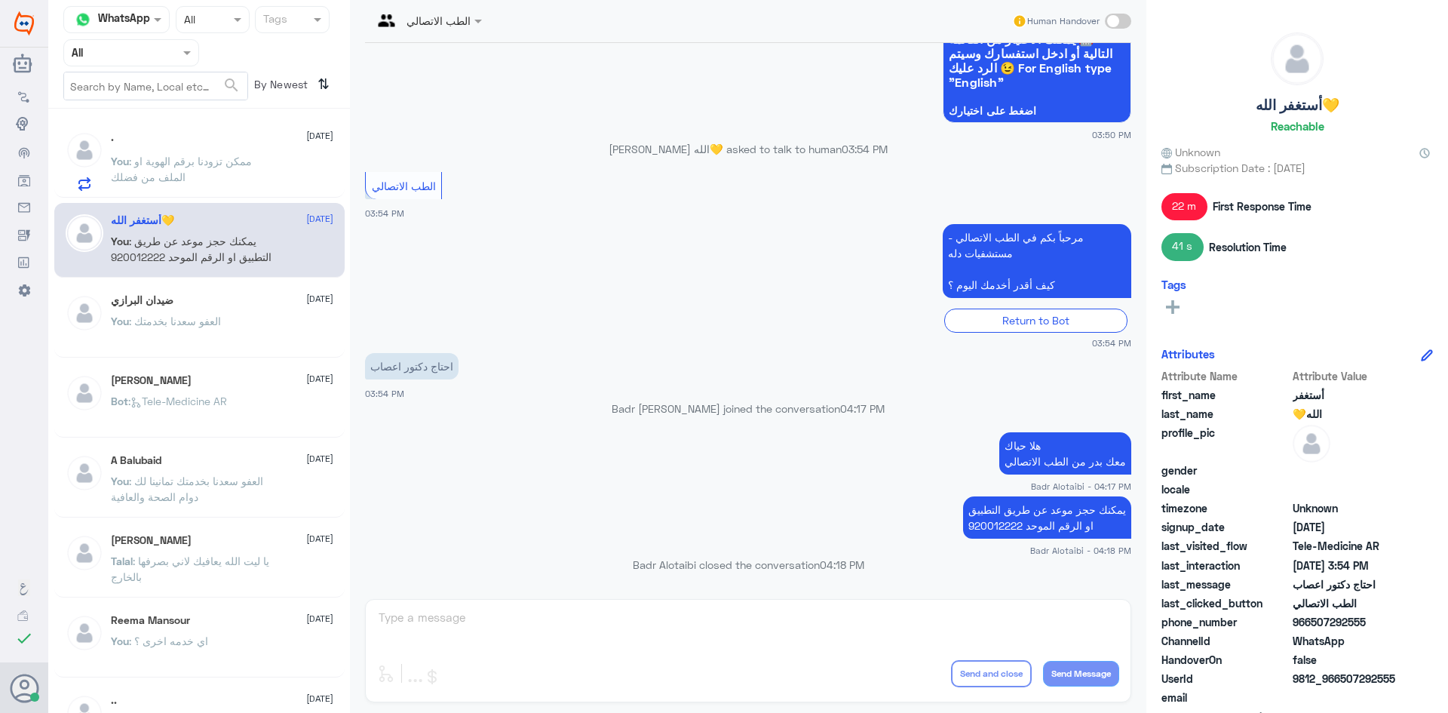
click at [1116, 21] on span at bounding box center [1118, 21] width 26 height 15
click at [0, 0] on input "checkbox" at bounding box center [0, 0] width 0 height 0
click at [1116, 21] on span at bounding box center [1118, 21] width 26 height 15
click at [0, 0] on input "checkbox" at bounding box center [0, 0] width 0 height 0
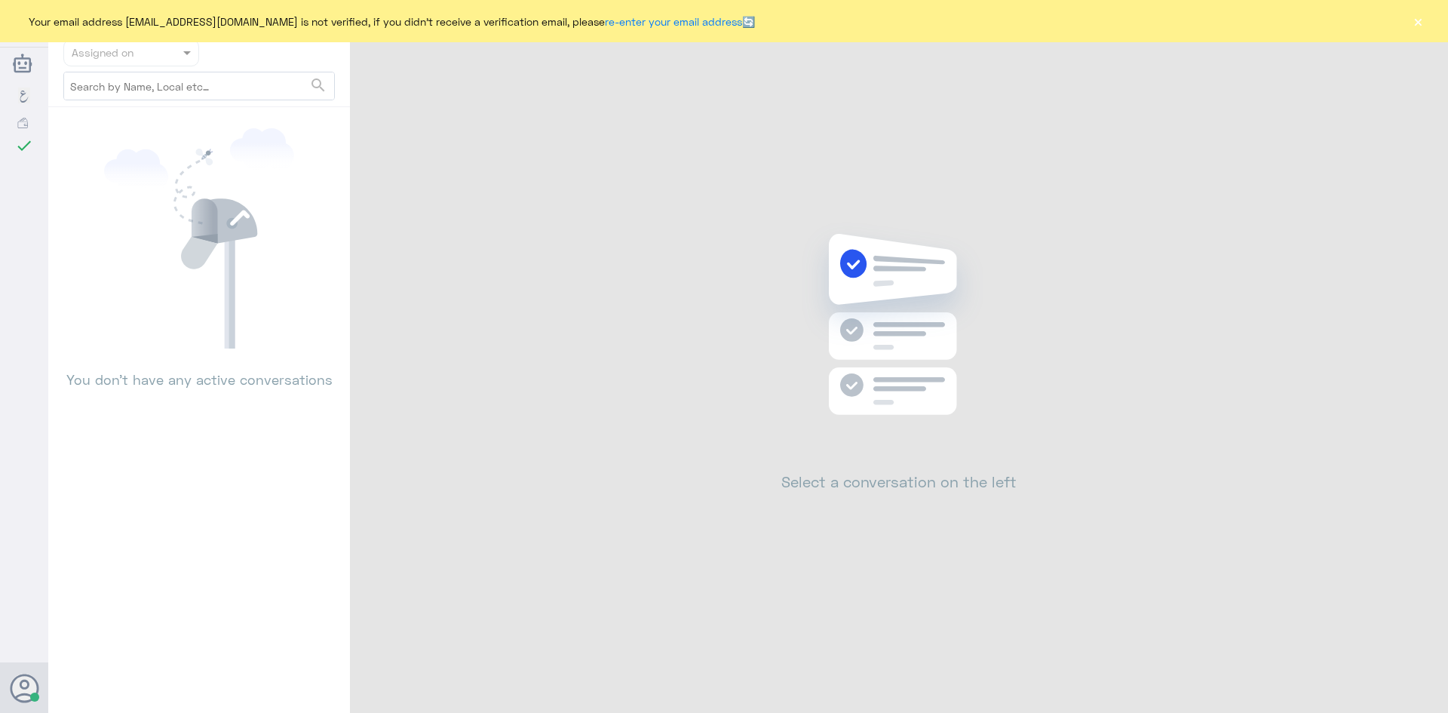
click at [1414, 24] on button "×" at bounding box center [1417, 21] width 15 height 15
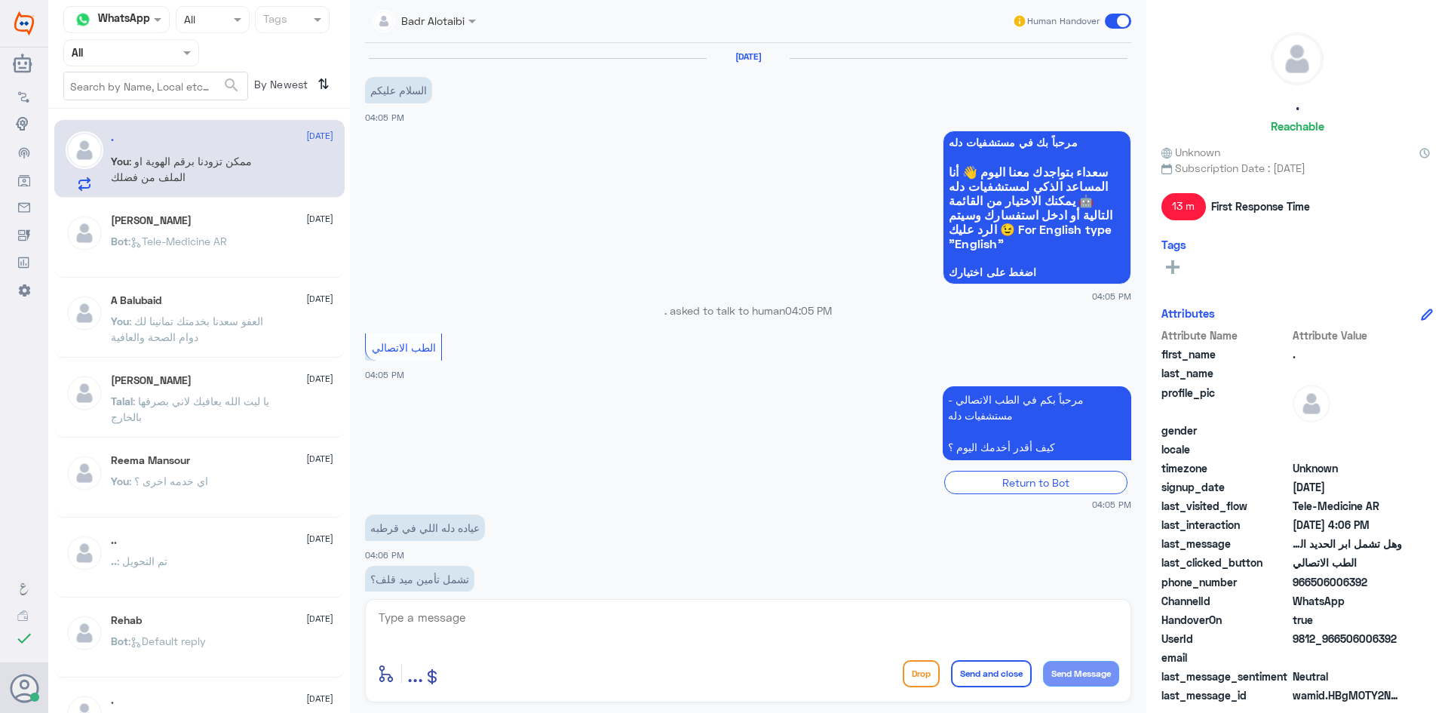
scroll to position [238, 0]
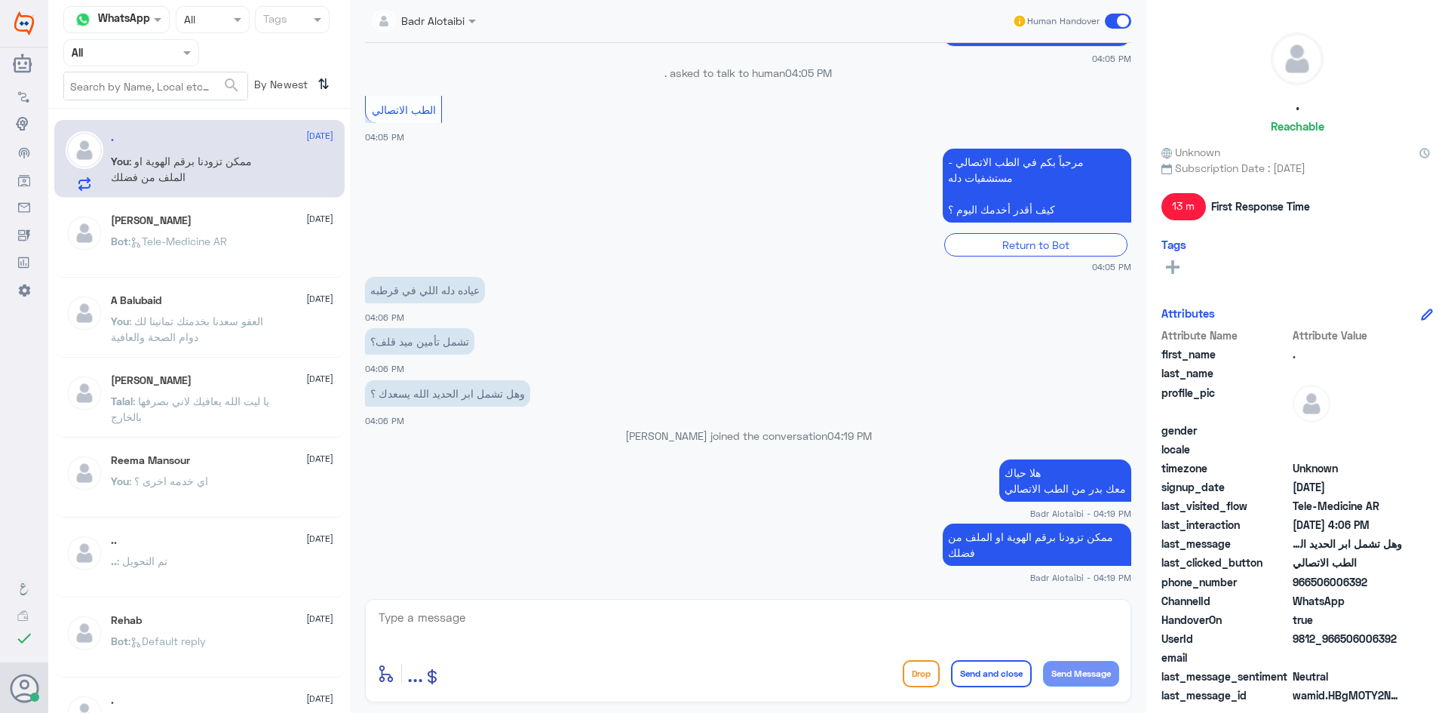
click at [1109, 14] on span at bounding box center [1118, 21] width 26 height 15
click at [0, 0] on input "checkbox" at bounding box center [0, 0] width 0 height 0
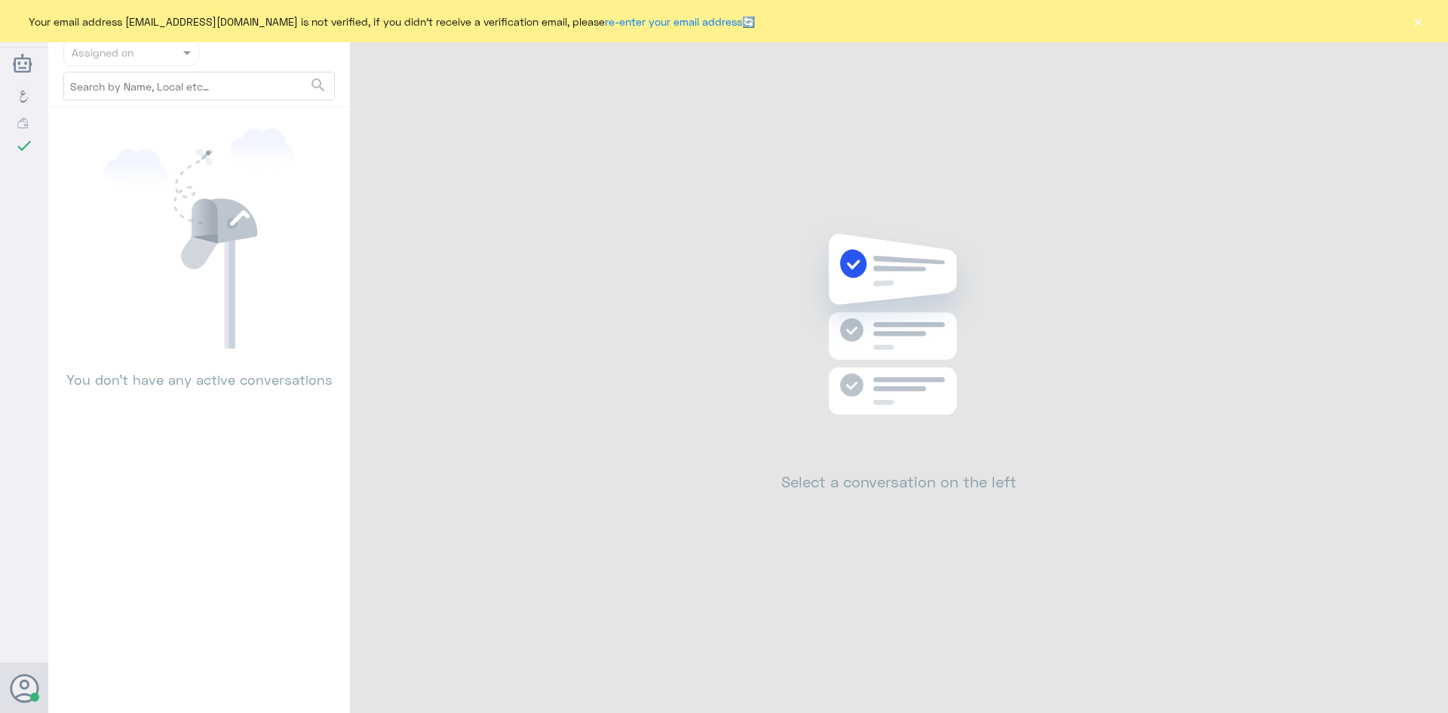
click at [1415, 19] on button "×" at bounding box center [1417, 21] width 15 height 15
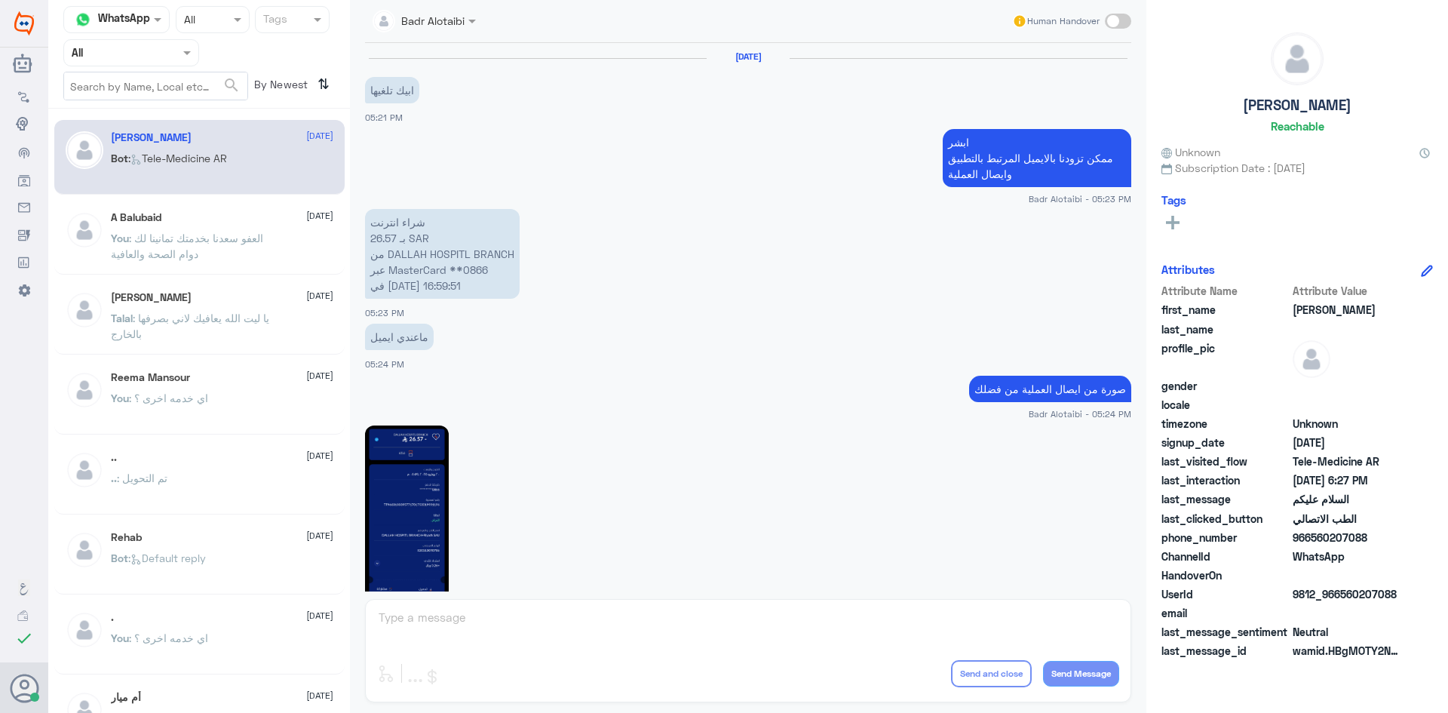
scroll to position [848, 0]
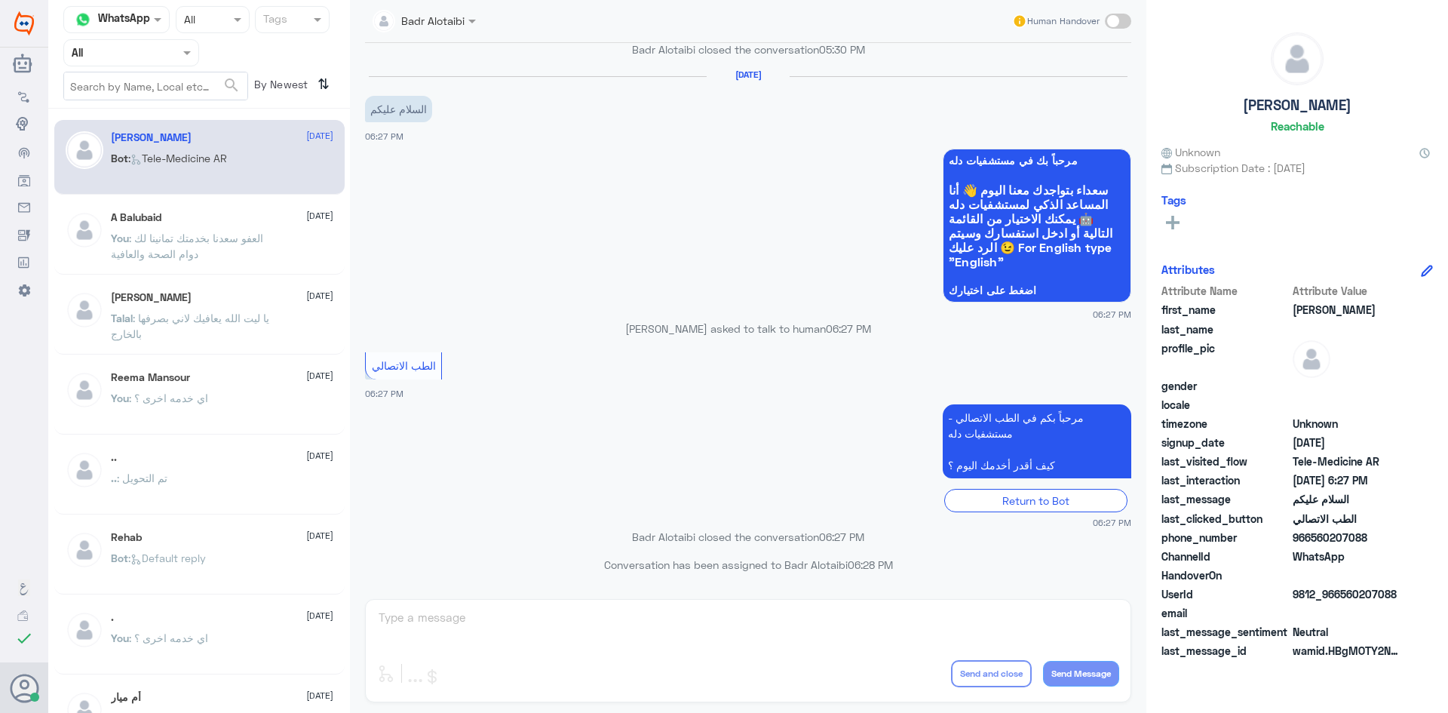
click at [217, 226] on div "A Balubaid [DATE] You : العفو [PERSON_NAME] بخدمتك تمانينا لك دوام الصحة والعاف…" at bounding box center [222, 239] width 222 height 57
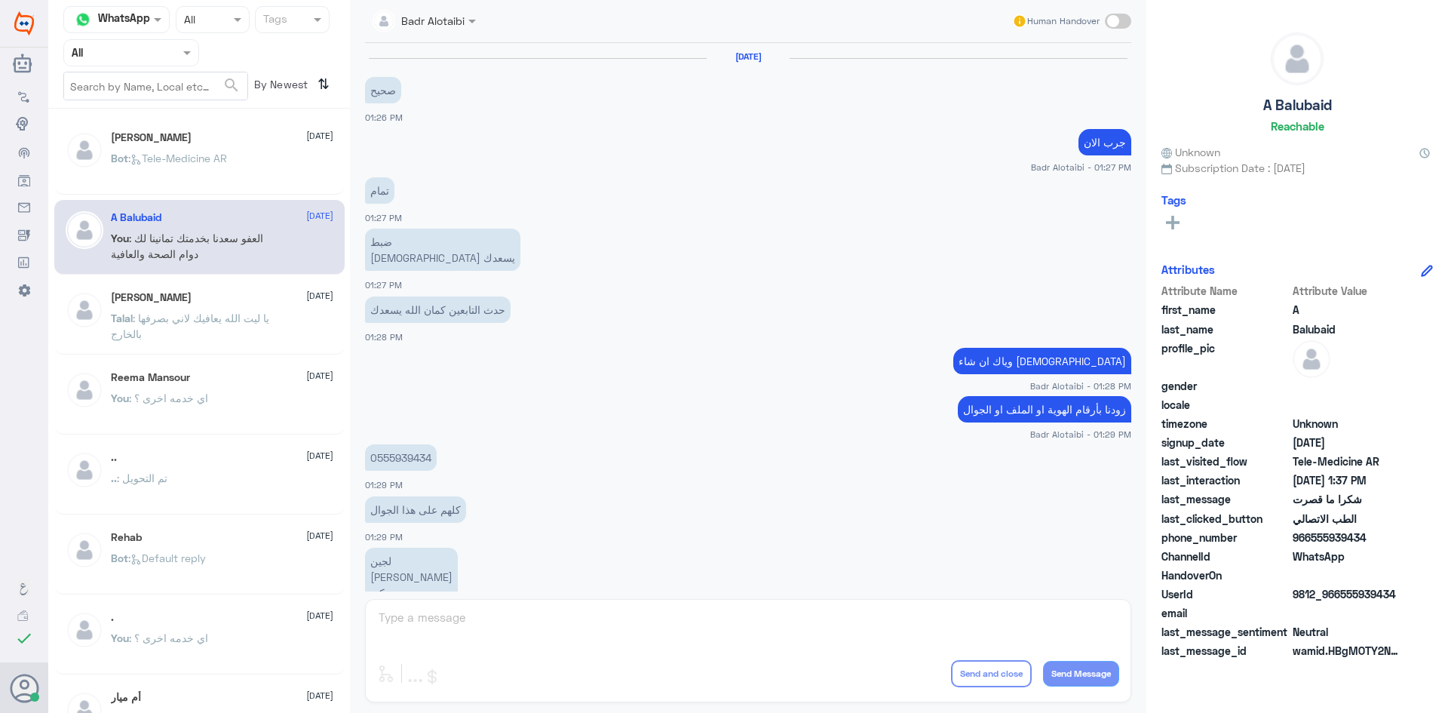
scroll to position [558, 0]
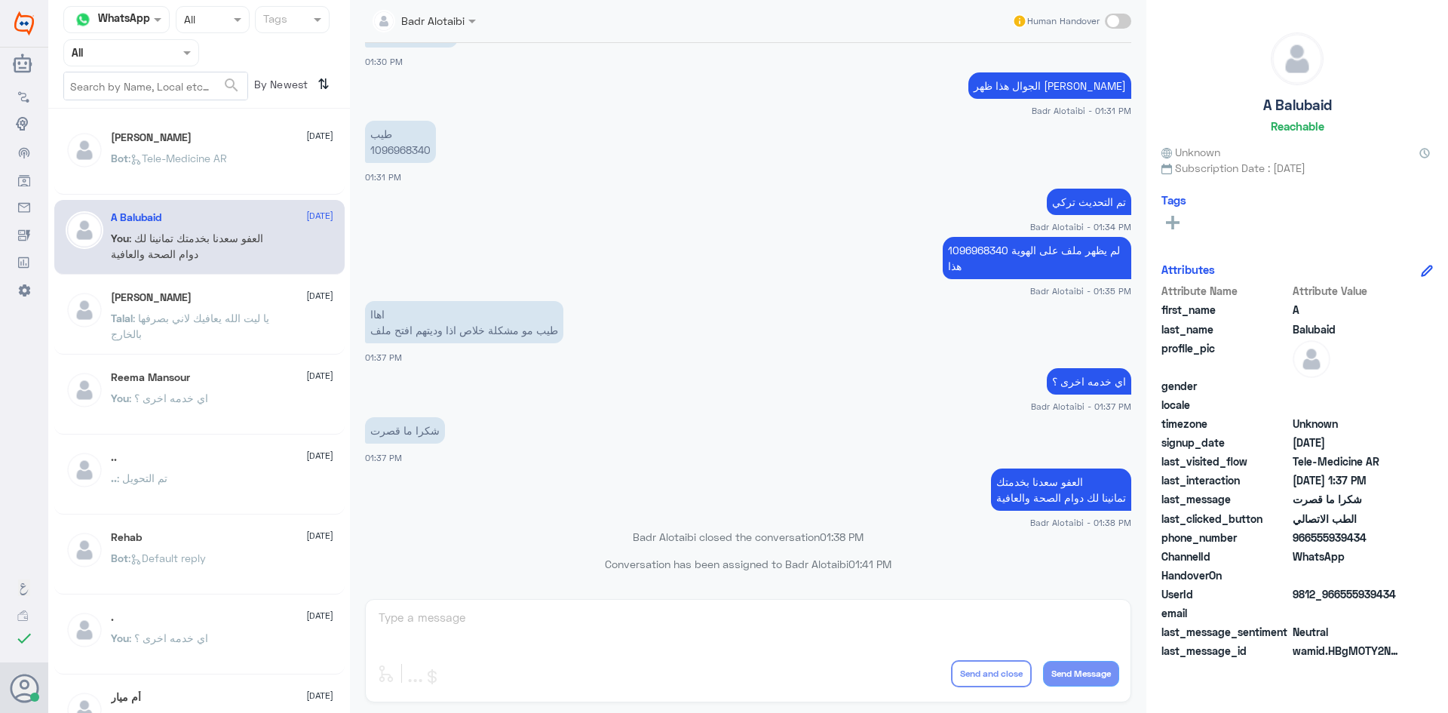
click at [212, 152] on span ": Tele-Medicine [GEOGRAPHIC_DATA]" at bounding box center [177, 158] width 99 height 13
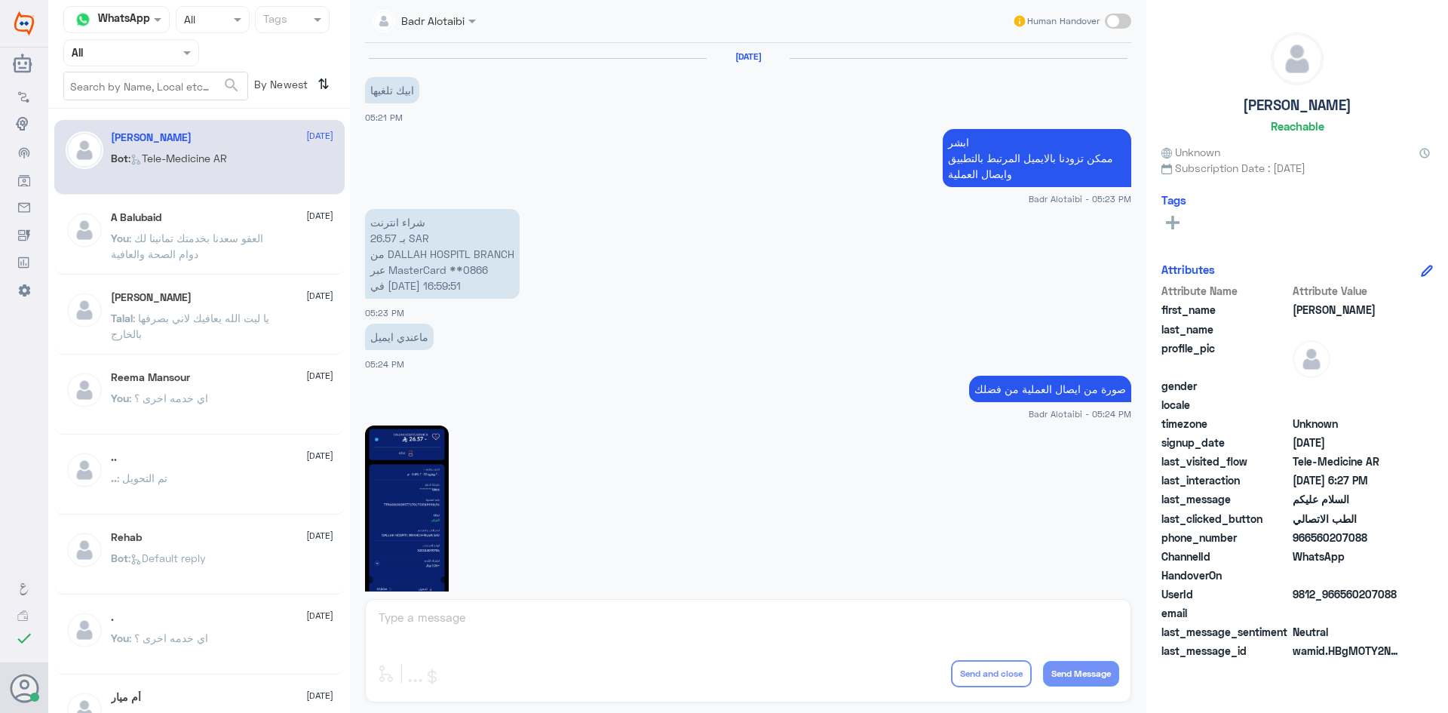
scroll to position [848, 0]
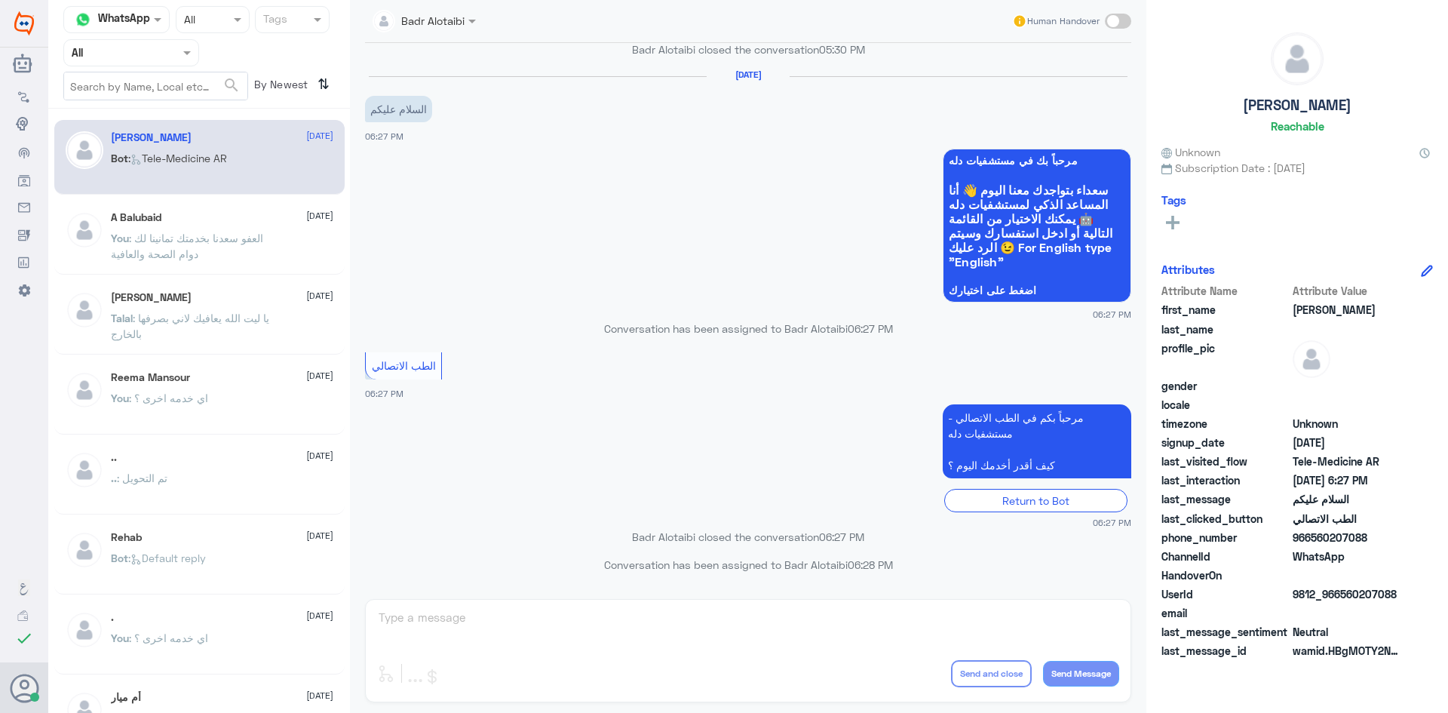
click at [167, 52] on div at bounding box center [131, 52] width 134 height 17
click at [164, 109] on div "Unassigned" at bounding box center [131, 119] width 136 height 35
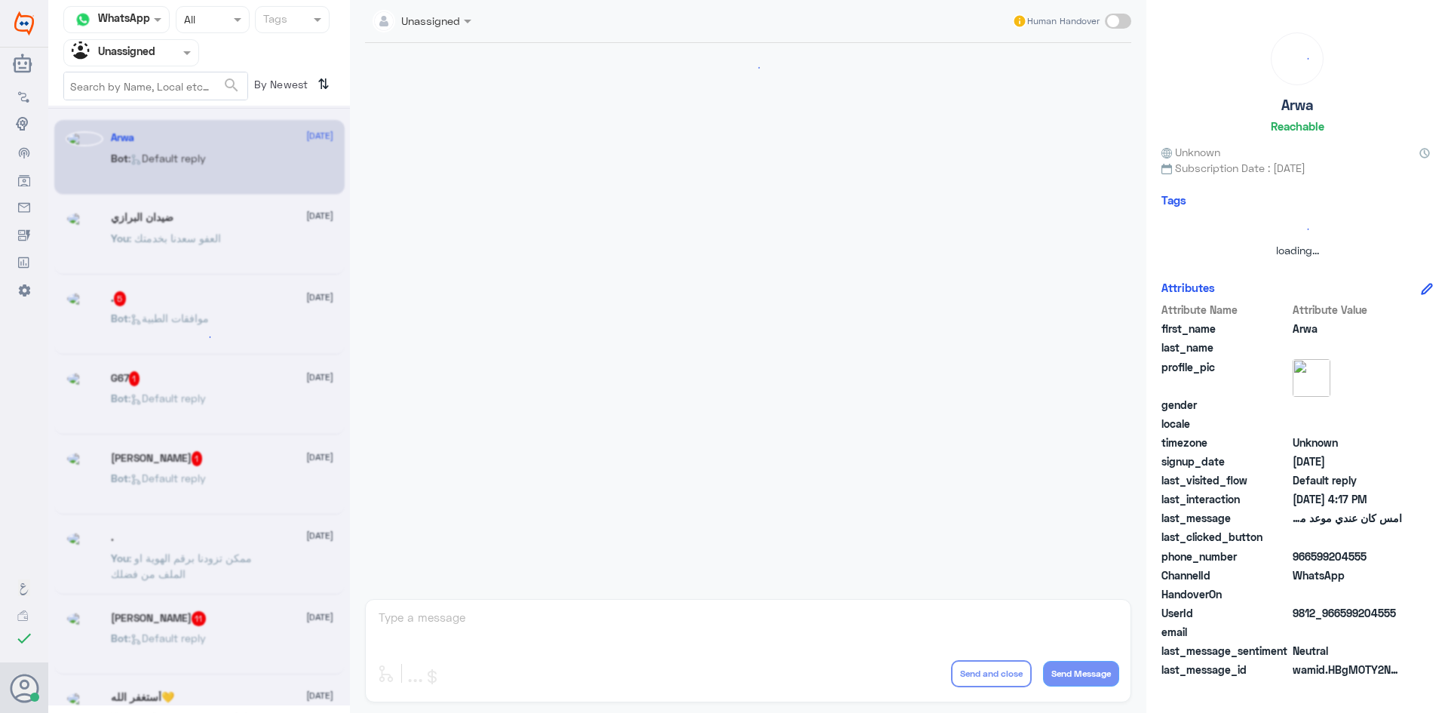
scroll to position [0, 0]
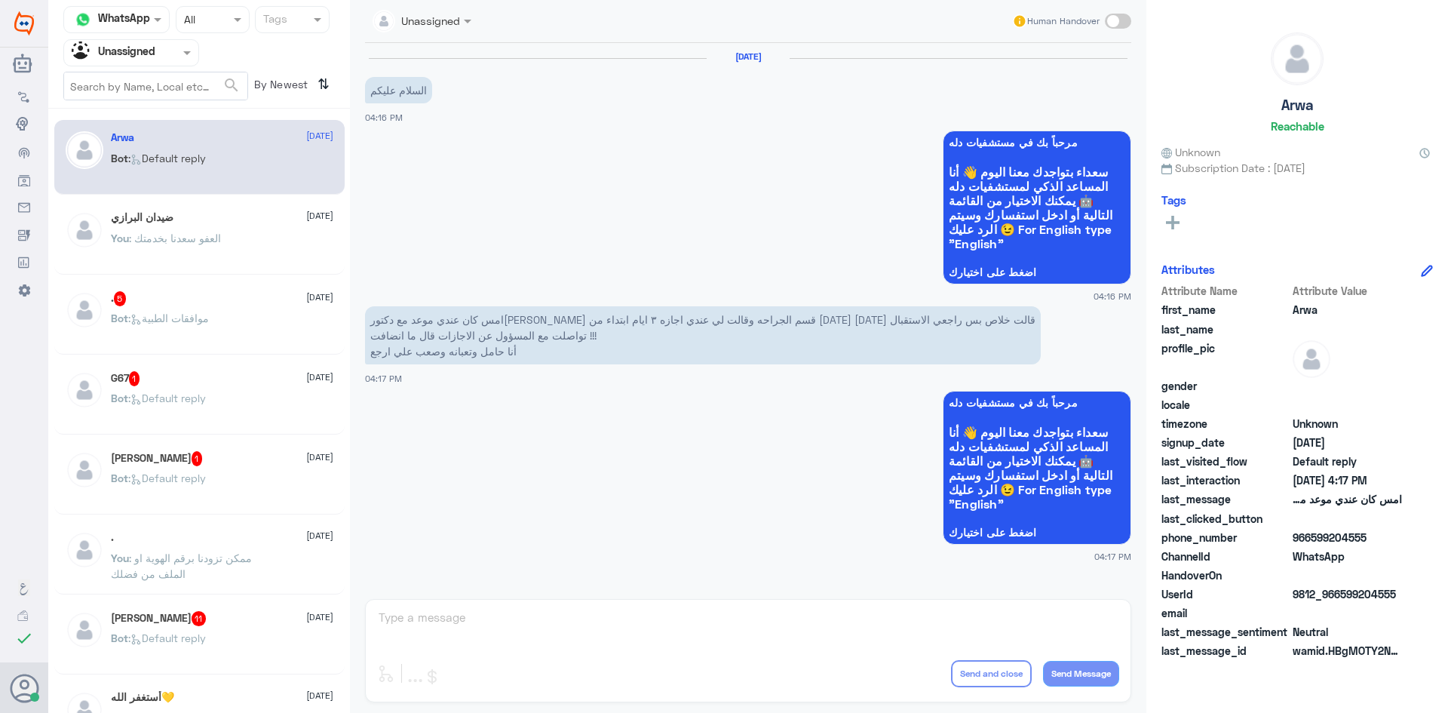
click at [245, 212] on div "[PERSON_NAME] [DATE]" at bounding box center [222, 217] width 222 height 13
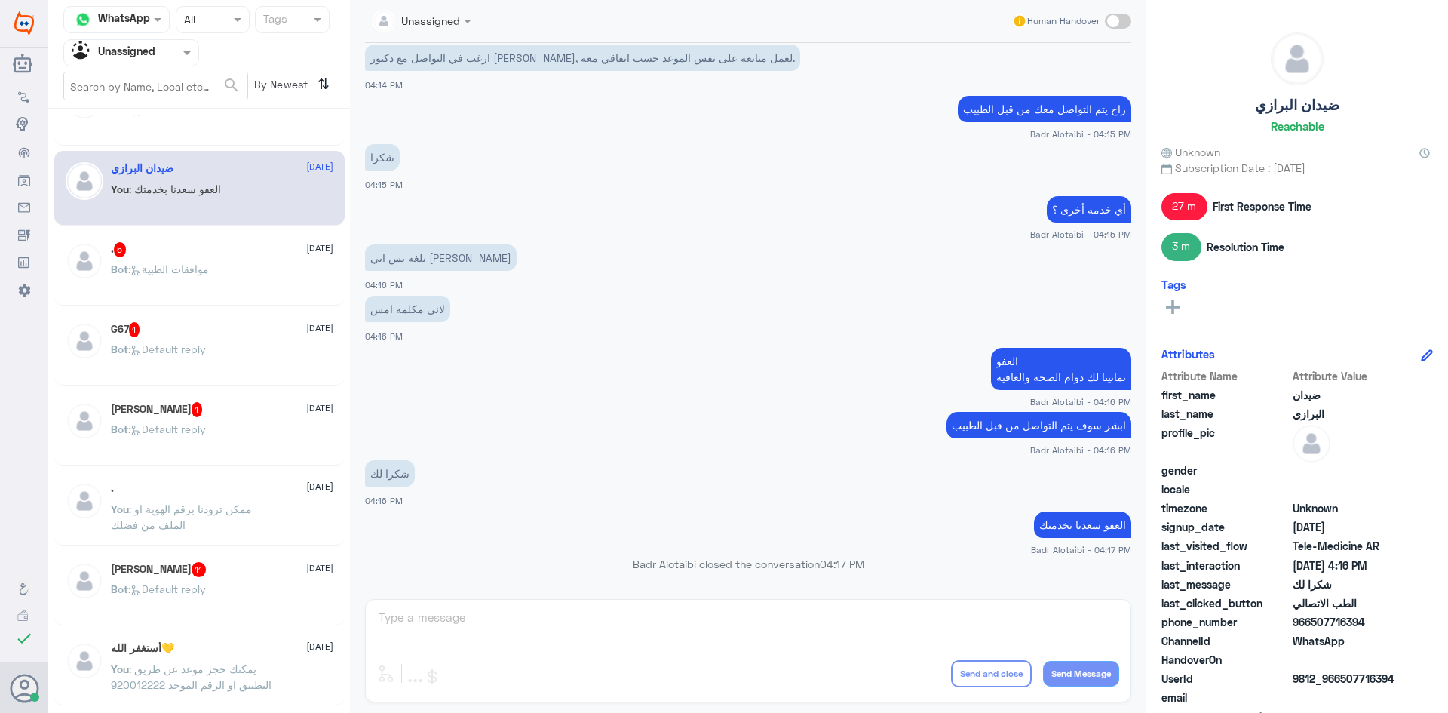
scroll to position [75, 0]
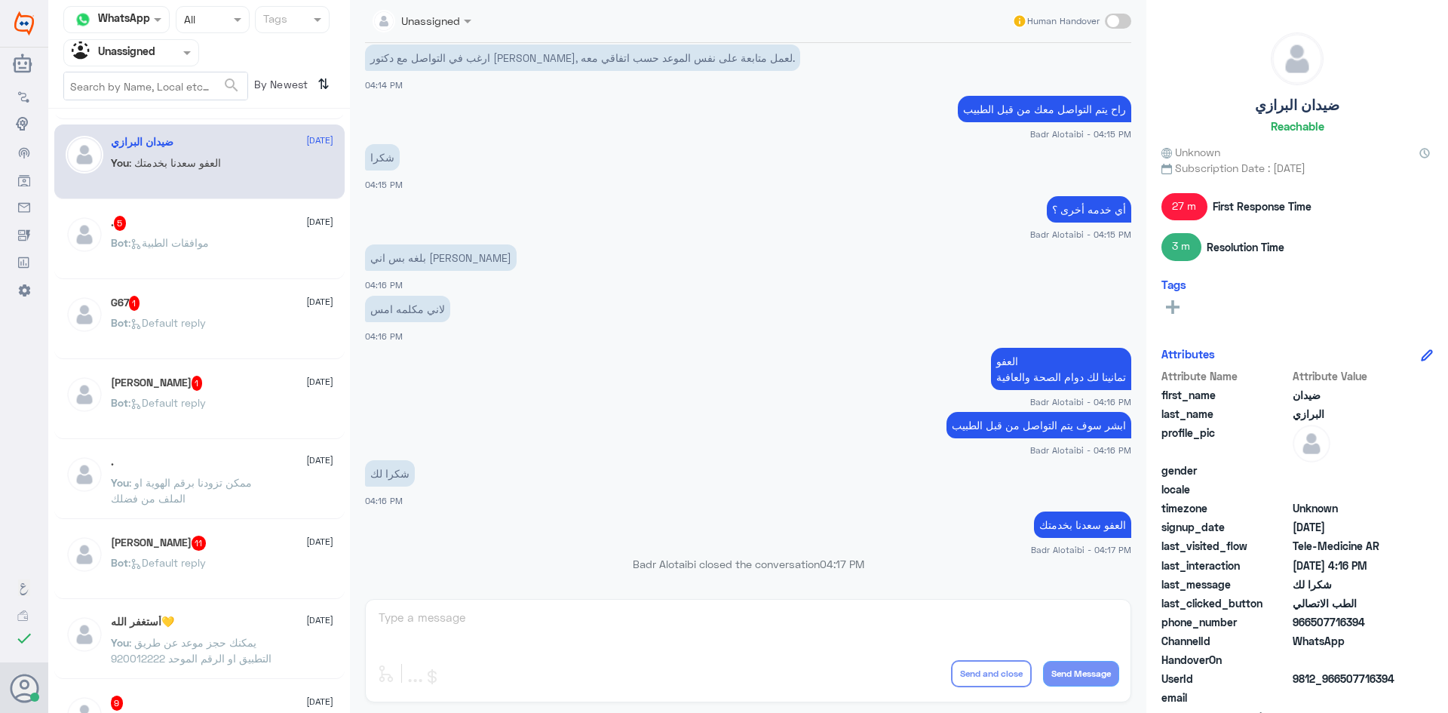
click at [261, 467] on div ". [DATE]" at bounding box center [222, 462] width 222 height 13
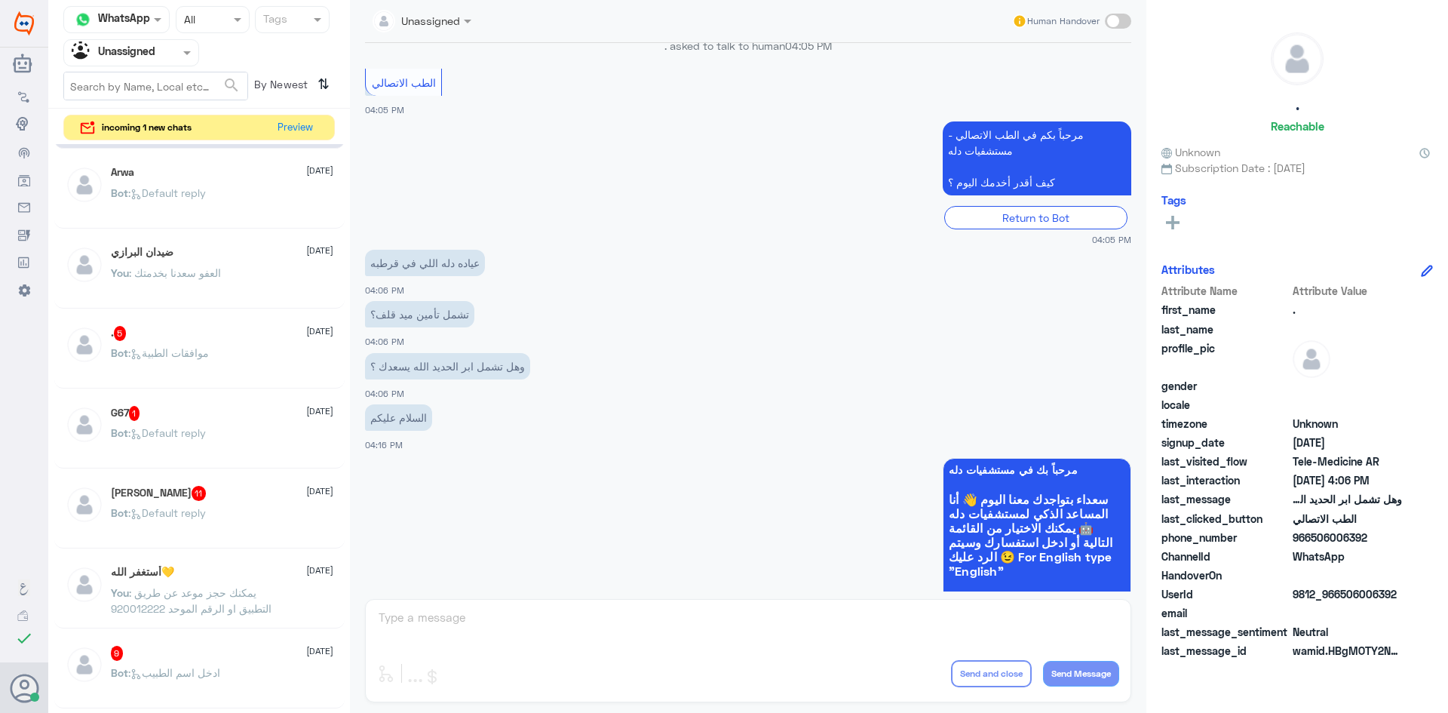
scroll to position [754, 0]
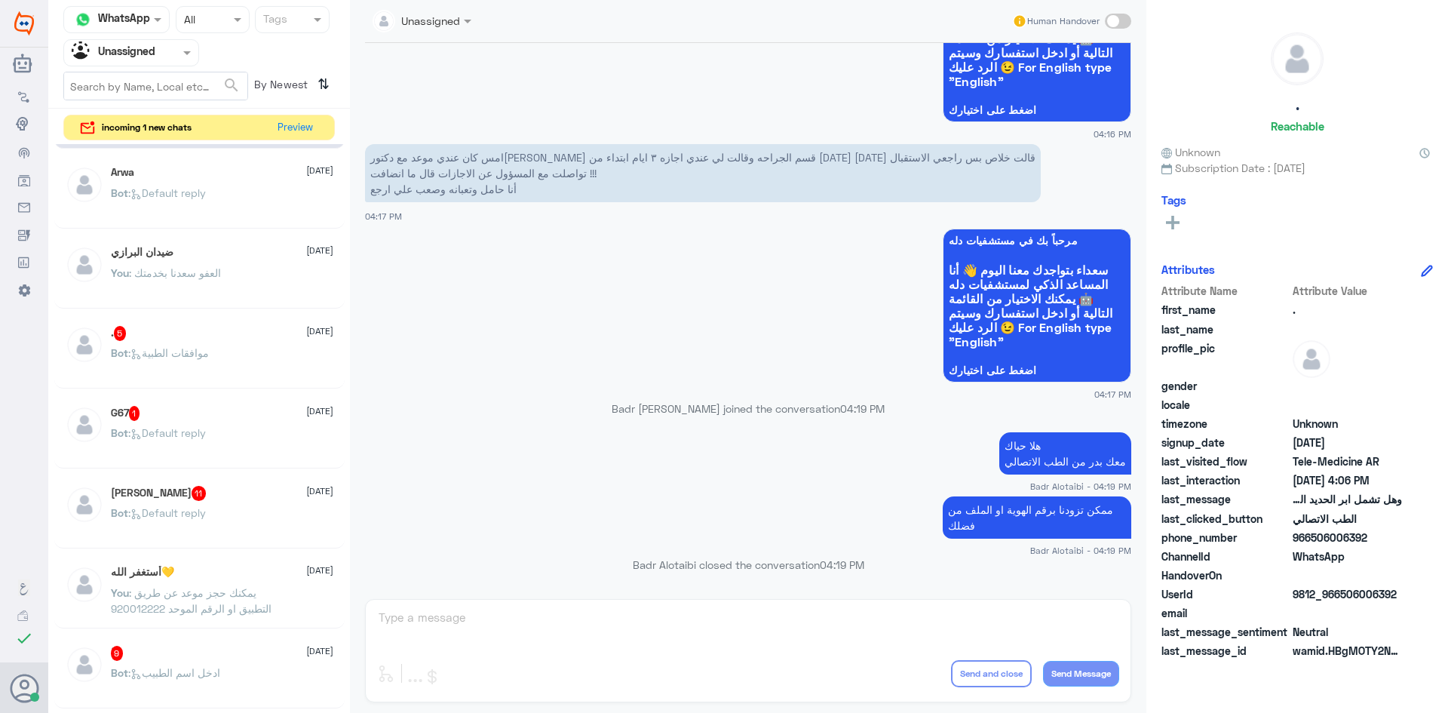
click at [1118, 23] on span at bounding box center [1118, 21] width 26 height 15
click at [0, 0] on input "checkbox" at bounding box center [0, 0] width 0 height 0
click at [315, 119] on button "Preview" at bounding box center [295, 126] width 47 height 23
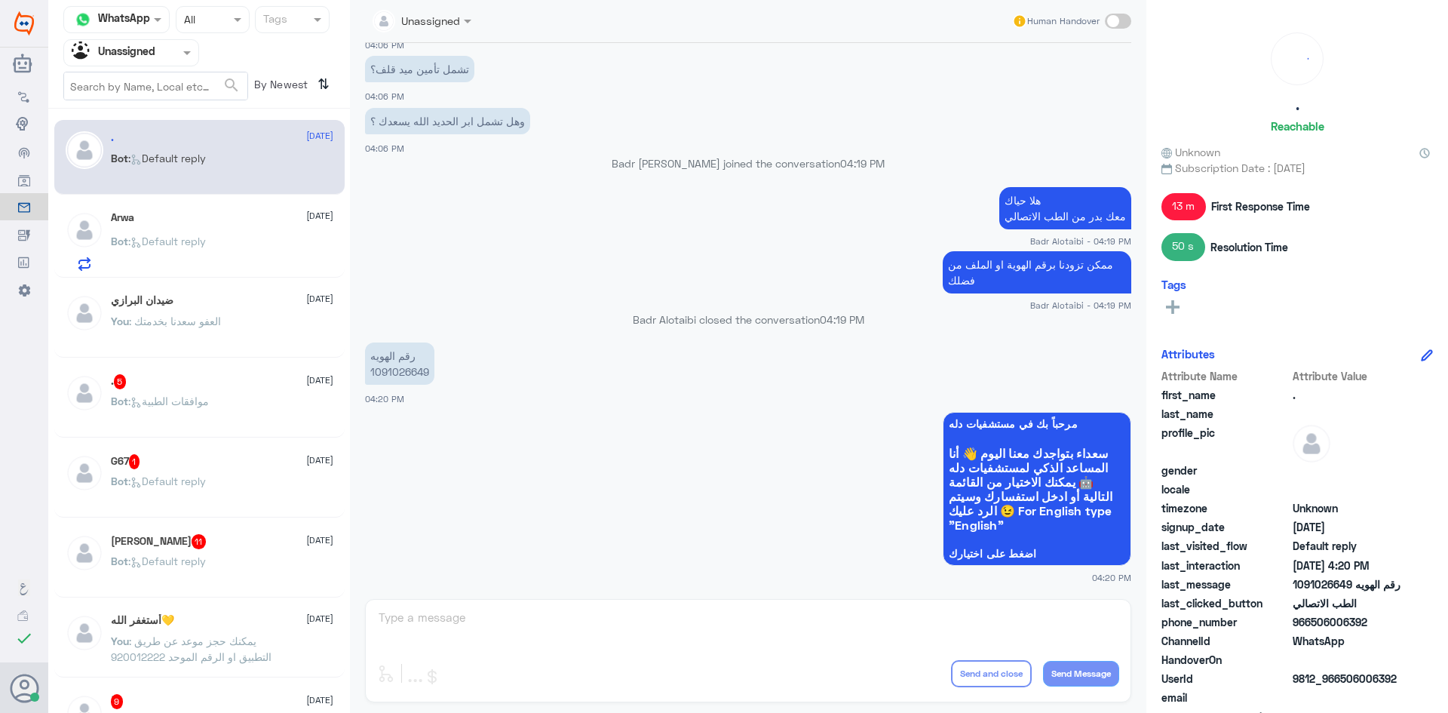
click at [168, 52] on div at bounding box center [131, 52] width 134 height 17
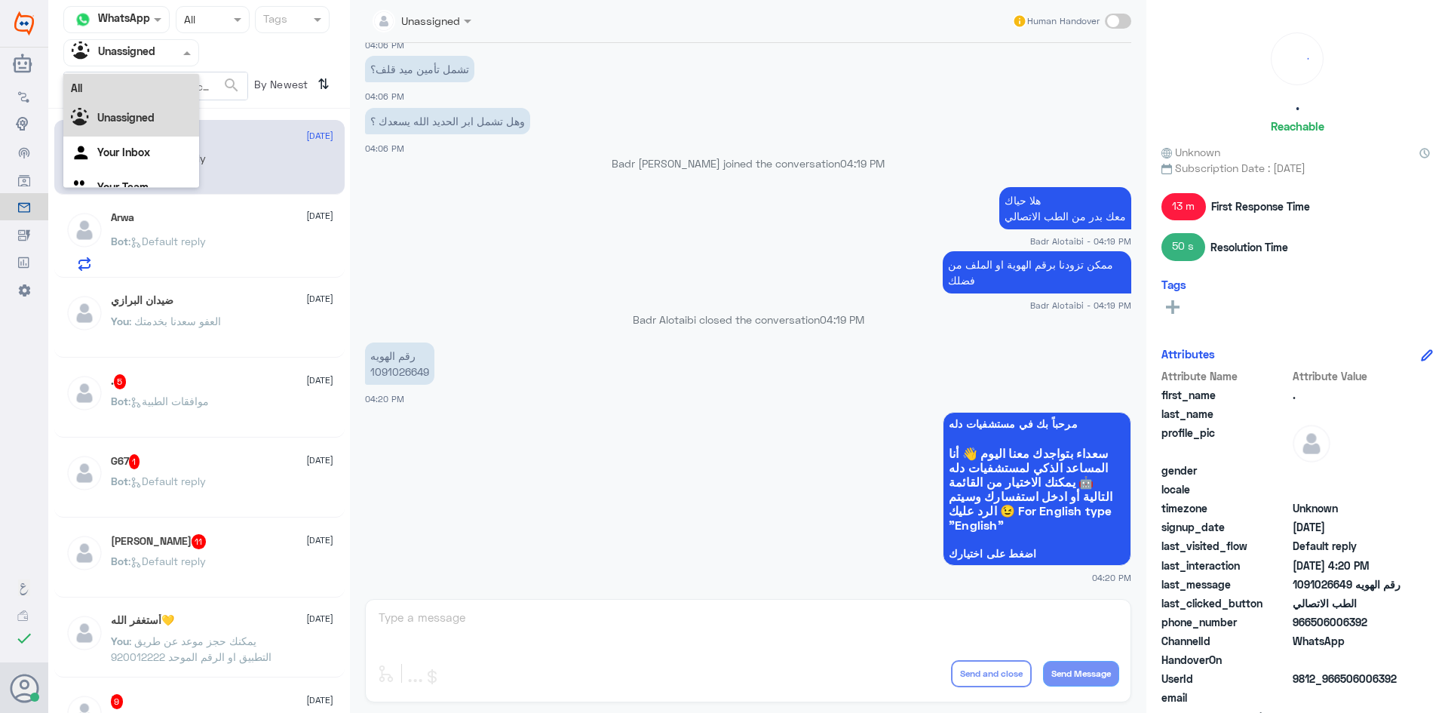
click at [160, 84] on div "All" at bounding box center [131, 88] width 136 height 28
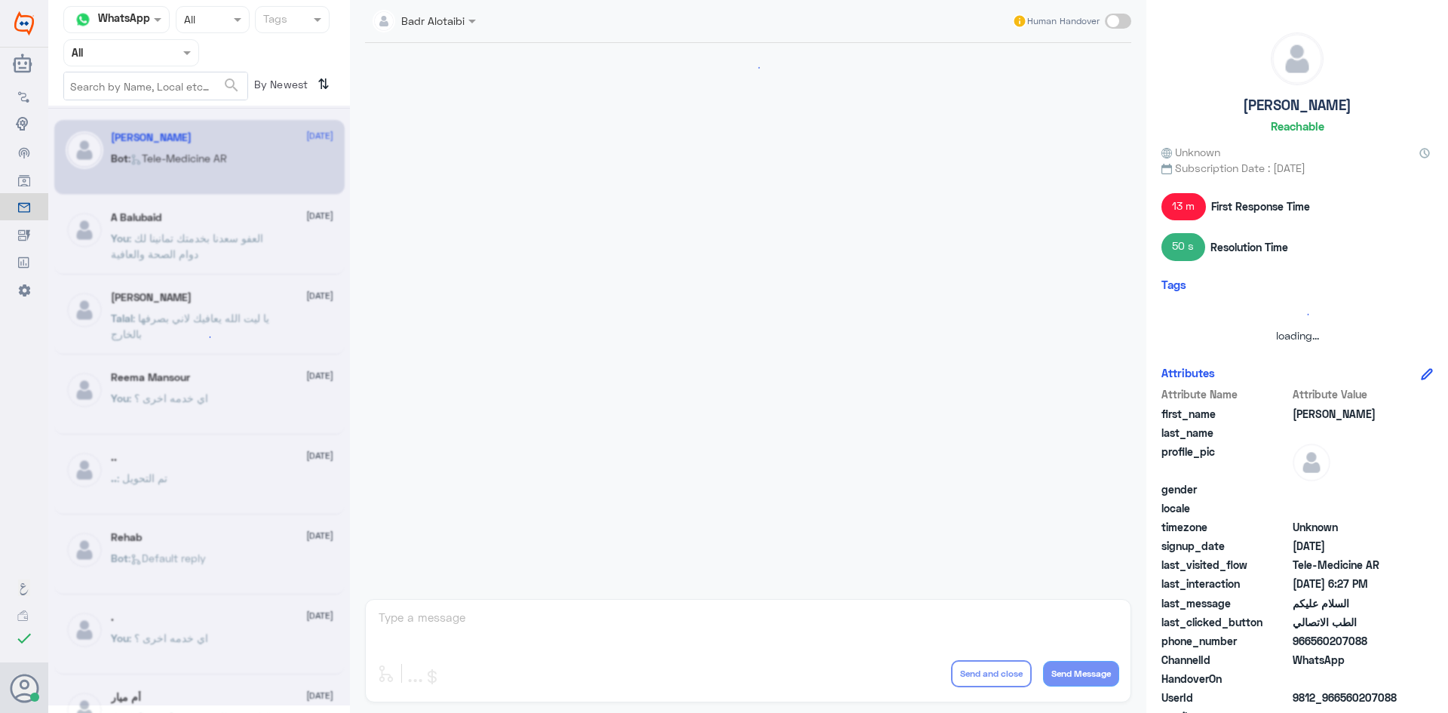
scroll to position [848, 0]
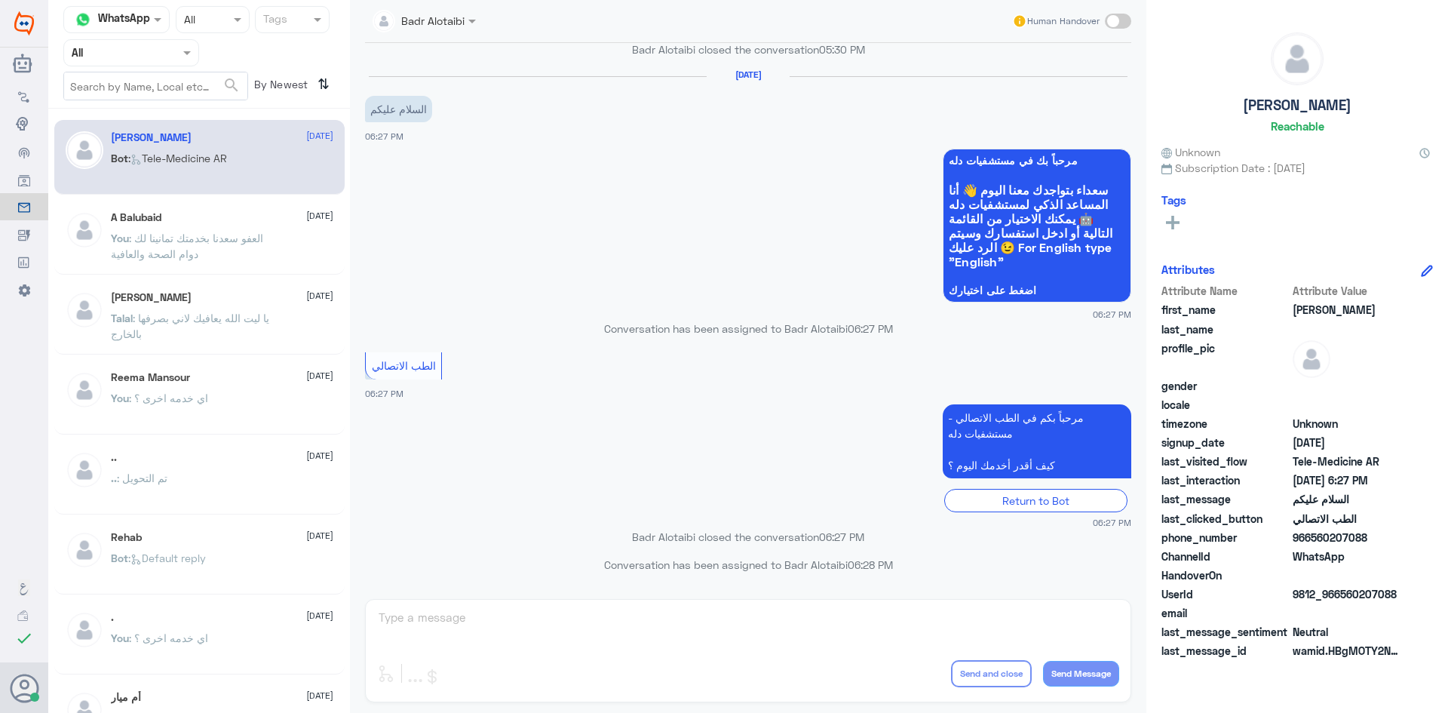
click at [176, 50] on div at bounding box center [131, 52] width 134 height 17
click at [158, 104] on div "Unassigned" at bounding box center [131, 119] width 136 height 35
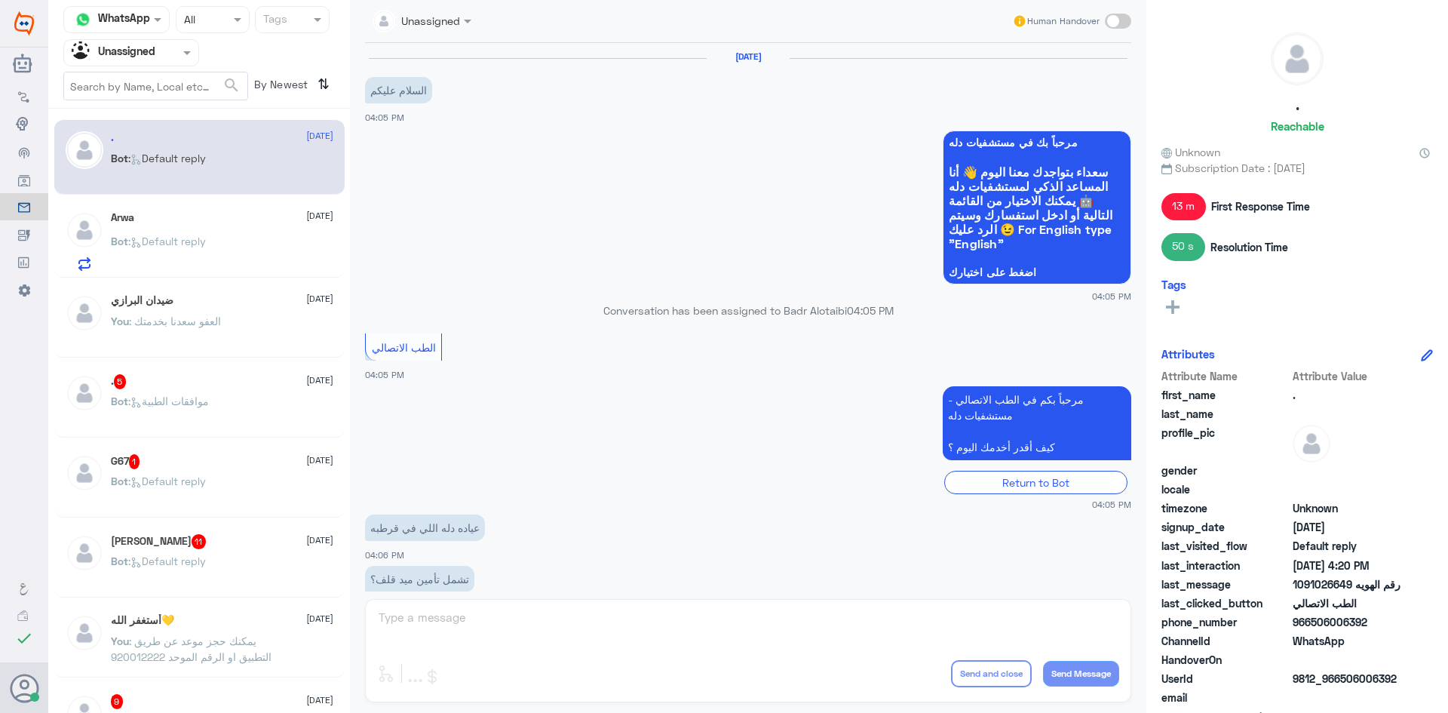
scroll to position [510, 0]
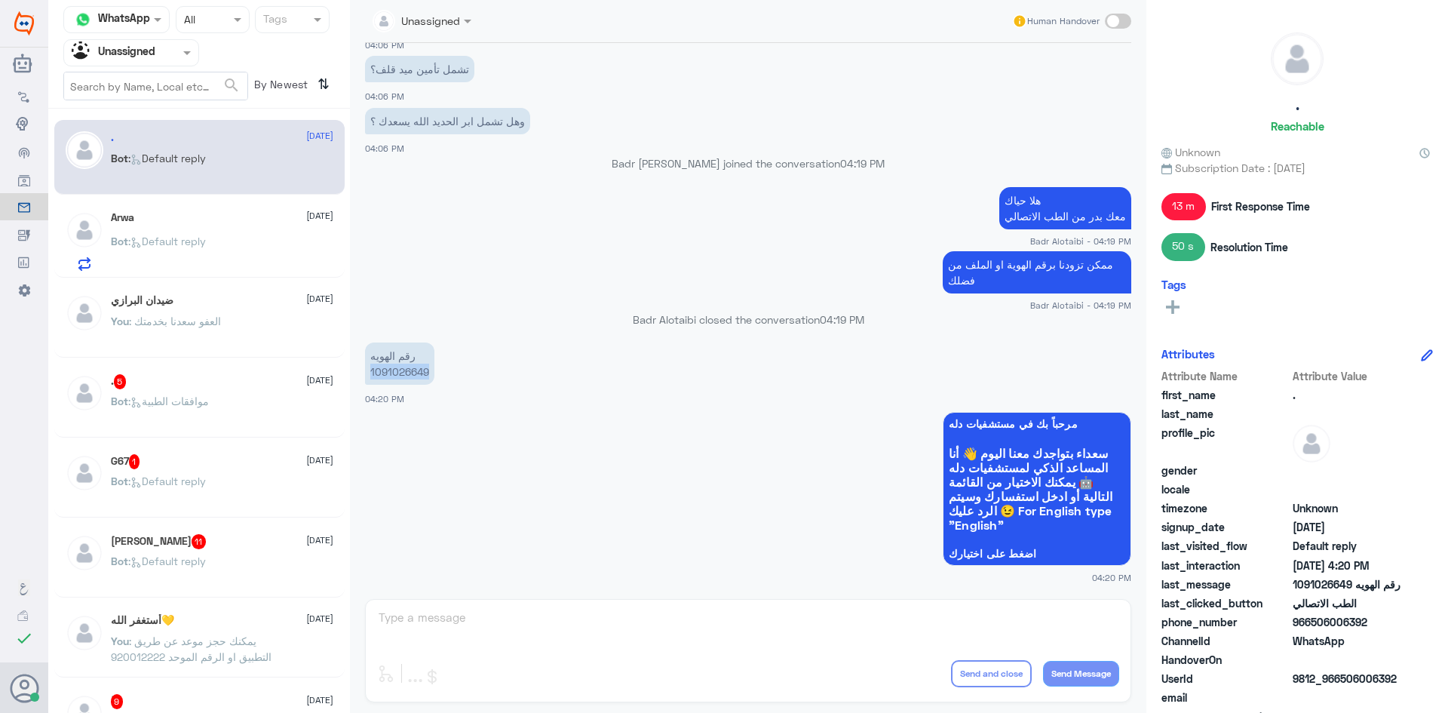
drag, startPoint x: 431, startPoint y: 371, endPoint x: 372, endPoint y: 377, distance: 59.1
click at [372, 377] on p "رقم الهويه 1091026649" at bounding box center [399, 363] width 69 height 42
copy p "1091026649"
click at [1115, 21] on span at bounding box center [1118, 21] width 26 height 15
click at [0, 0] on input "checkbox" at bounding box center [0, 0] width 0 height 0
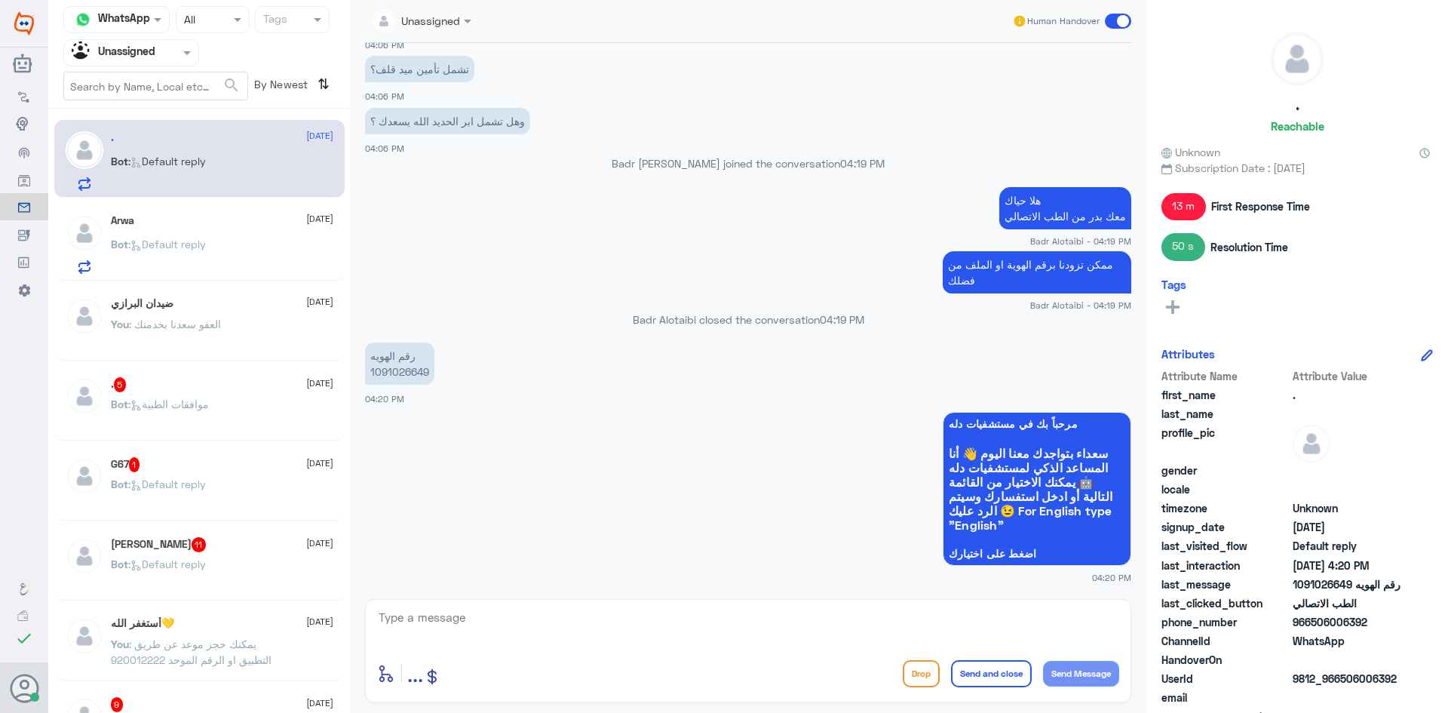
click at [161, 61] on div "Agent Filter Unassigned" at bounding box center [121, 52] width 115 height 23
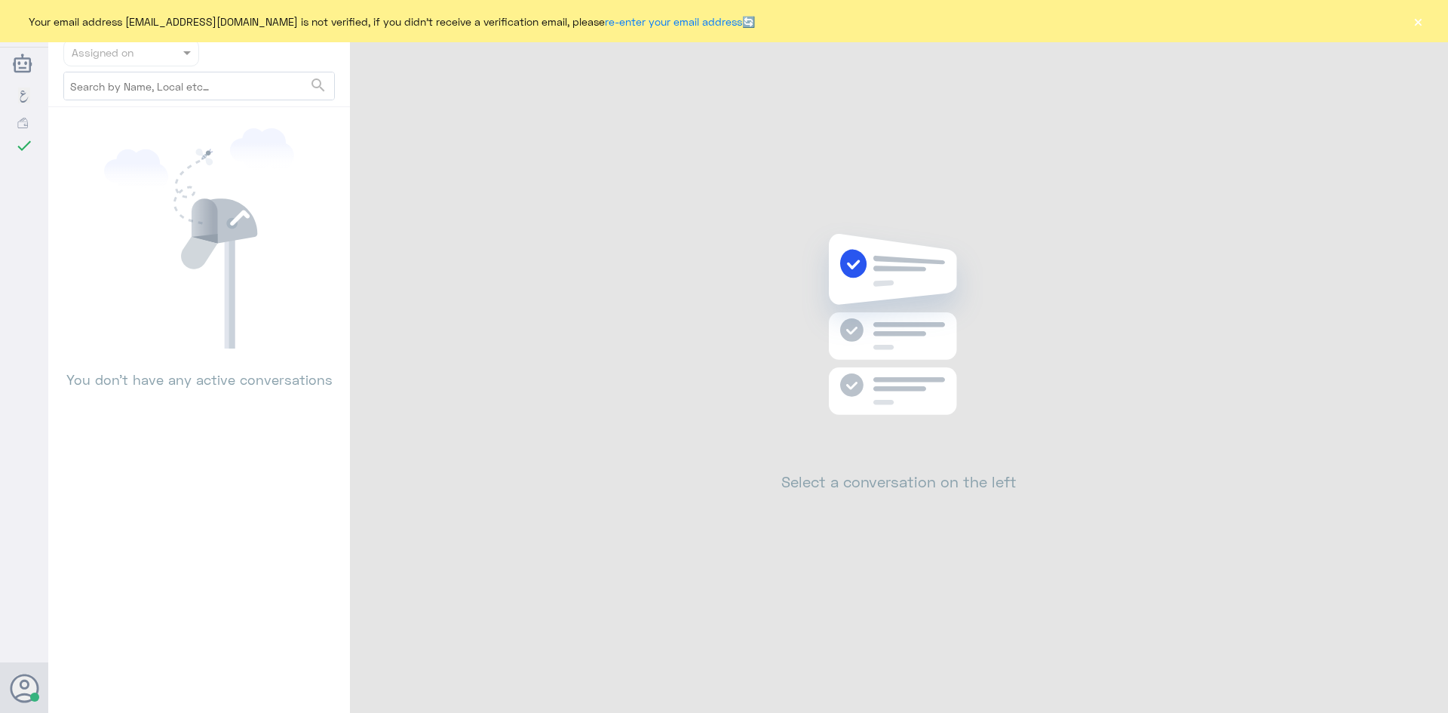
click at [1427, 22] on div "Your email address [EMAIL_ADDRESS][DOMAIN_NAME] is not verified, if you didn't …" at bounding box center [724, 21] width 1448 height 42
click at [1422, 22] on button "×" at bounding box center [1417, 21] width 15 height 15
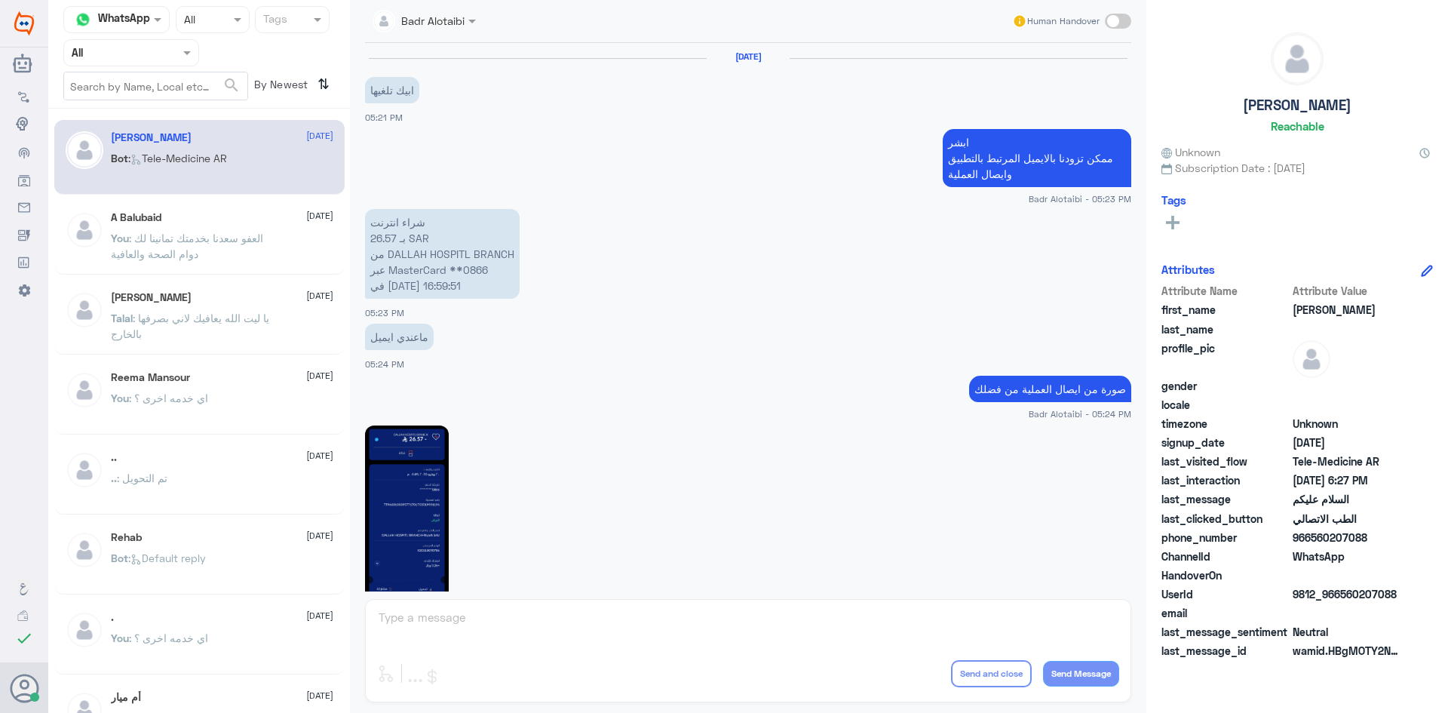
scroll to position [848, 0]
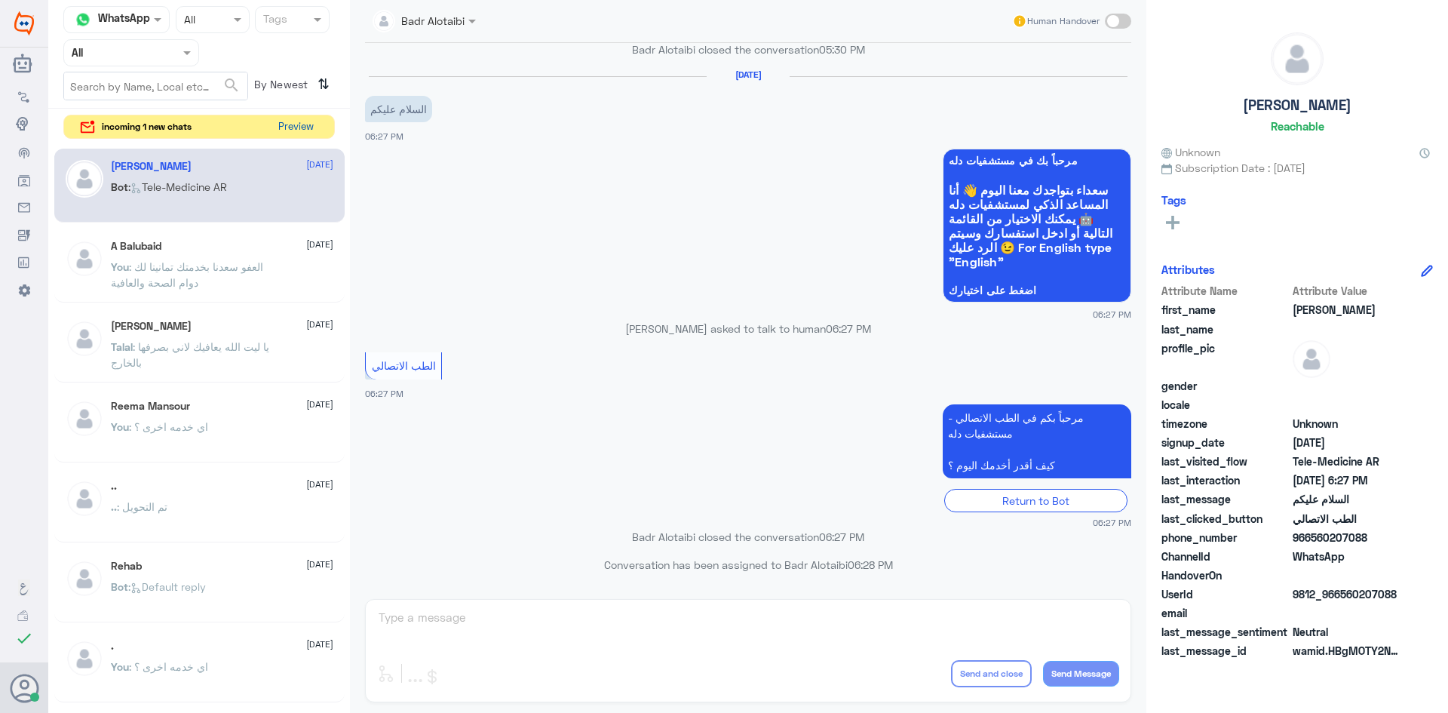
click at [308, 127] on button "Preview" at bounding box center [295, 126] width 47 height 23
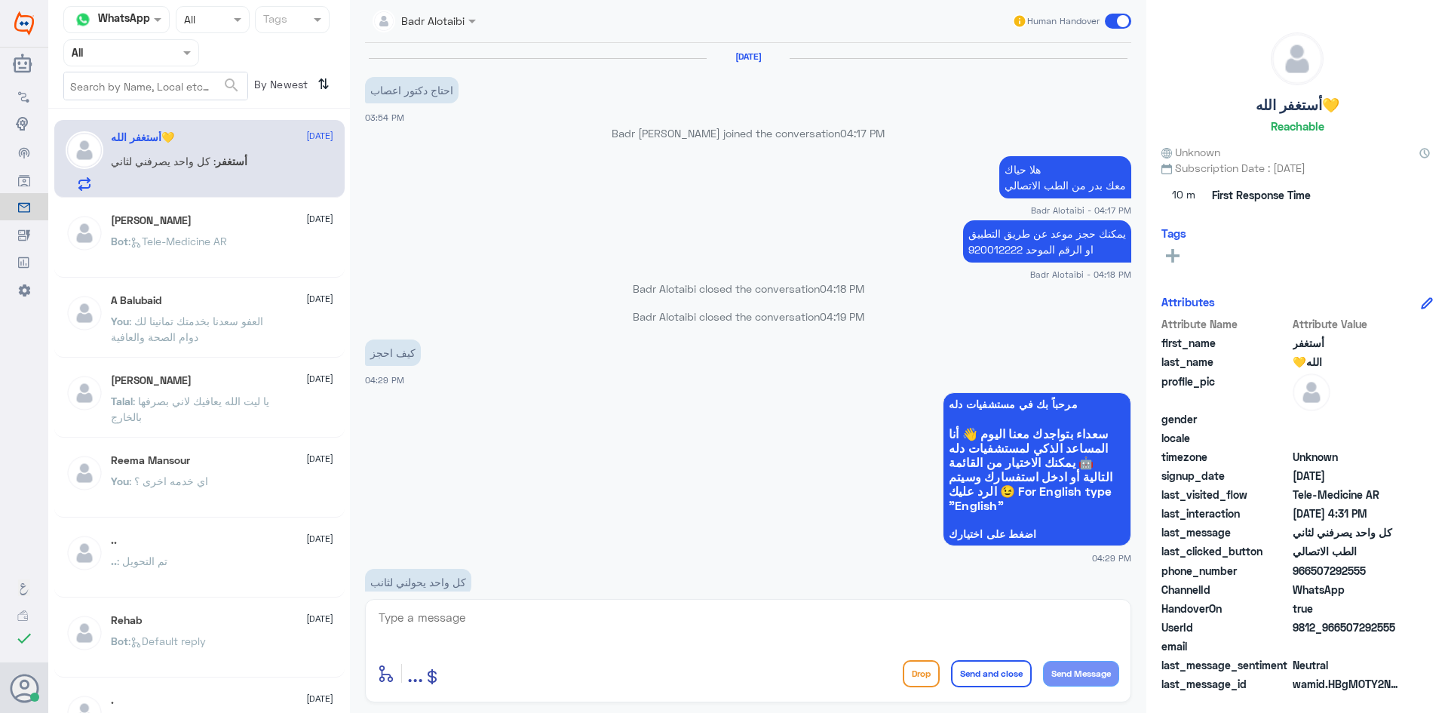
scroll to position [853, 0]
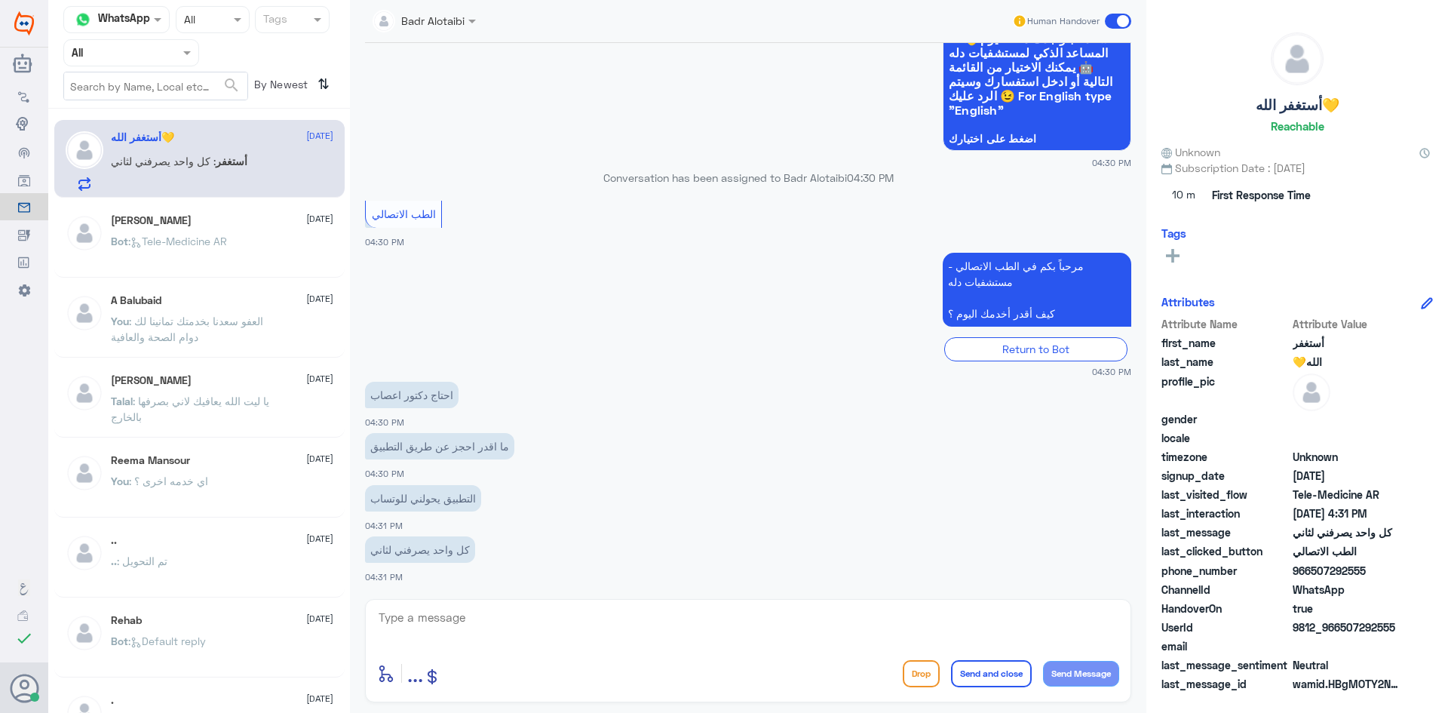
click at [772, 634] on textarea at bounding box center [748, 625] width 742 height 37
type textarea "h"
type textarea "ا"
type textarea "هلا حياك معك بدر من الطب الاتصالي"
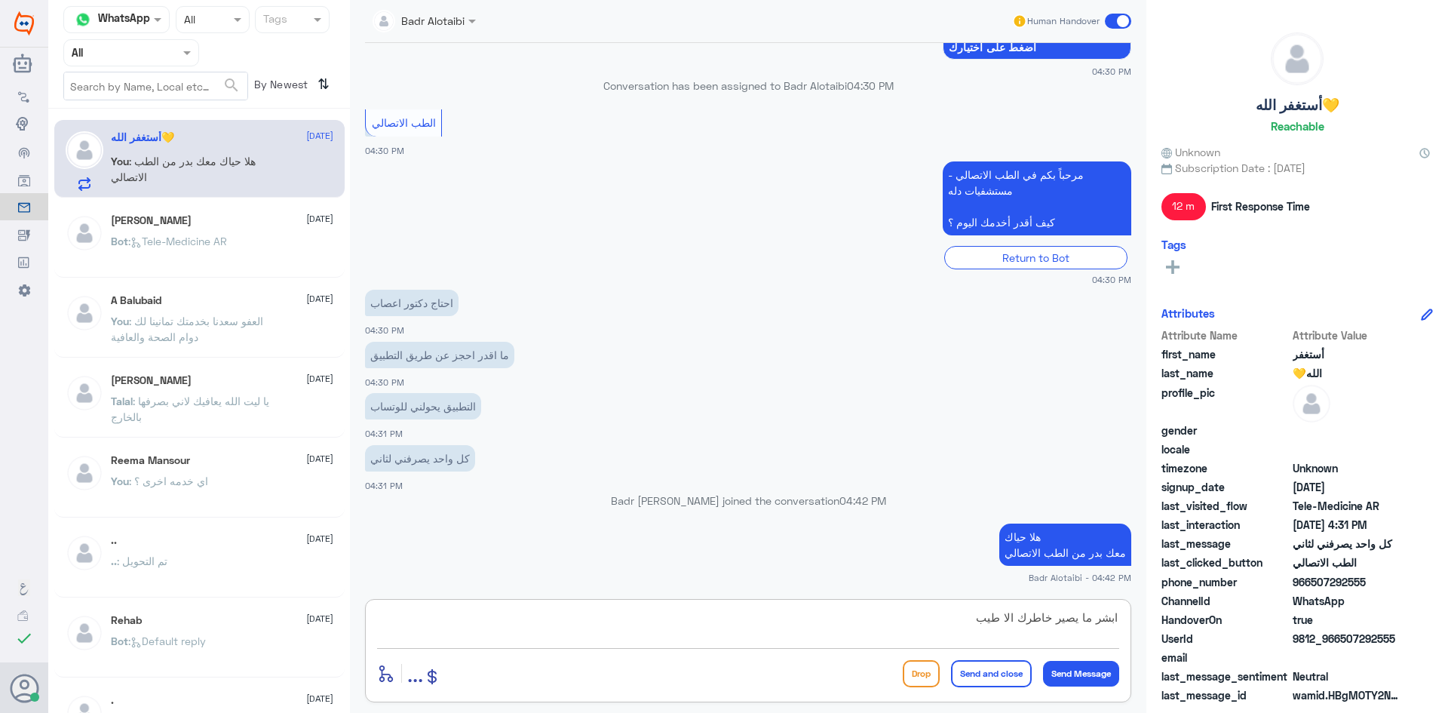
type textarea "ابشر ما يصير خاطرك الا طيب"
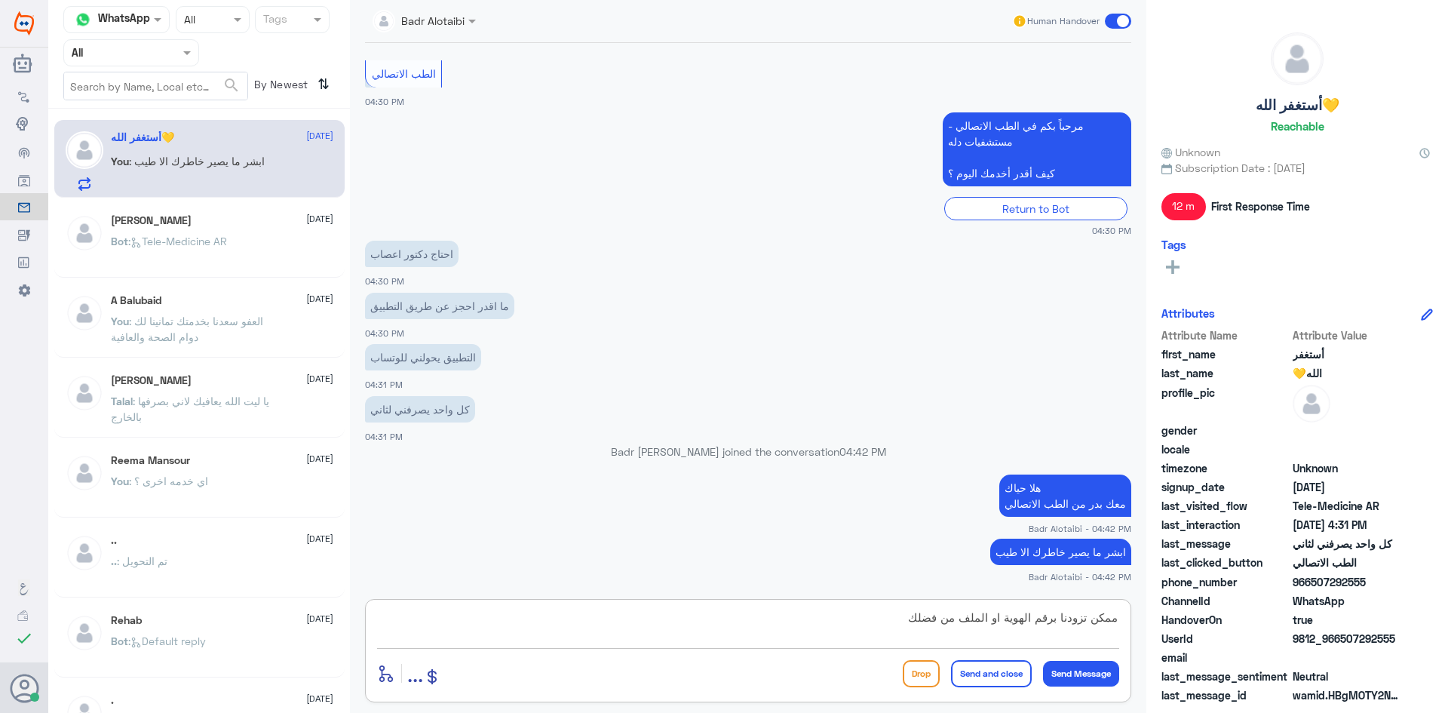
type textarea "ممكن تزودنا برقم الهوية او الملف من فضلك"
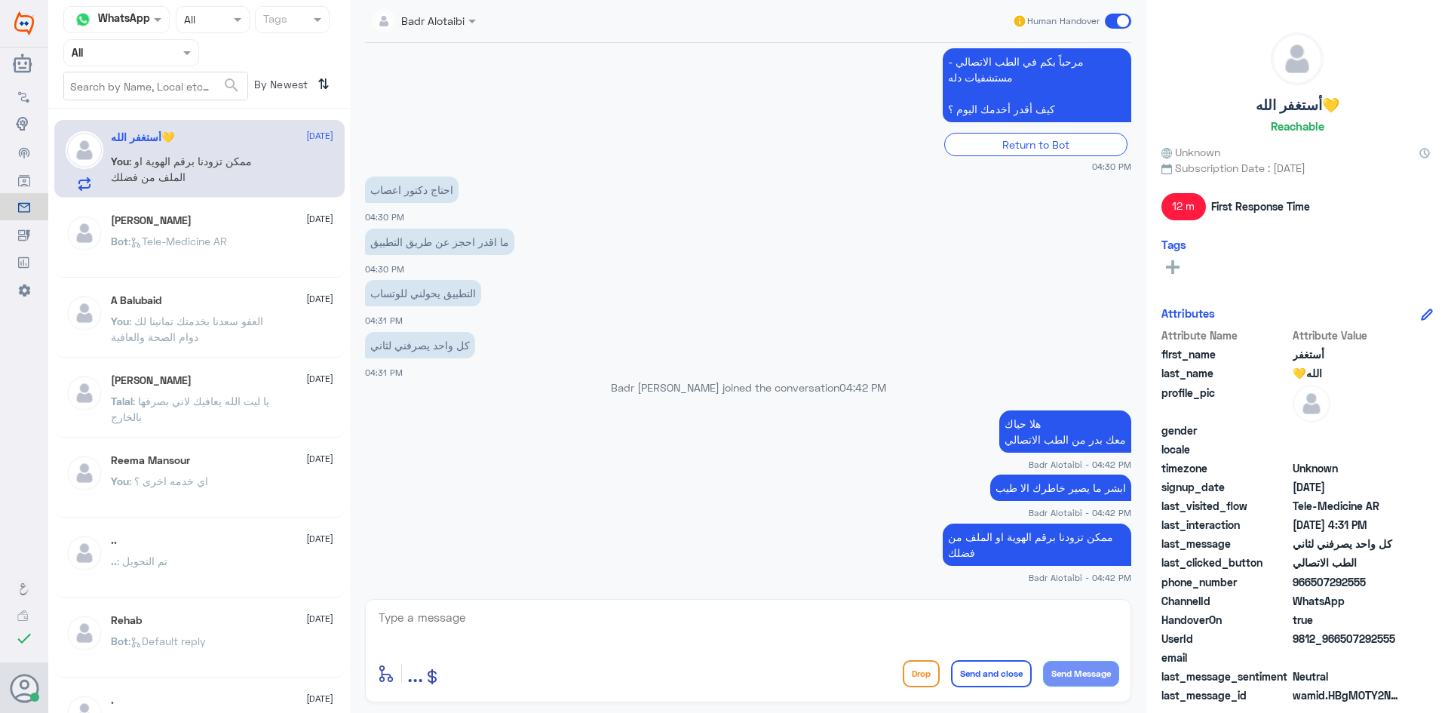
drag, startPoint x: 1401, startPoint y: 637, endPoint x: 1339, endPoint y: 640, distance: 62.6
click at [1339, 640] on span "9812_966507292555" at bounding box center [1347, 638] width 109 height 16
copy span "507292555"
click at [1400, 639] on span "9812_966507292555" at bounding box center [1347, 638] width 109 height 16
drag, startPoint x: 1396, startPoint y: 637, endPoint x: 1342, endPoint y: 646, distance: 55.0
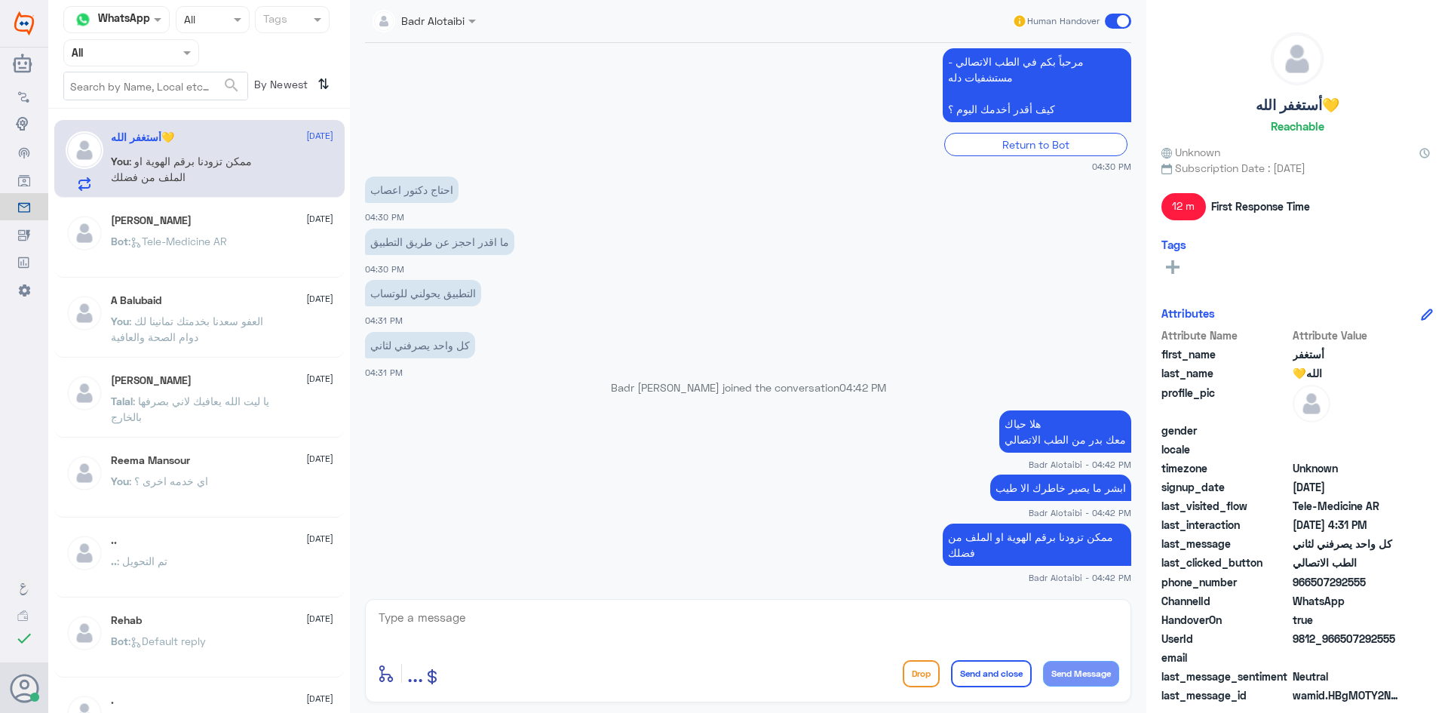
click at [1342, 646] on span "9812_966507292555" at bounding box center [1347, 638] width 109 height 16
copy span "507292555"
click at [992, 634] on textarea at bounding box center [748, 625] width 742 height 37
click at [882, 655] on div "enter flow name ... Drop Send and close Send Message" at bounding box center [748, 650] width 766 height 103
click at [1115, 15] on span at bounding box center [1118, 21] width 26 height 15
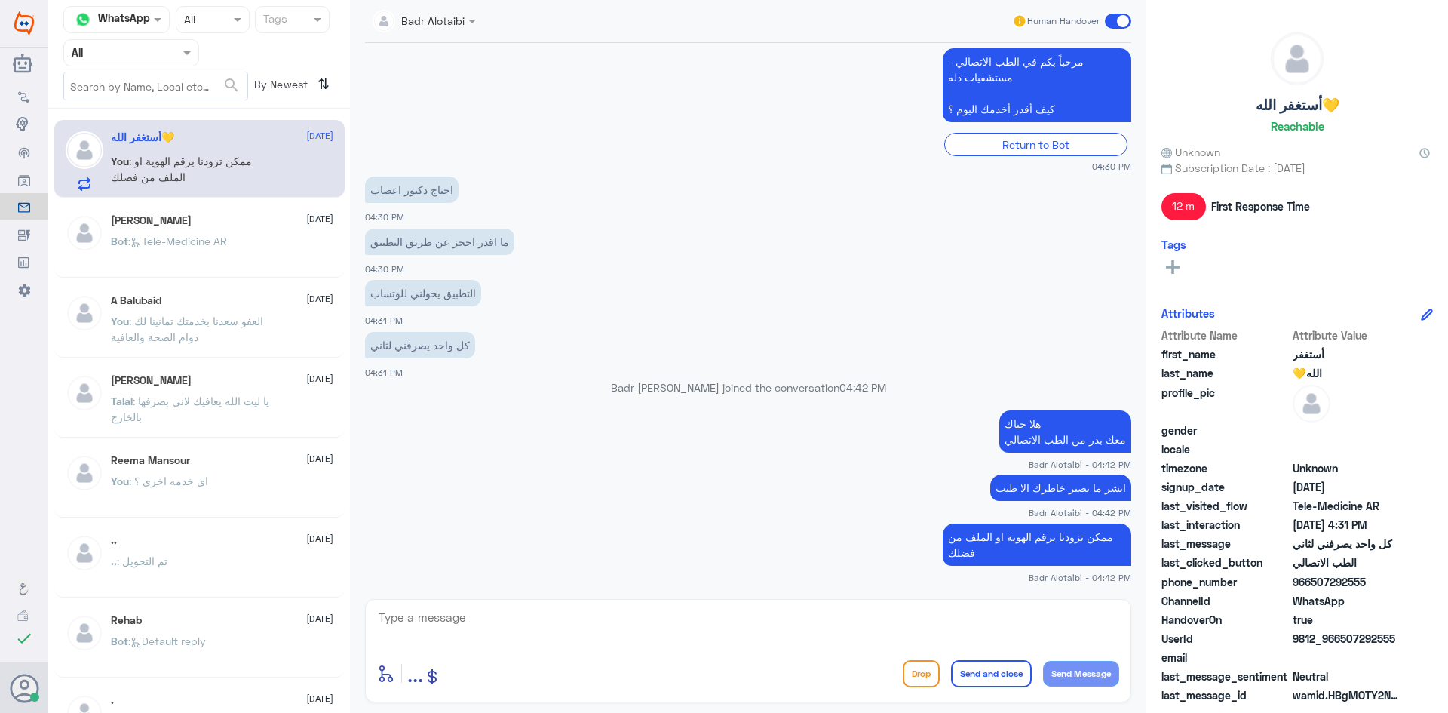
click at [0, 0] on input "checkbox" at bounding box center [0, 0] width 0 height 0
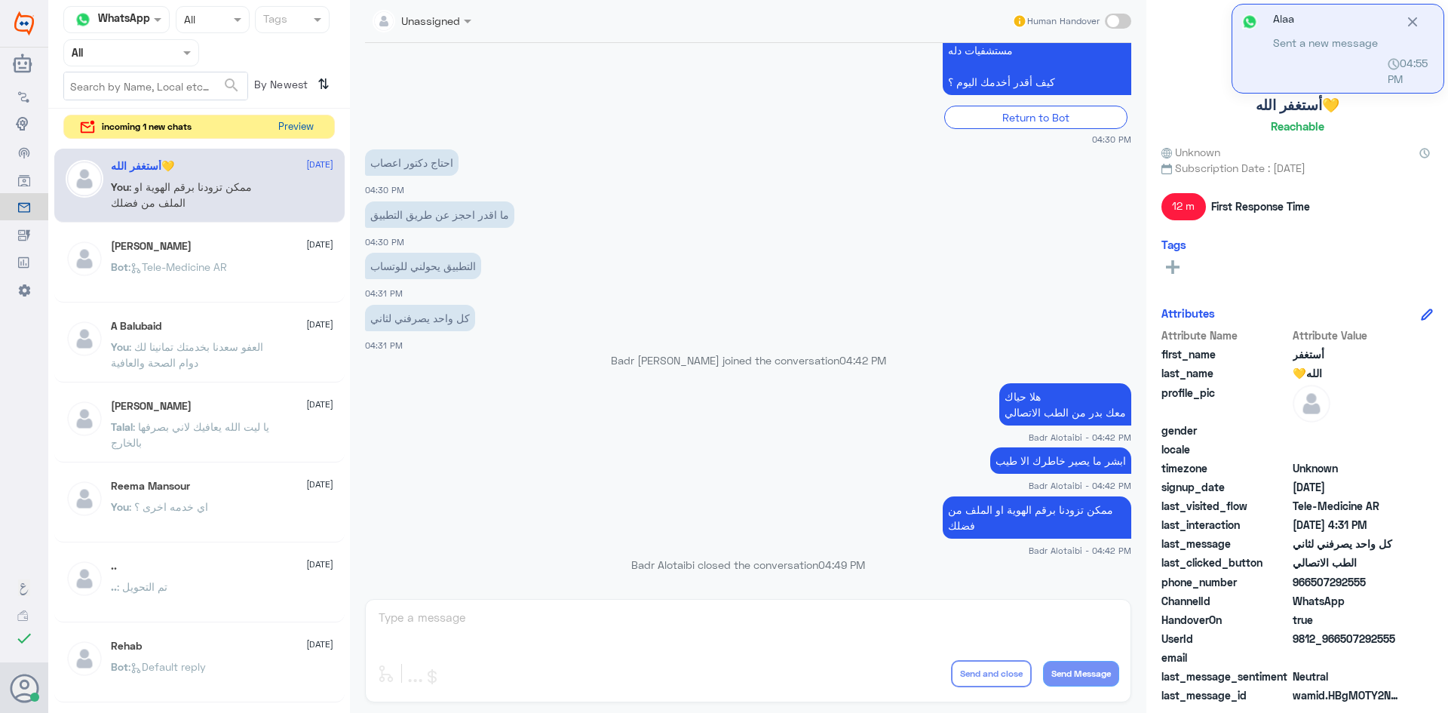
click at [302, 118] on button "Preview" at bounding box center [295, 126] width 47 height 23
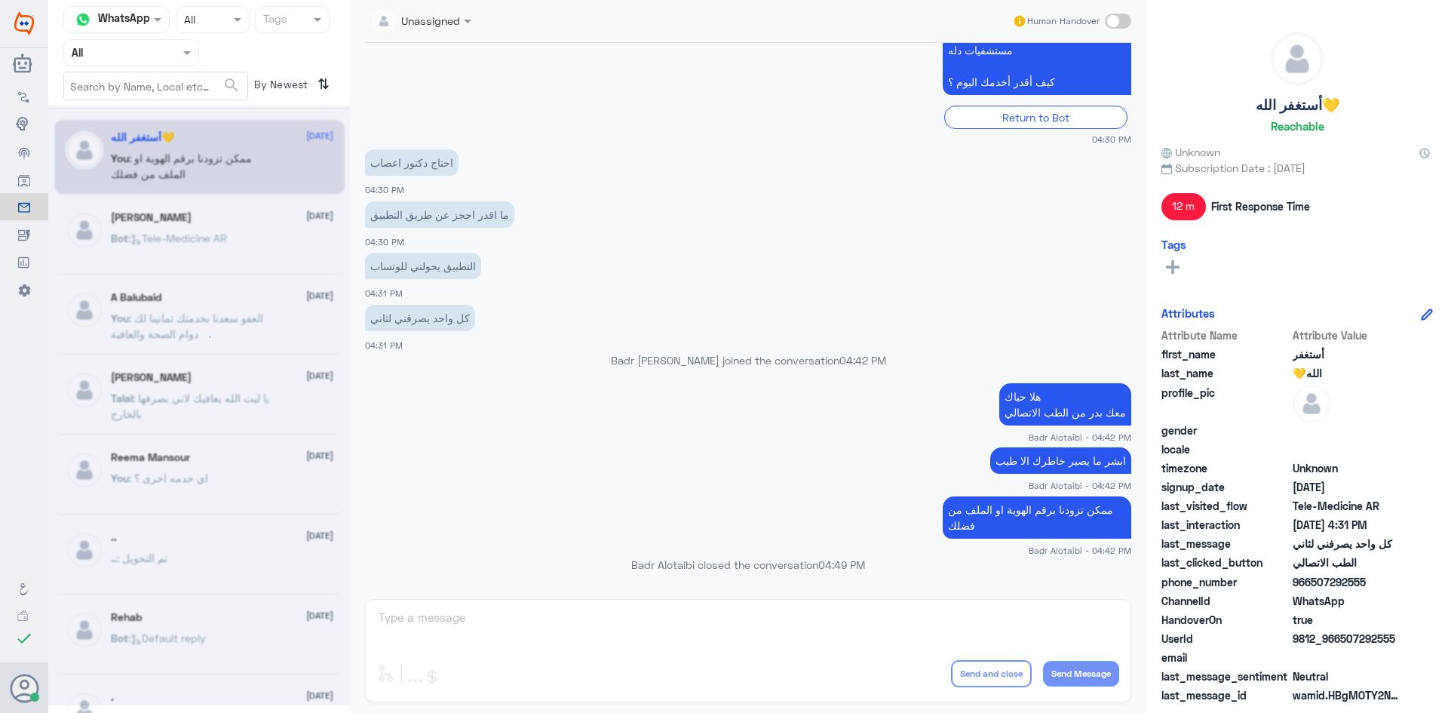
scroll to position [0, 0]
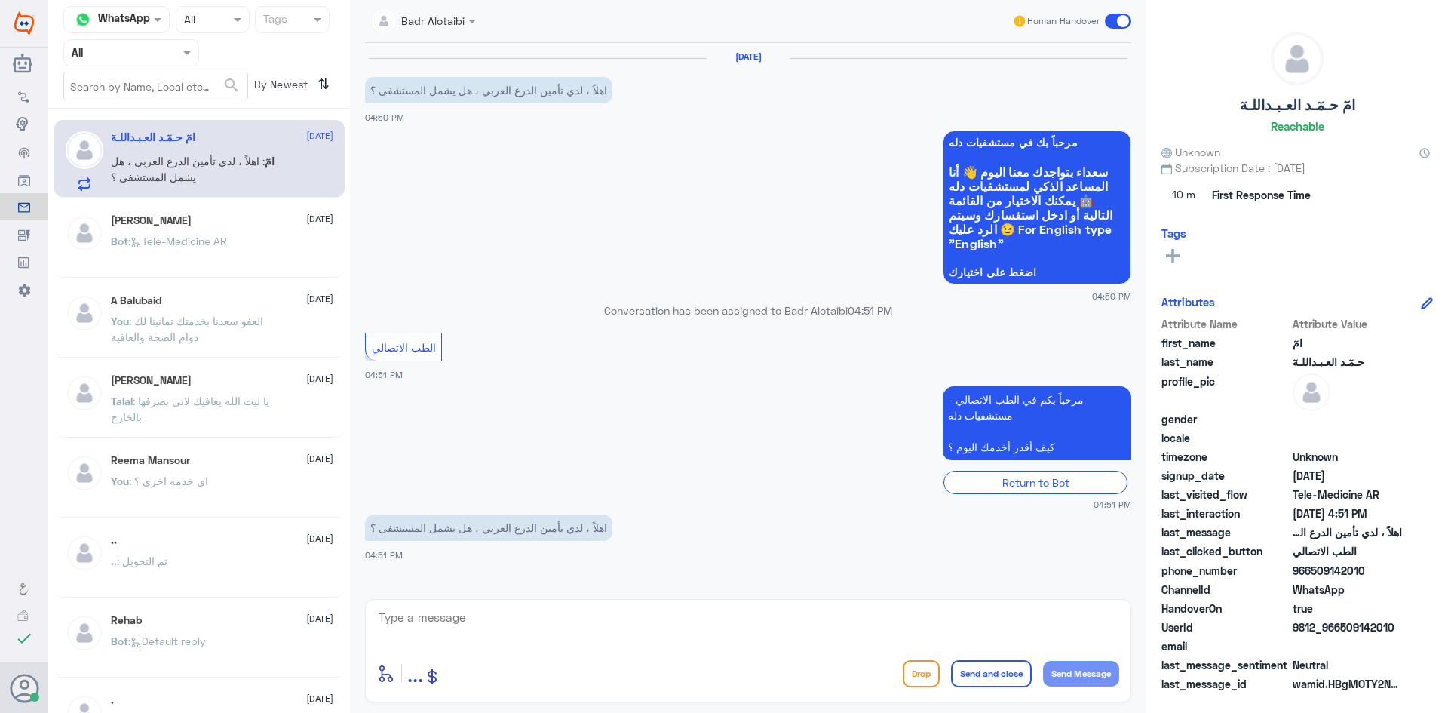
drag, startPoint x: 1396, startPoint y: 624, endPoint x: 1343, endPoint y: 627, distance: 52.9
click at [1343, 627] on span "9812_966509142010" at bounding box center [1347, 627] width 109 height 16
copy span "509142010"
click at [744, 618] on textarea at bounding box center [748, 625] width 742 height 37
click at [661, 620] on textarea at bounding box center [748, 625] width 742 height 37
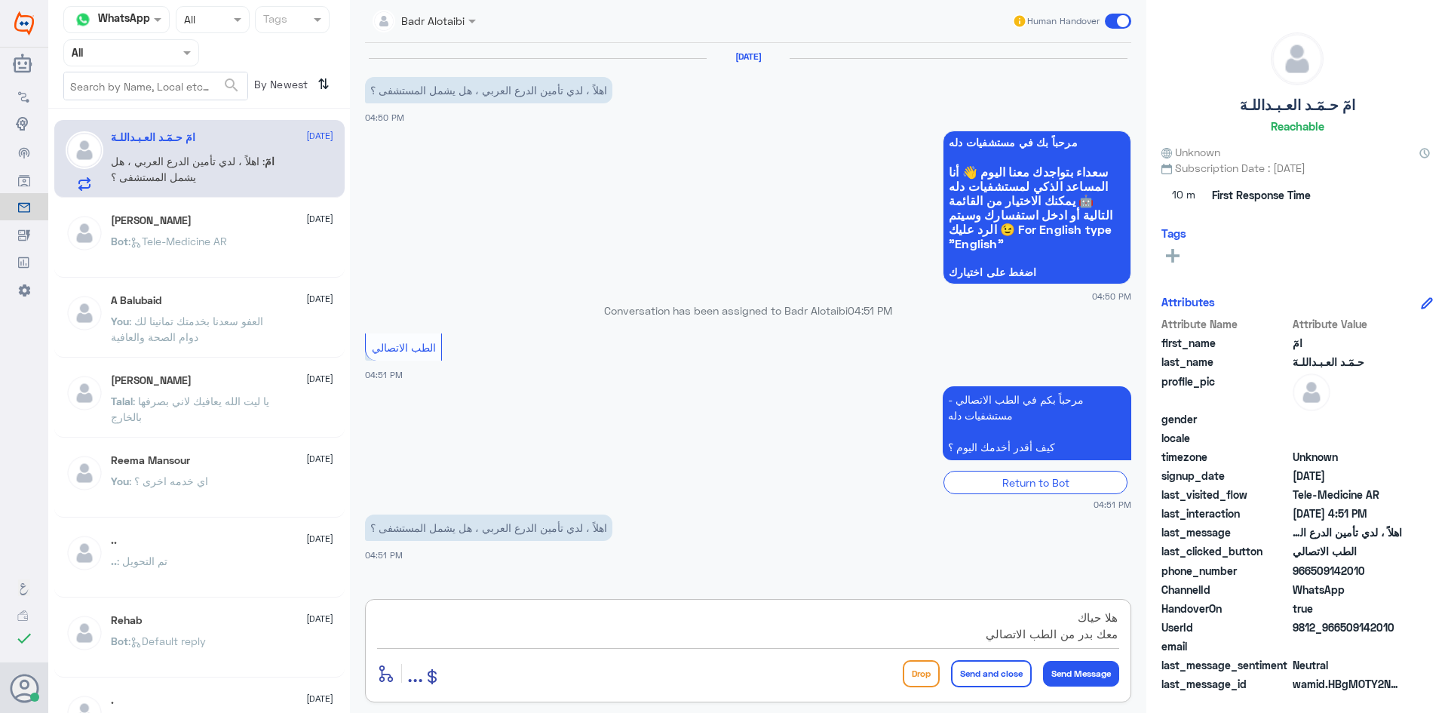
type textarea "هلا حياك معك بدر من الطب الاتصالي"
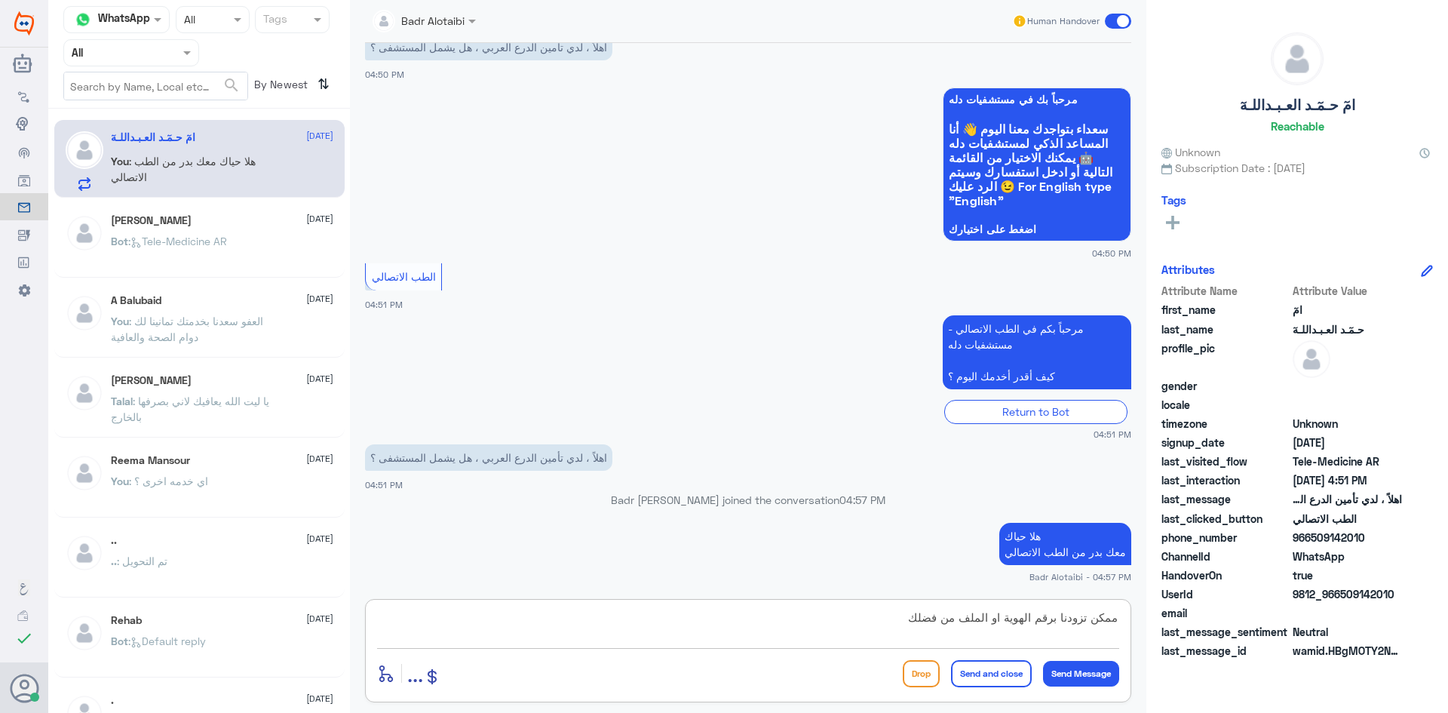
type textarea "ممكن تزودنا برقم الهوية او الملف من فضلك"
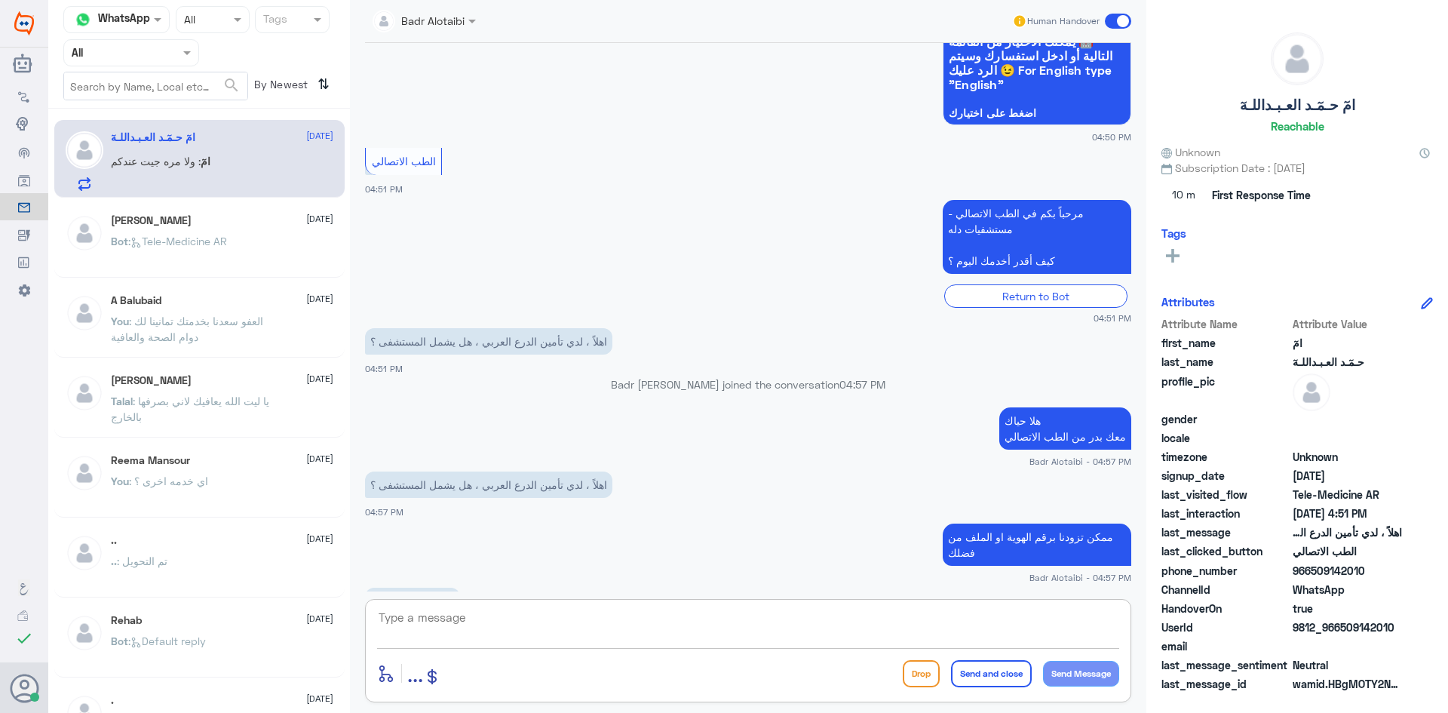
scroll to position [158, 0]
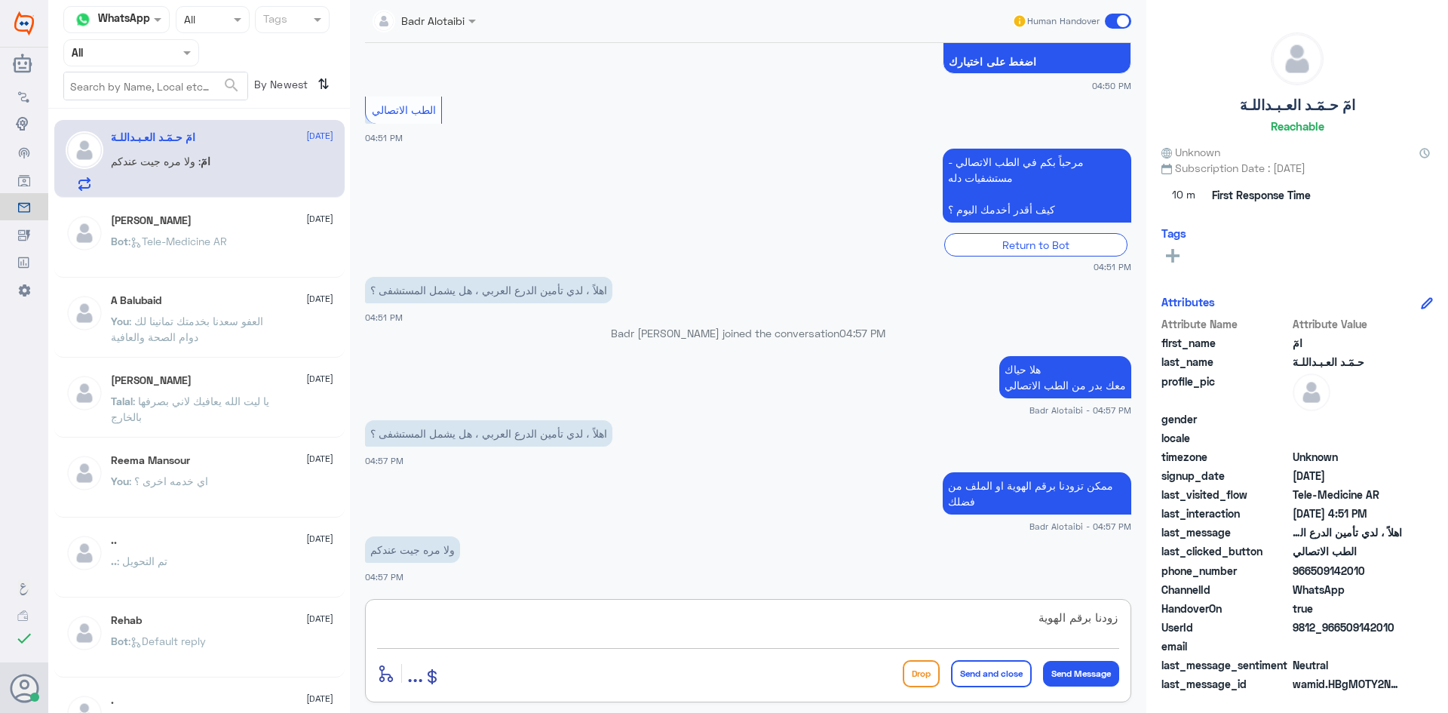
type textarea "زودنا برقم الهوية"
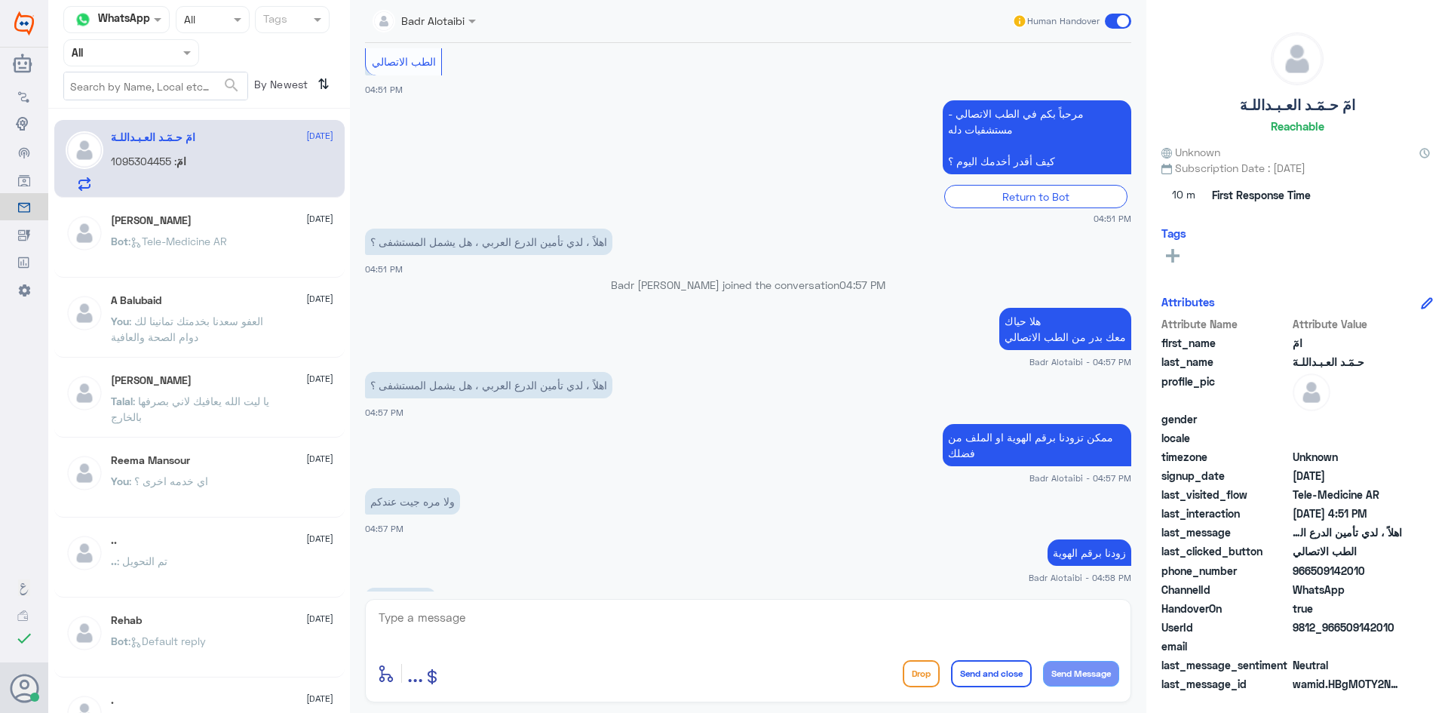
scroll to position [259, 0]
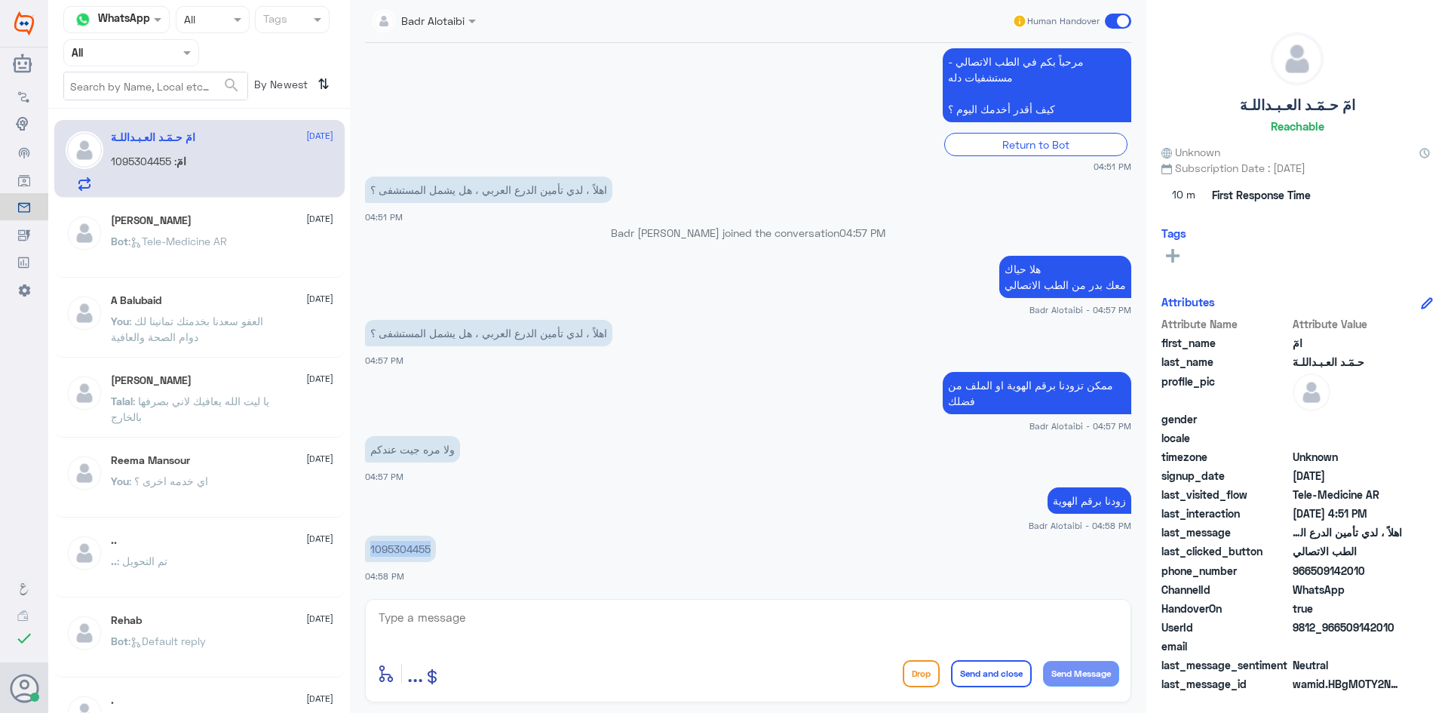
drag, startPoint x: 435, startPoint y: 547, endPoint x: 364, endPoint y: 549, distance: 71.7
click at [364, 549] on div "[DATE] مرحباً بك في مستشفيات دله سعداء بتواجدك معنا [DATE] 👋 أنا المساعد الذكي …" at bounding box center [747, 317] width 781 height 548
copy p "1095304455"
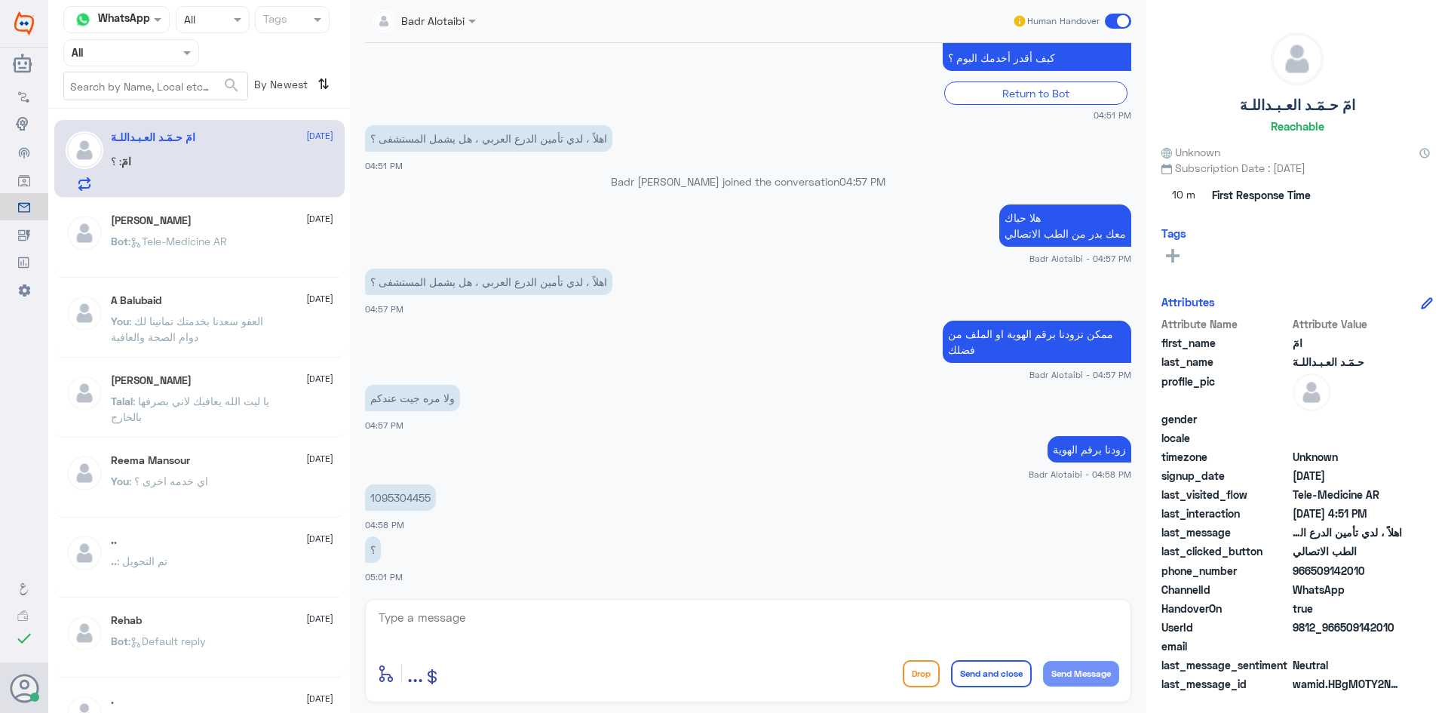
click at [455, 621] on textarea at bounding box center [748, 625] width 742 height 37
type textarea "لحظات من فضلك يتم التشيك"
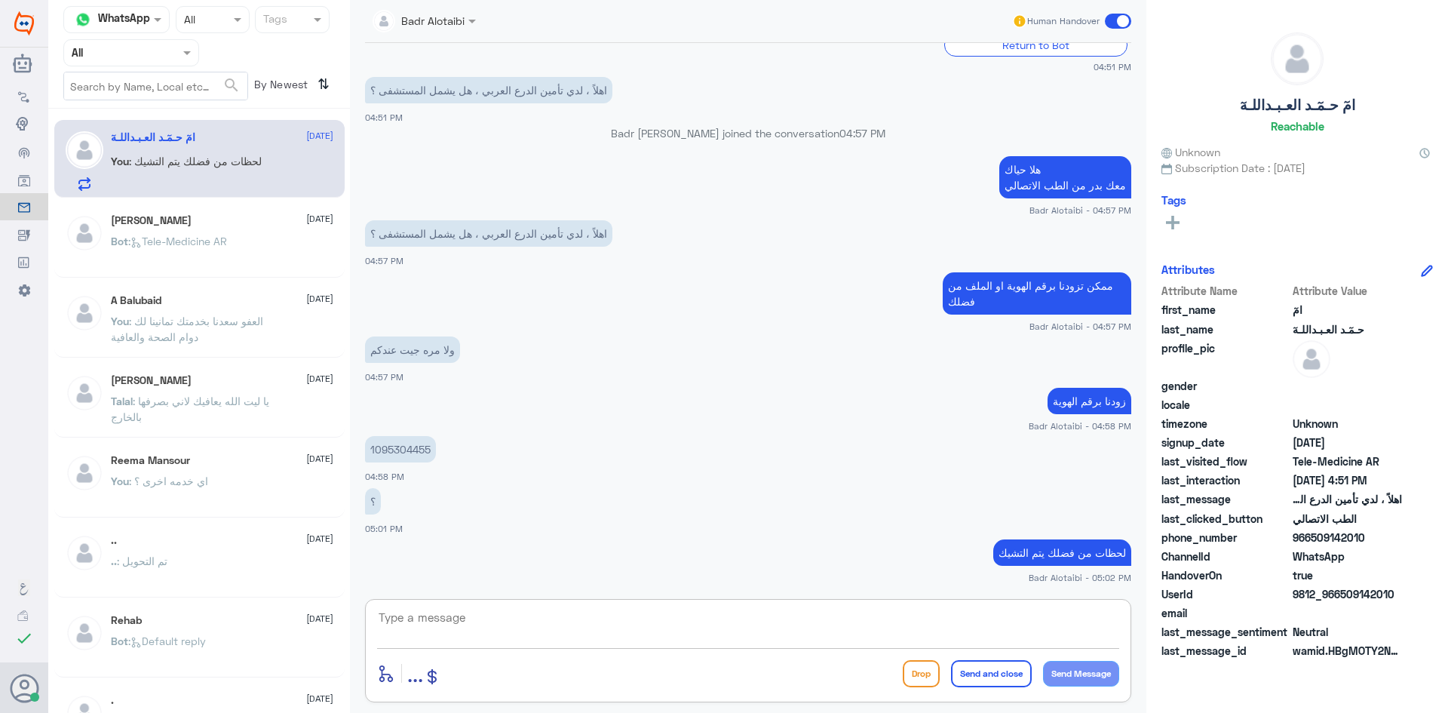
click at [1032, 617] on textarea at bounding box center [748, 625] width 742 height 37
type textarea "ليس هنالك تغطية من التامين"
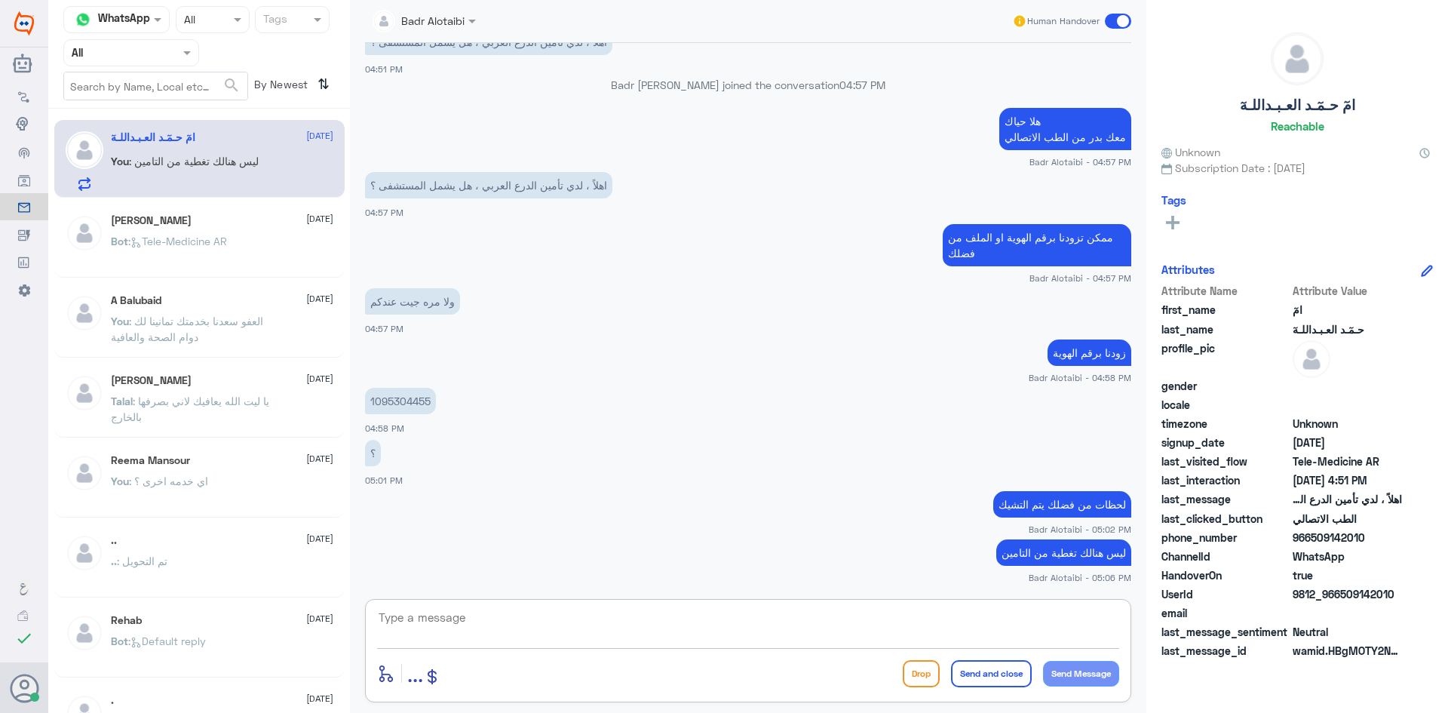
click at [1106, 9] on div "Human Handover" at bounding box center [1072, 21] width 120 height 27
click at [1118, 20] on span at bounding box center [1118, 21] width 26 height 15
click at [0, 0] on input "checkbox" at bounding box center [0, 0] width 0 height 0
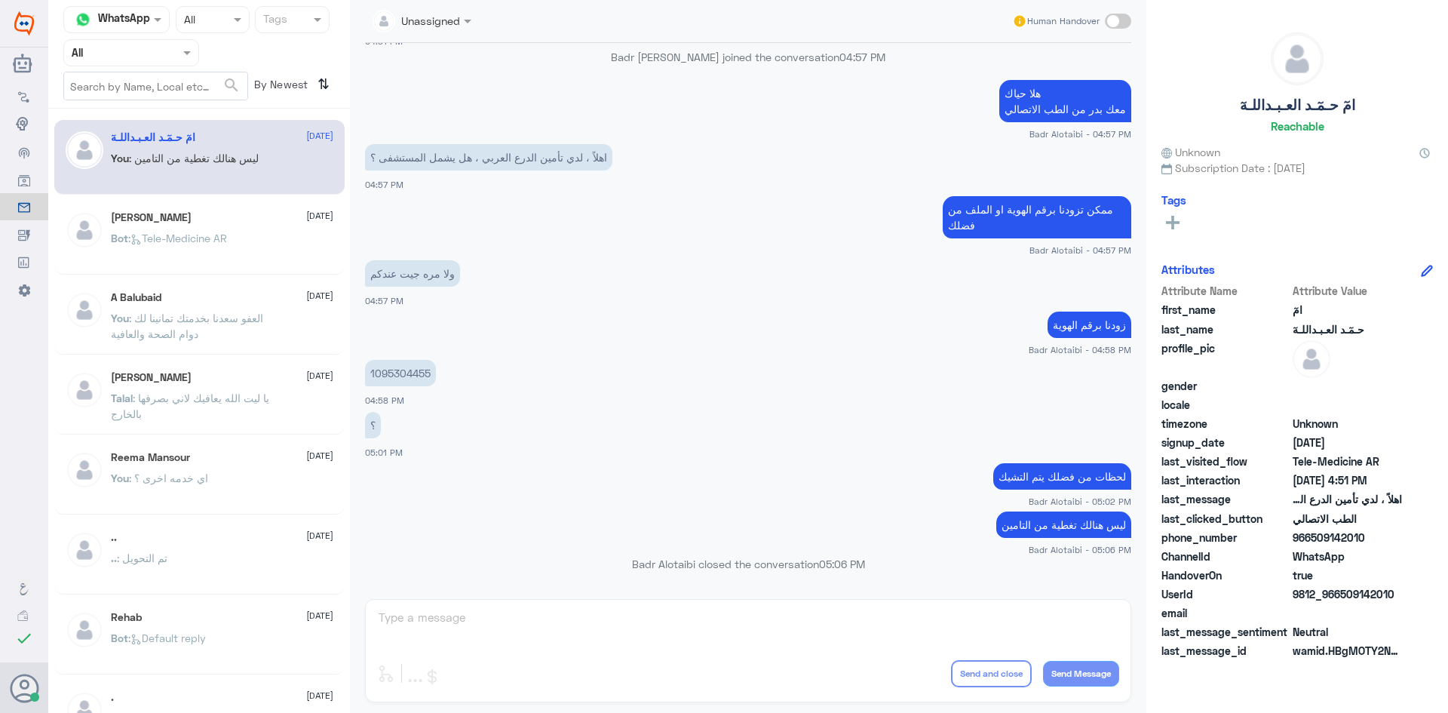
click at [243, 234] on div "Bot : Tele-Medicine AR" at bounding box center [222, 251] width 222 height 34
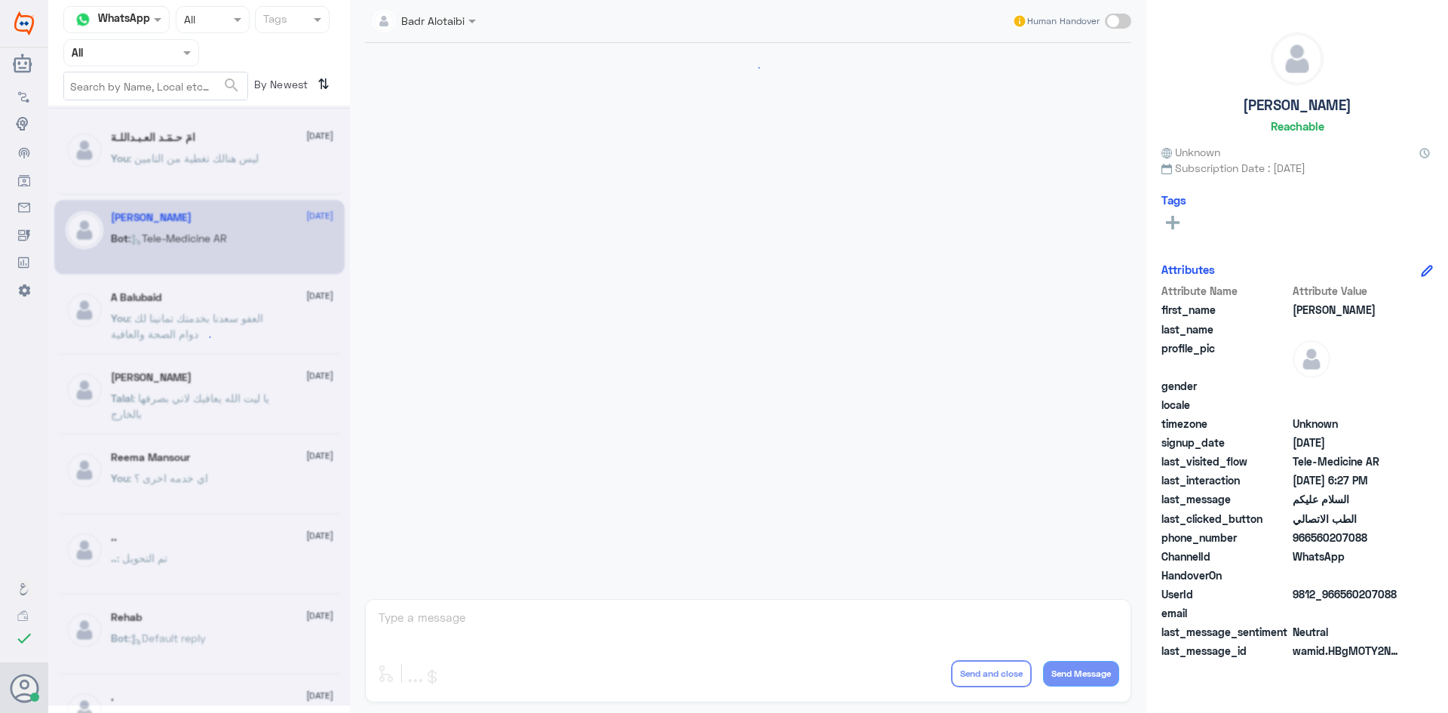
click at [217, 153] on div at bounding box center [199, 406] width 302 height 600
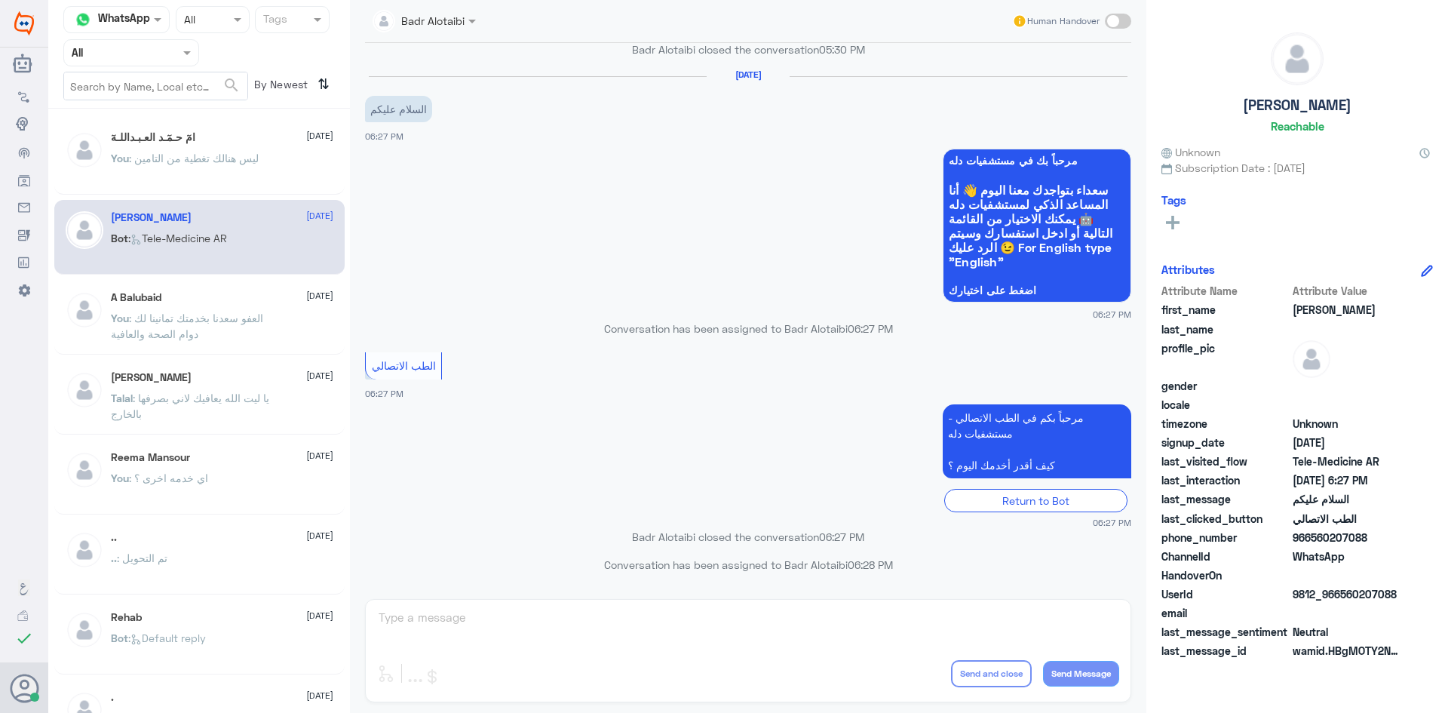
click at [216, 153] on span ": ليس هنالك تغطية من التامين" at bounding box center [194, 158] width 130 height 13
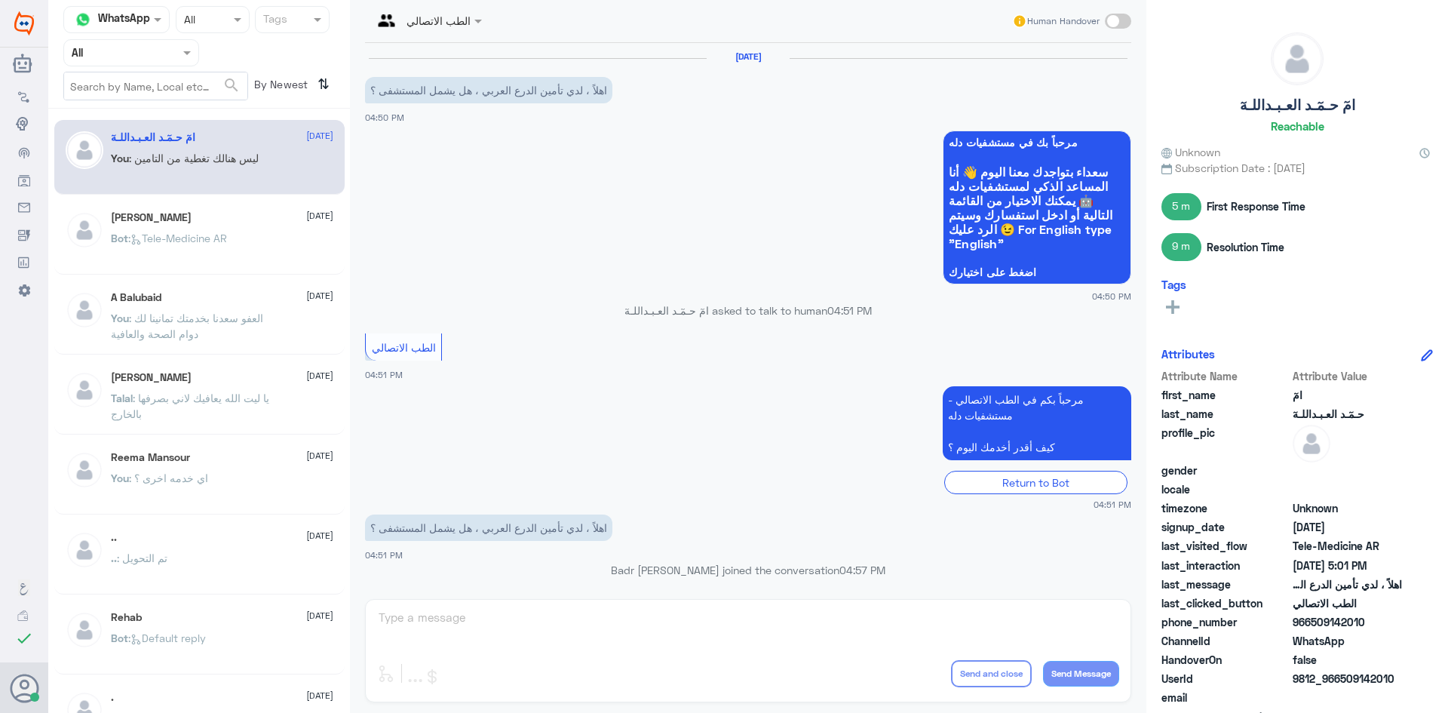
scroll to position [513, 0]
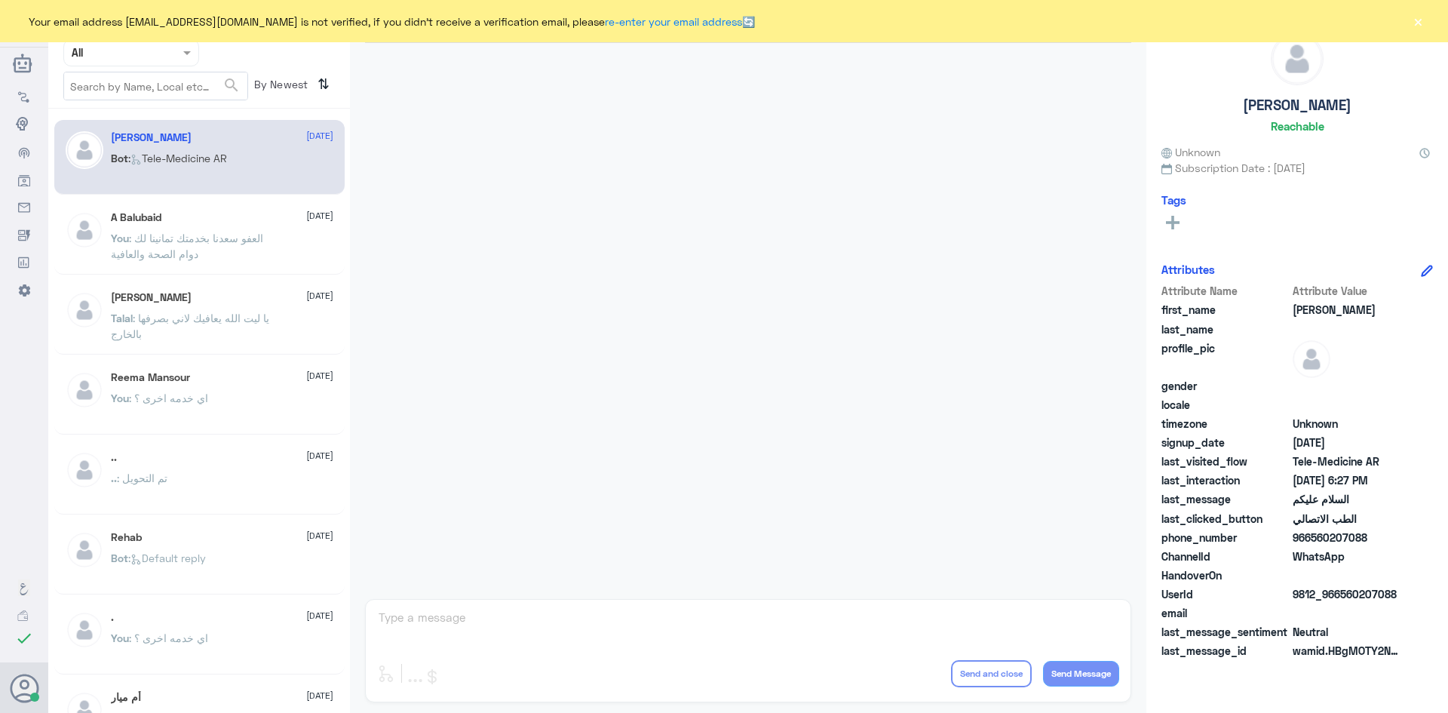
click at [1425, 14] on div "Your email address [EMAIL_ADDRESS][DOMAIN_NAME] is not verified, if you didn't …" at bounding box center [724, 21] width 1448 height 42
click at [1420, 15] on button "×" at bounding box center [1417, 21] width 15 height 15
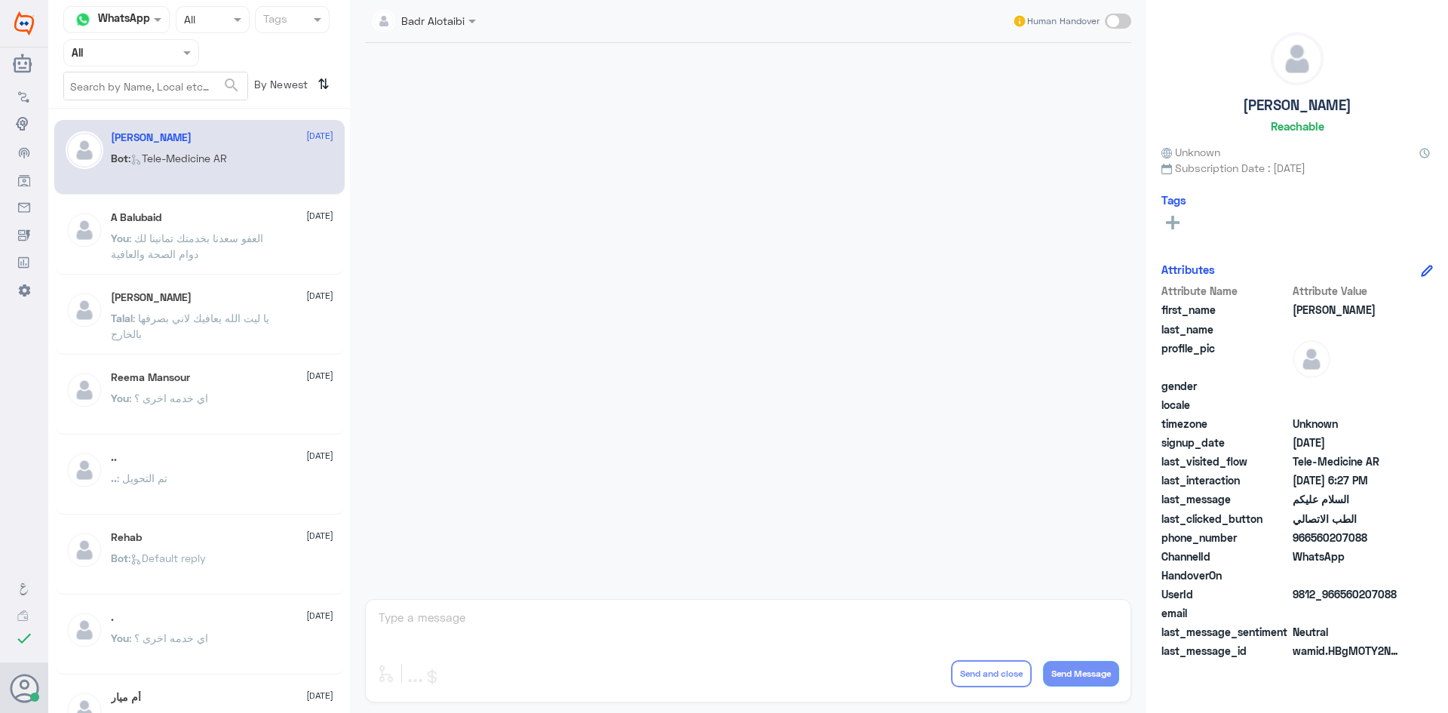
click at [165, 58] on div at bounding box center [131, 52] width 134 height 17
click at [166, 102] on div "Unassigned" at bounding box center [131, 119] width 136 height 35
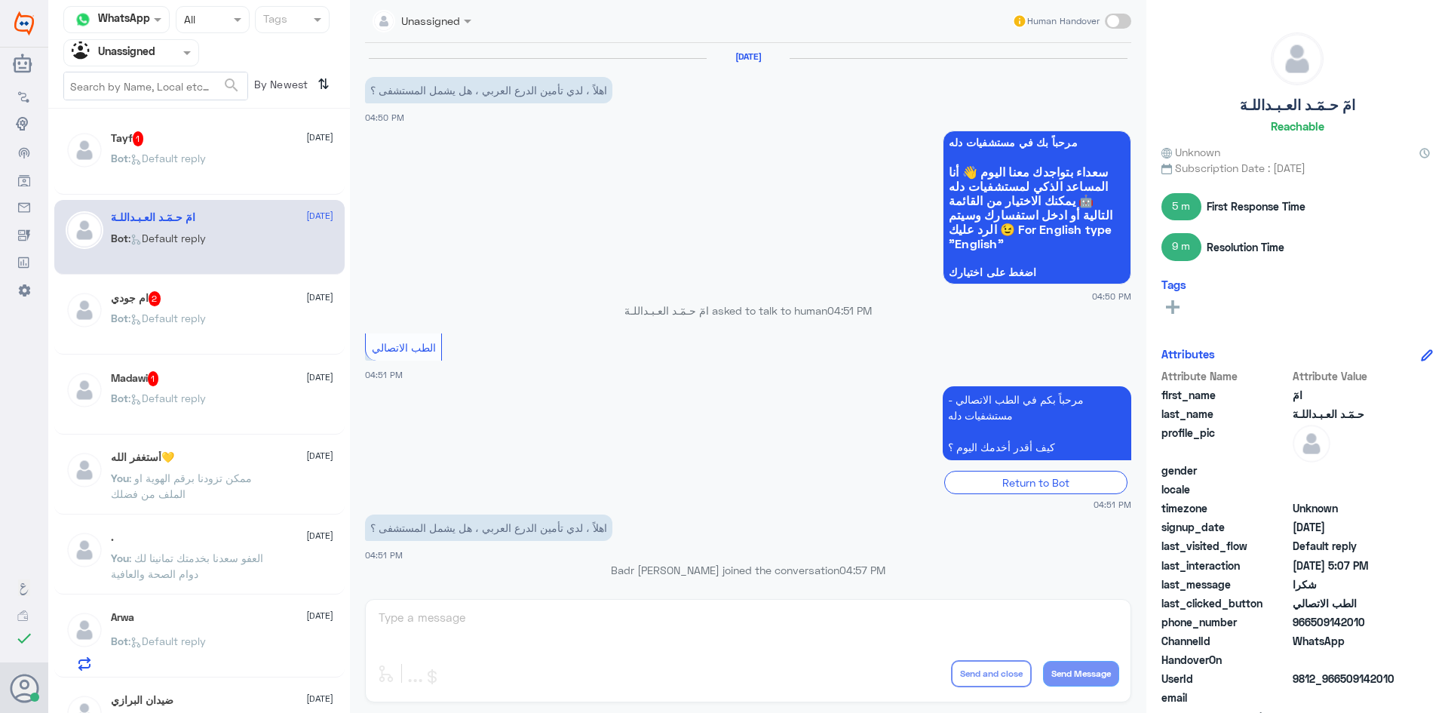
scroll to position [742, 0]
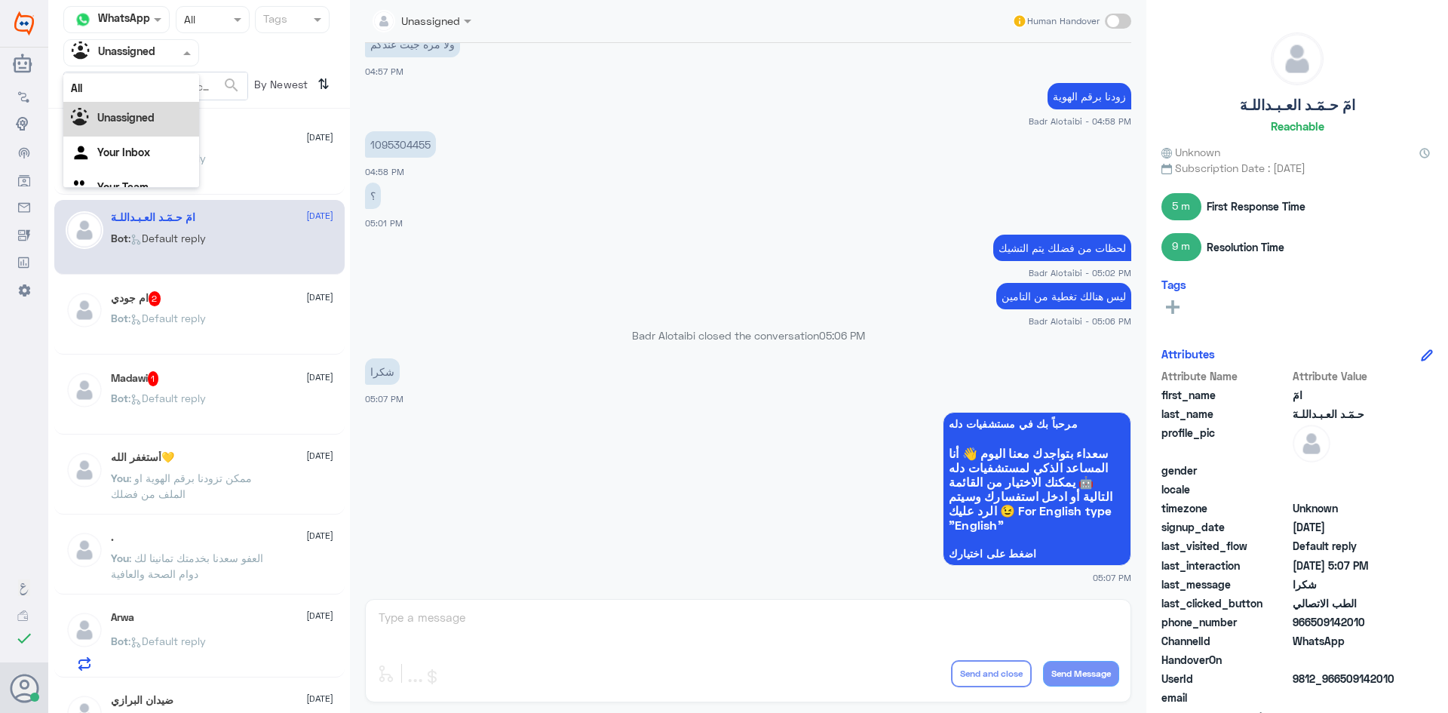
click at [157, 57] on div at bounding box center [131, 52] width 134 height 17
click at [153, 87] on div "All" at bounding box center [131, 88] width 136 height 28
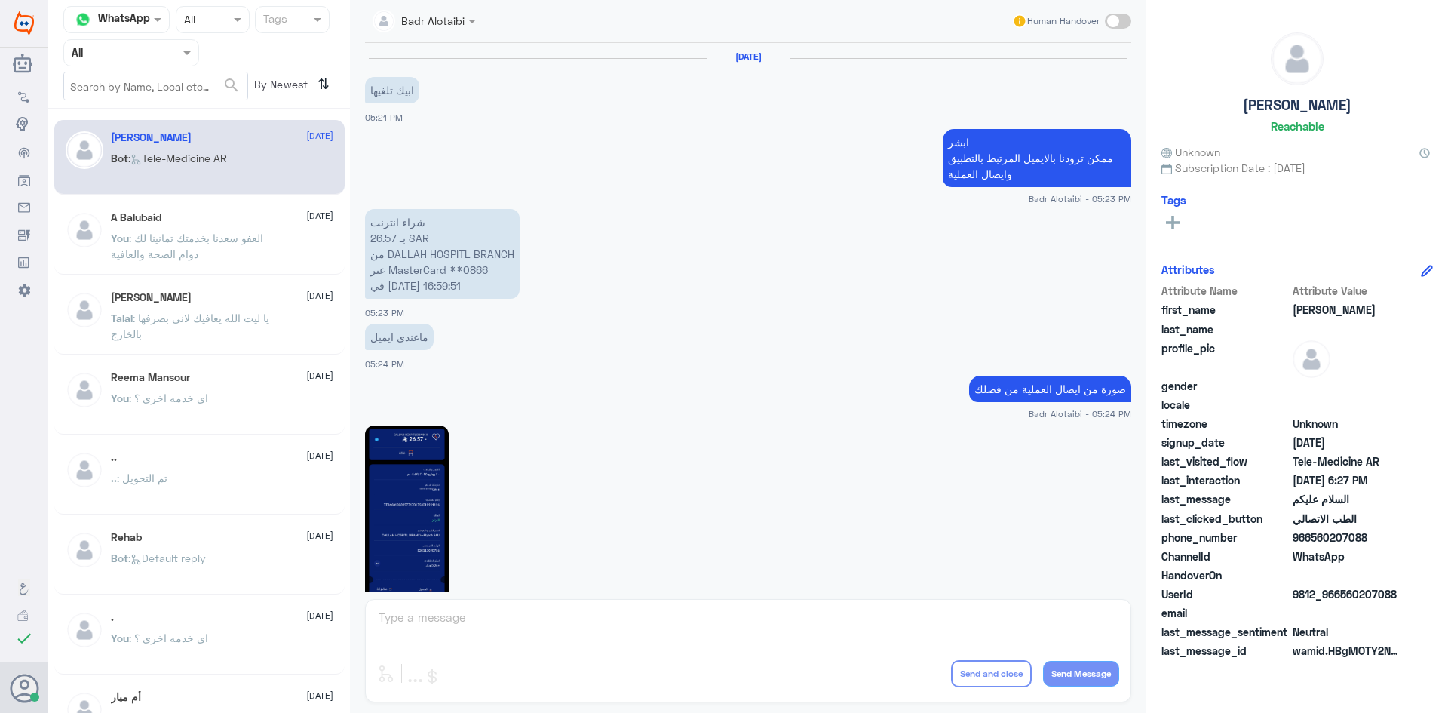
scroll to position [848, 0]
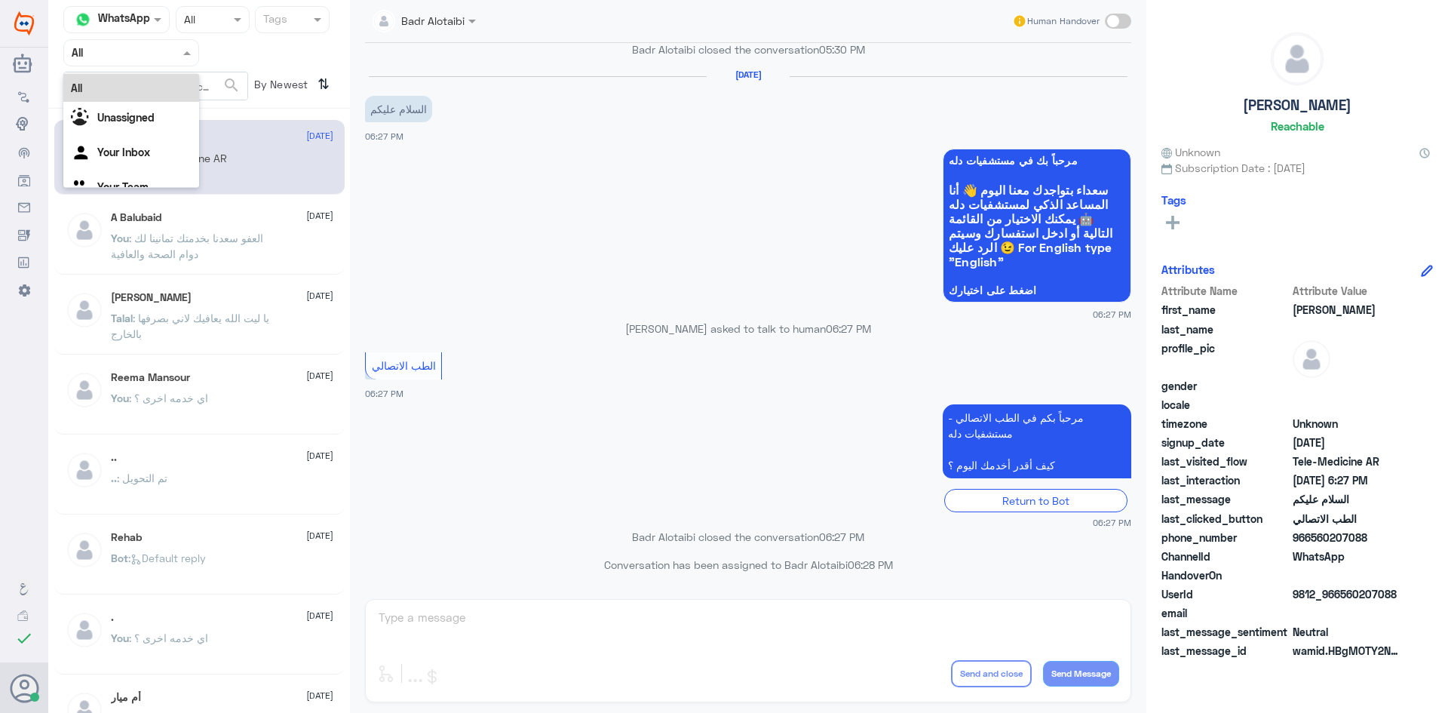
click at [158, 51] on div at bounding box center [131, 52] width 134 height 17
click at [152, 104] on div "Unassigned" at bounding box center [131, 119] width 136 height 35
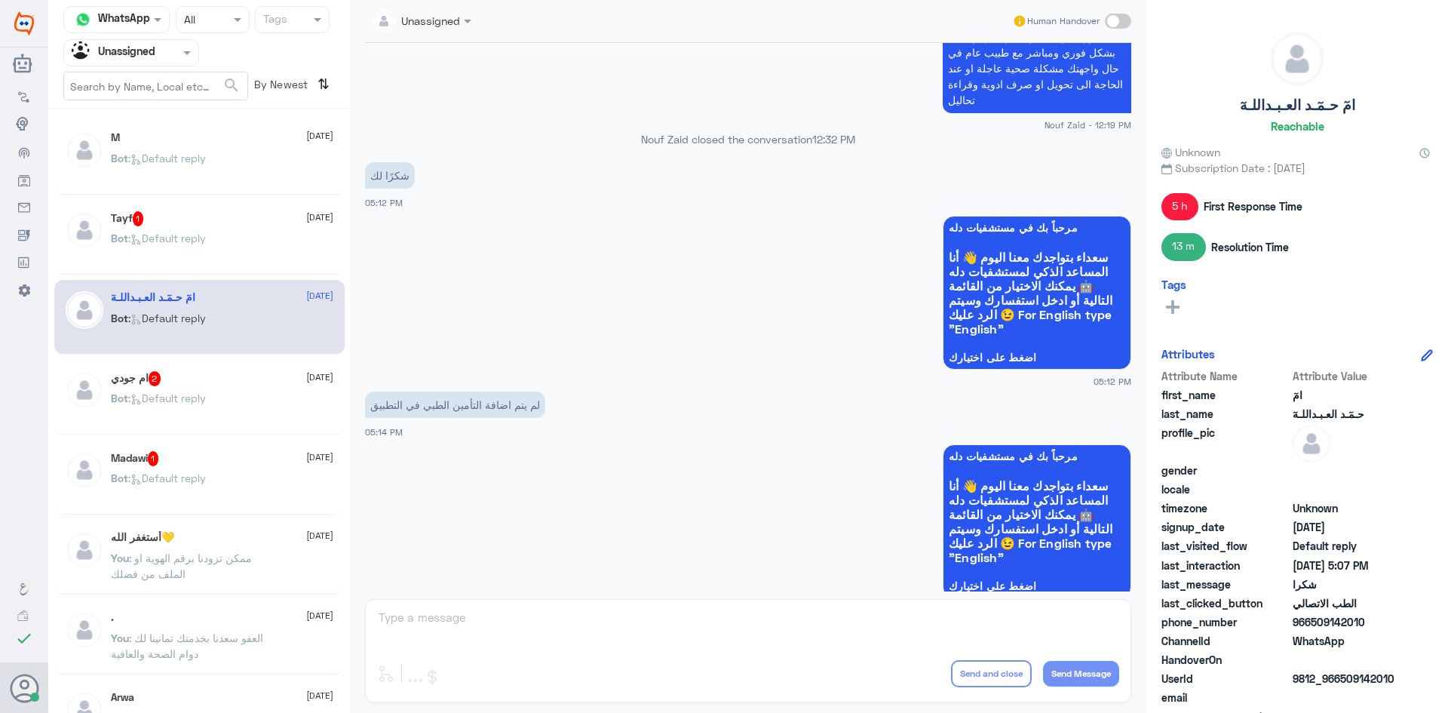
scroll to position [1017, 0]
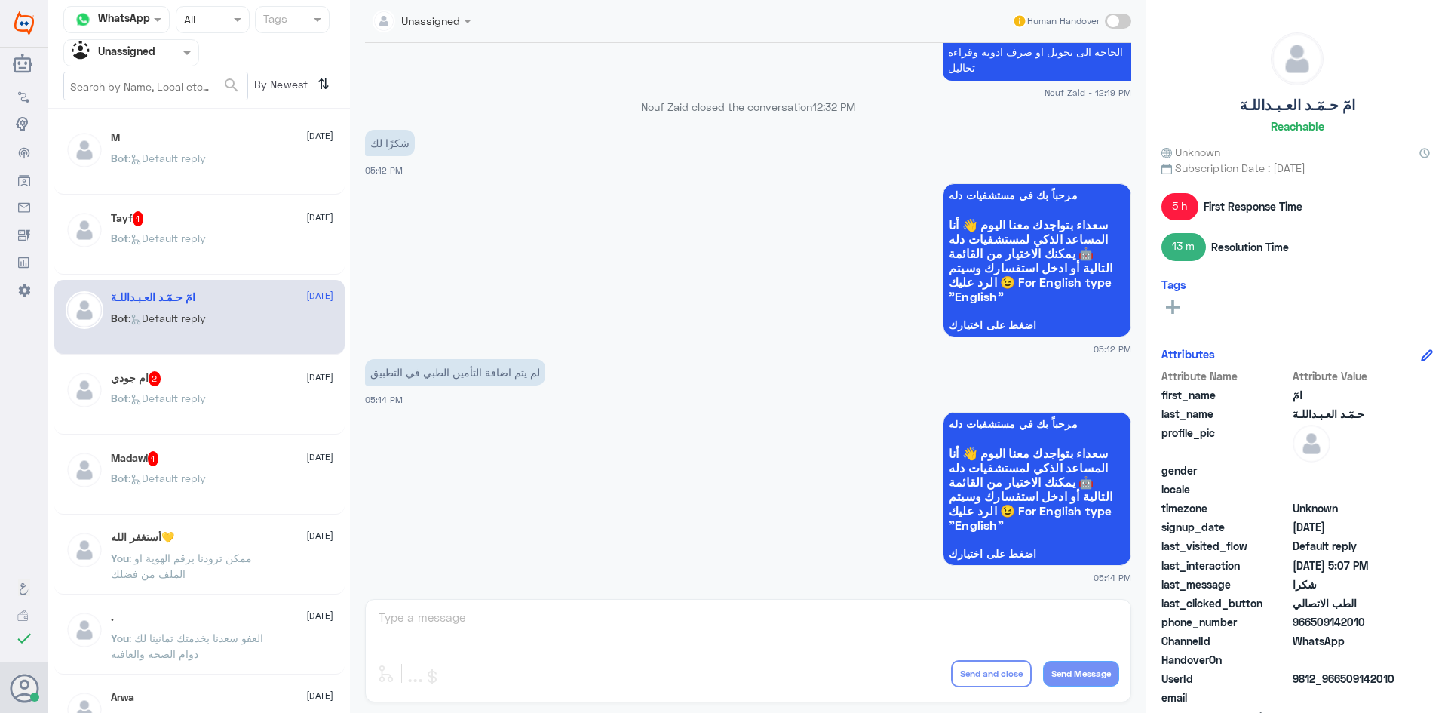
drag, startPoint x: 1365, startPoint y: 623, endPoint x: 1312, endPoint y: 625, distance: 52.8
click at [1312, 625] on span "966509142010" at bounding box center [1347, 622] width 109 height 16
copy span "509142010"
click at [1114, 23] on span at bounding box center [1118, 21] width 26 height 15
click at [0, 0] on input "checkbox" at bounding box center [0, 0] width 0 height 0
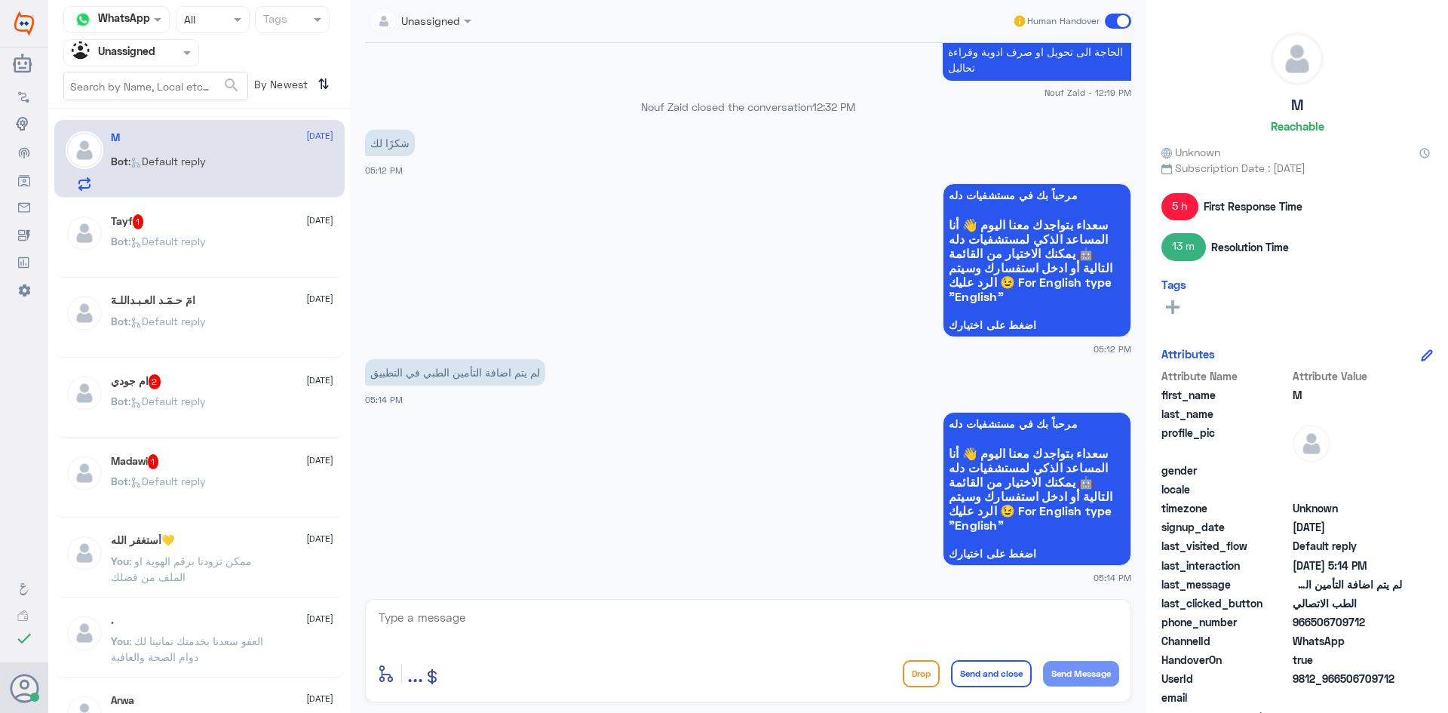
click at [619, 651] on div "enter flow name ... Drop Send and close Send Message" at bounding box center [748, 650] width 766 height 103
click at [600, 632] on textarea at bounding box center [748, 625] width 742 height 37
type textarea "i"
type textarea "هلا حياك معك بدر من الطب الاتصالي"
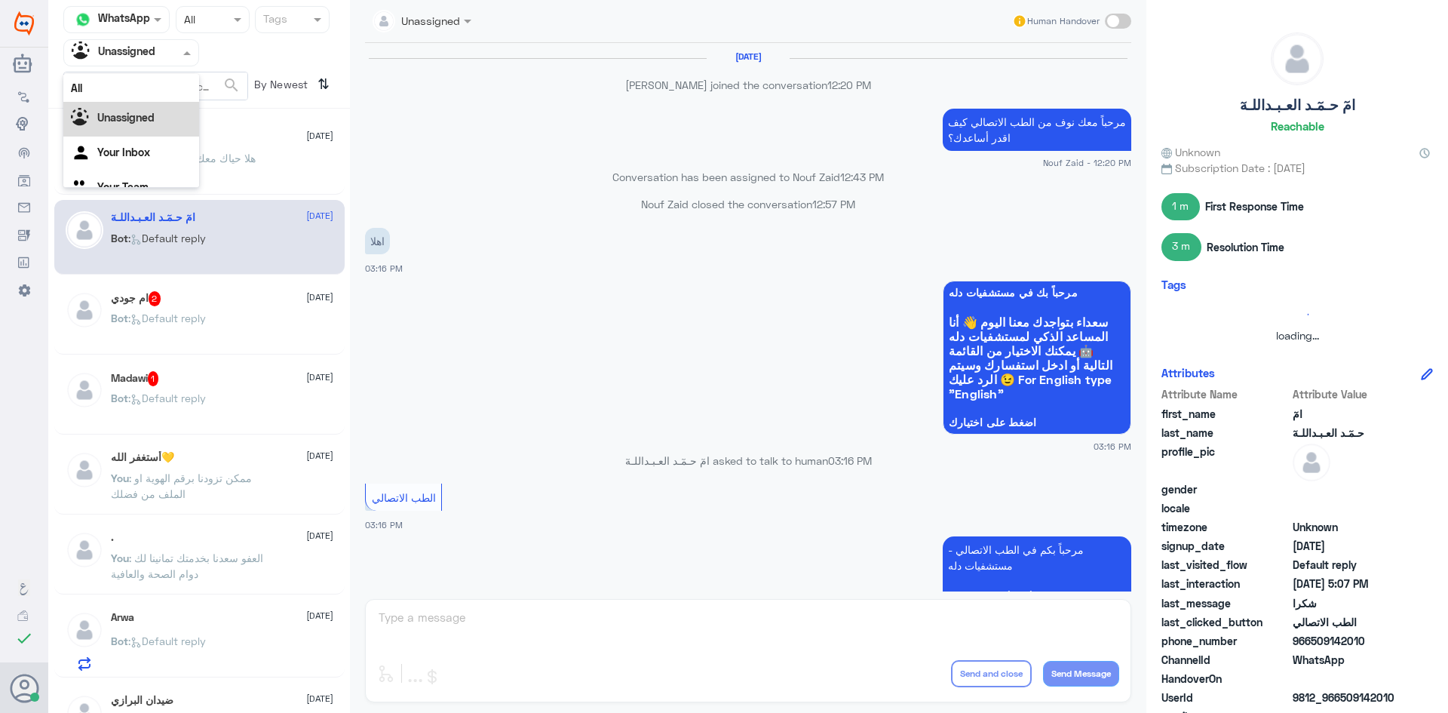
scroll to position [695, 0]
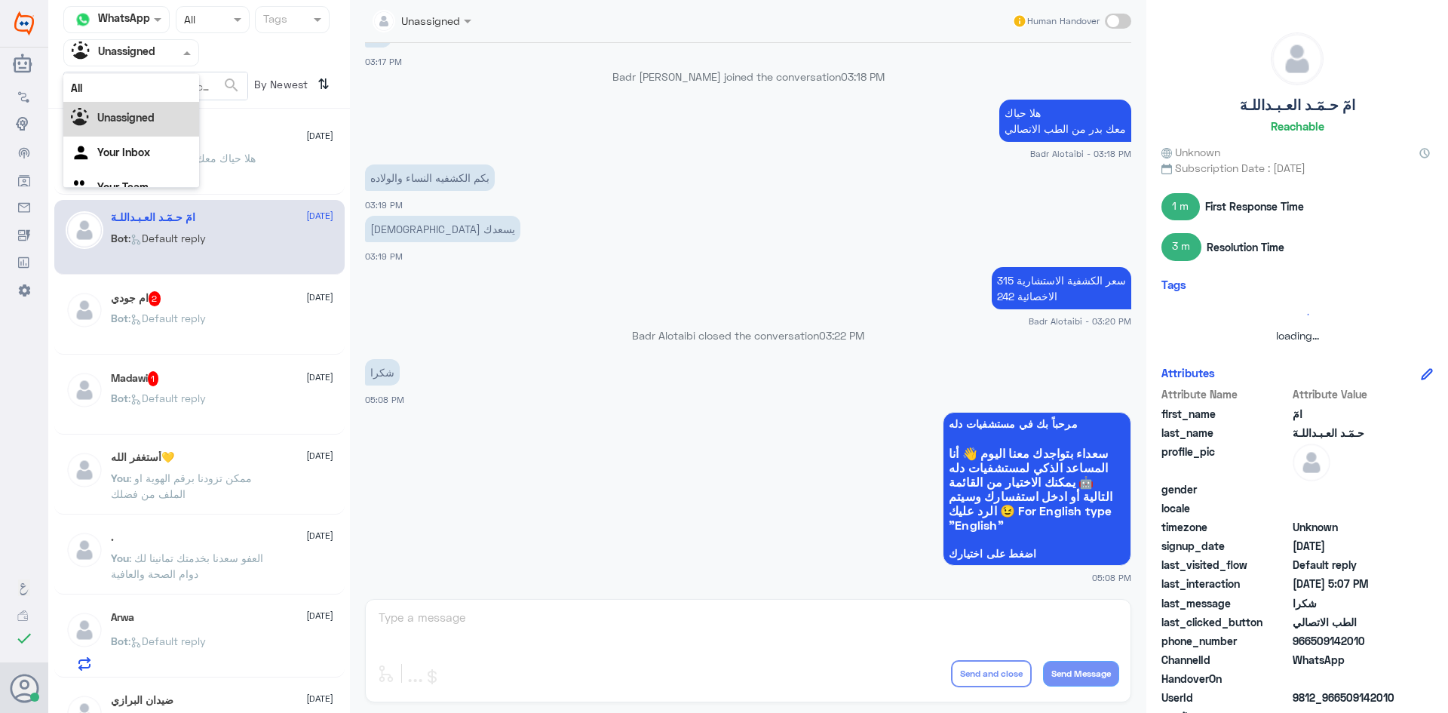
click at [179, 53] on div at bounding box center [131, 52] width 134 height 17
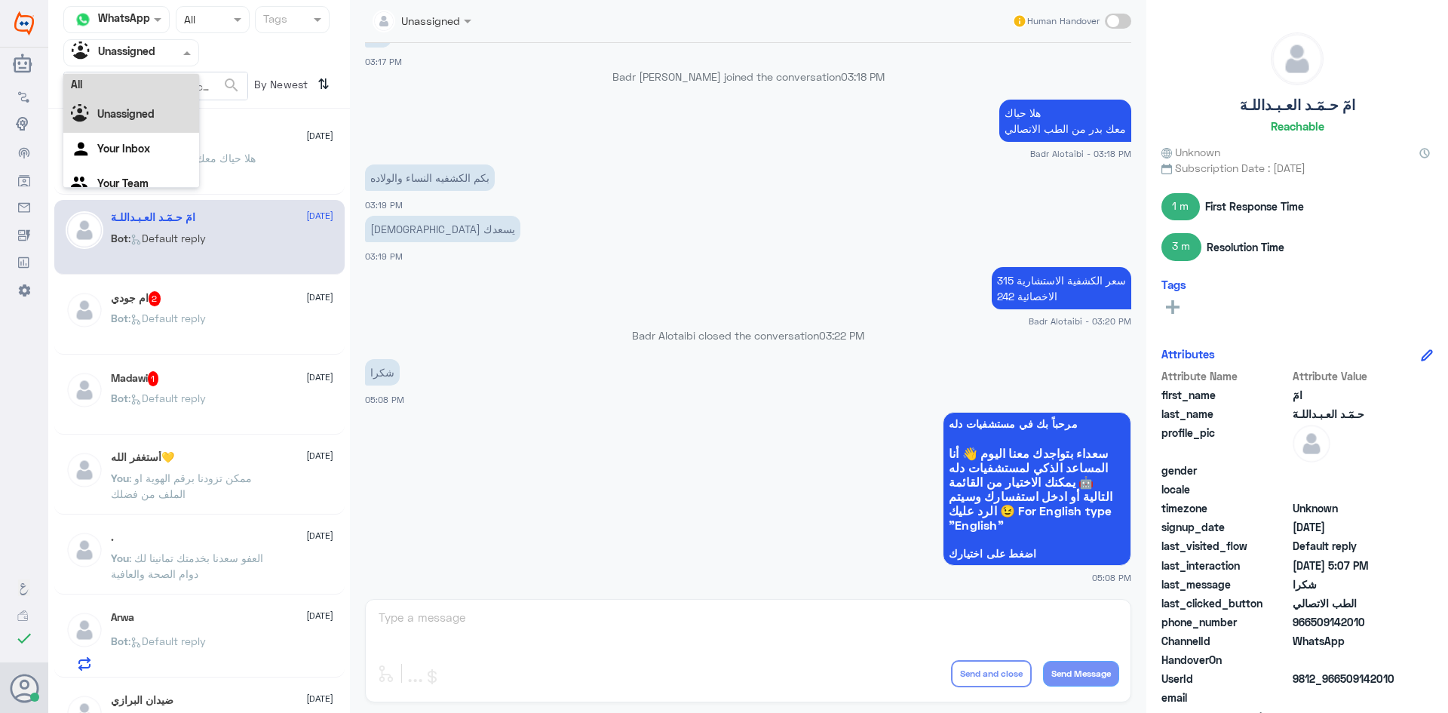
scroll to position [0, 0]
click at [138, 84] on div "All" at bounding box center [131, 88] width 136 height 28
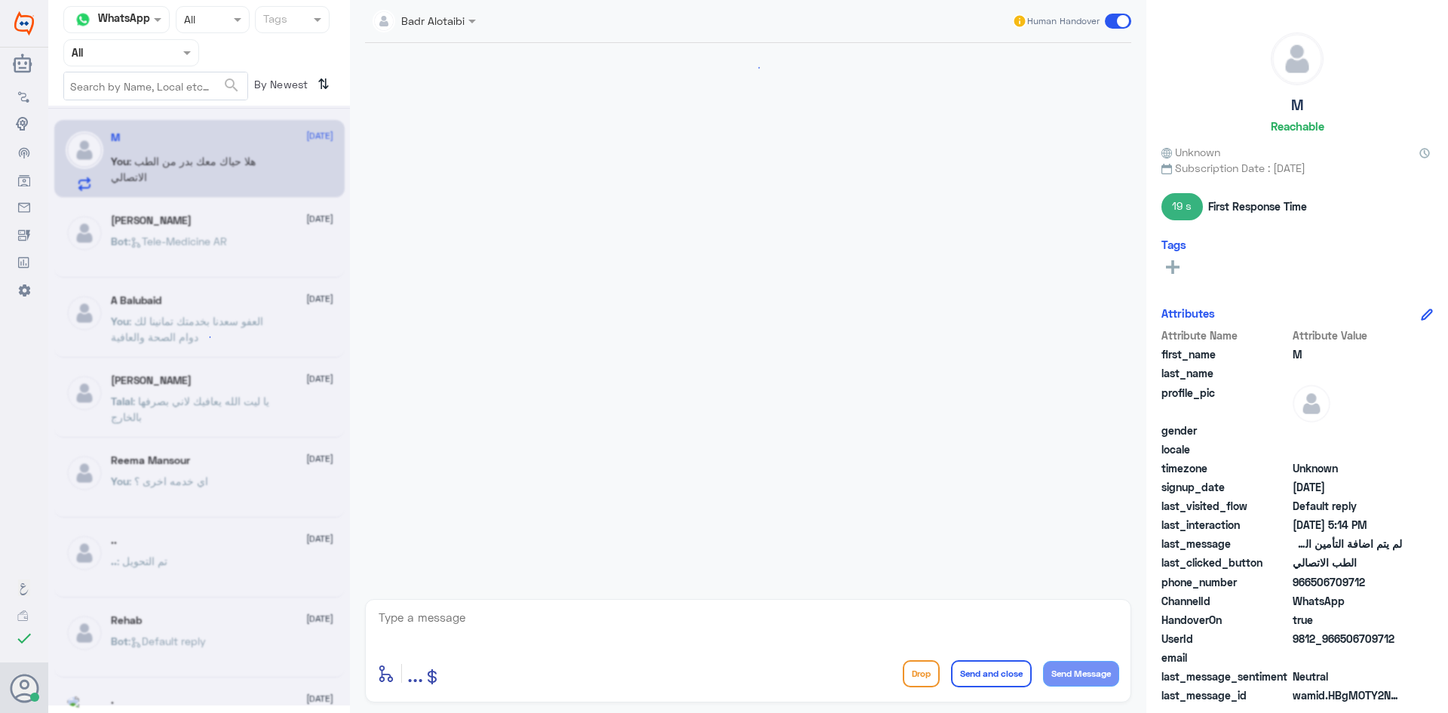
scroll to position [1109, 0]
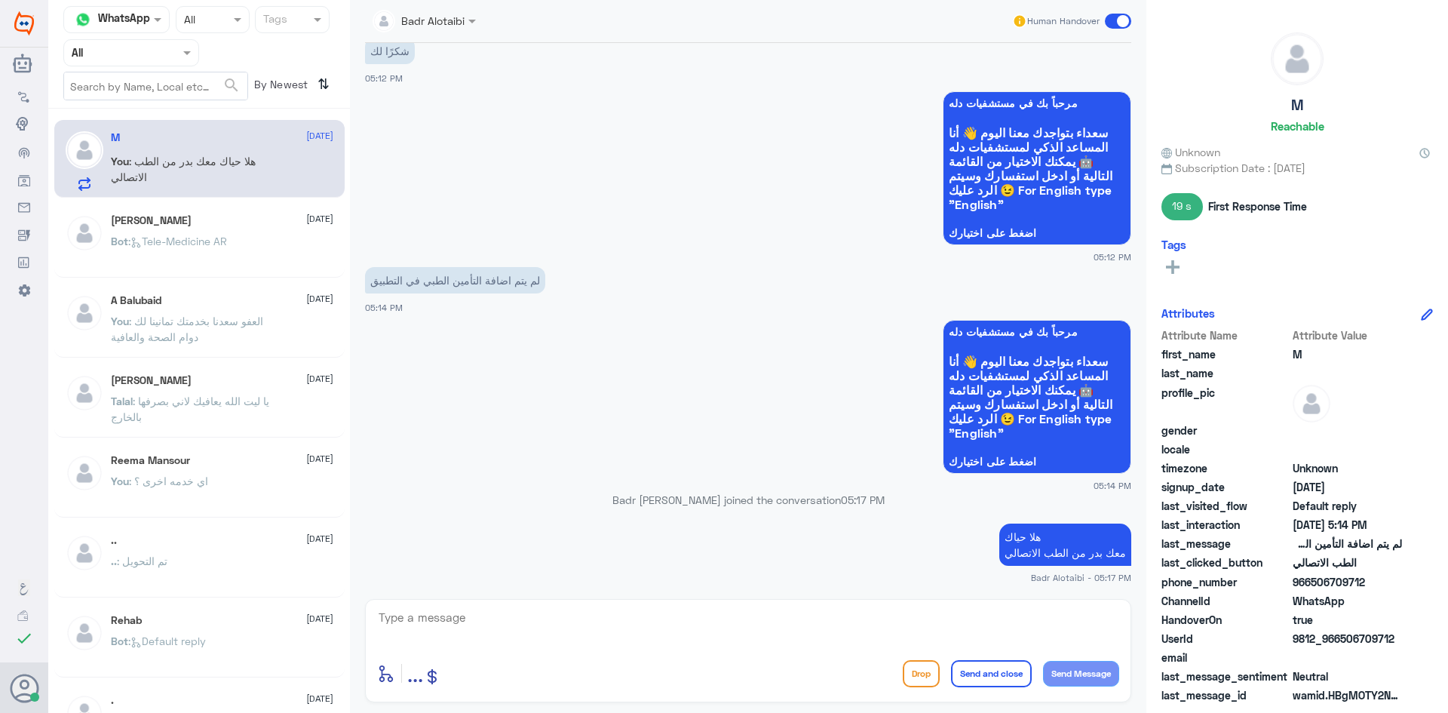
click at [606, 627] on textarea at bounding box center [748, 625] width 742 height 37
type textarea "ممكن تزودنا برقم الهوية"
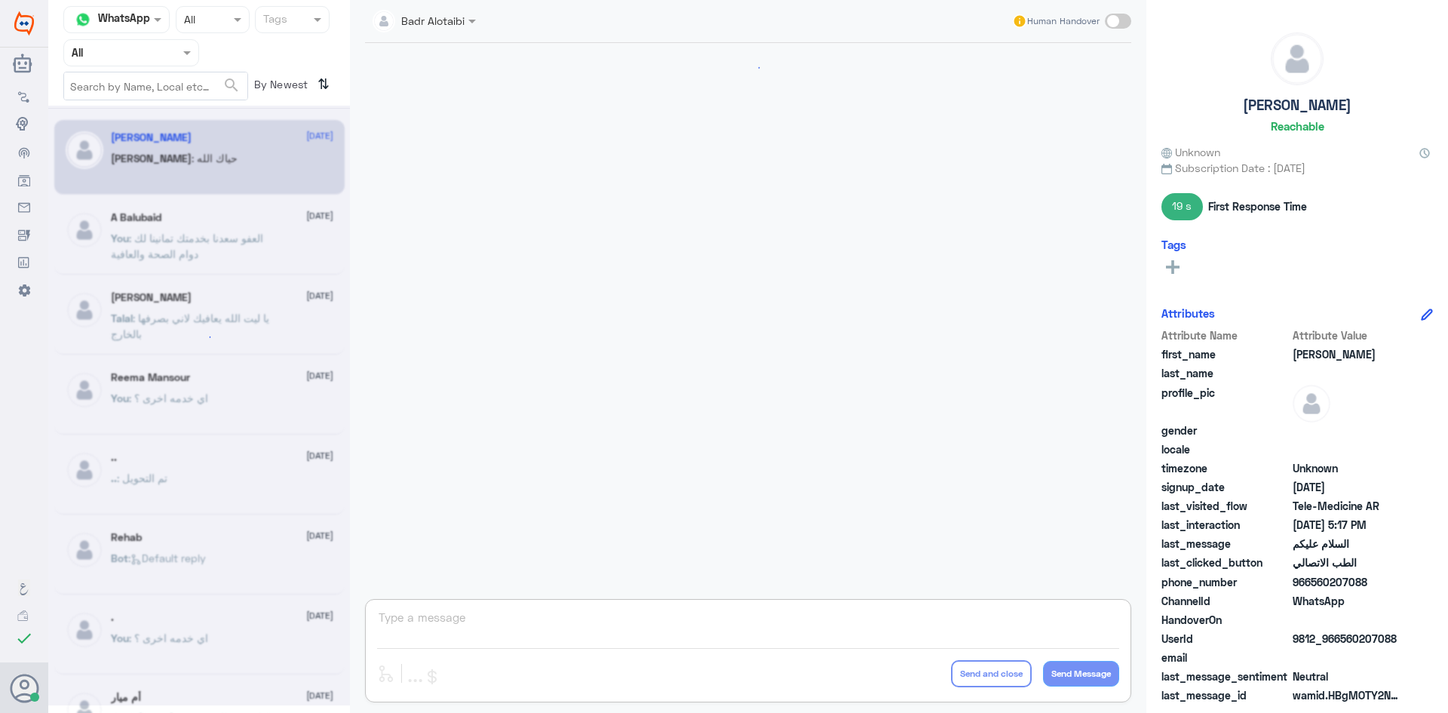
scroll to position [848, 0]
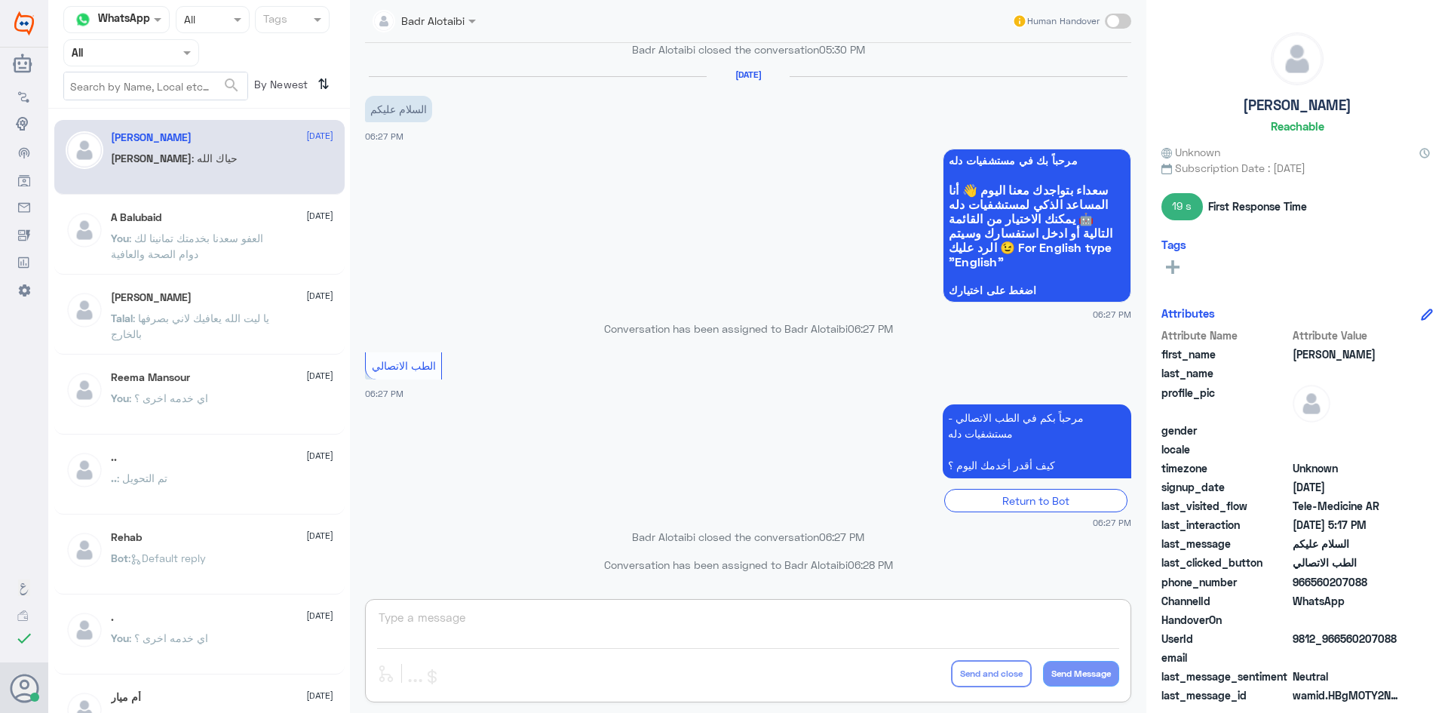
click at [173, 55] on div at bounding box center [131, 52] width 134 height 17
click at [167, 112] on div "Unassigned" at bounding box center [131, 119] width 136 height 35
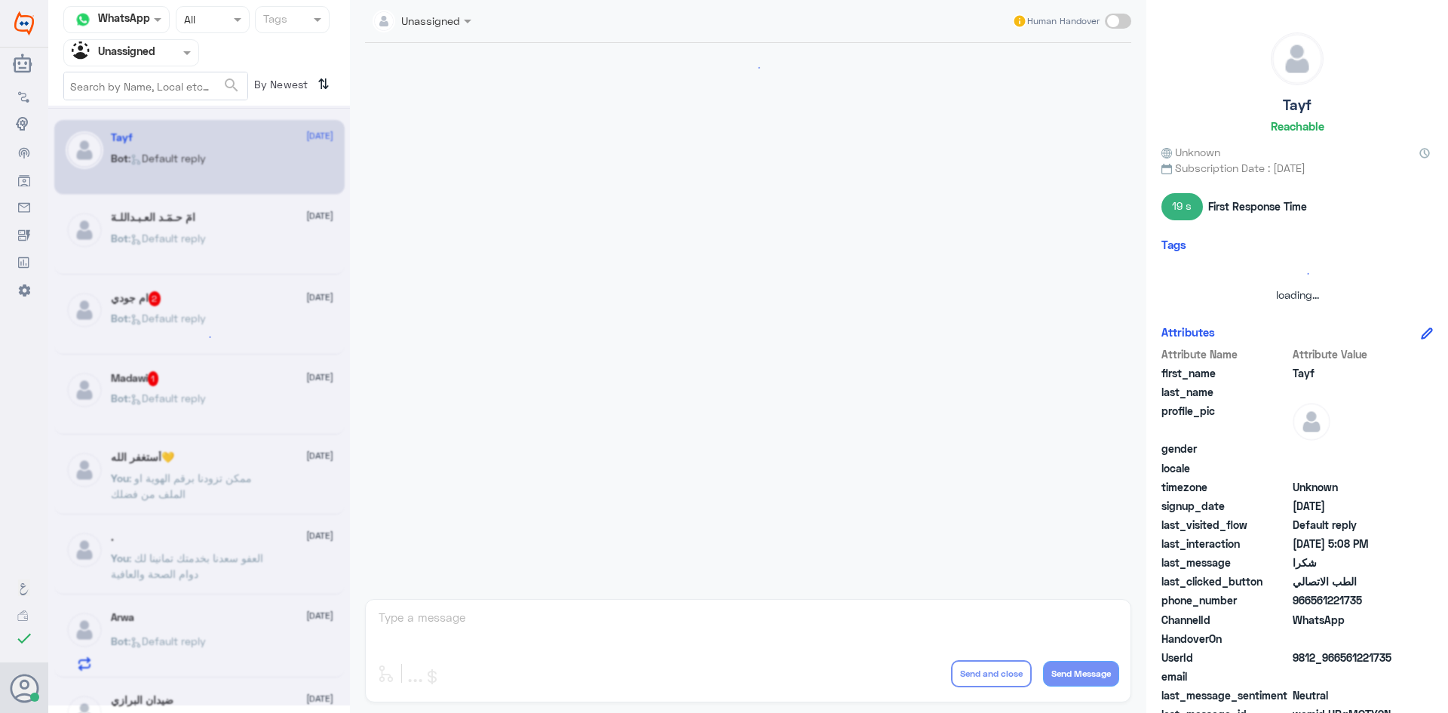
scroll to position [695, 0]
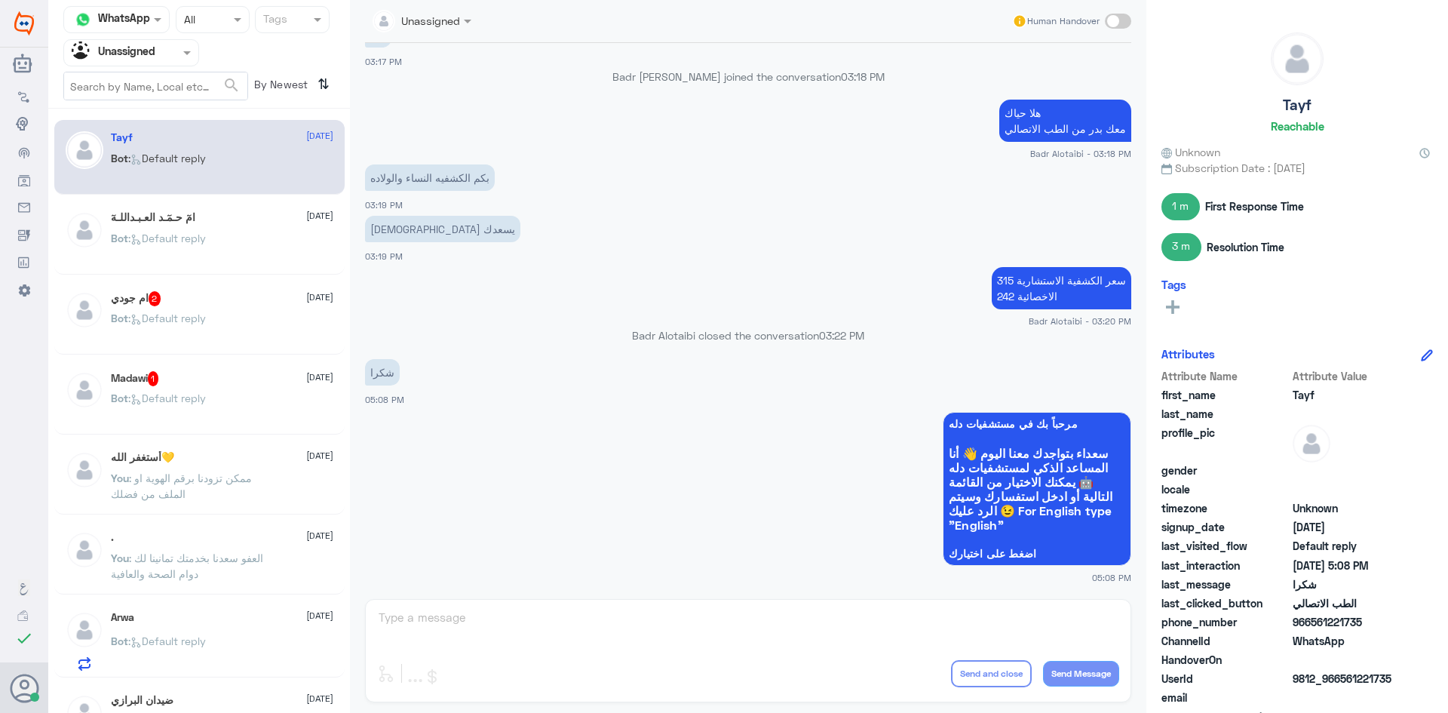
click at [283, 244] on div "Bot : Default reply" at bounding box center [222, 251] width 222 height 34
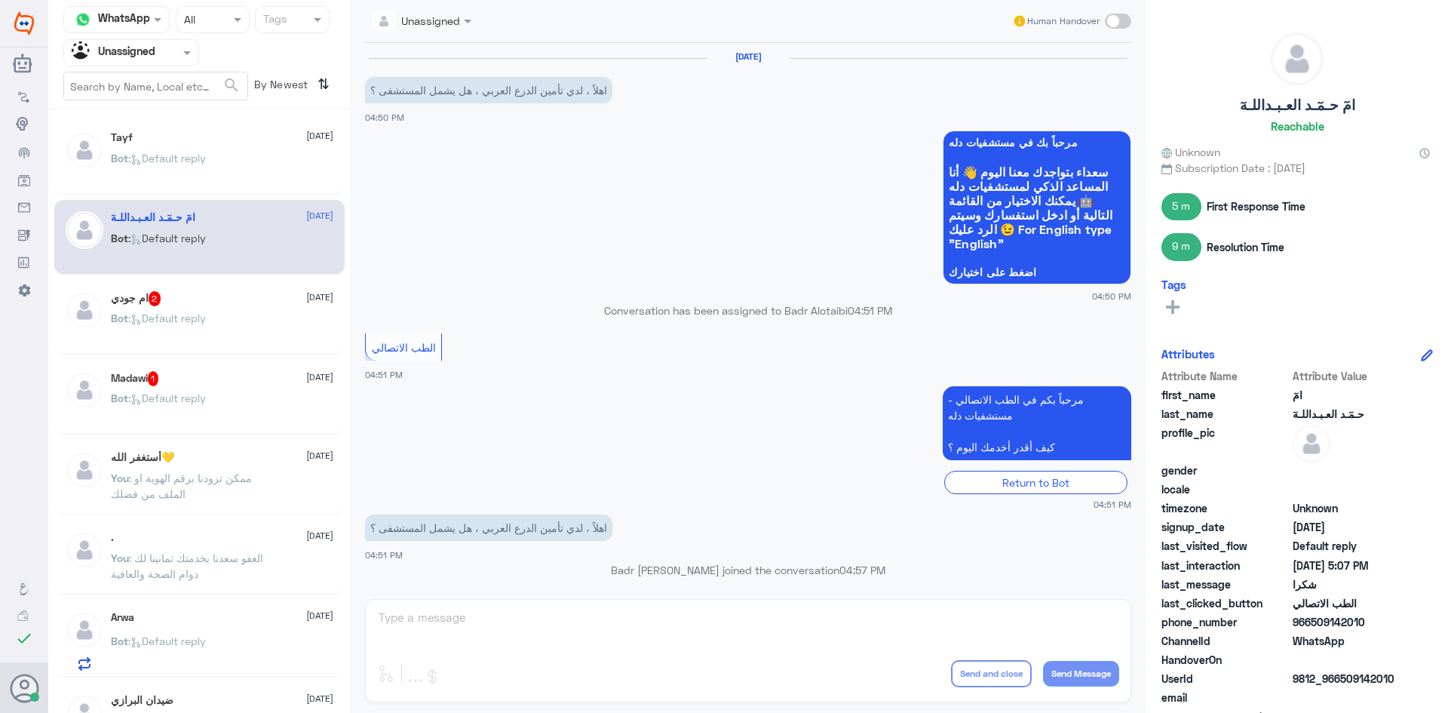
scroll to position [742, 0]
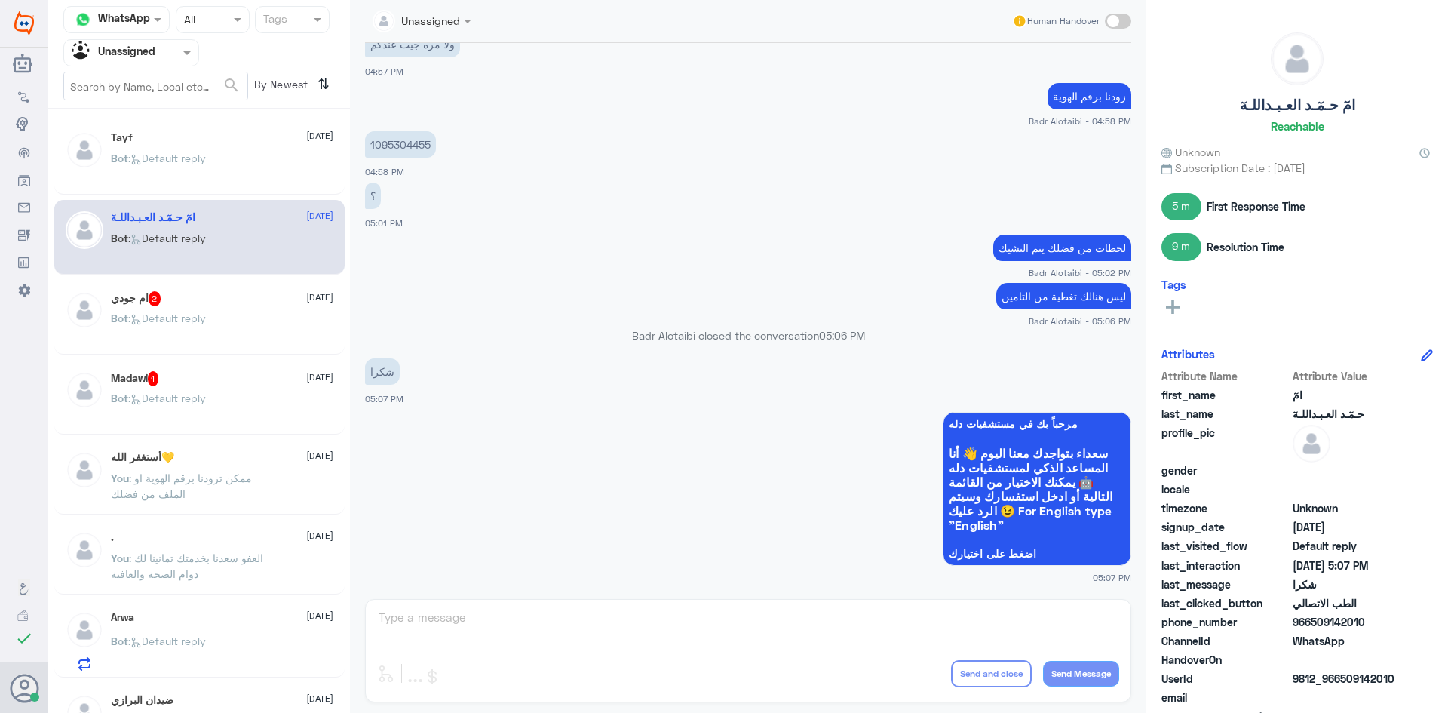
click at [189, 449] on div "أستغفر الله💛 12 August You : ممكن تزودنا برقم الهوية او الملف من فضلك" at bounding box center [199, 477] width 290 height 75
click at [176, 51] on div at bounding box center [131, 52] width 134 height 17
click at [150, 79] on div "All" at bounding box center [131, 88] width 136 height 28
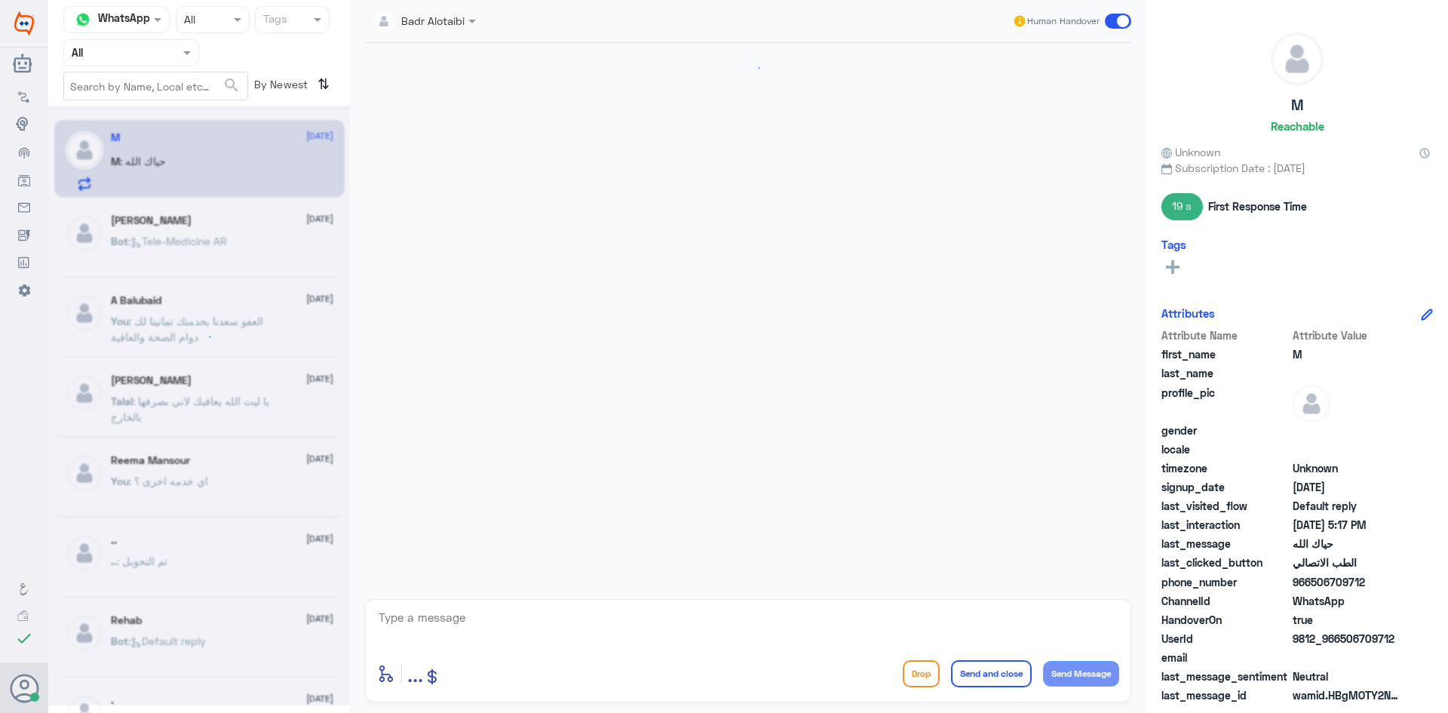
scroll to position [1160, 0]
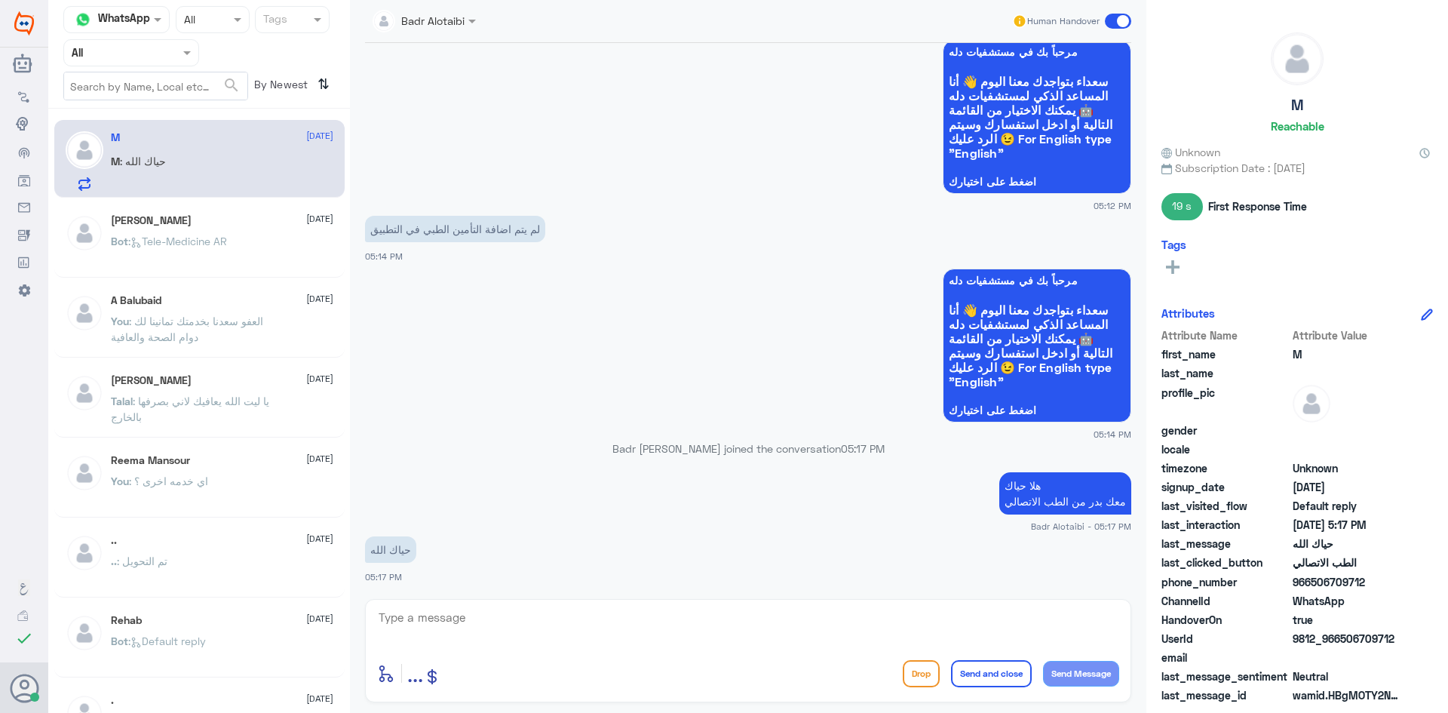
click at [176, 50] on div at bounding box center [131, 52] width 134 height 17
click at [146, 107] on div "All Unassigned Your Inbox Your Team" at bounding box center [131, 140] width 136 height 132
click at [146, 108] on div "Unassigned" at bounding box center [131, 119] width 136 height 35
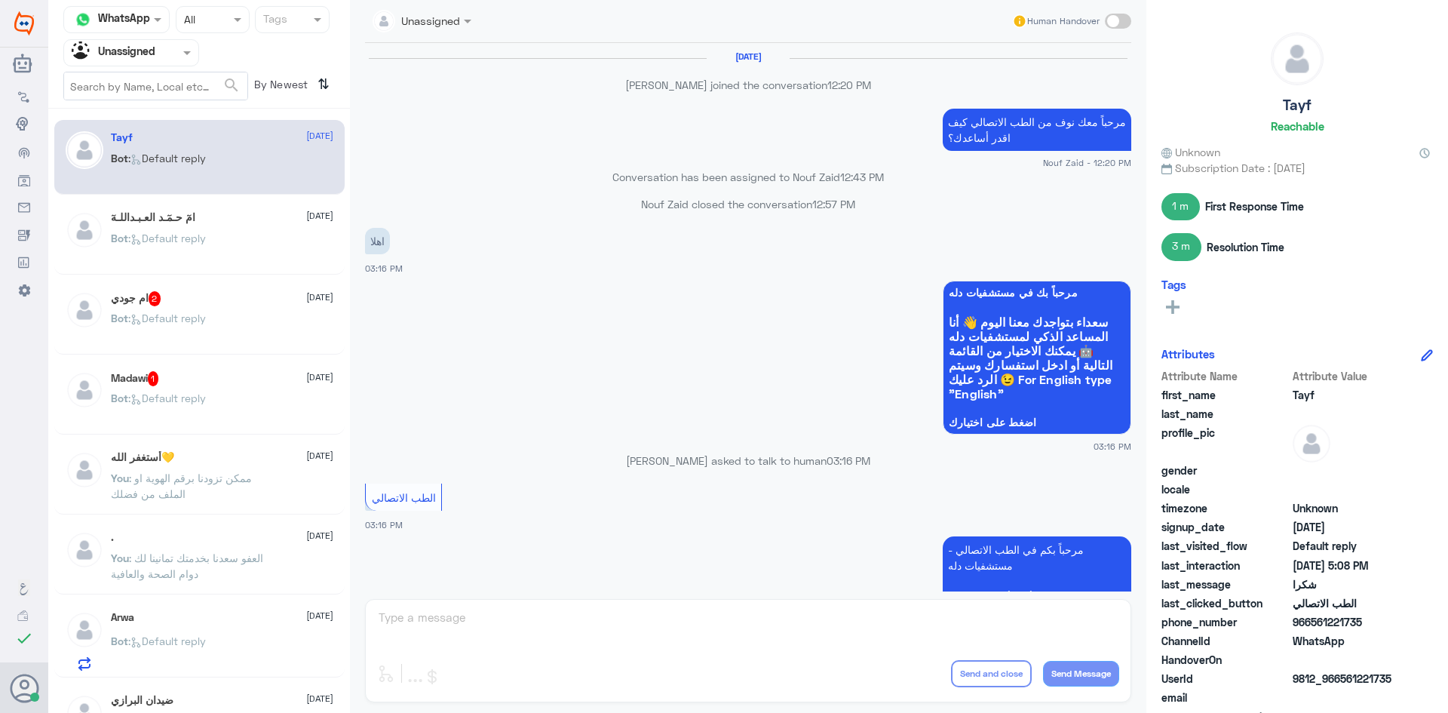
scroll to position [695, 0]
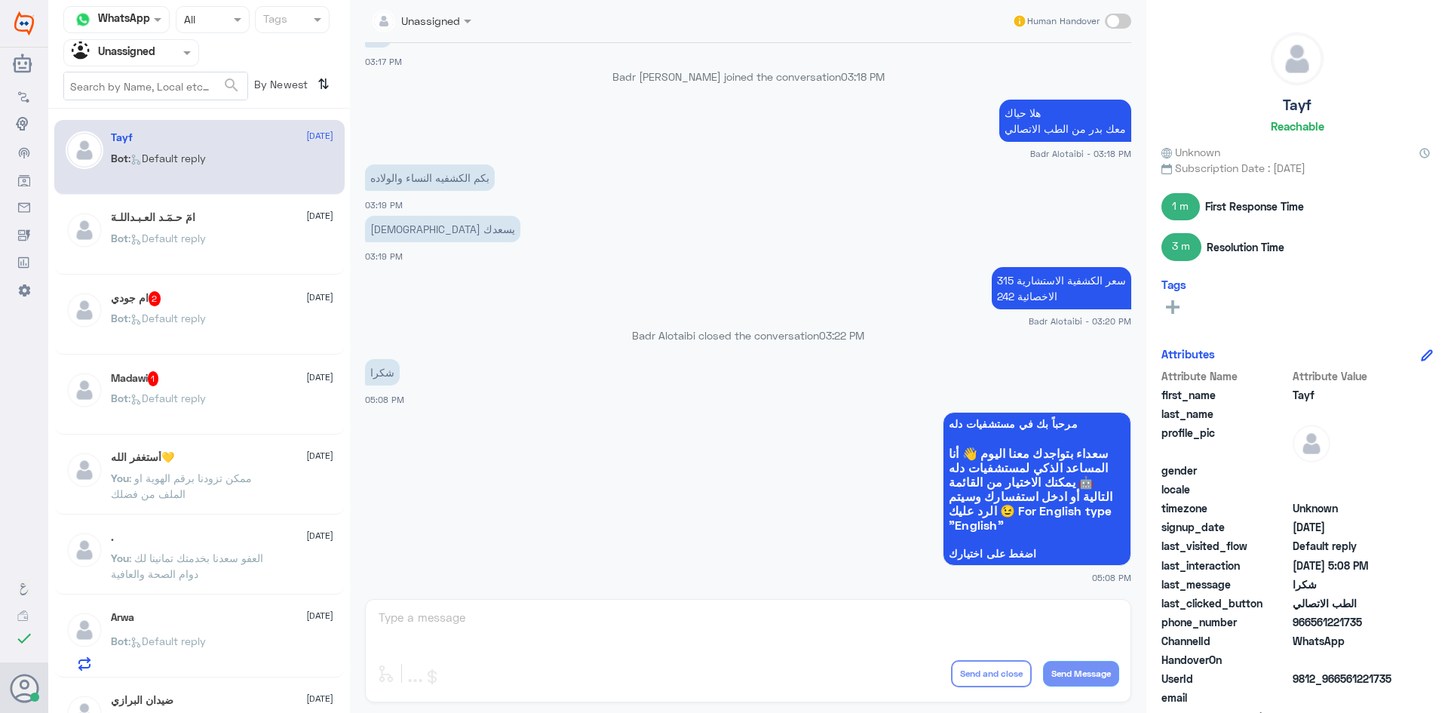
click at [161, 238] on span ": Default reply" at bounding box center [167, 238] width 78 height 13
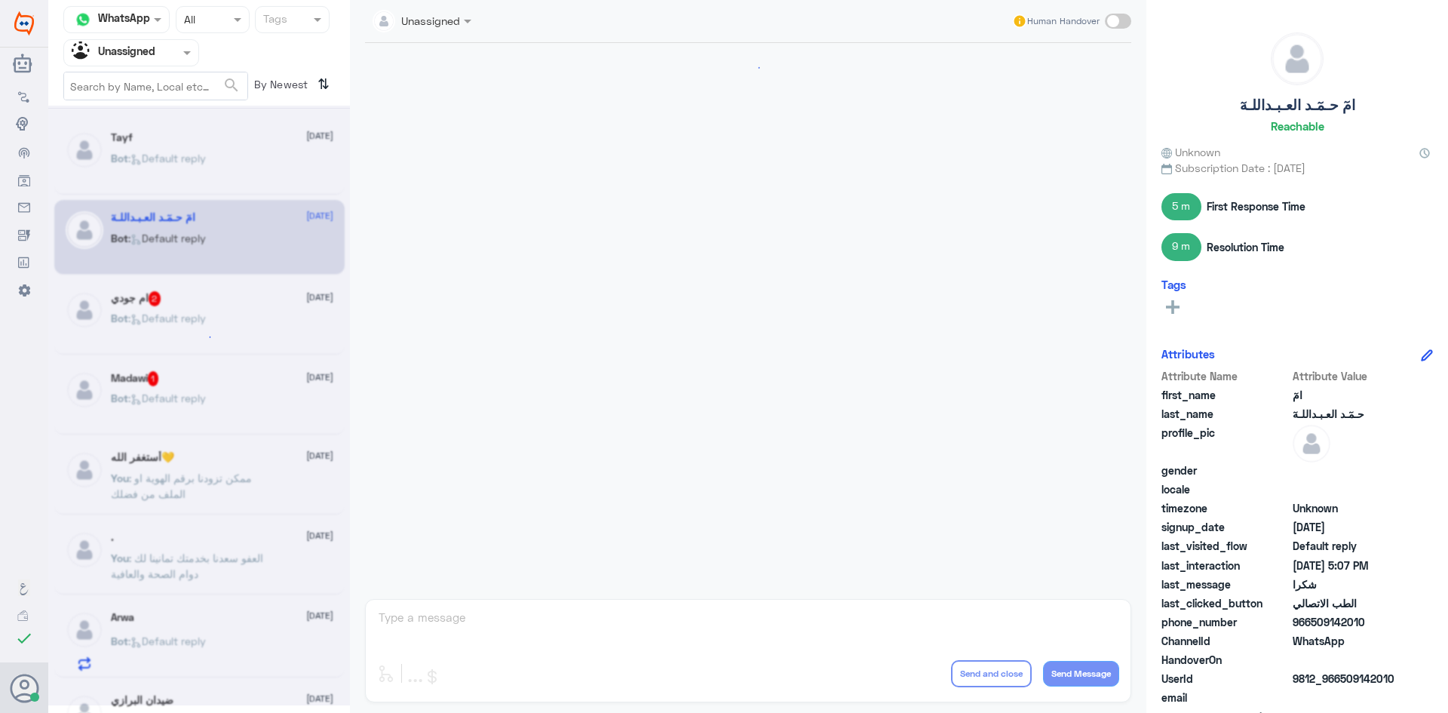
scroll to position [742, 0]
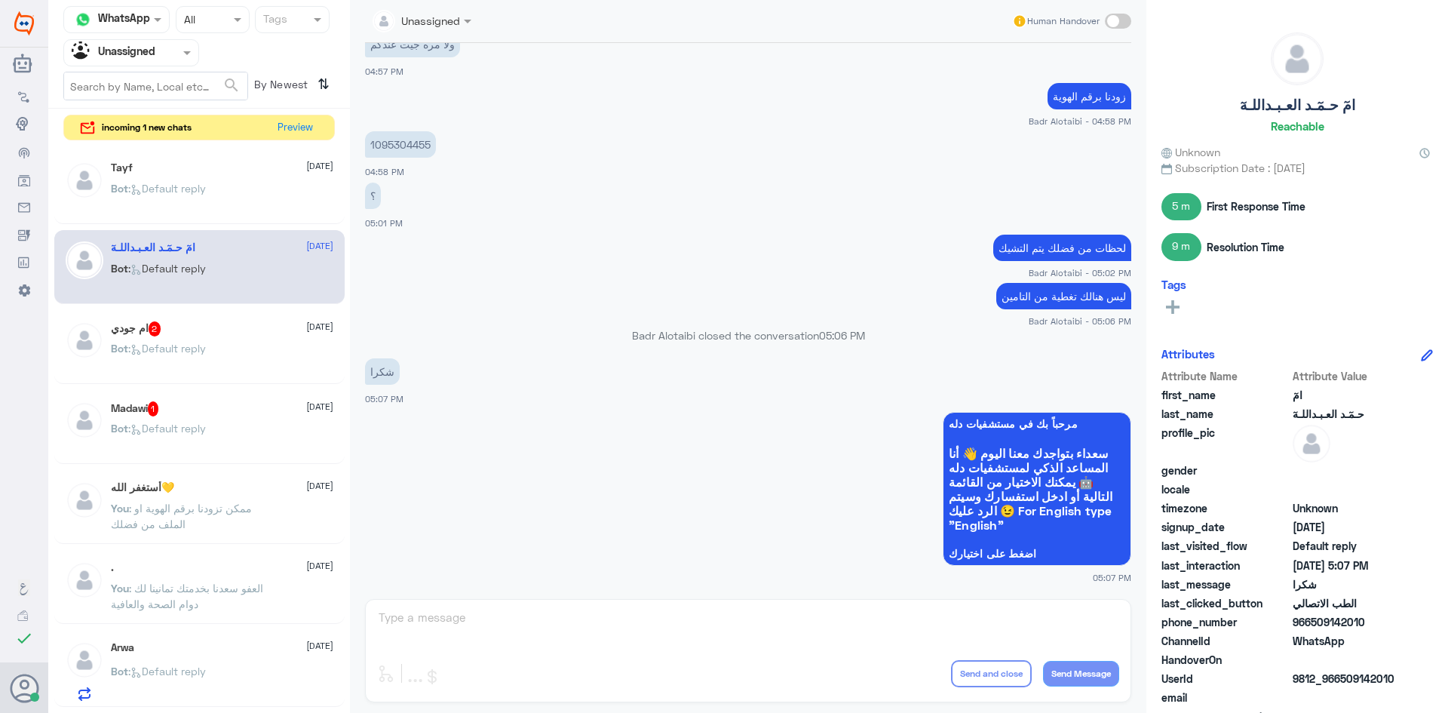
click at [152, 177] on div "Tayf 12 August Bot : Default reply" at bounding box center [222, 189] width 222 height 57
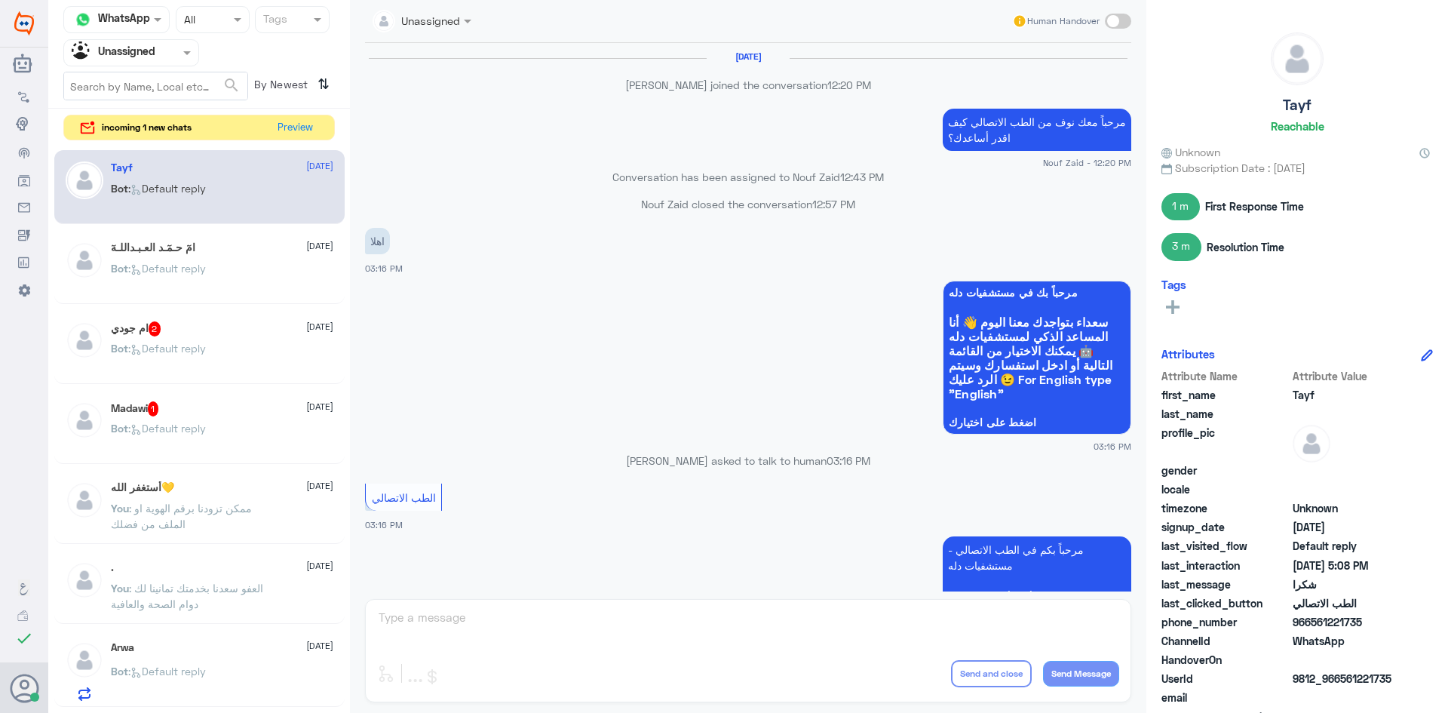
scroll to position [695, 0]
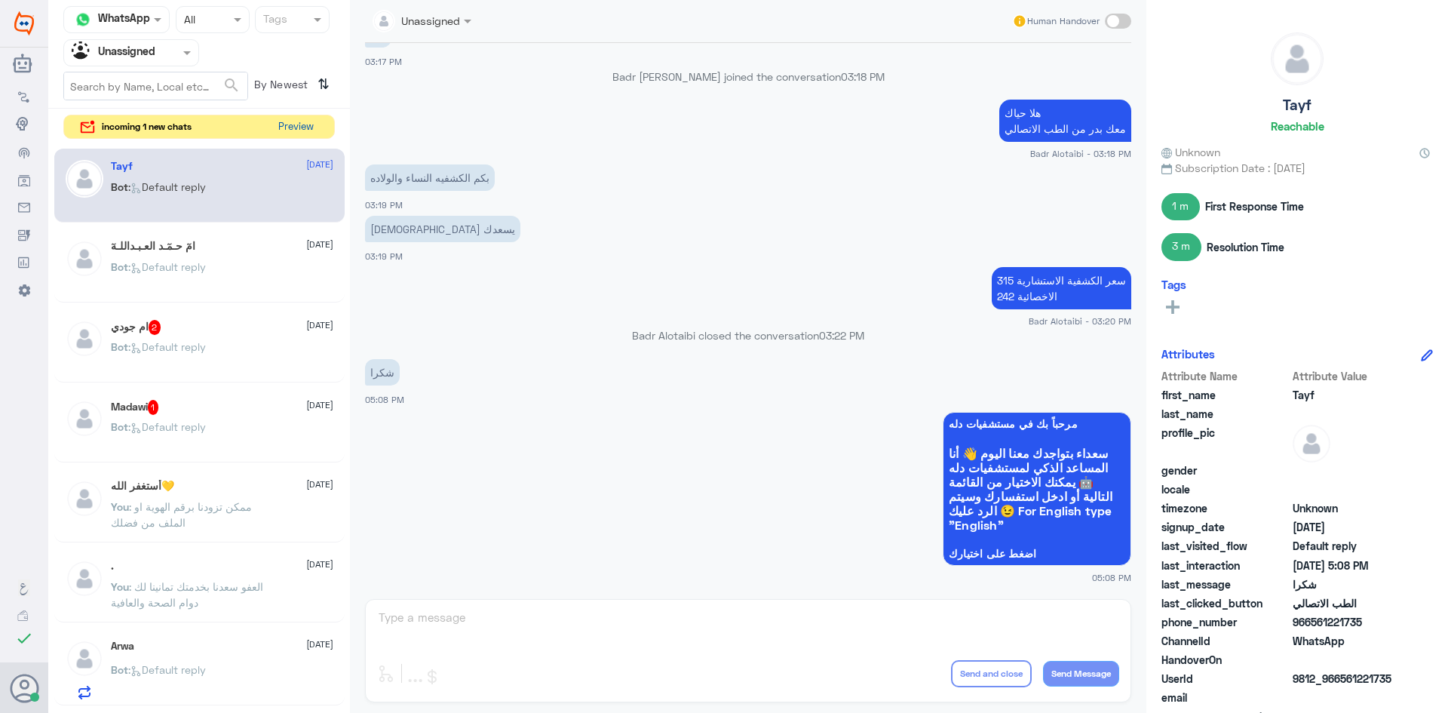
click at [278, 130] on button "Preview" at bounding box center [295, 126] width 47 height 23
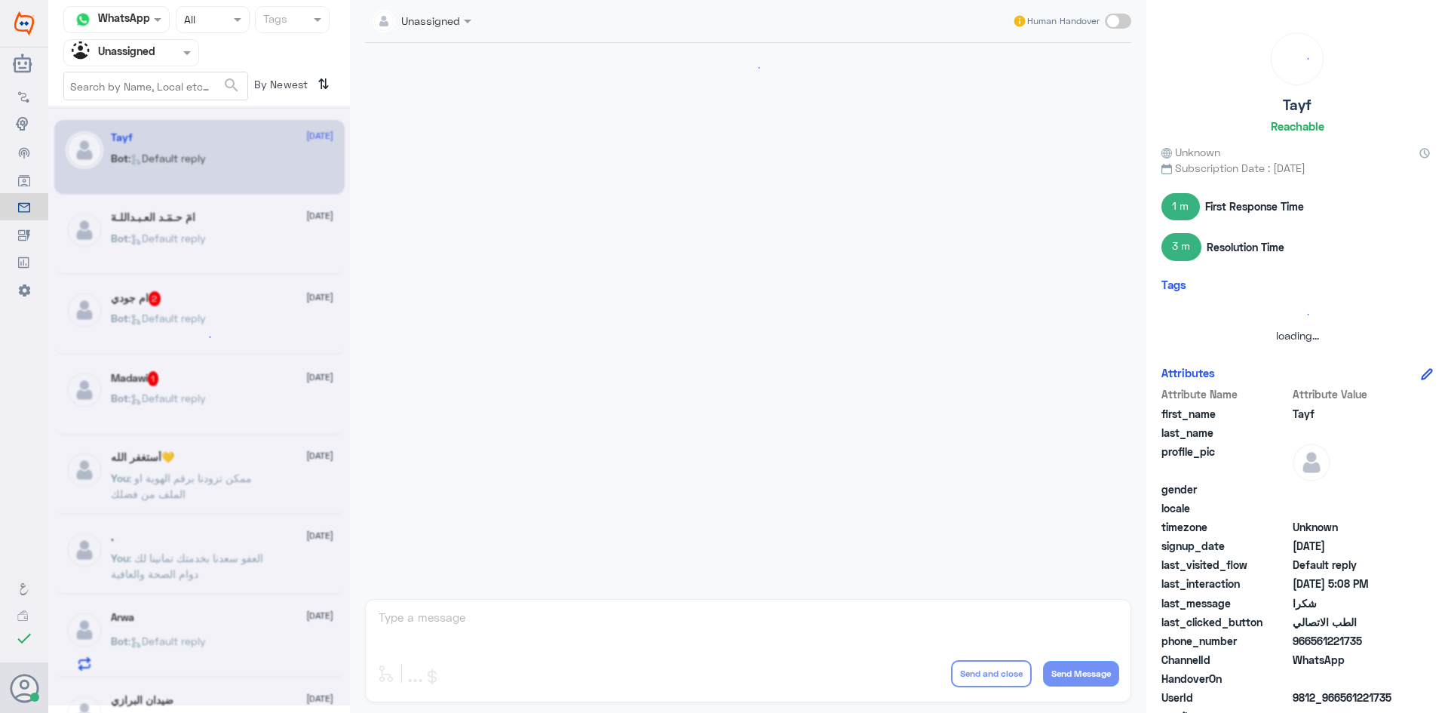
click at [168, 57] on div at bounding box center [131, 52] width 134 height 17
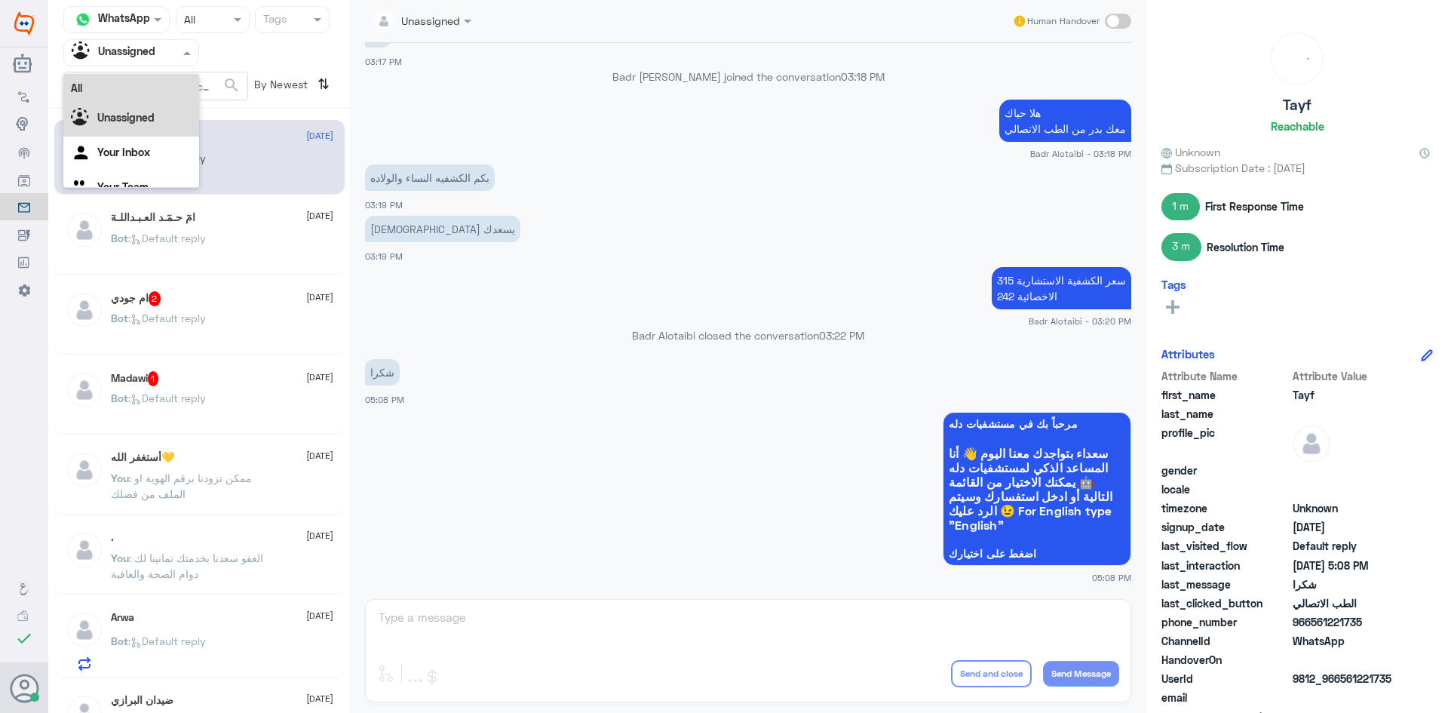
click at [153, 88] on div "All" at bounding box center [131, 88] width 136 height 28
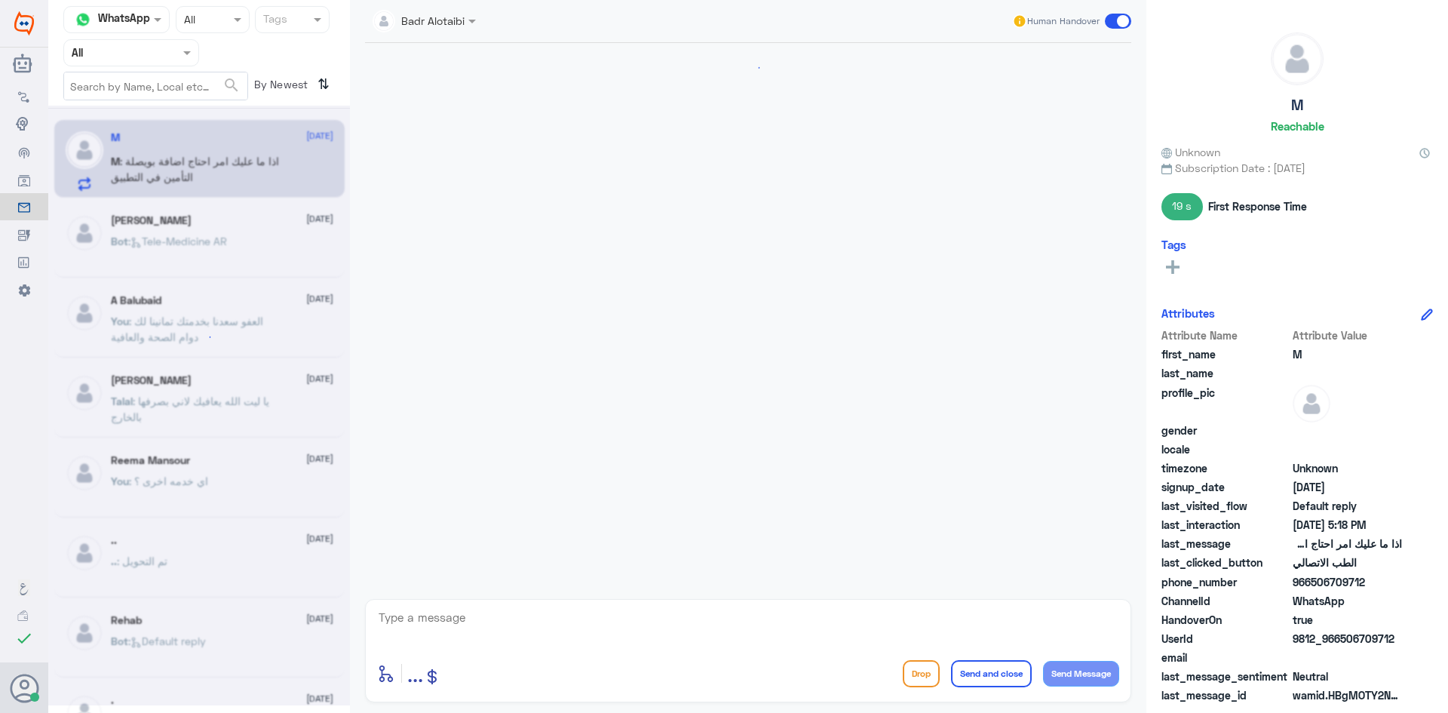
scroll to position [1160, 0]
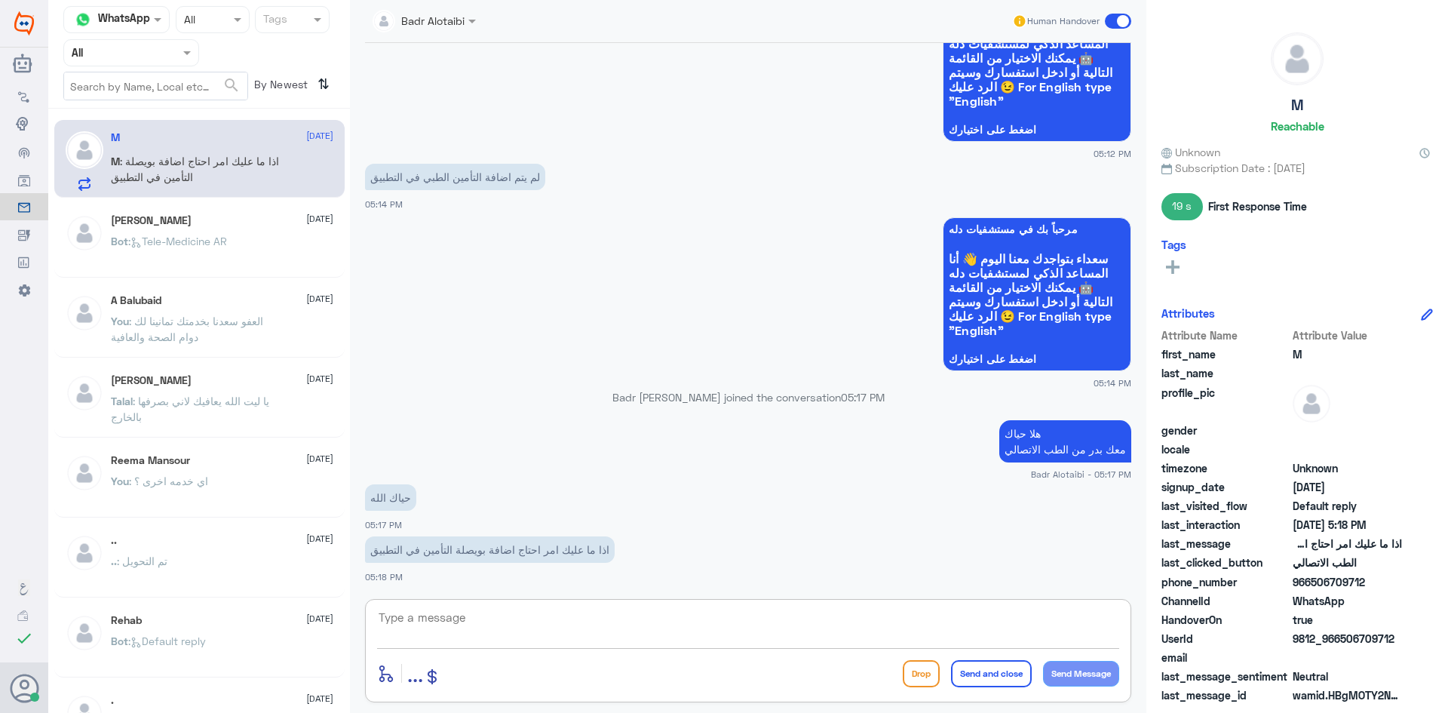
click at [498, 630] on textarea at bounding box center [748, 625] width 742 height 37
type textarea "ممكن تزودنا برقم الهوية او الملف من فضلك"
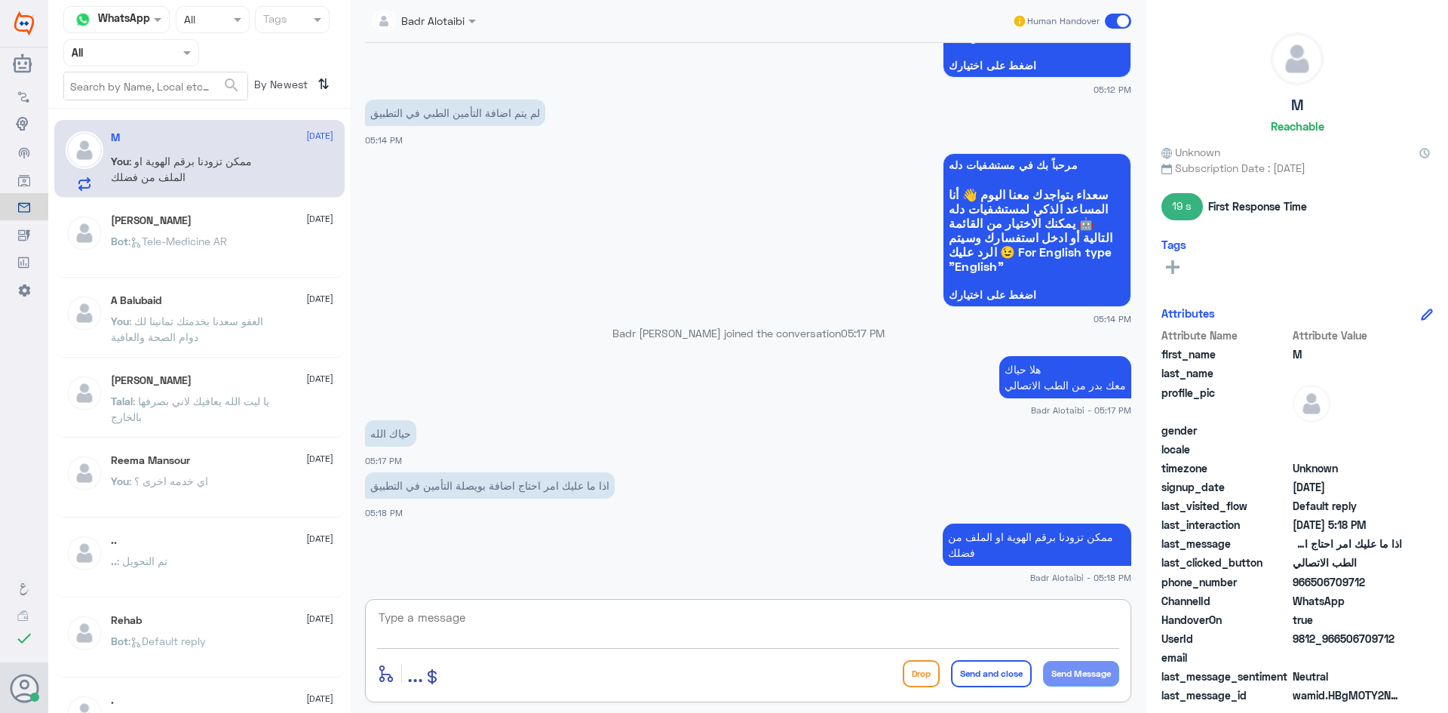
scroll to position [1276, 0]
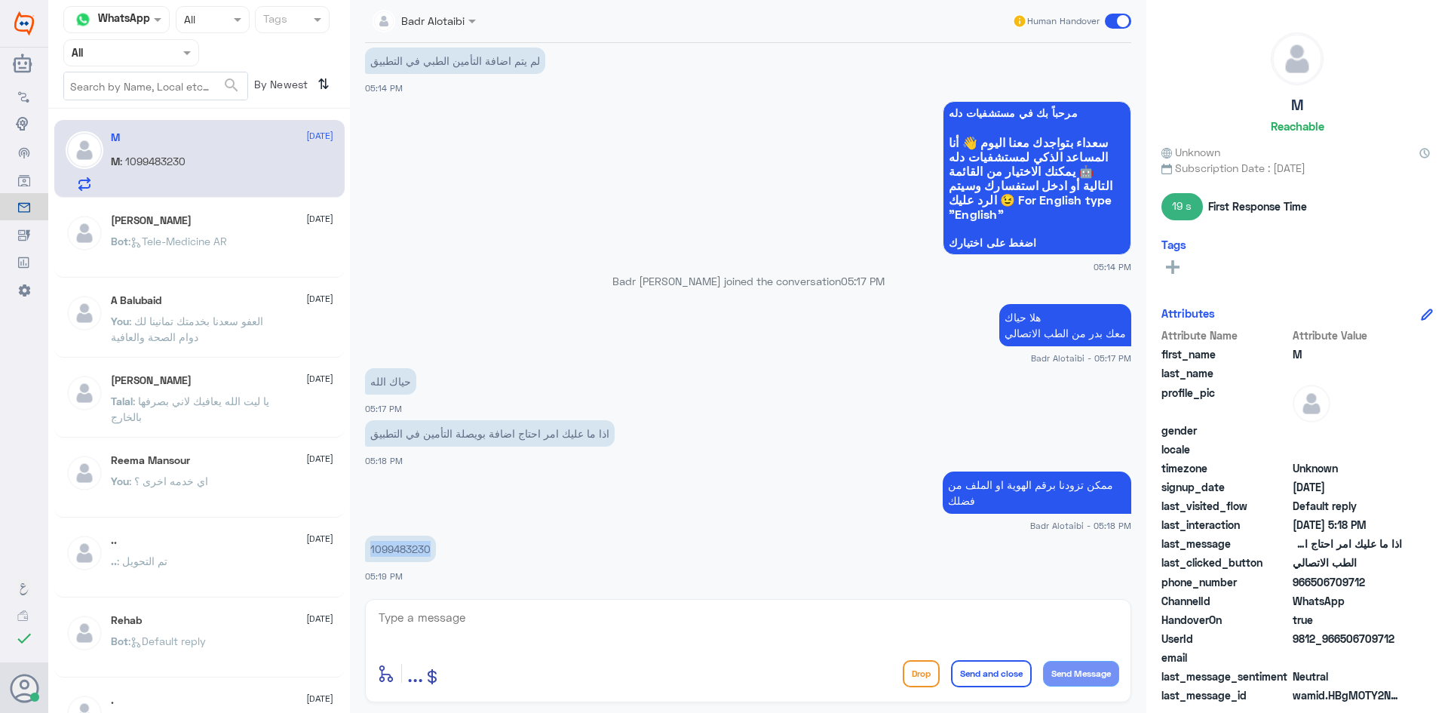
drag, startPoint x: 431, startPoint y: 553, endPoint x: 368, endPoint y: 553, distance: 62.6
click at [370, 555] on p "1099483230" at bounding box center [400, 548] width 71 height 26
copy p "1099483230"
click at [868, 626] on textarea at bounding box center [748, 625] width 742 height 37
type textarea "وش تأمينك من فضلك"
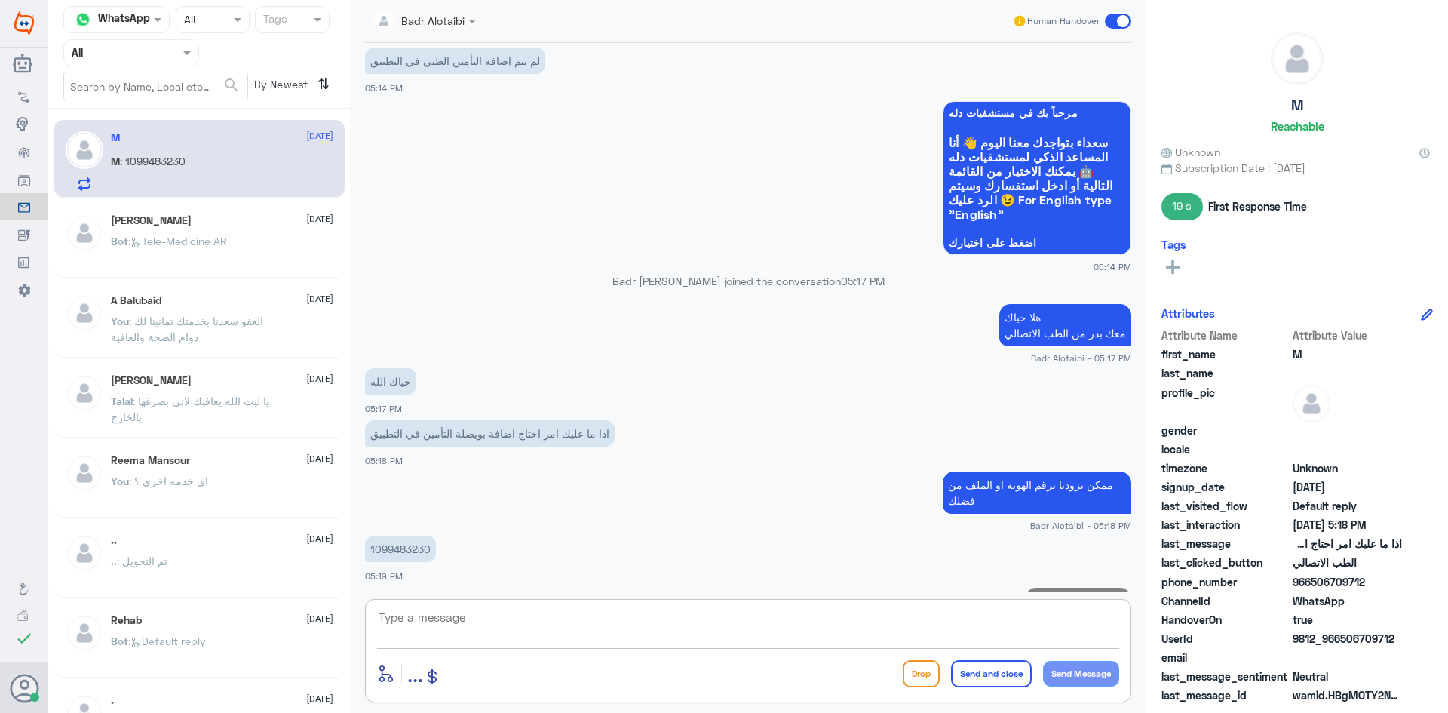
scroll to position [1324, 0]
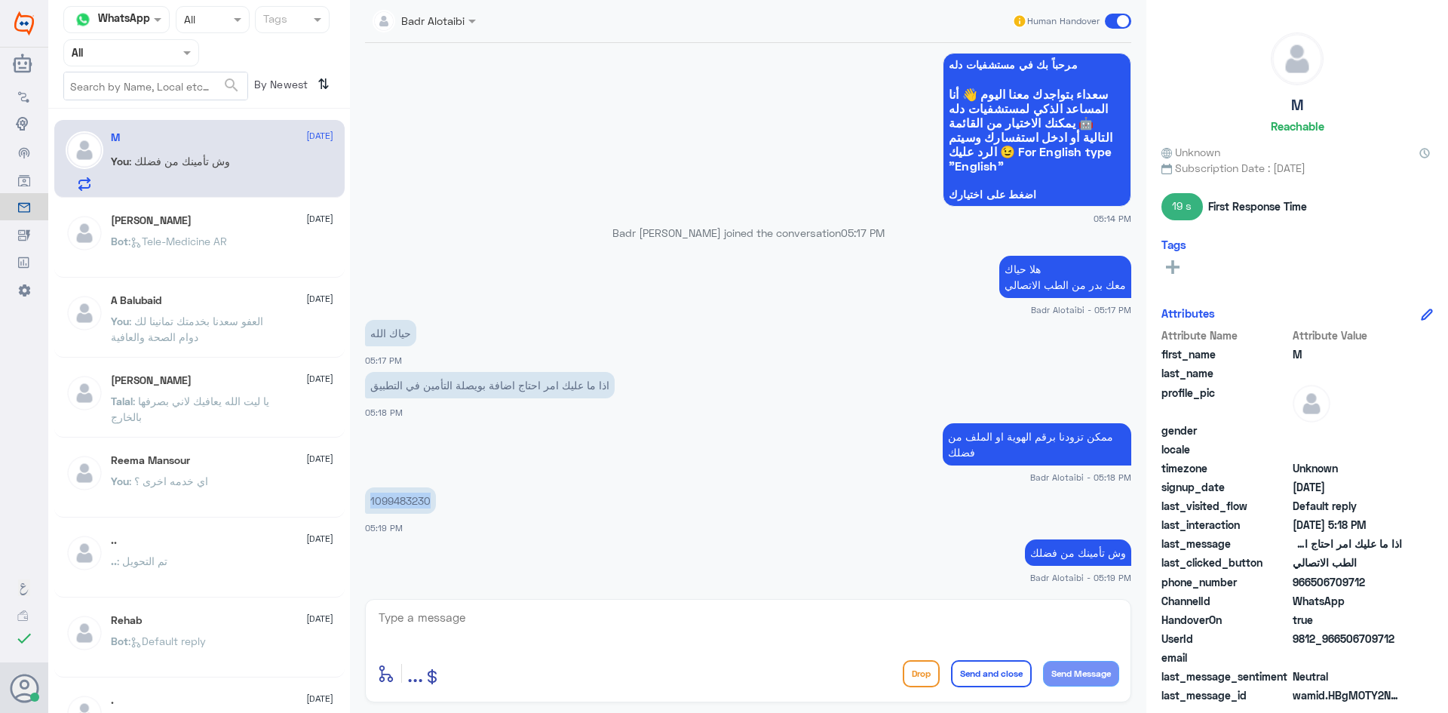
drag, startPoint x: 428, startPoint y: 500, endPoint x: 359, endPoint y: 500, distance: 69.4
click at [360, 500] on div "12 Aug 2025 مرحباً بك في مستشفيات دله سعداء بتواجدك معنا اليوم 👋 أنا المساعد ال…" at bounding box center [747, 317] width 781 height 548
copy p "1099483230"
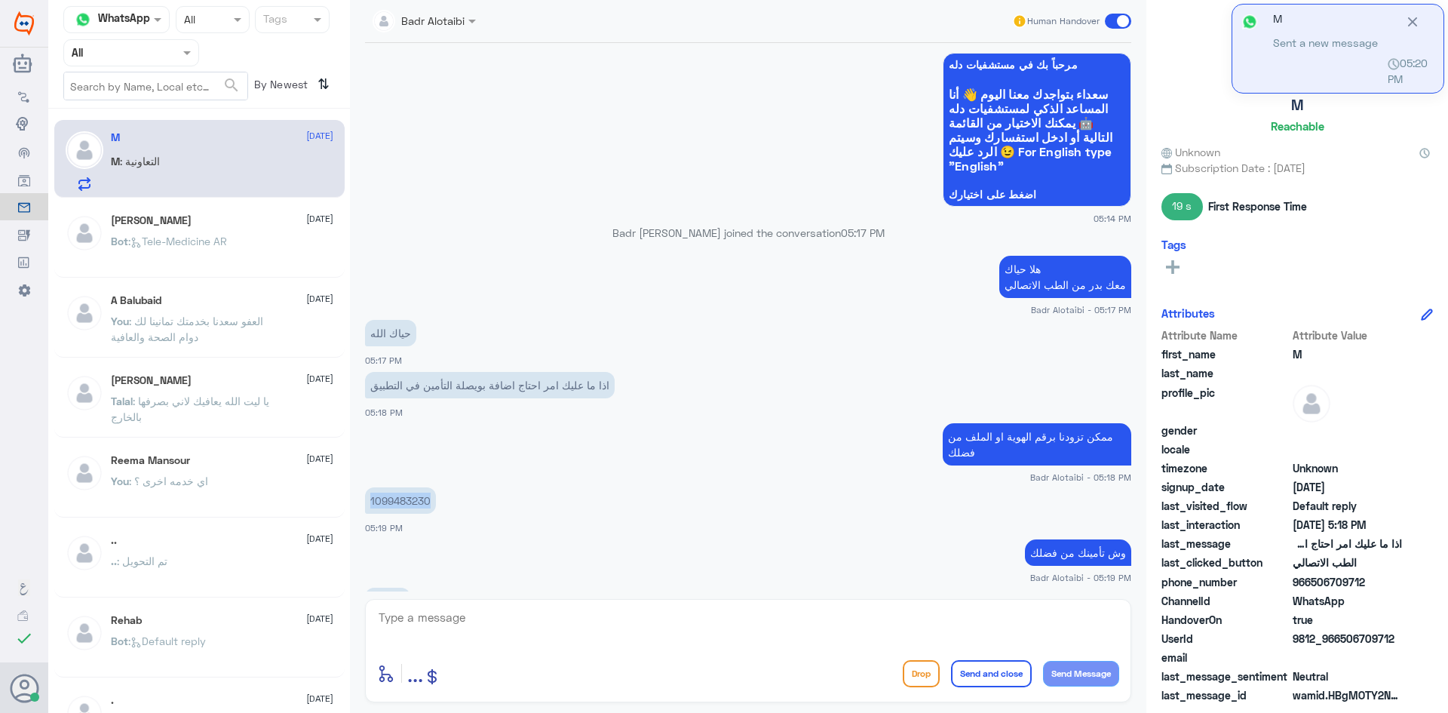
scroll to position [1376, 0]
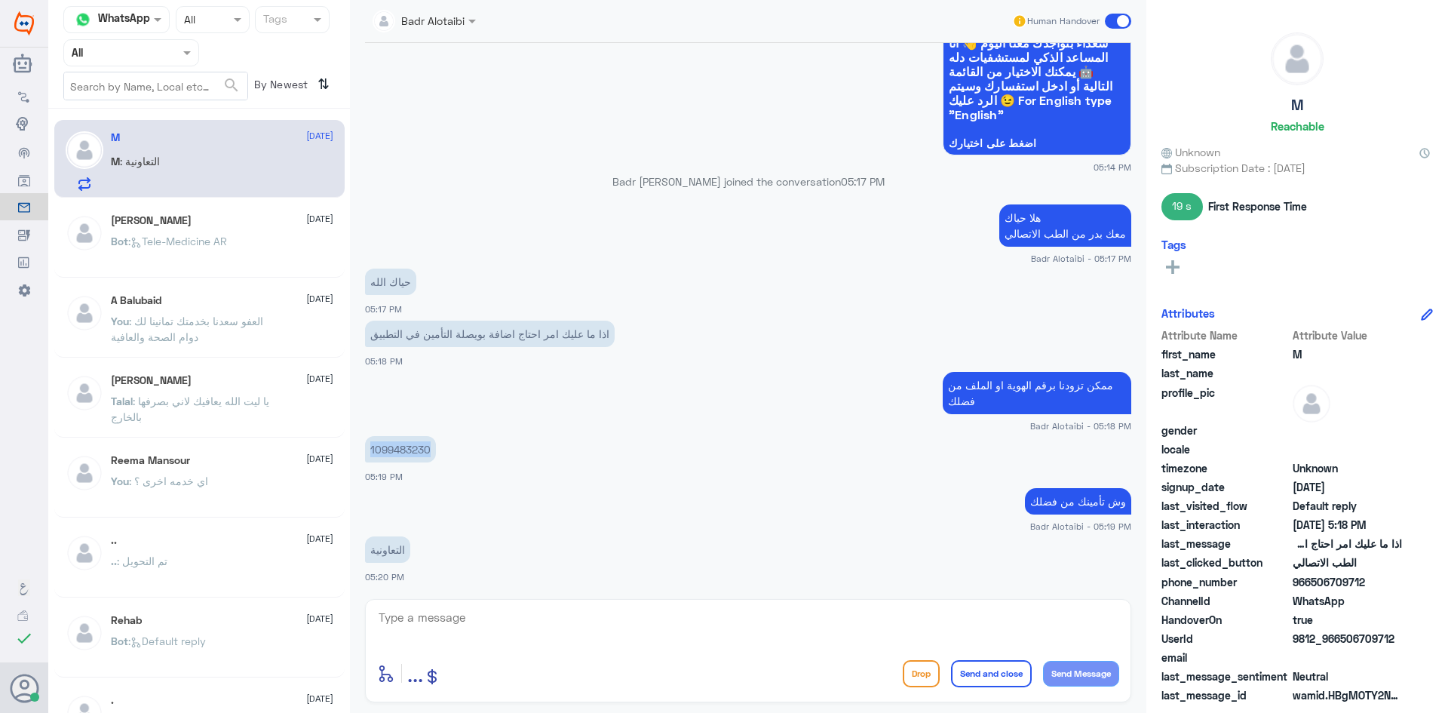
click at [430, 449] on p "1099483230" at bounding box center [400, 449] width 71 height 26
click at [429, 450] on p "1099483230" at bounding box center [400, 449] width 71 height 26
click at [416, 453] on p "1099483230" at bounding box center [400, 449] width 71 height 26
drag, startPoint x: 431, startPoint y: 449, endPoint x: 362, endPoint y: 453, distance: 68.8
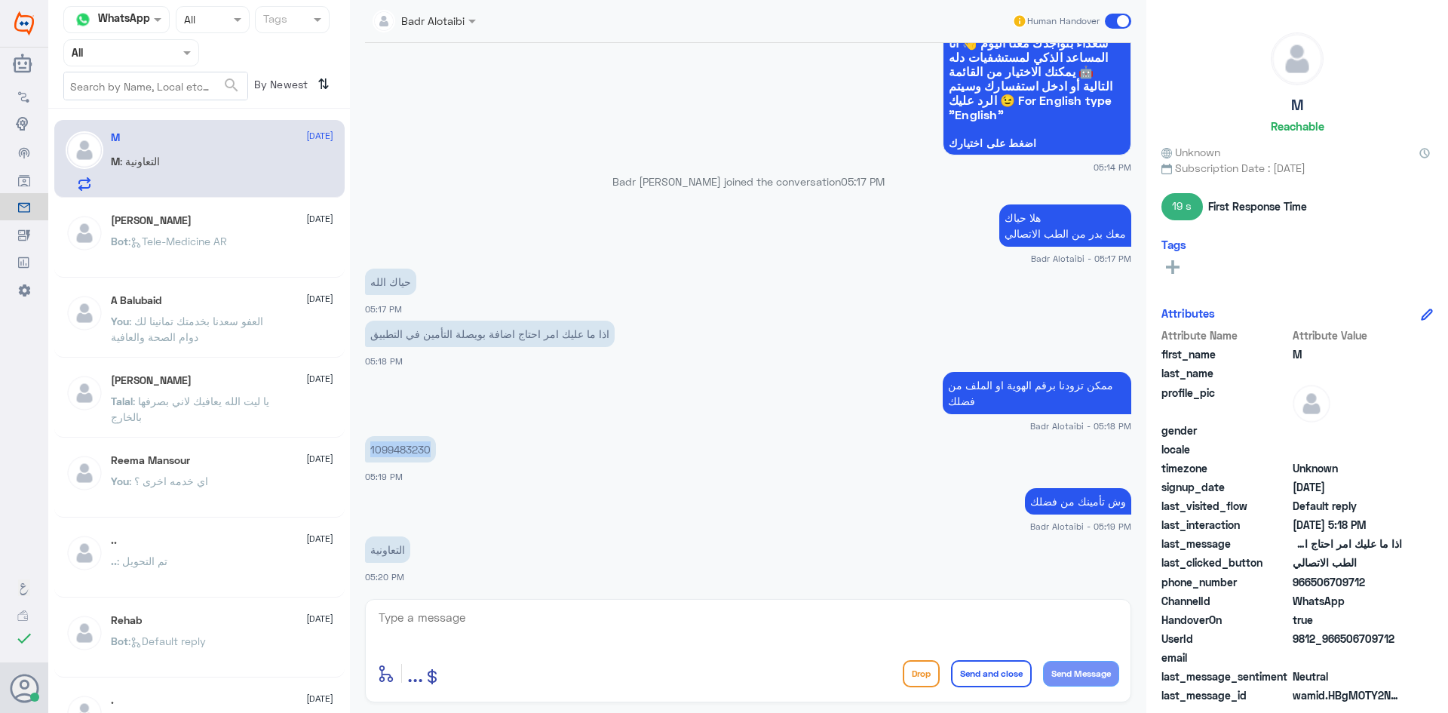
click at [362, 453] on div "12 Aug 2025 مرحباً بك في مستشفيات دله سعداء بتواجدك معنا اليوم 👋 أنا المساعد ال…" at bounding box center [747, 317] width 781 height 548
copy p "1099483230"
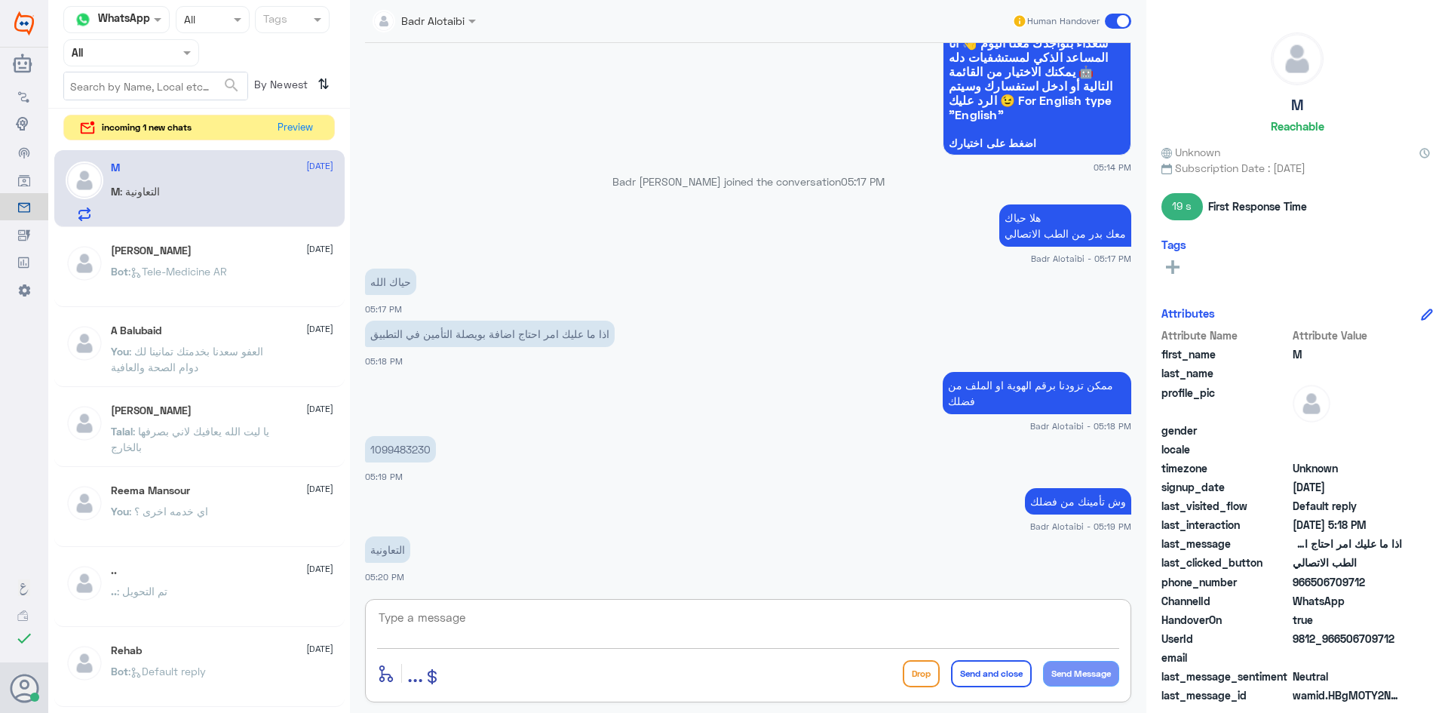
click at [551, 626] on textarea at bounding box center [748, 625] width 742 height 37
type textarea "تم أضافة التامين يمكنك الان تسجيل استشارة فورية عبر التطبيق"
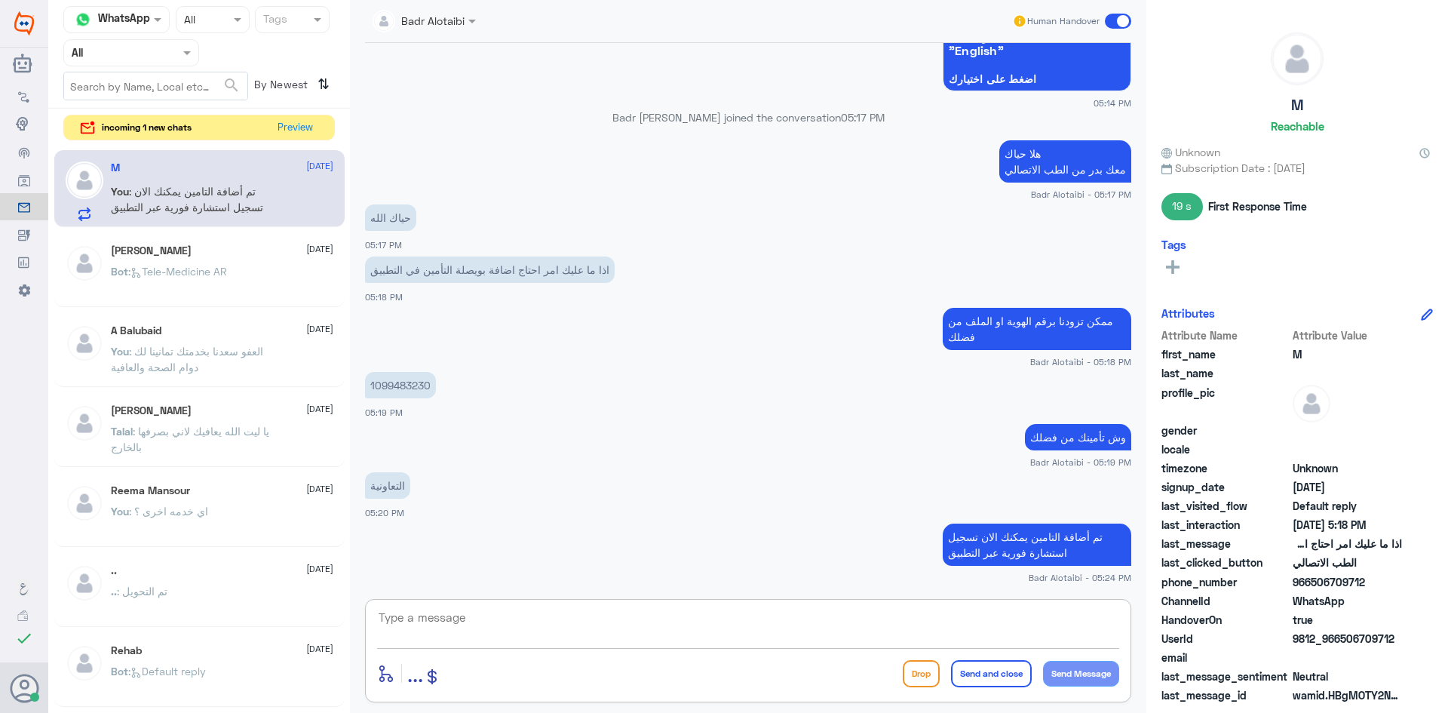
click at [1061, 627] on textarea at bounding box center [748, 625] width 742 height 37
type textarea "أي خدمة أخرى ؟"
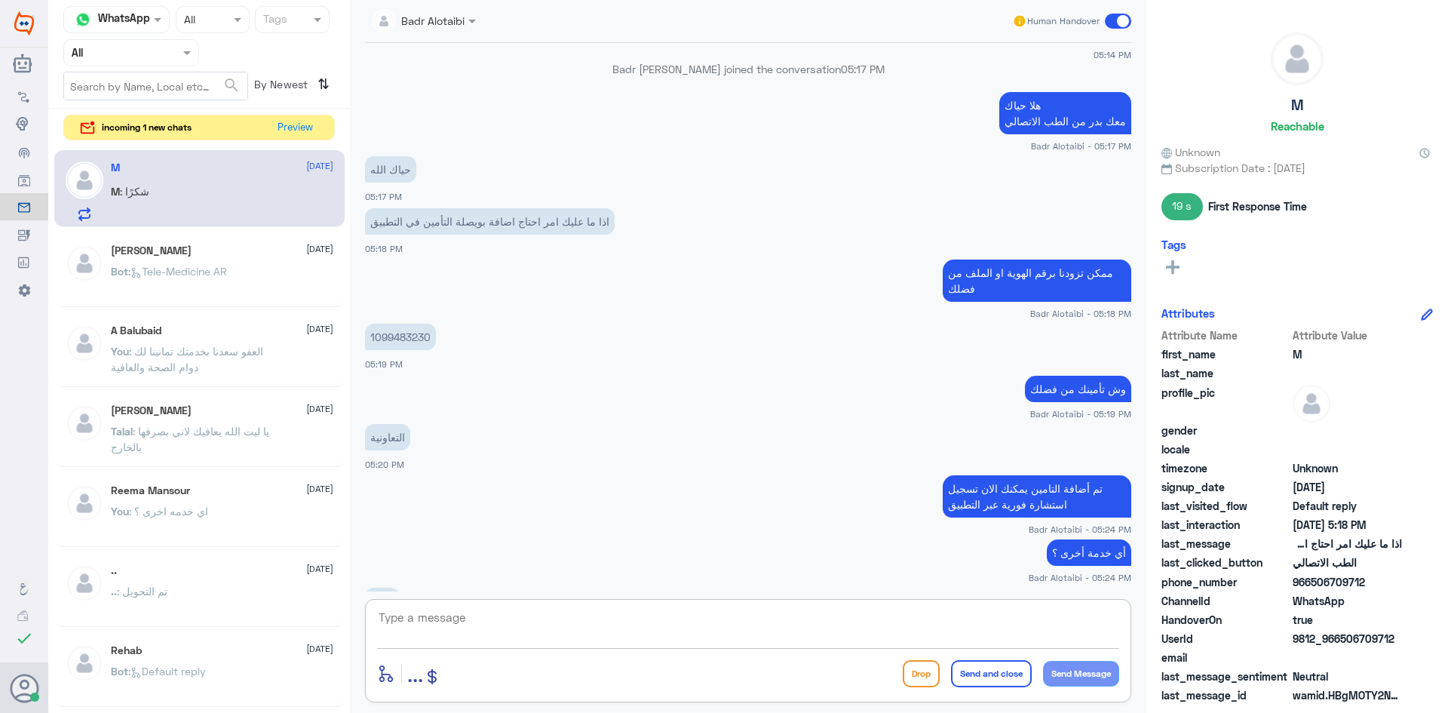
scroll to position [1540, 0]
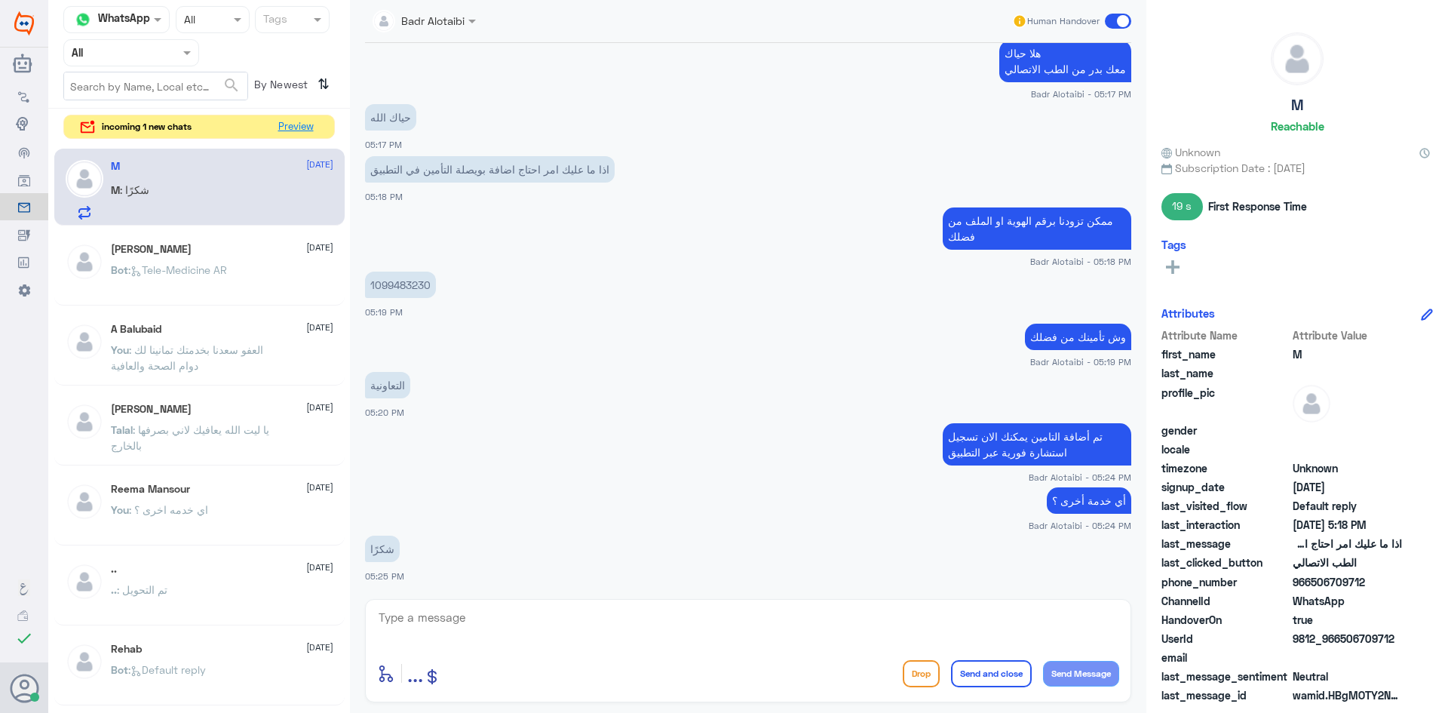
drag, startPoint x: 287, startPoint y: 127, endPoint x: 783, endPoint y: 474, distance: 604.9
click at [787, 454] on div "Channel WhatsApp Status × All Tags Agent Filter All search By Newest ⇅ incoming…" at bounding box center [748, 358] width 1400 height 717
click at [637, 627] on textarea at bounding box center [748, 625] width 742 height 37
type textarea "العفو تمانينا لك دوام الصحة والعافية"
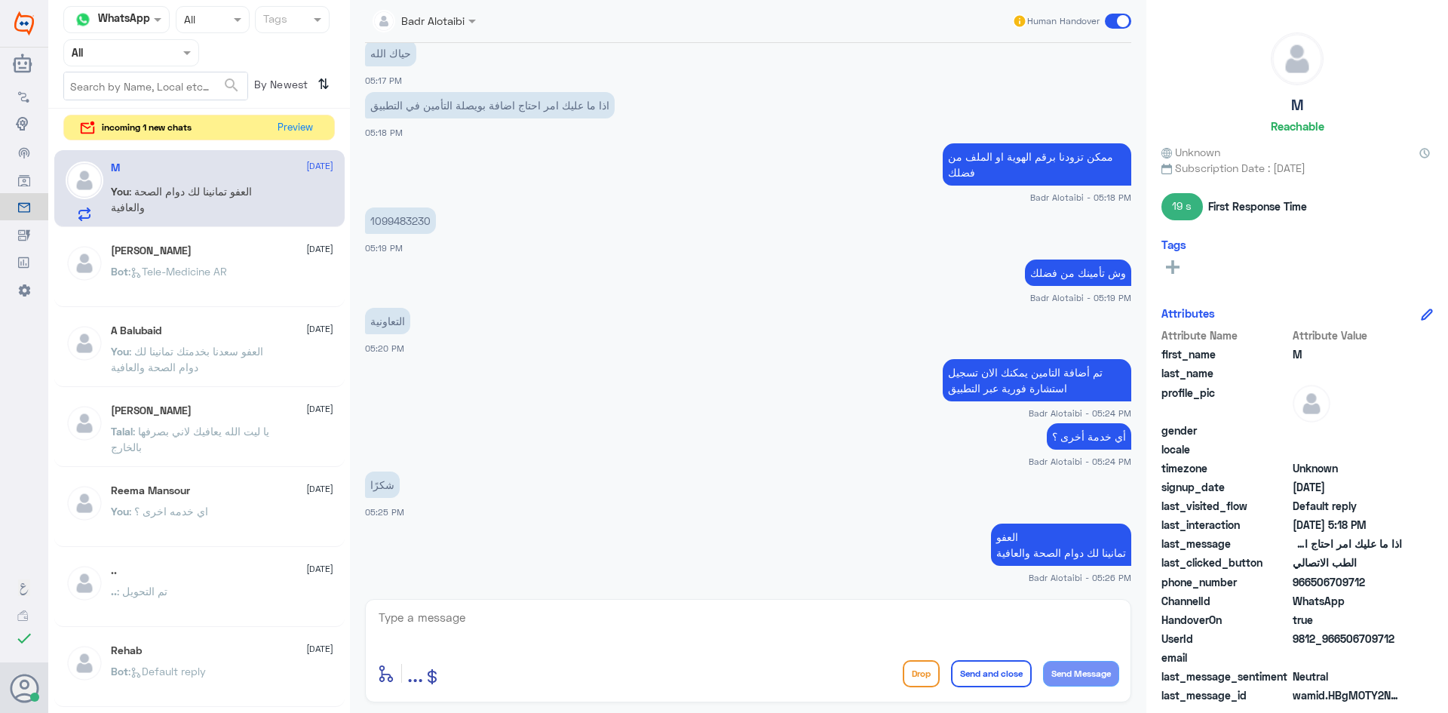
click at [1118, 26] on span at bounding box center [1118, 21] width 26 height 15
click at [0, 0] on input "checkbox" at bounding box center [0, 0] width 0 height 0
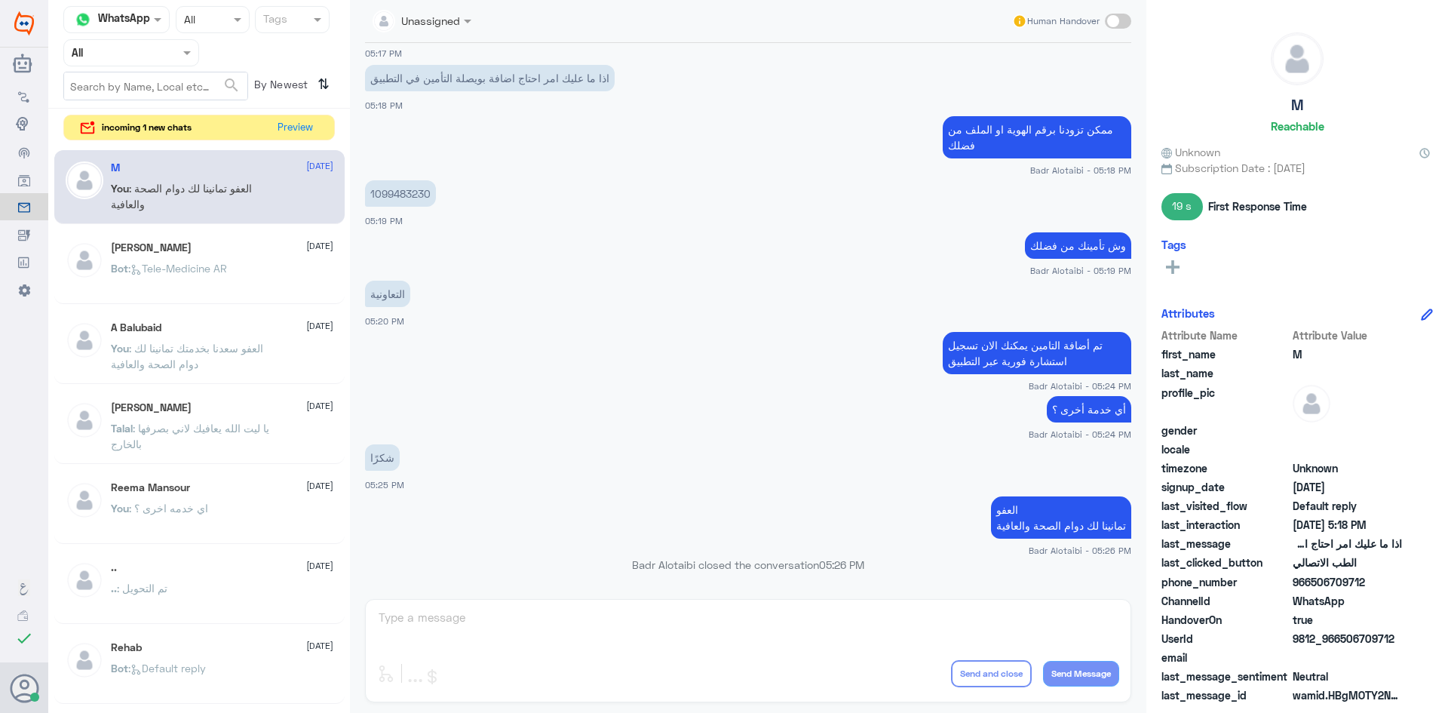
click at [265, 130] on div "incoming 1 new chats Preview" at bounding box center [198, 128] width 271 height 26
click at [305, 125] on button "Preview" at bounding box center [295, 126] width 47 height 23
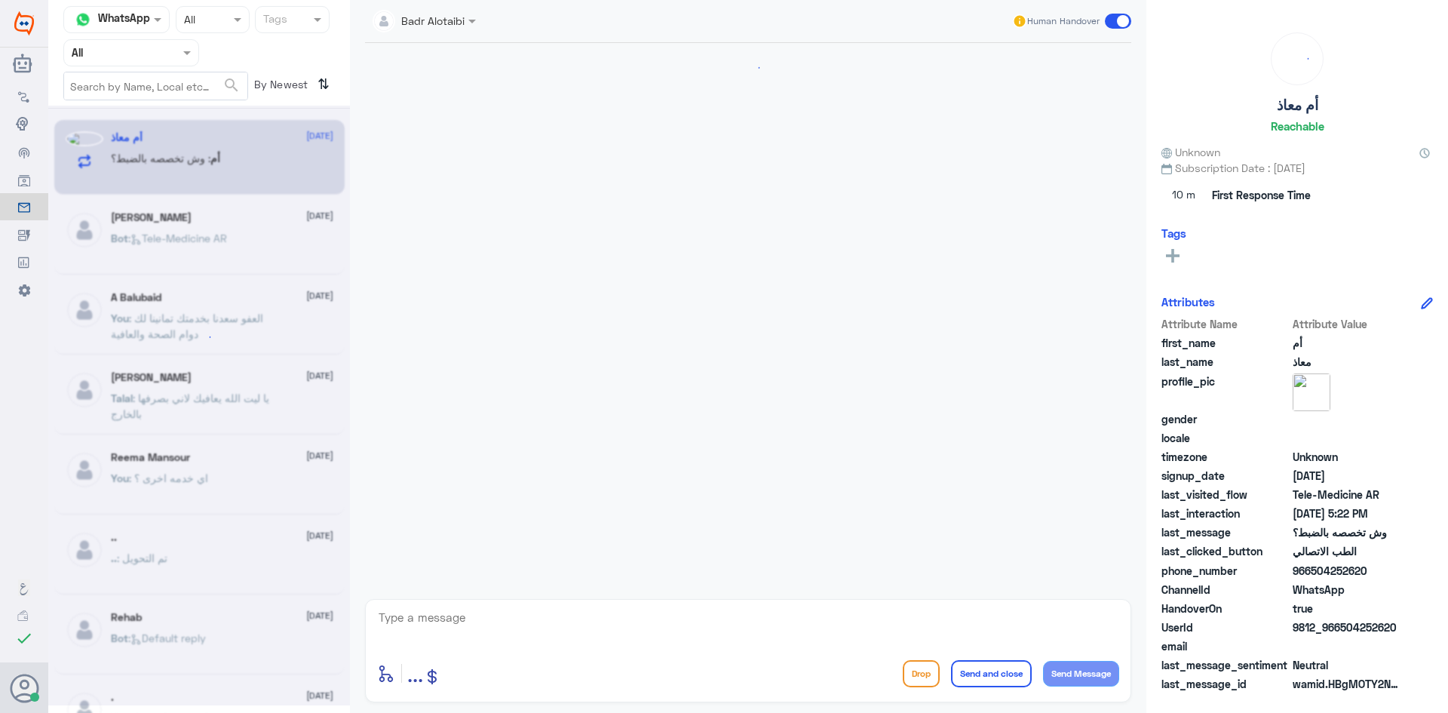
scroll to position [30, 0]
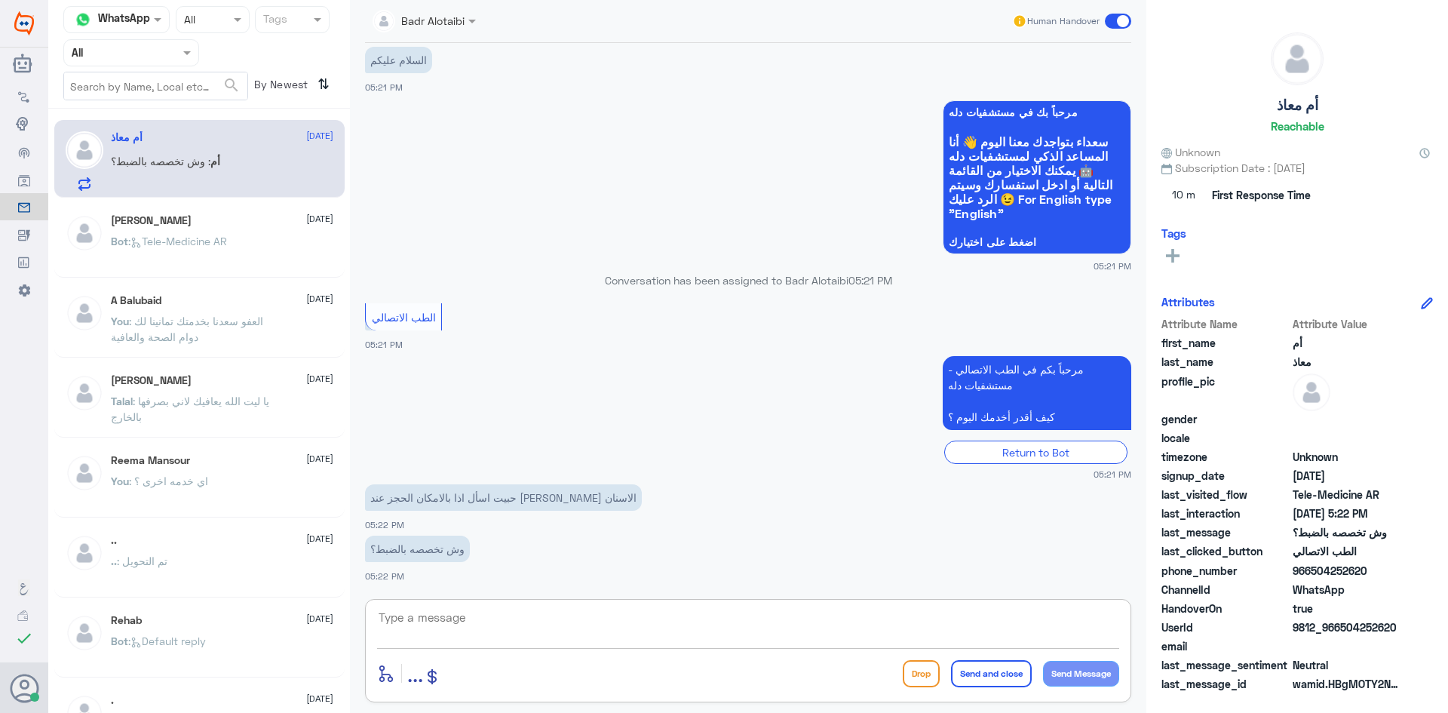
click at [493, 626] on textarea at bounding box center [748, 625] width 742 height 37
type textarea "هلا حياك معك بدر من الطب الاتصالي"
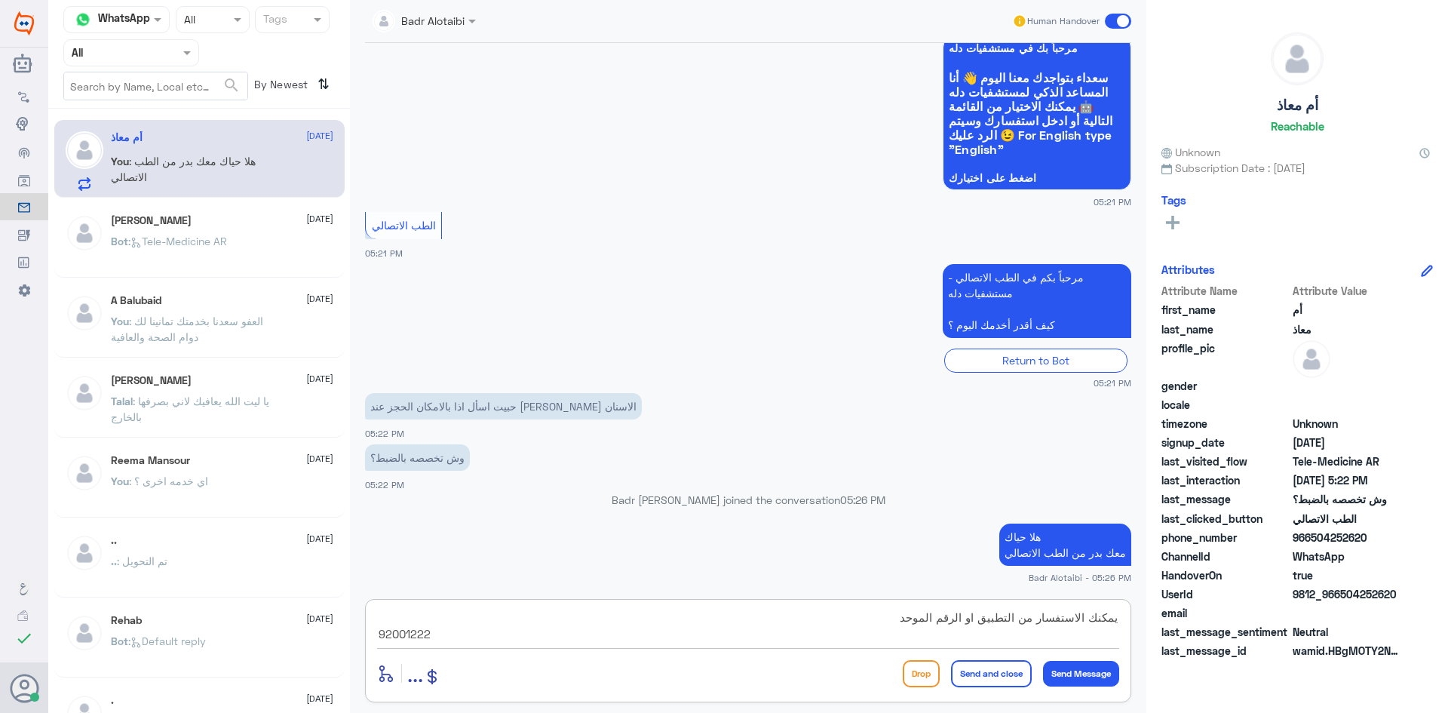
type textarea "يمكنك الاستفسار من التطبيق او الرقم الموحد 920012222"
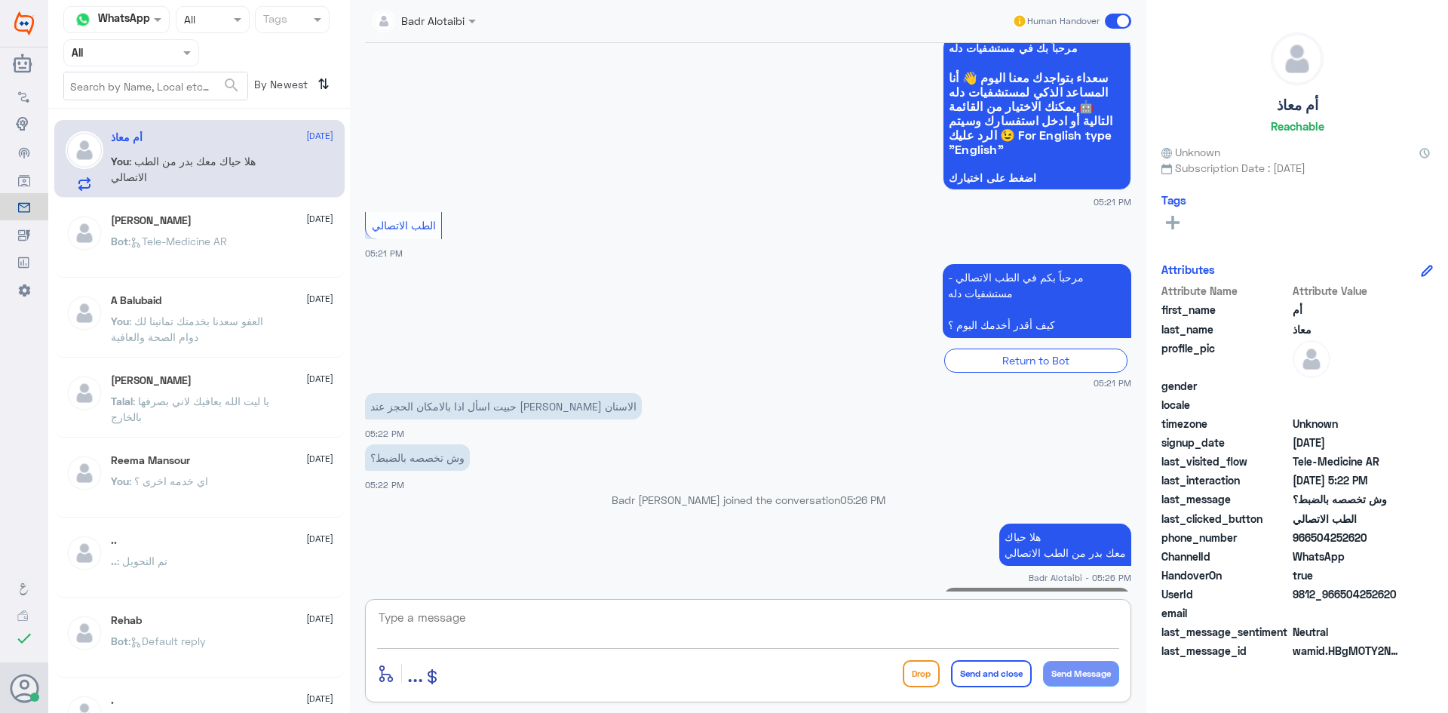
scroll to position [174, 0]
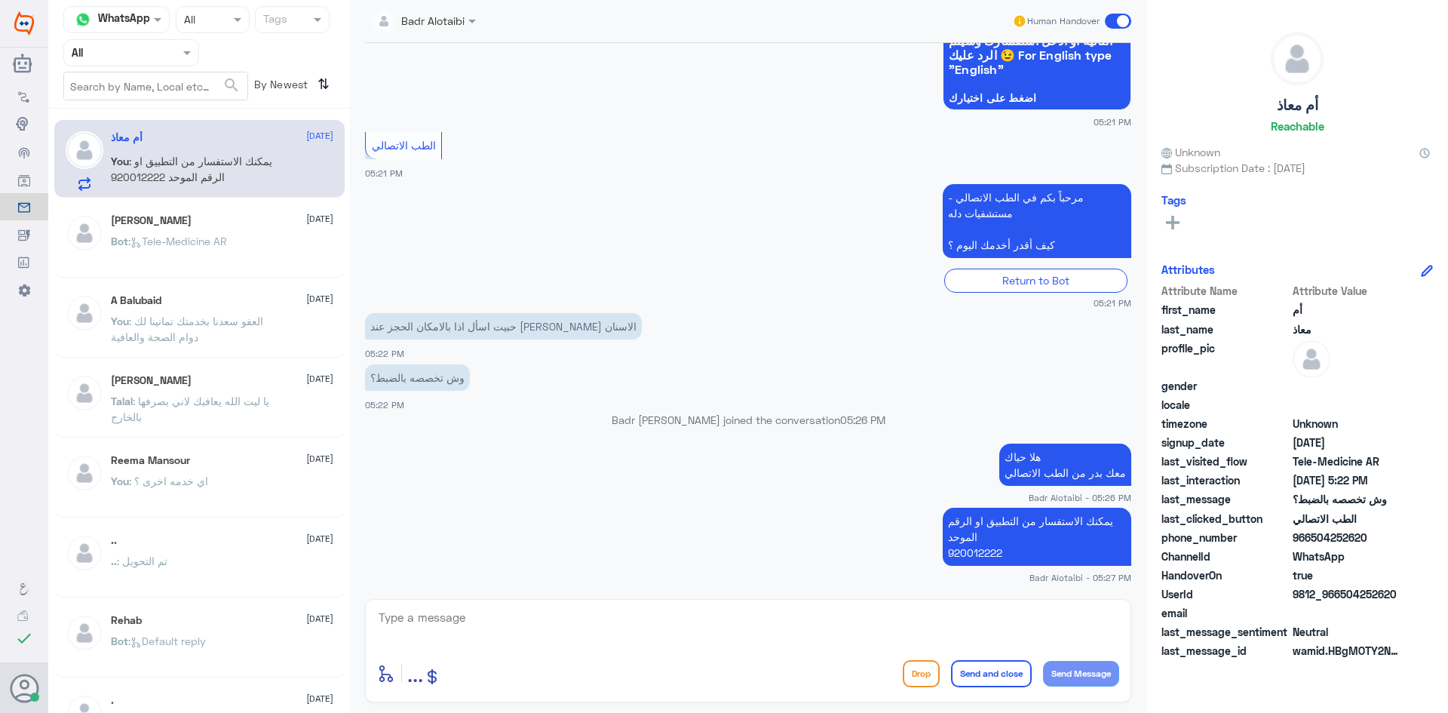
click at [1110, 23] on span at bounding box center [1118, 21] width 26 height 15
click at [0, 0] on input "checkbox" at bounding box center [0, 0] width 0 height 0
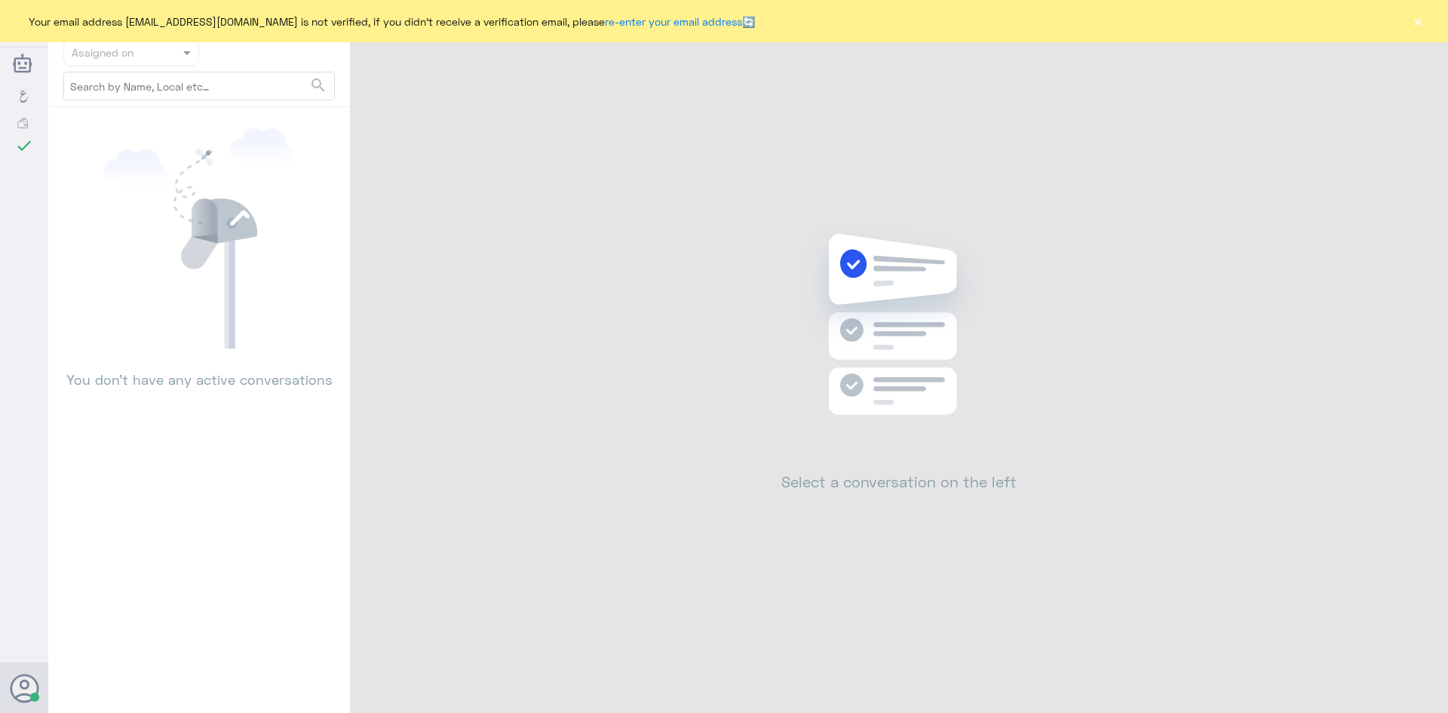
click at [1416, 23] on button "×" at bounding box center [1417, 21] width 15 height 15
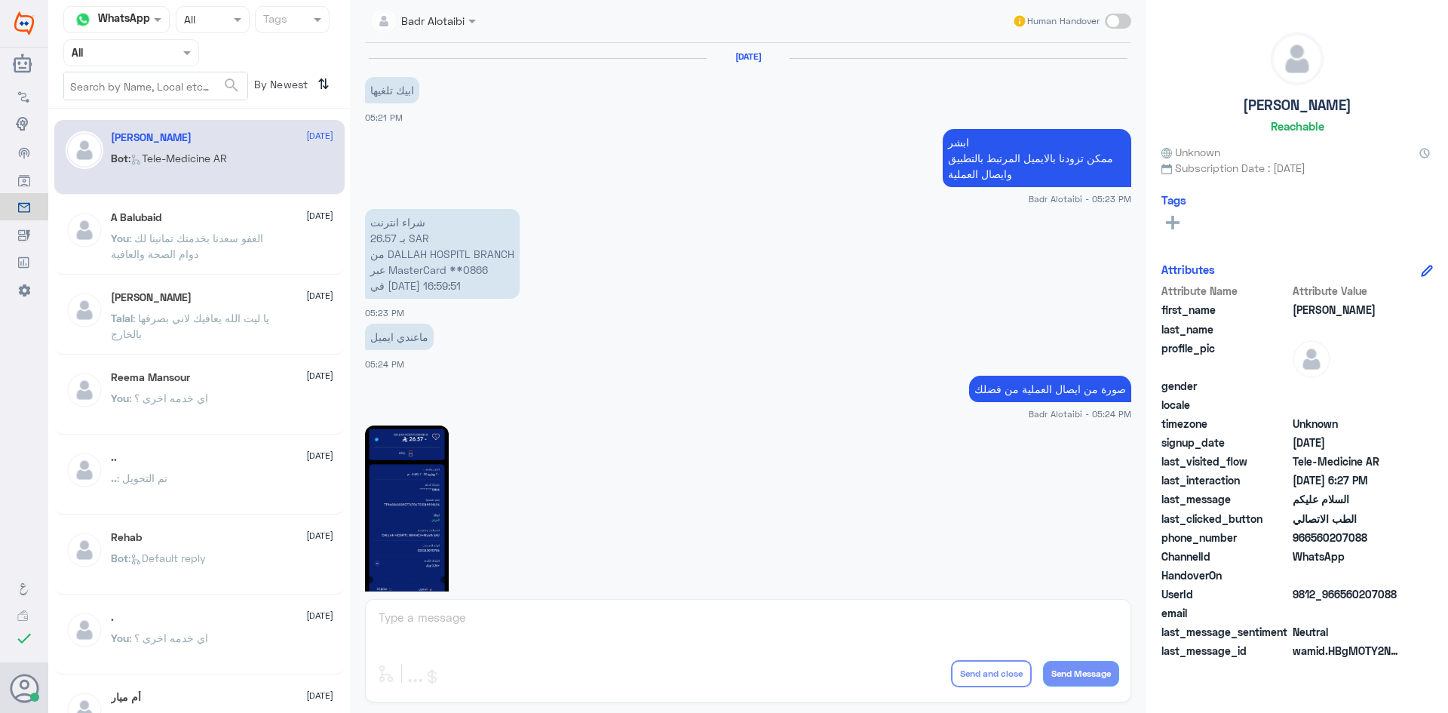
scroll to position [848, 0]
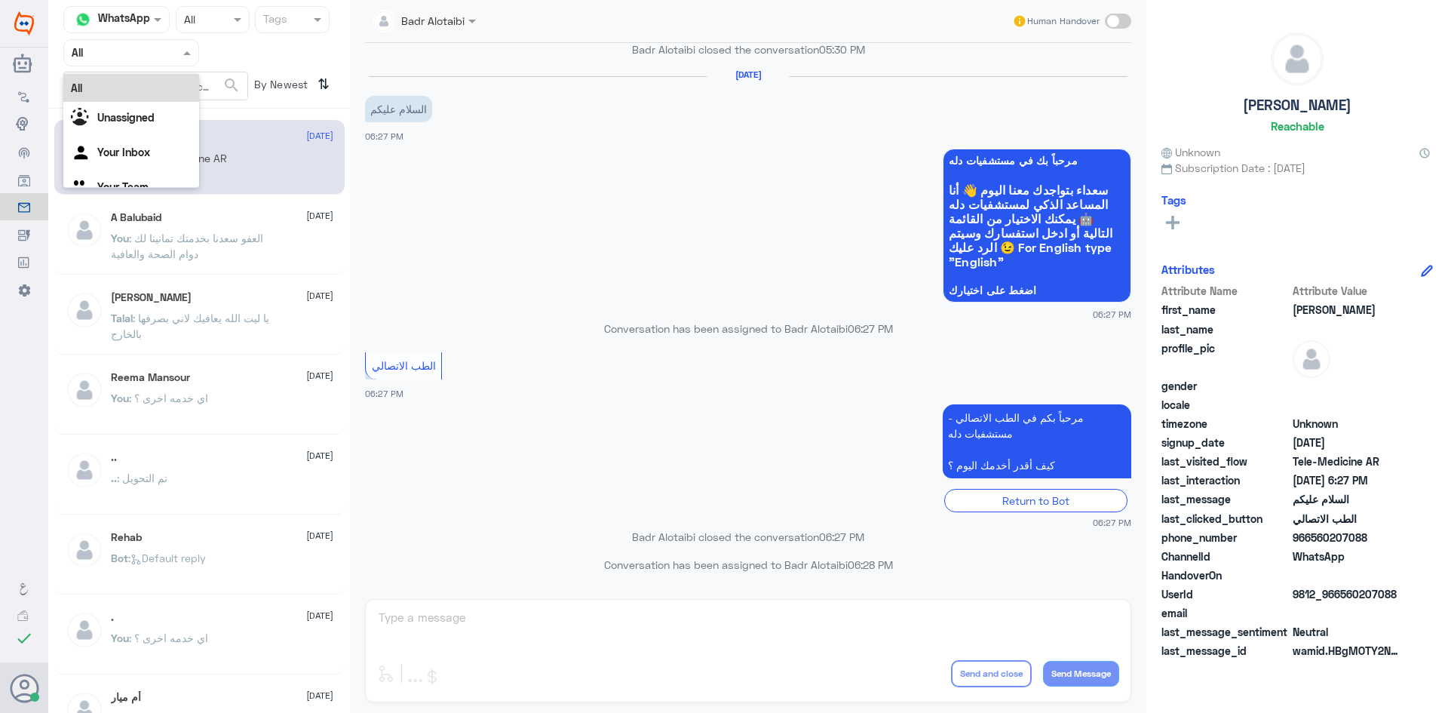
click at [172, 54] on div at bounding box center [131, 52] width 134 height 17
click at [158, 115] on div "Unassigned" at bounding box center [131, 119] width 136 height 35
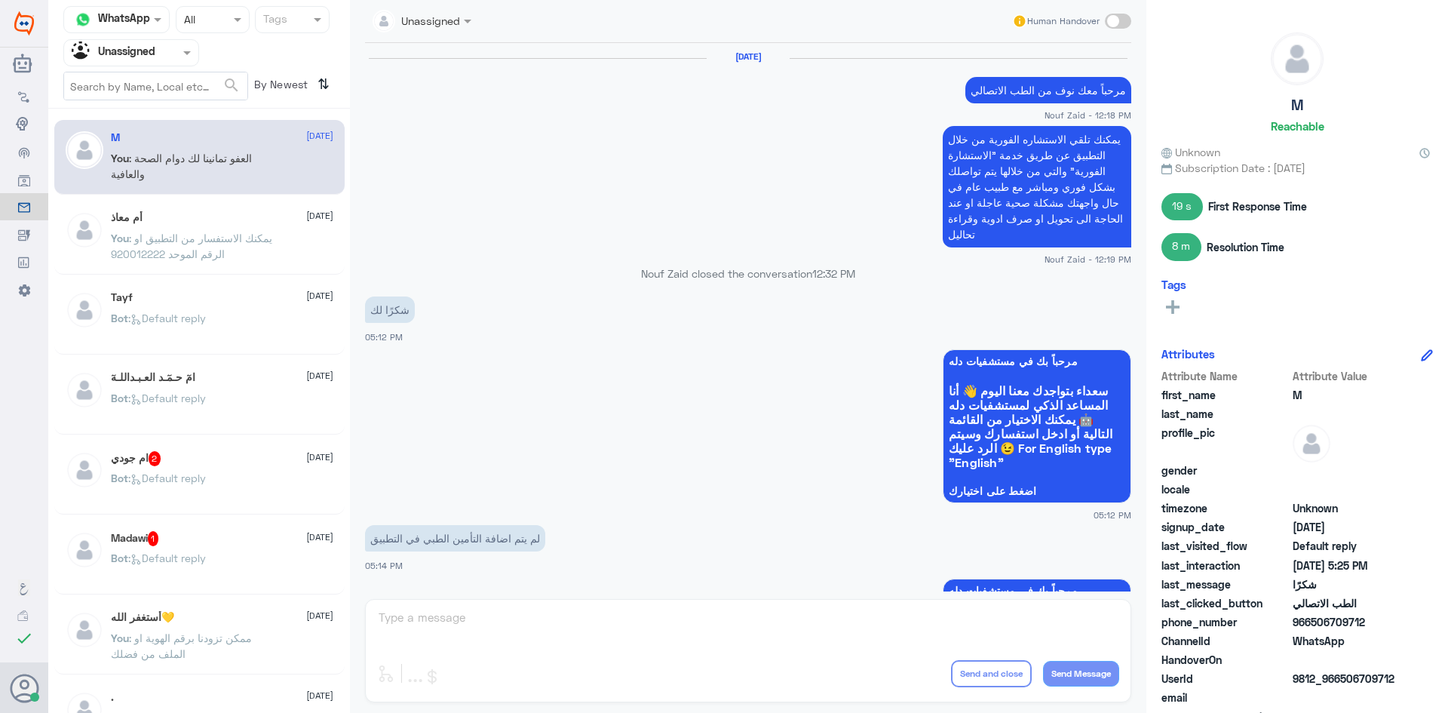
scroll to position [833, 0]
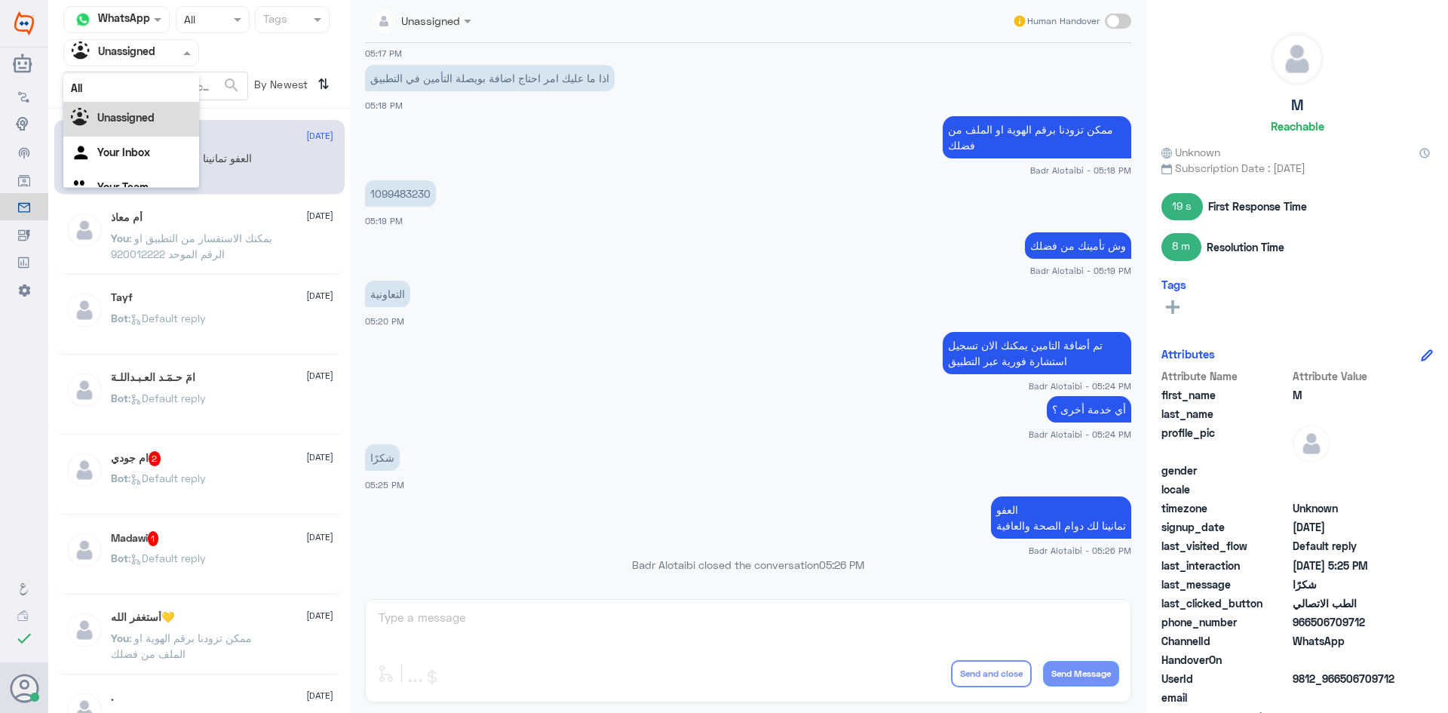
click at [179, 63] on div "Agent Filter Unassigned" at bounding box center [121, 52] width 115 height 23
click at [171, 88] on div "All" at bounding box center [131, 88] width 136 height 28
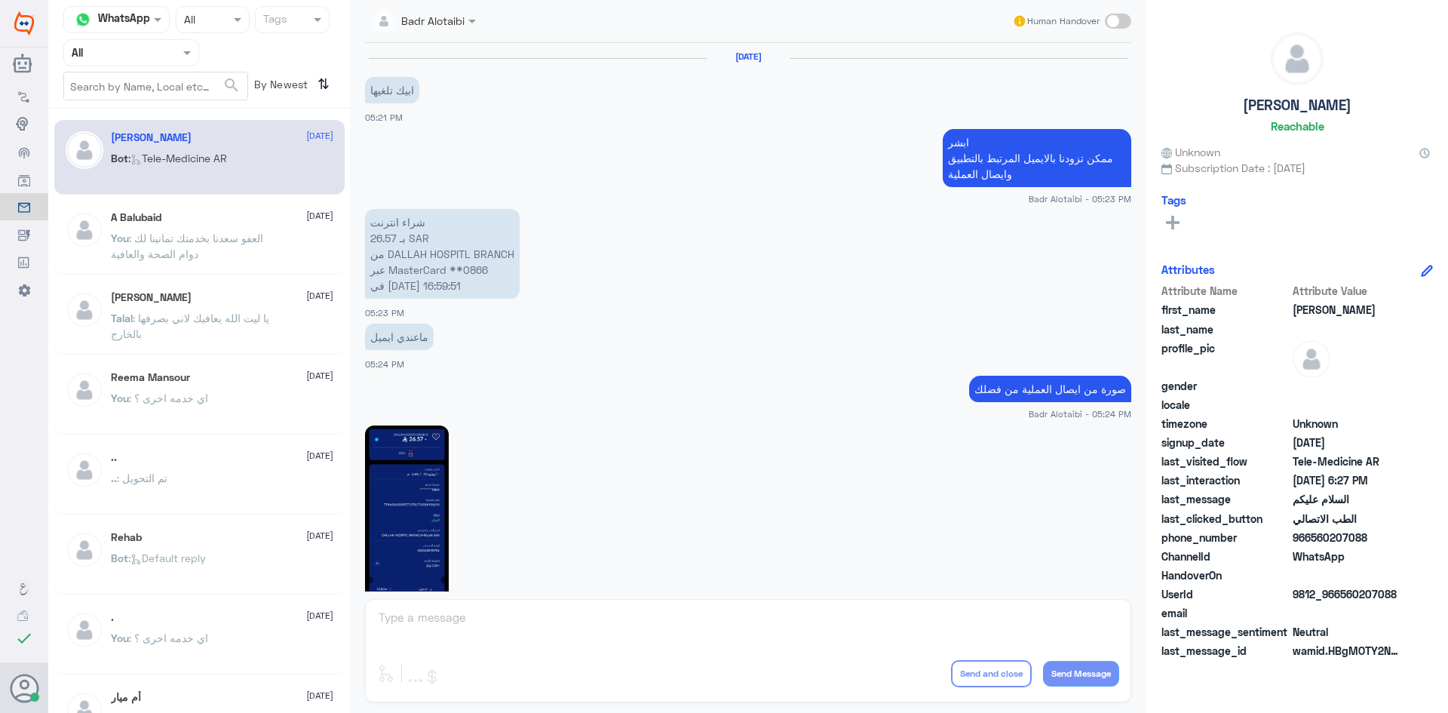
scroll to position [848, 0]
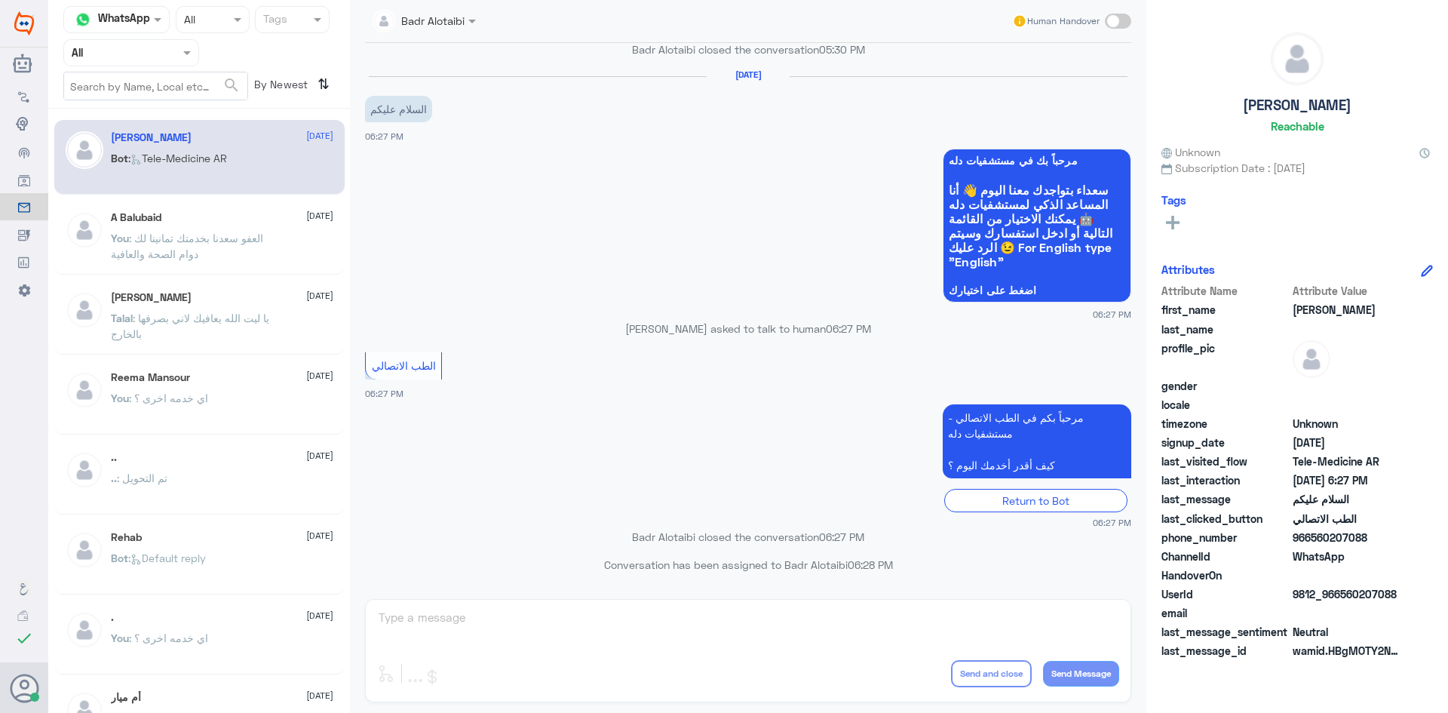
click at [167, 62] on div "Agent Filter All" at bounding box center [131, 52] width 136 height 27
click at [159, 119] on div "Unassigned" at bounding box center [131, 119] width 136 height 35
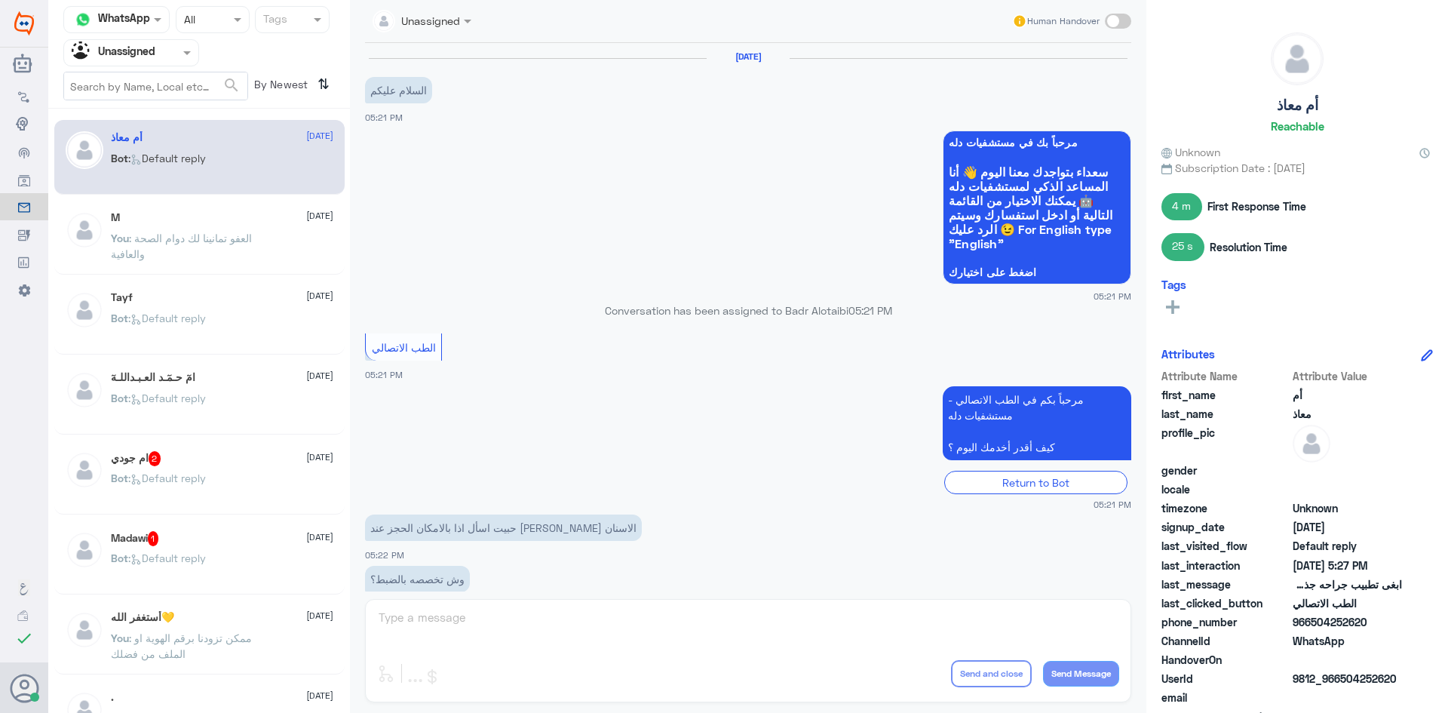
scroll to position [458, 0]
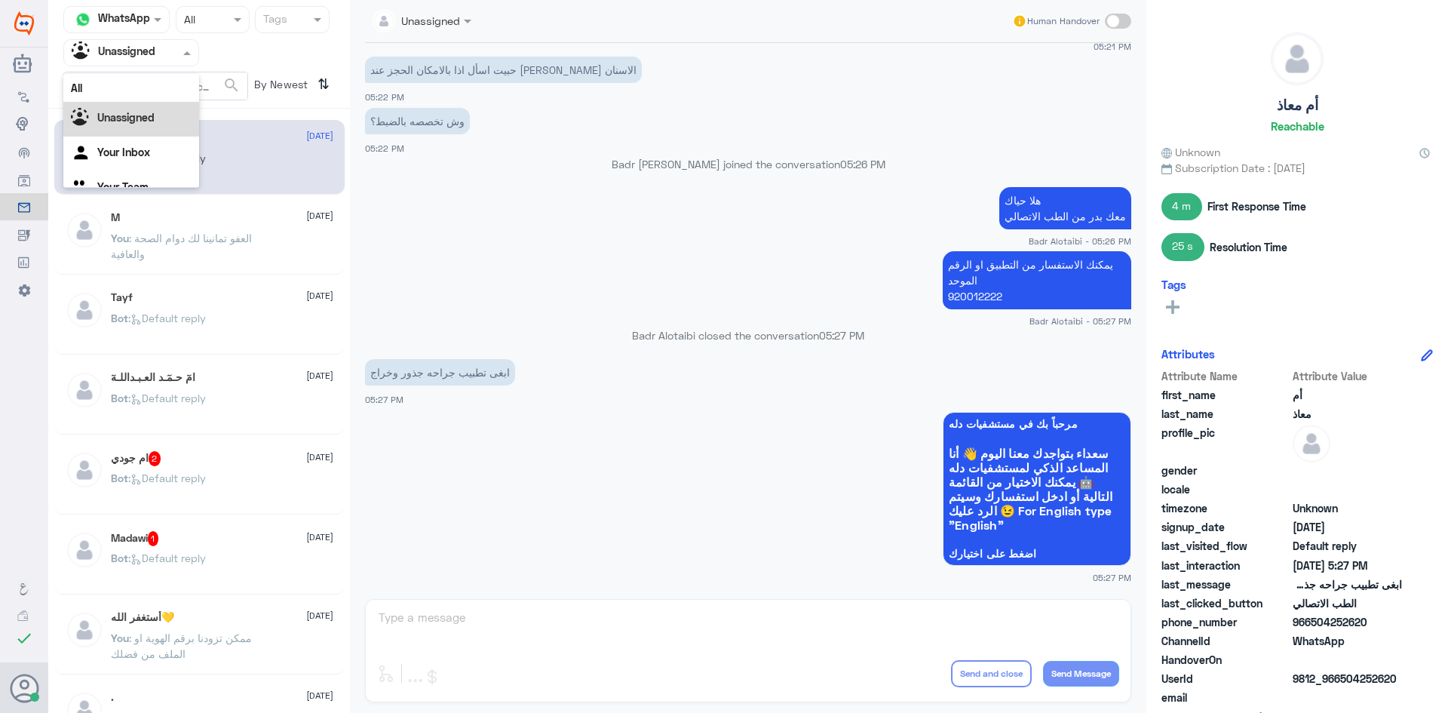
click at [170, 62] on div "Agent Filter Unassigned" at bounding box center [121, 52] width 115 height 23
click at [168, 93] on div "All" at bounding box center [131, 88] width 136 height 28
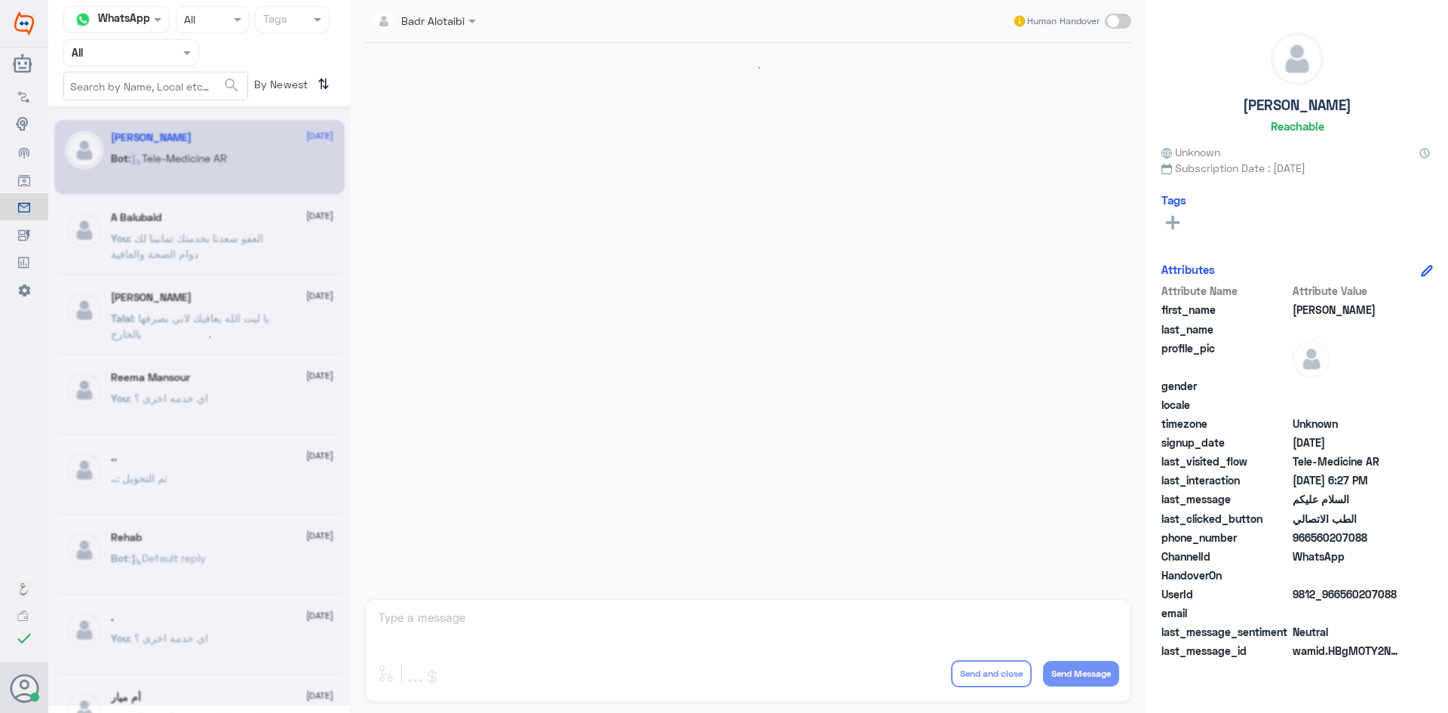
scroll to position [848, 0]
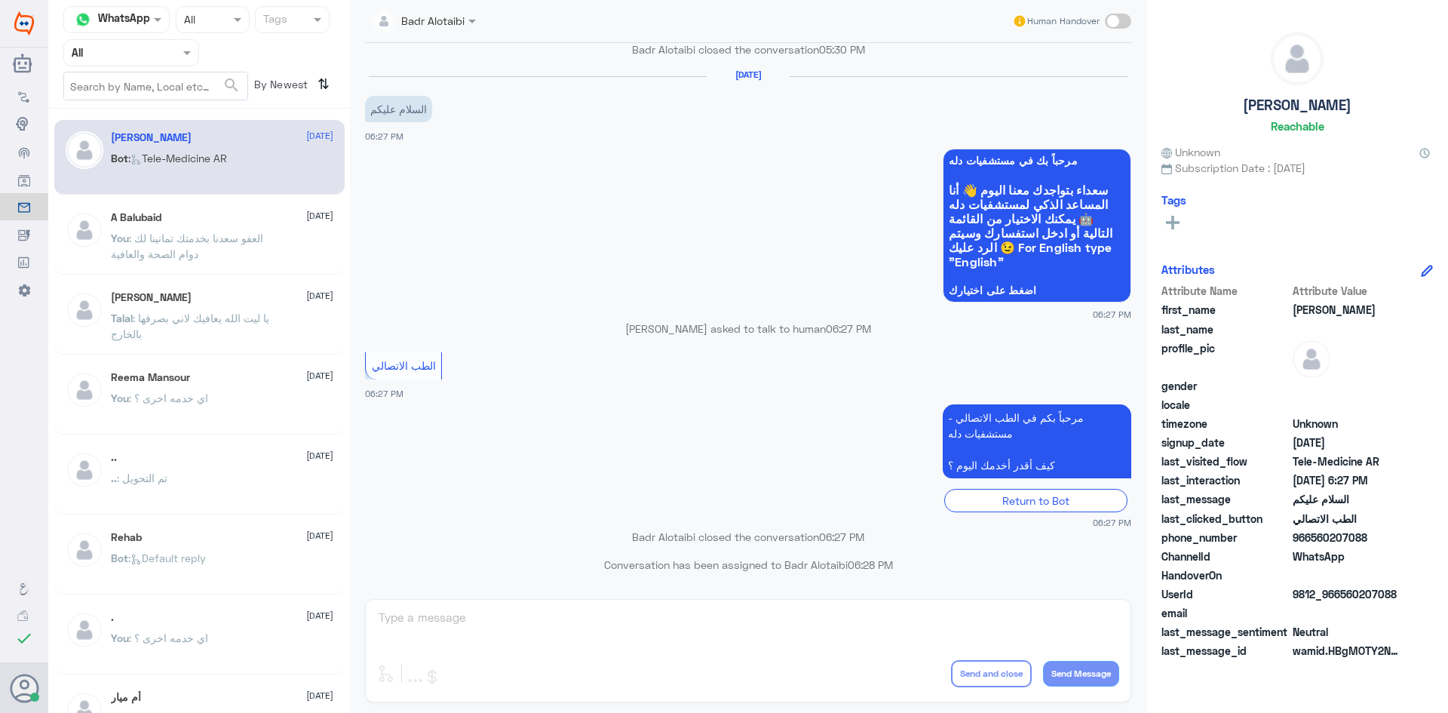
click at [125, 57] on input "text" at bounding box center [113, 52] width 83 height 17
click at [134, 124] on div "Unassigned" at bounding box center [131, 119] width 136 height 35
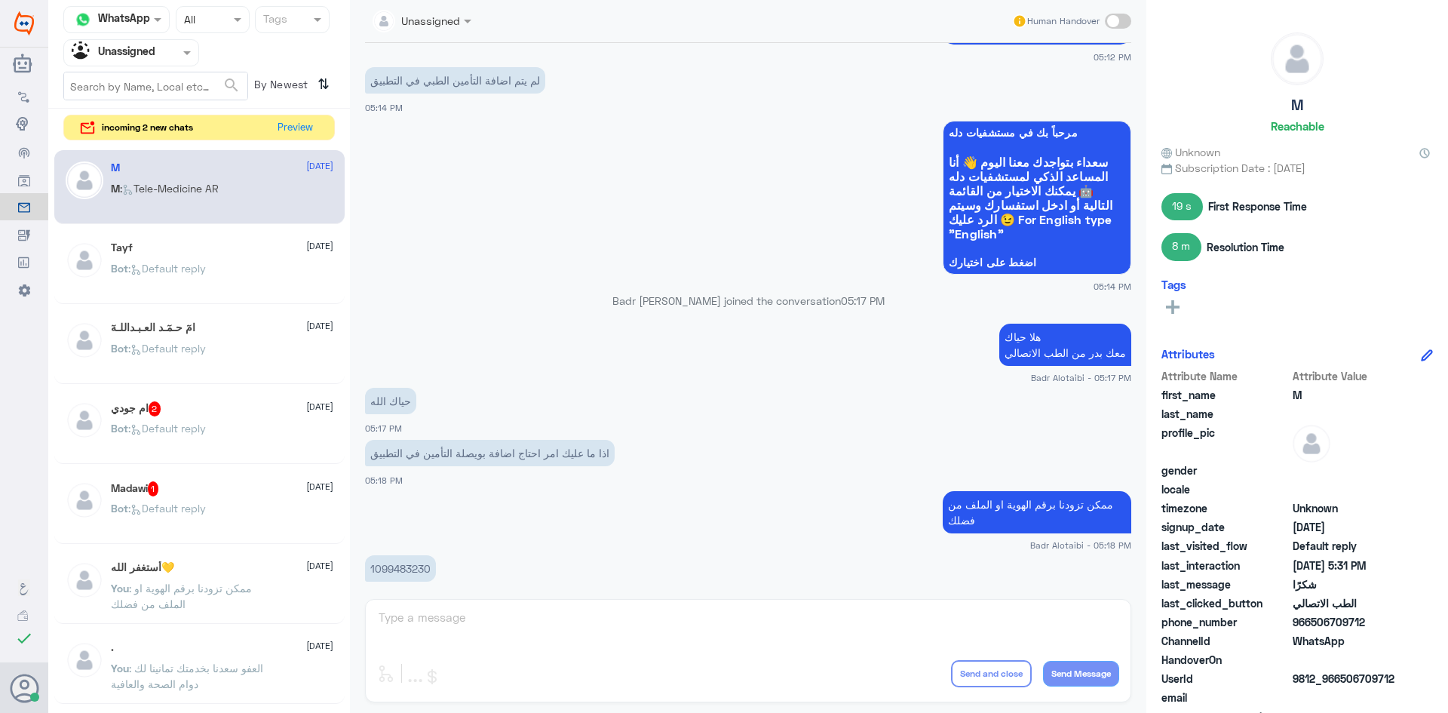
scroll to position [833, 0]
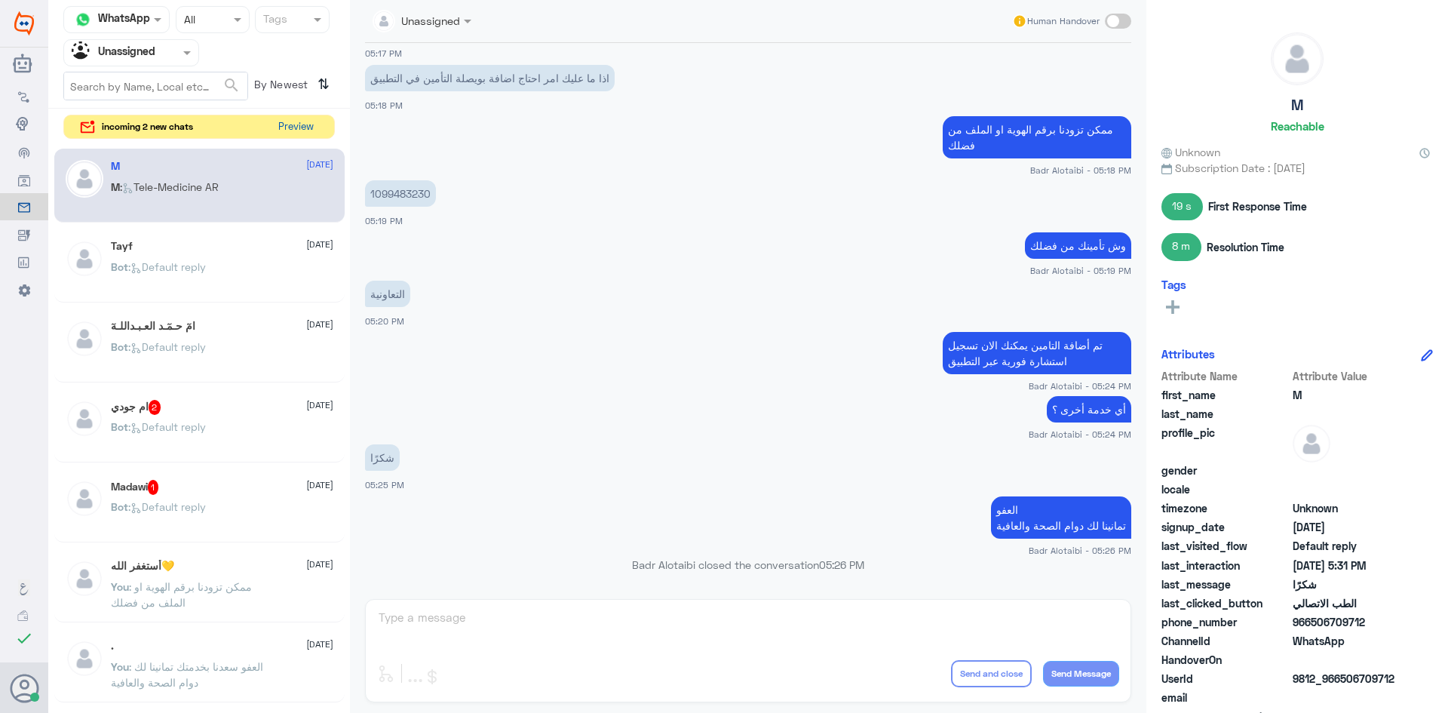
click at [312, 127] on button "Preview" at bounding box center [295, 126] width 47 height 23
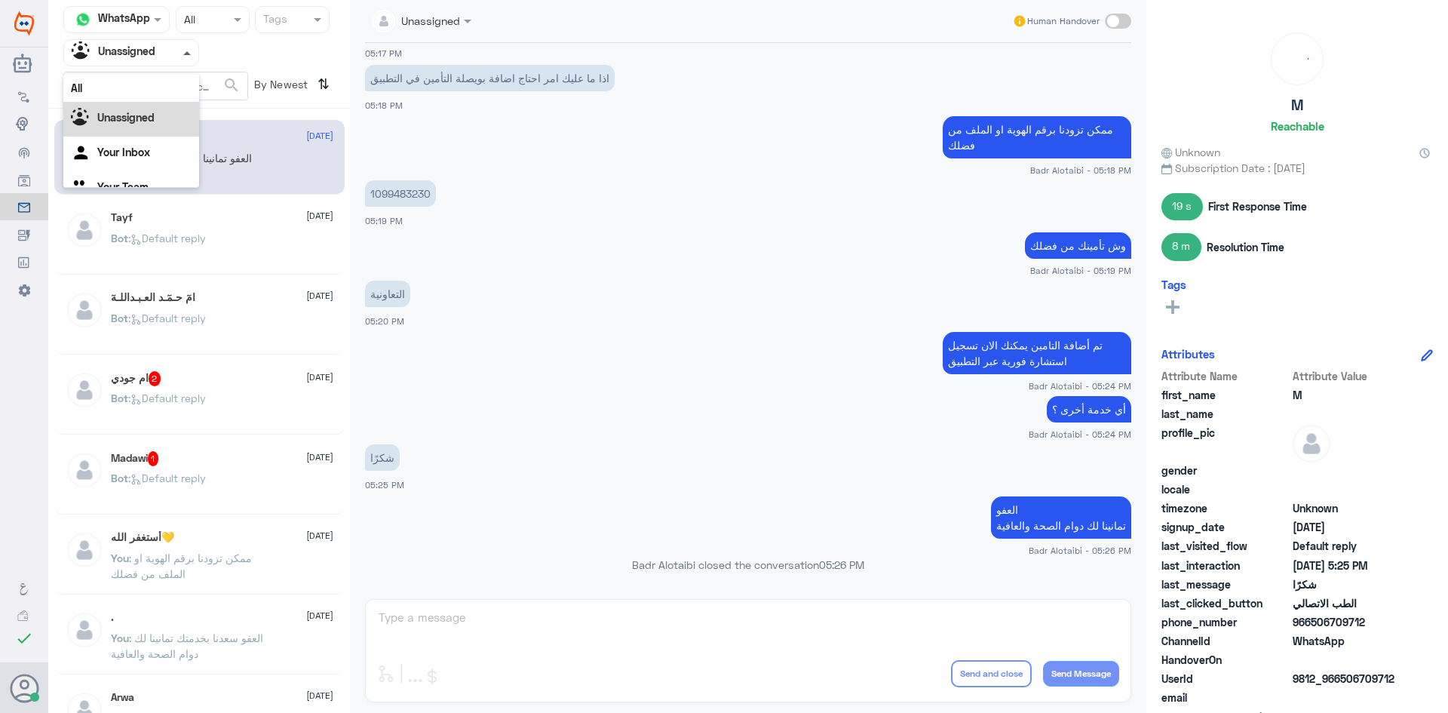
click at [185, 53] on span at bounding box center [187, 53] width 8 height 4
click at [158, 81] on div "All" at bounding box center [131, 88] width 136 height 28
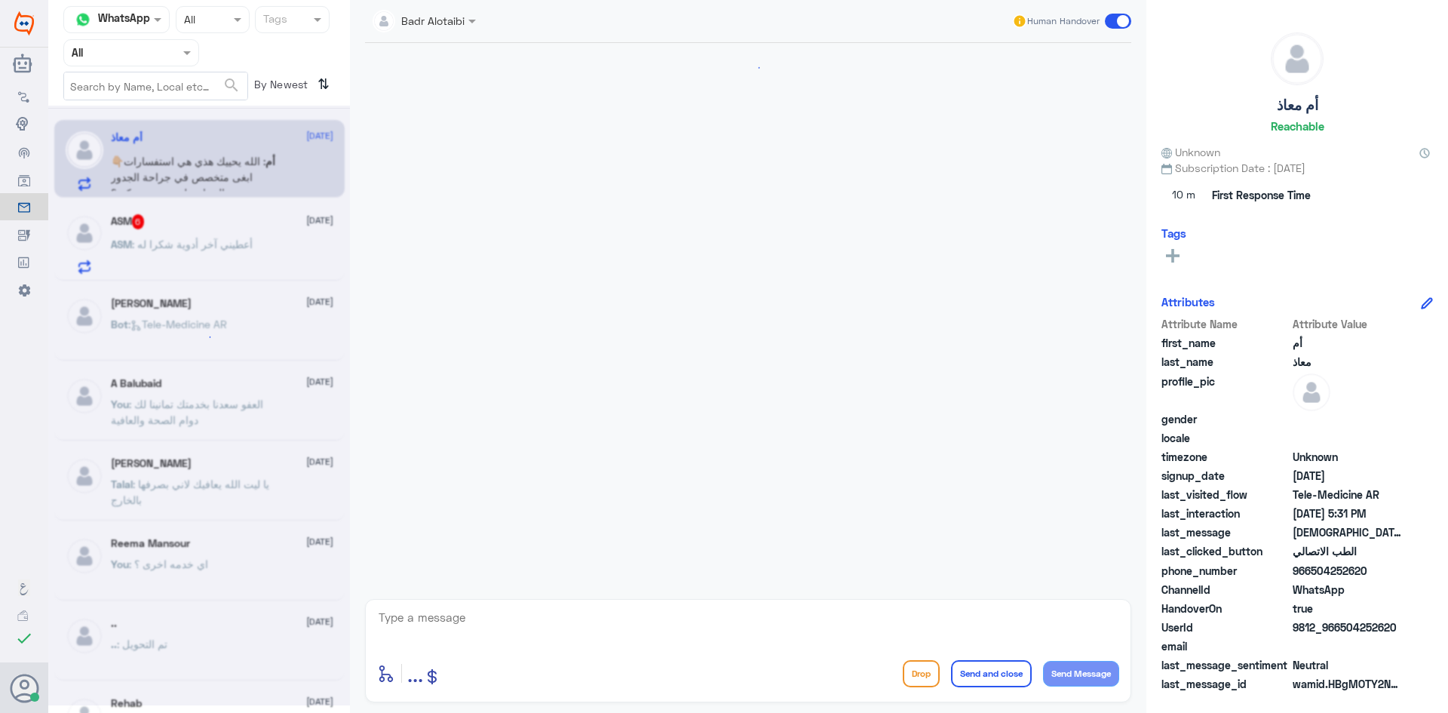
scroll to position [990, 0]
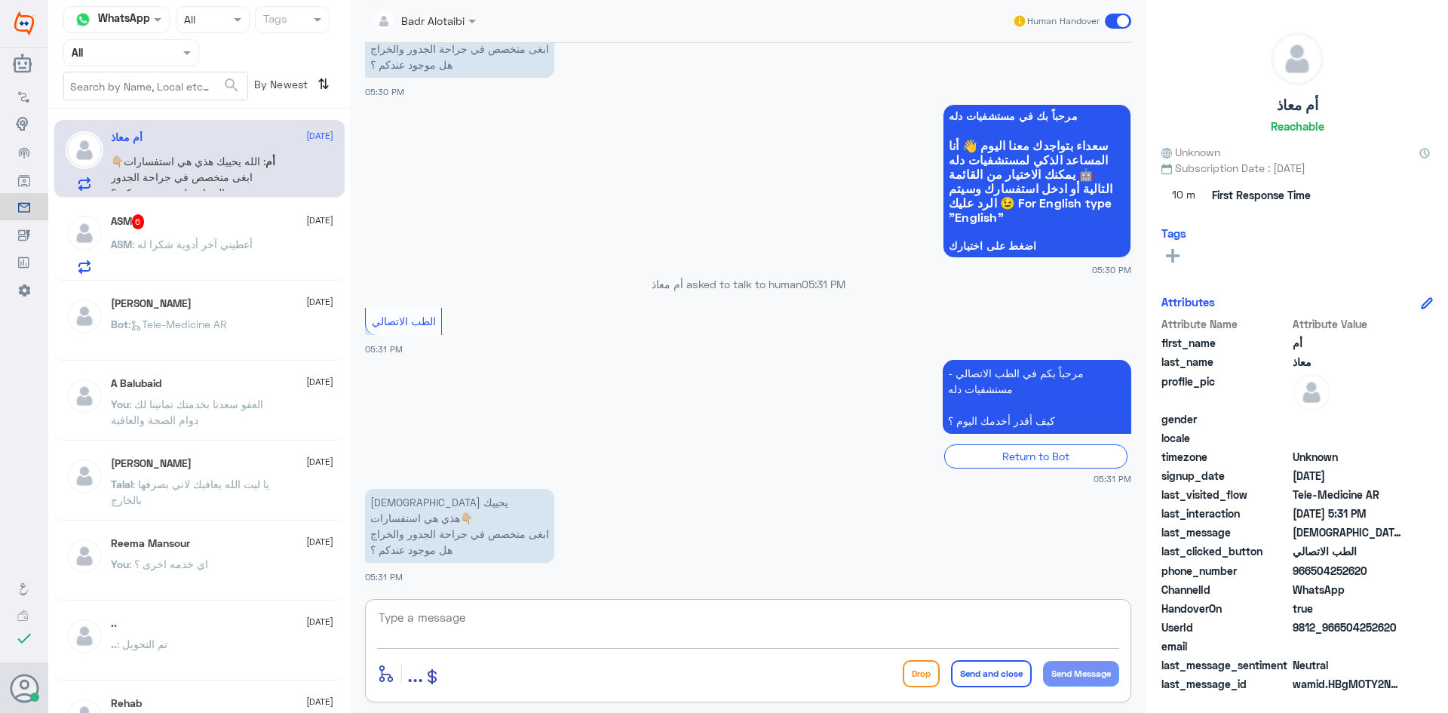
click at [594, 613] on textarea at bounding box center [748, 625] width 742 height 37
click at [807, 624] on textarea at bounding box center [748, 625] width 742 height 37
type textarea "نعم [PERSON_NAME]"
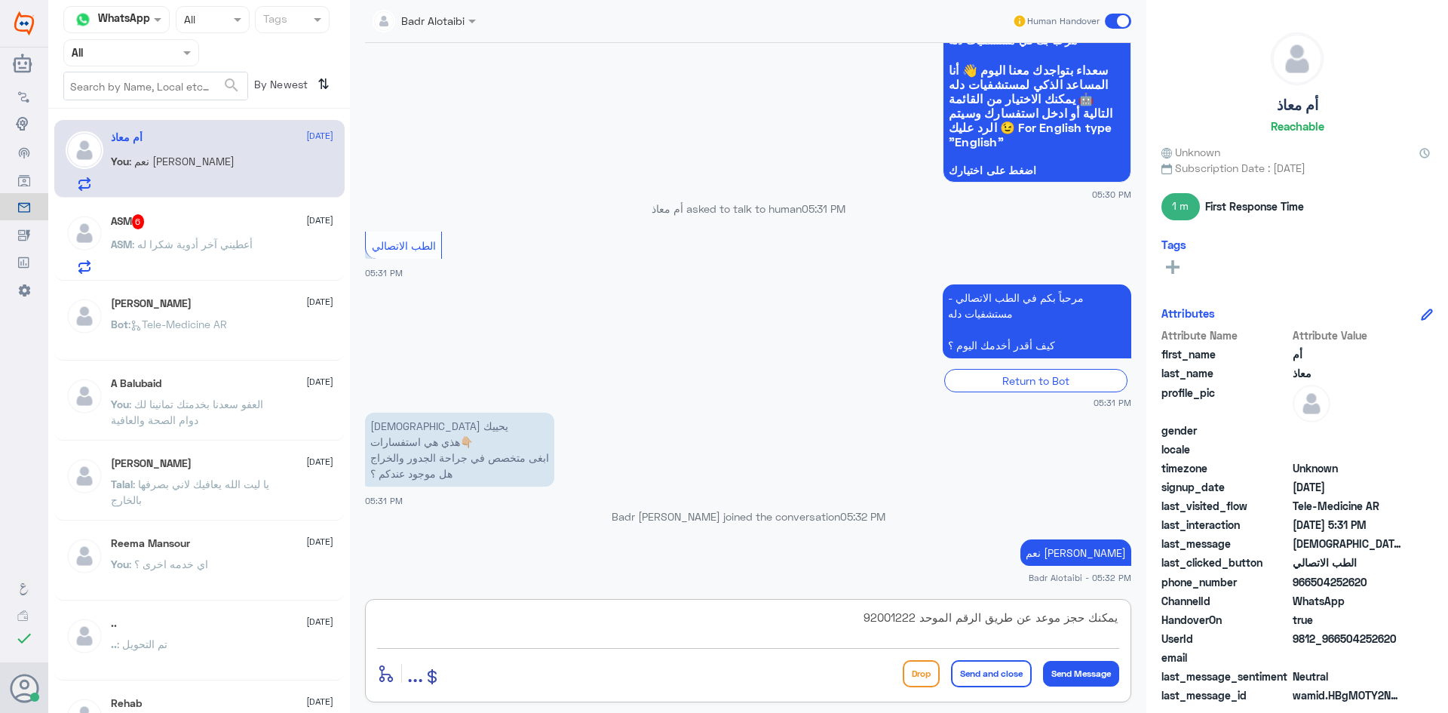
type textarea "يمكنك حجز موعد عن طريق الرقم الموحد 920012222"
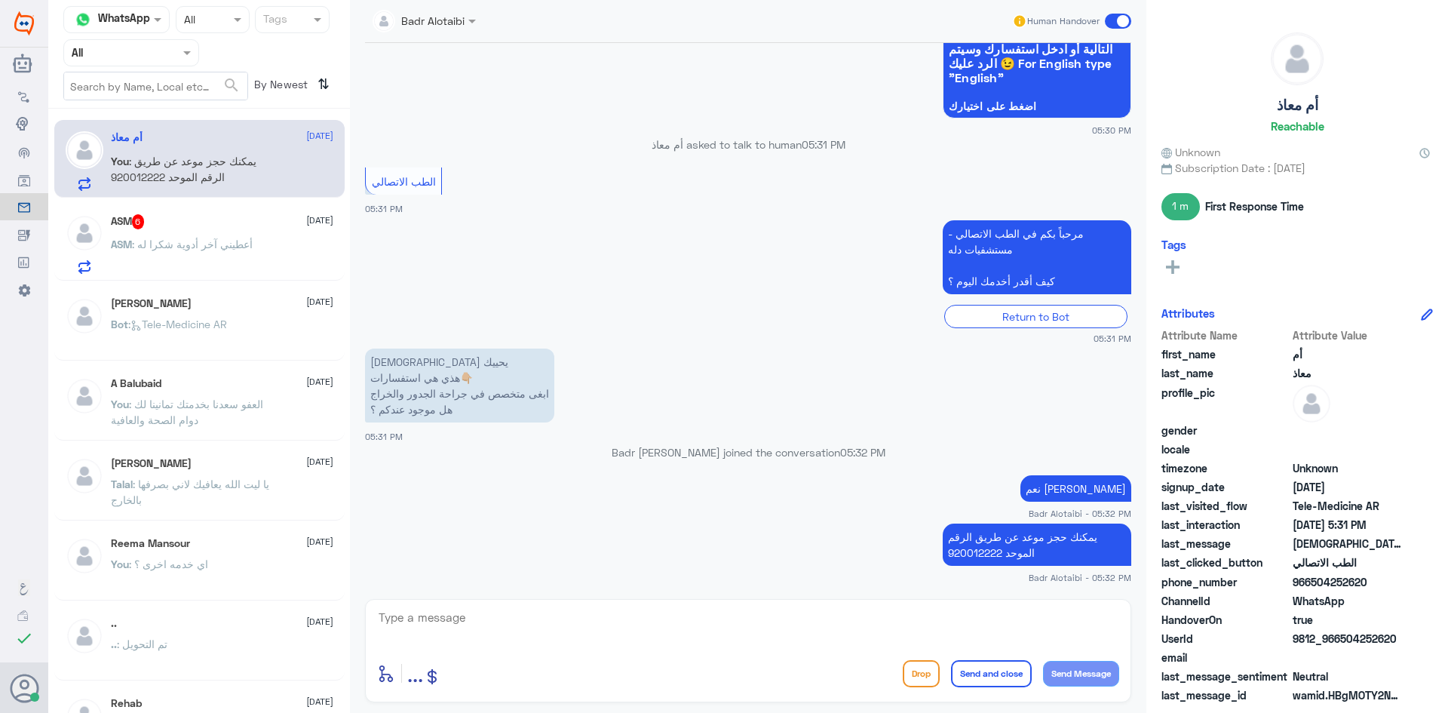
click at [1117, 17] on span at bounding box center [1118, 21] width 26 height 15
click at [0, 0] on input "checkbox" at bounding box center [0, 0] width 0 height 0
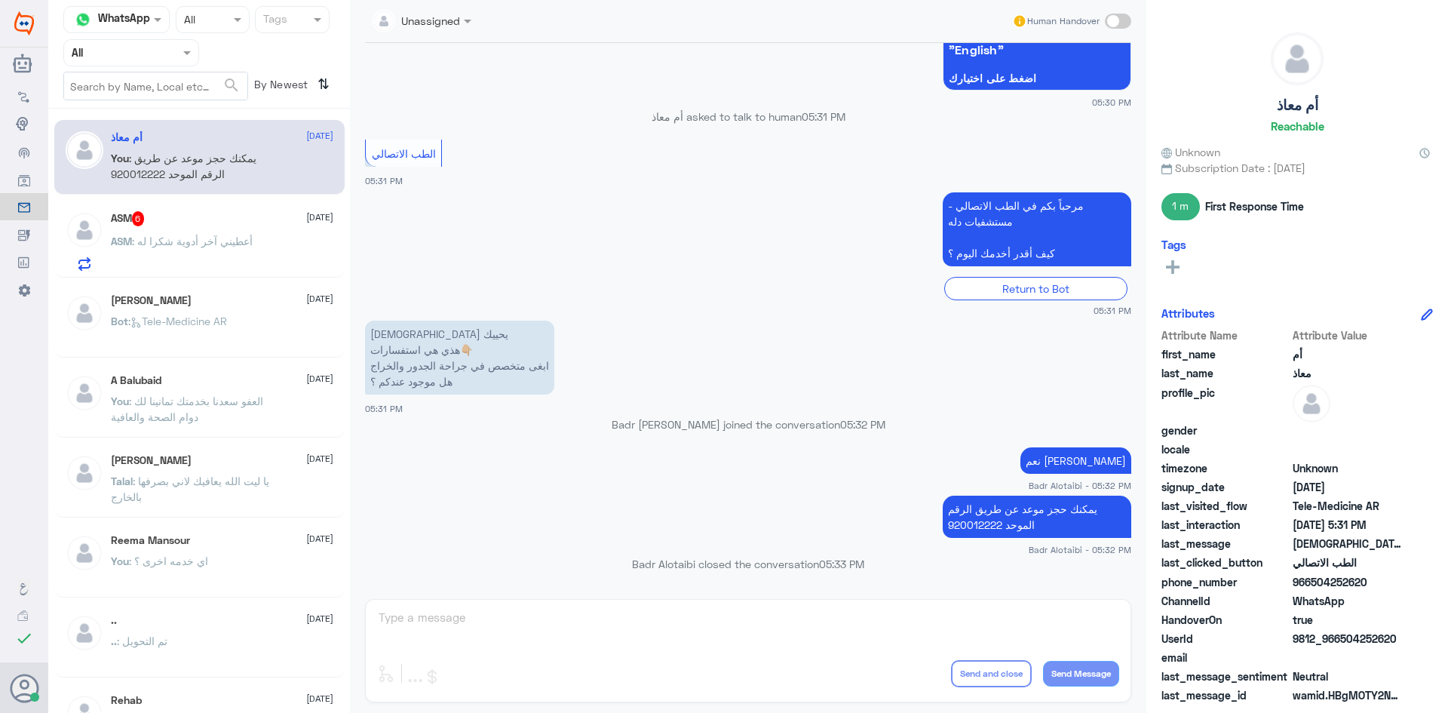
click at [216, 236] on span ": ‏أعطيني آخر أدوية شكرا له" at bounding box center [192, 241] width 121 height 13
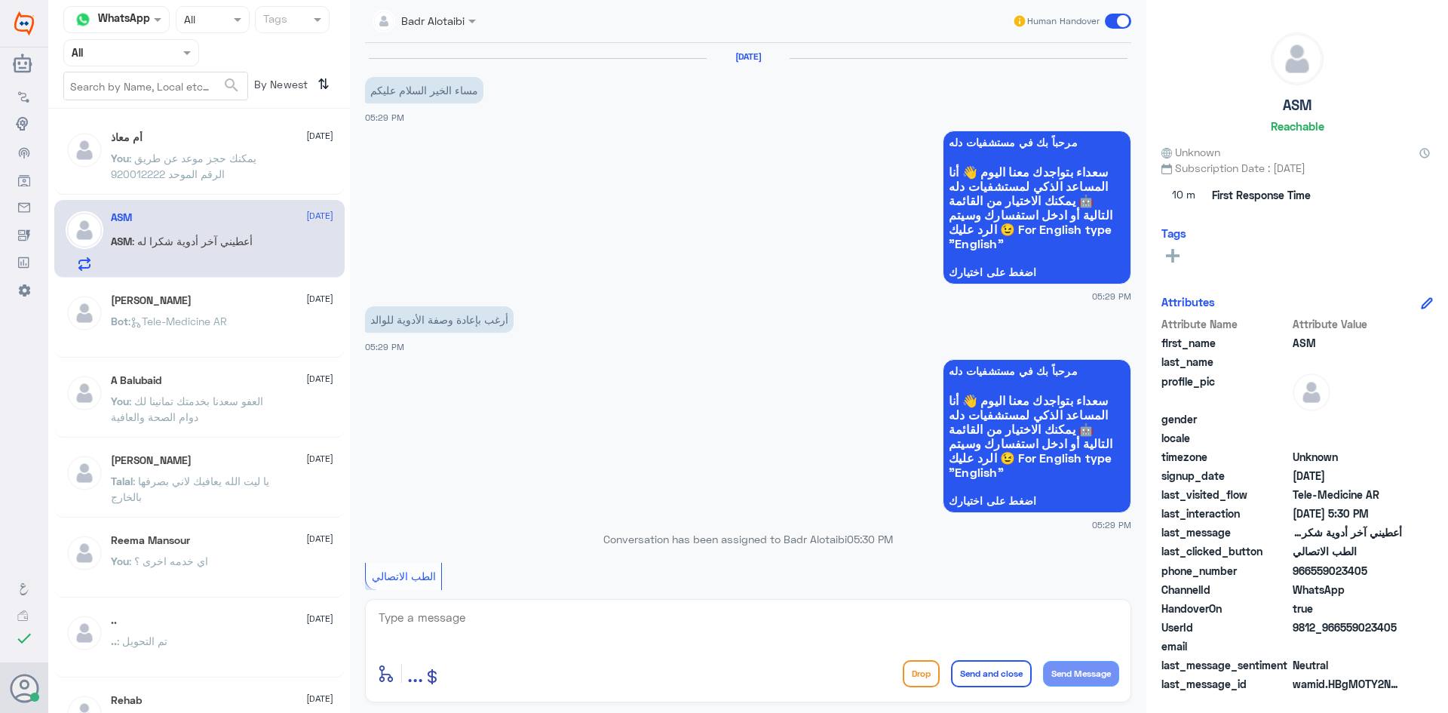
scroll to position [311, 0]
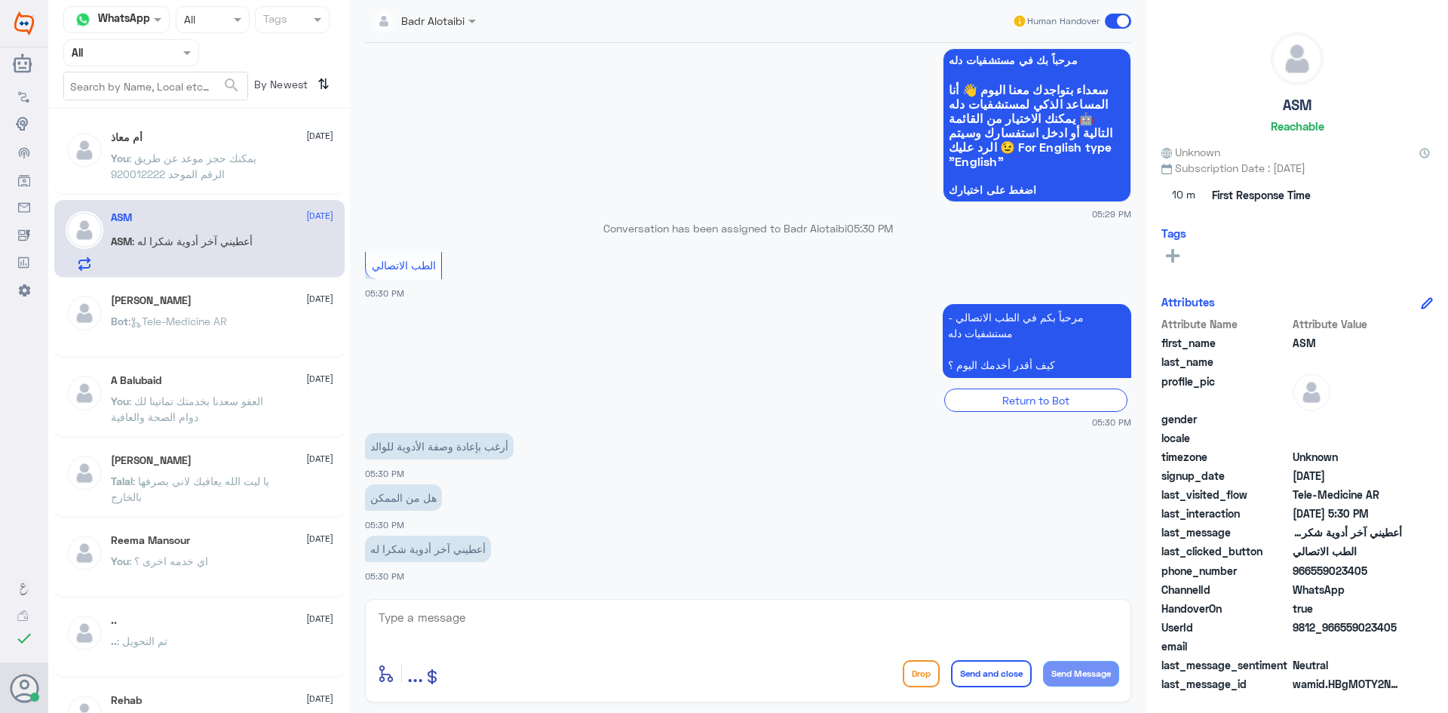
click at [525, 614] on textarea at bounding box center [748, 625] width 742 height 37
type textarea "هلا حياك معك بدر من الطب الاتصالي"
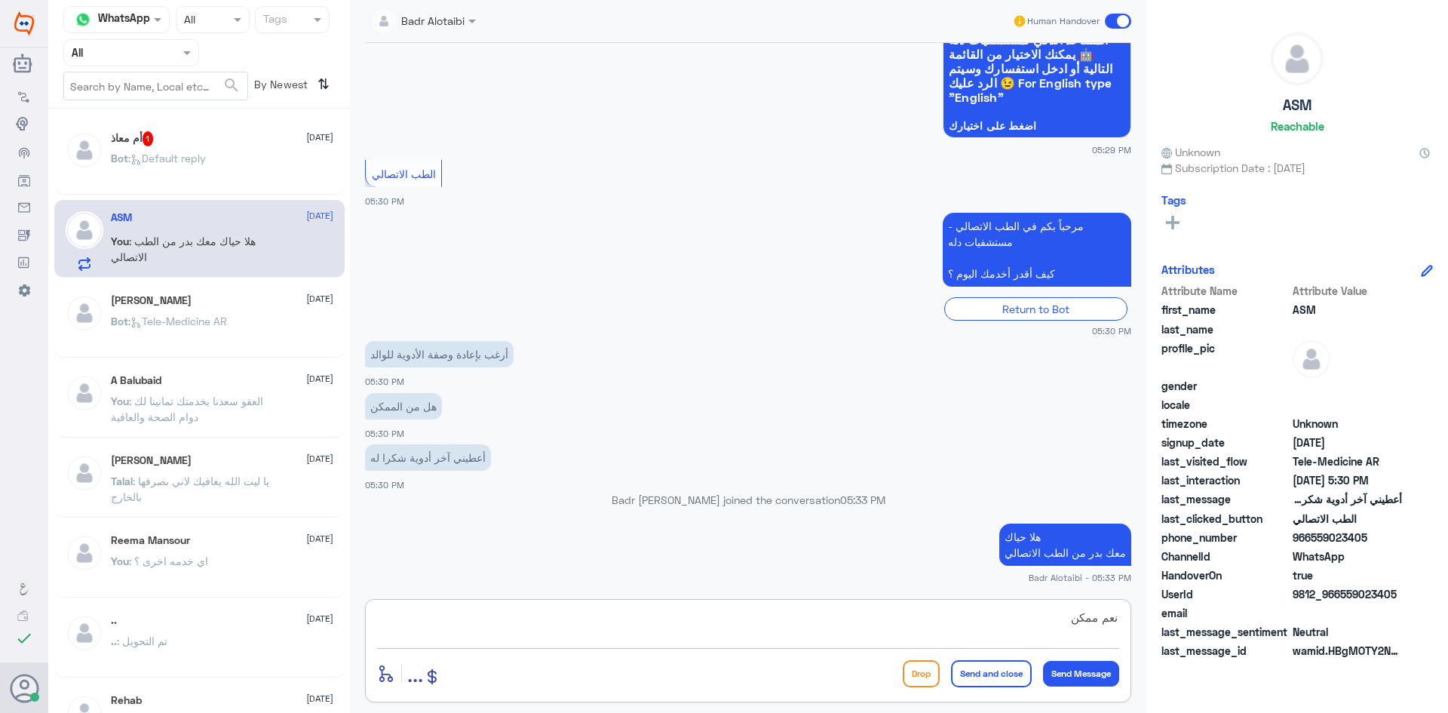
type textarea "نعم ممكن"
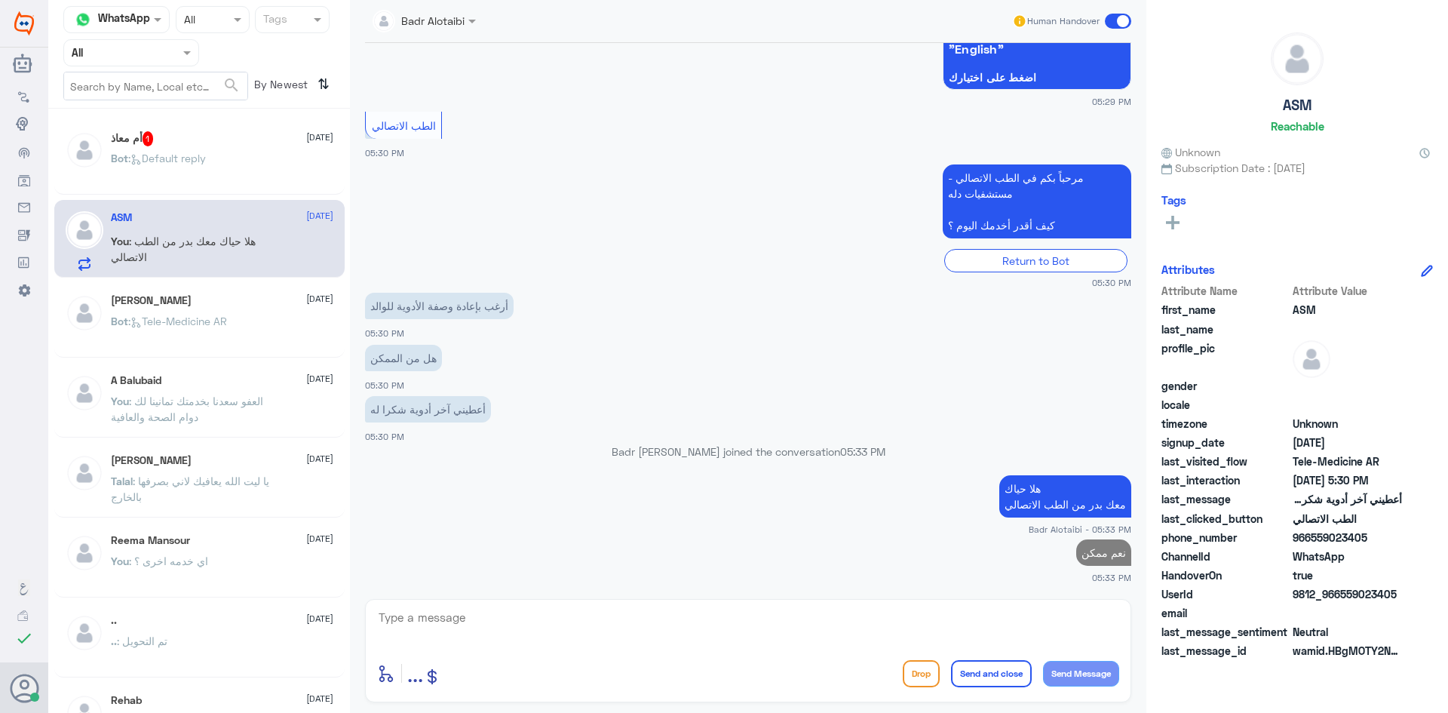
drag, startPoint x: 1403, startPoint y: 594, endPoint x: 1340, endPoint y: 598, distance: 62.8
click at [1340, 598] on div "UserId 9812_966559023405" at bounding box center [1296, 595] width 271 height 19
copy span "559023405"
click at [808, 634] on textarea at bounding box center [748, 625] width 742 height 37
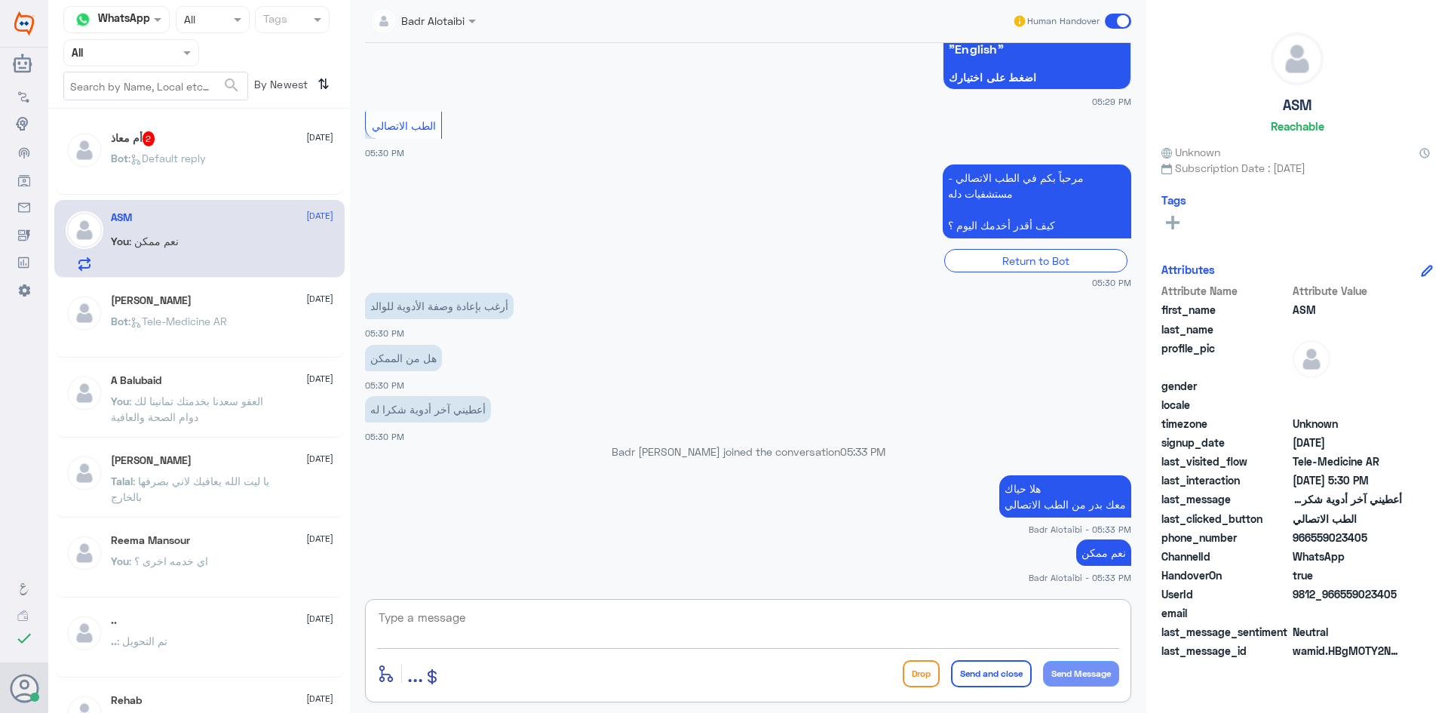
click at [808, 634] on textarea at bounding box center [748, 625] width 742 height 37
drag, startPoint x: 1401, startPoint y: 594, endPoint x: 1340, endPoint y: 596, distance: 61.1
click at [1340, 596] on span "9812_966559023405" at bounding box center [1347, 594] width 109 height 16
copy span "559023405"
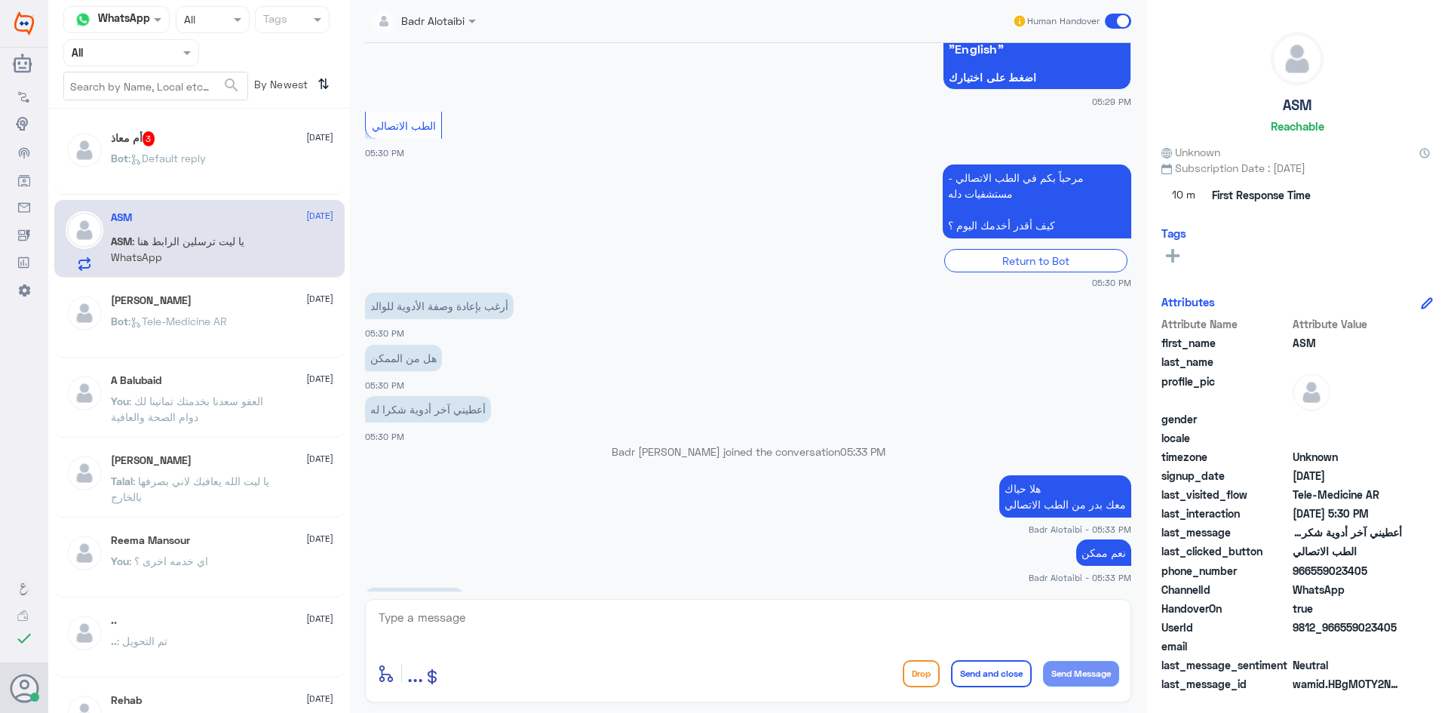
scroll to position [542, 0]
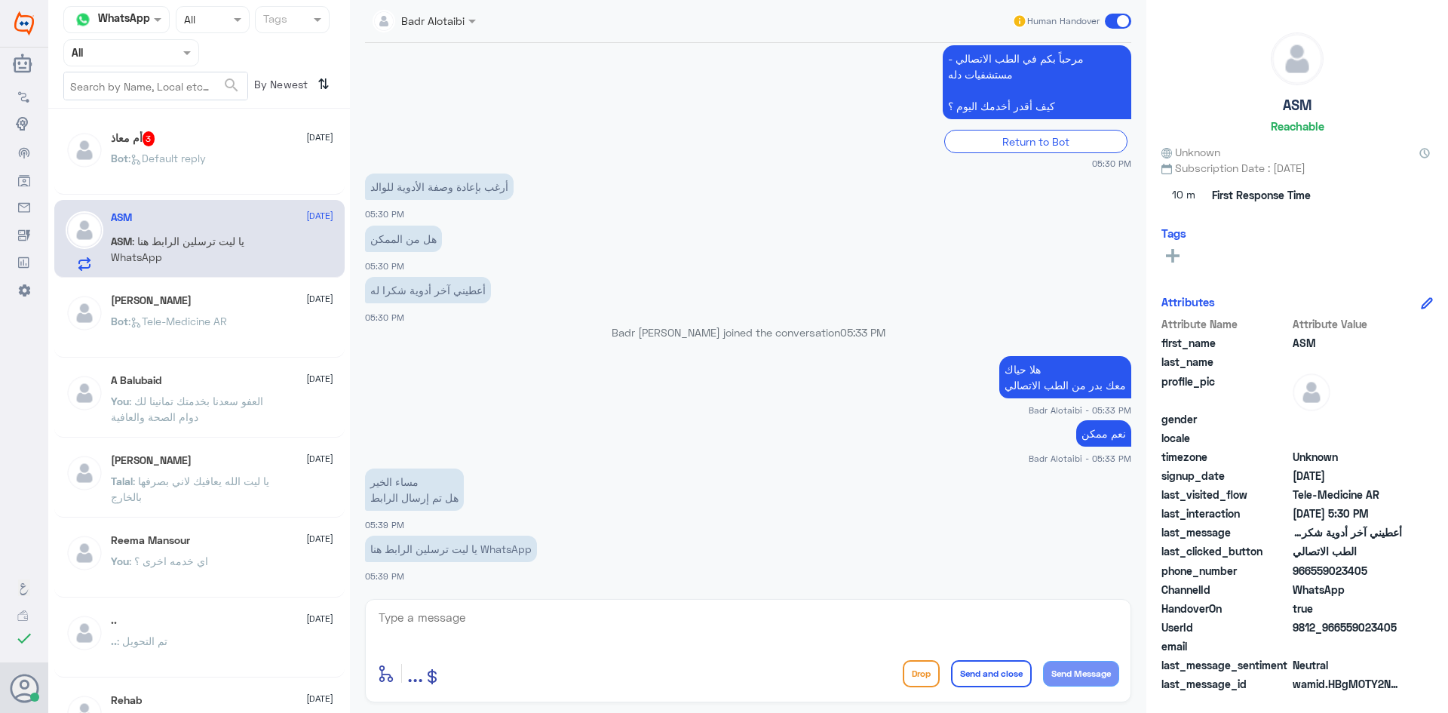
copy span "559023405"
click at [252, 153] on div "أم معاذ 3 [DATE] Bot : Default reply" at bounding box center [222, 159] width 222 height 57
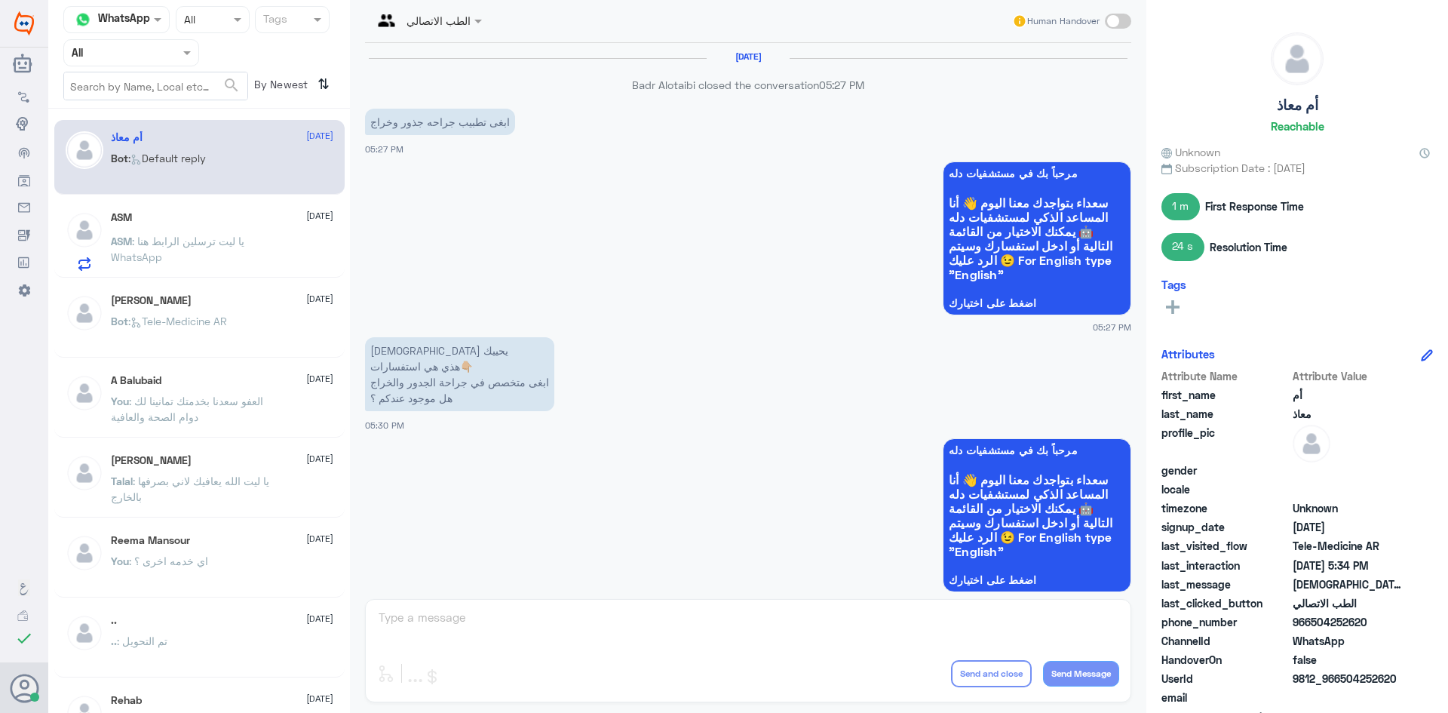
scroll to position [1188, 0]
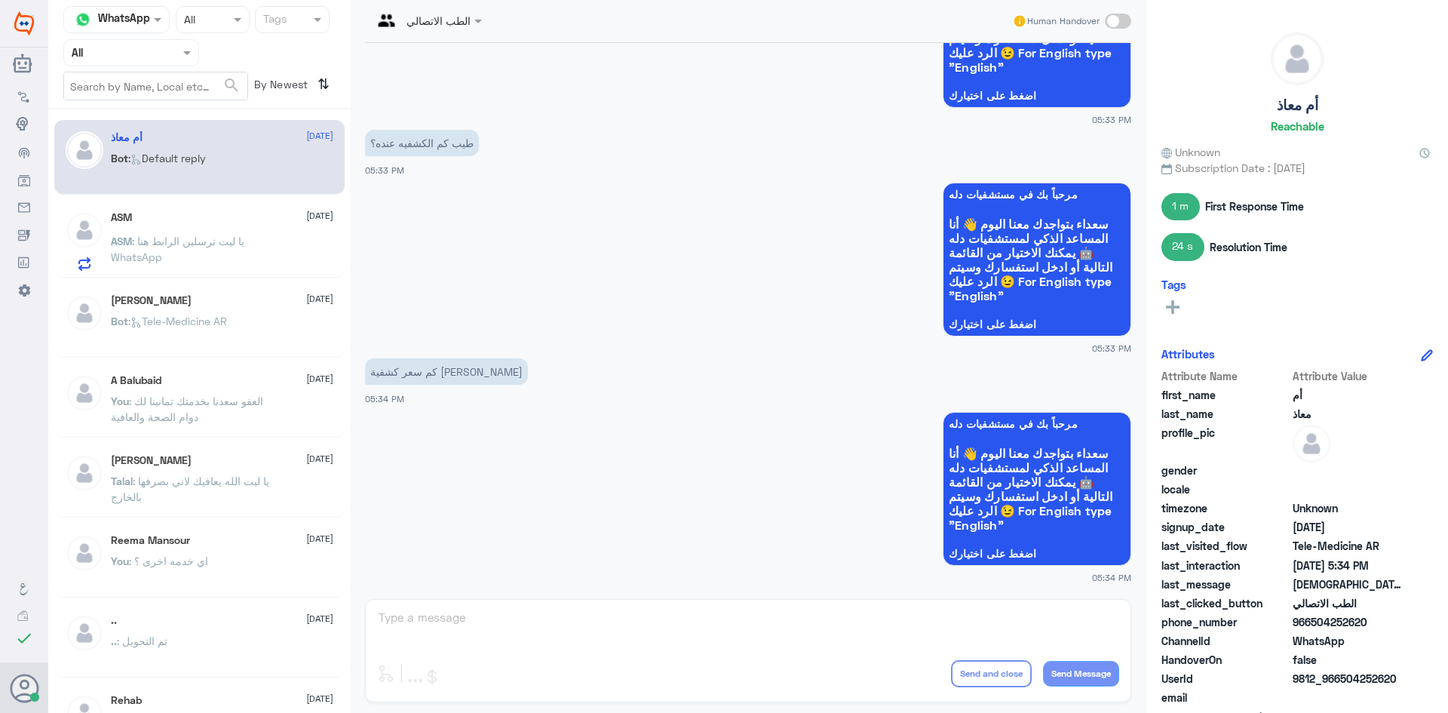
click at [1106, 22] on span at bounding box center [1118, 21] width 26 height 15
click at [0, 0] on input "checkbox" at bounding box center [0, 0] width 0 height 0
click at [617, 630] on textarea at bounding box center [748, 625] width 742 height 37
type textarea "242 ريال"
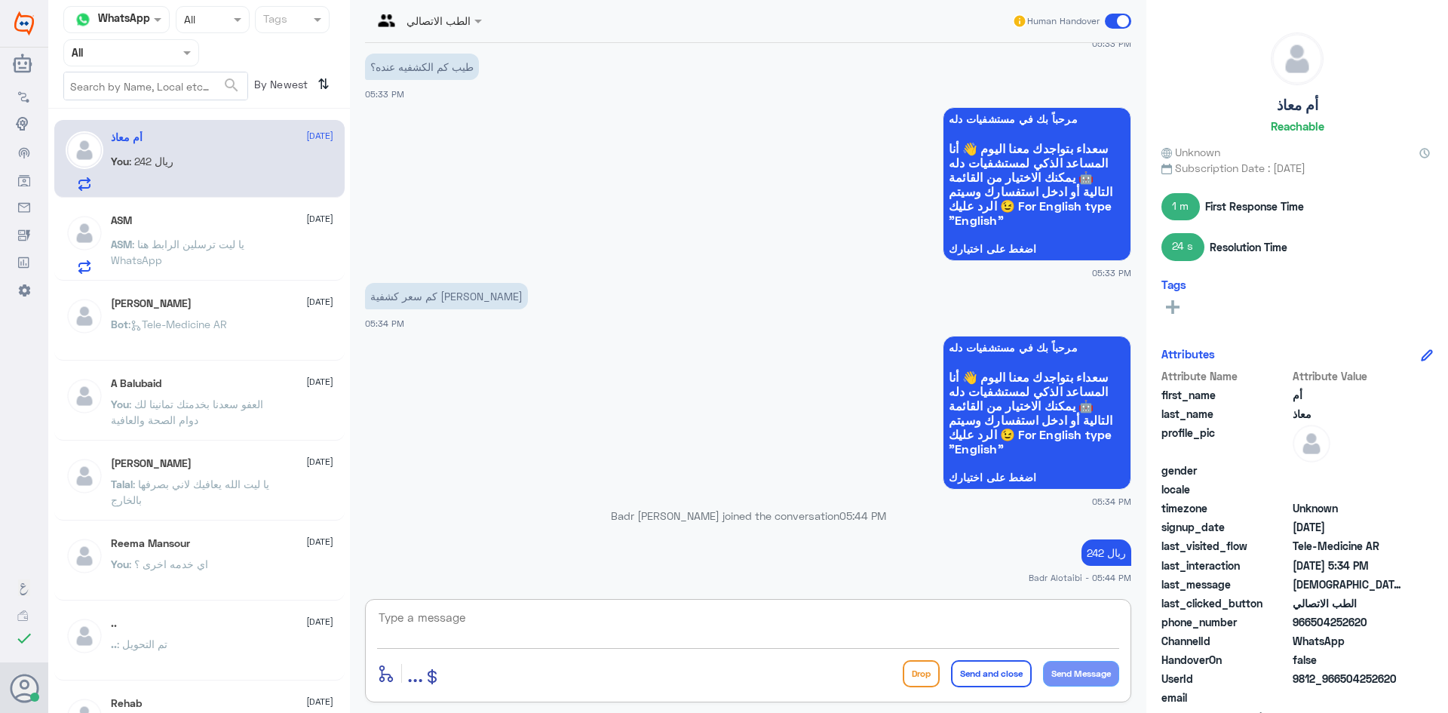
scroll to position [1232, 0]
click at [1113, 25] on span at bounding box center [1118, 21] width 26 height 15
click at [0, 0] on input "checkbox" at bounding box center [0, 0] width 0 height 0
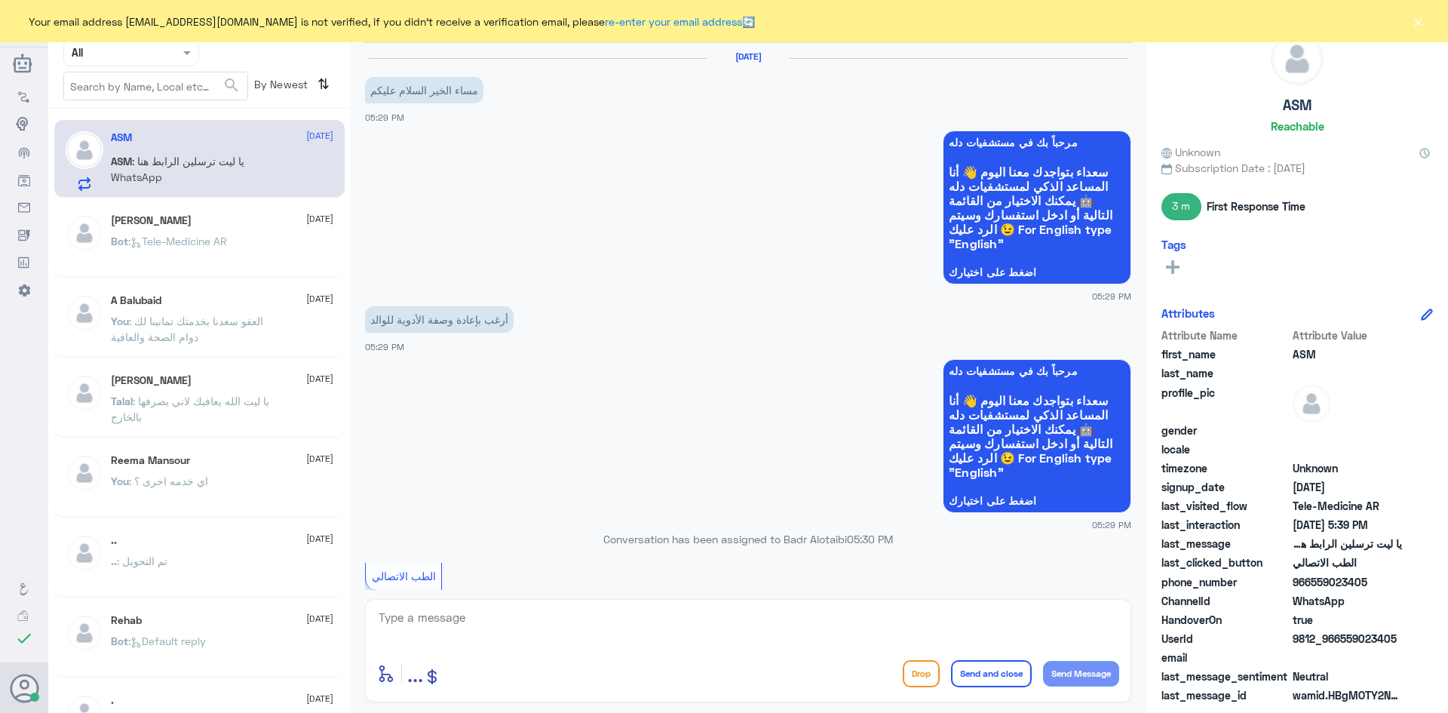
scroll to position [569, 0]
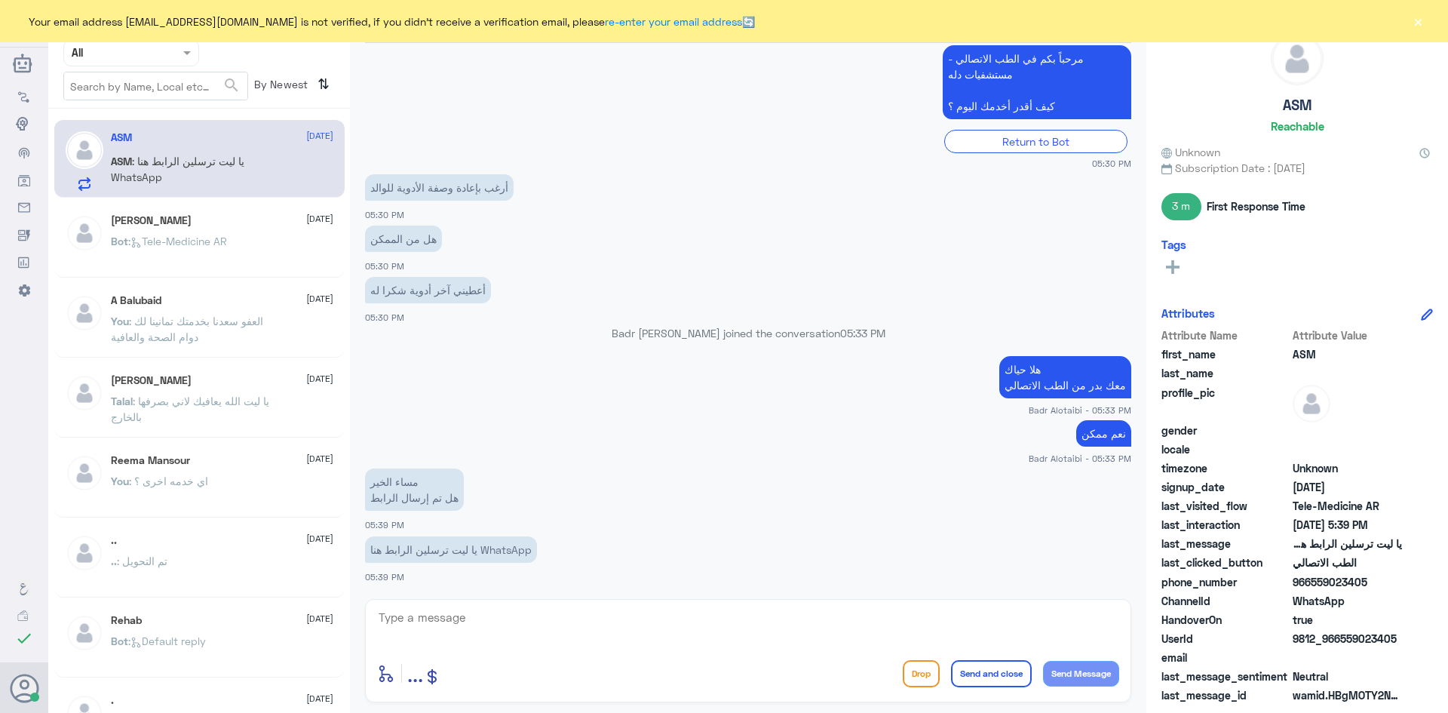
click at [509, 608] on textarea at bounding box center [748, 625] width 742 height 37
click at [1418, 17] on button "×" at bounding box center [1417, 21] width 15 height 15
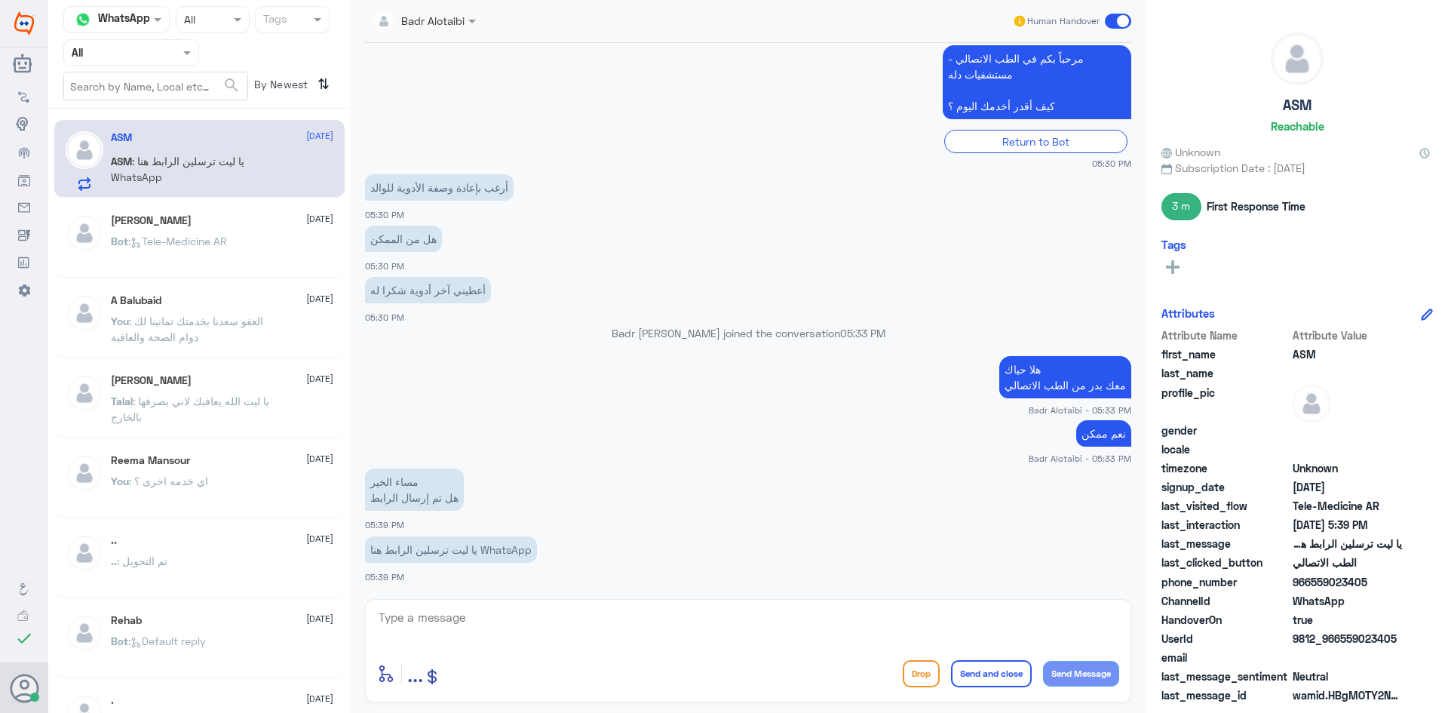
drag, startPoint x: 1404, startPoint y: 637, endPoint x: 1342, endPoint y: 639, distance: 62.6
click at [1342, 639] on div "UserId 9812_966559023405" at bounding box center [1296, 639] width 271 height 19
copy span "559023405"
click at [652, 638] on textarea at bounding box center [748, 625] width 742 height 37
click at [541, 611] on textarea at bounding box center [748, 625] width 742 height 37
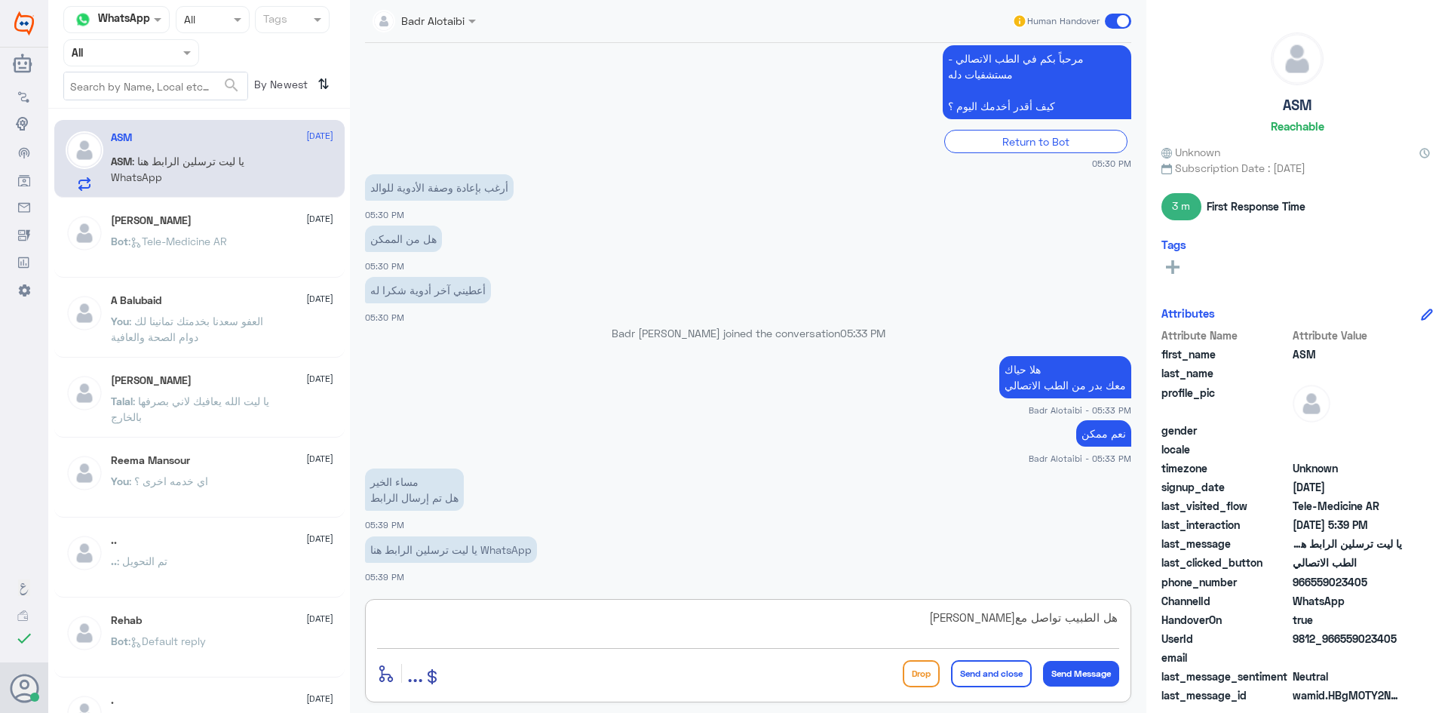
type textarea "هل الطبيب تواصل معك ؟"
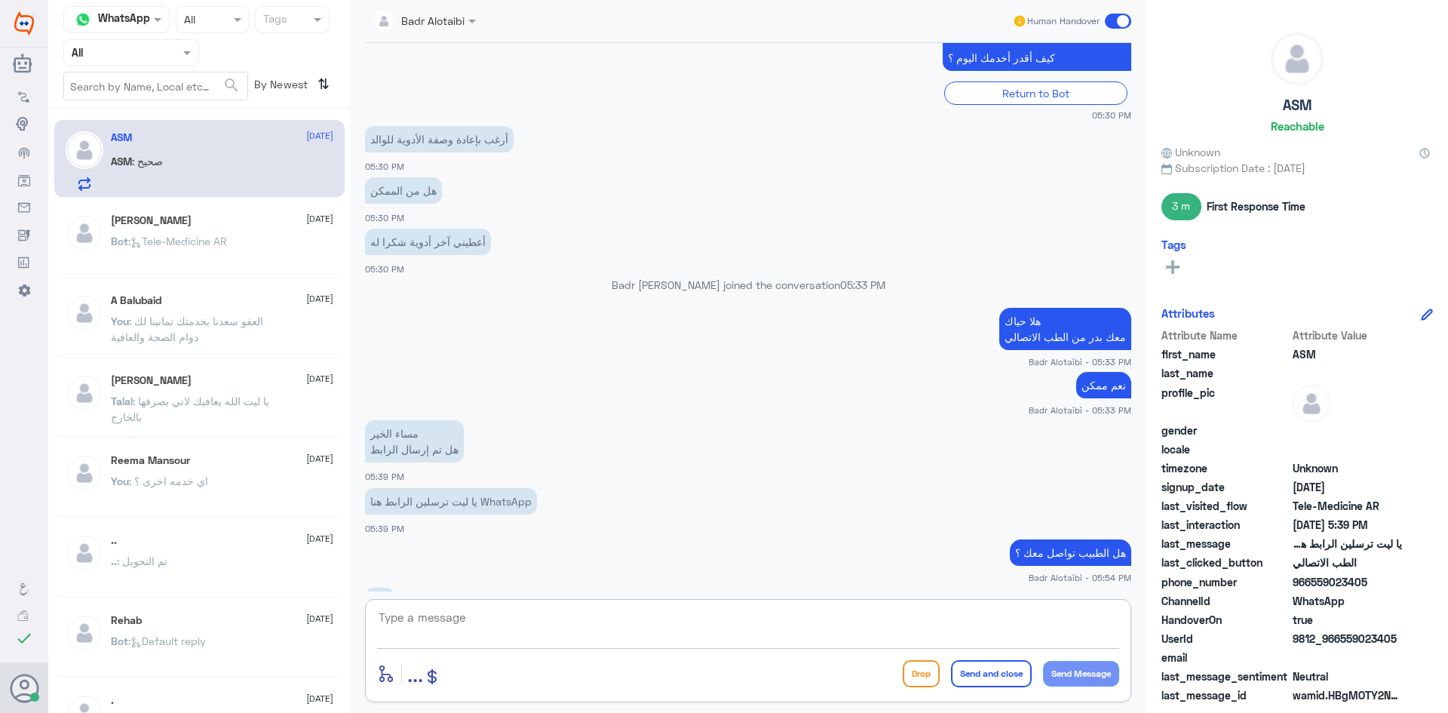
scroll to position [721, 0]
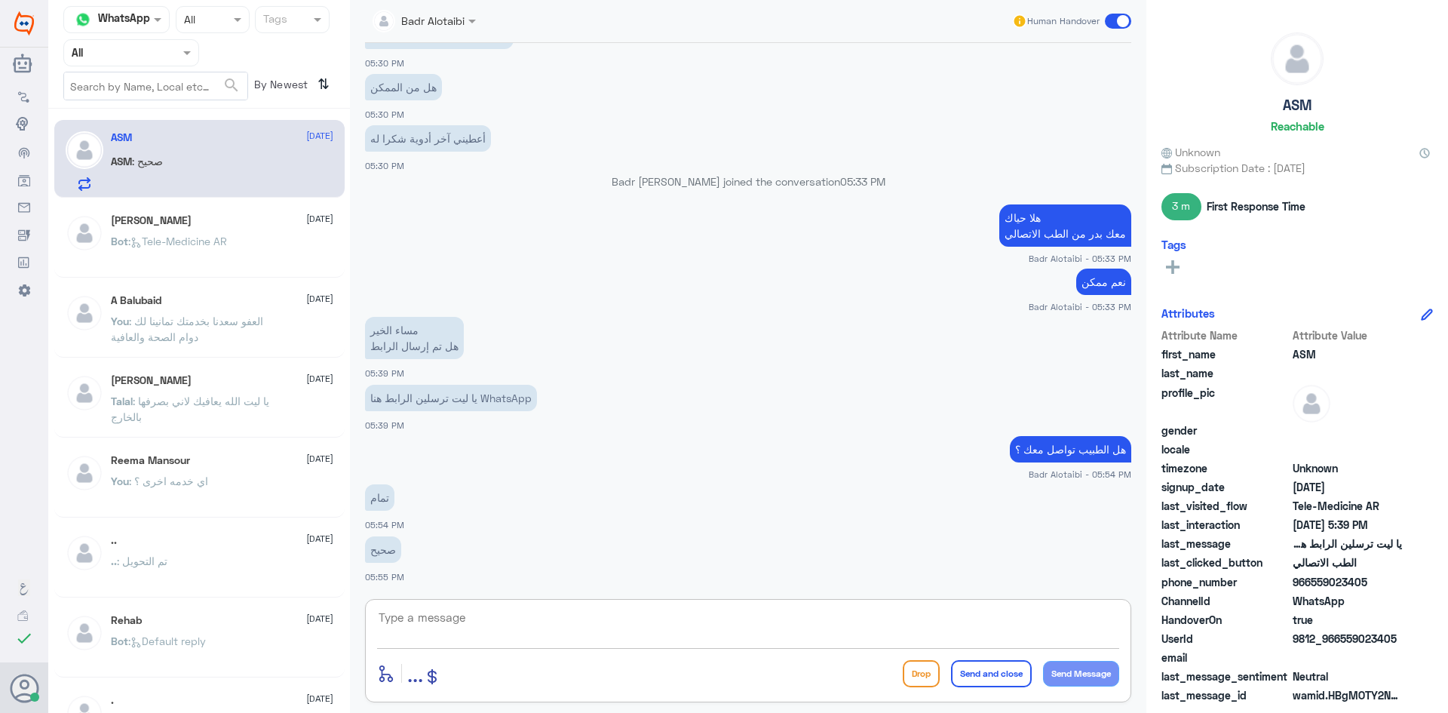
click at [830, 641] on textarea at bounding box center [748, 625] width 742 height 37
type textarea "سعدنا بخدمتك تمانينا لك دوام الصحة والعافية"
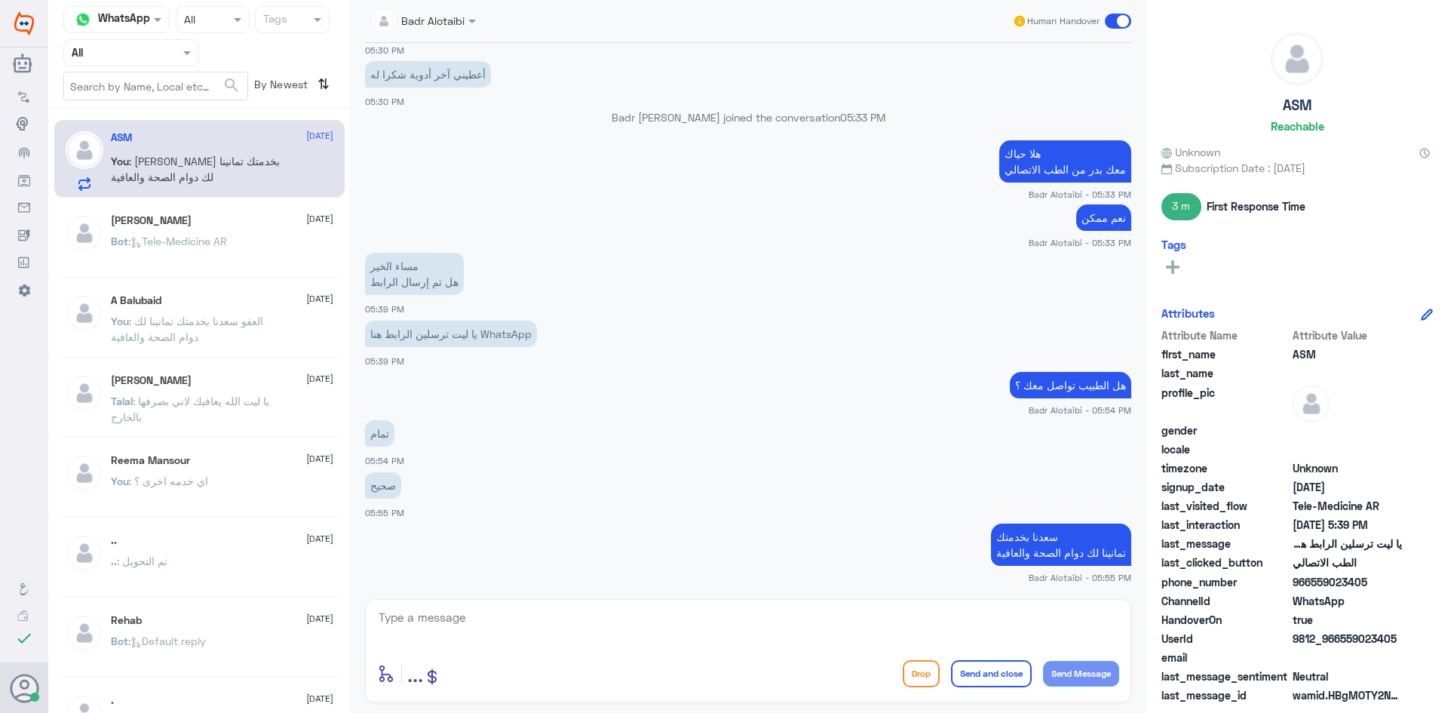
click at [1105, 20] on span at bounding box center [1118, 21] width 26 height 15
click at [0, 0] on input "checkbox" at bounding box center [0, 0] width 0 height 0
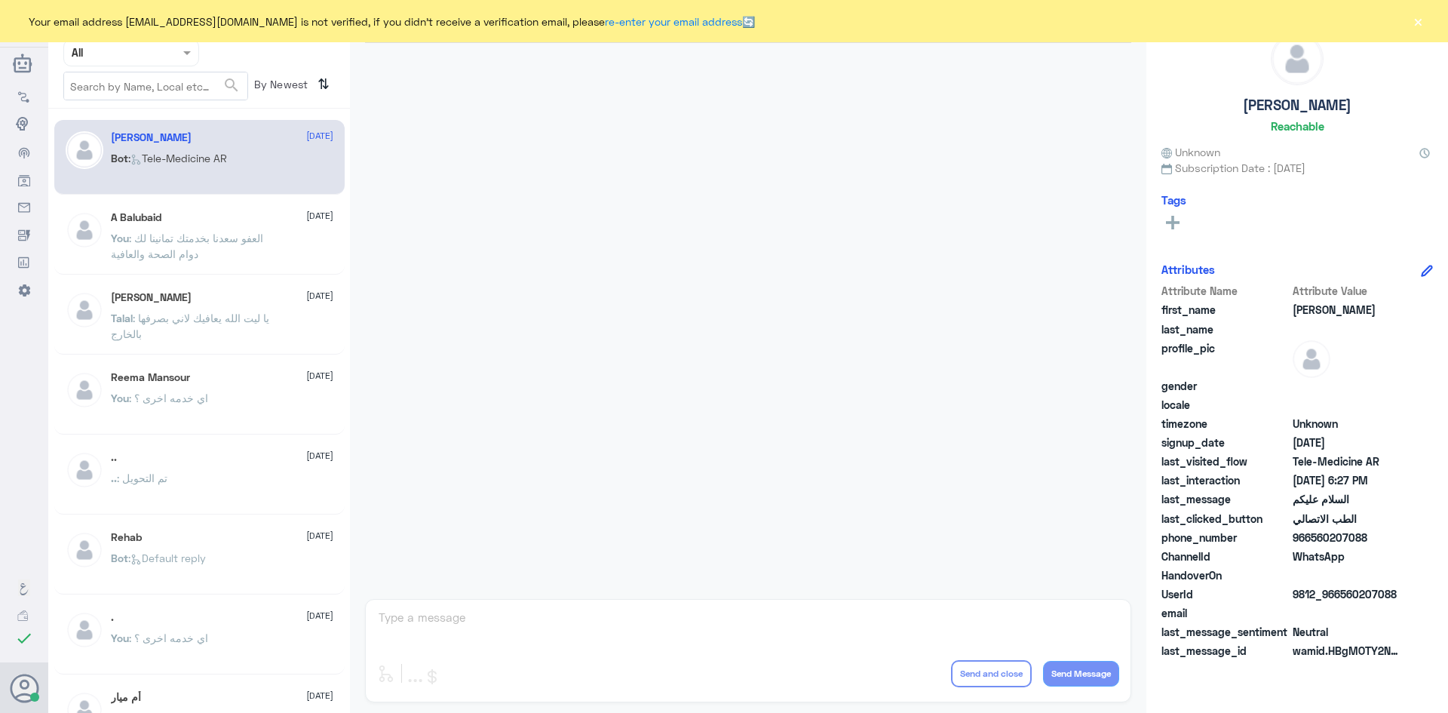
click at [1419, 14] on button "×" at bounding box center [1417, 21] width 15 height 15
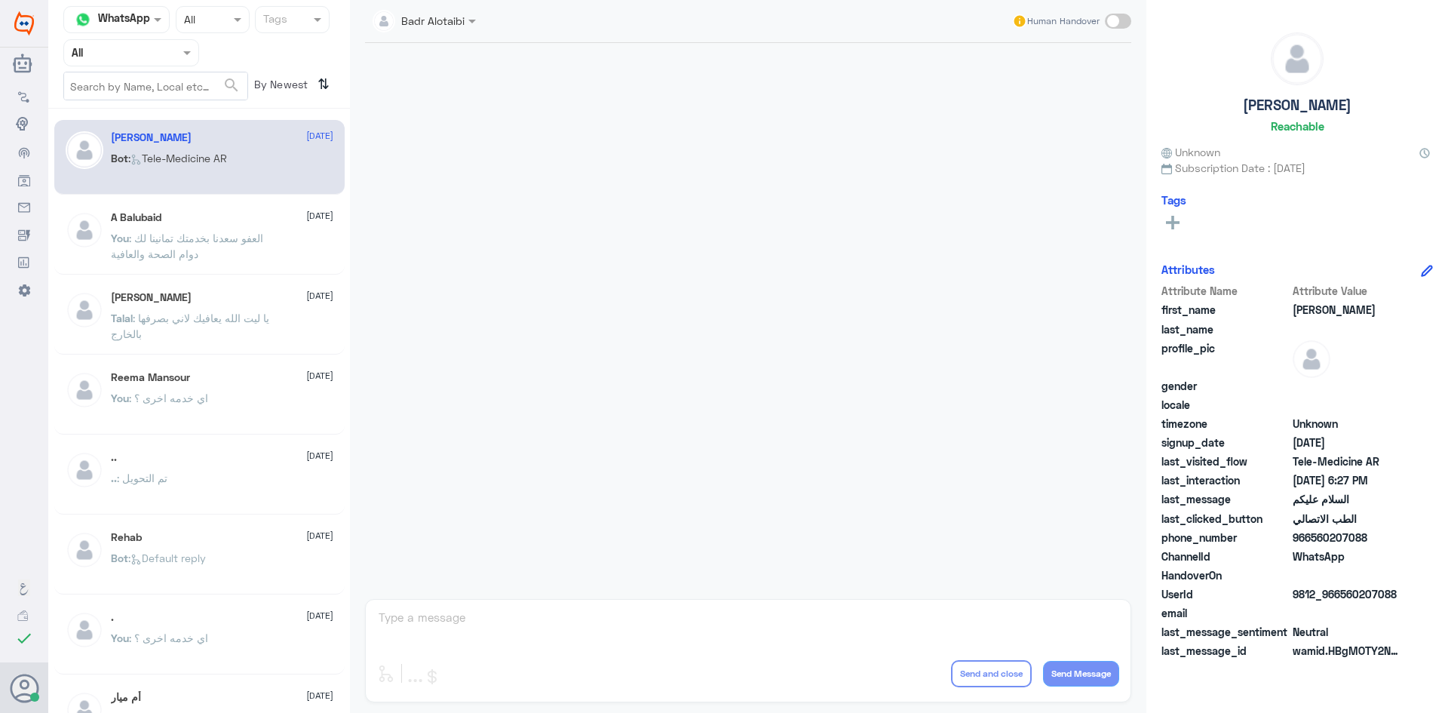
click at [170, 56] on div at bounding box center [131, 52] width 134 height 17
click at [160, 103] on div "All Unassigned Your Inbox Your Team" at bounding box center [131, 140] width 136 height 132
click at [161, 106] on div "Unassigned" at bounding box center [131, 119] width 136 height 35
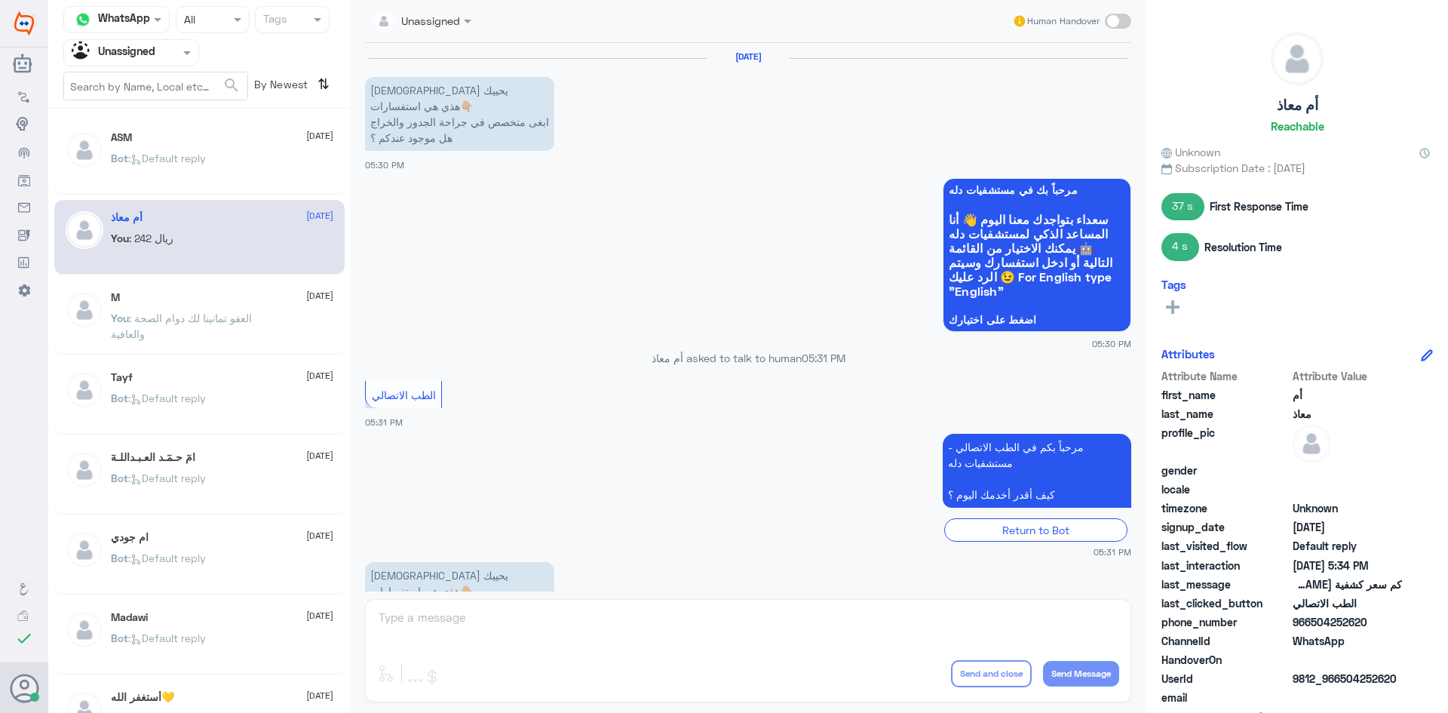
scroll to position [1031, 0]
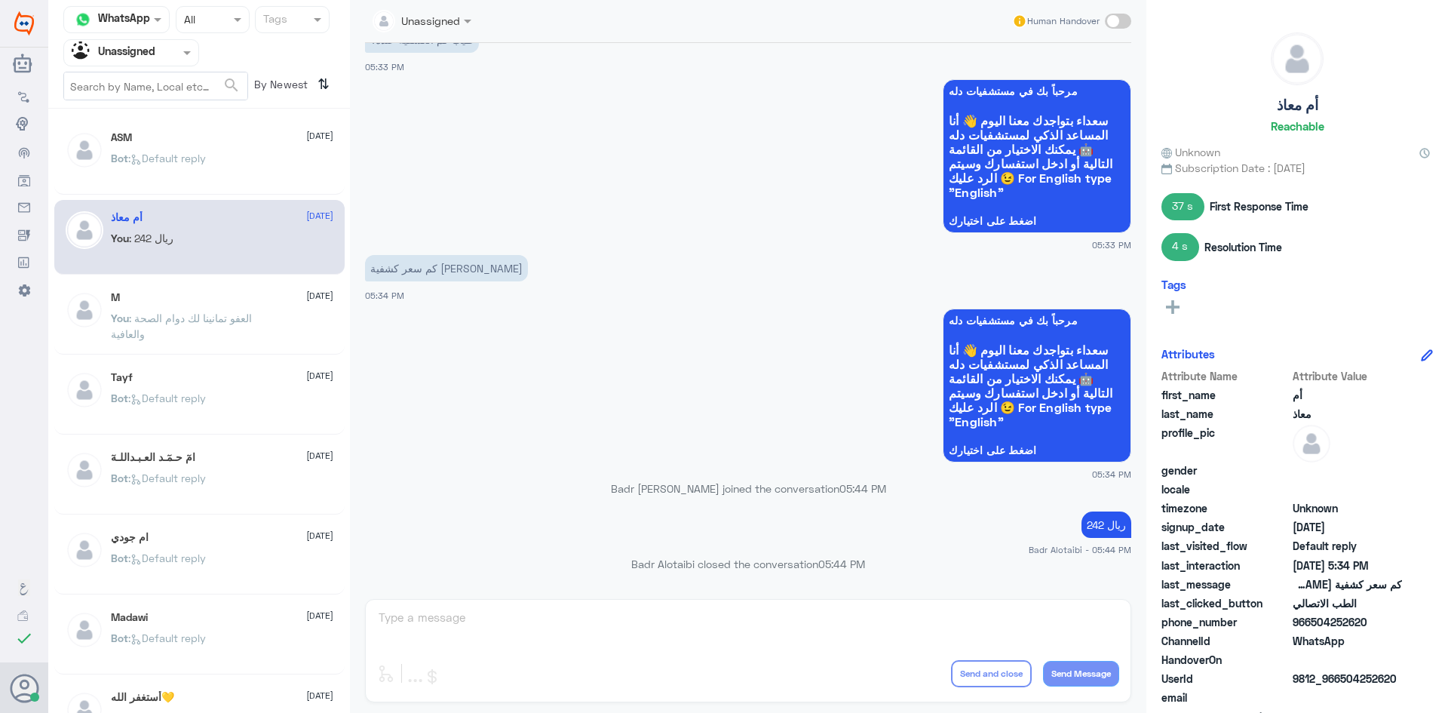
click at [182, 138] on div "ASM [DATE]" at bounding box center [222, 137] width 222 height 13
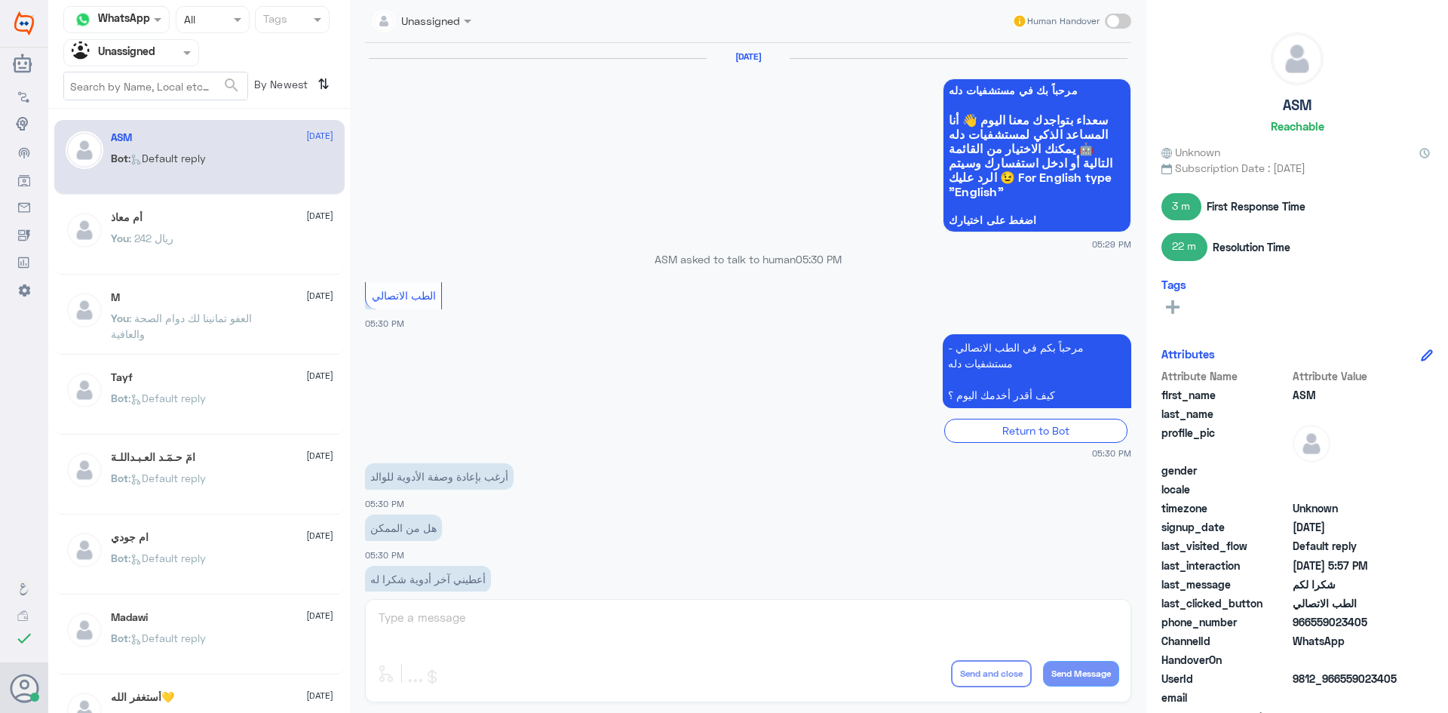
scroll to position [761, 0]
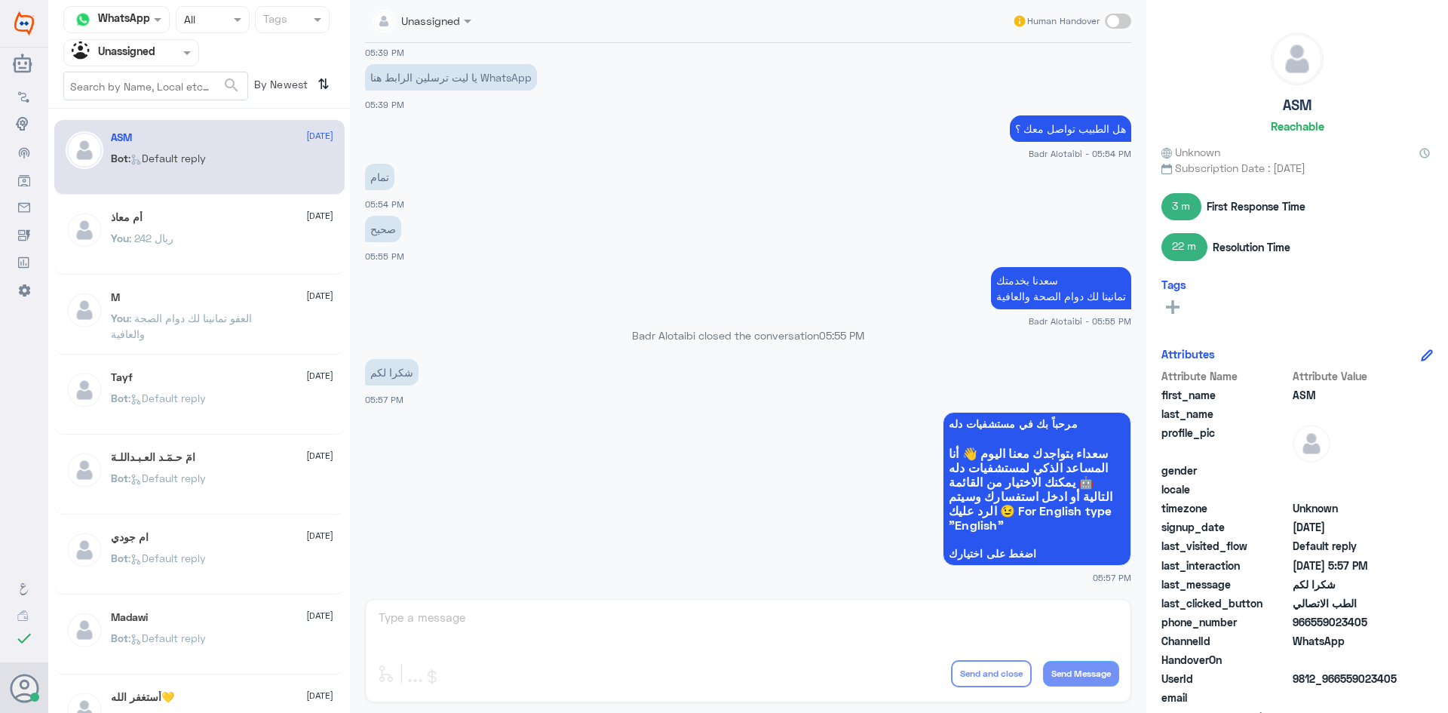
click at [1104, 20] on div "Human Handover" at bounding box center [1072, 21] width 120 height 27
click at [1110, 23] on span at bounding box center [1118, 21] width 26 height 15
click at [0, 0] on input "checkbox" at bounding box center [0, 0] width 0 height 0
click at [919, 624] on textarea at bounding box center [748, 625] width 742 height 37
type textarea "العفو سعدنا بخدمتك"
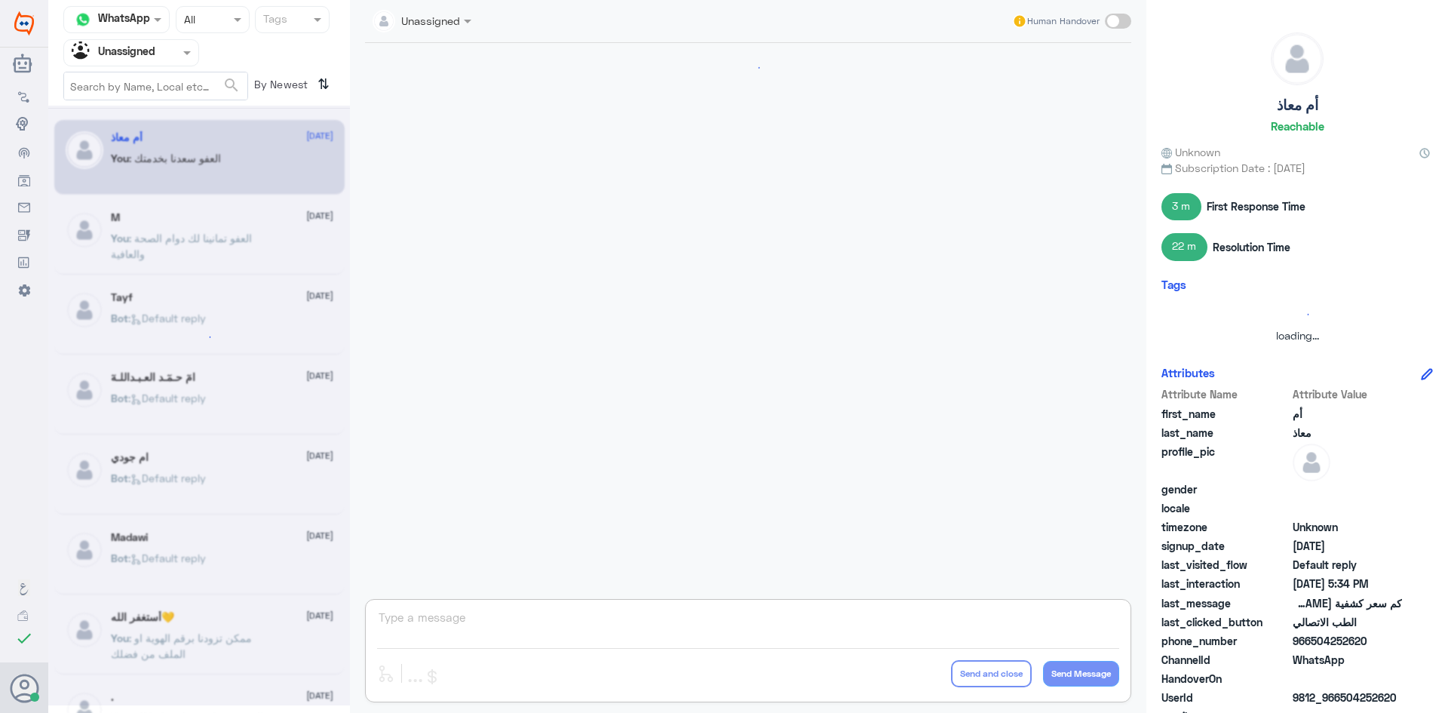
scroll to position [1031, 0]
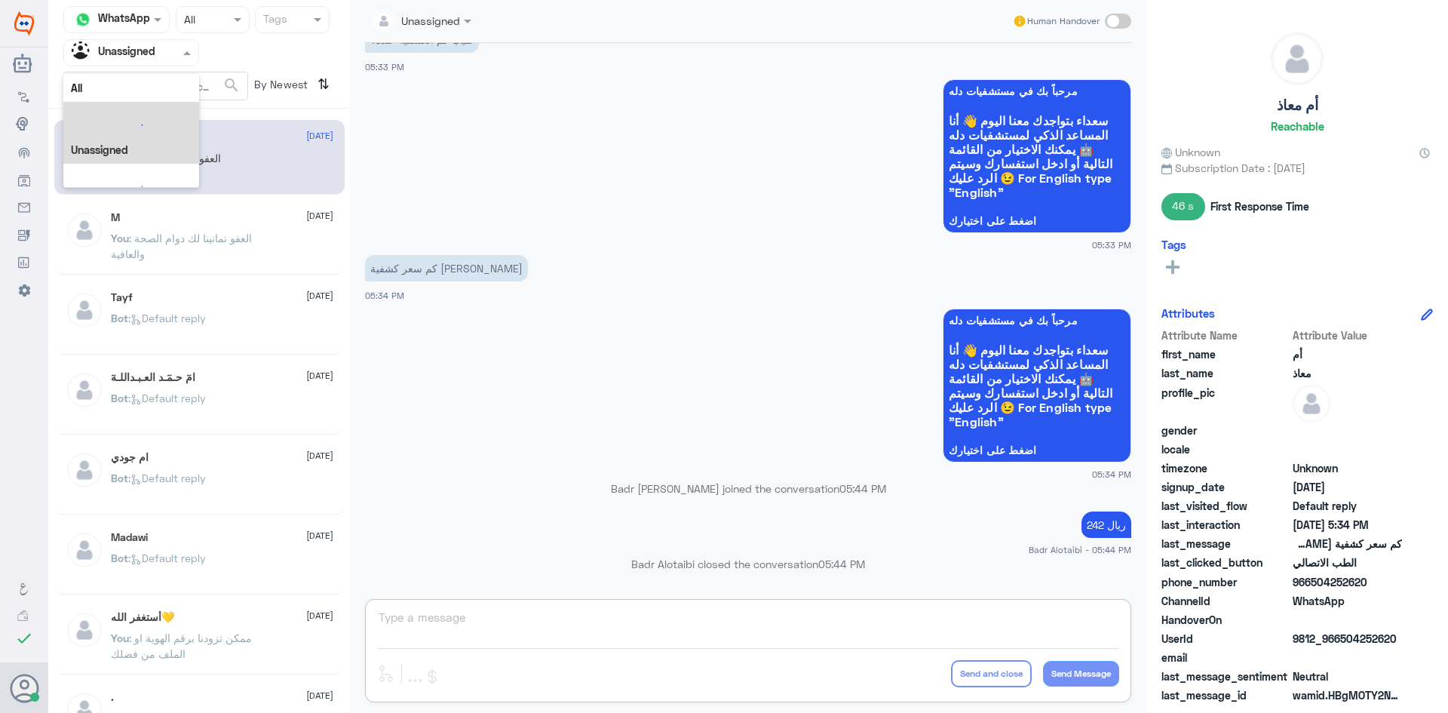
click at [176, 60] on div at bounding box center [131, 52] width 134 height 17
click at [145, 79] on div "All" at bounding box center [131, 88] width 136 height 28
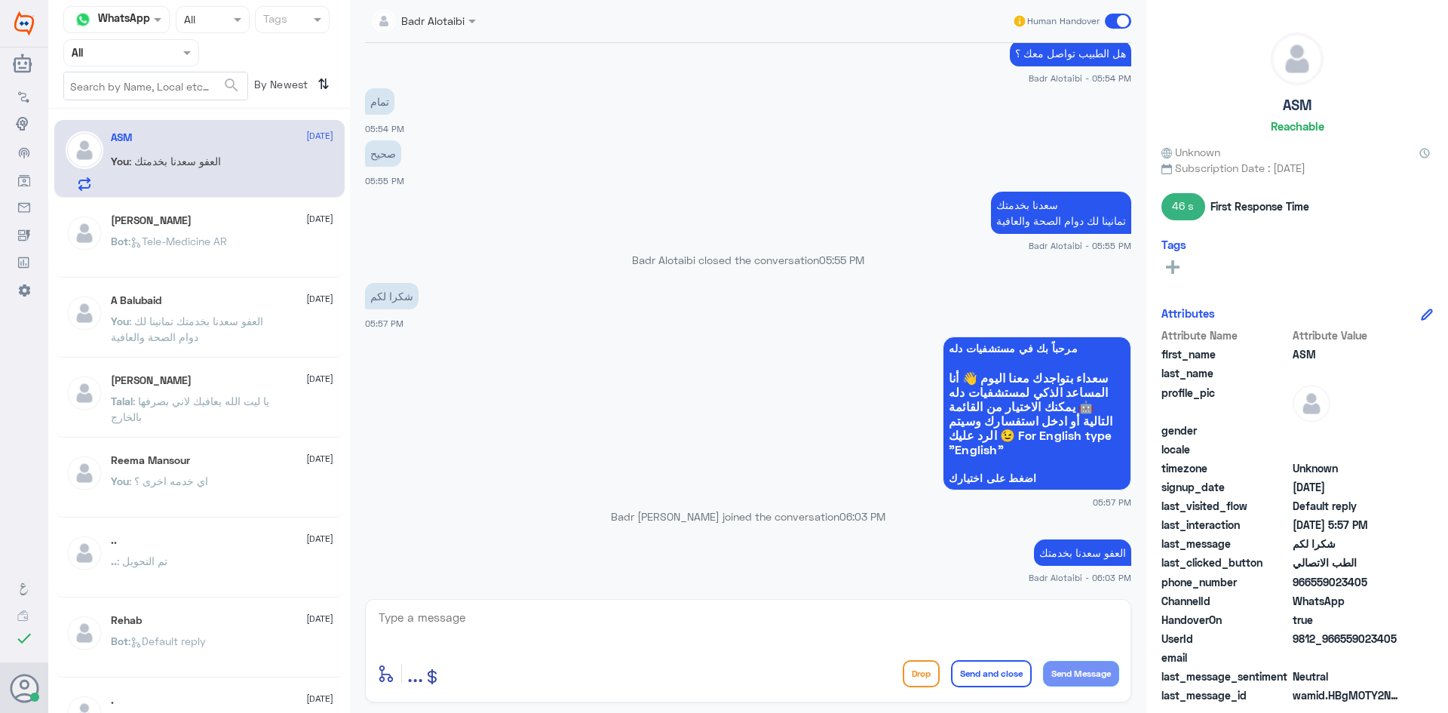
click at [1124, 17] on span at bounding box center [1118, 21] width 26 height 15
click at [0, 0] on input "checkbox" at bounding box center [0, 0] width 0 height 0
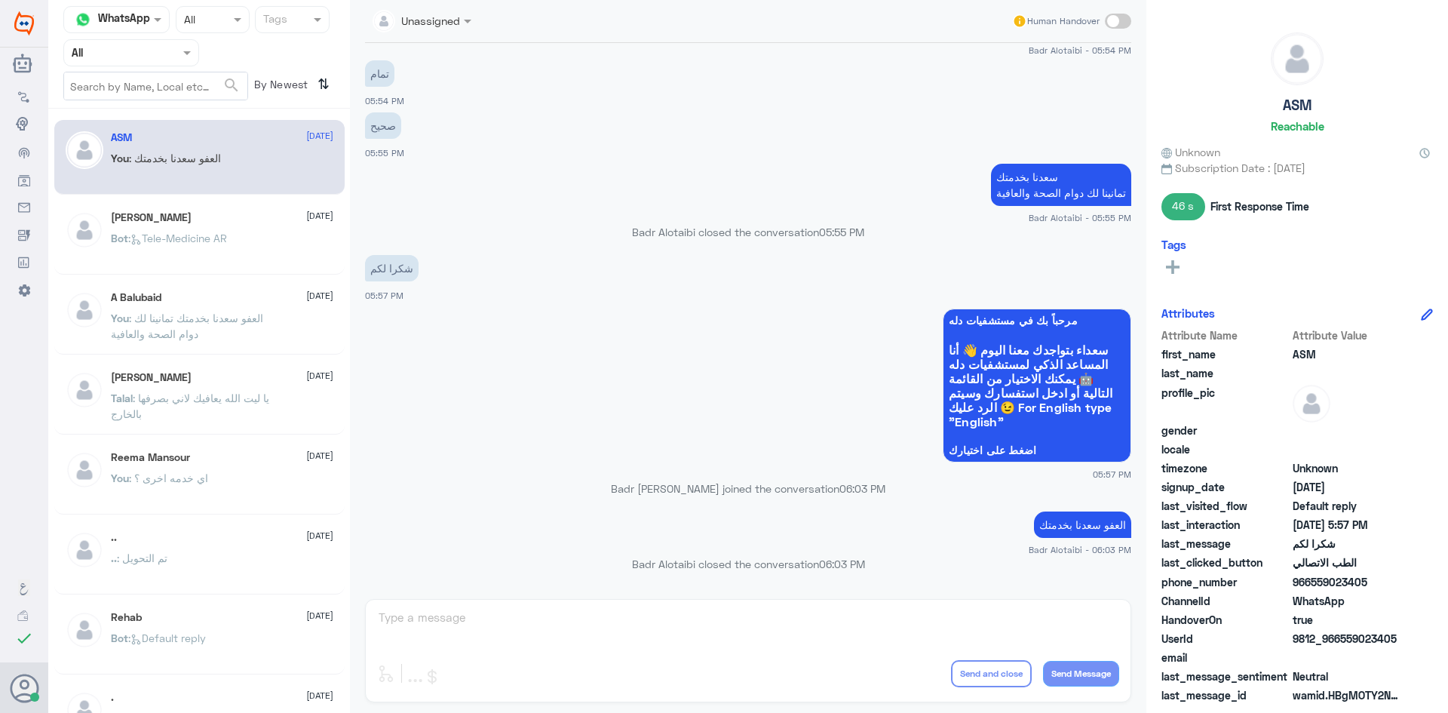
click at [225, 219] on div "[PERSON_NAME] [DATE]" at bounding box center [222, 217] width 222 height 13
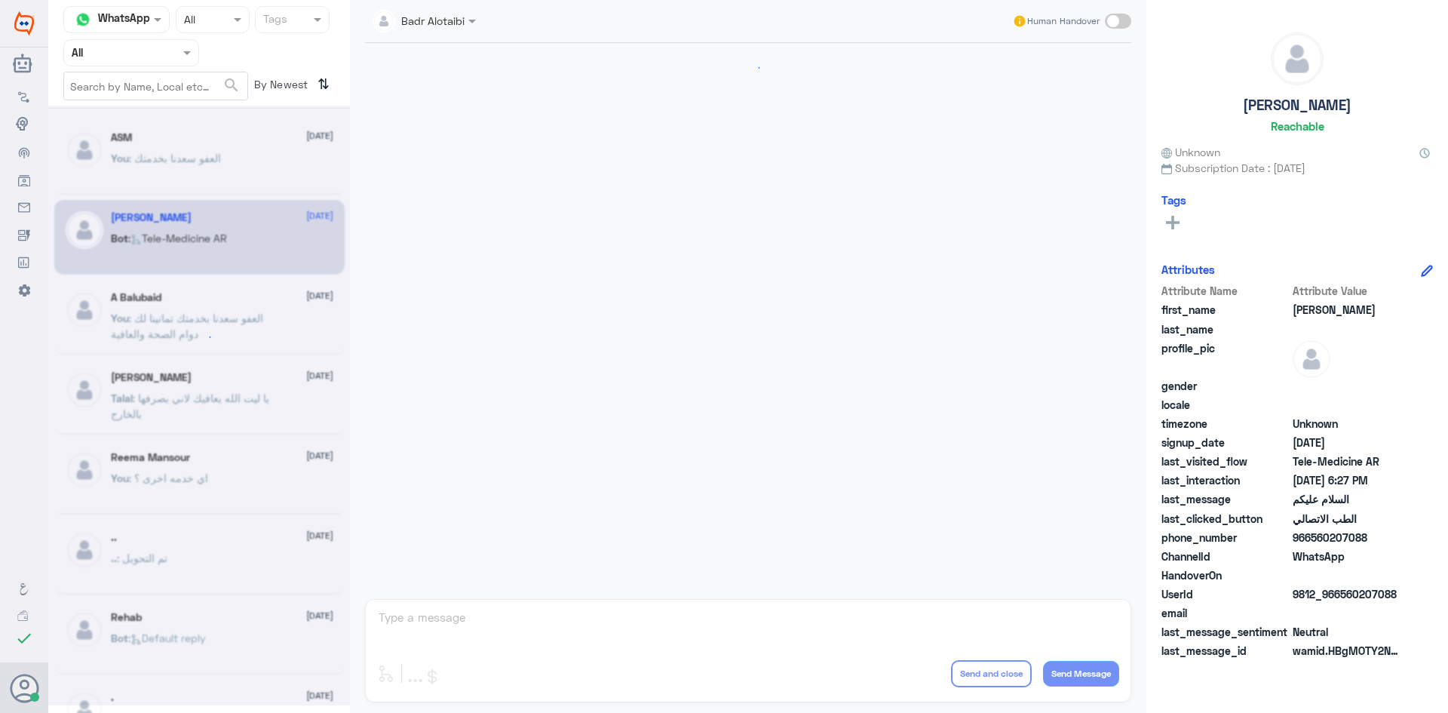
scroll to position [848, 0]
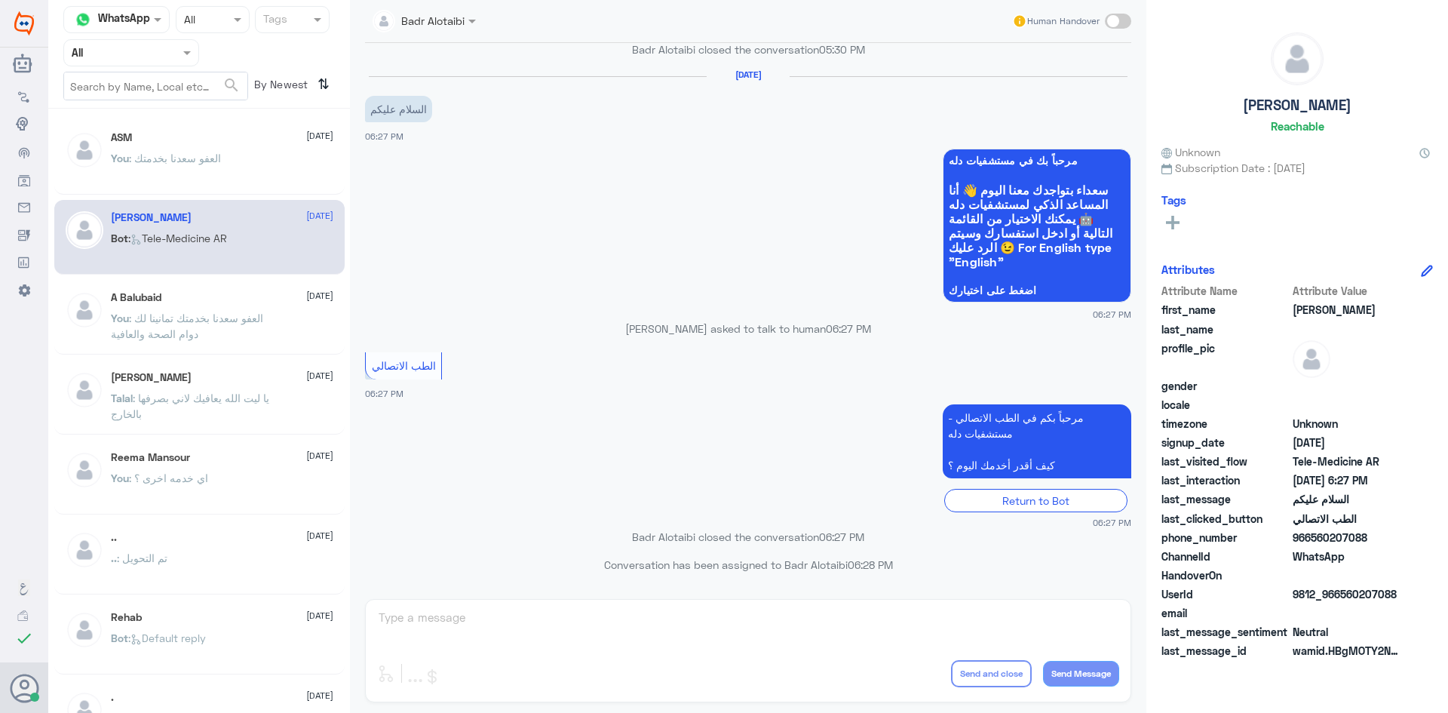
click at [214, 161] on span ": العفو سعدنا بخدمتك" at bounding box center [175, 158] width 92 height 13
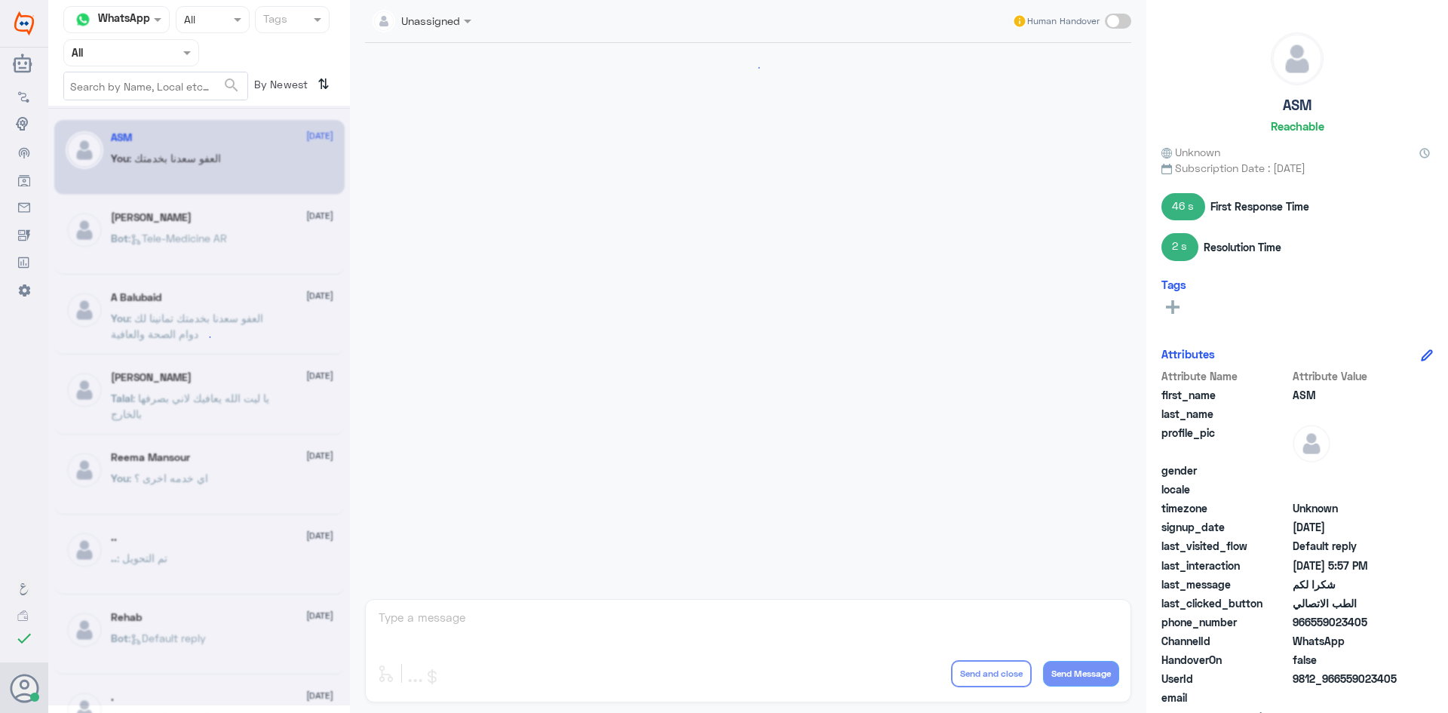
scroll to position [659, 0]
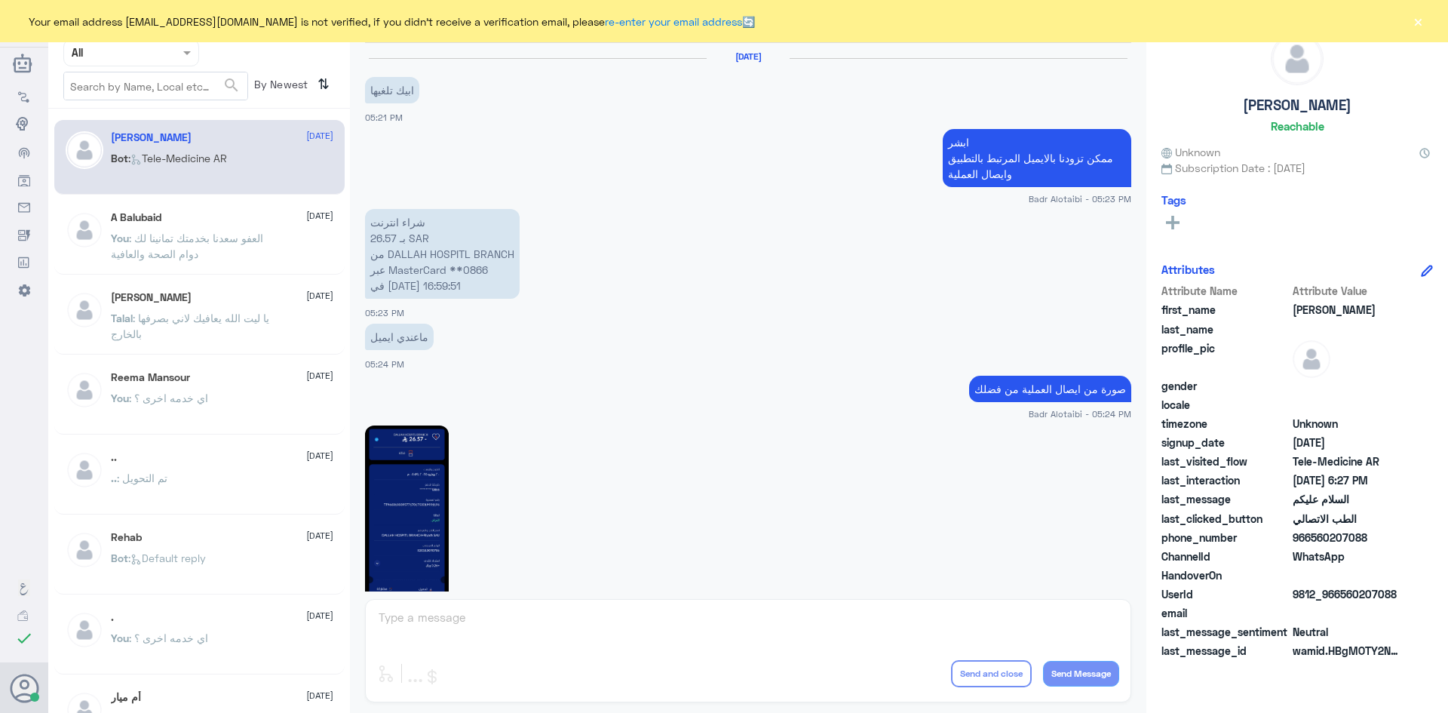
scroll to position [848, 0]
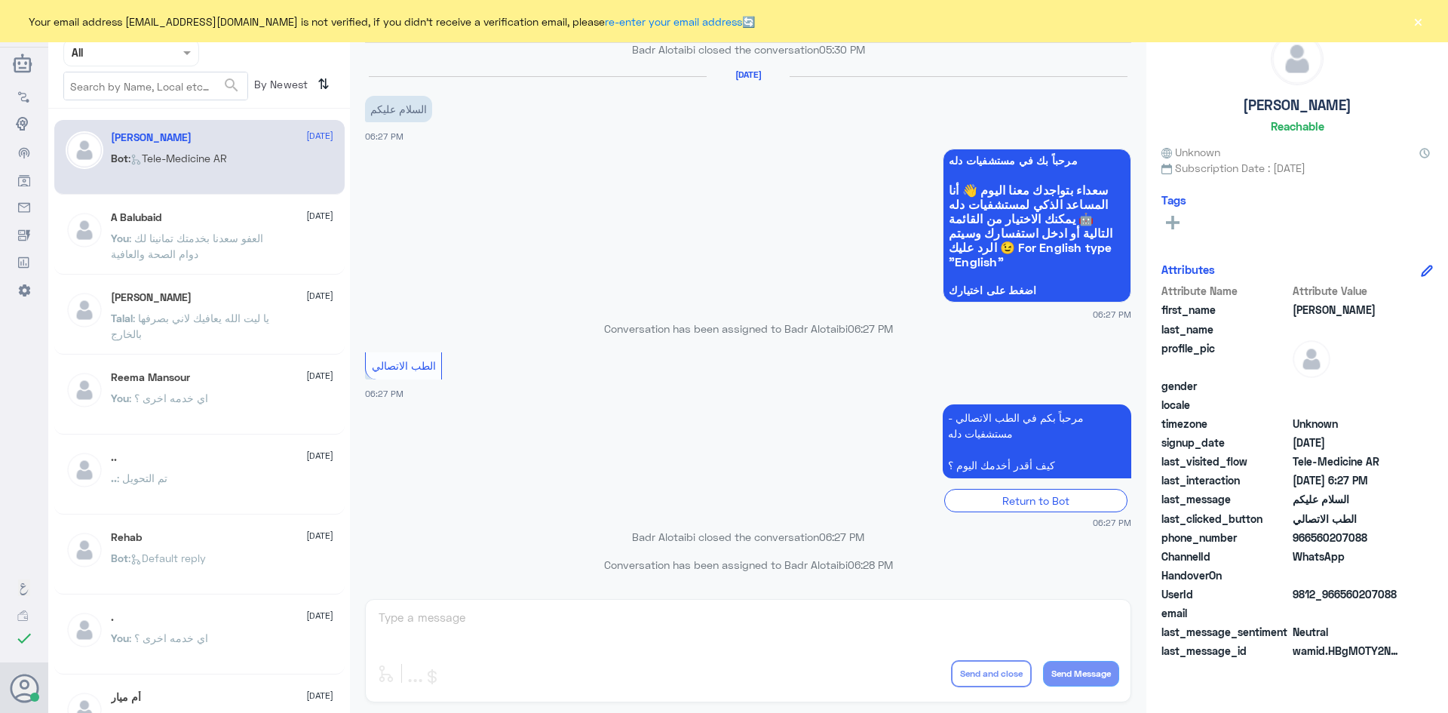
click at [1421, 22] on button "×" at bounding box center [1417, 21] width 15 height 15
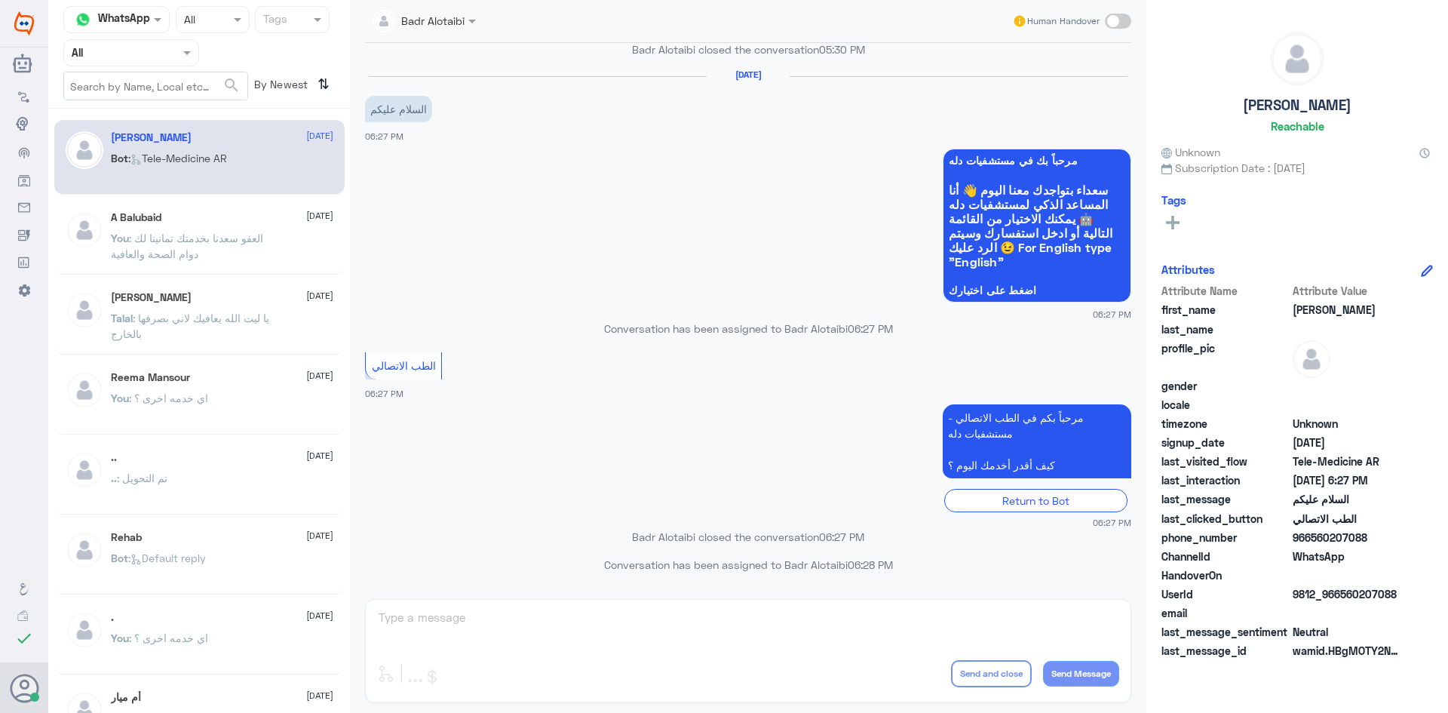
click at [599, 333] on p "Conversation has been assigned to Badr Alotaibi 06:27 PM" at bounding box center [748, 329] width 766 height 16
click at [697, 302] on app-msgs-whats-app-list "مرحباً بك في مستشفيات دله سعداء بتواجدك معنا اليوم 👋 أنا المساعد الذكي لمستشفيا…" at bounding box center [748, 226] width 766 height 155
click at [597, 327] on p "Conversation has been assigned to Badr Alotaibi 06:27 PM" at bounding box center [748, 329] width 766 height 16
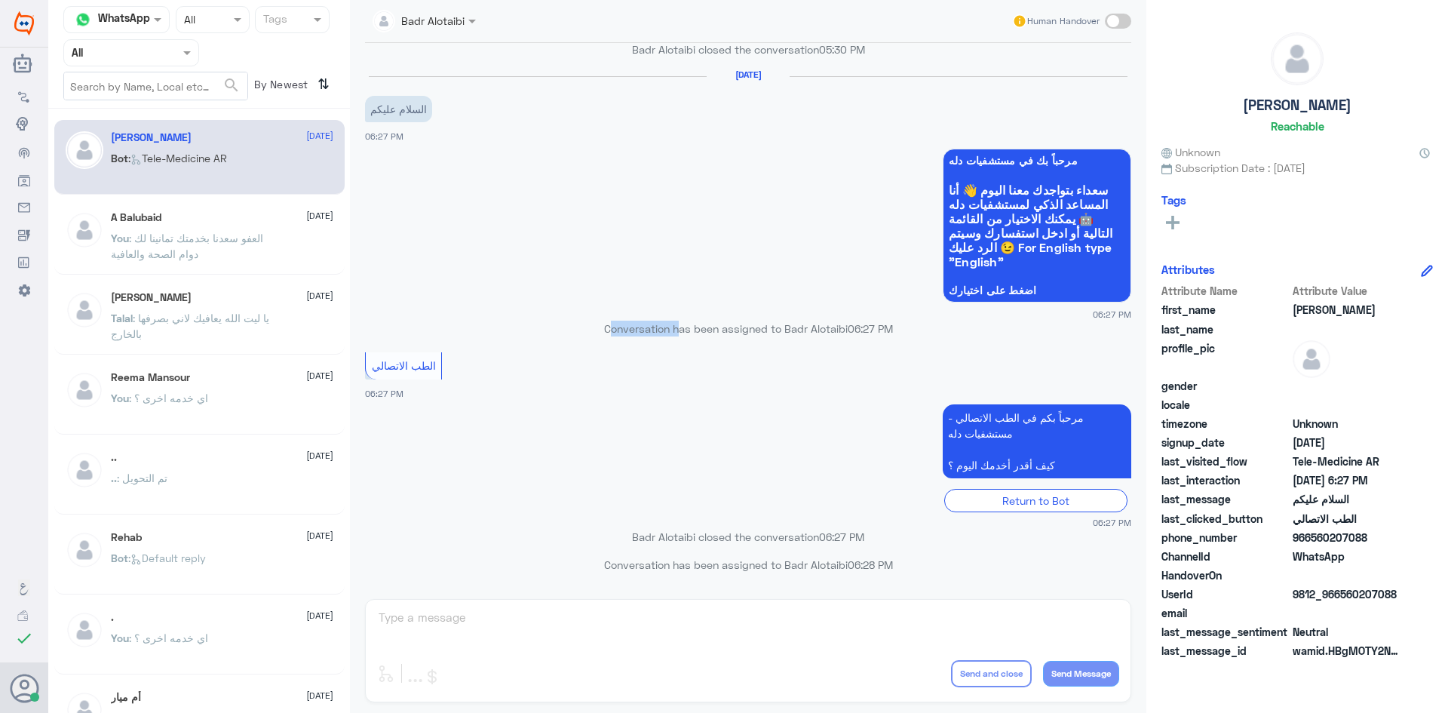
click at [597, 327] on p "Conversation has been assigned to Badr Alotaibi 06:27 PM" at bounding box center [748, 329] width 766 height 16
click at [663, 311] on small "06:27 PM" at bounding box center [748, 314] width 766 height 13
click at [618, 333] on p "Conversation has been assigned to Badr Alotaibi 06:27 PM" at bounding box center [748, 329] width 766 height 16
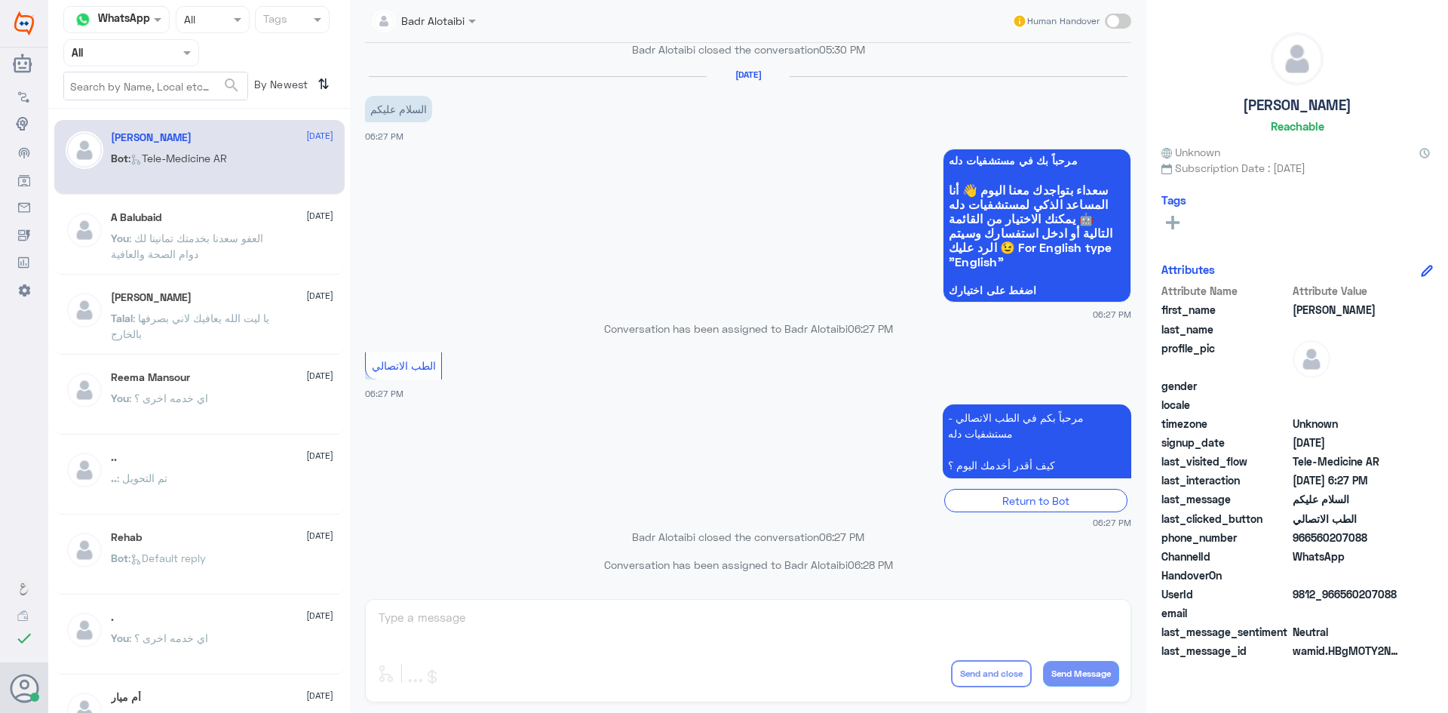
click at [698, 287] on app-msgs-whats-app-list "مرحباً بك في مستشفيات دله سعداء بتواجدك معنا اليوم 👋 أنا المساعد الذكي لمستشفيا…" at bounding box center [748, 226] width 766 height 155
click at [600, 324] on p "Conversation has been assigned to Badr Alotaibi 06:27 PM" at bounding box center [748, 329] width 766 height 16
click at [734, 291] on app-msgs-whats-app-list "مرحباً بك في مستشفيات دله سعداء بتواجدك معنا اليوم 👋 أنا المساعد الذكي لمستشفيا…" at bounding box center [748, 226] width 766 height 155
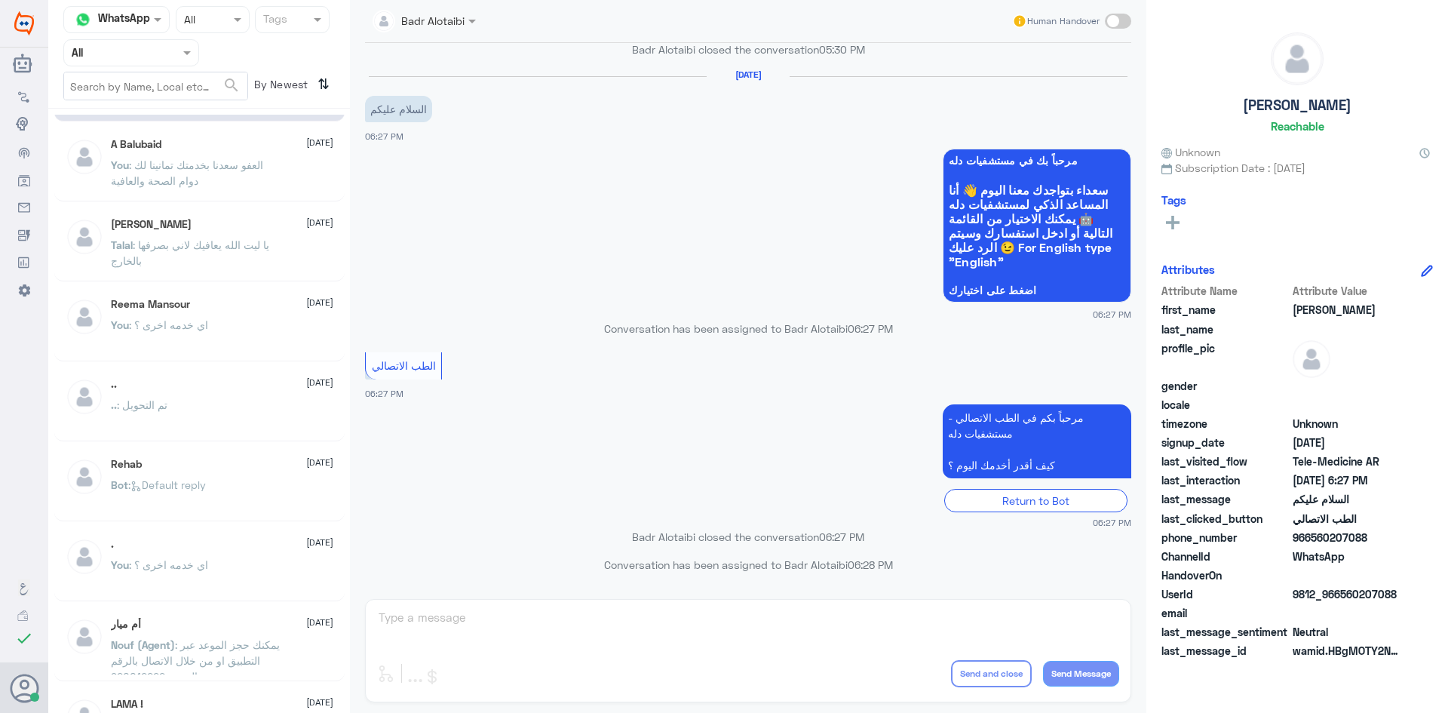
scroll to position [0, 0]
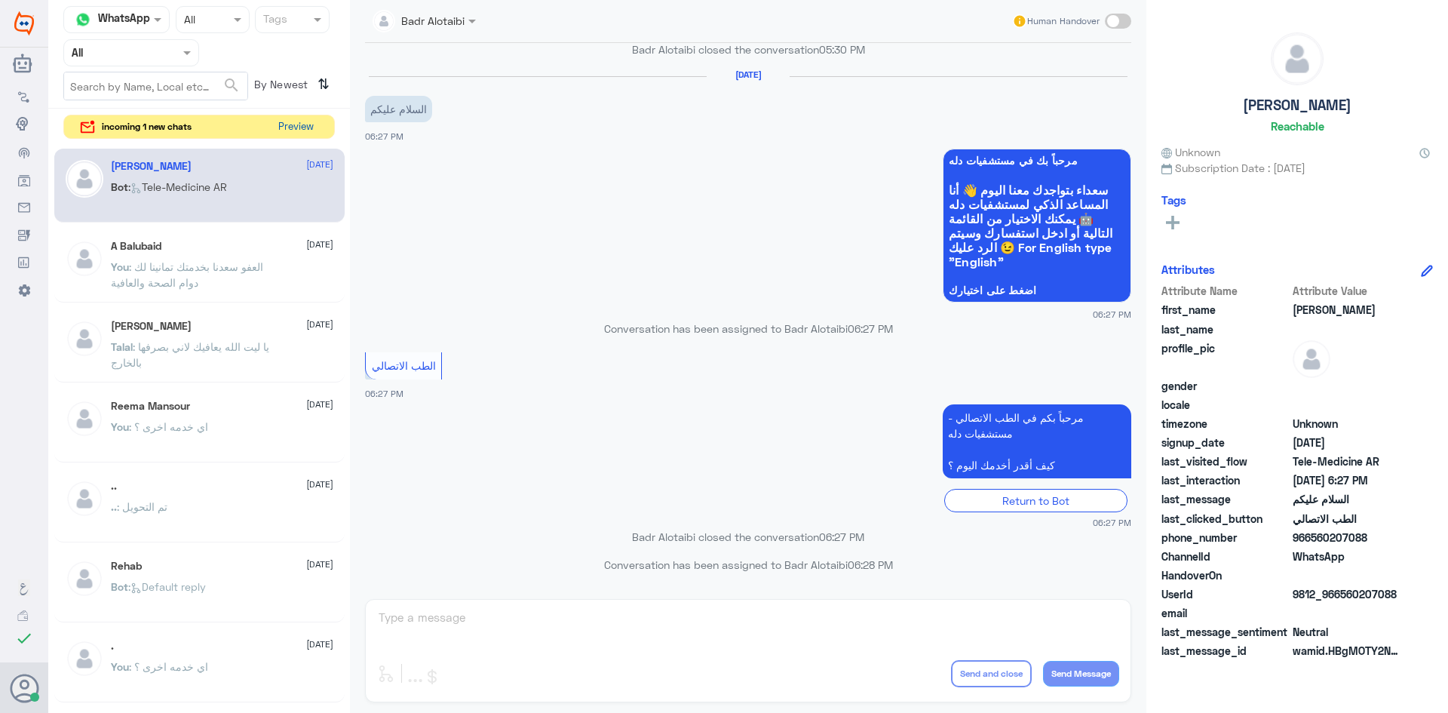
click at [292, 124] on button "Preview" at bounding box center [295, 126] width 47 height 23
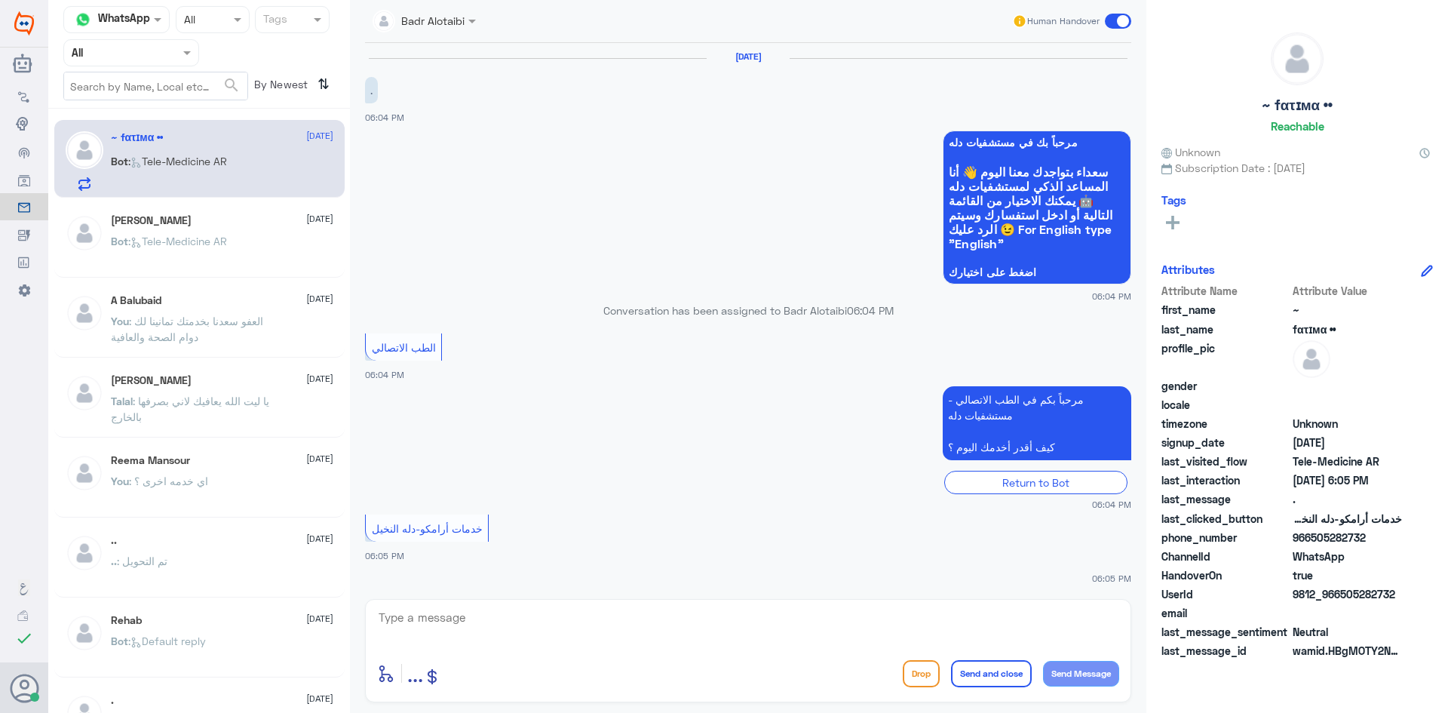
scroll to position [2, 0]
drag, startPoint x: 1403, startPoint y: 589, endPoint x: 1342, endPoint y: 594, distance: 62.0
click at [1342, 594] on div "UserId 9812_966505282732" at bounding box center [1296, 595] width 271 height 19
copy span "505282732"
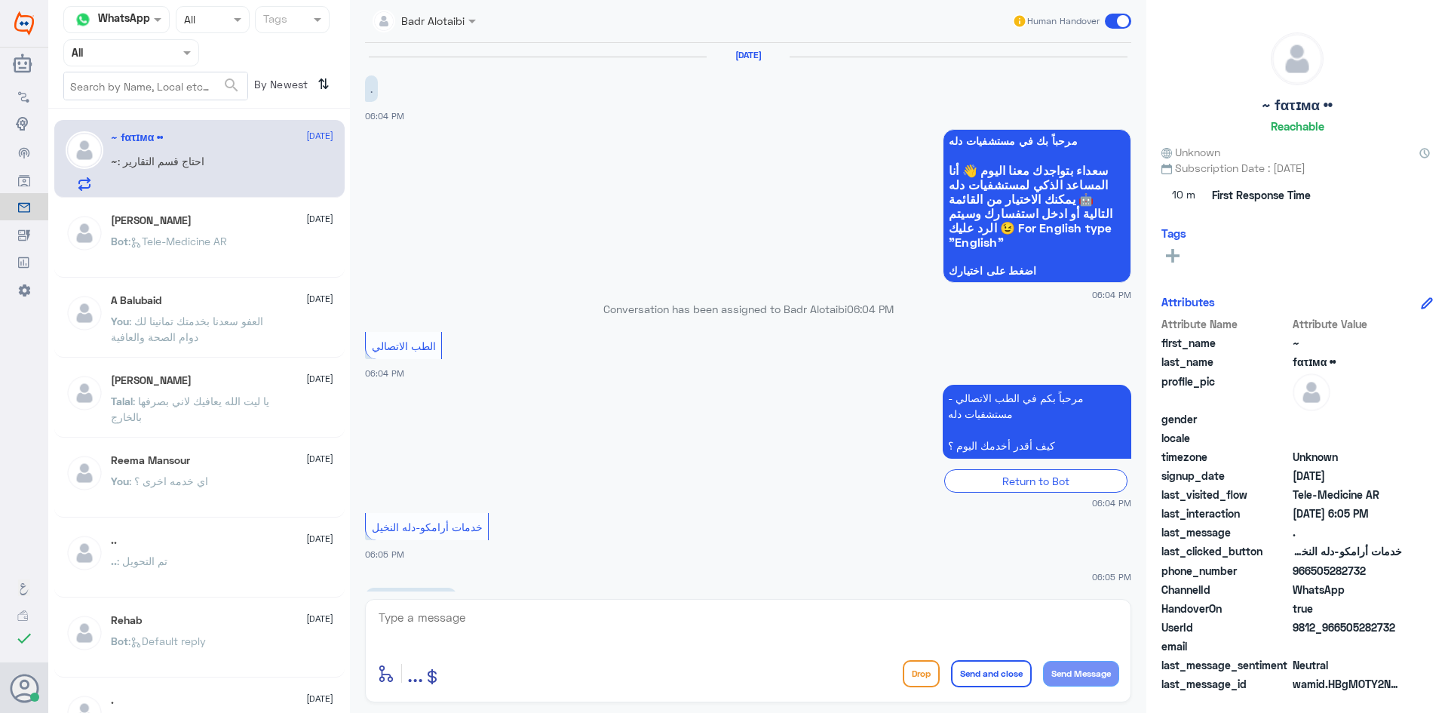
scroll to position [53, 0]
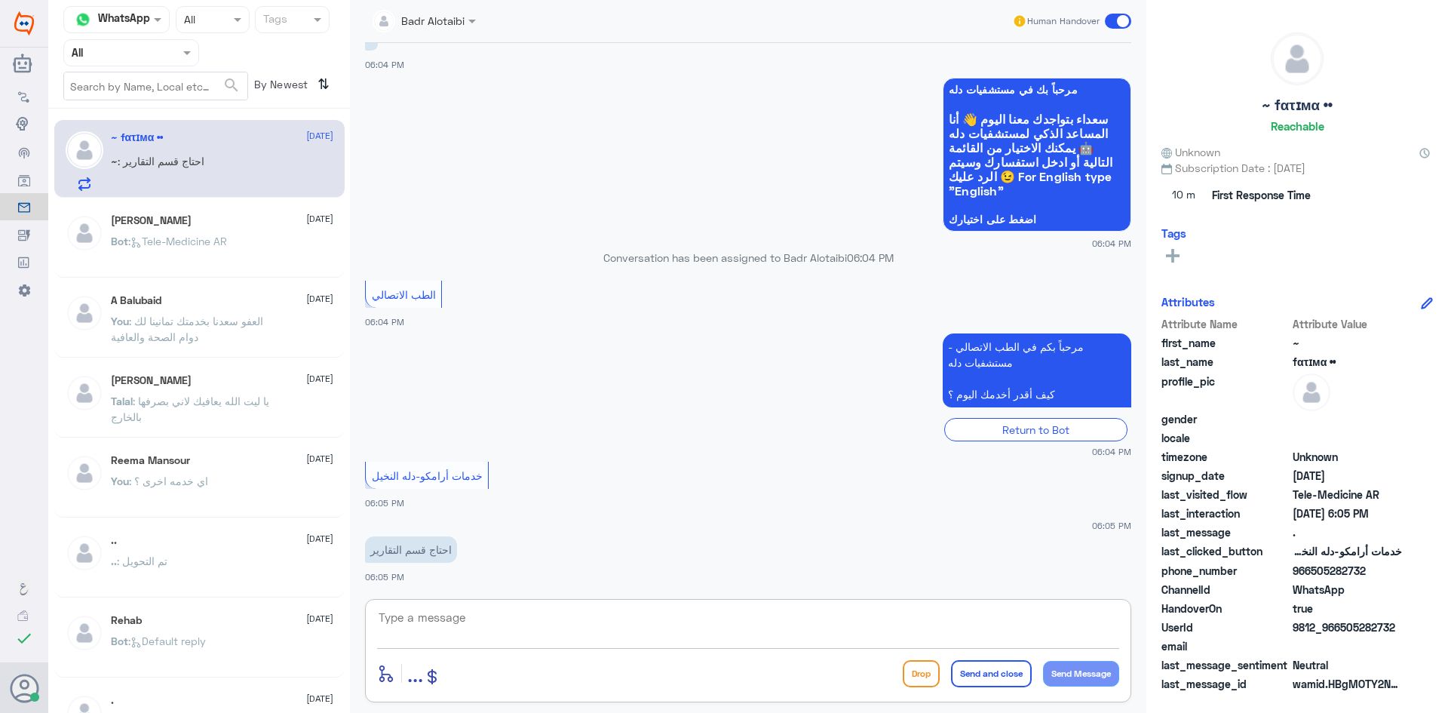
click at [703, 609] on textarea at bounding box center [748, 625] width 742 height 37
type textarea "هلا حياك معك بدر من الطب الاتصالي"
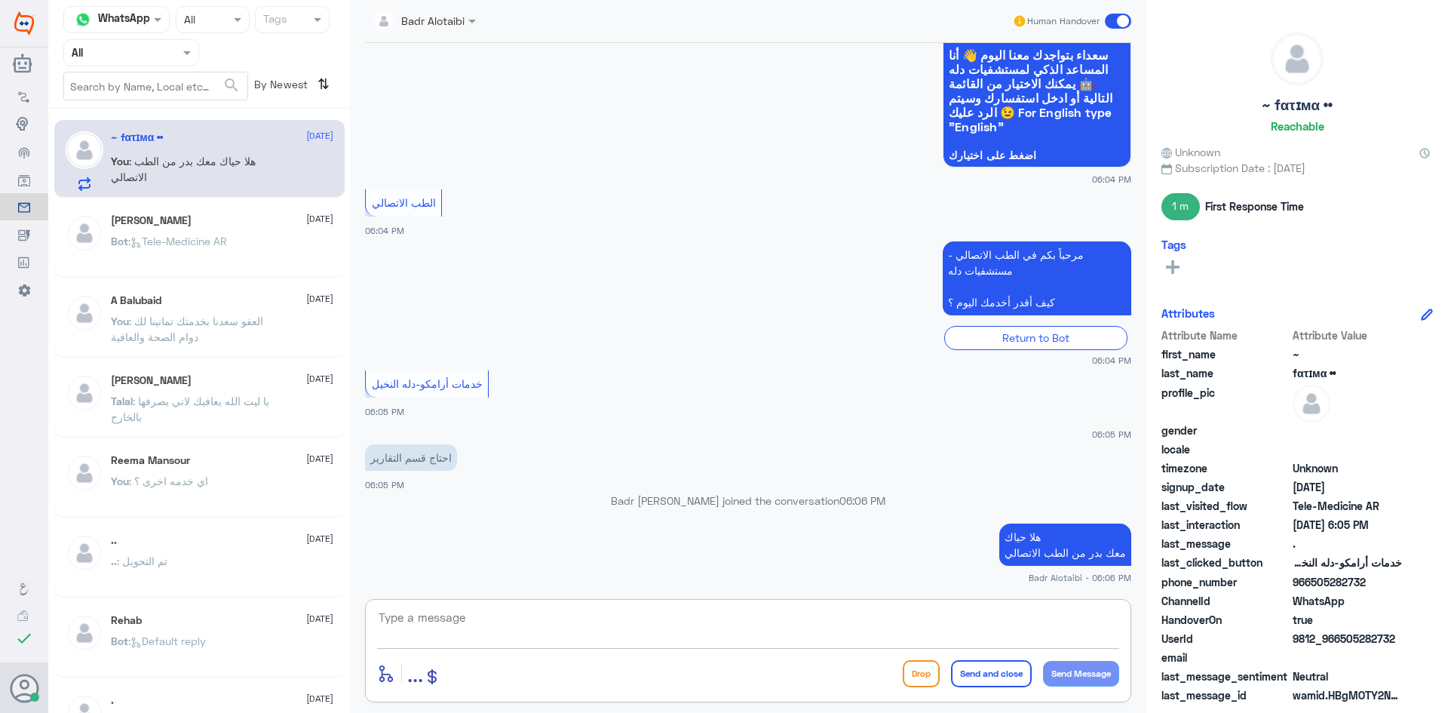
click at [925, 641] on textarea at bounding box center [748, 625] width 742 height 37
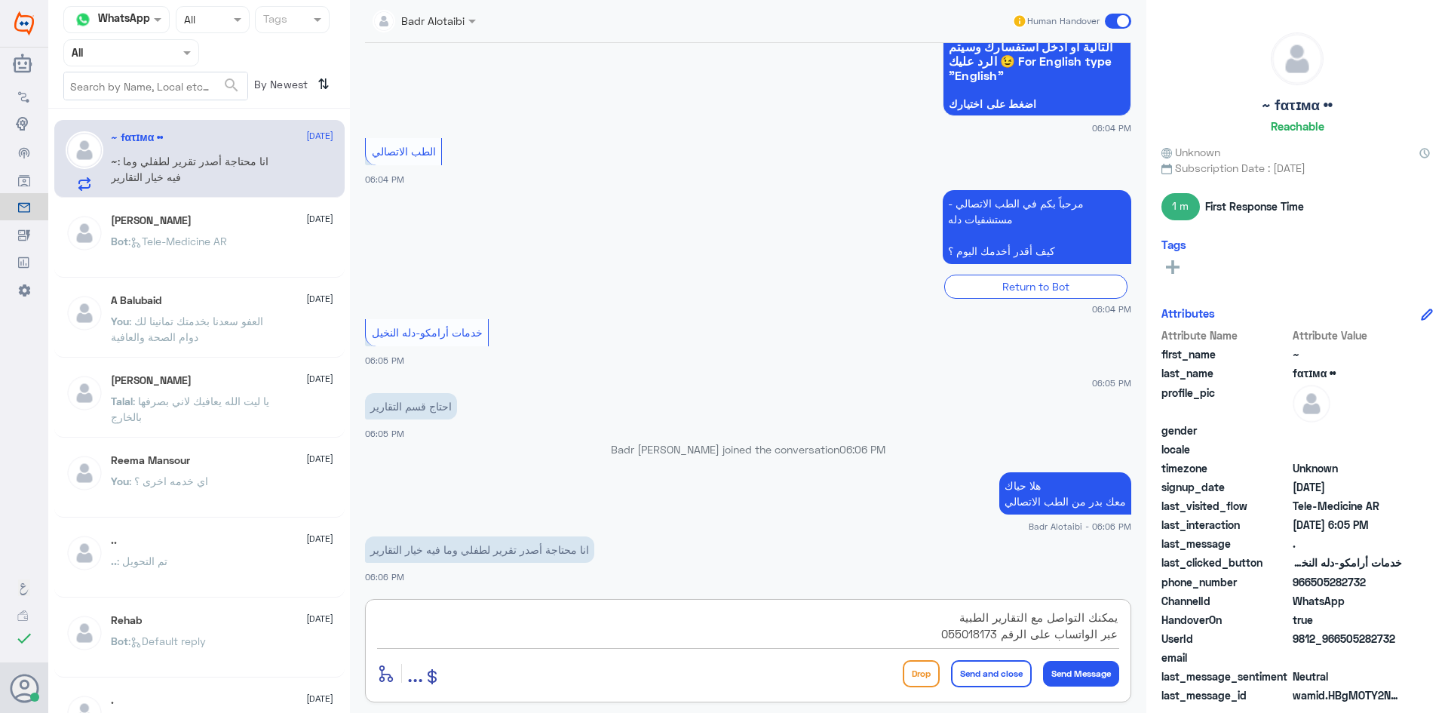
type textarea "يمكنك التواصل مع التقارير الطبية عبر الواتساب على الرقم 0550181732"
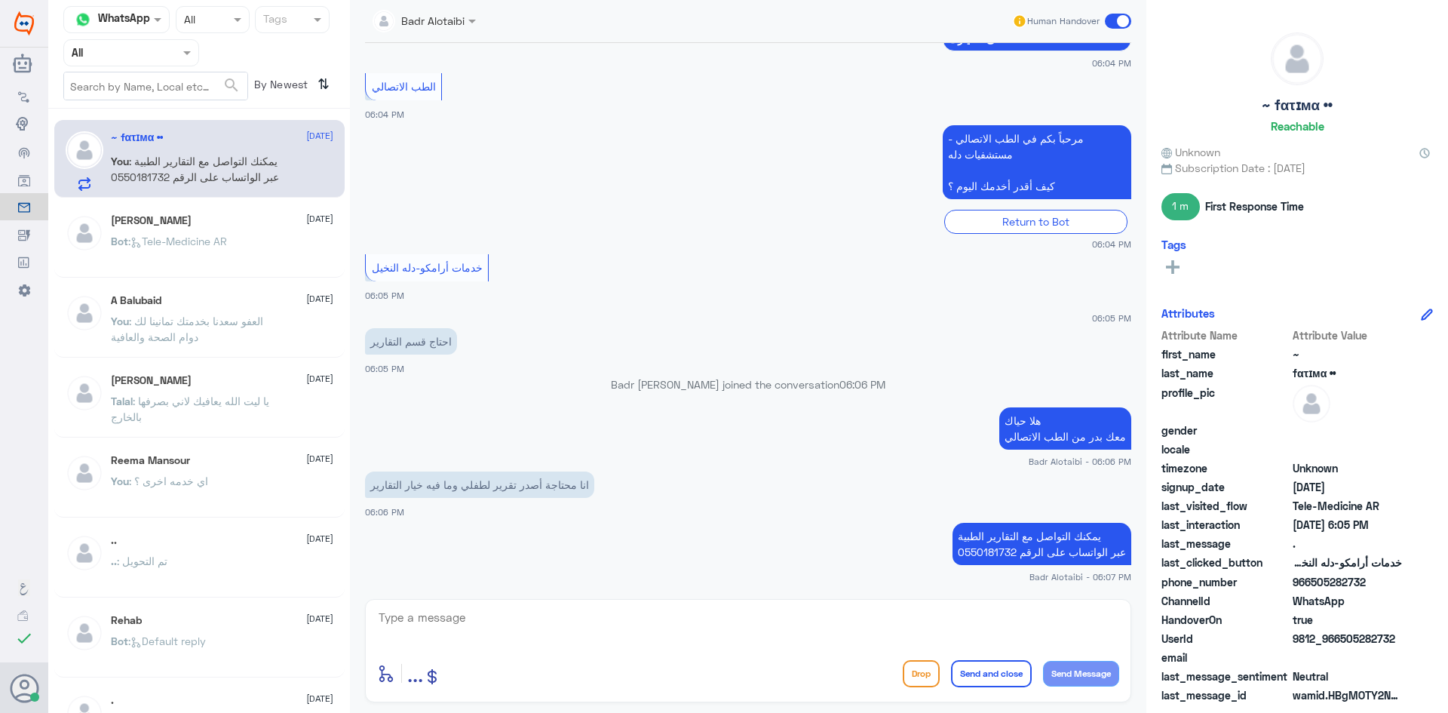
click at [1113, 15] on span at bounding box center [1118, 21] width 26 height 15
click at [0, 0] on input "checkbox" at bounding box center [0, 0] width 0 height 0
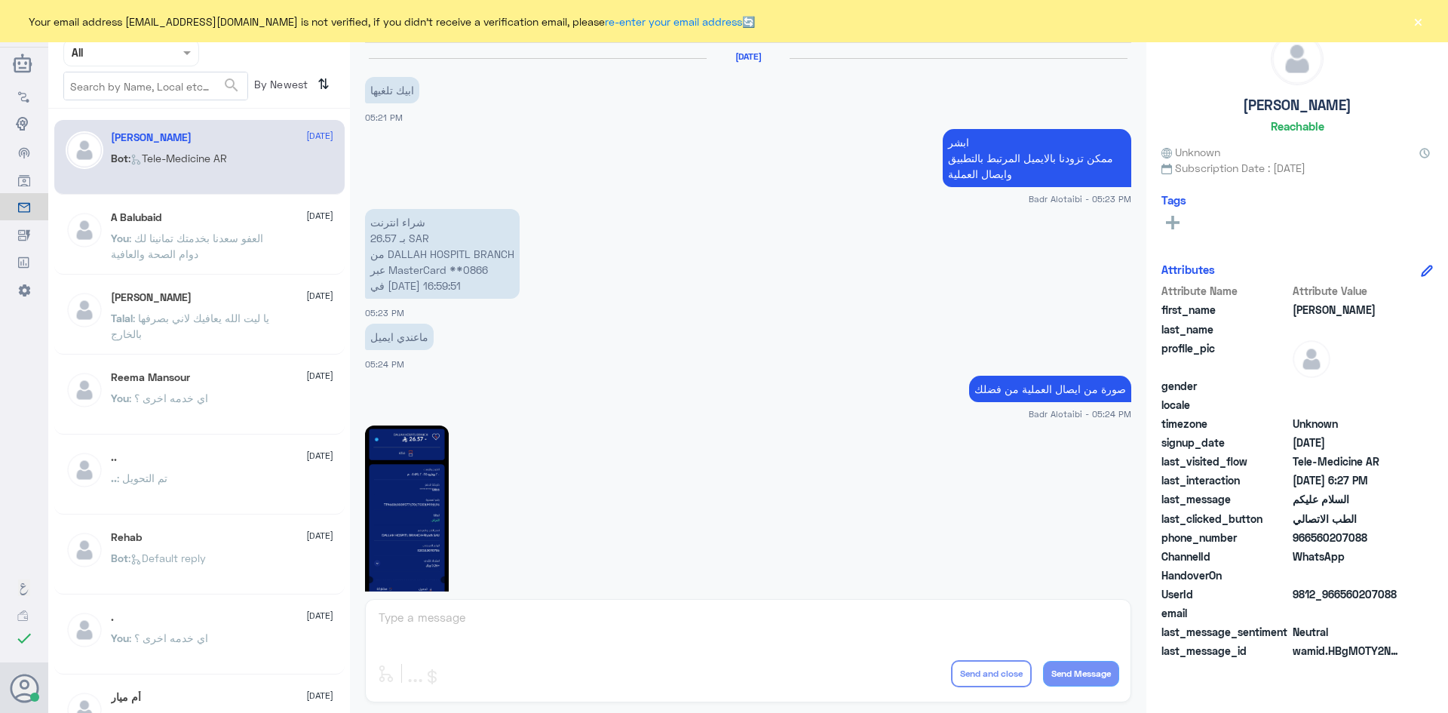
scroll to position [848, 0]
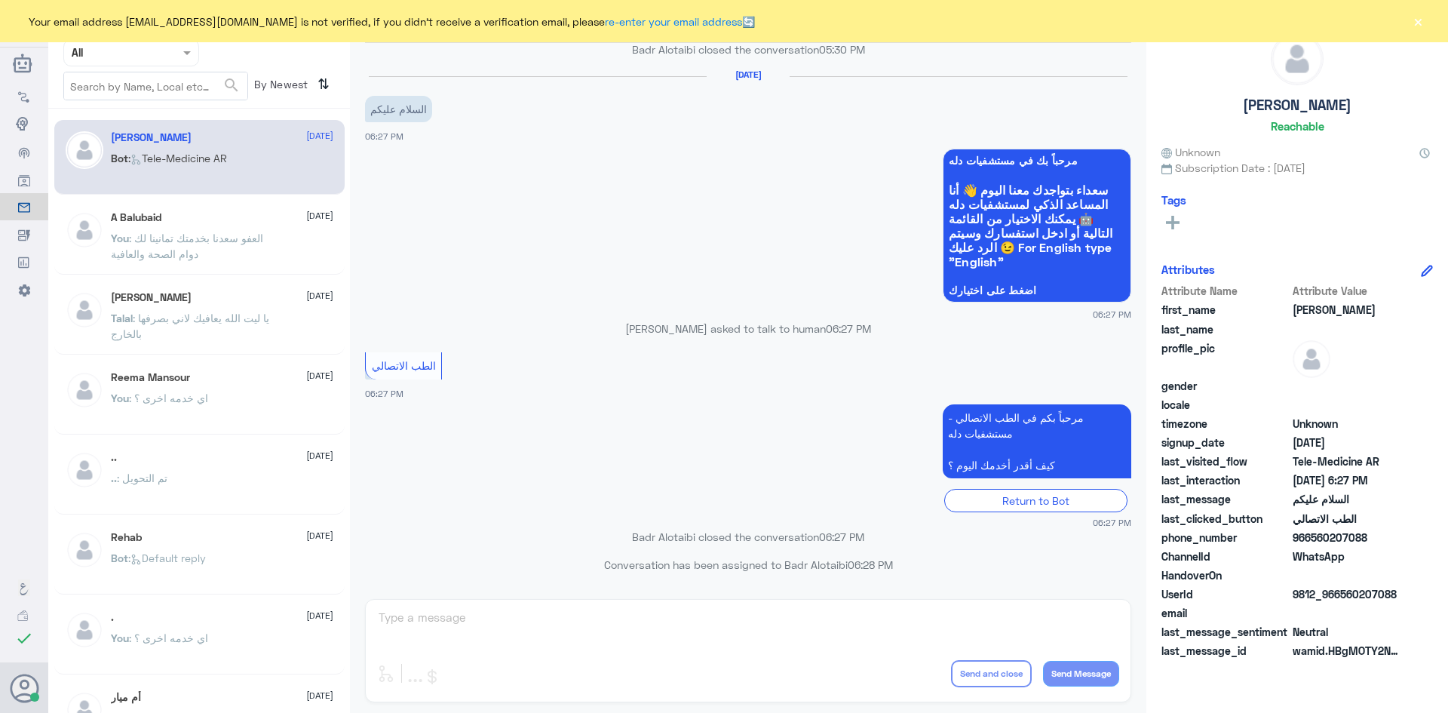
click at [151, 55] on input "text" at bounding box center [113, 52] width 83 height 17
click at [140, 118] on b "Unassigned" at bounding box center [125, 117] width 57 height 13
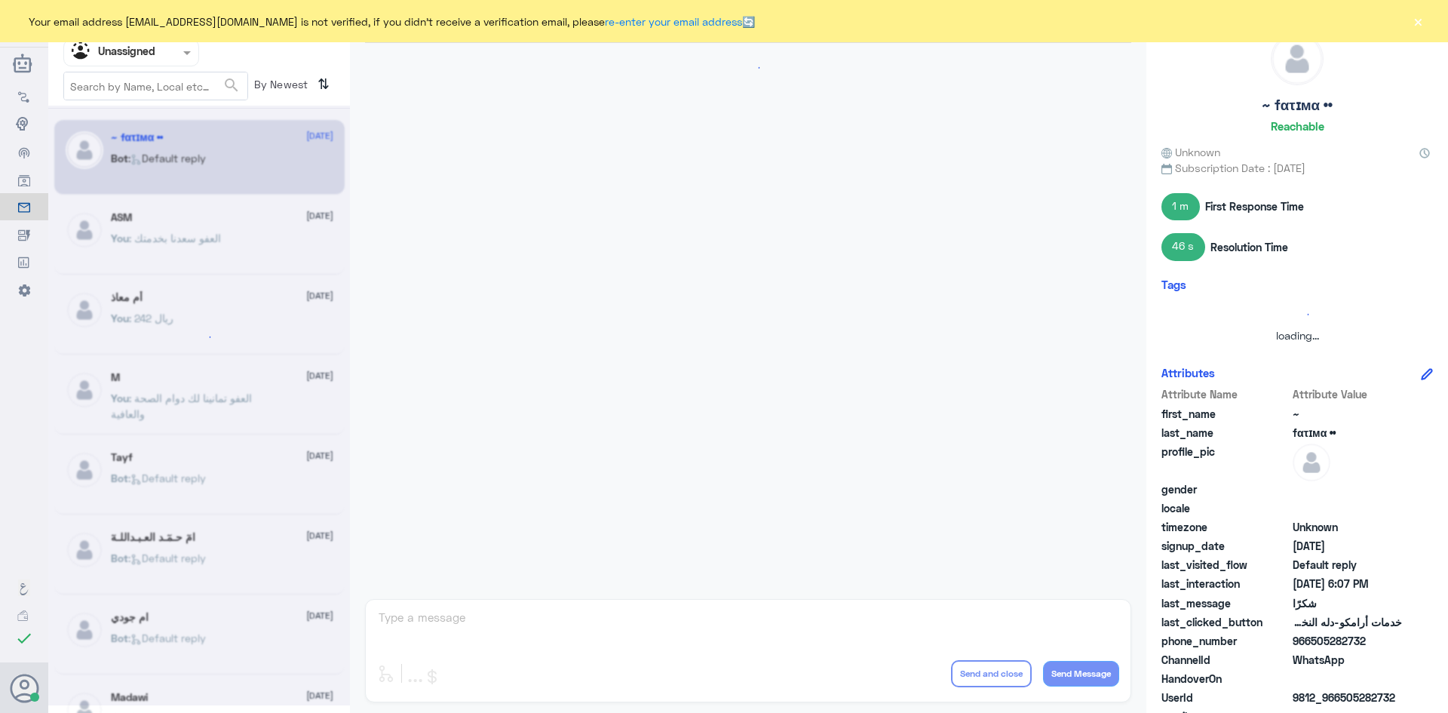
scroll to position [517, 0]
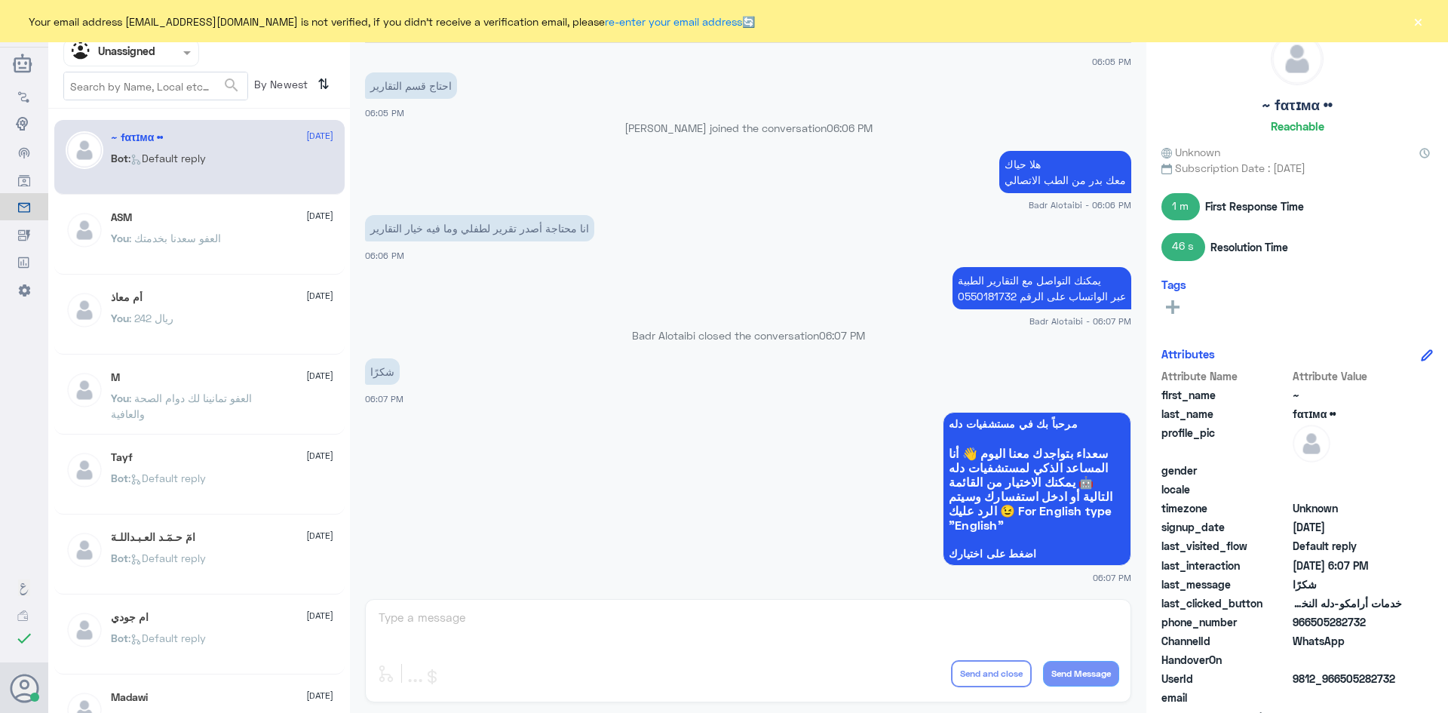
click at [1422, 19] on button "×" at bounding box center [1417, 21] width 15 height 15
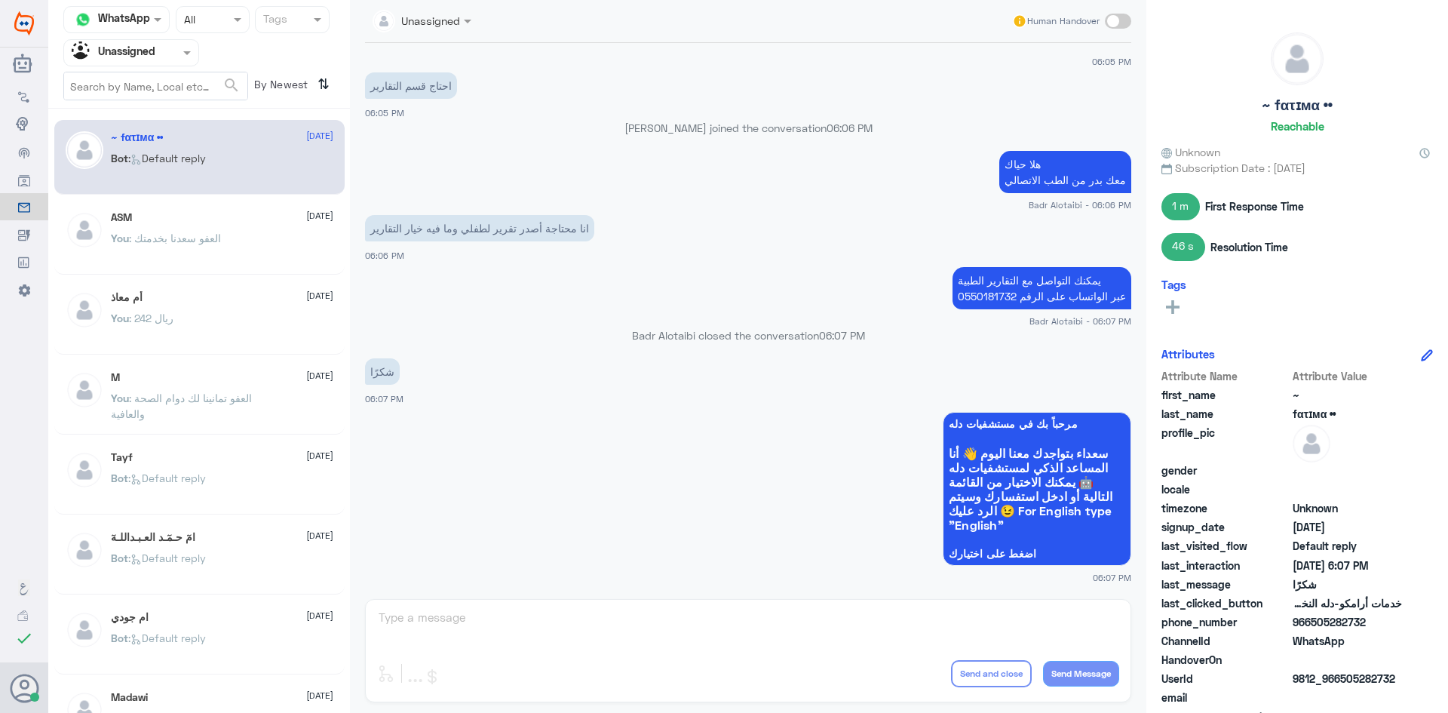
click at [1124, 22] on span at bounding box center [1118, 21] width 26 height 15
click at [0, 0] on input "checkbox" at bounding box center [0, 0] width 0 height 0
click at [750, 632] on textarea at bounding box center [748, 625] width 742 height 37
type textarea "العفو سعدنا بخدمتك"
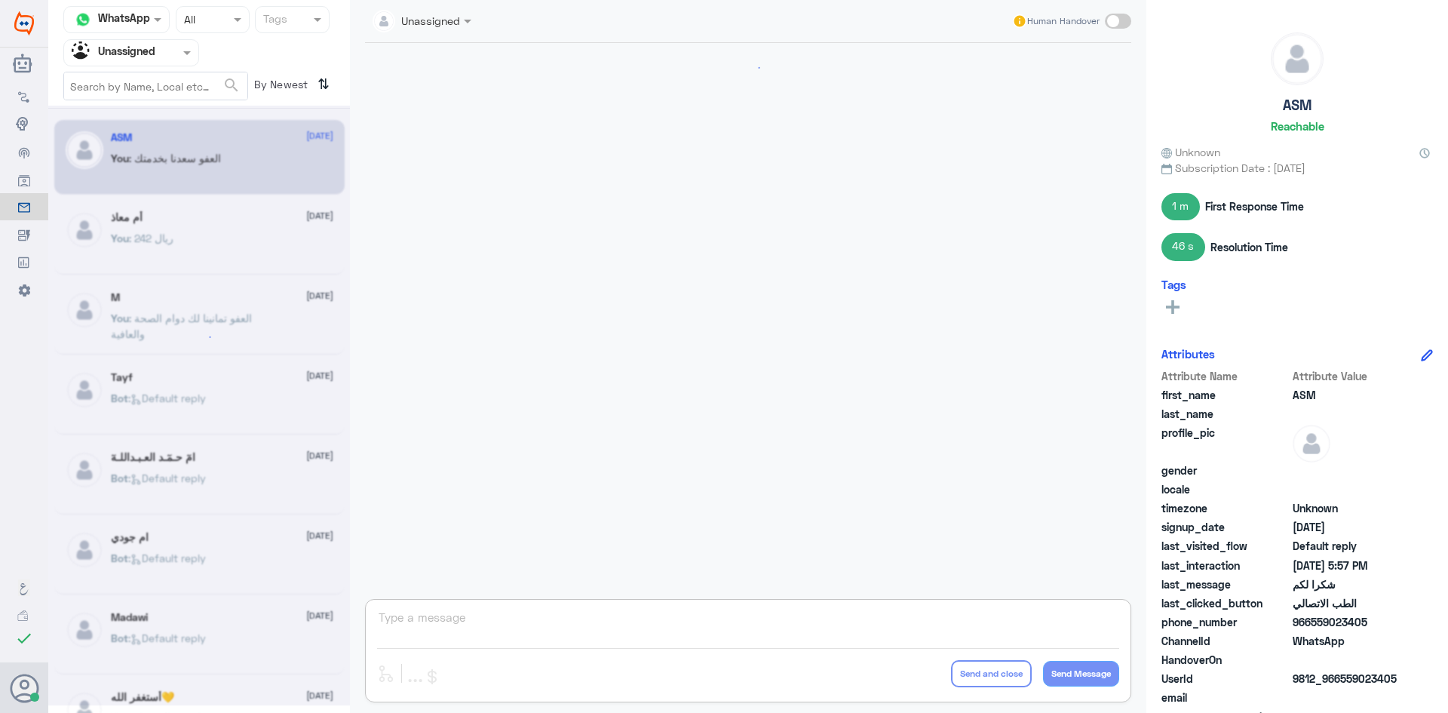
scroll to position [659, 0]
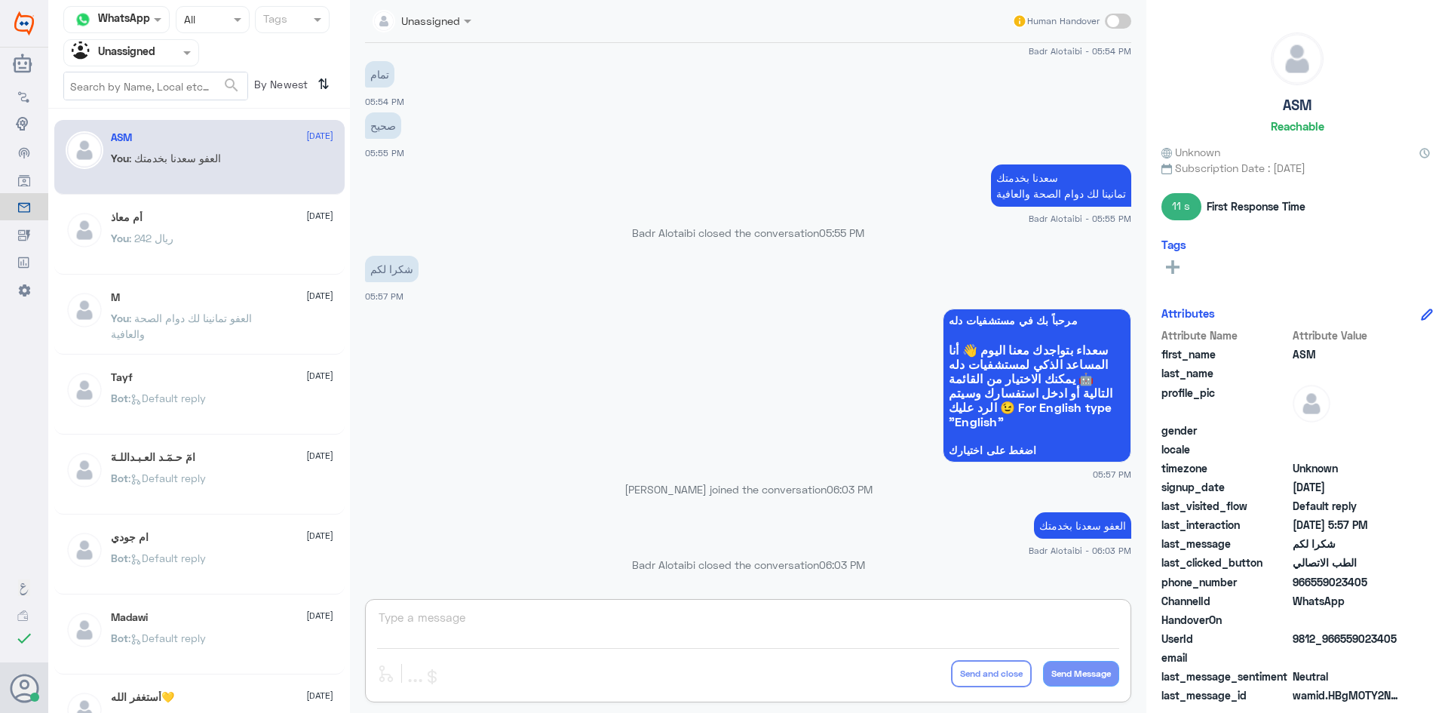
click at [171, 51] on div at bounding box center [131, 52] width 134 height 17
click at [150, 87] on div "All" at bounding box center [131, 88] width 136 height 28
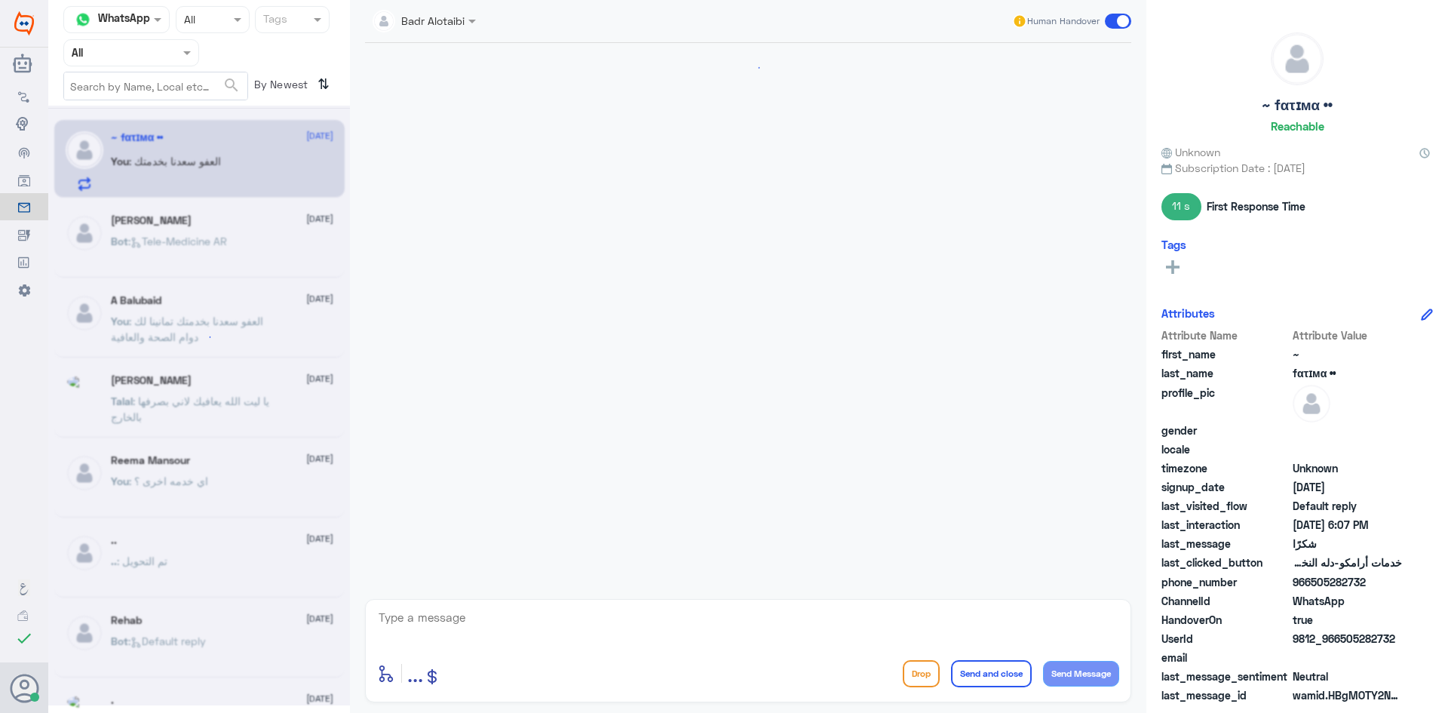
scroll to position [592, 0]
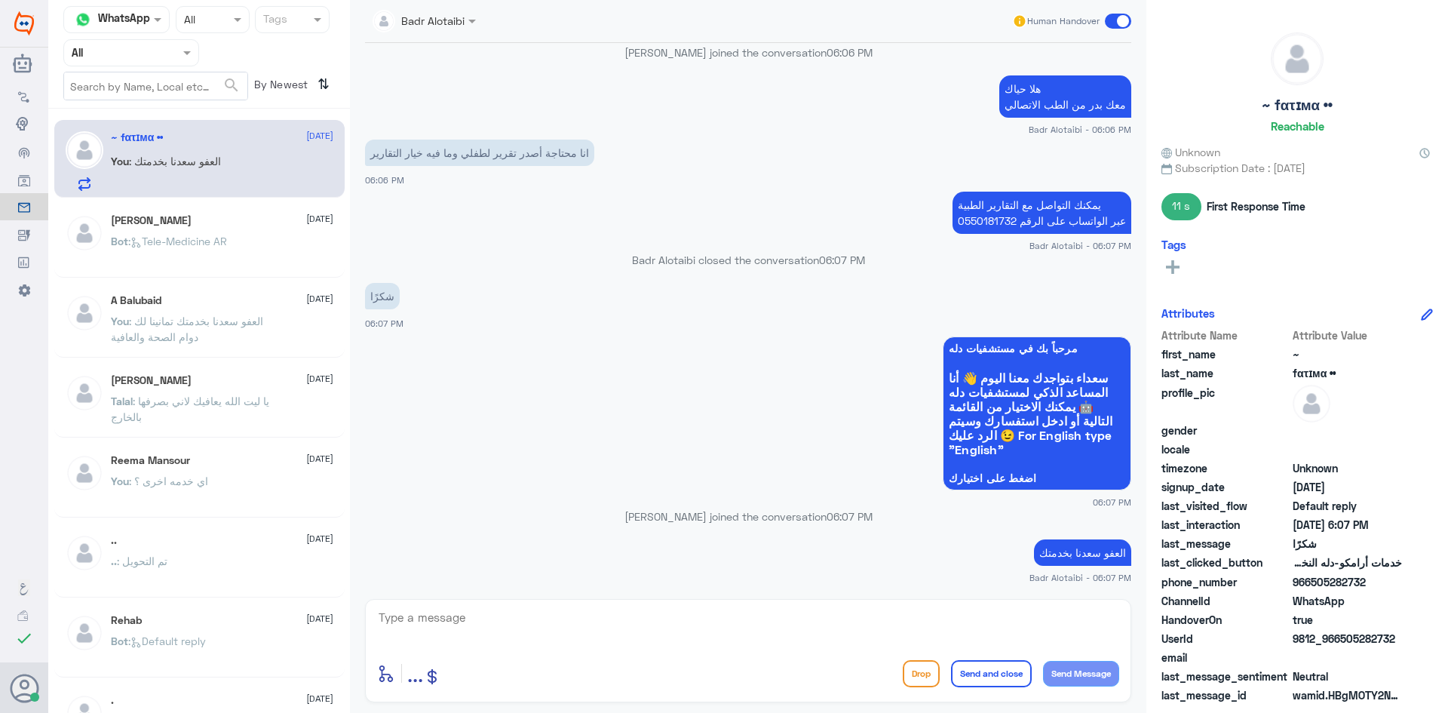
click at [1123, 19] on span at bounding box center [1118, 21] width 26 height 15
click at [0, 0] on input "checkbox" at bounding box center [0, 0] width 0 height 0
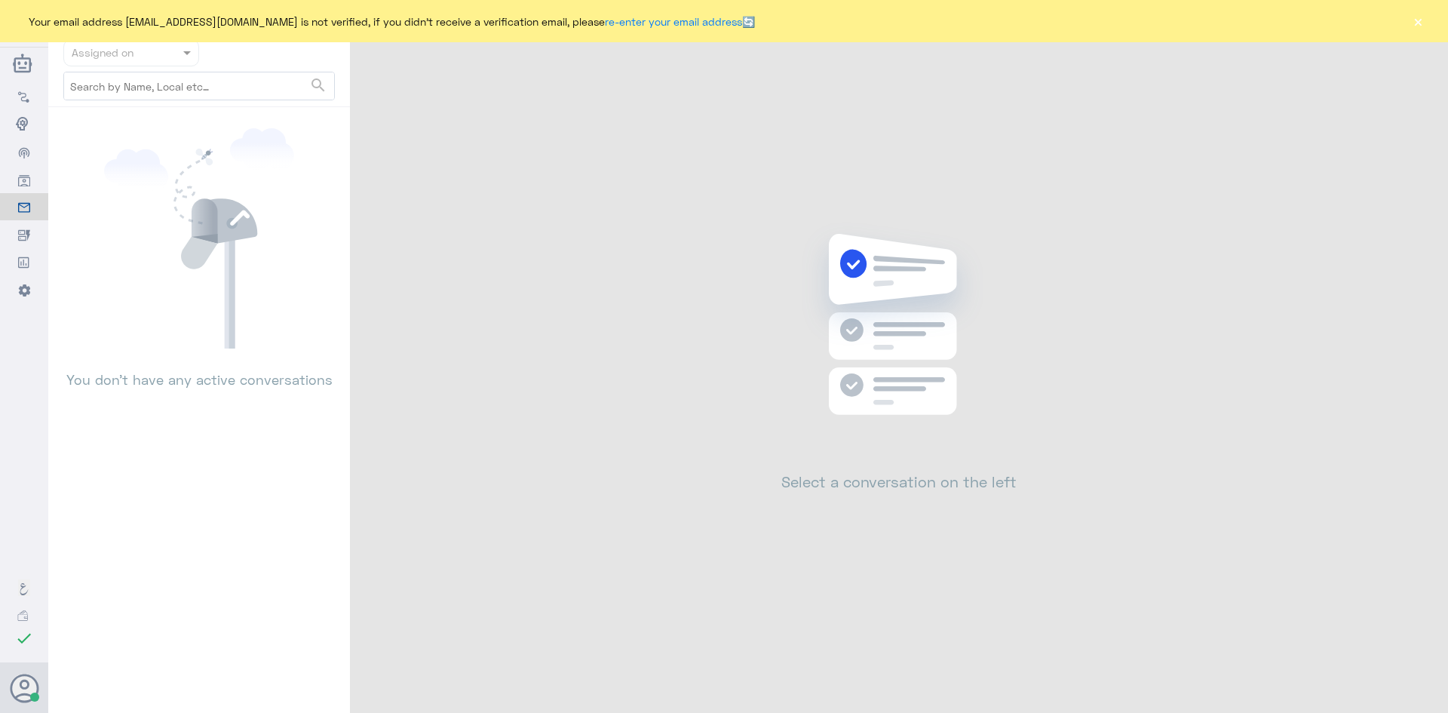
click at [1418, 26] on button "×" at bounding box center [1417, 21] width 15 height 15
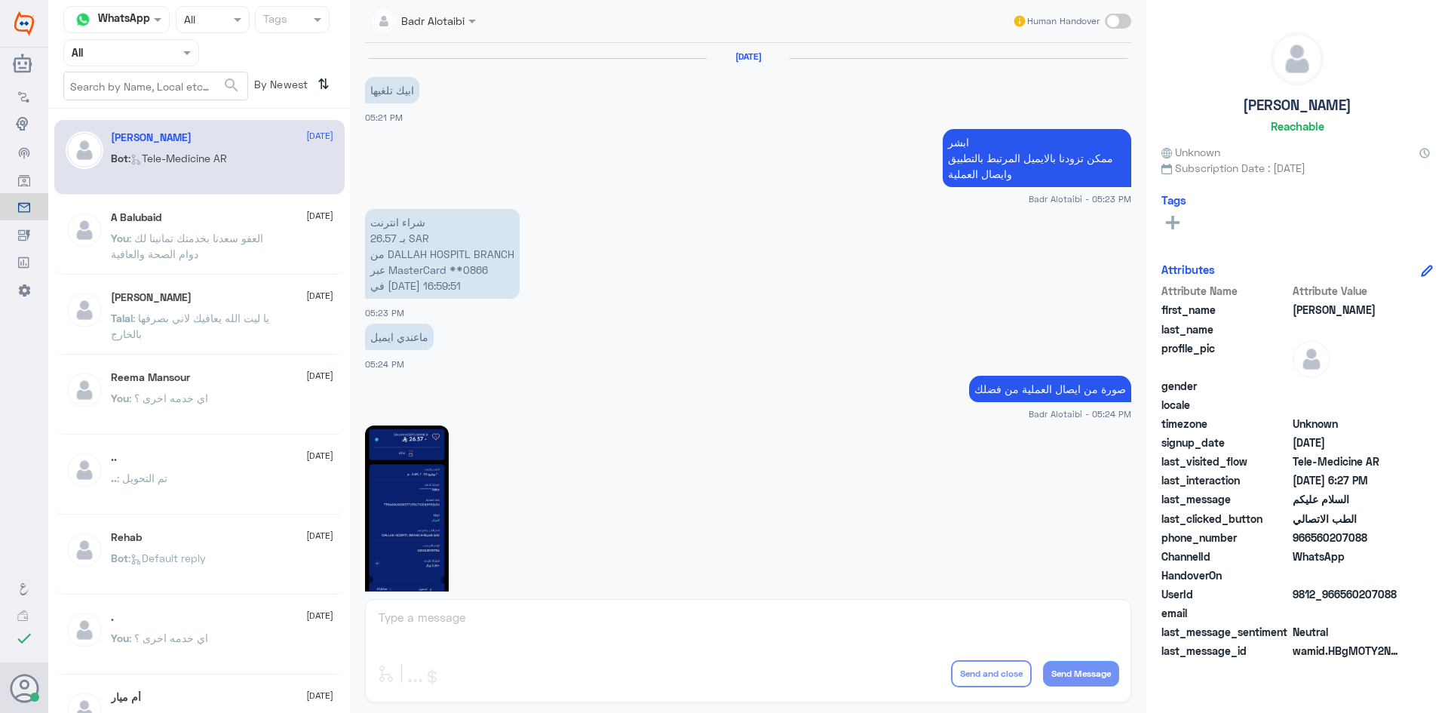
scroll to position [848, 0]
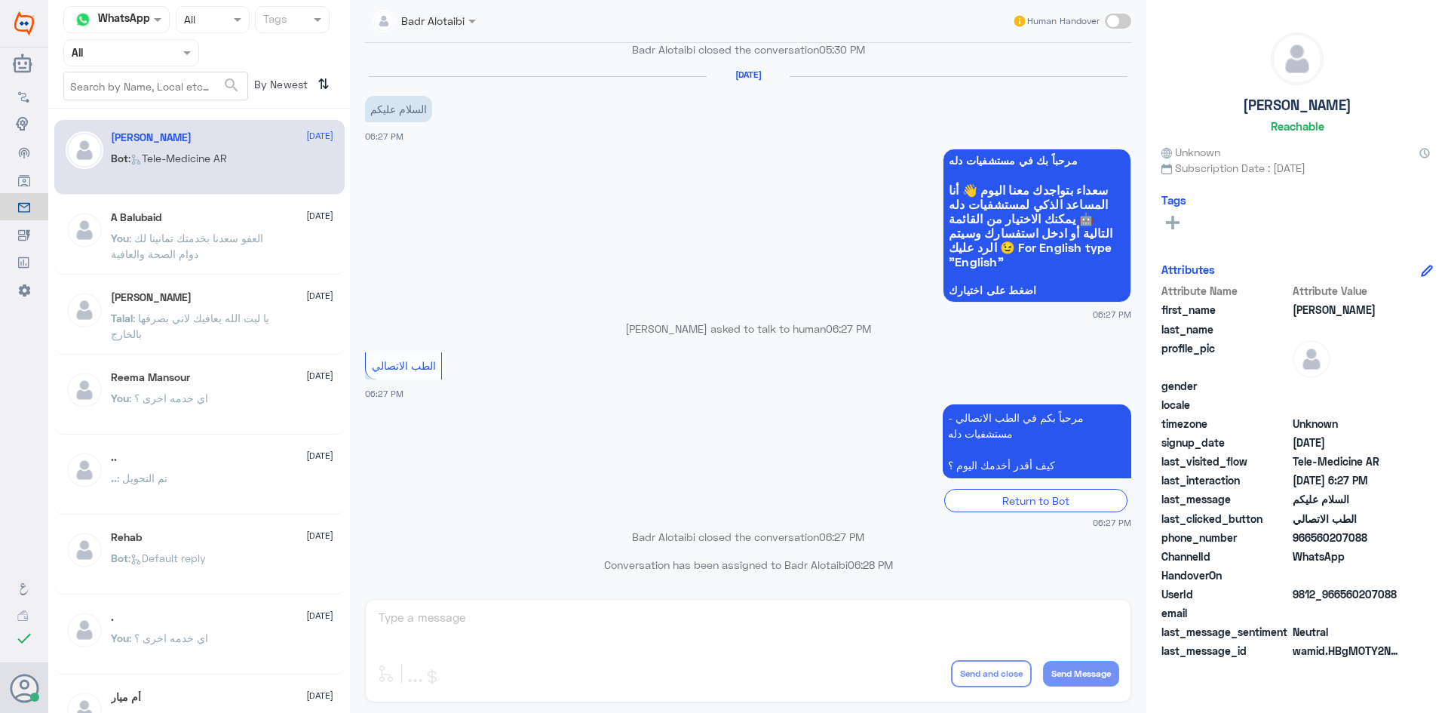
click at [182, 52] on span at bounding box center [188, 52] width 19 height 16
click at [161, 112] on div "Unassigned" at bounding box center [131, 119] width 136 height 35
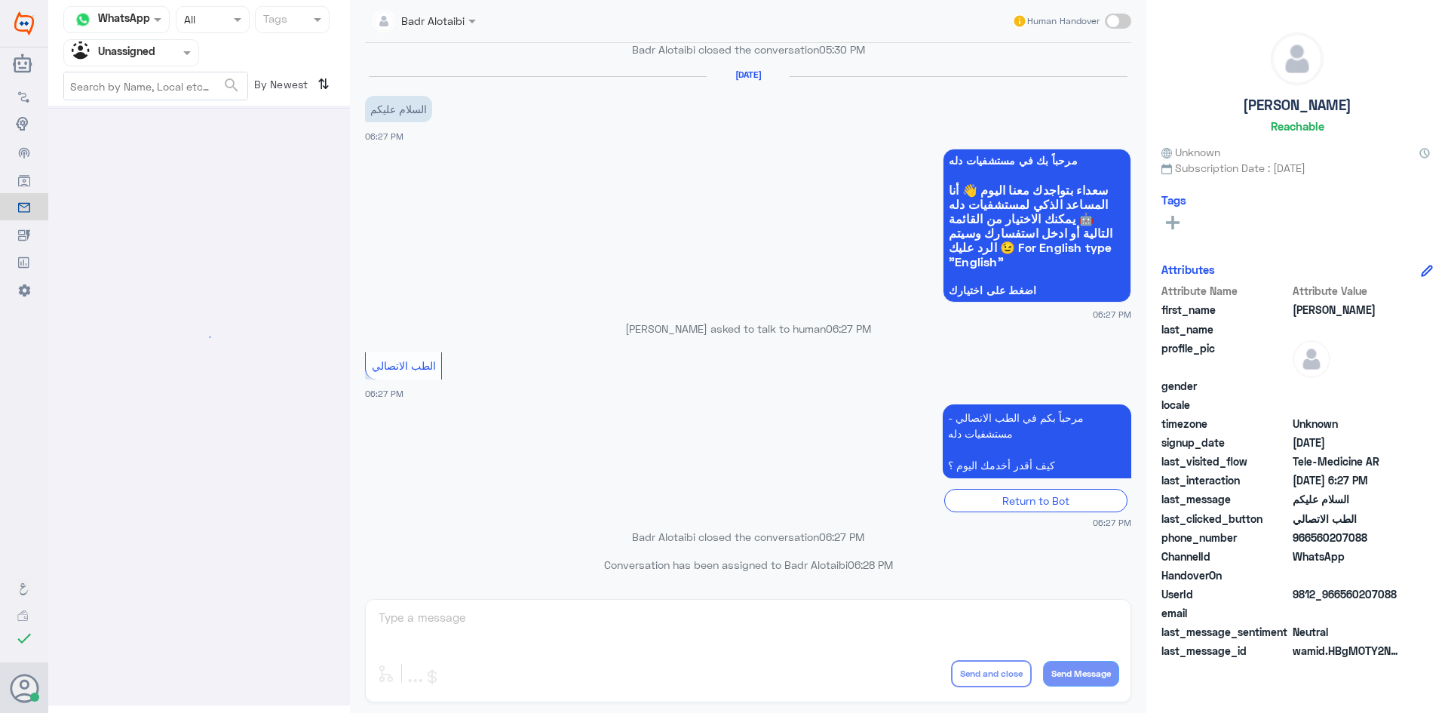
scroll to position [0, 0]
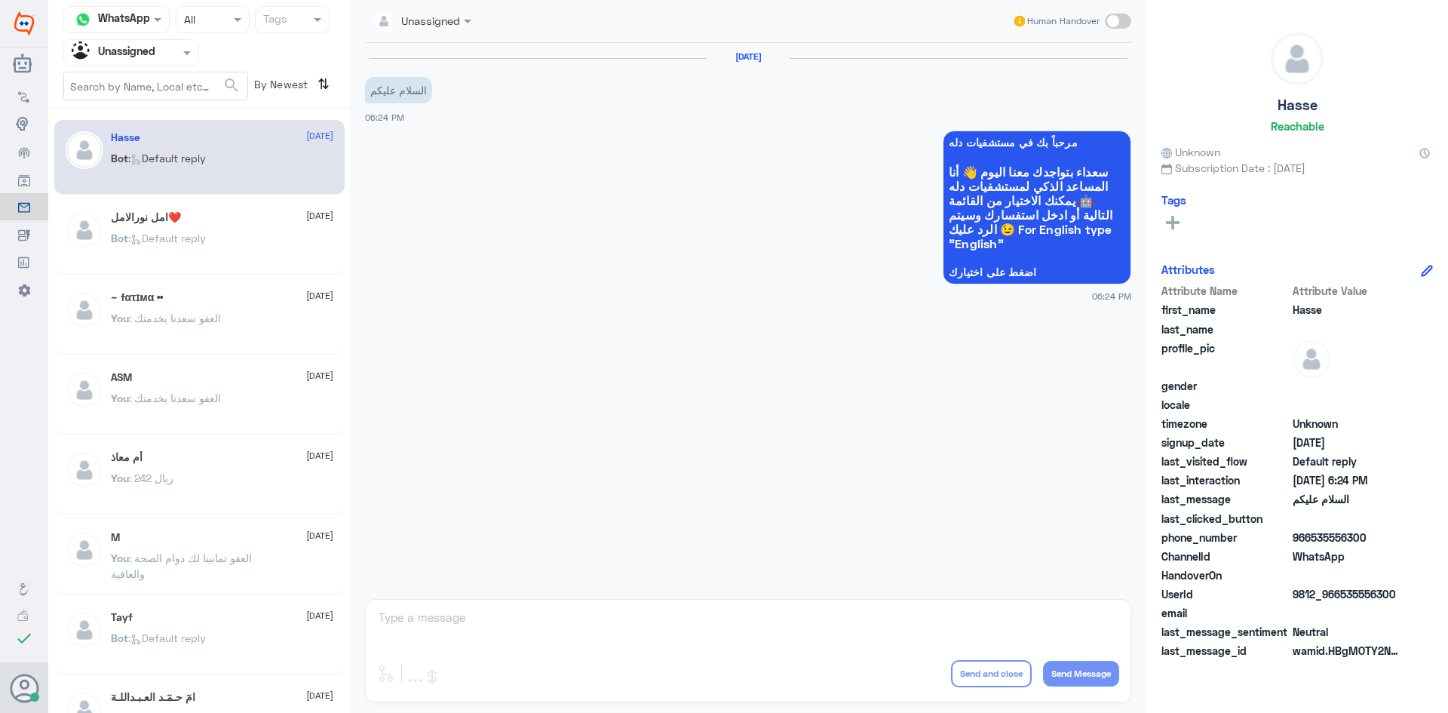
drag, startPoint x: 1400, startPoint y: 595, endPoint x: 1339, endPoint y: 598, distance: 61.2
click at [1339, 598] on div "UserId 9812_966535556300" at bounding box center [1296, 595] width 271 height 19
copy span "535556300"
click at [1127, 18] on span at bounding box center [1118, 21] width 26 height 15
click at [0, 0] on input "checkbox" at bounding box center [0, 0] width 0 height 0
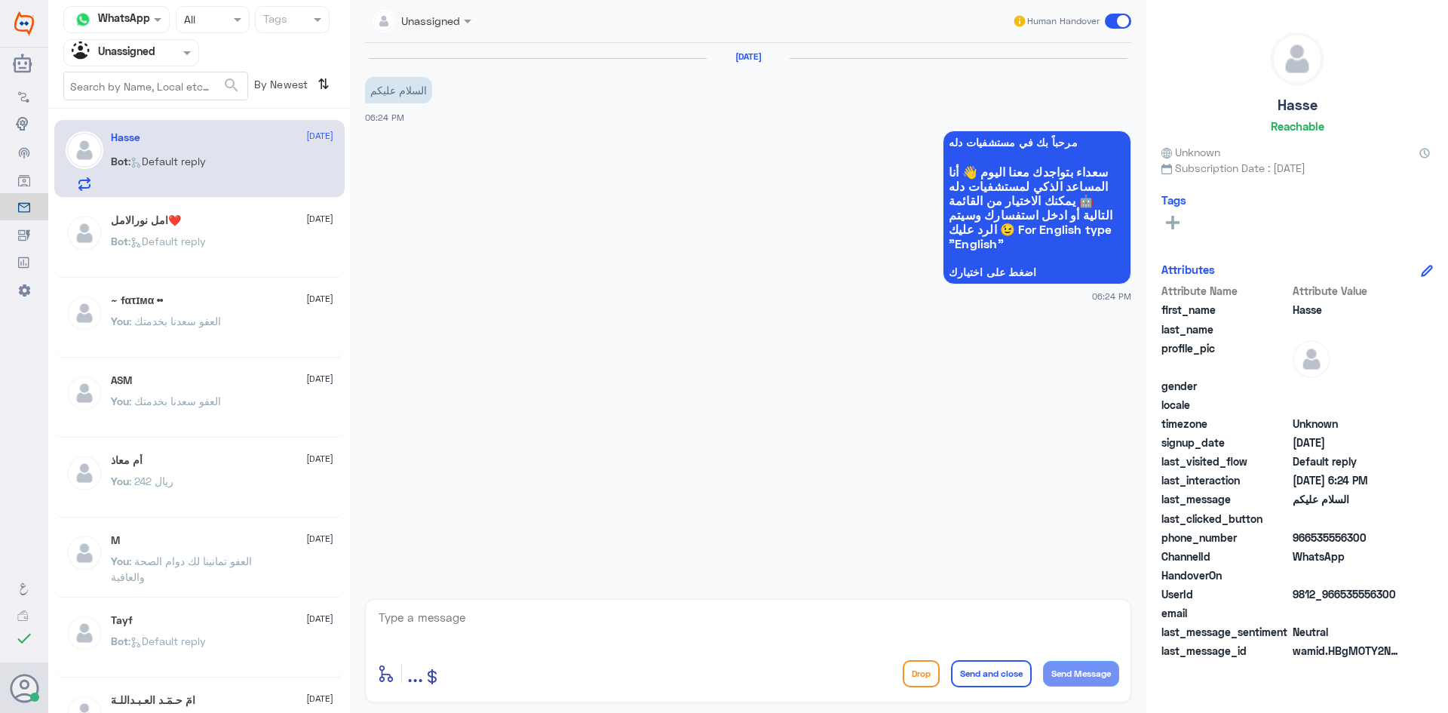
click at [775, 642] on textarea at bounding box center [748, 625] width 742 height 37
type textarea ","
type textarea "وعليكم السلام ورحمة الله وبركاته معك بدر من الطب الاتصالي"
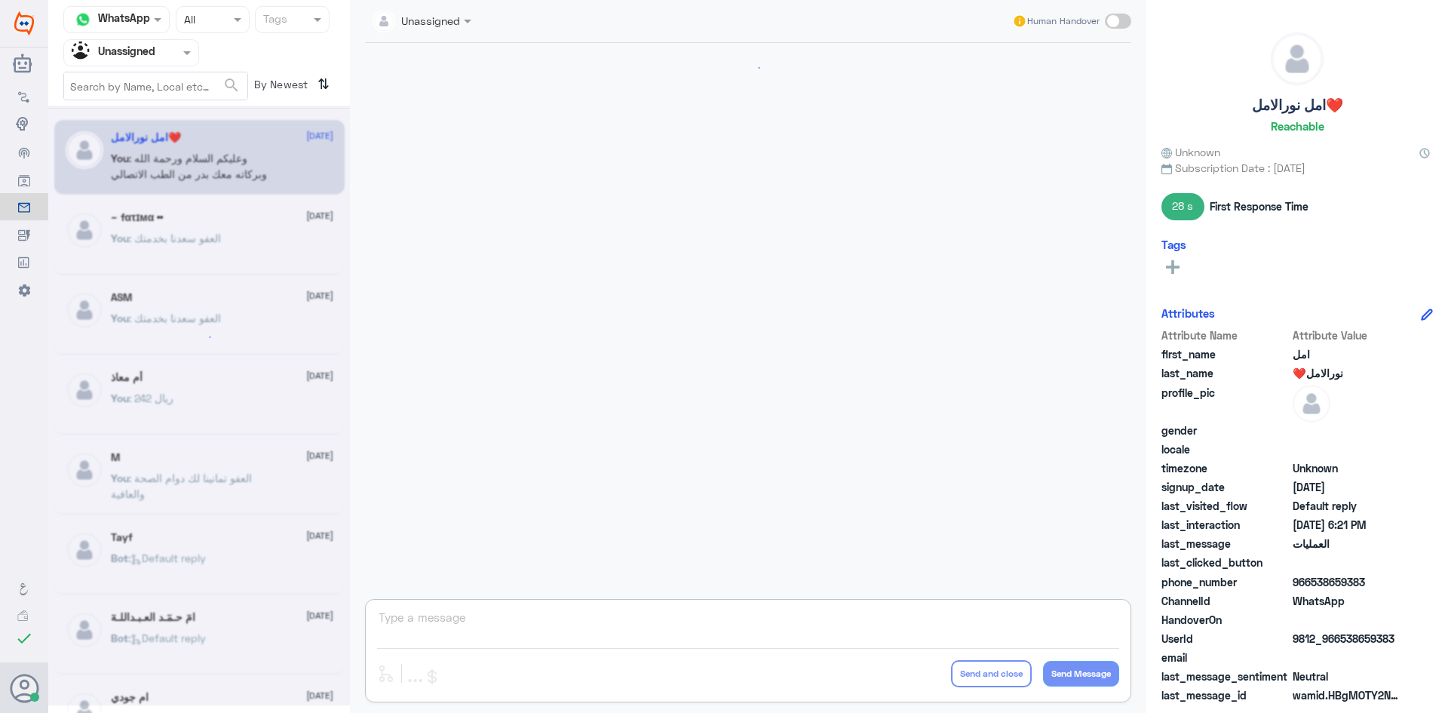
scroll to position [176, 0]
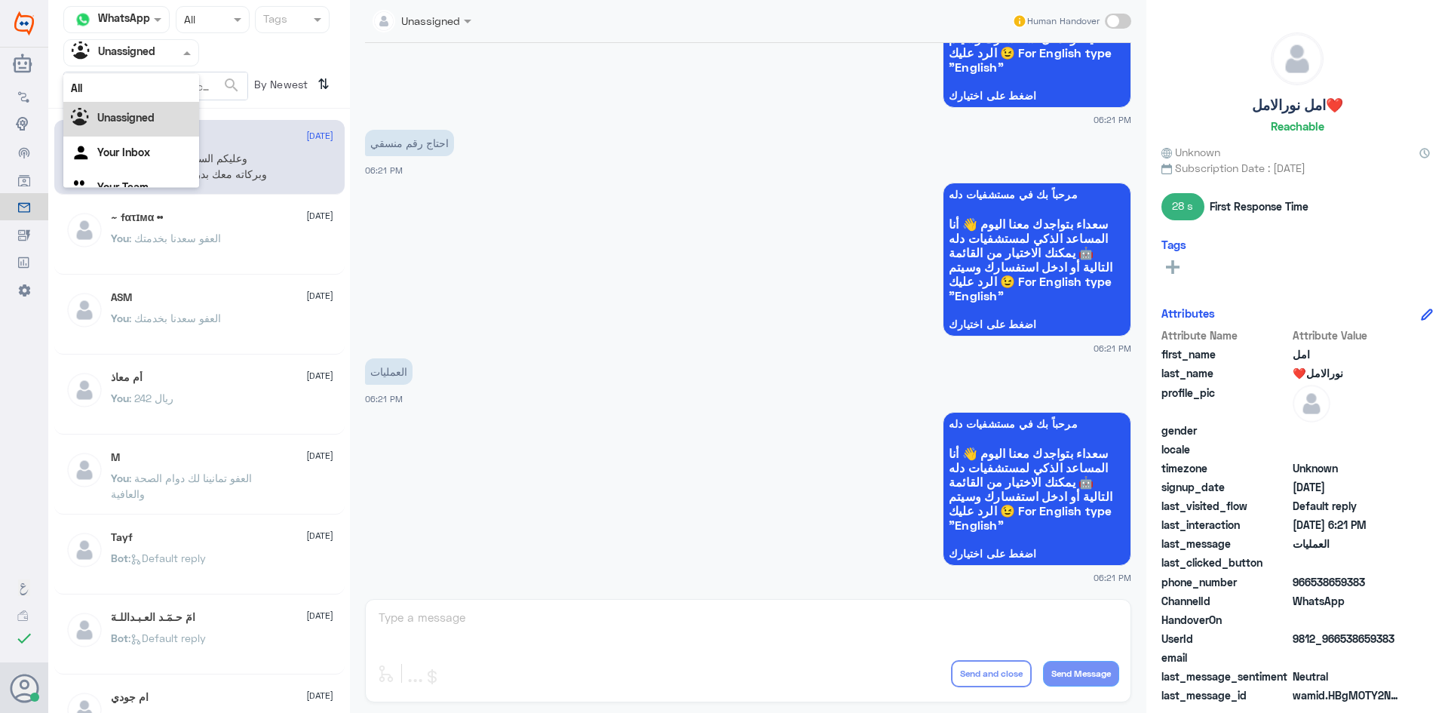
click at [167, 51] on div at bounding box center [131, 52] width 134 height 17
click at [158, 85] on div "All" at bounding box center [131, 88] width 136 height 28
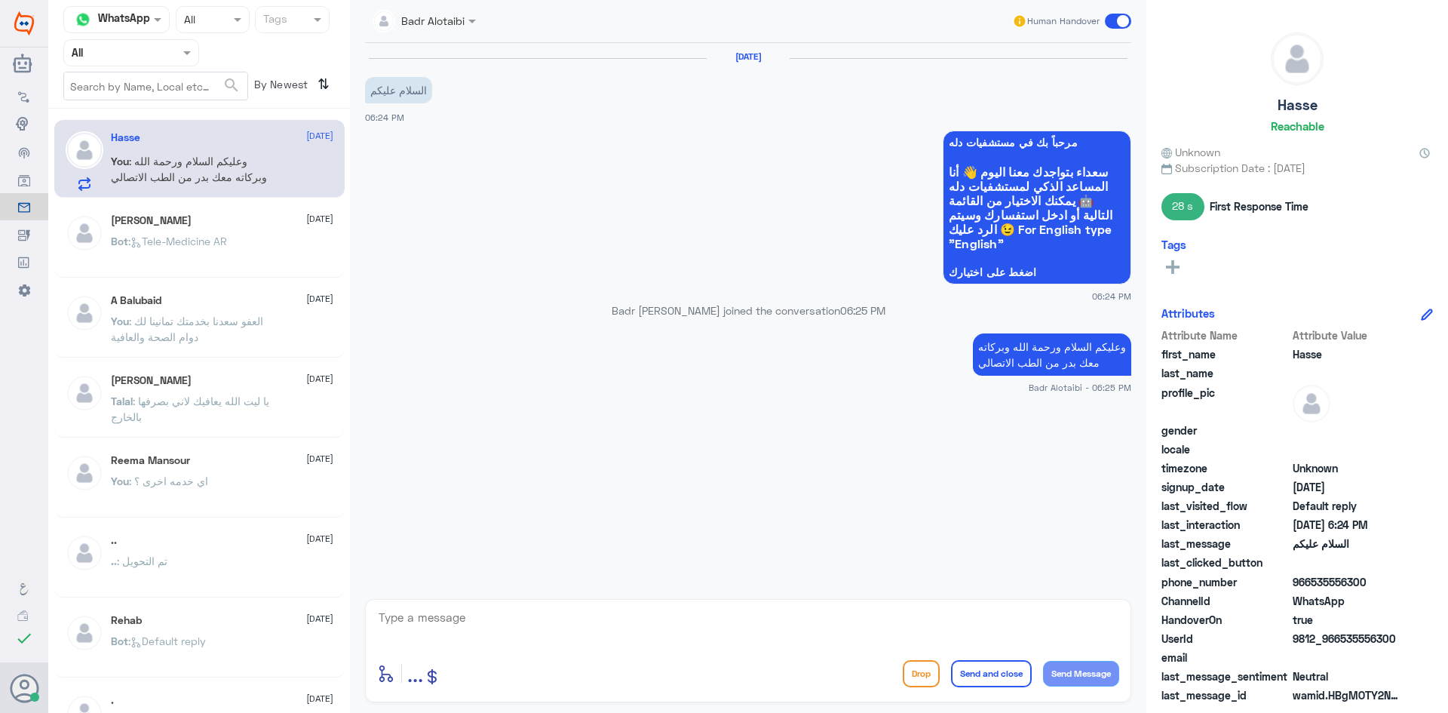
click at [778, 633] on textarea at bounding box center [748, 625] width 742 height 37
type textarea "تفضل كيف اقدر أساعدك ؟"
click at [1029, 626] on textarea at bounding box center [748, 625] width 742 height 37
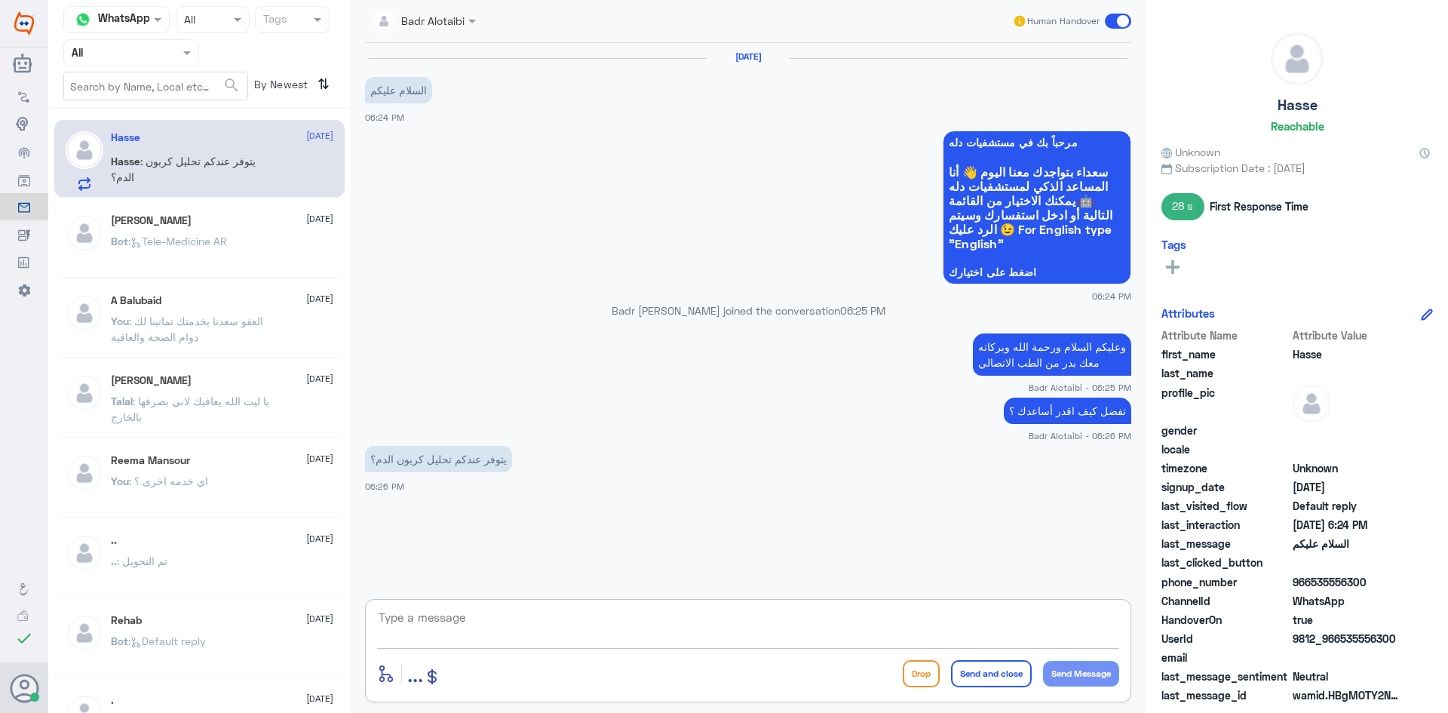
click at [771, 632] on textarea at bounding box center [748, 625] width 742 height 37
type textarea "نعم يتوفر"
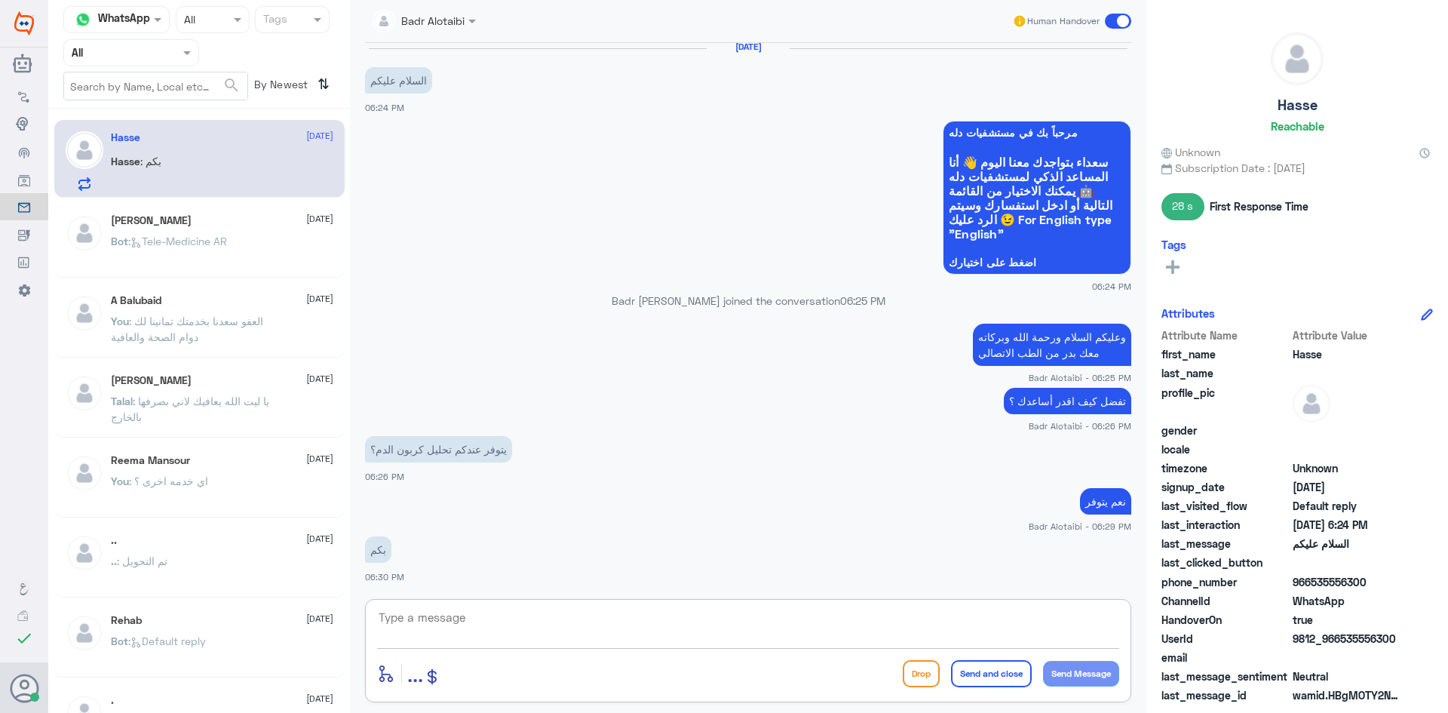
click at [873, 643] on textarea at bounding box center [748, 625] width 742 height 37
type textarea ";"
type textarea "كربون الدم 94 جميع غازات الدم 294"
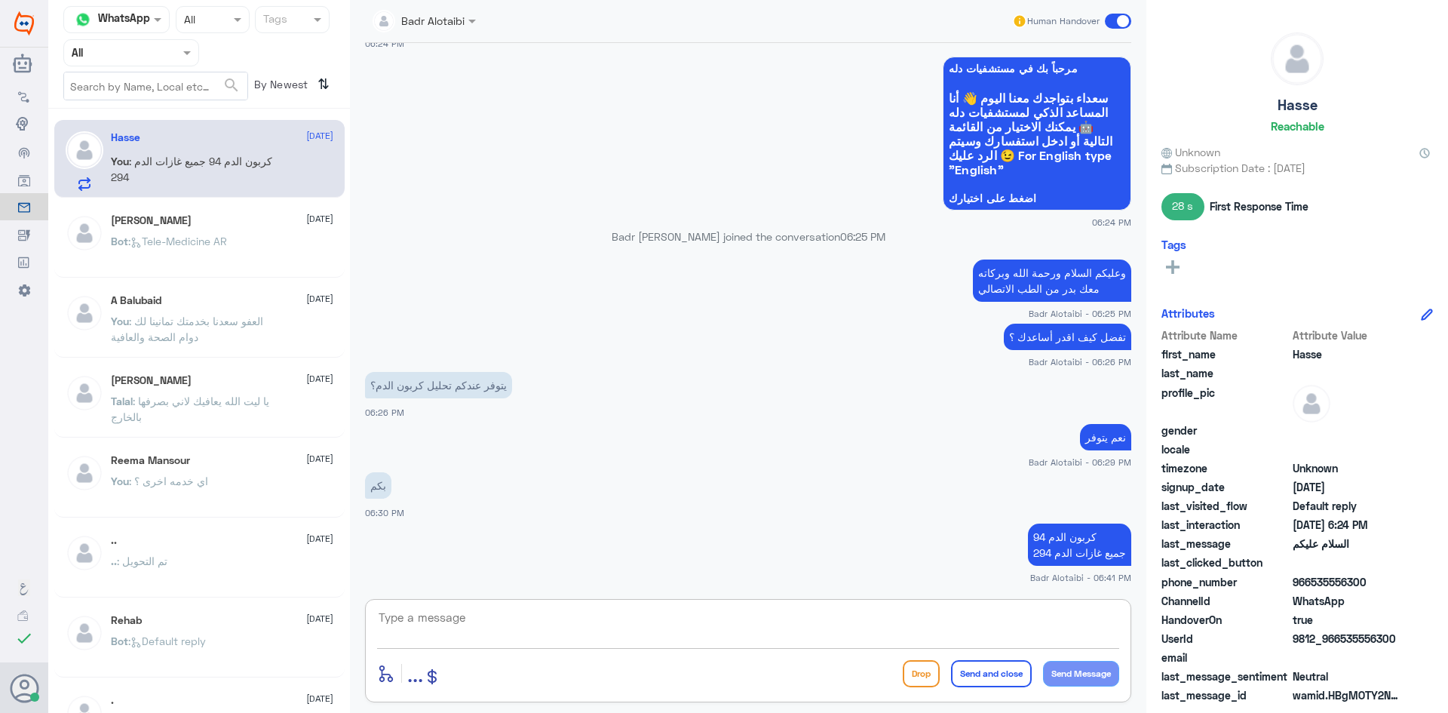
paste textarea "يمكنك تسجيل دخولك للتطبيق، واختر أيقونة "استشارة فورية" لطلب صرف الأدوية، أو إج…"
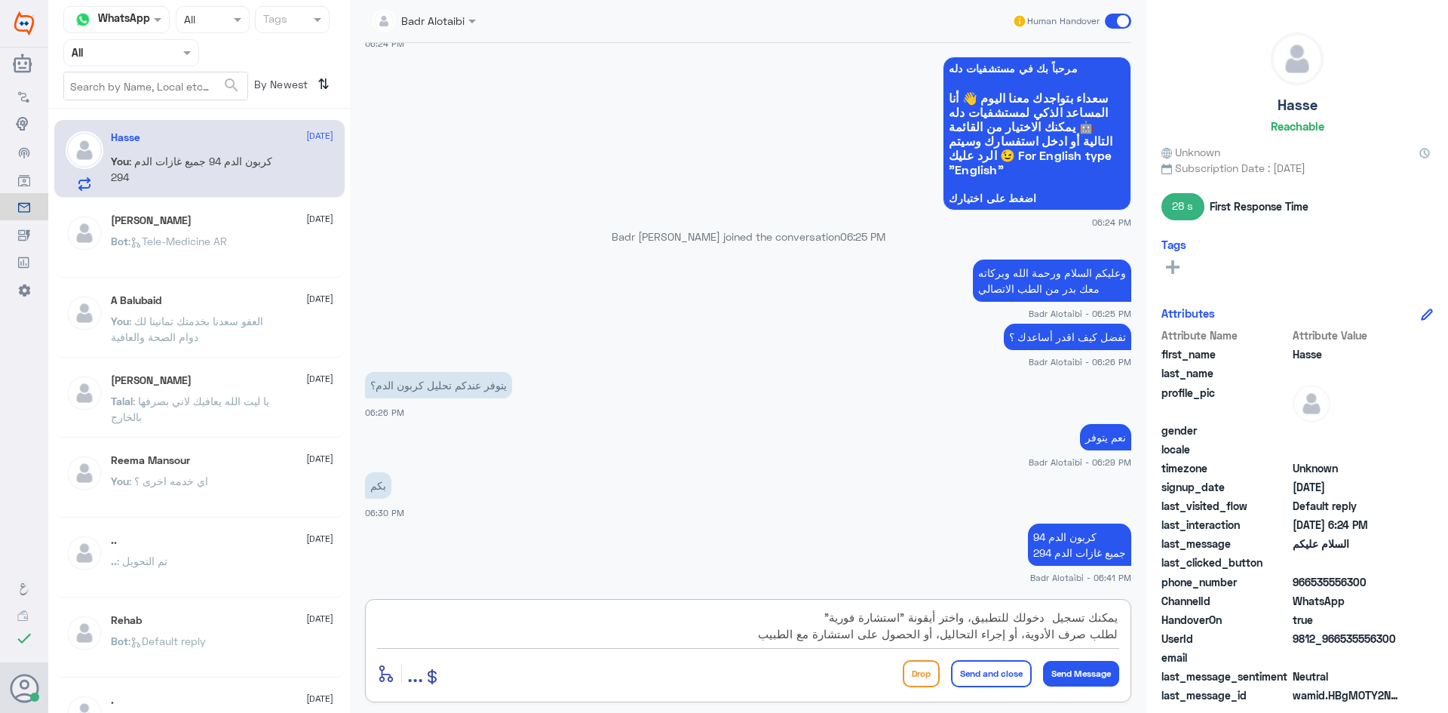
drag, startPoint x: 939, startPoint y: 635, endPoint x: 1116, endPoint y: 634, distance: 177.2
click at [1116, 634] on textarea "يمكنك تسجيل دخولك للتطبيق، واختر أيقونة "استشارة فورية" لطلب صرف الأدوية، أو إج…" at bounding box center [748, 625] width 742 height 37
click at [1111, 636] on textarea "يمكنك تسجيل دخولك للتطبيق، واختر أيقونة "استشارة فورية" الحصول على استشارة مع ا…" at bounding box center [748, 625] width 742 height 37
type textarea "يمكنك تسجيل دخولك للتطبيق، واختر أيقونة "استشارة فورية" للحصول على استشارة مع ا…"
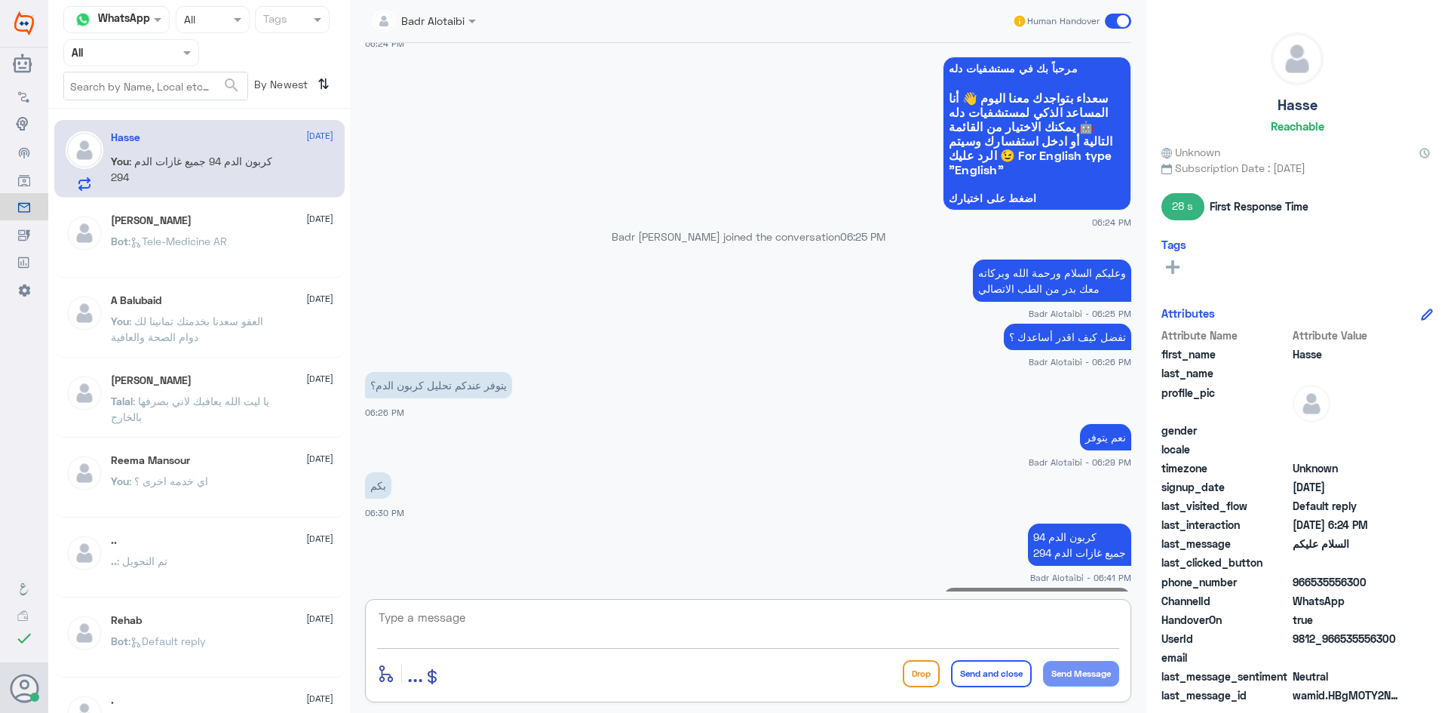
scroll to position [155, 0]
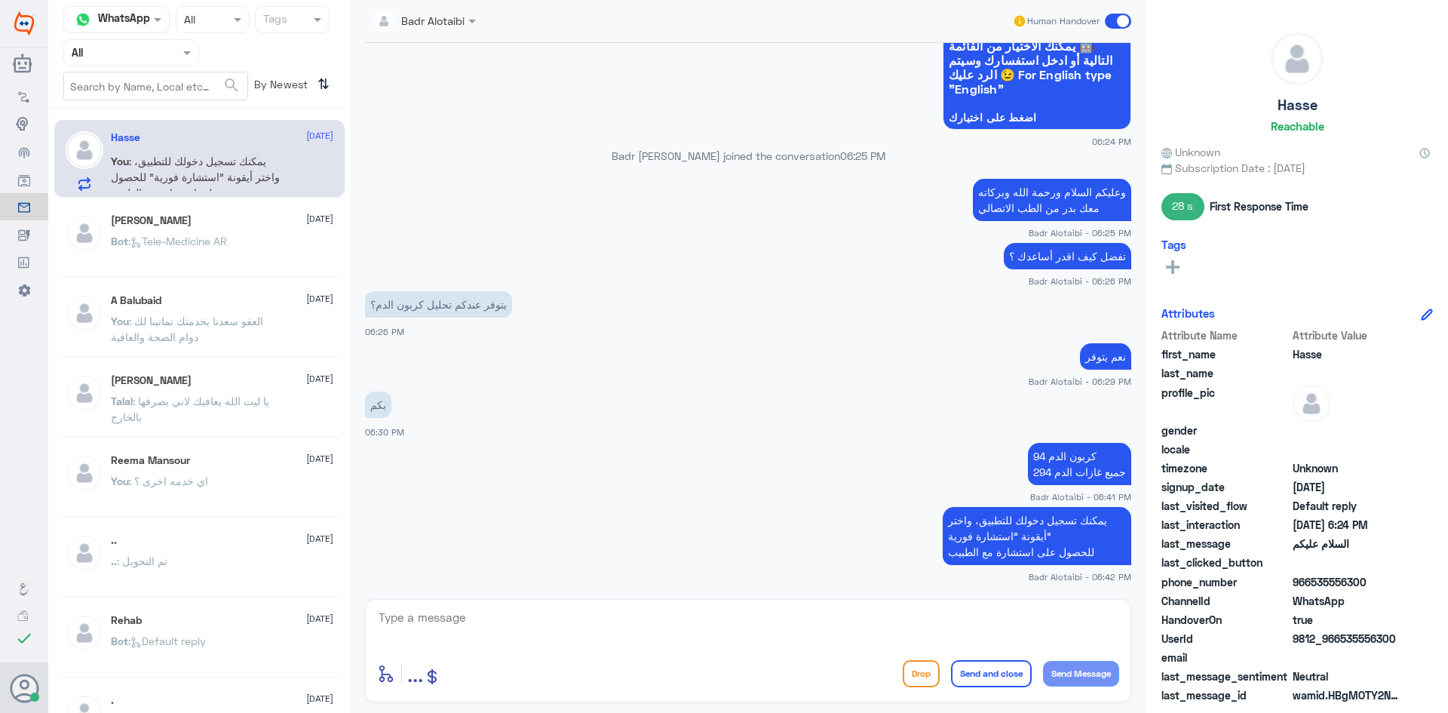
click at [1114, 18] on span at bounding box center [1118, 21] width 26 height 15
click at [0, 0] on input "checkbox" at bounding box center [0, 0] width 0 height 0
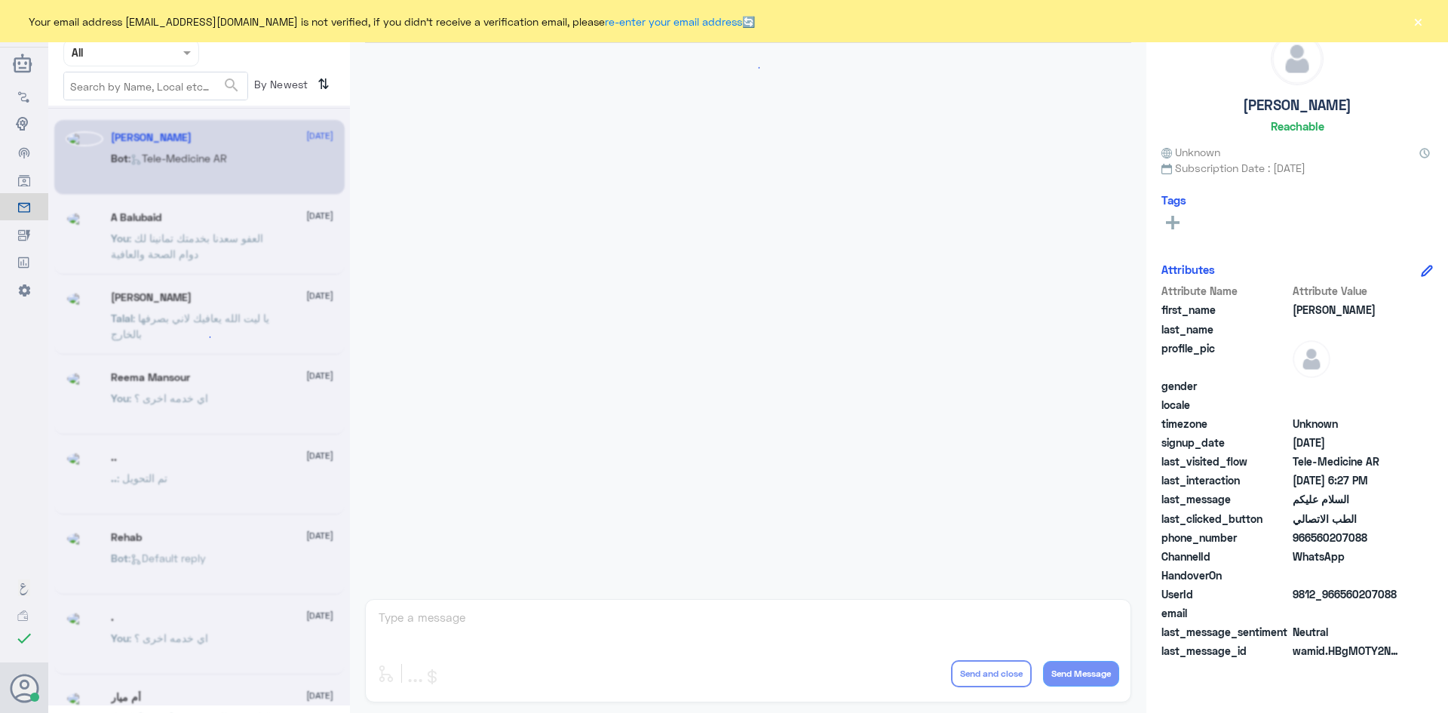
scroll to position [848, 0]
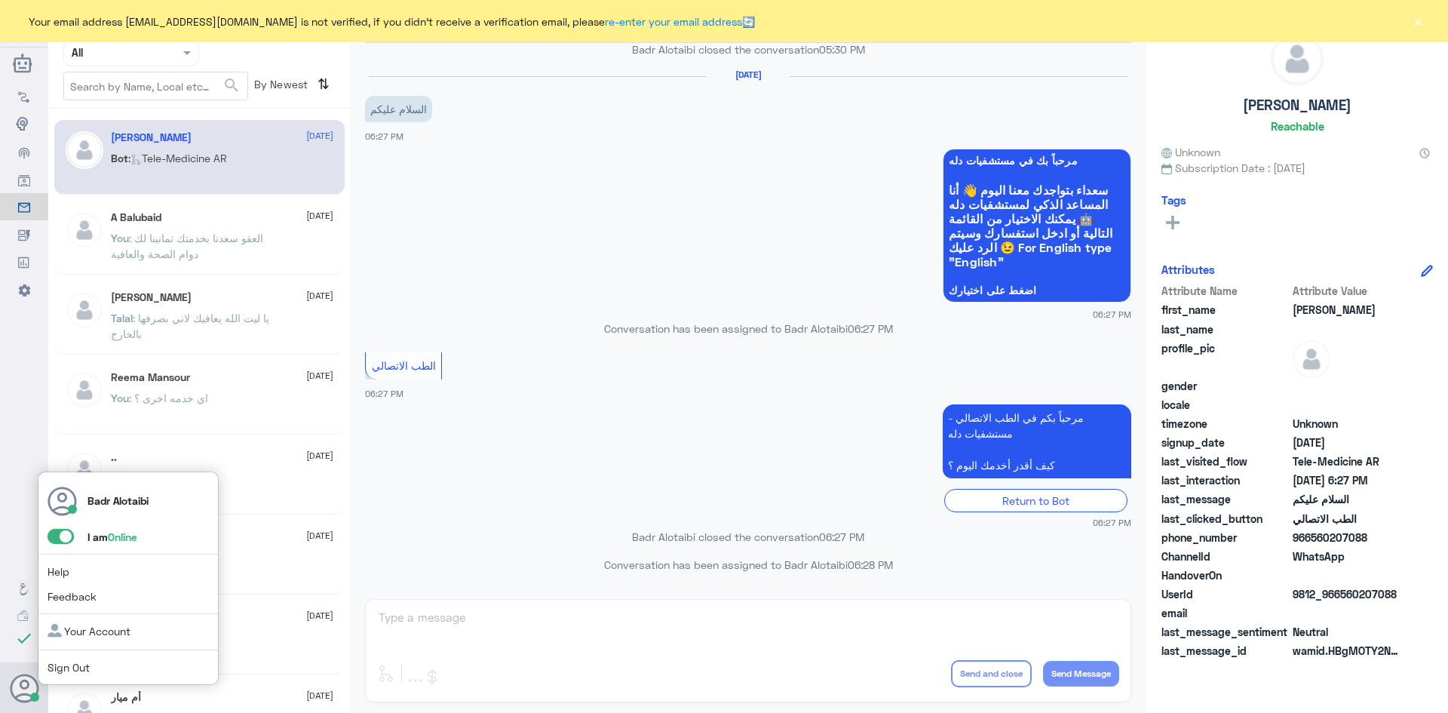
click at [59, 539] on span at bounding box center [61, 536] width 26 height 15
click at [0, 0] on input "checkbox" at bounding box center [0, 0] width 0 height 0
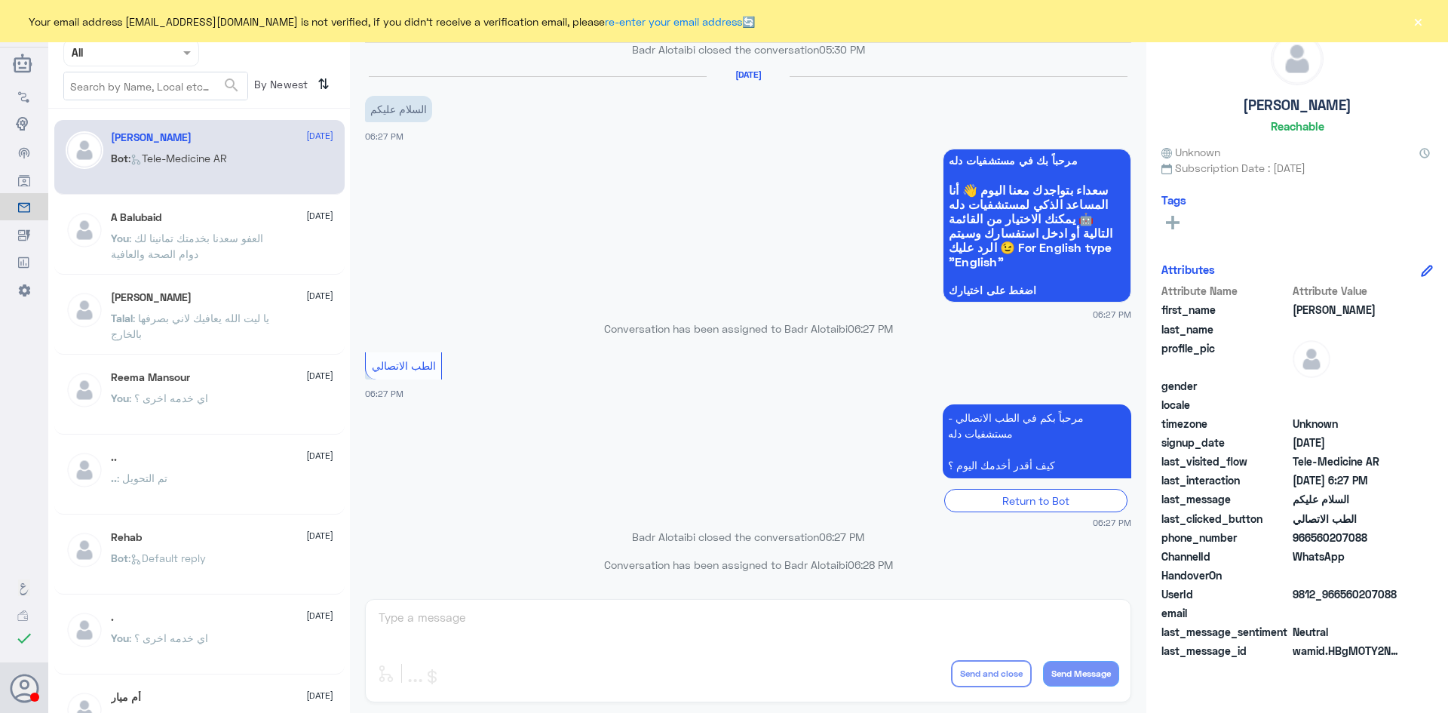
click at [166, 63] on div "Agent Filter All" at bounding box center [131, 52] width 136 height 27
click at [162, 109] on div "Unassigned" at bounding box center [131, 119] width 136 height 35
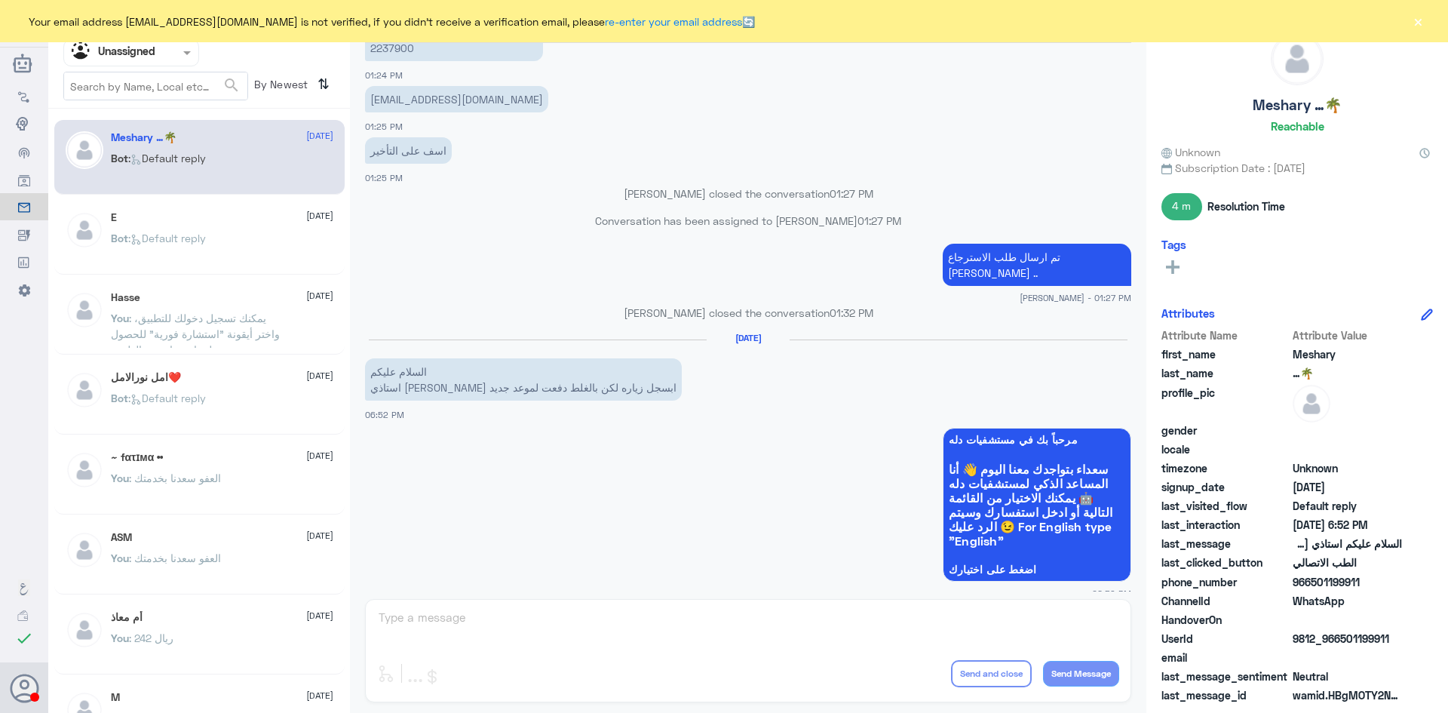
scroll to position [0, 0]
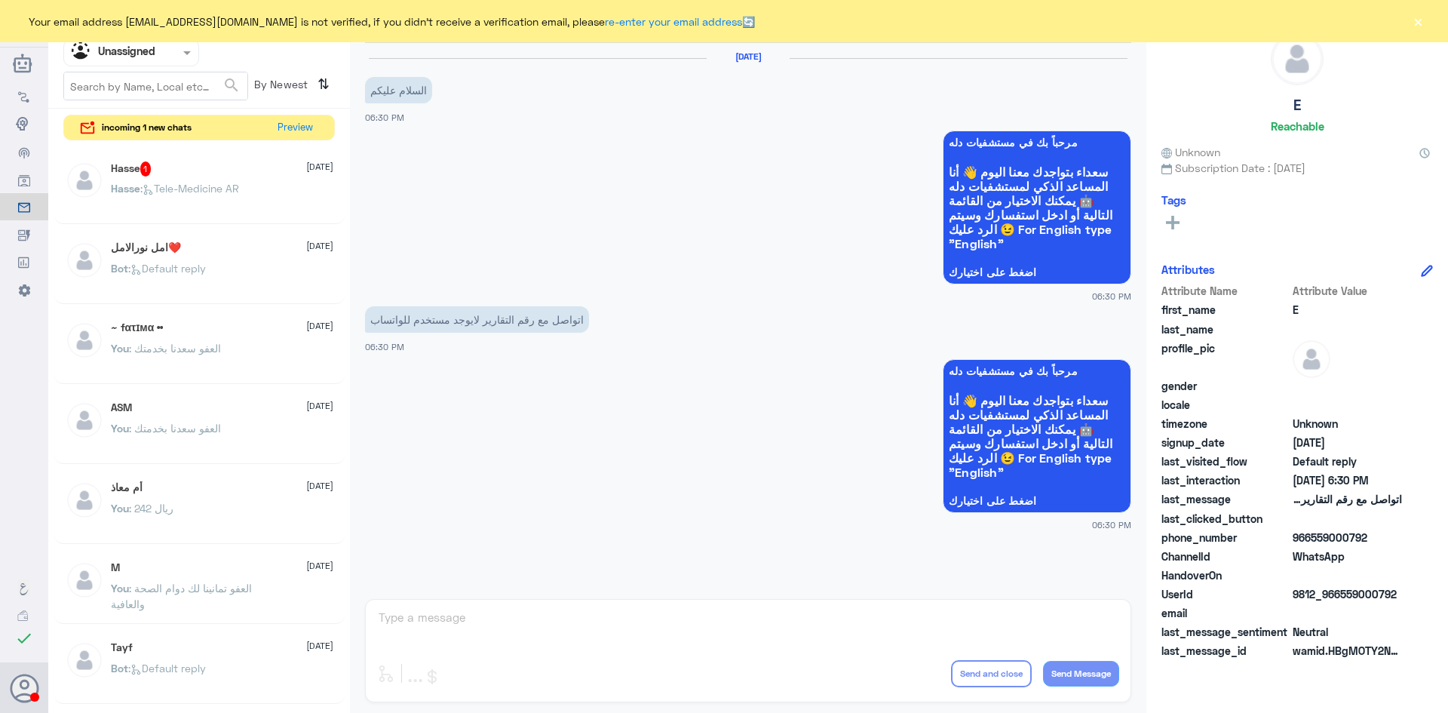
click at [1421, 17] on button "×" at bounding box center [1417, 21] width 15 height 15
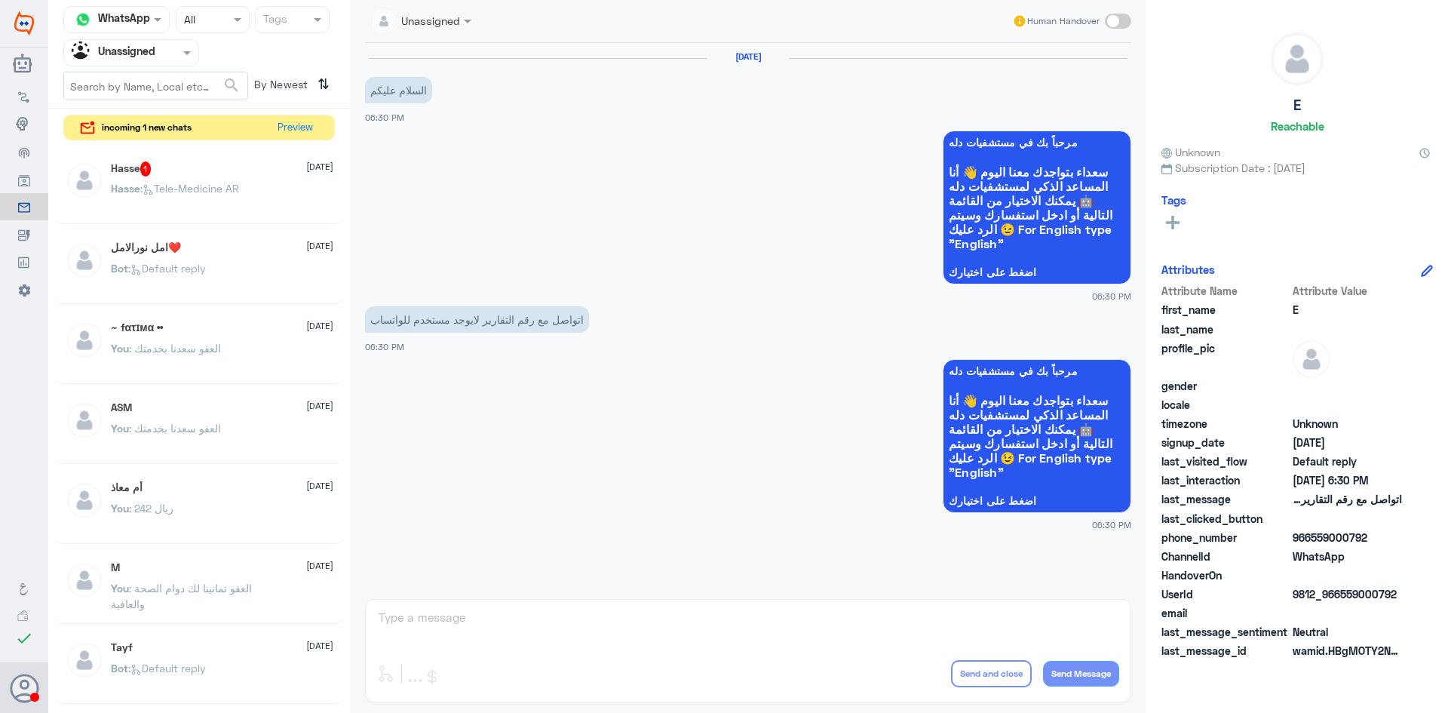
click at [1117, 14] on span at bounding box center [1118, 21] width 26 height 15
click at [0, 0] on input "checkbox" at bounding box center [0, 0] width 0 height 0
click at [694, 614] on textarea at bounding box center [748, 625] width 742 height 37
type textarea "هلا حياك معك بدر من الطب الاتصالي"
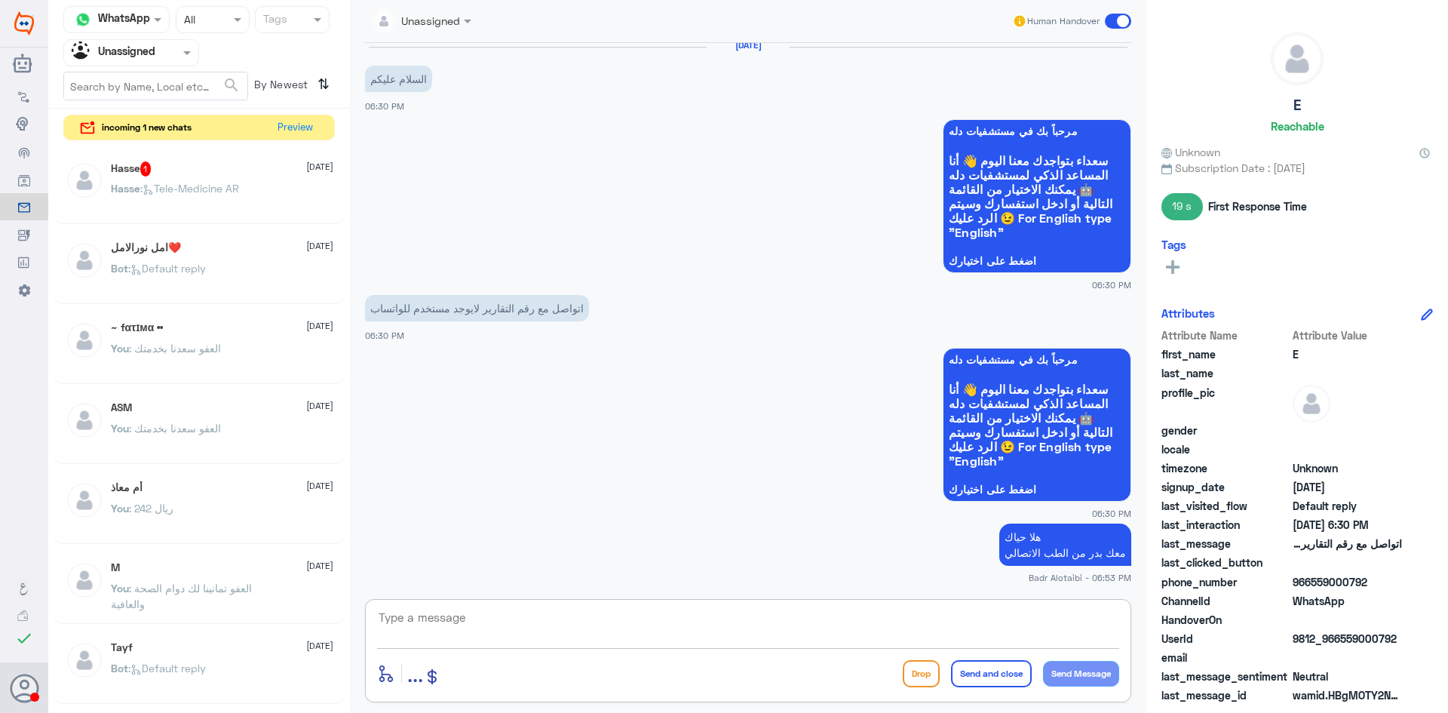
drag, startPoint x: 192, startPoint y: 57, endPoint x: 189, endPoint y: 68, distance: 11.2
click at [192, 54] on span at bounding box center [188, 52] width 19 height 16
click at [627, 640] on textarea at bounding box center [748, 625] width 742 height 37
type textarea "يمكنك التواصل مع التقارير الطبية عبر الواتساب على الرقم 0550181732"
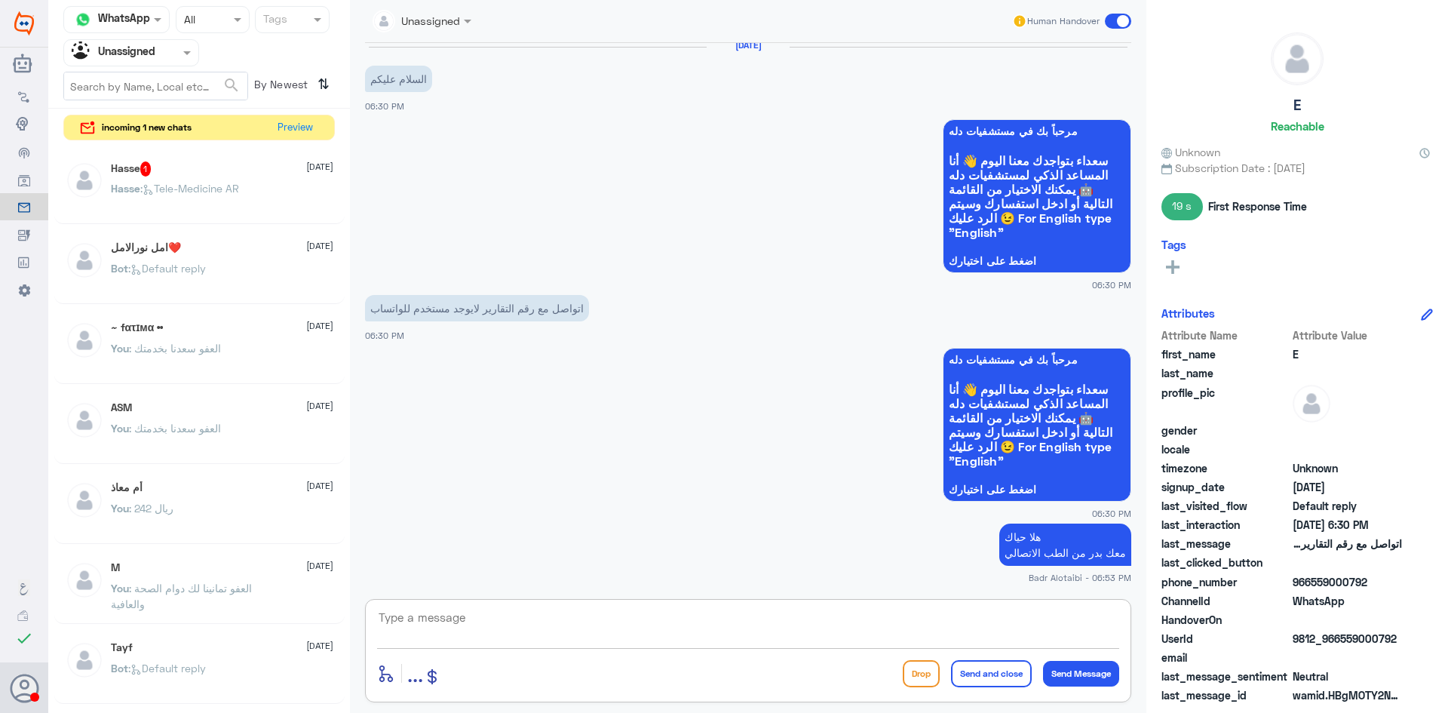
scroll to position [76, 0]
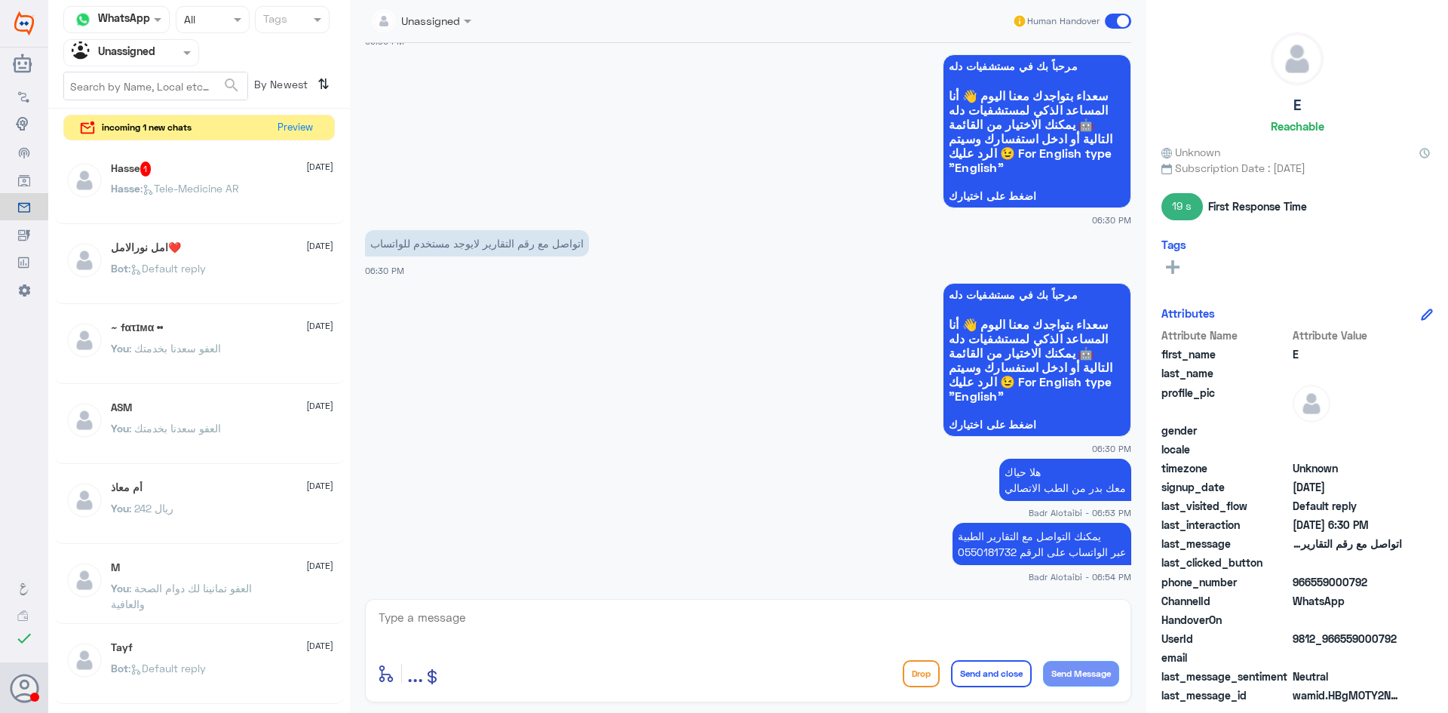
click at [173, 182] on span "Hasse : Tele-Medicine AR" at bounding box center [175, 188] width 128 height 13
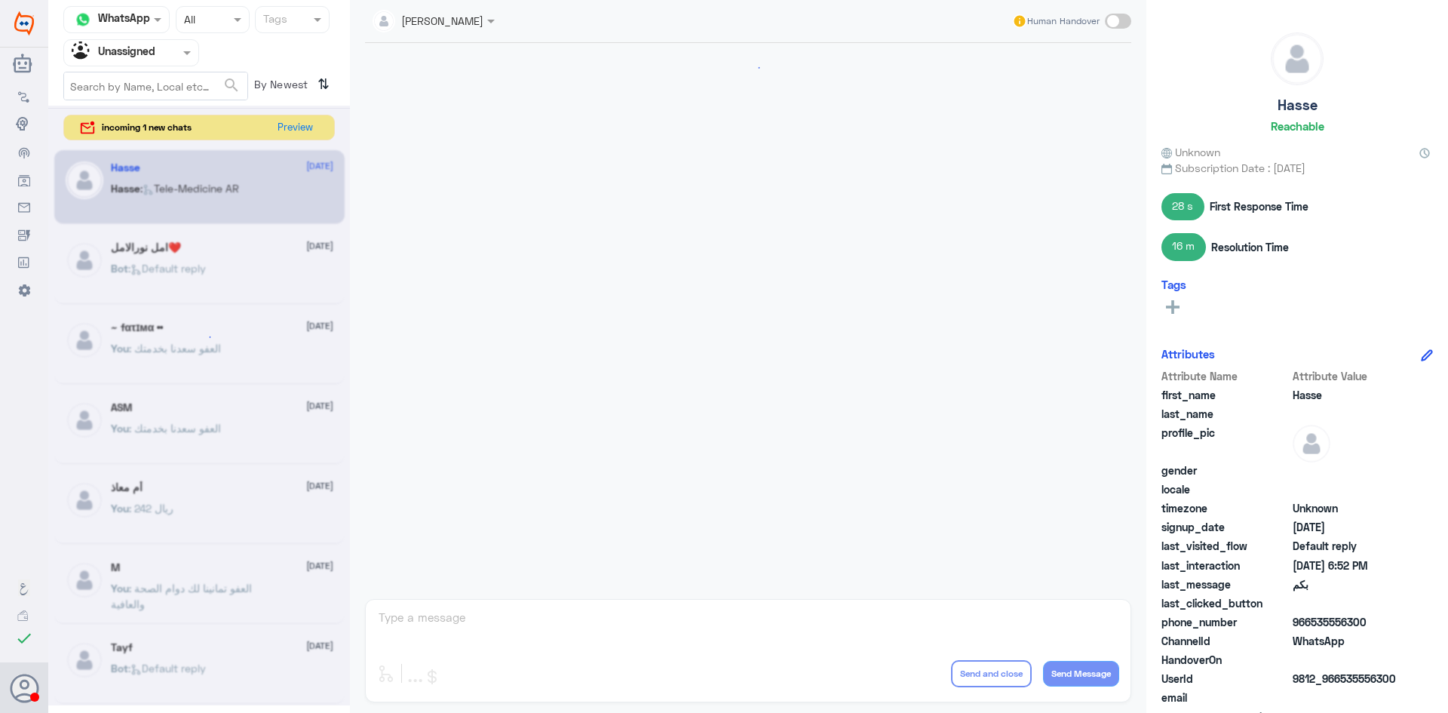
scroll to position [182, 0]
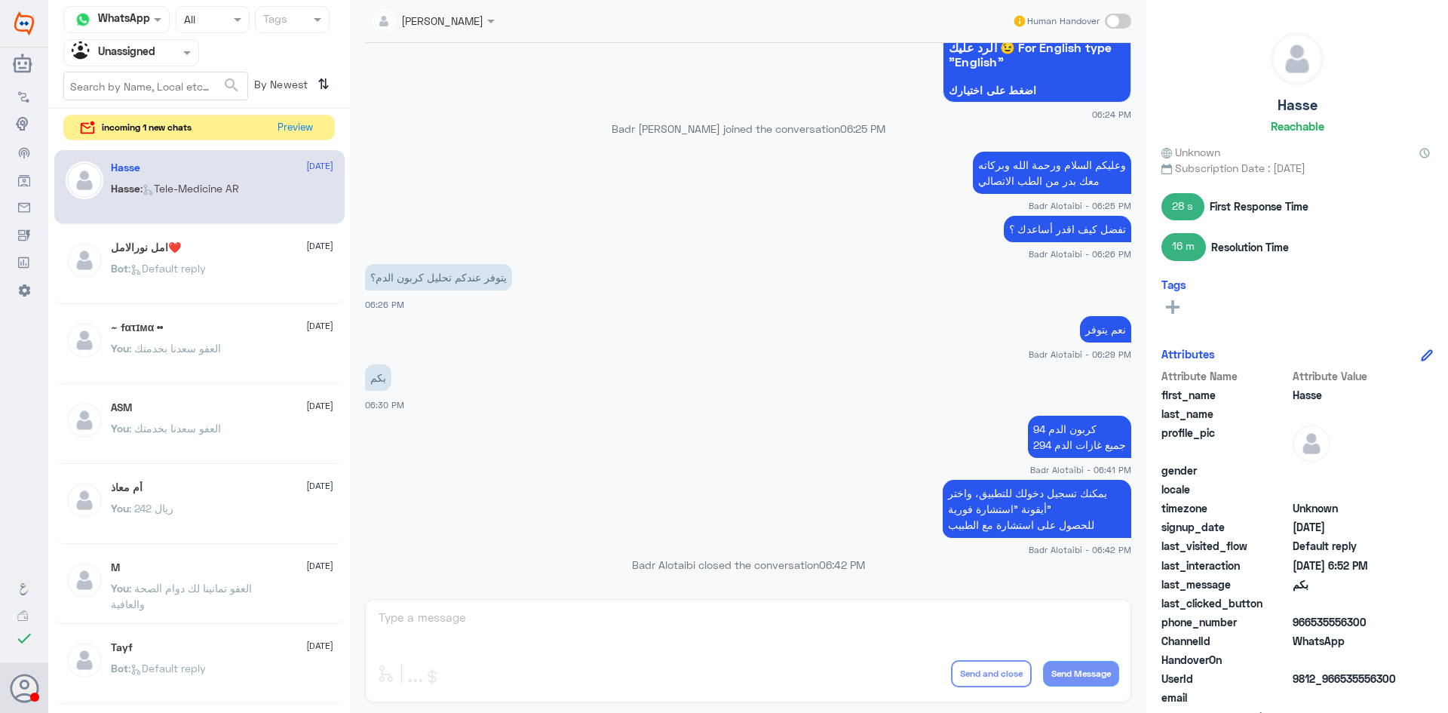
click at [213, 253] on div "امل نورالامل❤️ [DATE]" at bounding box center [222, 247] width 222 height 13
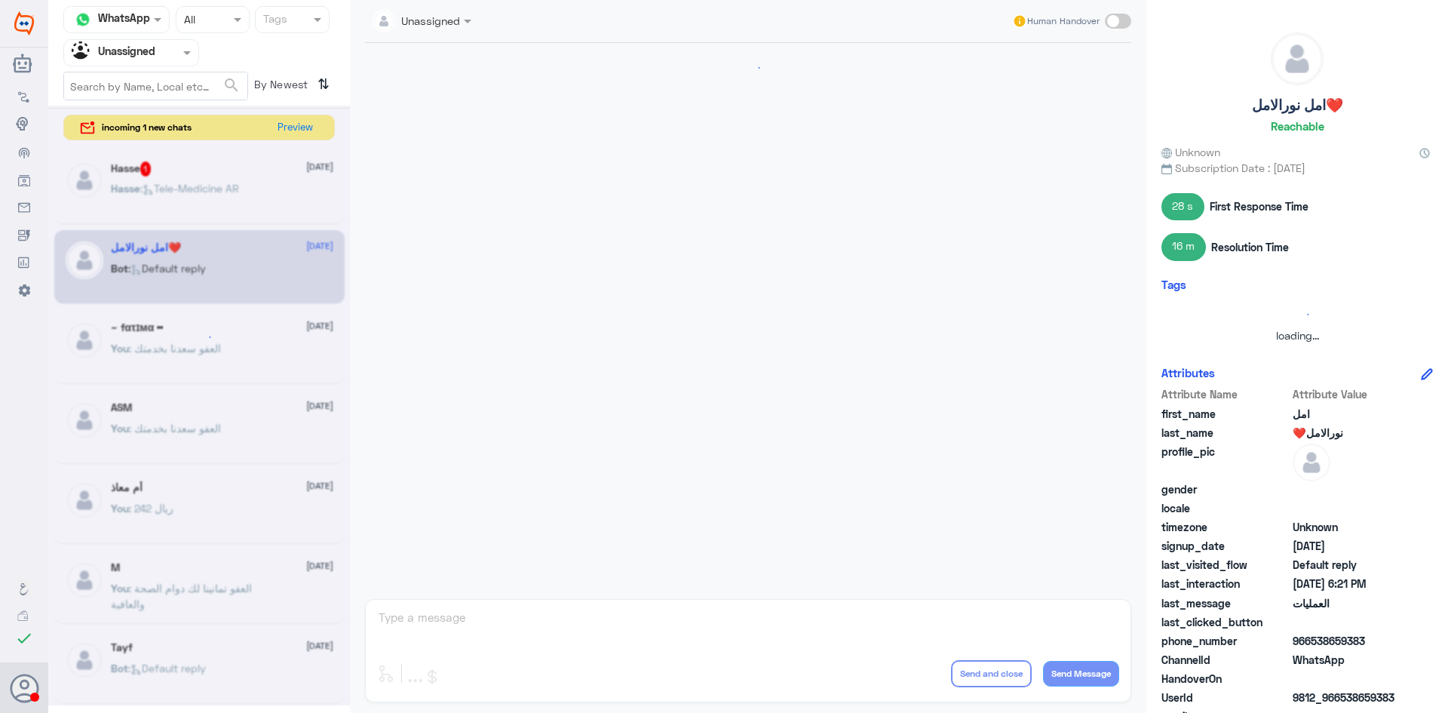
scroll to position [176, 0]
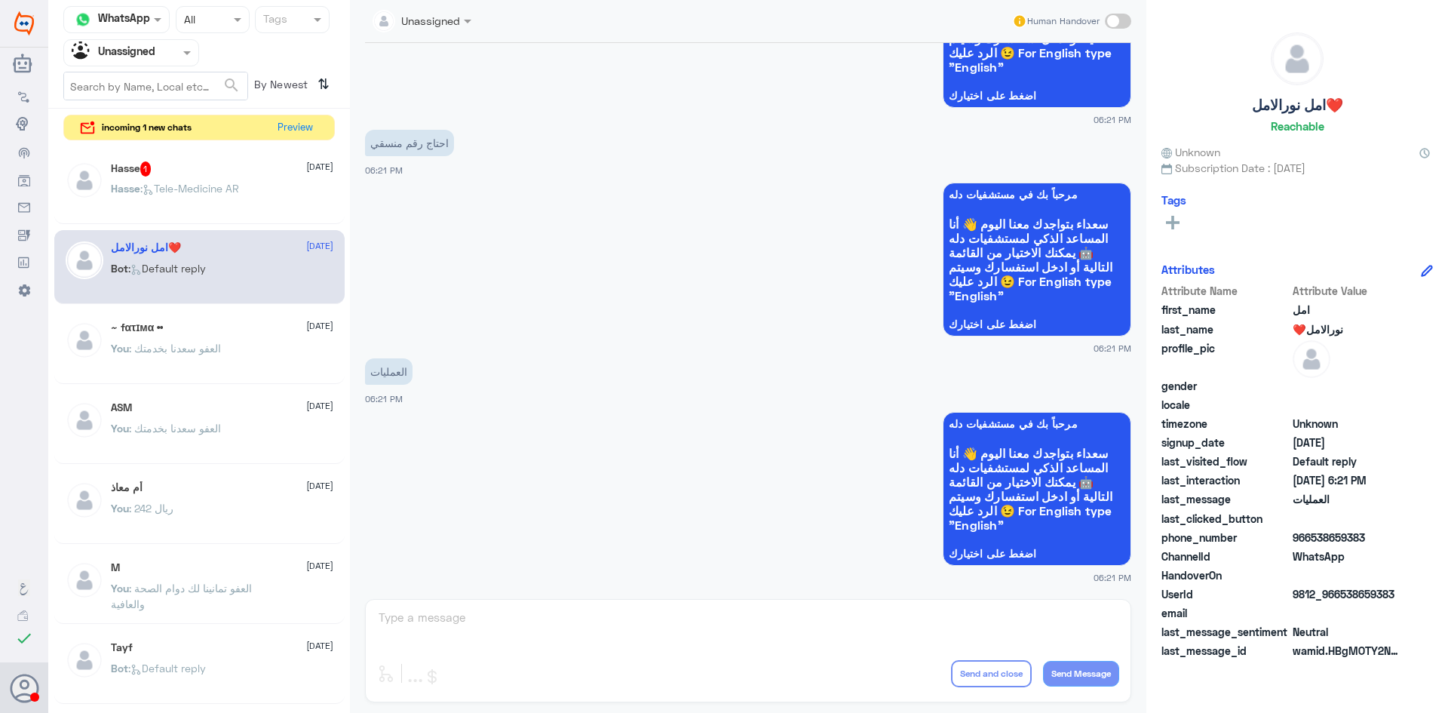
click at [195, 189] on span ": Tele-Medicine [GEOGRAPHIC_DATA]" at bounding box center [189, 188] width 99 height 13
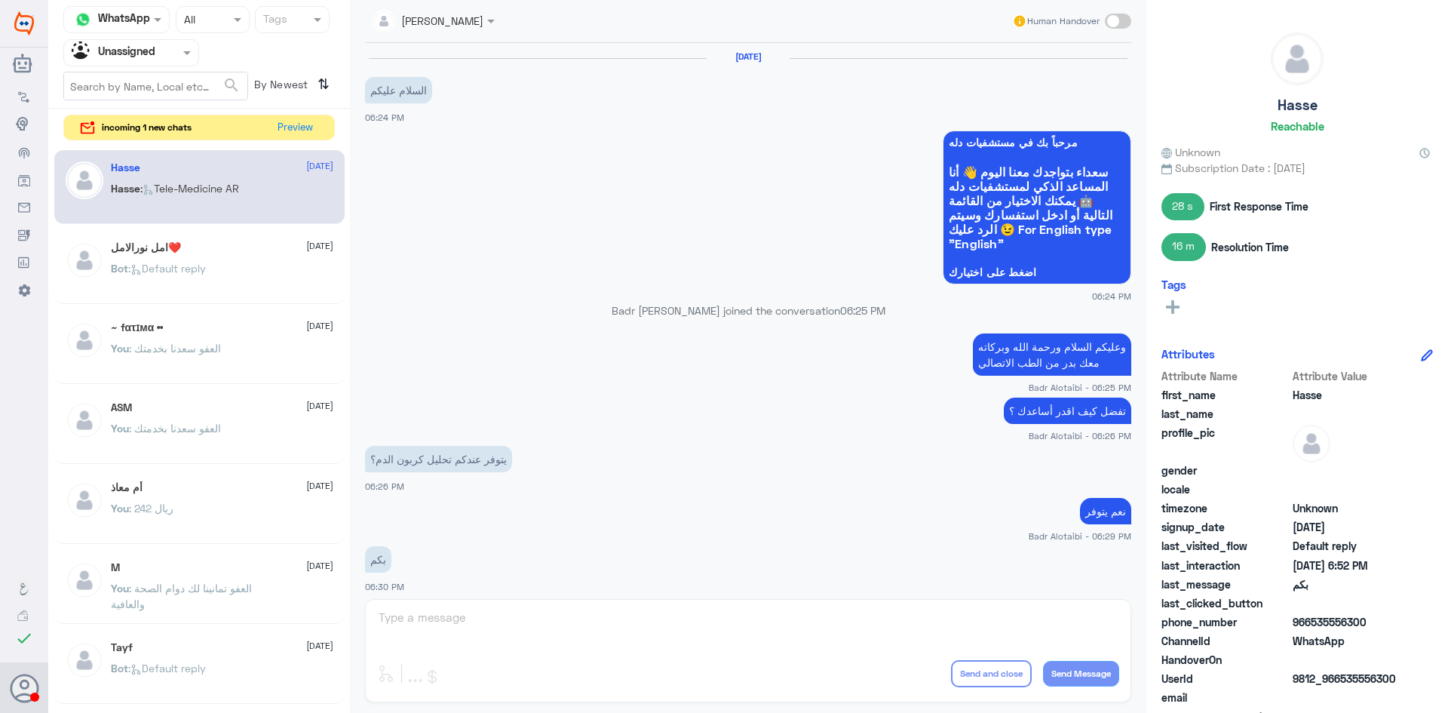
scroll to position [182, 0]
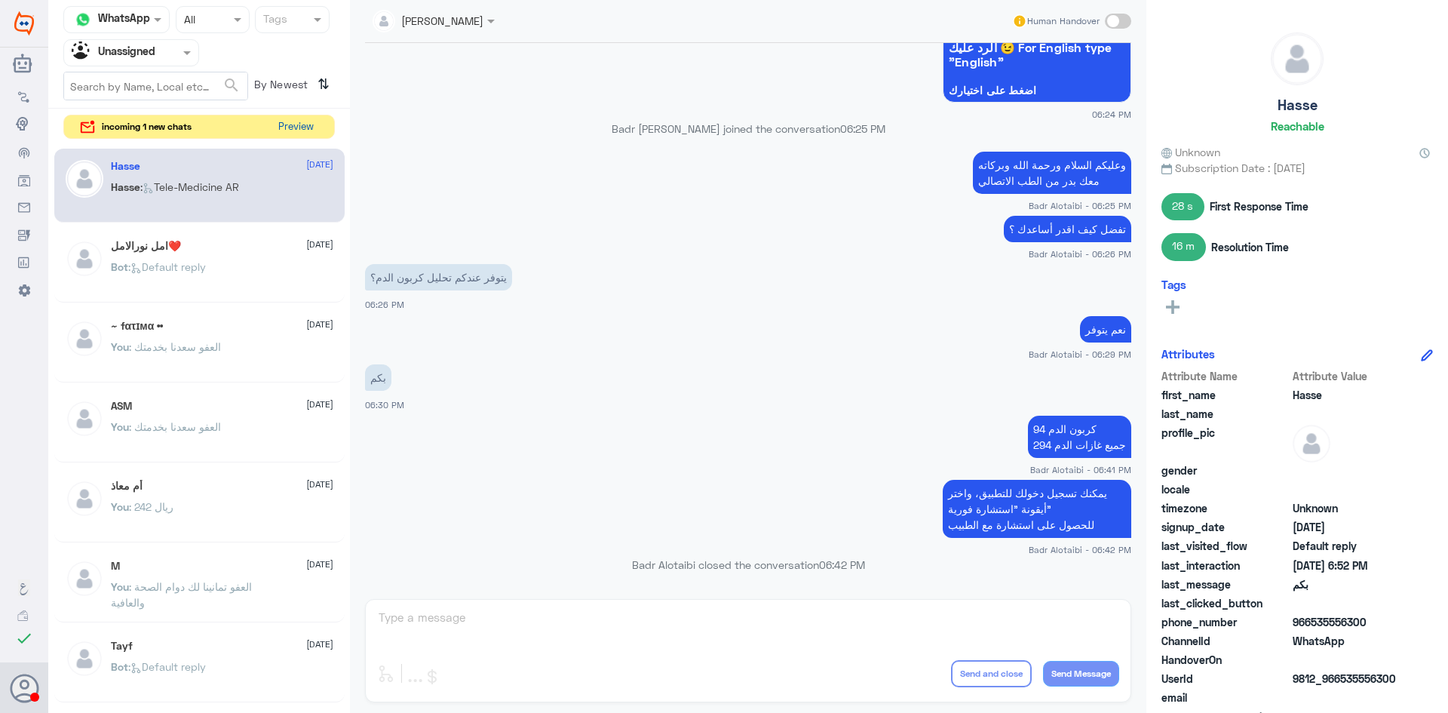
click at [292, 135] on button "Preview" at bounding box center [295, 126] width 47 height 23
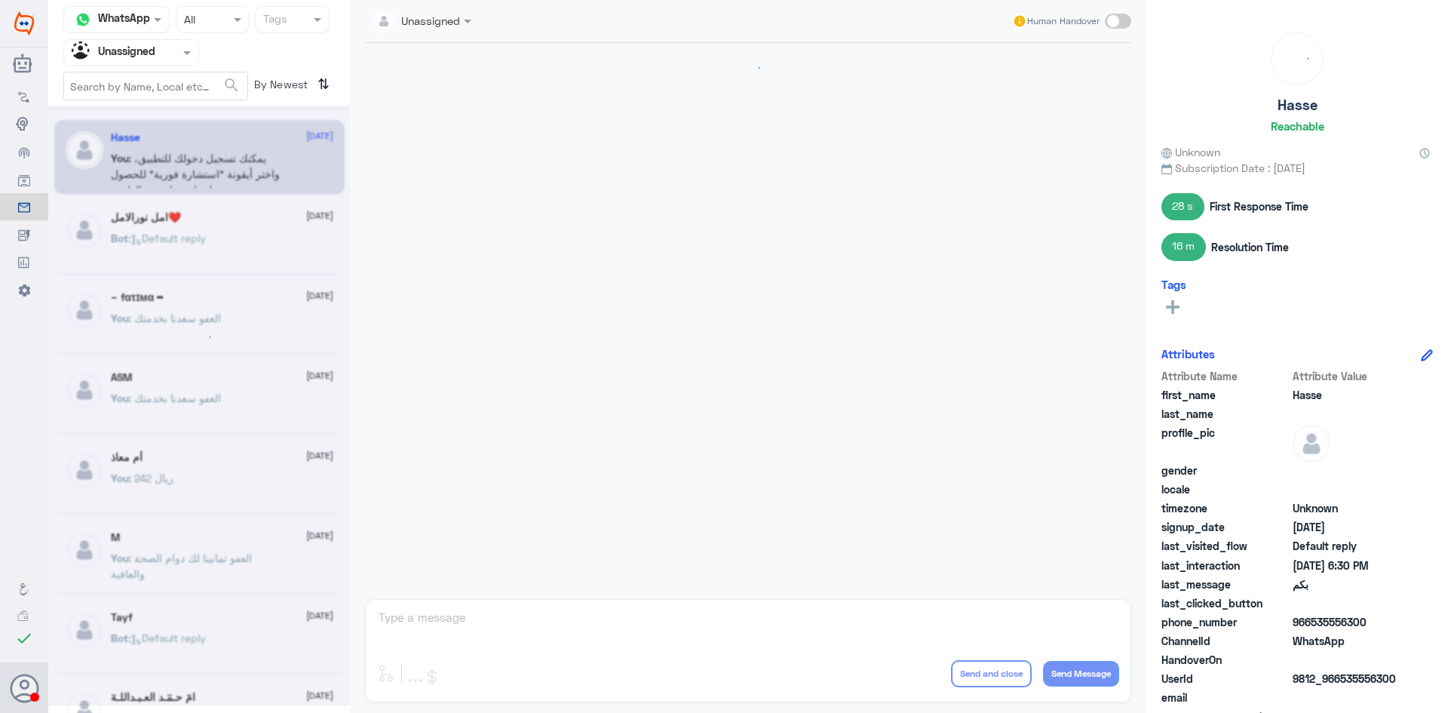
scroll to position [182, 0]
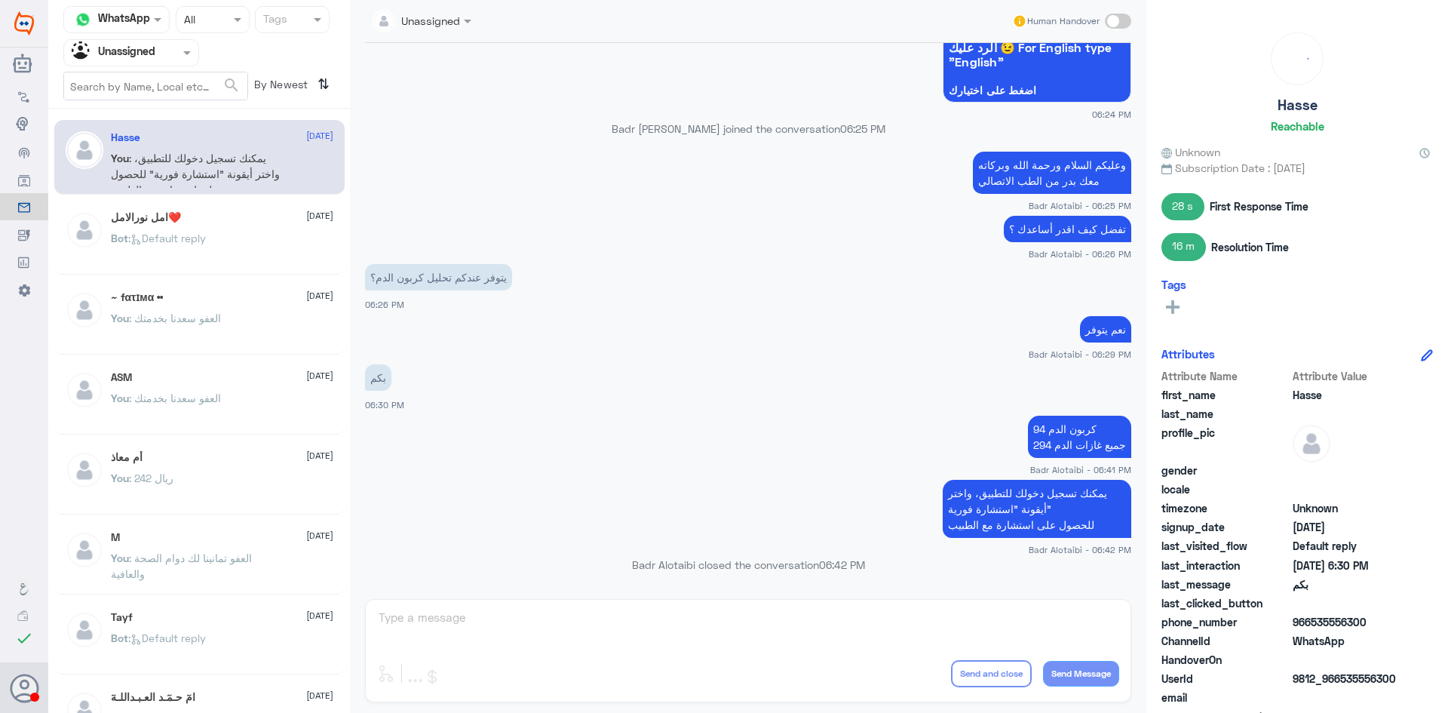
click at [161, 56] on div at bounding box center [131, 52] width 134 height 17
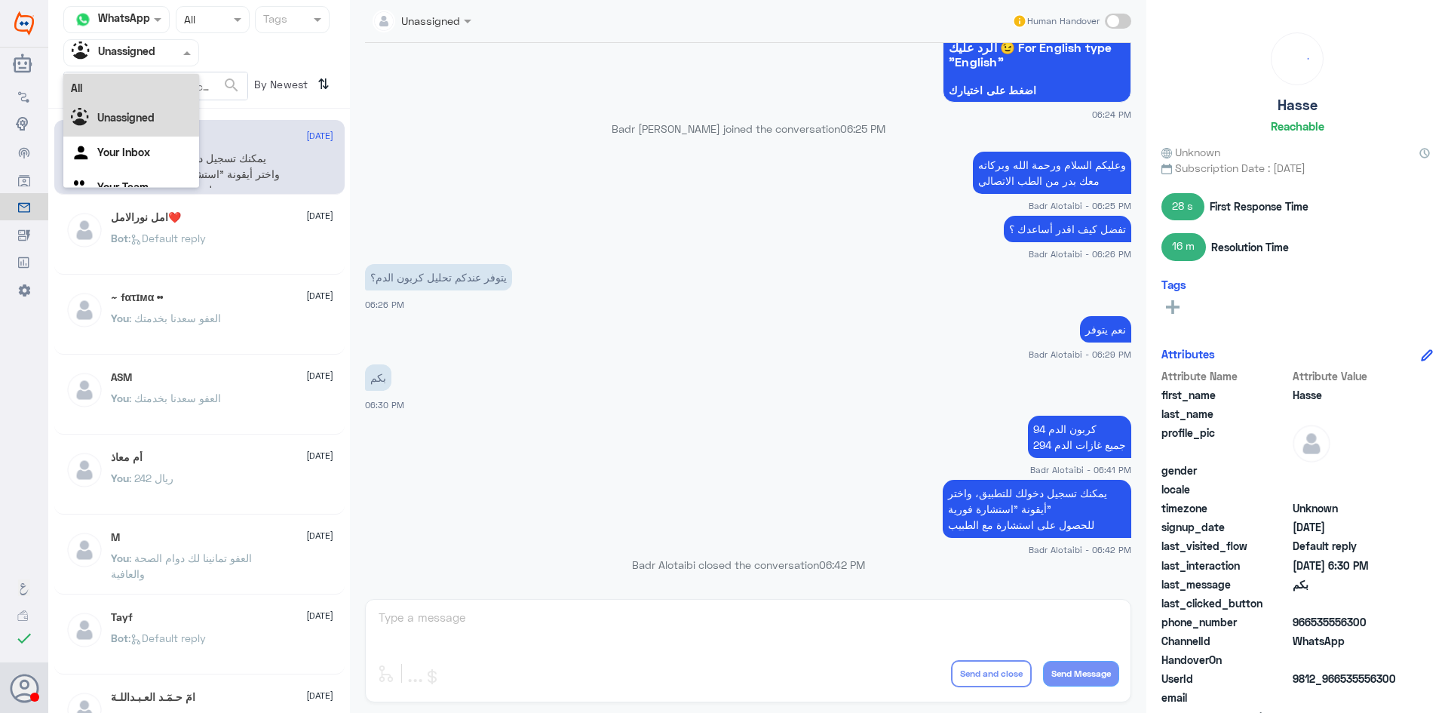
click at [155, 94] on div "All" at bounding box center [131, 88] width 136 height 28
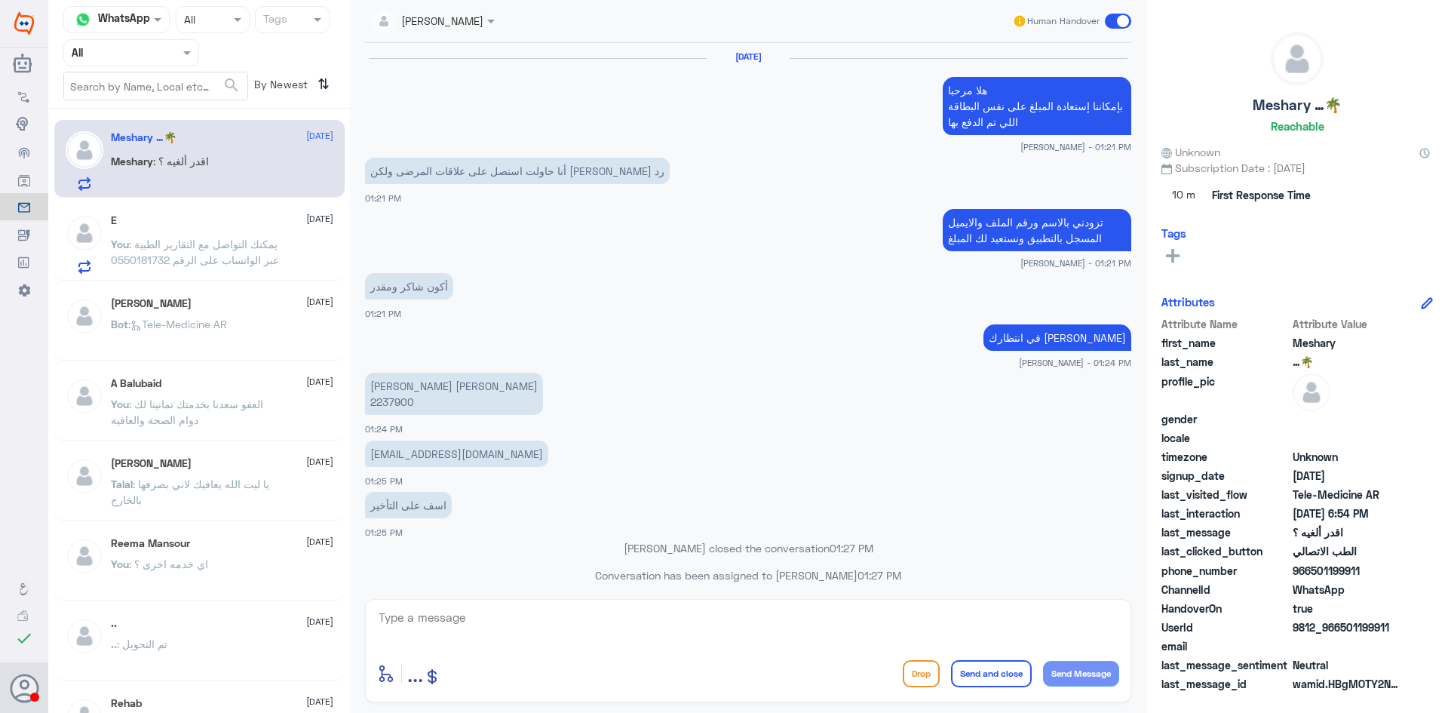
scroll to position [666, 0]
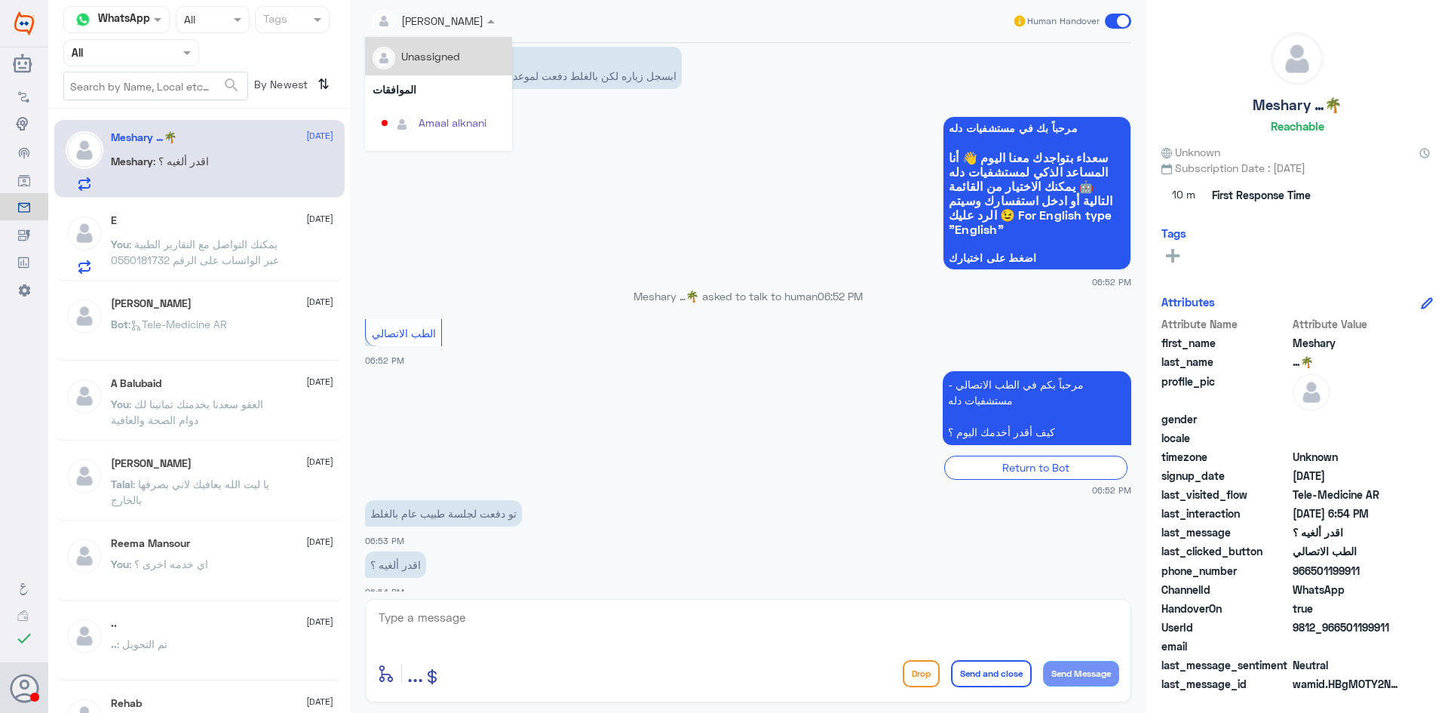
click at [477, 24] on div at bounding box center [433, 19] width 137 height 17
click at [436, 60] on div "Badr Alotaibi" at bounding box center [450, 54] width 63 height 16
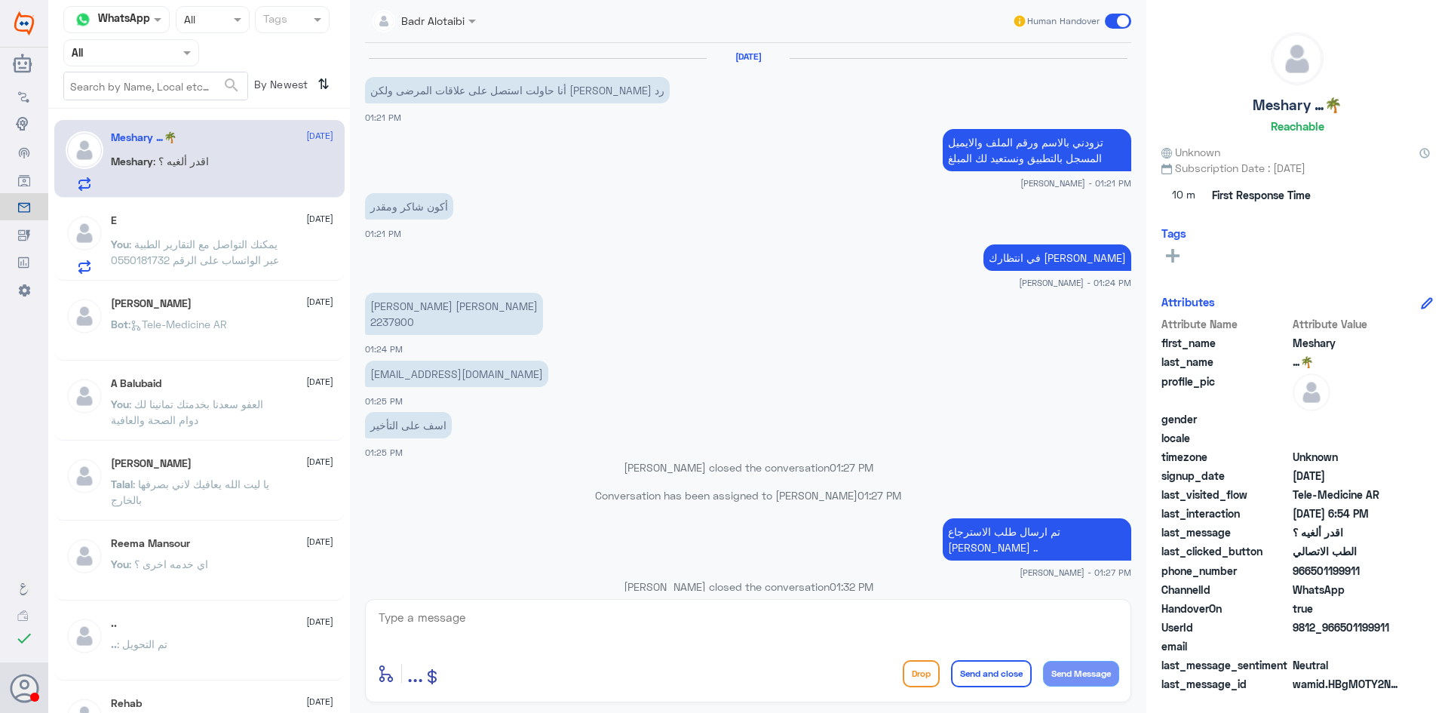
scroll to position [613, 0]
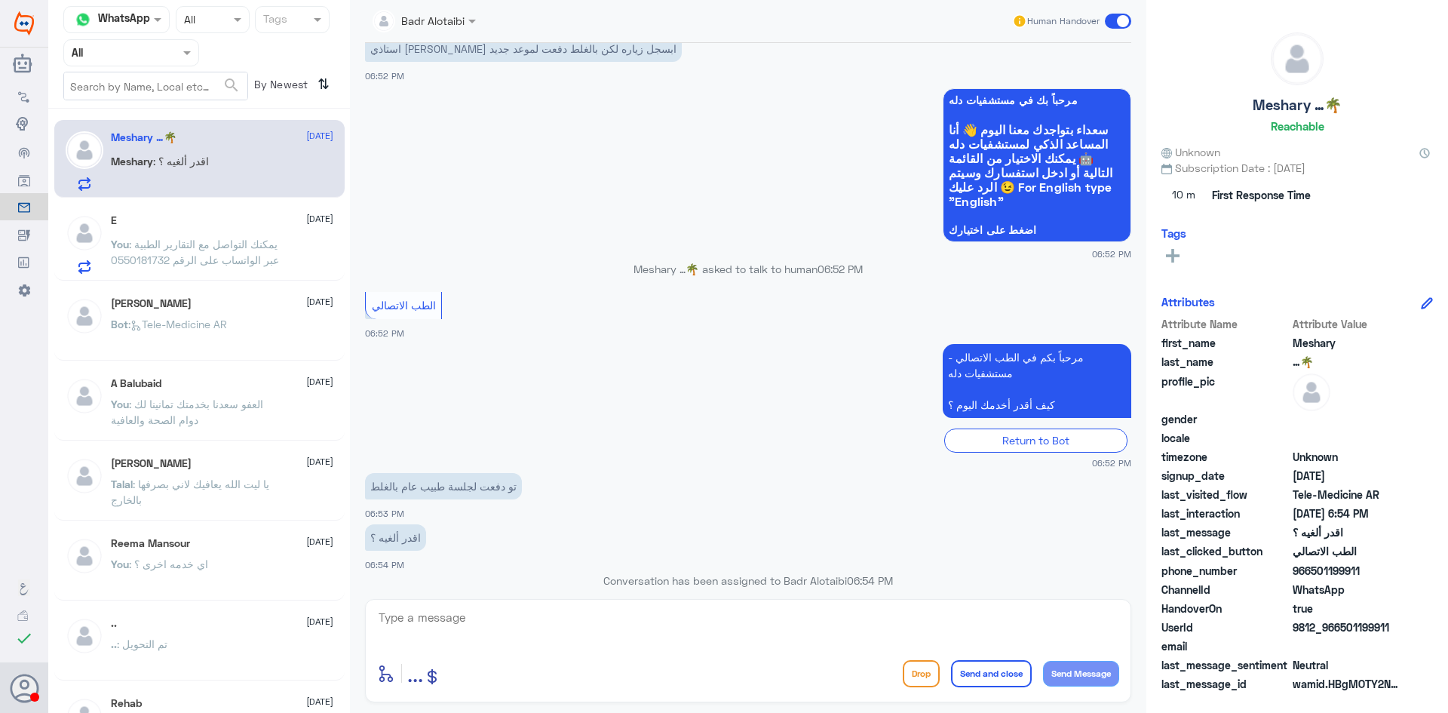
click at [473, 26] on span at bounding box center [474, 21] width 19 height 16
click at [472, 94] on div "[PERSON_NAME]" at bounding box center [460, 92] width 82 height 16
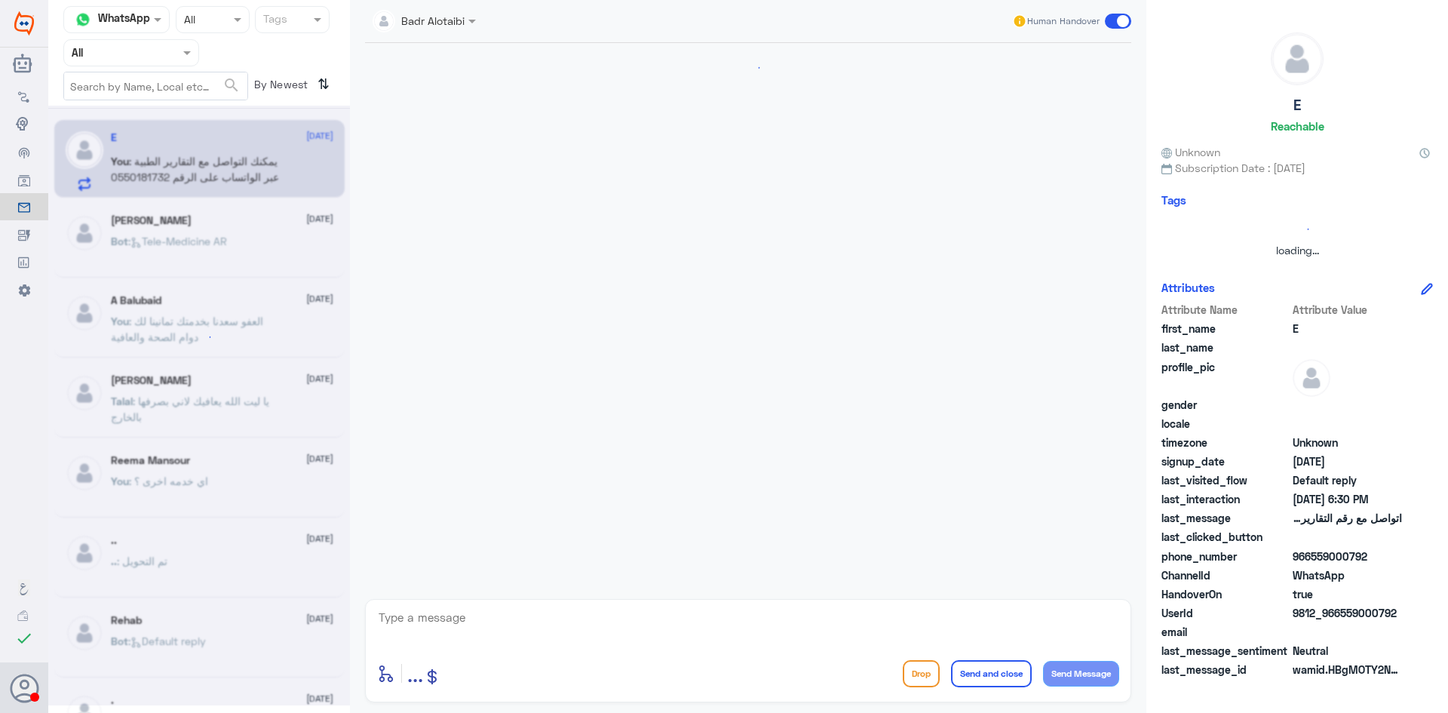
scroll to position [103, 0]
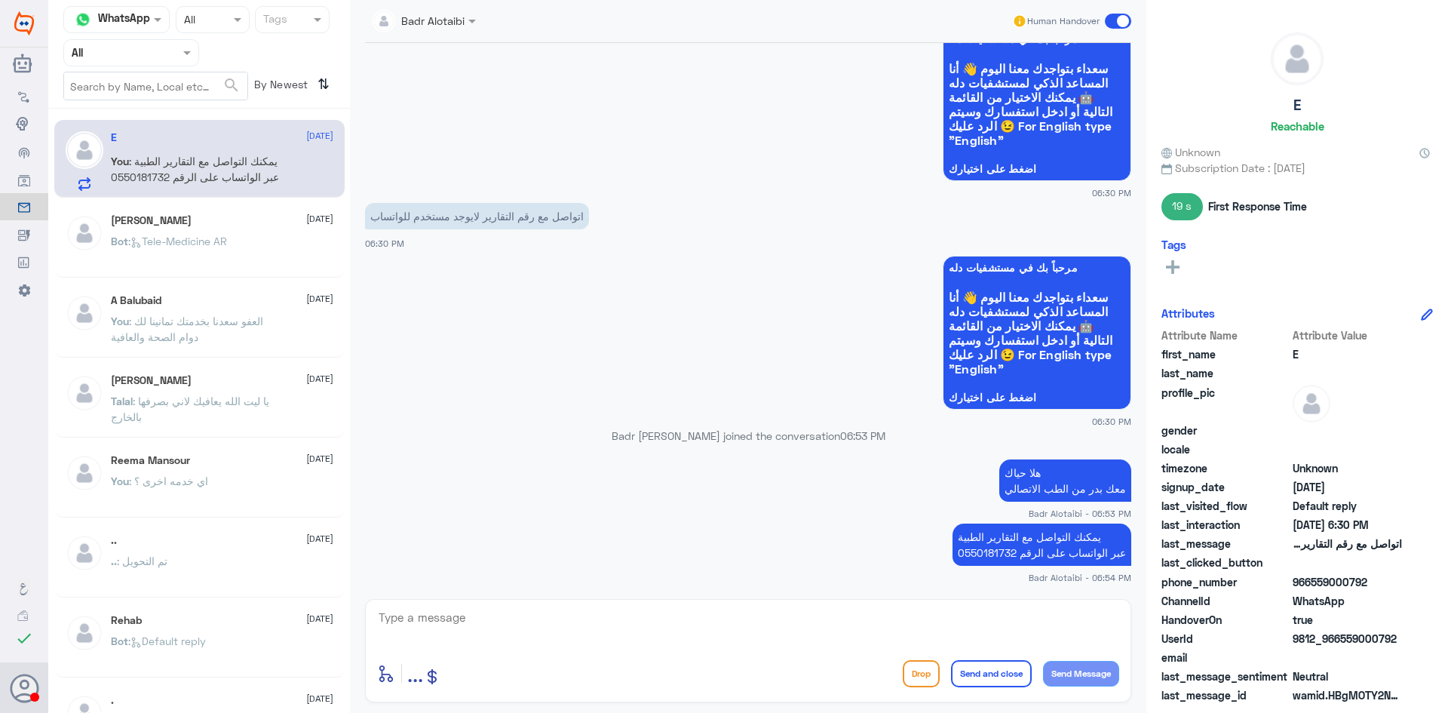
click at [1110, 31] on div "Human Handover" at bounding box center [1072, 21] width 120 height 27
click at [1118, 26] on span at bounding box center [1118, 21] width 26 height 15
click at [0, 0] on input "checkbox" at bounding box center [0, 0] width 0 height 0
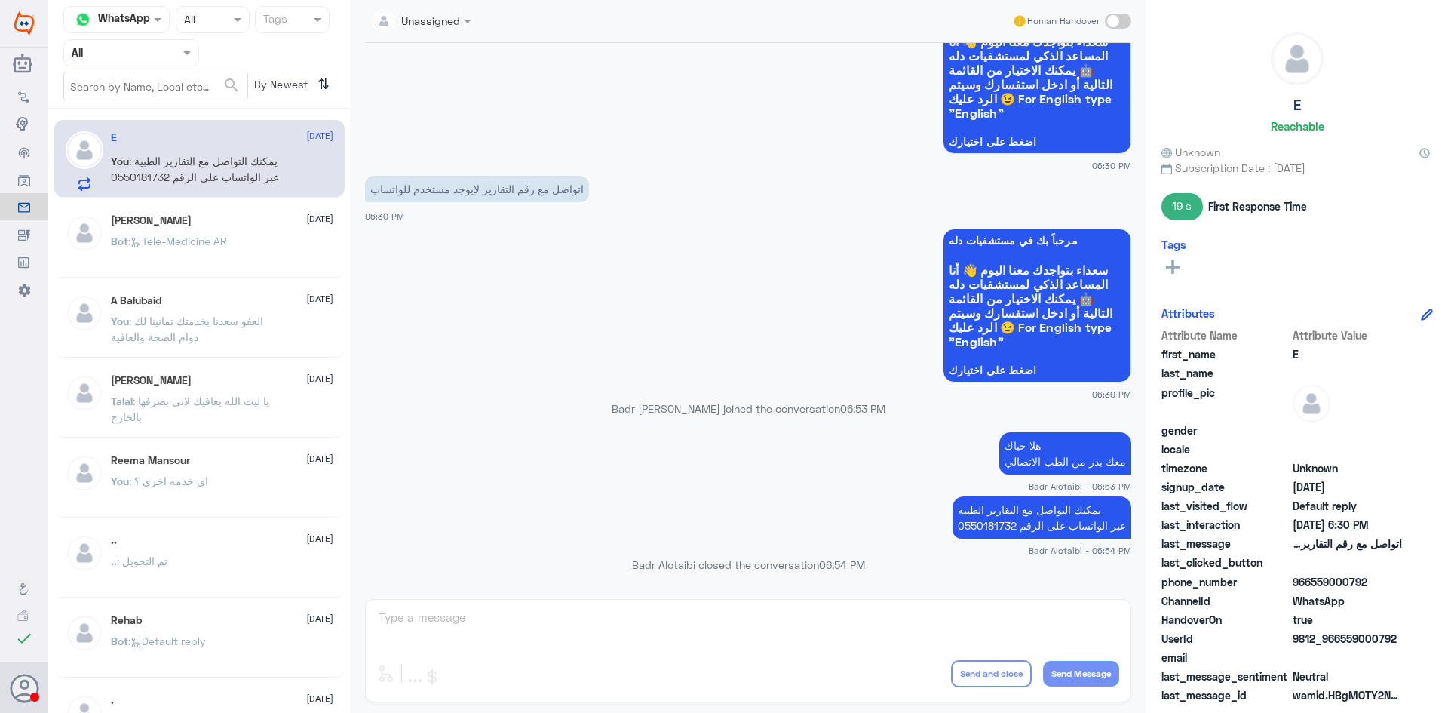
click at [215, 226] on div "[PERSON_NAME] [DATE]" at bounding box center [222, 220] width 222 height 13
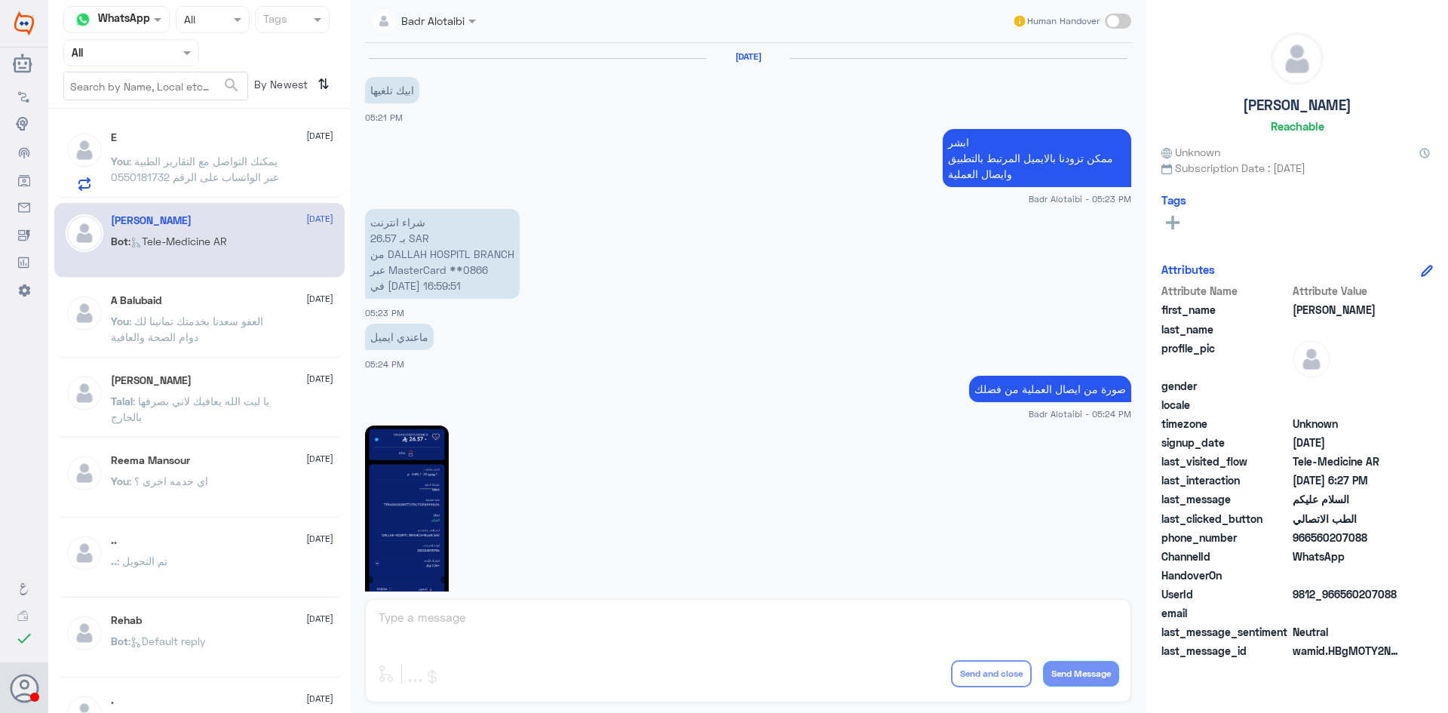
scroll to position [848, 0]
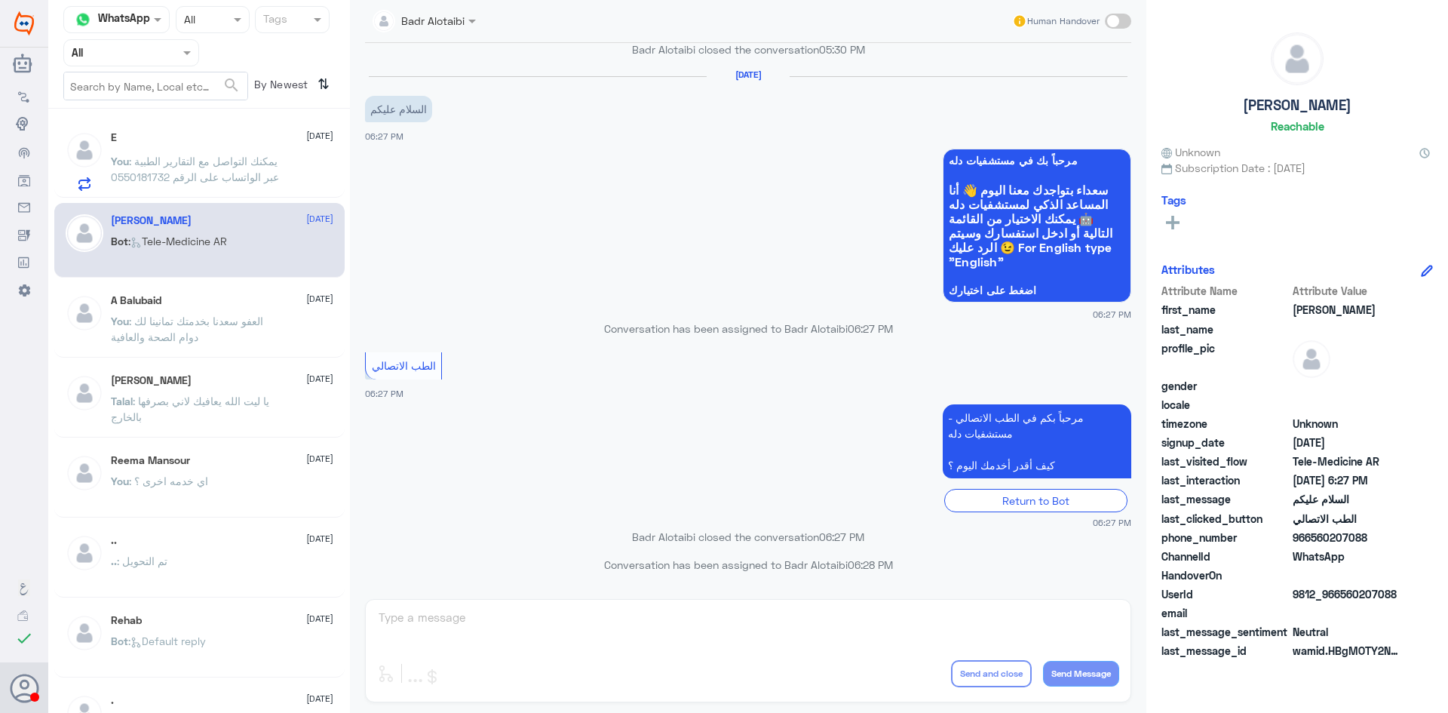
click at [209, 184] on p "You : يمكنك التواصل مع التقارير الطبية عبر الواتساب على الرقم 0550181732" at bounding box center [196, 172] width 170 height 38
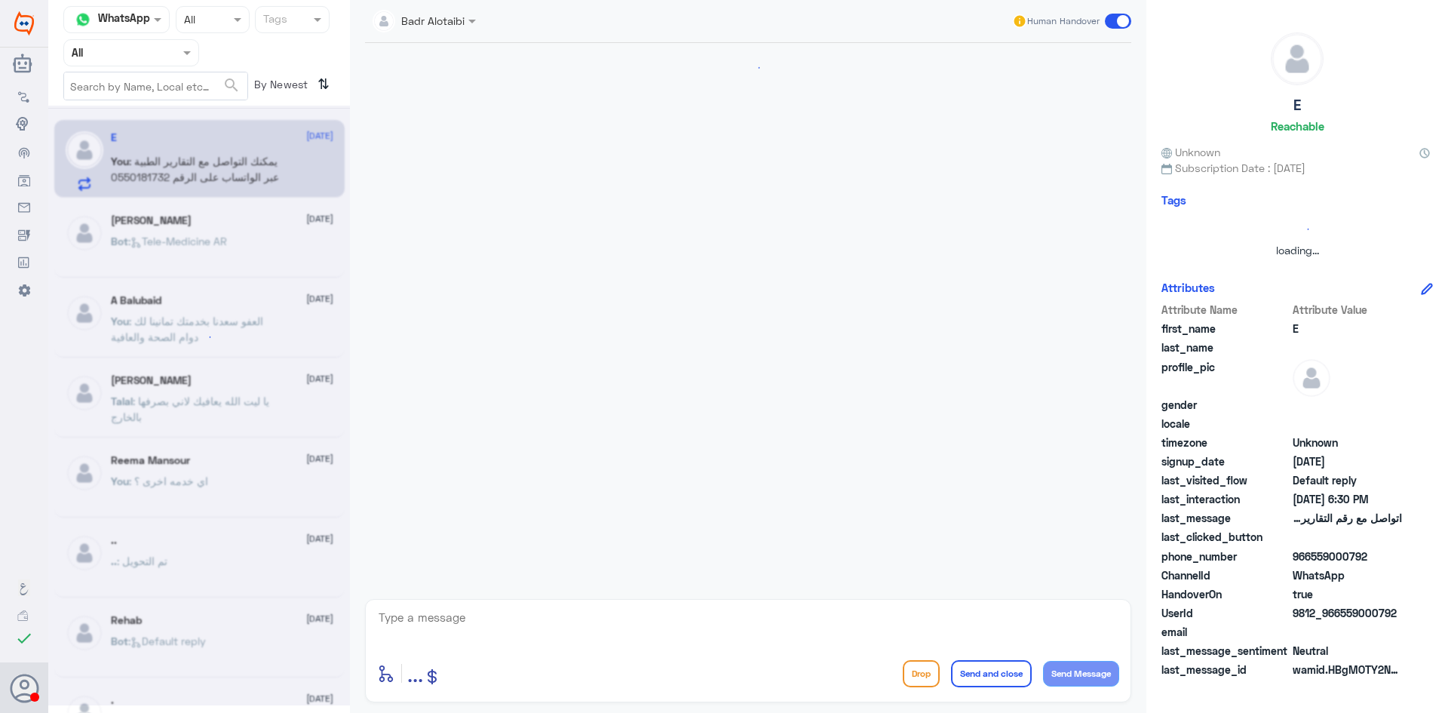
scroll to position [130, 0]
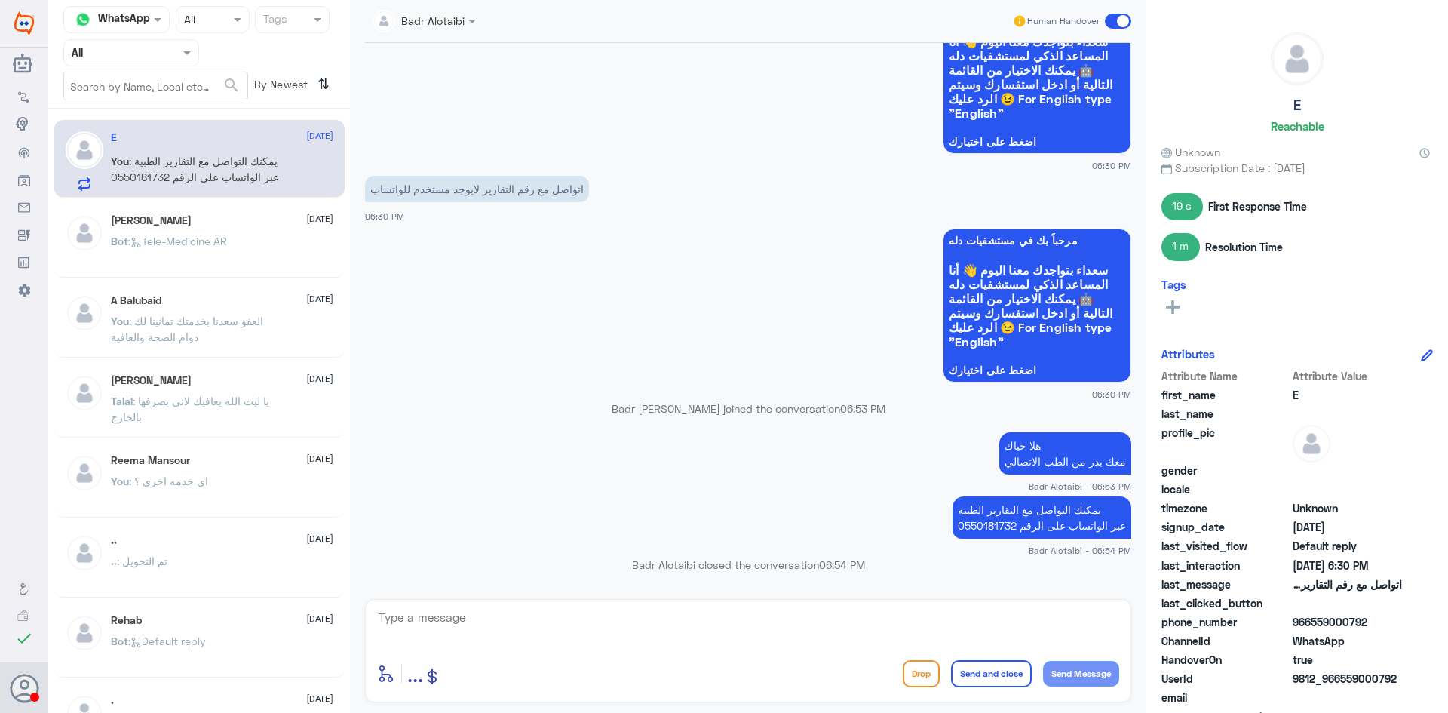
click at [1122, 24] on span at bounding box center [1118, 21] width 26 height 15
click at [0, 0] on input "checkbox" at bounding box center [0, 0] width 0 height 0
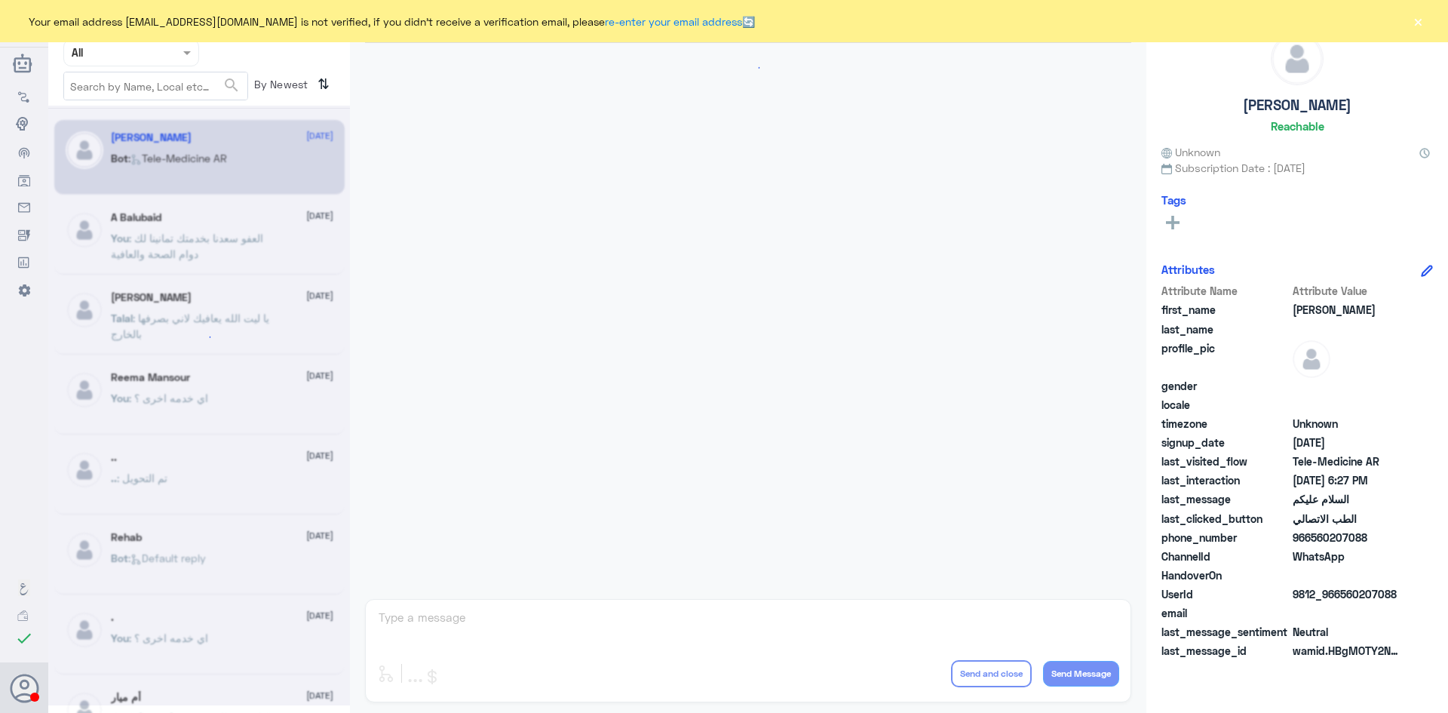
scroll to position [848, 0]
